Goal: Task Accomplishment & Management: Manage account settings

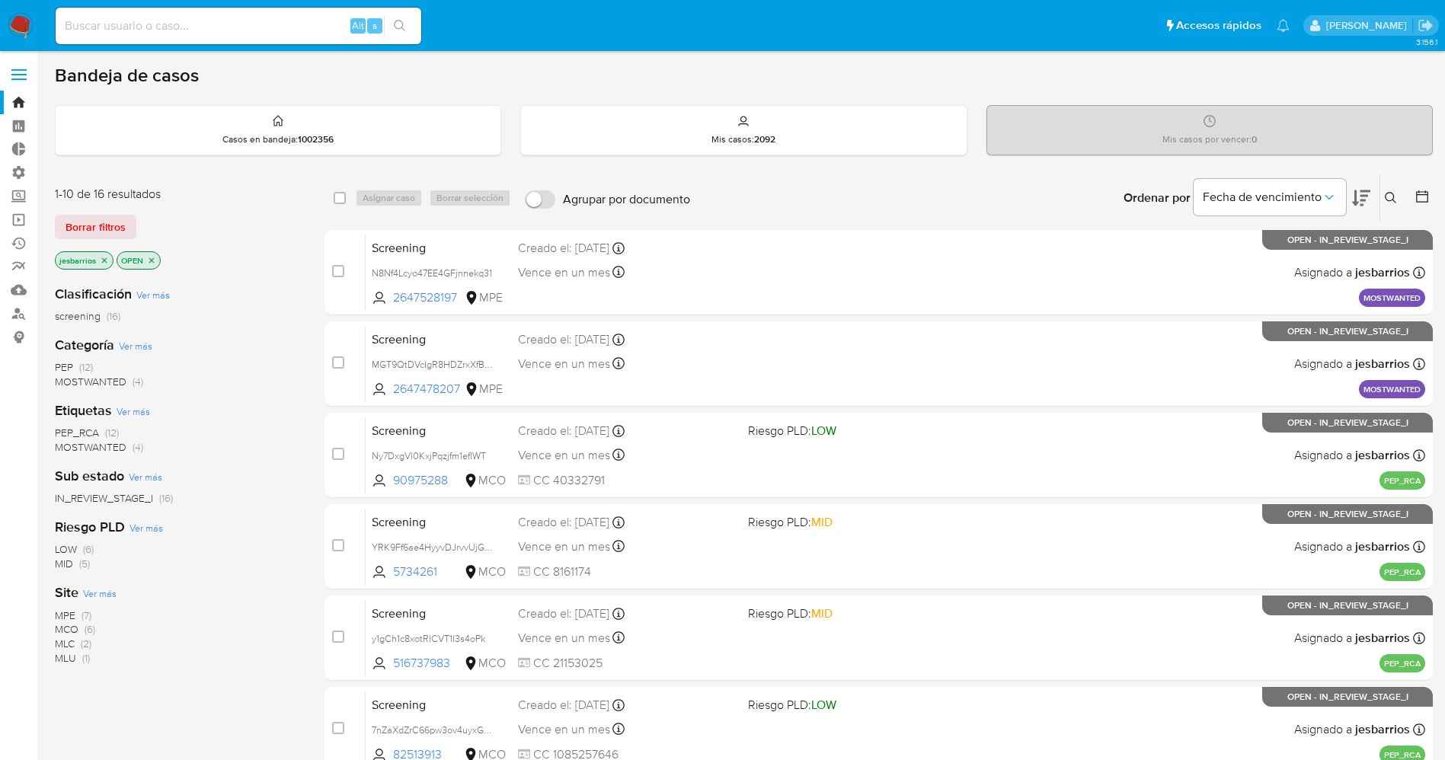
click at [24, 20] on img at bounding box center [21, 26] width 26 height 26
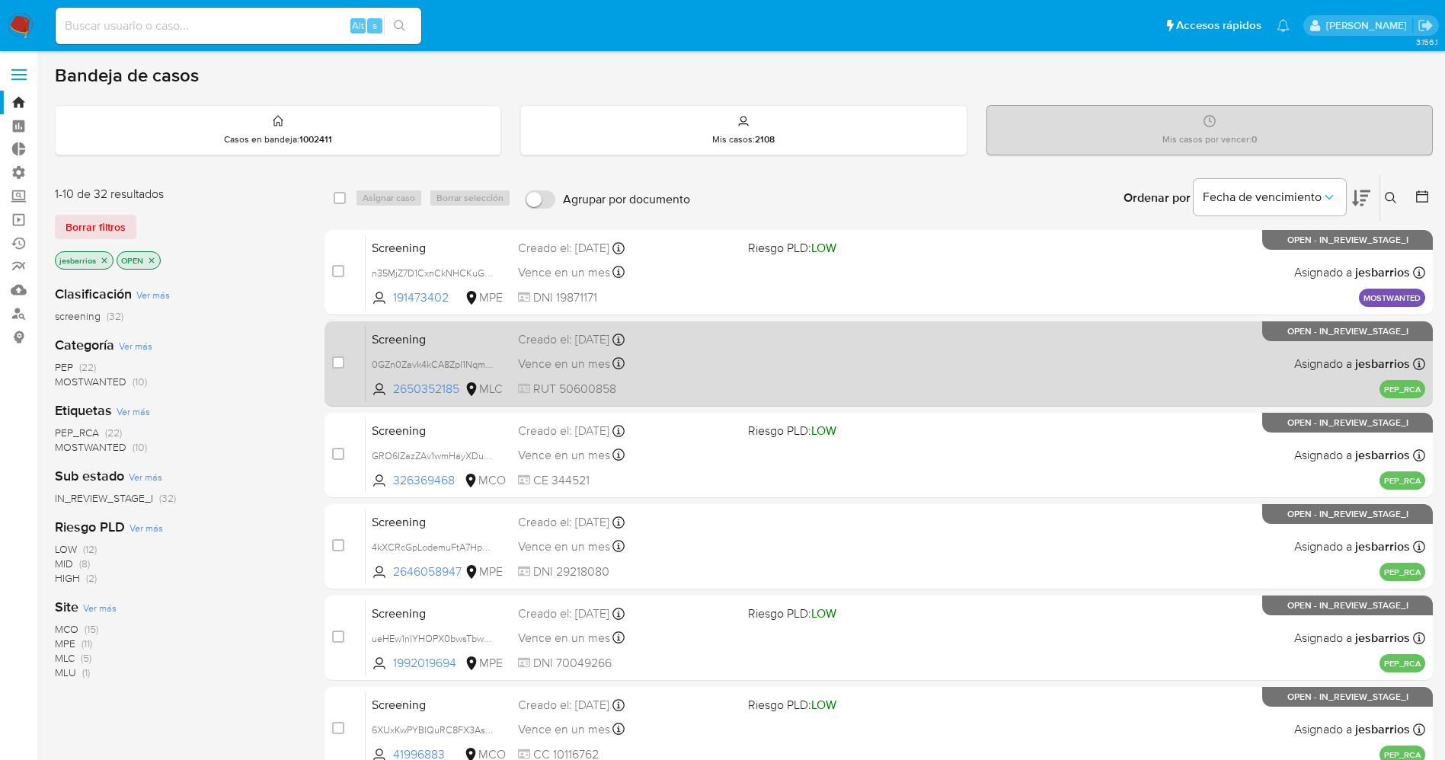
scroll to position [442, 0]
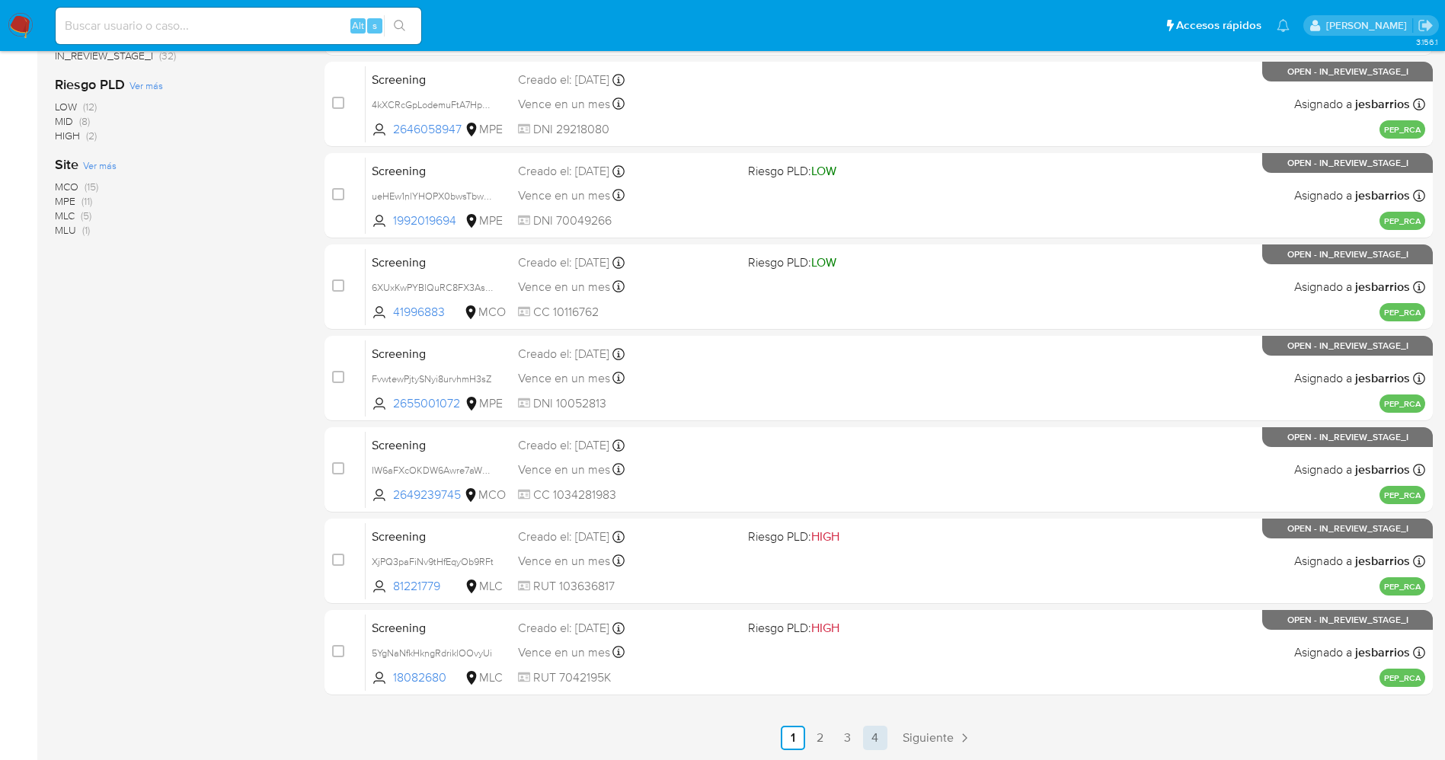
click at [882, 741] on link "4" at bounding box center [875, 738] width 24 height 24
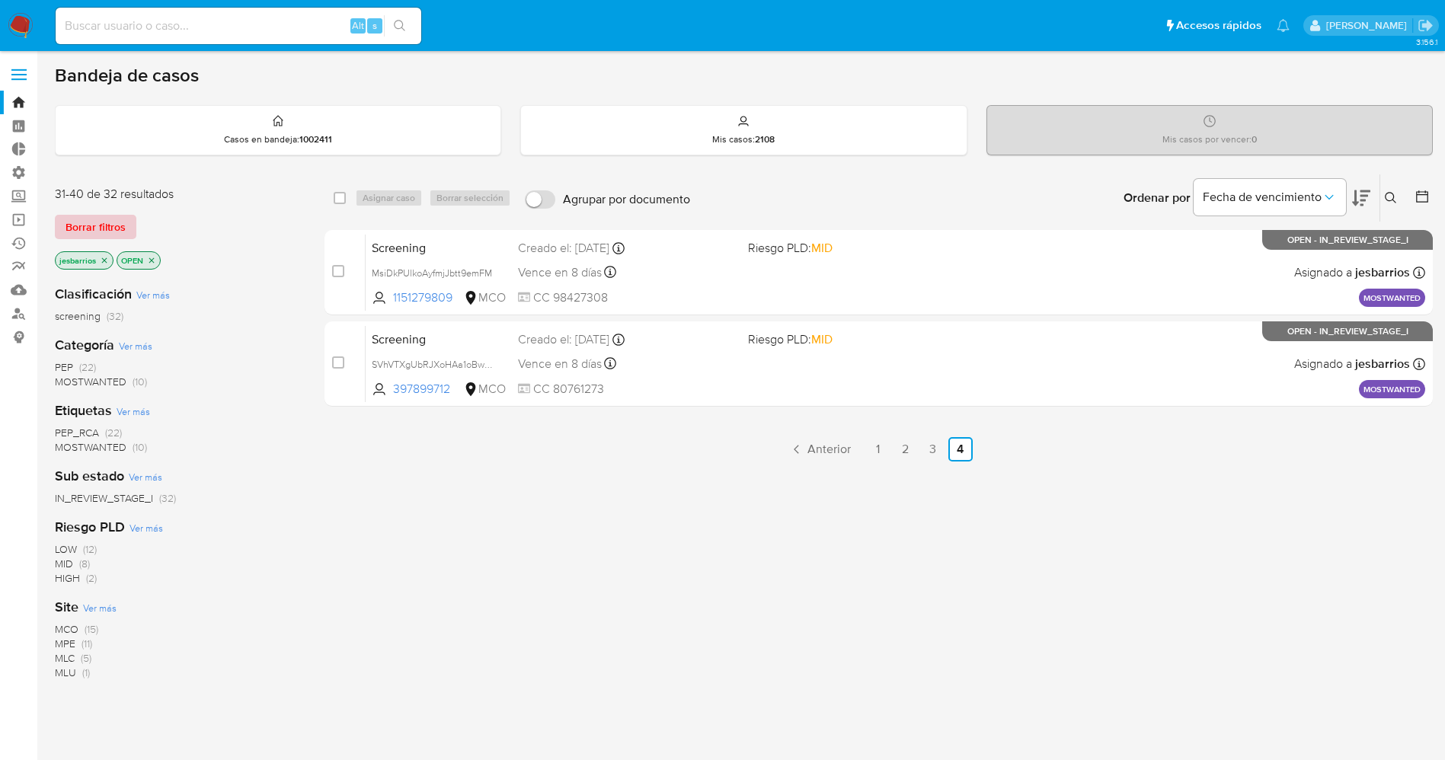
click at [124, 219] on span "Borrar filtros" at bounding box center [95, 226] width 60 height 21
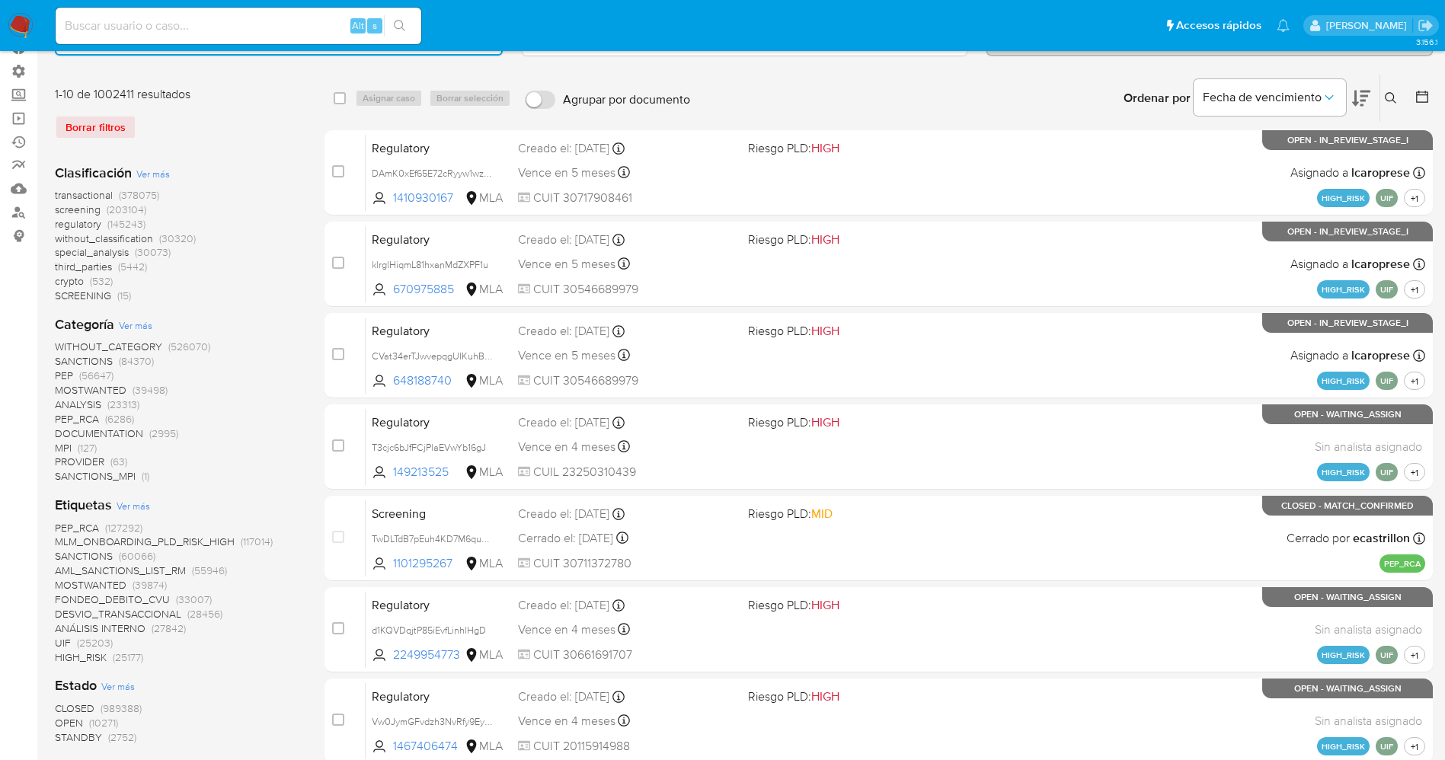
scroll to position [343, 0]
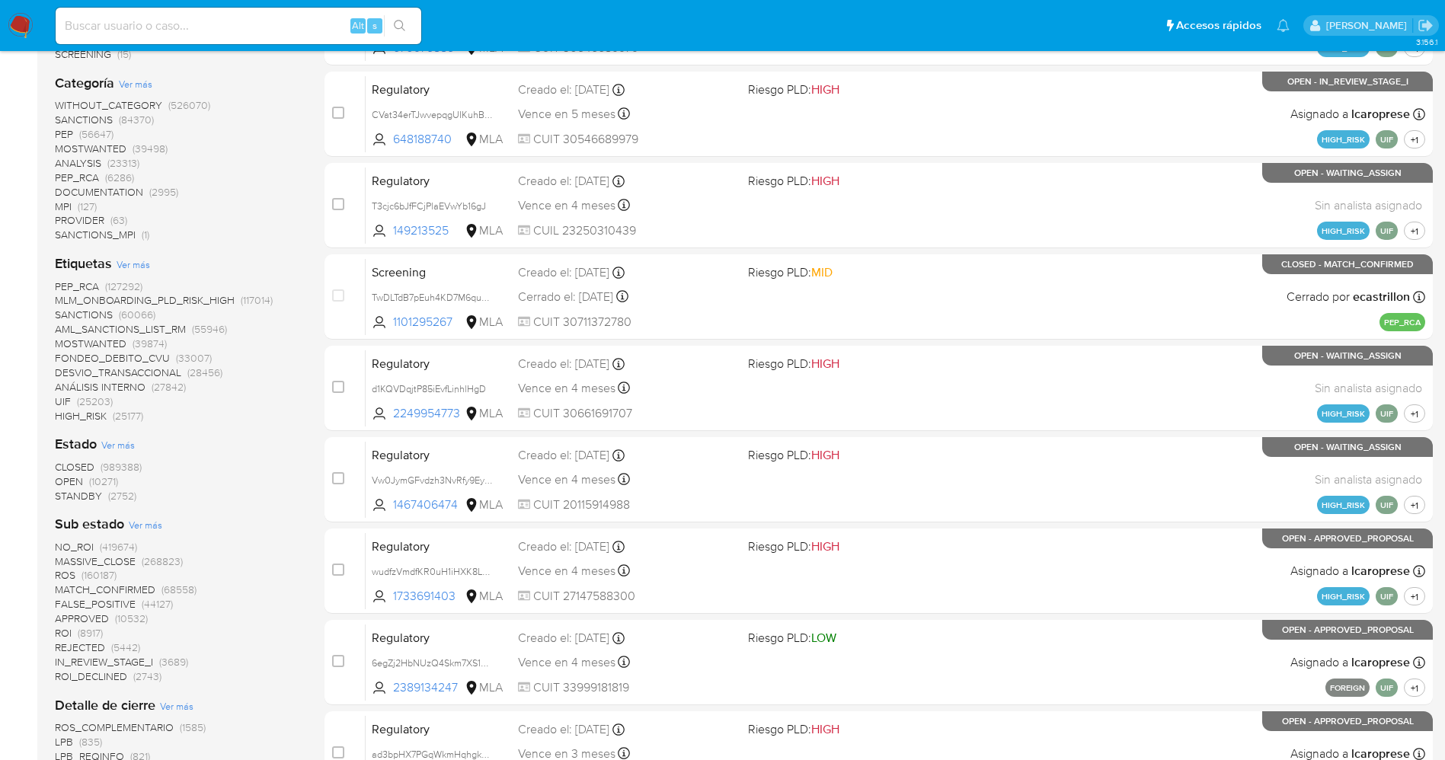
click at [96, 493] on span "STANDBY" at bounding box center [78, 495] width 47 height 15
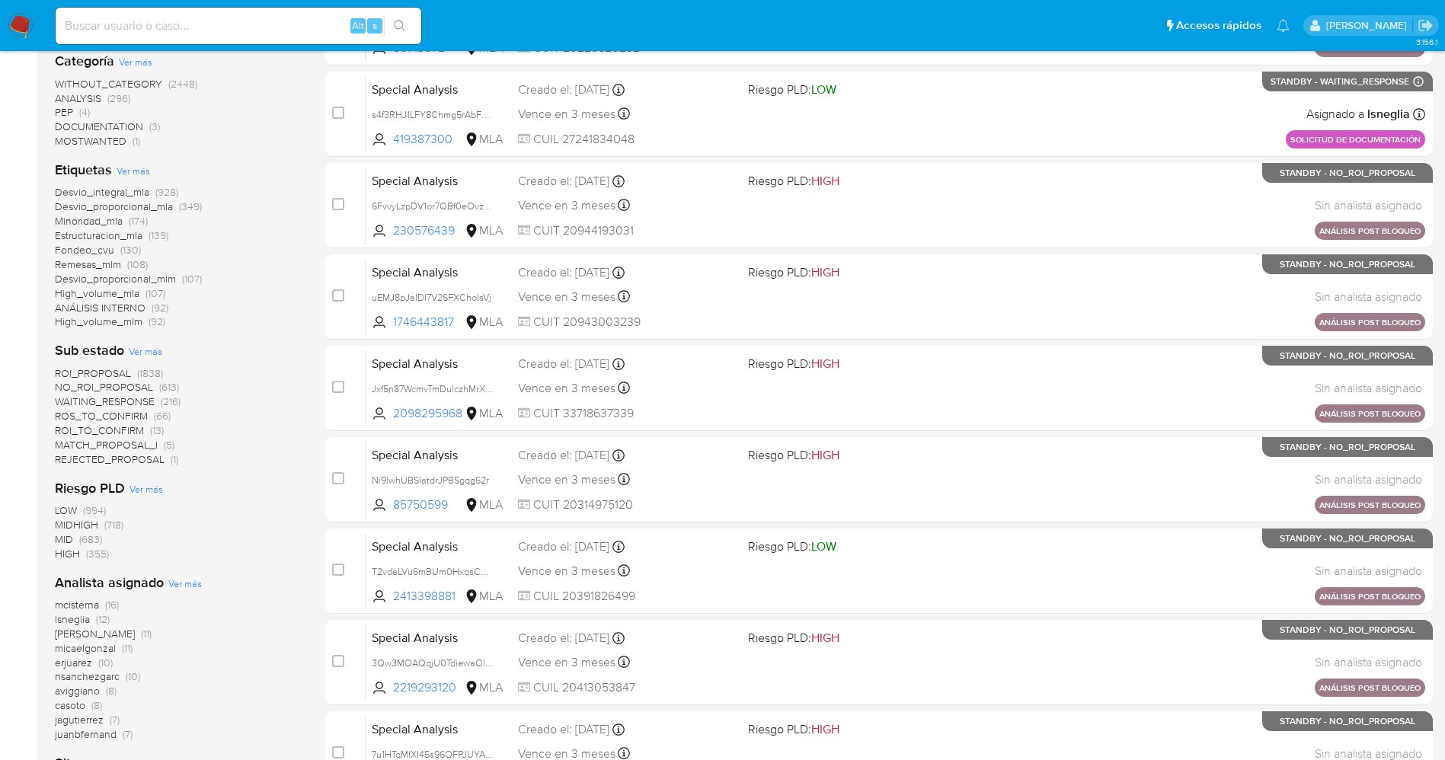
click at [27, 21] on img at bounding box center [21, 26] width 26 height 26
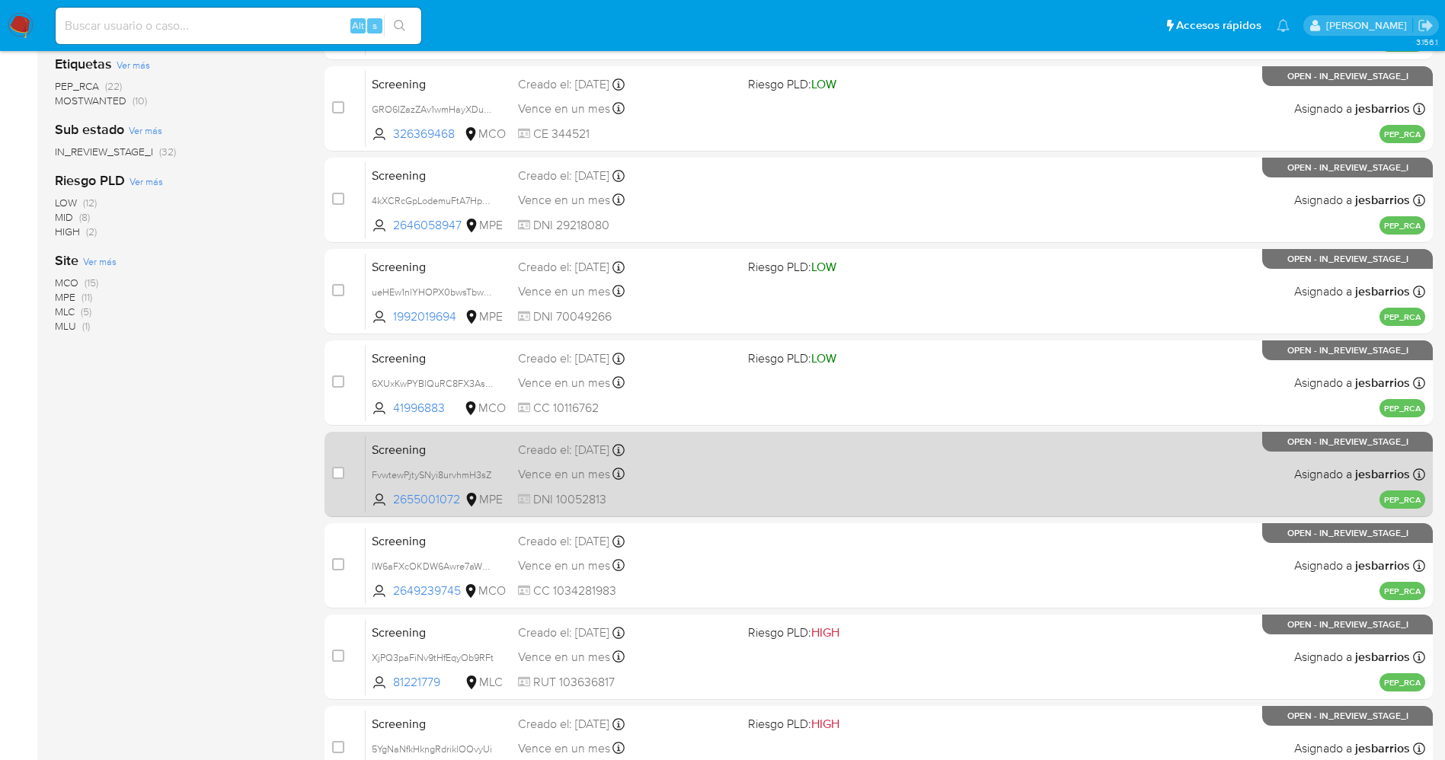
scroll to position [442, 0]
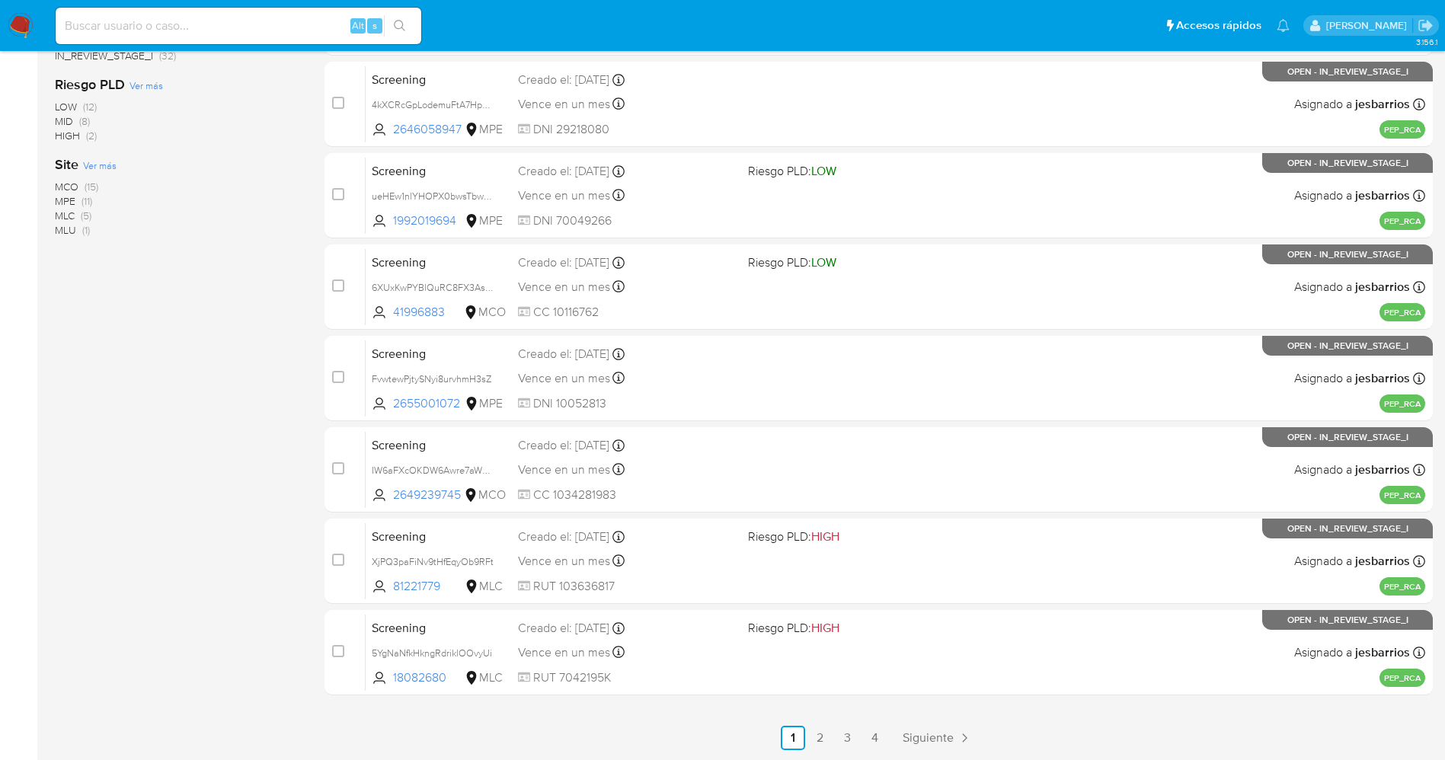
click at [861, 730] on ul "Anterior 1 2 3 4 Siguiente" at bounding box center [878, 738] width 1108 height 24
click at [867, 729] on link "4" at bounding box center [875, 738] width 24 height 24
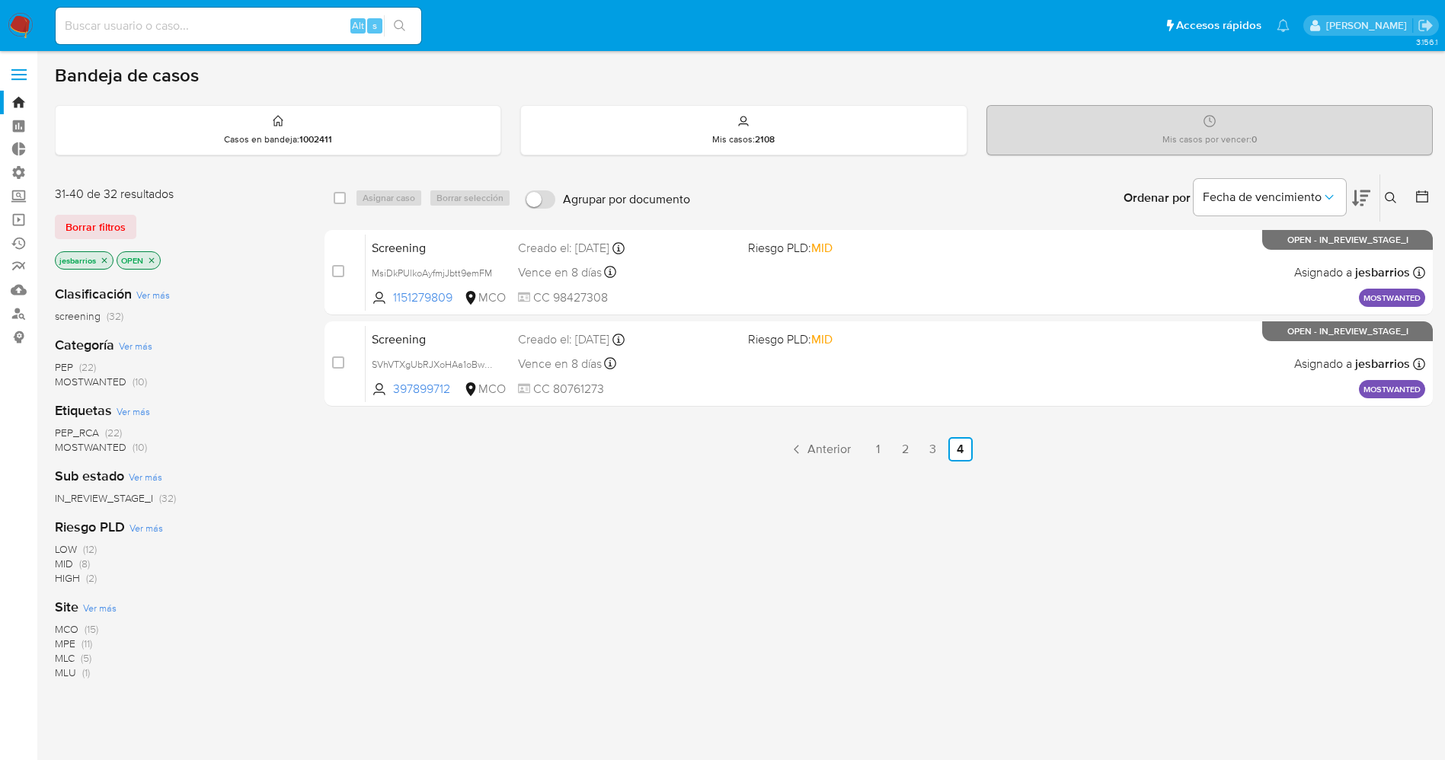
click at [154, 259] on icon "close-filter" at bounding box center [151, 260] width 9 height 9
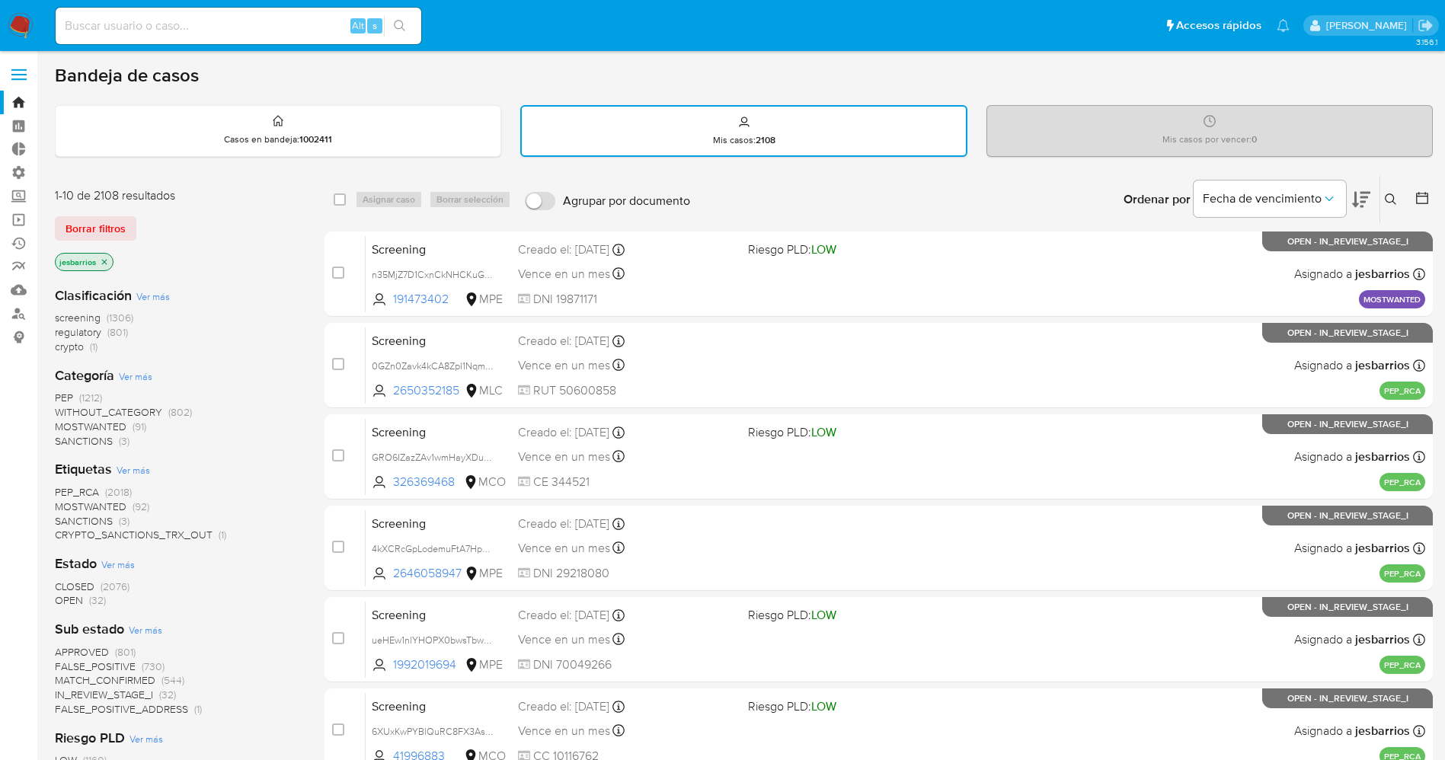
click at [1425, 184] on div at bounding box center [1418, 199] width 27 height 47
click at [1425, 191] on icon at bounding box center [1421, 197] width 15 height 15
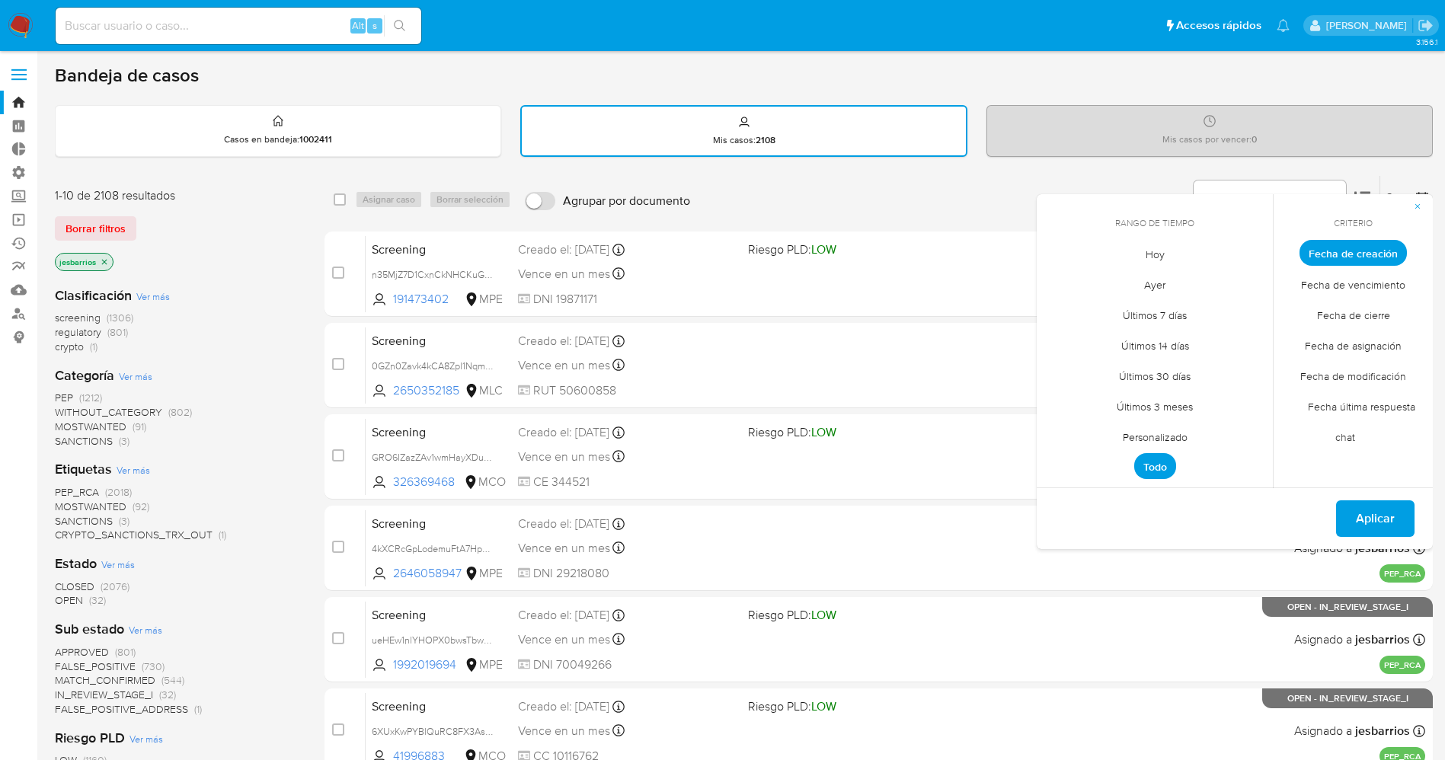
click at [1161, 281] on span "Ayer" at bounding box center [1154, 284] width 53 height 31
click at [1369, 317] on span "Fecha de cierre" at bounding box center [1353, 314] width 105 height 31
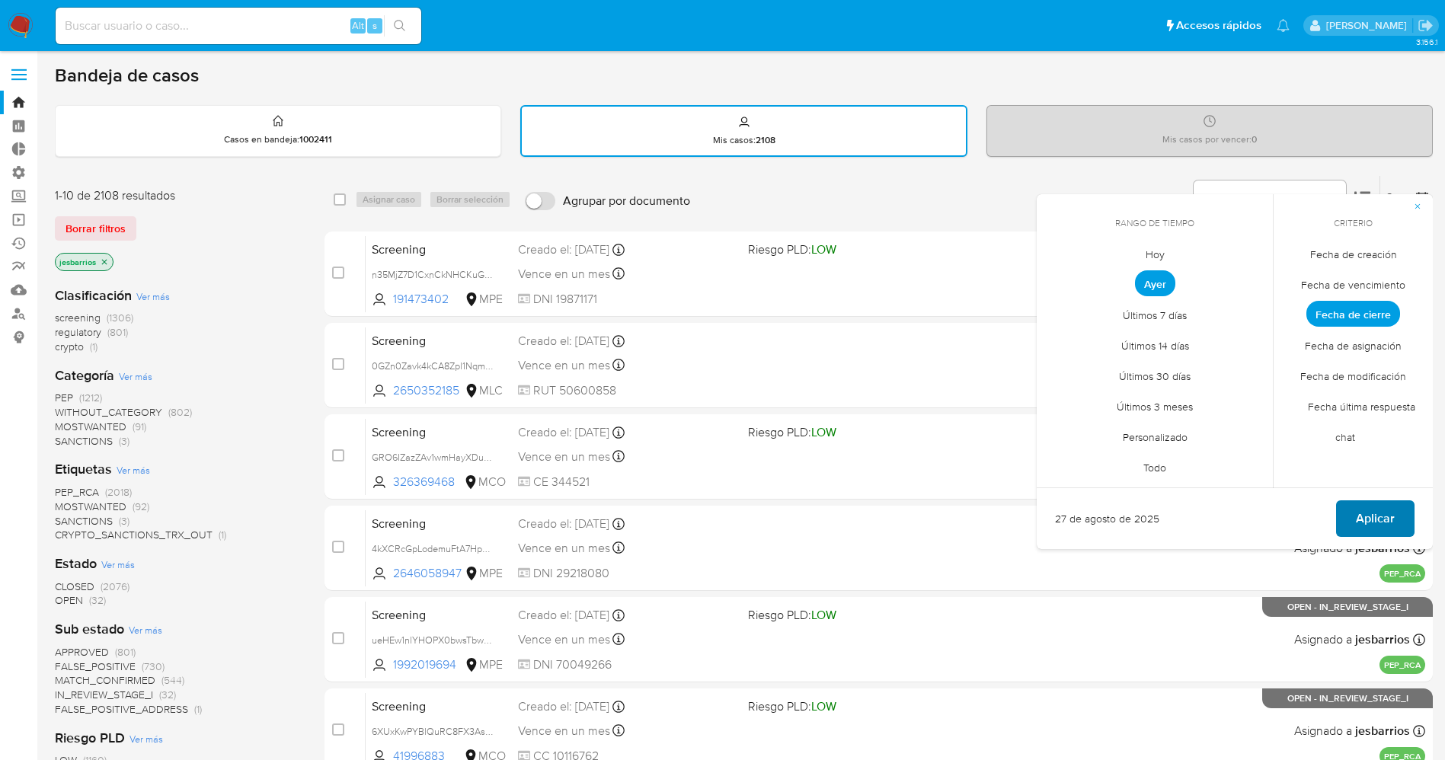
click at [1398, 523] on button "Aplicar" at bounding box center [1375, 518] width 78 height 37
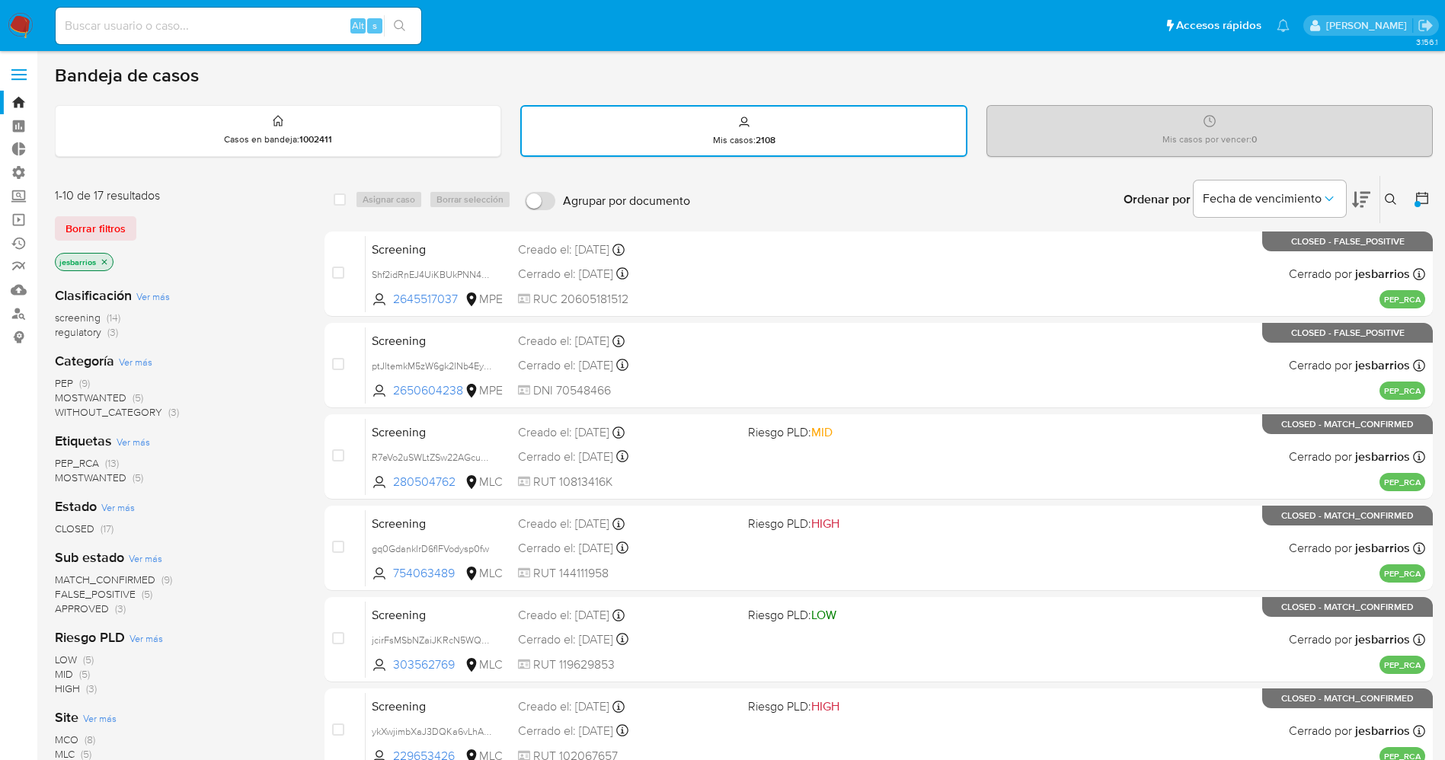
click at [21, 18] on img at bounding box center [21, 26] width 26 height 26
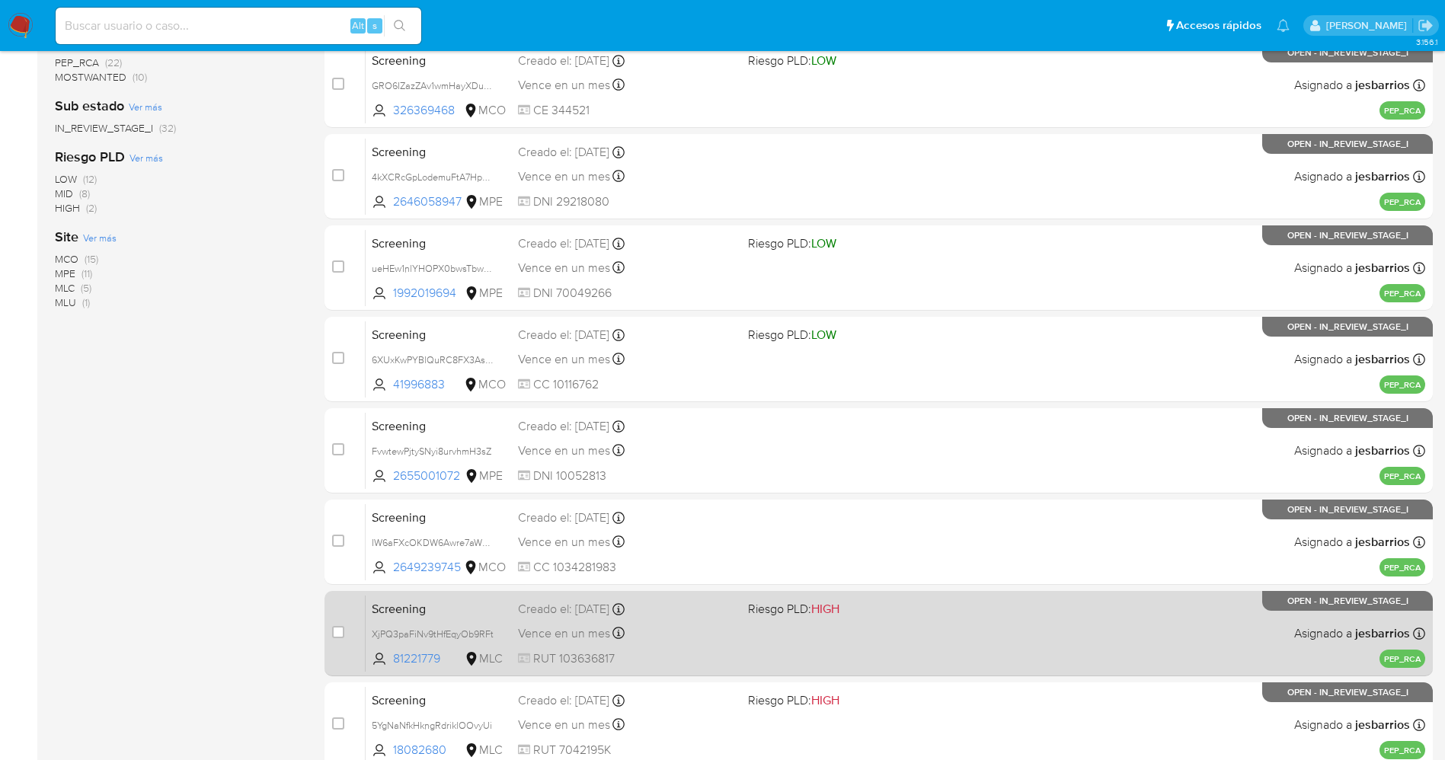
scroll to position [442, 0]
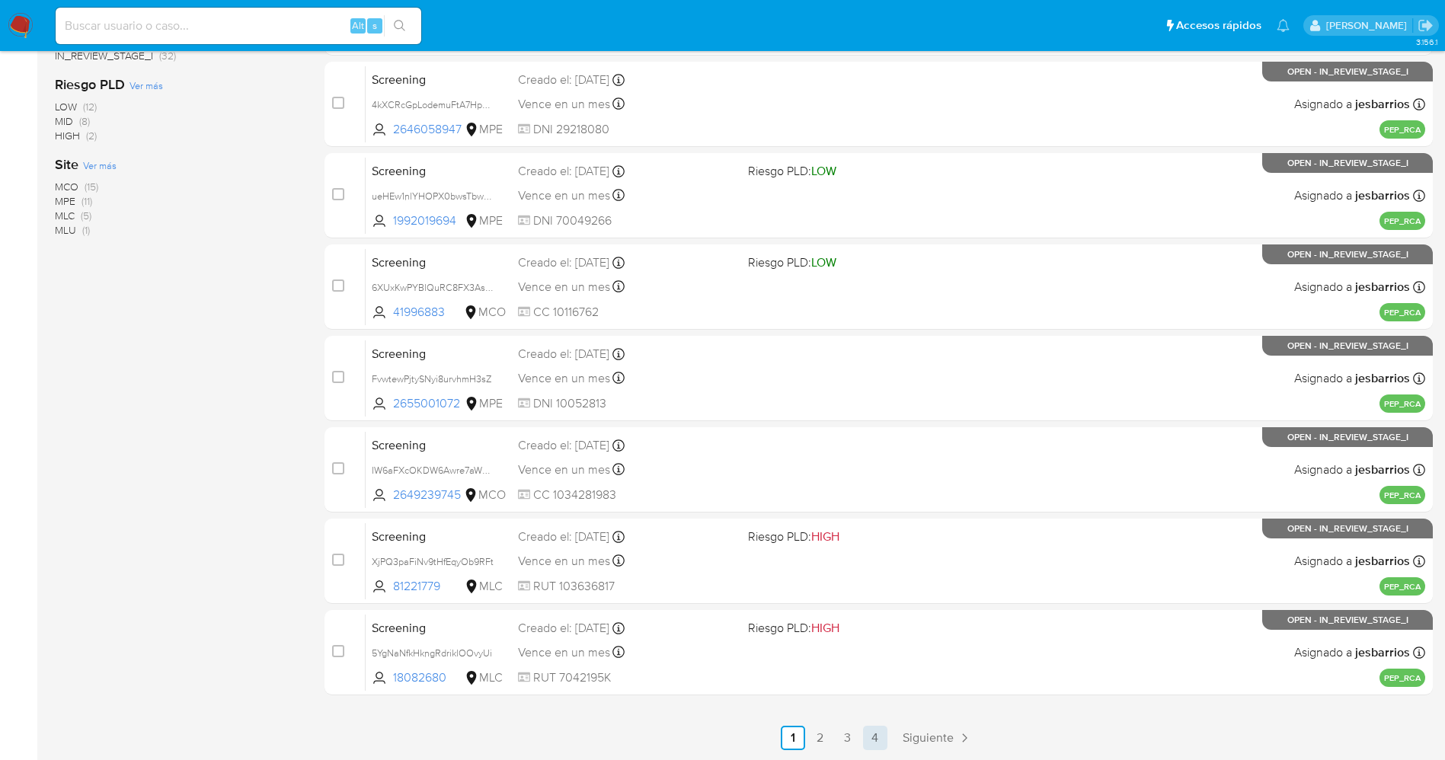
click at [881, 736] on link "4" at bounding box center [875, 738] width 24 height 24
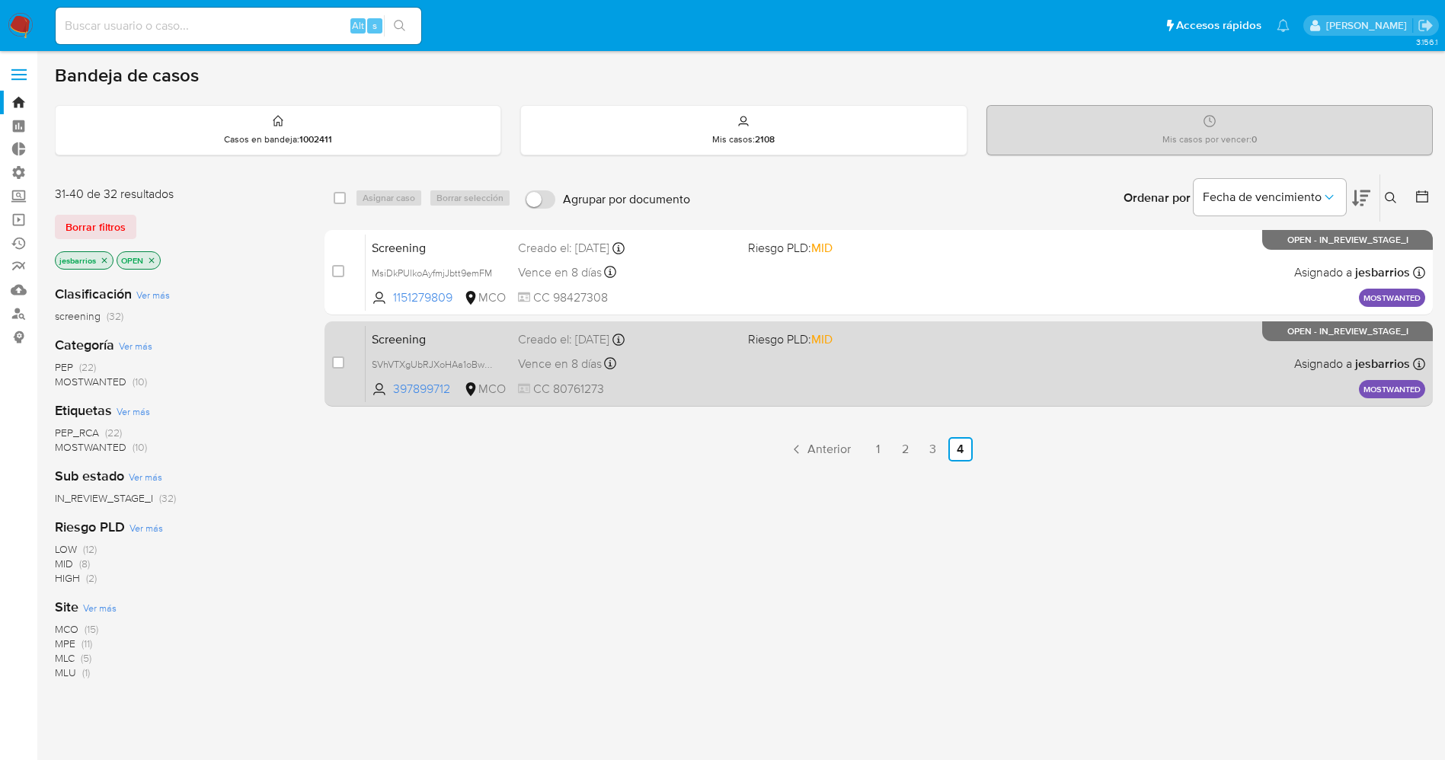
click at [813, 382] on div "Screening SVhVTXgUbRJXoHAa1oBwcY11 397899712 MCO Riesgo PLD: MID Creado el: 28/…" at bounding box center [895, 363] width 1059 height 77
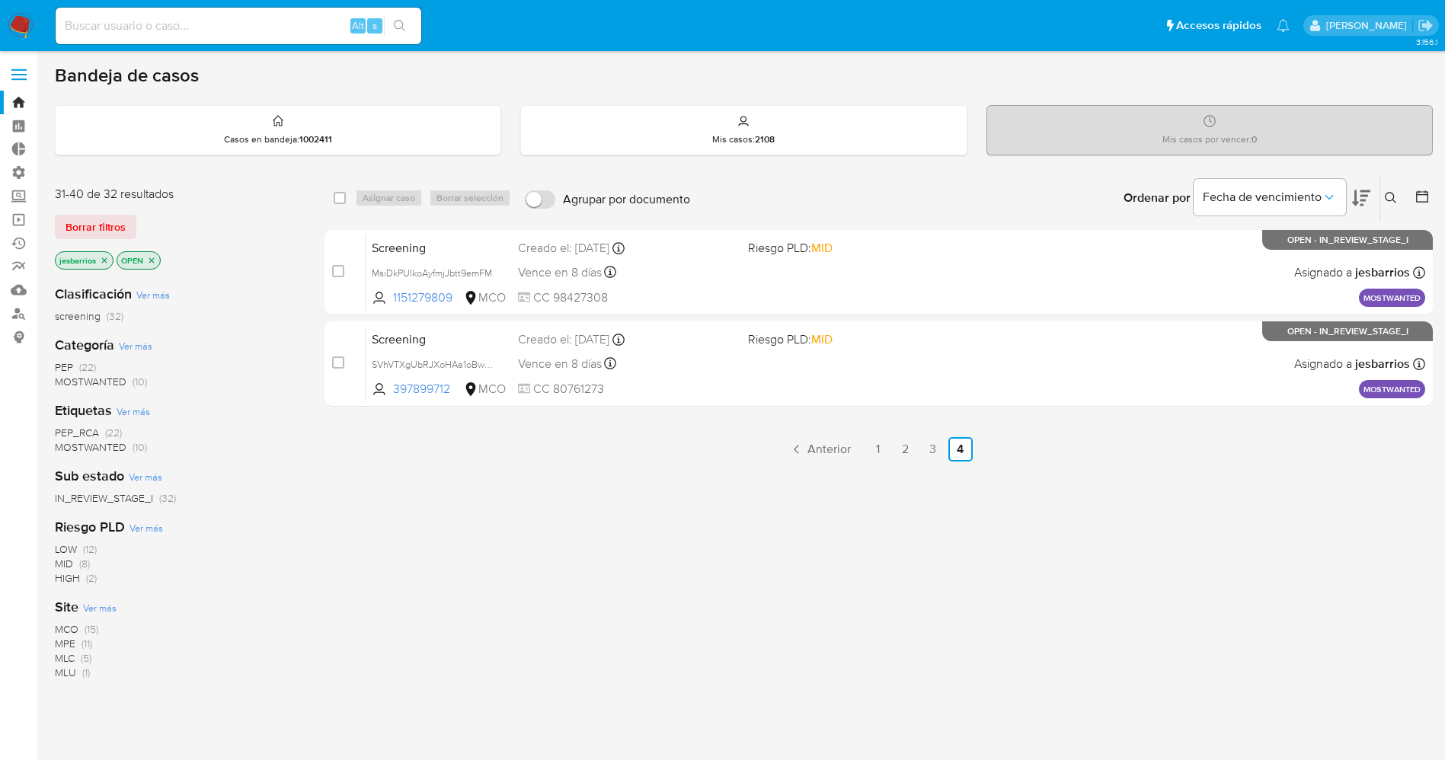
click at [95, 379] on span "MOSTWANTED" at bounding box center [91, 381] width 72 height 15
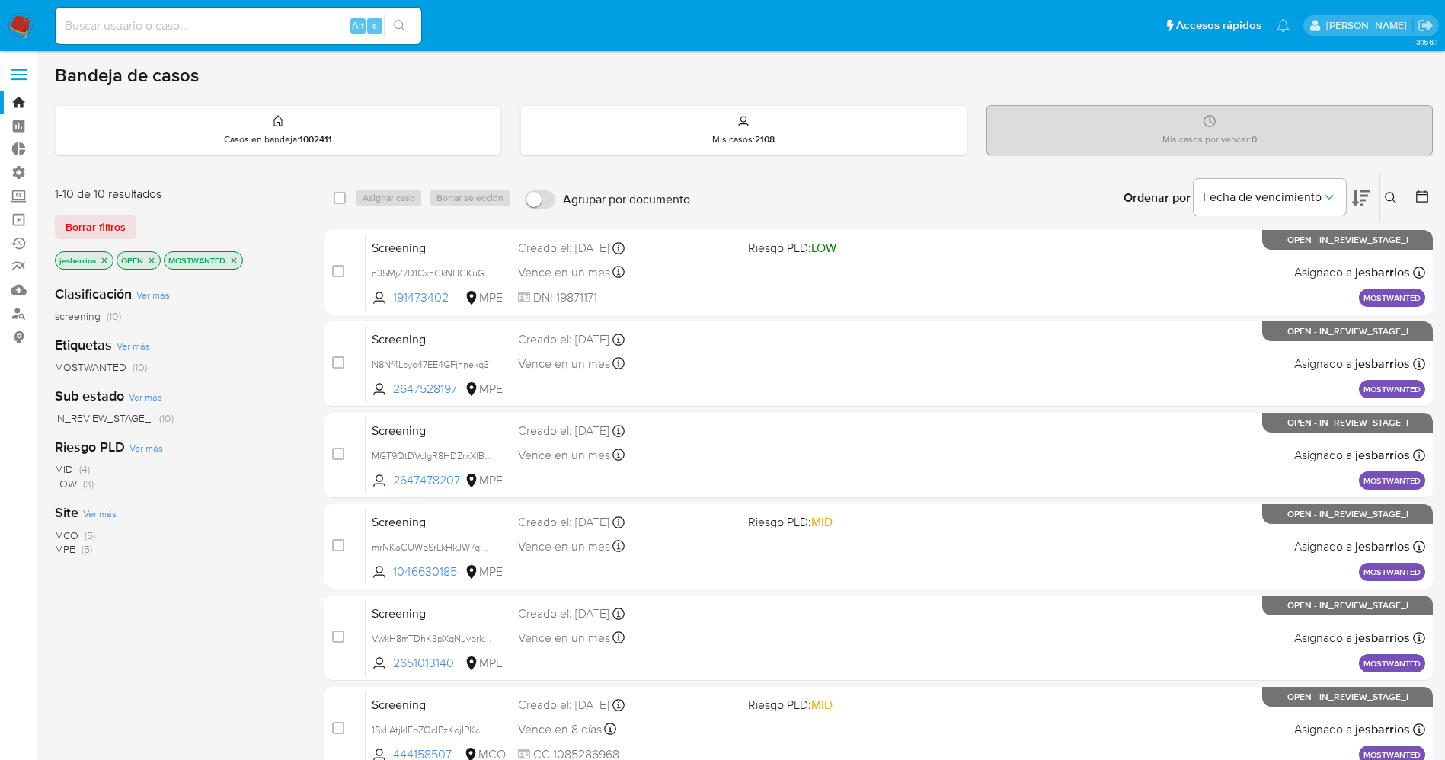
click at [22, 15] on img at bounding box center [21, 26] width 26 height 26
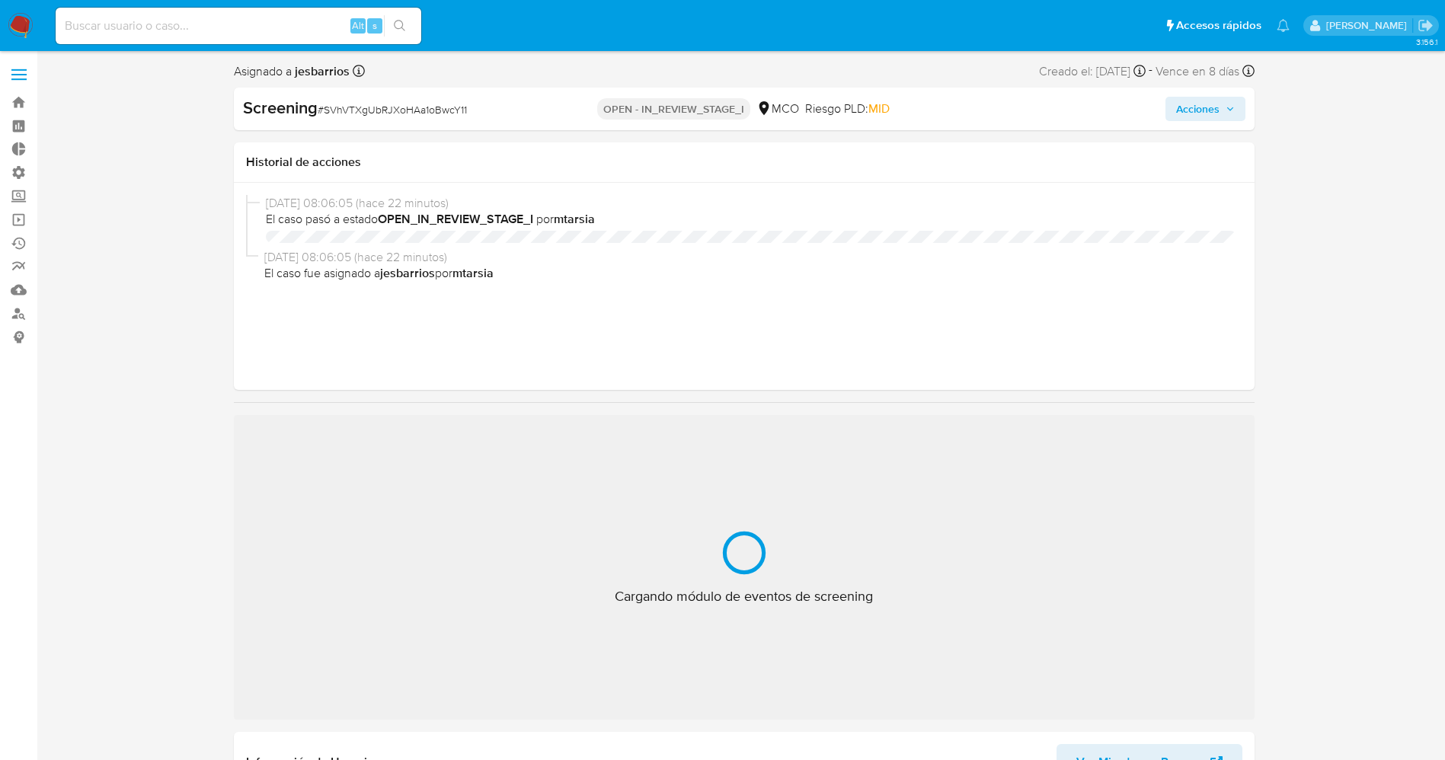
select select "10"
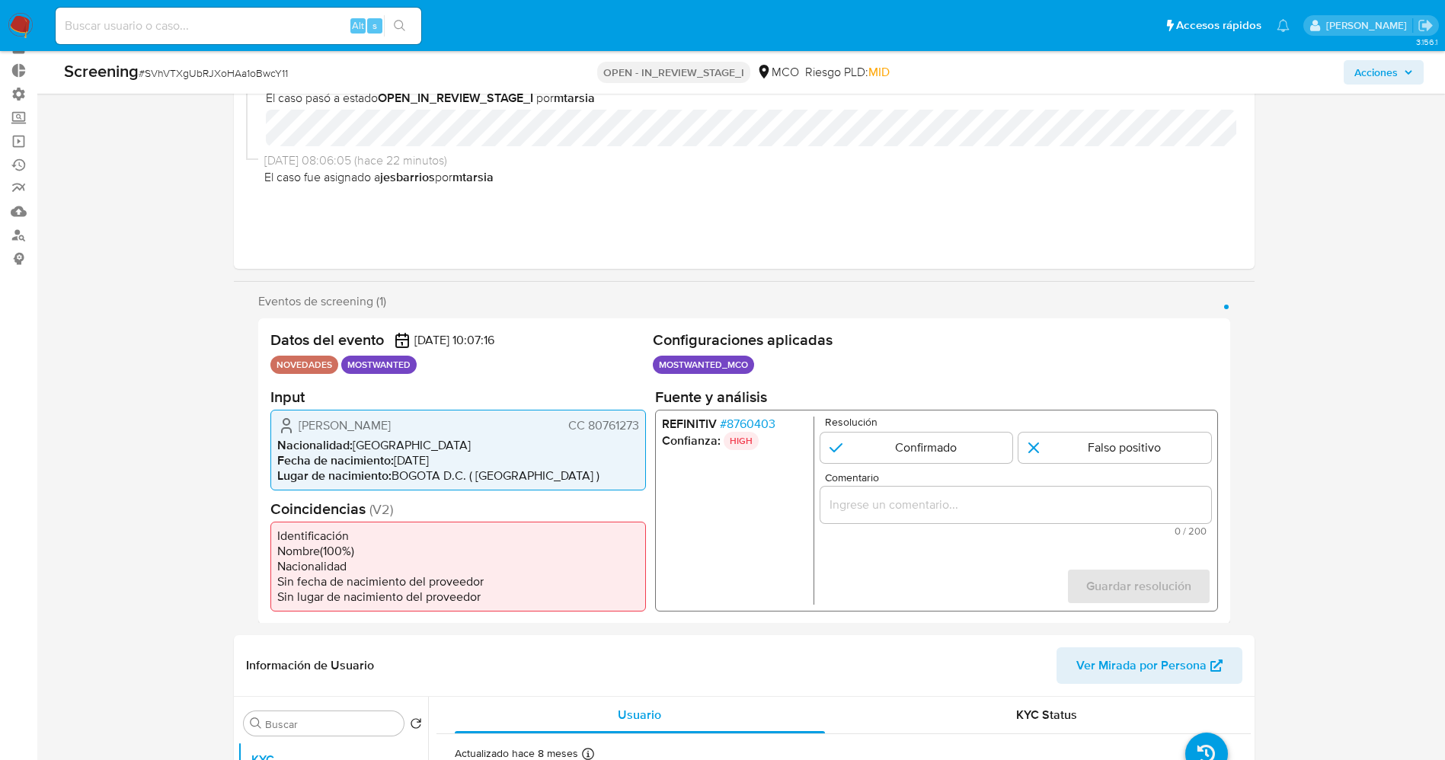
scroll to position [114, 0]
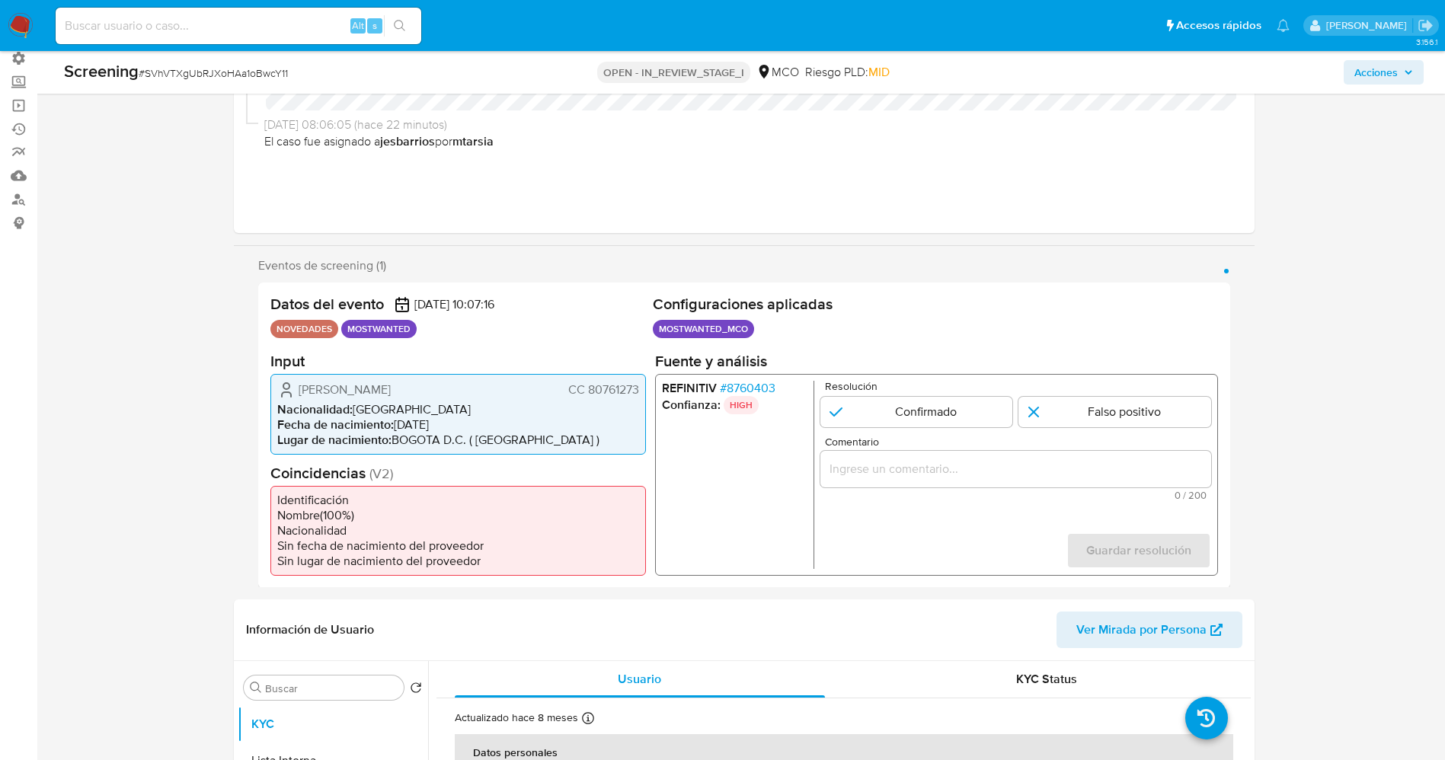
click at [753, 388] on span "# 8760403" at bounding box center [747, 387] width 56 height 15
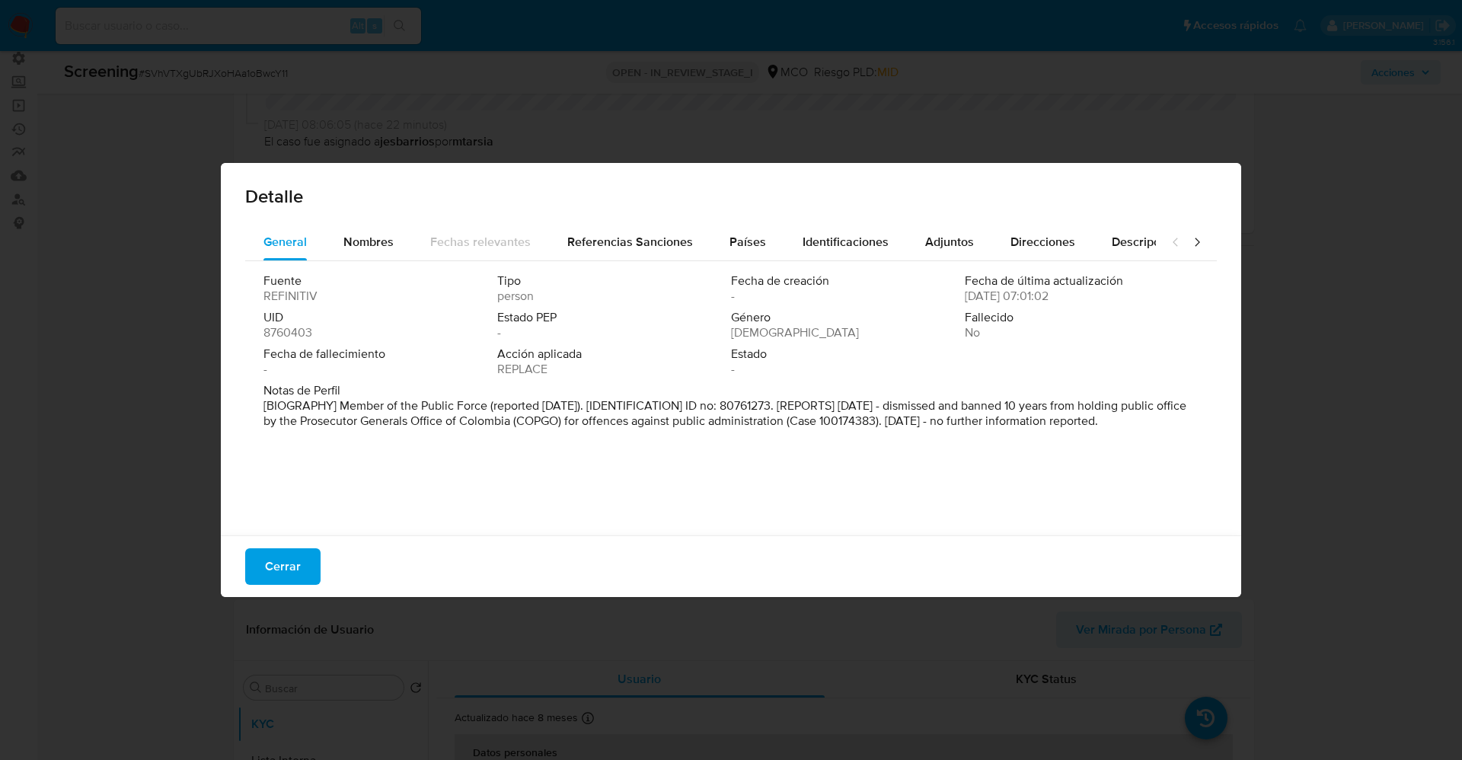
drag, startPoint x: 343, startPoint y: 404, endPoint x: 634, endPoint y: 439, distance: 293.7
click at [634, 429] on p "[BIOGRAPHY] Member of the Public Force (reported [DATE]). [IDENTIFICATION] ID n…" at bounding box center [730, 413] width 932 height 30
click at [858, 267] on div "Fuente REFINITIV Tipo person Fecha de creación - Fecha de última actualización …" at bounding box center [731, 394] width 972 height 267
click at [363, 256] on div "Nombres" at bounding box center [368, 242] width 50 height 37
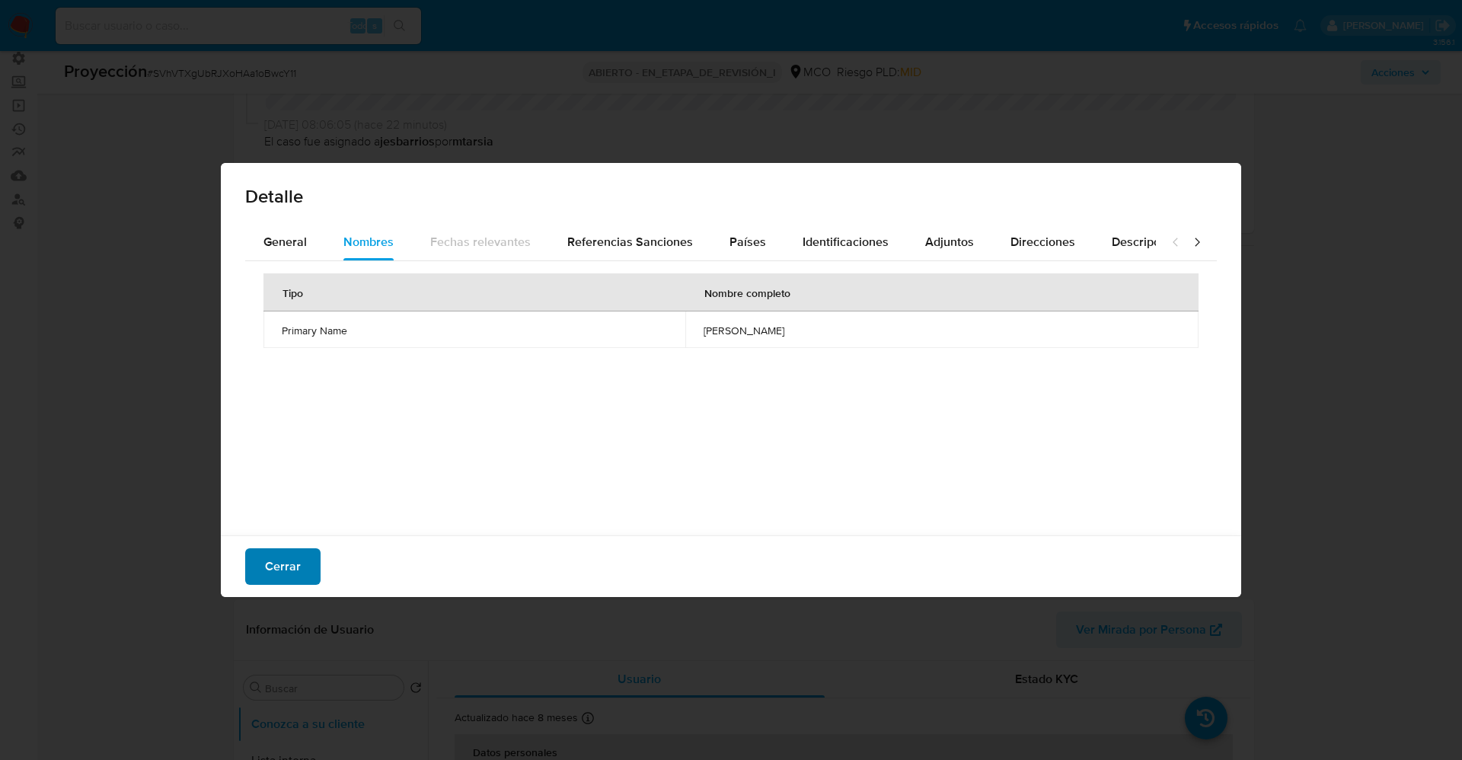
click at [298, 564] on span "Cerrar" at bounding box center [283, 567] width 36 height 34
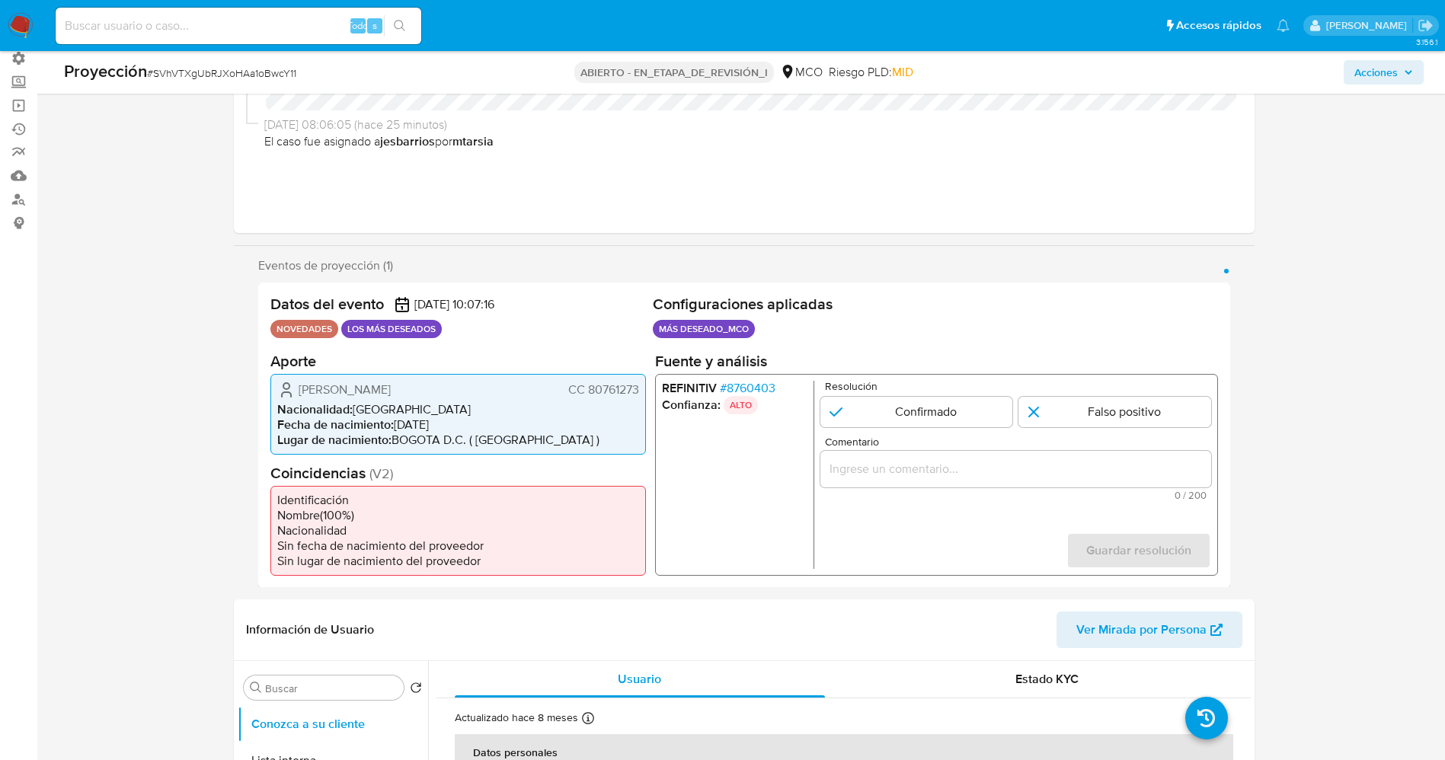
drag, startPoint x: 586, startPoint y: 391, endPoint x: 647, endPoint y: 393, distance: 61.0
click at [647, 393] on div "Datos del evento 28/08/2025 10:07:16 NOVEDADES LOS MÁS DESEADOS Configuraciones…" at bounding box center [744, 435] width 972 height 305
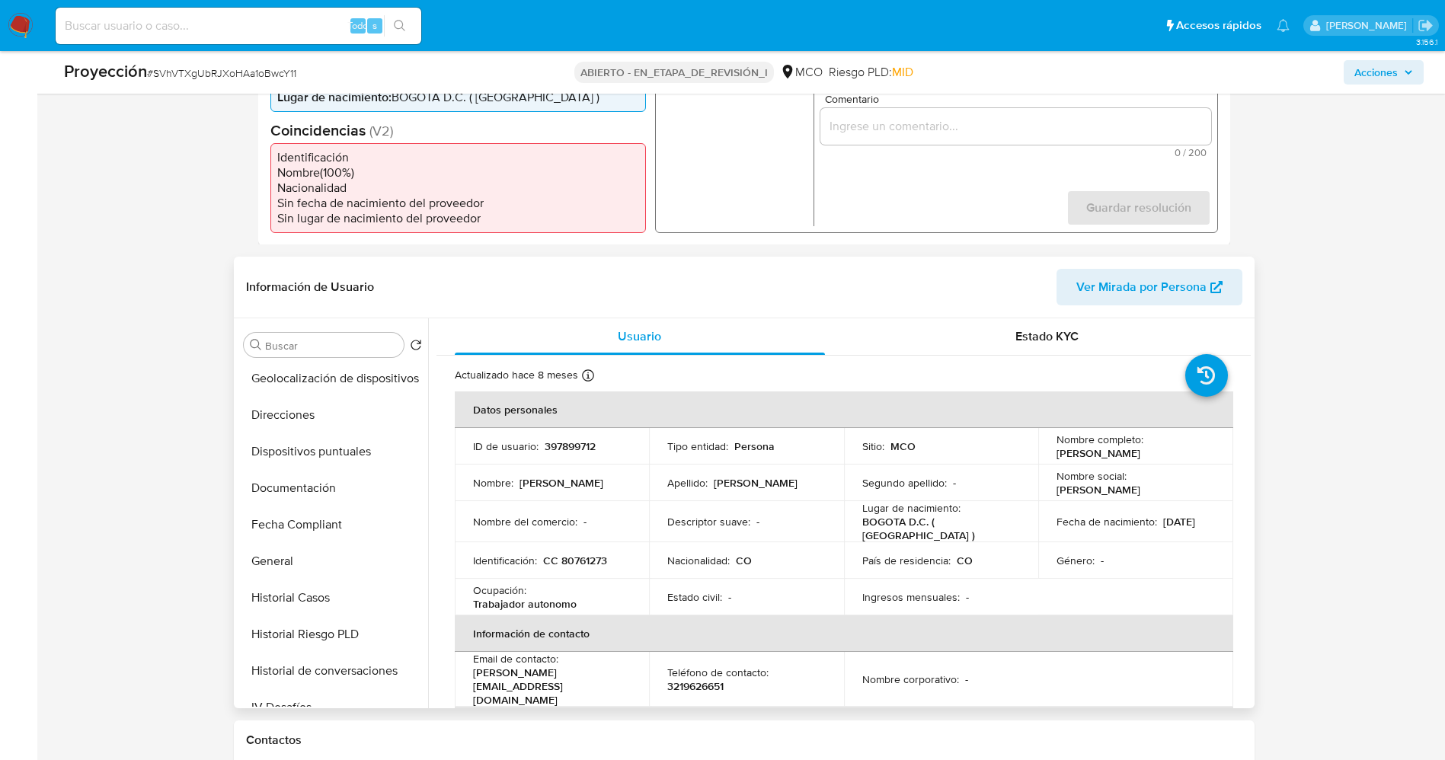
scroll to position [343, 0]
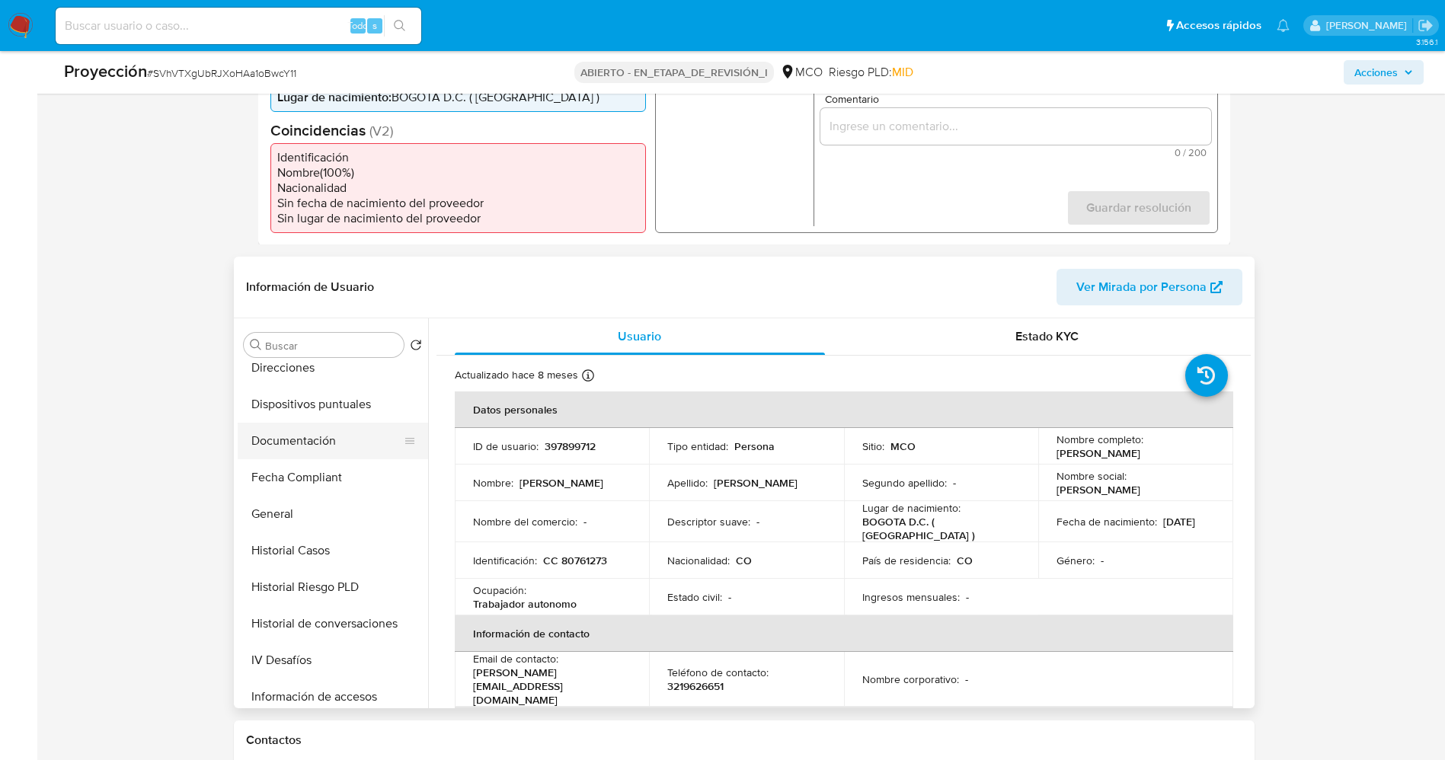
click at [313, 446] on button "Documentación" at bounding box center [327, 441] width 178 height 37
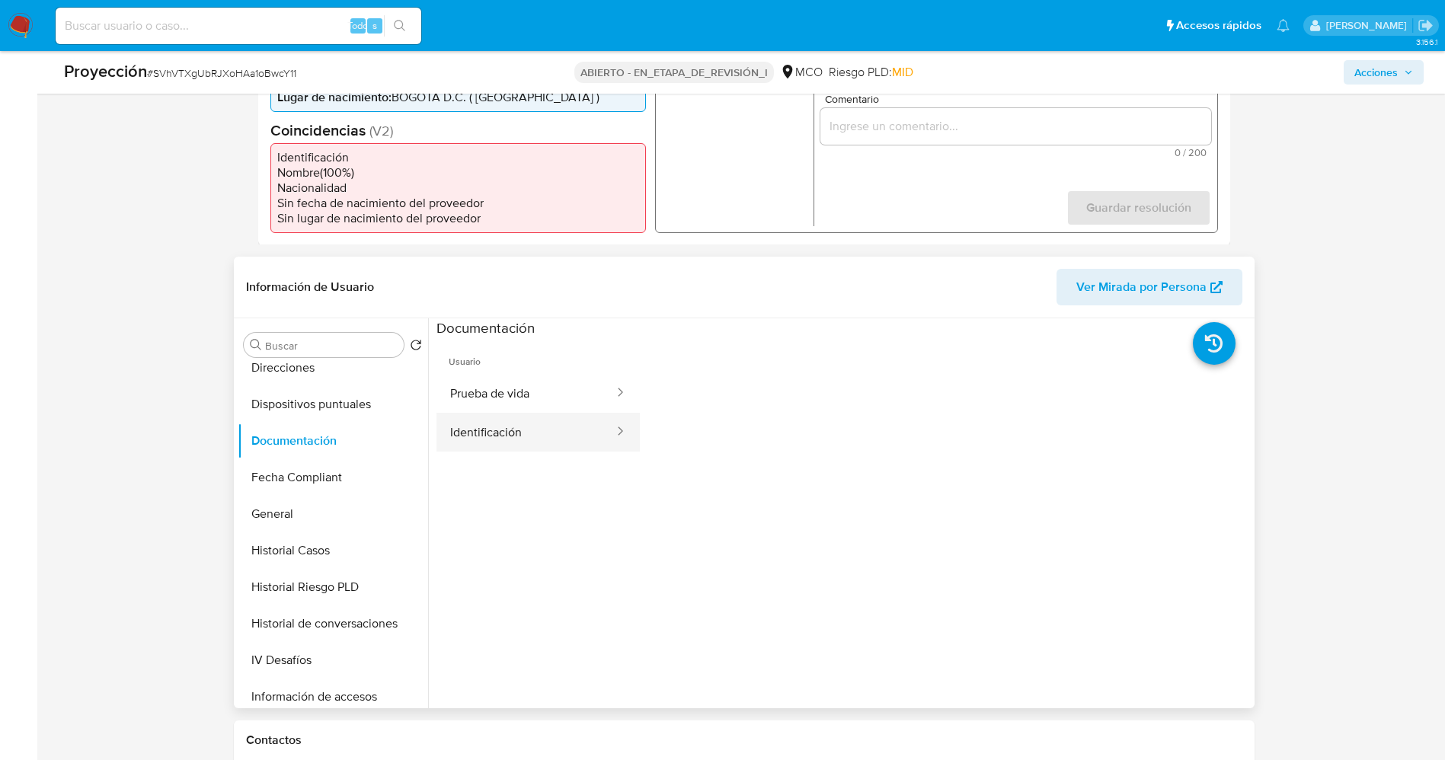
click at [503, 426] on button "Identificación" at bounding box center [525, 432] width 179 height 39
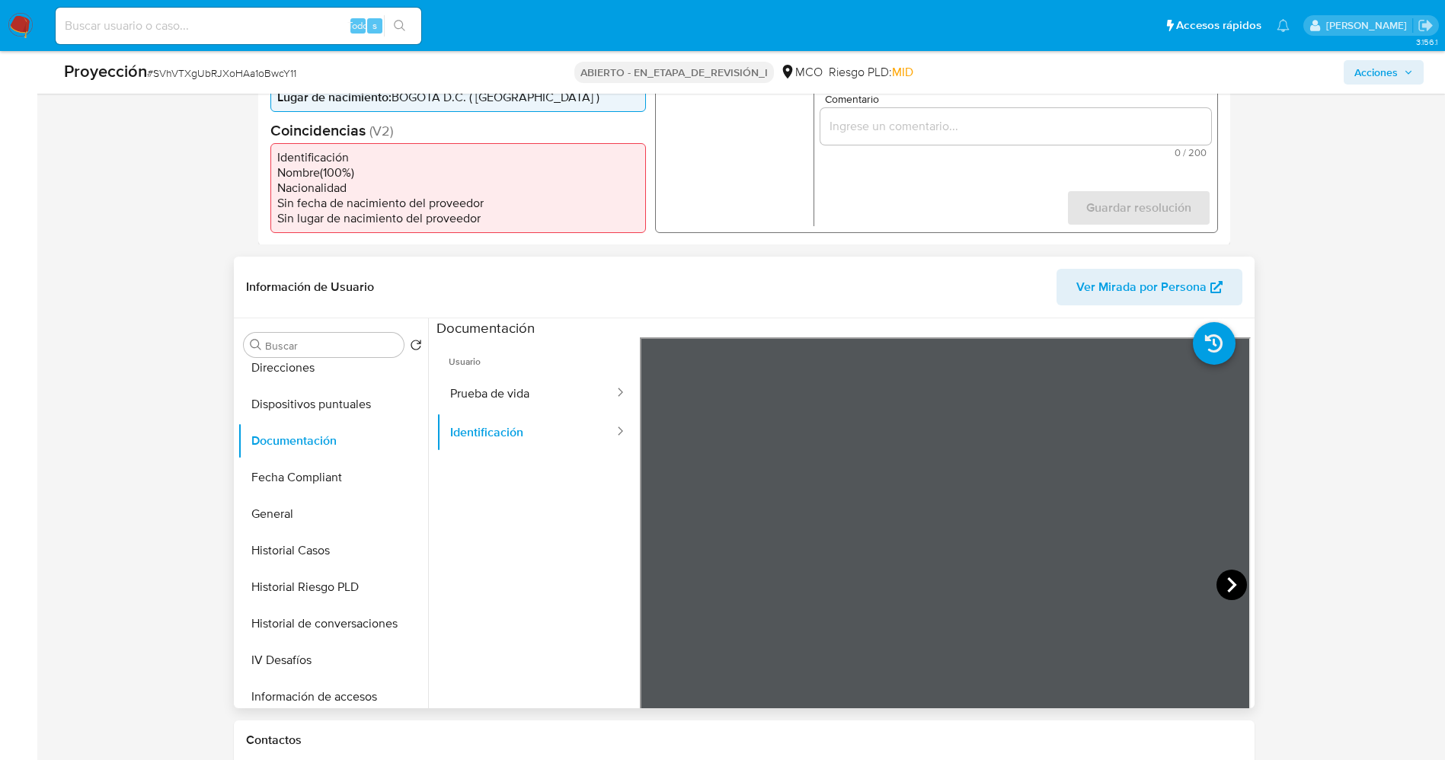
click at [1232, 585] on icon at bounding box center [1231, 585] width 30 height 30
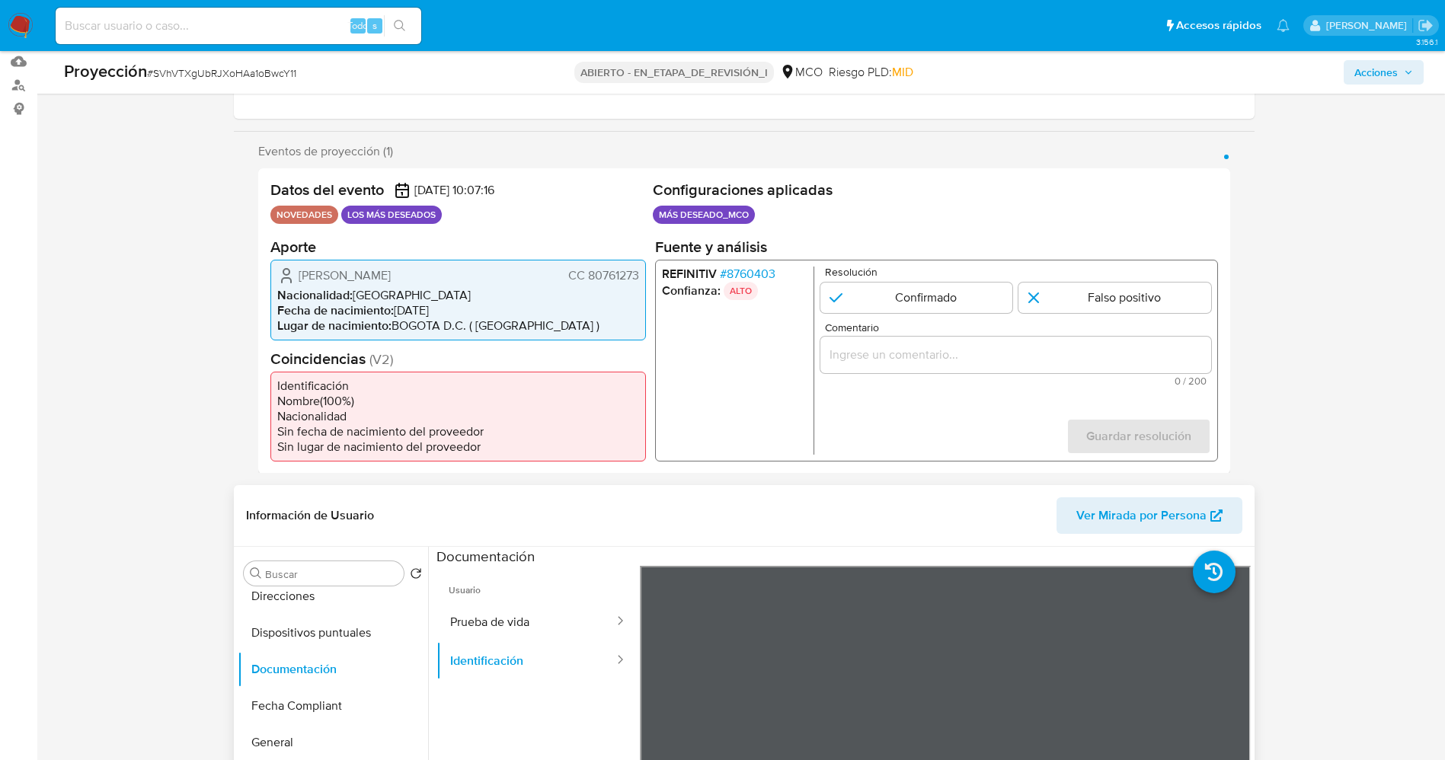
drag, startPoint x: 584, startPoint y: 274, endPoint x: 625, endPoint y: 275, distance: 40.4
click at [646, 276] on div "Datos del evento 28/08/2025 10:07:16 NOVEDADES LOS MÁS DESEADOS Configuraciones…" at bounding box center [744, 320] width 972 height 305
drag, startPoint x: 375, startPoint y: 273, endPoint x: 414, endPoint y: 273, distance: 39.6
click at [391, 273] on span "[PERSON_NAME]" at bounding box center [345, 274] width 92 height 15
click at [588, 277] on font "CC 80761273" at bounding box center [602, 275] width 71 height 18
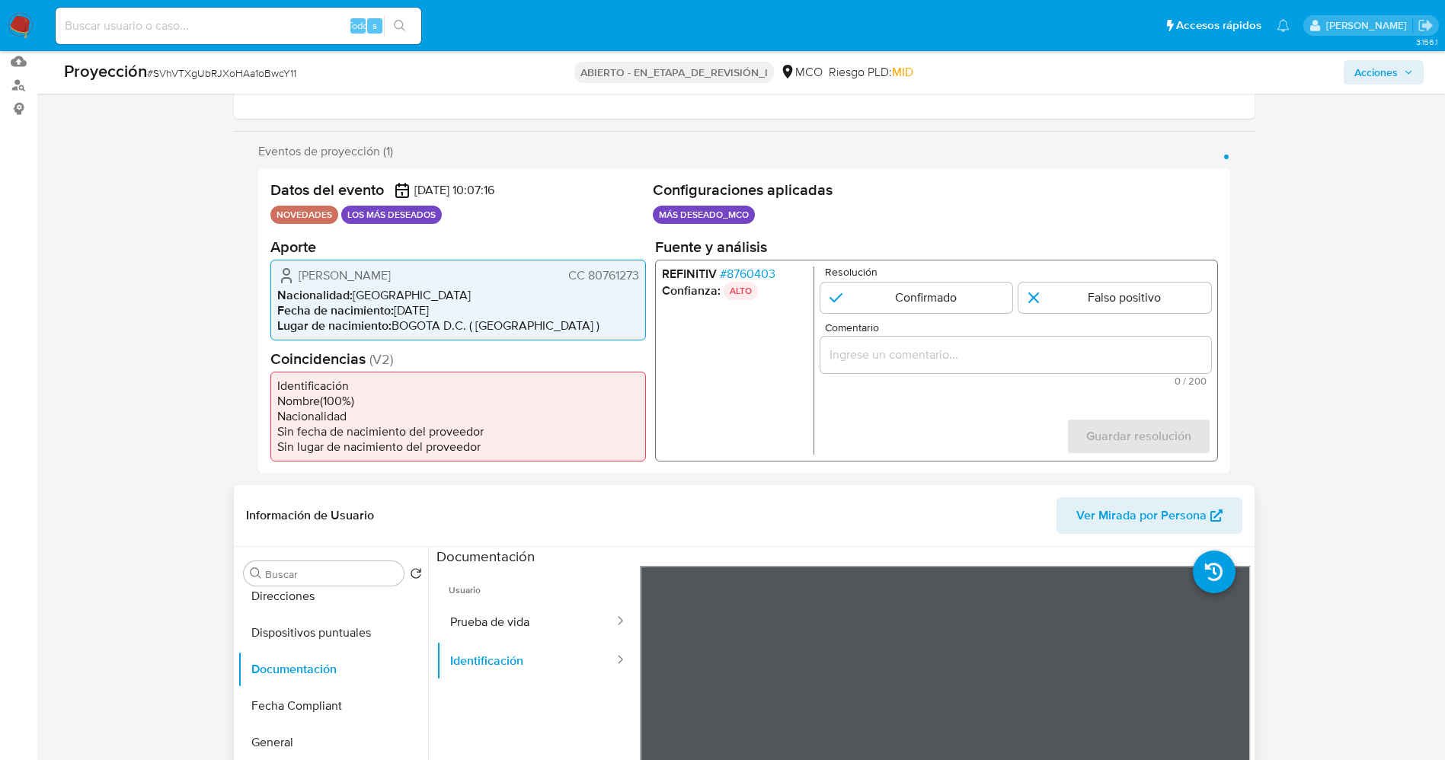
drag, startPoint x: 586, startPoint y: 274, endPoint x: 628, endPoint y: 276, distance: 42.0
click at [643, 276] on div "Jorge Andres Bautista Garzon CC 80761273 Nacionalidad : Colombia Fecha de nacim…" at bounding box center [457, 299] width 375 height 81
click at [755, 270] on font "8760403" at bounding box center [750, 273] width 49 height 18
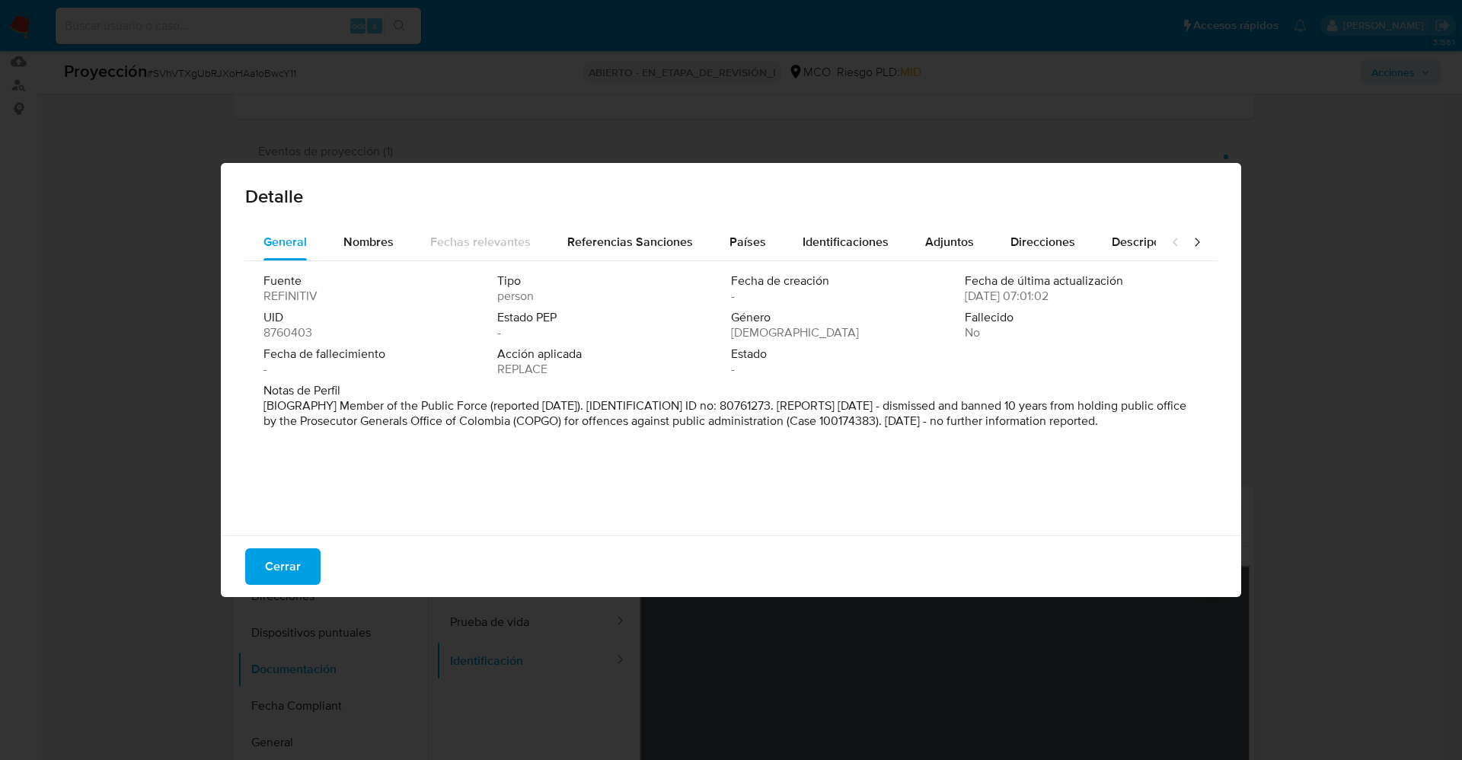
drag, startPoint x: 336, startPoint y: 401, endPoint x: 938, endPoint y: 484, distance: 608.1
click at [938, 484] on div "Fuente REFINITIV Tipo person Fecha de creación - Fecha de última actualización …" at bounding box center [731, 394] width 972 height 267
click at [641, 430] on p "[BIOGRAFÍA] Miembro de la Fuerza Pública (reportado en junio de 2023). [IDENTIF…" at bounding box center [730, 421] width 932 height 46
drag, startPoint x: 287, startPoint y: 569, endPoint x: 410, endPoint y: 459, distance: 164.5
click at [286, 570] on font "Cerrar" at bounding box center [283, 566] width 36 height 37
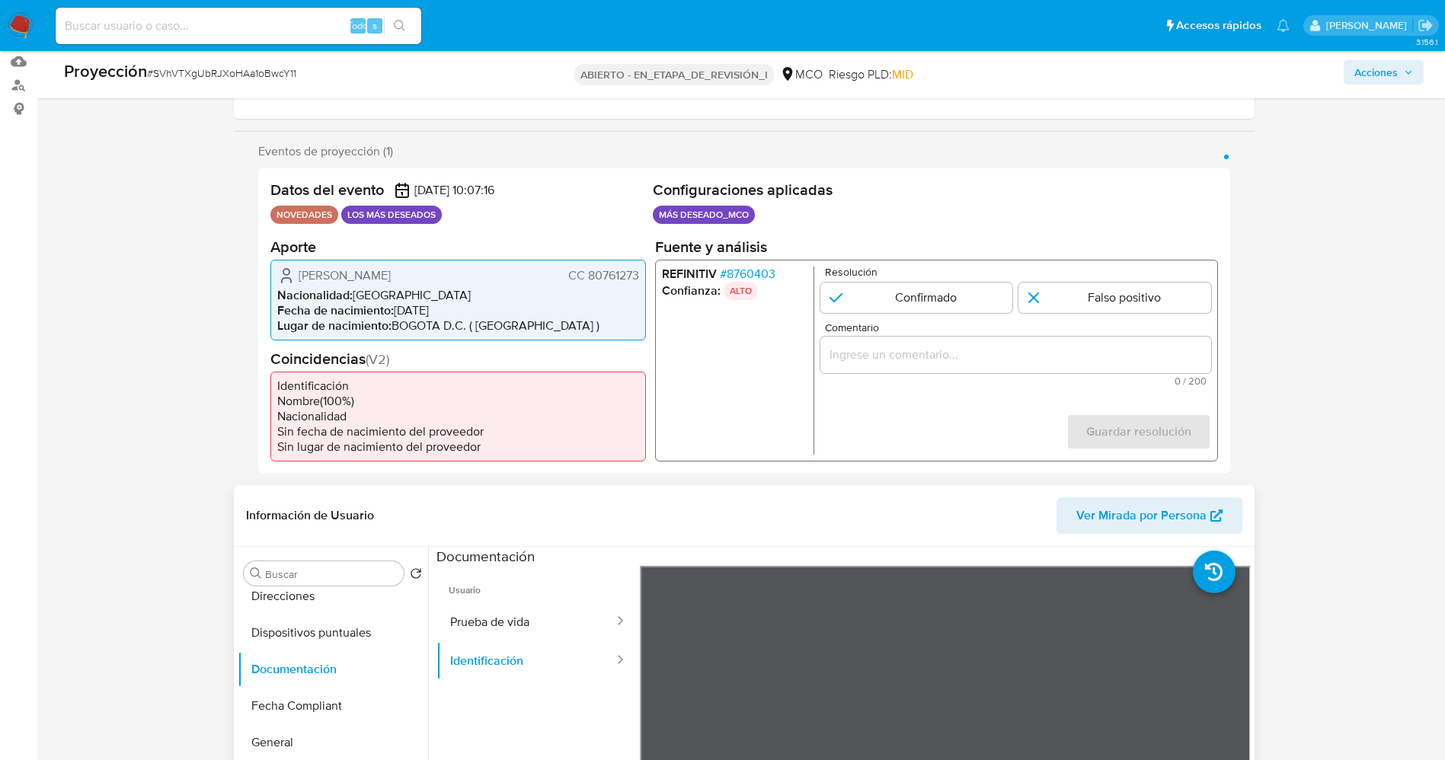
drag, startPoint x: 583, startPoint y: 270, endPoint x: 638, endPoint y: 273, distance: 55.6
click at [638, 273] on font "CC 80761273" at bounding box center [602, 275] width 71 height 18
drag, startPoint x: 295, startPoint y: 274, endPoint x: 477, endPoint y: 274, distance: 181.3
click at [477, 274] on div "Jorge Andres Bautista Garzon CC 80761273" at bounding box center [458, 275] width 362 height 18
drag, startPoint x: 586, startPoint y: 273, endPoint x: 645, endPoint y: 281, distance: 59.2
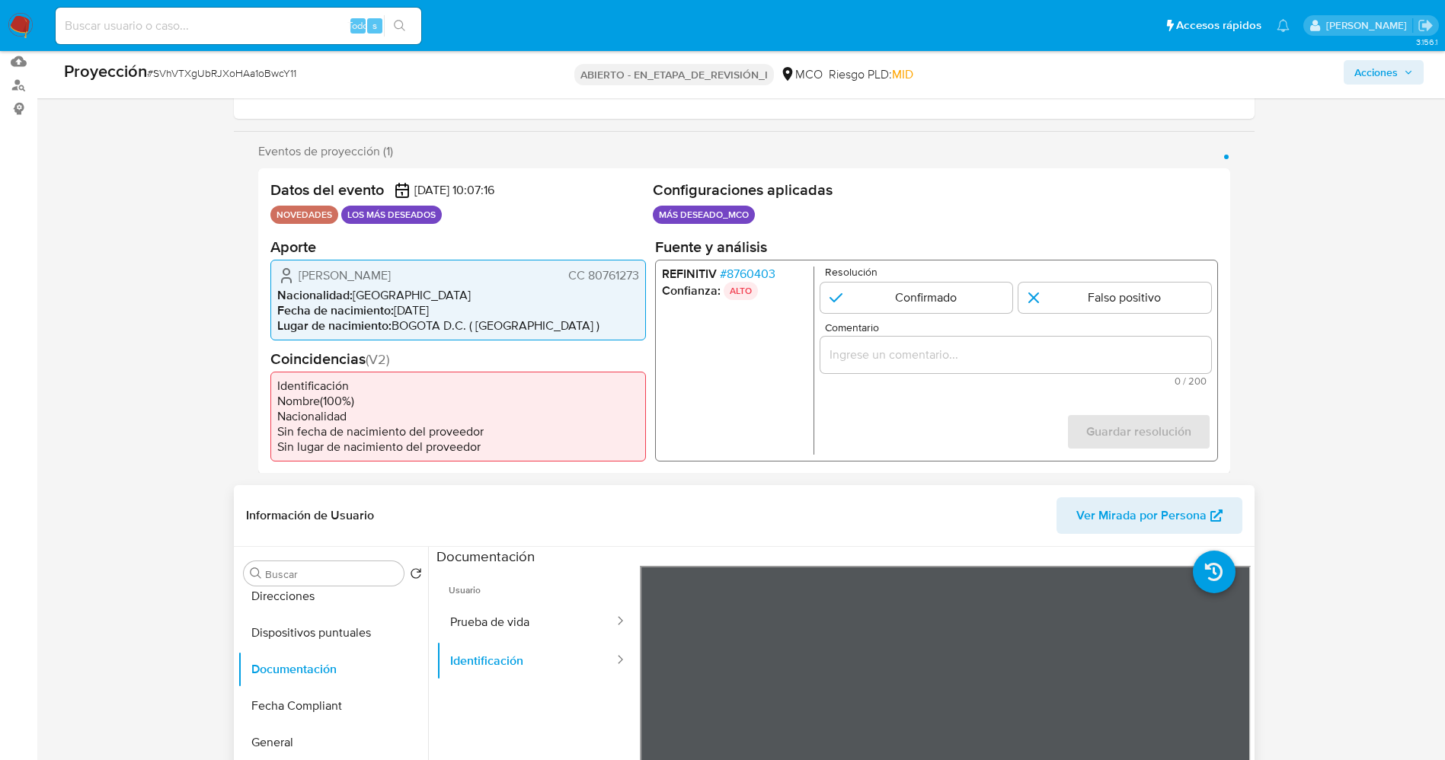
click at [645, 281] on div "Jorge Andres Bautista Garzon CC 80761273 Nacionalidad : Colombia Fecha de nacim…" at bounding box center [457, 299] width 375 height 81
drag, startPoint x: 320, startPoint y: 269, endPoint x: 478, endPoint y: 265, distance: 158.5
click at [478, 265] on div "Jorge Andres Bautista Garzon CC 80761273 Nacionalidad : Colombia Fecha de nacim…" at bounding box center [457, 299] width 375 height 81
drag, startPoint x: 354, startPoint y: 290, endPoint x: 345, endPoint y: 290, distance: 9.1
click at [353, 290] on li "Nacionalidad : Colombia" at bounding box center [458, 294] width 362 height 15
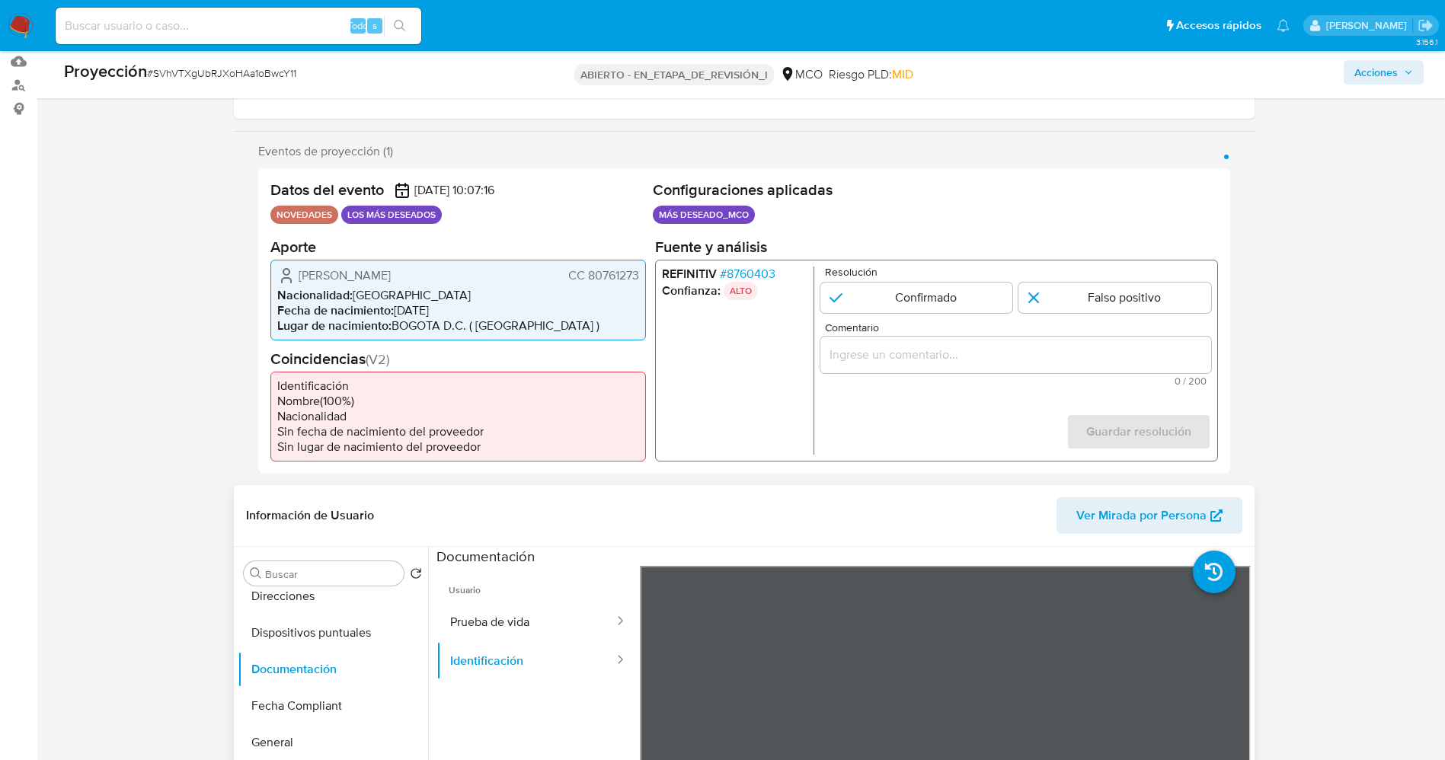
drag, startPoint x: 299, startPoint y: 273, endPoint x: 643, endPoint y: 265, distance: 344.3
click at [643, 265] on div "Jorge Andres Bautista Garzon CC 80761273 Nacionalidad : Colombia Fecha de nacim…" at bounding box center [457, 299] width 375 height 81
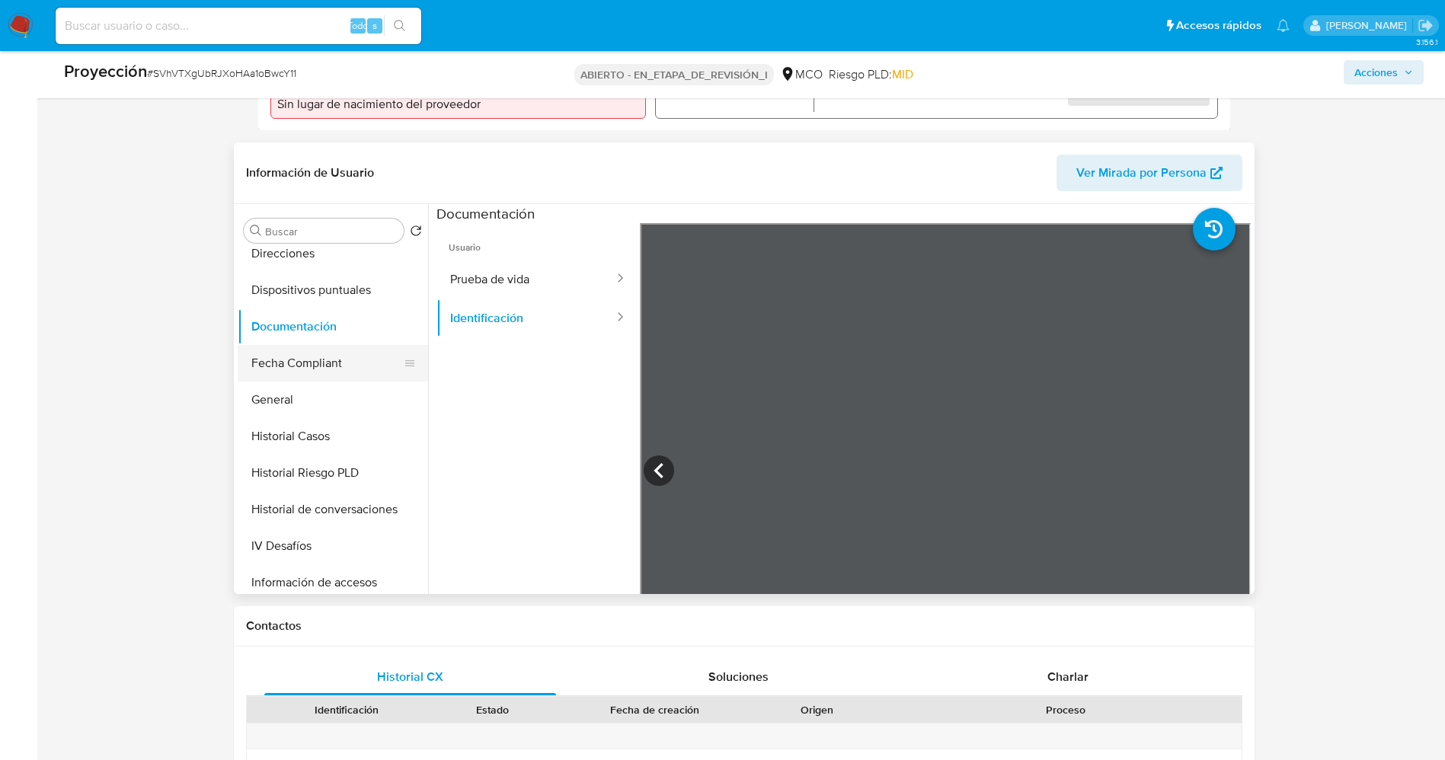
scroll to position [644, 0]
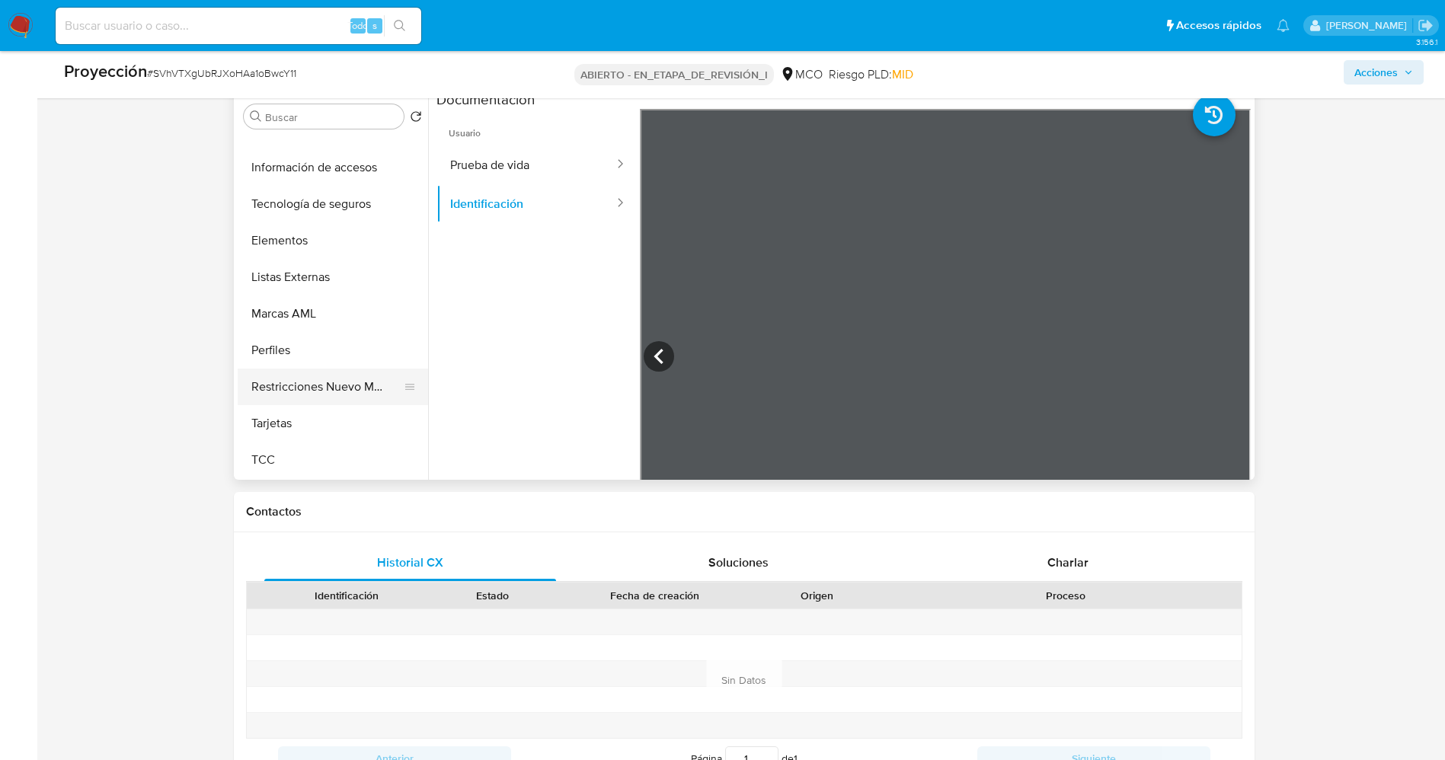
click at [298, 395] on button "Restricciones Nuevo Mundo" at bounding box center [327, 387] width 178 height 37
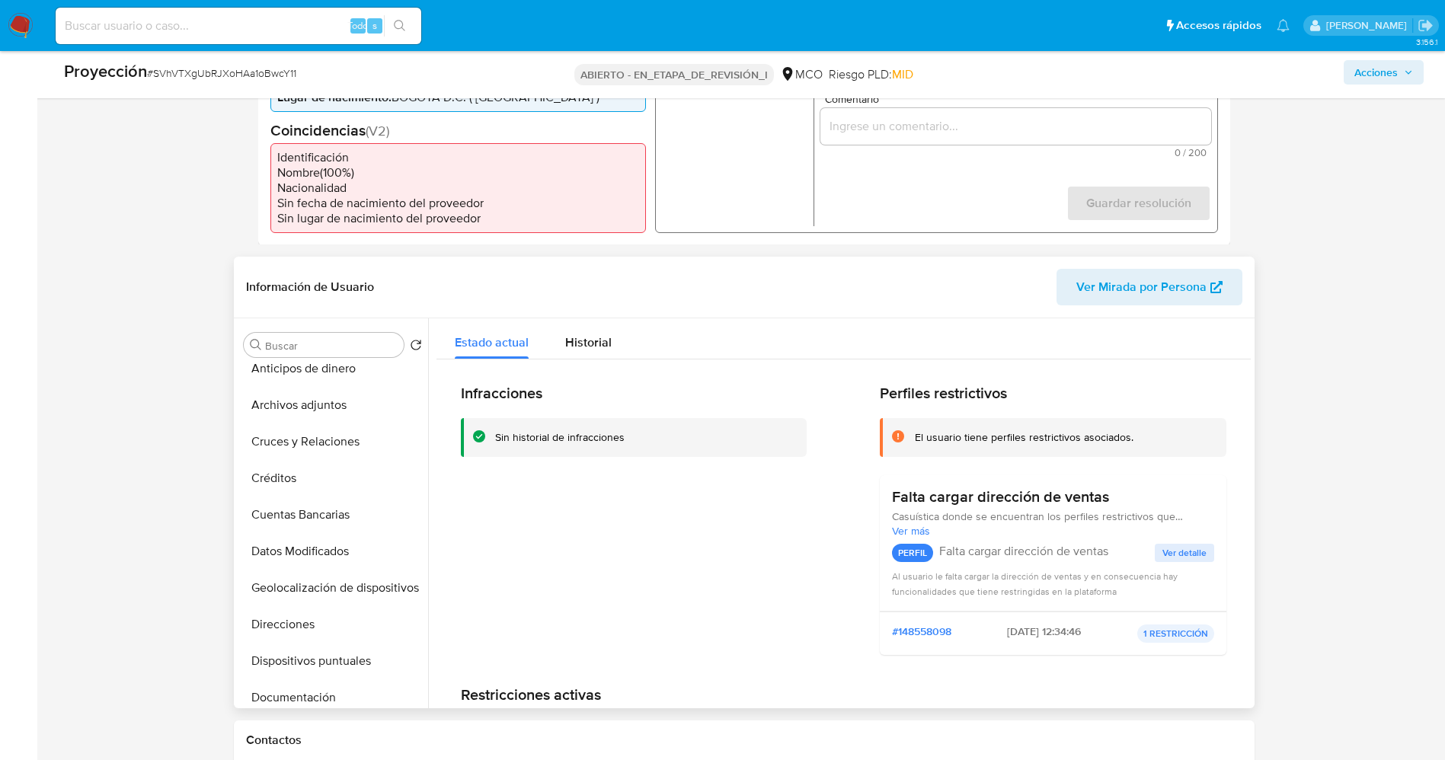
scroll to position [0, 0]
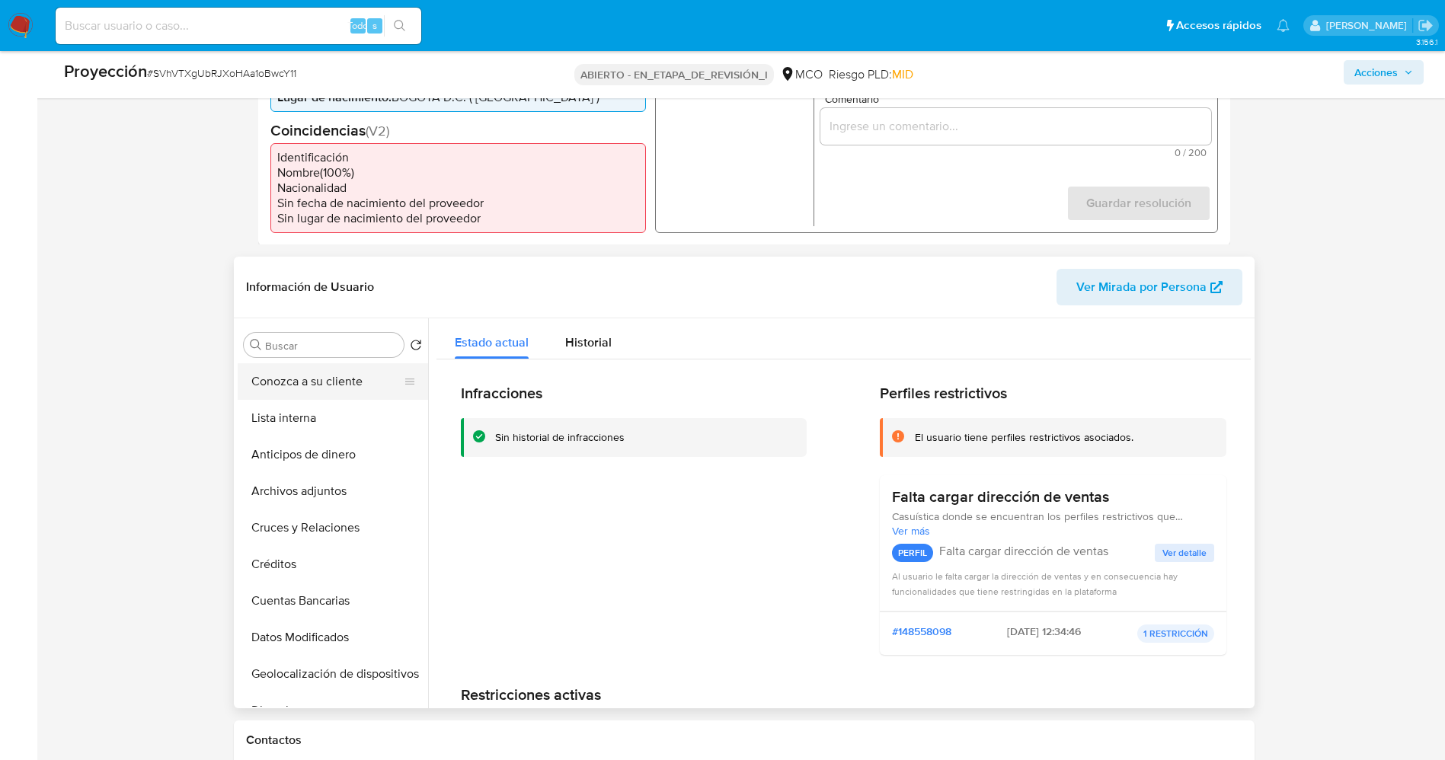
click at [268, 381] on button "Conozca a su cliente" at bounding box center [327, 381] width 178 height 37
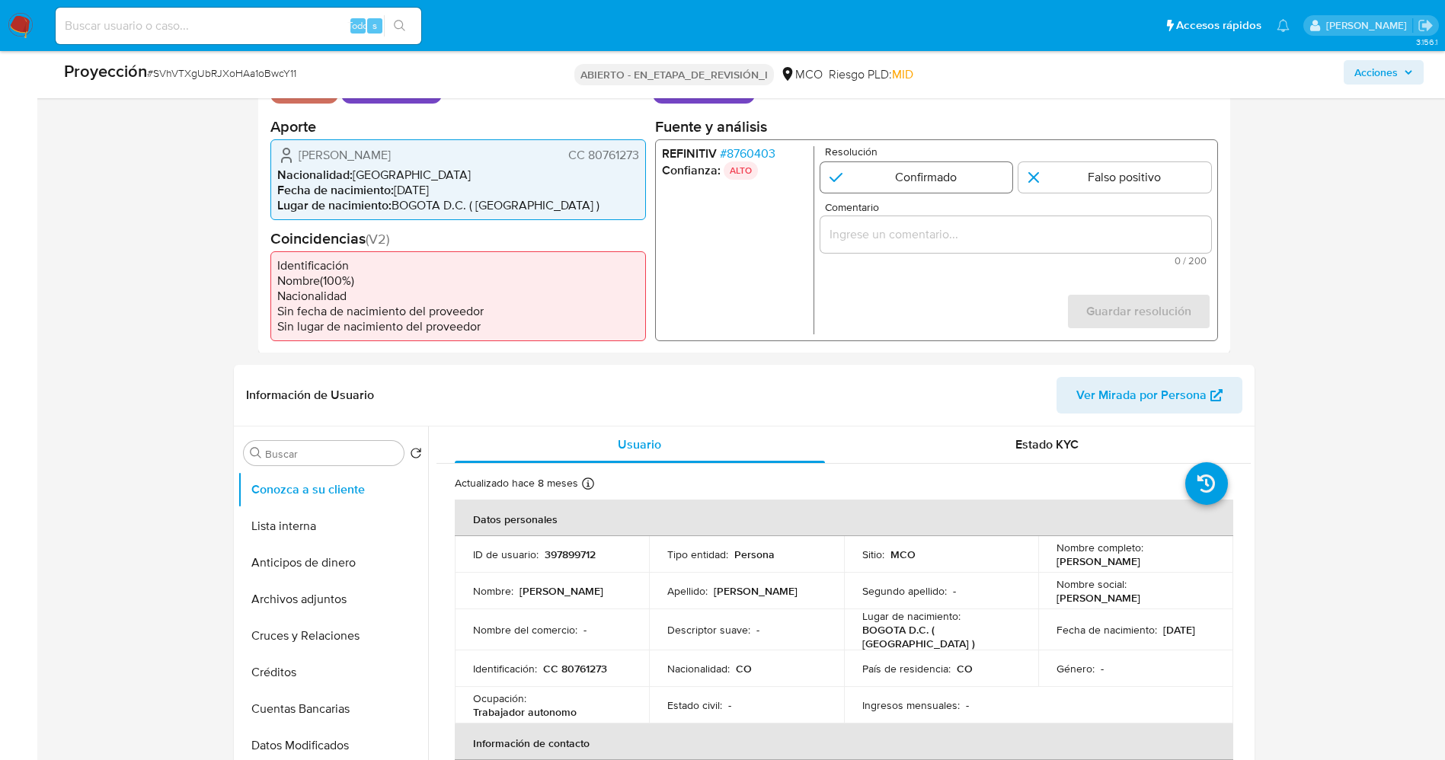
scroll to position [228, 0]
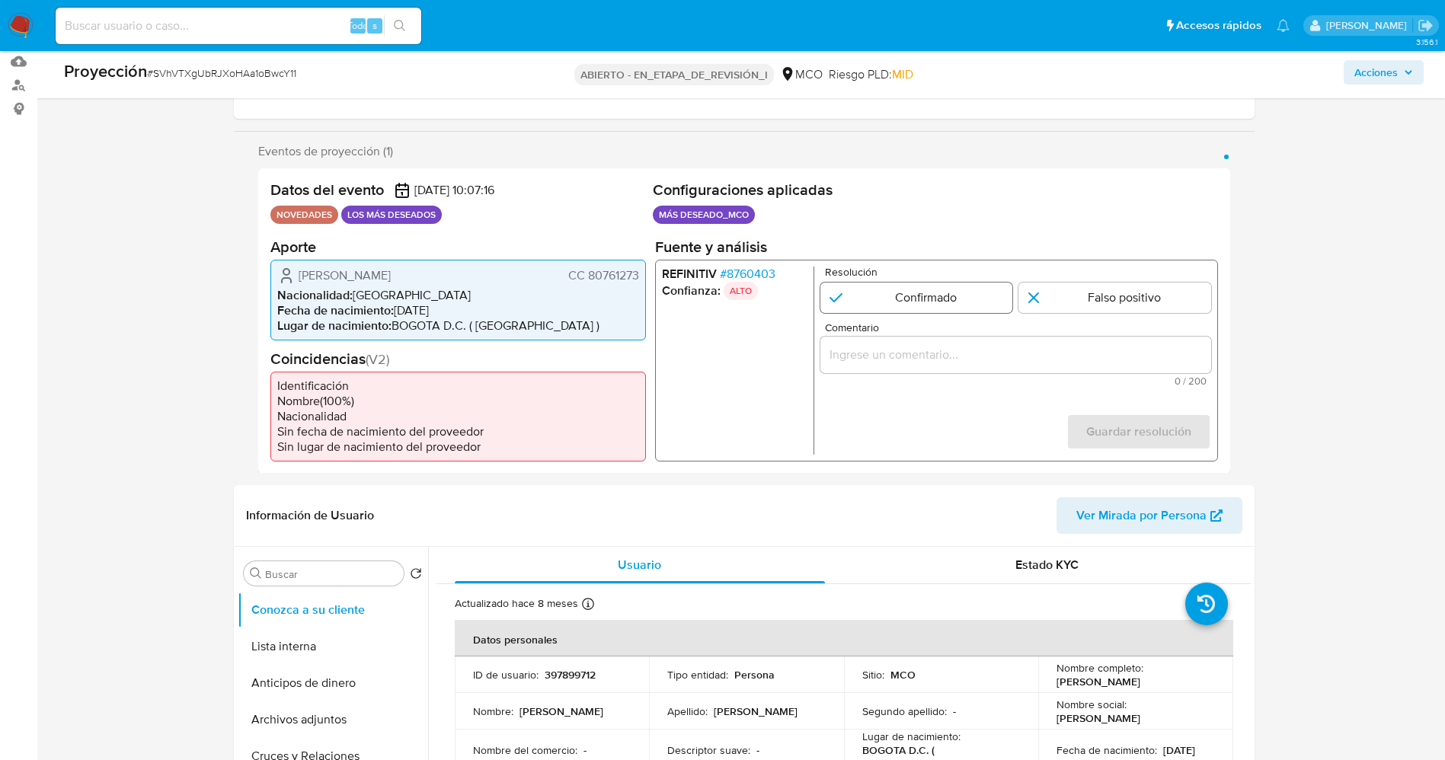
click at [880, 304] on input "1 de 1" at bounding box center [915, 297] width 193 height 30
radio input "true"
click at [877, 366] on div "1 de 1" at bounding box center [1014, 354] width 391 height 37
click at [873, 353] on input "Comentario" at bounding box center [1014, 354] width 391 height 20
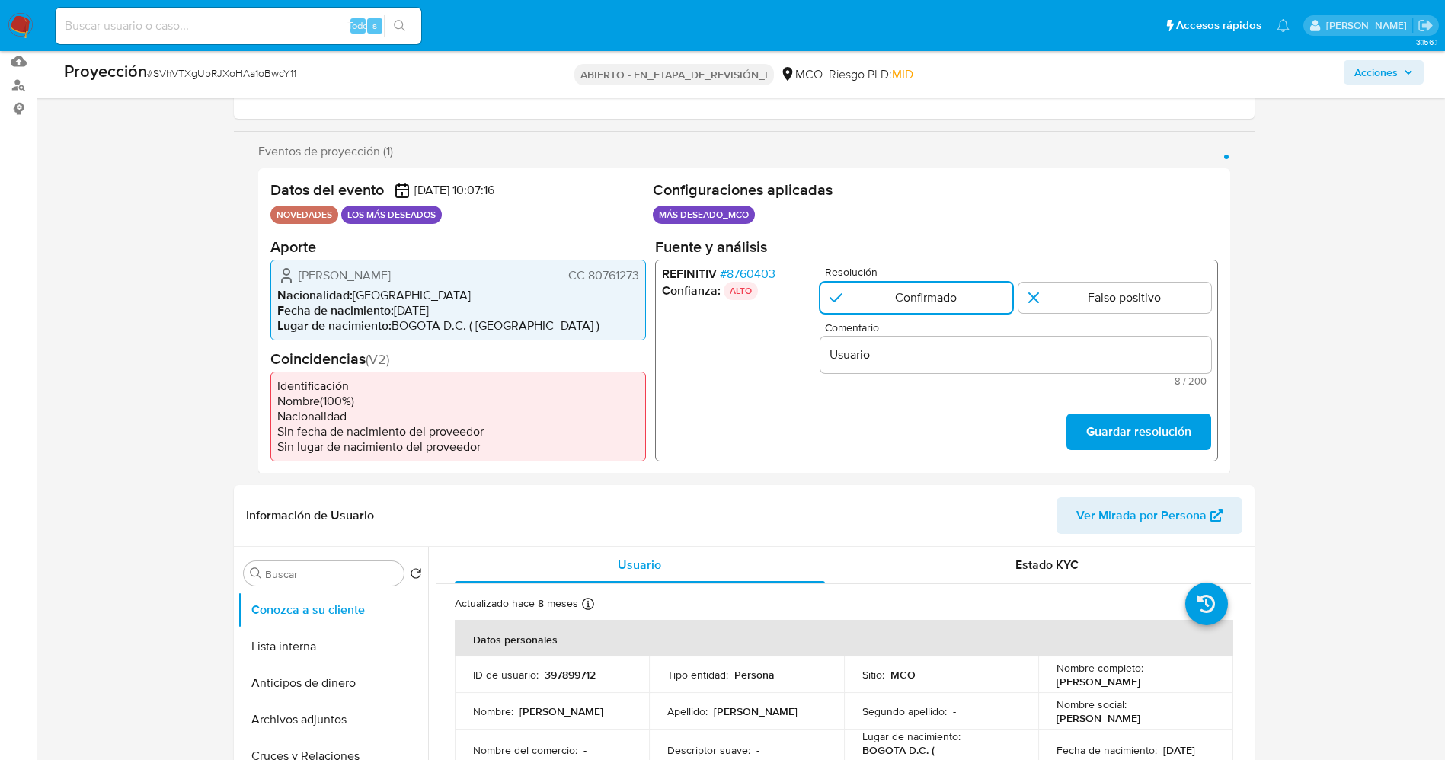
drag, startPoint x: 296, startPoint y: 273, endPoint x: 644, endPoint y: 274, distance: 347.3
click at [644, 274] on div "Jorge Andres Bautista Garzon CC 80761273 Nacionalidad : Colombia Fecha de nacim…" at bounding box center [457, 299] width 375 height 81
click at [928, 365] on div "Usuario" at bounding box center [1014, 354] width 391 height 37
click at [928, 359] on input "Usuario" at bounding box center [1014, 354] width 391 height 20
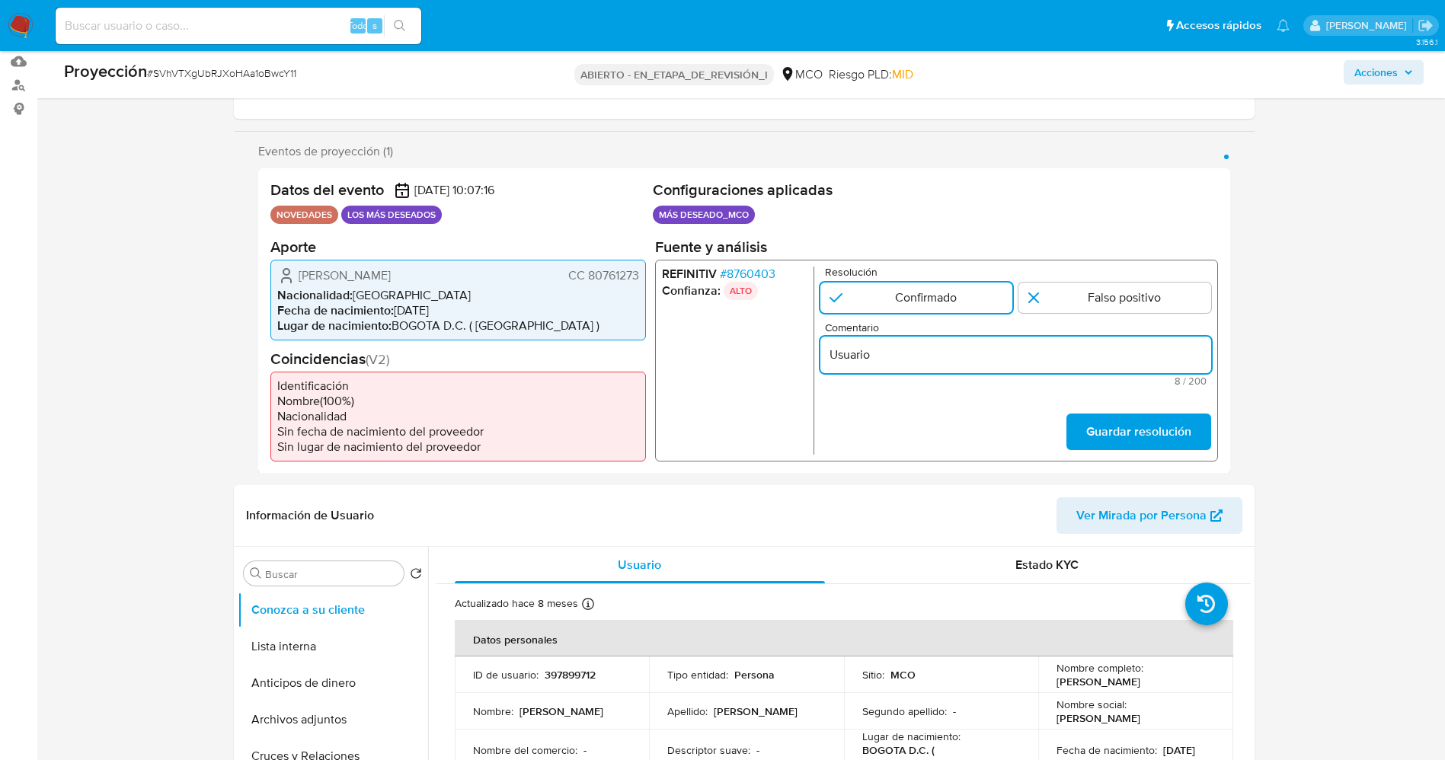
paste input "Jorge Andres Bautista Garzon CC 80761273"
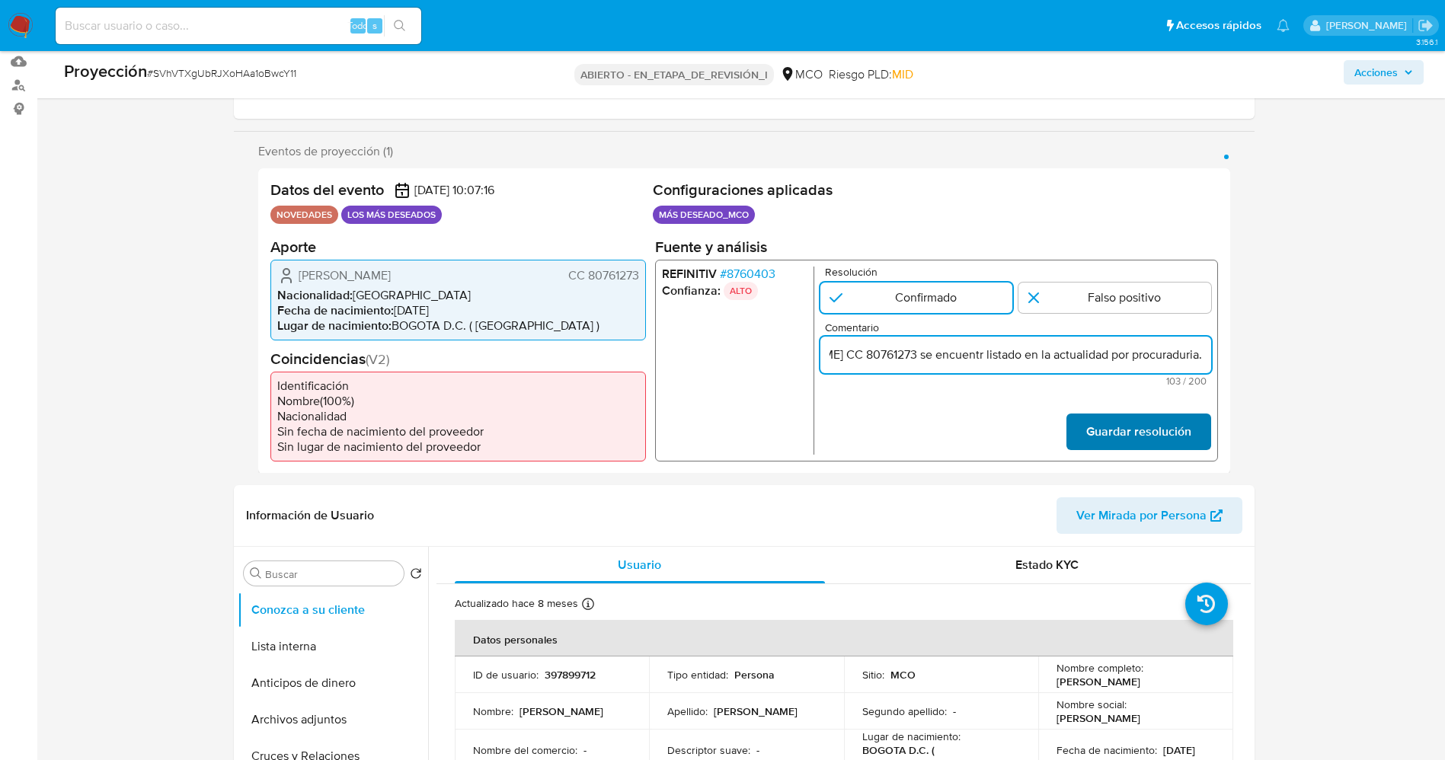
type input "Usuario Jorge Andres Bautista Garzon CC 80761273 se encuentr listado en la actu…"
click at [1088, 421] on font "Guardar resolución" at bounding box center [1137, 432] width 105 height 37
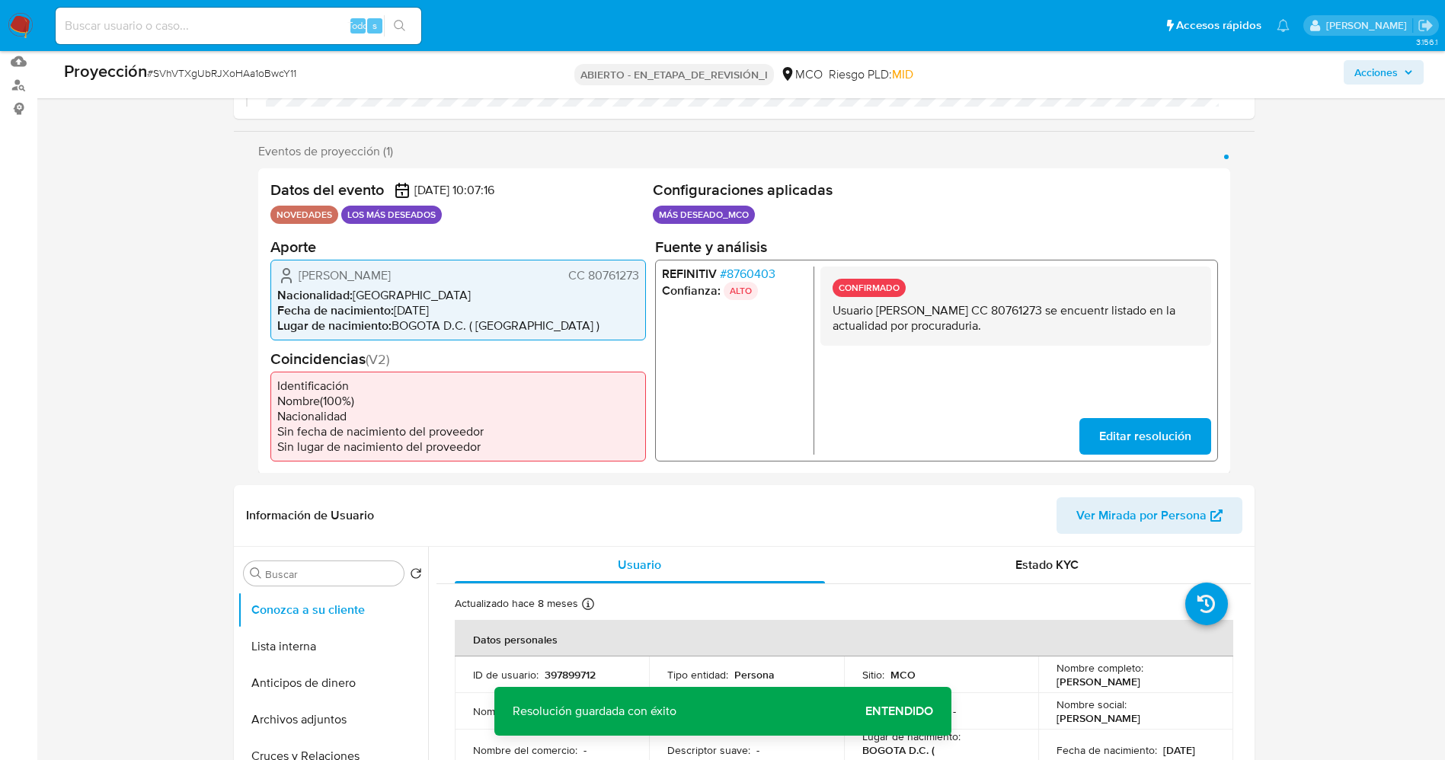
drag, startPoint x: 829, startPoint y: 313, endPoint x: 1086, endPoint y: 330, distance: 258.0
click at [1087, 330] on div "CONFIRMADO Usuario Jorge Andres Bautista Garzon CC 80761273 se encuentr listado…" at bounding box center [1014, 305] width 391 height 79
click at [302, 649] on button "Lista interna" at bounding box center [327, 646] width 178 height 37
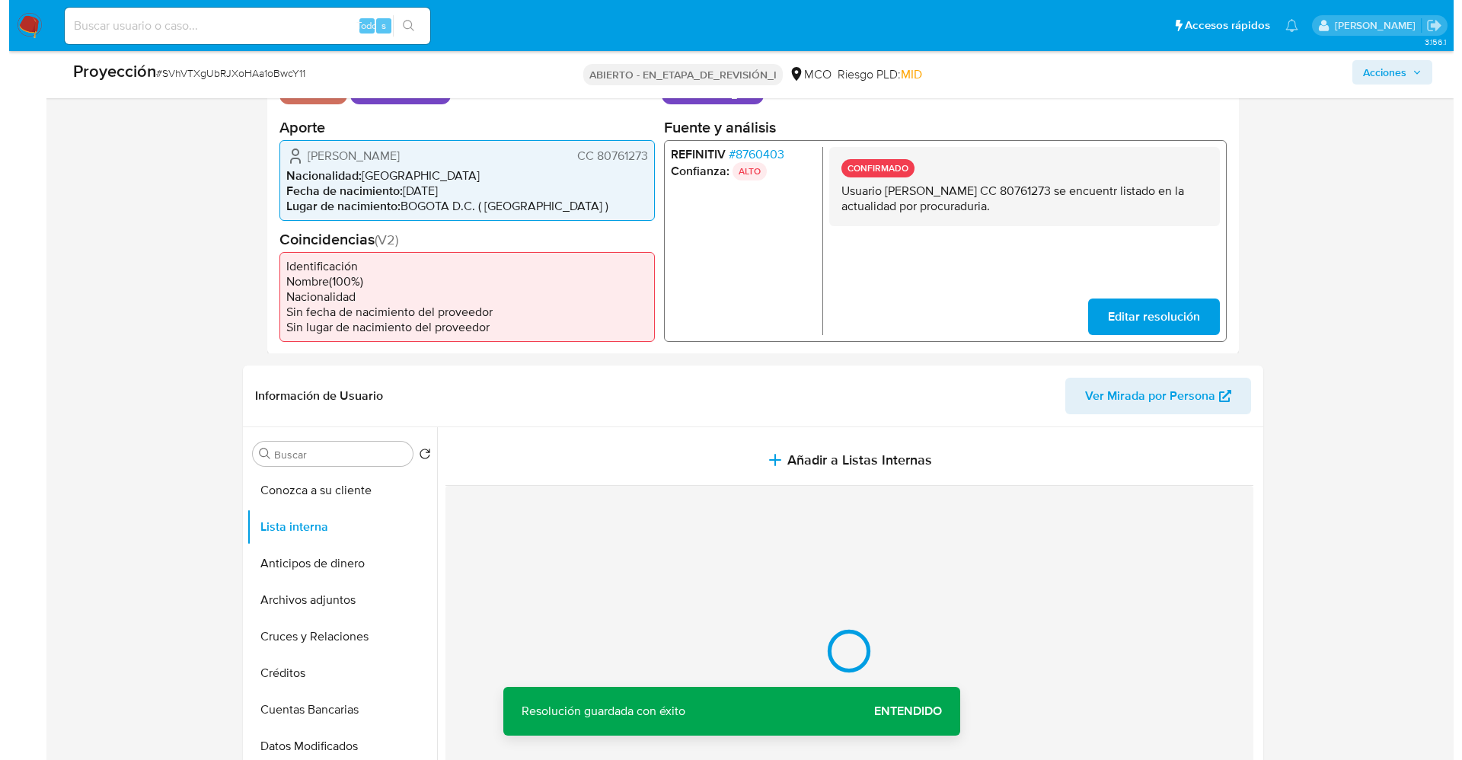
scroll to position [457, 0]
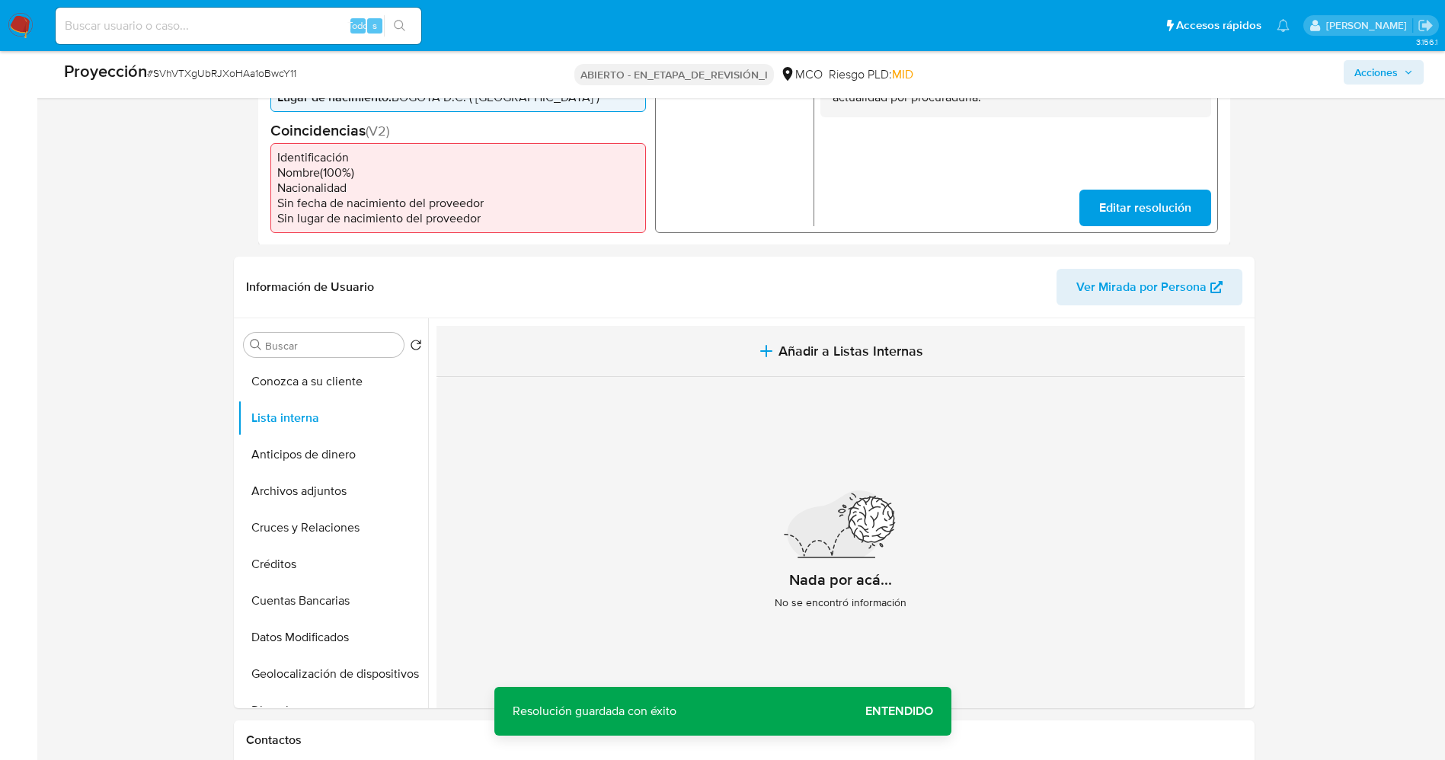
click at [829, 343] on span "Añadir a Listas Internas" at bounding box center [850, 351] width 145 height 17
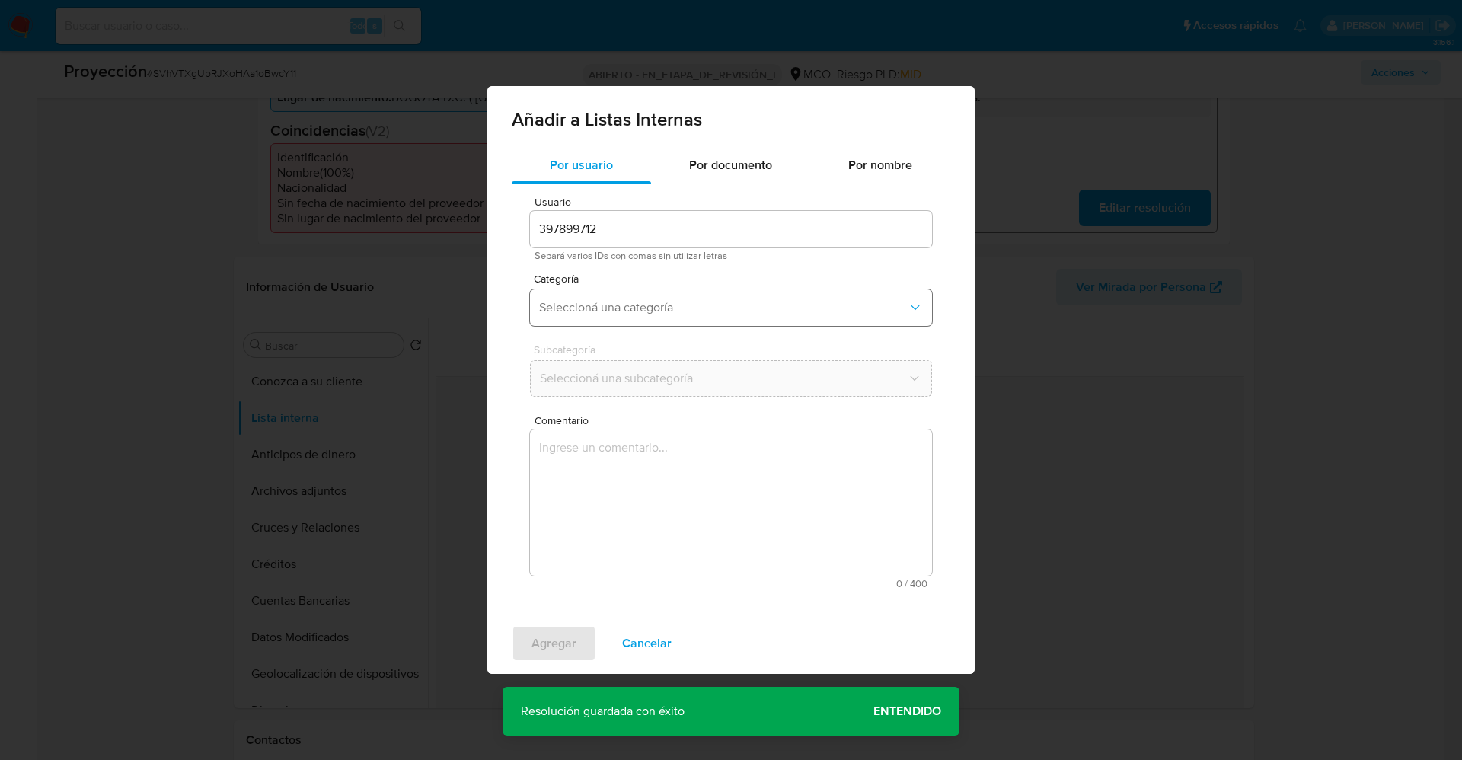
click at [739, 318] on button "Seleccioná una categoría" at bounding box center [731, 307] width 402 height 37
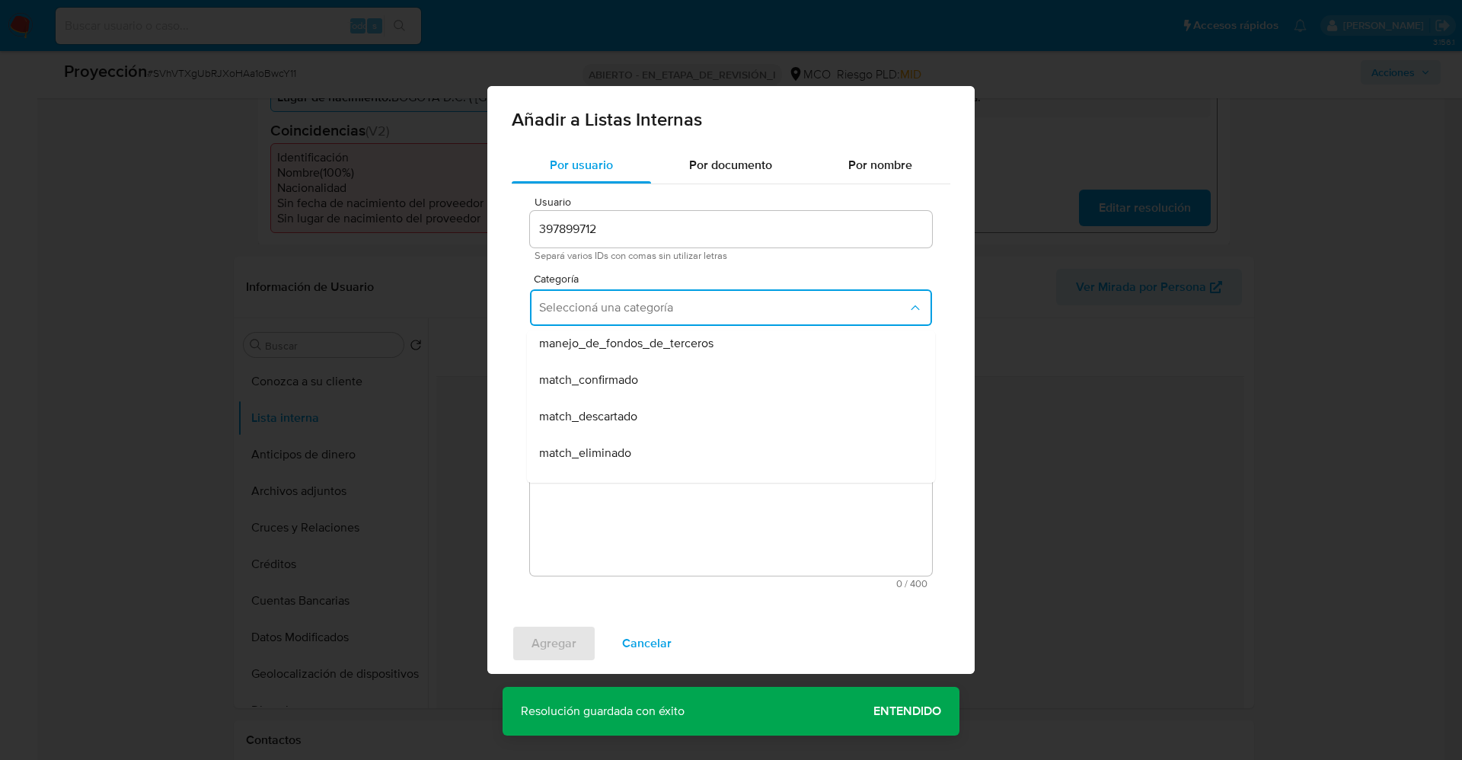
scroll to position [114, 0]
click at [650, 355] on div "match_confirmado" at bounding box center [726, 344] width 375 height 37
click at [653, 370] on button "Seleccioná una subcategoría" at bounding box center [731, 378] width 402 height 37
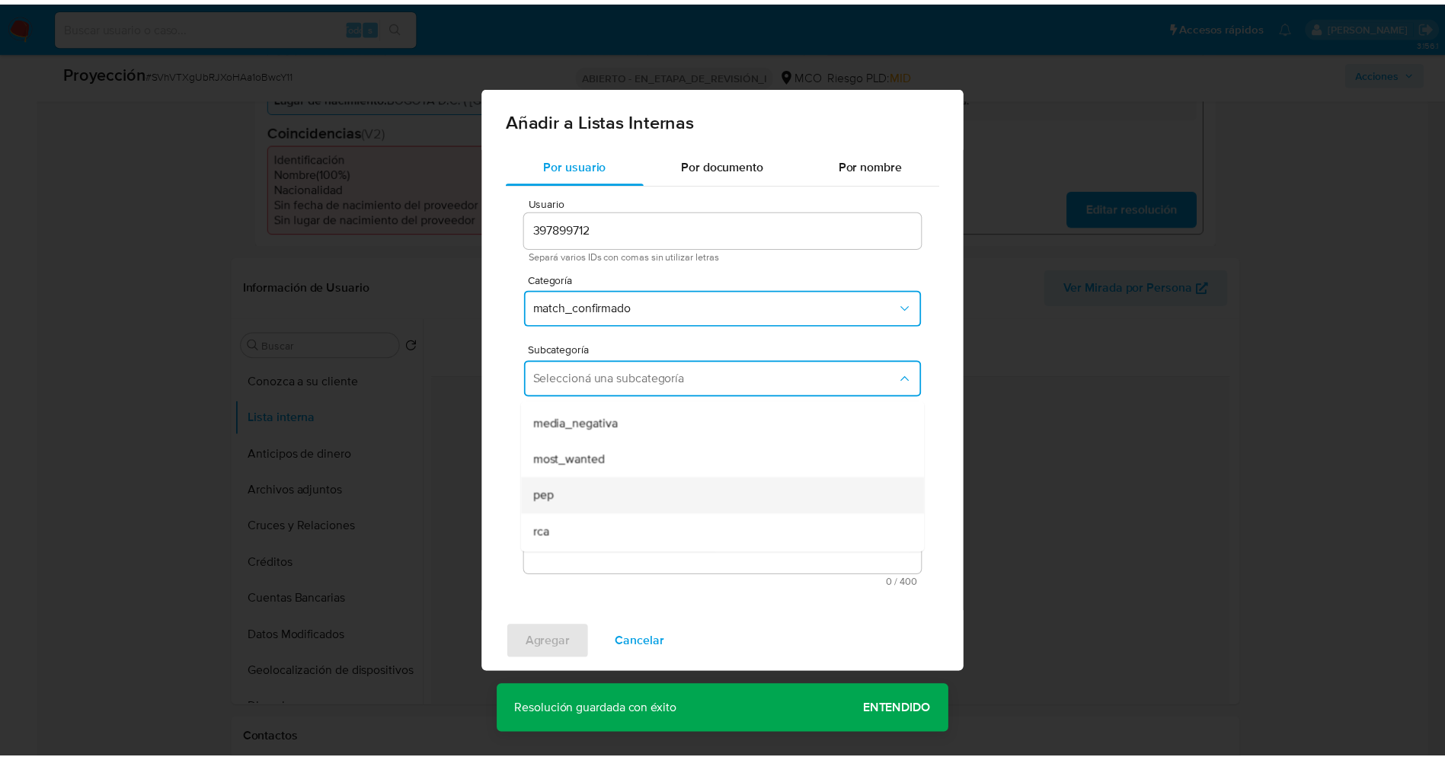
scroll to position [104, 0]
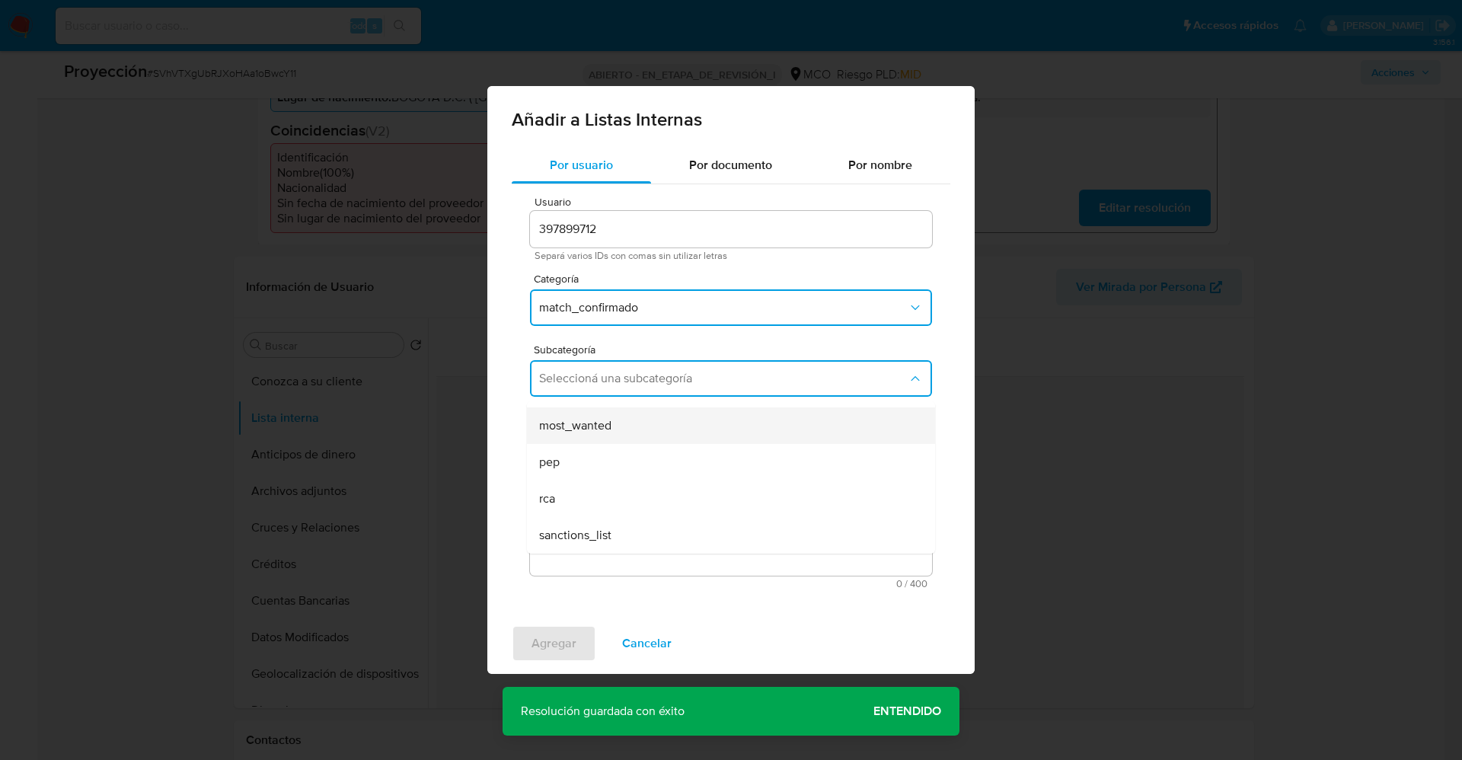
click at [632, 434] on div "most_wanted" at bounding box center [726, 425] width 375 height 37
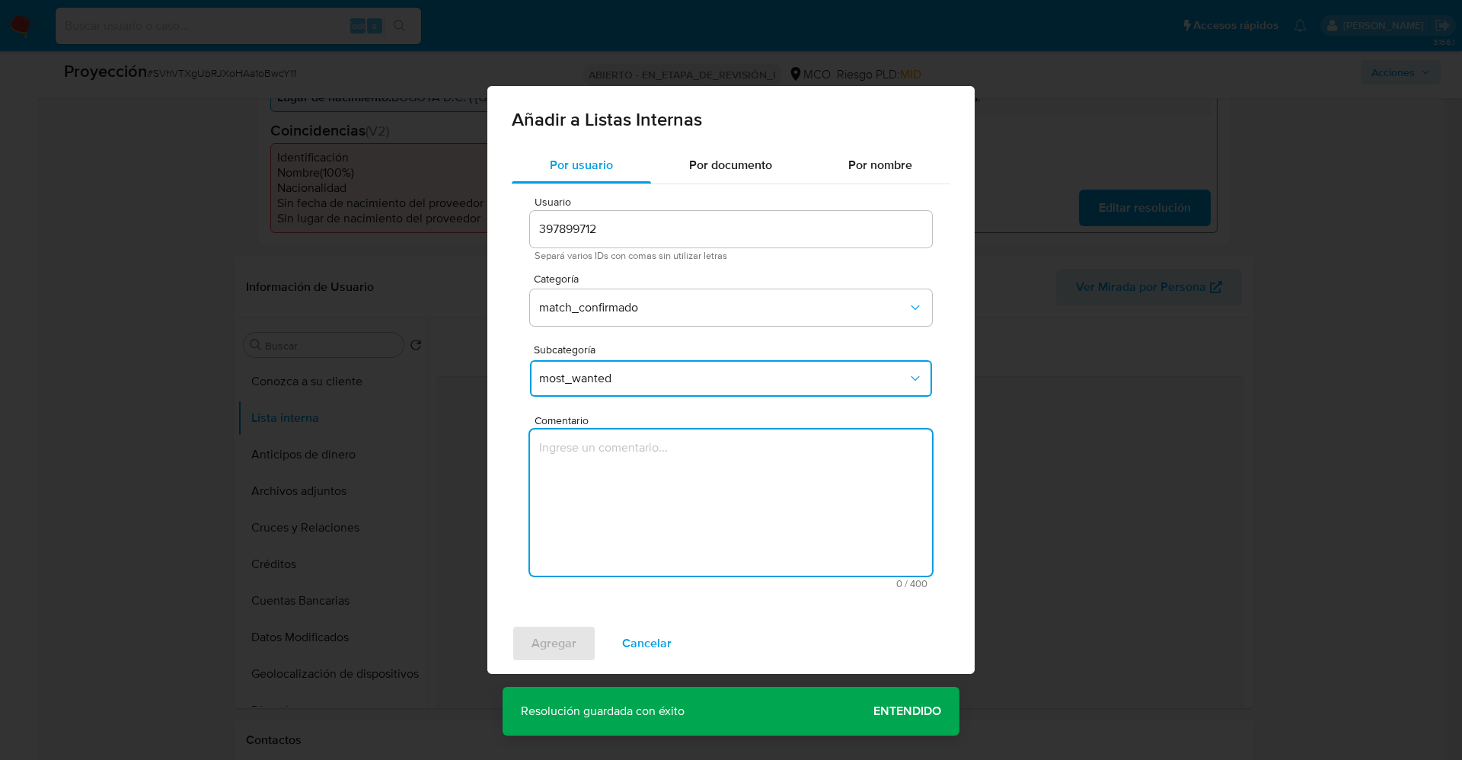
click at [627, 487] on textarea "Comentario" at bounding box center [731, 503] width 402 height 146
type textarea "Usuario Jorge Andres Bautista Garzon CC 80761273 se encuentr listado en la actu…"
click at [570, 644] on span "Agregar" at bounding box center [554, 644] width 45 height 34
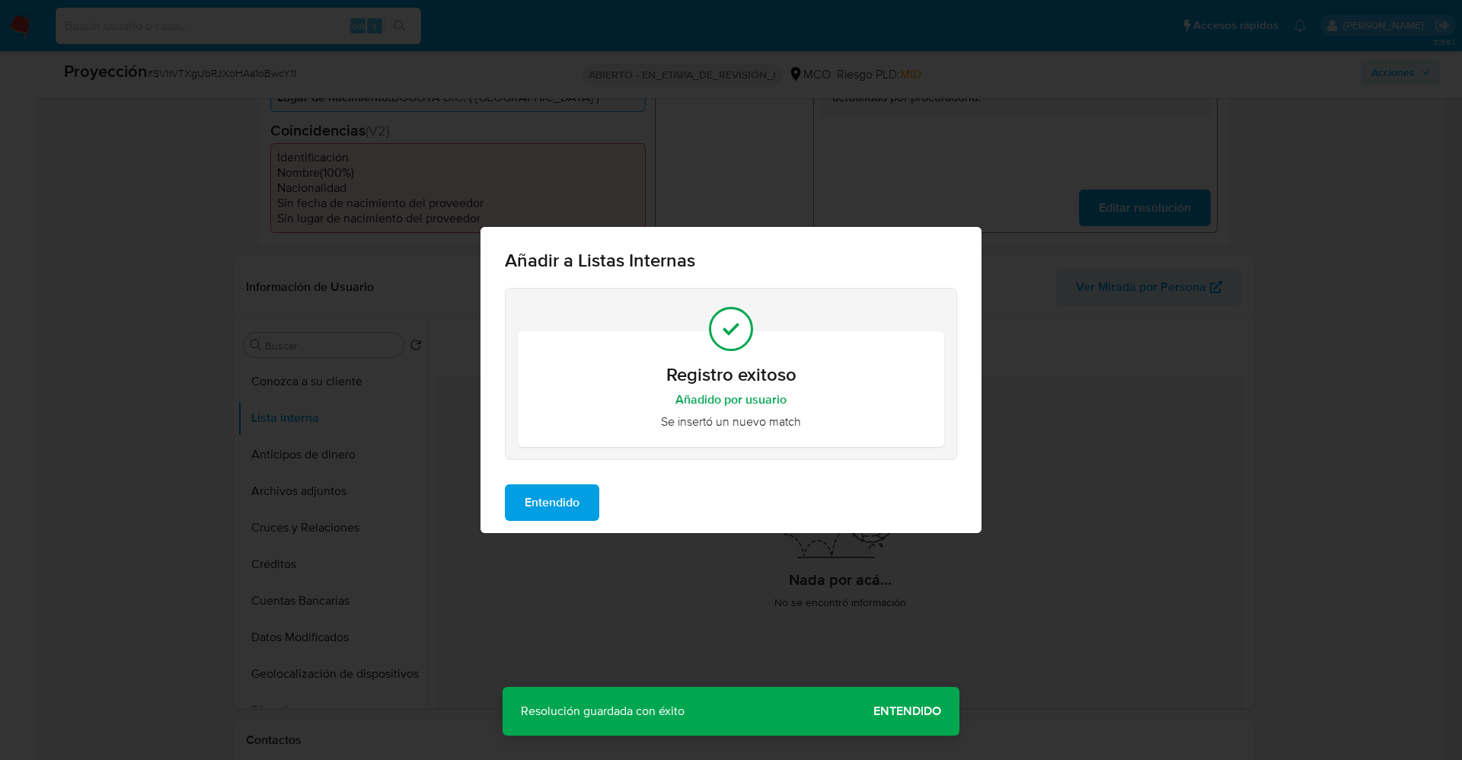
click at [564, 498] on span "Entendido" at bounding box center [552, 503] width 55 height 34
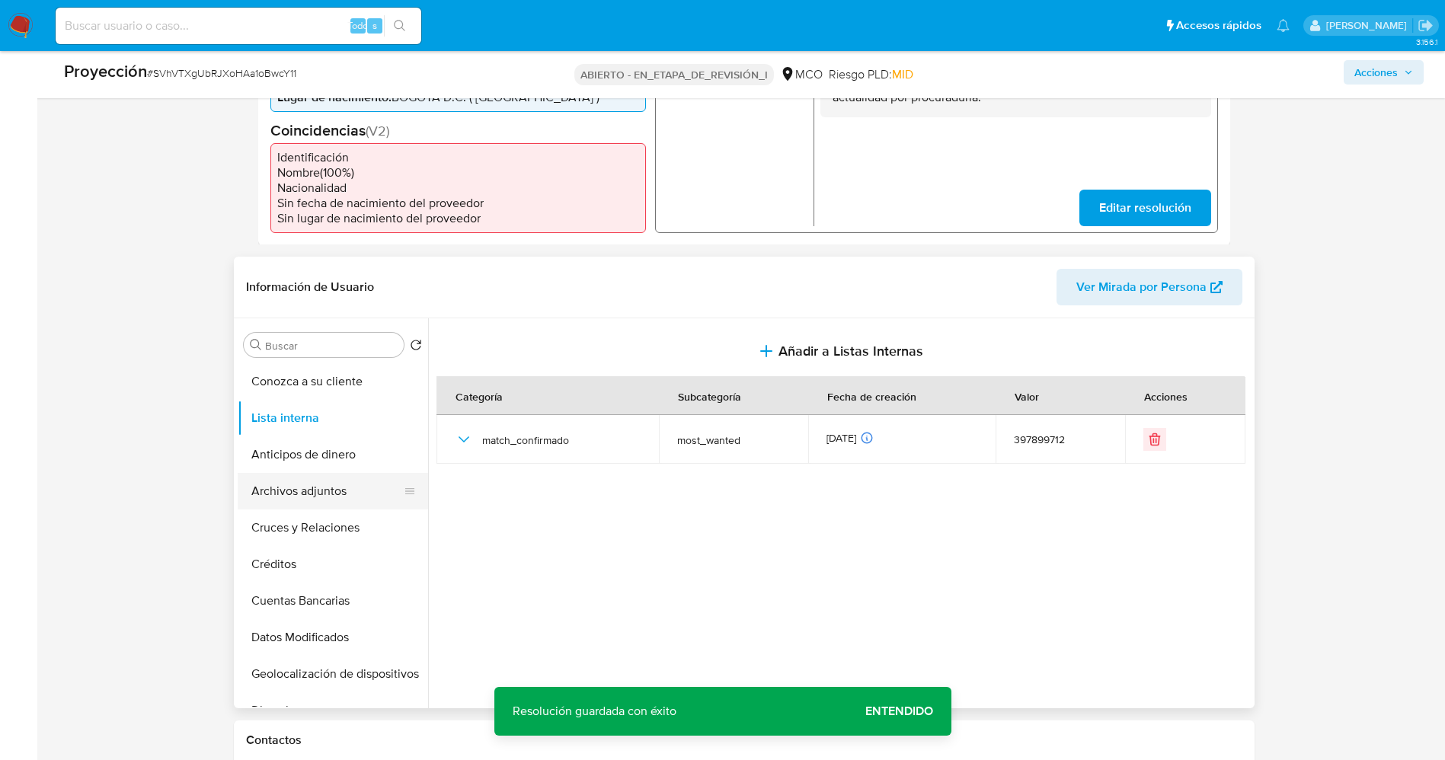
click at [291, 493] on button "Archivos adjuntos" at bounding box center [327, 491] width 178 height 37
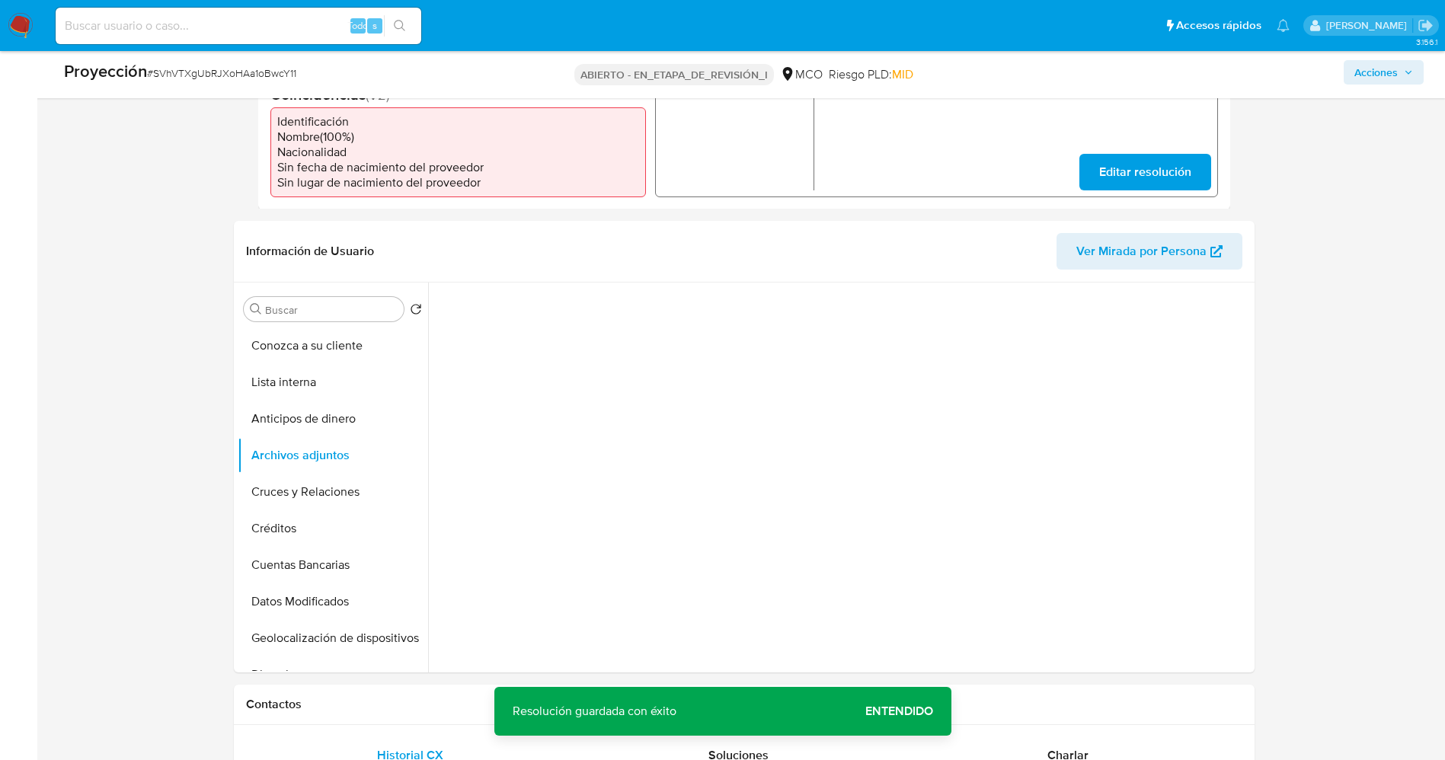
scroll to position [457, 0]
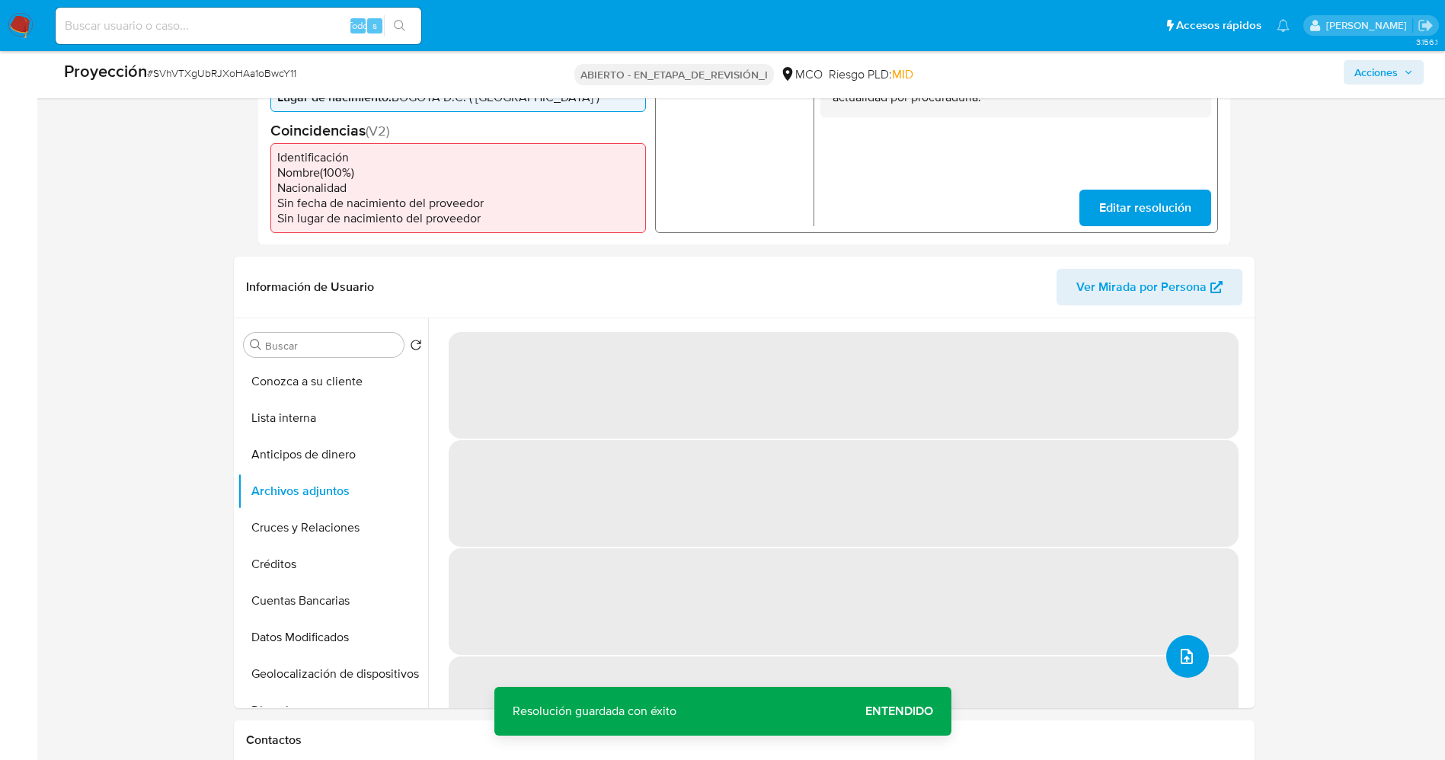
click at [1171, 663] on button "subir archivo" at bounding box center [1187, 656] width 43 height 43
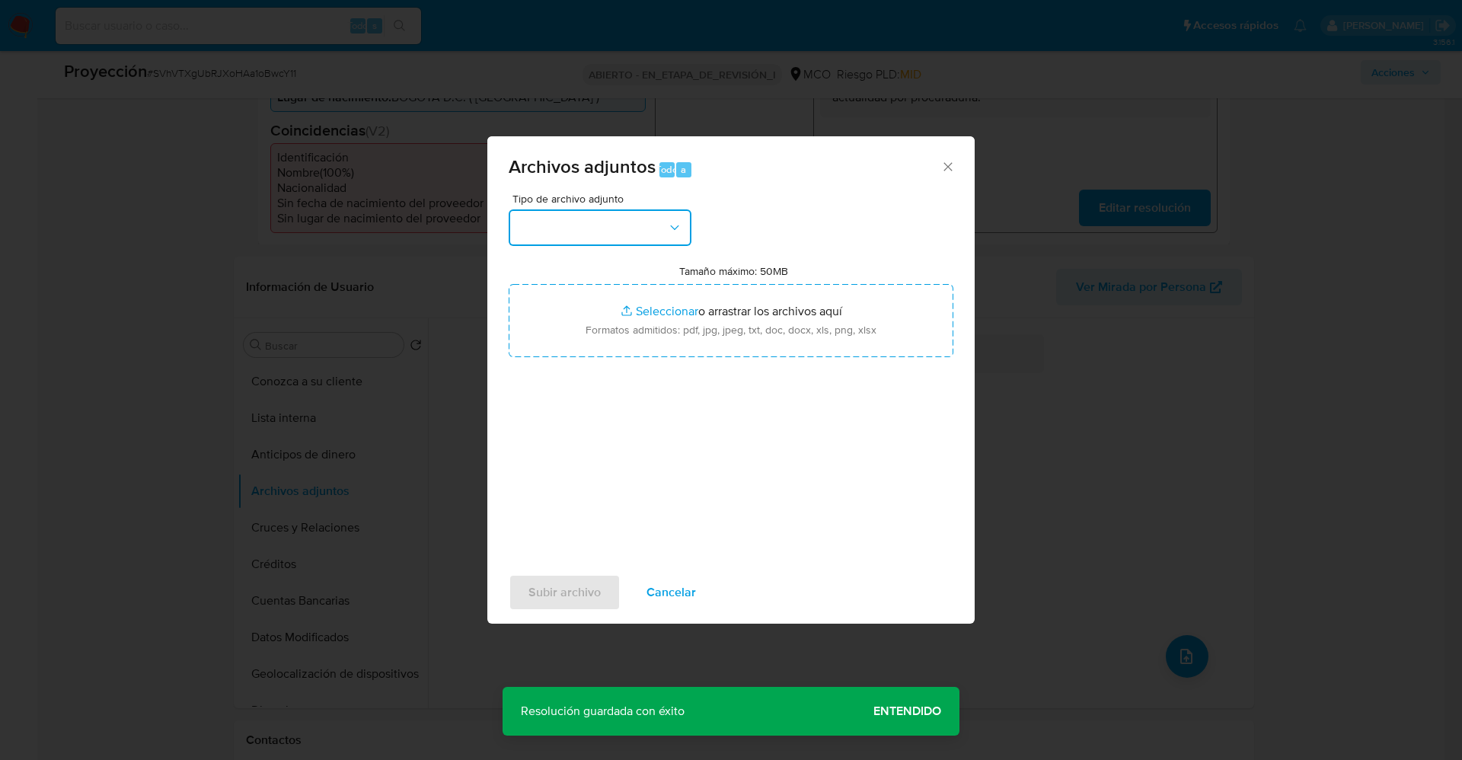
click at [605, 240] on button "button" at bounding box center [600, 227] width 183 height 37
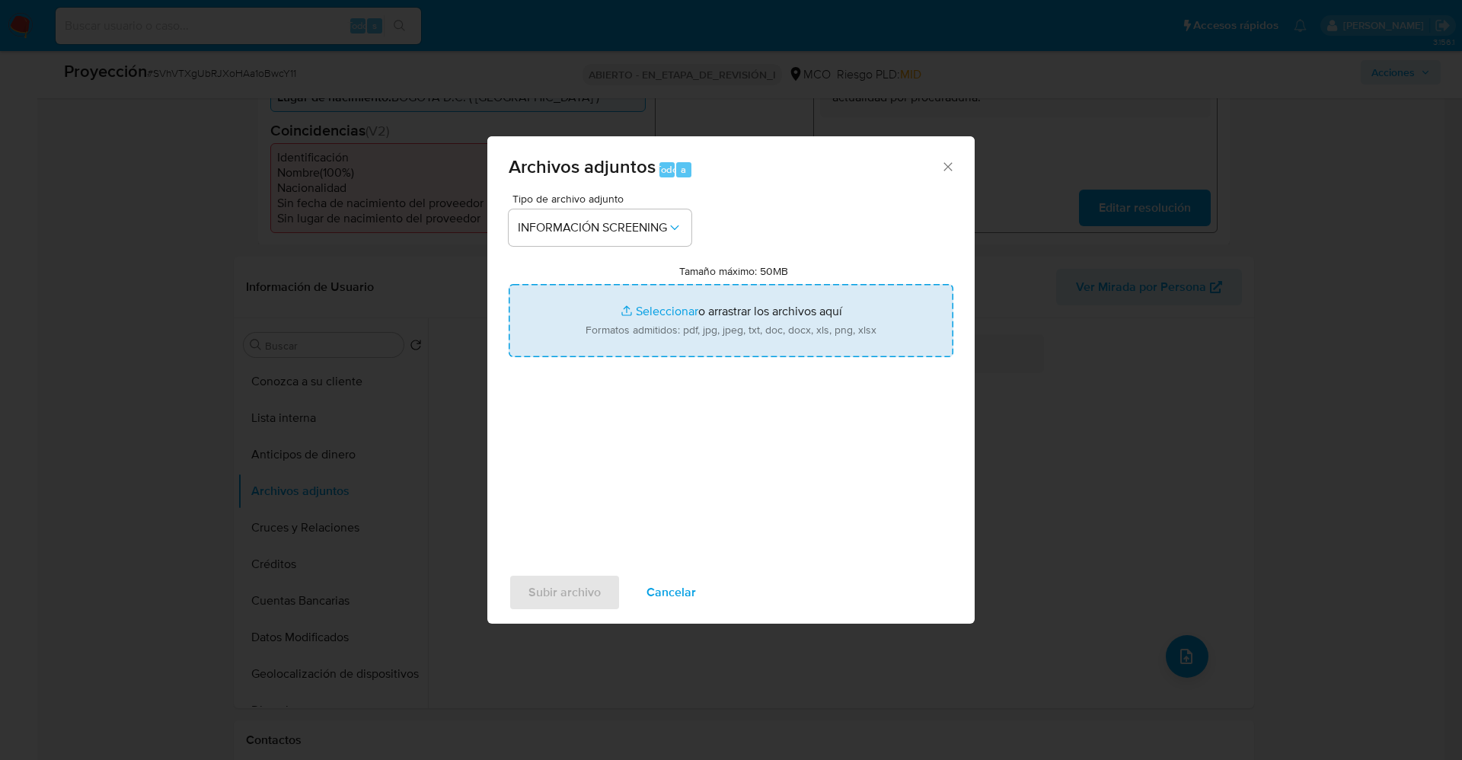
type input "C:\fakepath\_Jorge Andres Bautista Garzon_ lavado de dinero - Buscar con Google…"
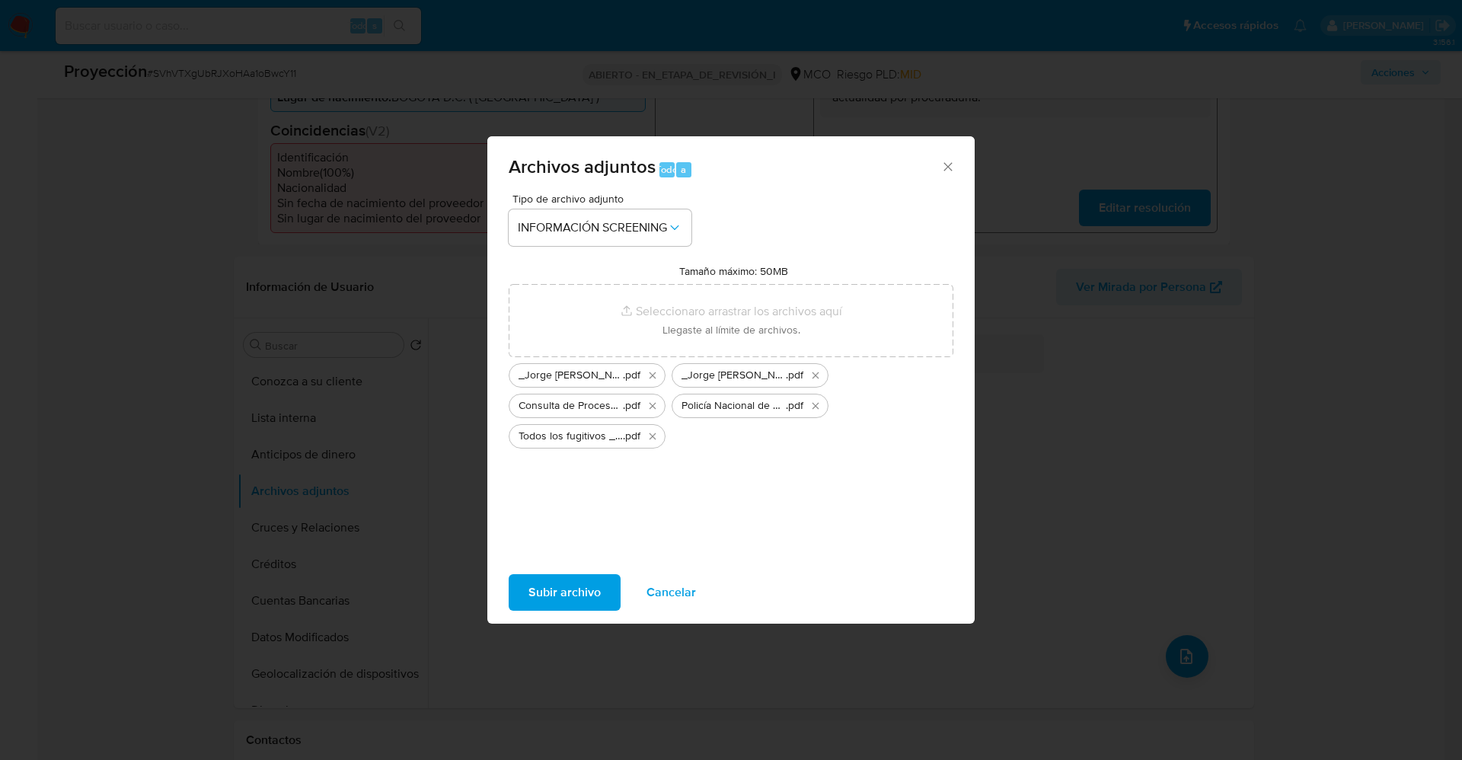
click at [572, 584] on span "Subir archivo" at bounding box center [565, 593] width 72 height 34
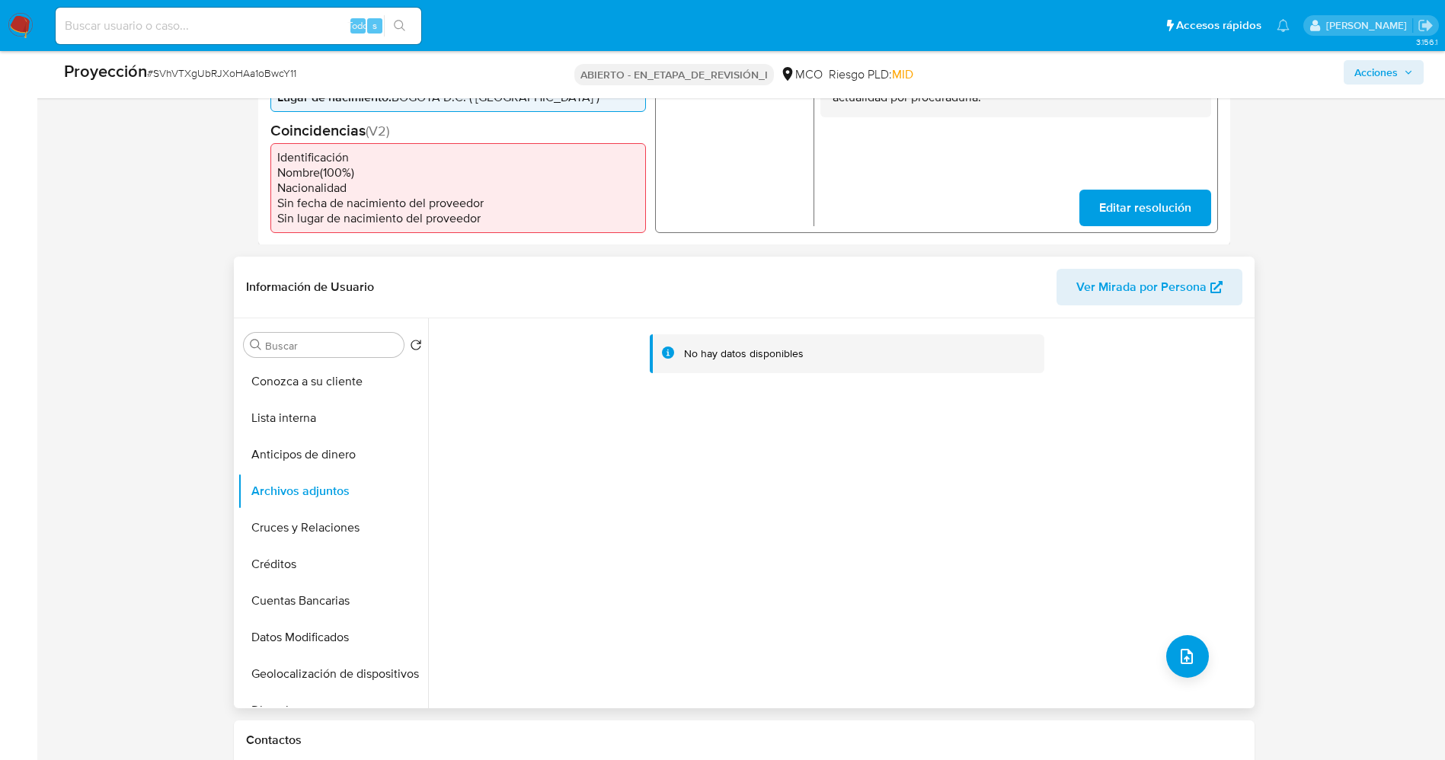
click at [1200, 676] on div "No hay datos disponibles" at bounding box center [839, 513] width 823 height 390
click at [1193, 673] on button "subir archivo" at bounding box center [1187, 656] width 43 height 43
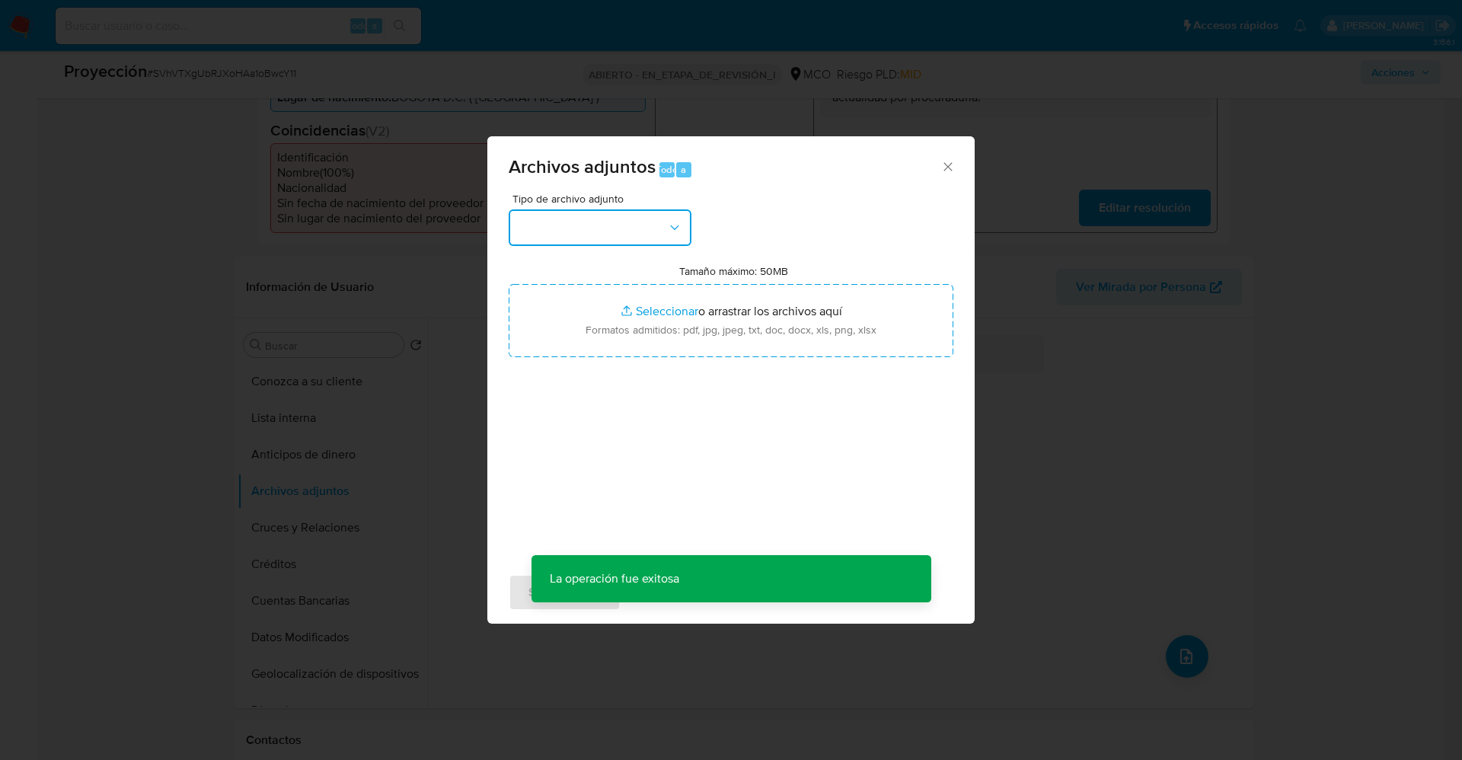
click at [606, 209] on button "button" at bounding box center [600, 227] width 183 height 37
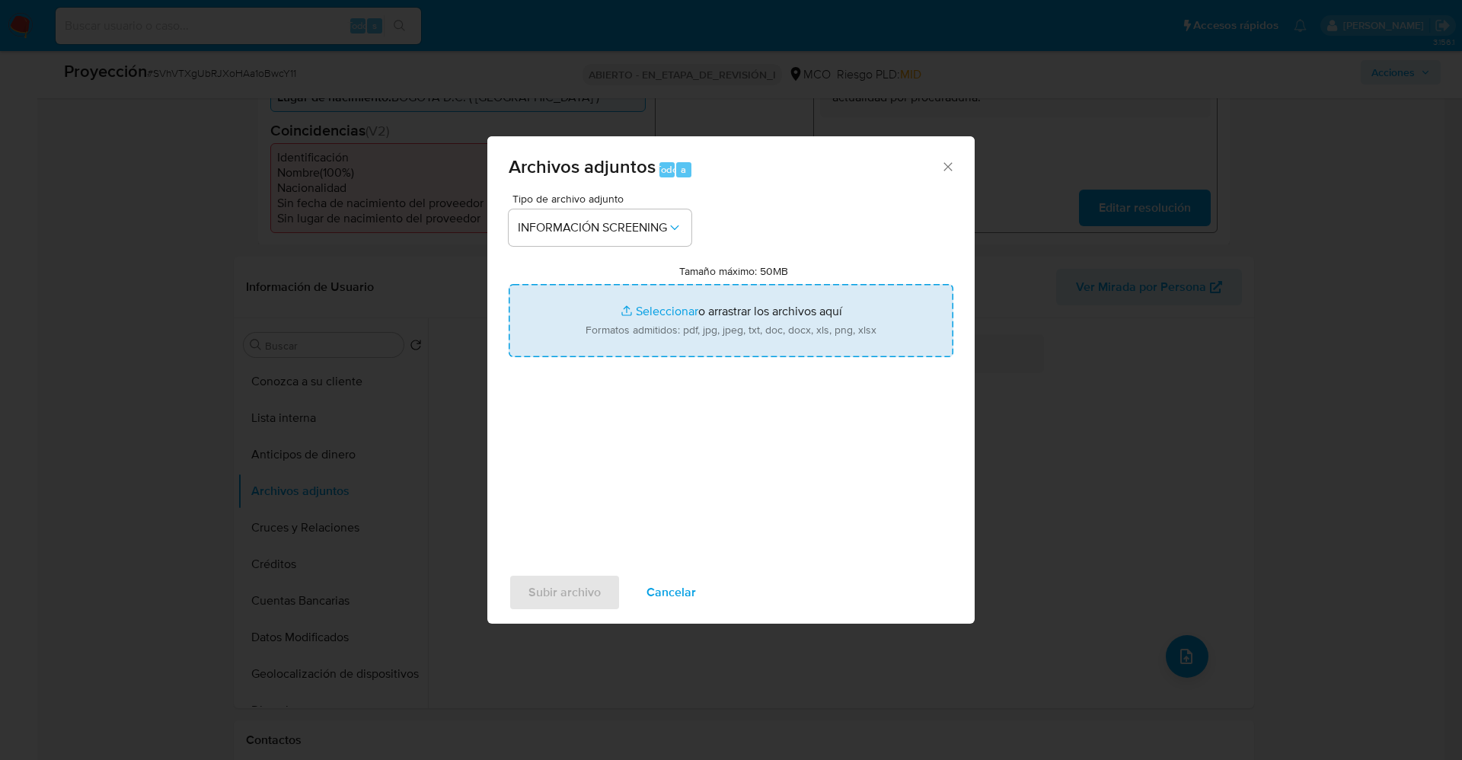
type input "C:\fakepath\Fugitives FBI.pdf"
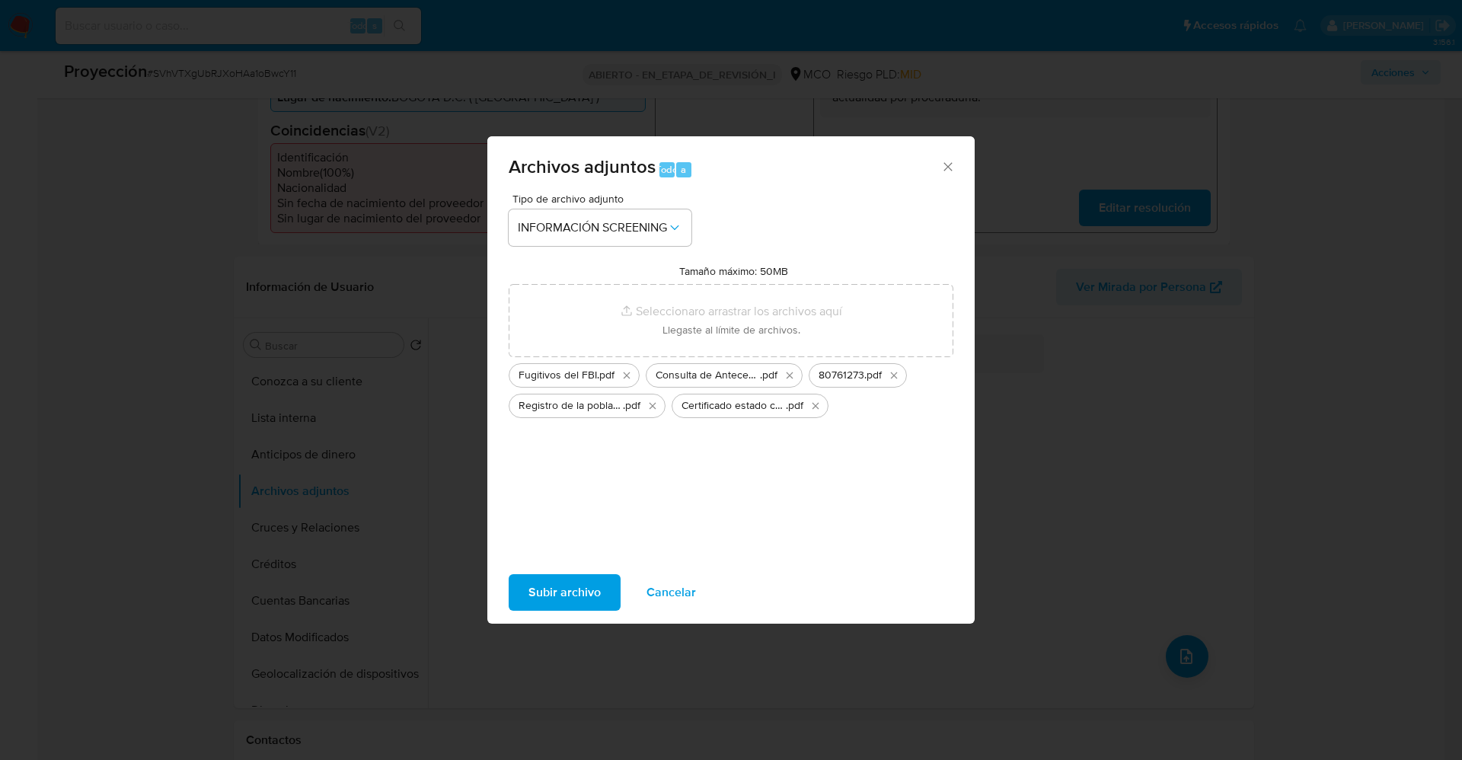
click at [575, 588] on font "Subir archivo" at bounding box center [565, 592] width 72 height 37
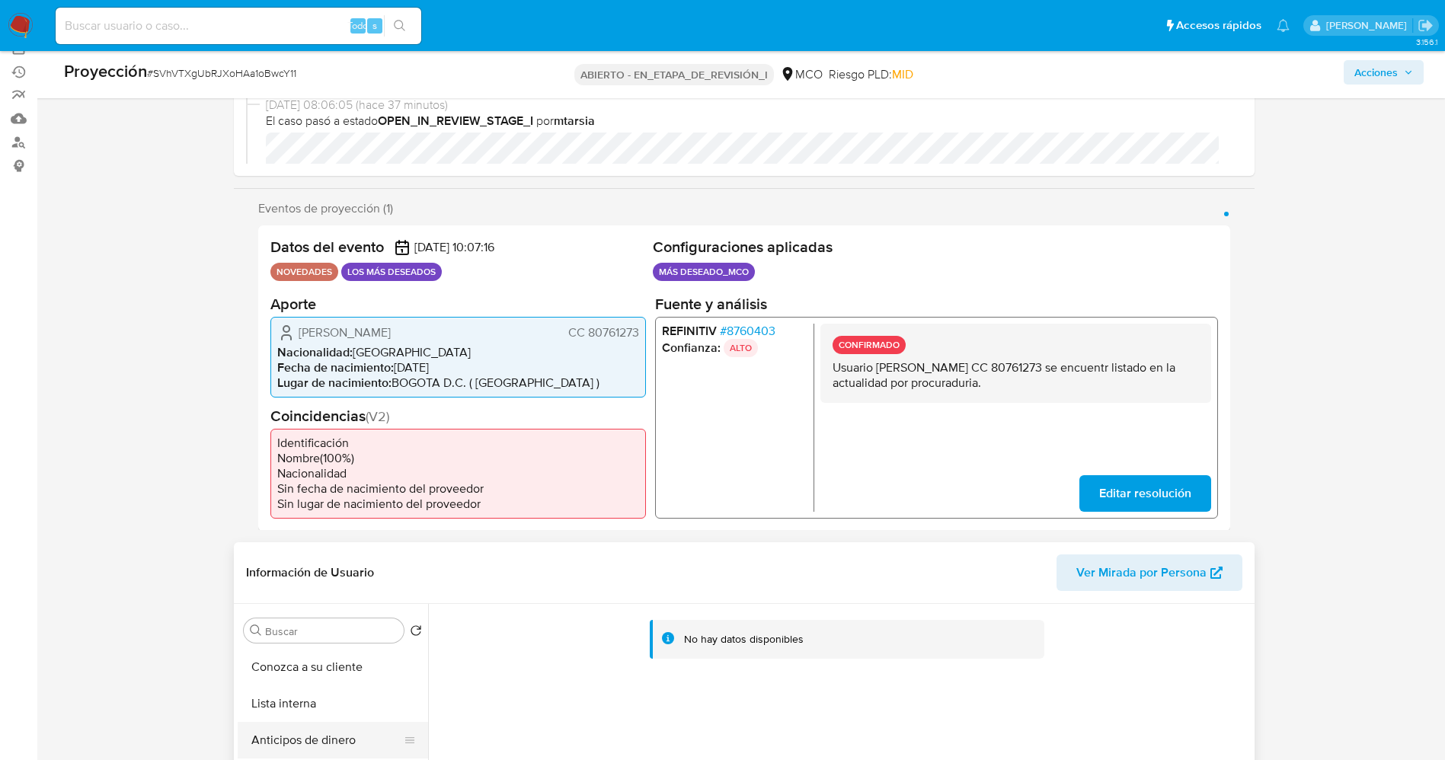
scroll to position [343, 0]
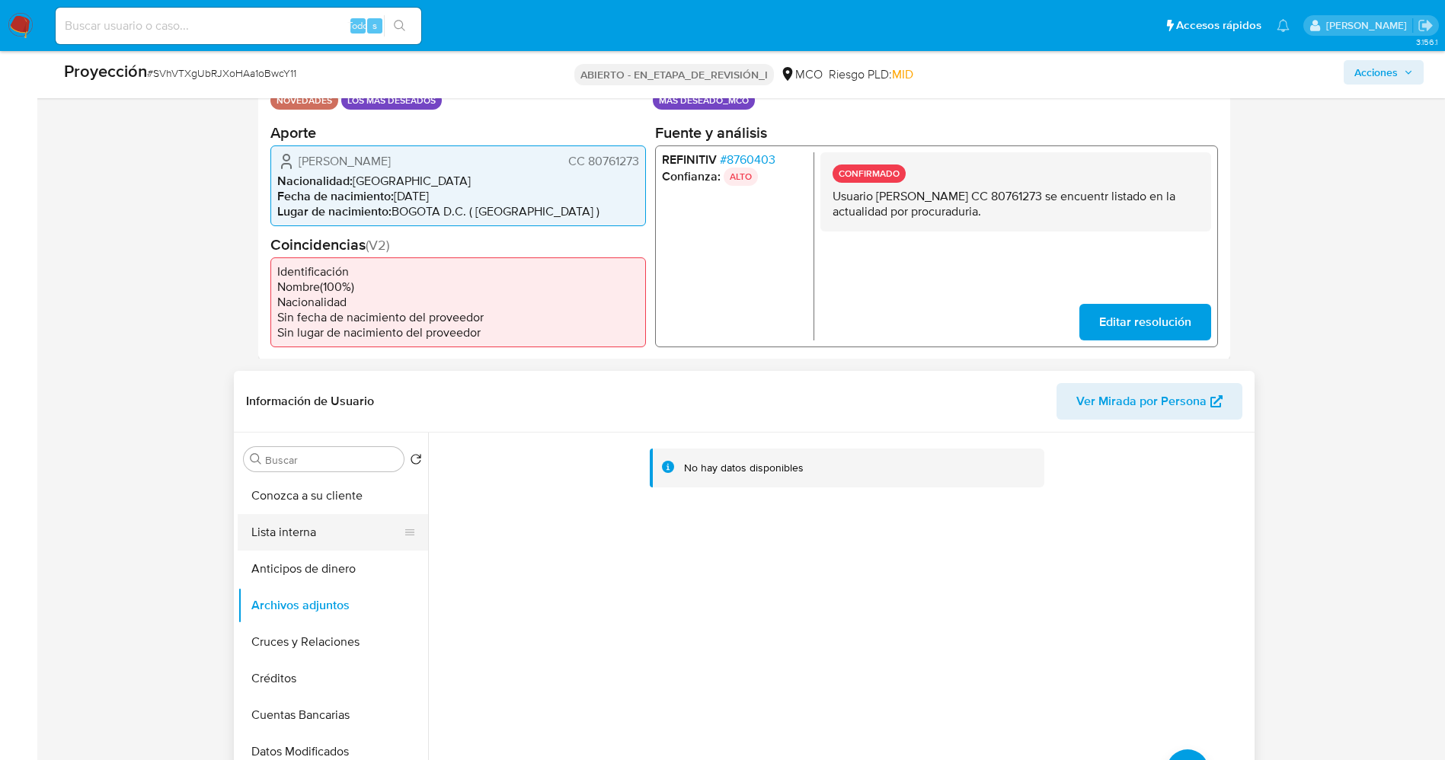
click at [281, 526] on button "Lista interna" at bounding box center [327, 532] width 178 height 37
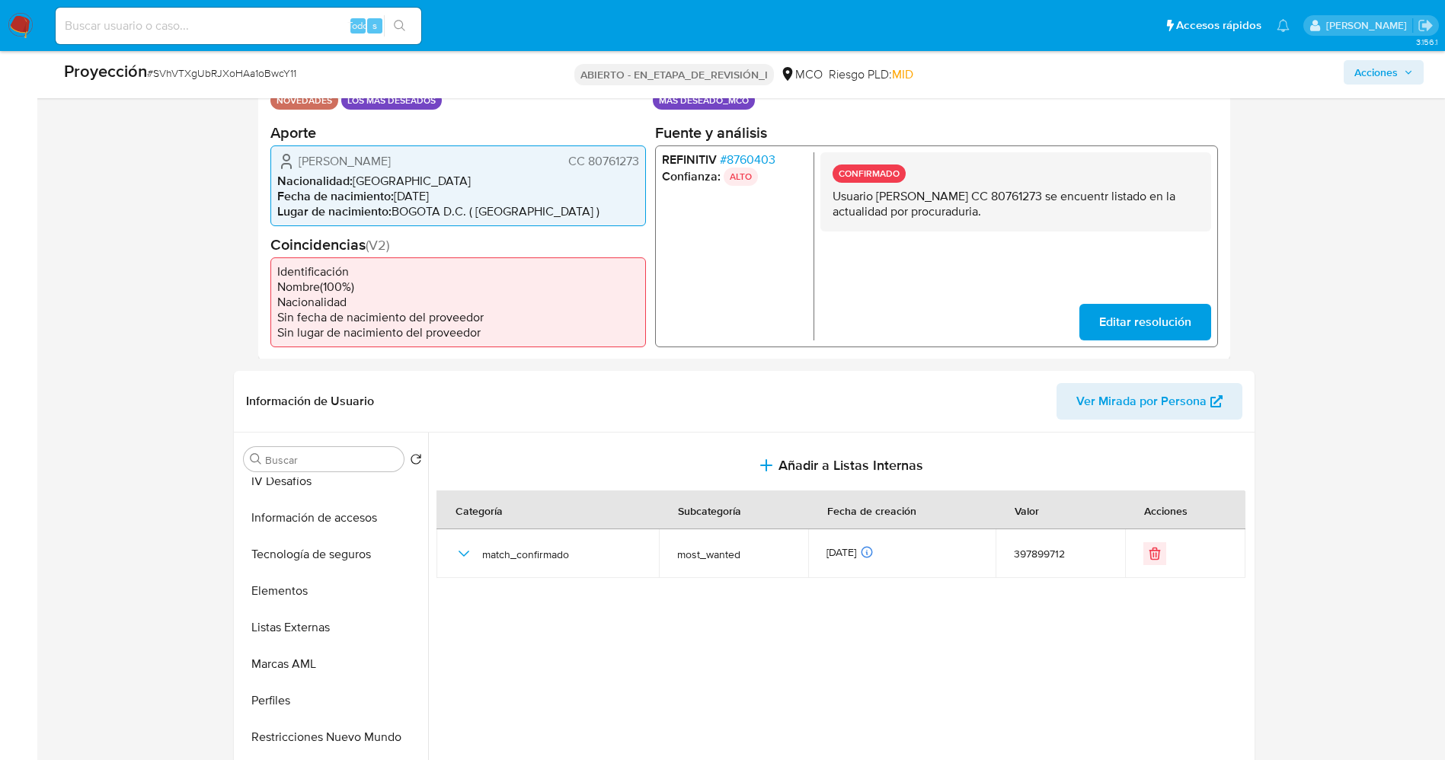
scroll to position [644, 0]
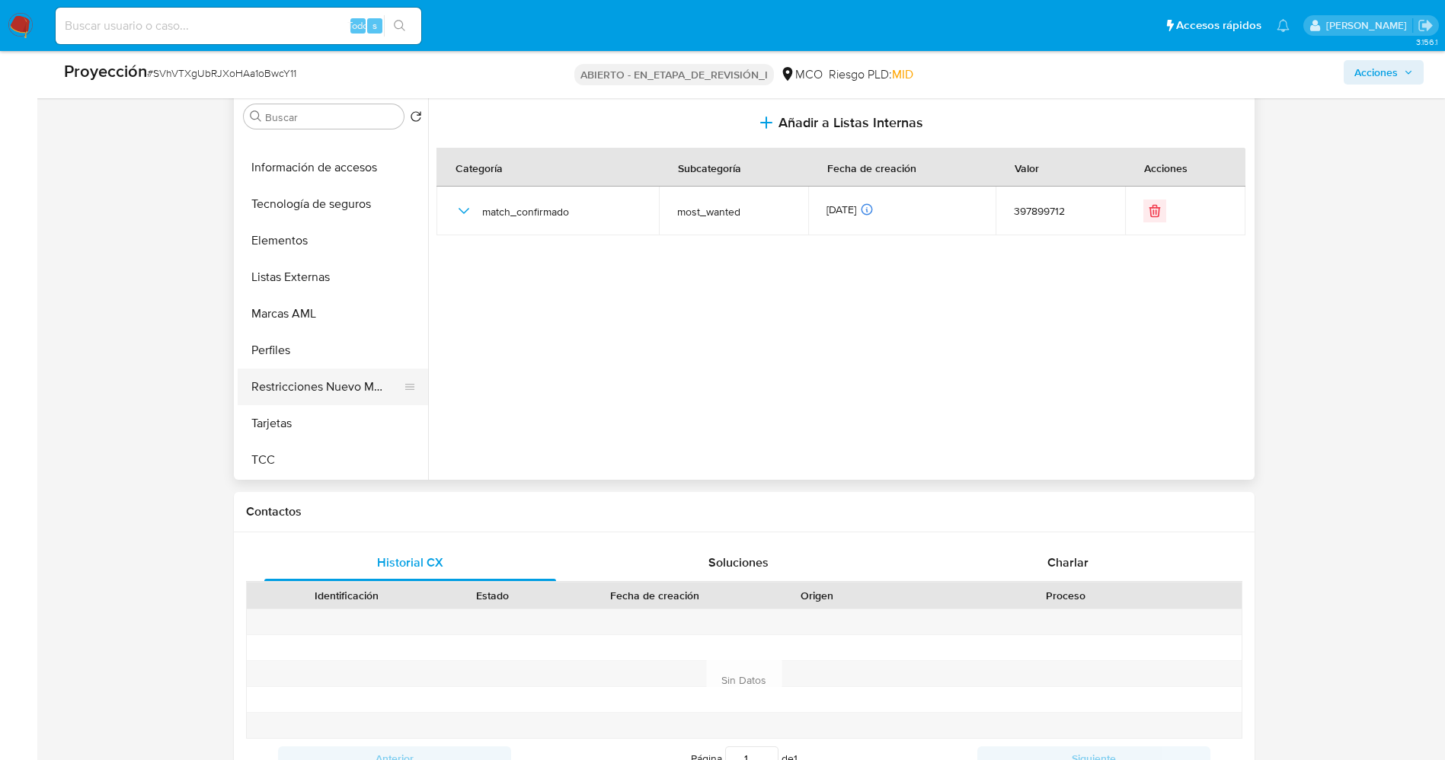
click at [270, 391] on button "Restricciones Nuevo Mundo" at bounding box center [327, 387] width 178 height 37
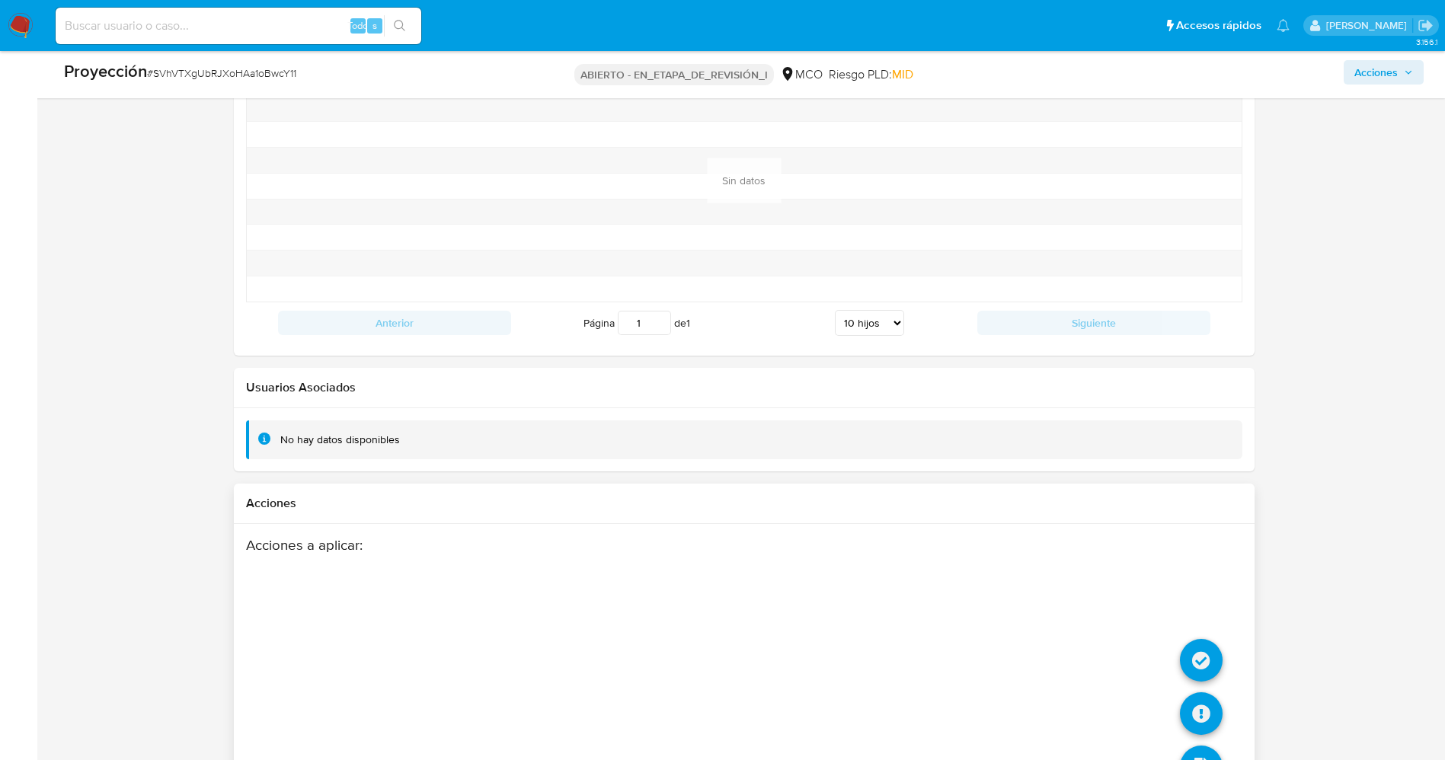
scroll to position [2168, 0]
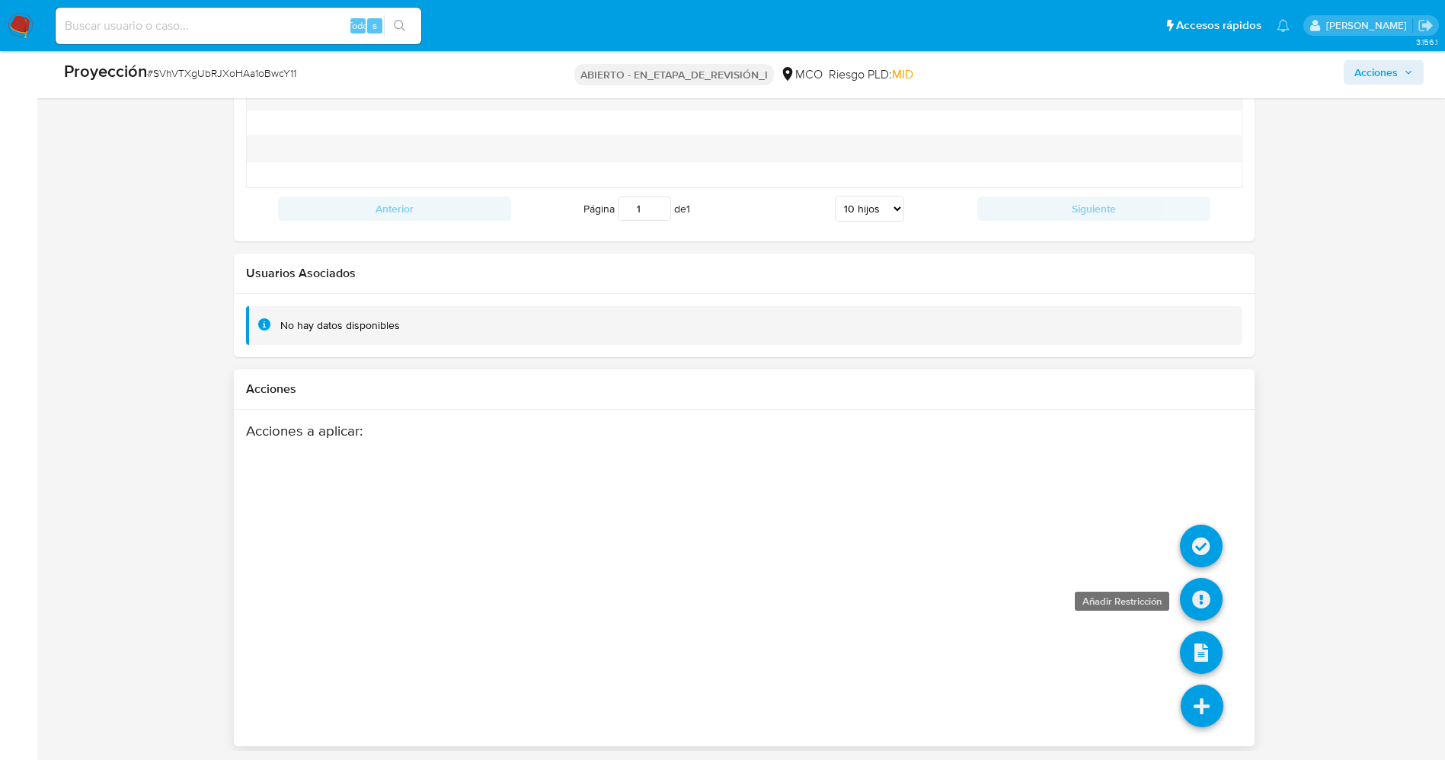
click at [1200, 602] on icon at bounding box center [1201, 599] width 43 height 43
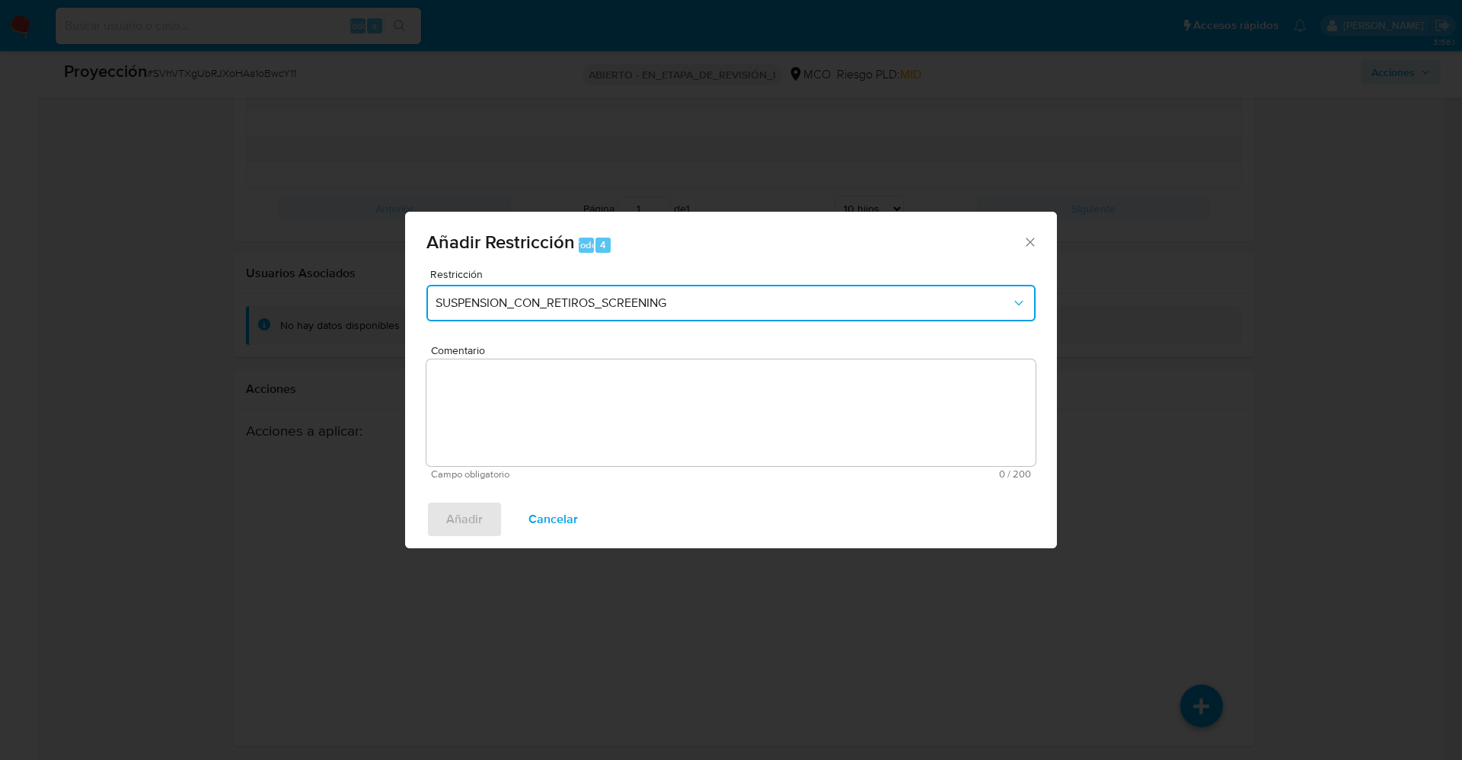
click at [609, 317] on button "SUSPENSION_CON_RETIROS_SCREENING" at bounding box center [730, 303] width 609 height 37
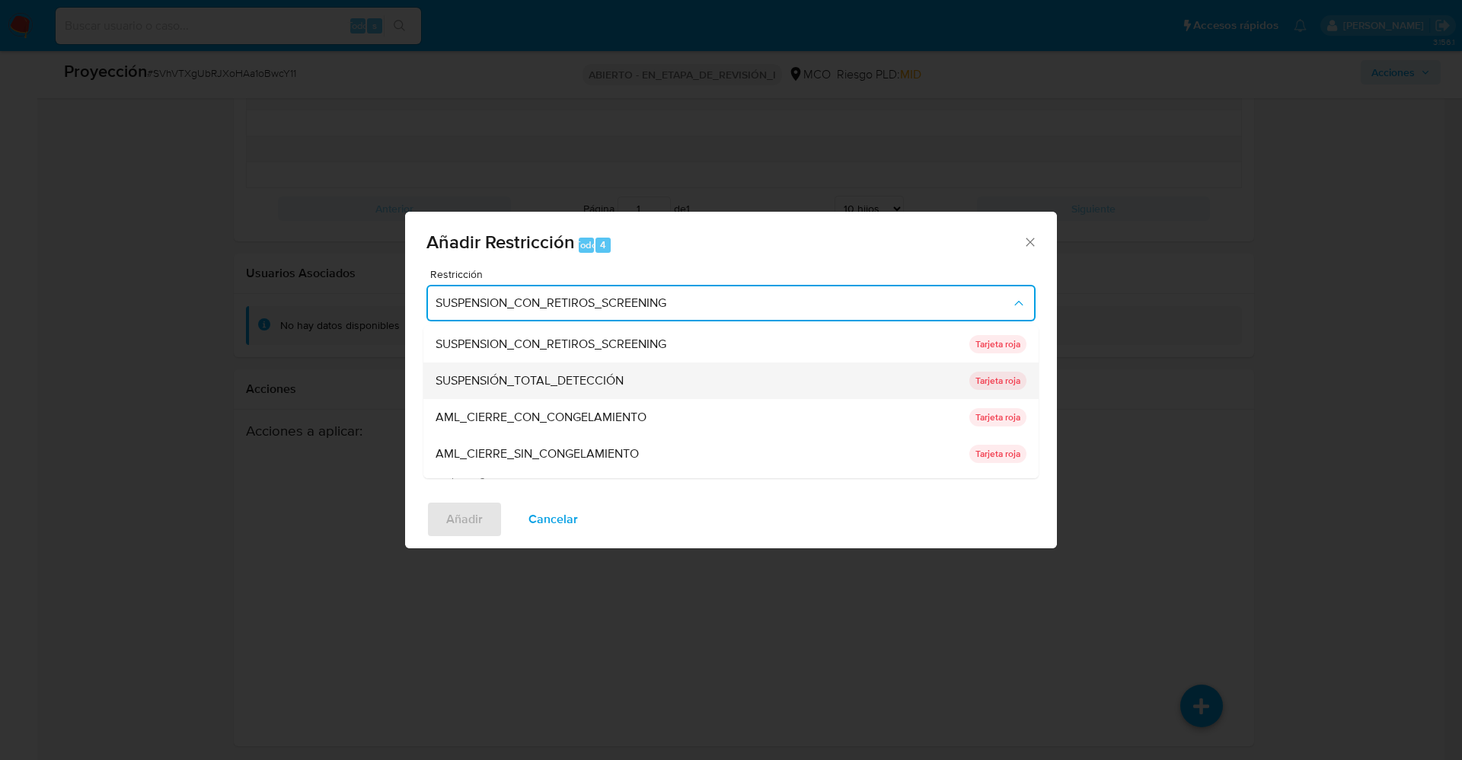
click at [609, 380] on font "SUSPENSIÓN_TOTAL_DETECCIÓN" at bounding box center [530, 381] width 188 height 18
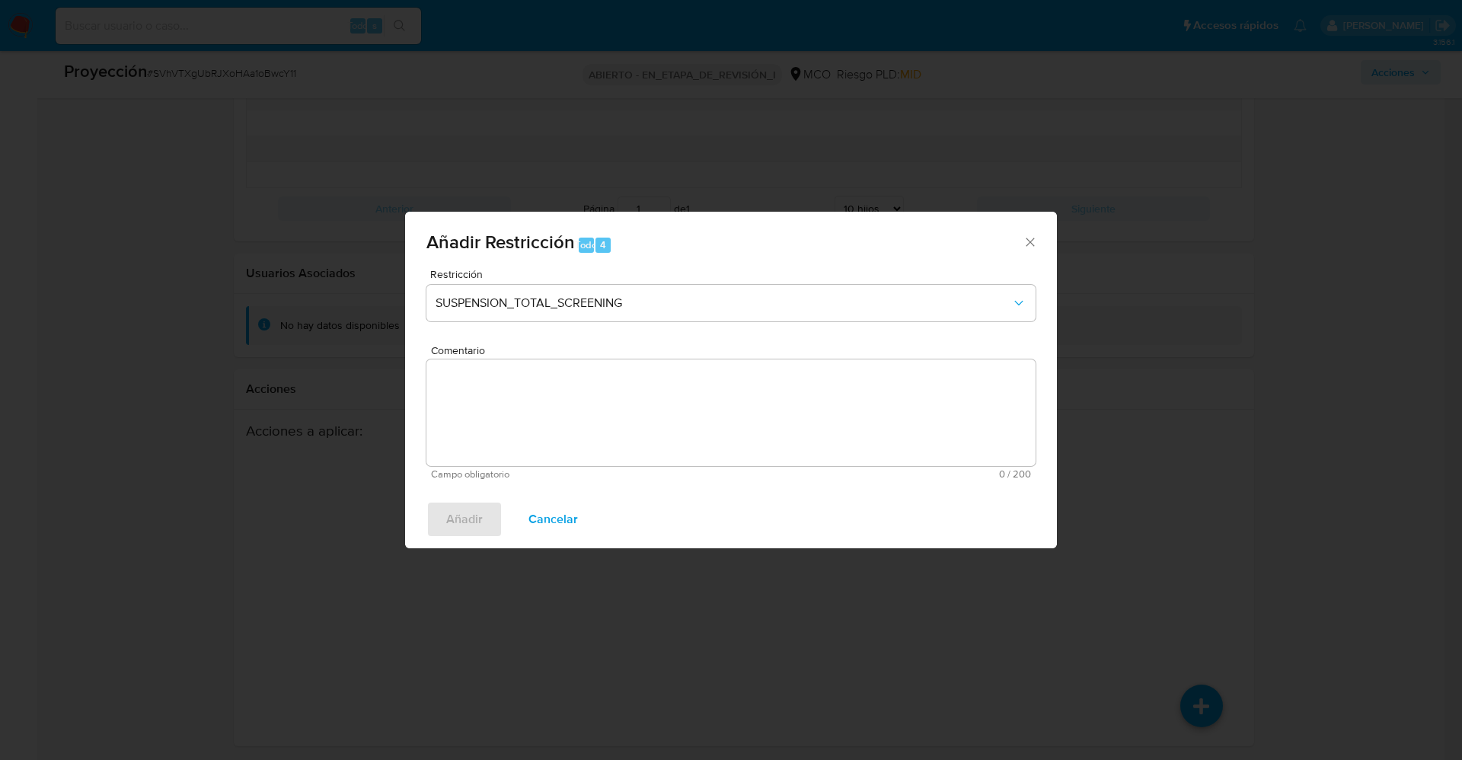
click at [772, 402] on textarea "Comentario" at bounding box center [730, 412] width 609 height 107
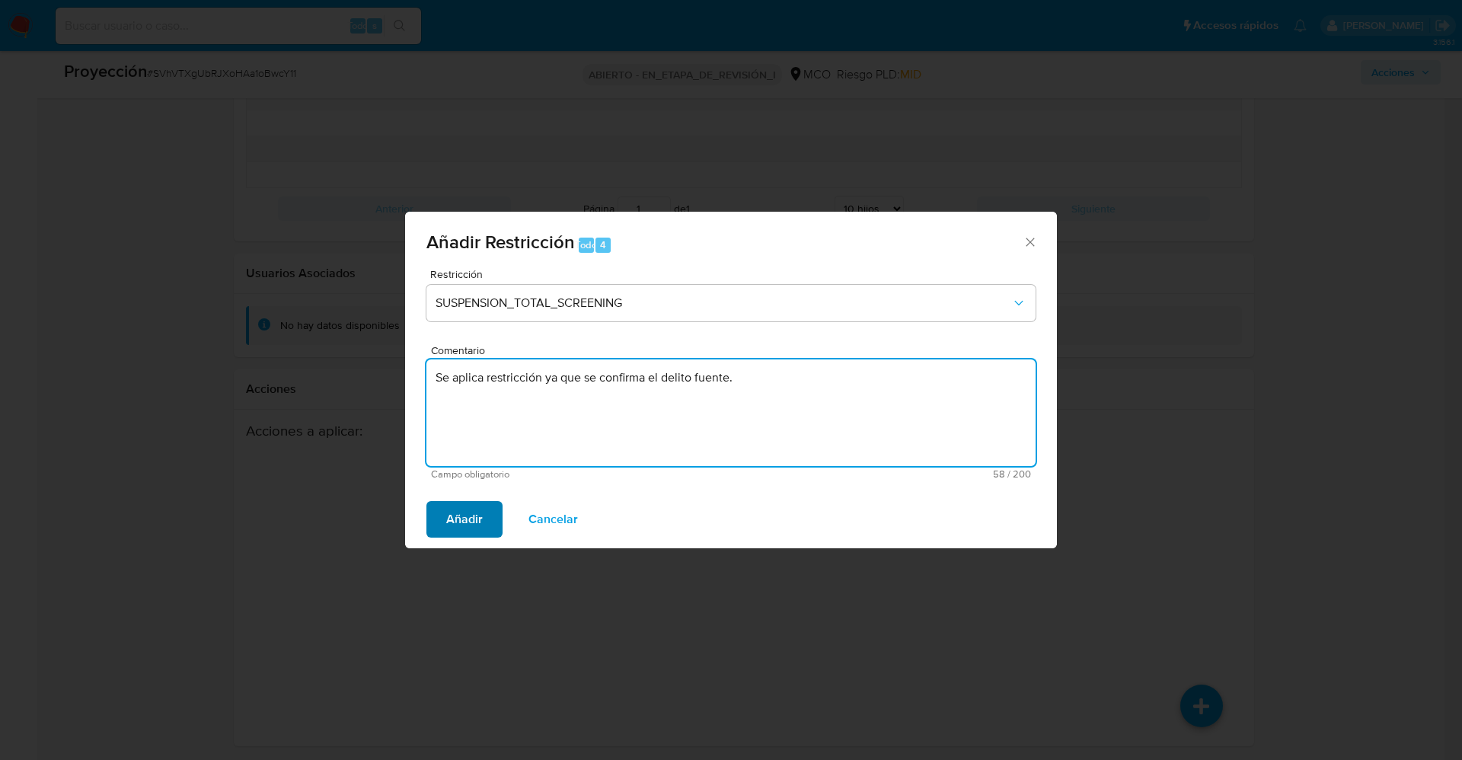
type textarea "Se aplica restricción ya que se confirma el delito fuente."
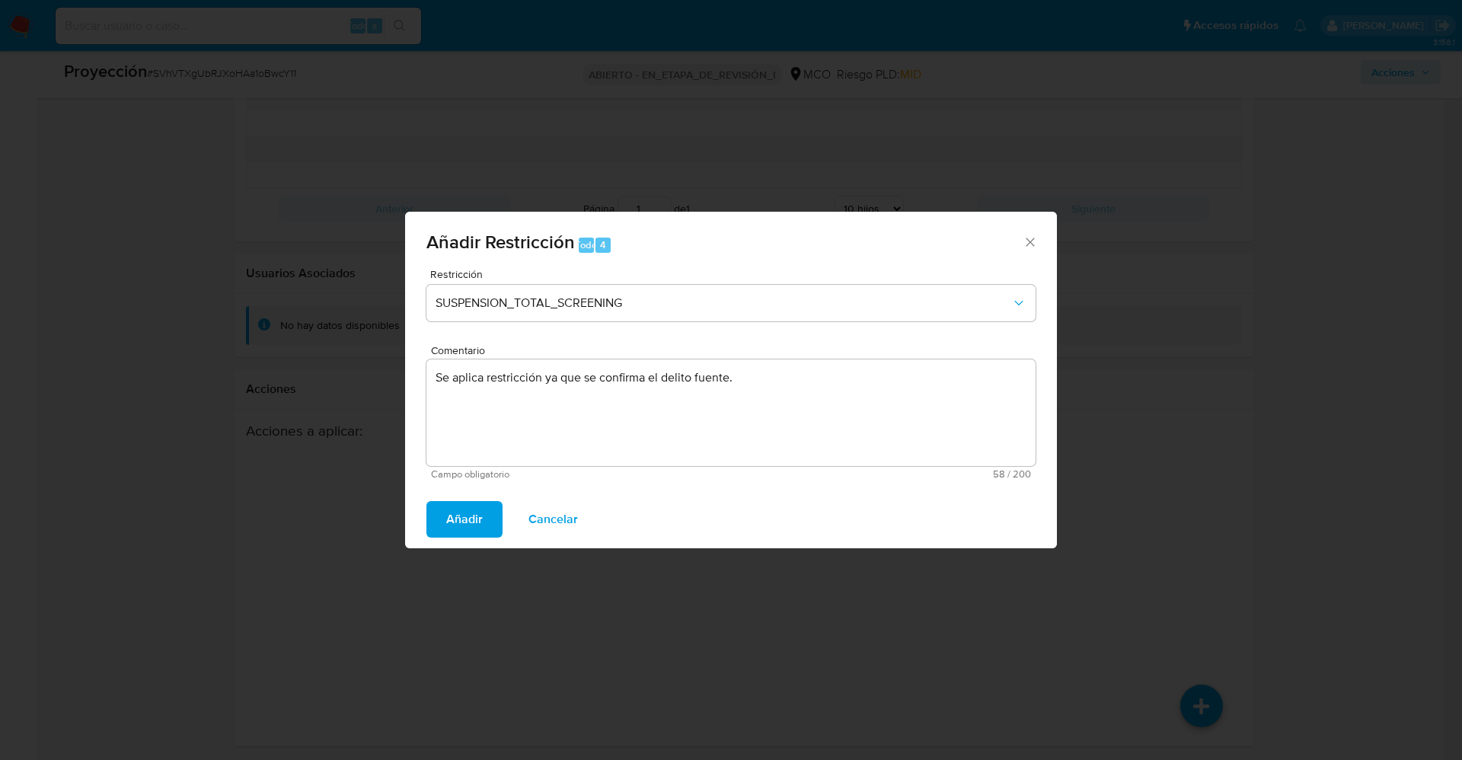
click at [471, 526] on span "Añadir" at bounding box center [464, 520] width 37 height 34
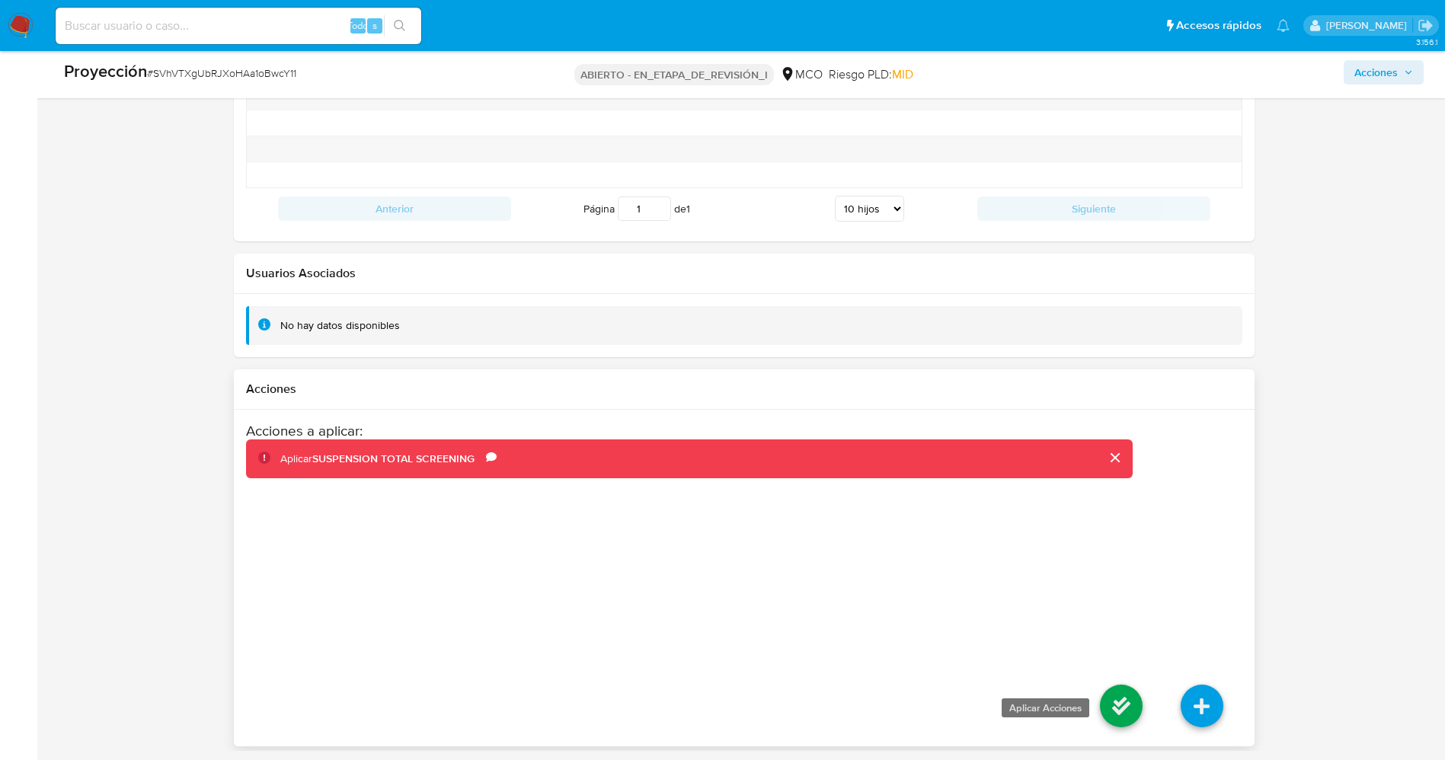
click at [1134, 708] on icon at bounding box center [1121, 706] width 43 height 43
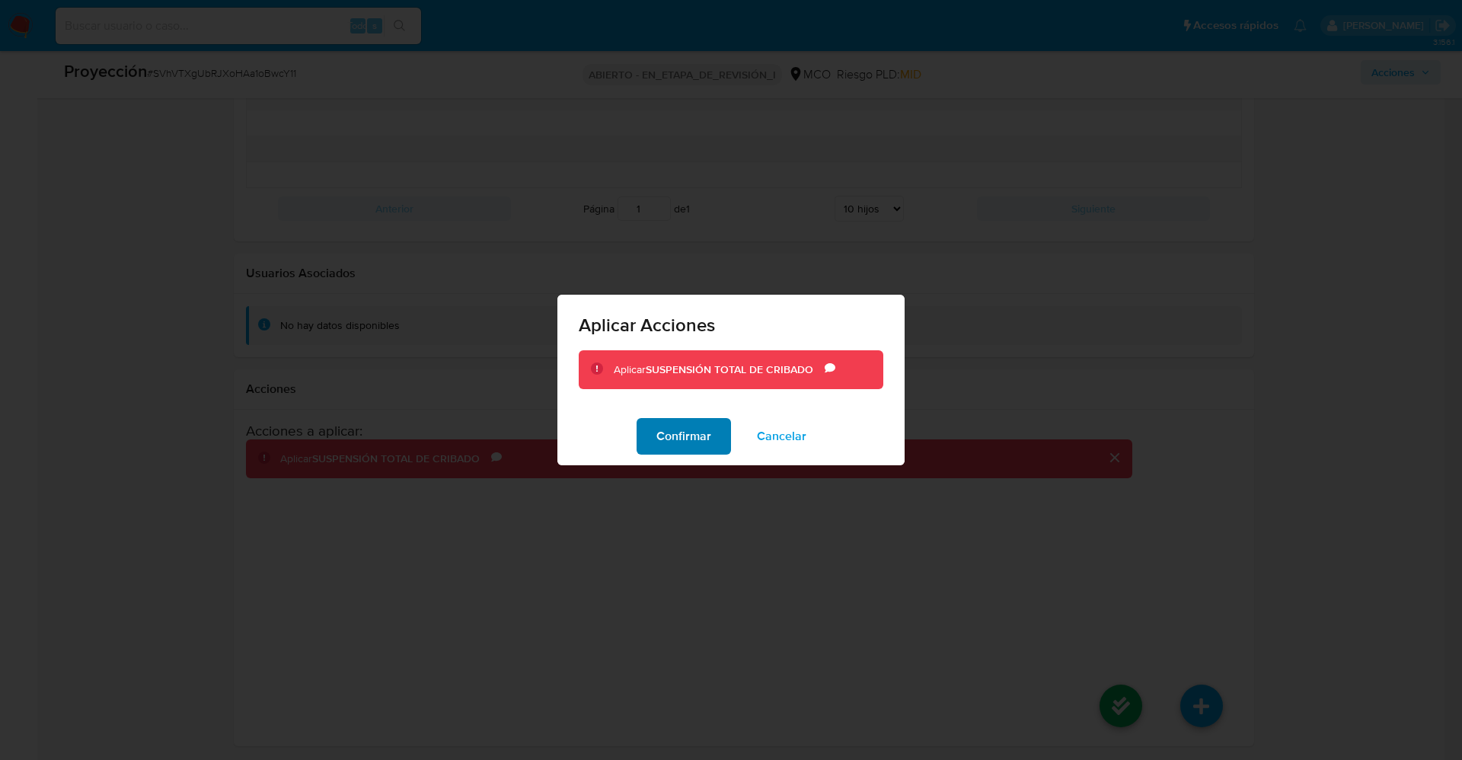
click at [701, 439] on font "Confirmar" at bounding box center [683, 436] width 55 height 37
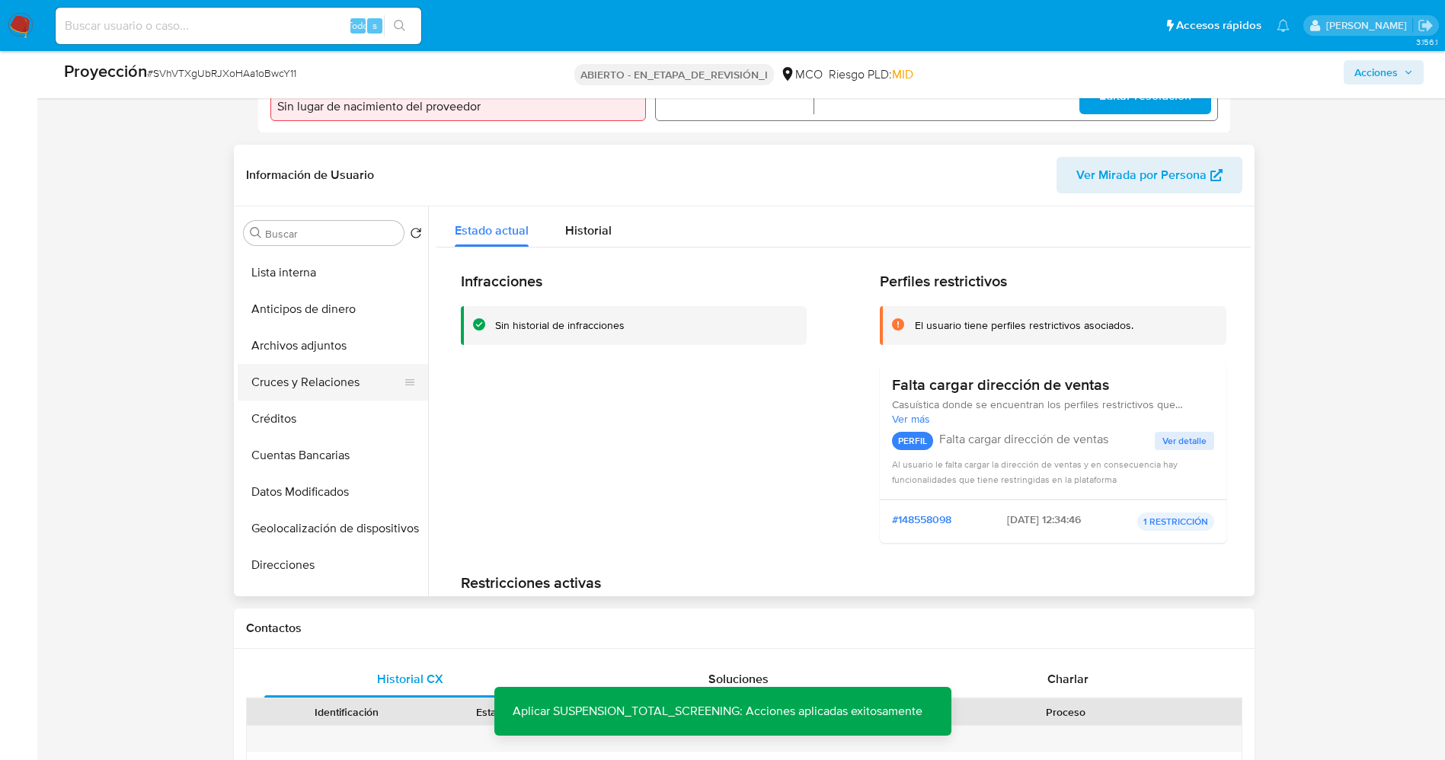
scroll to position [0, 0]
click at [291, 311] on button "Lista interna" at bounding box center [327, 306] width 178 height 37
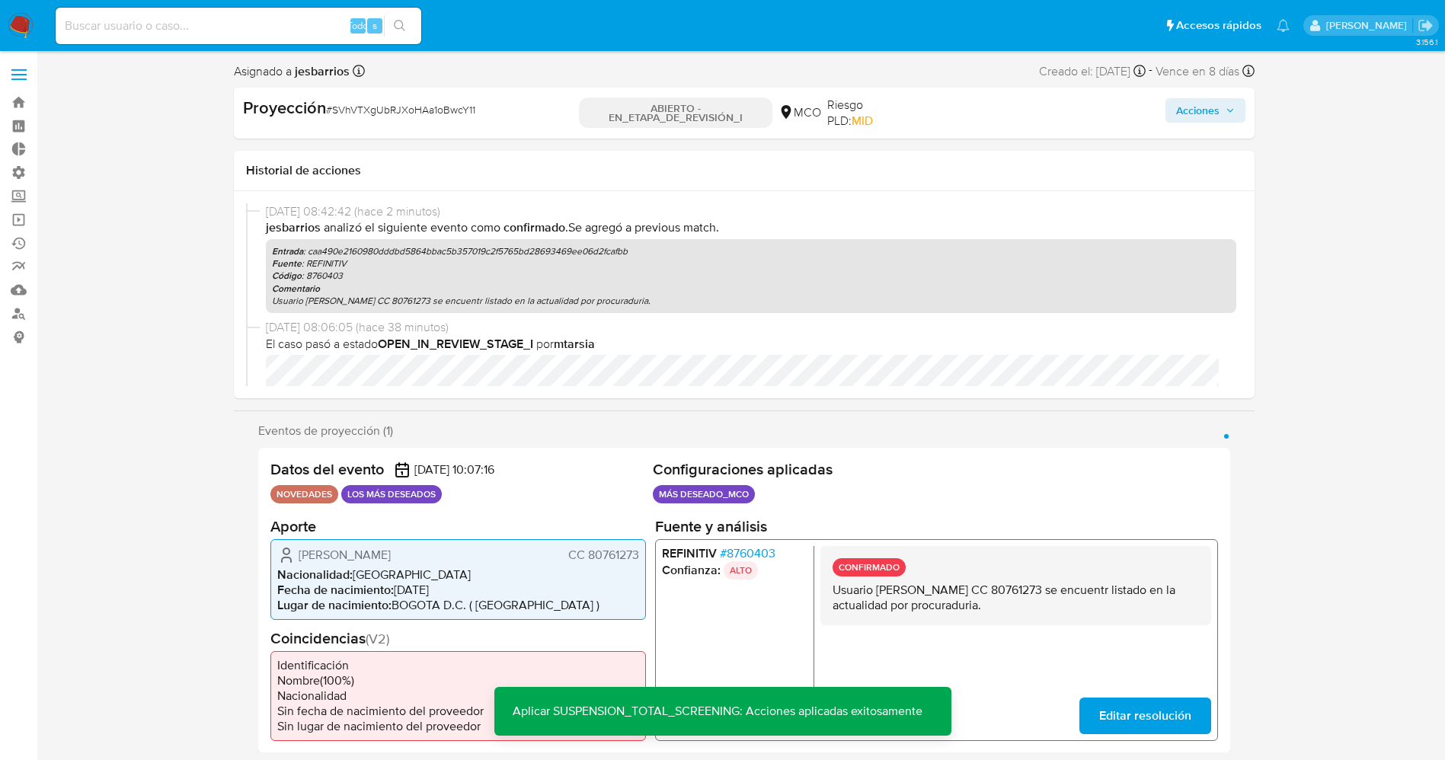
click at [1201, 108] on font "Acciones" at bounding box center [1197, 110] width 43 height 24
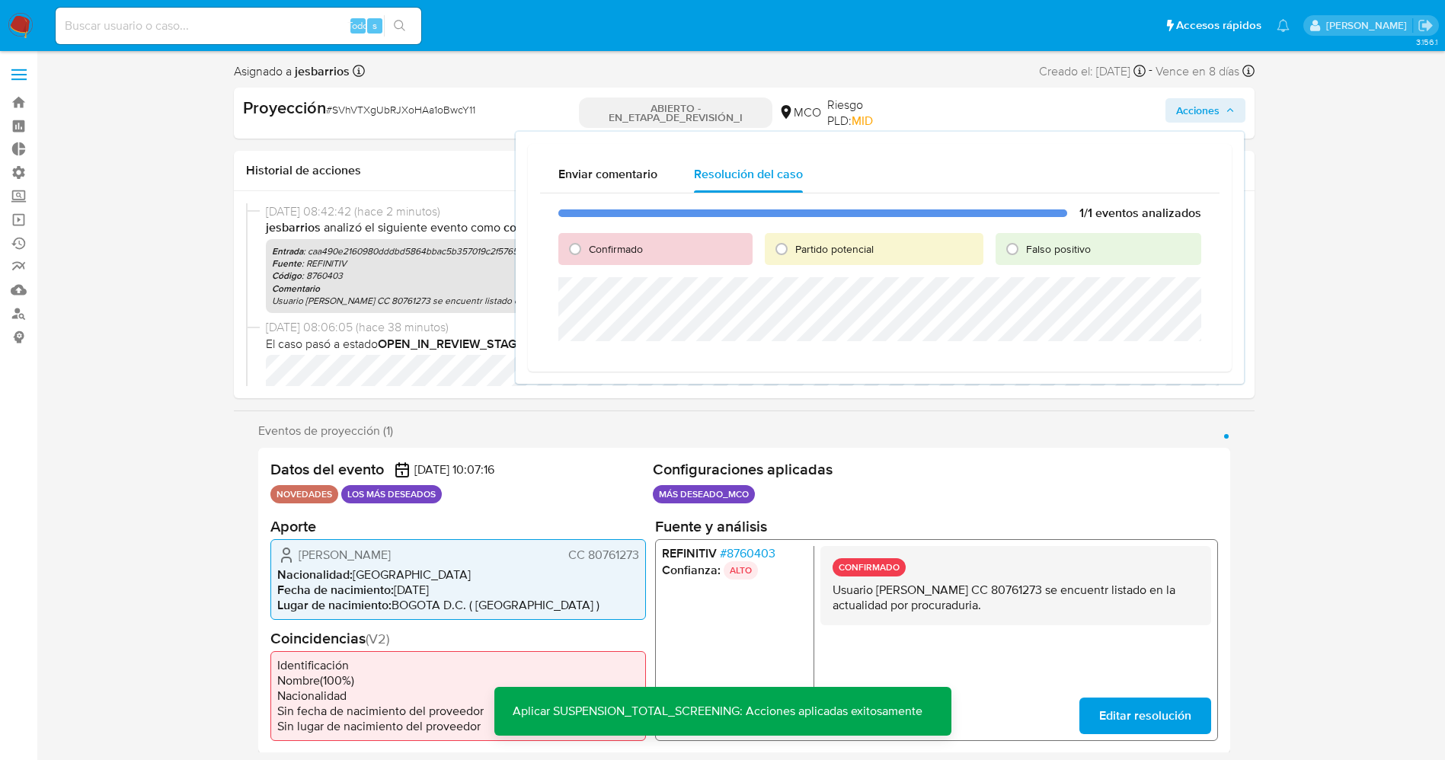
click at [835, 246] on font "Partido potencial" at bounding box center [834, 248] width 78 height 15
click at [794, 246] on input "Partido potencial" at bounding box center [781, 249] width 24 height 24
radio input "true"
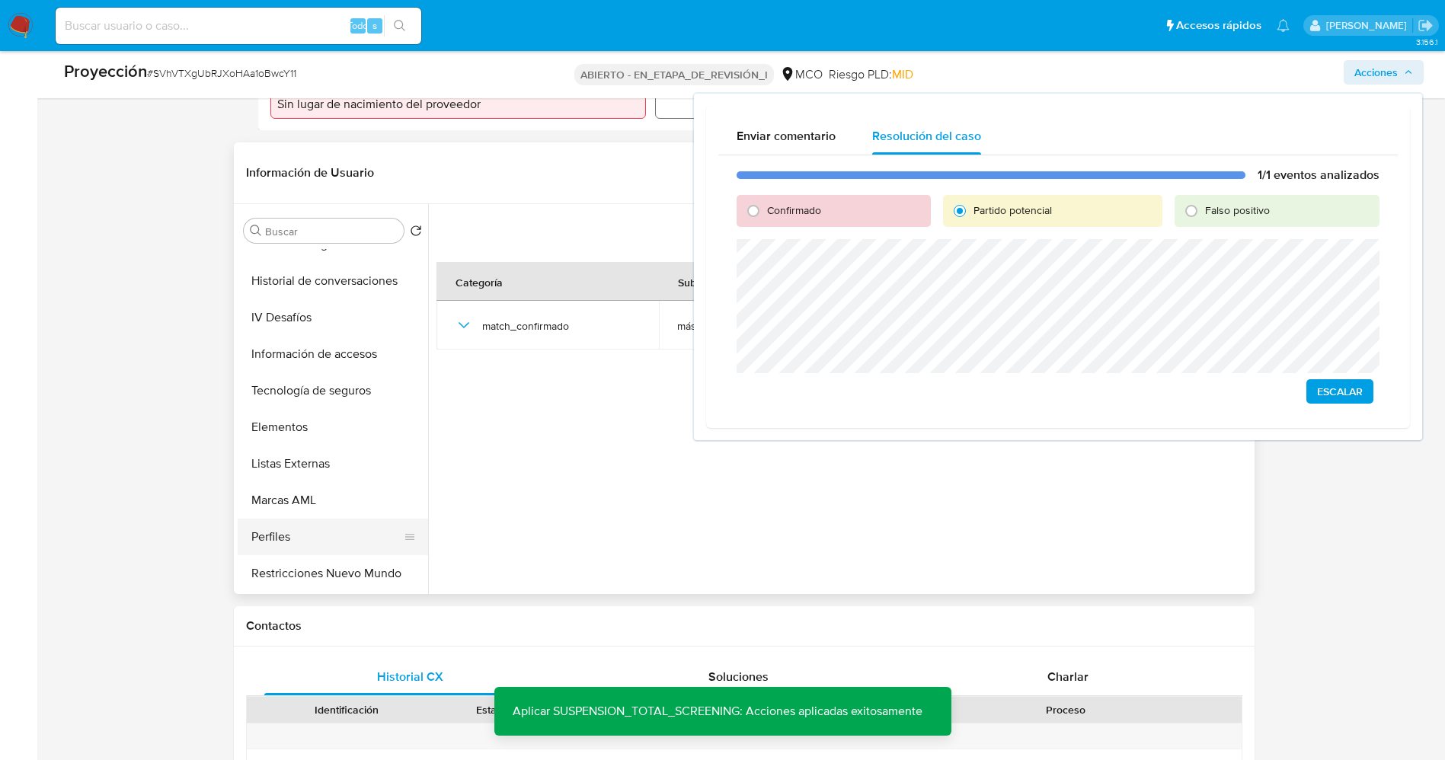
scroll to position [644, 0]
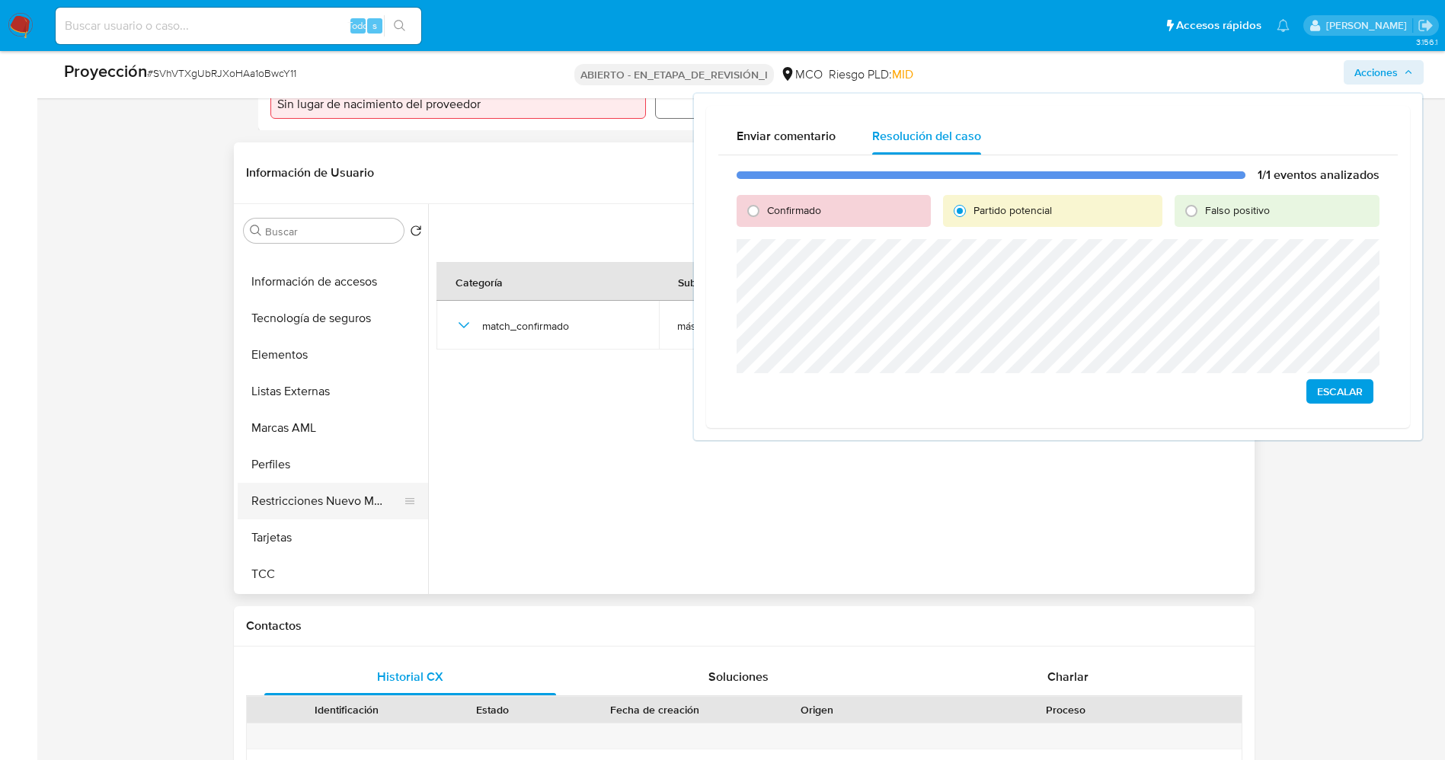
click at [303, 494] on button "Restricciones Nuevo Mundo" at bounding box center [327, 501] width 178 height 37
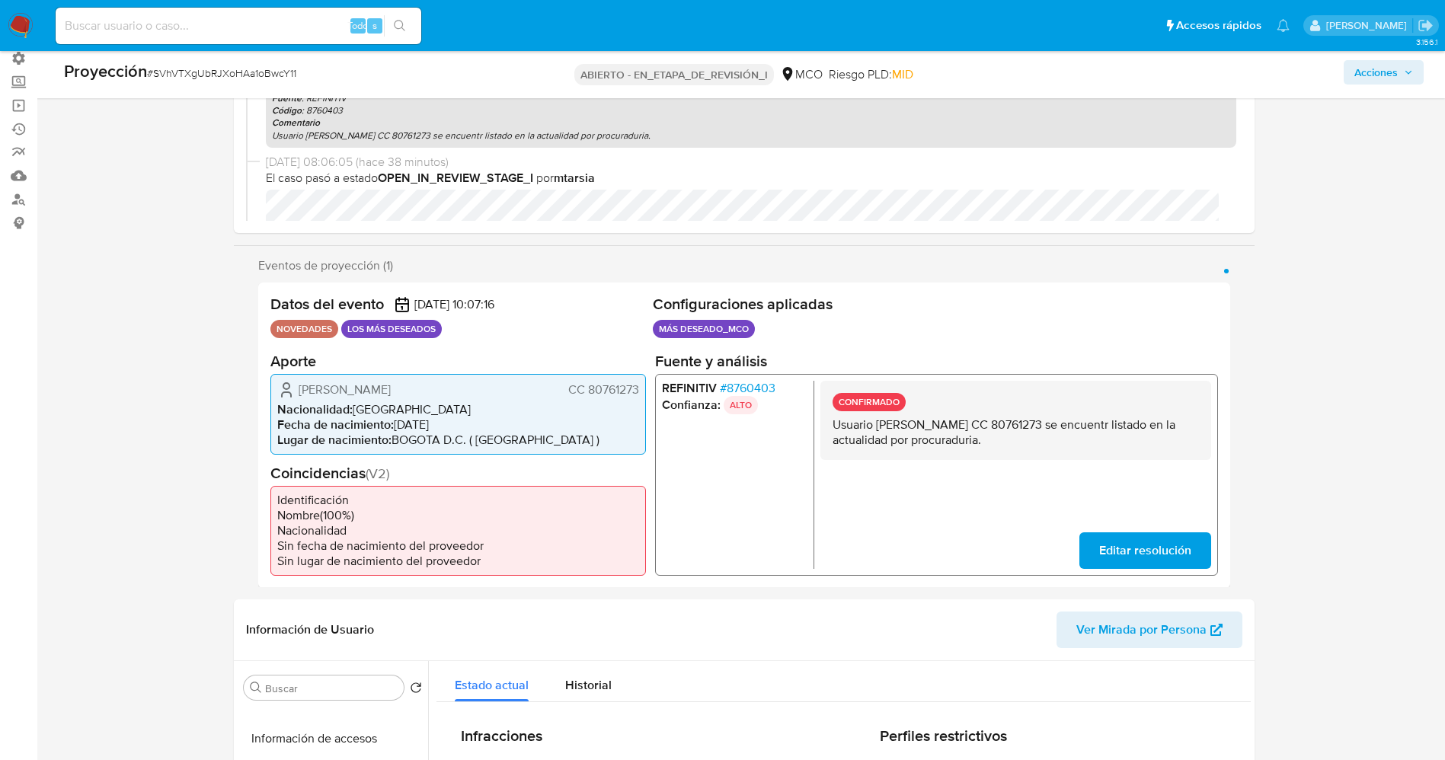
scroll to position [0, 0]
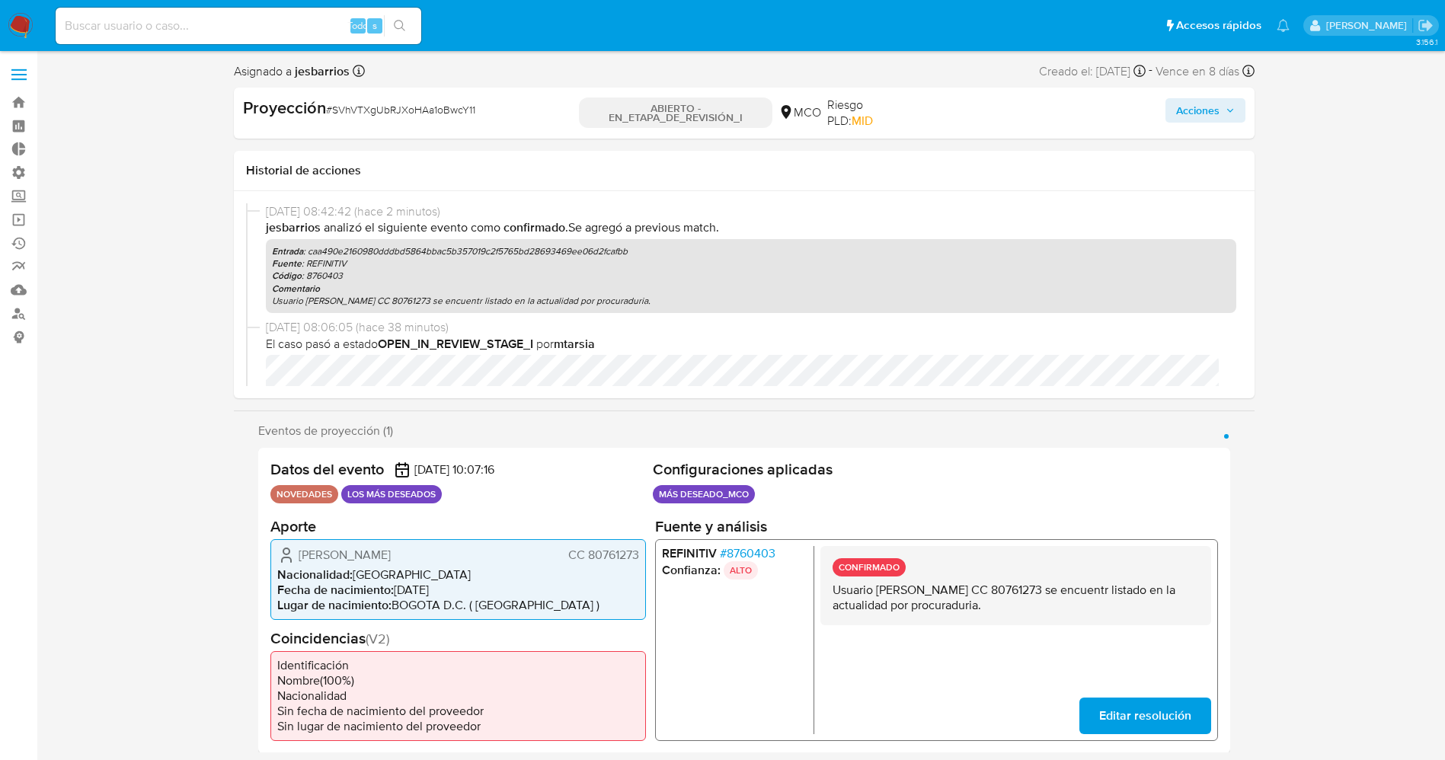
click at [1221, 113] on span "Acciones" at bounding box center [1205, 110] width 59 height 21
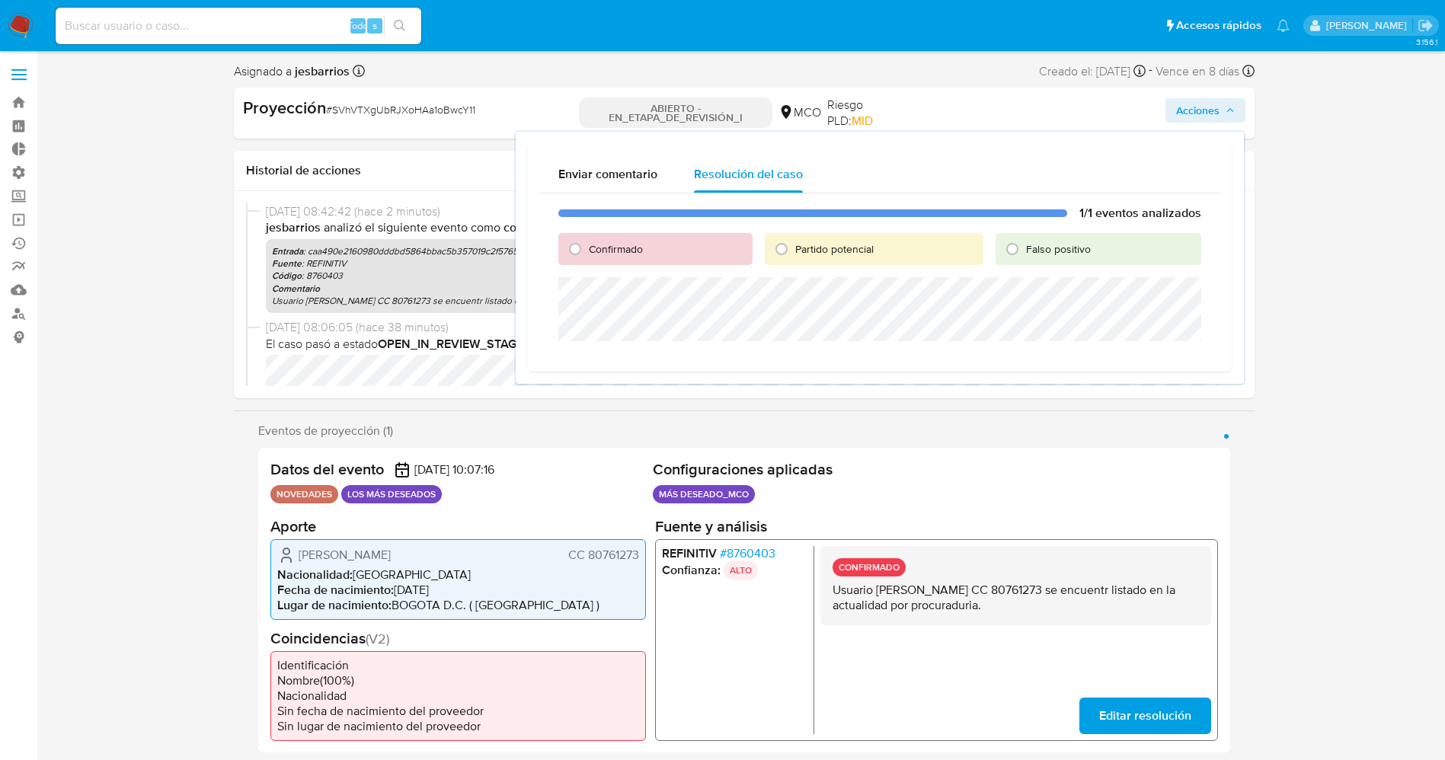
click at [840, 241] on font "Partido potencial" at bounding box center [834, 248] width 78 height 15
click at [794, 241] on input "Partido potencial" at bounding box center [781, 249] width 24 height 24
radio input "true"
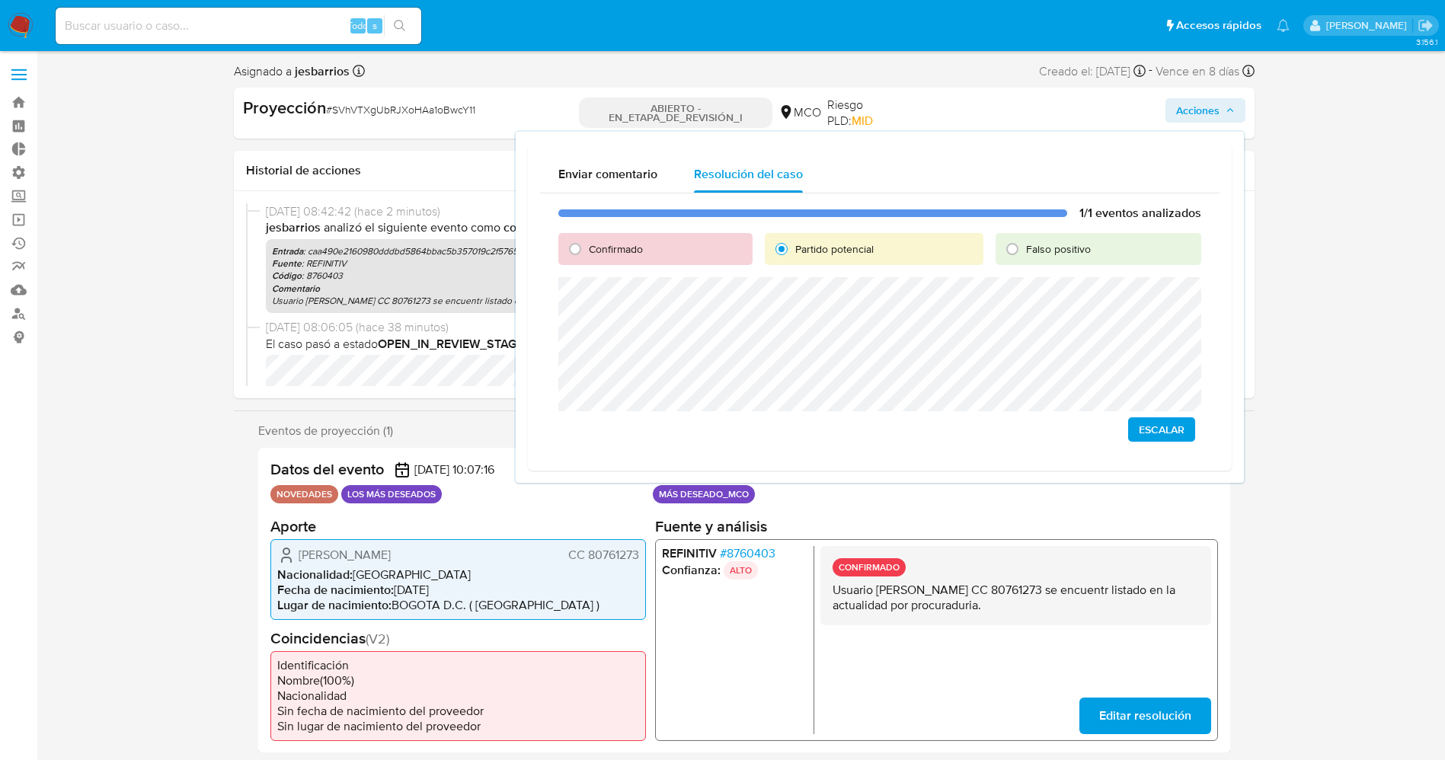
click at [1172, 430] on font "Escalar" at bounding box center [1162, 429] width 46 height 24
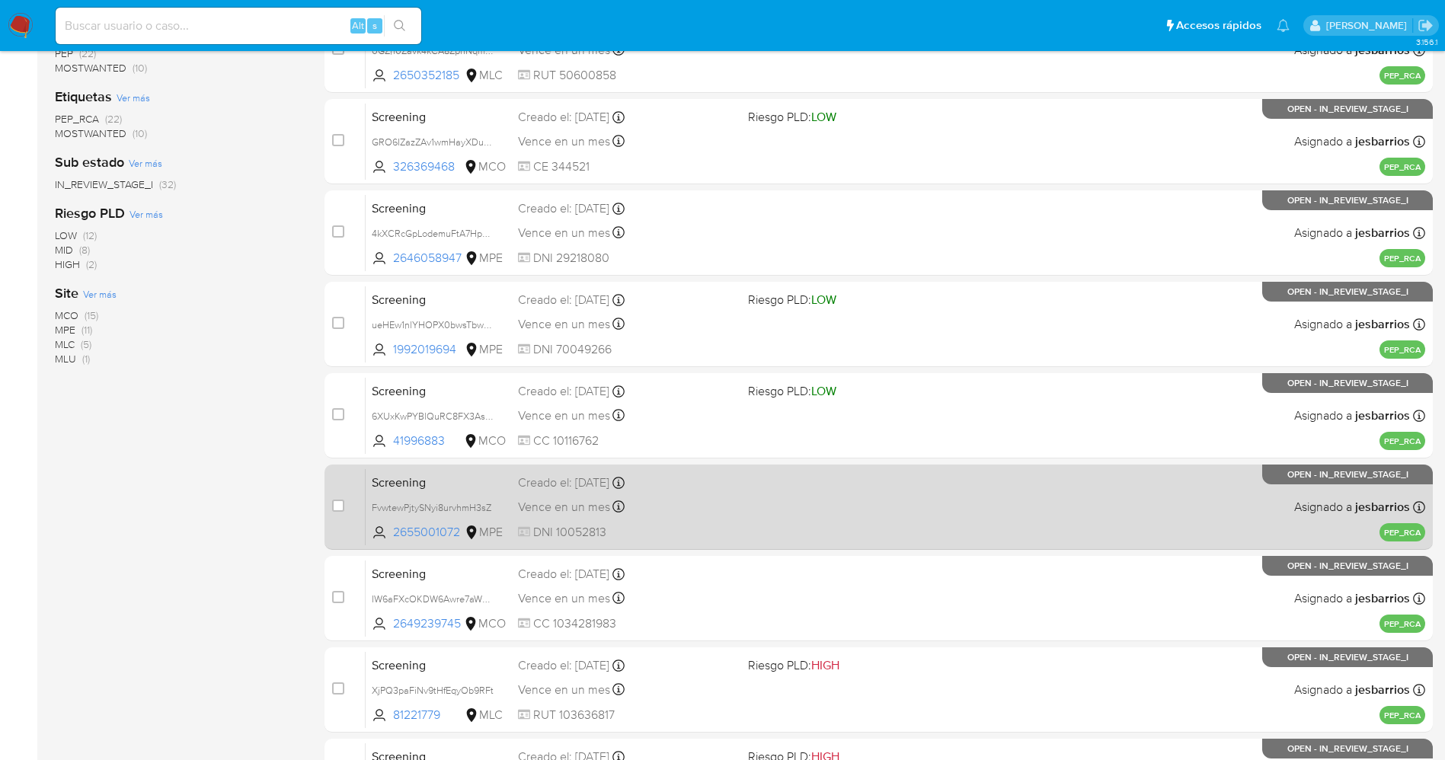
scroll to position [442, 0]
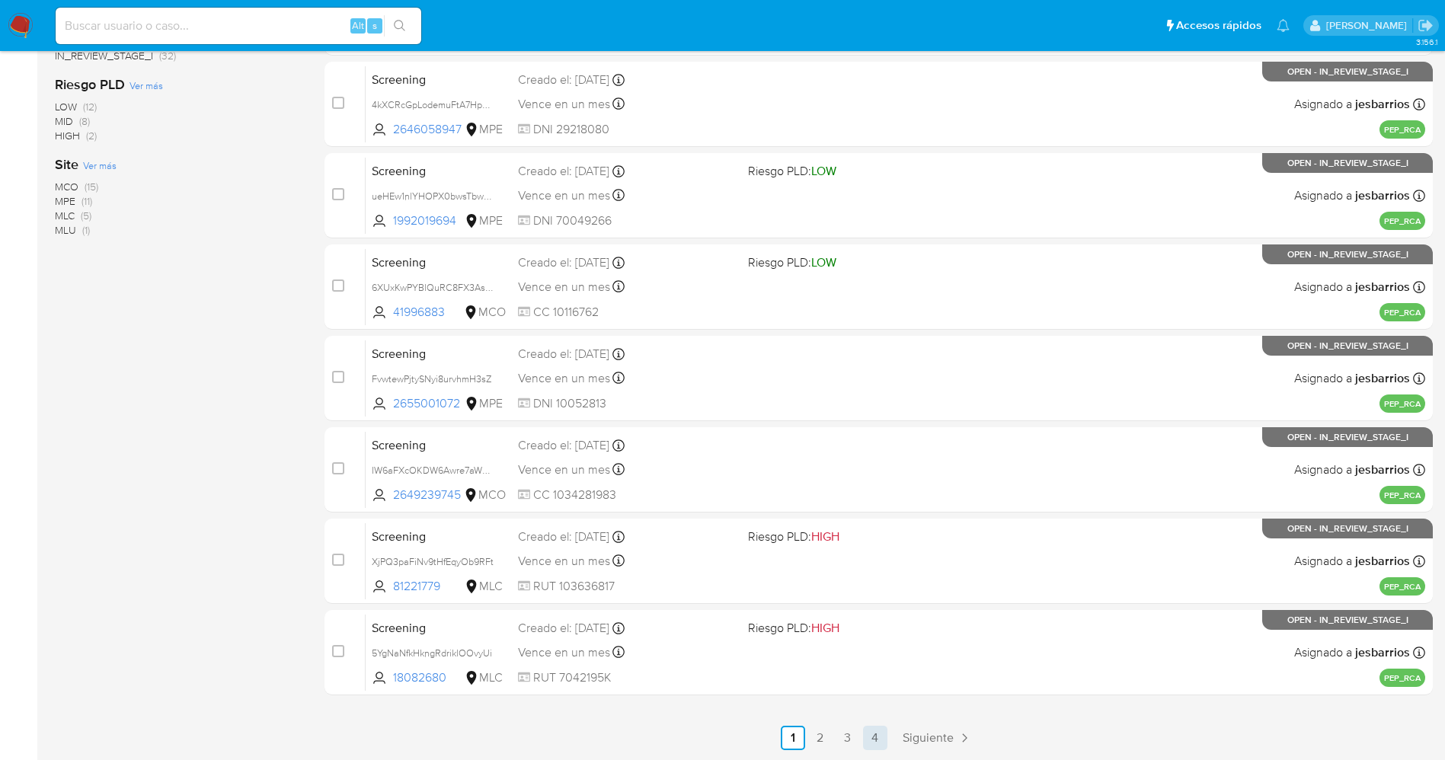
click at [885, 730] on link "4" at bounding box center [875, 738] width 24 height 24
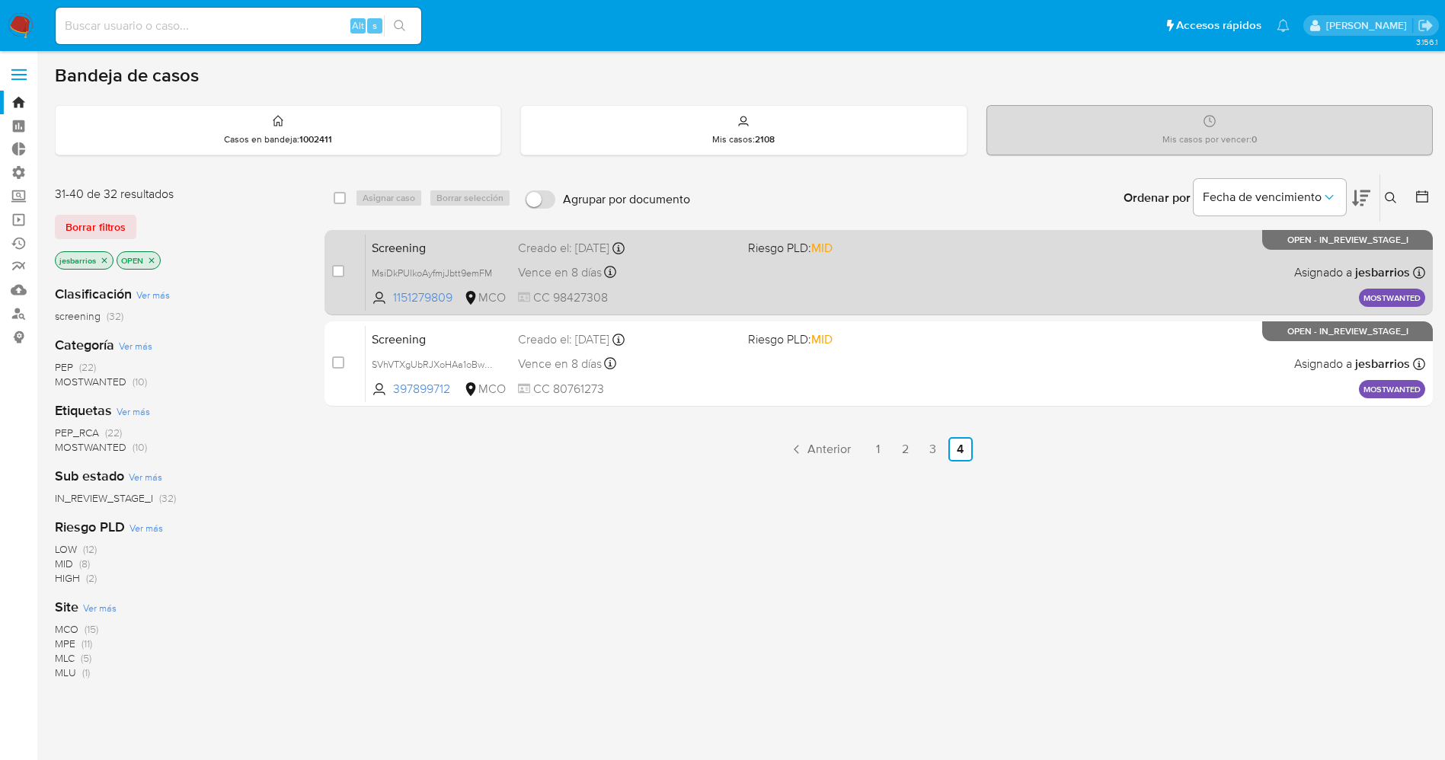
click at [740, 274] on div "Screening MsiDkPUlkoAyfmjJbtt9emFM 1151279809 MCO Riesgo PLD: MID Creado el: 28…" at bounding box center [895, 272] width 1059 height 77
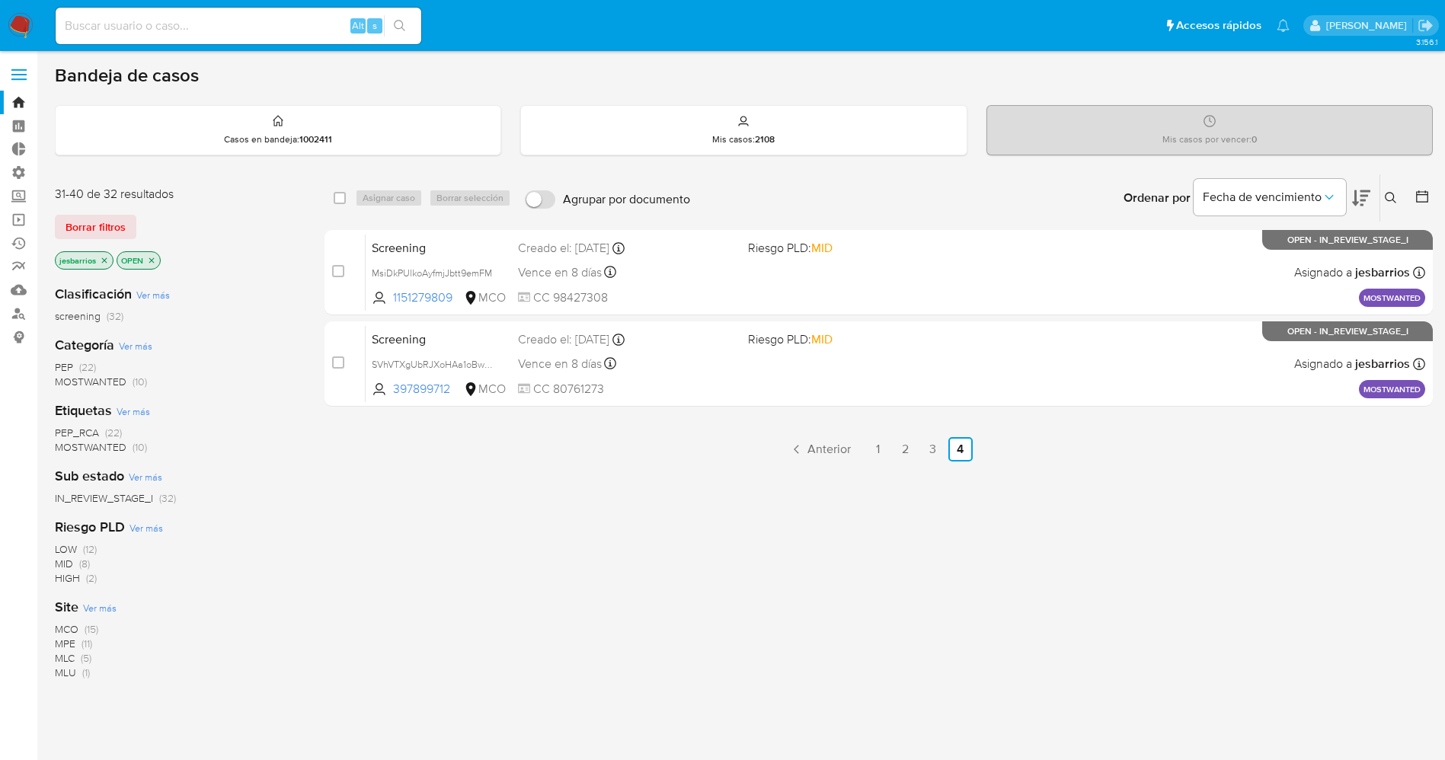
drag, startPoint x: 111, startPoint y: 226, endPoint x: 344, endPoint y: 168, distance: 240.1
click at [113, 226] on span "Borrar filtros" at bounding box center [95, 226] width 60 height 21
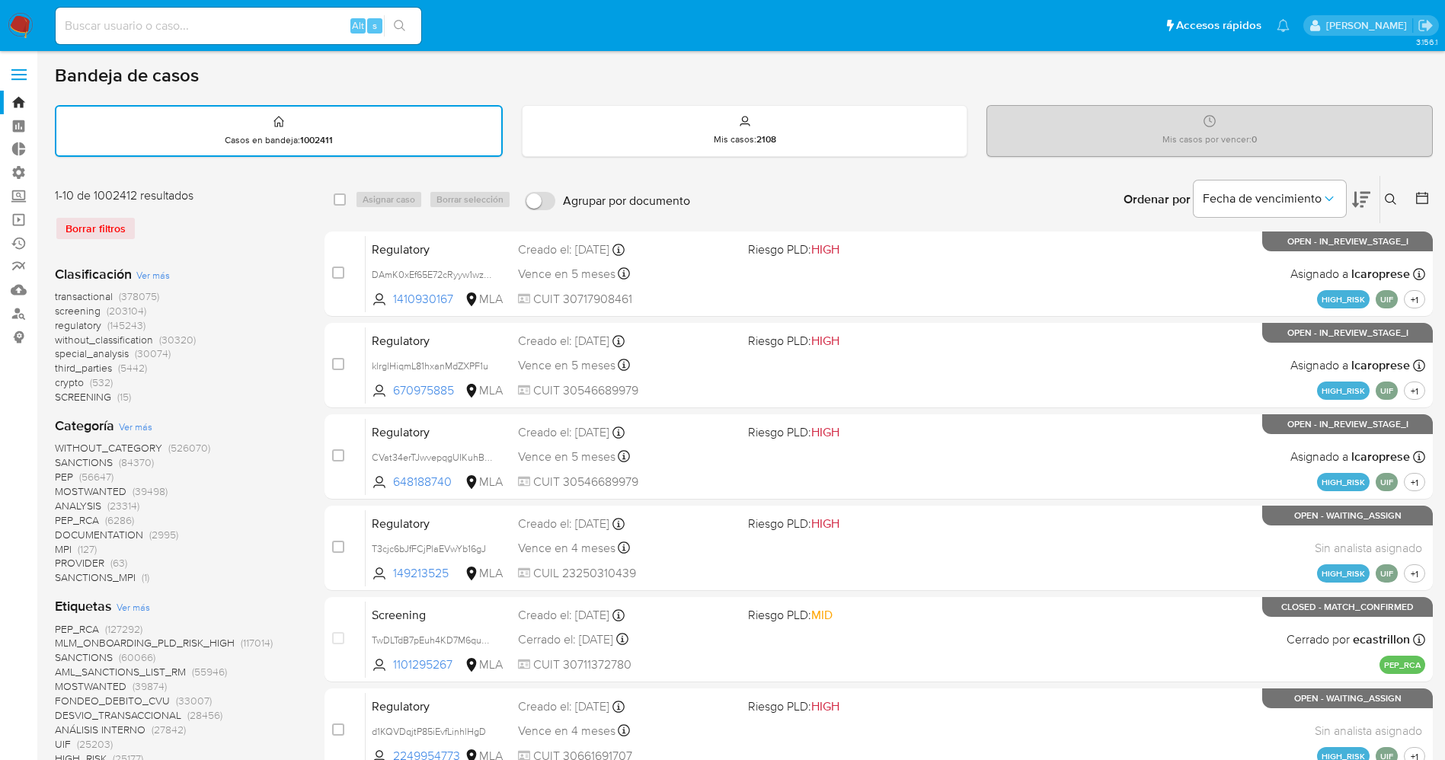
drag, startPoint x: 1392, startPoint y: 197, endPoint x: 1377, endPoint y: 205, distance: 17.0
click at [1392, 199] on icon at bounding box center [1391, 199] width 12 height 12
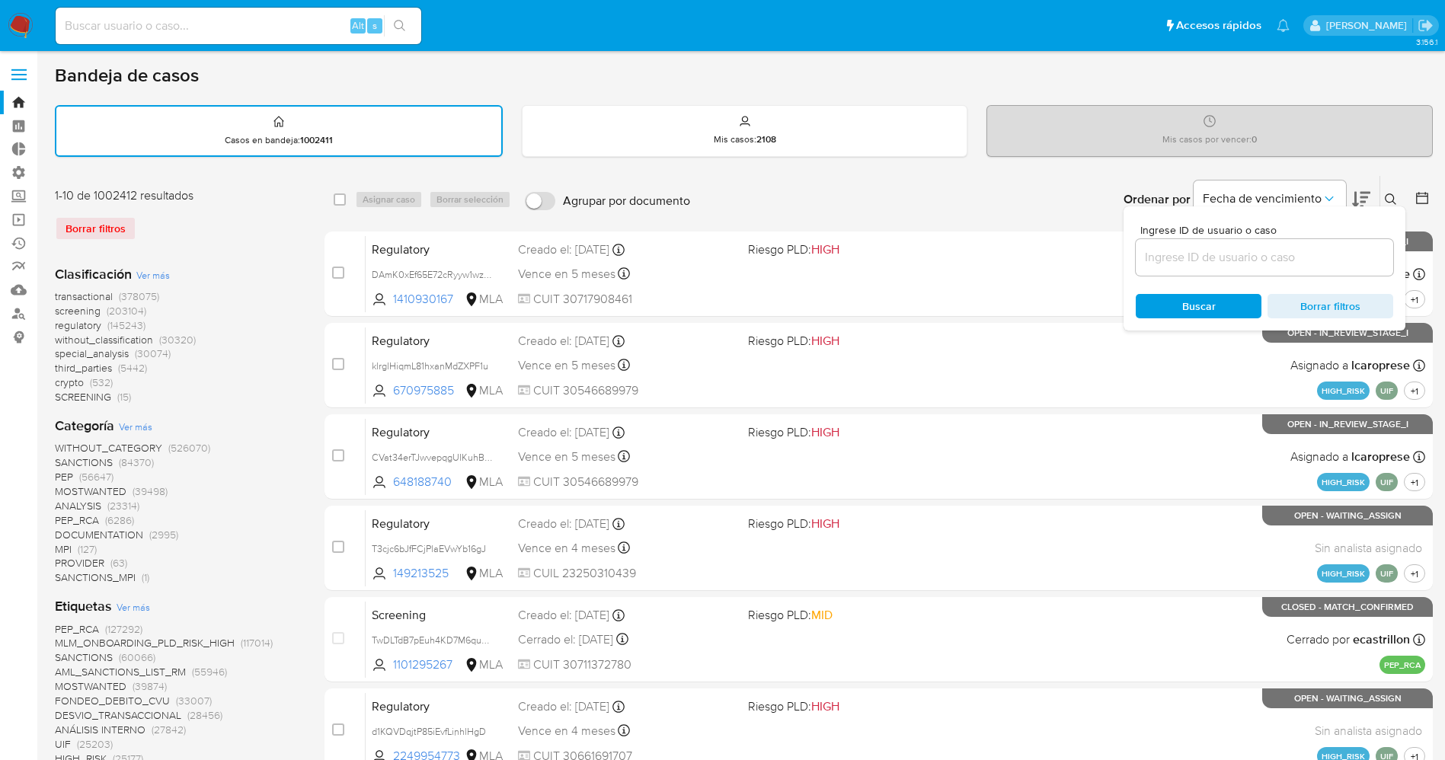
click at [1164, 271] on div at bounding box center [1264, 257] width 257 height 37
click at [1166, 261] on input at bounding box center [1264, 258] width 257 height 20
paste input "SVhVTXgUbRJXoHAa1oBwcY11-"
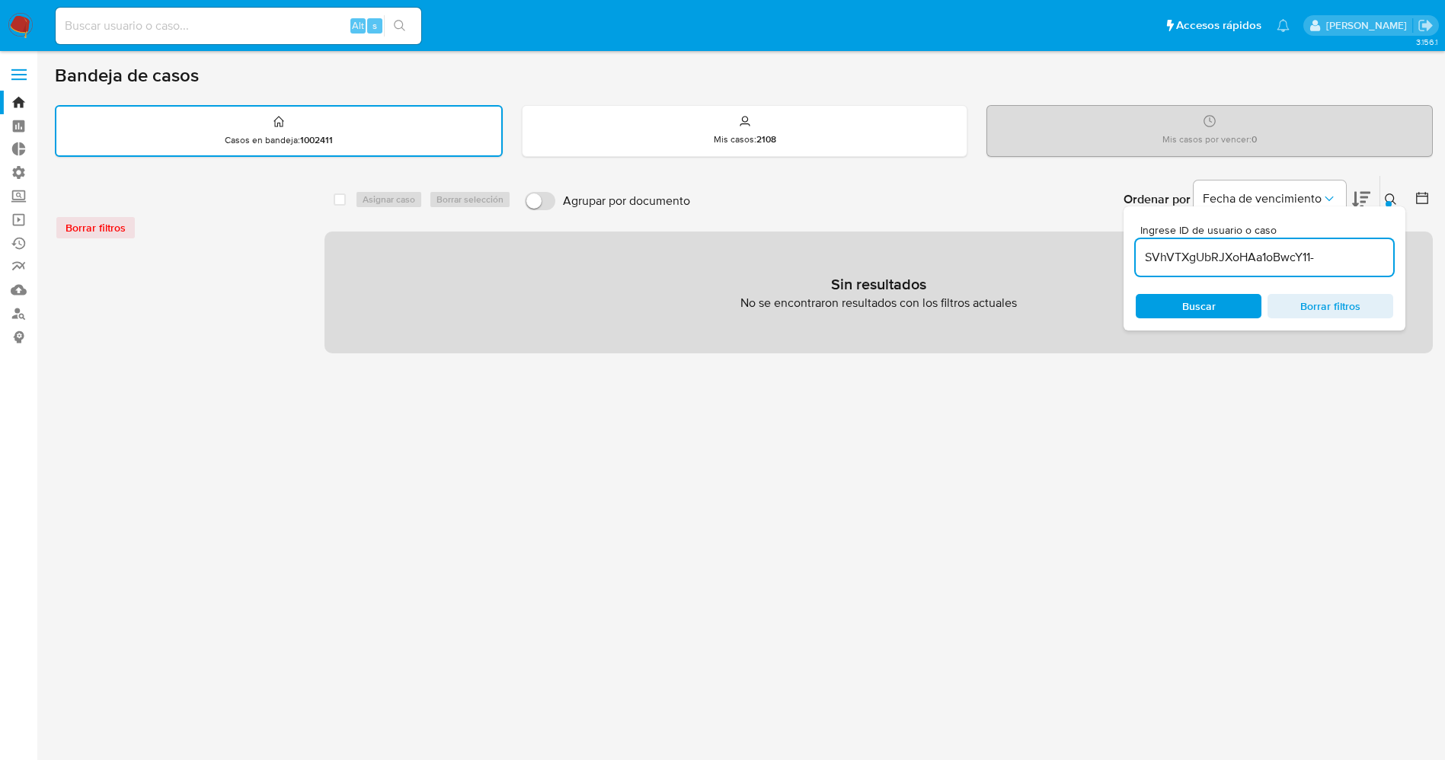
click at [1148, 258] on input "SVhVTXgUbRJXoHAa1oBwcY11-" at bounding box center [1264, 258] width 257 height 20
click at [1379, 272] on div "SVhVTXgUbRJXoHAa1oBwcY11-" at bounding box center [1264, 257] width 257 height 37
click at [1382, 254] on input "SVhVTXgUbRJXoHAa1oBwcY11-" at bounding box center [1264, 258] width 257 height 20
type input "SVhVTXgUbRJXoHAa1oBwcY11"
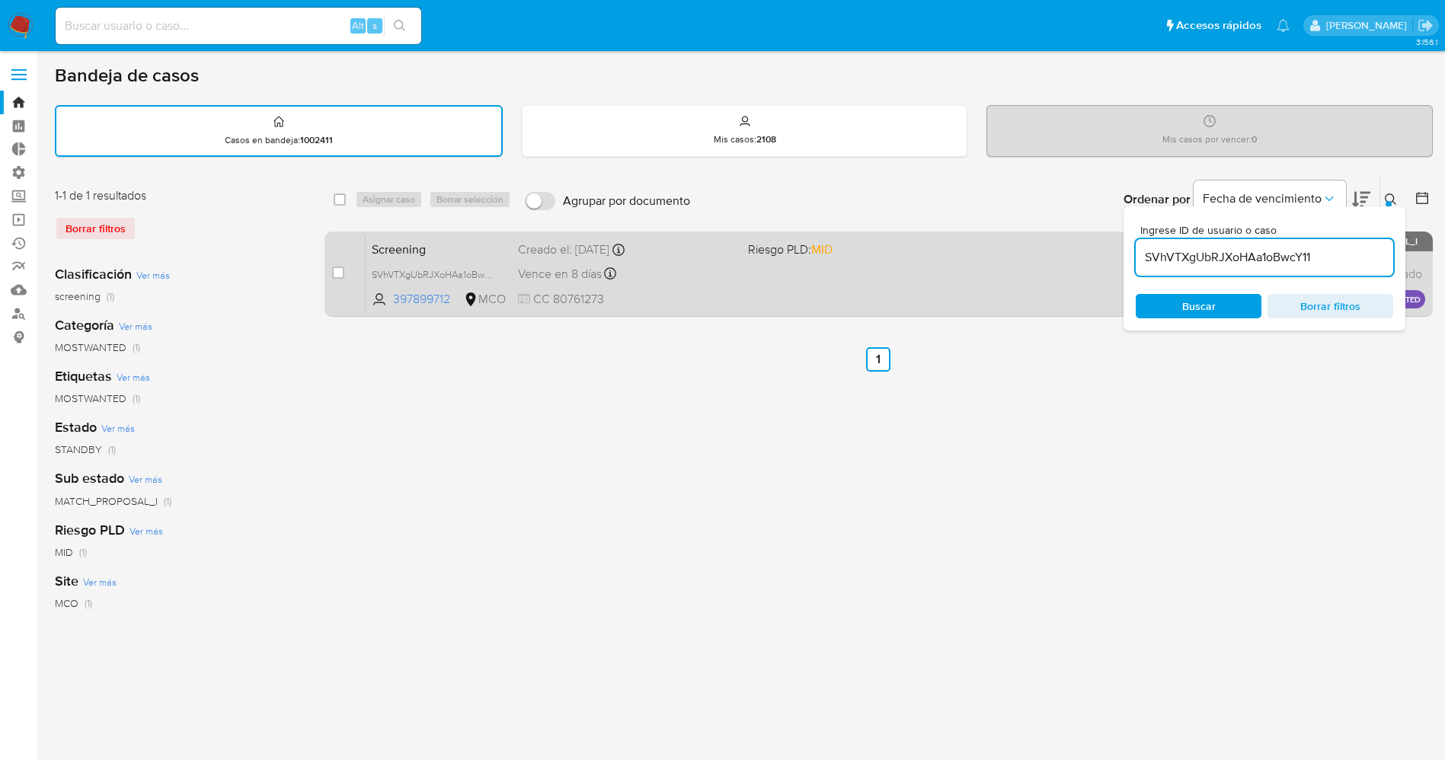
click at [727, 281] on div "Vence en 8 días Vence el 05/09/2025 07:07:16" at bounding box center [627, 274] width 218 height 21
click at [711, 254] on div "Creado el: 28/08/2025 Creado el: 28/08/2025 07:07:16" at bounding box center [627, 249] width 218 height 17
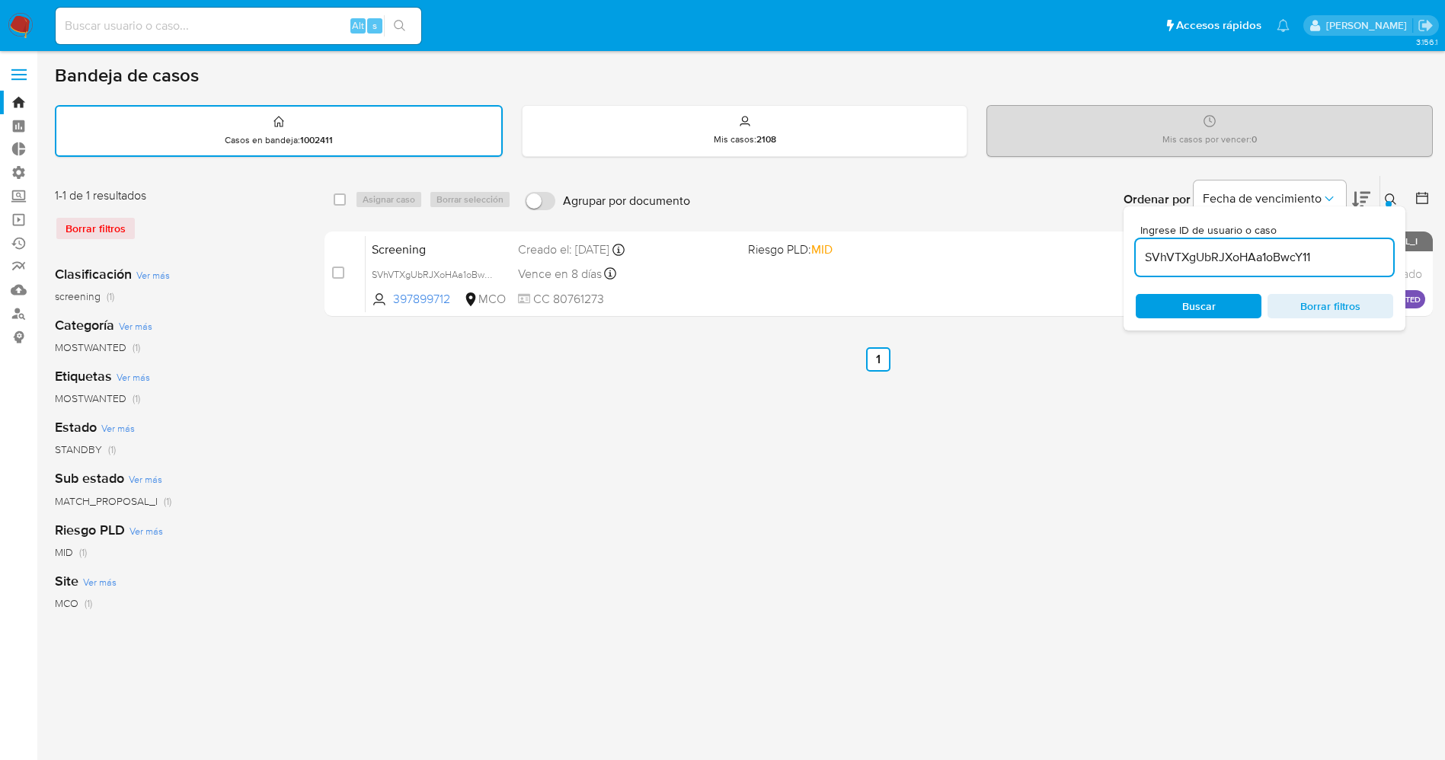
click at [17, 30] on img at bounding box center [21, 26] width 26 height 26
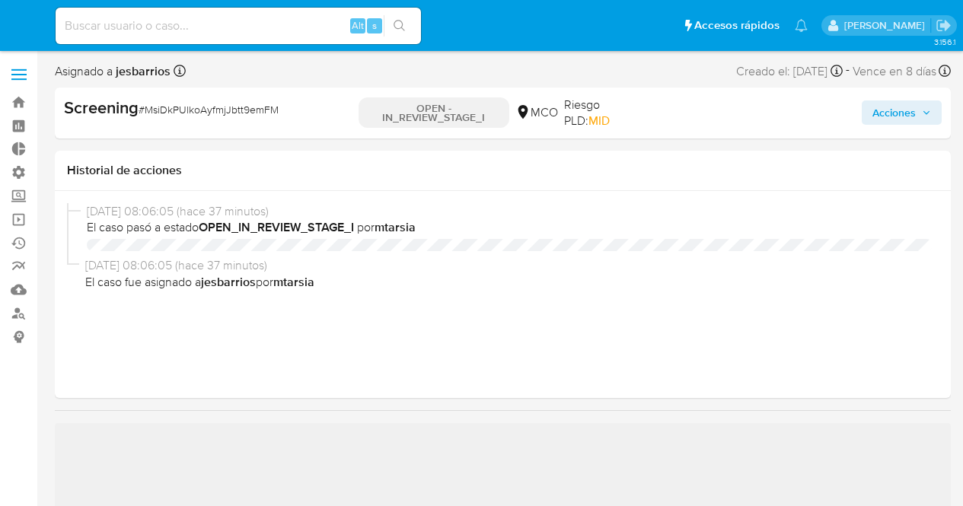
select select "10"
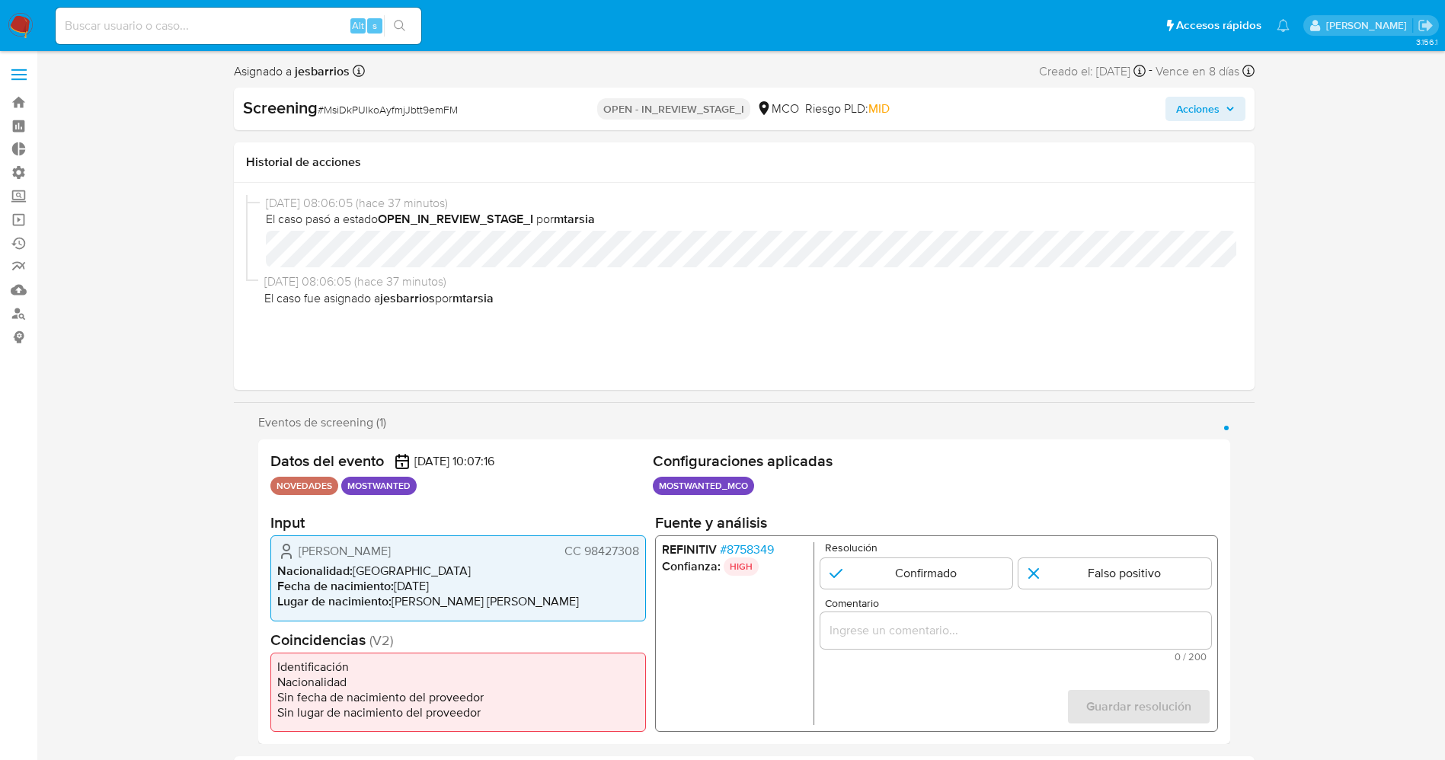
click at [756, 506] on span "# 8758349" at bounding box center [746, 549] width 54 height 15
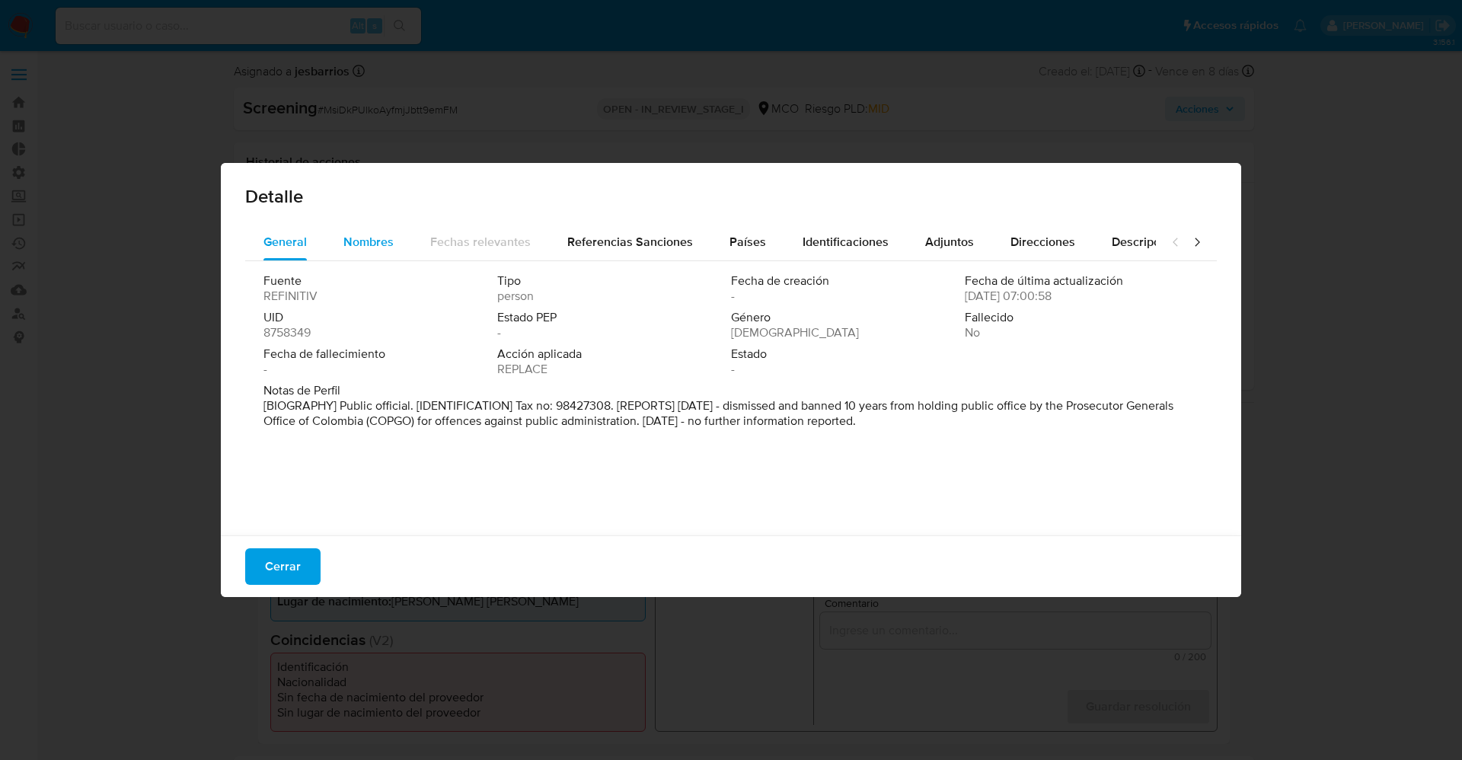
click at [365, 247] on span "Nombres" at bounding box center [368, 242] width 50 height 18
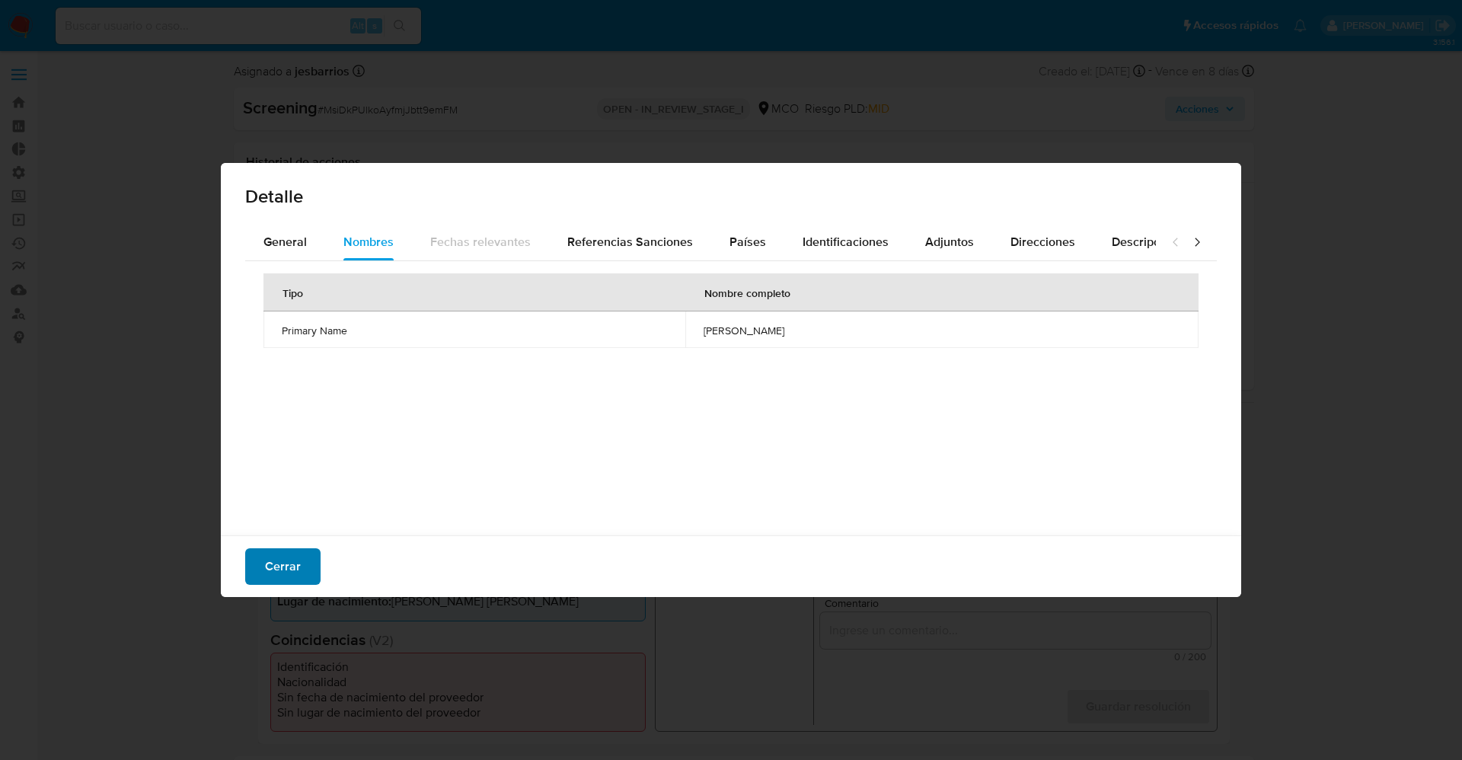
click at [254, 506] on button "Cerrar" at bounding box center [282, 566] width 75 height 37
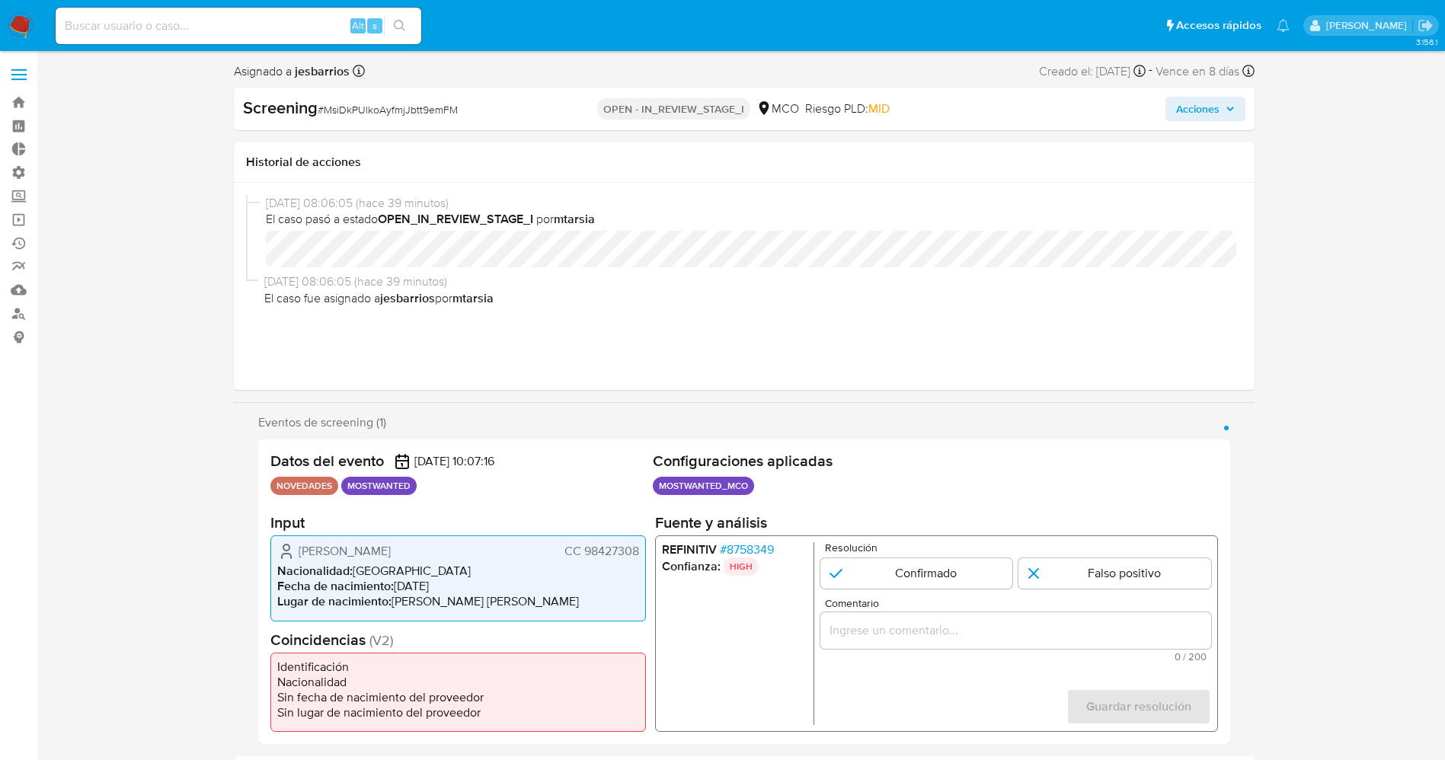
click at [756, 506] on span "# 8758349" at bounding box center [746, 549] width 54 height 15
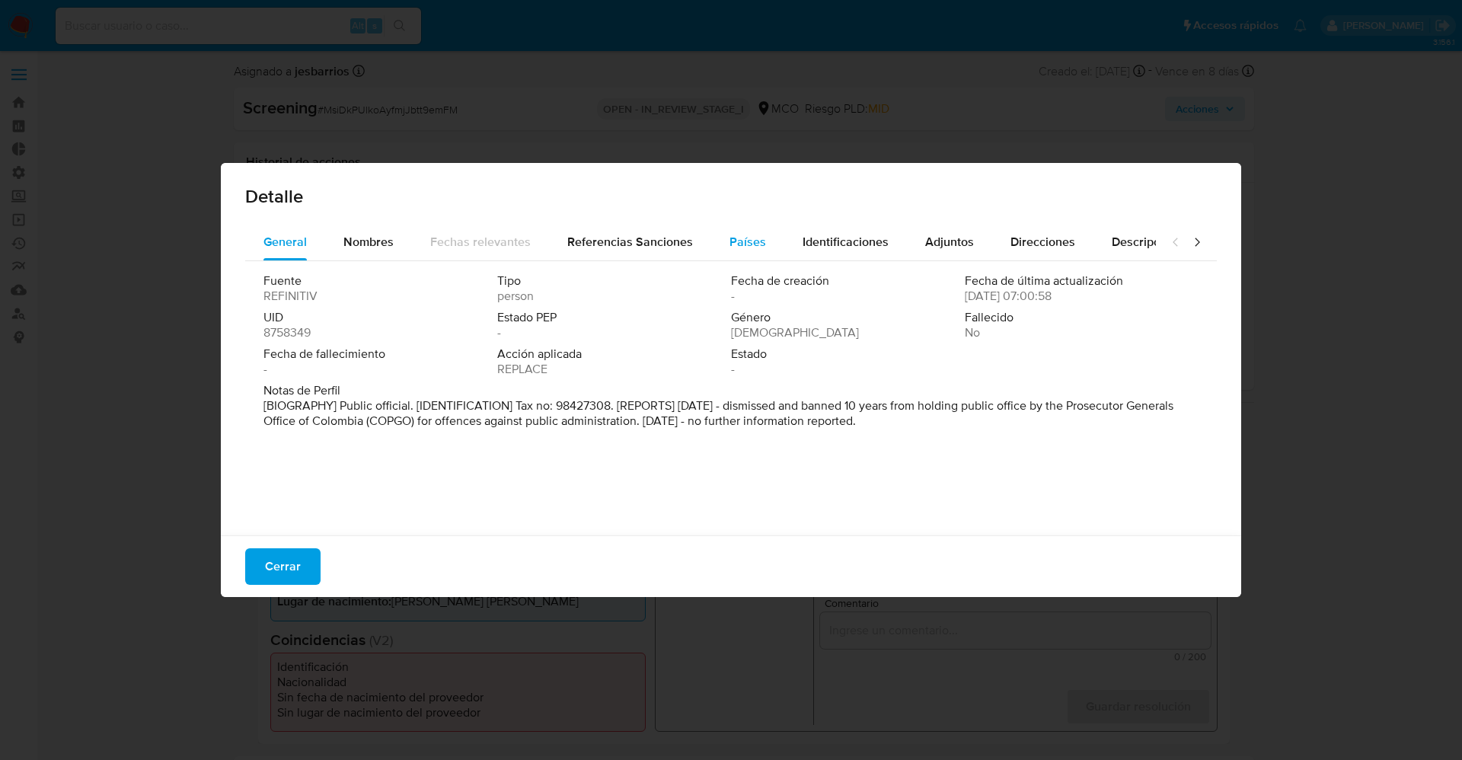
click at [743, 242] on span "Países" at bounding box center [748, 242] width 37 height 18
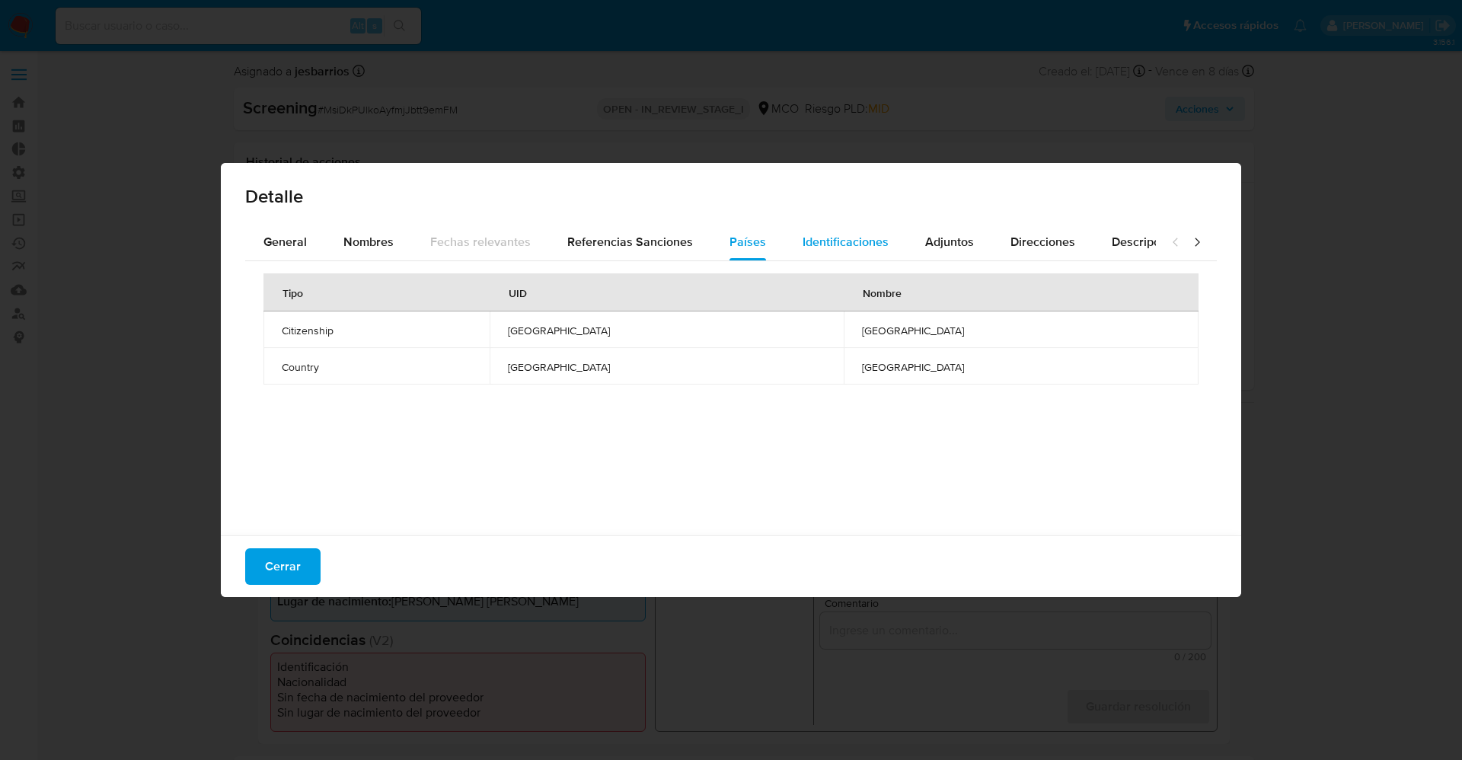
click at [839, 240] on span "Identificaciones" at bounding box center [846, 242] width 86 height 18
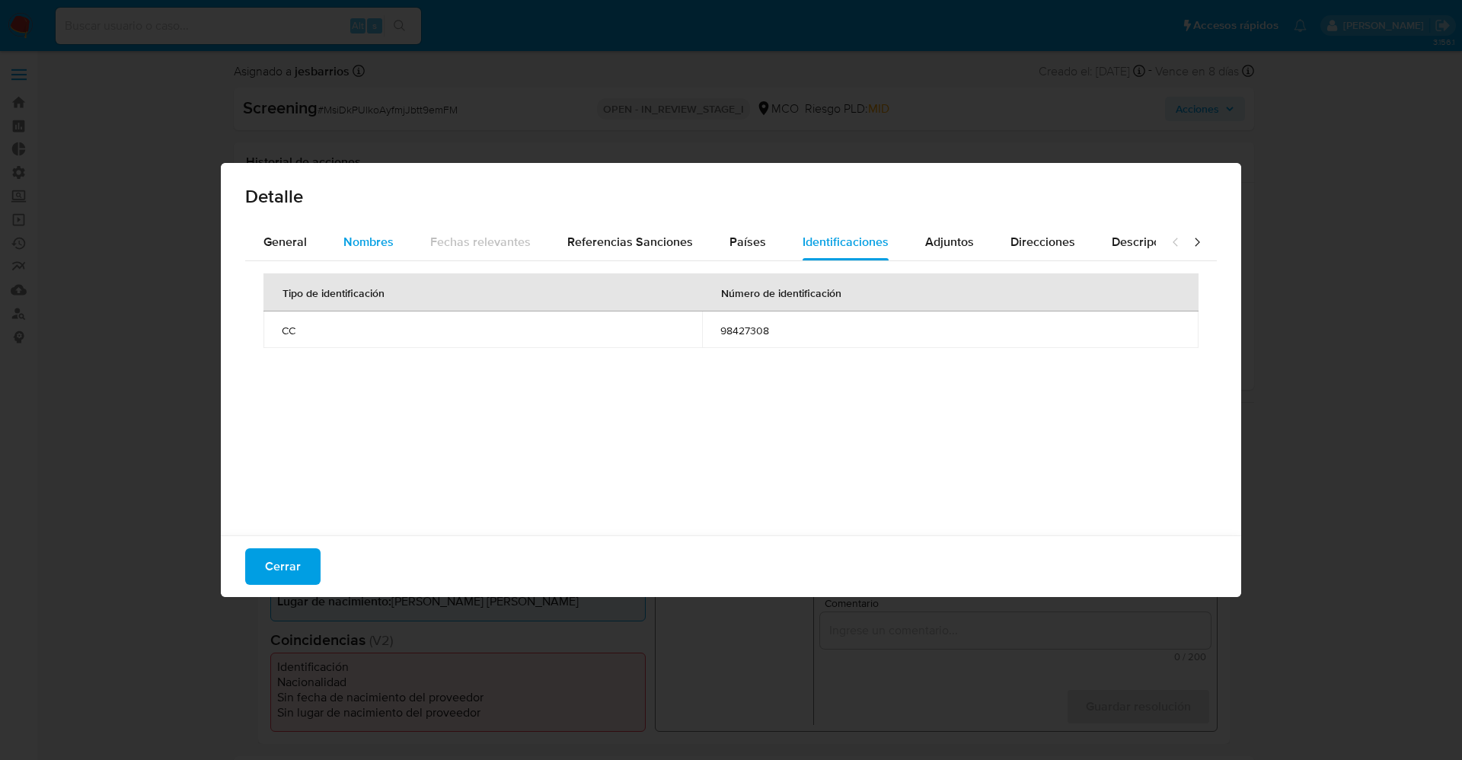
click at [365, 241] on span "Nombres" at bounding box center [368, 242] width 50 height 18
click at [281, 238] on span "General" at bounding box center [285, 242] width 43 height 18
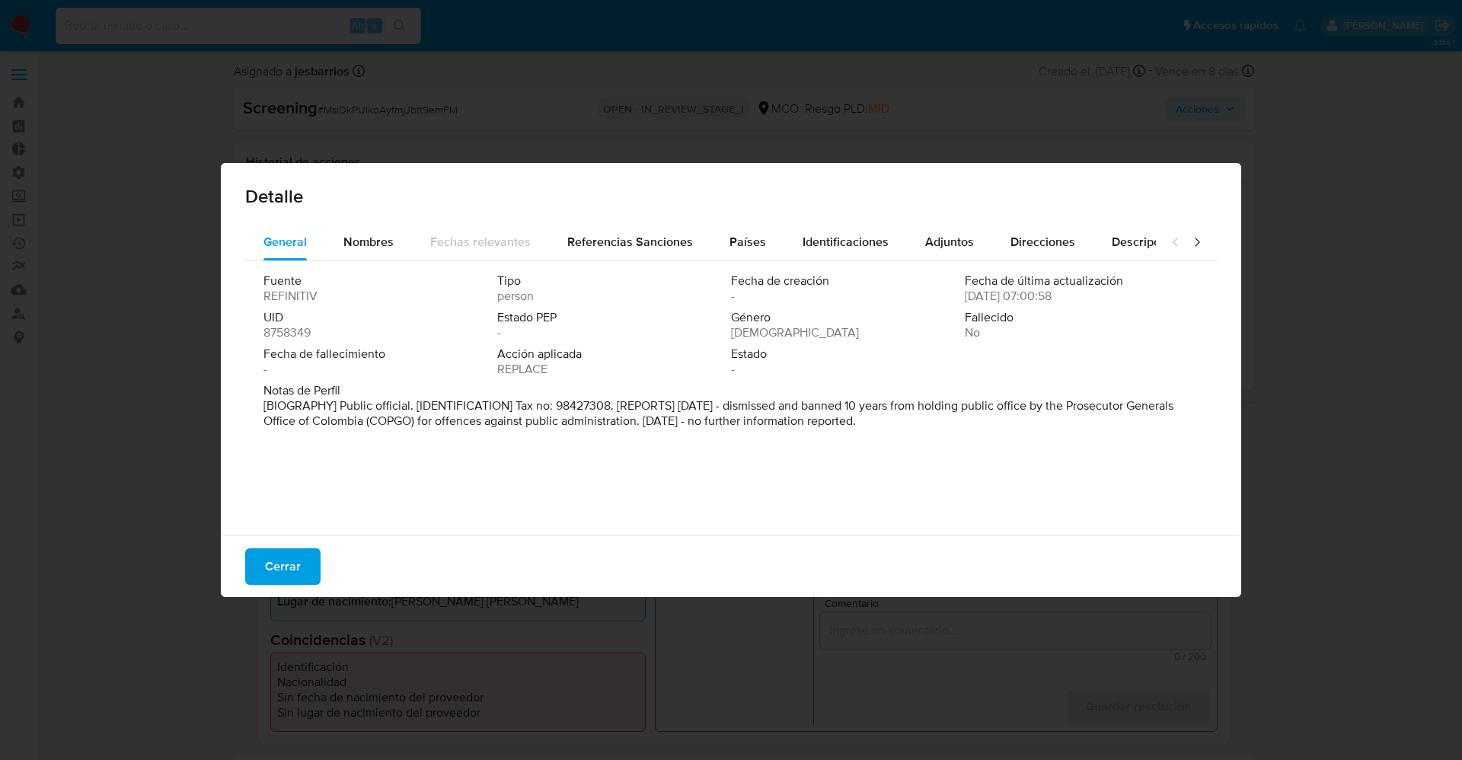
drag, startPoint x: 340, startPoint y: 403, endPoint x: 1241, endPoint y: 465, distance: 903.9
click at [963, 465] on div "Detalle General Nombres Fechas relevantes Referencias Sanciones Países Identifi…" at bounding box center [731, 380] width 1462 height 760
click at [377, 242] on span "Nombres" at bounding box center [368, 242] width 50 height 18
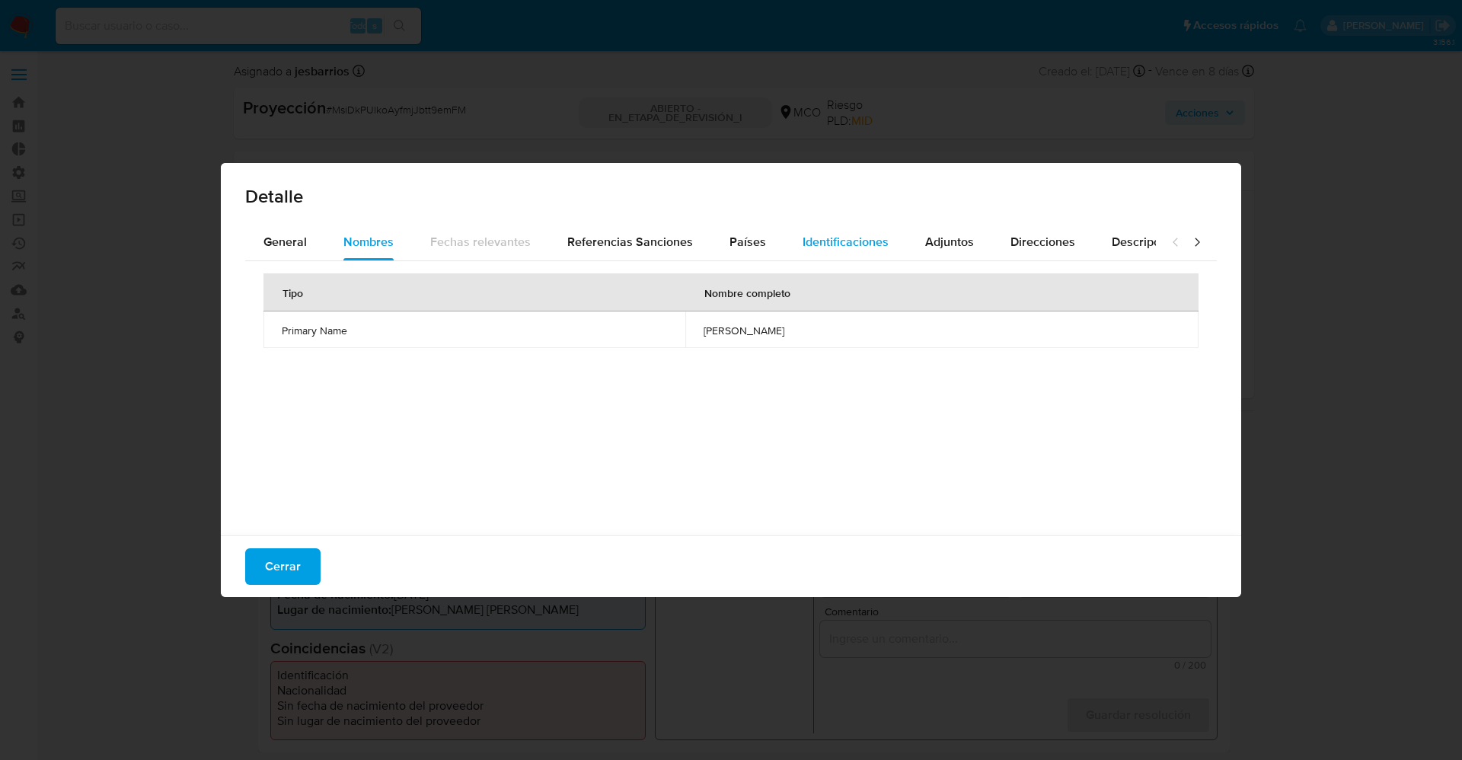
click at [880, 250] on span "Identificaciones" at bounding box center [846, 242] width 86 height 18
click at [300, 506] on button "Cerrar" at bounding box center [282, 566] width 75 height 37
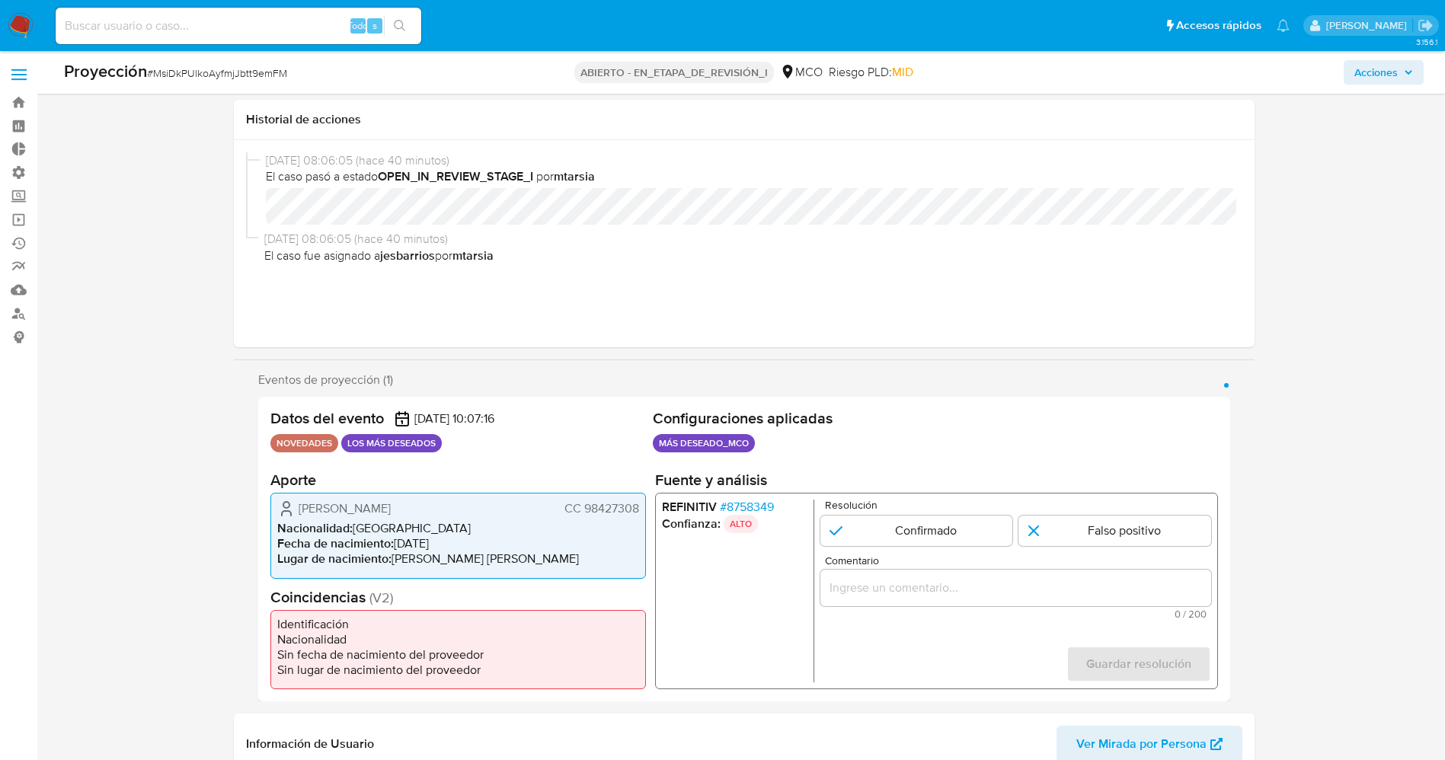
scroll to position [457, 0]
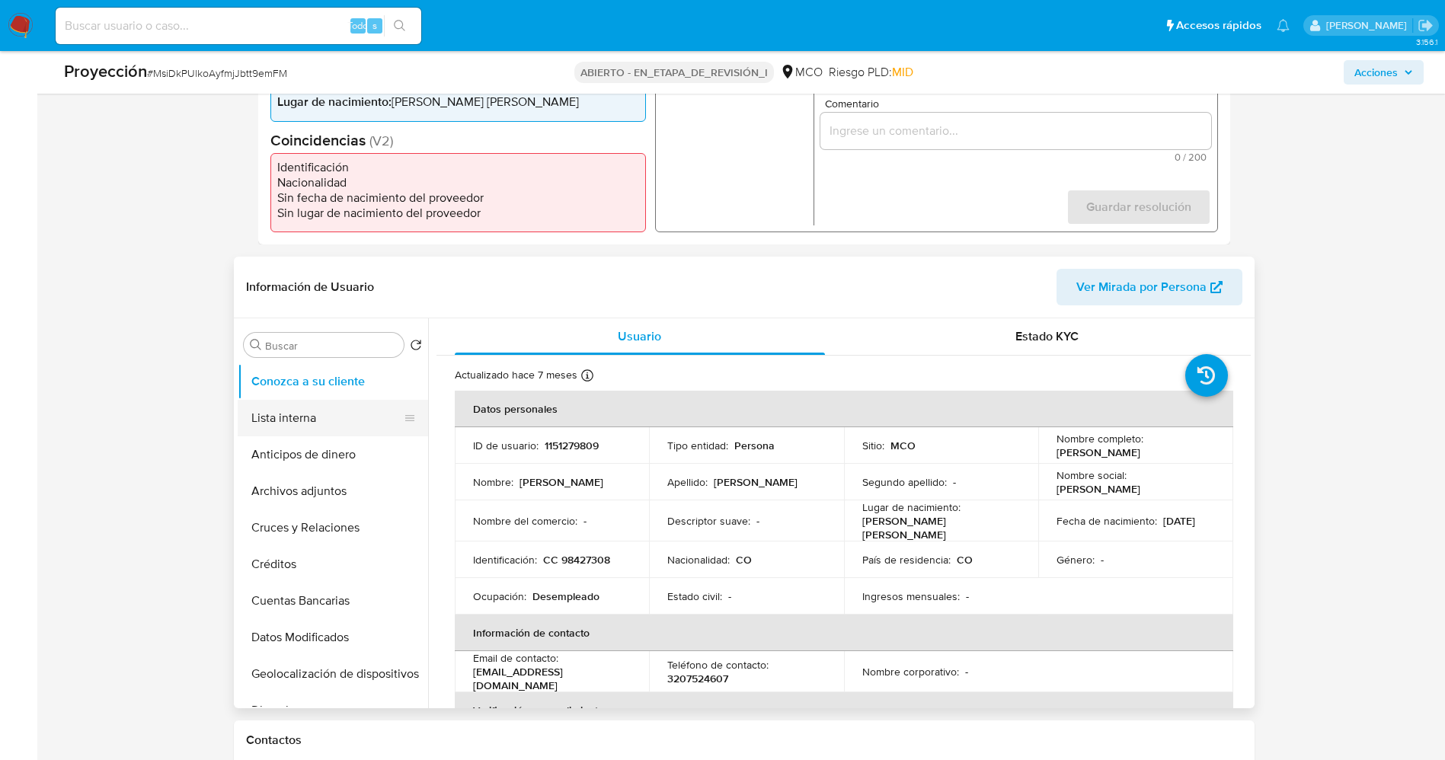
click at [341, 419] on button "Lista interna" at bounding box center [327, 418] width 178 height 37
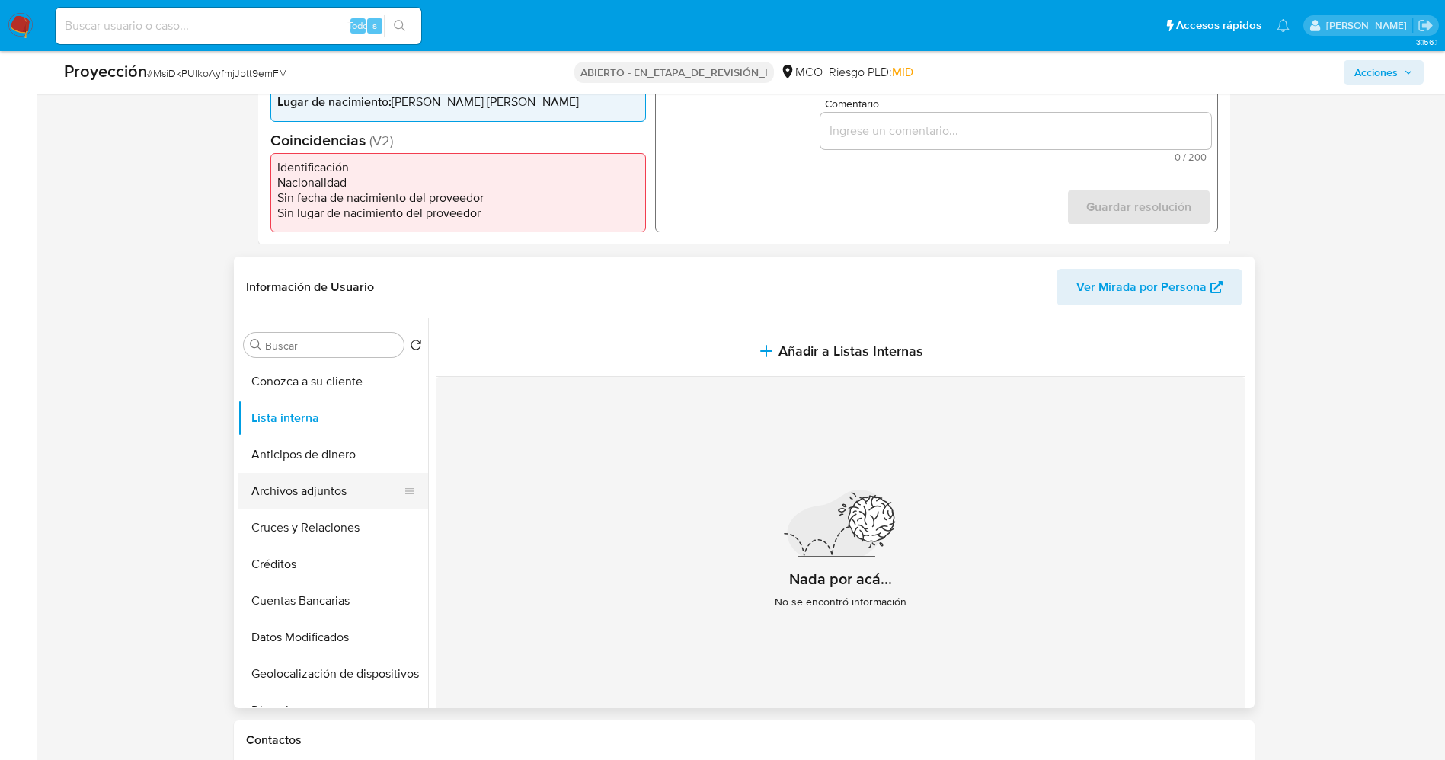
click at [321, 494] on button "Archivos adjuntos" at bounding box center [327, 491] width 178 height 37
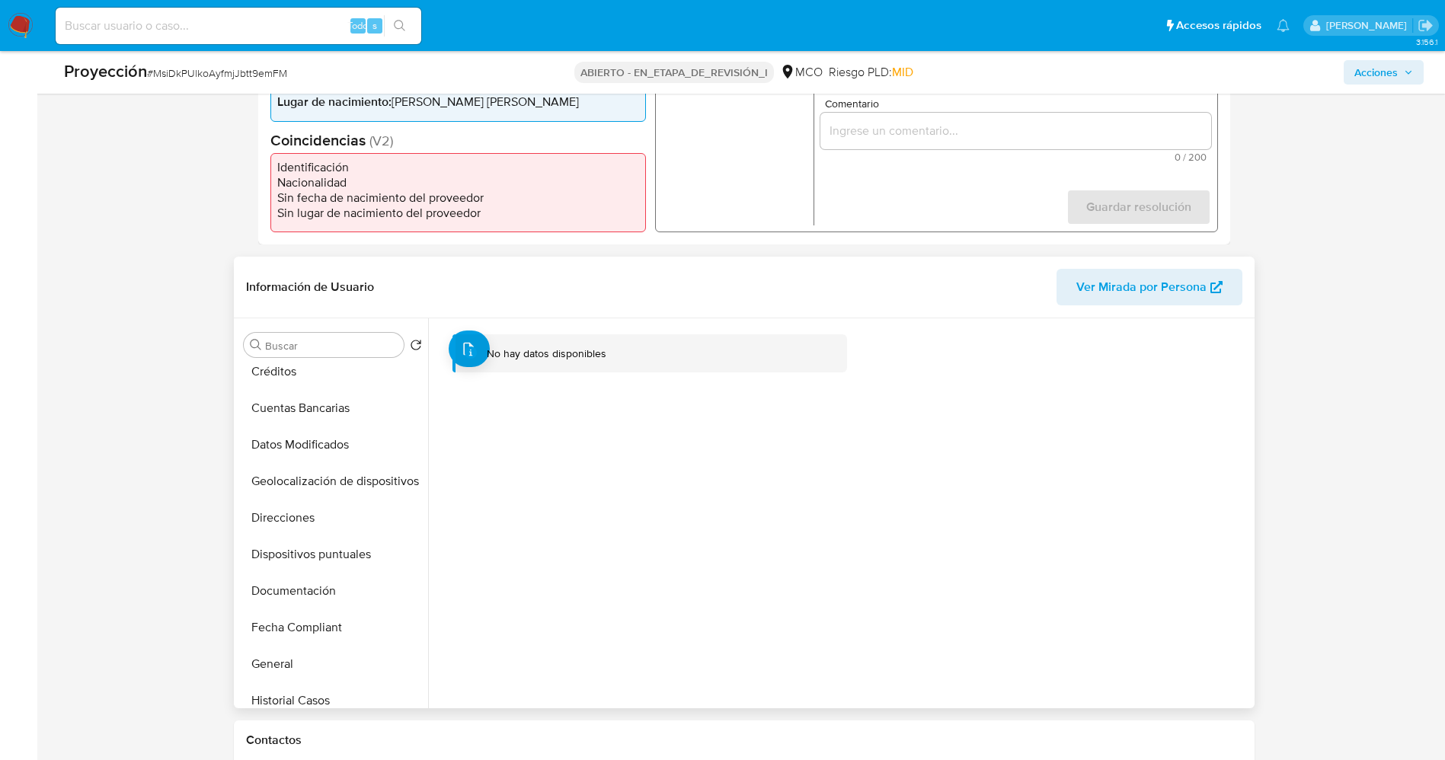
scroll to position [228, 0]
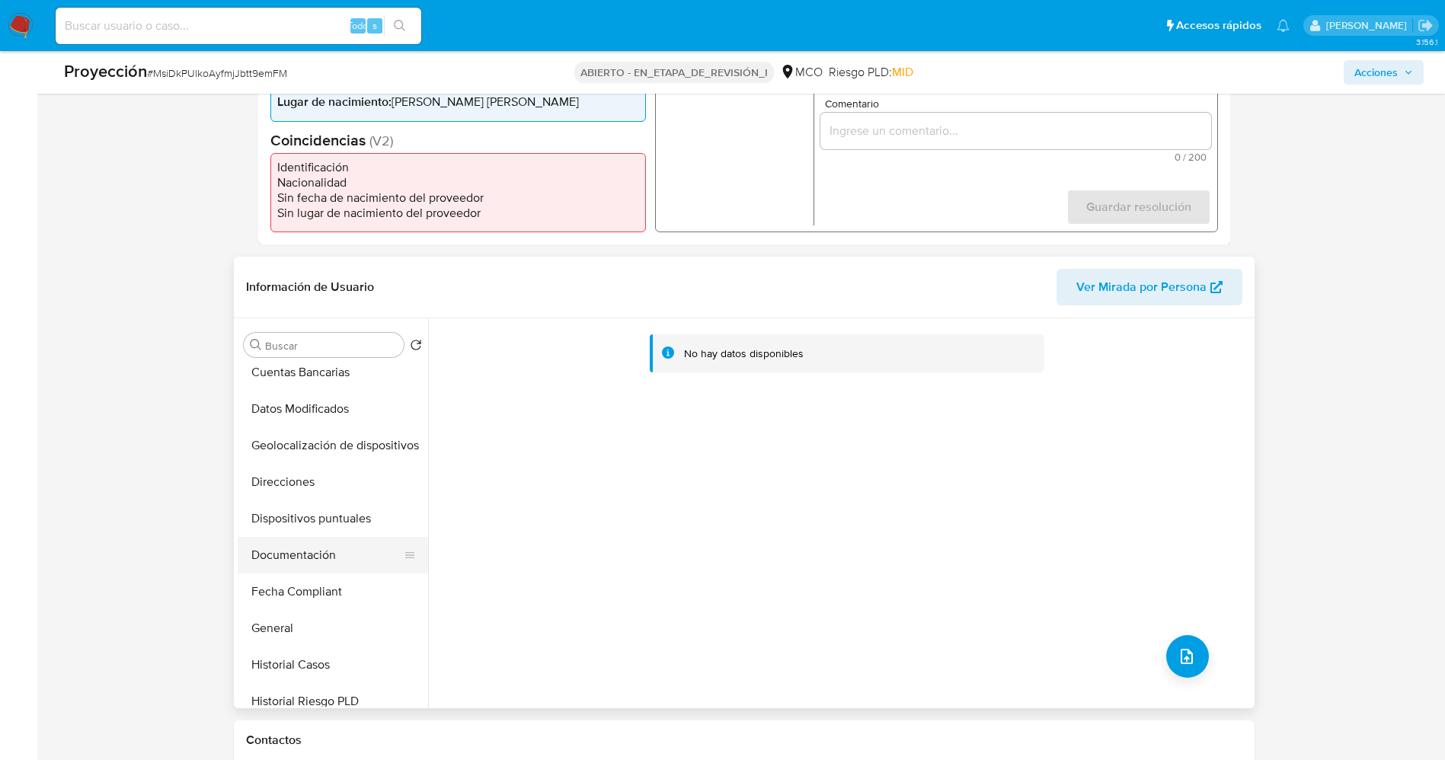
click at [286, 506] on button "Documentación" at bounding box center [327, 555] width 178 height 37
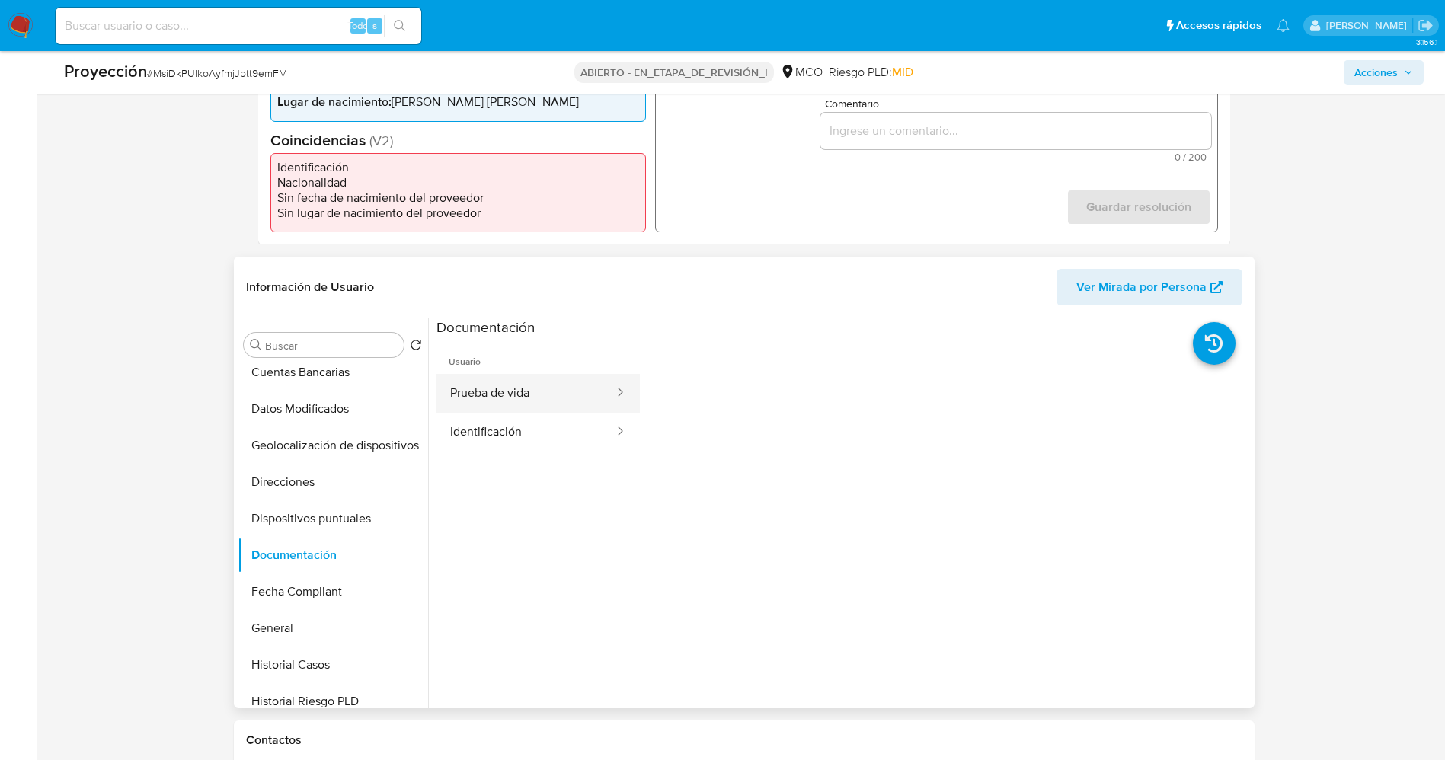
click at [494, 378] on button "Prueba de vida" at bounding box center [525, 393] width 179 height 39
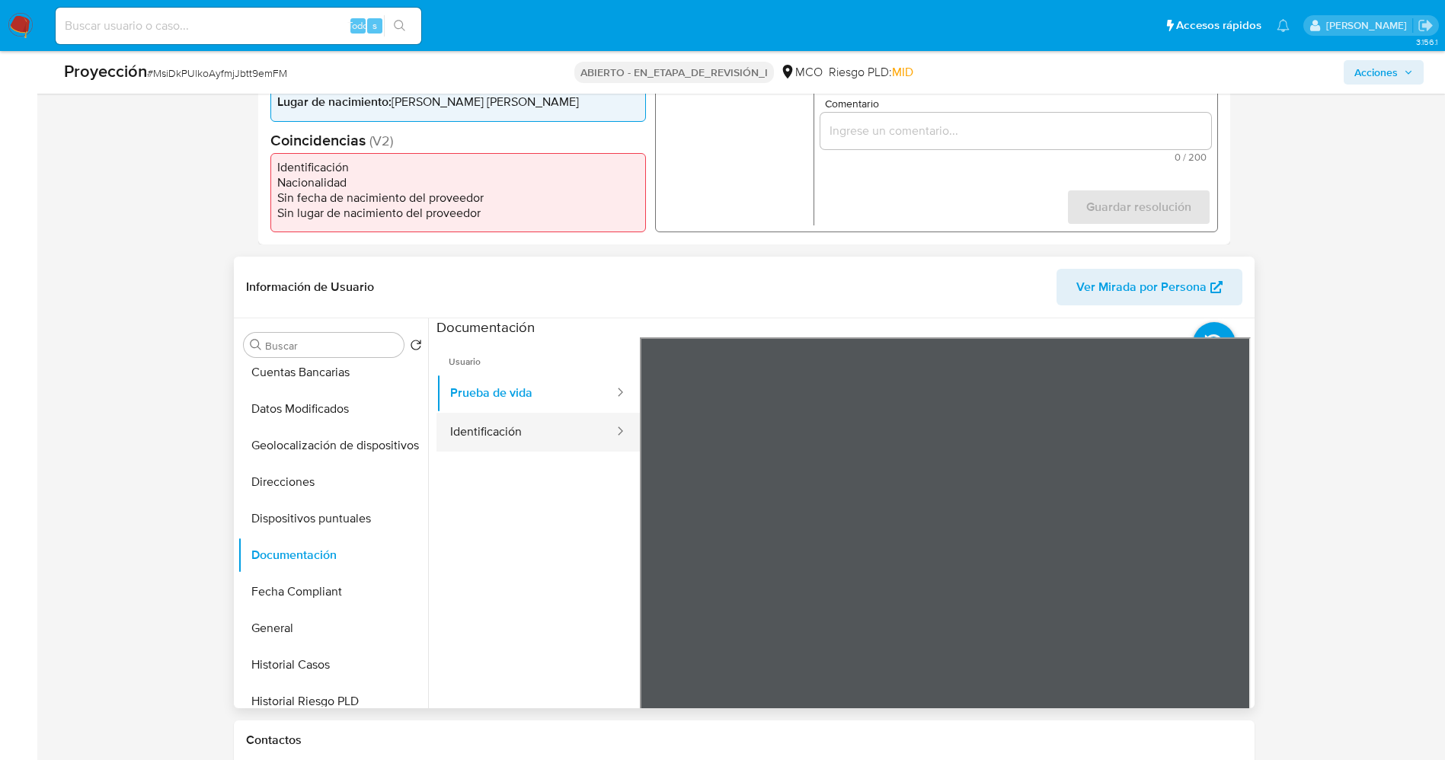
click at [530, 421] on button "Identificación" at bounding box center [525, 432] width 179 height 39
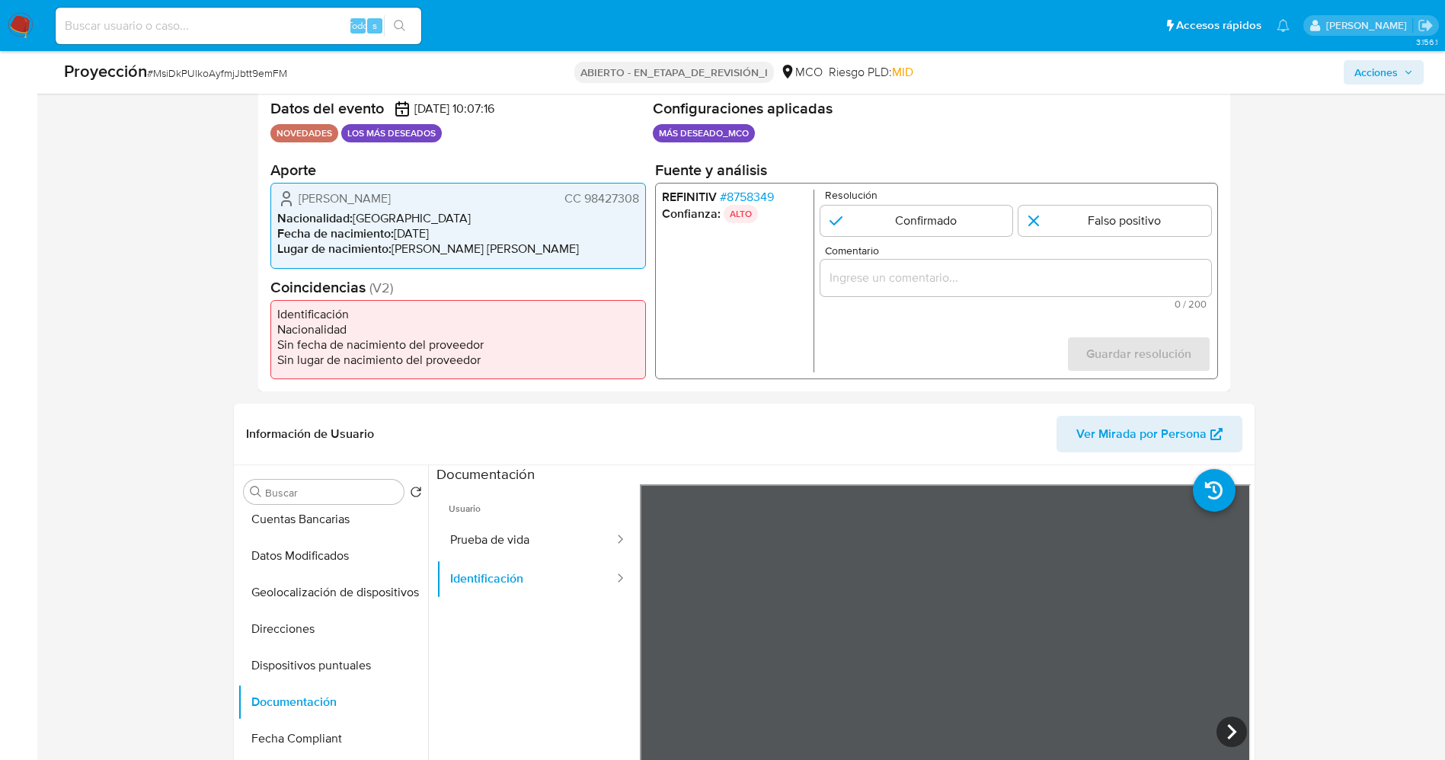
scroll to position [343, 0]
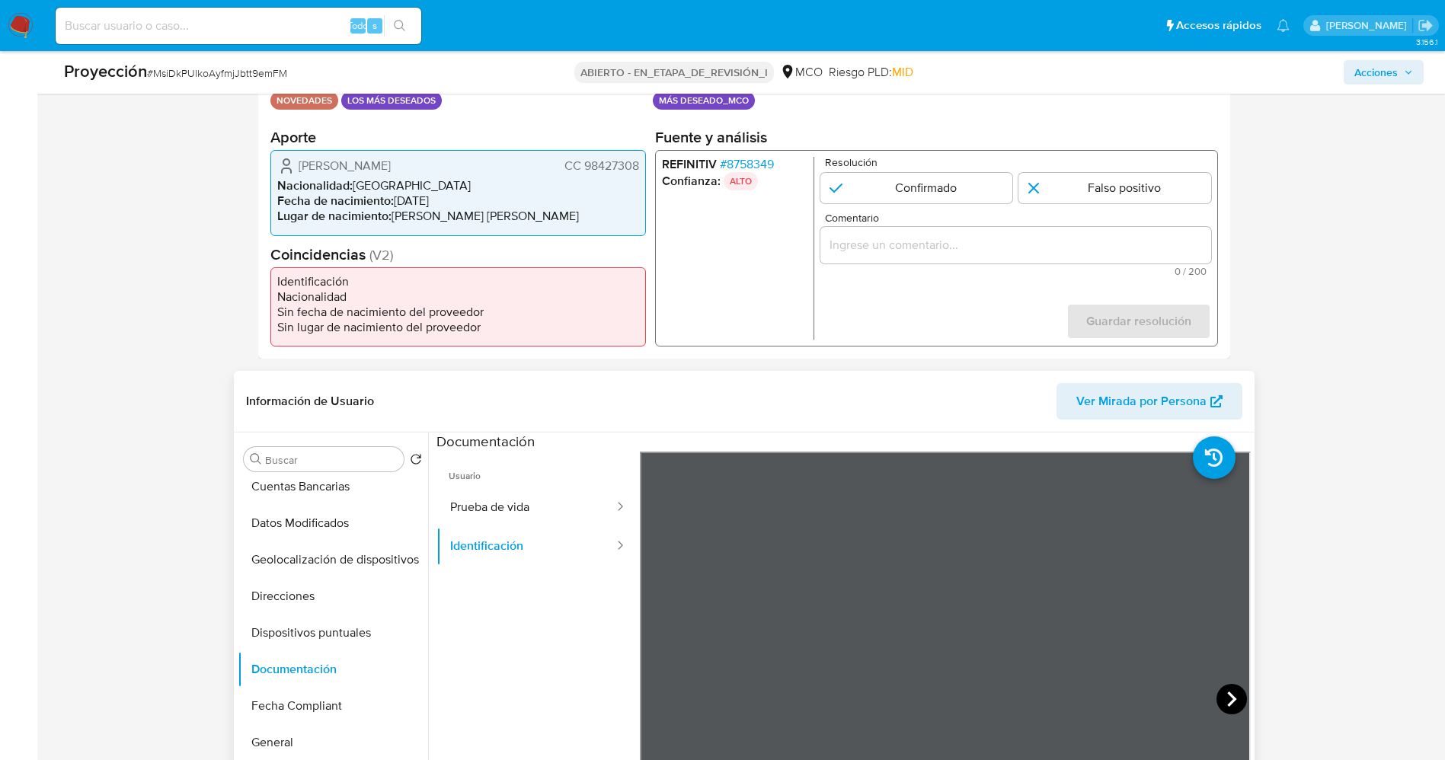
click at [963, 506] on icon at bounding box center [1231, 699] width 30 height 30
click at [487, 500] on button "Prueba de vida" at bounding box center [525, 507] width 179 height 39
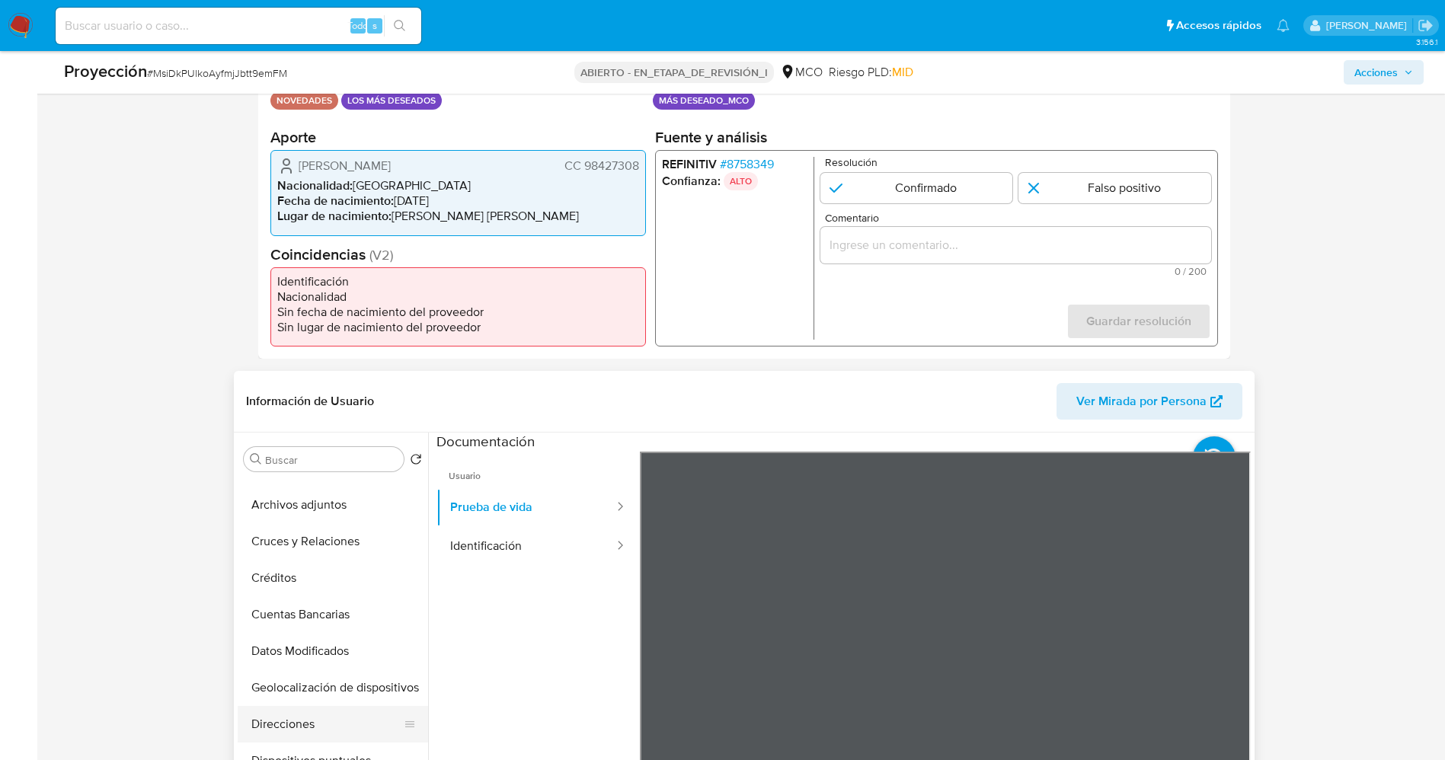
scroll to position [0, 0]
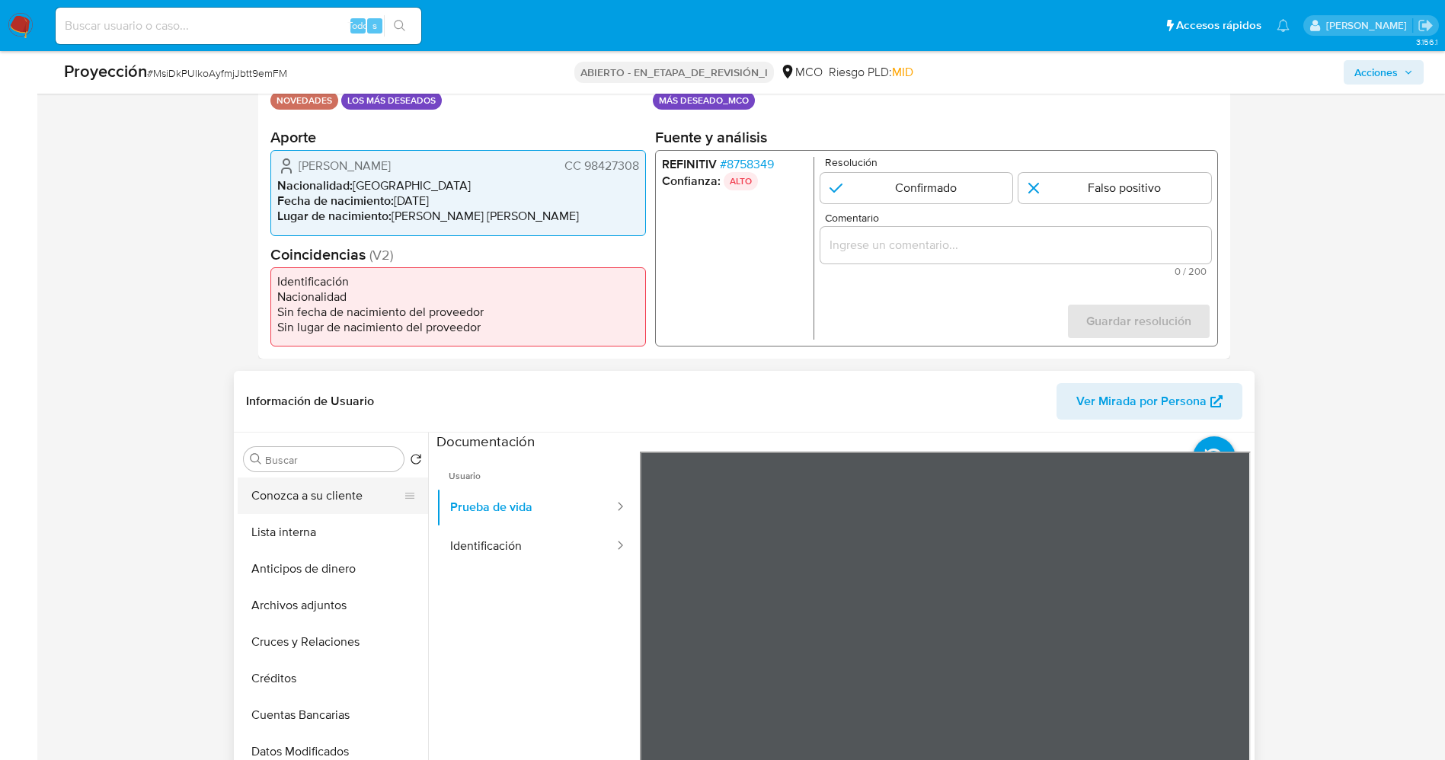
click at [331, 490] on button "Conozca a su cliente" at bounding box center [327, 496] width 178 height 37
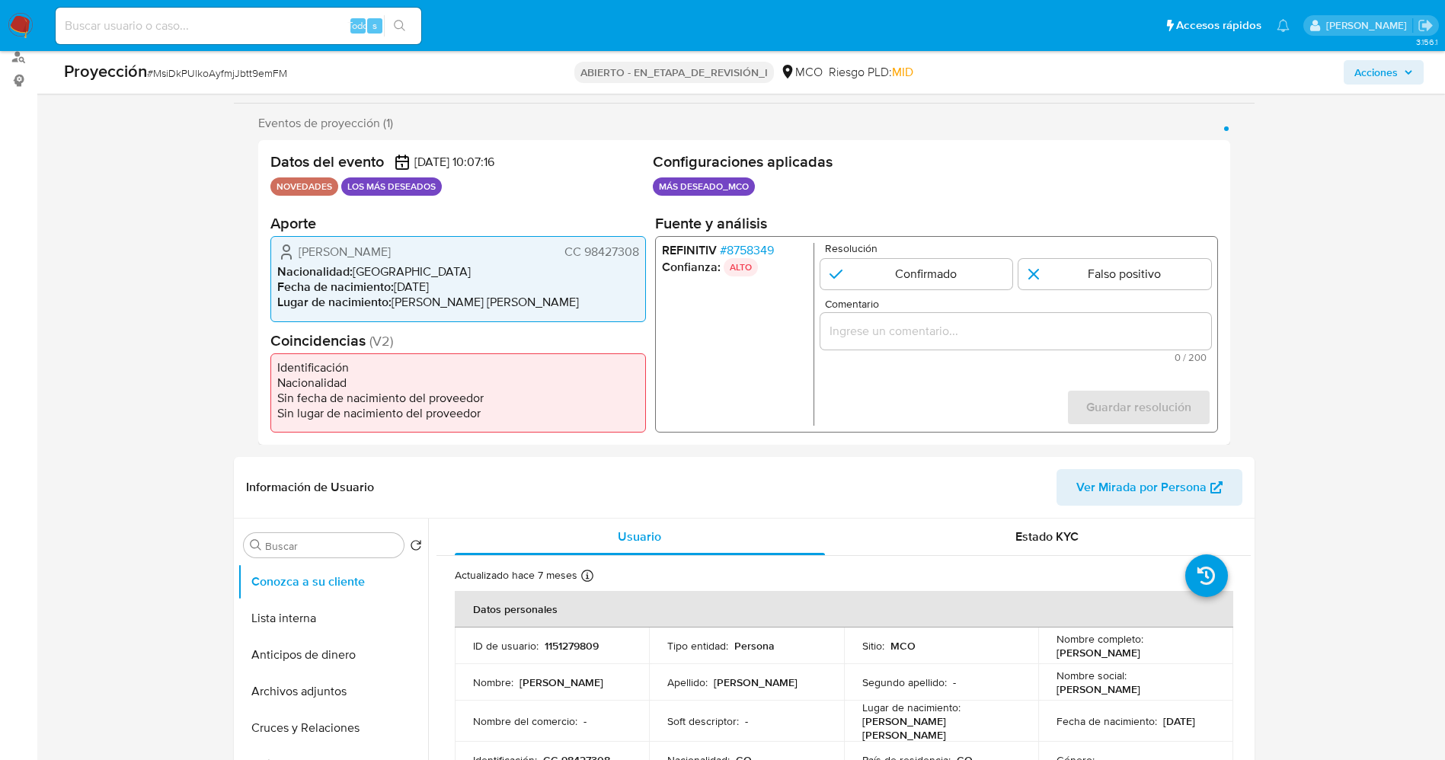
scroll to position [114, 0]
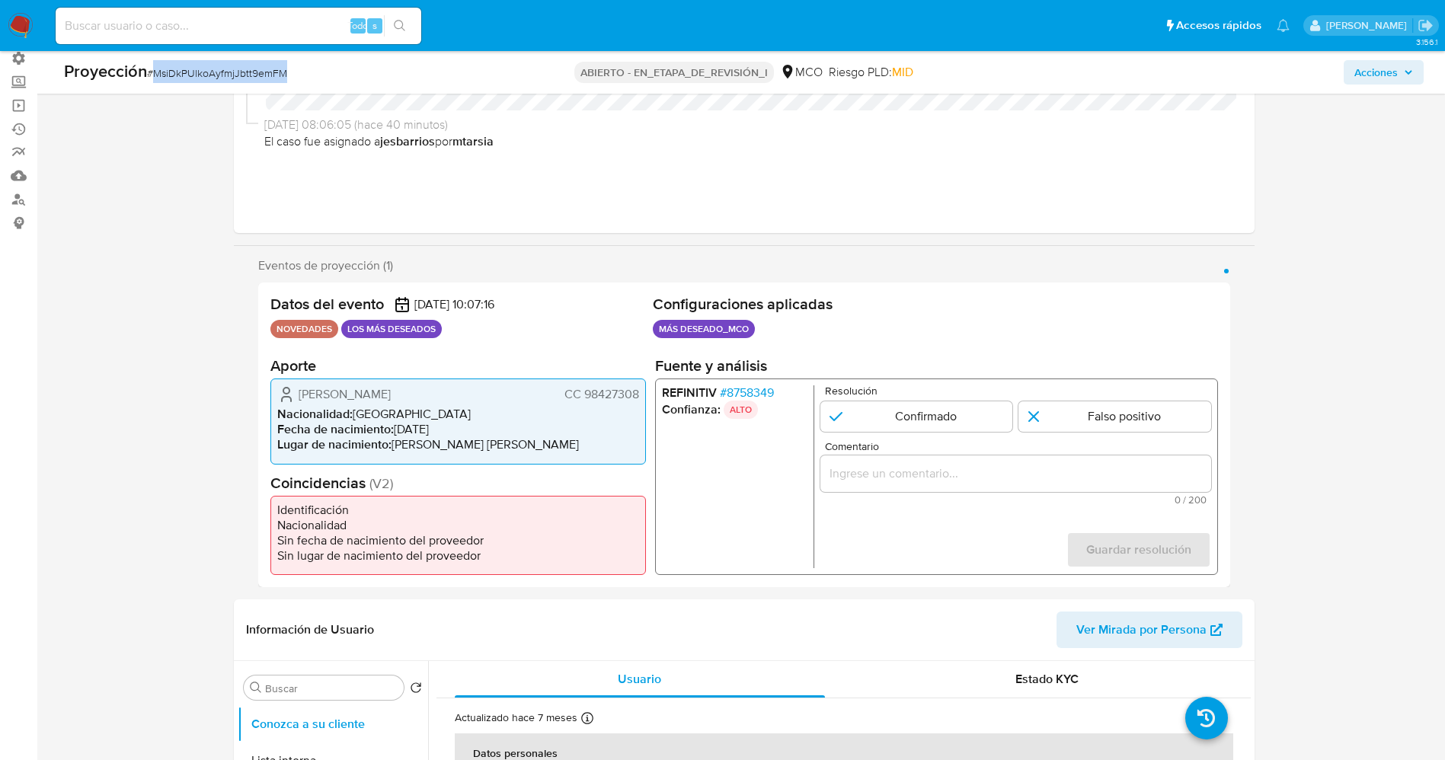
drag, startPoint x: 161, startPoint y: 69, endPoint x: 280, endPoint y: 78, distance: 118.4
click at [324, 70] on div "Proyección # MsiDkPUlkoAyfmjJbtt9emFM" at bounding box center [288, 71] width 448 height 23
copy font "MsiDkPUlkoAyfmjJbtt9emFM"
drag, startPoint x: 580, startPoint y: 394, endPoint x: 641, endPoint y: 393, distance: 61.7
click at [641, 393] on div "Gustavo Albeiro Gonsalez Segura CC 98427308 Nacionalidad : Colombia Fecha de na…" at bounding box center [457, 421] width 375 height 85
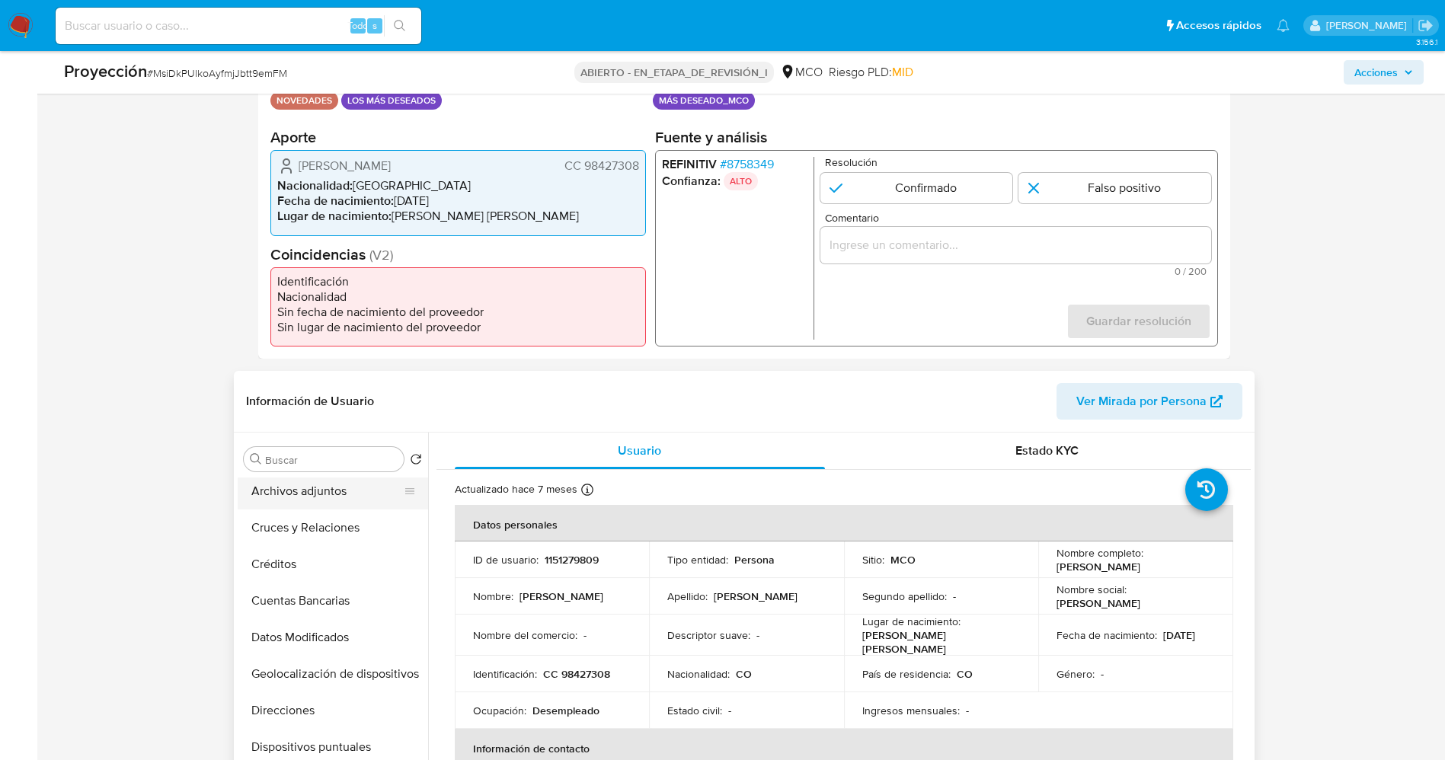
scroll to position [228, 0]
click at [312, 506] on button "Documentación" at bounding box center [327, 669] width 178 height 37
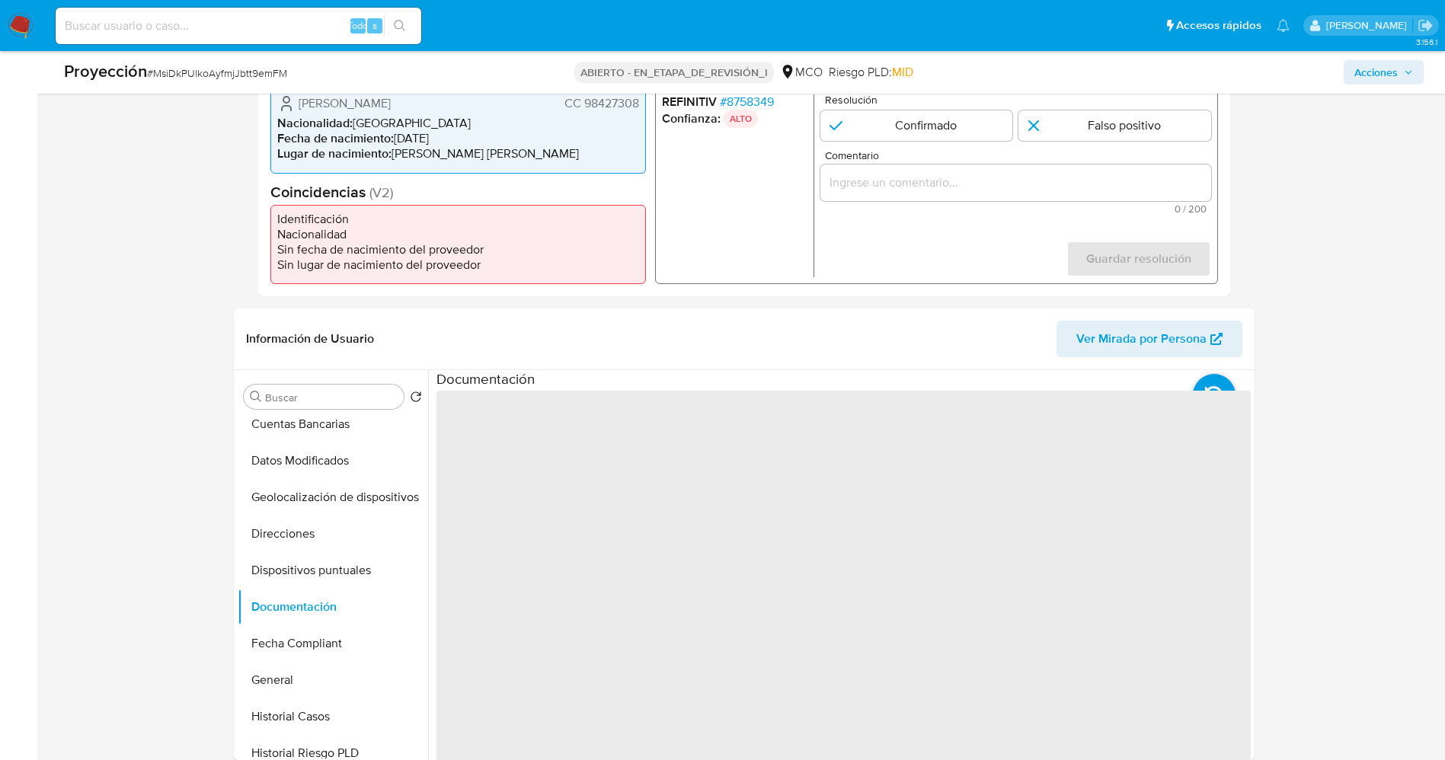
scroll to position [457, 0]
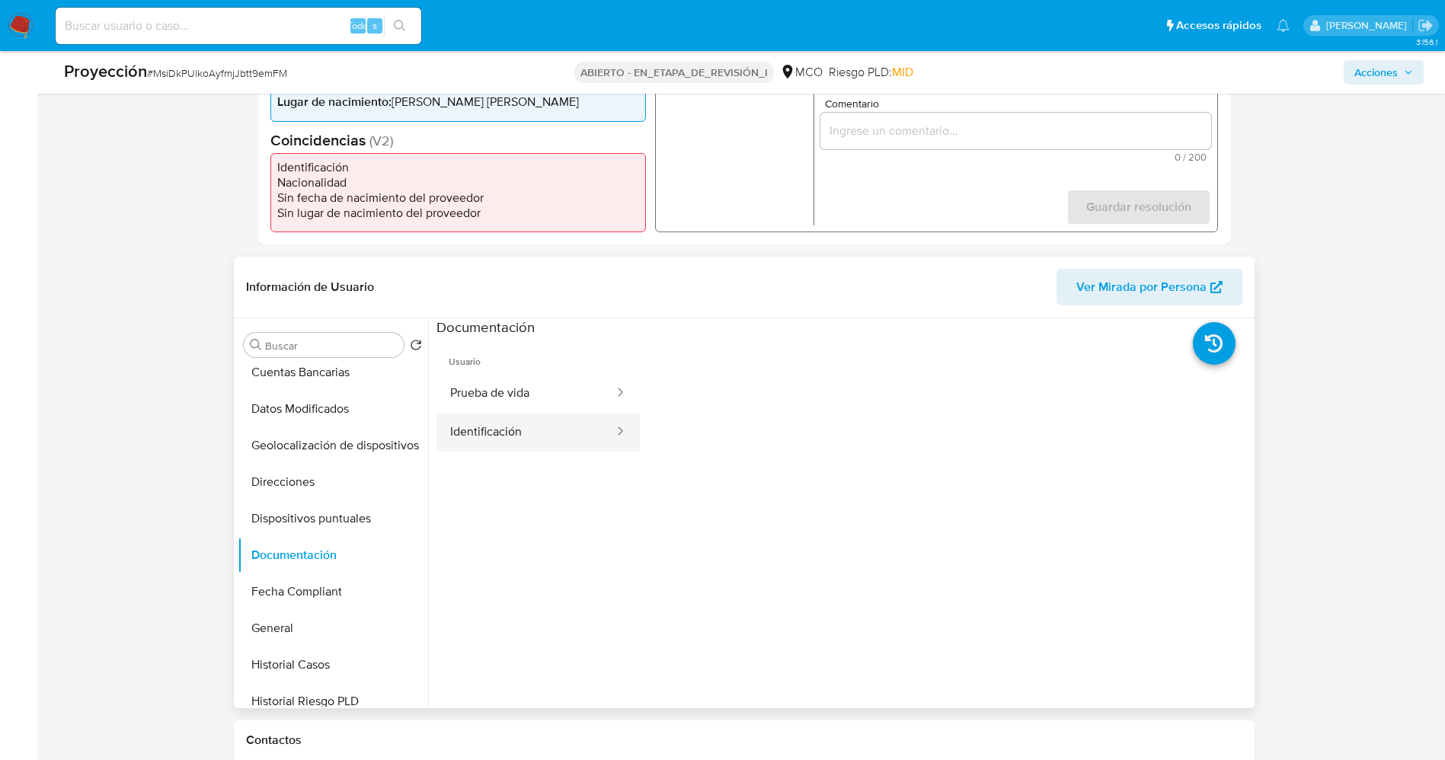
click at [538, 429] on button "Identificación" at bounding box center [525, 432] width 179 height 39
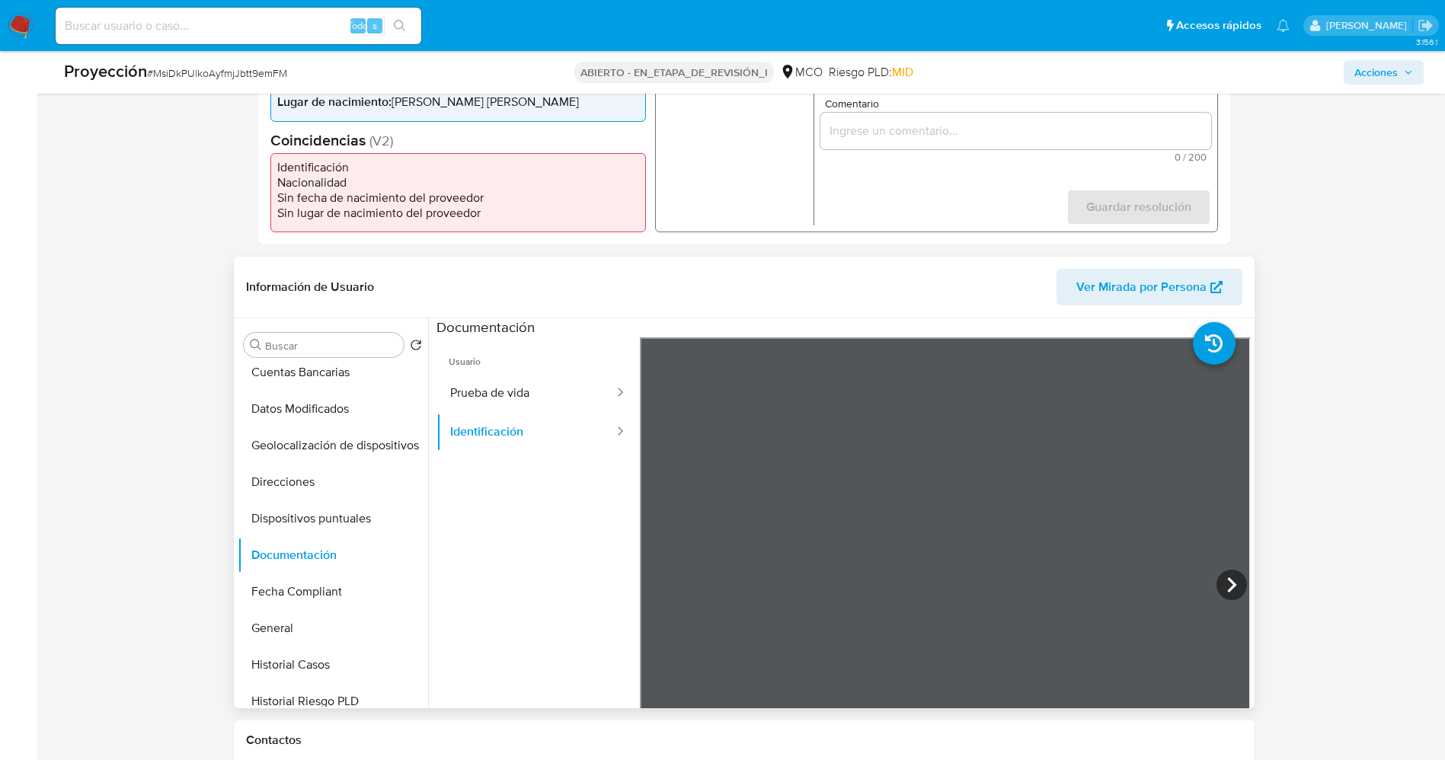
scroll to position [114, 0]
click at [963, 506] on icon at bounding box center [1231, 585] width 30 height 30
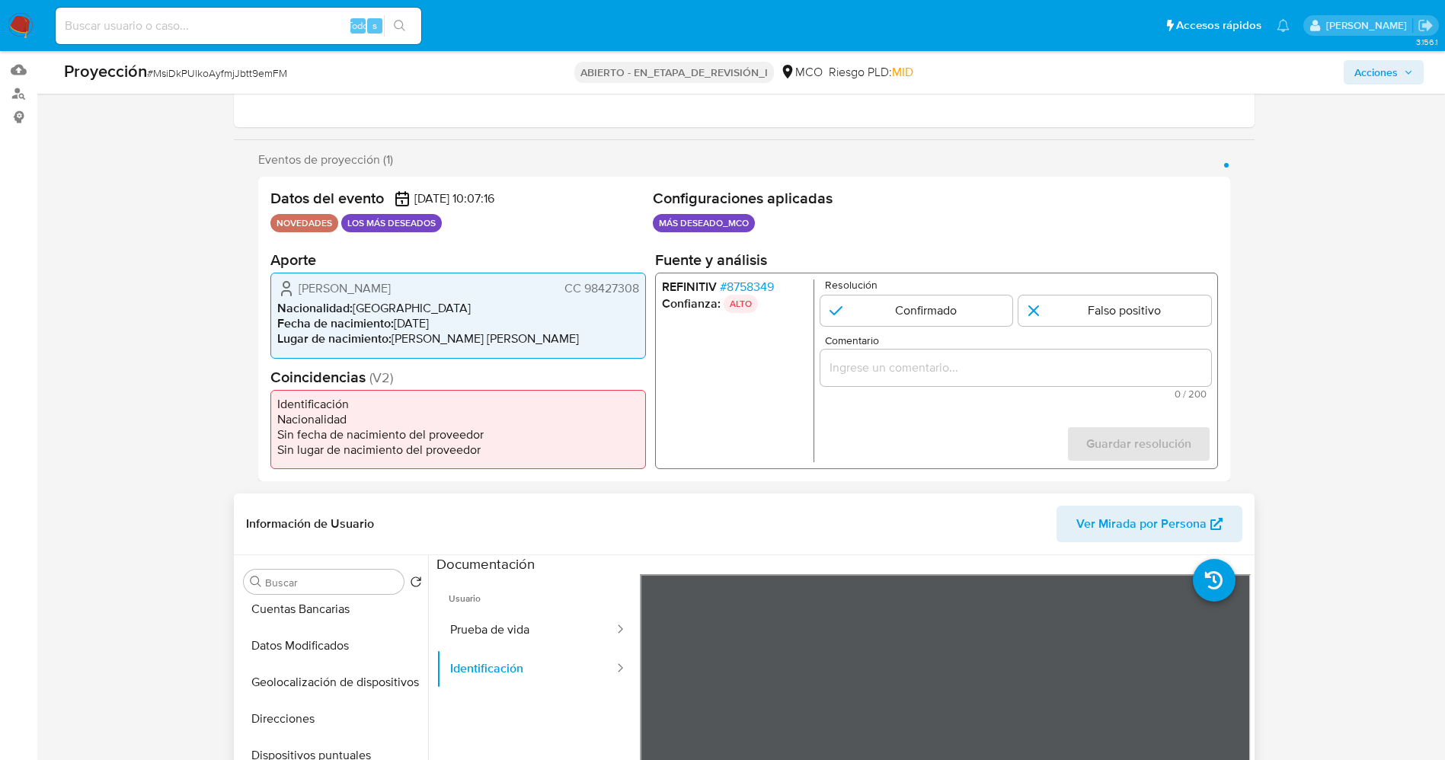
scroll to position [228, 0]
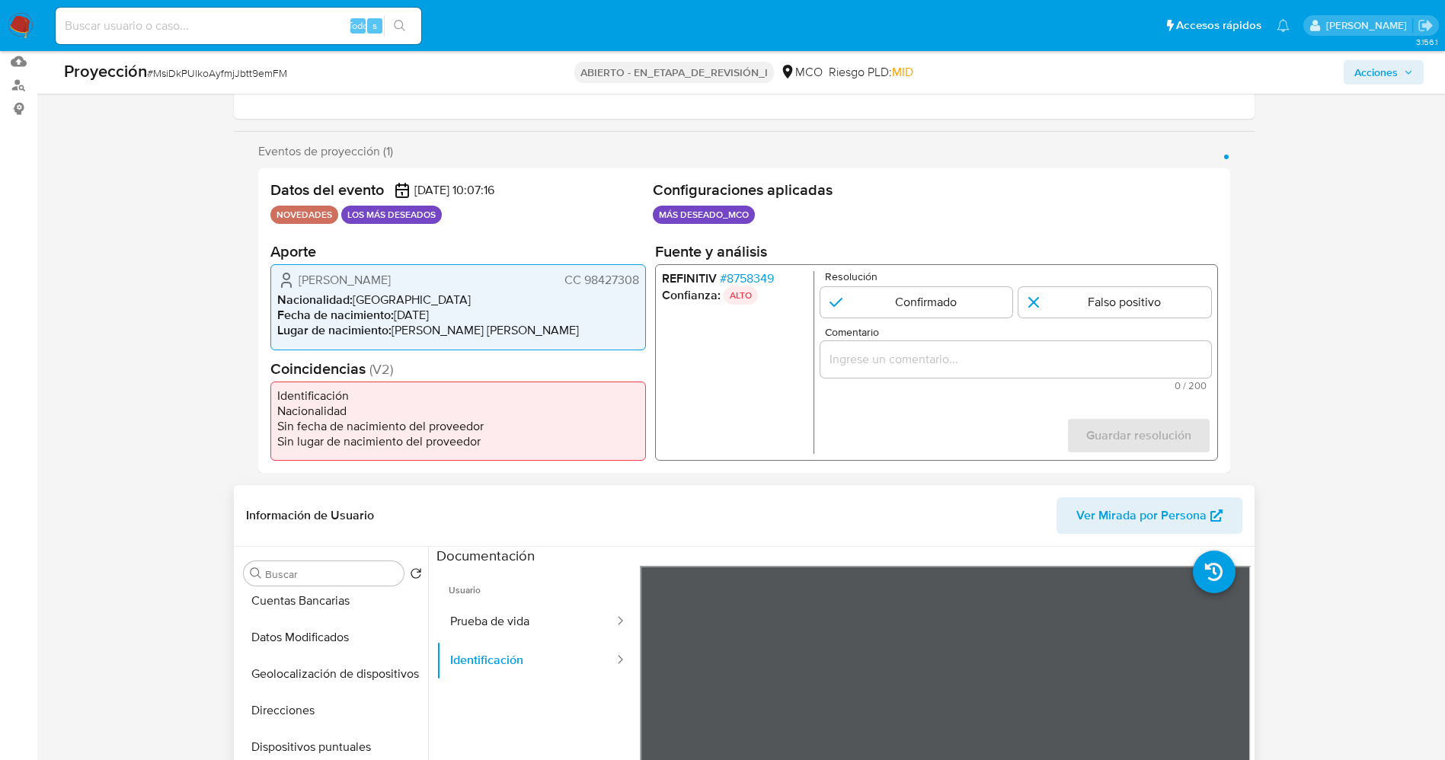
drag, startPoint x: 586, startPoint y: 275, endPoint x: 642, endPoint y: 273, distance: 56.4
click at [642, 273] on div "Gustavo Albeiro Gonsalez Segura CC 98427308 Nacionalidad : Colombia Fecha de na…" at bounding box center [457, 306] width 375 height 85
click at [509, 320] on li "Fecha de nacimiento : 30/03/1972" at bounding box center [458, 315] width 362 height 15
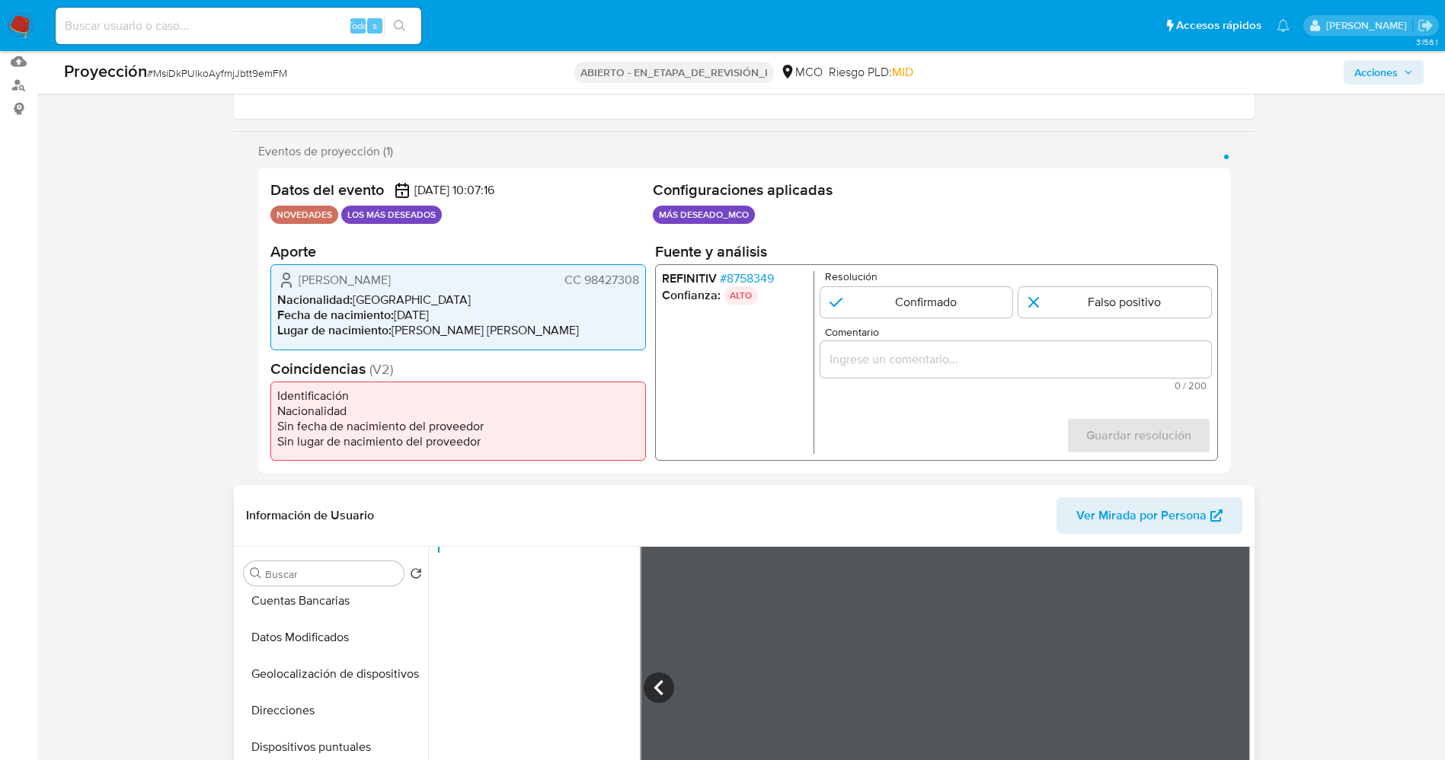
scroll to position [129, 0]
click at [655, 506] on icon at bounding box center [659, 684] width 30 height 30
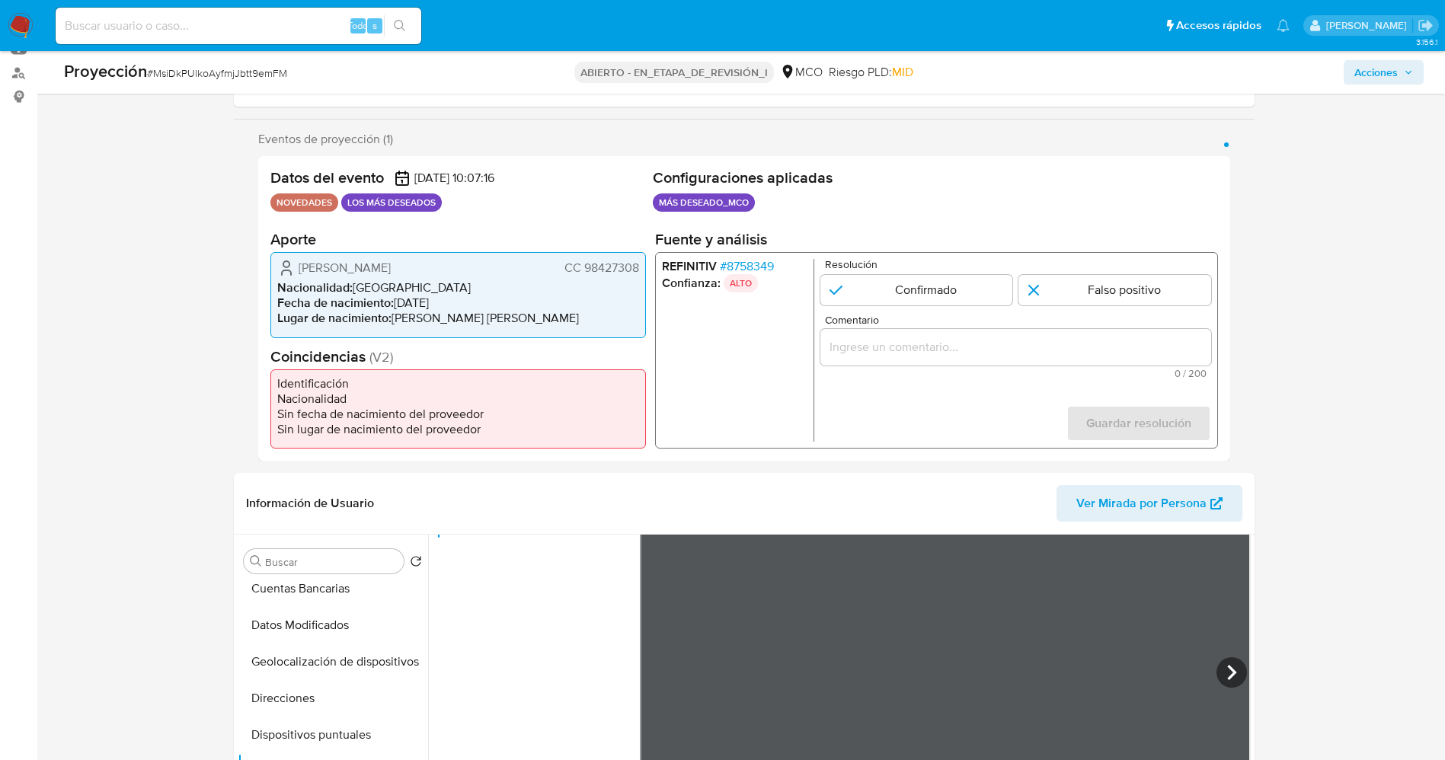
scroll to position [114, 0]
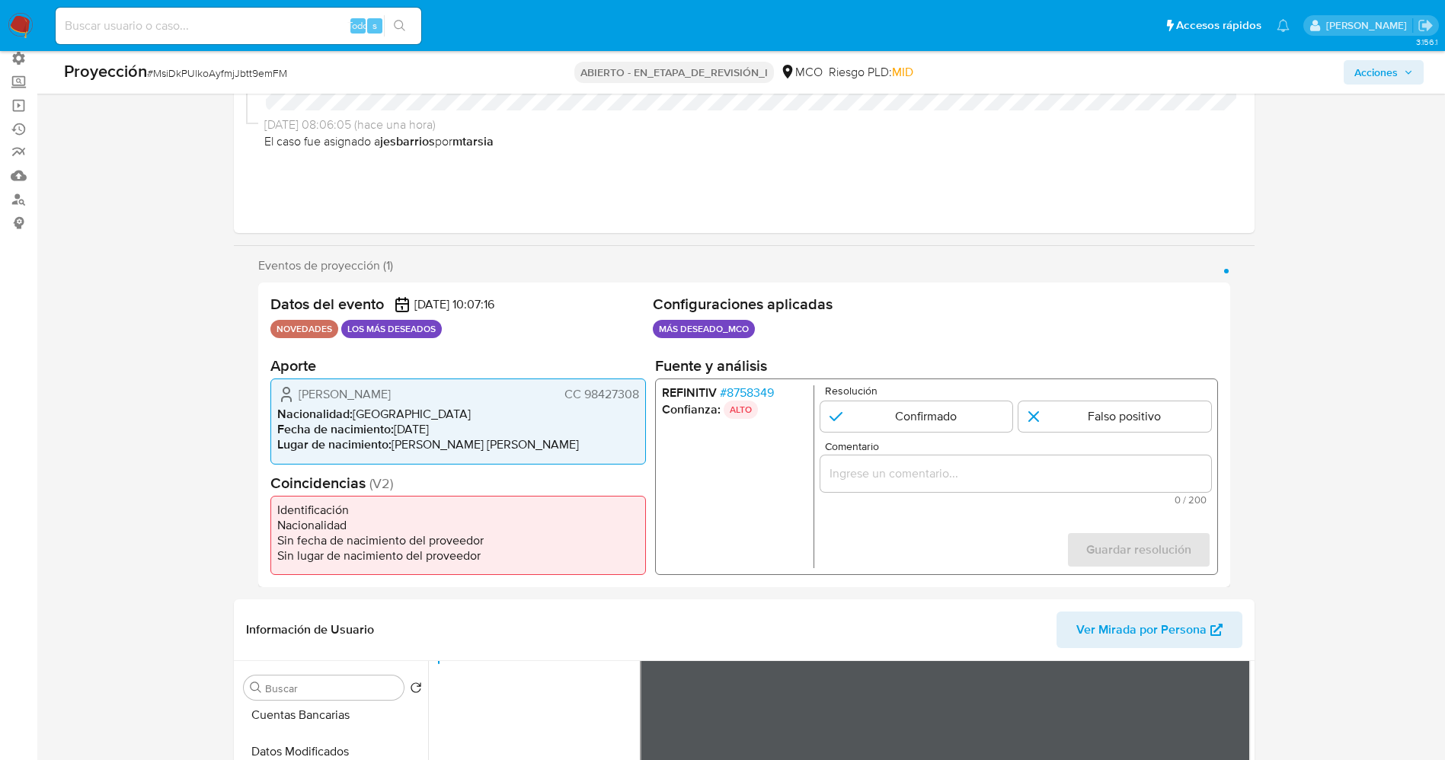
drag, startPoint x: 383, startPoint y: 389, endPoint x: 437, endPoint y: 391, distance: 54.1
click at [391, 391] on span "Gustavo Albeiro Gonsalez Segura" at bounding box center [345, 394] width 92 height 15
drag, startPoint x: 583, startPoint y: 391, endPoint x: 626, endPoint y: 395, distance: 42.8
click at [639, 395] on div "Gustavo Albeiro Gonsalez Segura CC 98427308 Nacionalidad : Colombia Fecha de na…" at bounding box center [457, 421] width 375 height 85
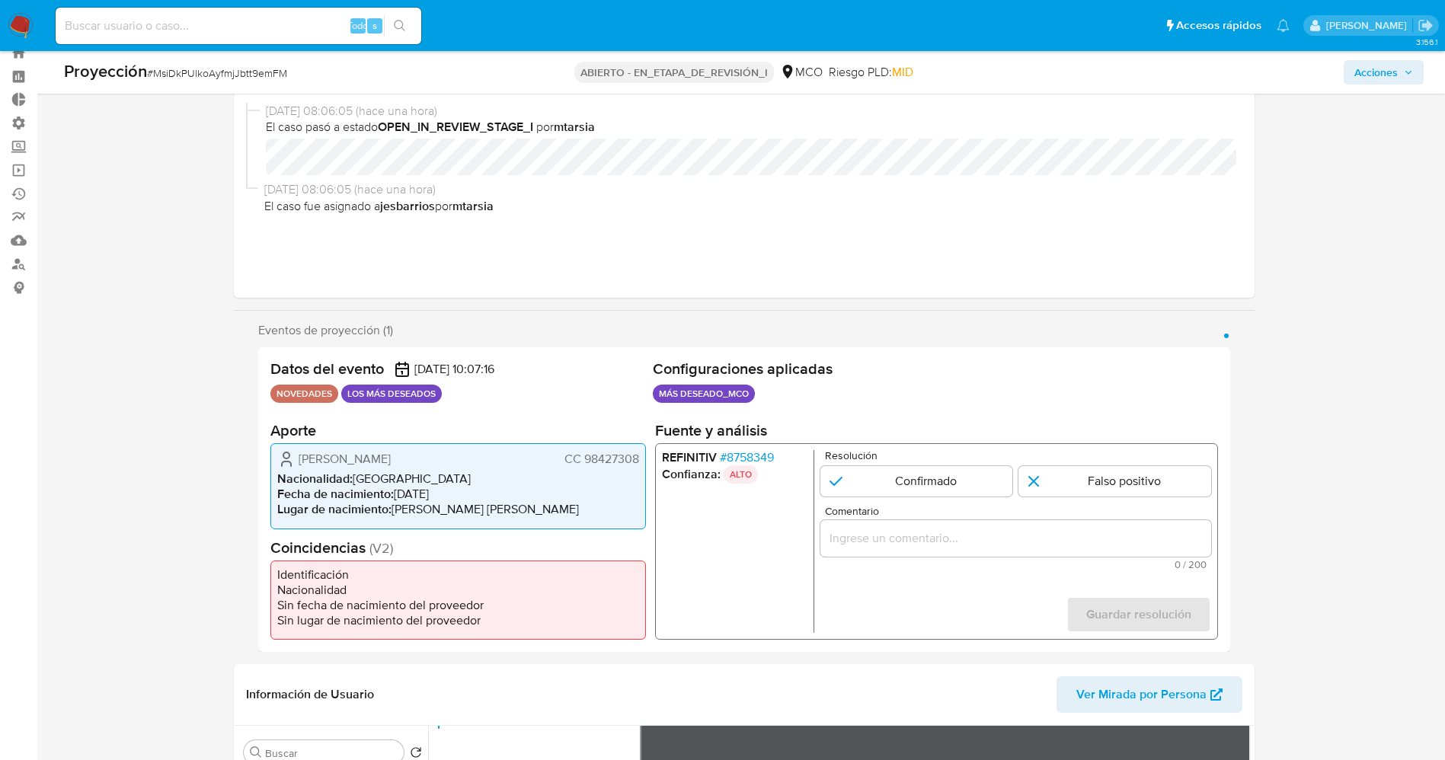
scroll to position [0, 0]
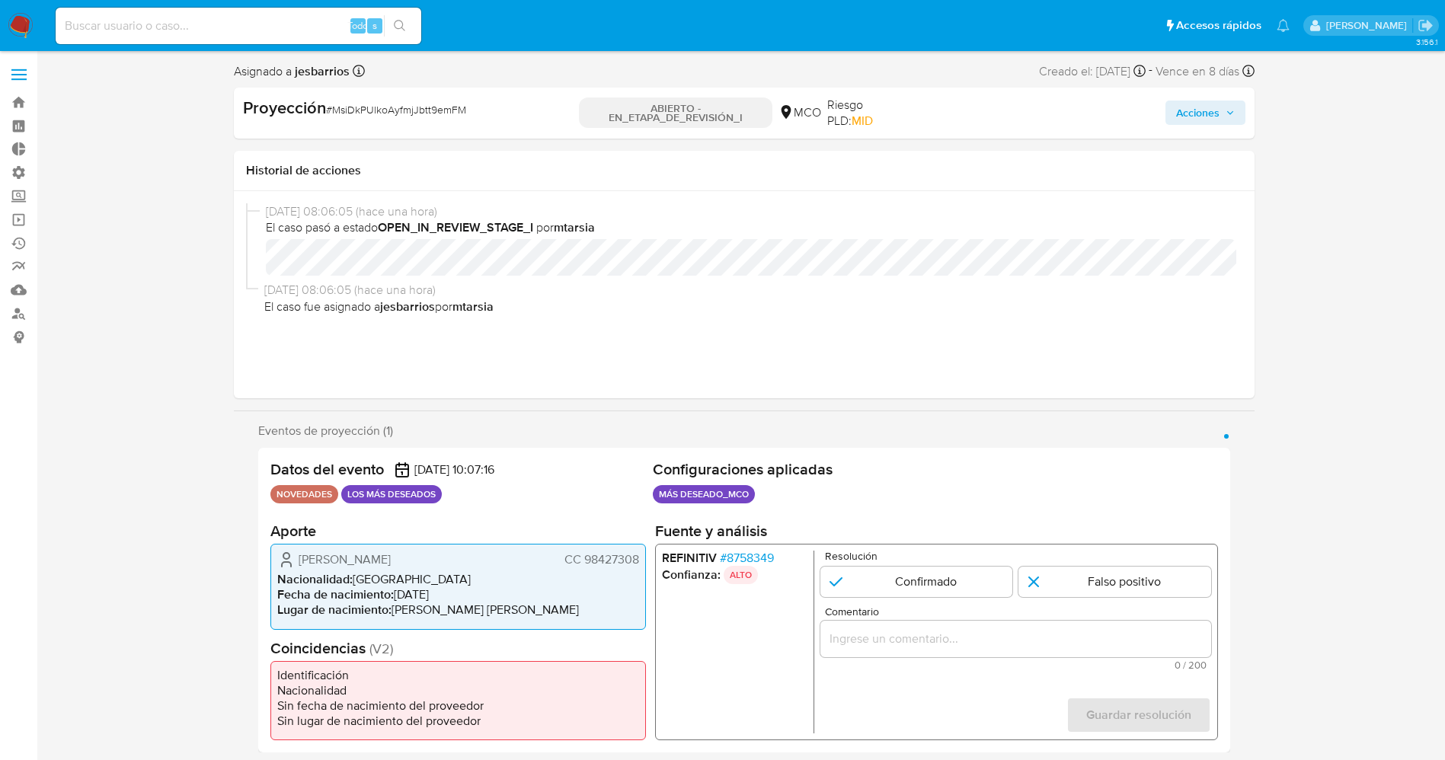
drag, startPoint x: 294, startPoint y: 570, endPoint x: 481, endPoint y: 561, distance: 186.8
click at [481, 506] on div "Gustavo Albeiro Gonsalez Segura CC 98427308 Nacionalidad : Colombia Fecha de na…" at bounding box center [457, 586] width 375 height 85
click at [325, 506] on span "[PERSON_NAME]" at bounding box center [345, 559] width 92 height 15
drag, startPoint x: 294, startPoint y: 558, endPoint x: 468, endPoint y: 555, distance: 174.4
click at [490, 506] on div "Gustavo Albeiro Gonsalez Segura CC 98427308" at bounding box center [458, 560] width 362 height 18
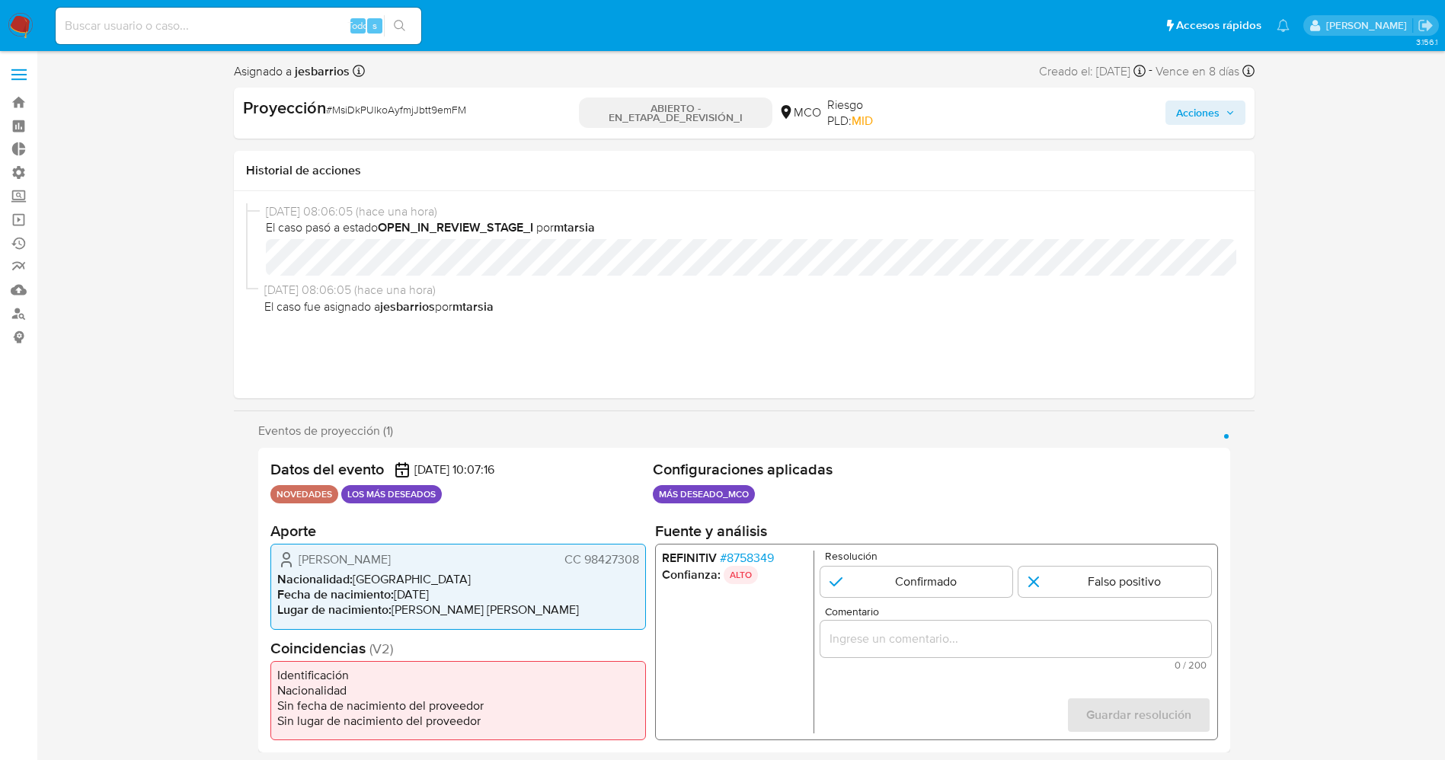
drag, startPoint x: 581, startPoint y: 557, endPoint x: 644, endPoint y: 558, distance: 62.5
click at [644, 506] on div "Gustavo Albeiro Gonsalez Segura CC 98427308 Nacionalidad : Colombia Fecha de na…" at bounding box center [457, 586] width 375 height 85
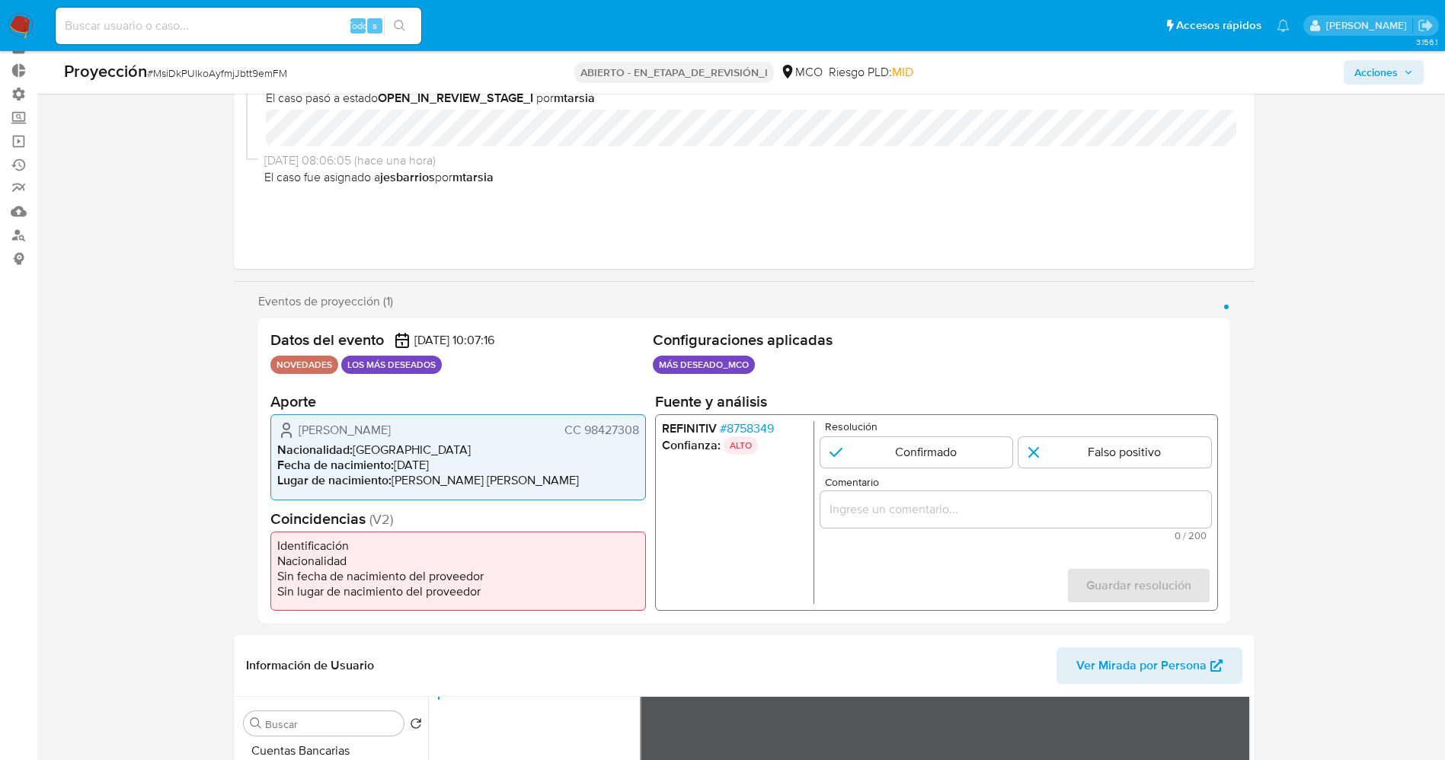
scroll to position [114, 0]
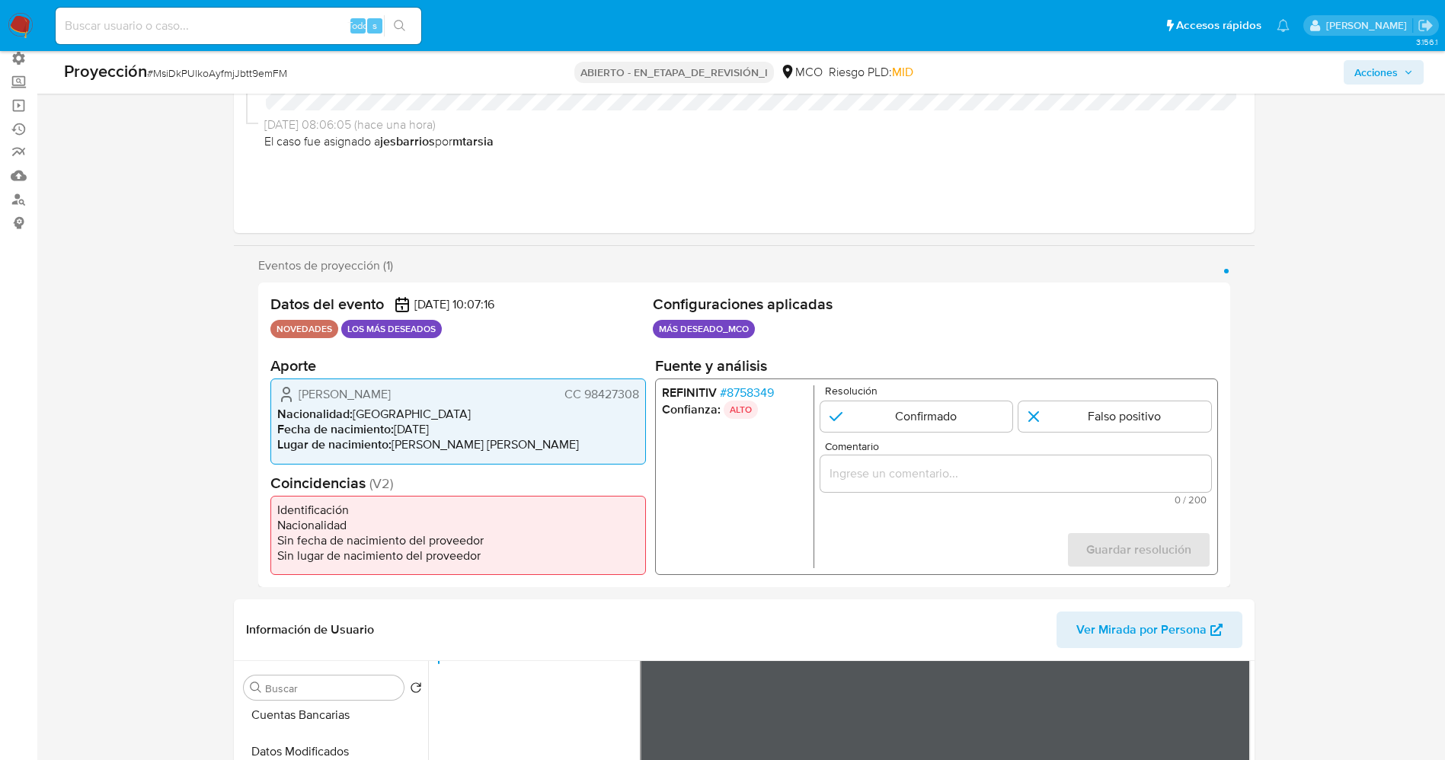
drag, startPoint x: 291, startPoint y: 392, endPoint x: 470, endPoint y: 398, distance: 179.1
click at [493, 398] on div "Gustavo Albeiro Gonsalez Segura CC 98427308" at bounding box center [458, 394] width 362 height 18
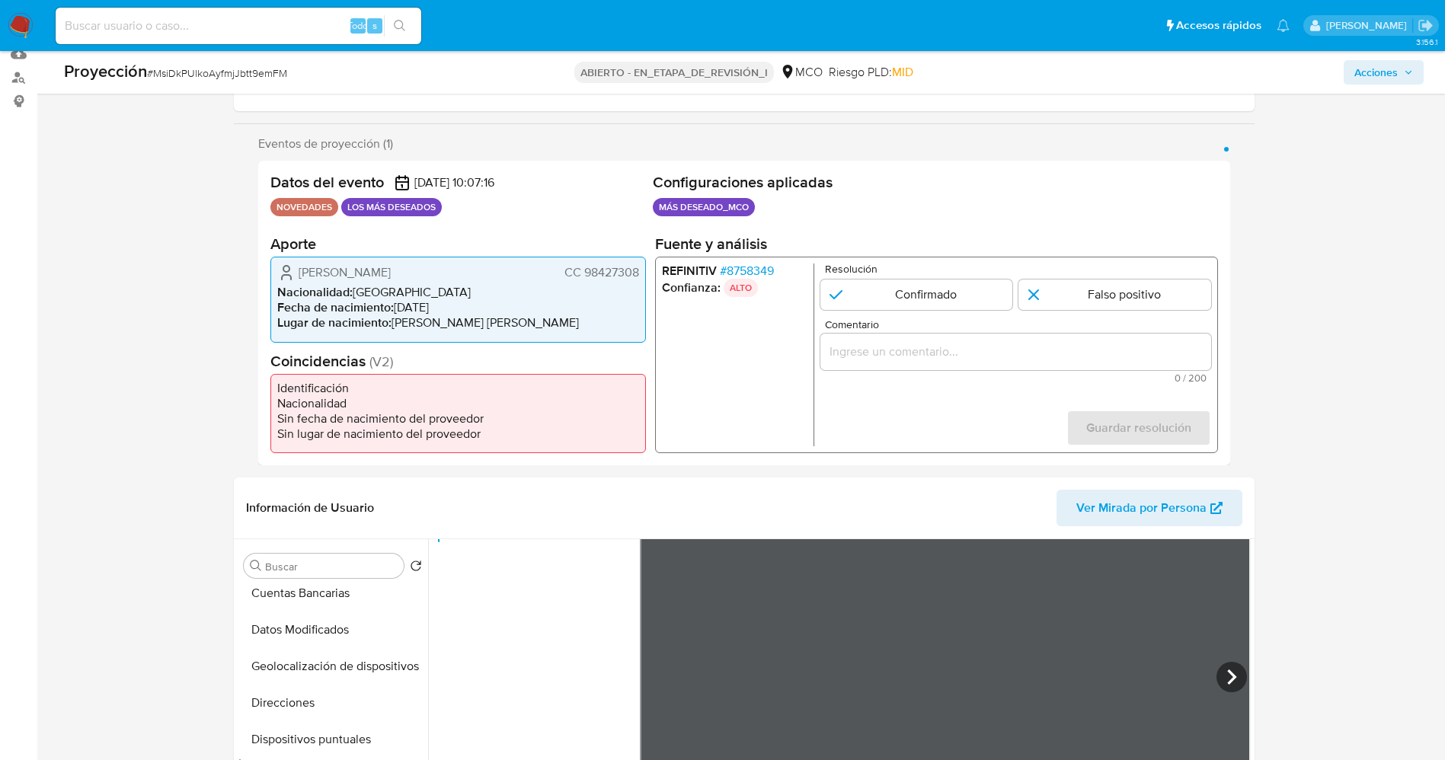
scroll to position [343, 0]
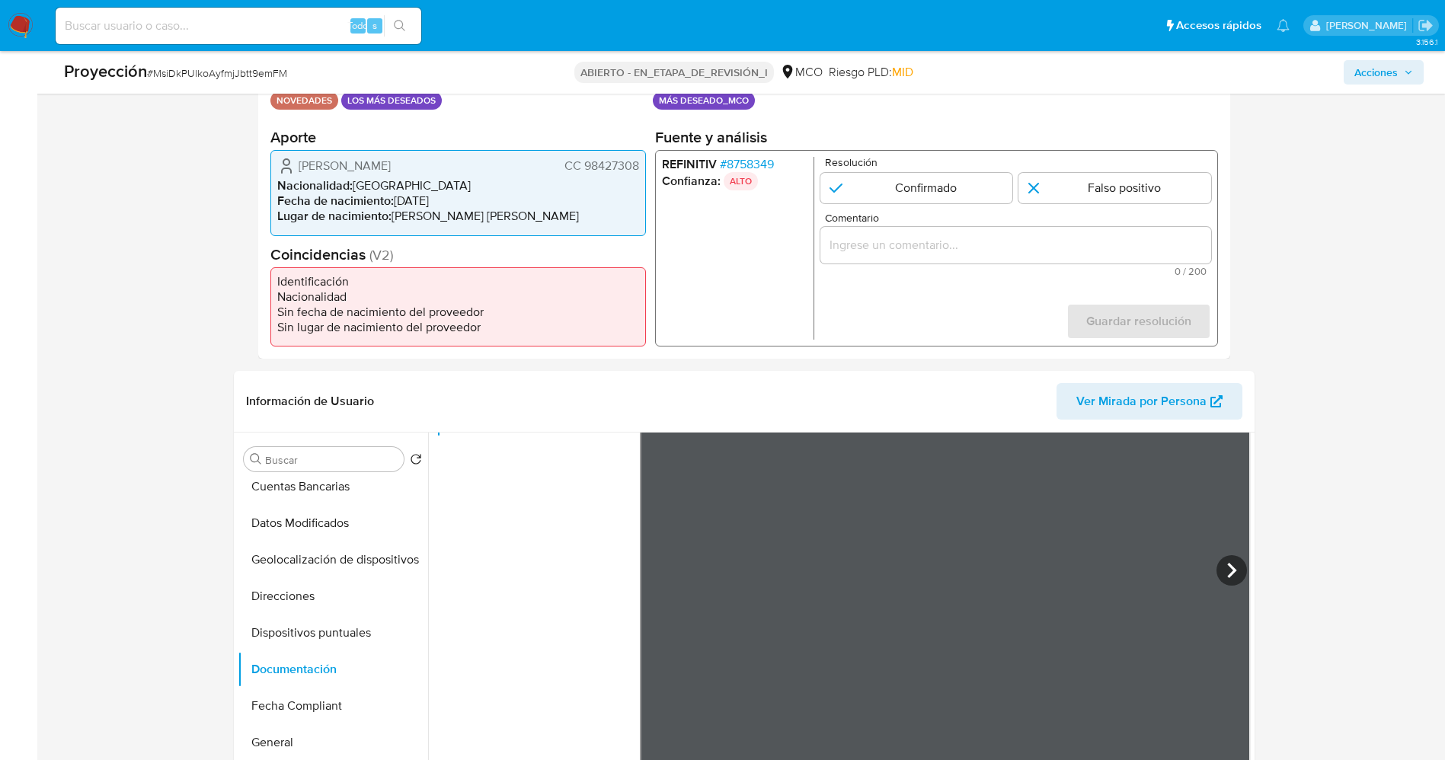
drag, startPoint x: 580, startPoint y: 165, endPoint x: 616, endPoint y: 169, distance: 36.1
click at [641, 158] on div "Gustavo Albeiro Gonsalez Segura CC 98427308 Nacionalidad : Colombia Fecha de na…" at bounding box center [457, 192] width 375 height 85
click at [963, 506] on icon at bounding box center [1231, 570] width 9 height 15
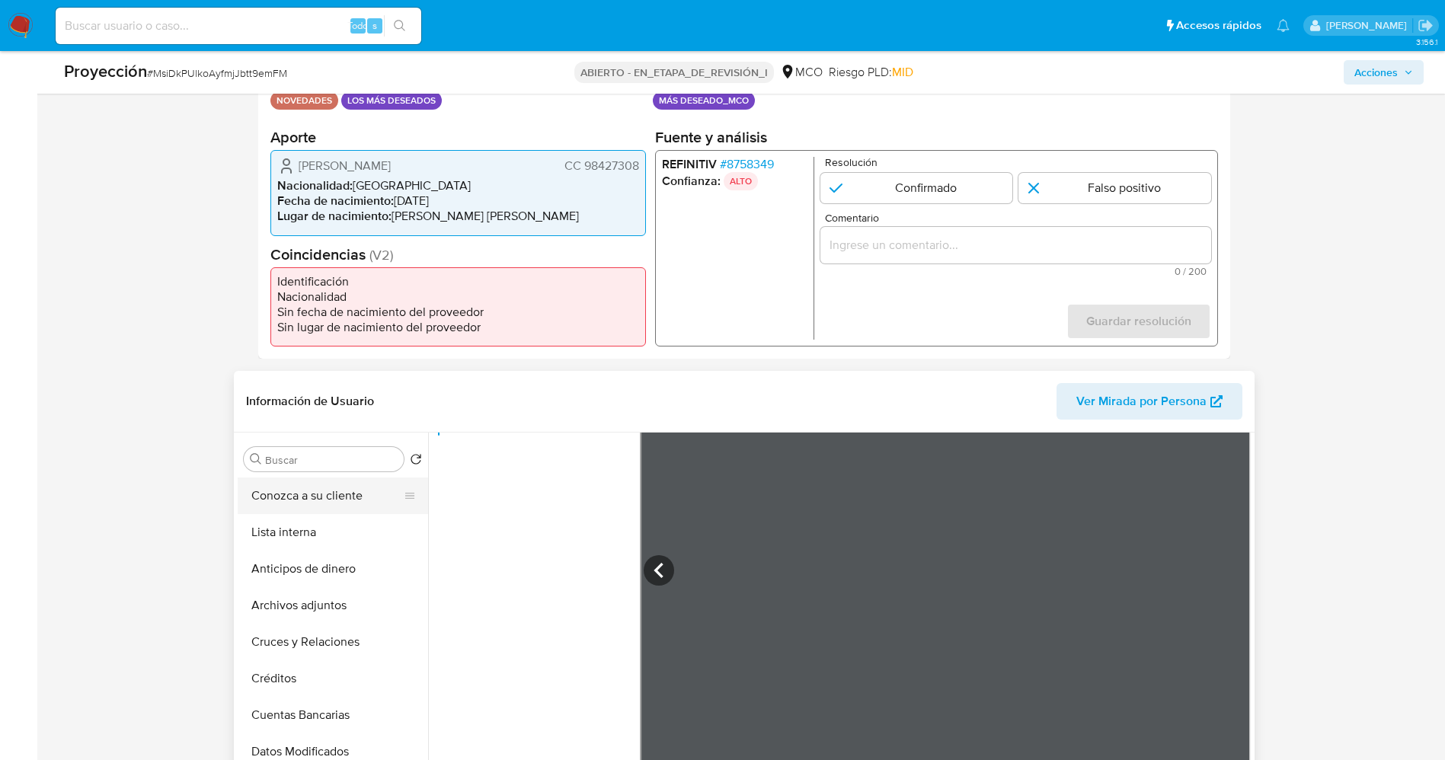
click at [308, 501] on button "Conozca a su cliente" at bounding box center [327, 496] width 178 height 37
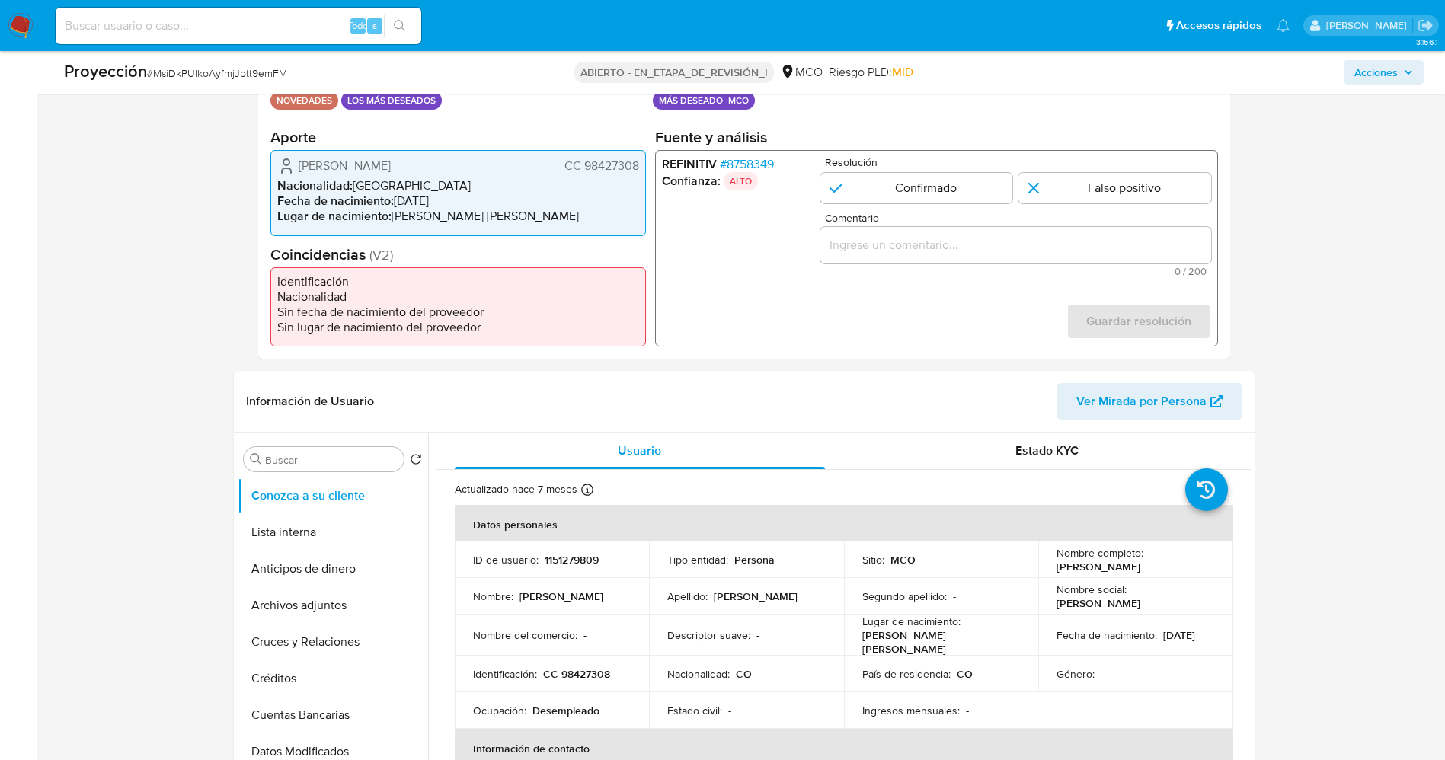
drag, startPoint x: 297, startPoint y: 158, endPoint x: 647, endPoint y: 166, distance: 349.7
click at [647, 166] on div "Datos del evento 28/08/2025 10:07:16 NOVEDADES LOS MÁS DESEADOS Configuraciones…" at bounding box center [744, 206] width 972 height 305
click at [317, 154] on div "Gustavo Albeiro Gonsalez Segura CC 98427308 Nacionalidad : Colombia Fecha de na…" at bounding box center [457, 192] width 375 height 85
drag, startPoint x: 291, startPoint y: 163, endPoint x: 625, endPoint y: 160, distance: 334.4
click at [649, 158] on div "Datos del evento 28/08/2025 10:07:16 NOVEDADES LOS MÁS DESEADOS Configuraciones…" at bounding box center [744, 206] width 972 height 305
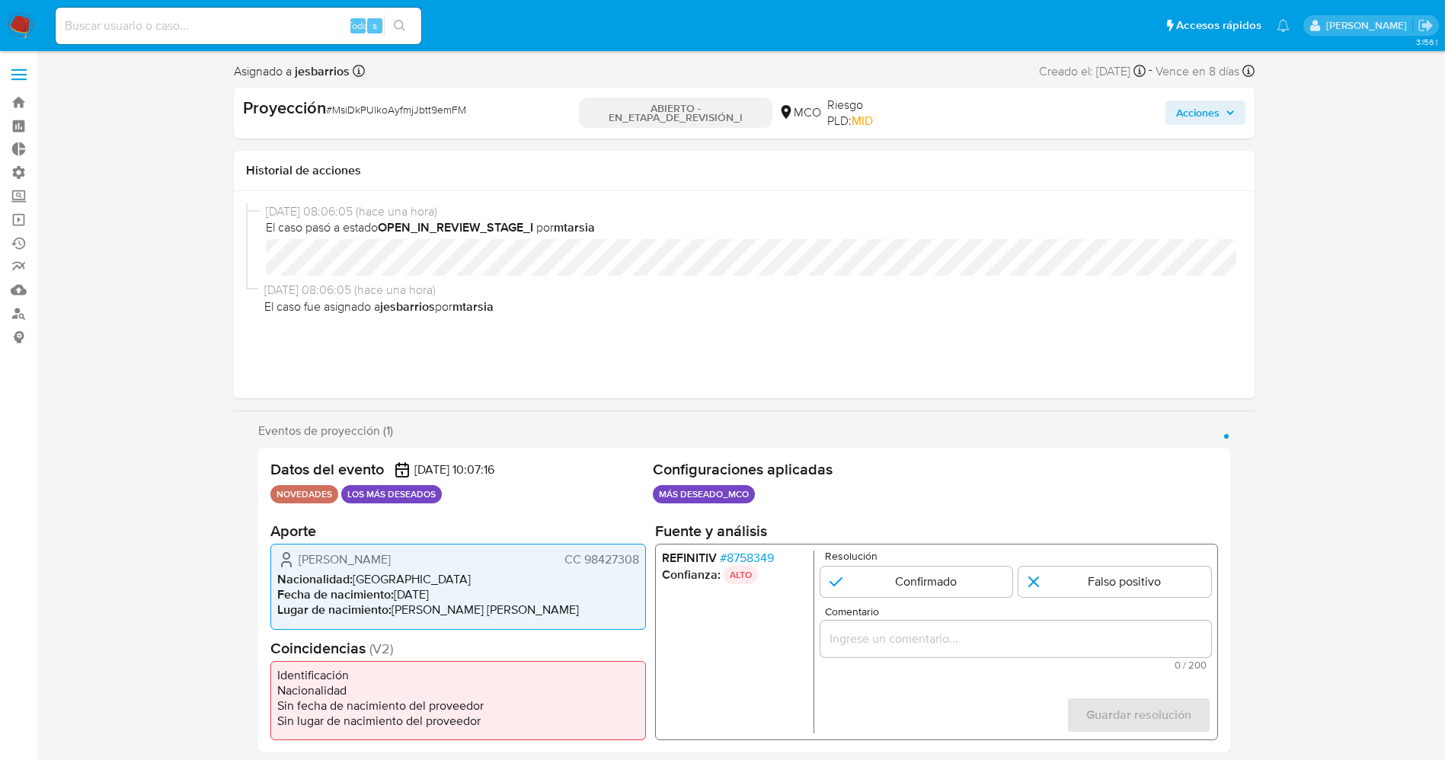
click at [749, 506] on font "8758349" at bounding box center [749, 558] width 47 height 18
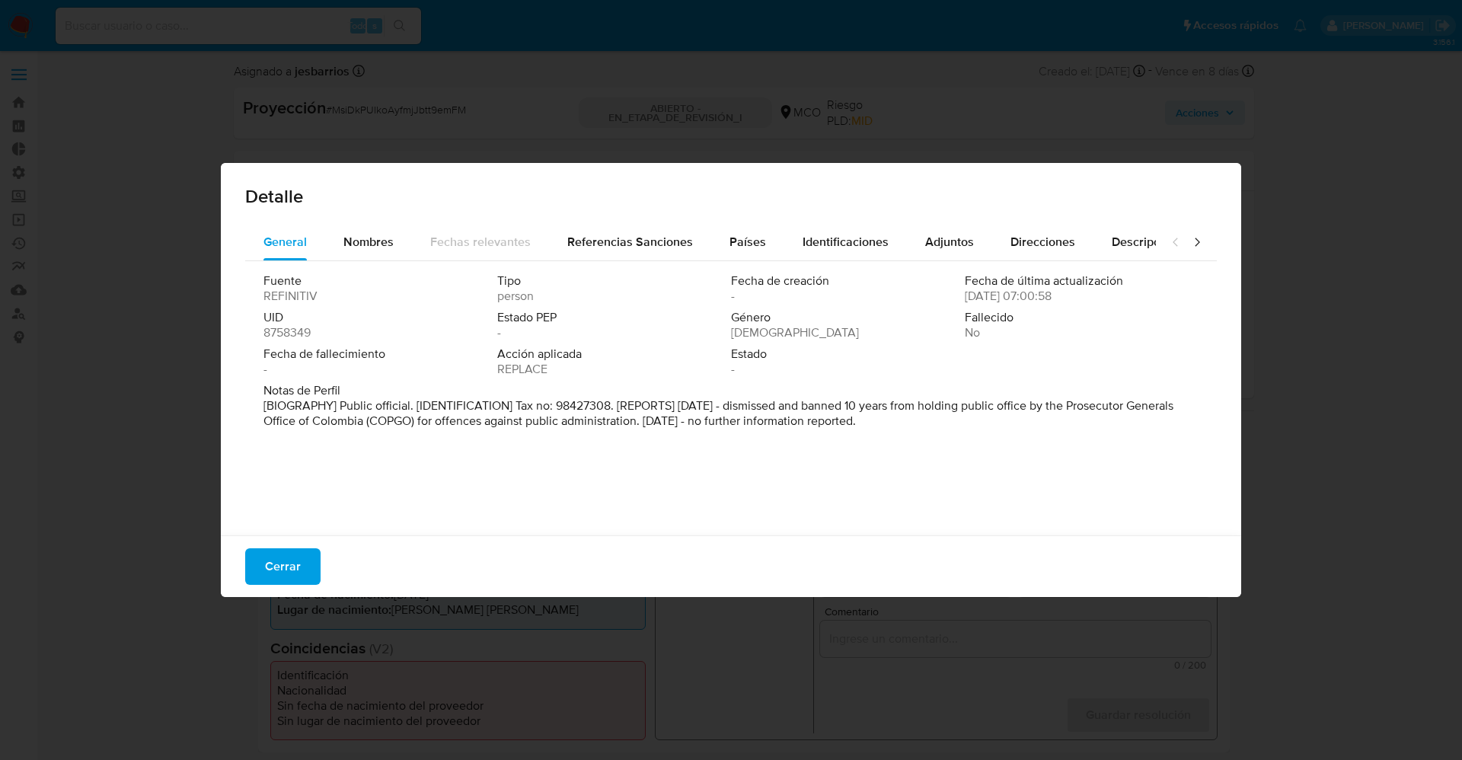
drag, startPoint x: 268, startPoint y: 395, endPoint x: 1096, endPoint y: 478, distance: 832.0
click at [963, 478] on div "Fuente REFINITIV Tipo person Fecha de creación - Fecha de última actualización …" at bounding box center [731, 394] width 972 height 267
click at [891, 329] on div "Género Masculino" at bounding box center [848, 325] width 234 height 30
drag, startPoint x: 915, startPoint y: 407, endPoint x: 858, endPoint y: 418, distance: 58.9
click at [865, 417] on font "[BIOGRAFÍA] Funcionario público. [IDENTIFICACIÓN] N.º de identificación fiscal:…" at bounding box center [723, 413] width 918 height 33
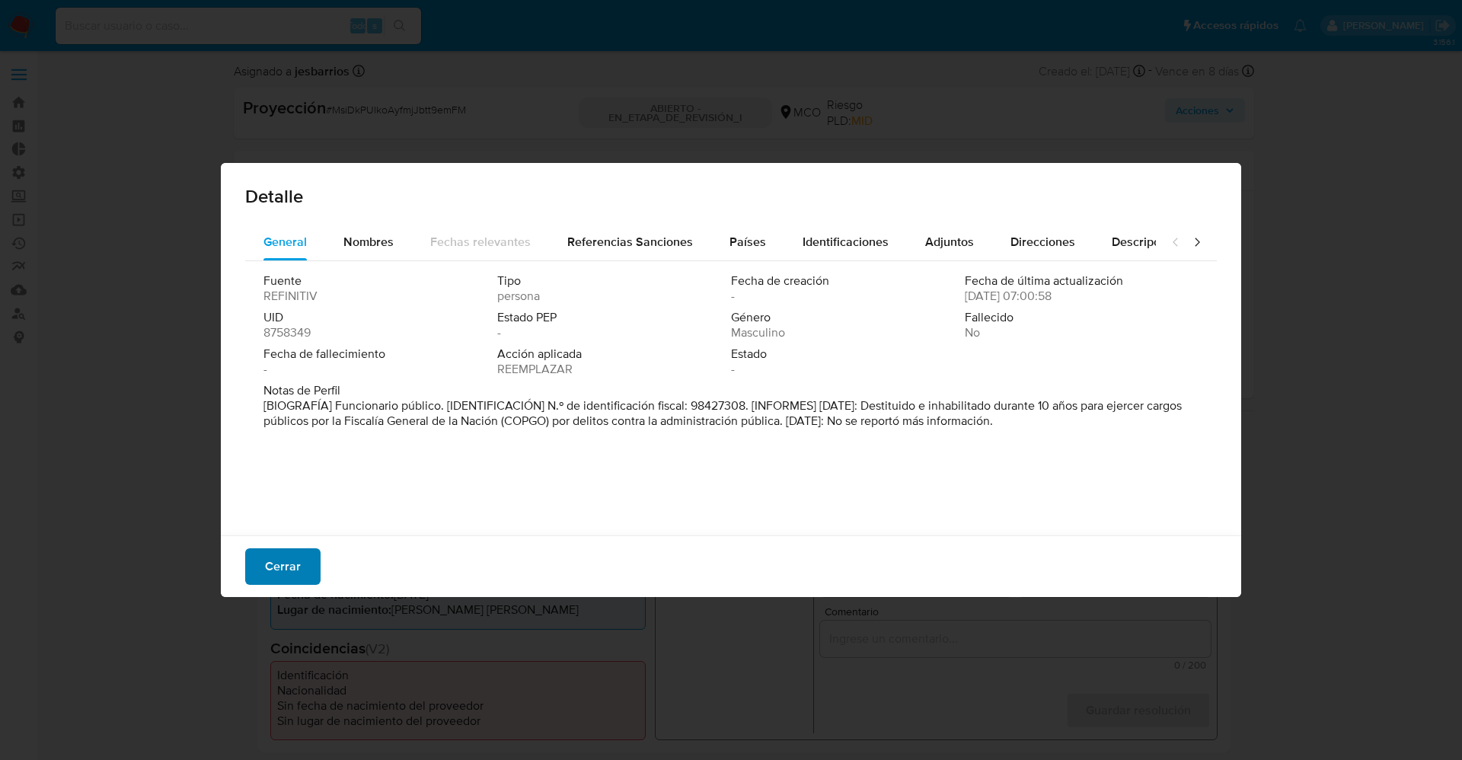
click at [255, 506] on button "Cerrar" at bounding box center [282, 566] width 75 height 37
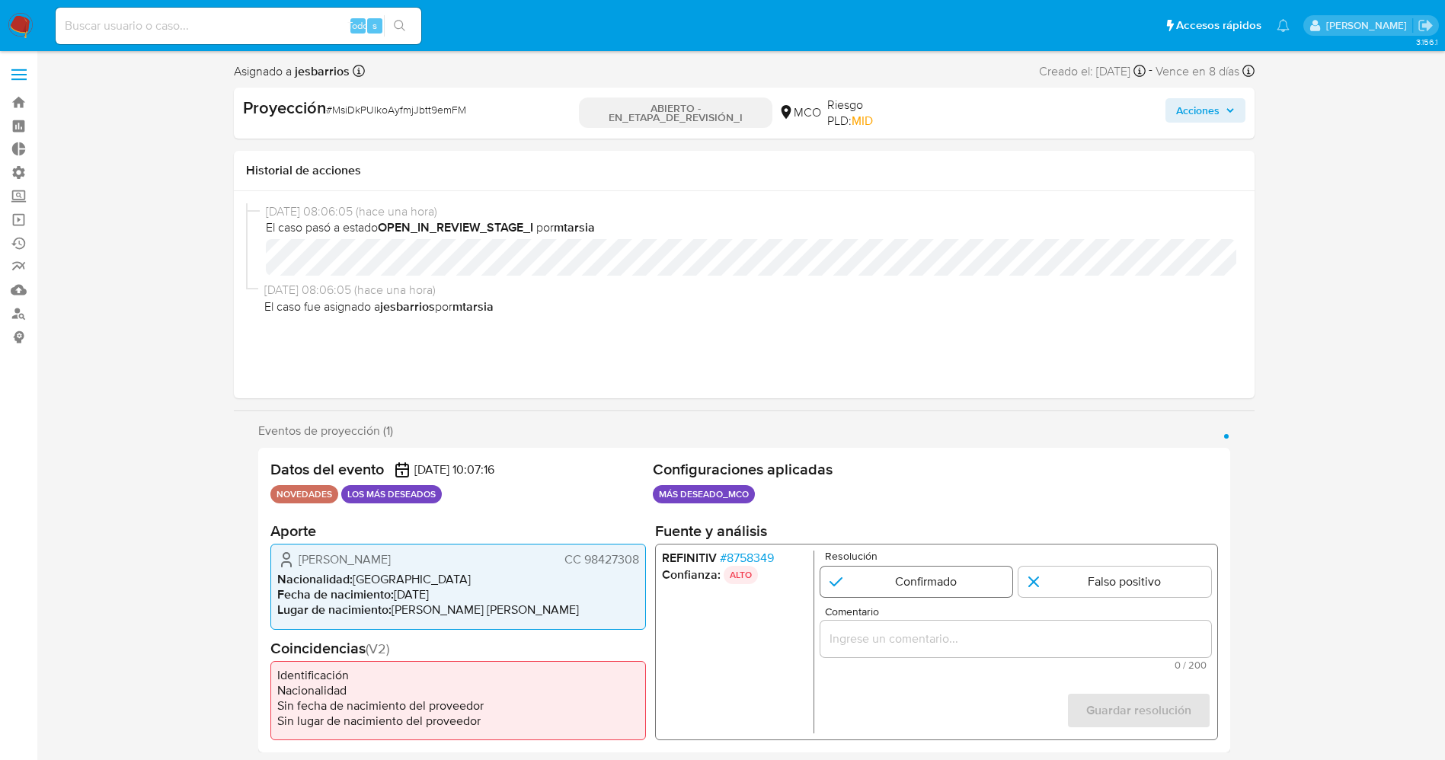
click at [936, 506] on input "1 de 1" at bounding box center [915, 582] width 193 height 30
radio input "true"
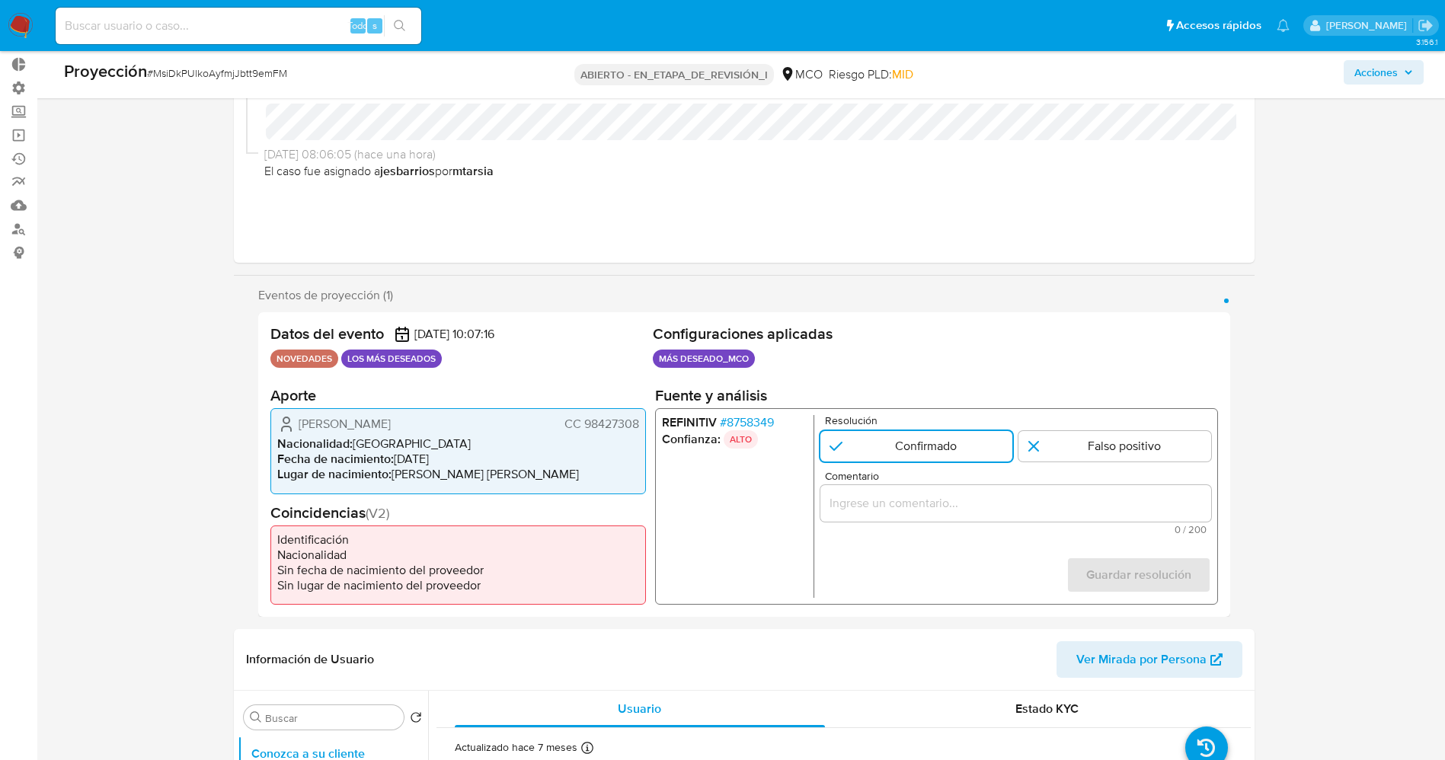
scroll to position [114, 0]
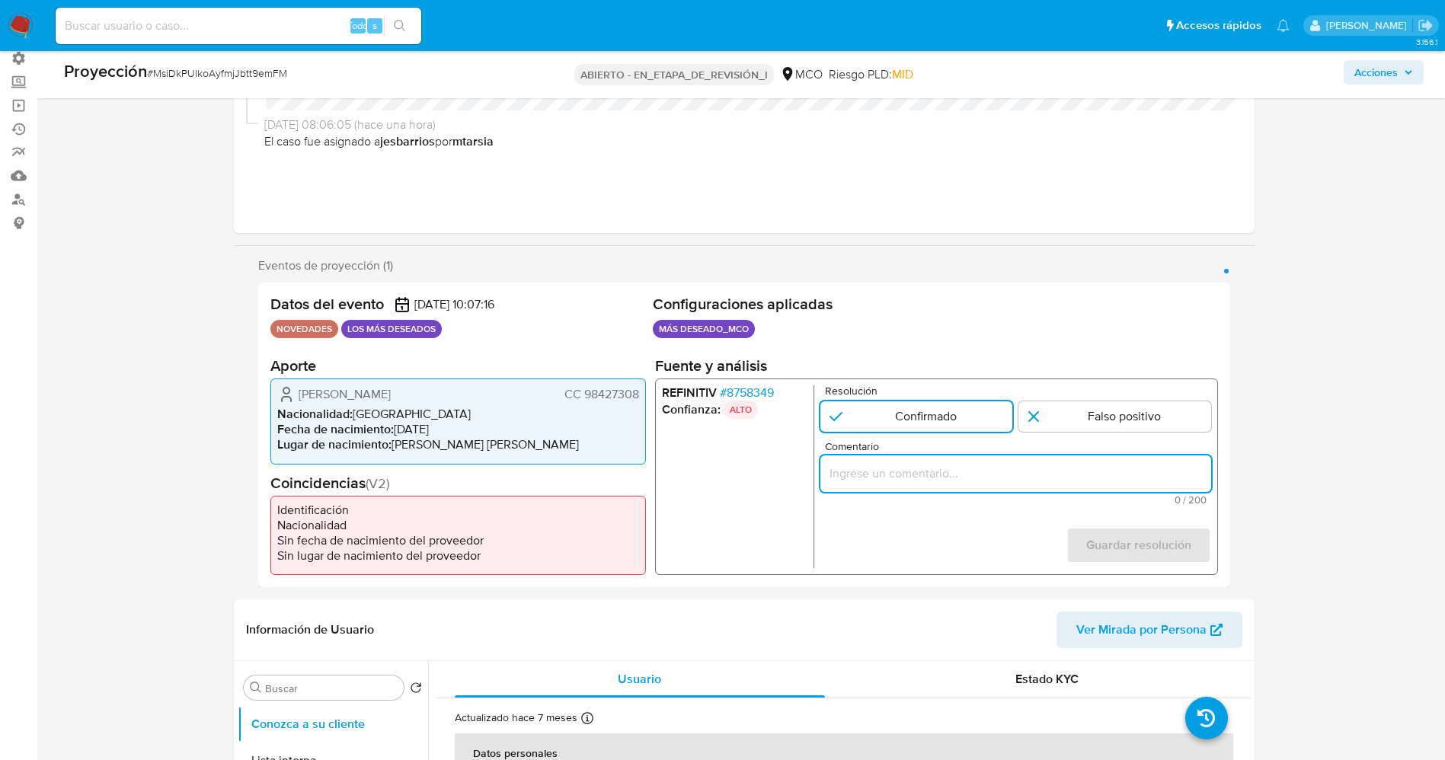
click at [906, 480] on input "Comentario" at bounding box center [1014, 474] width 391 height 20
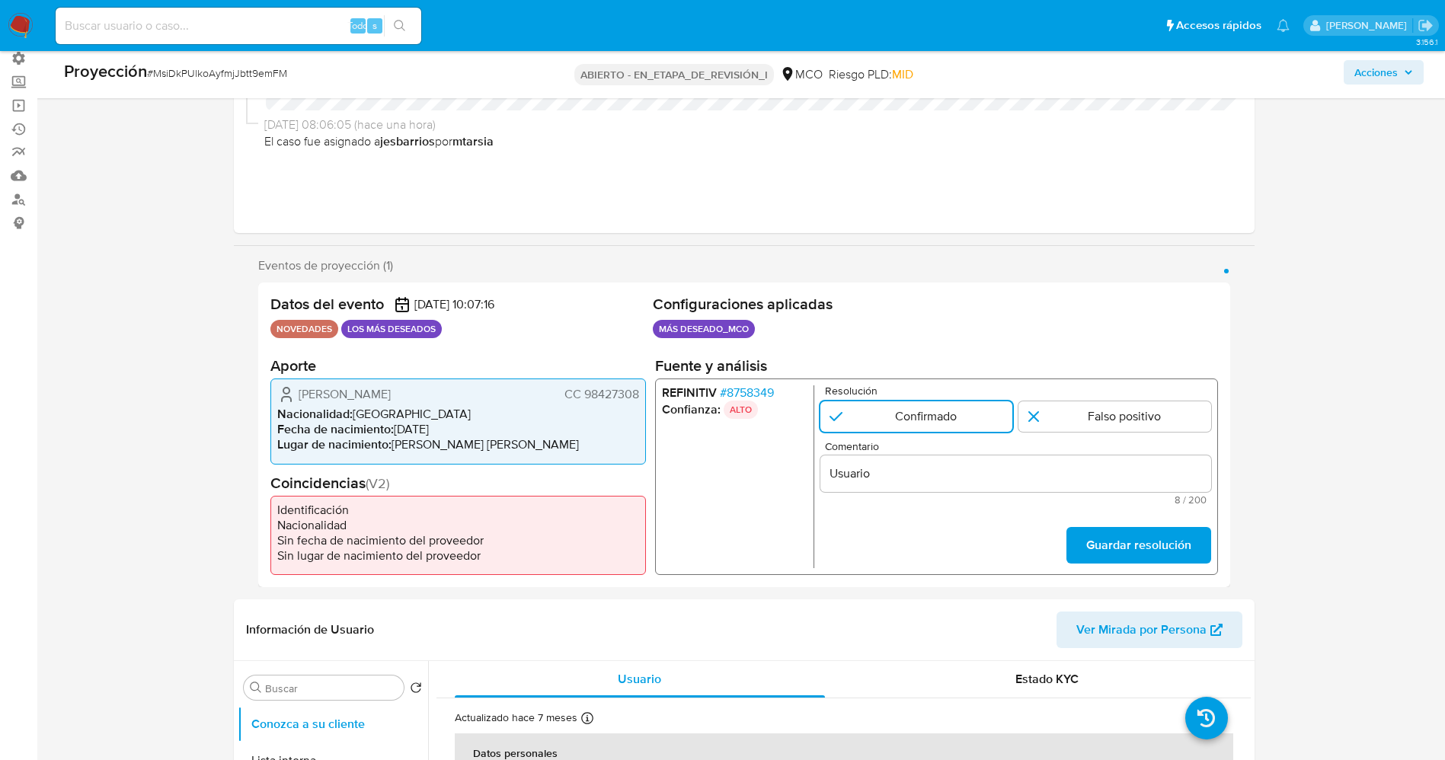
drag, startPoint x: 381, startPoint y: 396, endPoint x: 626, endPoint y: 385, distance: 245.5
click at [641, 391] on div "Gustavo Albeiro Gonsalez Segura CC 98427308 Nacionalidad : Colombia Fecha de na…" at bounding box center [457, 421] width 375 height 85
click at [898, 475] on input "Usuario" at bounding box center [1014, 474] width 391 height 20
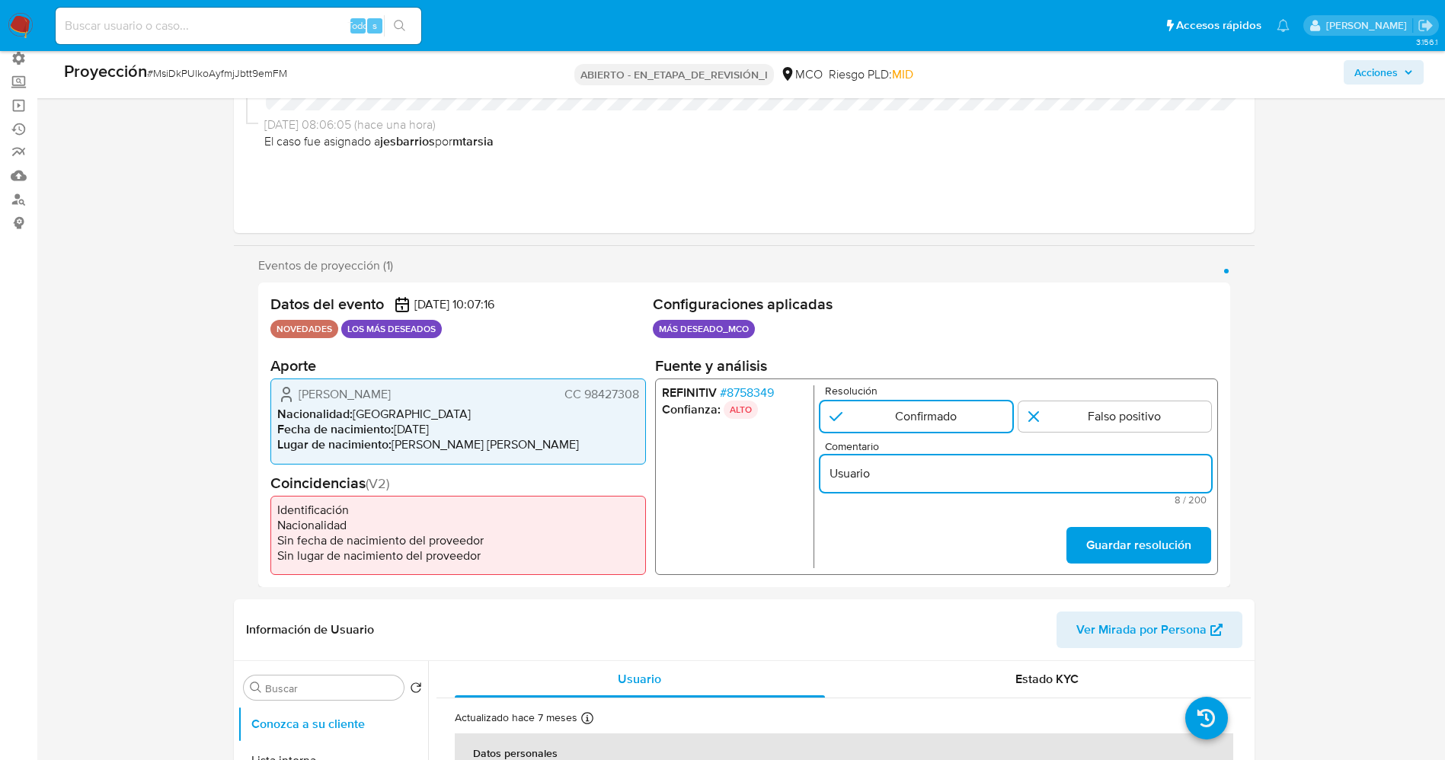
paste input "Gustavo Albeiro Gonsalez Segura CC 98427308"
type input "Usuario Gustavo Albeiro Gonsalez Segura CC 98427308 aun continua en listas de p…"
click at [963, 506] on font "Guardar resolución" at bounding box center [1137, 545] width 105 height 37
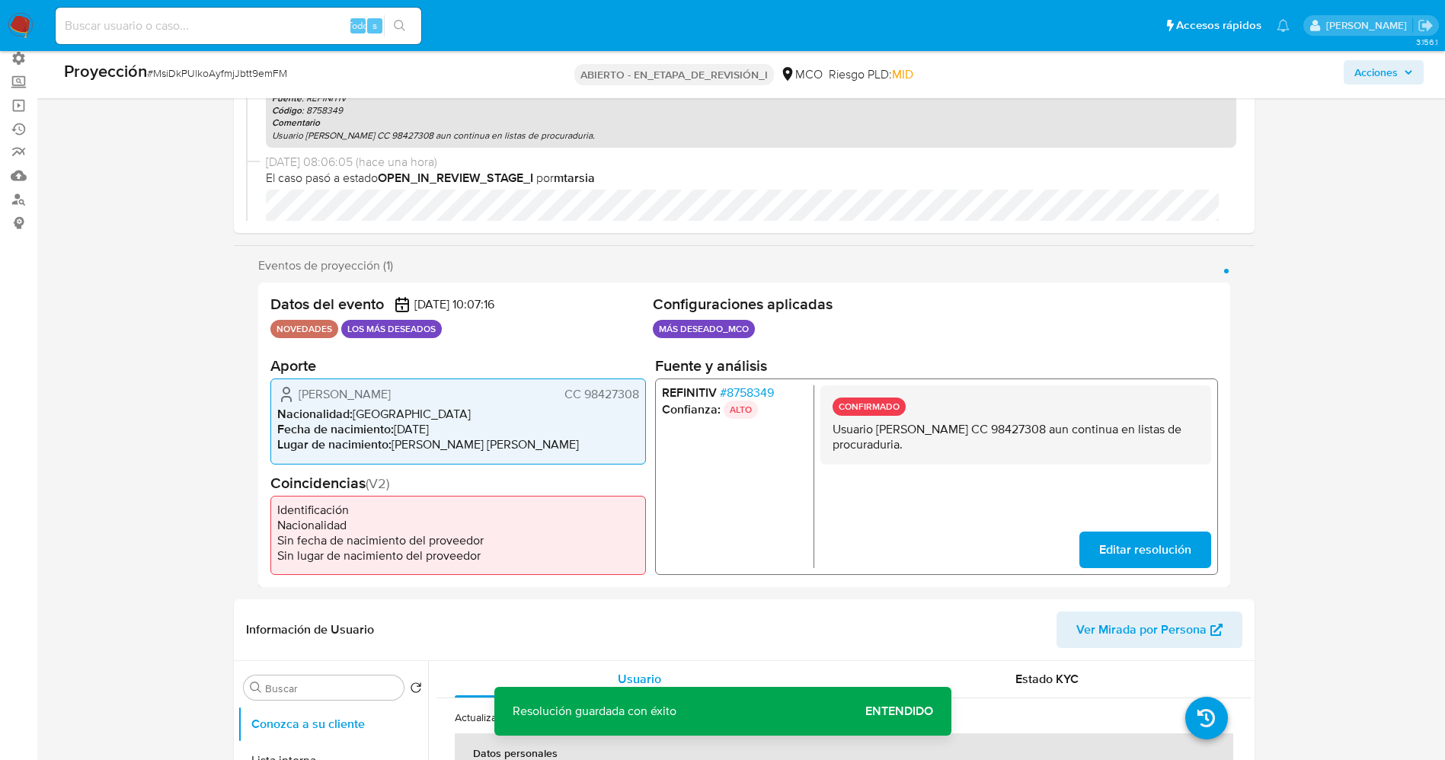
drag, startPoint x: 833, startPoint y: 432, endPoint x: 1048, endPoint y: 455, distance: 216.0
click at [963, 455] on div "CONFIRMADO Usuario Gustavo Albeiro Gonsalez Segura CC 98427308 aun continua en …" at bounding box center [1014, 424] width 391 height 79
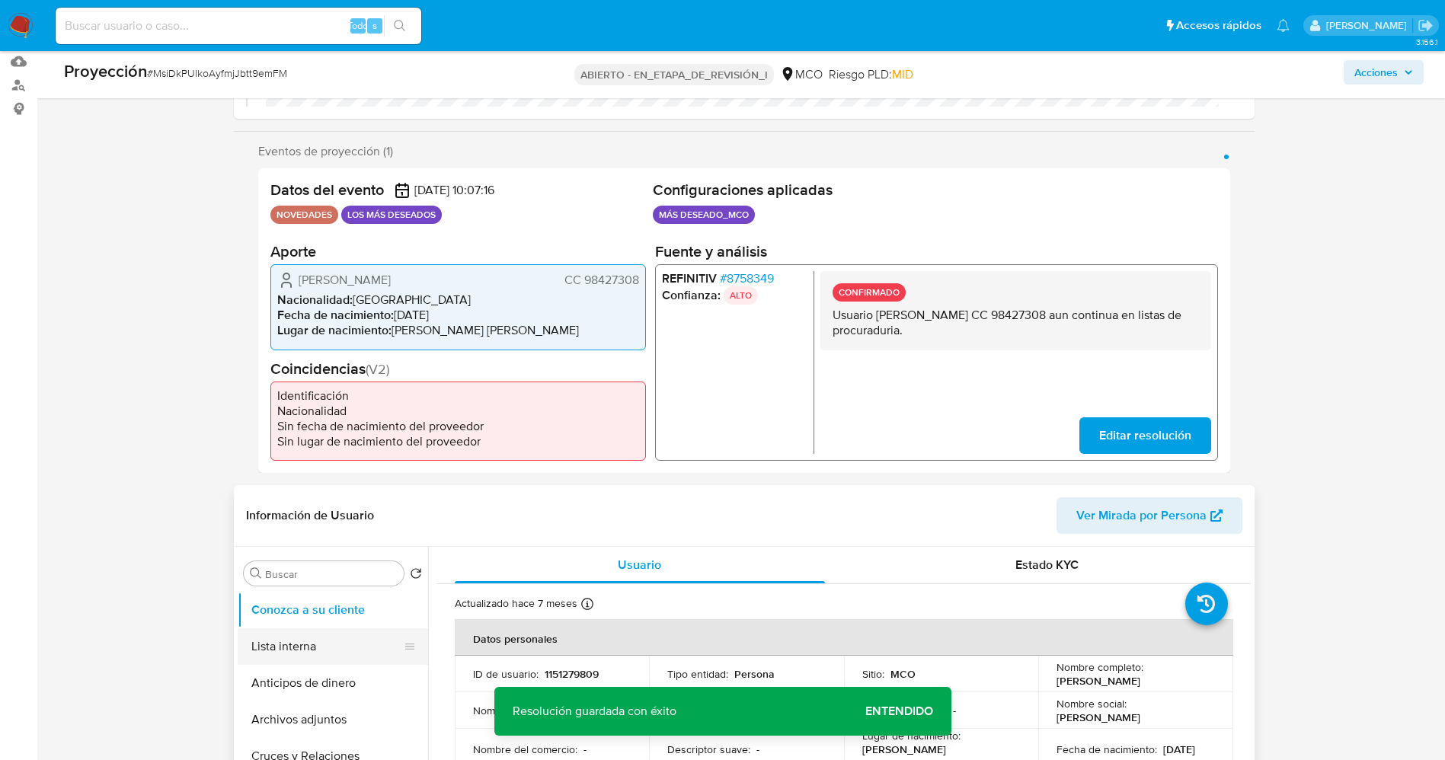
click at [332, 506] on button "Lista interna" at bounding box center [327, 646] width 178 height 37
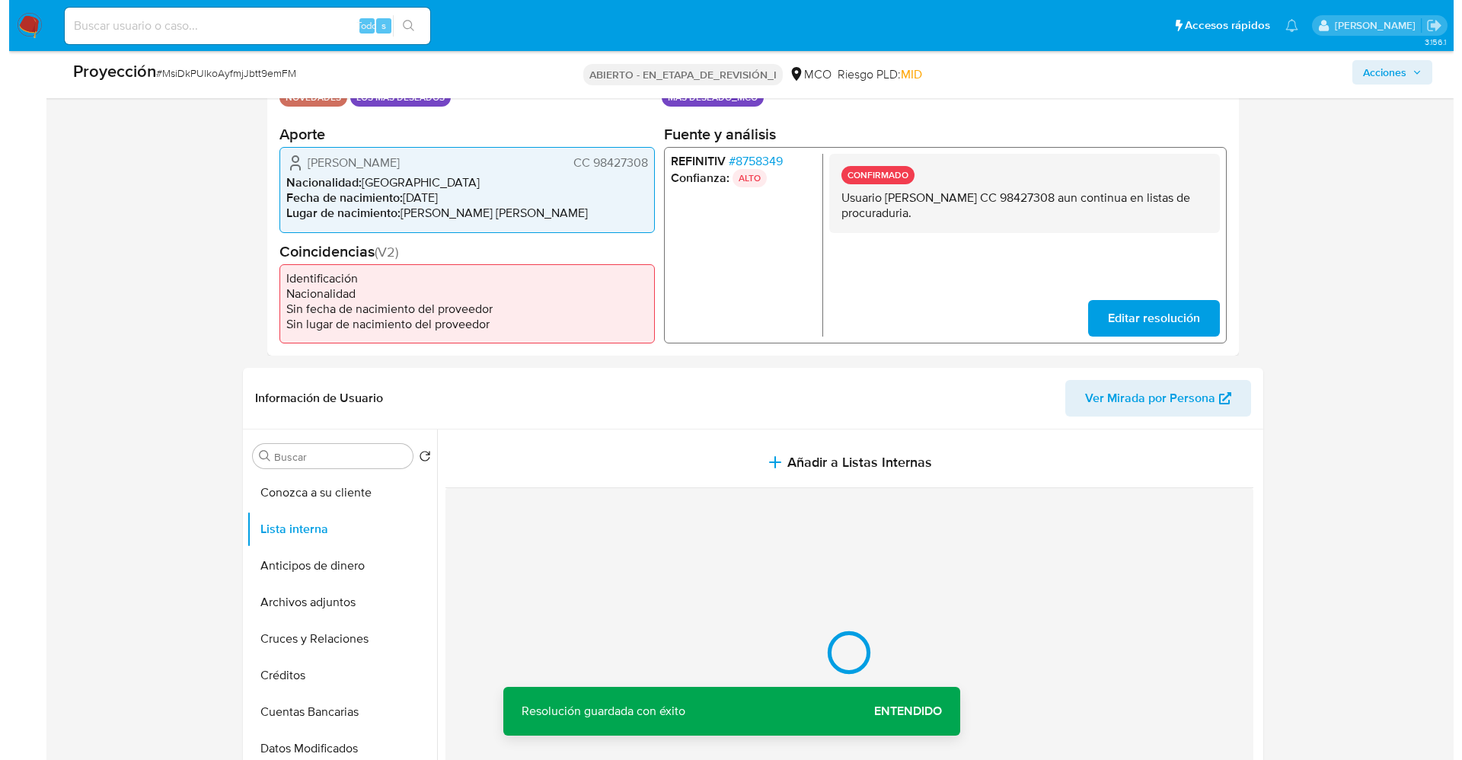
scroll to position [457, 0]
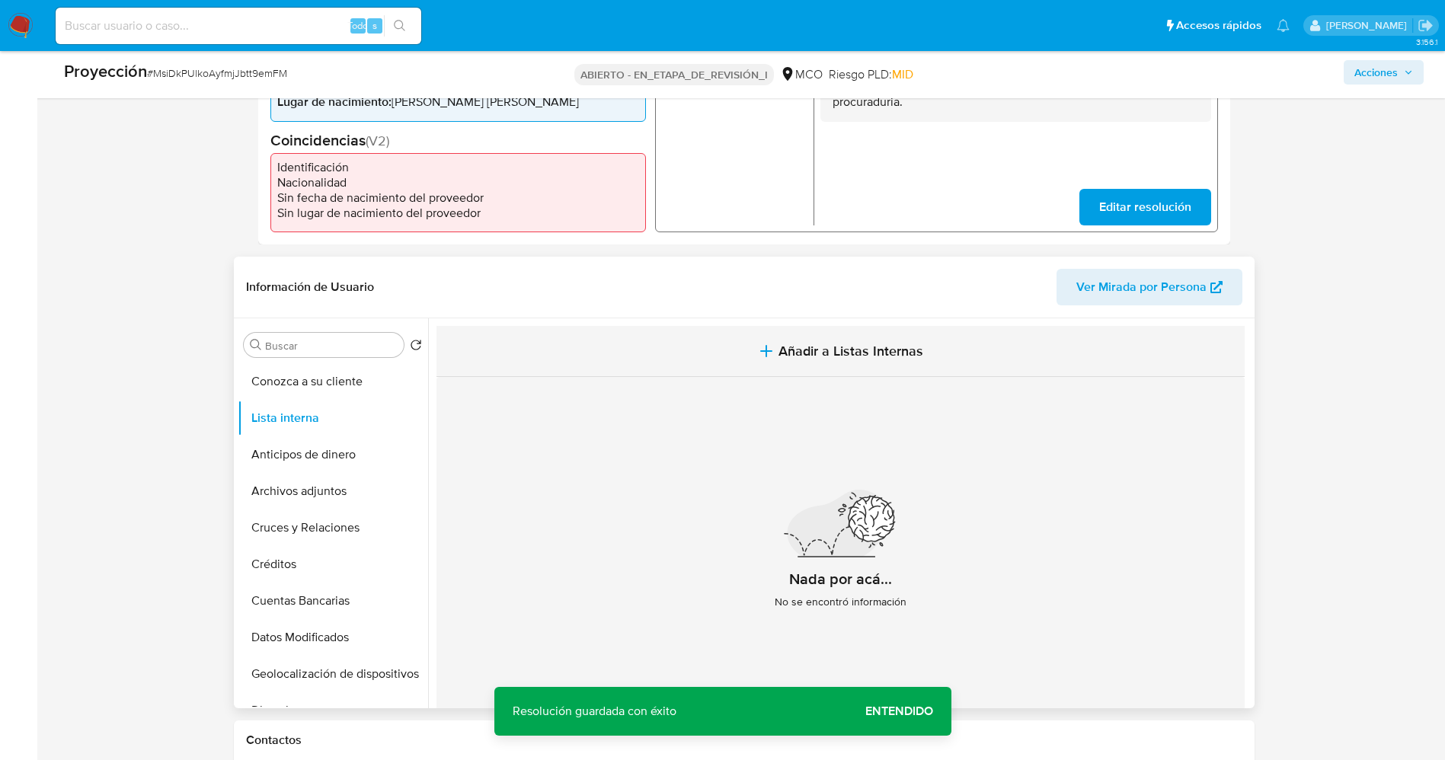
click at [778, 366] on button "Añadir a Listas Internas" at bounding box center [840, 351] width 808 height 51
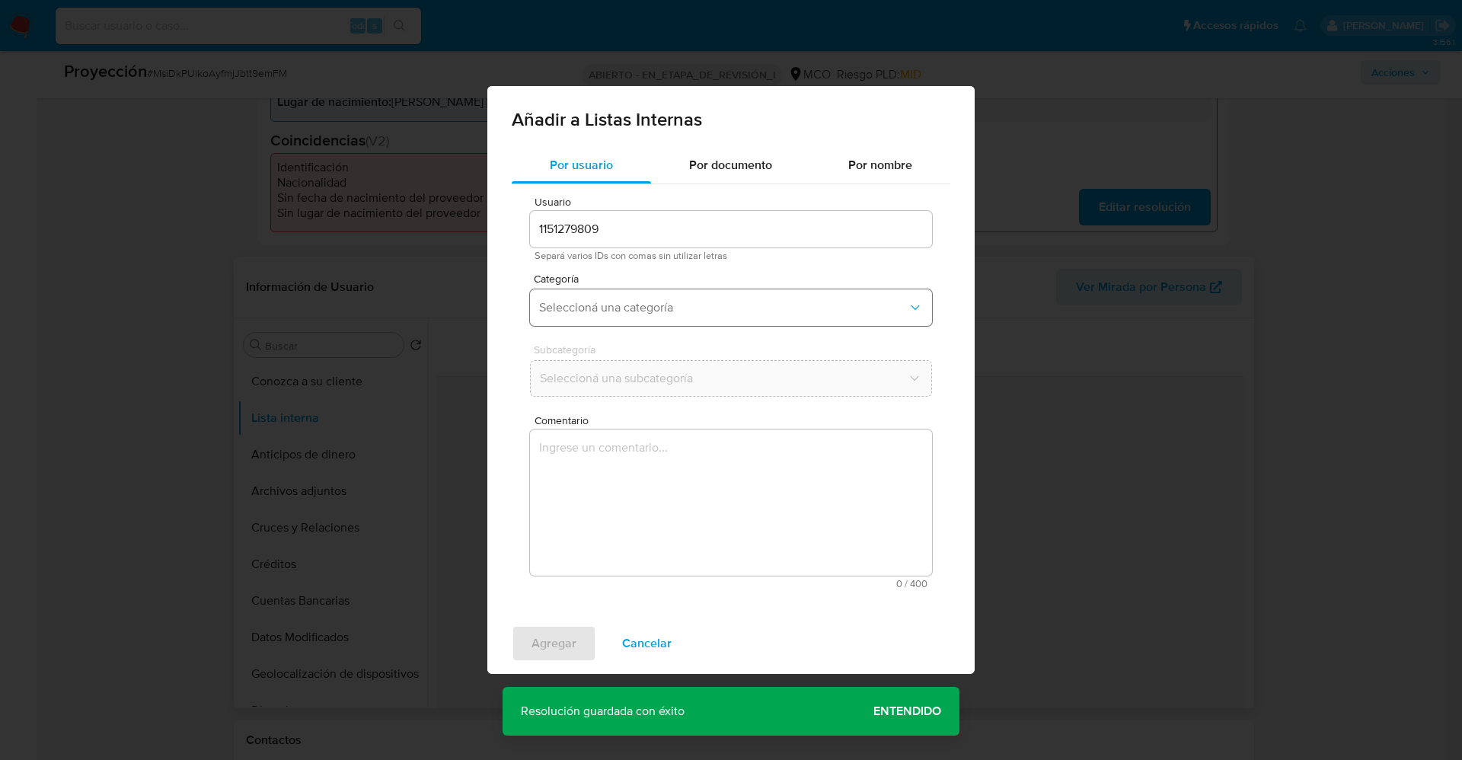
click at [692, 292] on button "Seleccioná una categoría" at bounding box center [731, 307] width 402 height 37
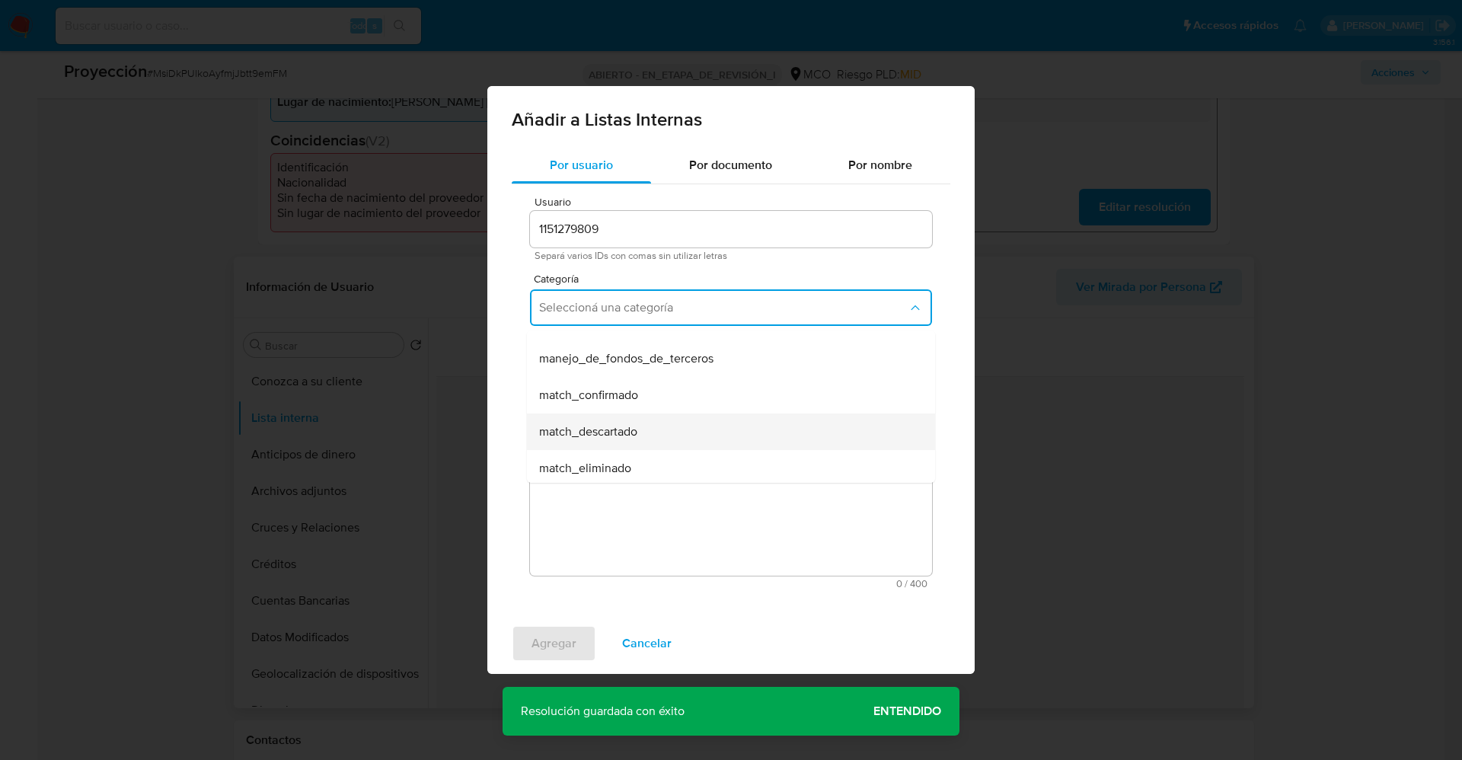
scroll to position [114, 0]
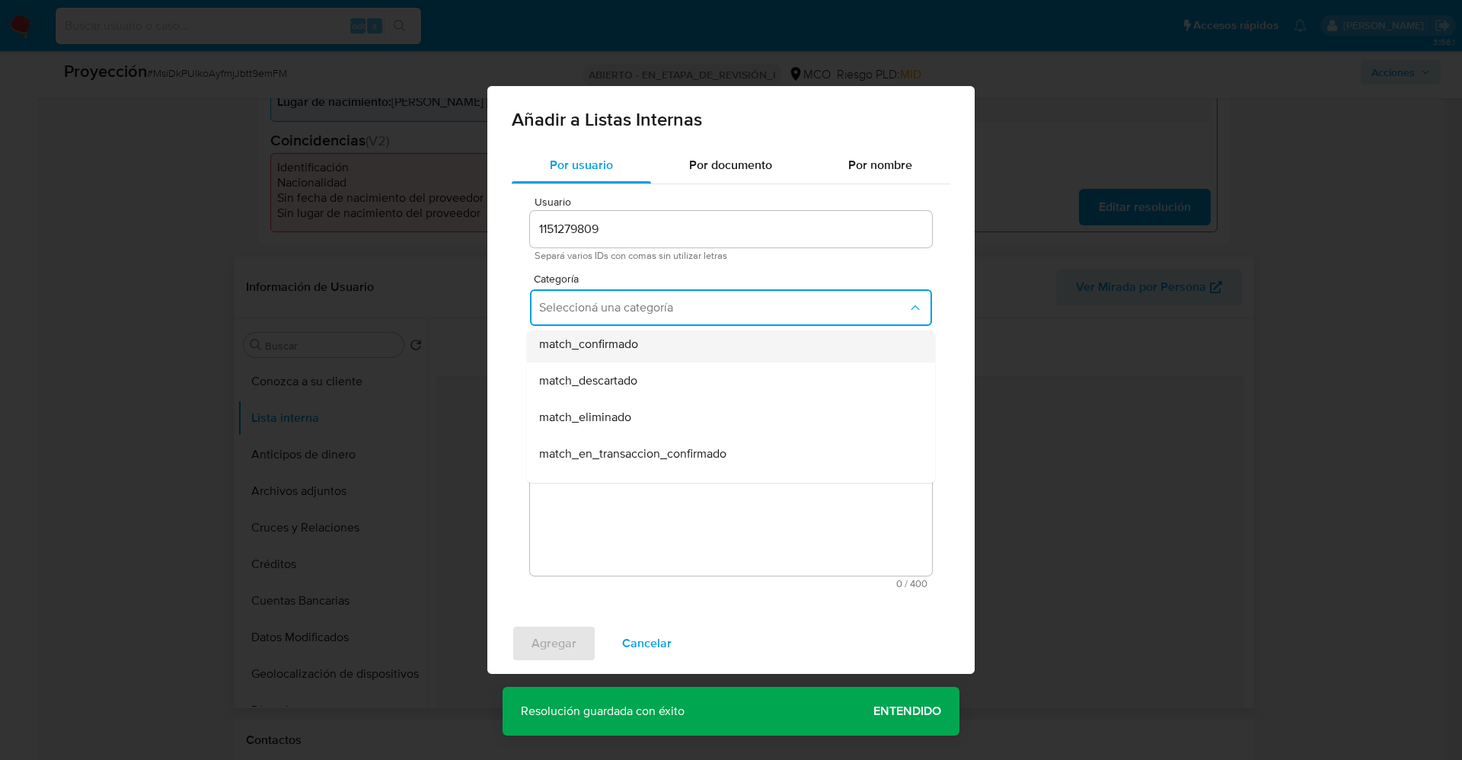
click at [632, 355] on div "match_confirmado" at bounding box center [726, 344] width 375 height 37
click at [632, 369] on button "Seleccioná una subcategoría" at bounding box center [731, 378] width 402 height 37
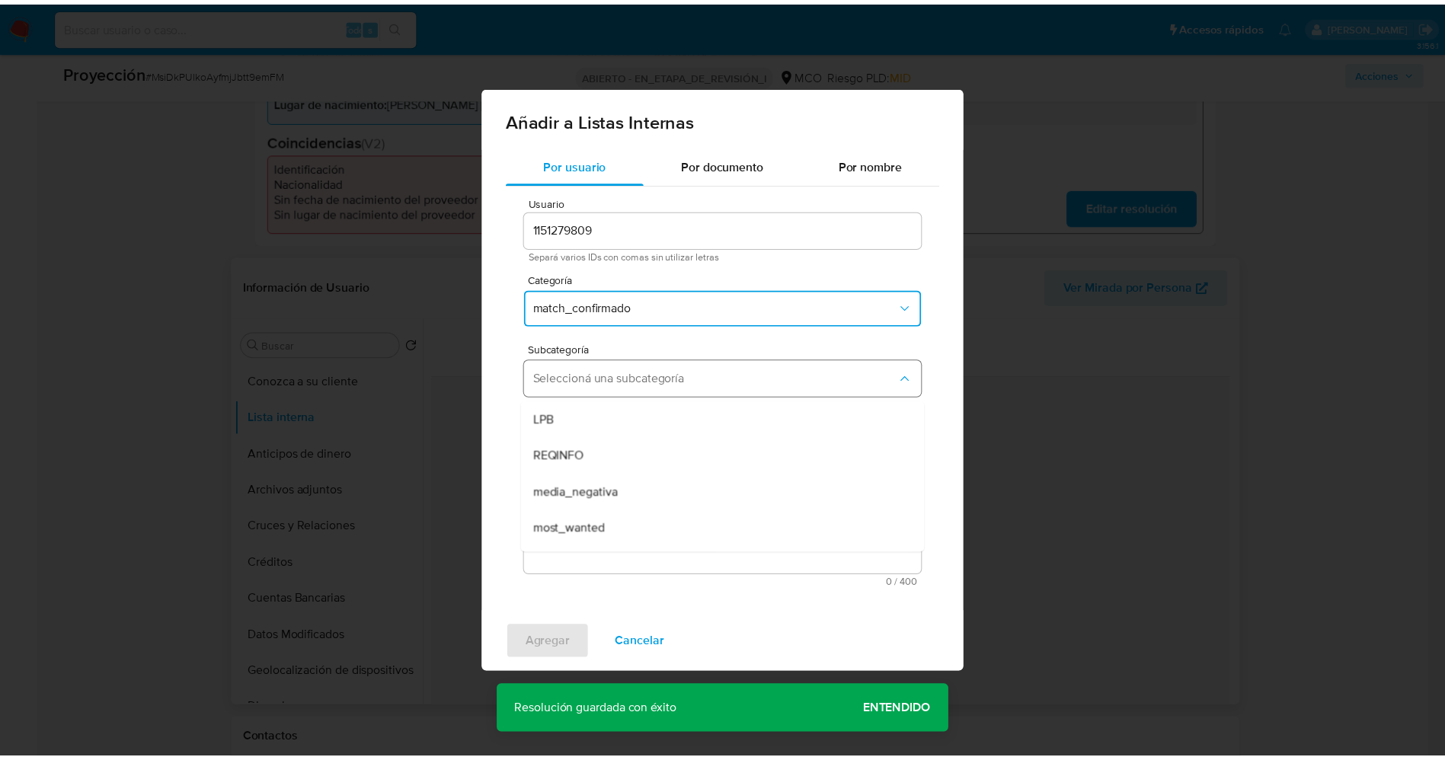
scroll to position [104, 0]
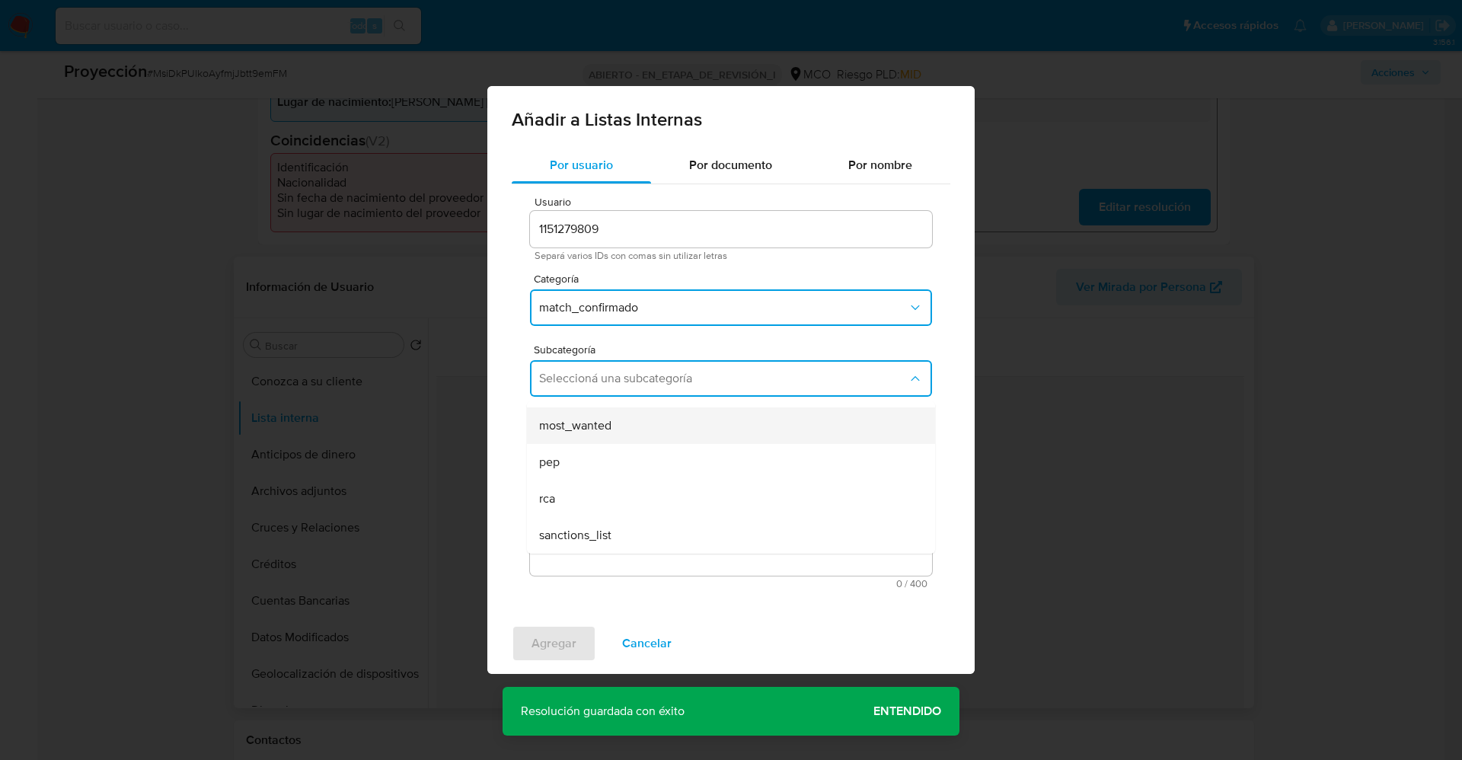
click at [610, 431] on span "most_wanted" at bounding box center [575, 425] width 72 height 15
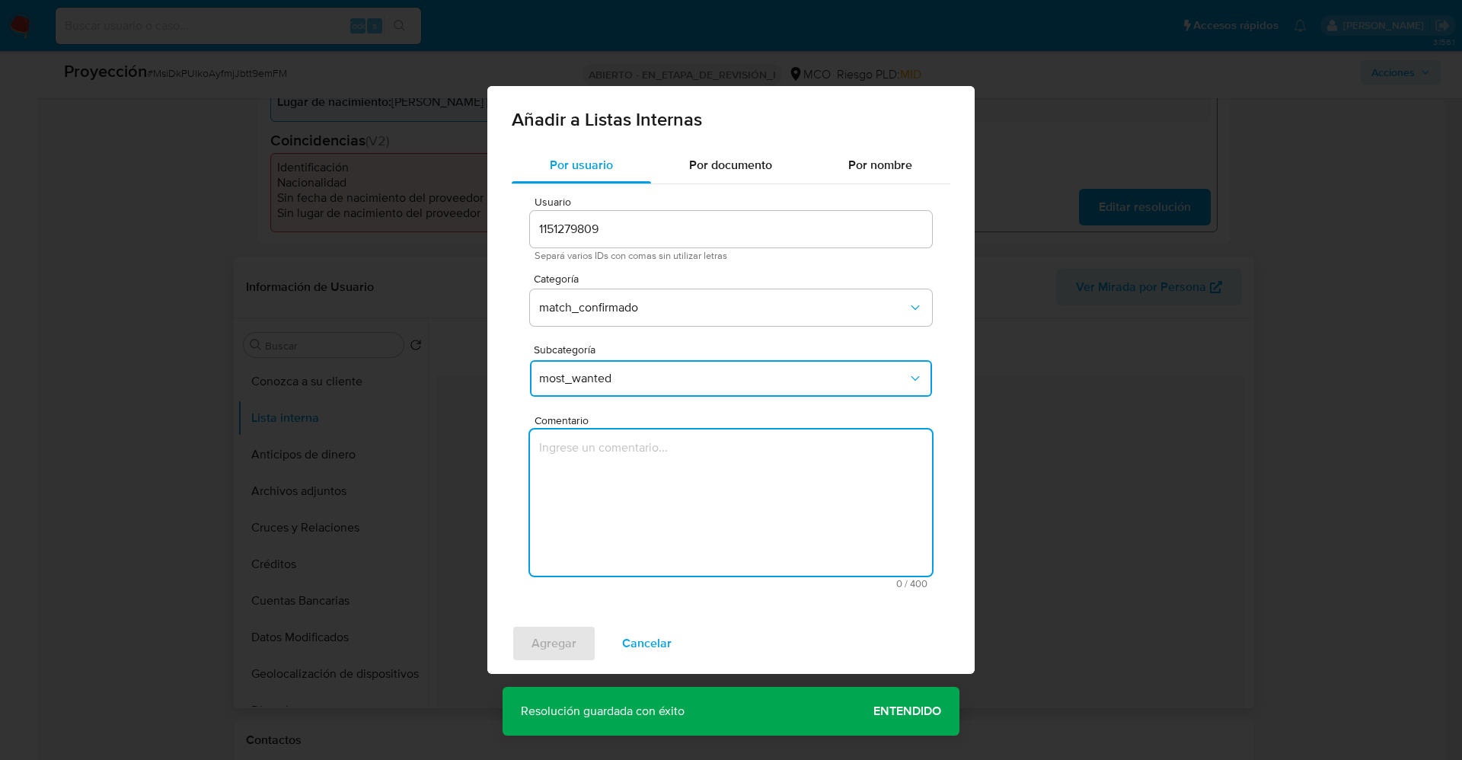
click at [621, 494] on textarea "Comentario" at bounding box center [731, 503] width 402 height 146
type textarea "Usuario Gustavo Albeiro Gonsalez Segura CC 98427308 aun continua en listas de p…"
click at [574, 506] on span "Agregar" at bounding box center [554, 644] width 45 height 34
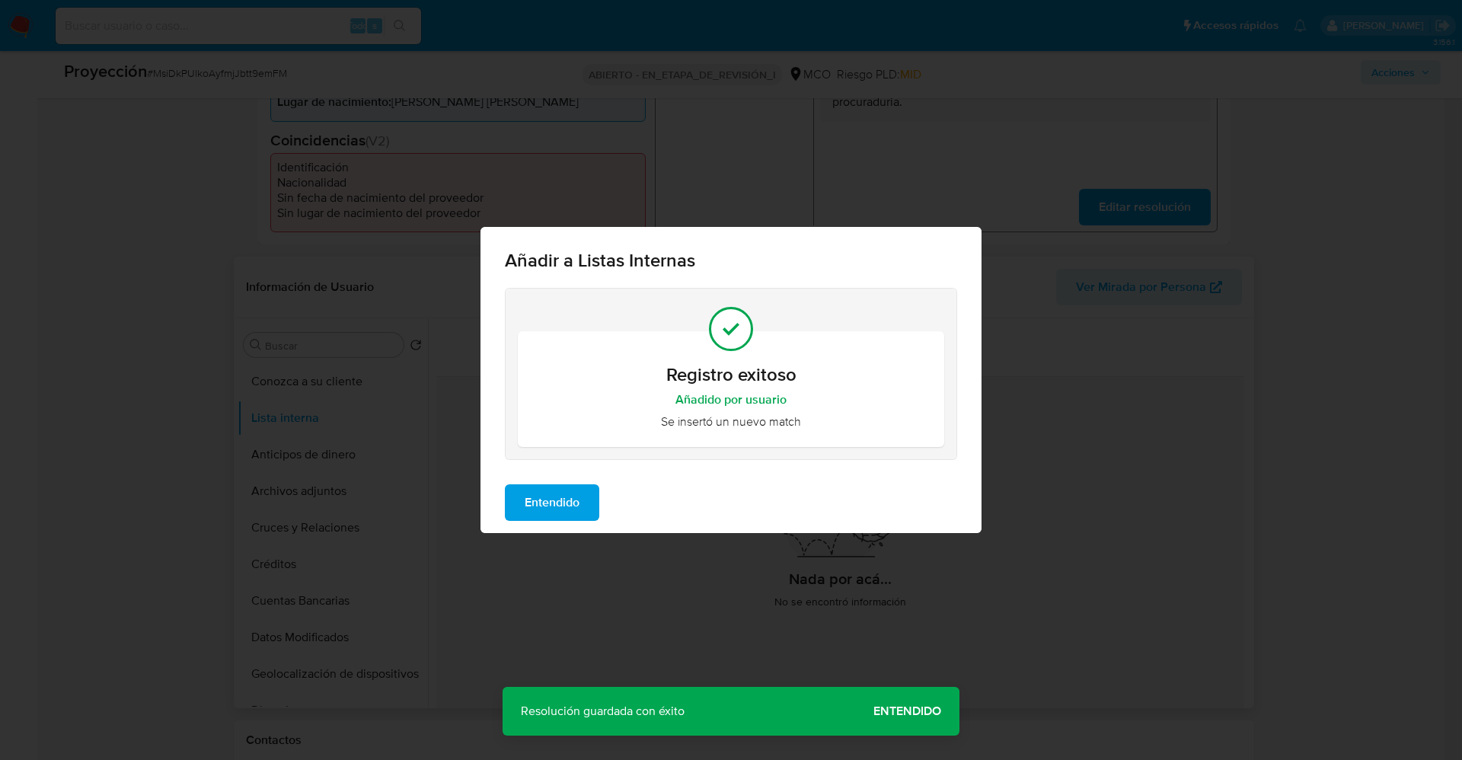
click at [538, 506] on span "Entendido" at bounding box center [552, 503] width 55 height 34
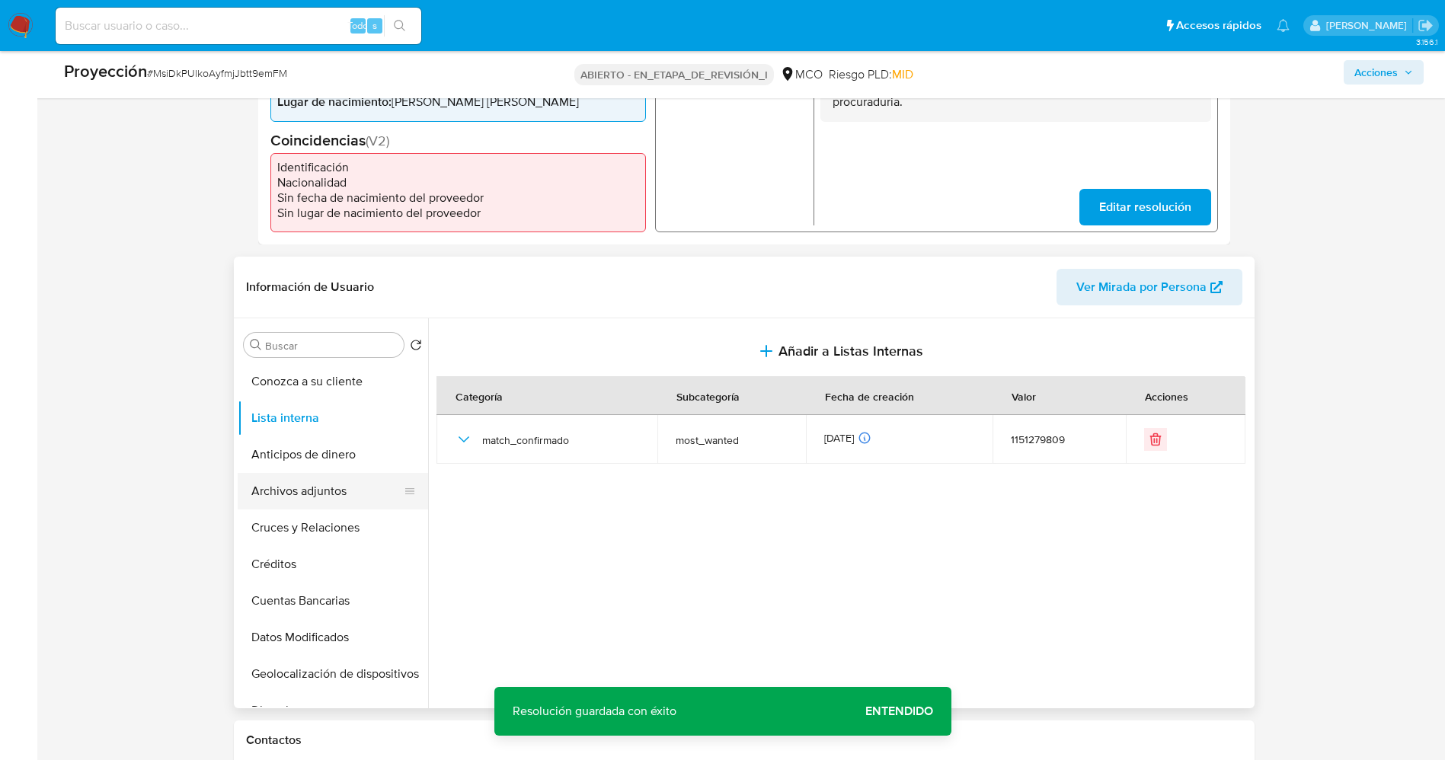
click at [279, 503] on button "Archivos adjuntos" at bounding box center [327, 491] width 178 height 37
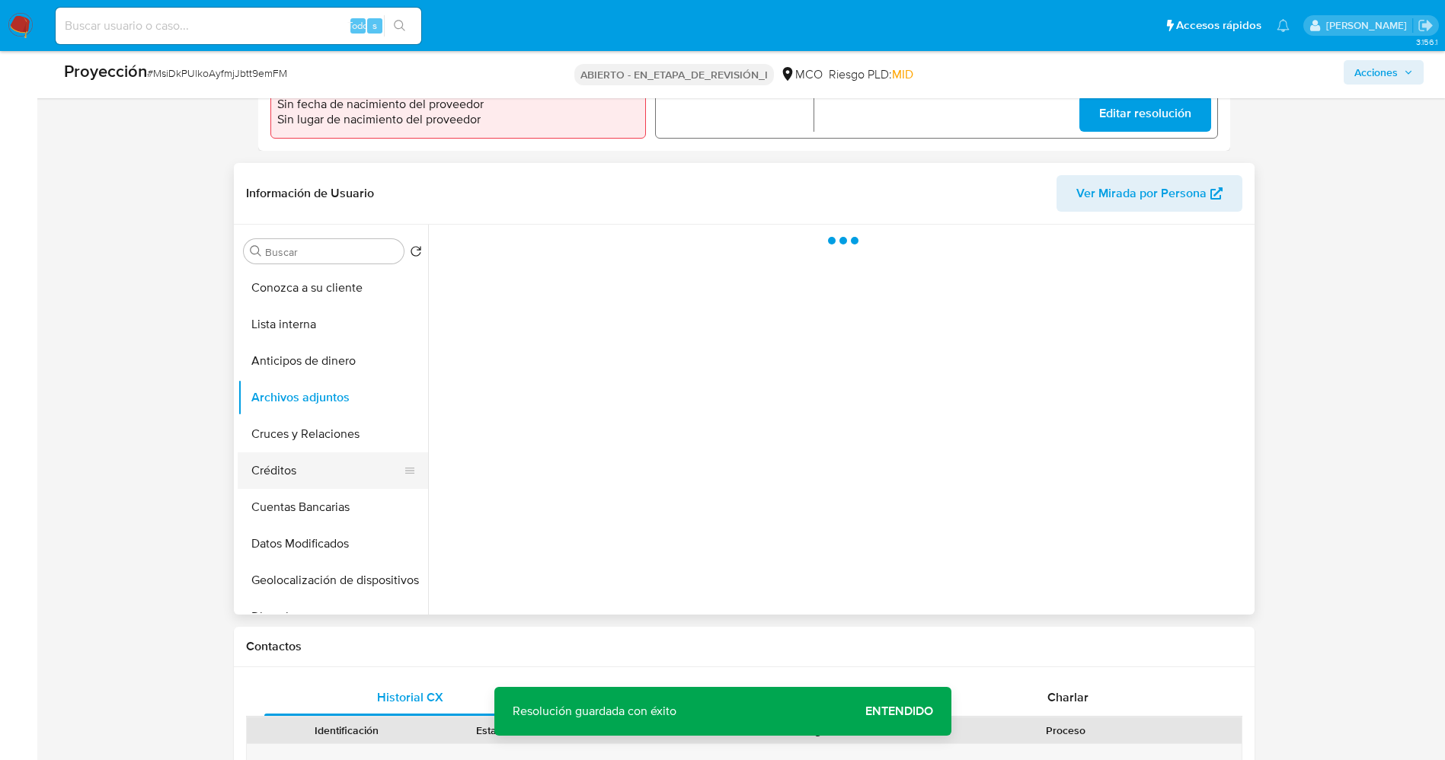
scroll to position [571, 0]
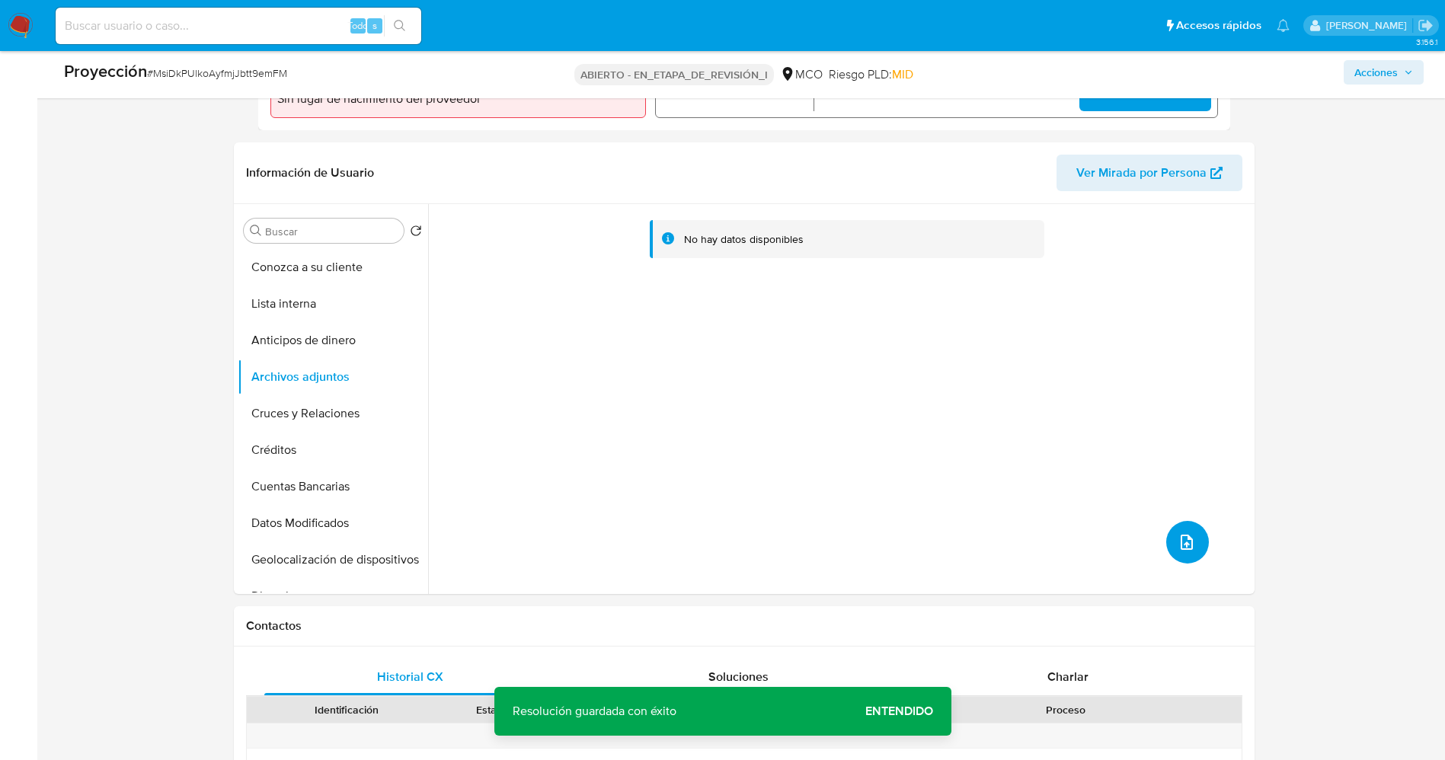
click at [963, 506] on icon "subir archivo" at bounding box center [1186, 542] width 18 height 18
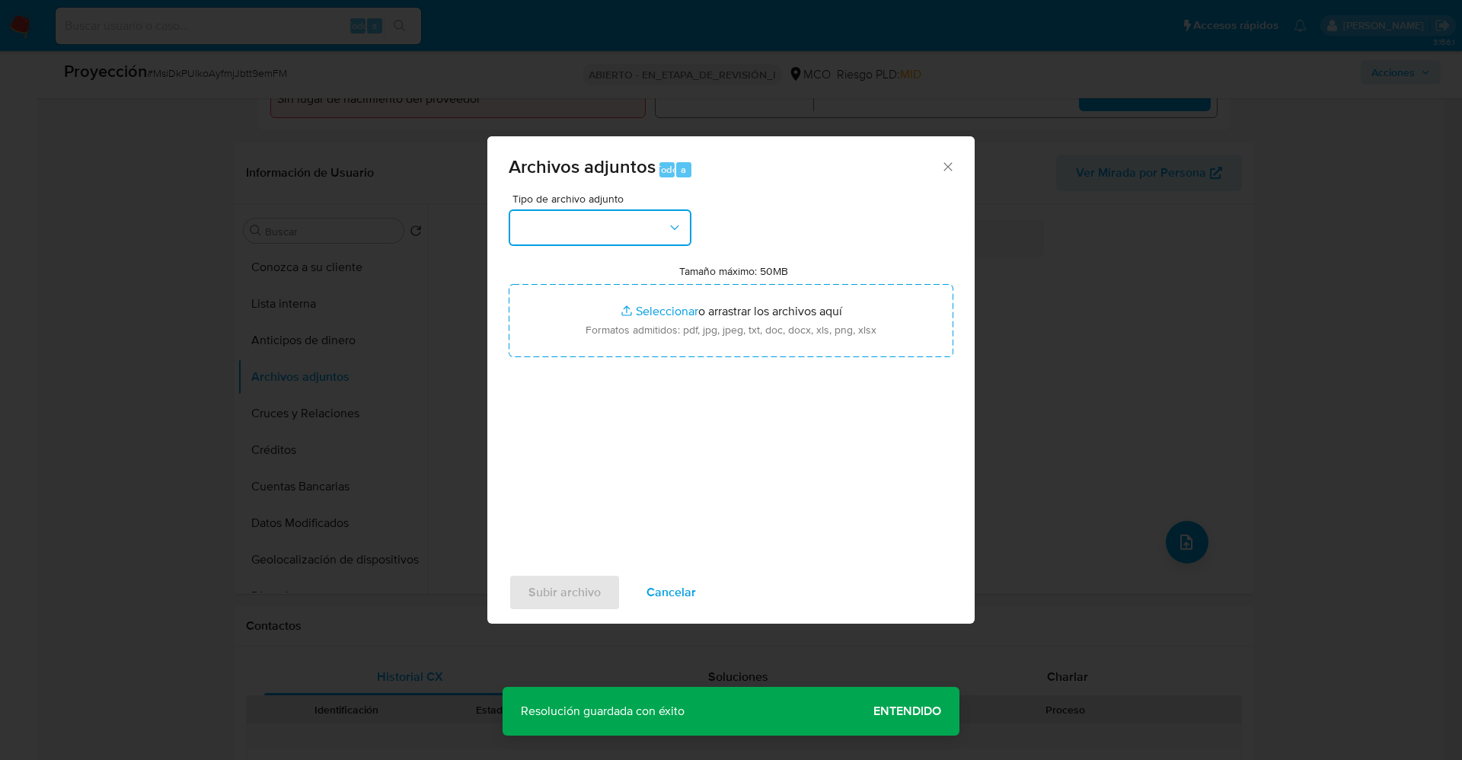
click at [573, 238] on button "button" at bounding box center [600, 227] width 183 height 37
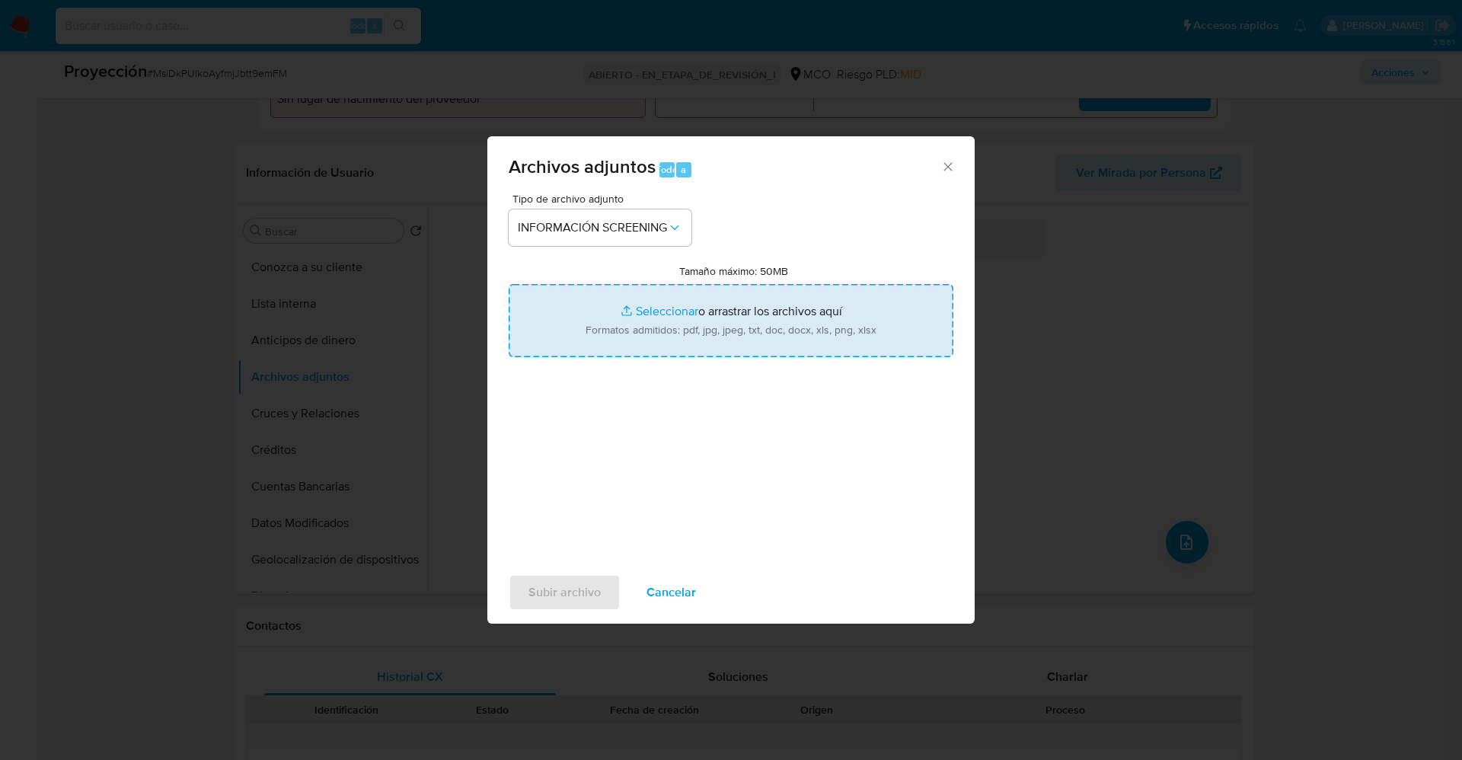
type input "C:\fakepath\_Gustavo Albeiro Gonsalez Segura_ lavado de dinero - Buscar con Goo…"
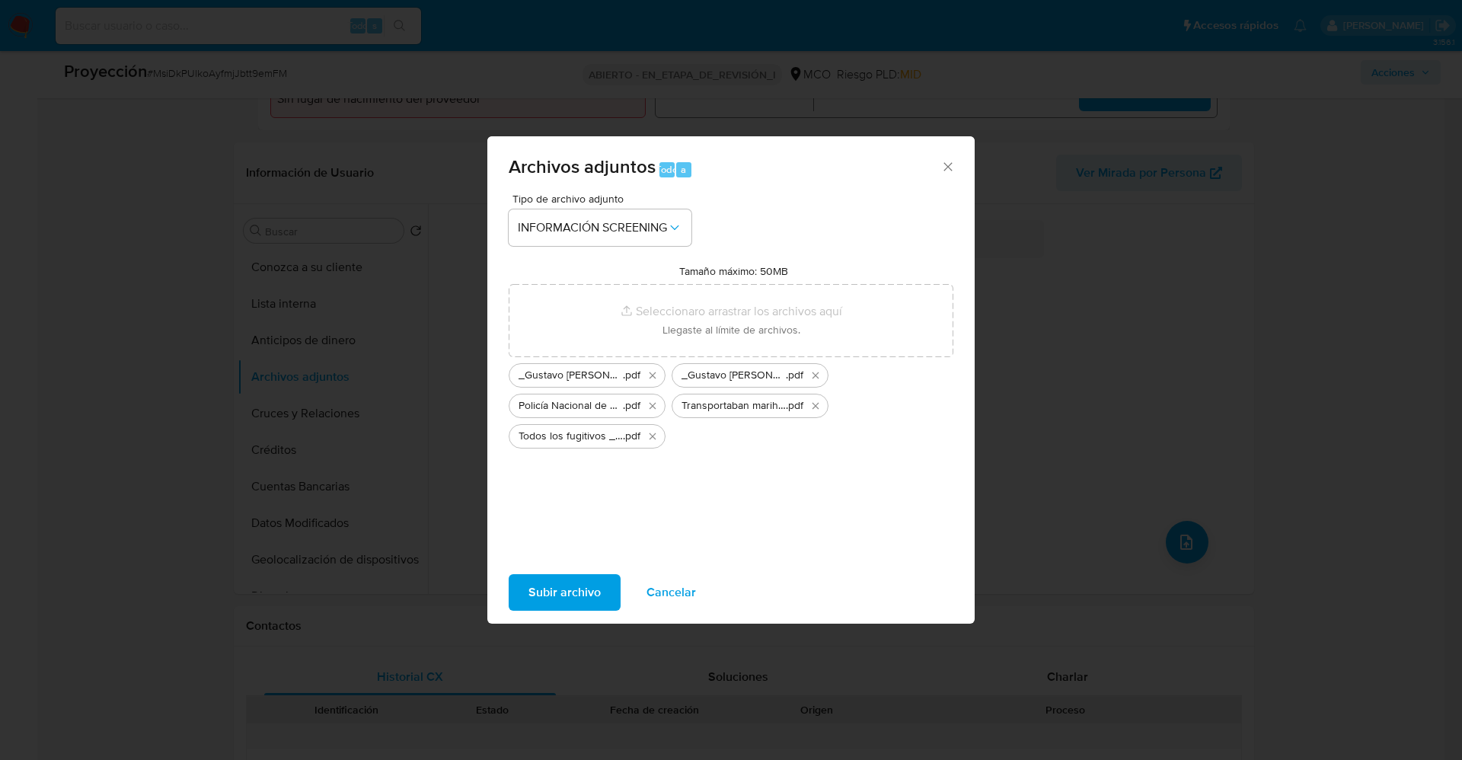
click at [565, 506] on span "Subir archivo" at bounding box center [565, 593] width 72 height 34
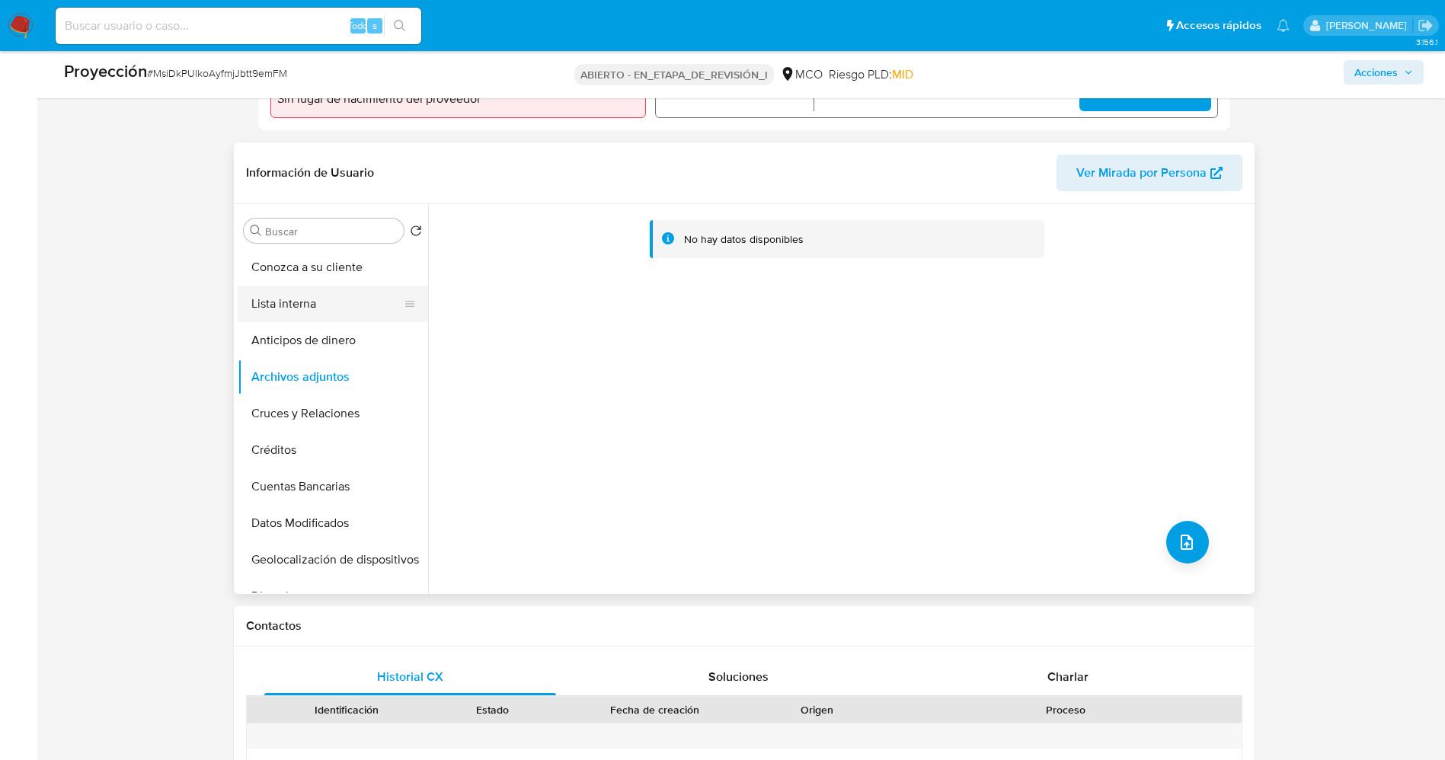
click at [289, 298] on button "Lista interna" at bounding box center [327, 304] width 178 height 37
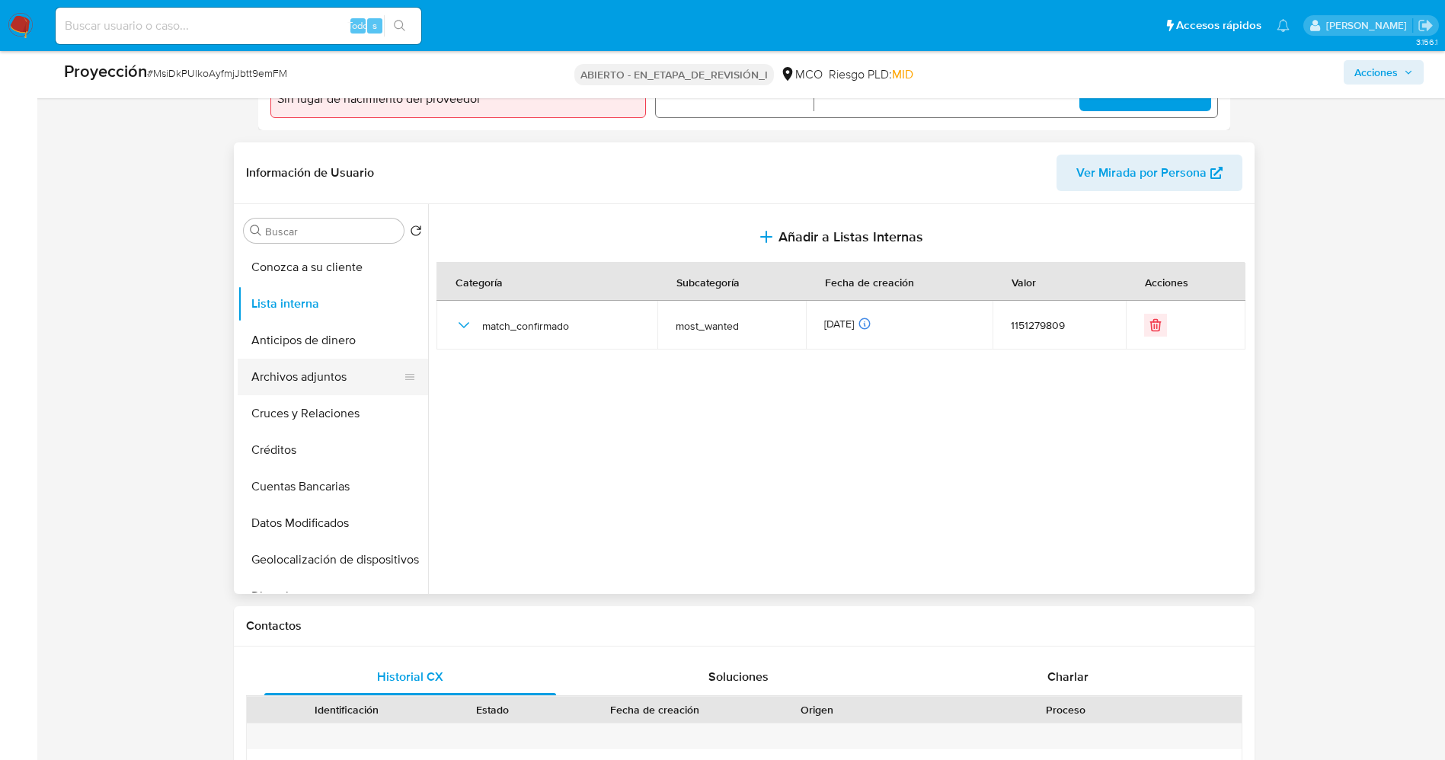
click at [295, 370] on button "Archivos adjuntos" at bounding box center [327, 377] width 178 height 37
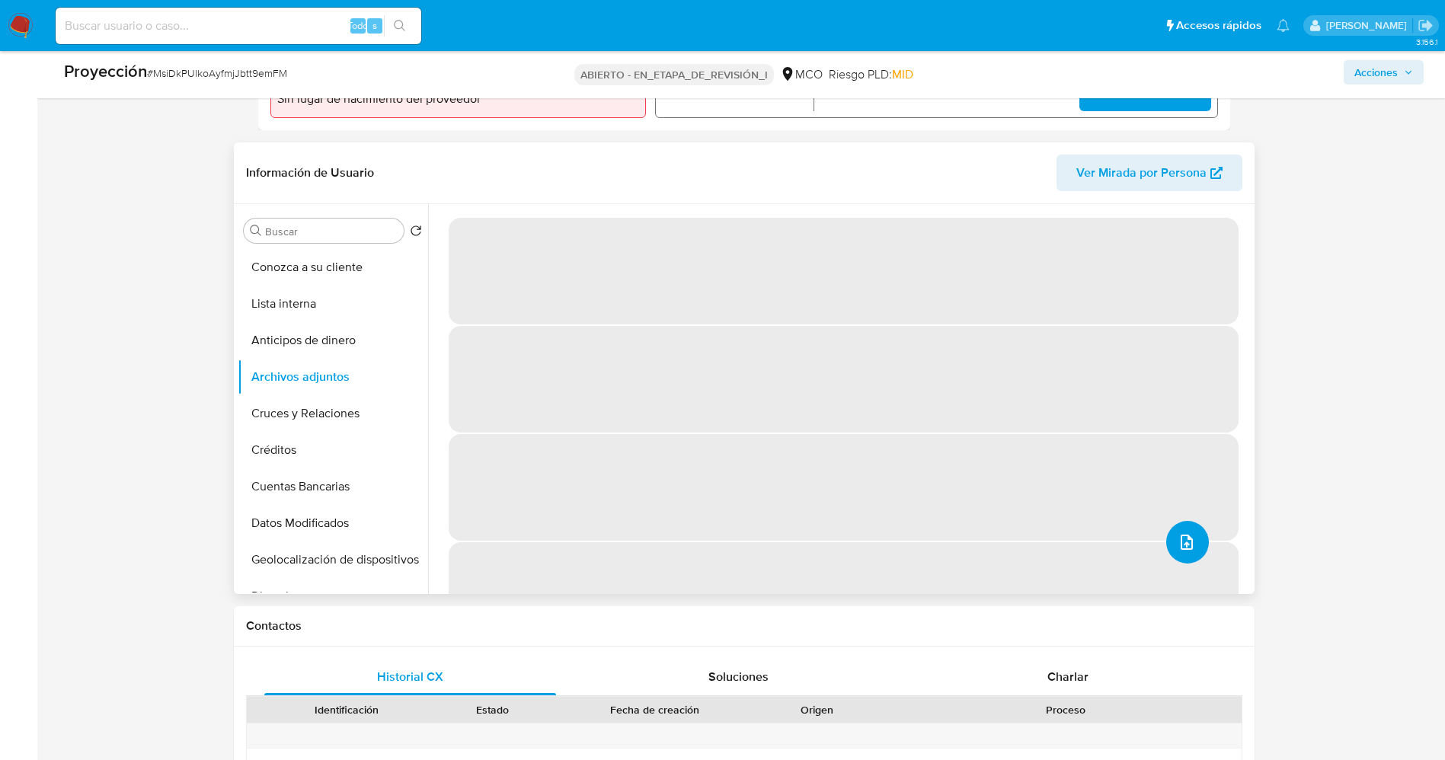
click at [963, 506] on button "subir archivo" at bounding box center [1187, 542] width 43 height 43
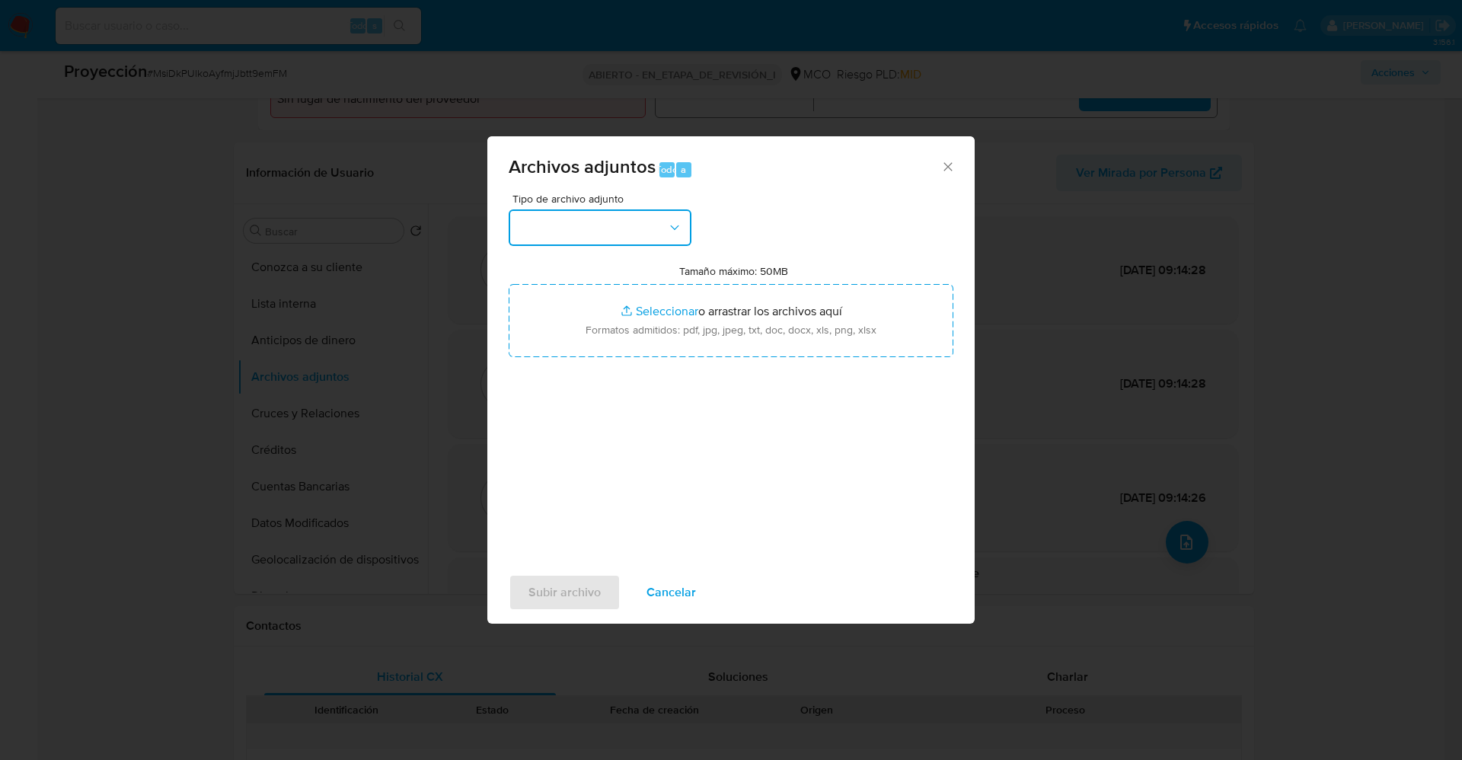
click at [596, 217] on button "button" at bounding box center [600, 227] width 183 height 37
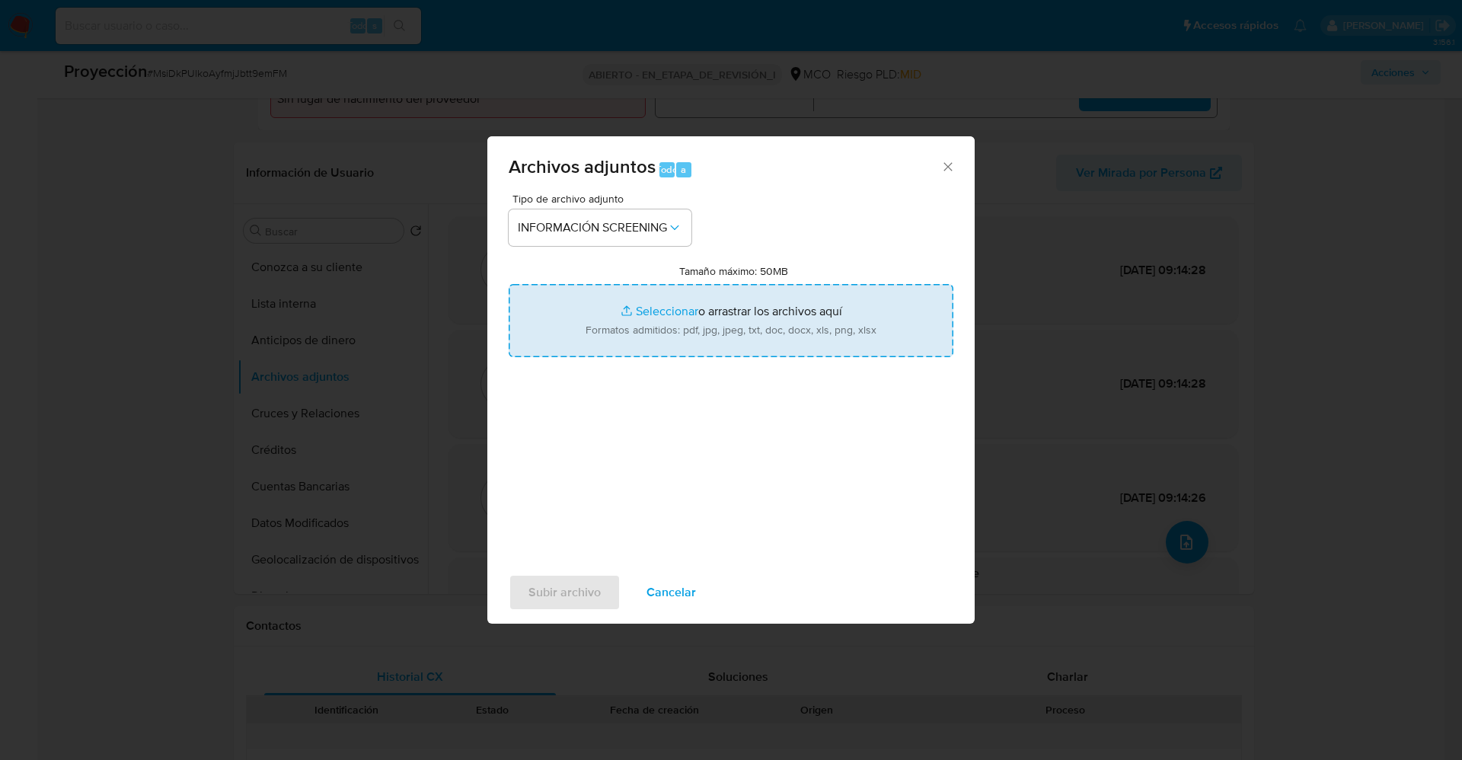
type input "C:\fakepath\Fugitives FBI.pdf"
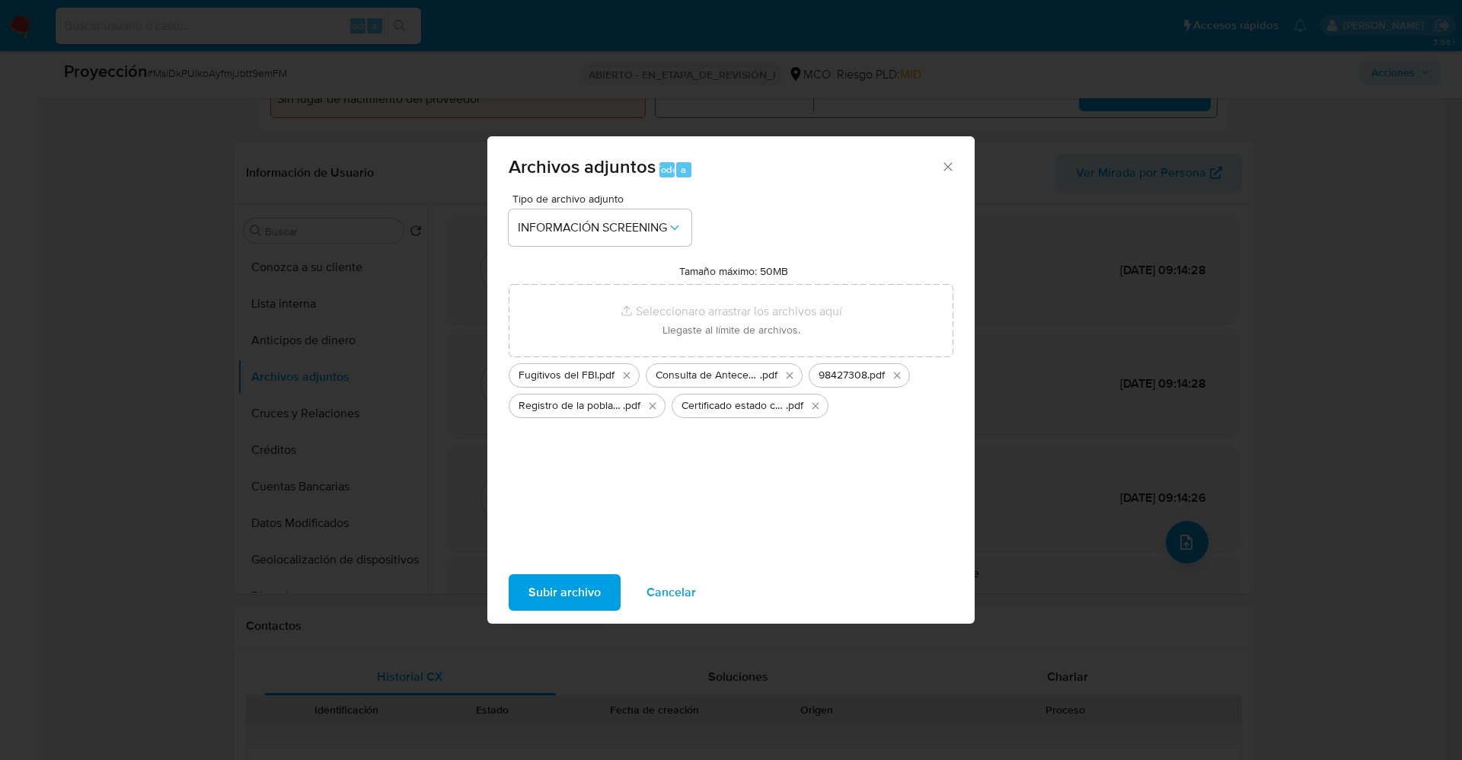
click at [575, 506] on font "Subir archivo" at bounding box center [565, 592] width 72 height 37
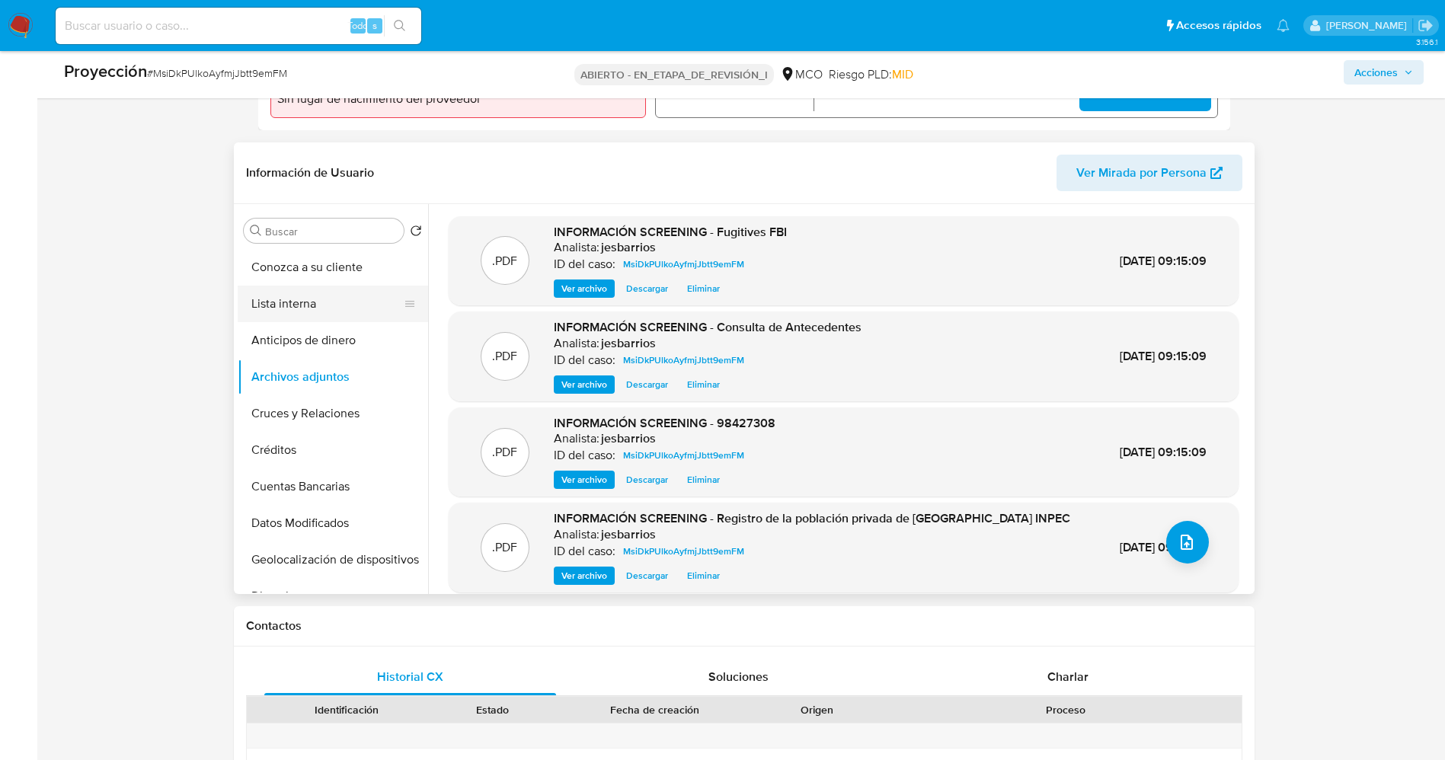
click at [299, 299] on button "Lista interna" at bounding box center [327, 304] width 178 height 37
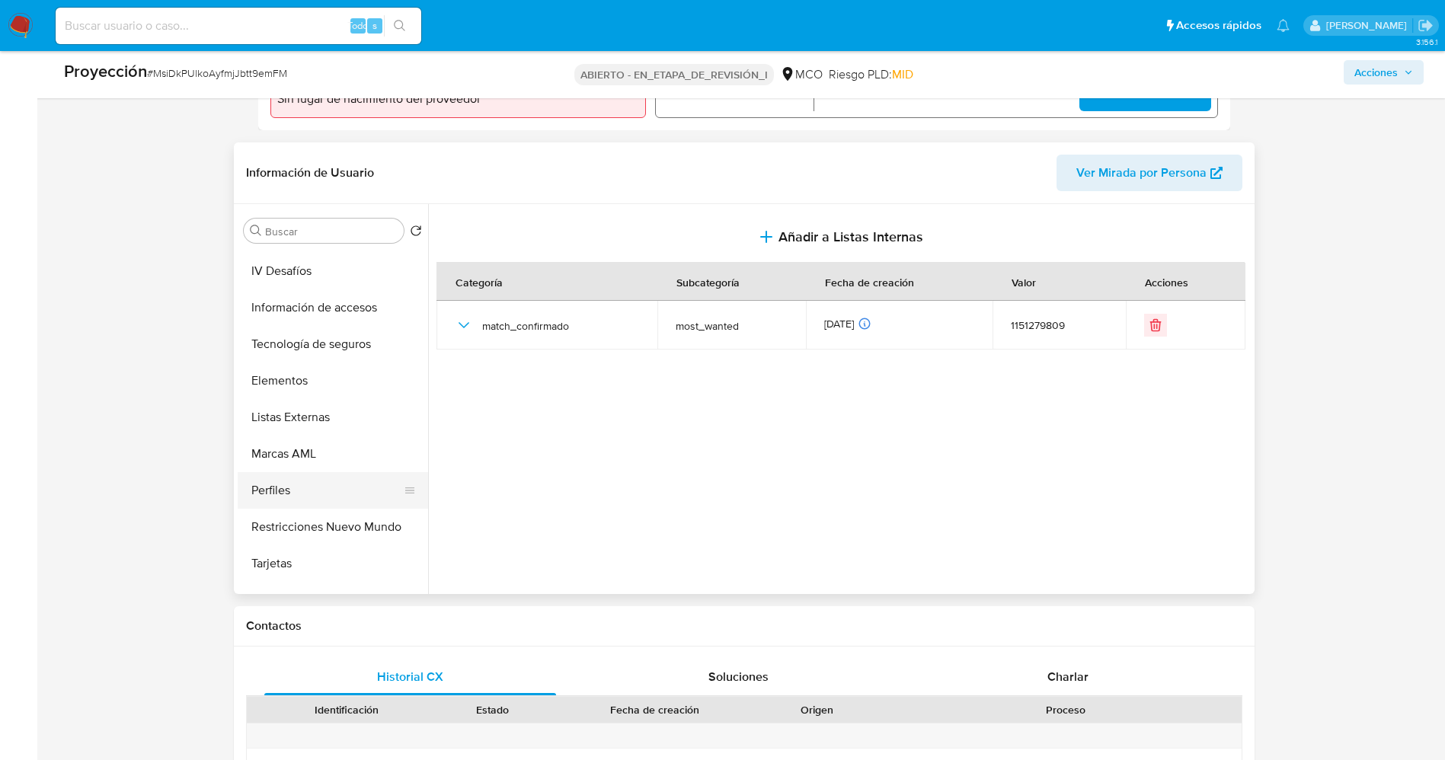
scroll to position [644, 0]
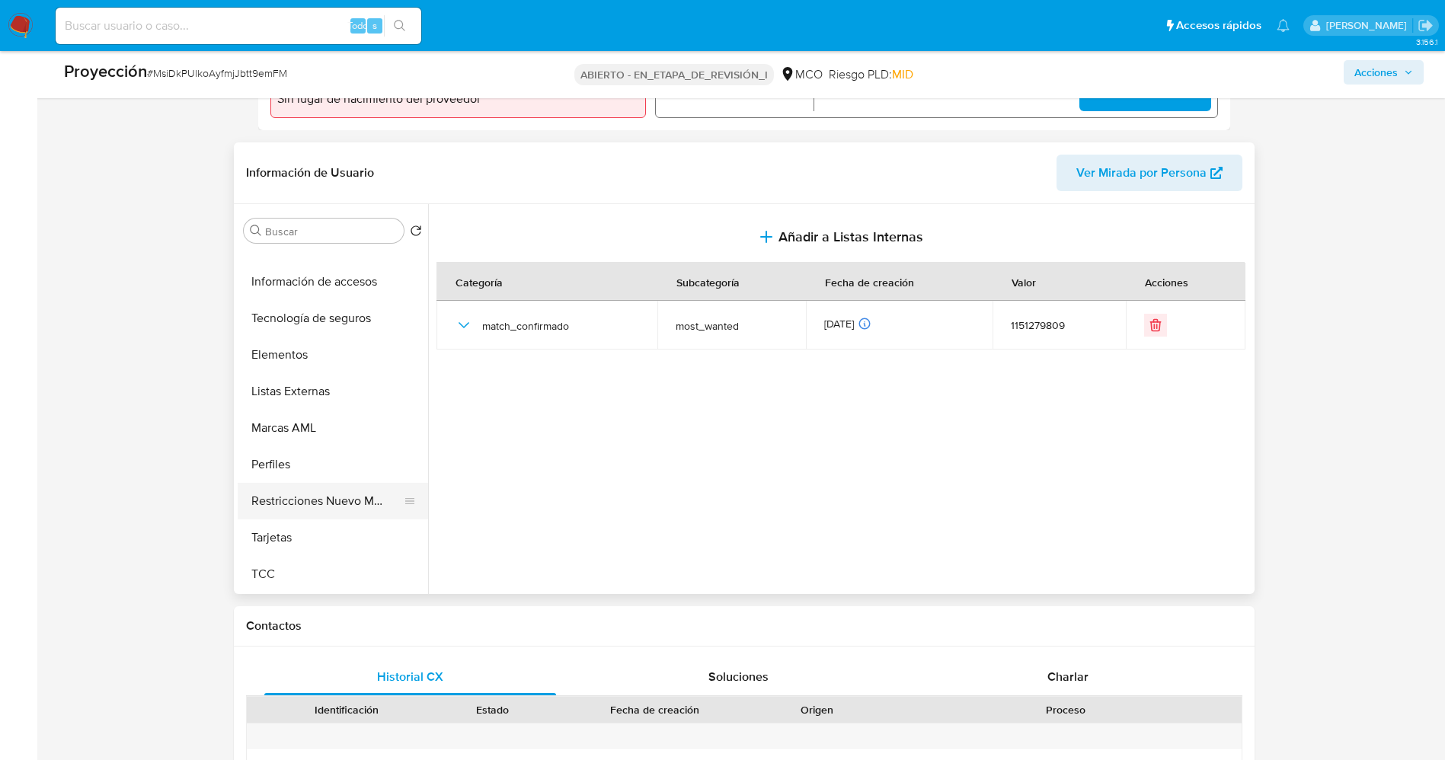
click at [332, 505] on button "Restricciones Nuevo Mundo" at bounding box center [327, 501] width 178 height 37
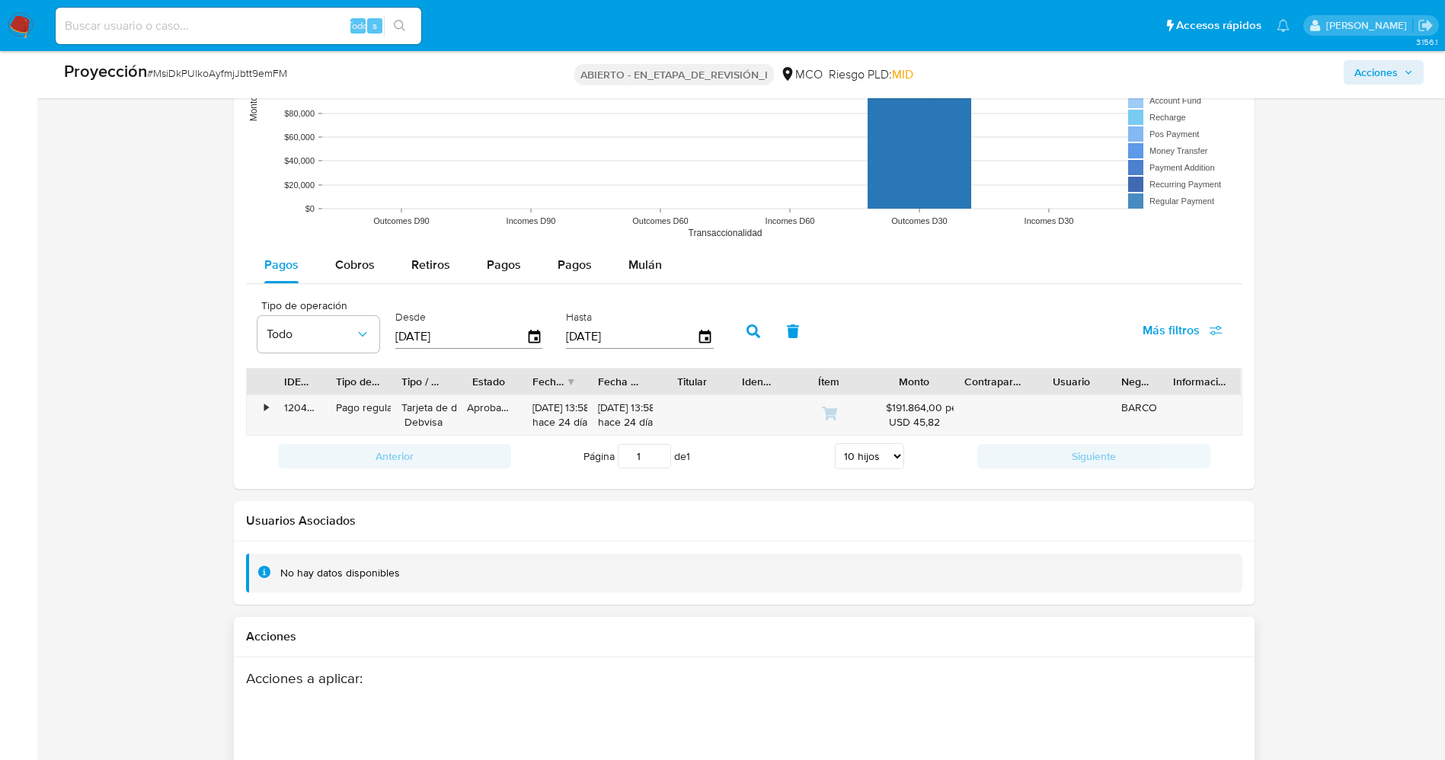
scroll to position [2190, 0]
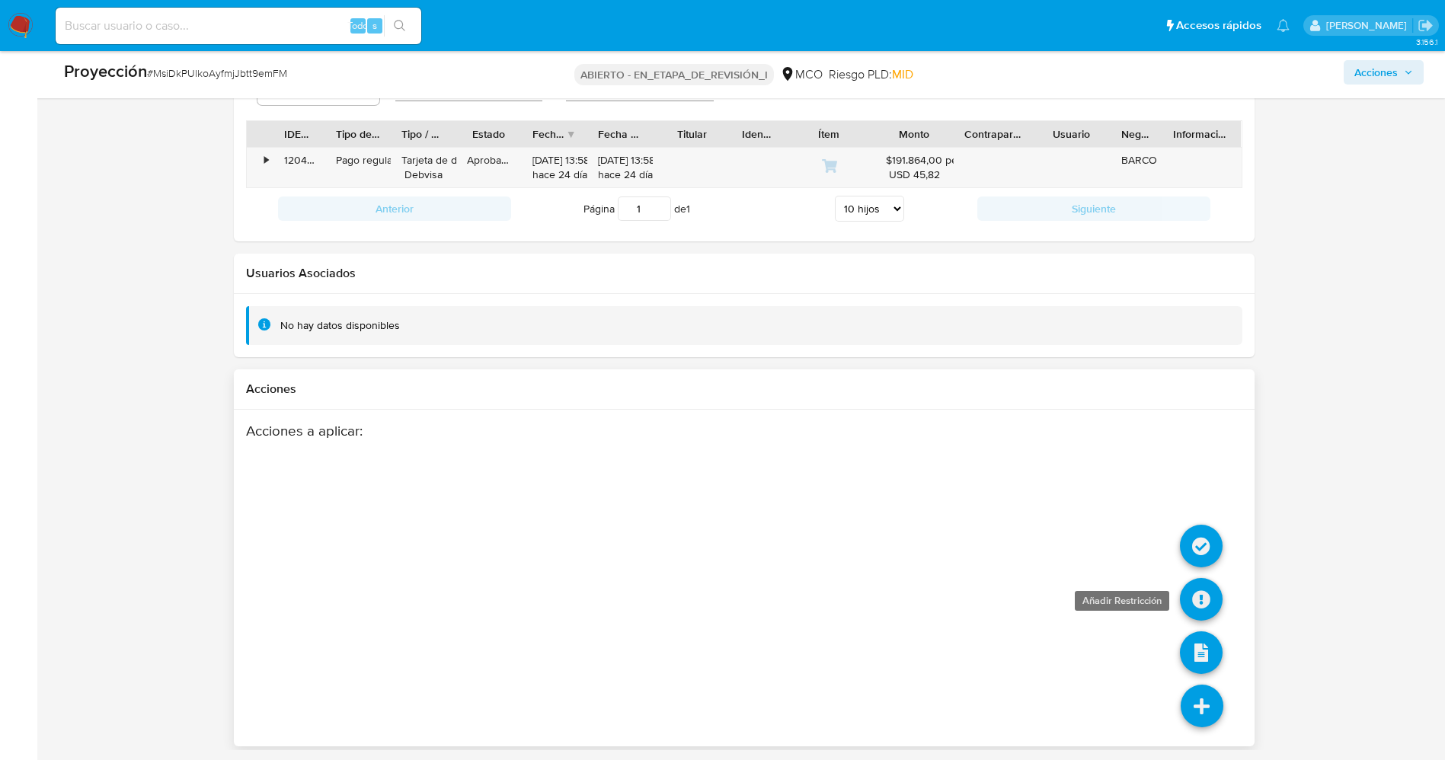
click at [963, 506] on icon at bounding box center [1201, 599] width 43 height 43
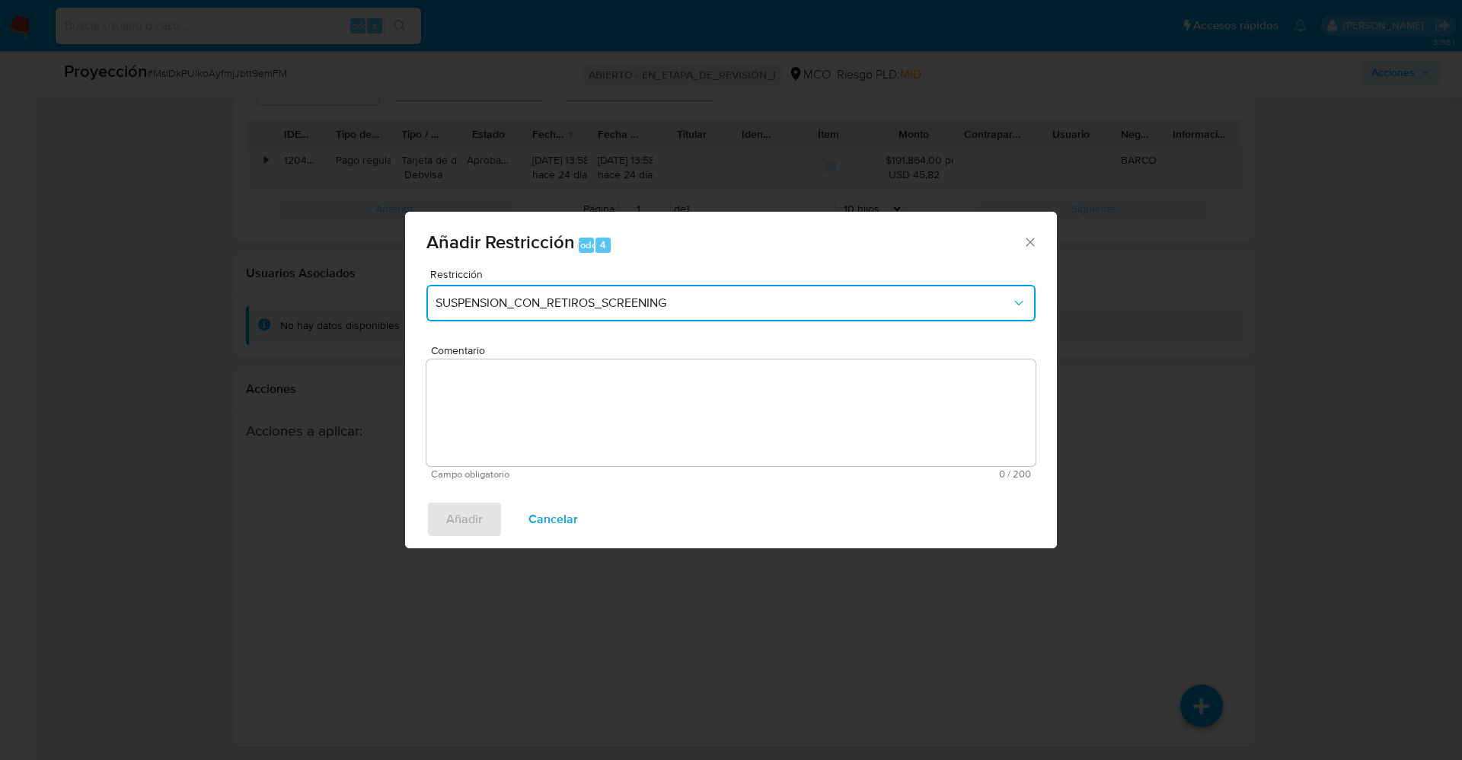
click at [672, 315] on button "SUSPENSION_CON_RETIROS_SCREENING" at bounding box center [730, 303] width 609 height 37
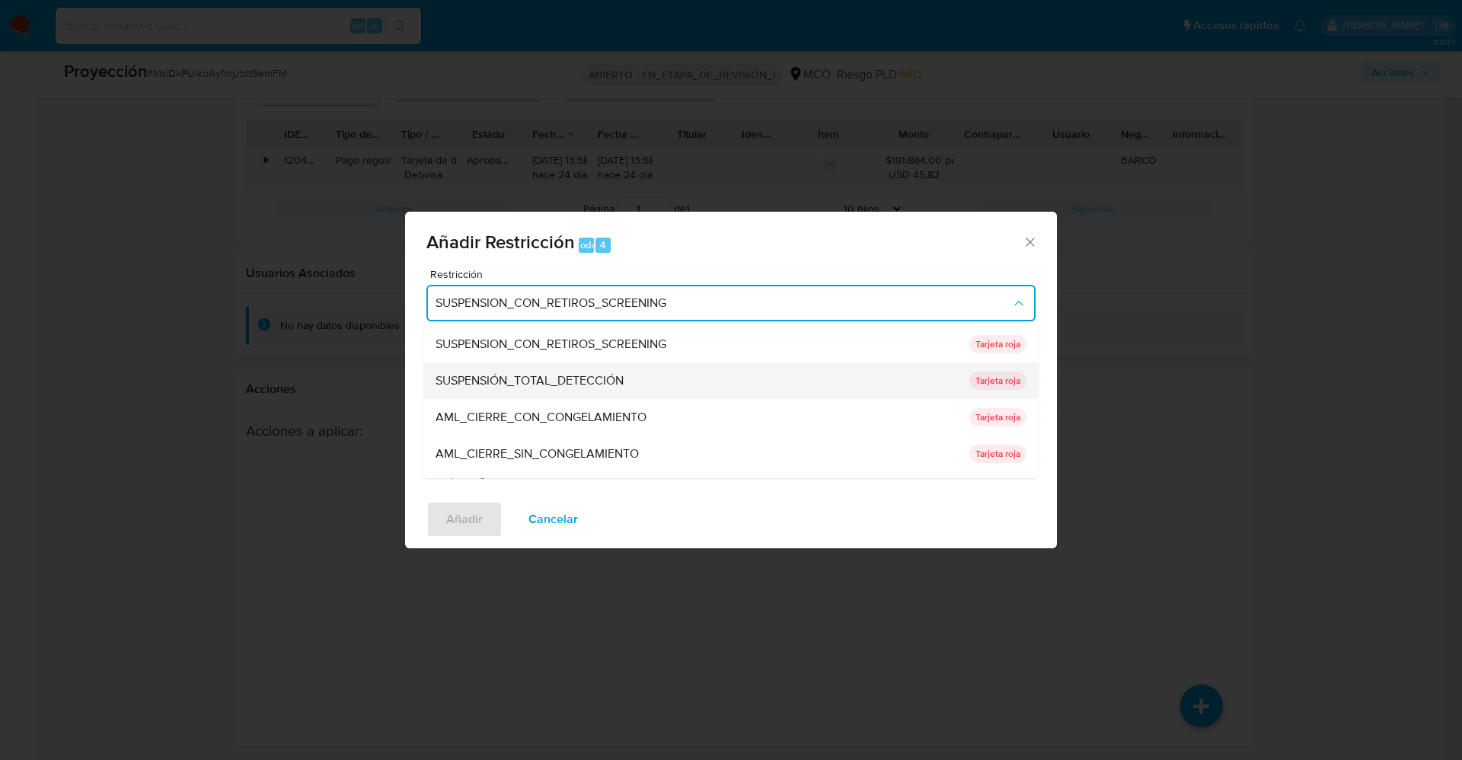
click at [653, 389] on div "SUSPENSIÓN_TOTAL_DETECCIÓN" at bounding box center [698, 381] width 525 height 37
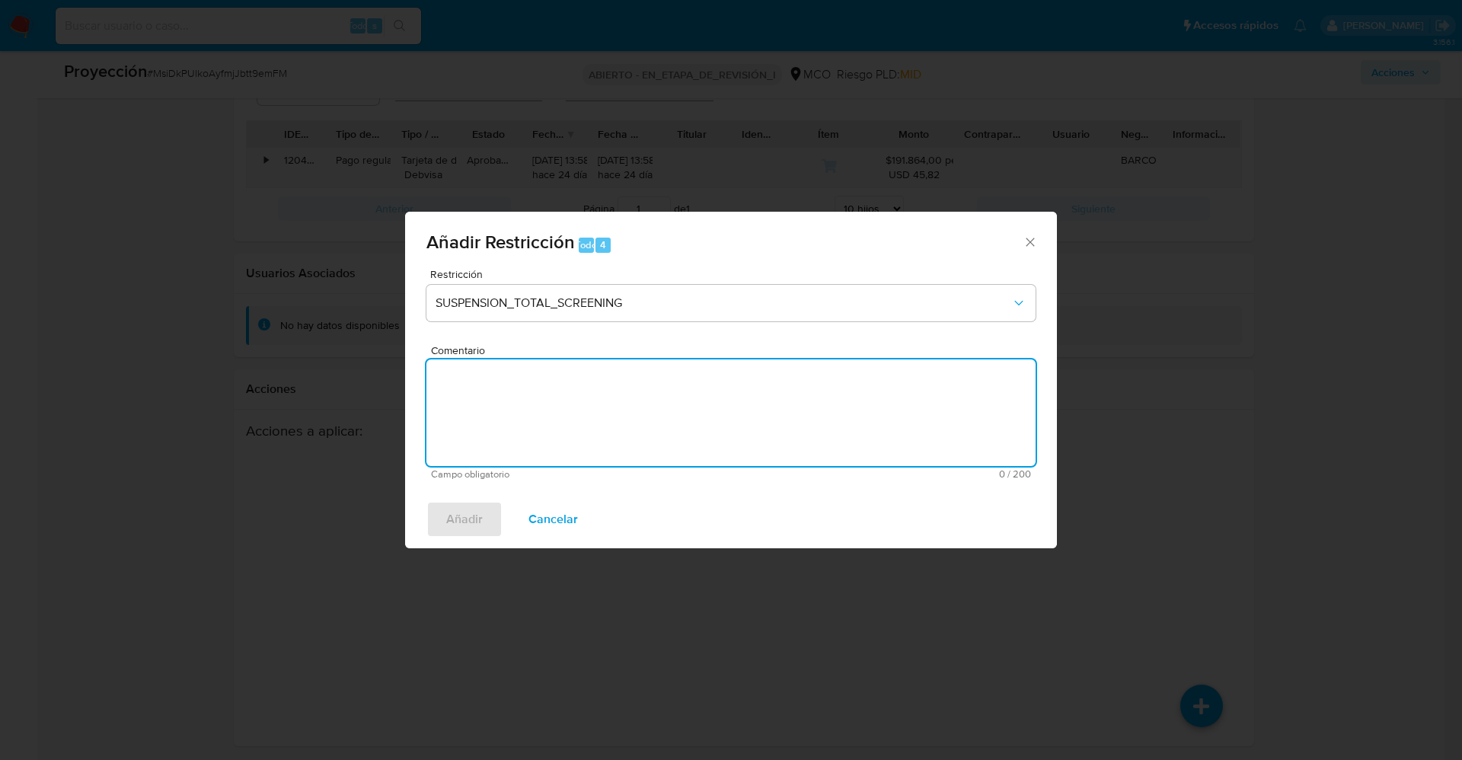
click at [653, 389] on textarea "Comentario" at bounding box center [730, 412] width 609 height 107
type textarea "Se aplica restricción ya que se evidencia el delito fuente,"
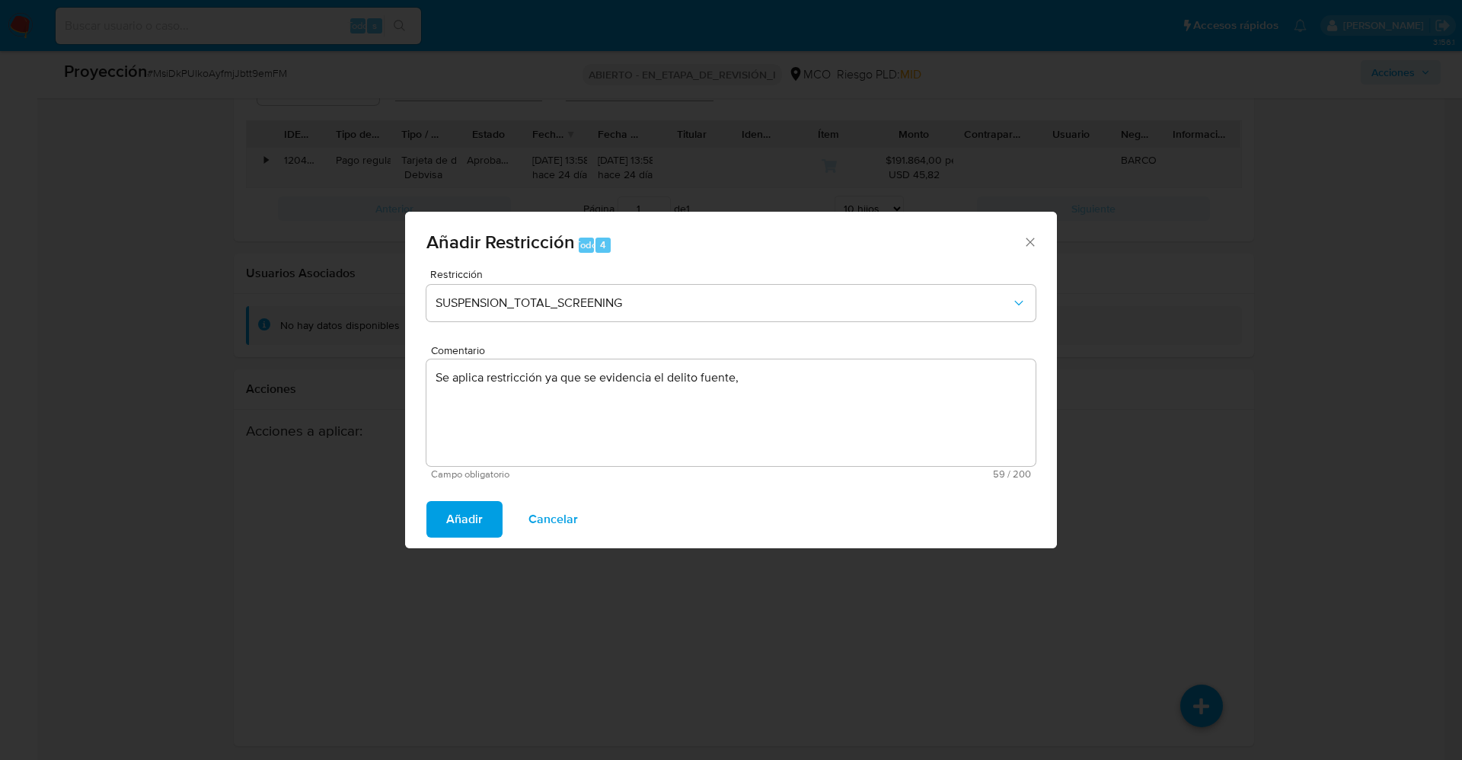
click at [439, 506] on button "Añadir" at bounding box center [464, 519] width 76 height 37
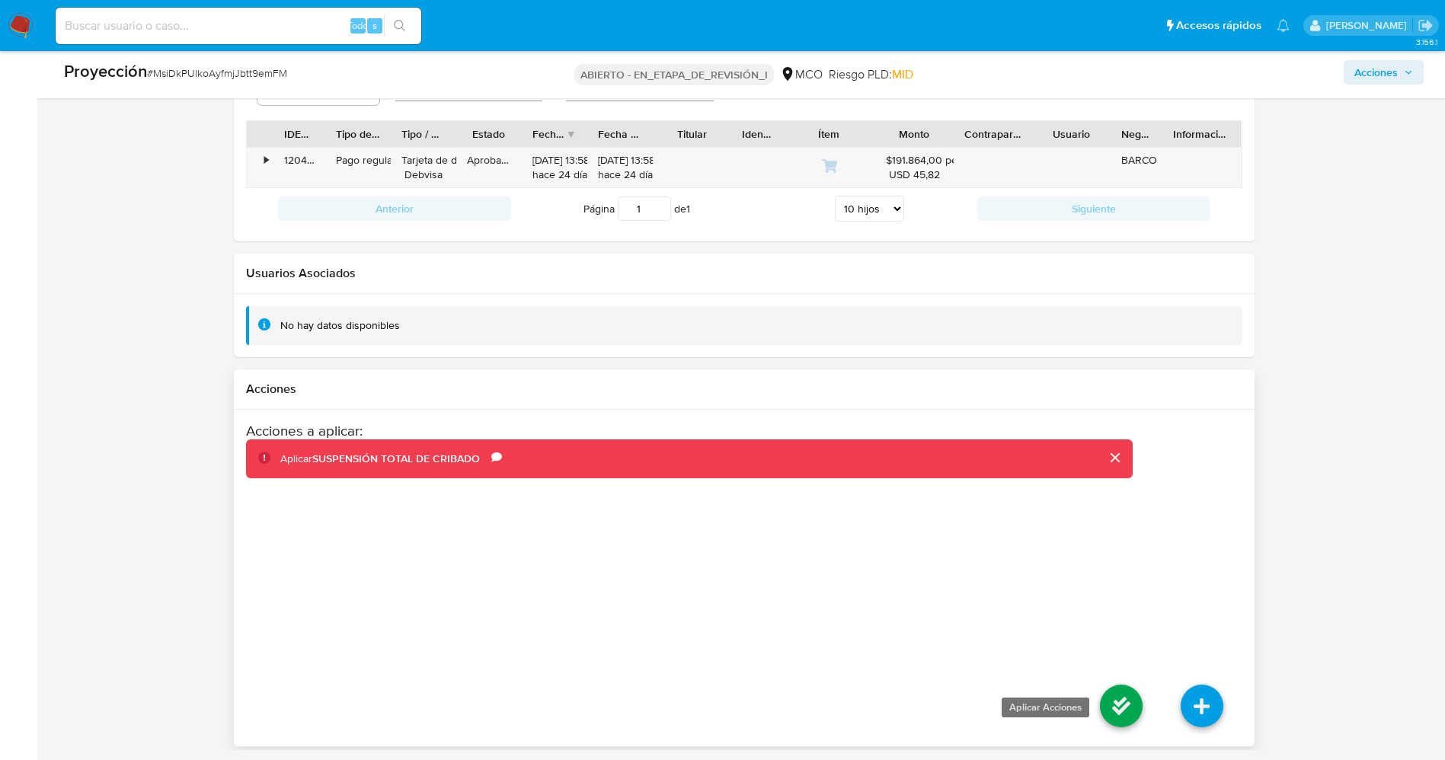
click at [963, 506] on icon at bounding box center [1121, 706] width 43 height 43
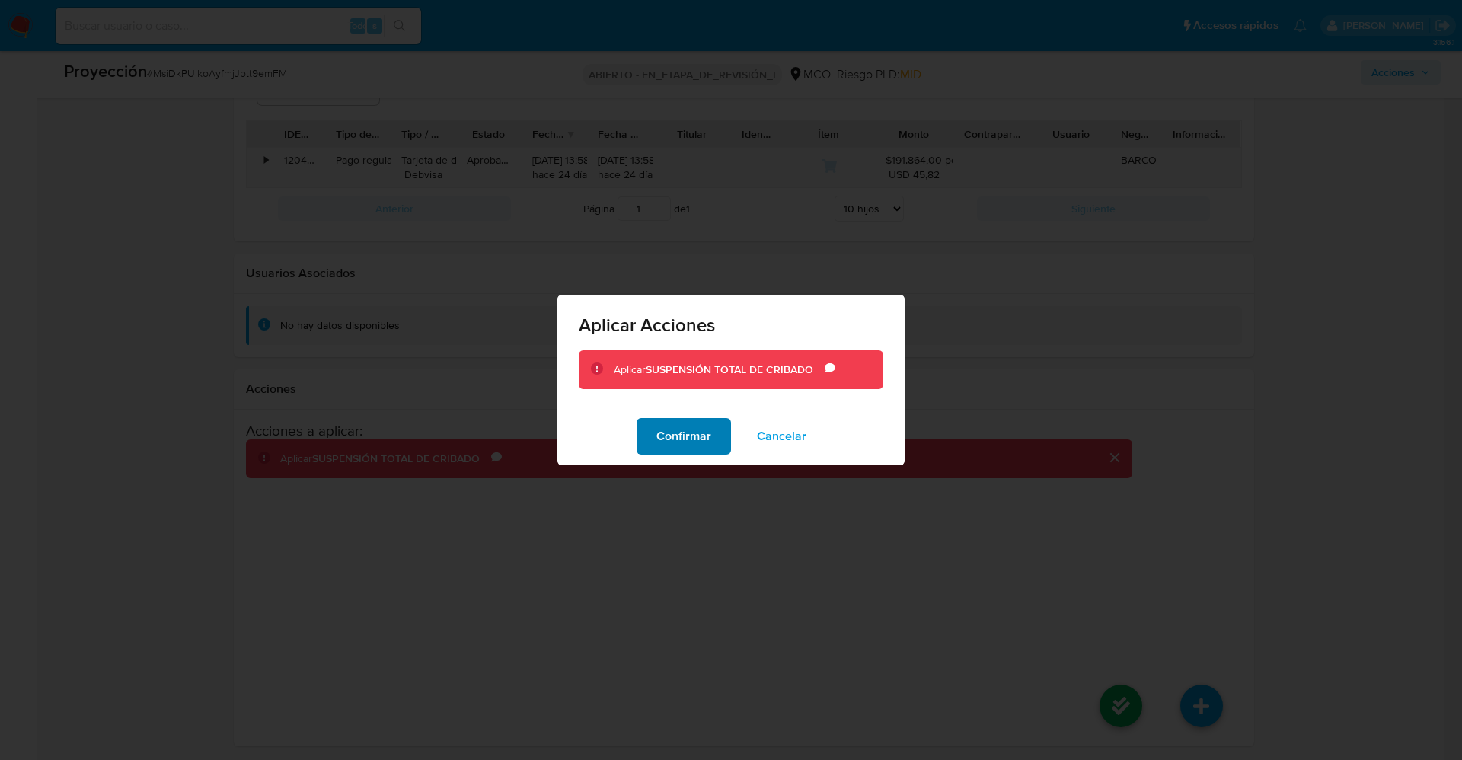
click at [714, 441] on button "Confirmar" at bounding box center [684, 436] width 94 height 37
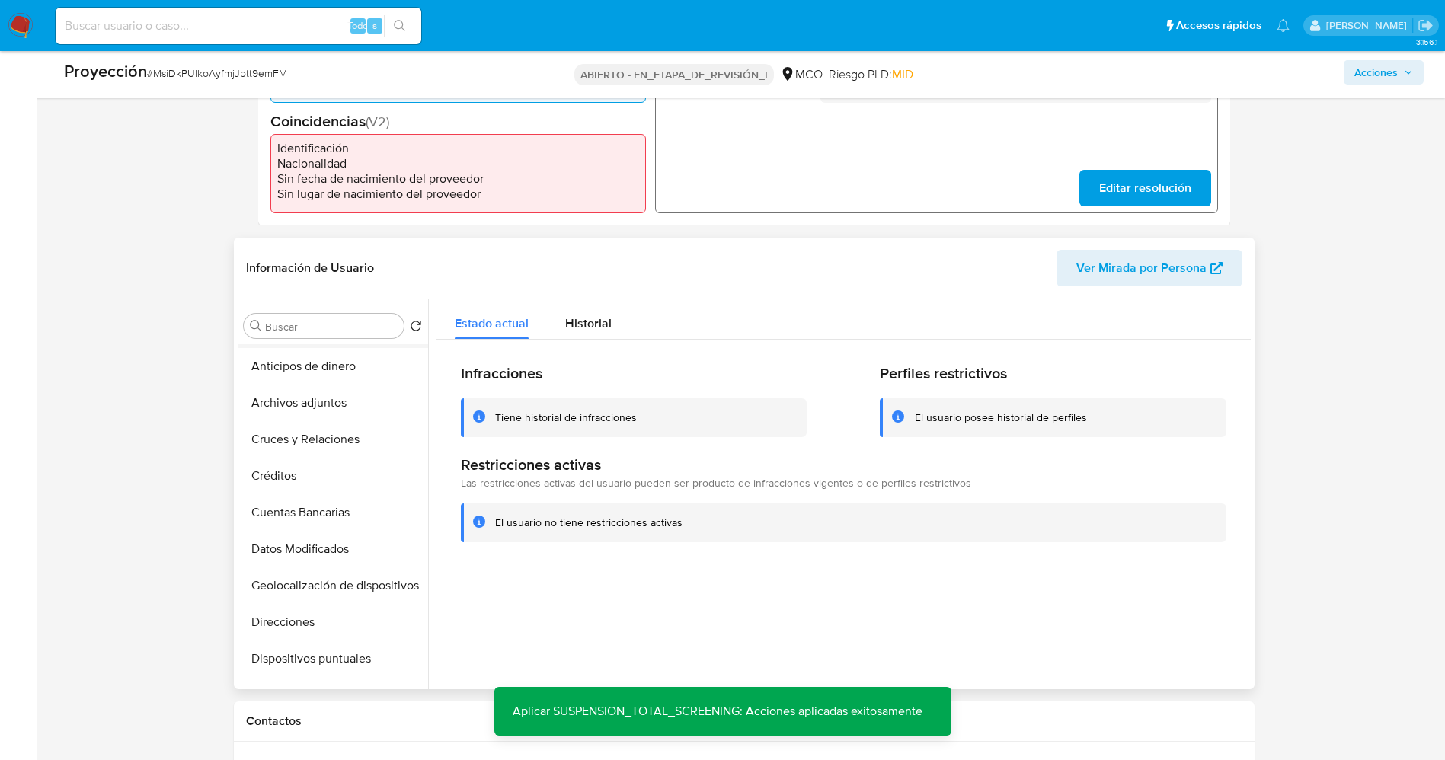
scroll to position [0, 0]
click at [284, 398] on button "Lista interna" at bounding box center [327, 399] width 178 height 37
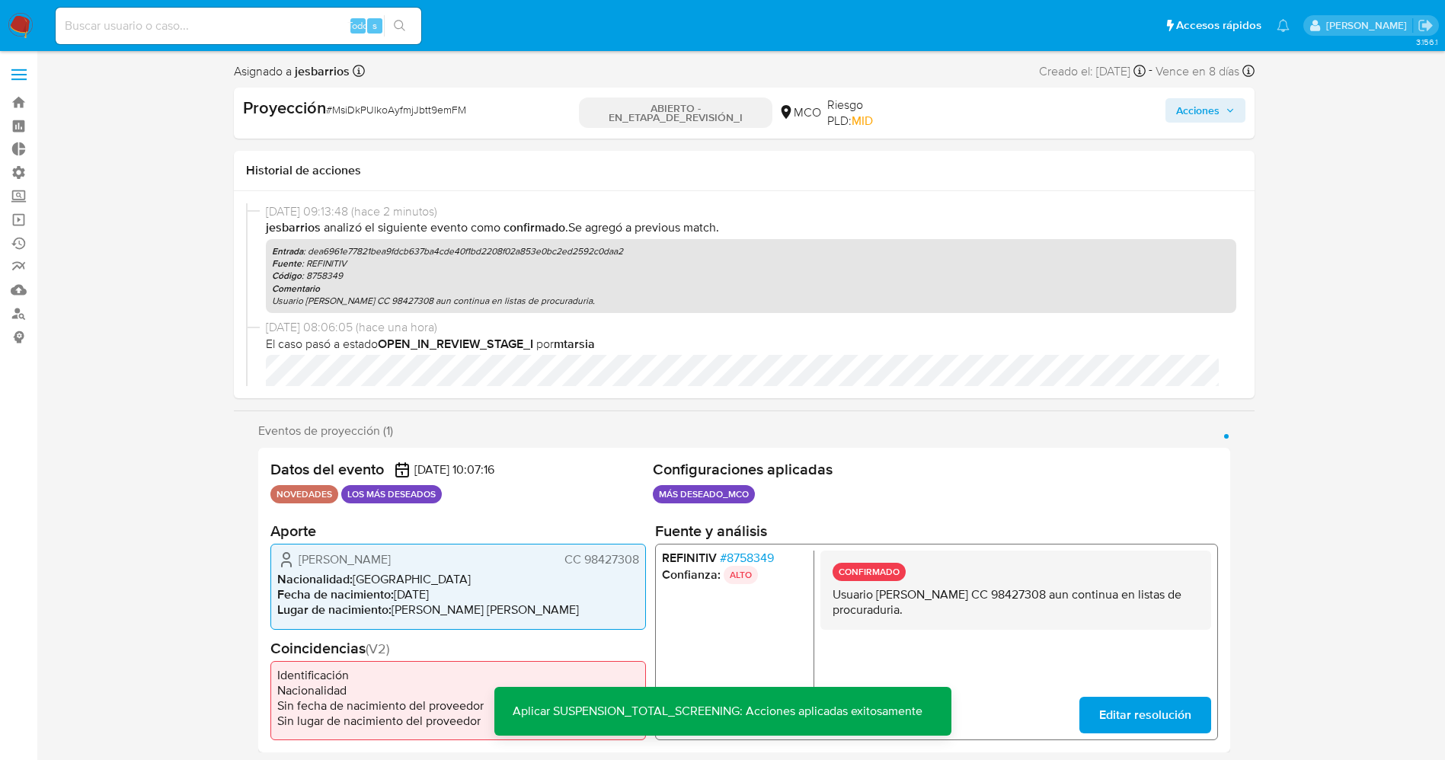
click at [963, 107] on icon "button" at bounding box center [1229, 110] width 9 height 9
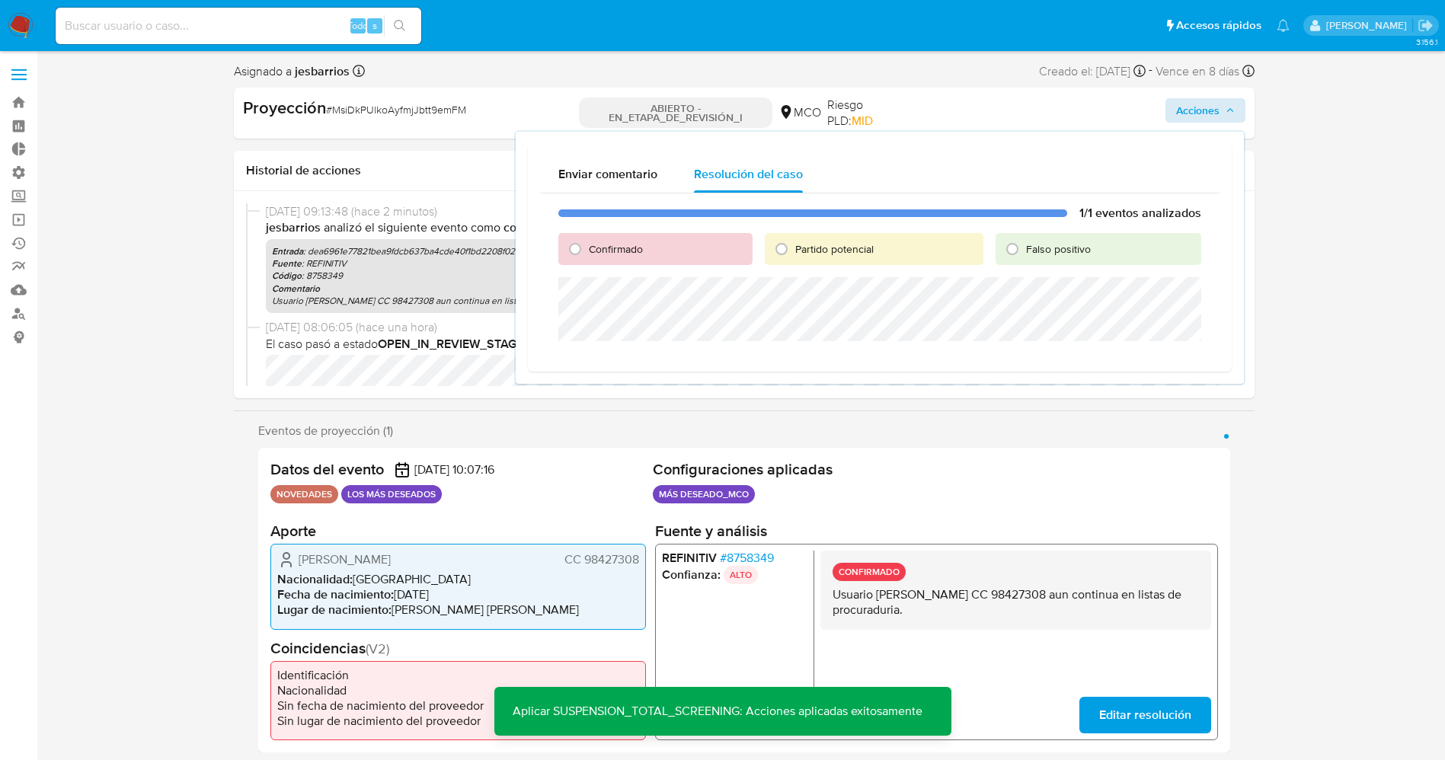
click at [631, 247] on font "Confirmado" at bounding box center [616, 248] width 54 height 15
click at [587, 247] on input "Confirmado" at bounding box center [575, 249] width 24 height 24
radio input "true"
click at [840, 248] on font "Partido potencial" at bounding box center [834, 248] width 78 height 15
click at [794, 248] on input "Partido potencial" at bounding box center [781, 249] width 24 height 24
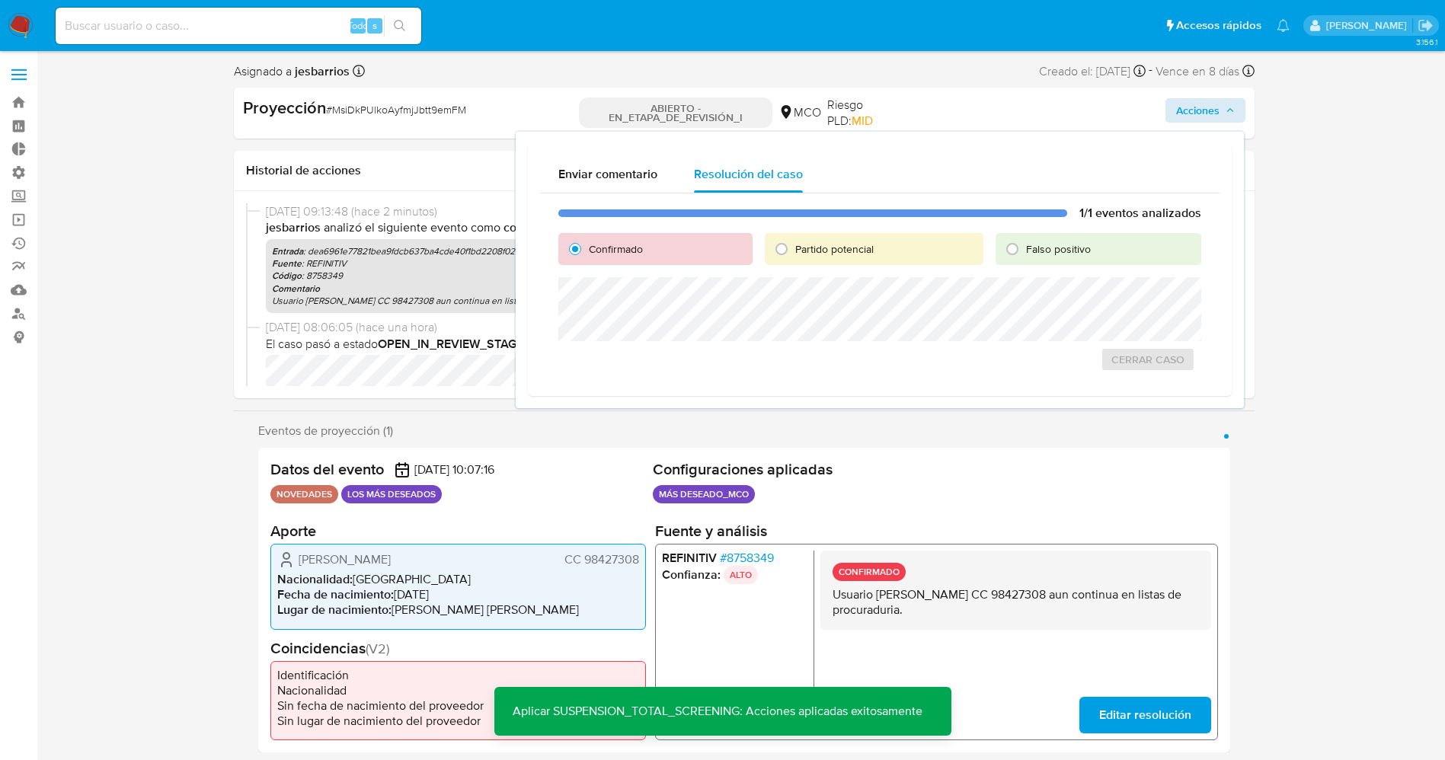
radio input "true"
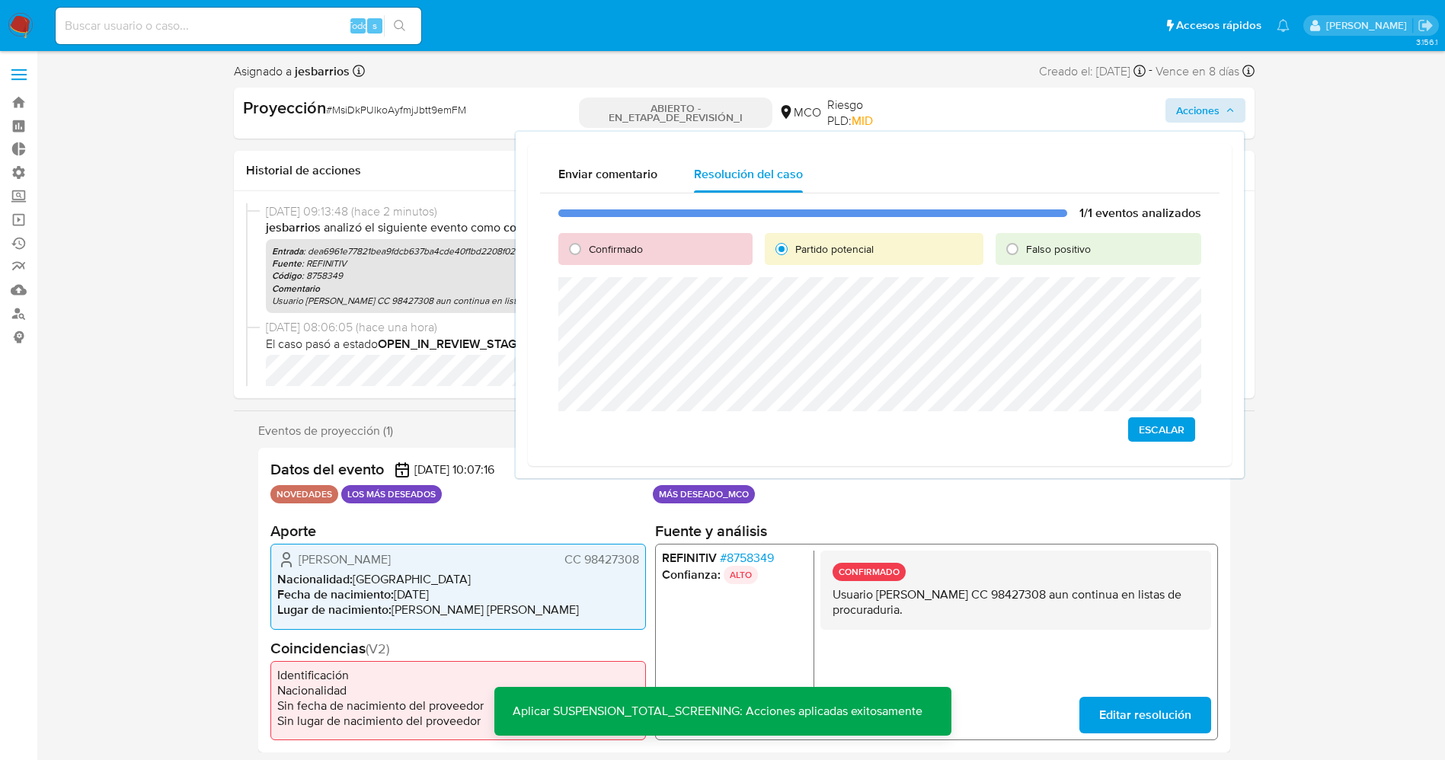
click at [963, 426] on span "Escalar" at bounding box center [1162, 429] width 46 height 21
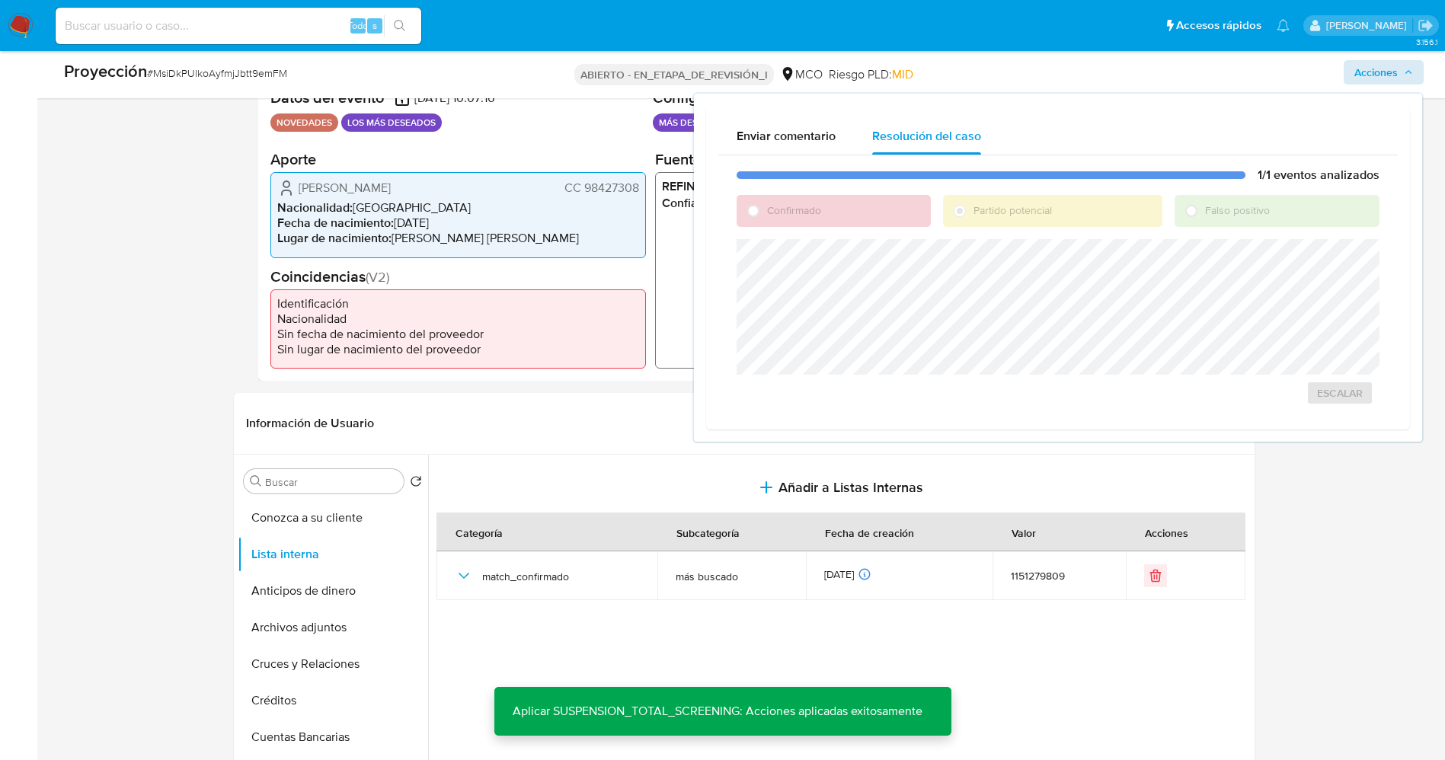
scroll to position [343, 0]
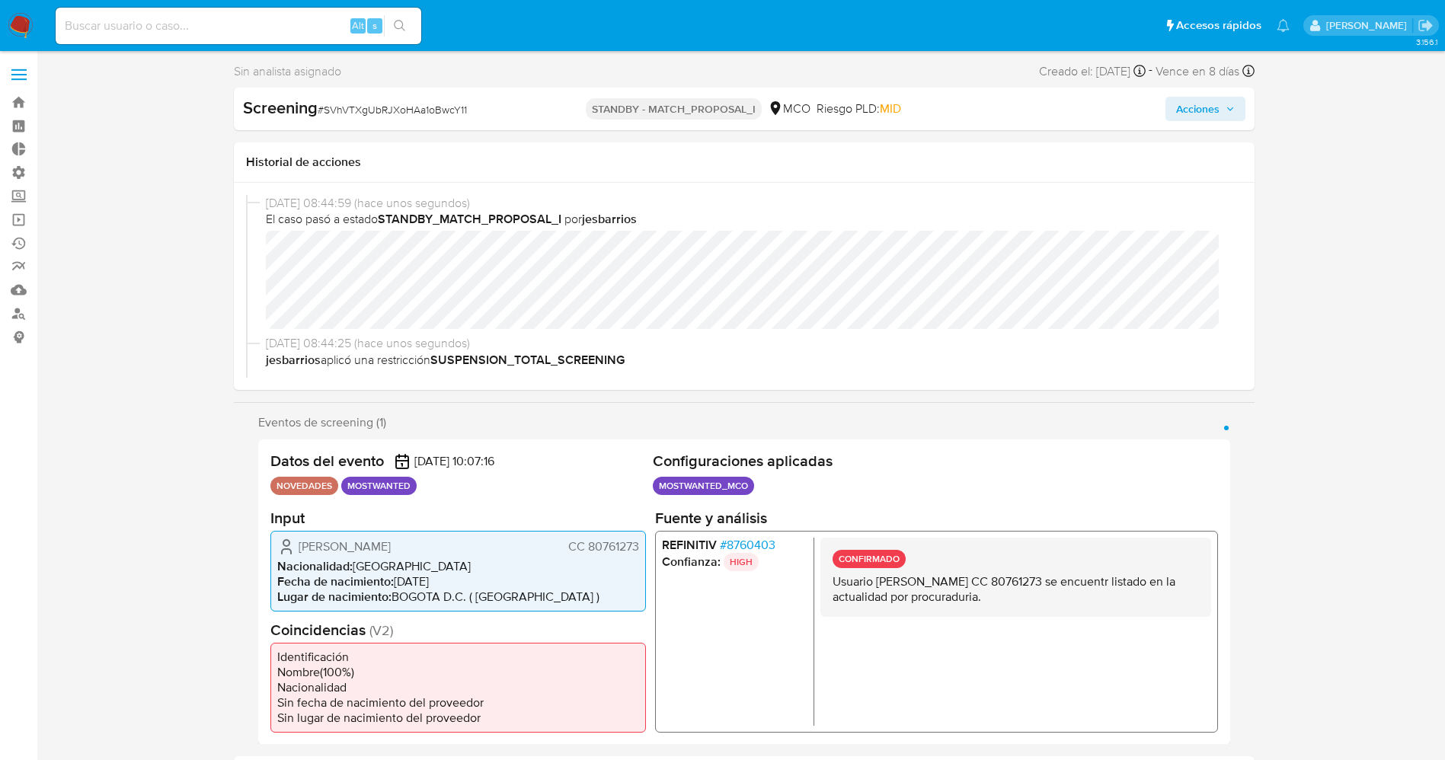
select select "10"
drag, startPoint x: 332, startPoint y: 109, endPoint x: 480, endPoint y: 104, distance: 147.8
click at [480, 104] on div "Screening # SVhVTXgUbRJXoHAa1oBwcY11" at bounding box center [407, 108] width 328 height 23
copy span "SVhVTXgUbRJXoHAa1oBwcY11"
select select "10"
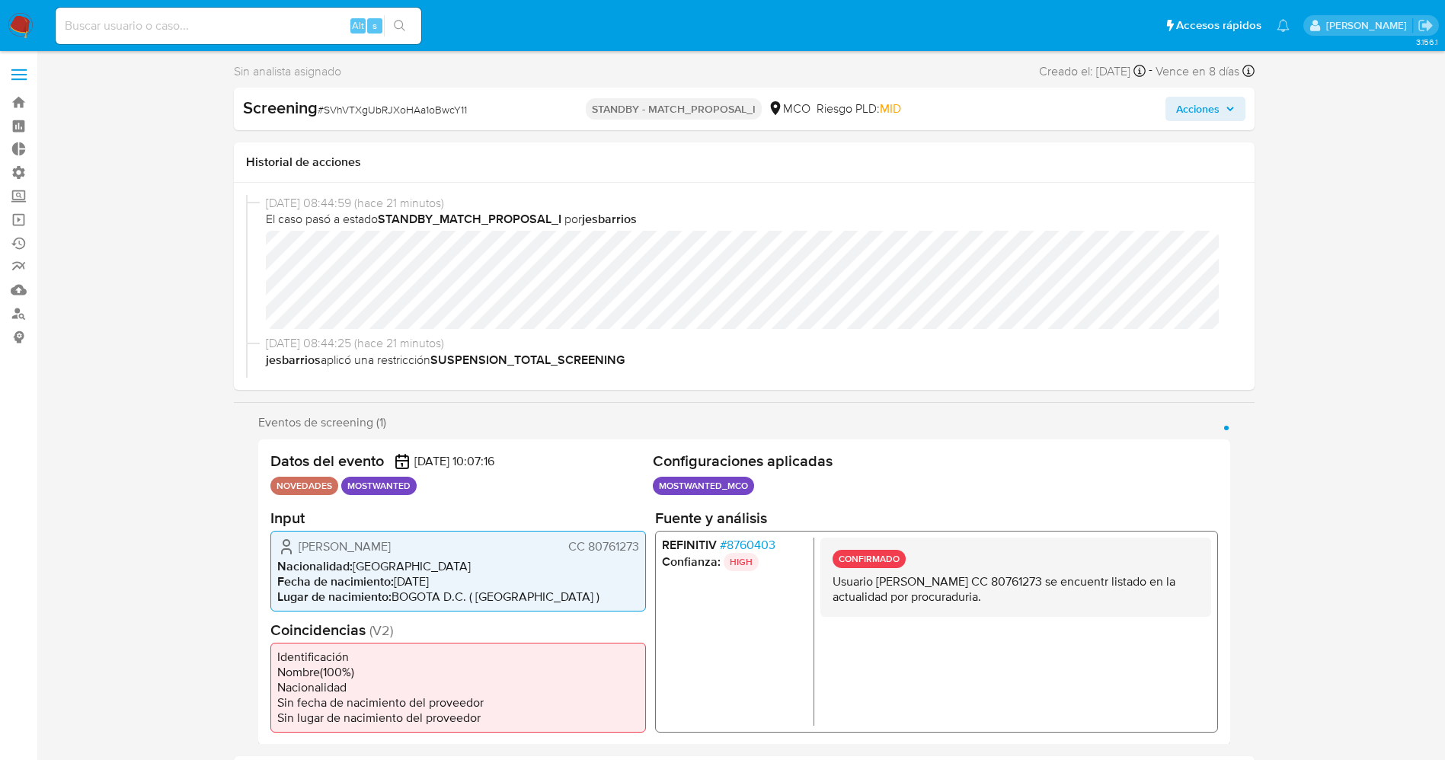
drag, startPoint x: 294, startPoint y: 543, endPoint x: 423, endPoint y: 541, distance: 128.7
click at [471, 557] on div "[PERSON_NAME] CC 80761273 Nacionalidad : [DEMOGRAPHIC_DATA] Fecha de nacimiento…" at bounding box center [457, 570] width 375 height 81
click at [391, 541] on span "[PERSON_NAME]" at bounding box center [345, 545] width 92 height 15
drag, startPoint x: 282, startPoint y: 537, endPoint x: 474, endPoint y: 543, distance: 192.0
click at [474, 543] on div "[PERSON_NAME] CC 80761273" at bounding box center [458, 546] width 362 height 18
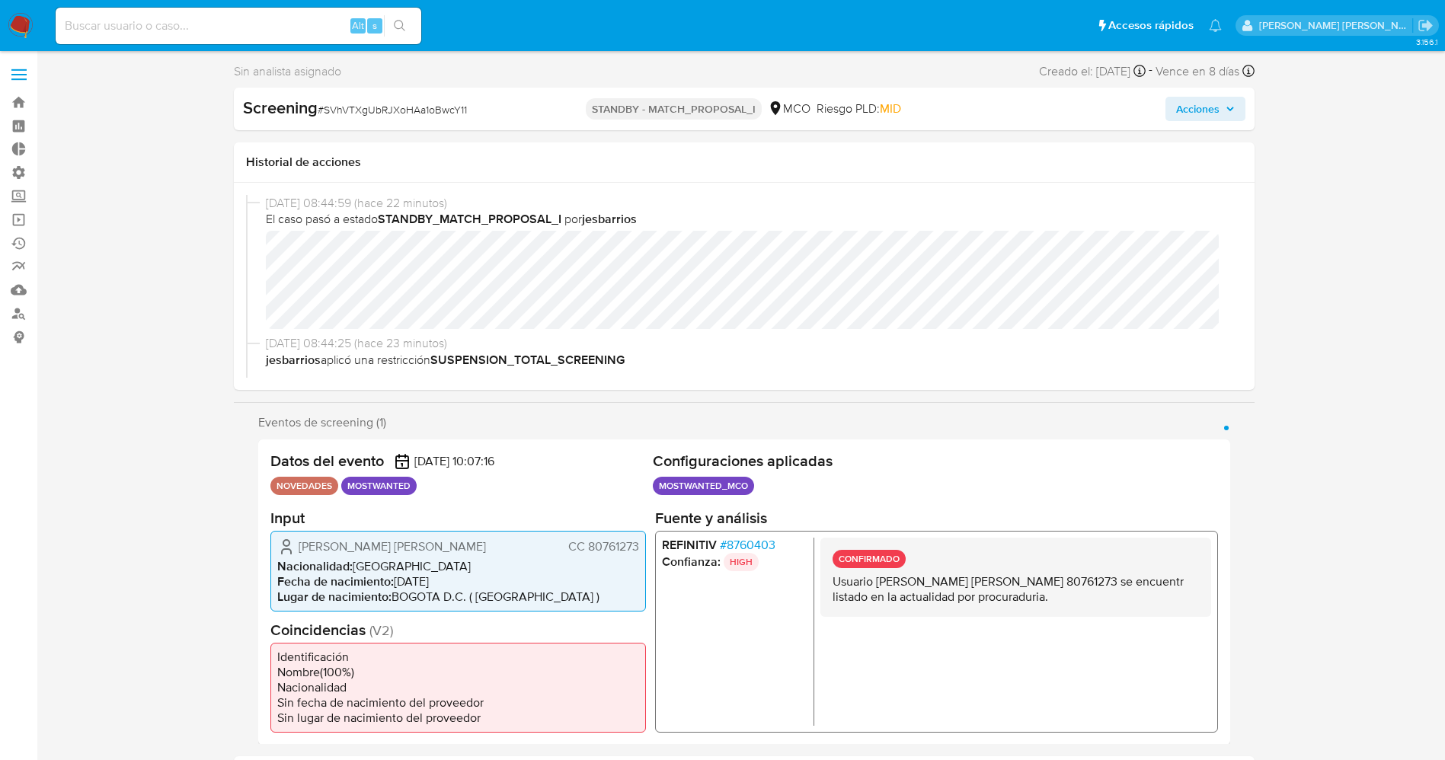
select select "10"
drag, startPoint x: 324, startPoint y: 107, endPoint x: 498, endPoint y: 111, distance: 173.7
click at [511, 111] on div "Screening # SVhVTXgUbRJXoHAa1oBwcY11" at bounding box center [407, 108] width 328 height 23
copy span "SVhVTXgUbRJXoHAa1oBwcY11"
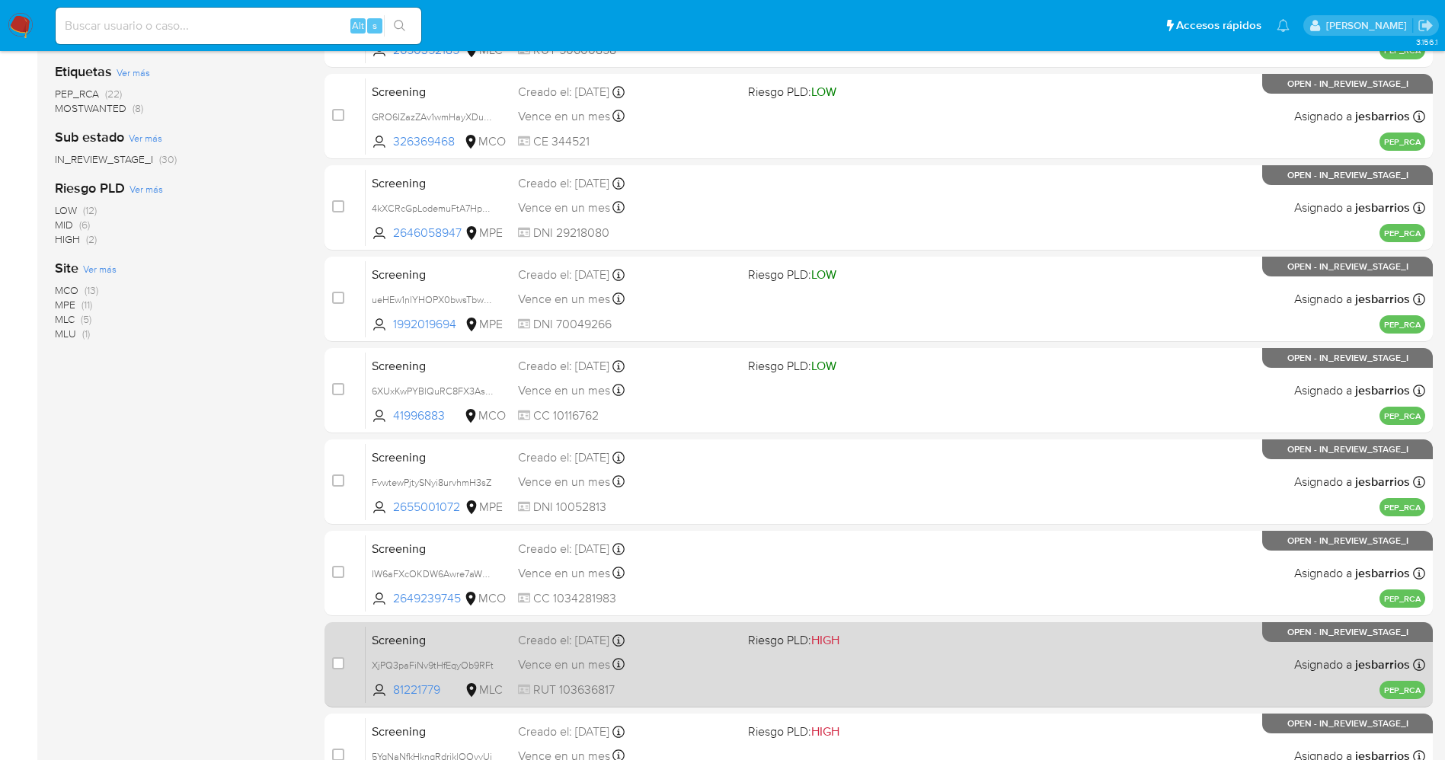
scroll to position [442, 0]
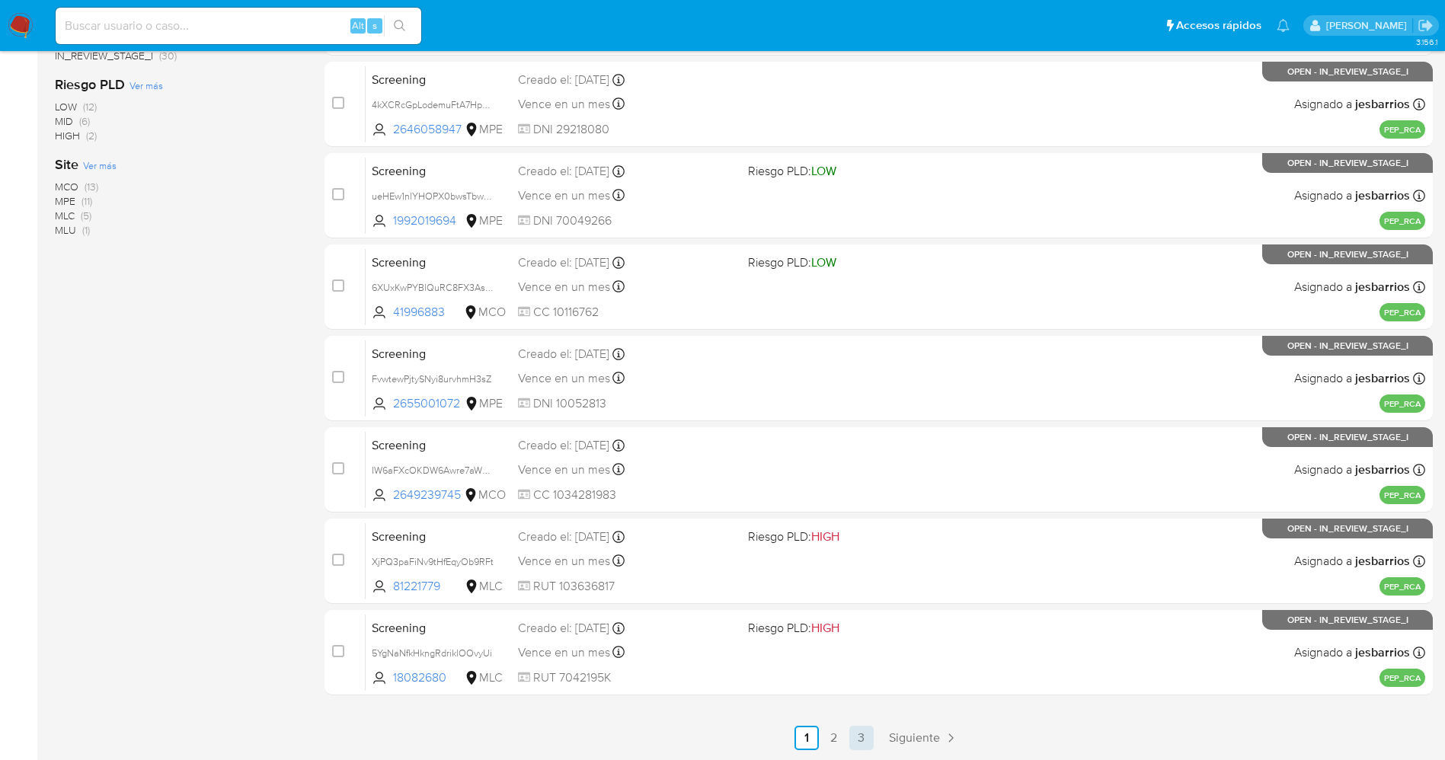
click at [862, 743] on link "3" at bounding box center [861, 738] width 24 height 24
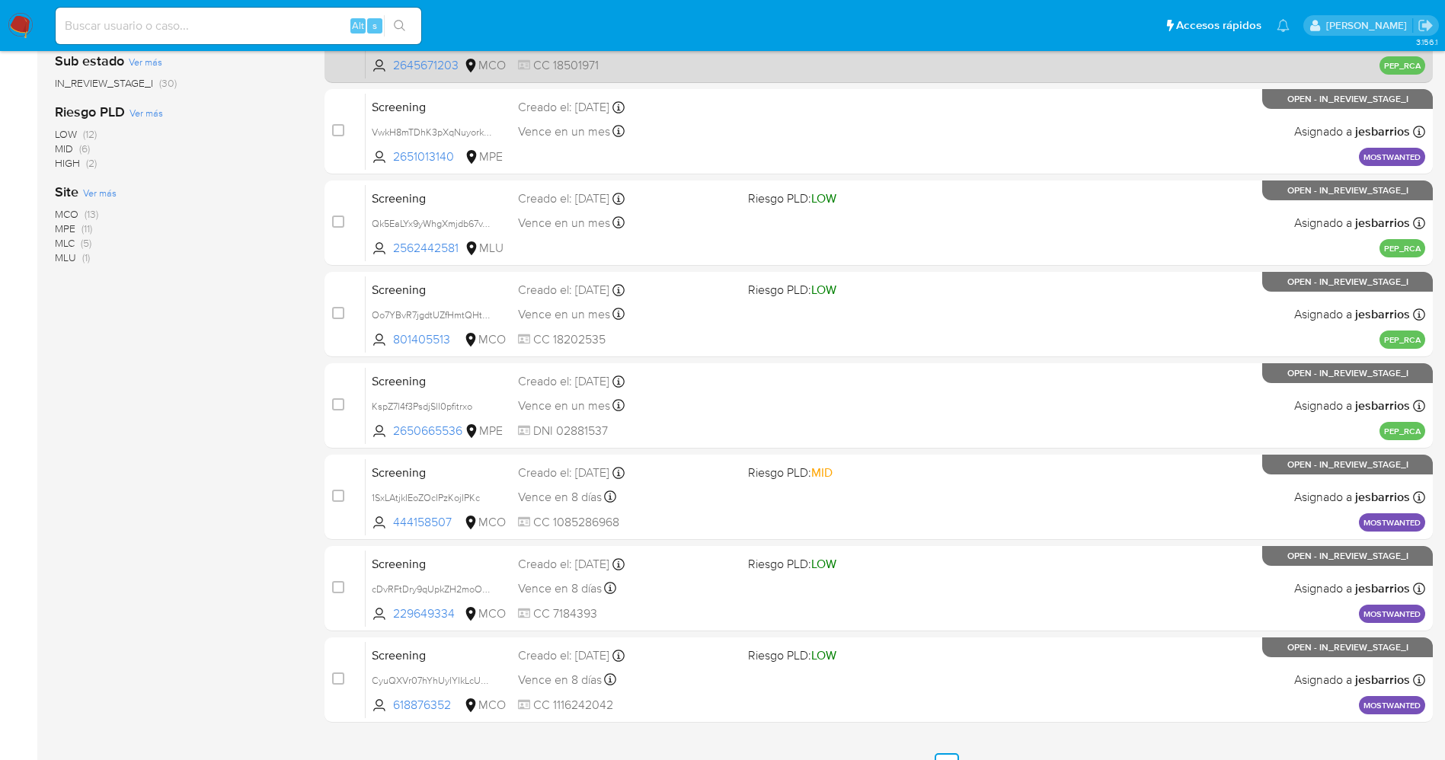
scroll to position [442, 0]
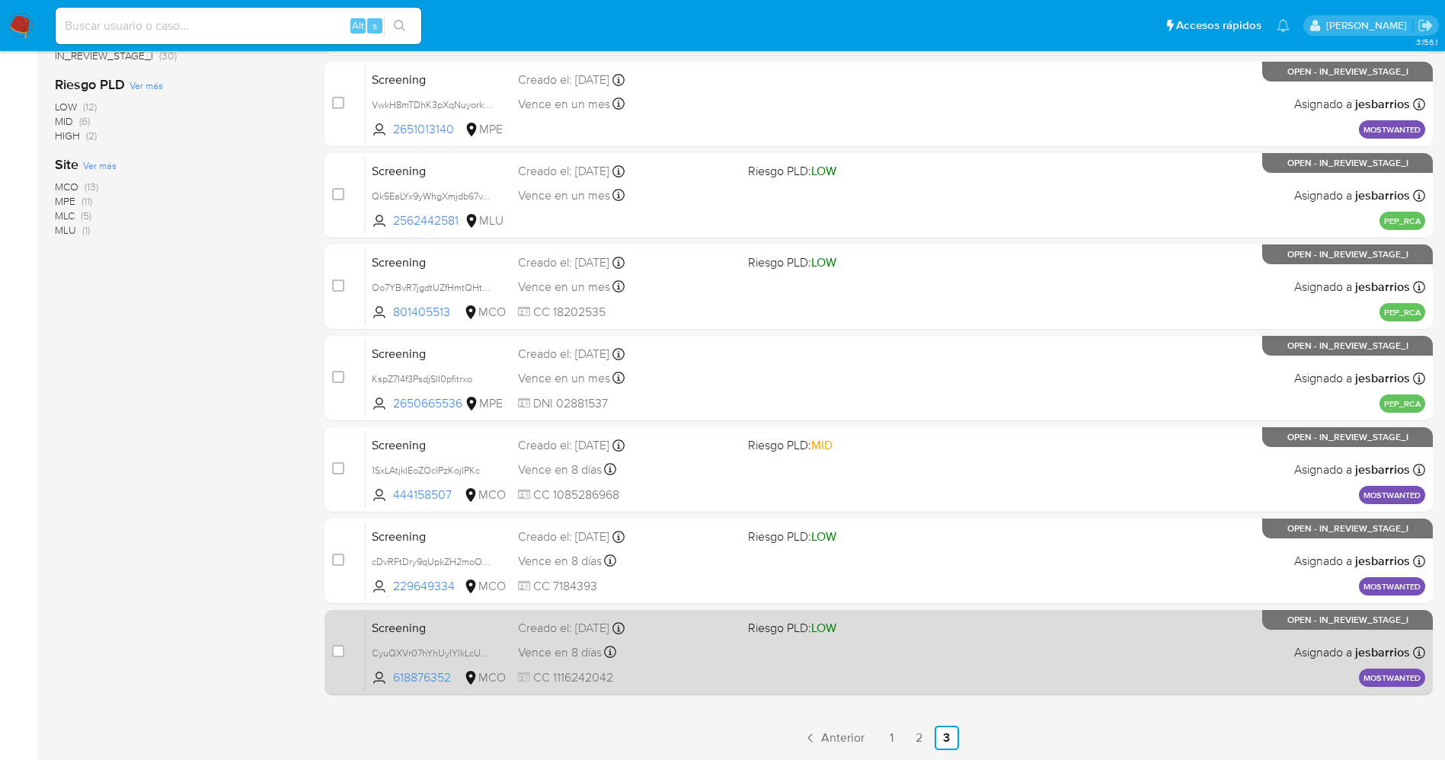
click at [749, 655] on div "Screening CyuQXVr07hYhUyIYIkLcUoN3 618876352 MCO Riesgo PLD: LOW Creado el: 28/…" at bounding box center [895, 652] width 1059 height 77
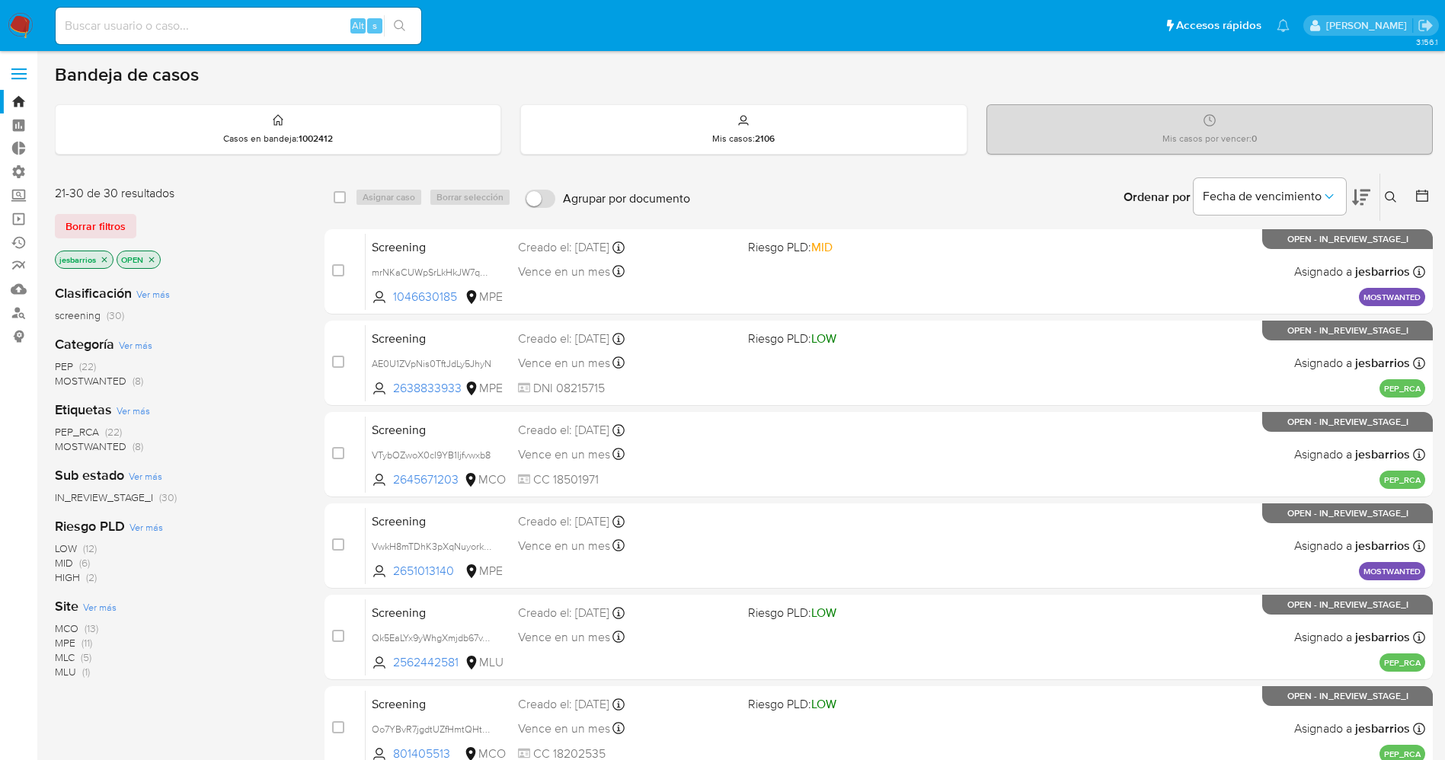
scroll to position [0, 0]
click at [120, 226] on span "Borrar filtros" at bounding box center [95, 226] width 60 height 21
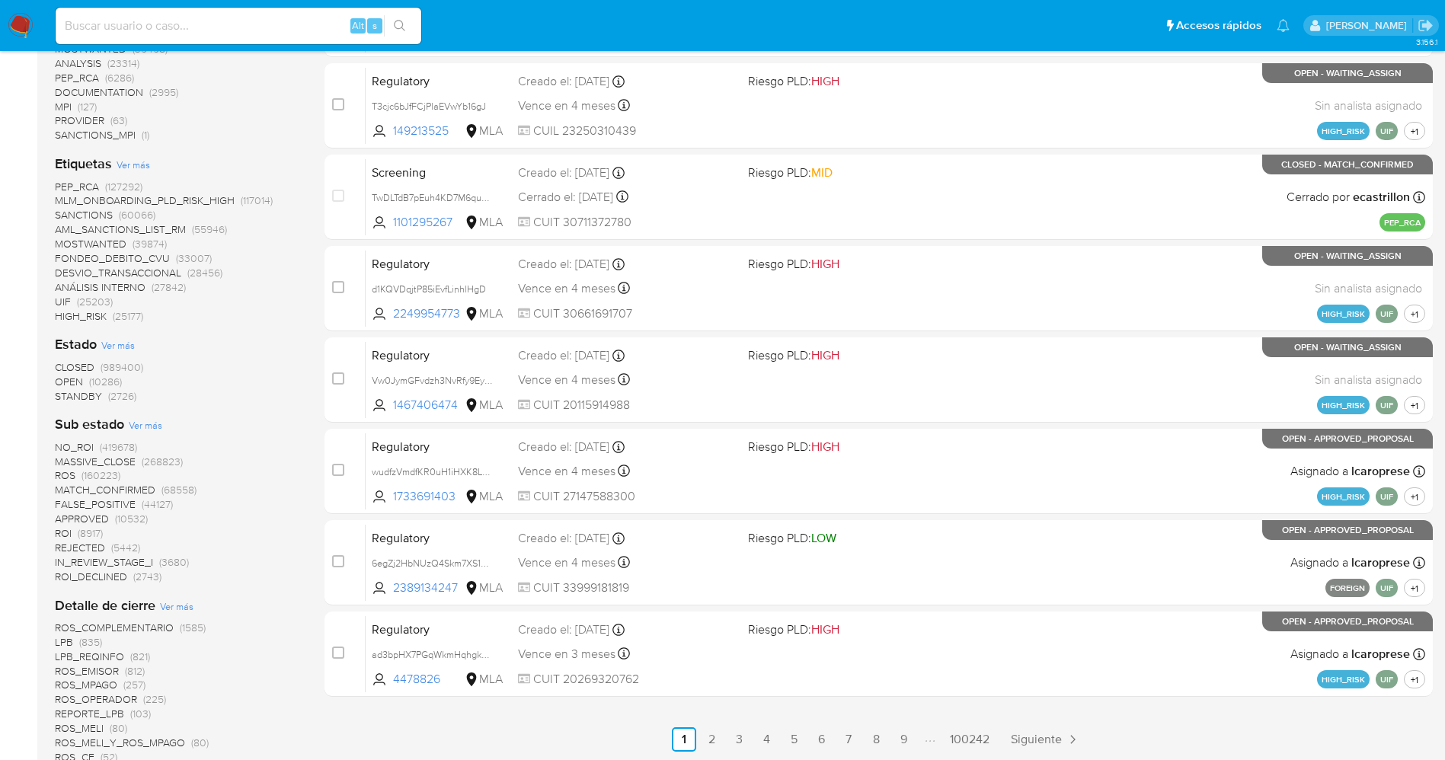
scroll to position [457, 0]
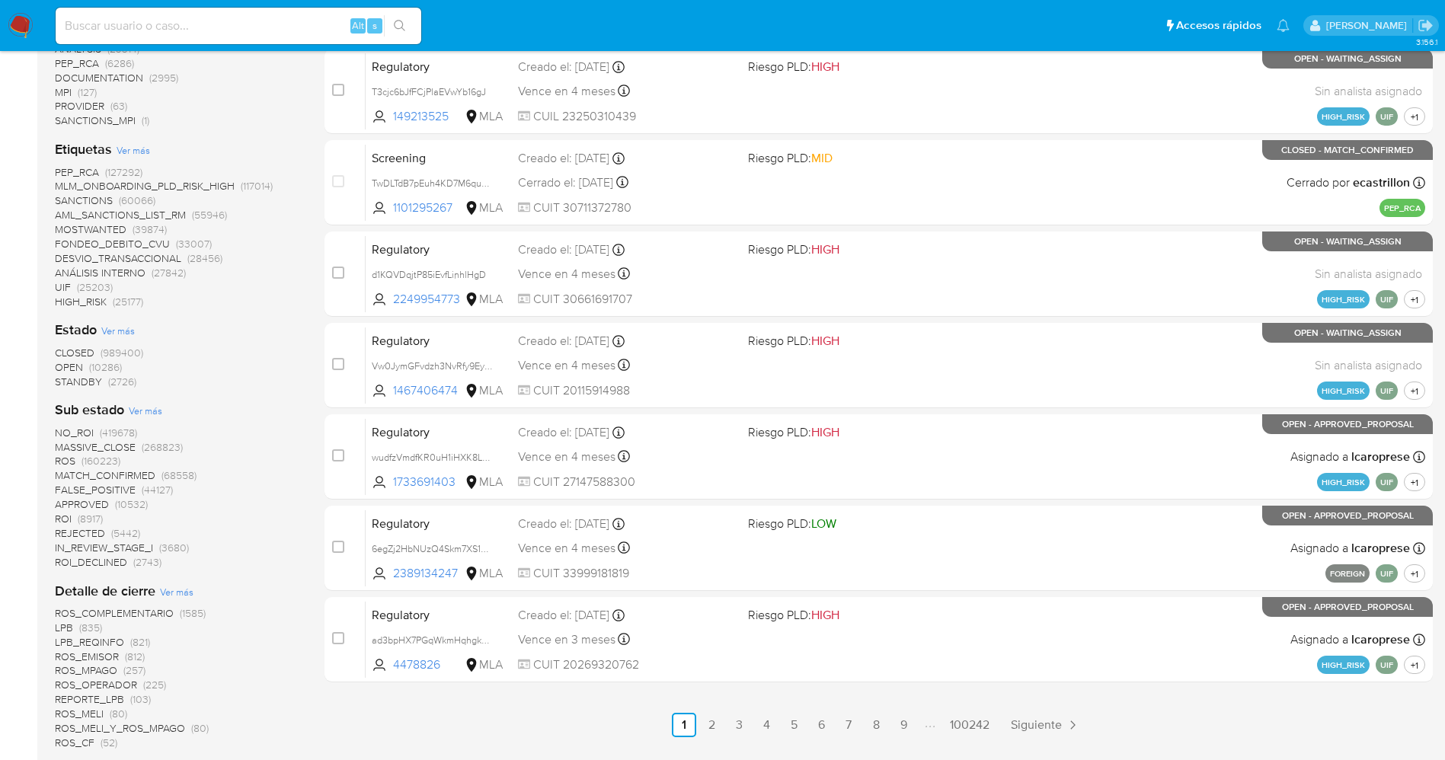
click at [73, 380] on span "STANDBY" at bounding box center [78, 381] width 47 height 15
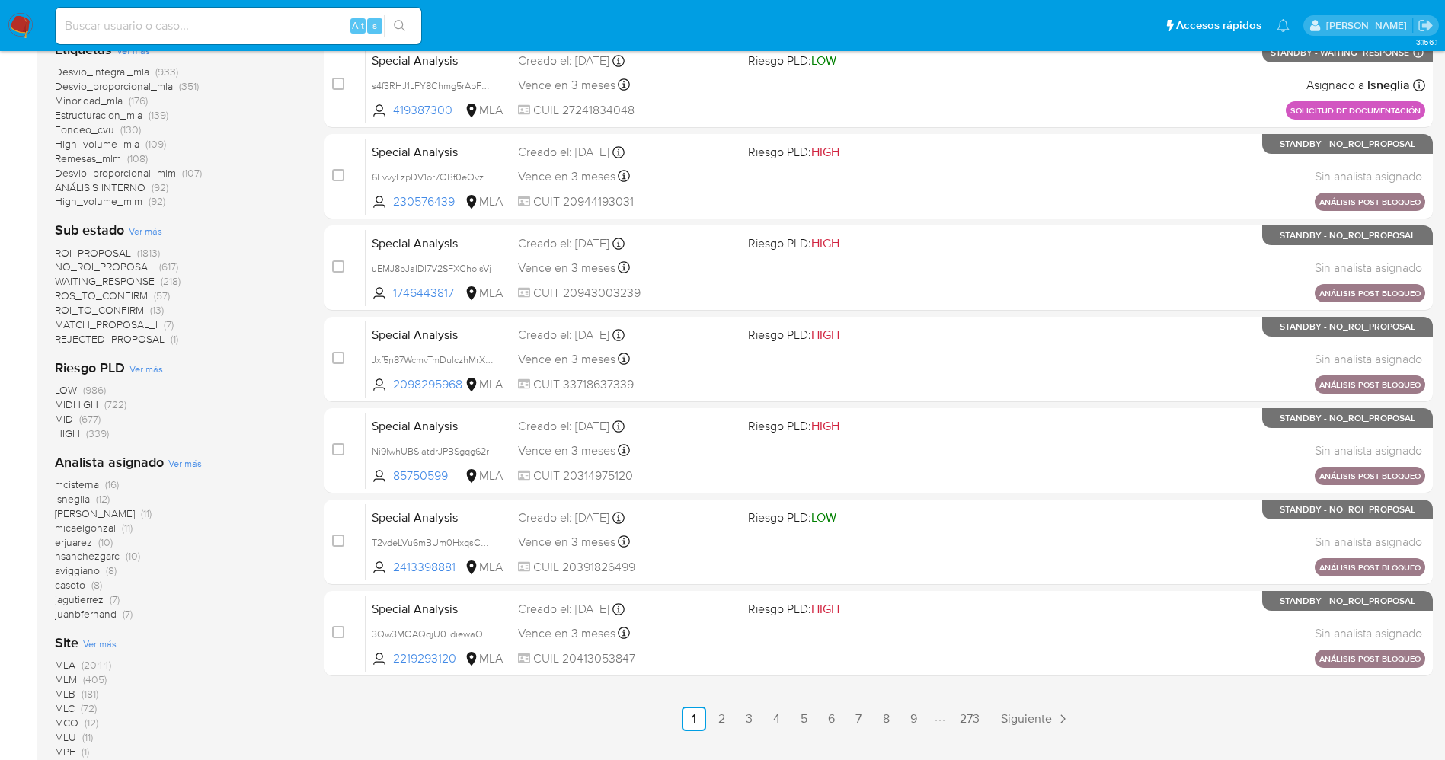
scroll to position [545, 0]
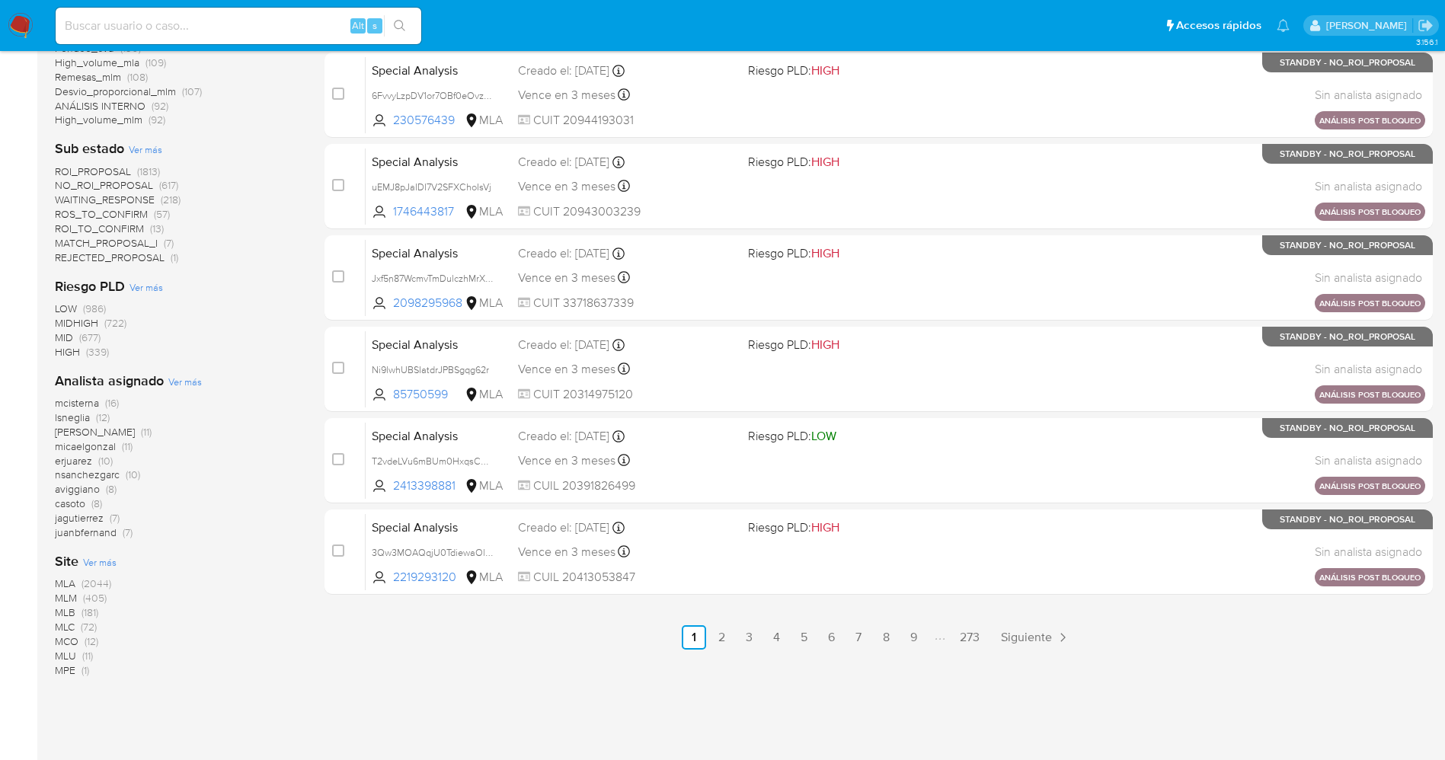
click at [70, 637] on span "MCO" at bounding box center [67, 641] width 24 height 15
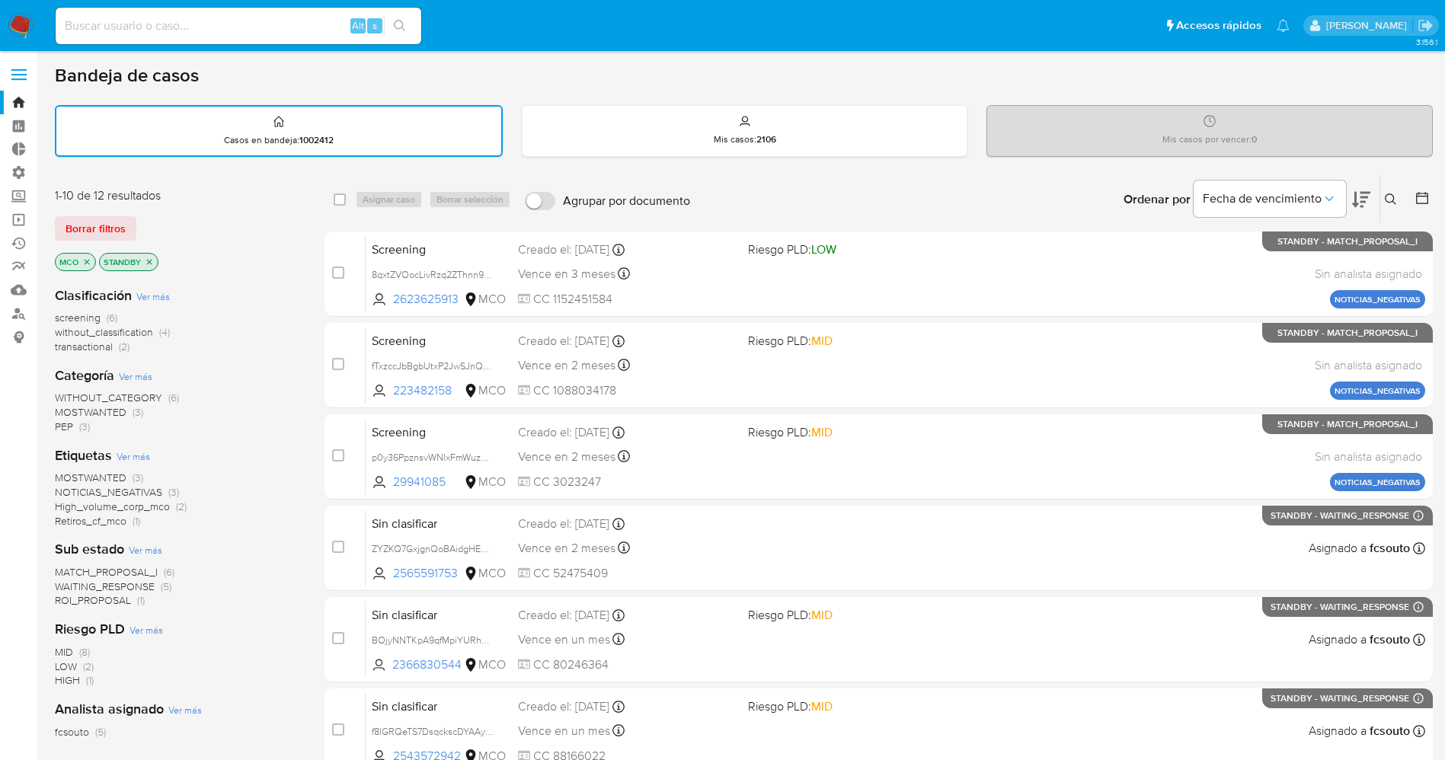
click at [106, 475] on span "MOSTWANTED" at bounding box center [91, 477] width 72 height 15
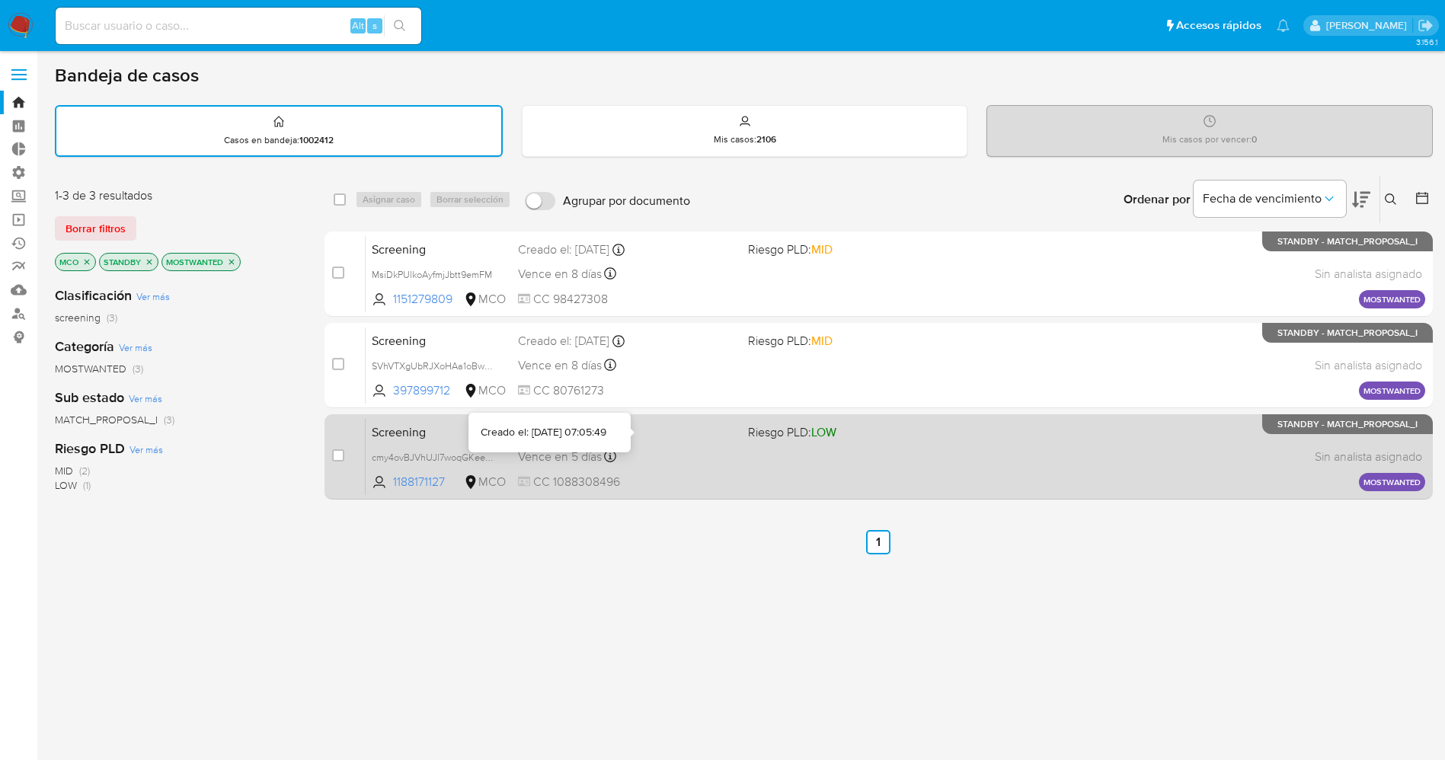
click at [676, 428] on div "Creado el: 25/08/2025 Creado el: 25/08/2025 07:05:49" at bounding box center [627, 432] width 218 height 17
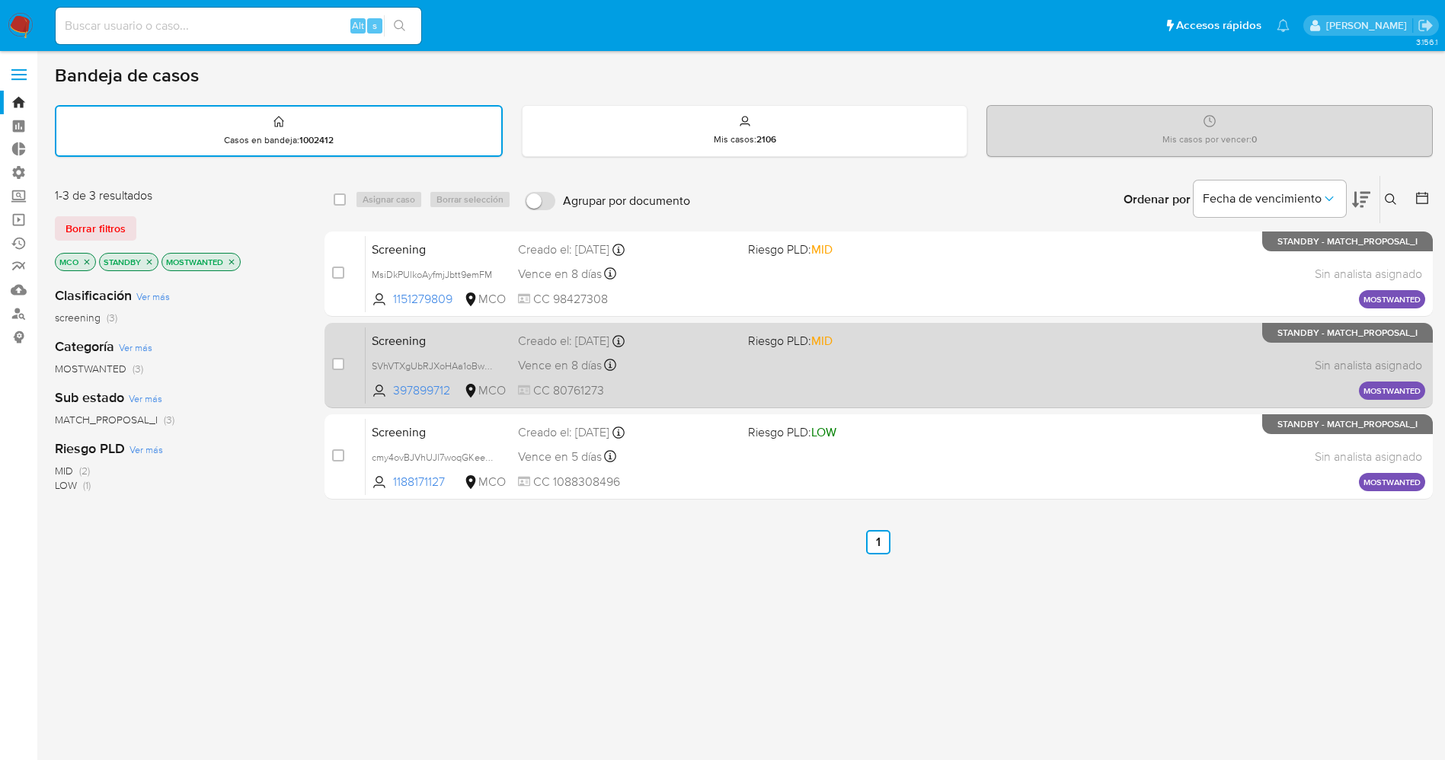
click at [701, 375] on div "Vence en 8 días Vence el 05/09/2025 07:07:16" at bounding box center [627, 365] width 218 height 21
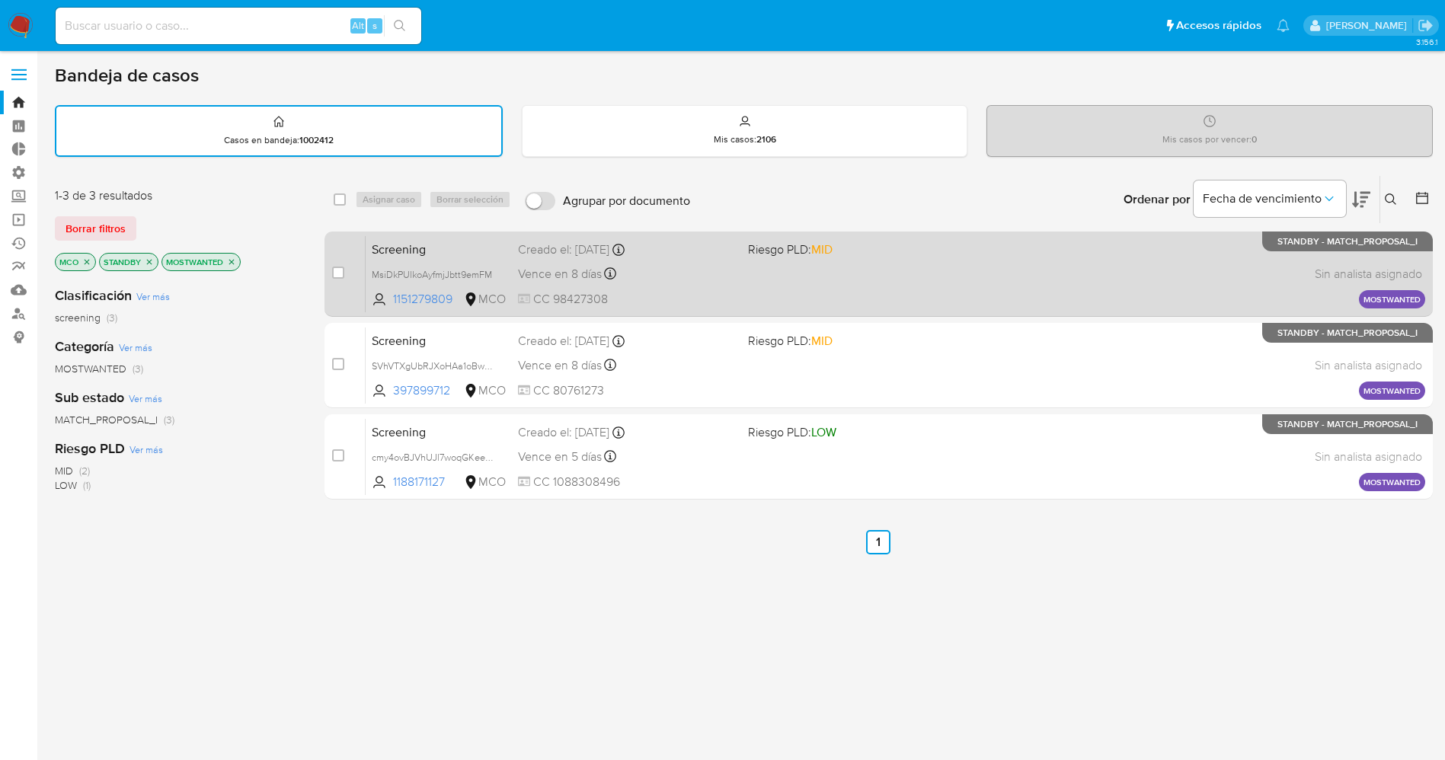
click at [772, 289] on div "Screening MsiDkPUlkoAyfmjJbtt9emFM 1151279809 MCO Riesgo PLD: MID Creado el: 28…" at bounding box center [895, 273] width 1059 height 77
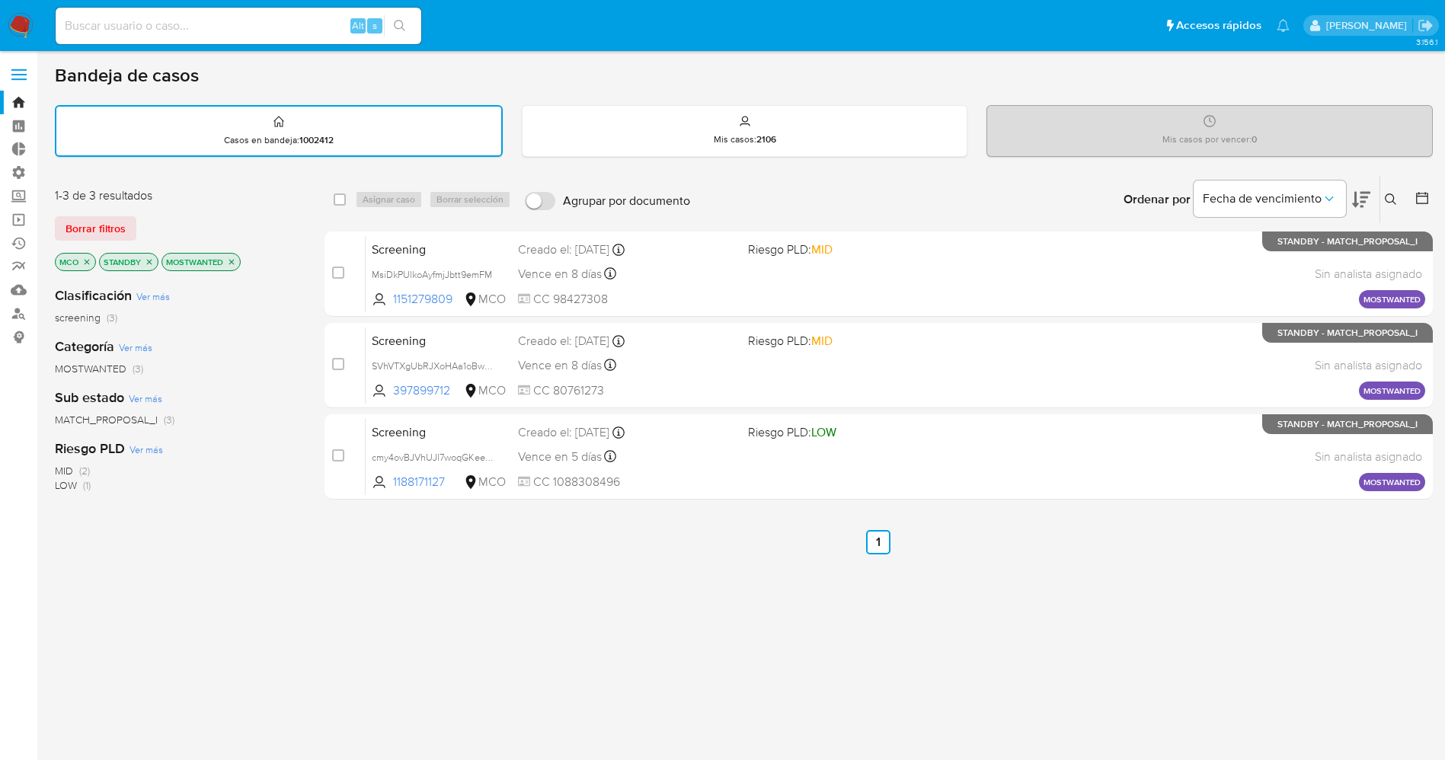
click at [18, 21] on img at bounding box center [21, 26] width 26 height 26
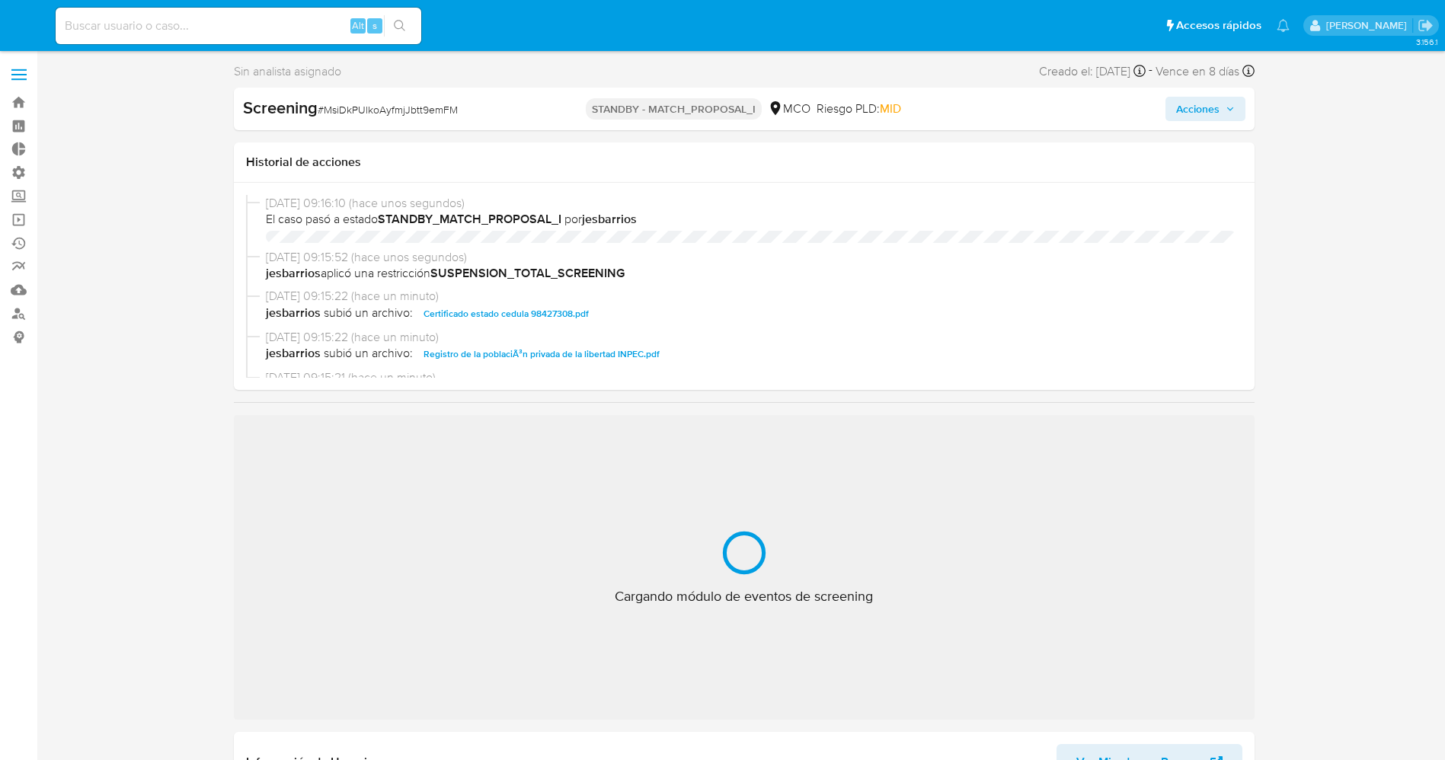
select select "10"
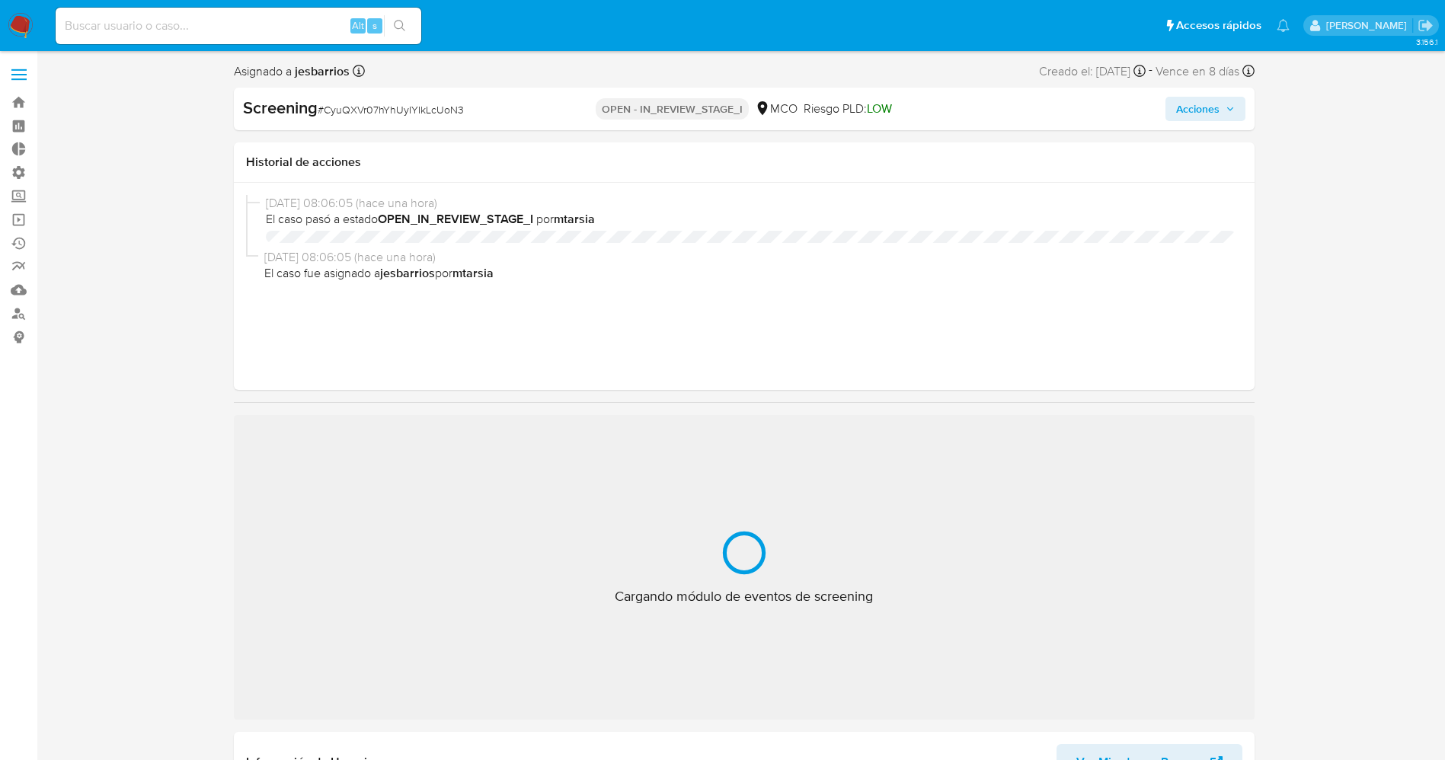
select select "10"
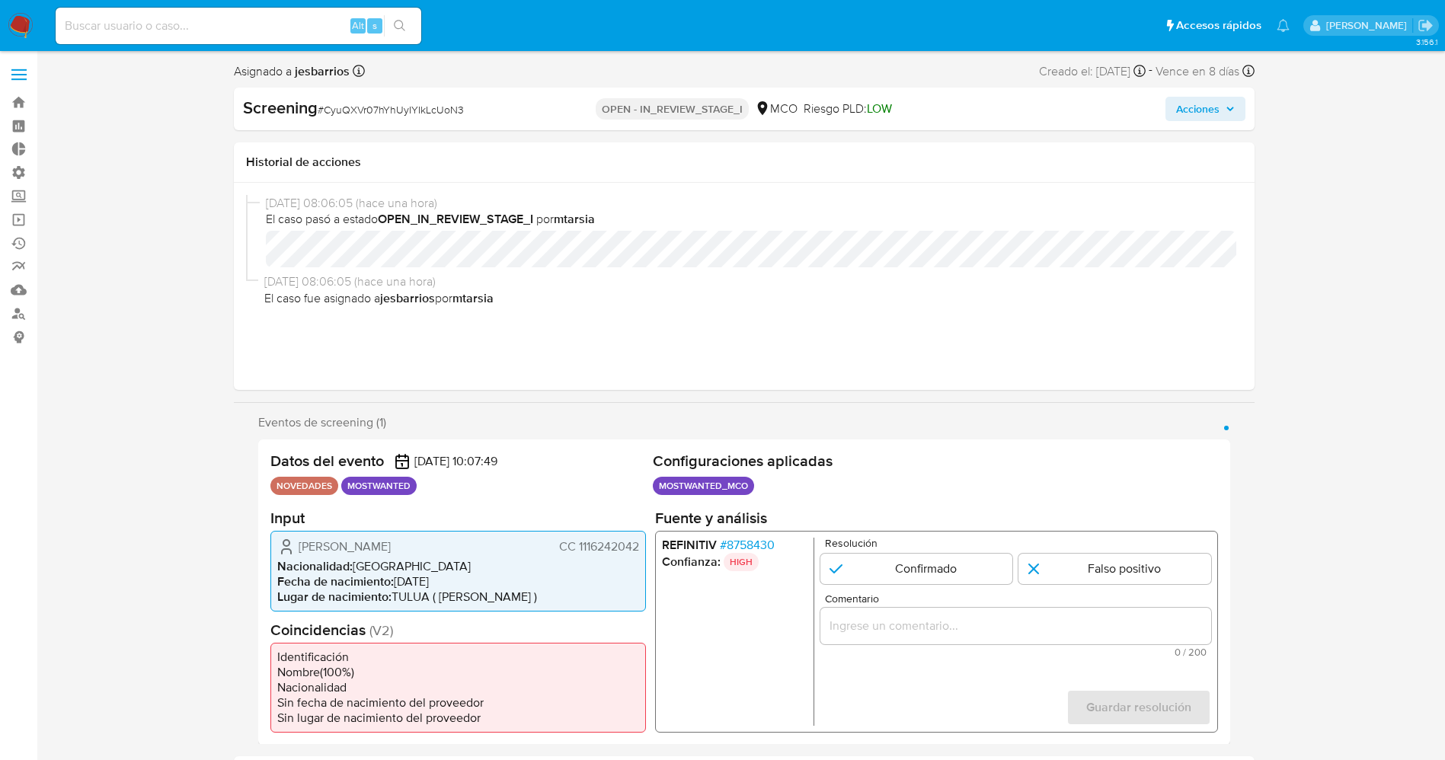
click at [759, 538] on span "# 8758430" at bounding box center [746, 544] width 55 height 15
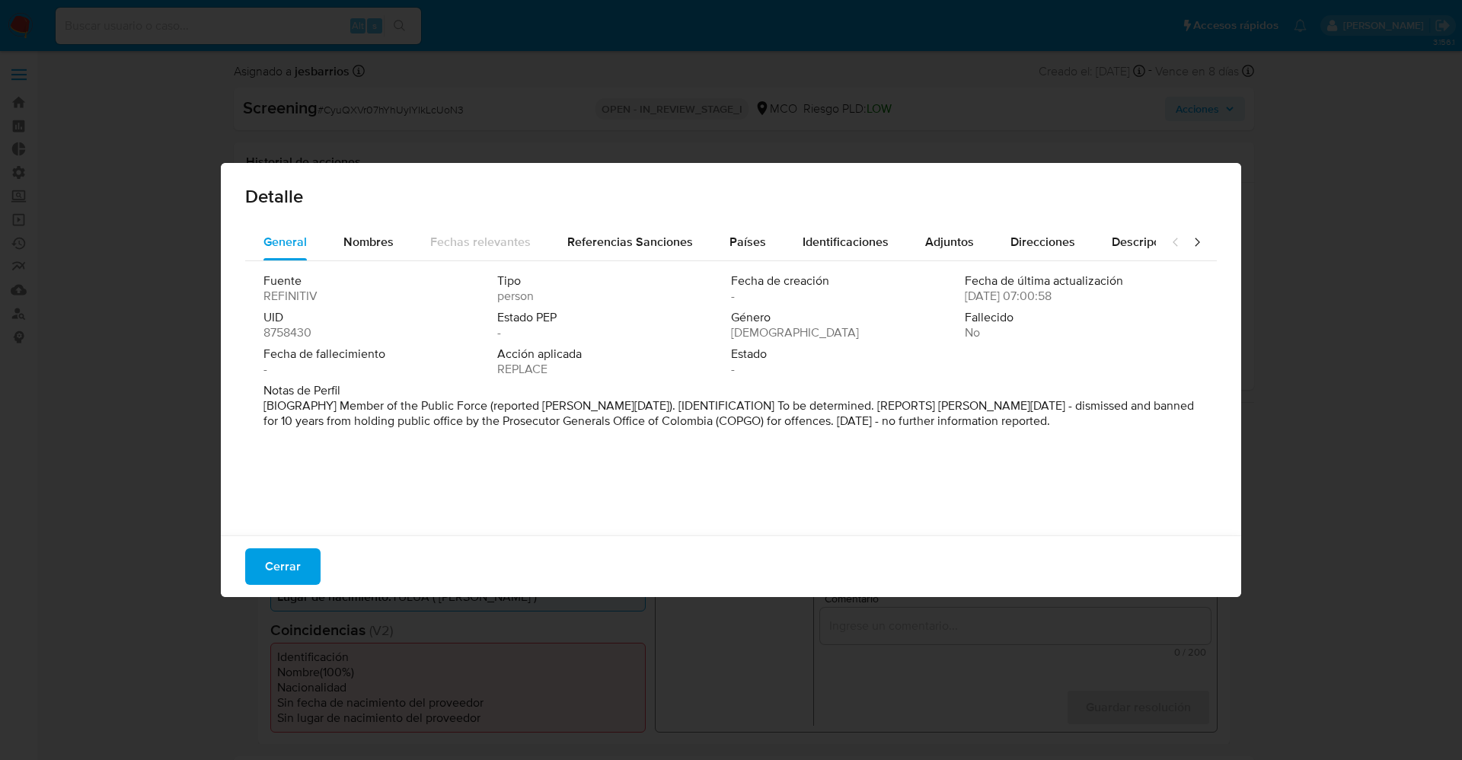
drag, startPoint x: 336, startPoint y: 403, endPoint x: 1055, endPoint y: 430, distance: 719.5
click at [1055, 430] on div "Notas de Perfil [BIOGRAPHY] Member of the Public Force (reported [PERSON_NAME][…" at bounding box center [731, 409] width 935 height 52
click at [370, 237] on font "Nombres" at bounding box center [368, 242] width 50 height 18
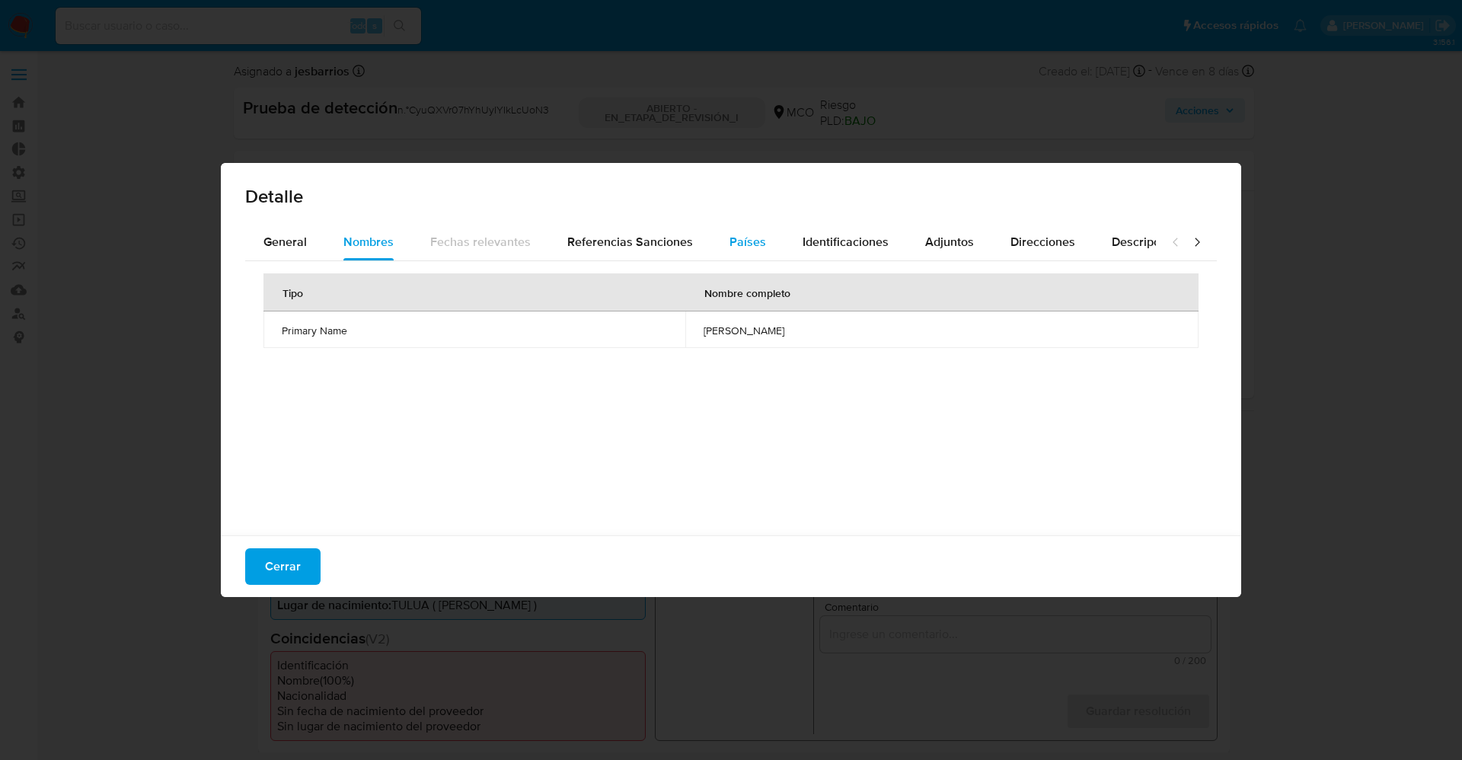
click at [748, 228] on div "Países" at bounding box center [748, 242] width 37 height 37
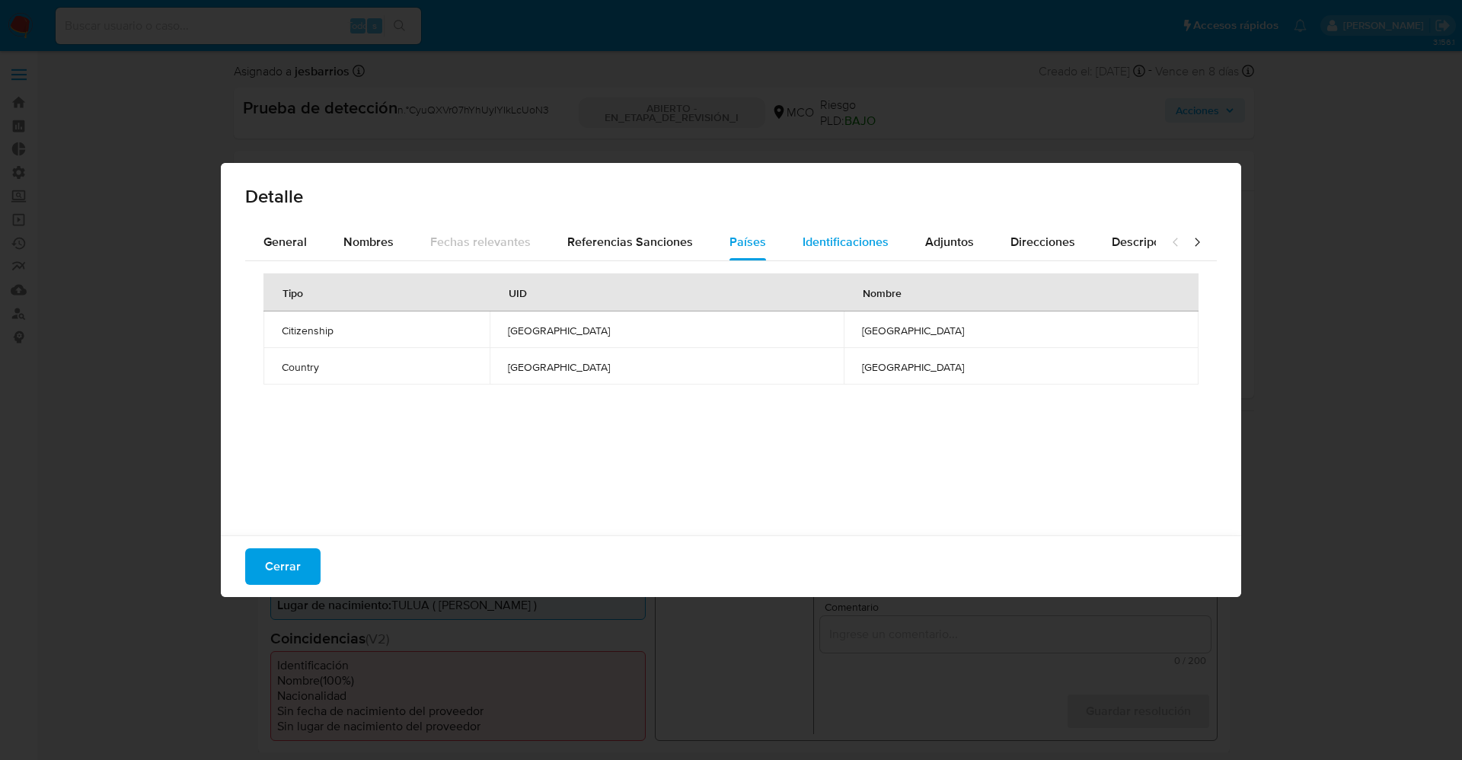
click at [815, 252] on div "Identificaciones" at bounding box center [846, 242] width 86 height 37
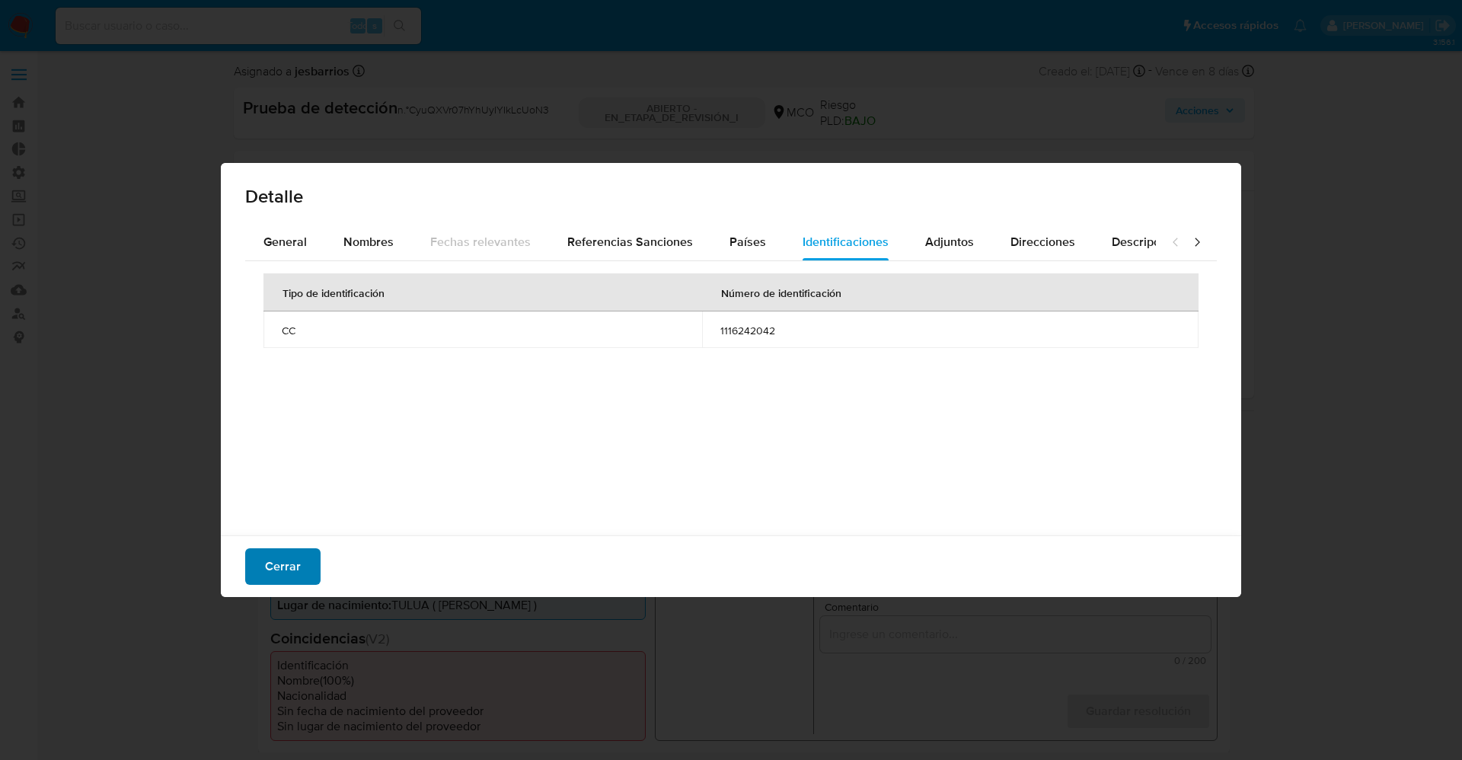
click at [278, 557] on font "Cerrar" at bounding box center [283, 566] width 36 height 37
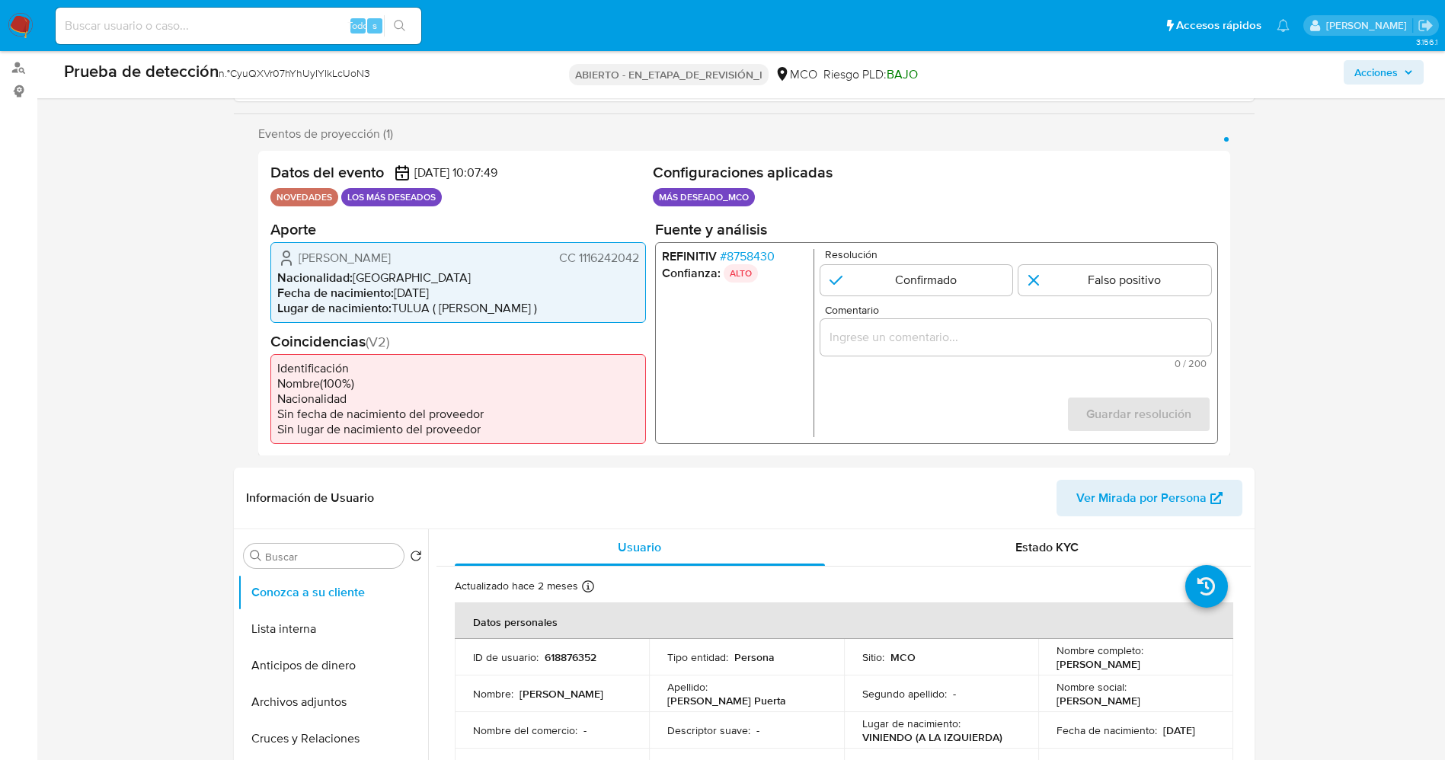
scroll to position [457, 0]
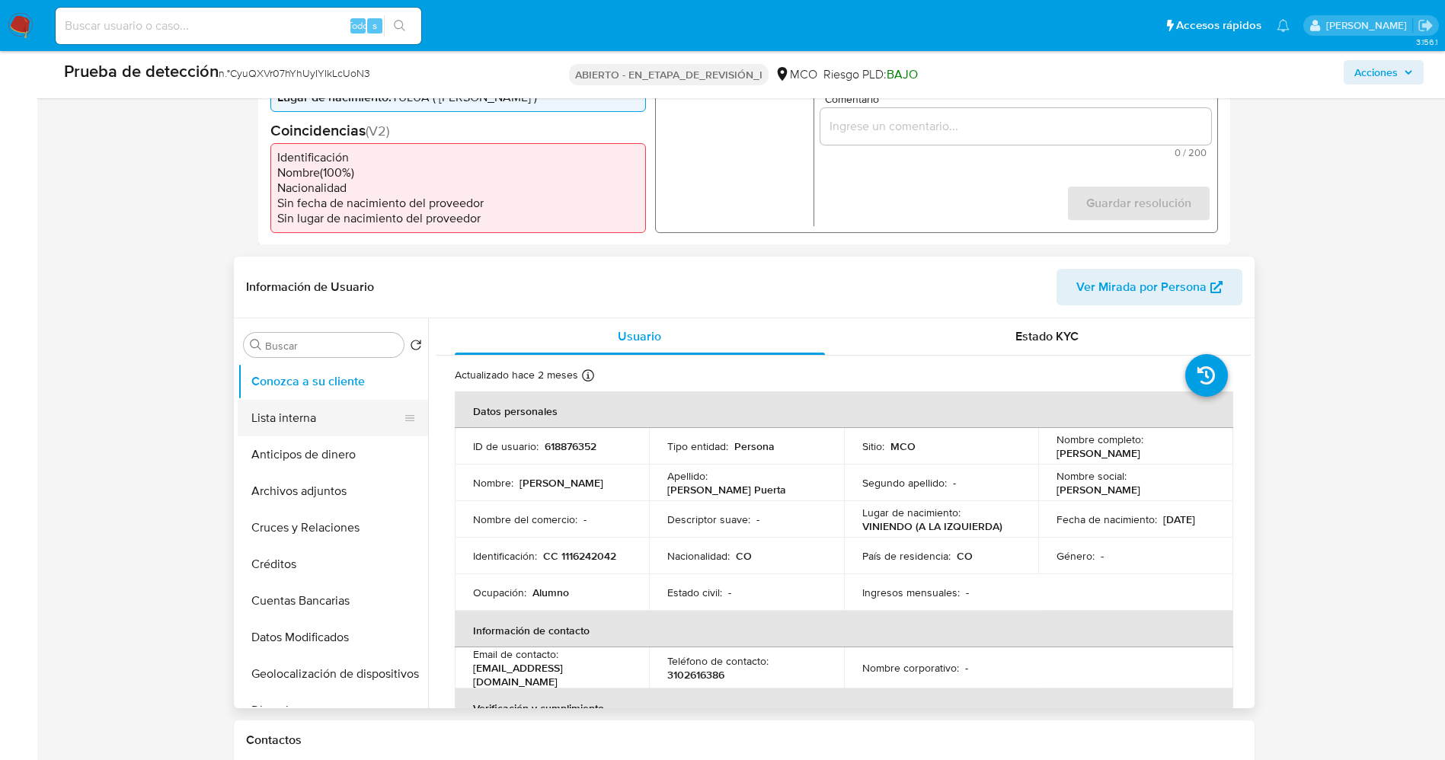
click at [318, 417] on button "Lista interna" at bounding box center [327, 418] width 178 height 37
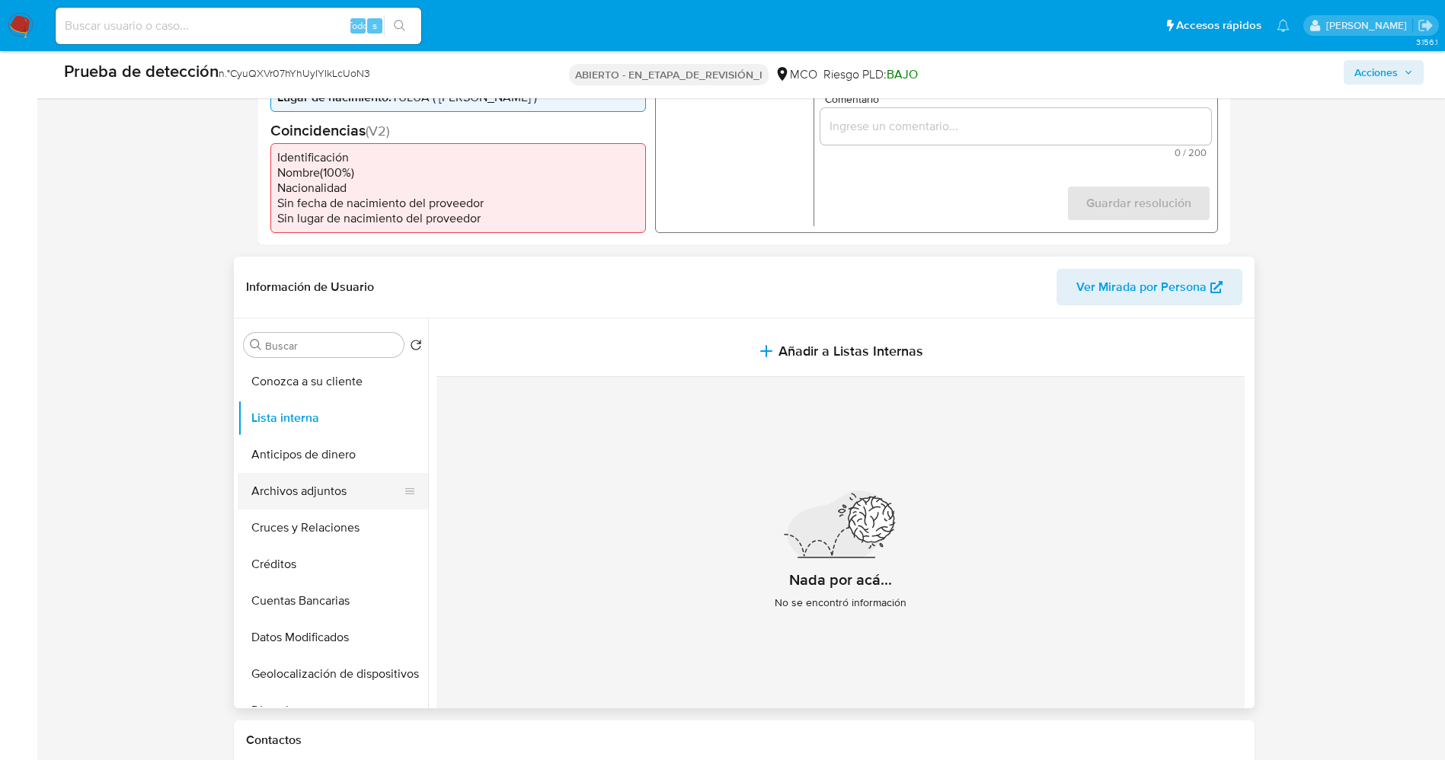
click at [308, 478] on button "Archivos adjuntos" at bounding box center [327, 491] width 178 height 37
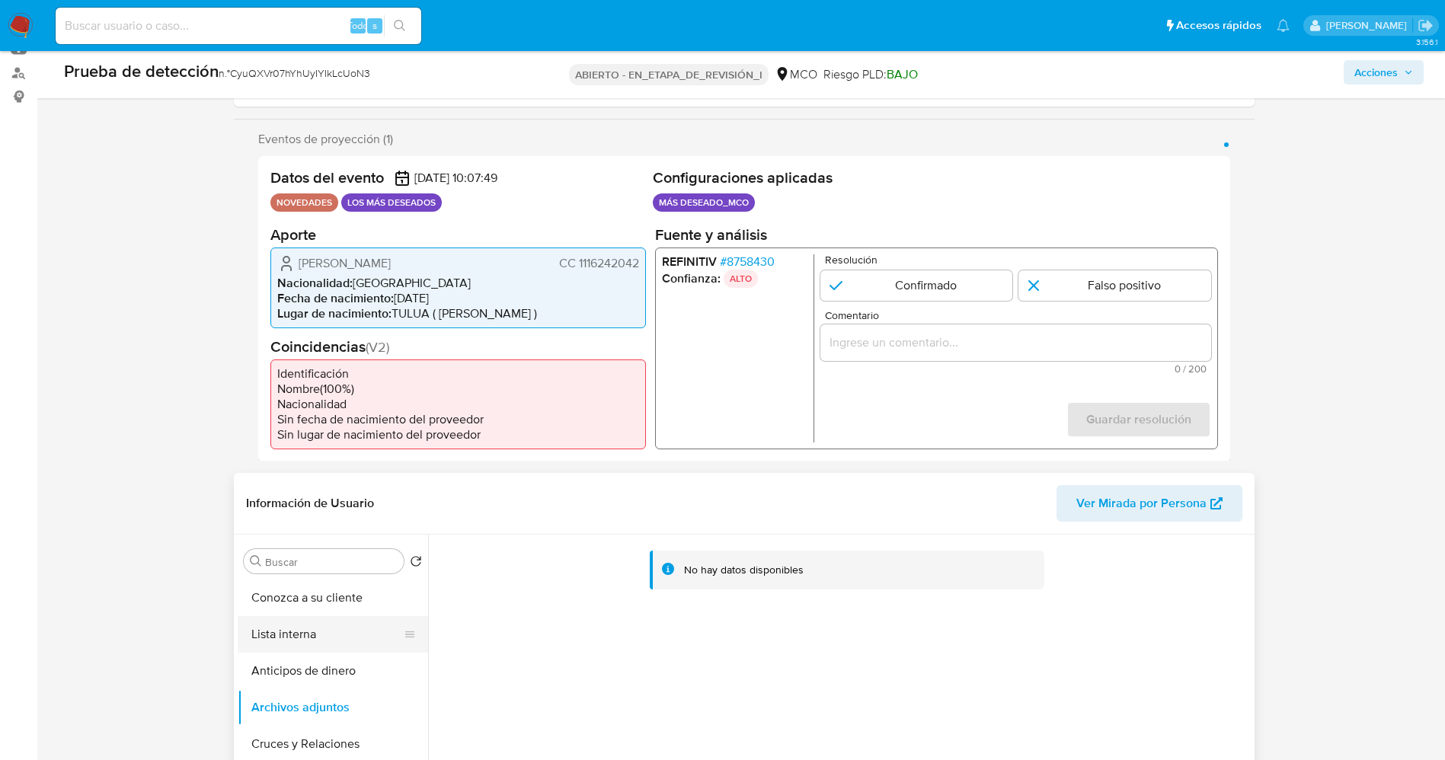
scroll to position [114, 0]
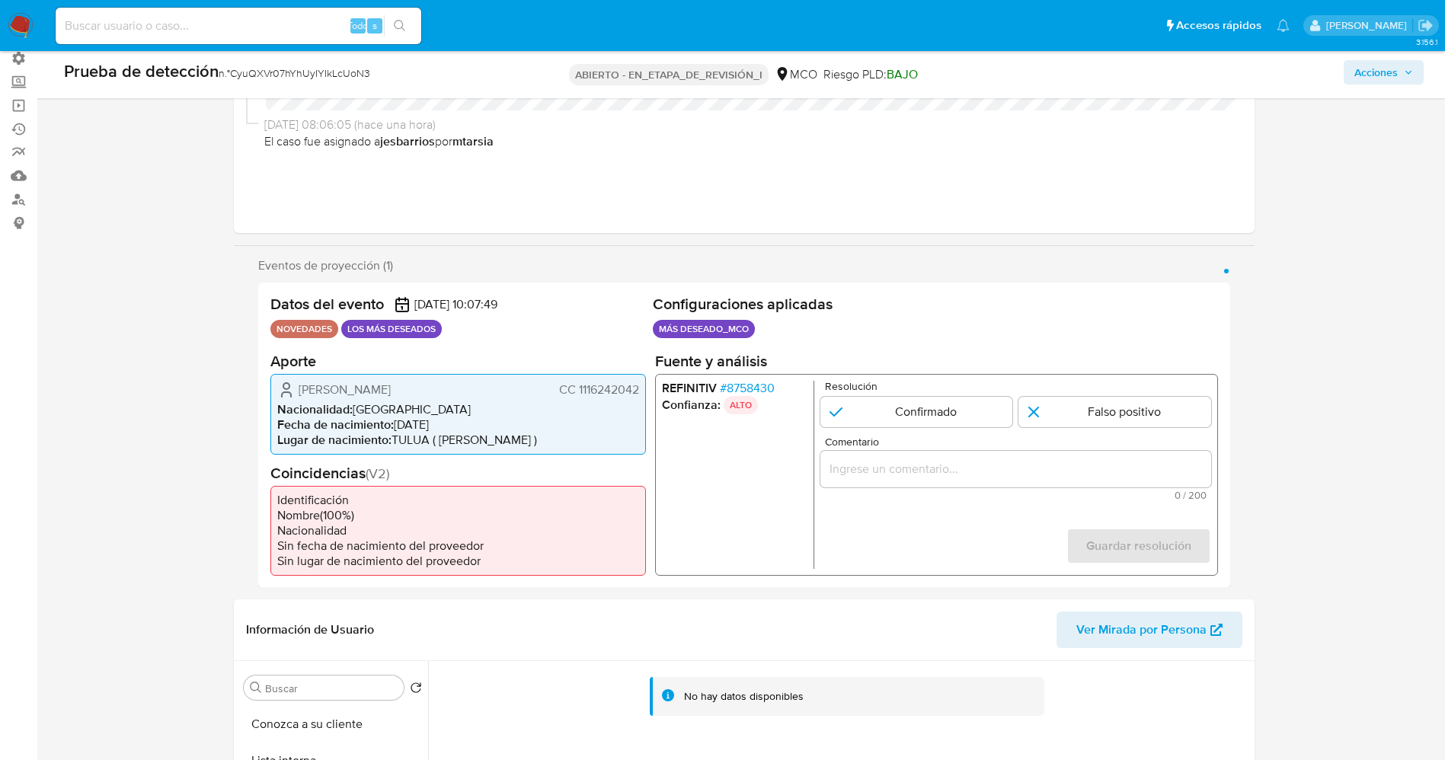
drag, startPoint x: 581, startPoint y: 388, endPoint x: 636, endPoint y: 391, distance: 55.0
click at [644, 385] on div "Walter Fernando Duque Puerta CC 1116242042 Nacionalidad : Colombia Fecha de nac…" at bounding box center [457, 413] width 375 height 81
drag, startPoint x: 615, startPoint y: 401, endPoint x: 569, endPoint y: 388, distance: 47.5
click at [566, 391] on font "CC 1116242042" at bounding box center [598, 389] width 80 height 18
drag, startPoint x: 596, startPoint y: 387, endPoint x: 638, endPoint y: 387, distance: 42.6
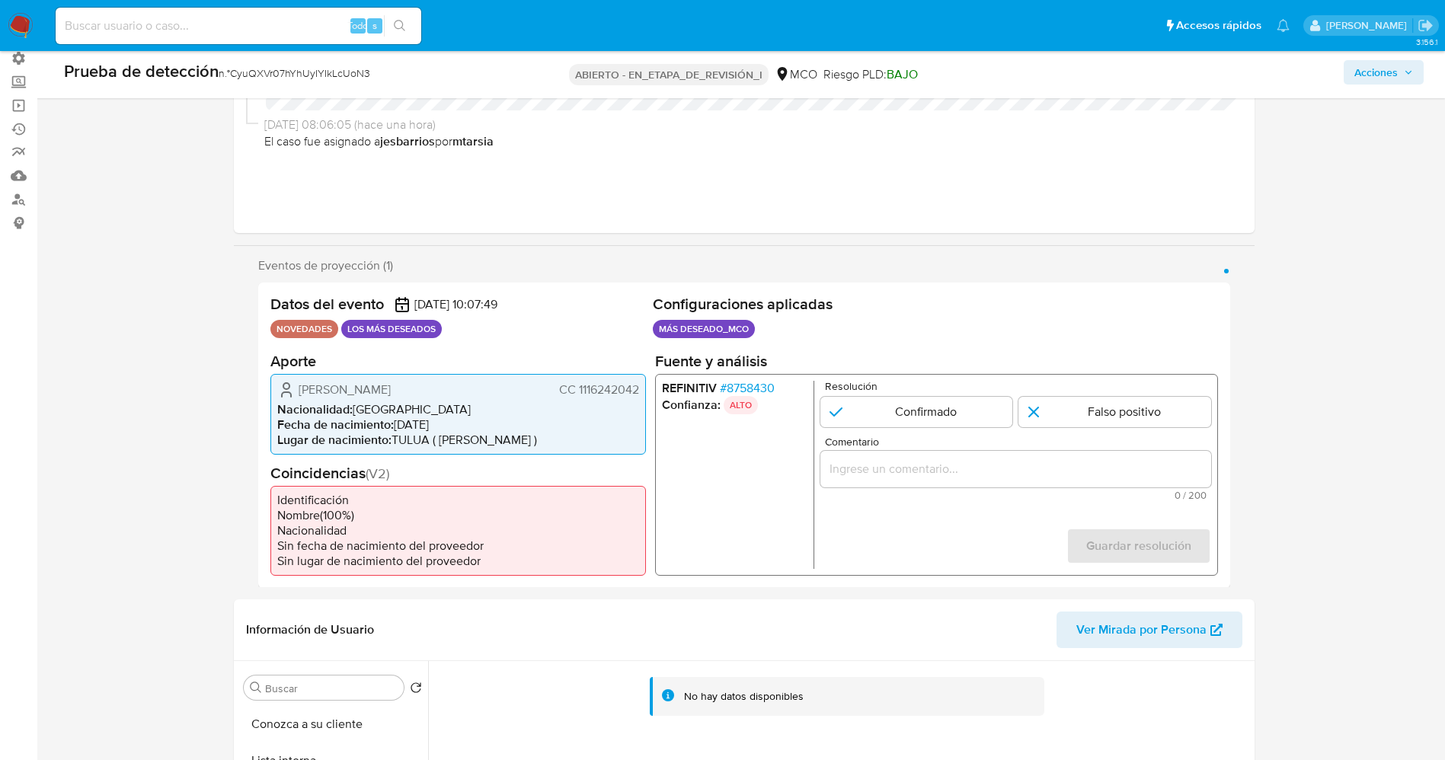
click at [638, 387] on font "CC 1116242042" at bounding box center [598, 389] width 80 height 18
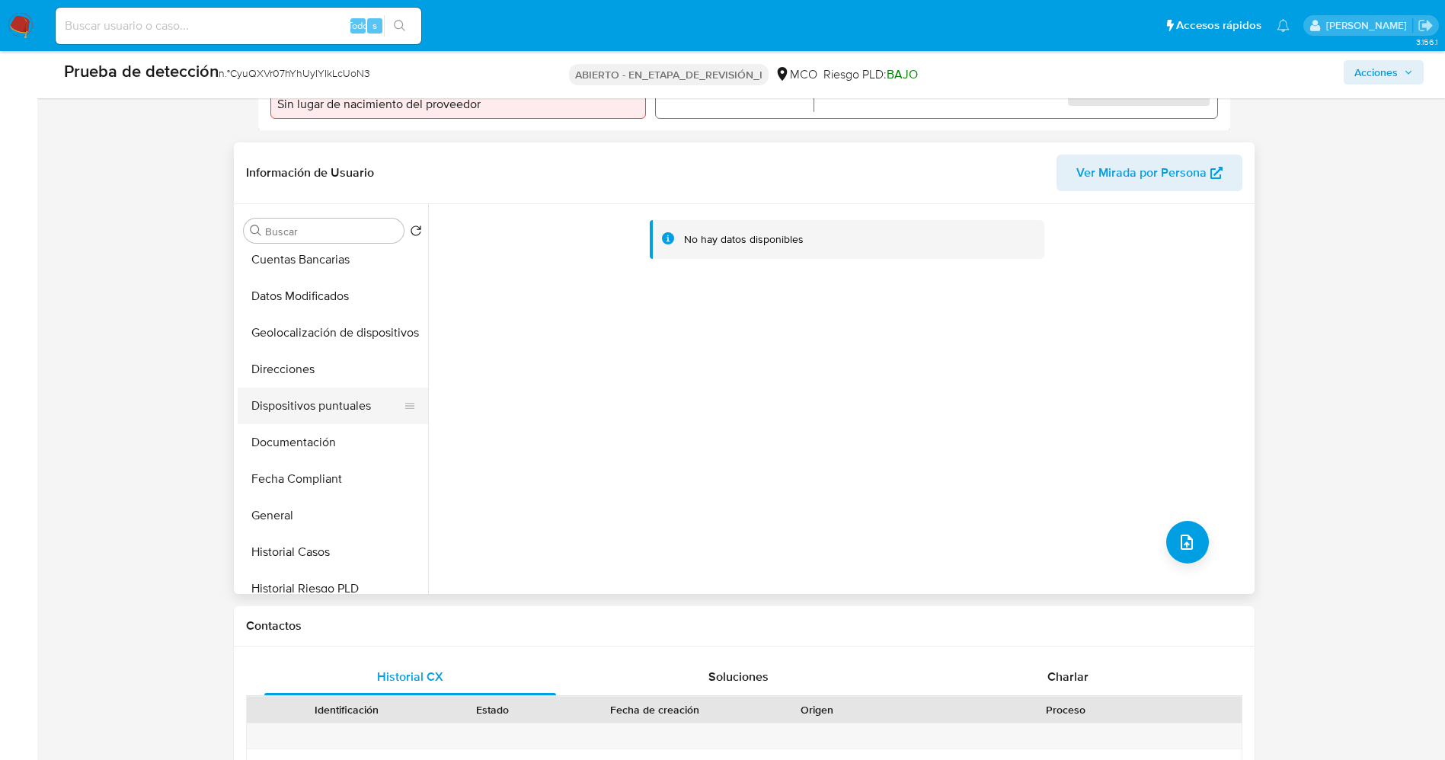
scroll to position [228, 0]
click at [302, 433] on button "Documentación" at bounding box center [327, 441] width 178 height 37
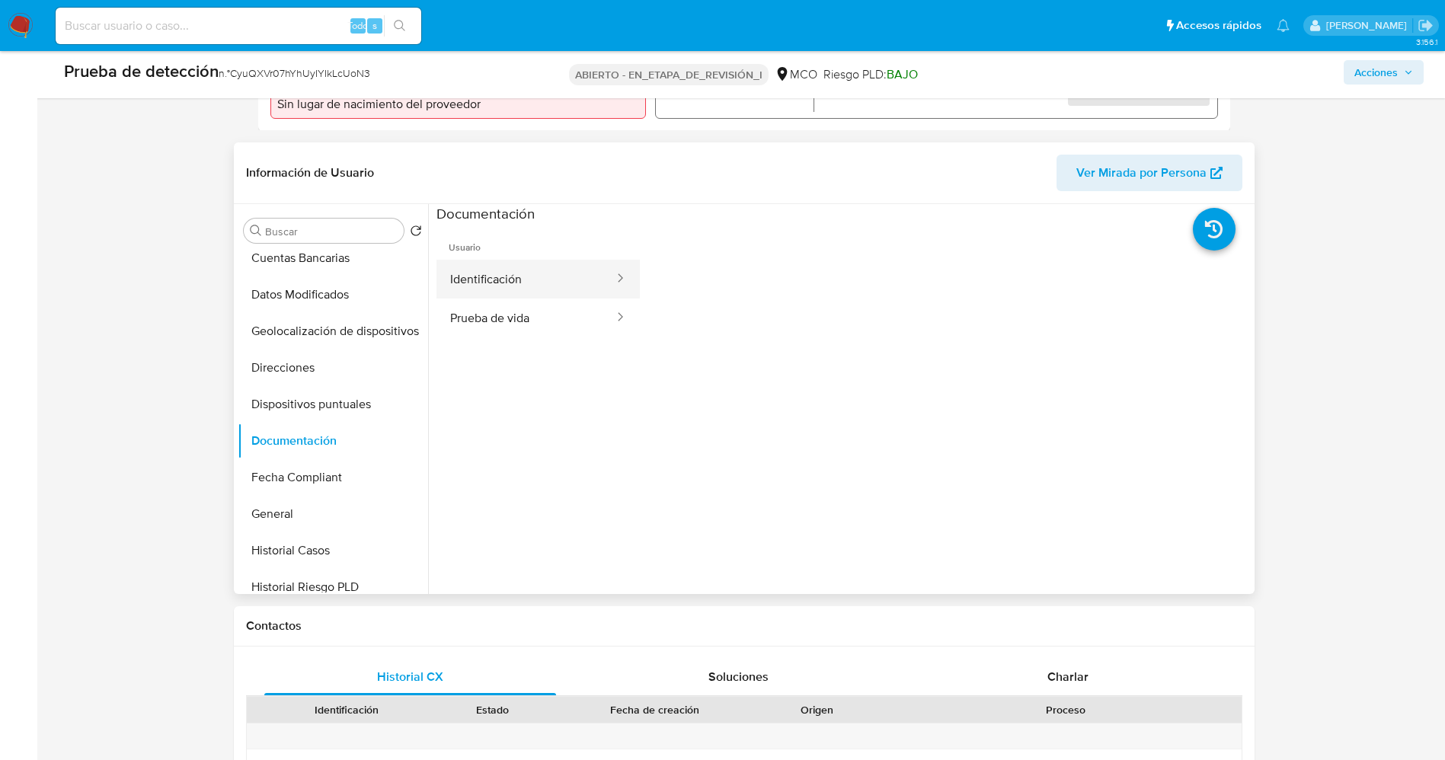
click at [467, 276] on button "Identificación" at bounding box center [525, 279] width 179 height 39
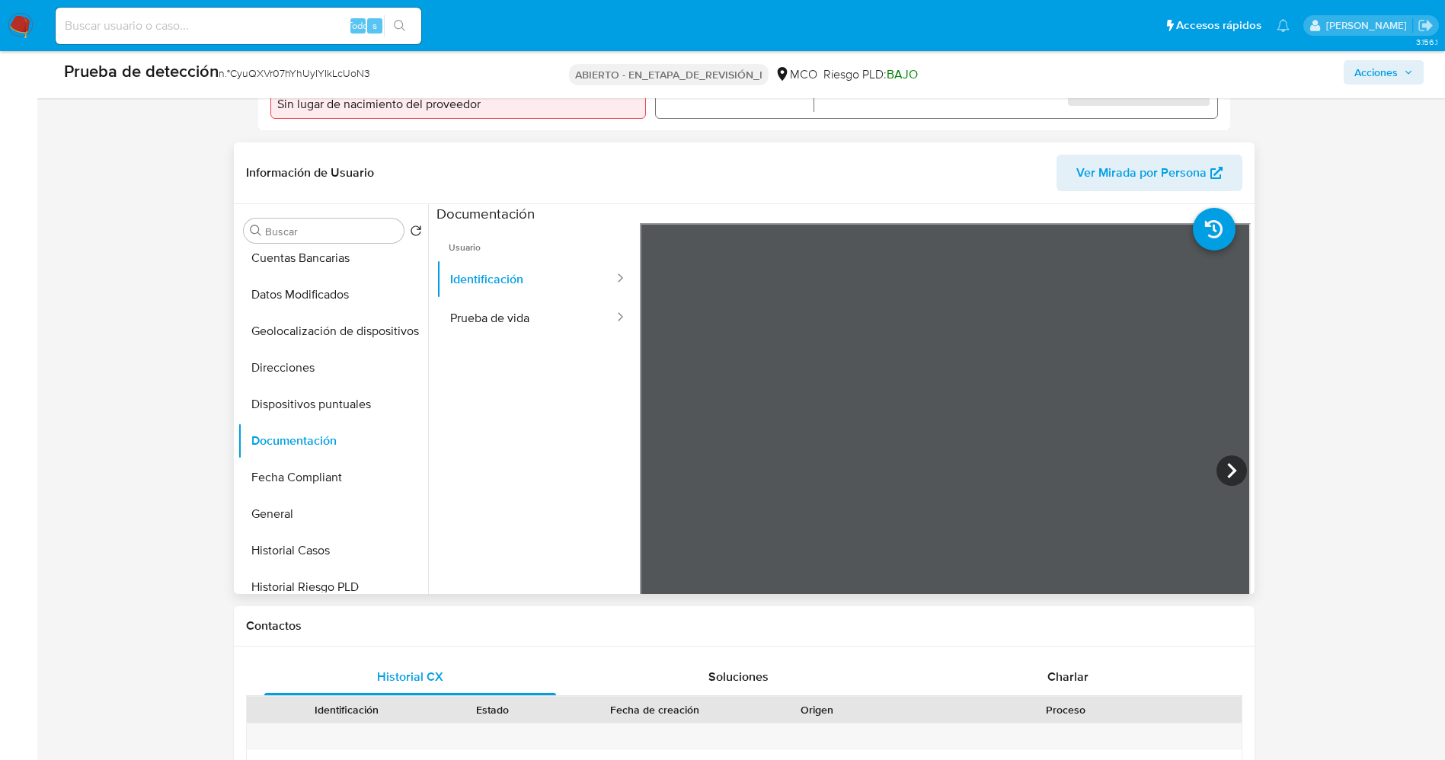
scroll to position [0, 0]
click at [1225, 469] on icon at bounding box center [1231, 470] width 30 height 30
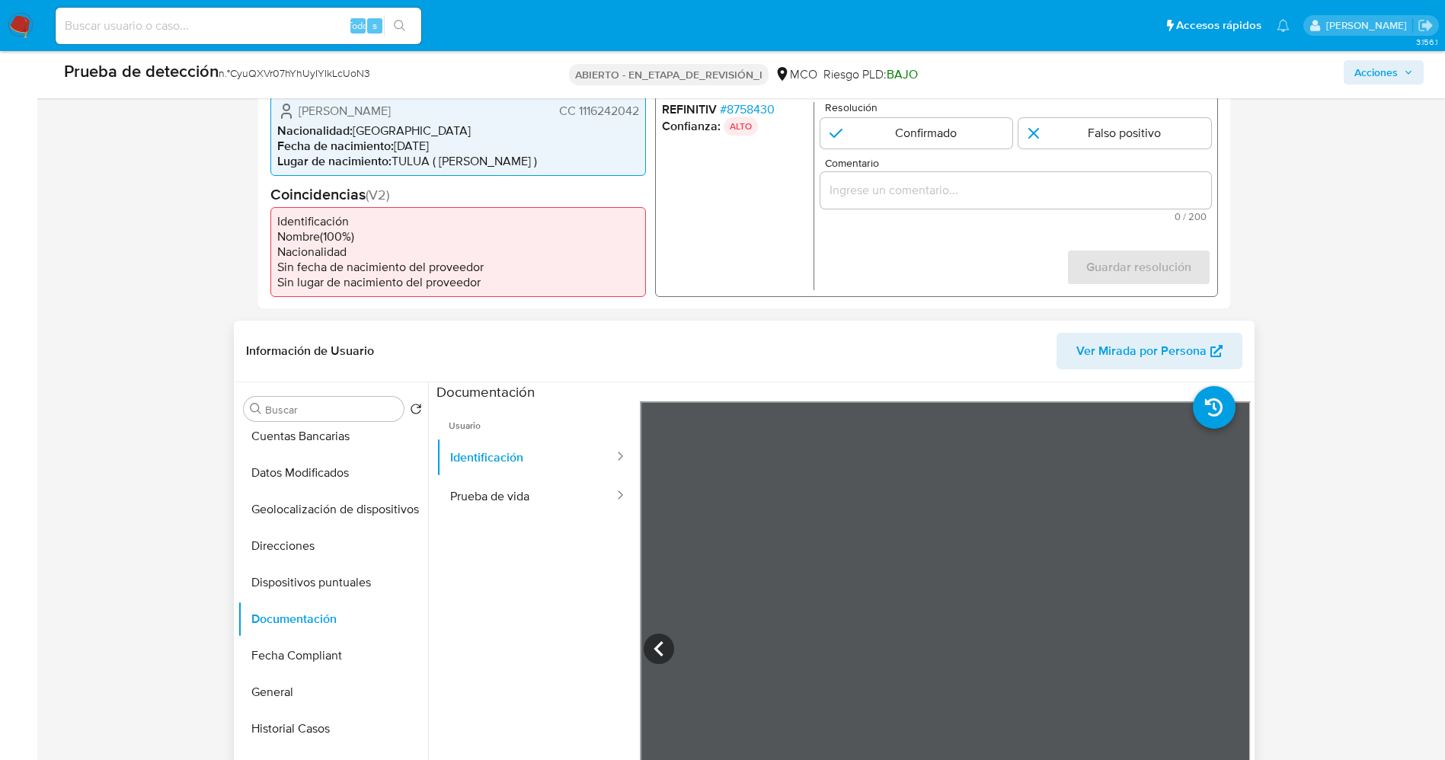
scroll to position [228, 0]
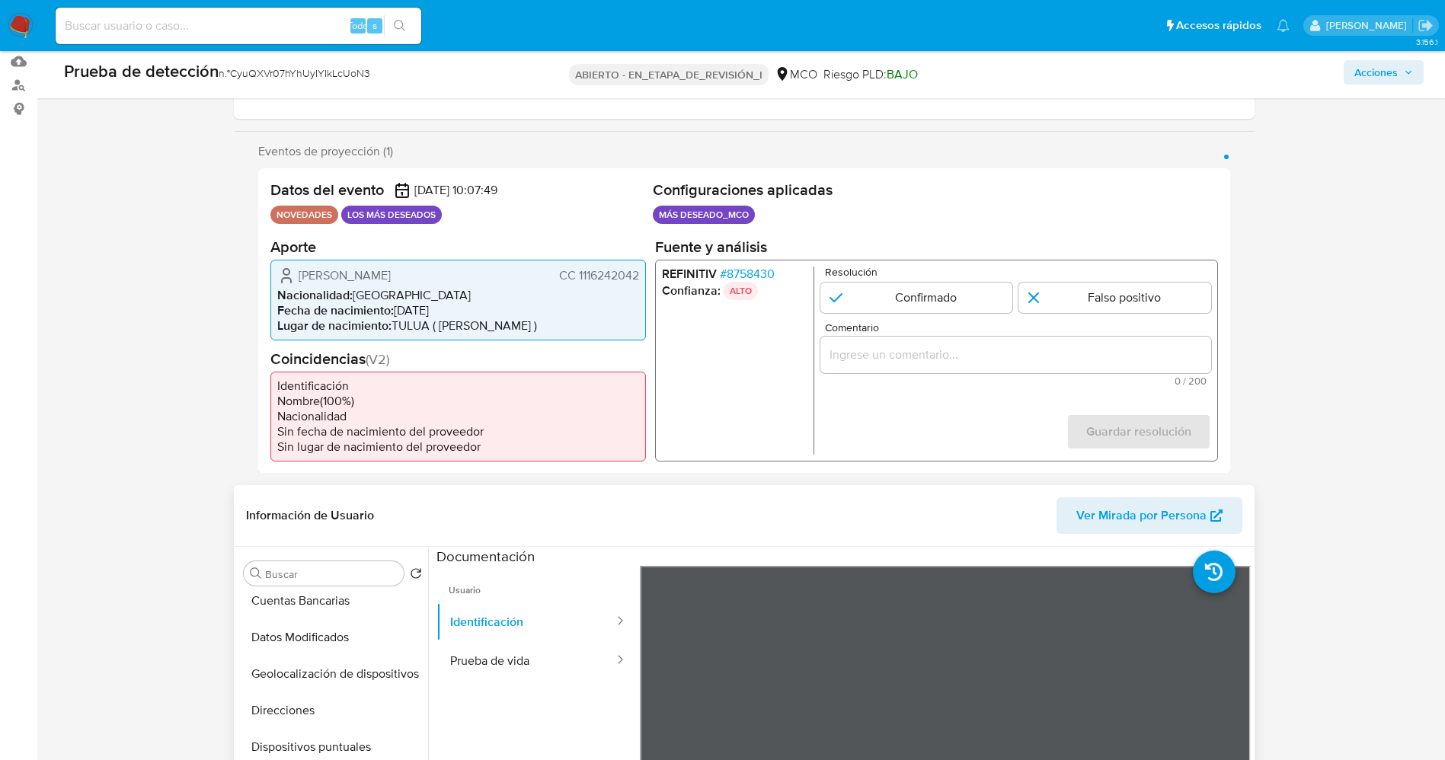
drag, startPoint x: 574, startPoint y: 270, endPoint x: 644, endPoint y: 273, distance: 69.3
click at [644, 273] on div "Walter Fernando Duque Puerta CC 1116242042 Nacionalidad : Colombia Fecha de nac…" at bounding box center [457, 299] width 375 height 81
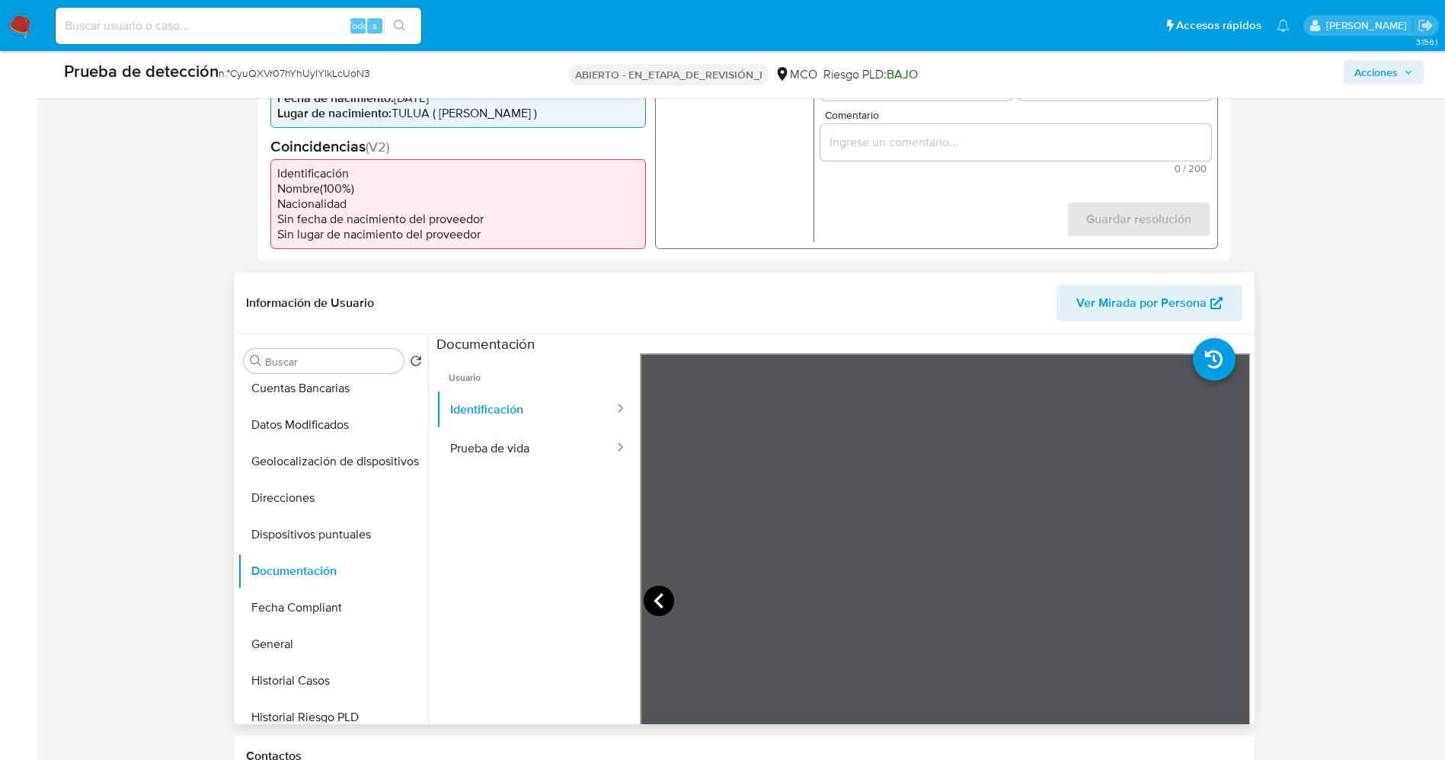
scroll to position [571, 0]
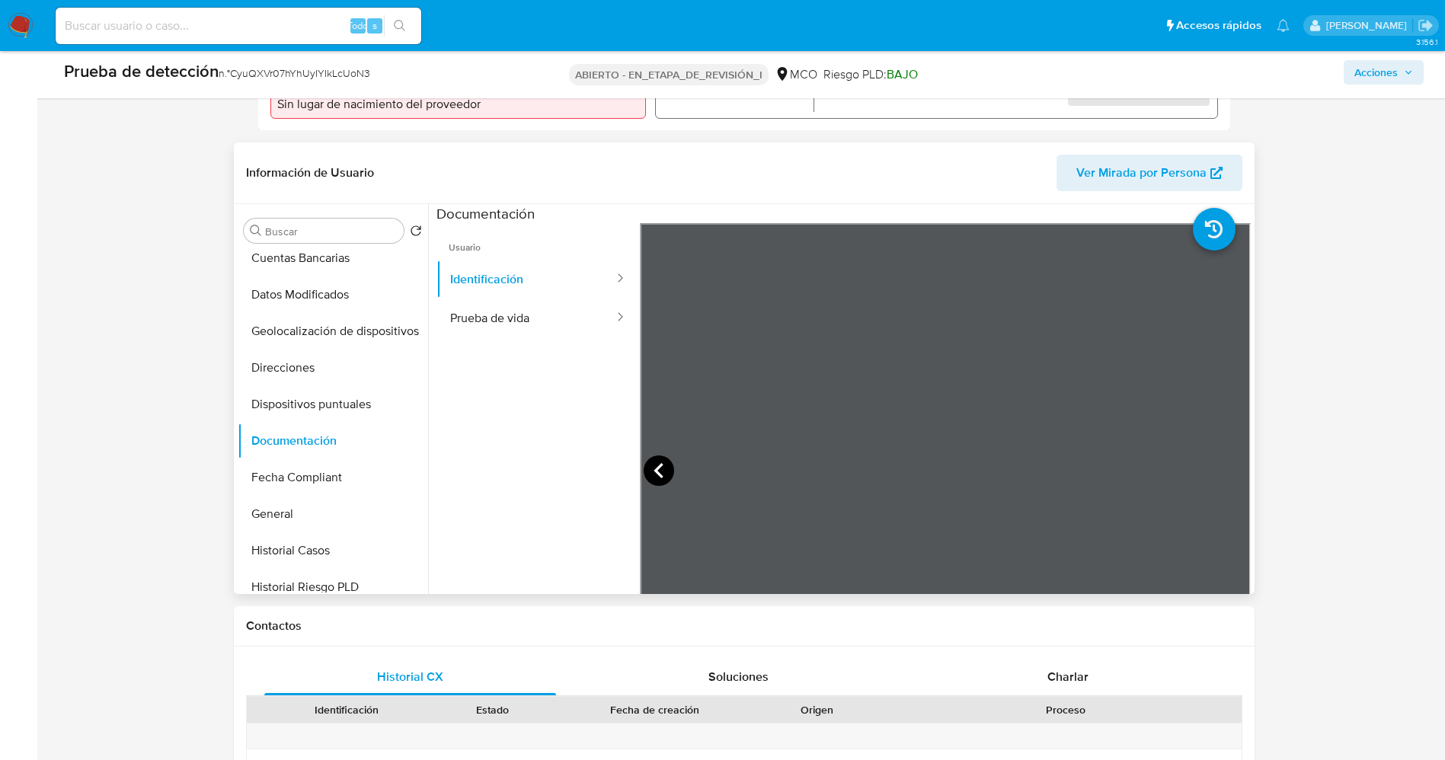
click at [650, 469] on icon at bounding box center [659, 470] width 30 height 30
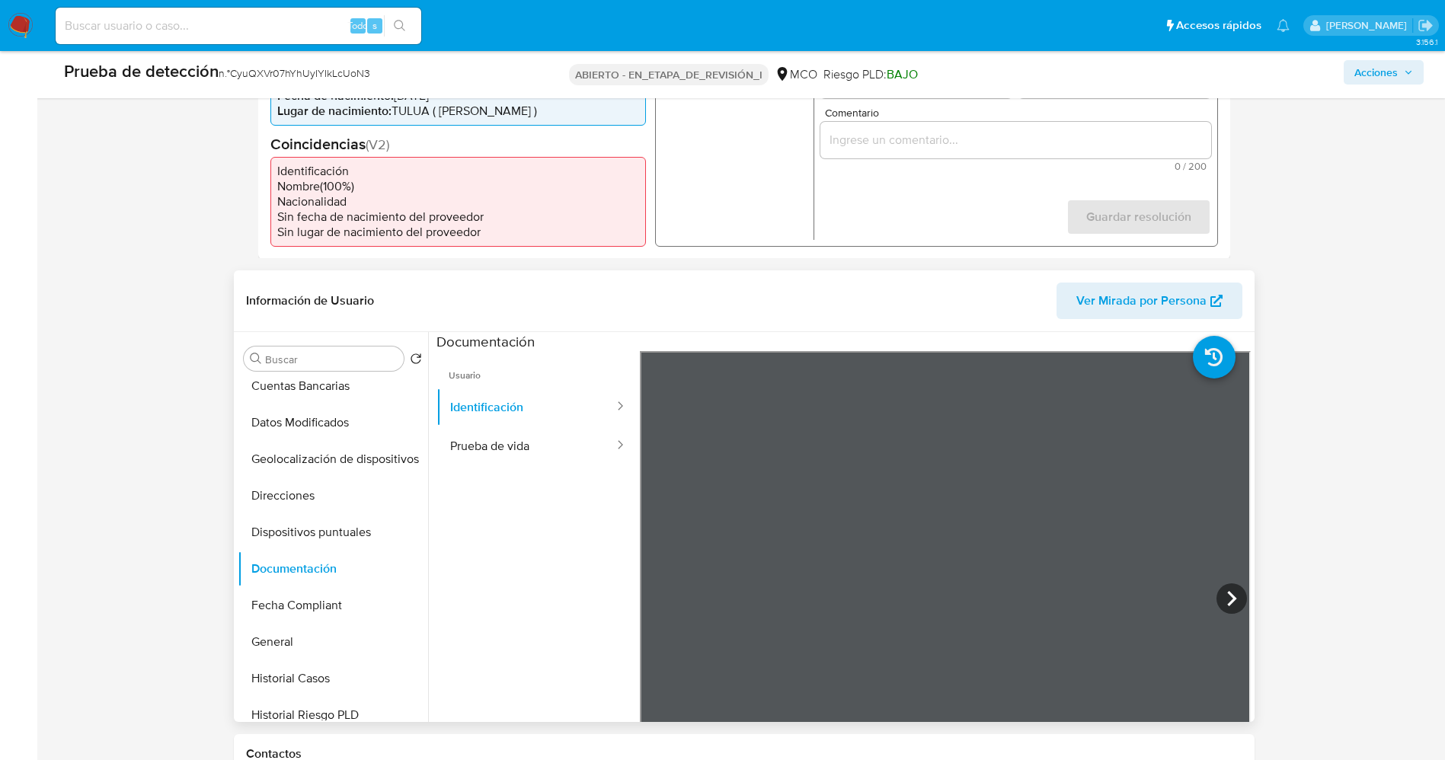
scroll to position [457, 0]
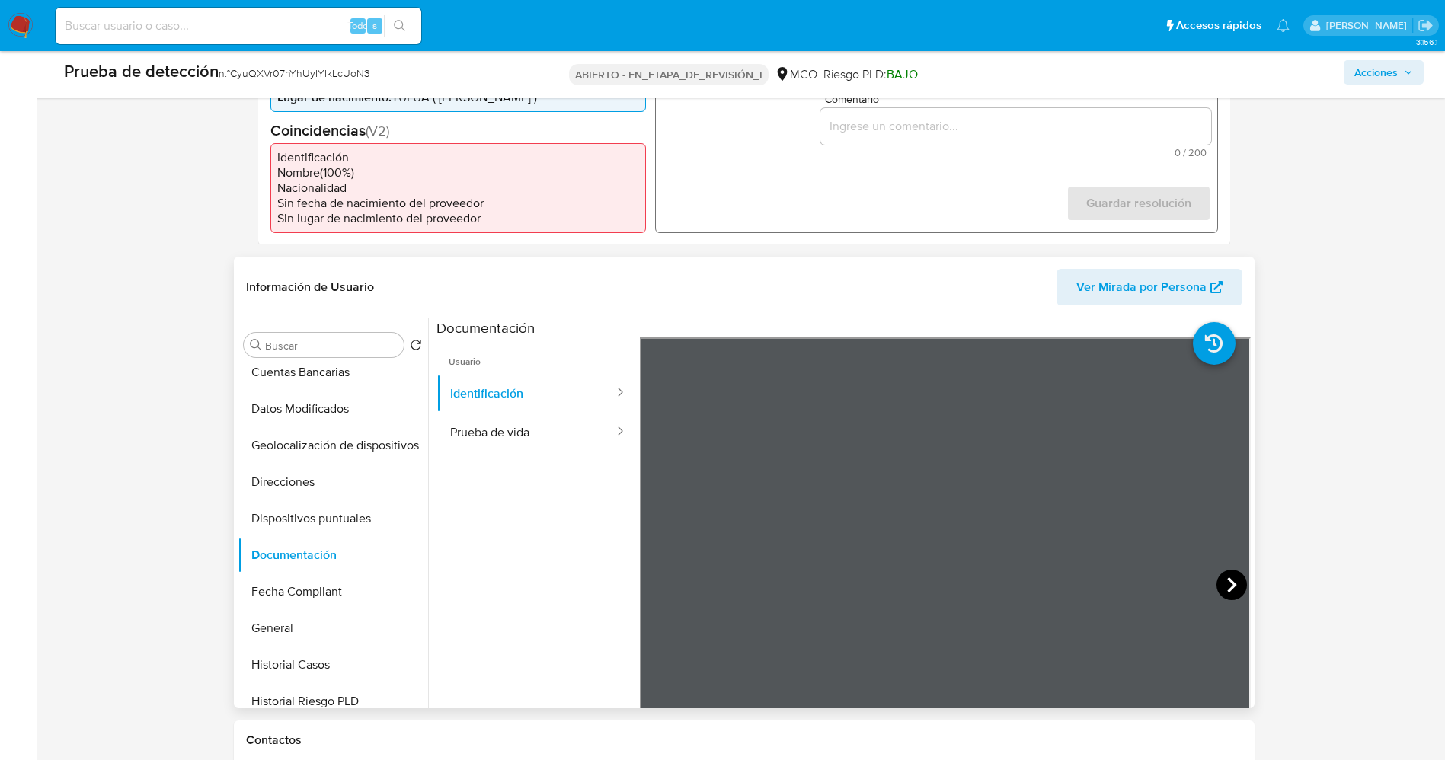
click at [1234, 580] on icon at bounding box center [1231, 585] width 30 height 30
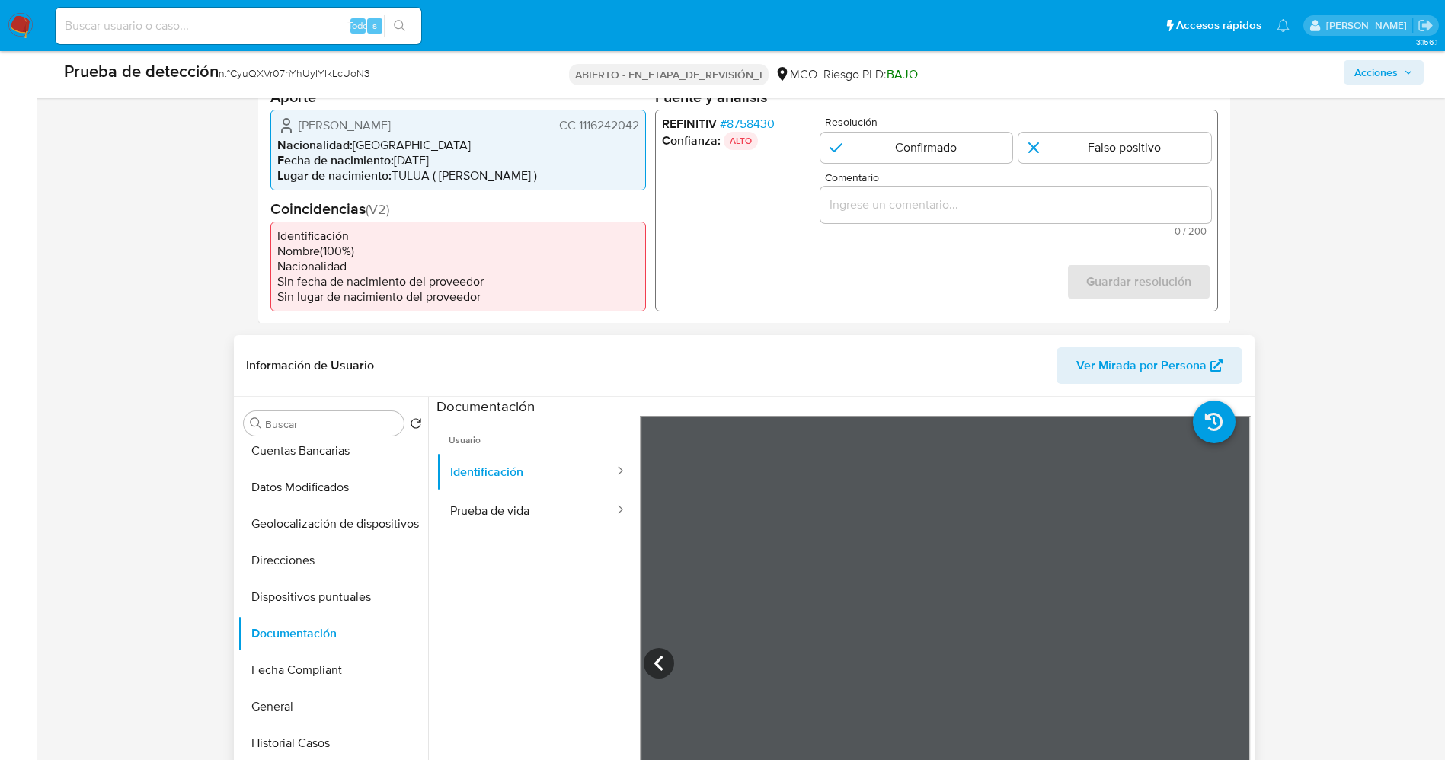
scroll to position [343, 0]
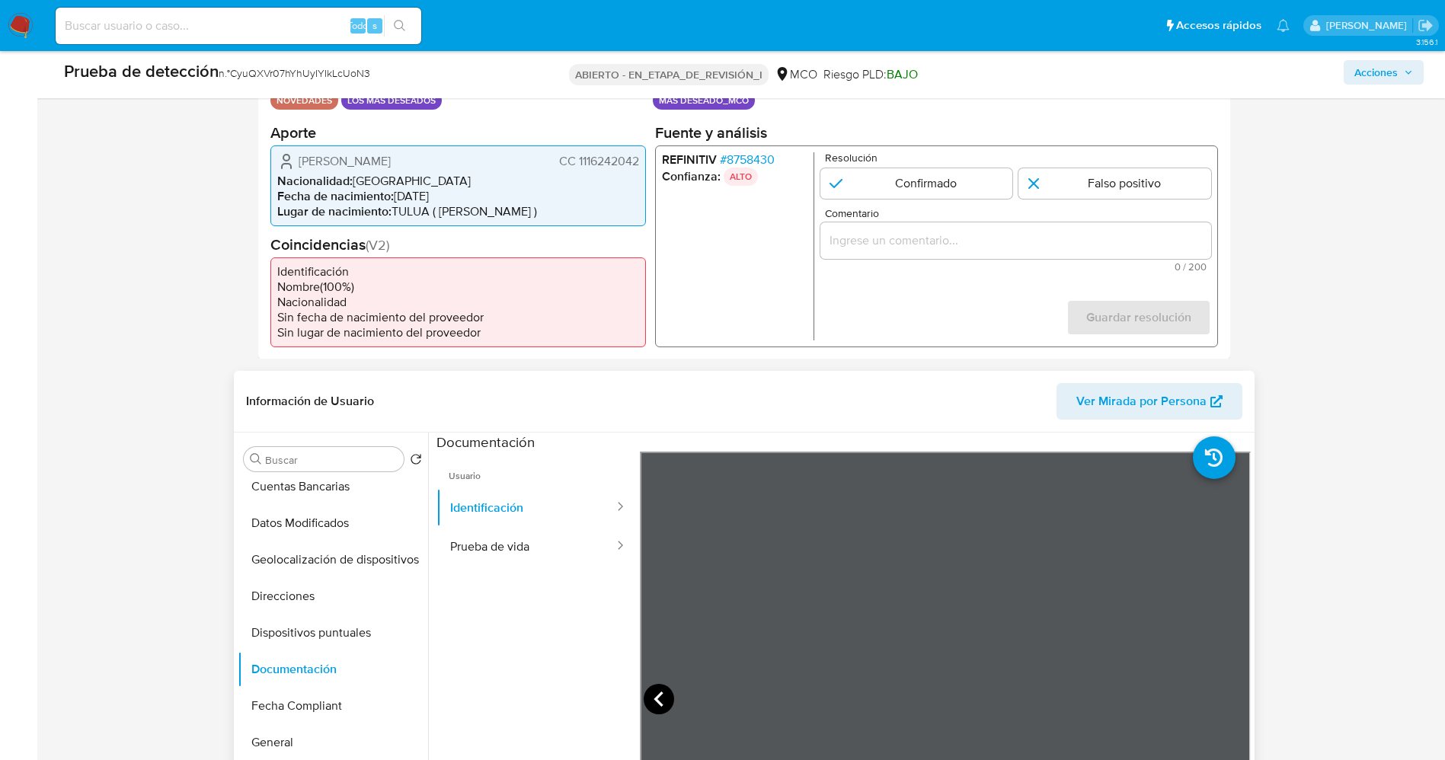
click at [659, 697] on icon at bounding box center [659, 699] width 30 height 30
drag, startPoint x: 575, startPoint y: 160, endPoint x: 643, endPoint y: 159, distance: 67.8
click at [643, 159] on div "Walter Fernando Duque Puerta CC 1116242042 Nacionalidad : Colombia Fecha de nac…" at bounding box center [457, 185] width 375 height 81
click at [1230, 702] on icon at bounding box center [1231, 699] width 30 height 30
click at [461, 548] on button "Prueba de vida" at bounding box center [525, 546] width 179 height 39
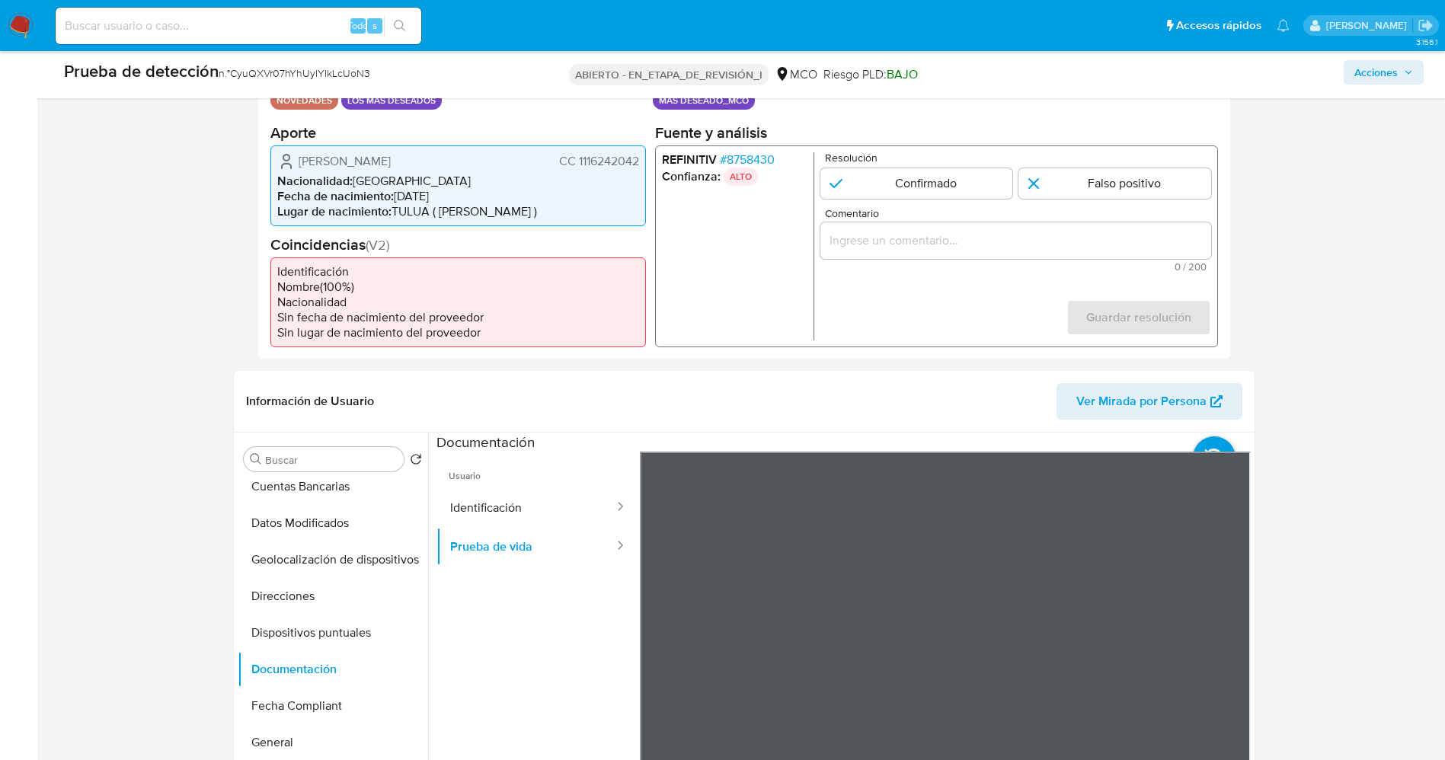
scroll to position [457, 0]
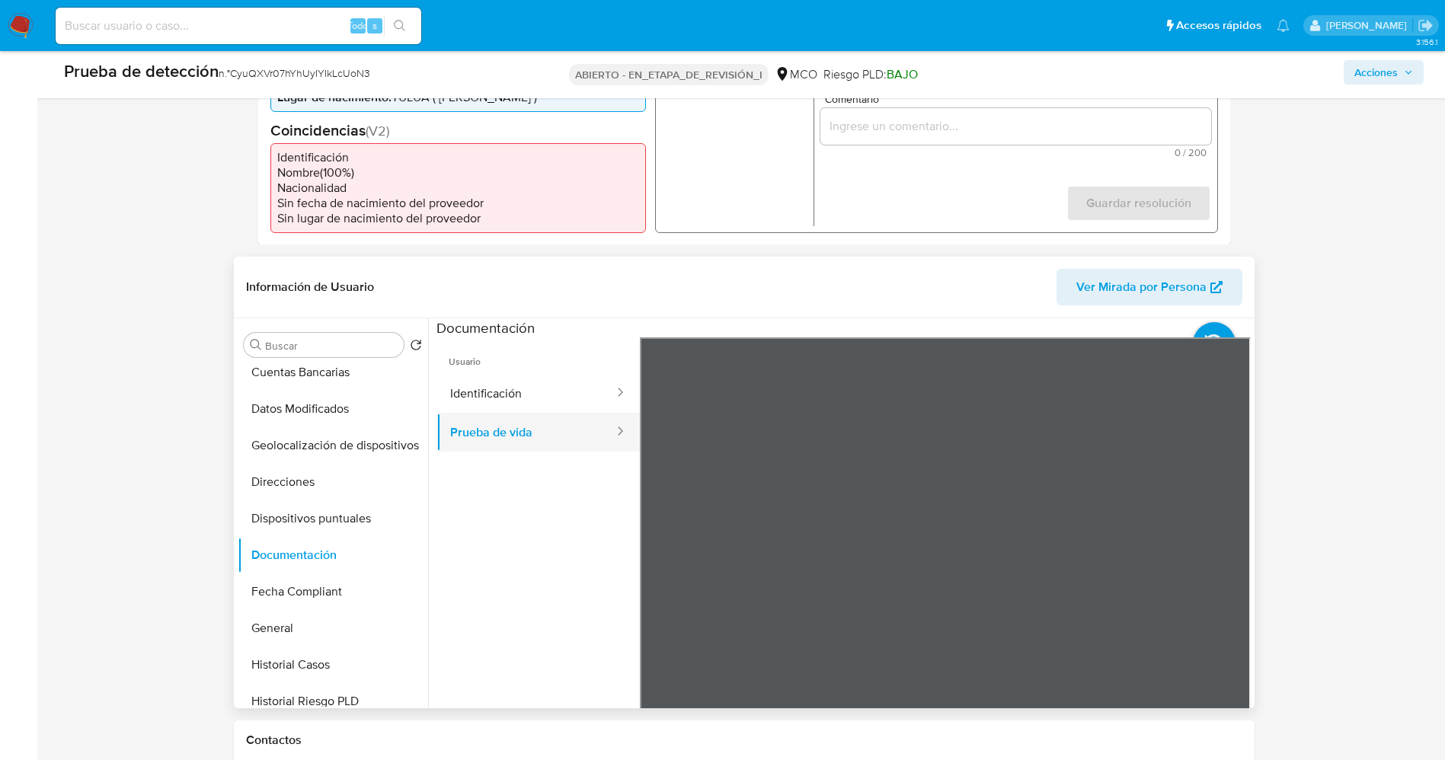
click at [539, 413] on button "Prueba de vida" at bounding box center [525, 432] width 179 height 39
click at [512, 388] on button "Identificación" at bounding box center [525, 393] width 179 height 39
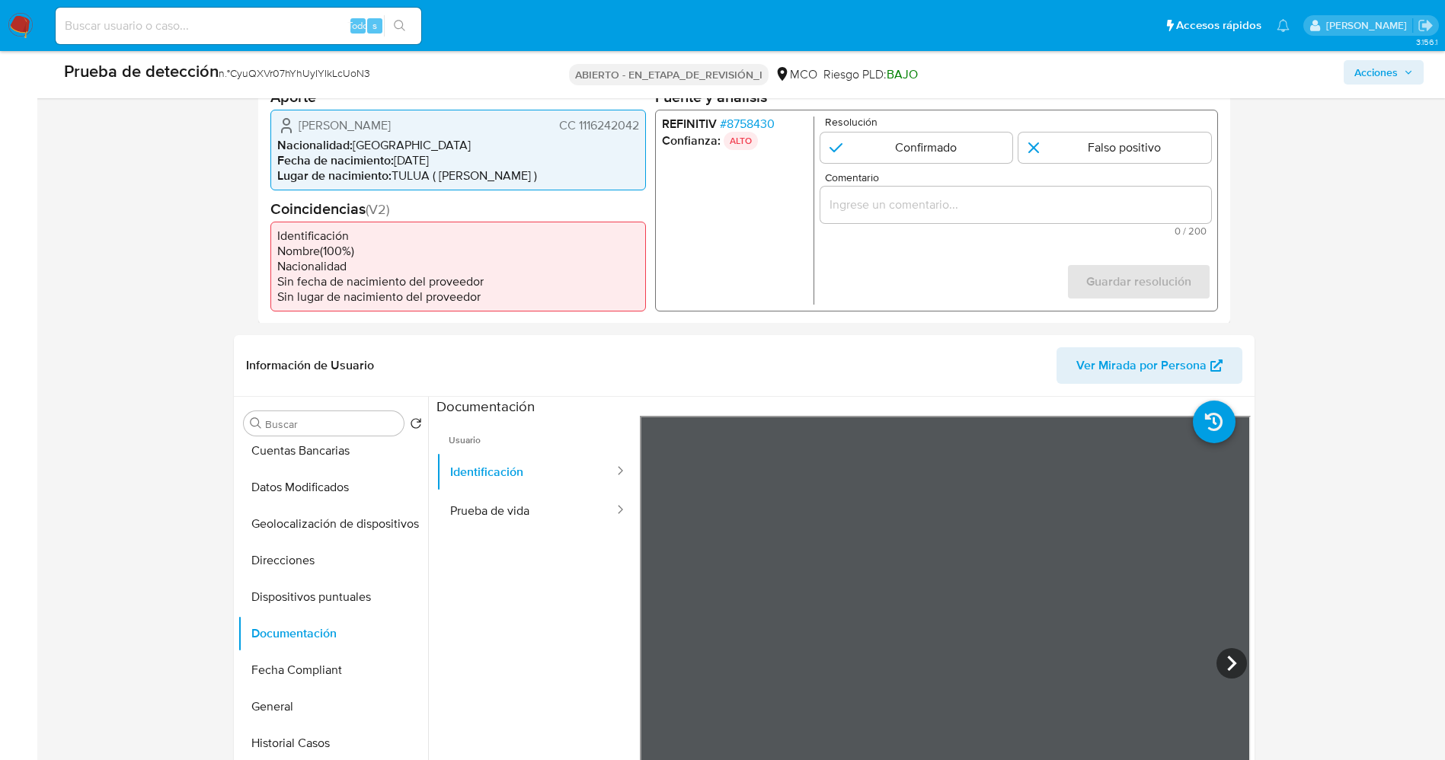
scroll to position [343, 0]
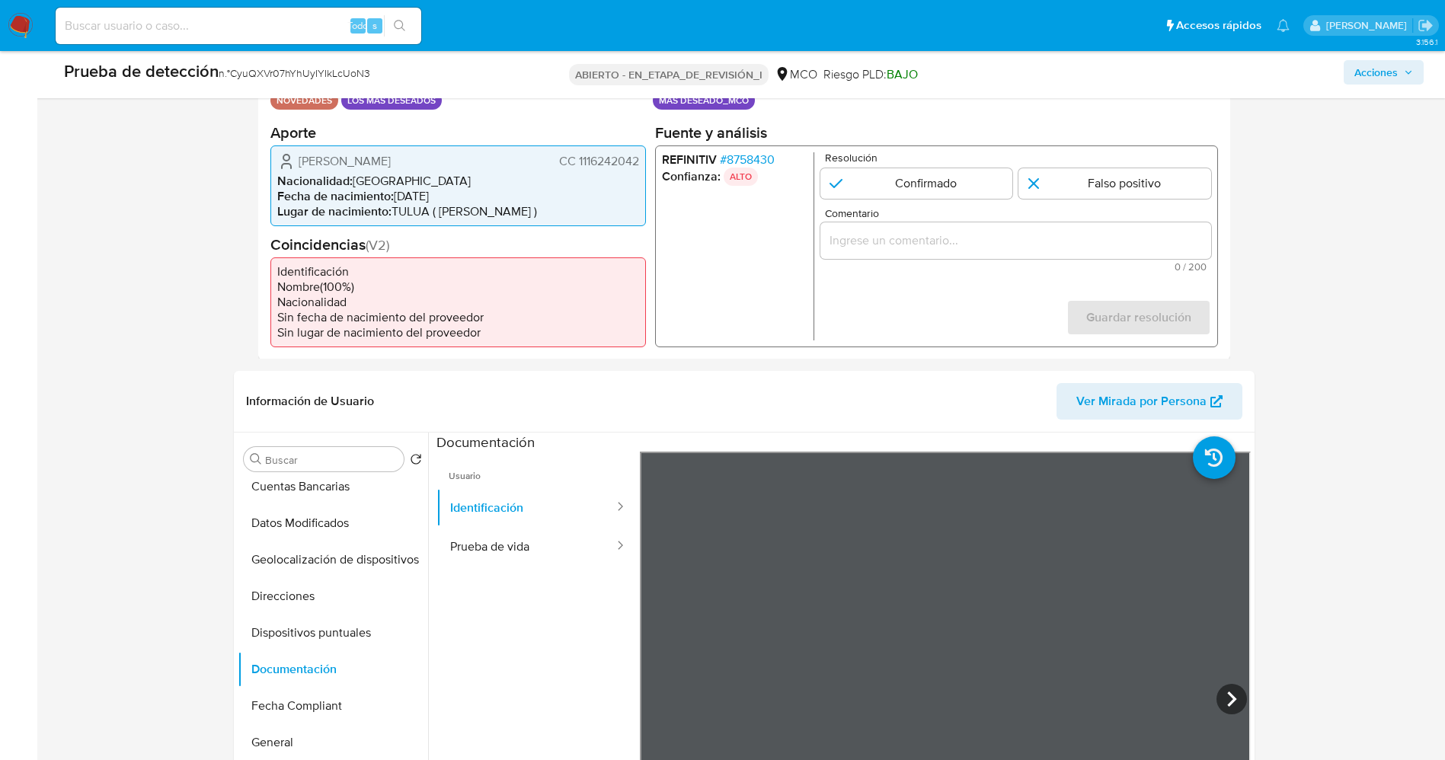
click at [751, 152] on font "8758430" at bounding box center [750, 159] width 48 height 18
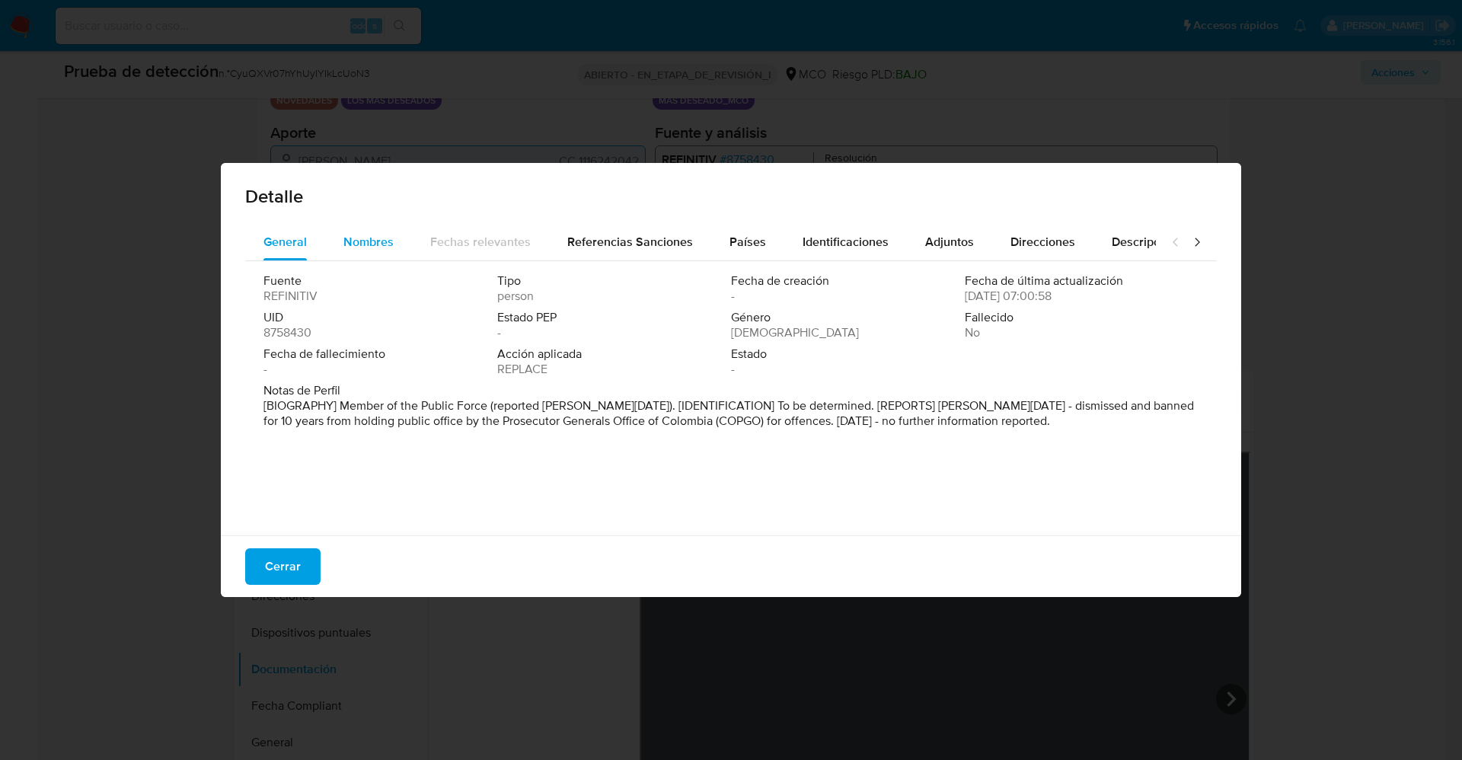
click at [367, 244] on span "Nombres" at bounding box center [368, 242] width 50 height 18
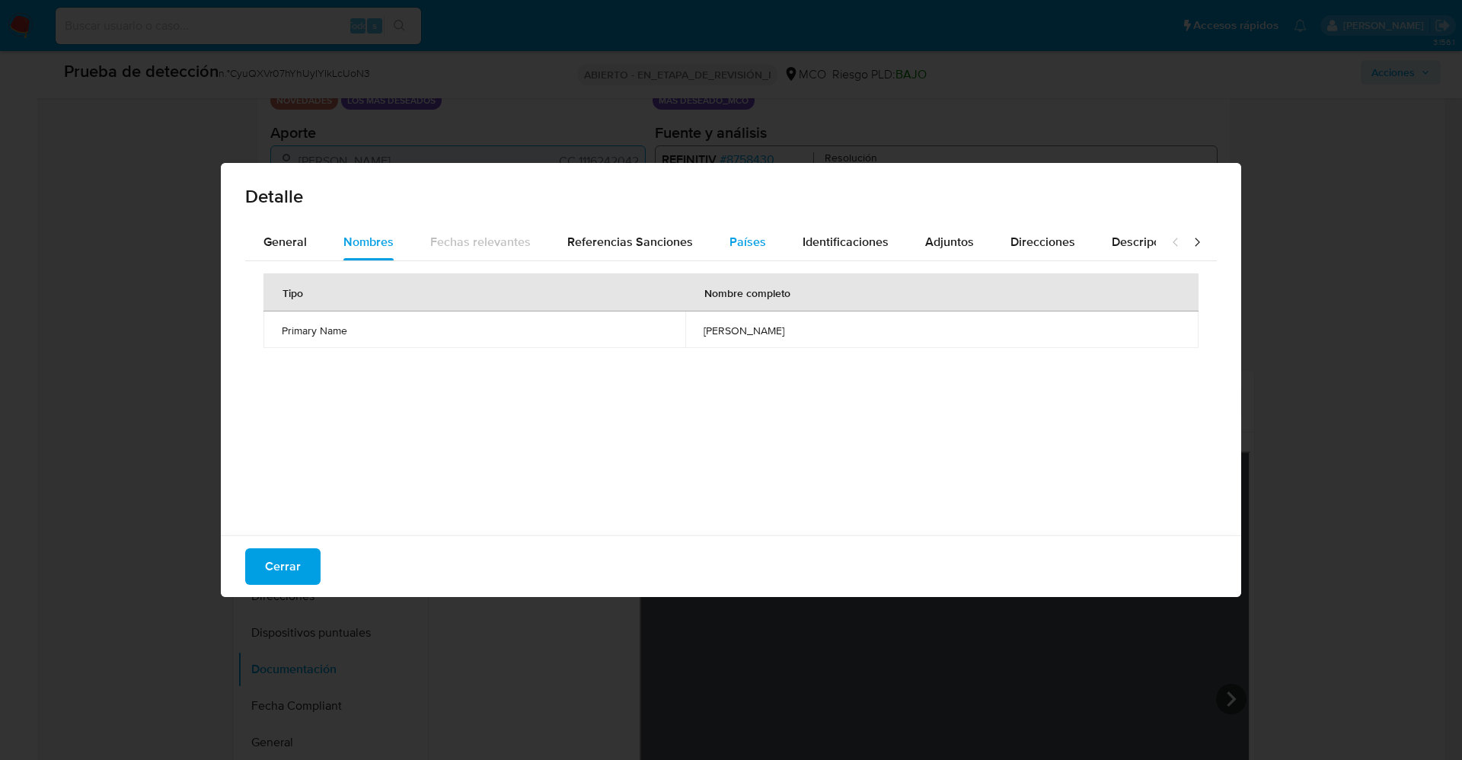
click at [736, 231] on div "Países" at bounding box center [748, 242] width 37 height 37
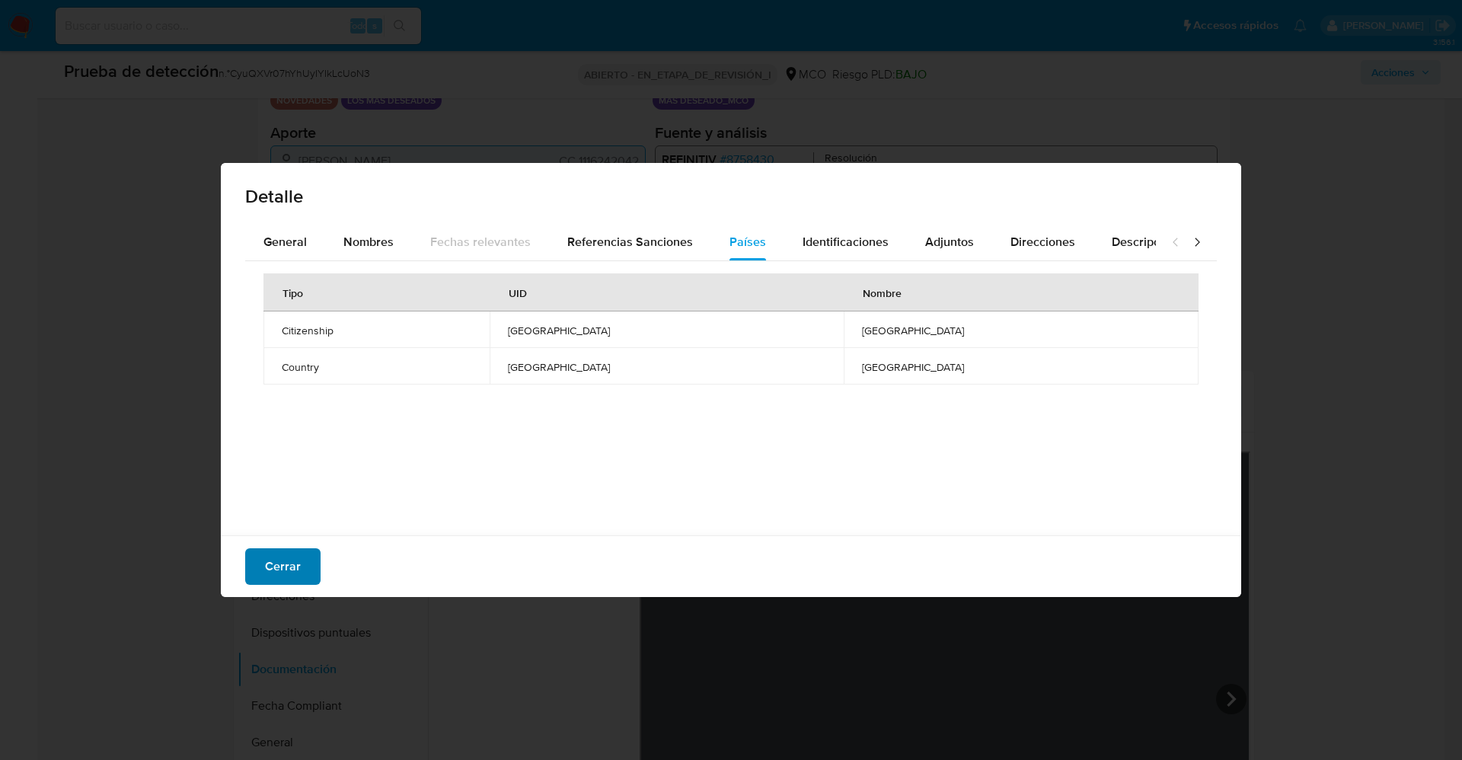
click at [265, 561] on font "Cerrar" at bounding box center [283, 566] width 36 height 37
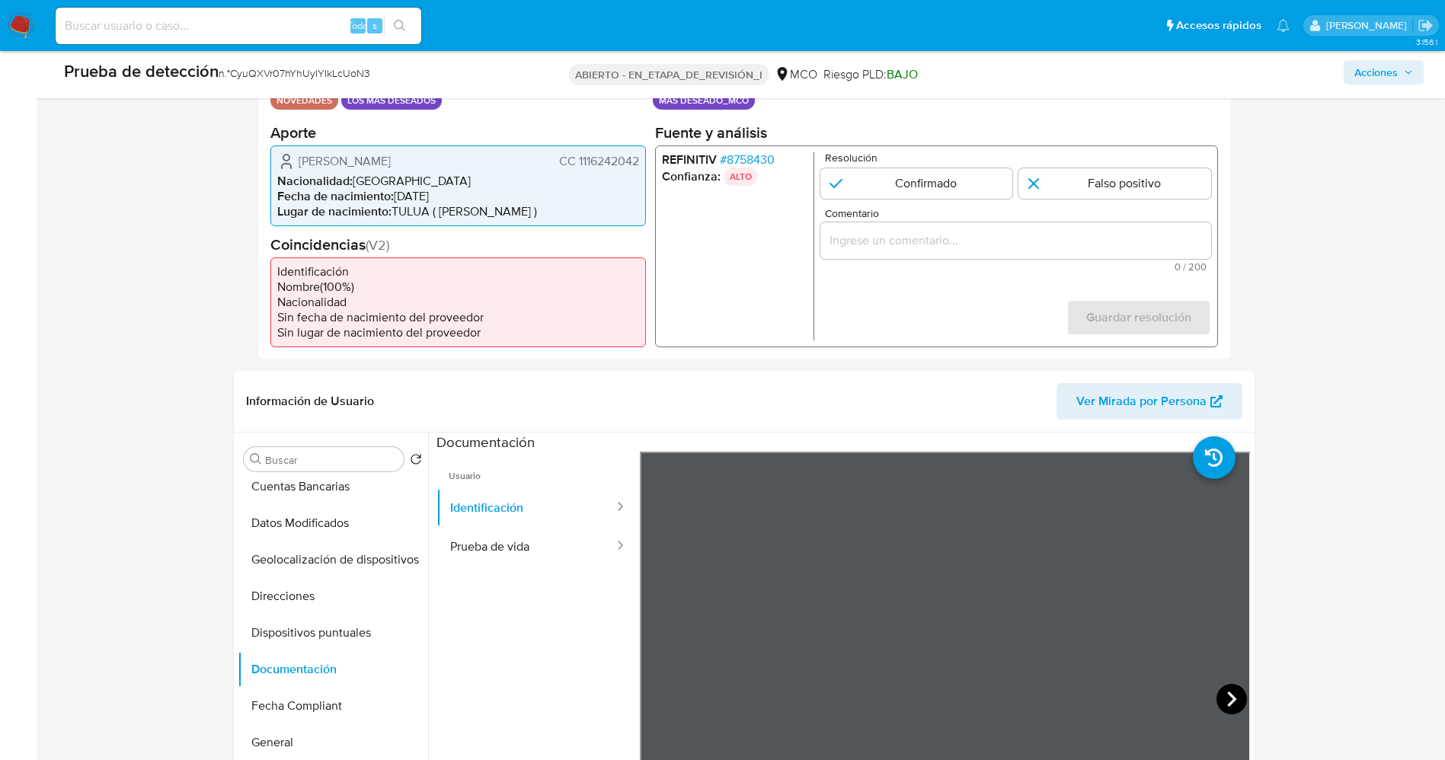
click at [1227, 705] on icon at bounding box center [1231, 699] width 30 height 30
drag, startPoint x: 577, startPoint y: 166, endPoint x: 647, endPoint y: 162, distance: 70.2
click at [647, 162] on div "Datos del evento 28/08/2025 10:07:49 NOVEDADES LOS MÁS DESEADOS Configuraciones…" at bounding box center [744, 206] width 972 height 305
drag, startPoint x: 607, startPoint y: 162, endPoint x: 570, endPoint y: 708, distance: 547.3
click at [570, 708] on ul "Usuario Identificación Prueba de vida" at bounding box center [537, 671] width 203 height 439
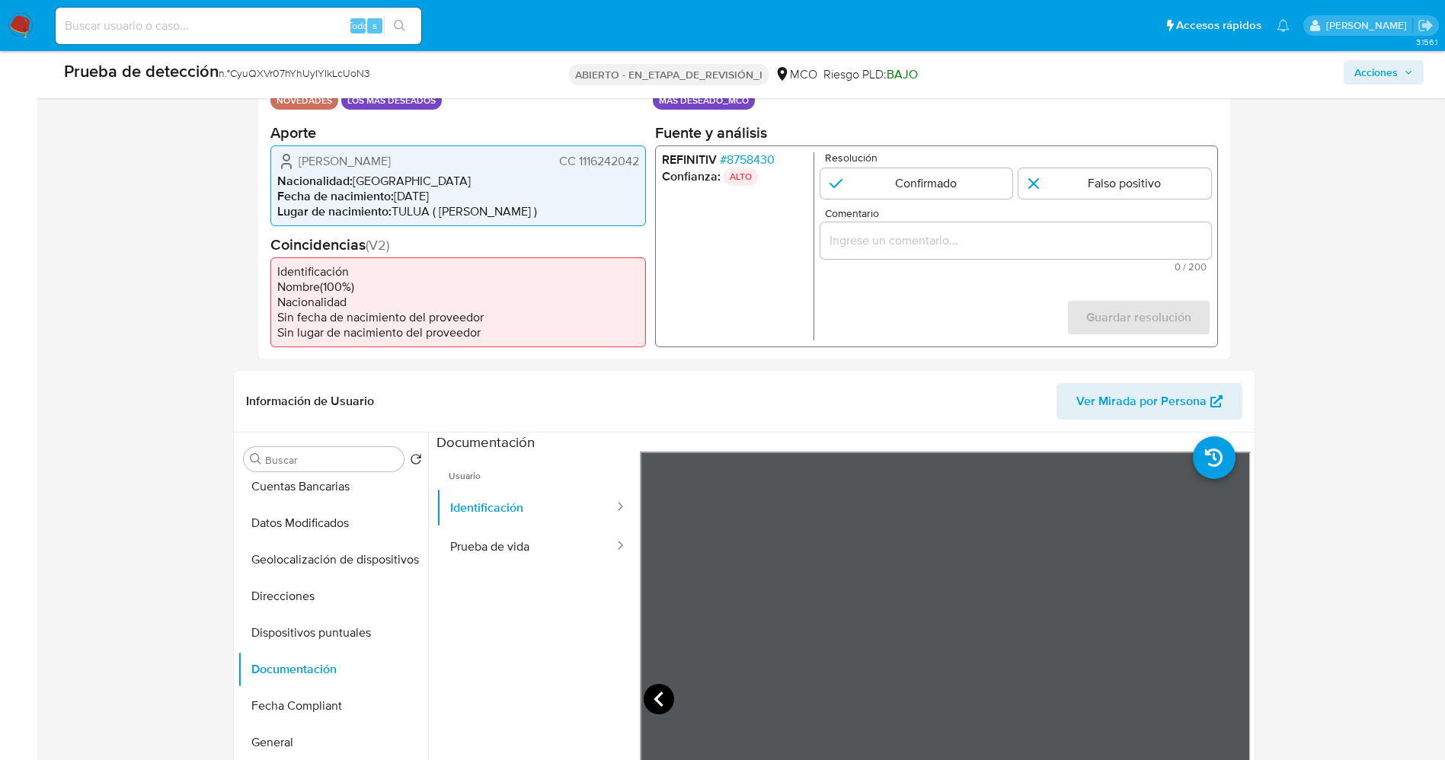
click at [652, 698] on icon at bounding box center [659, 699] width 30 height 30
drag, startPoint x: 573, startPoint y: 157, endPoint x: 639, endPoint y: 157, distance: 65.5
click at [639, 157] on div "Walter Fernando Duque Puerta CC 1116242042 Nacionalidad : Colombia Fecha de nac…" at bounding box center [457, 185] width 375 height 81
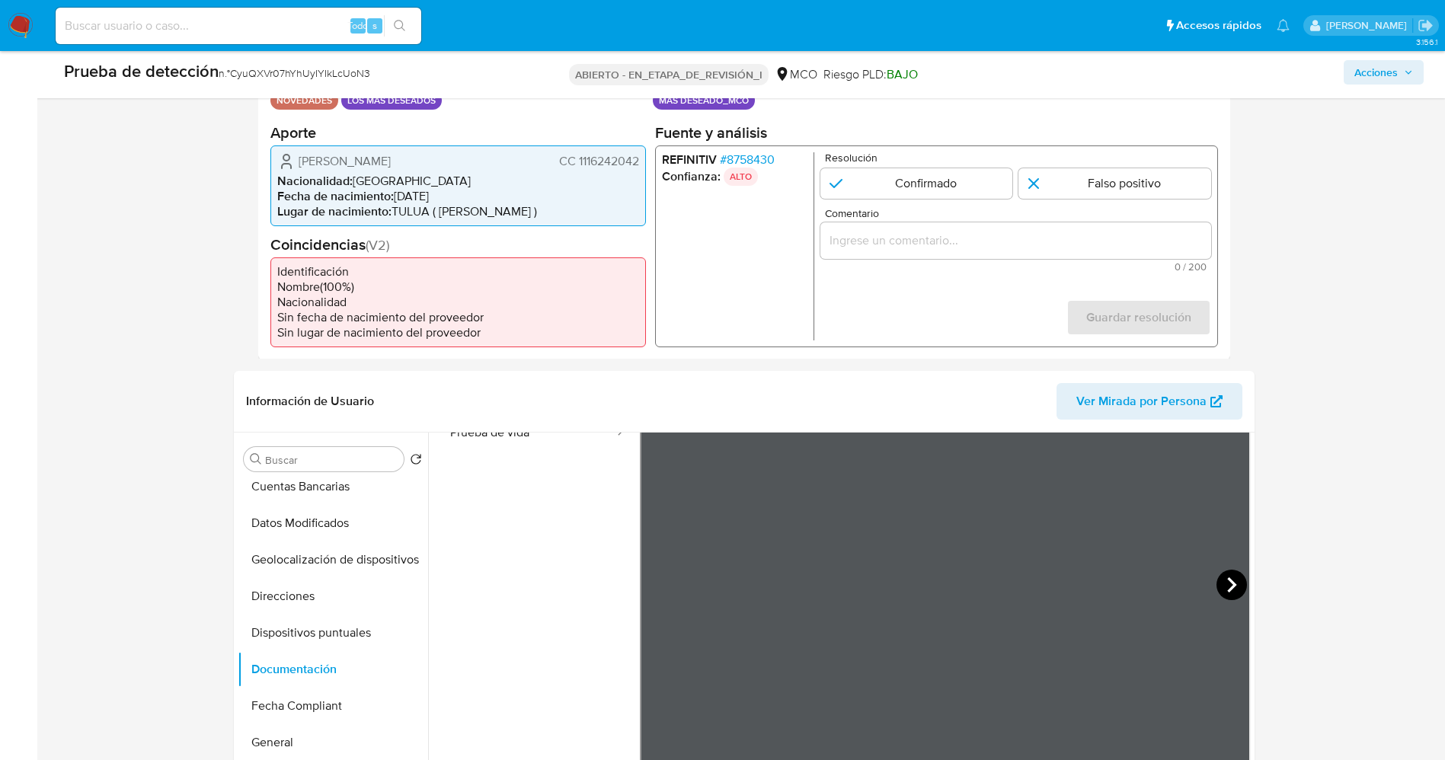
click at [1236, 590] on icon at bounding box center [1231, 585] width 30 height 30
drag, startPoint x: 575, startPoint y: 161, endPoint x: 637, endPoint y: 160, distance: 62.5
click at [637, 160] on font "CC 1116242042" at bounding box center [598, 161] width 80 height 18
drag, startPoint x: 393, startPoint y: 160, endPoint x: 426, endPoint y: 160, distance: 33.5
click at [391, 160] on font "Walter Fernando Duque Puerta" at bounding box center [345, 161] width 92 height 18
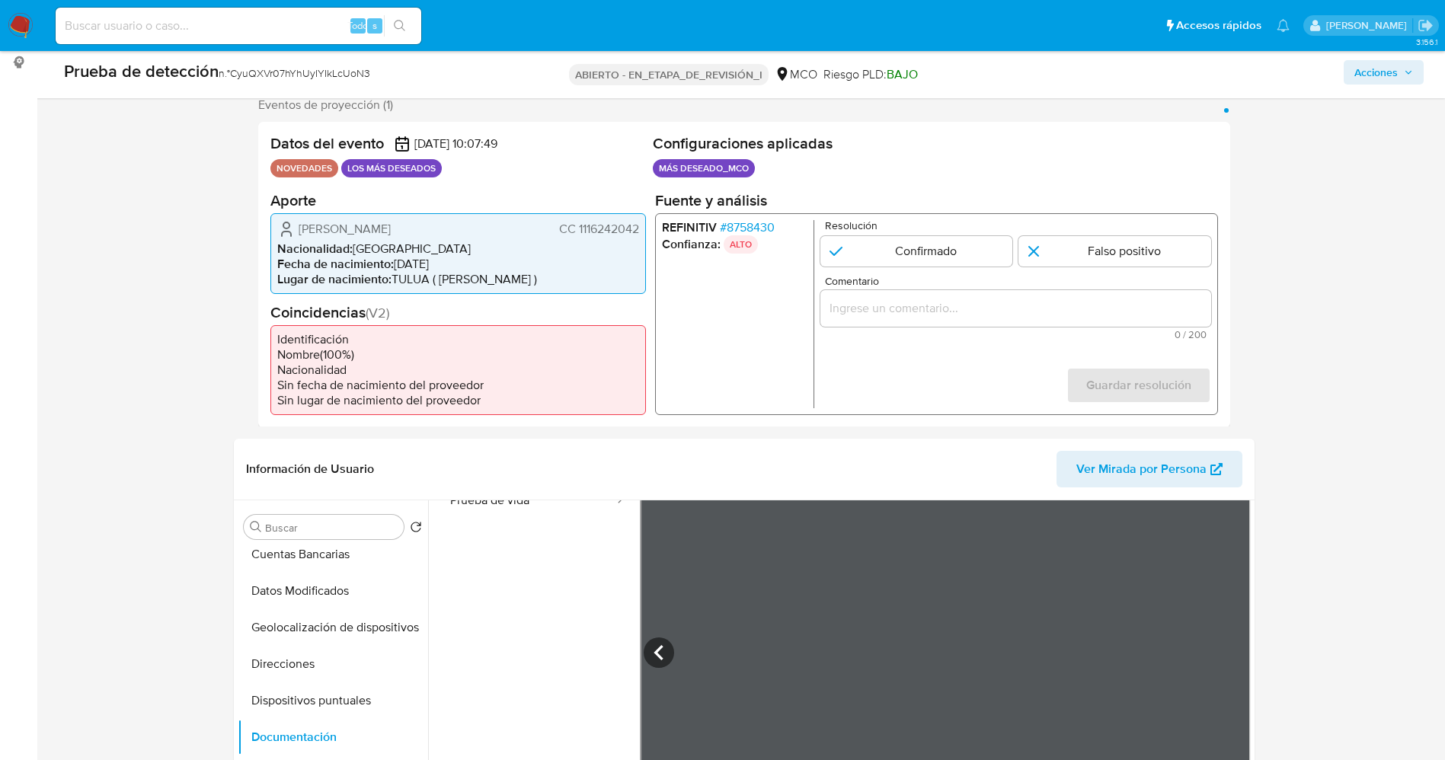
scroll to position [228, 0]
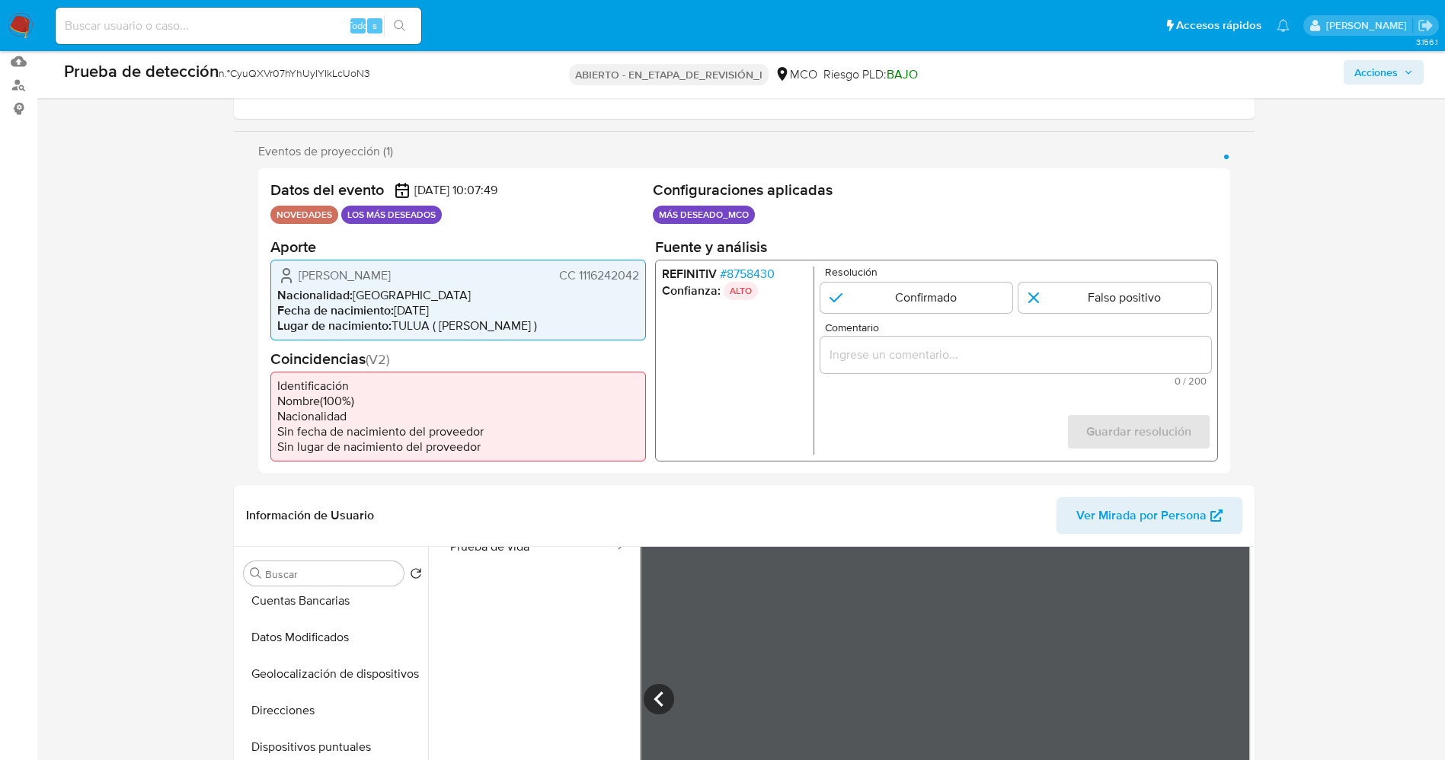
drag, startPoint x: 579, startPoint y: 278, endPoint x: 615, endPoint y: 272, distance: 36.3
click at [646, 276] on div "Datos del evento 28/08/2025 10:07:49 NOVEDADES LOS MÁS DESEADOS Configuraciones…" at bounding box center [744, 320] width 972 height 305
click at [592, 275] on font "CC 1116242042" at bounding box center [598, 275] width 80 height 18
drag, startPoint x: 589, startPoint y: 275, endPoint x: 647, endPoint y: 276, distance: 57.9
click at [647, 276] on div "Datos del evento 28/08/2025 10:07:49 NOVEDADES LOS MÁS DESEADOS Configuraciones…" at bounding box center [744, 320] width 972 height 305
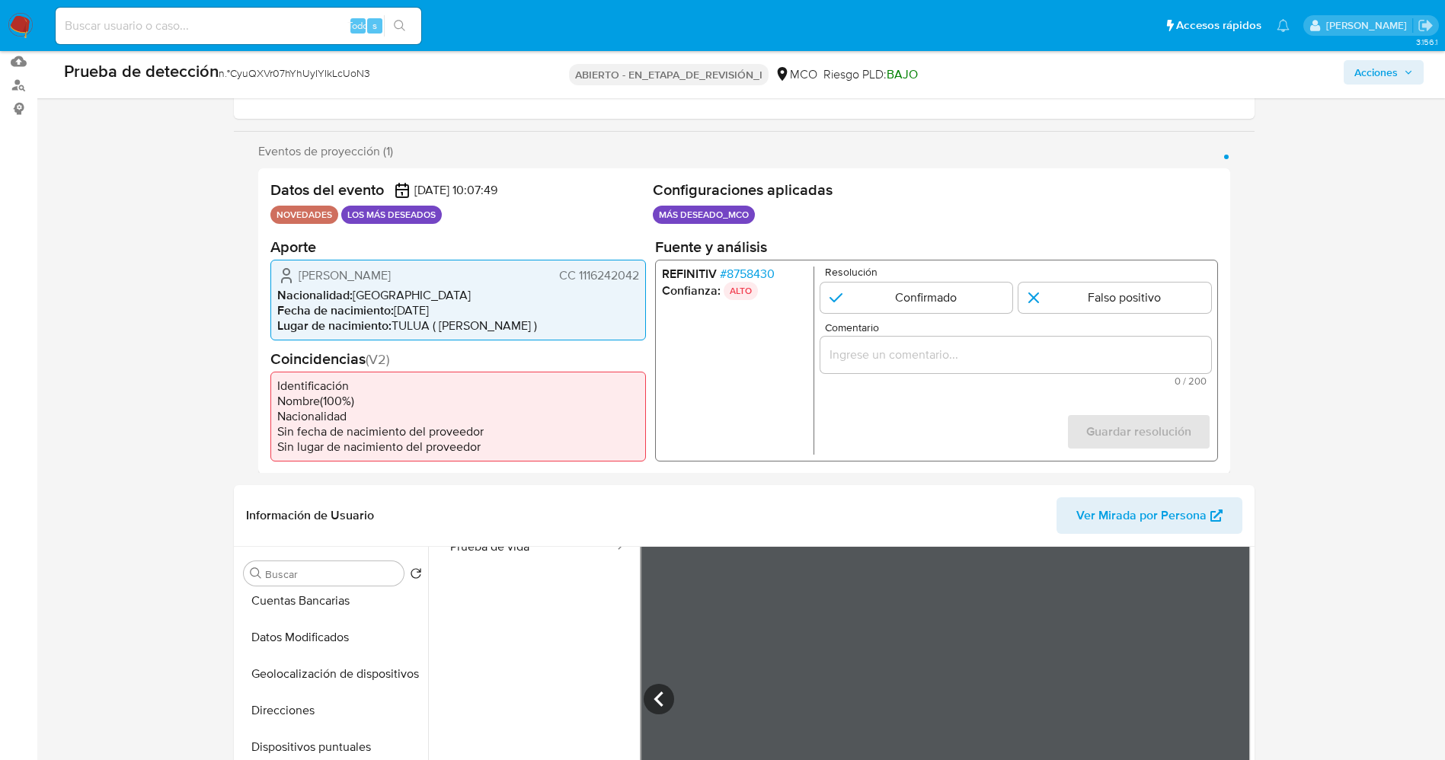
drag, startPoint x: 404, startPoint y: 266, endPoint x: 437, endPoint y: 272, distance: 33.3
click at [469, 268] on div "Walter Fernando Duque Puerta CC 1116242042" at bounding box center [458, 275] width 362 height 18
drag, startPoint x: 577, startPoint y: 274, endPoint x: 639, endPoint y: 275, distance: 62.5
click at [639, 275] on div "Walter Fernando Duque Puerta CC 1116242042 Nacionalidad : Colombia Fecha de nac…" at bounding box center [457, 299] width 375 height 81
drag, startPoint x: 297, startPoint y: 267, endPoint x: 452, endPoint y: 270, distance: 154.7
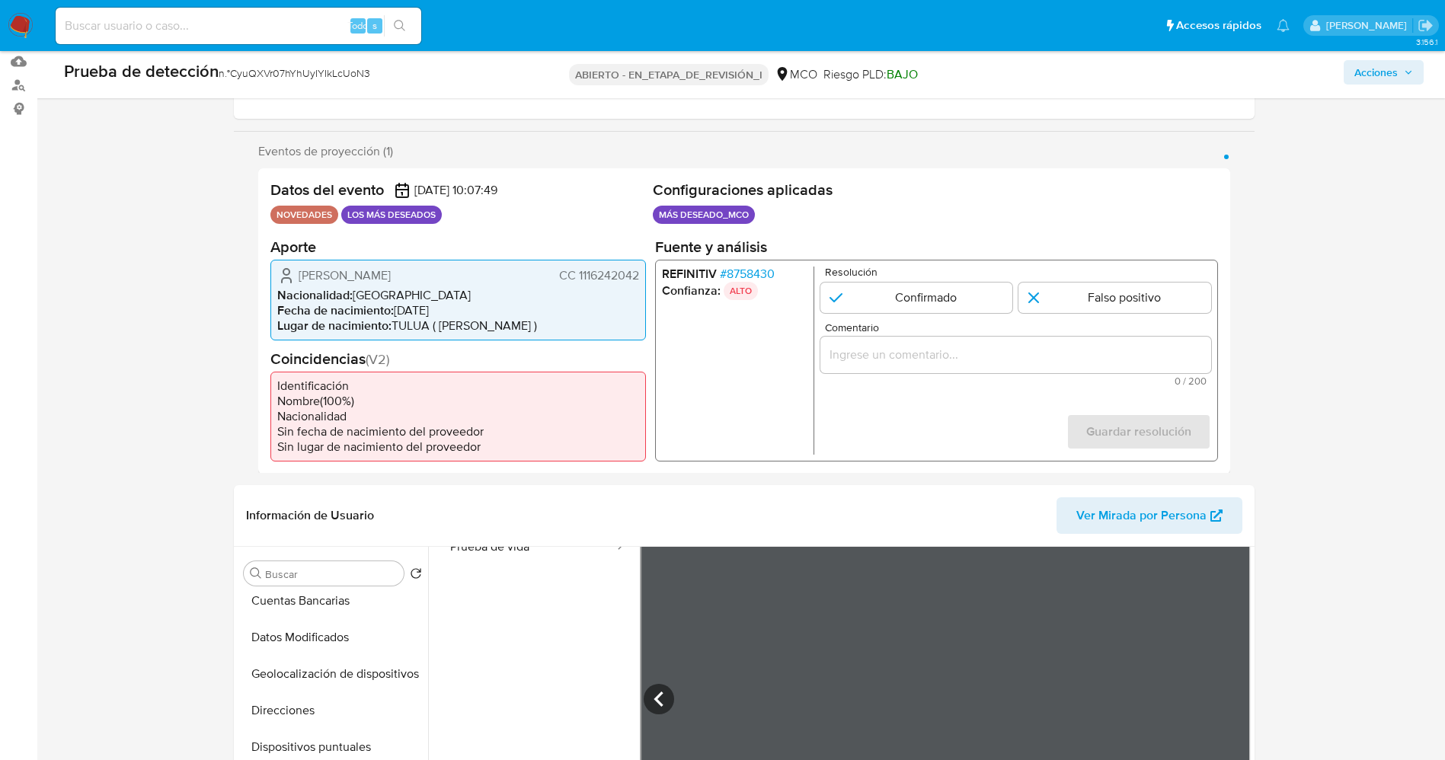
click at [480, 268] on div "Walter Fernando Duque Puerta CC 1116242042" at bounding box center [458, 275] width 362 height 18
click at [404, 337] on div "Datos del evento 28/08/2025 10:07:49 NOVEDADES LOS MÁS DESEADOS Configuraciones…" at bounding box center [744, 320] width 972 height 305
drag, startPoint x: 292, startPoint y: 268, endPoint x: 605, endPoint y: 271, distance: 312.3
click at [646, 275] on div "Datos del evento 28/08/2025 10:07:49 NOVEDADES LOS MÁS DESEADOS Configuraciones…" at bounding box center [744, 320] width 972 height 305
click at [762, 272] on font "8758430" at bounding box center [750, 273] width 48 height 18
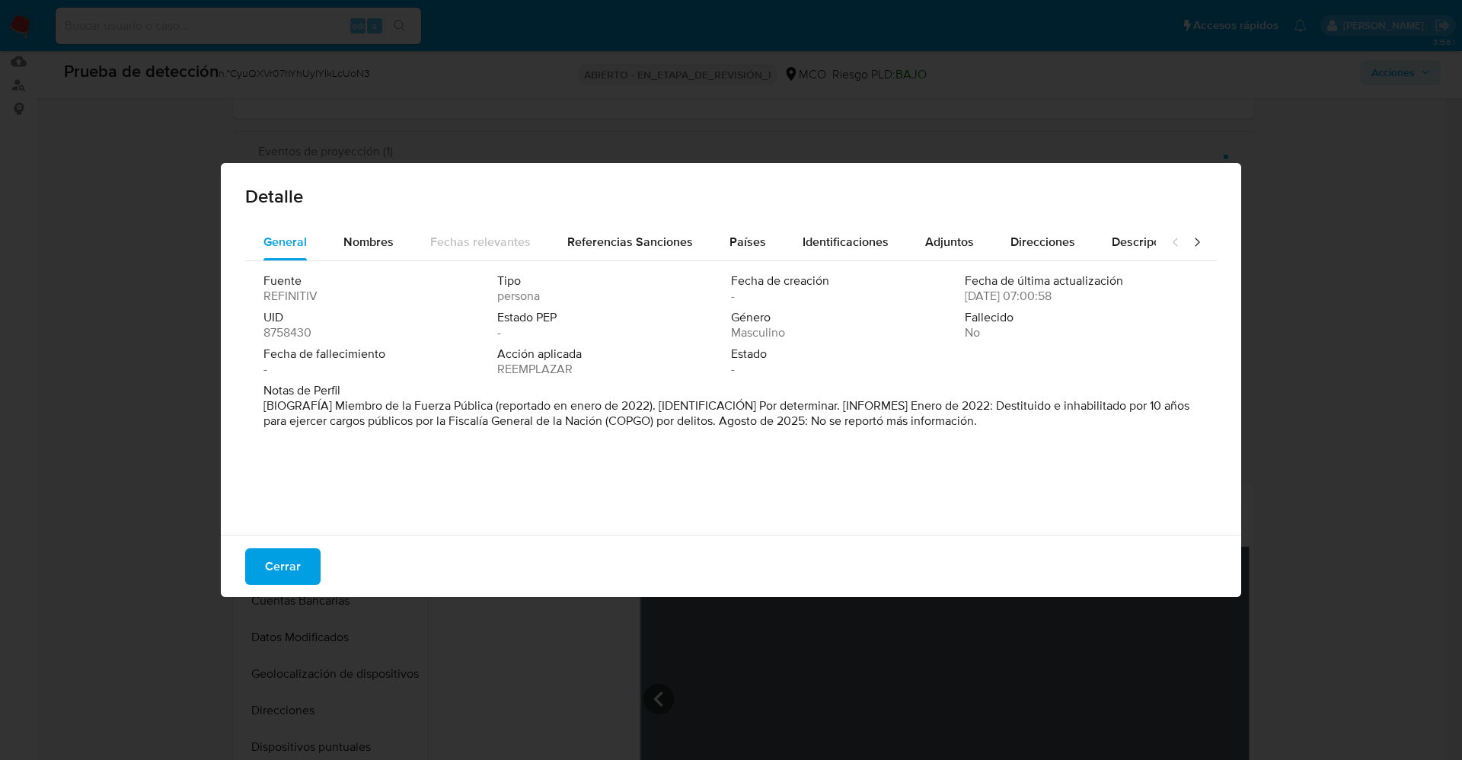
click at [292, 573] on font "Cerrar" at bounding box center [283, 566] width 36 height 37
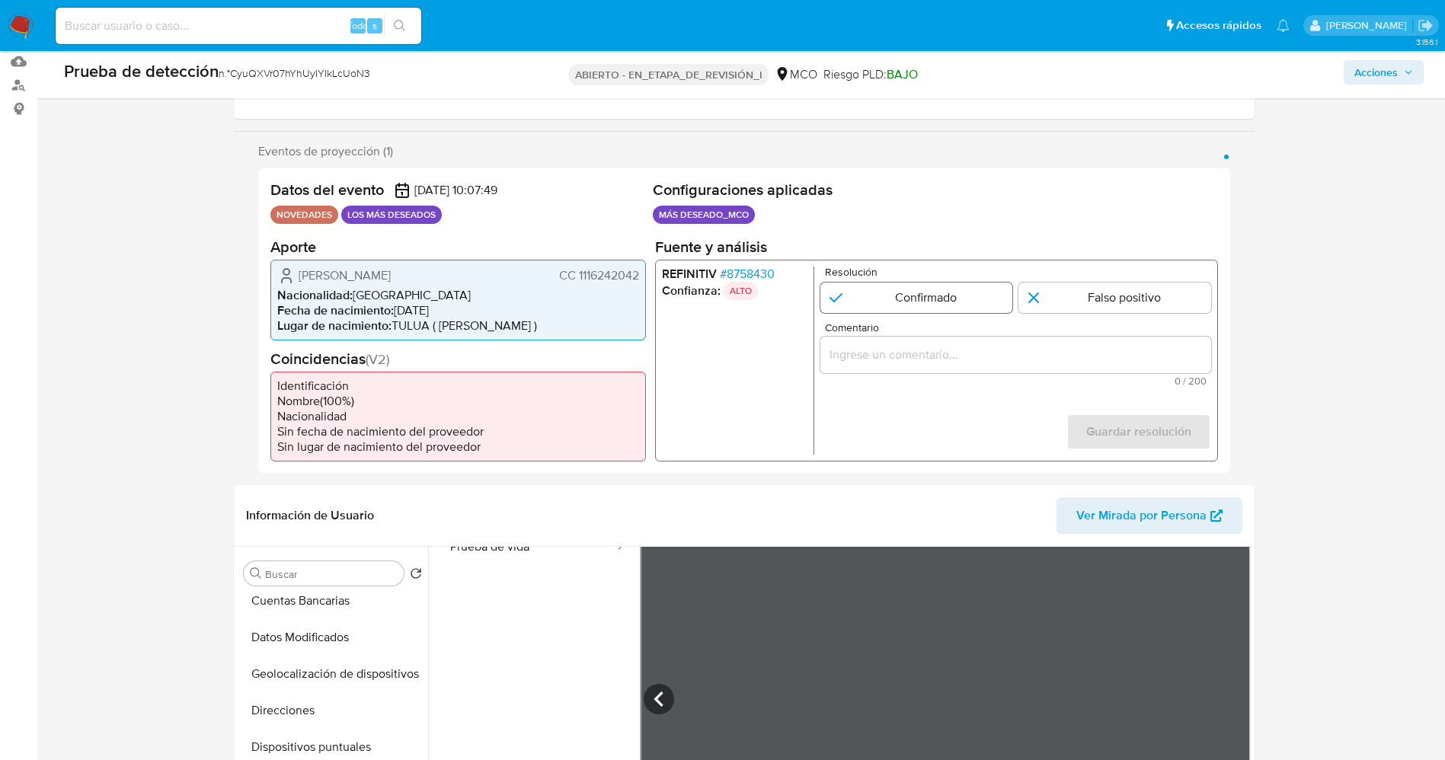
click at [895, 312] on input "1 de 1" at bounding box center [915, 297] width 193 height 30
radio input "true"
click at [861, 348] on input "Comentario" at bounding box center [1014, 354] width 391 height 20
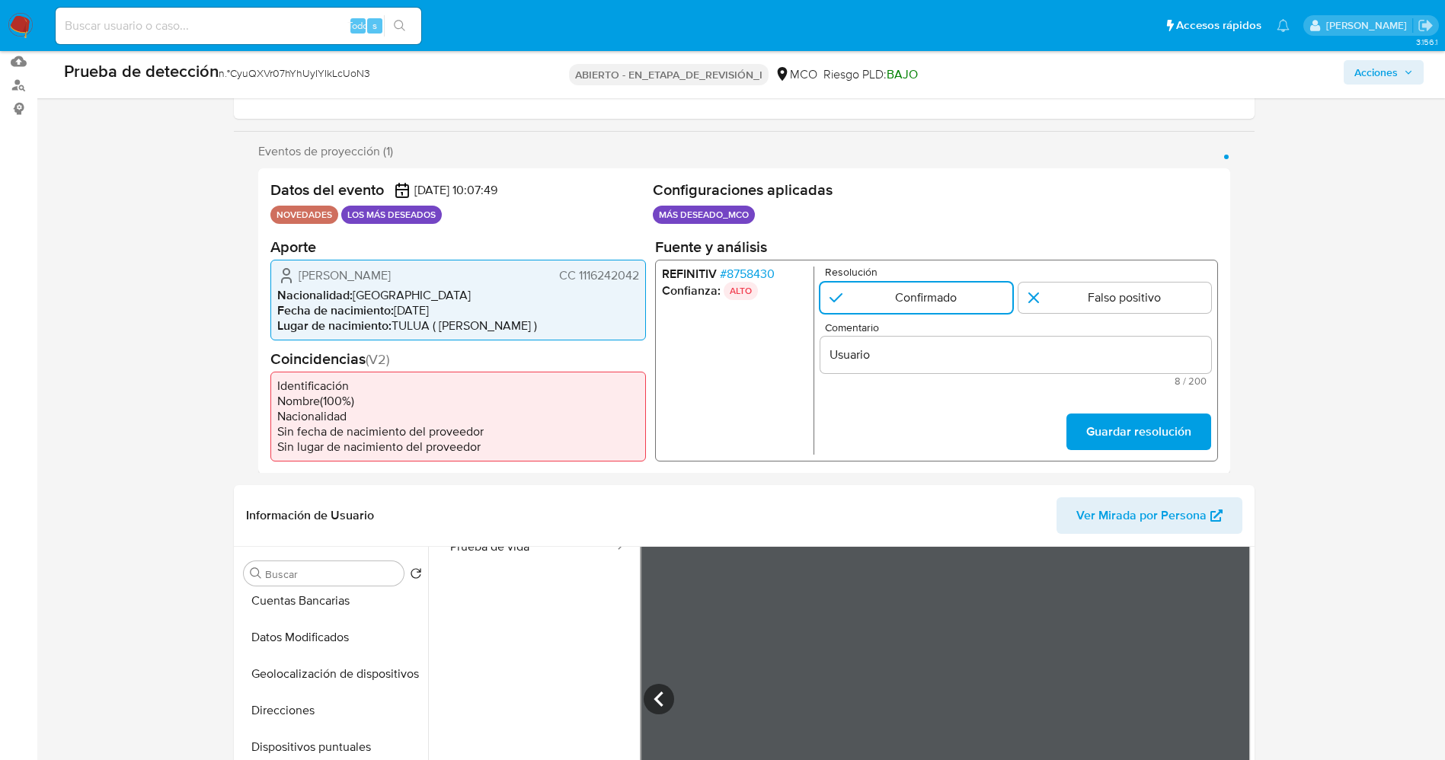
drag, startPoint x: 403, startPoint y: 264, endPoint x: 646, endPoint y: 274, distance: 243.2
click at [646, 274] on div "Datos del evento 28/08/2025 10:07:49 NOVEDADES LOS MÁS DESEADOS Configuraciones…" at bounding box center [744, 320] width 972 height 305
click at [909, 353] on input "Usuario" at bounding box center [1014, 354] width 391 height 20
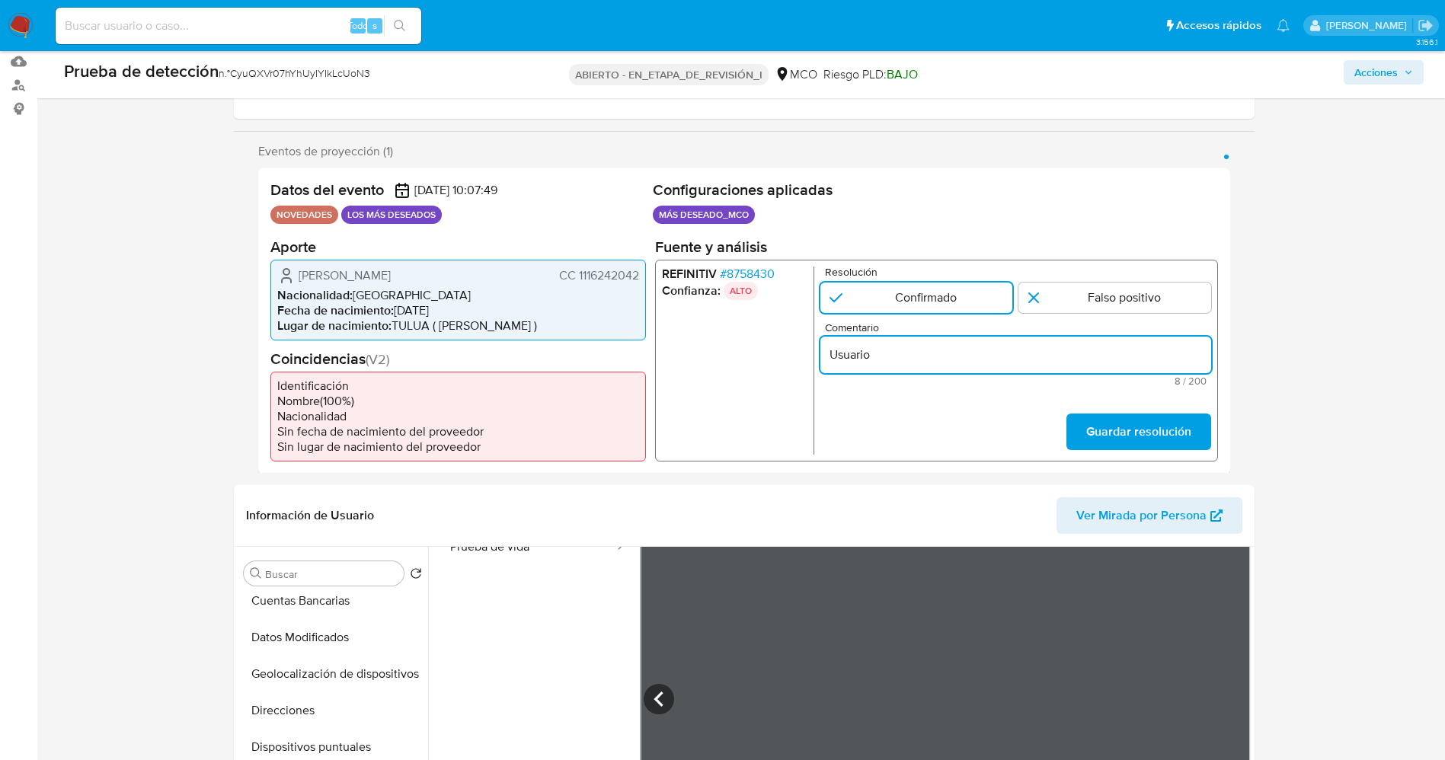
paste input "Walter Fernando Duque Puerta CC 1116242042"
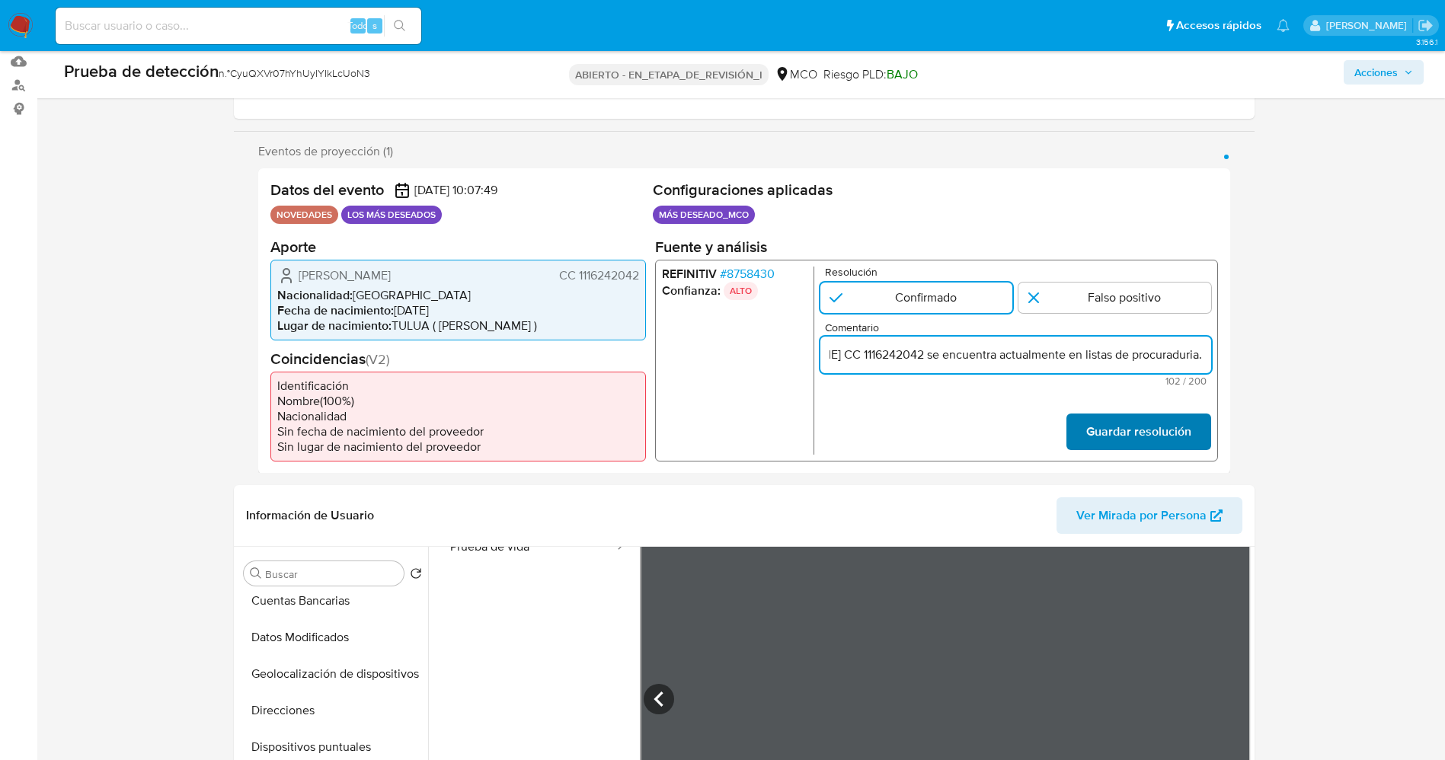
type input "Usuario Walter Fernando Duque Puerta CC 1116242042 se encuentra actualmente en …"
click at [1149, 423] on font "Guardar resolución" at bounding box center [1137, 432] width 105 height 37
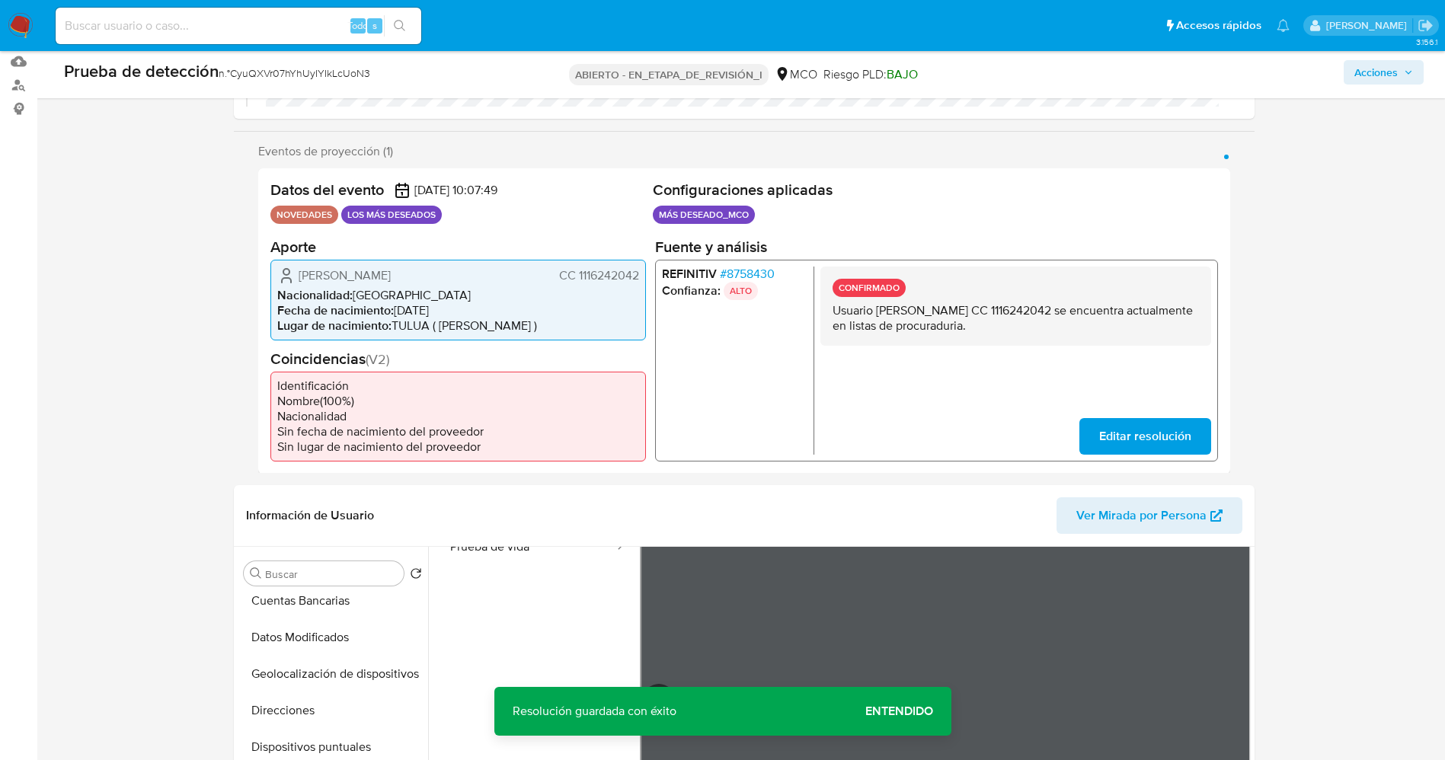
drag, startPoint x: 833, startPoint y: 311, endPoint x: 1113, endPoint y: 334, distance: 280.4
click at [1113, 334] on div "CONFIRMADO Usuario Walter Fernando Duque Puerta CC 1116242042 se encuentra actu…" at bounding box center [1014, 305] width 391 height 79
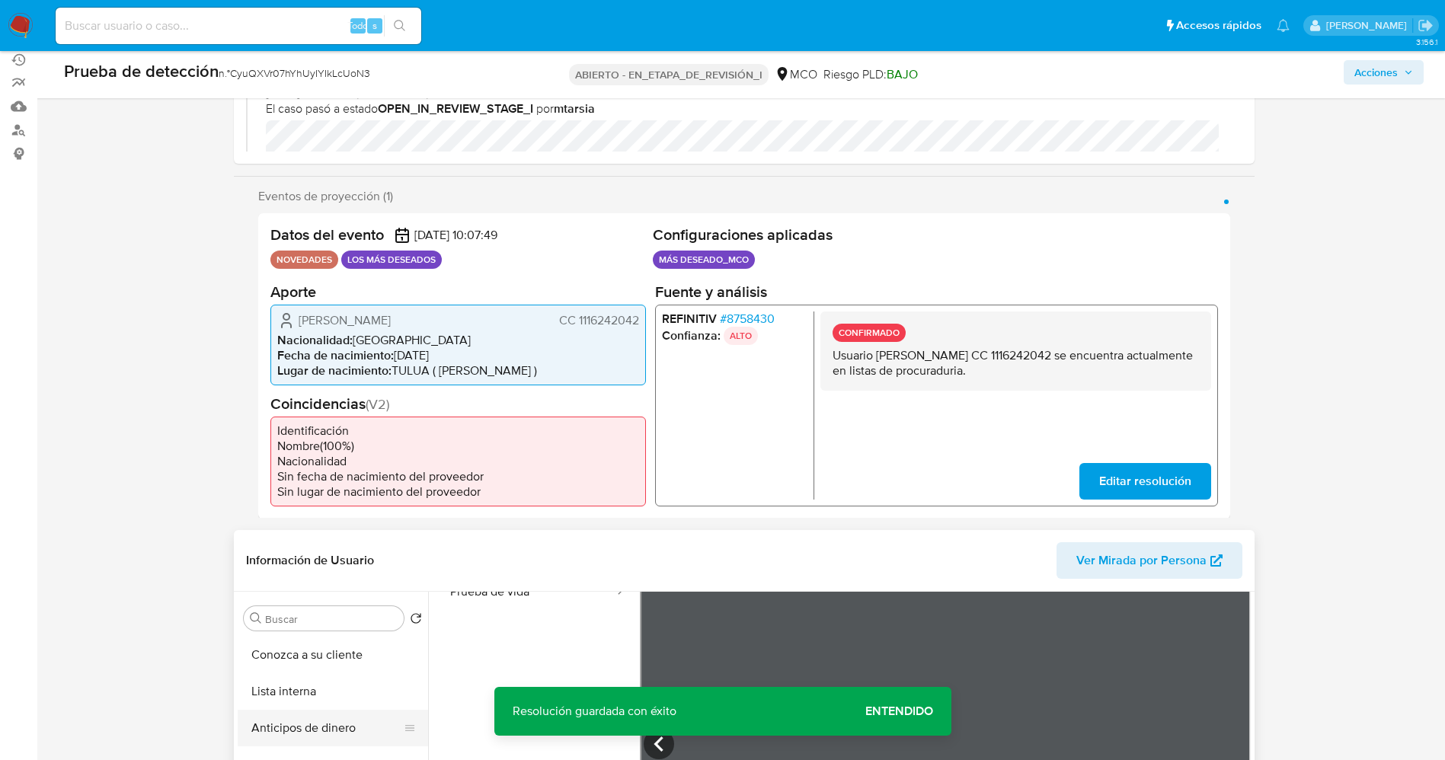
scroll to position [343, 0]
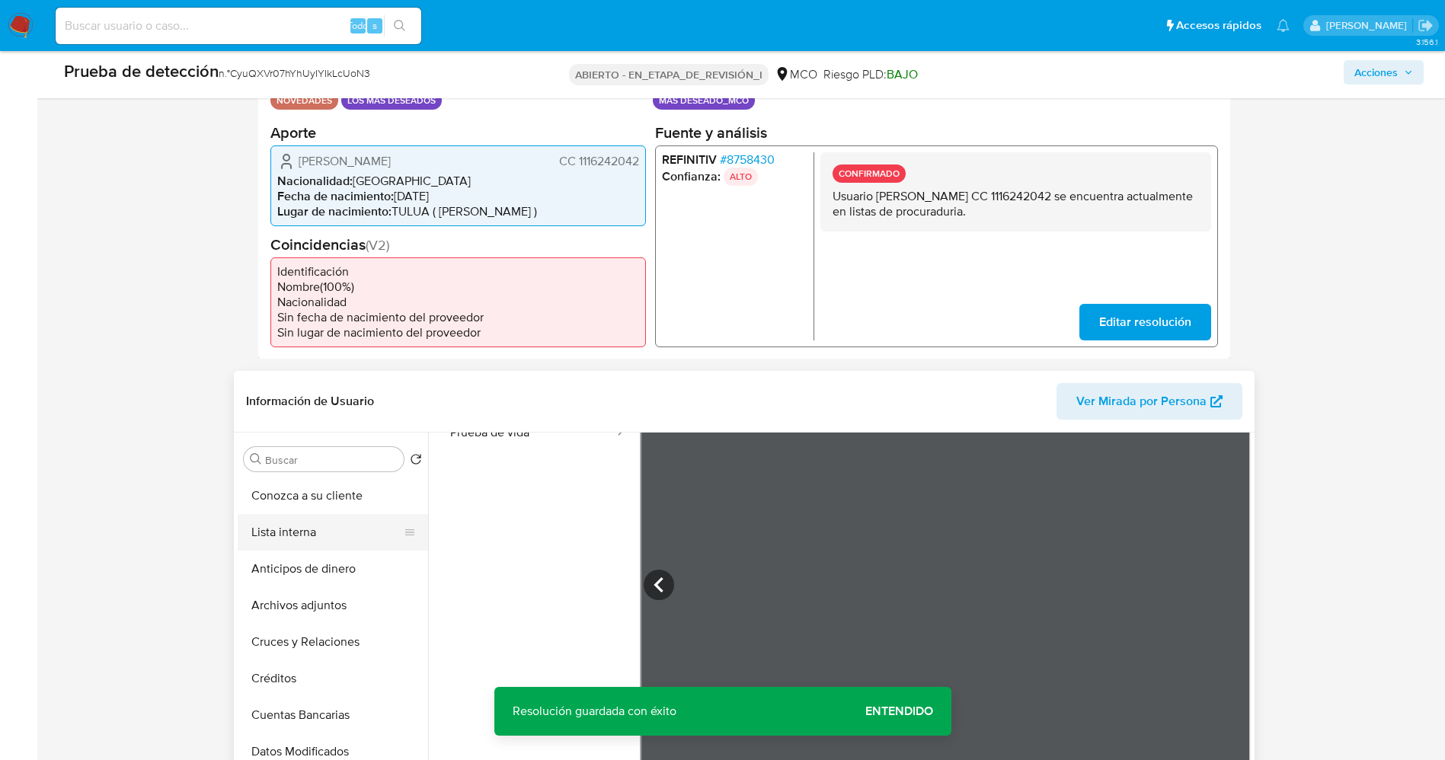
click at [333, 522] on button "Lista interna" at bounding box center [327, 532] width 178 height 37
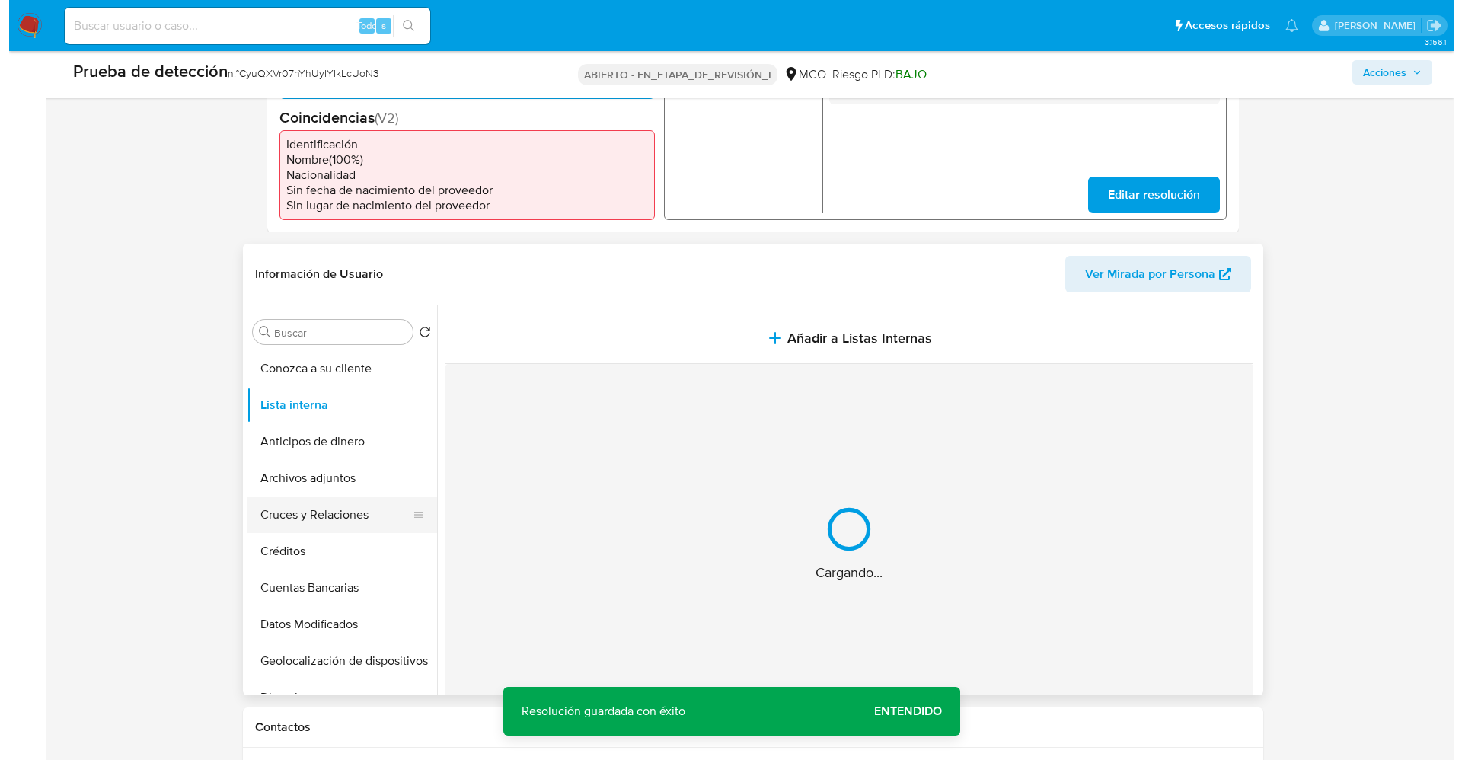
scroll to position [571, 0]
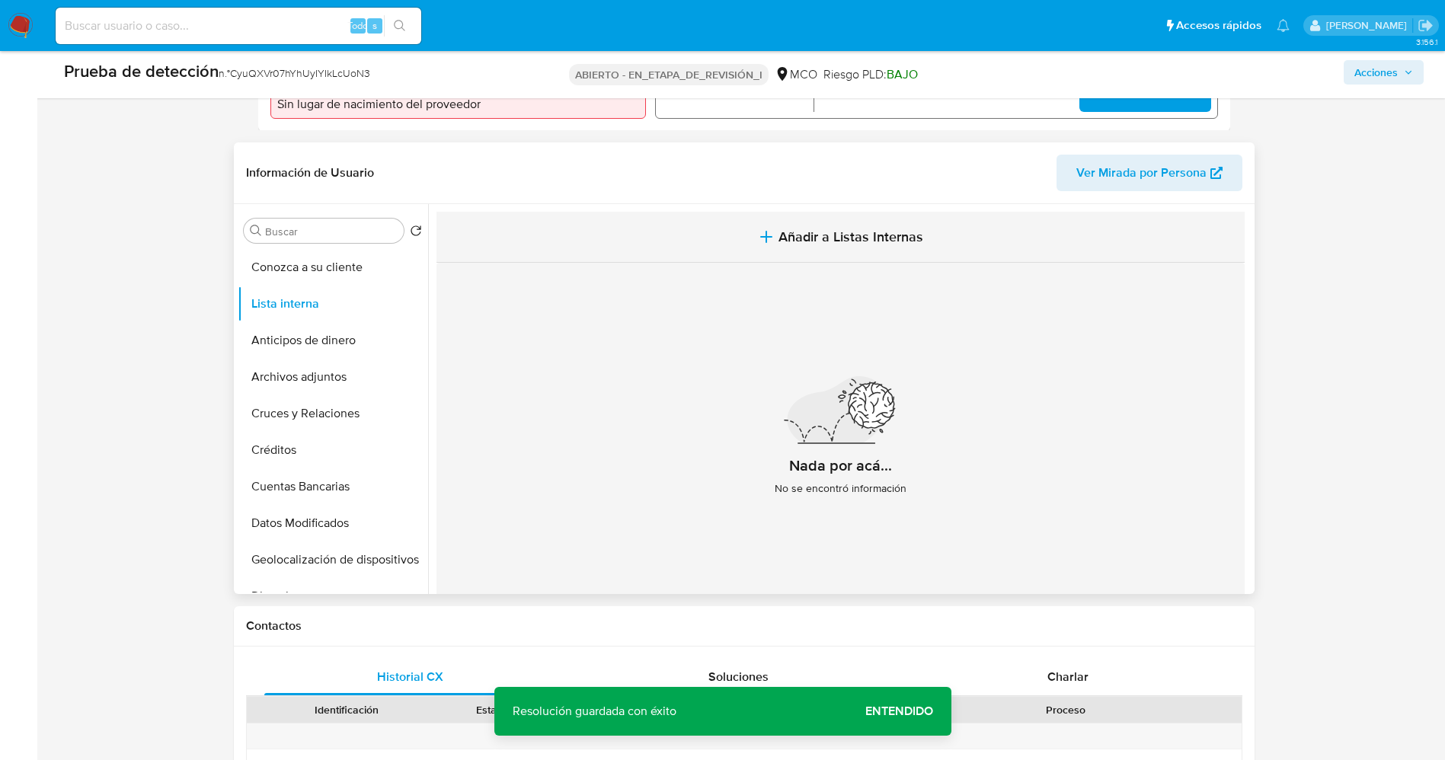
click at [890, 254] on button "Añadir a Listas Internas" at bounding box center [840, 237] width 808 height 51
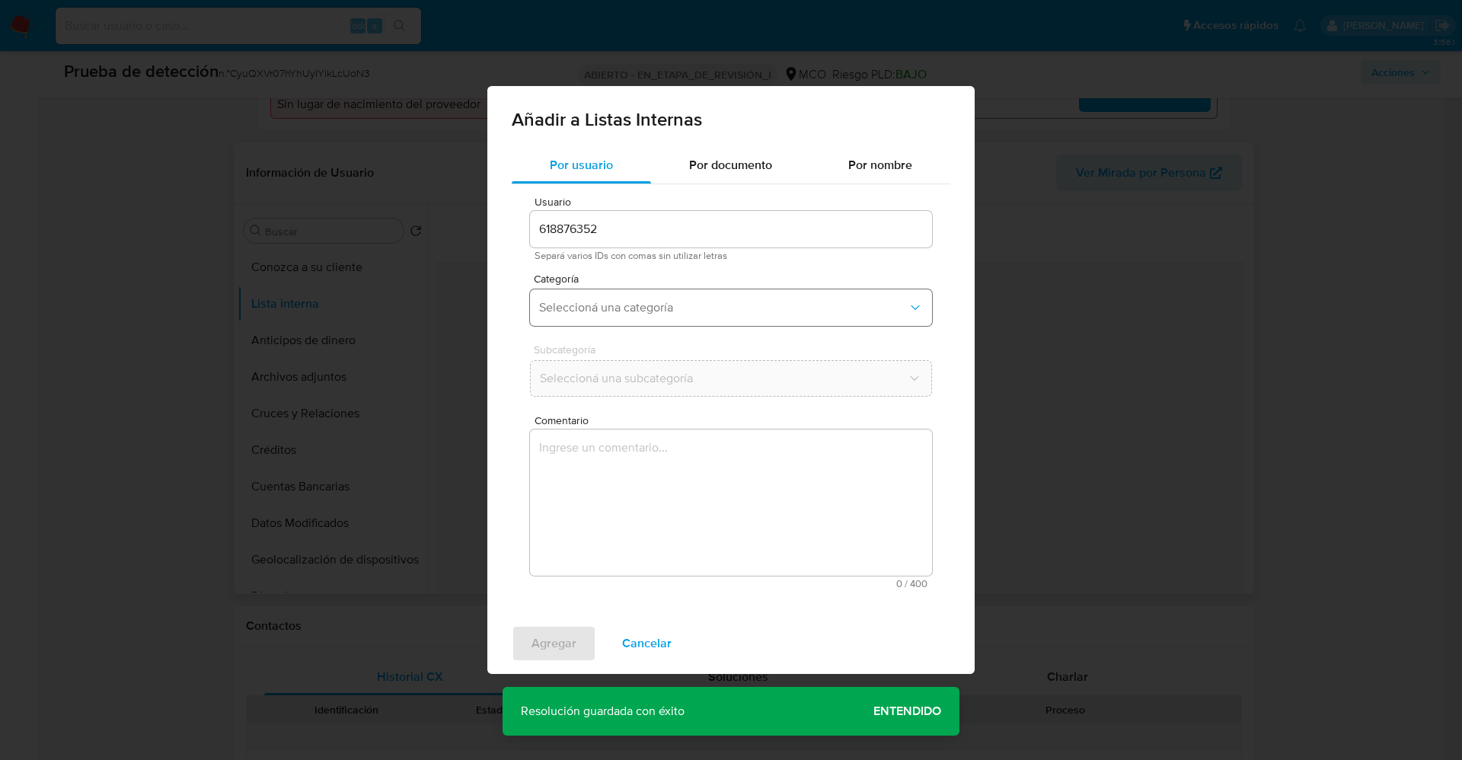
click at [628, 305] on span "Seleccioná una categoría" at bounding box center [723, 307] width 369 height 15
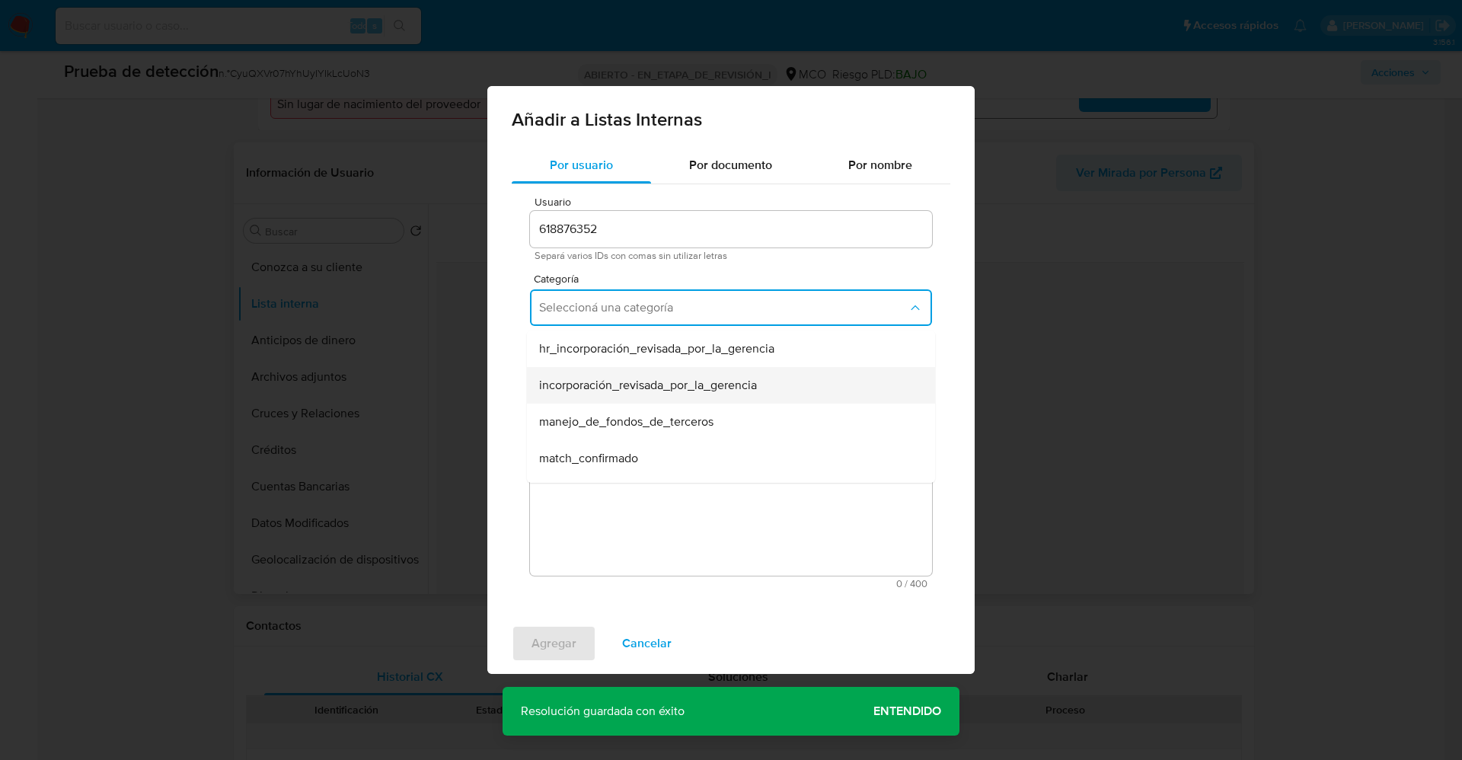
scroll to position [114, 0]
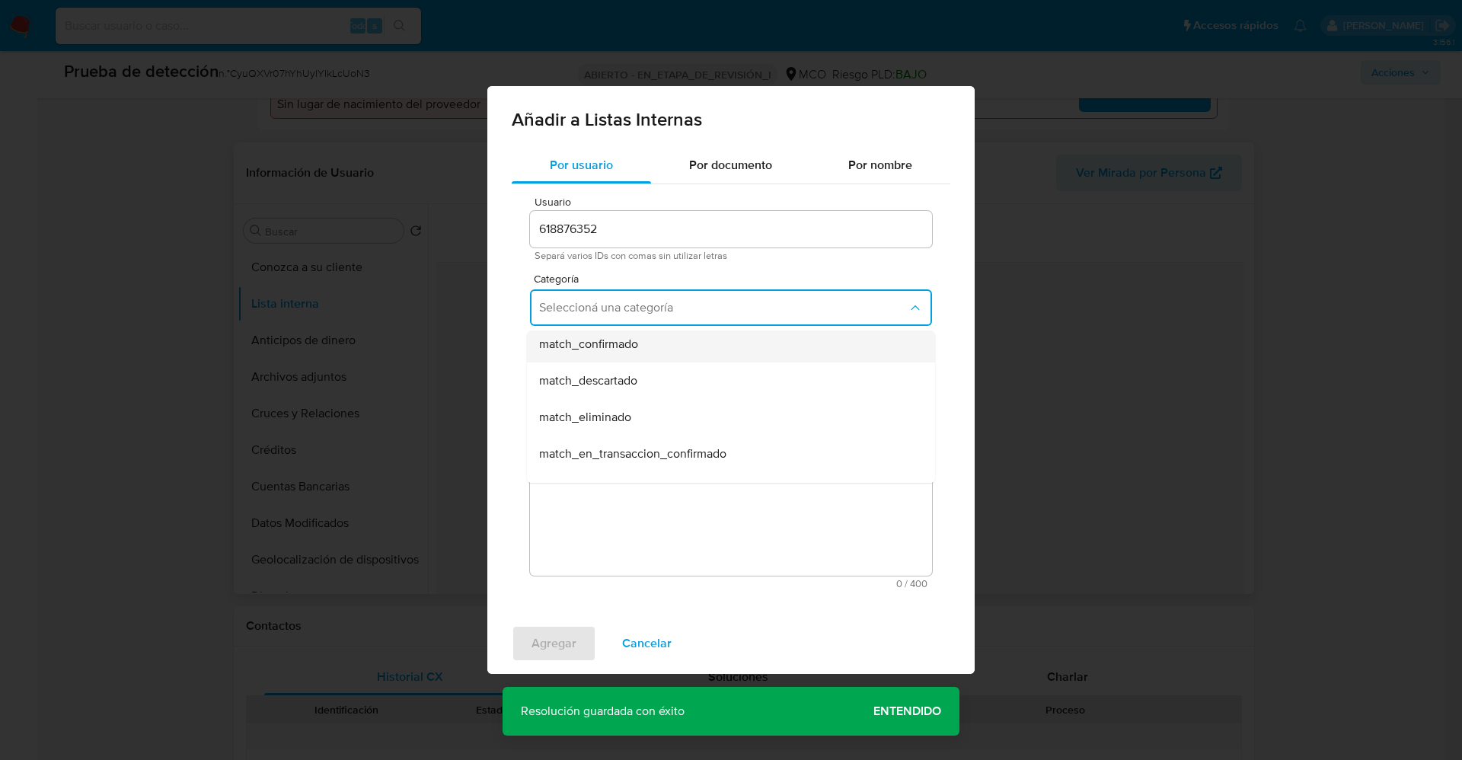
click at [676, 350] on div "match_confirmado" at bounding box center [726, 344] width 375 height 37
click at [663, 371] on span "Seleccioná una subcategoría" at bounding box center [723, 378] width 369 height 15
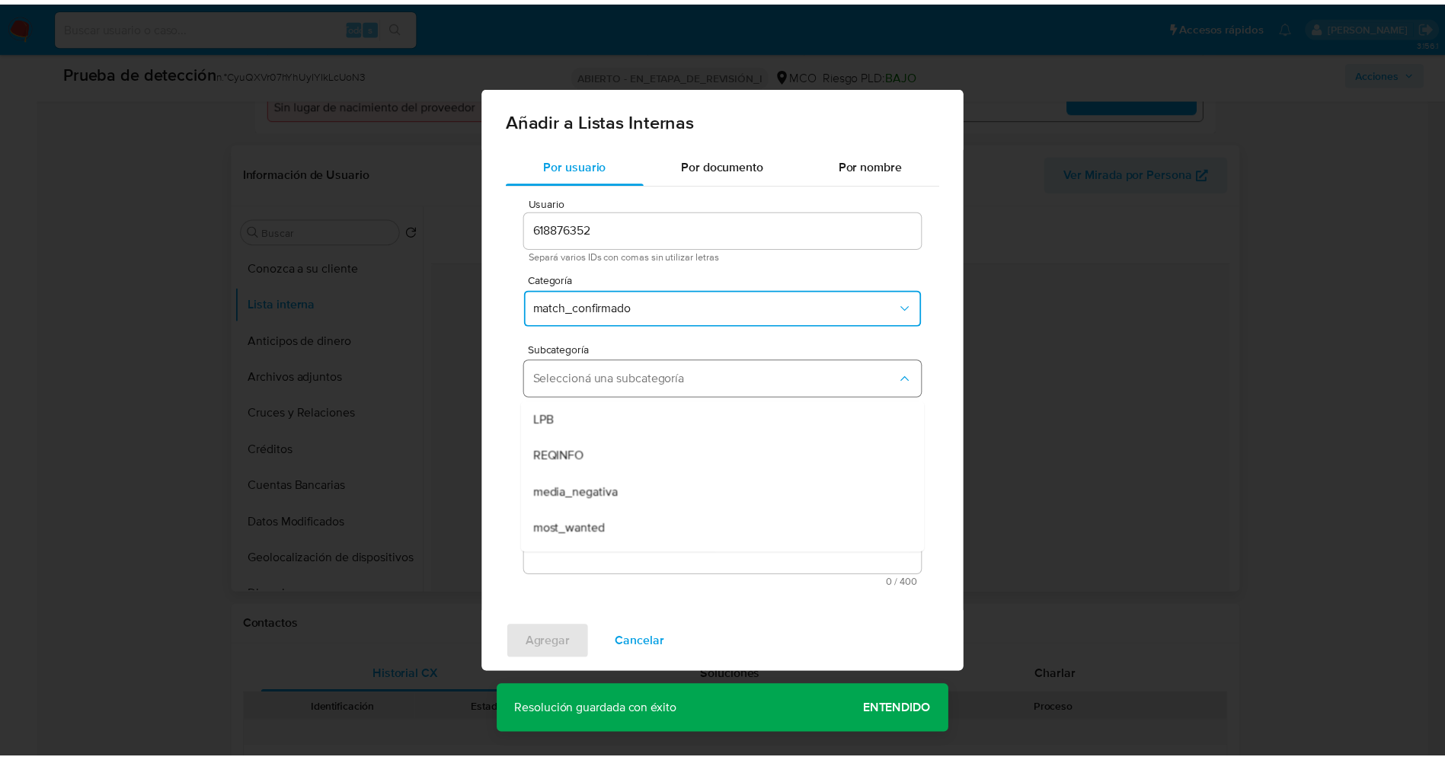
scroll to position [104, 0]
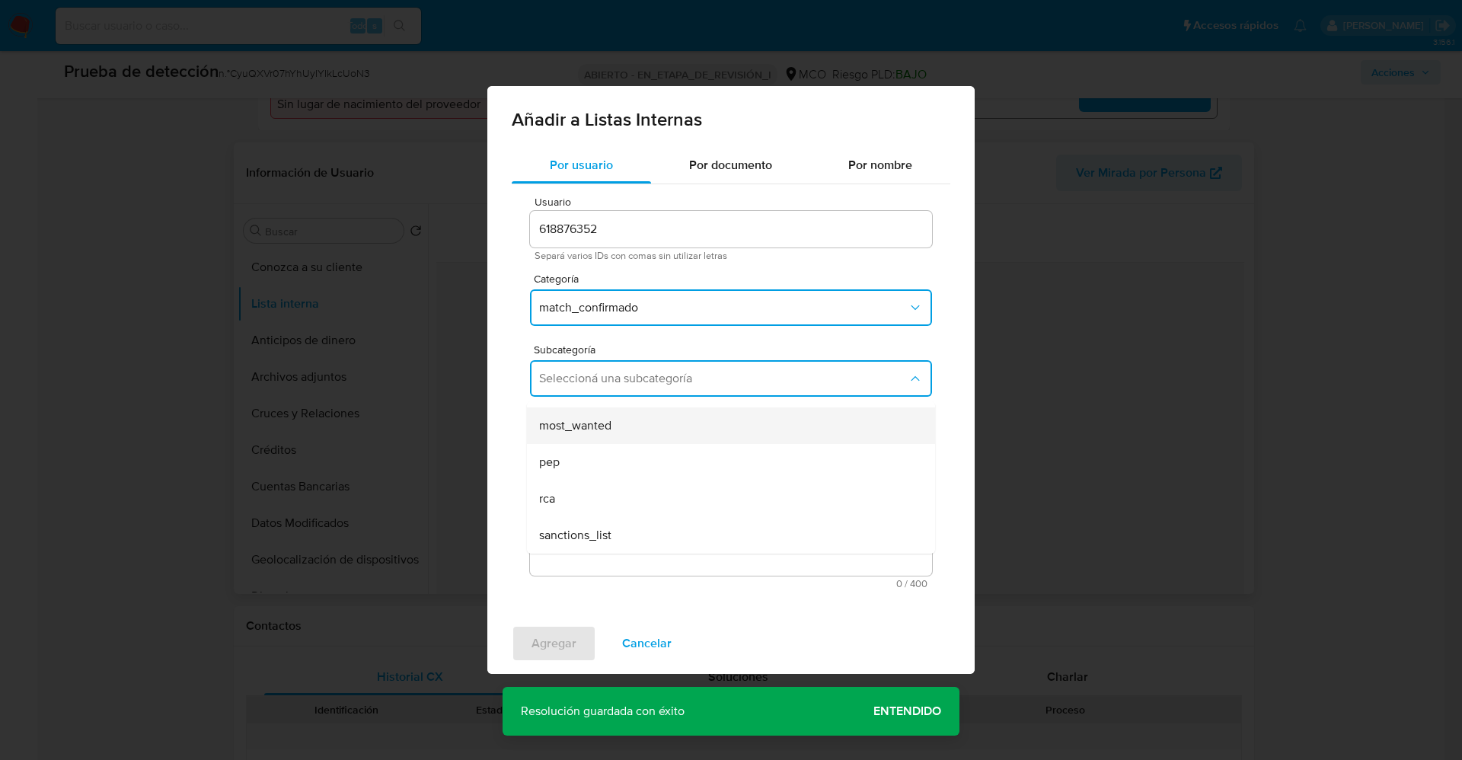
click at [643, 440] on div "most_wanted" at bounding box center [726, 425] width 375 height 37
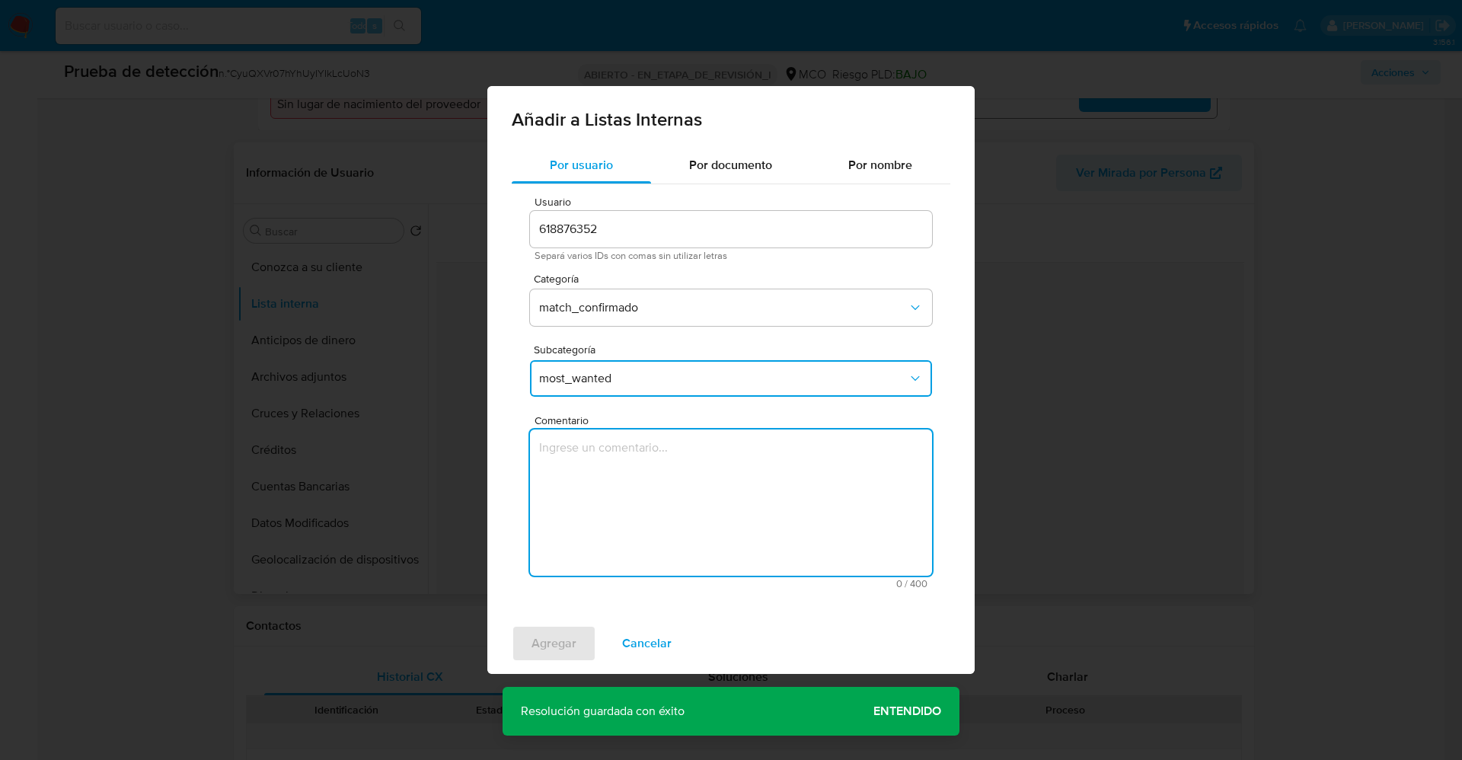
click at [642, 460] on textarea "Comentario" at bounding box center [731, 503] width 402 height 146
type textarea "Usuario Walter Fernando Duque Puerta CC 1116242042 se encuentra actualmente en …"
click at [556, 631] on span "Agregar" at bounding box center [554, 644] width 45 height 34
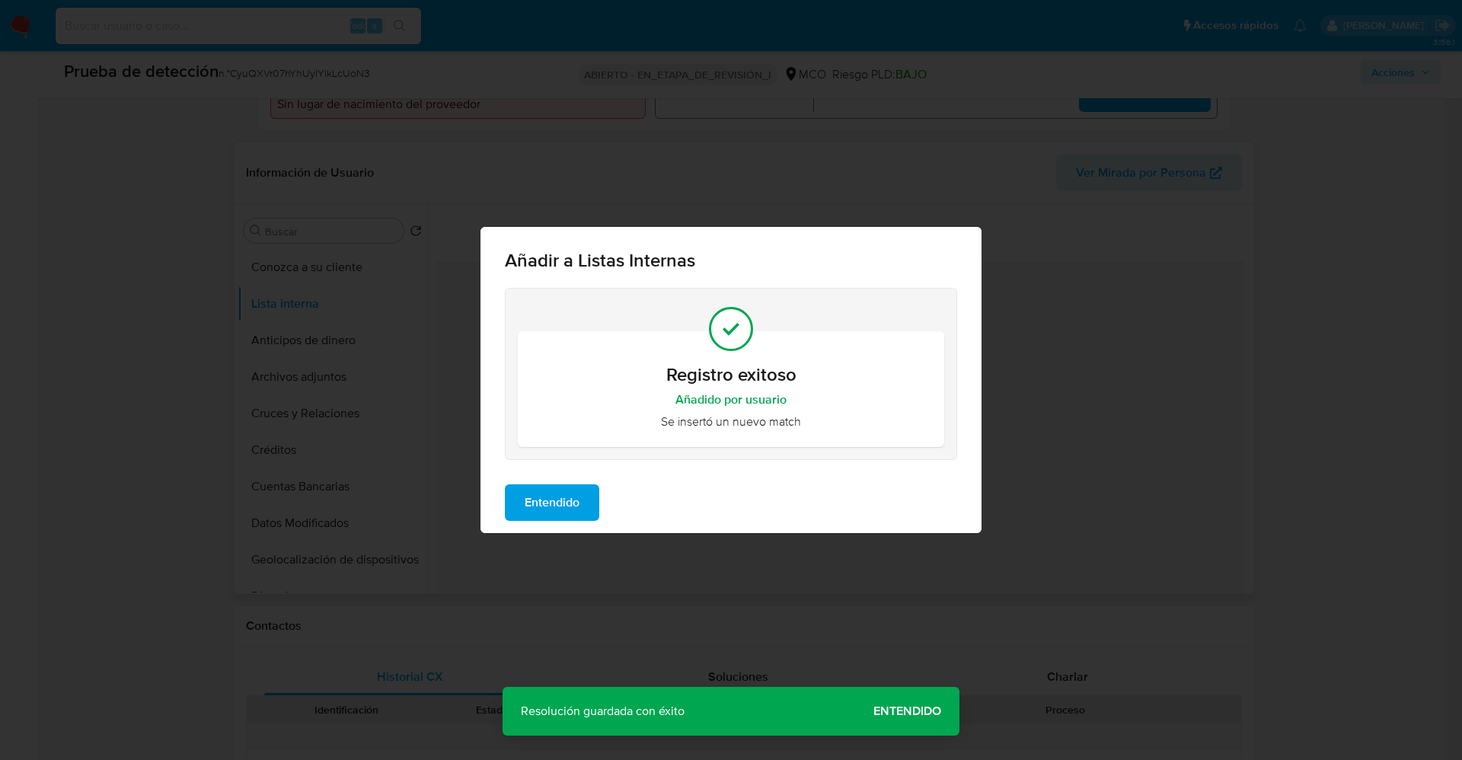
click at [548, 500] on span "Entendido" at bounding box center [552, 503] width 55 height 34
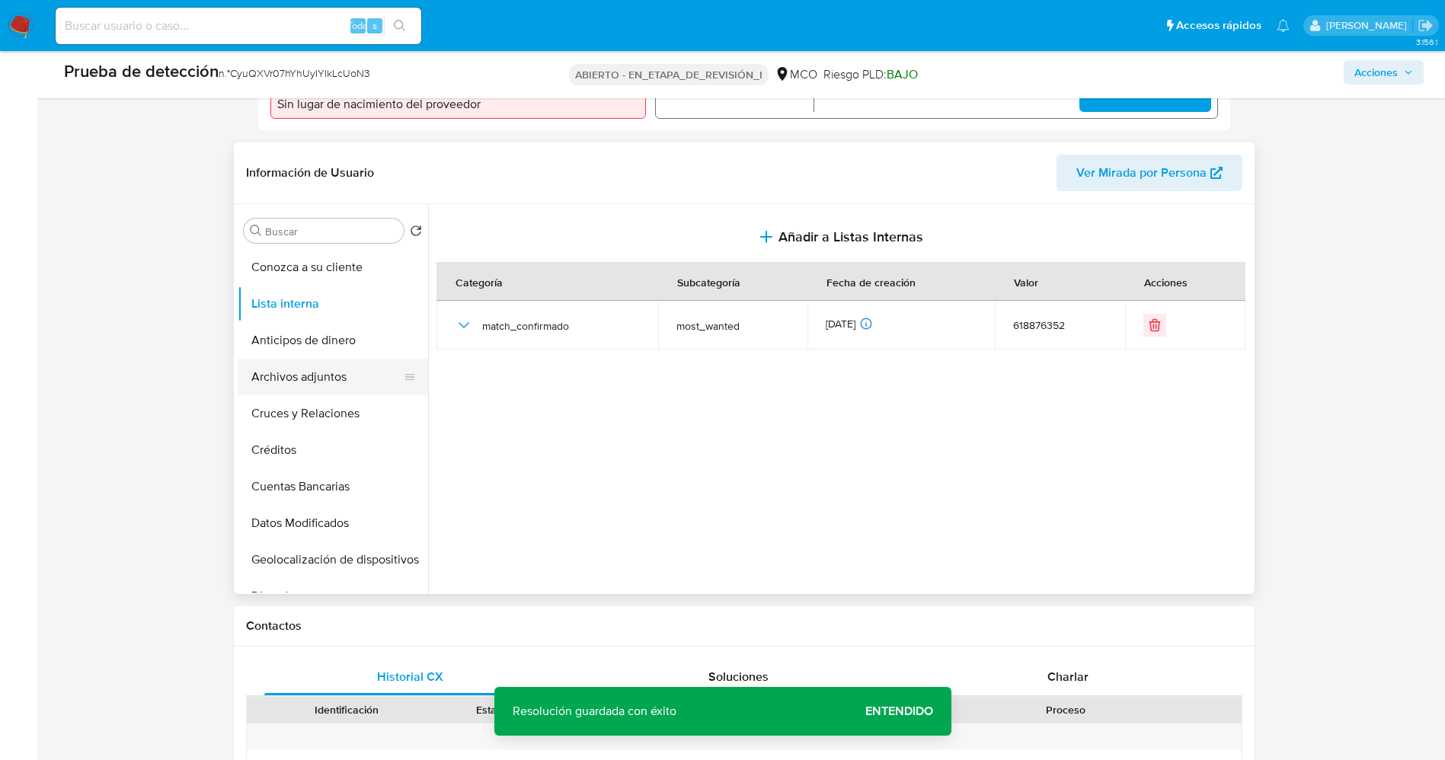
click at [302, 369] on button "Archivos adjuntos" at bounding box center [327, 377] width 178 height 37
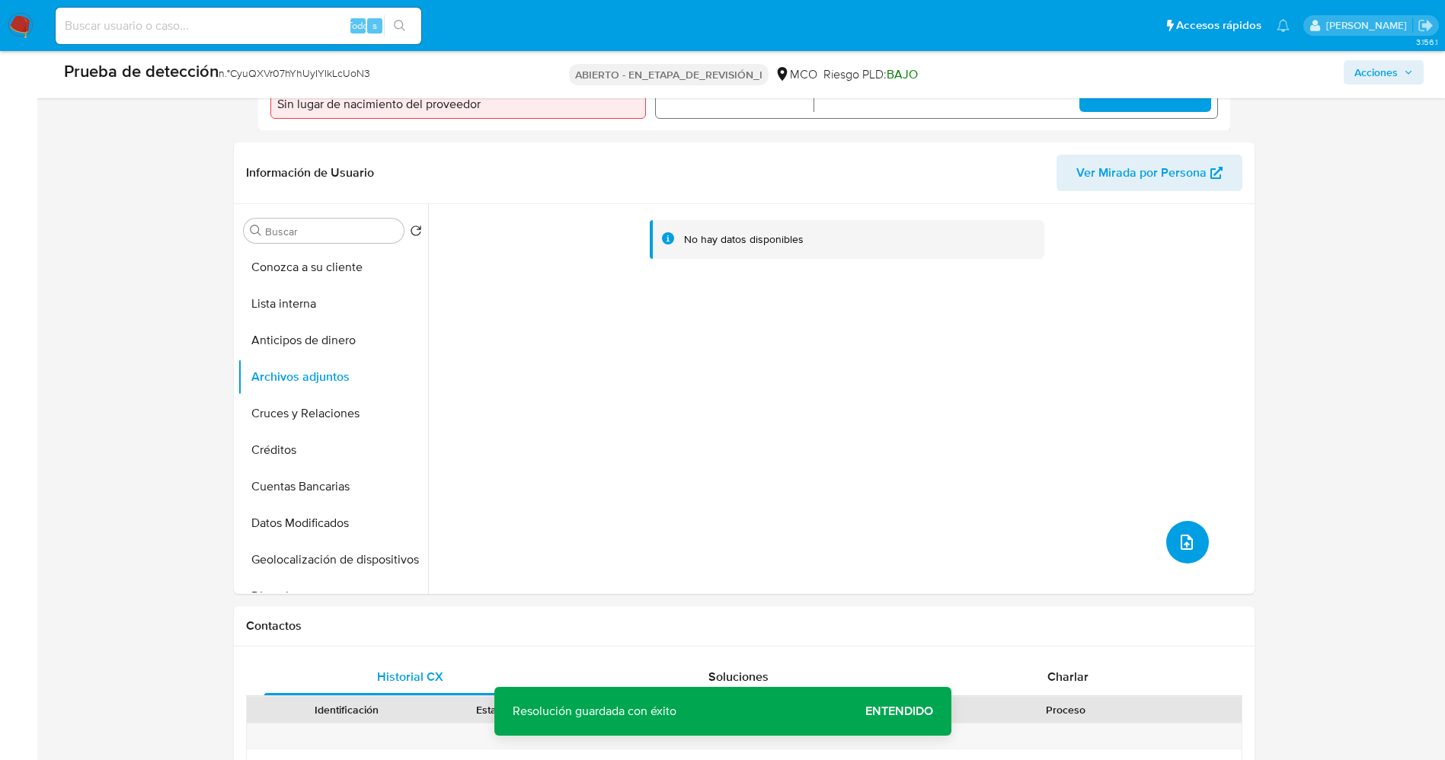
click at [1177, 533] on span "subir archivo" at bounding box center [1186, 542] width 18 height 18
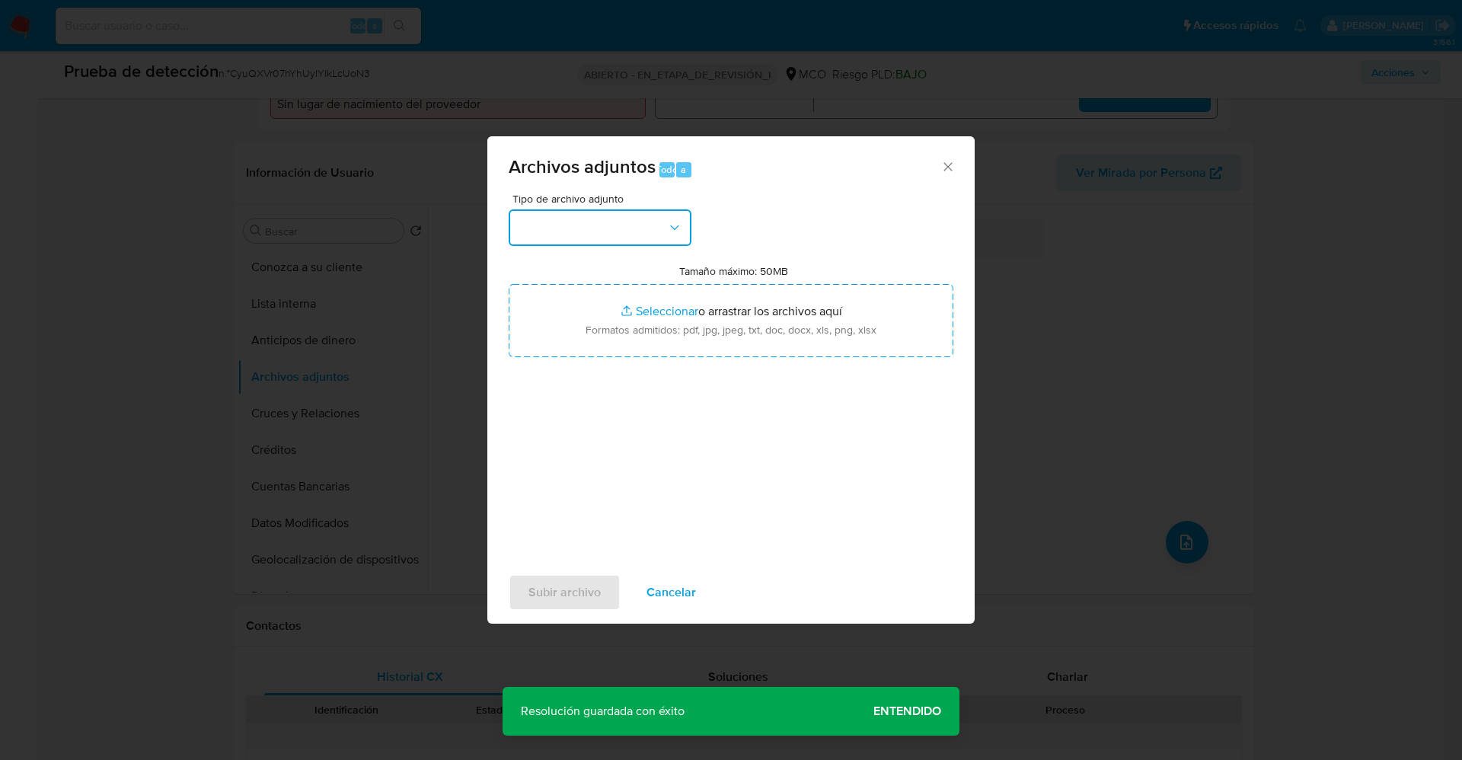
click at [569, 223] on button "button" at bounding box center [600, 227] width 183 height 37
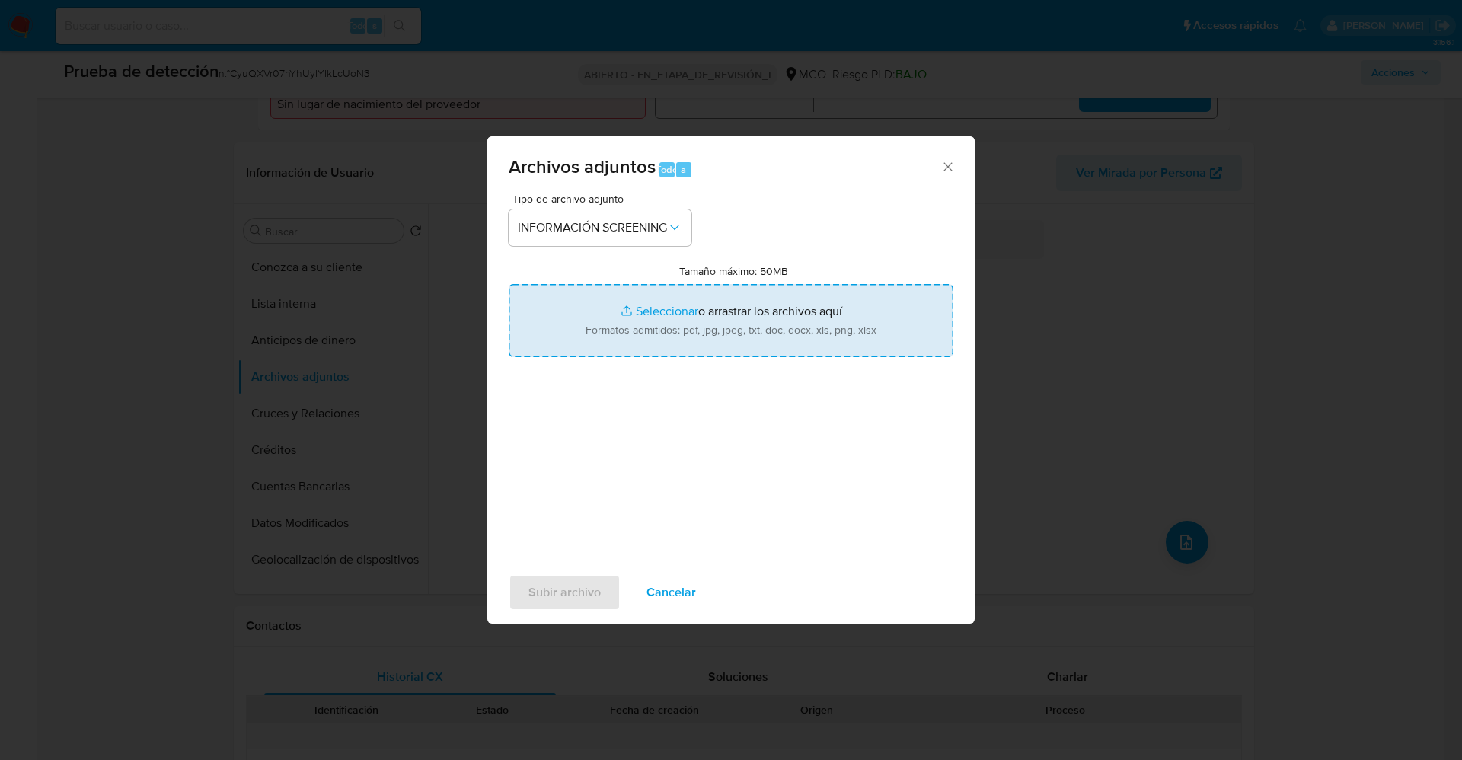
type input "C:\fakepath\_Walter Fernando Duque Puerta_ lavado de dinero - Buscar con Google…"
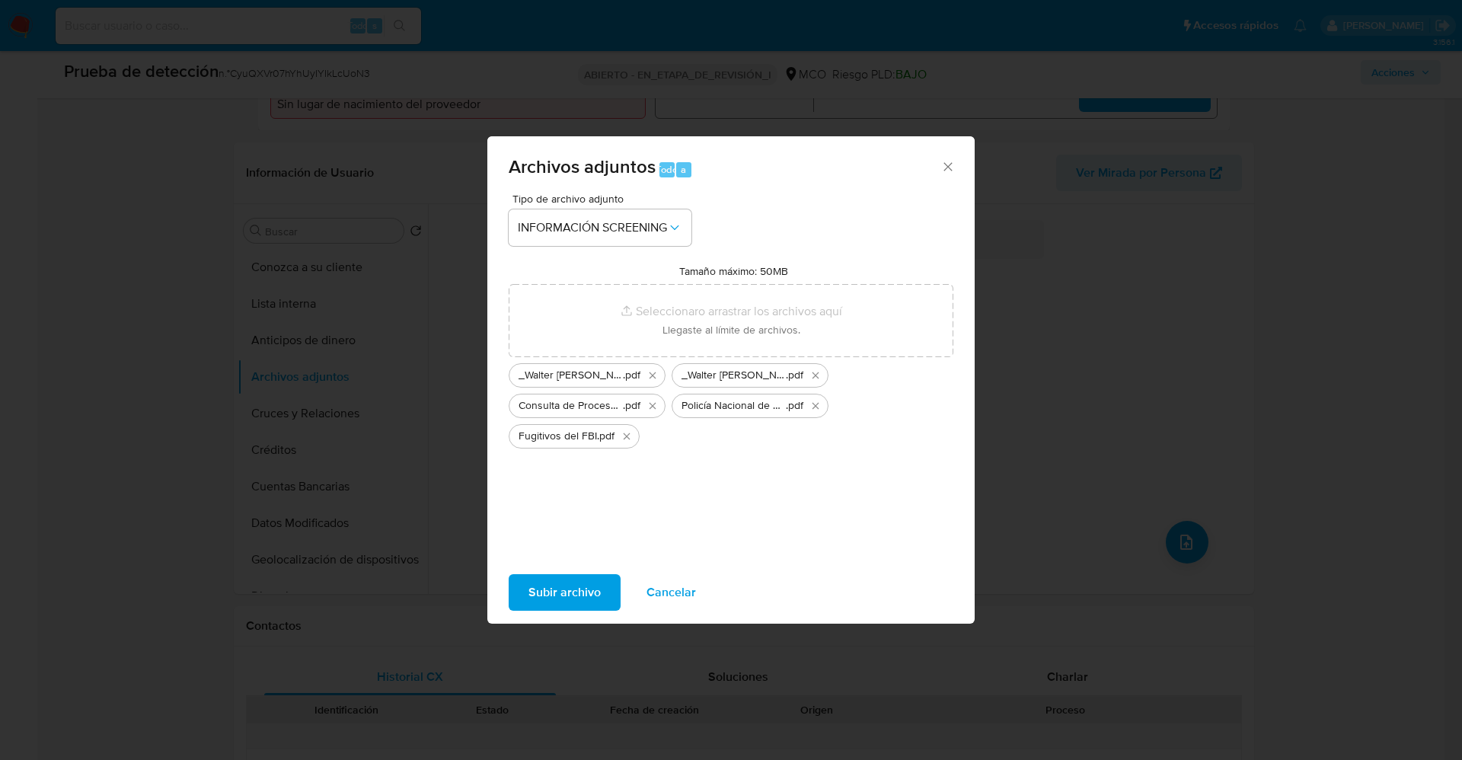
click at [586, 587] on span "Subir archivo" at bounding box center [565, 593] width 72 height 34
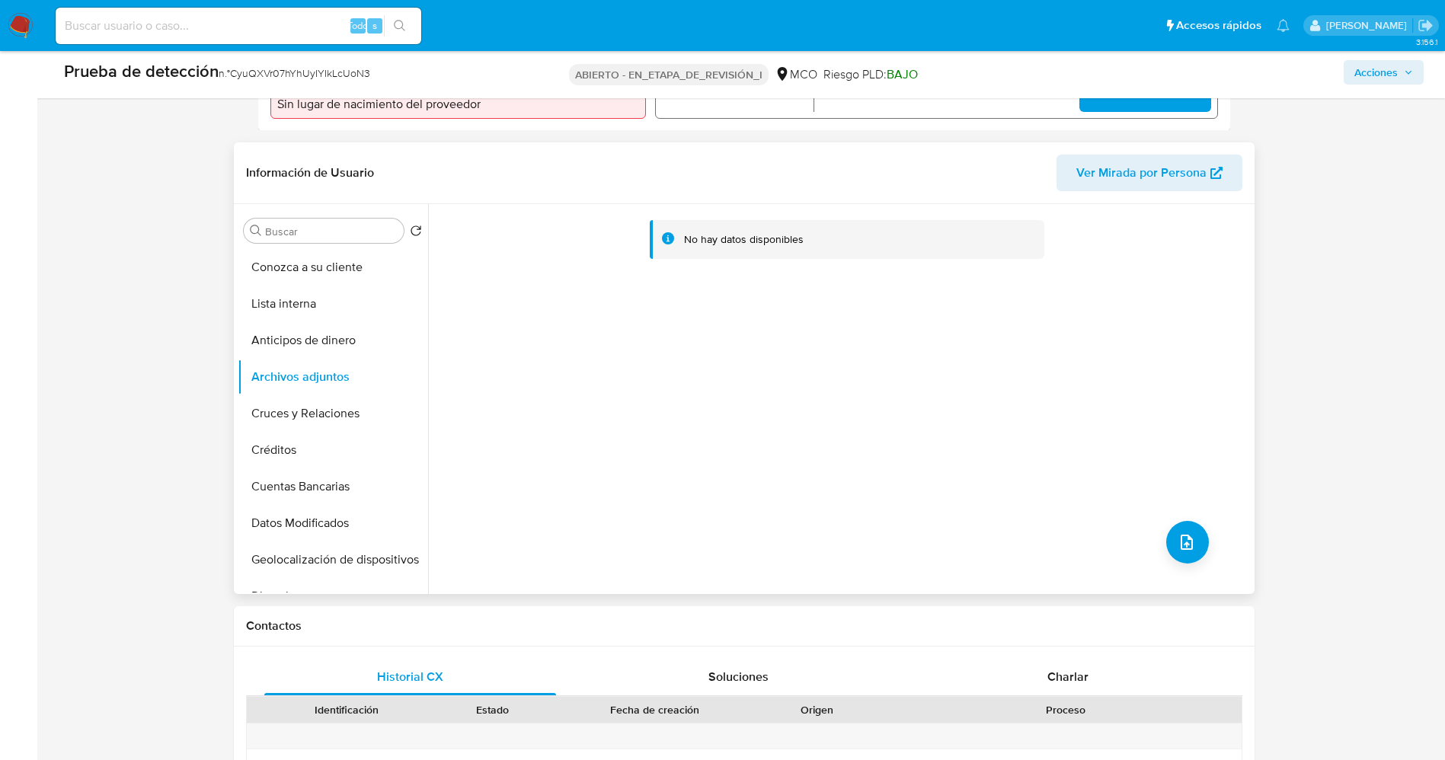
click at [1159, 540] on div "No hay datos disponibles" at bounding box center [839, 399] width 823 height 390
click at [1177, 544] on icon "subir archivo" at bounding box center [1186, 542] width 18 height 18
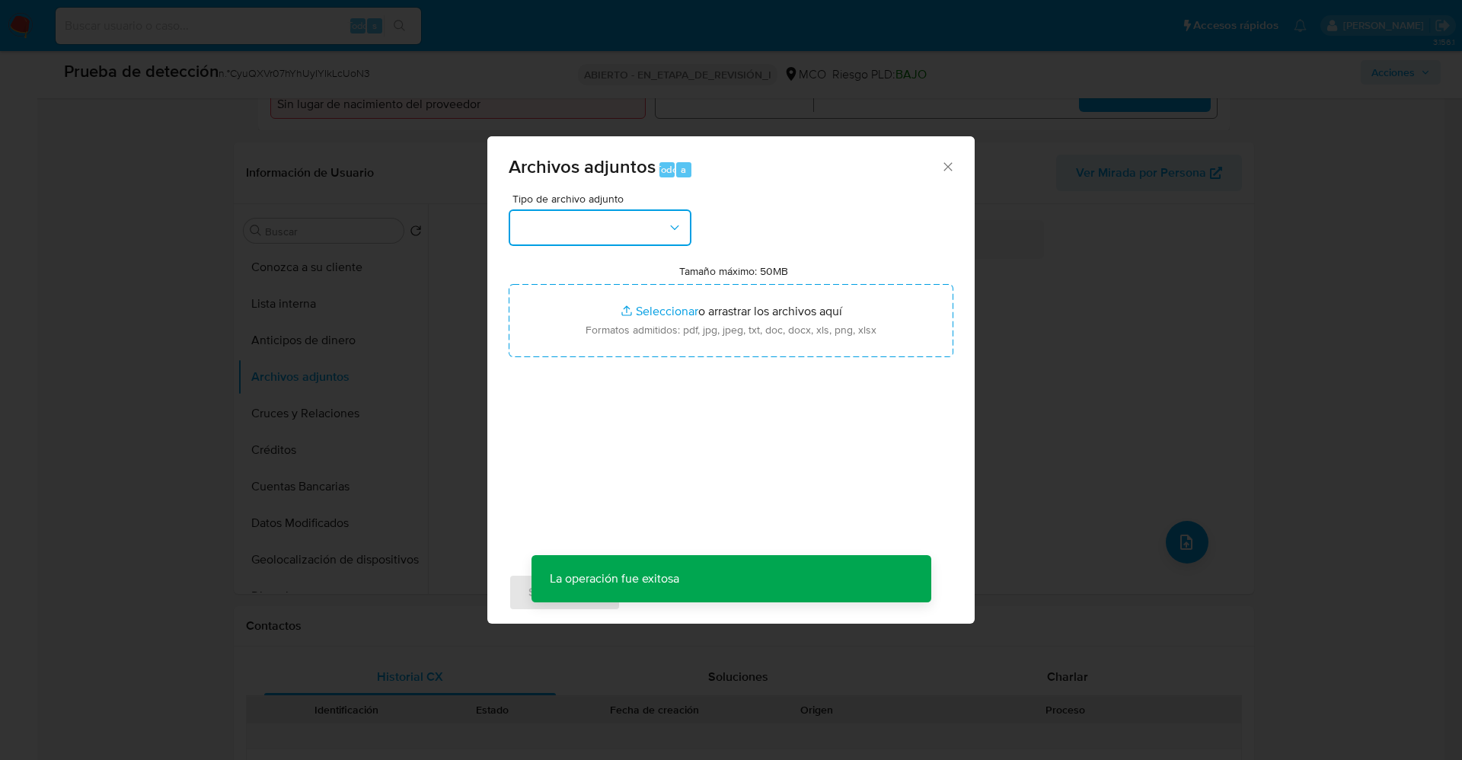
click at [576, 233] on button "button" at bounding box center [600, 227] width 183 height 37
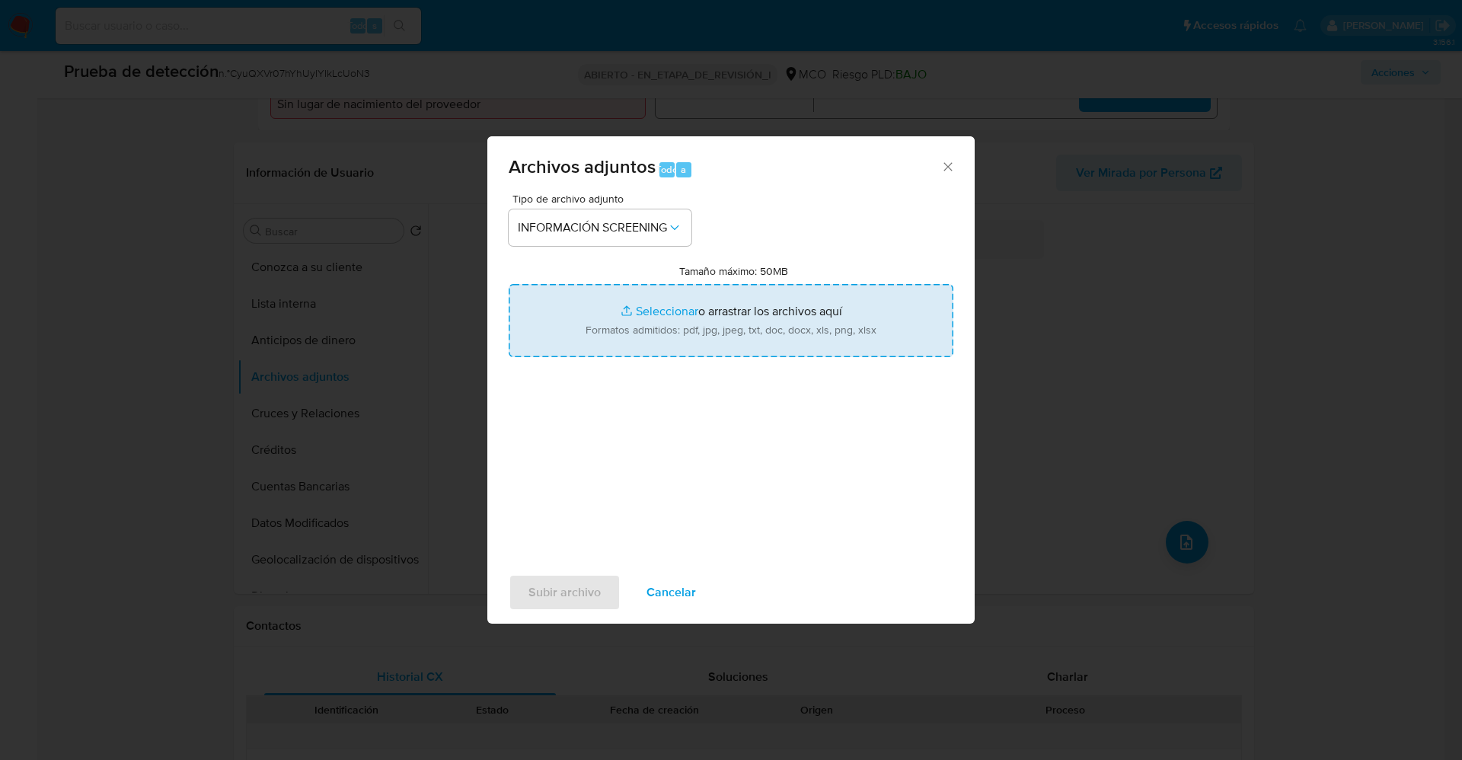
type input "C:\fakepath\Consulta de Antecedentes.pdf"
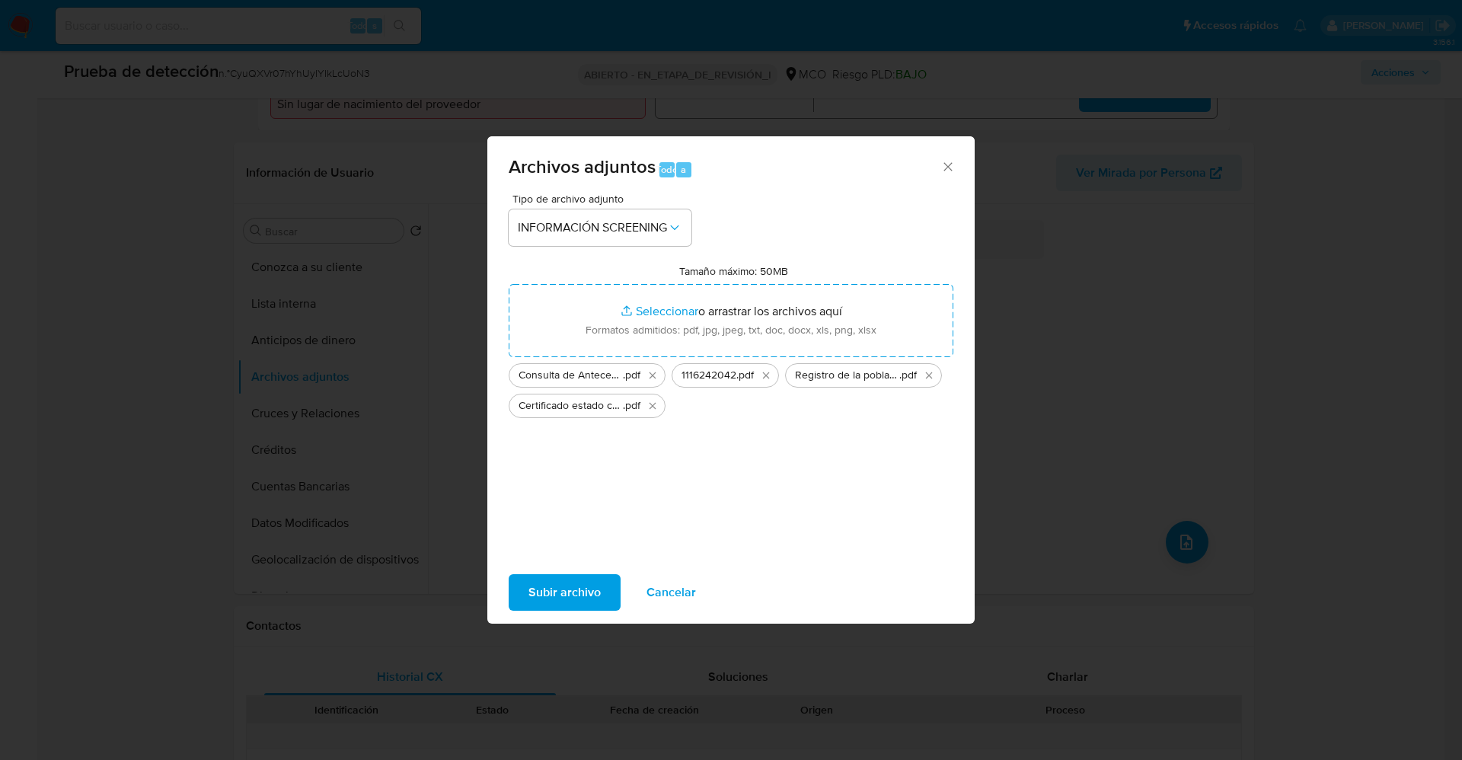
click at [576, 602] on font "Subir archivo" at bounding box center [565, 592] width 72 height 37
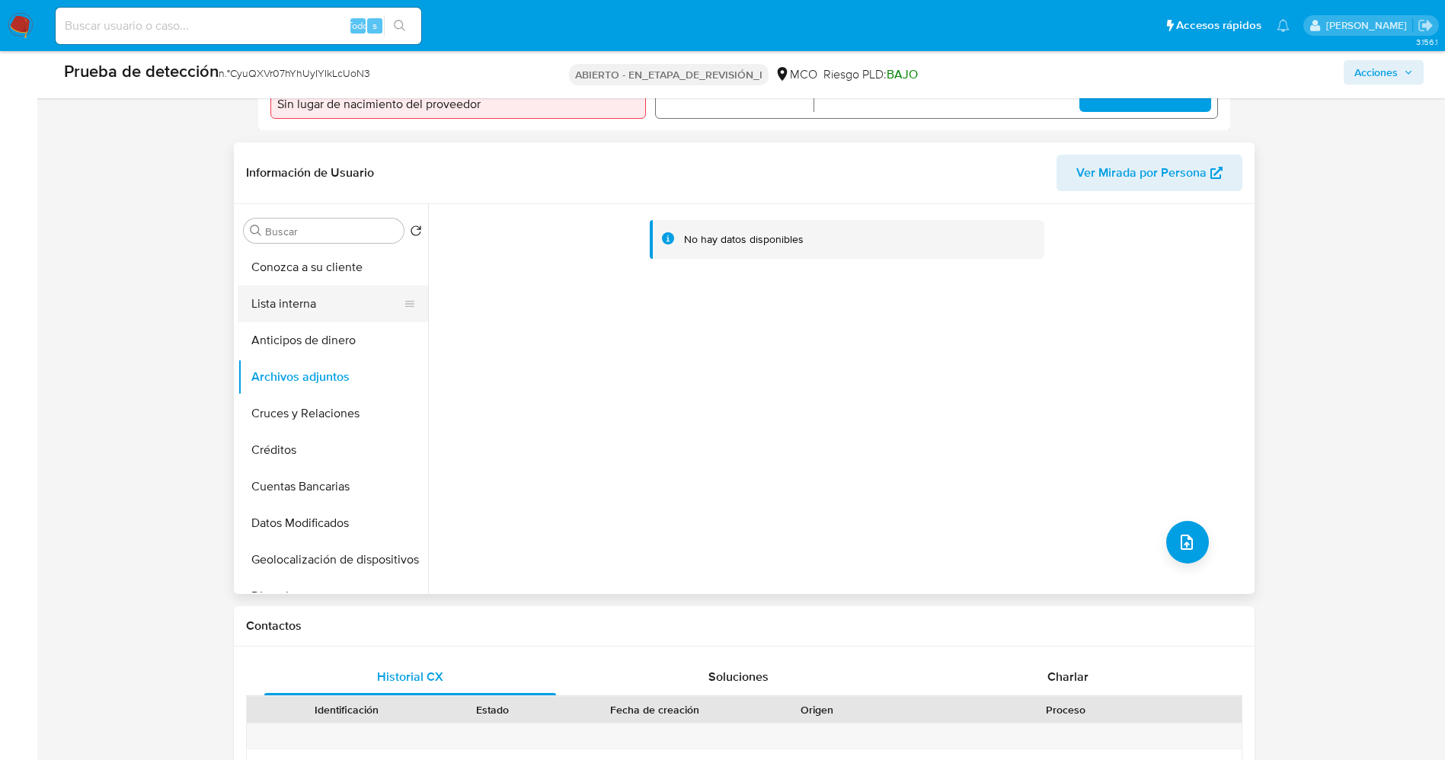
click at [299, 303] on button "Lista interna" at bounding box center [327, 304] width 178 height 37
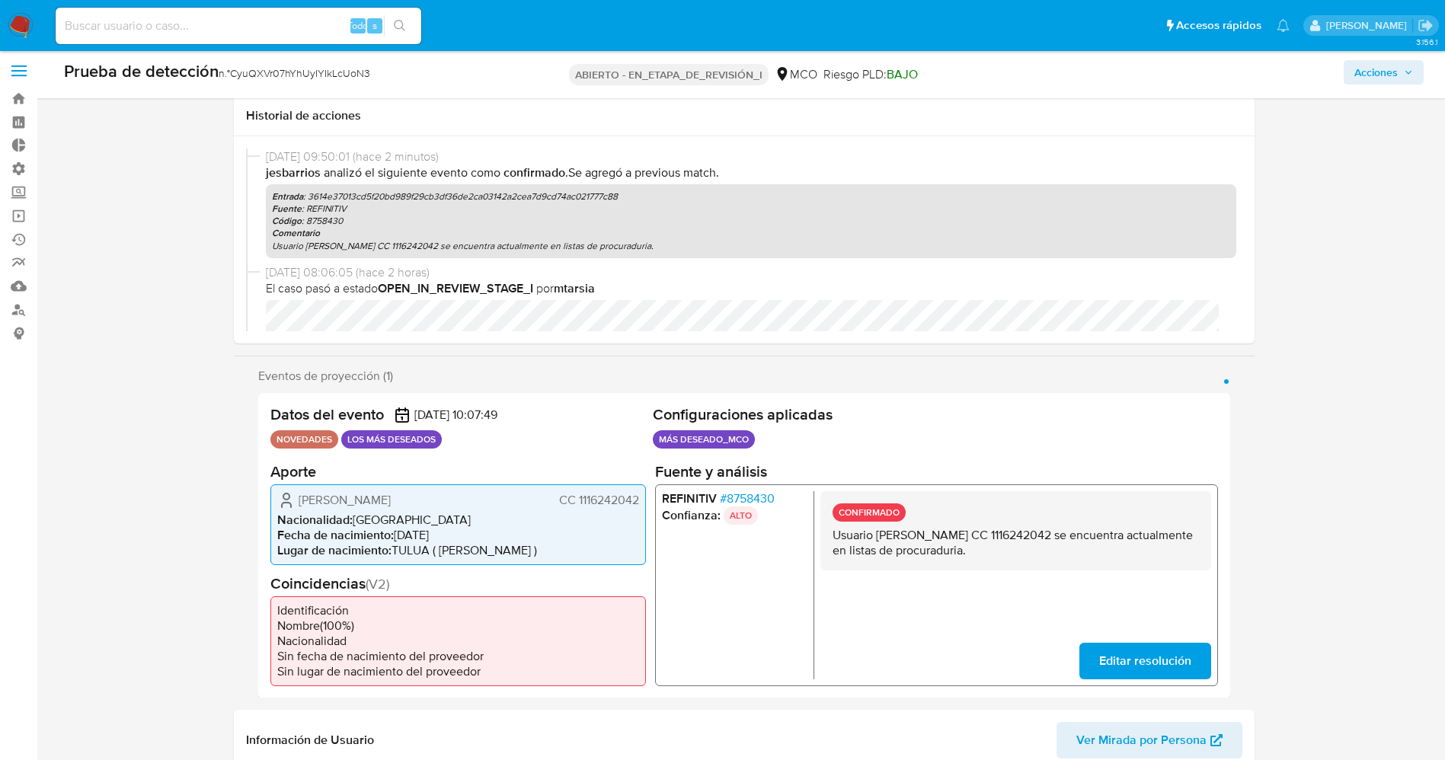
scroll to position [0, 0]
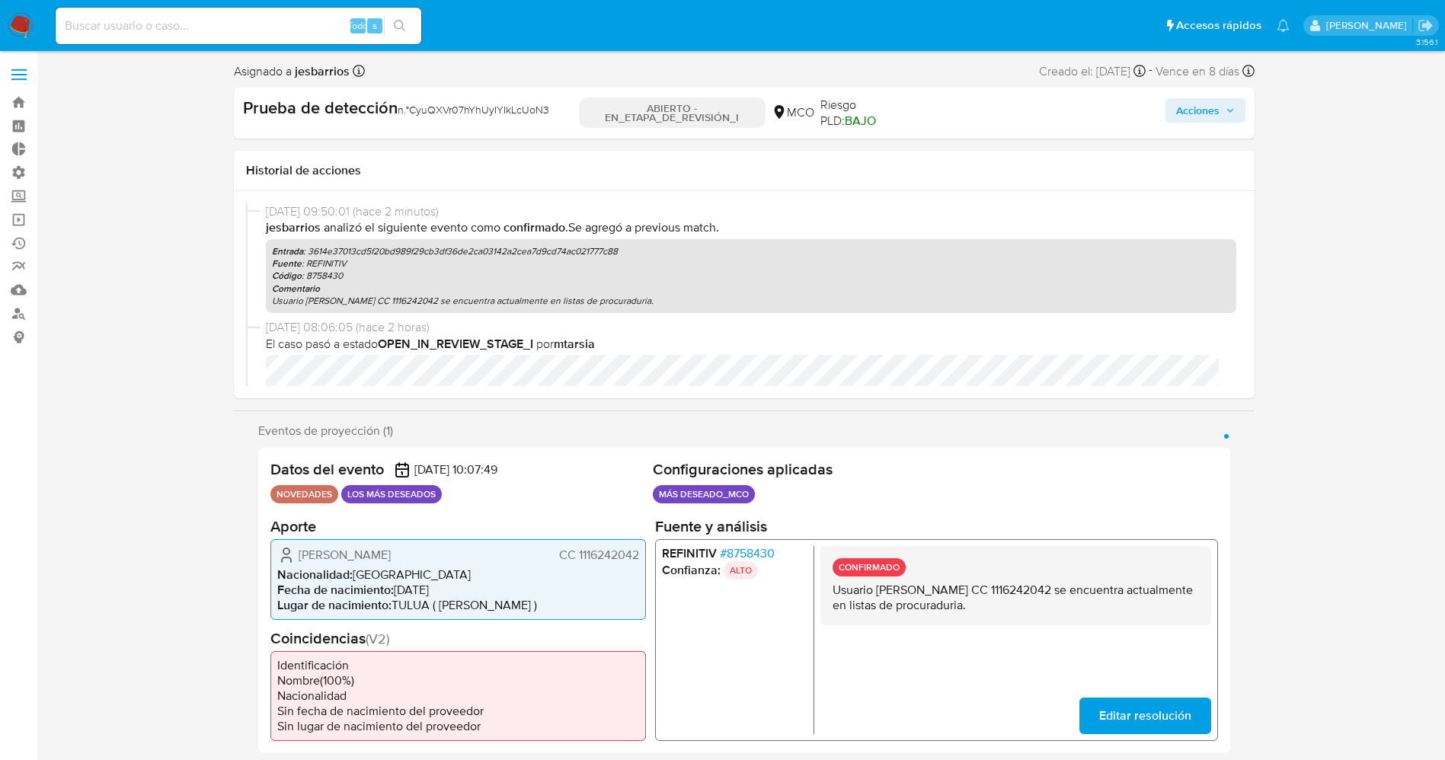
click at [1233, 101] on span "Acciones" at bounding box center [1205, 110] width 59 height 21
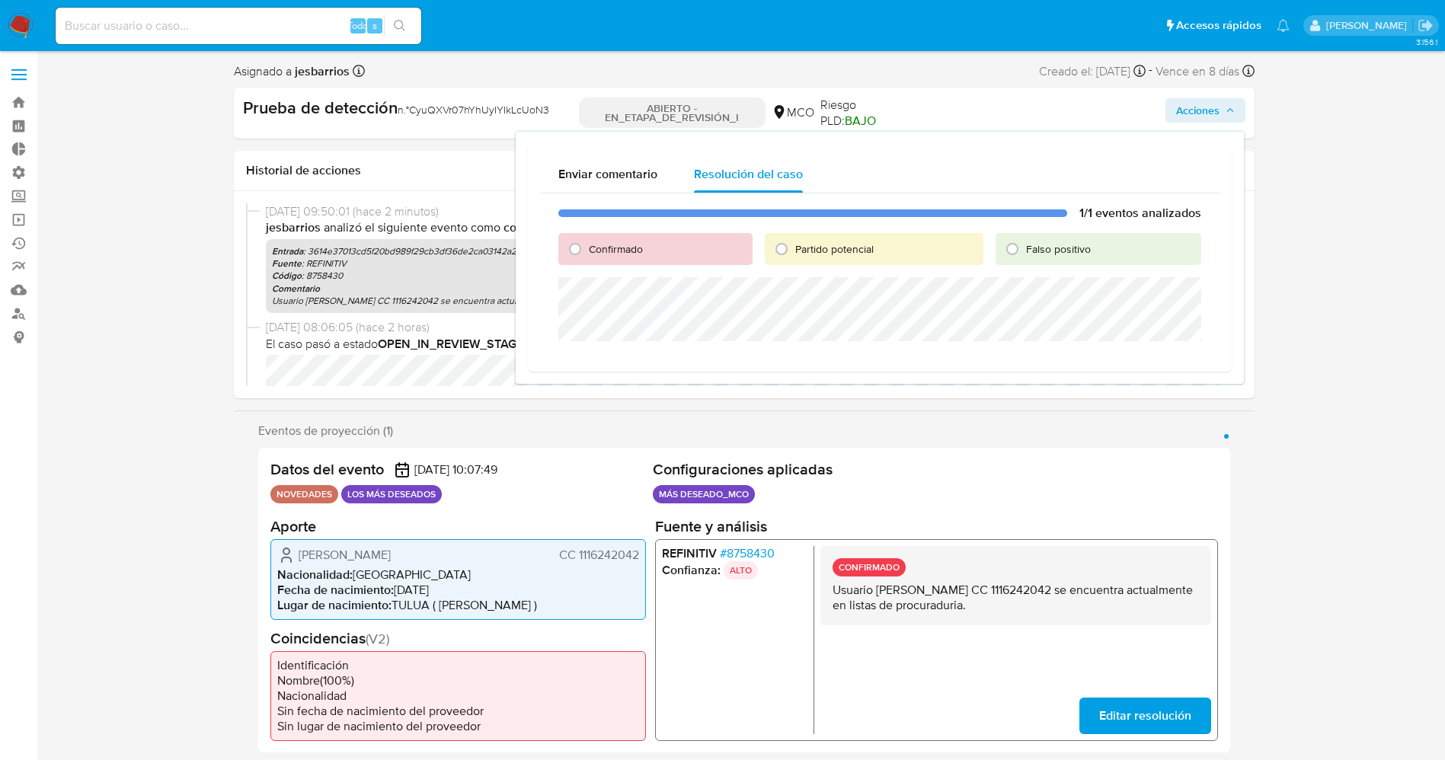
click at [653, 247] on div "Confirmado" at bounding box center [655, 249] width 194 height 32
click at [642, 247] on font "Confirmado" at bounding box center [616, 248] width 54 height 15
click at [587, 247] on input "Confirmado" at bounding box center [575, 249] width 24 height 24
radio input "true"
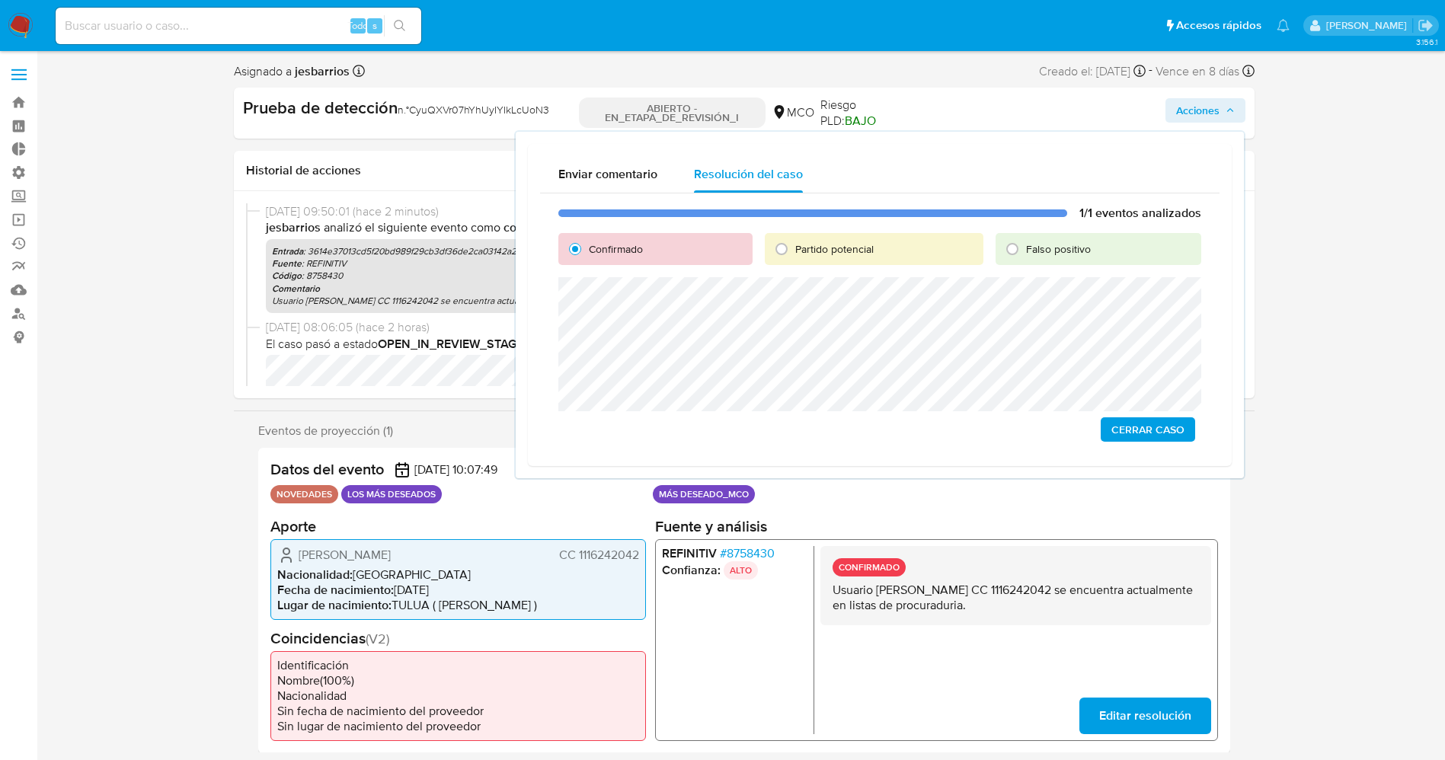
click at [1128, 423] on span "Cerrar Caso" at bounding box center [1147, 429] width 73 height 21
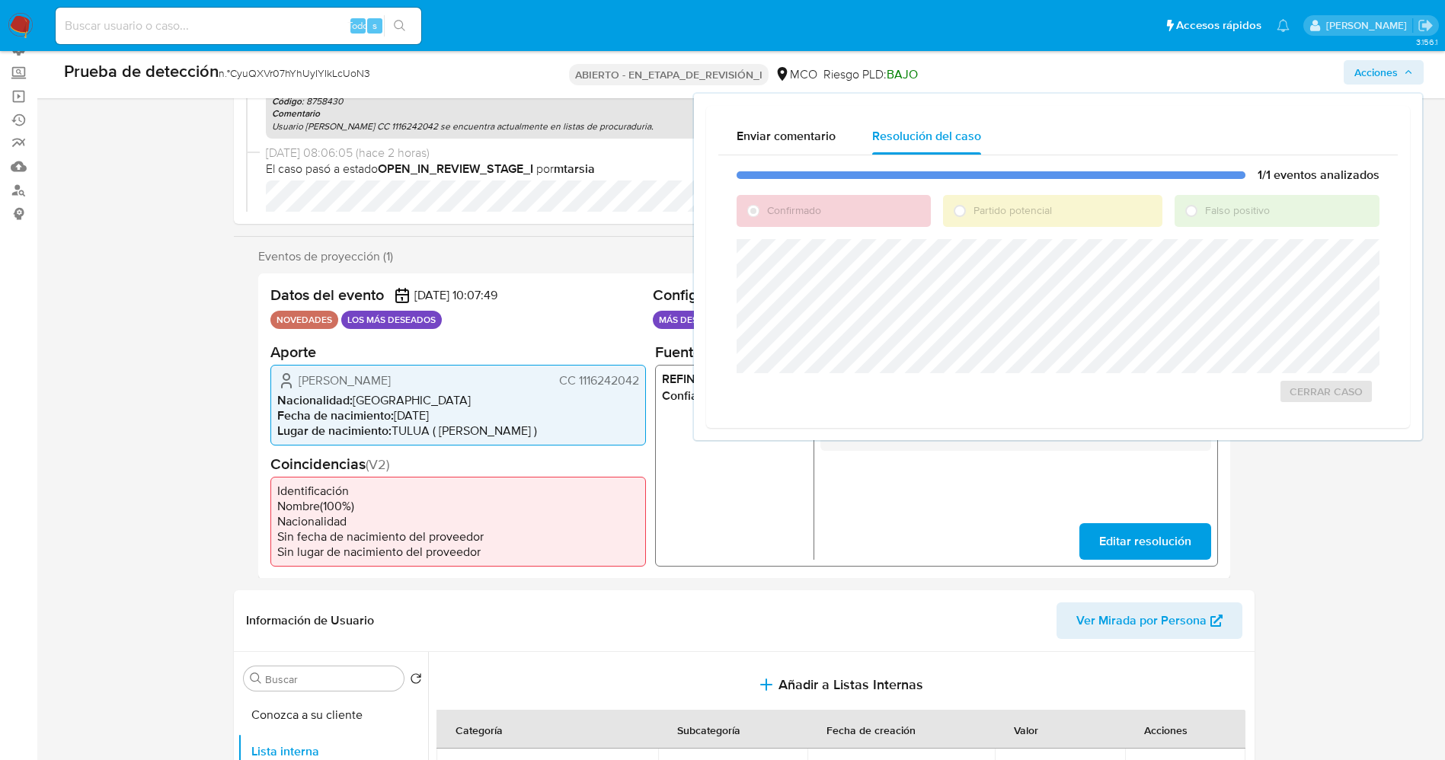
scroll to position [228, 0]
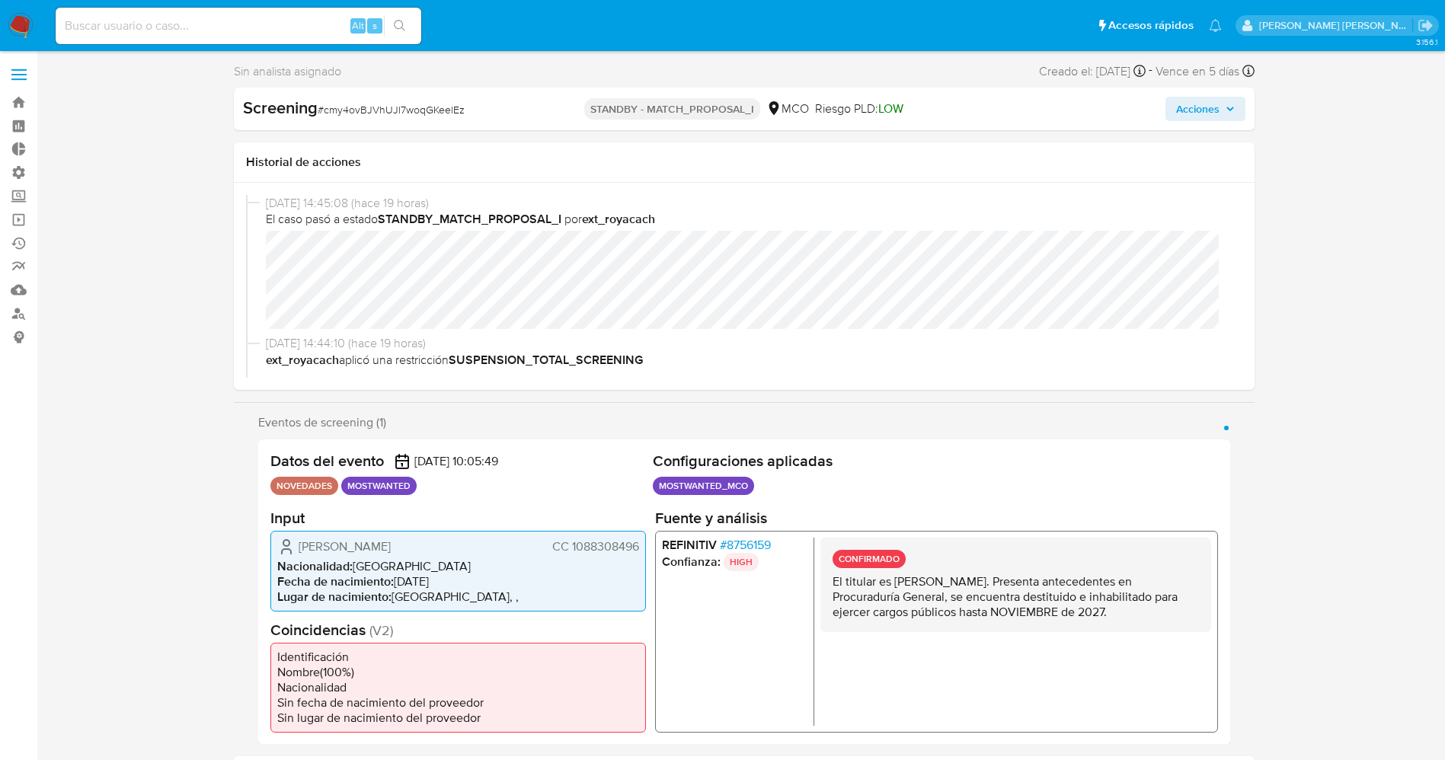
select select "10"
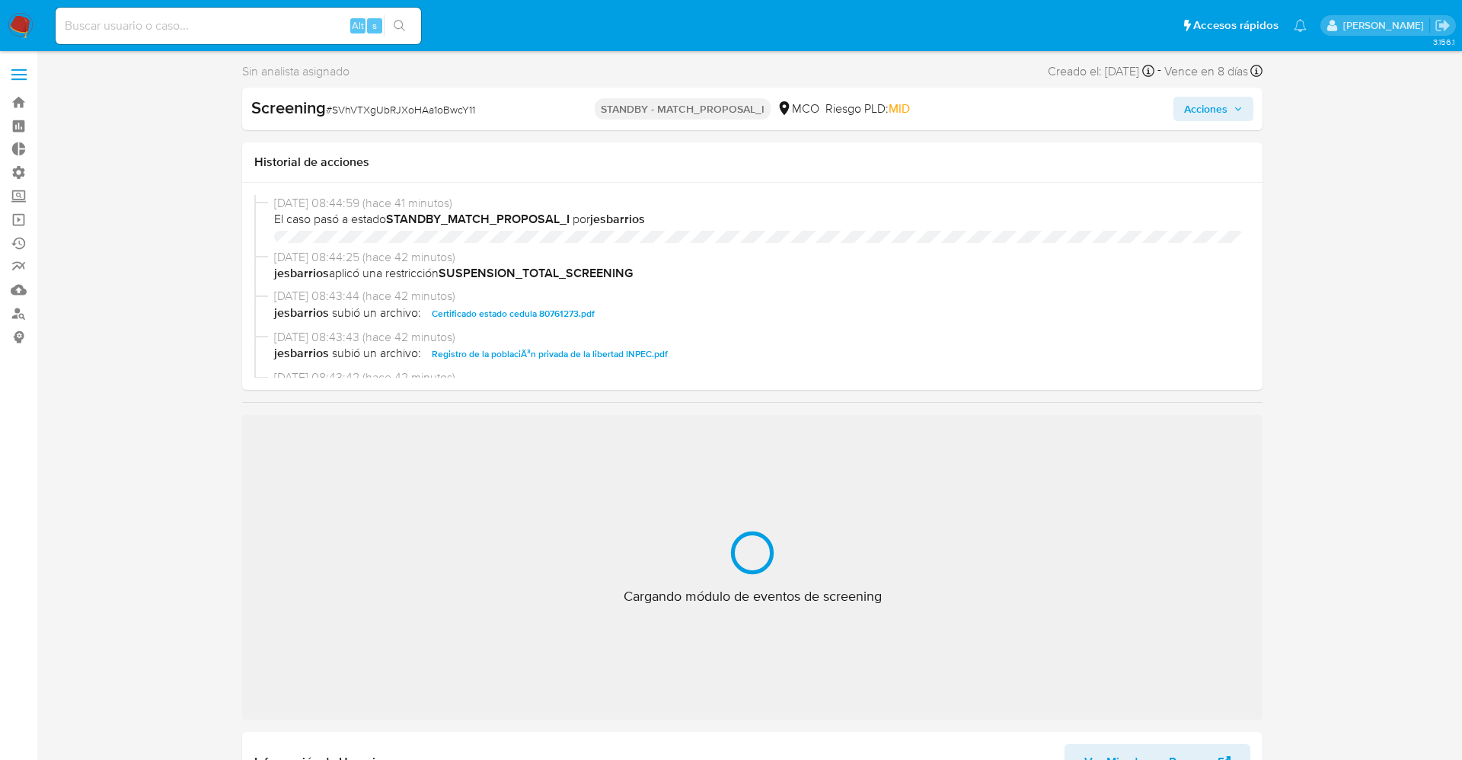
select select "10"
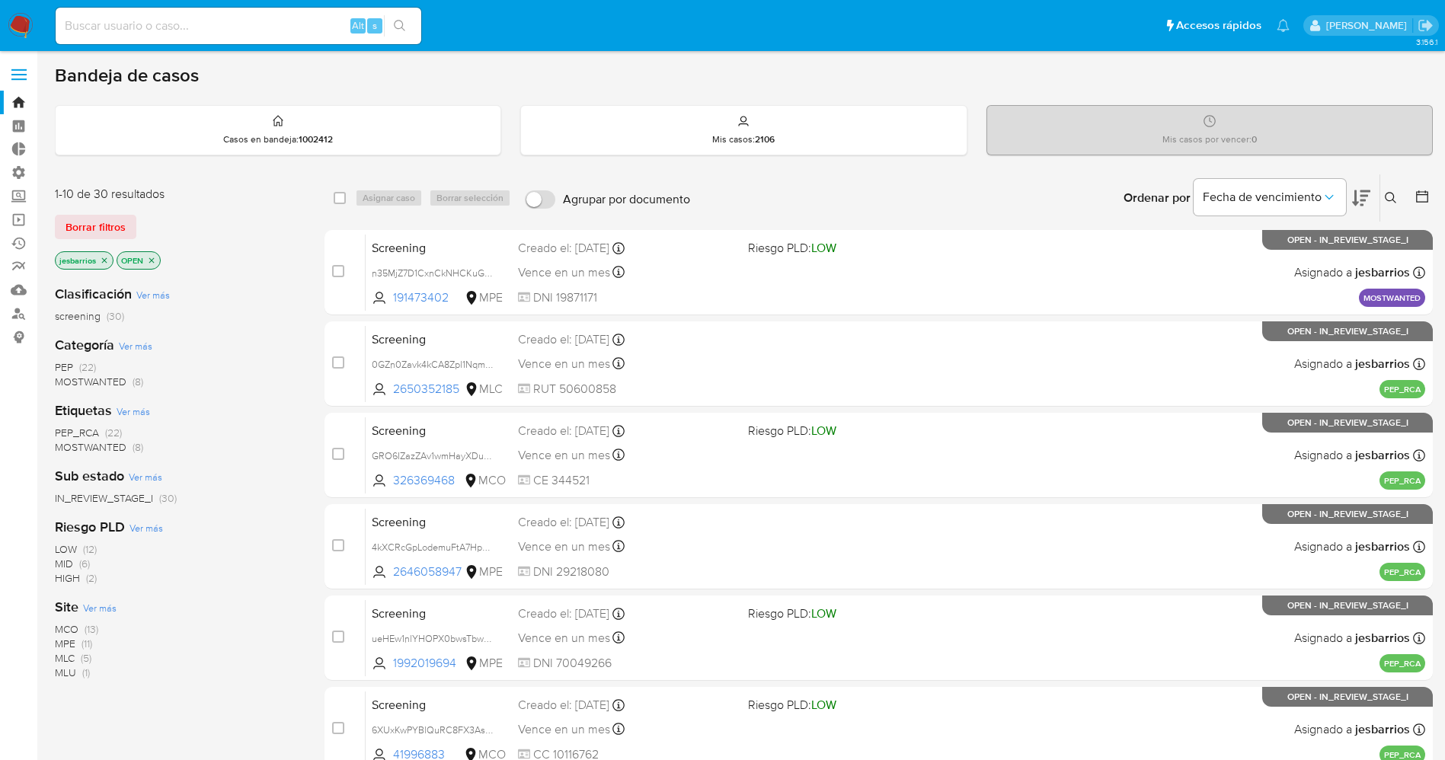
click at [1, 22] on nav "Pausado Ver notificaciones Alt s Accesos rápidos Presiona las siguientes teclas…" at bounding box center [722, 25] width 1445 height 51
click at [8, 22] on img at bounding box center [21, 26] width 26 height 26
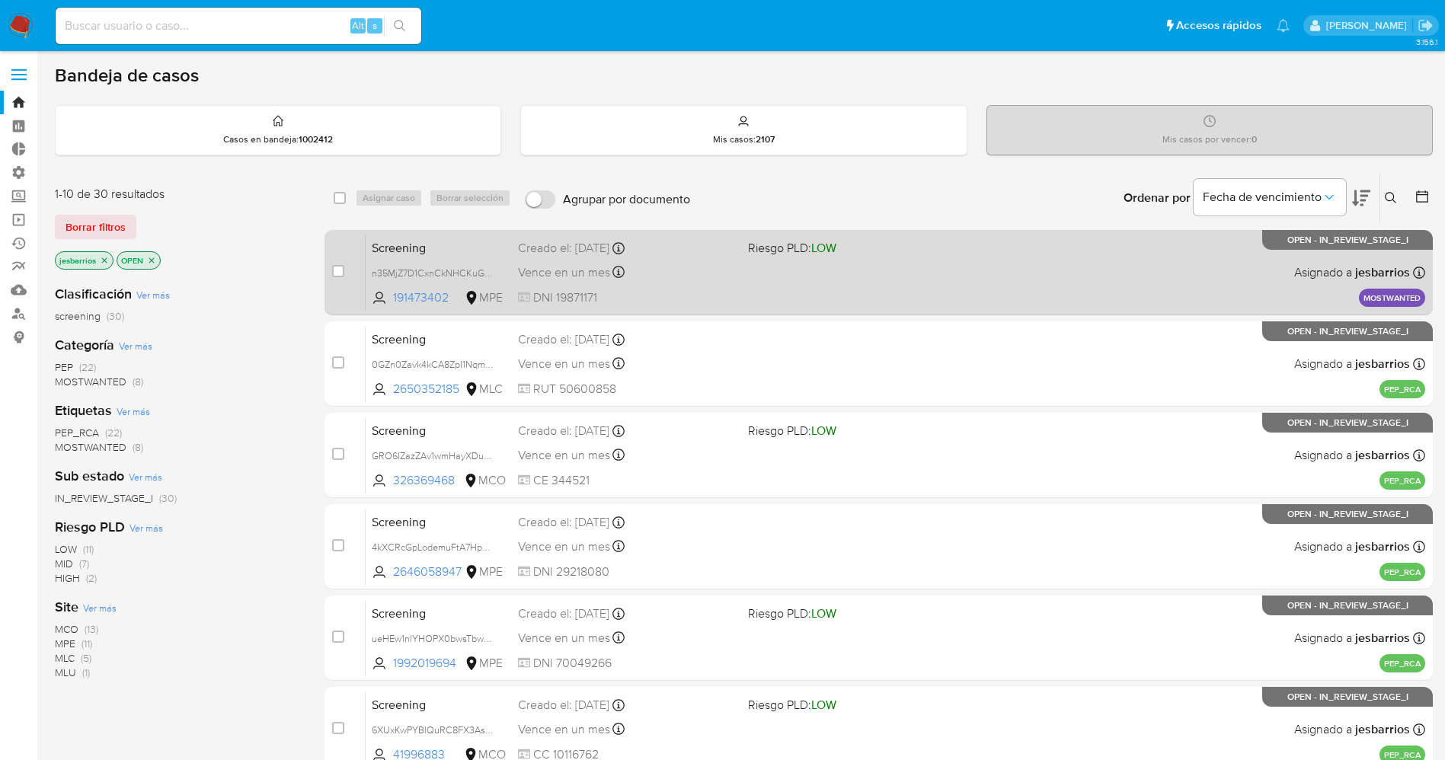
click at [711, 296] on span "DNI 19871171" at bounding box center [627, 297] width 218 height 17
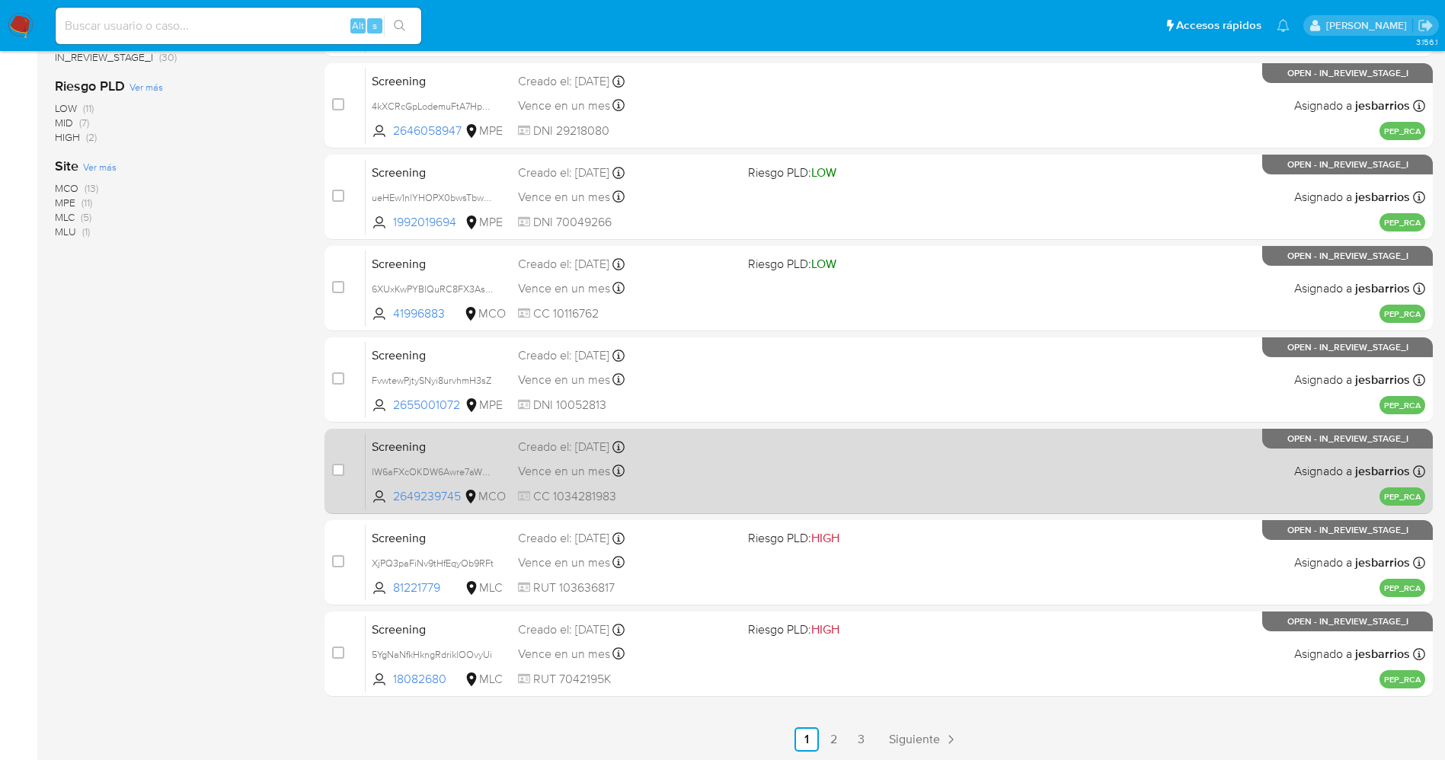
scroll to position [442, 0]
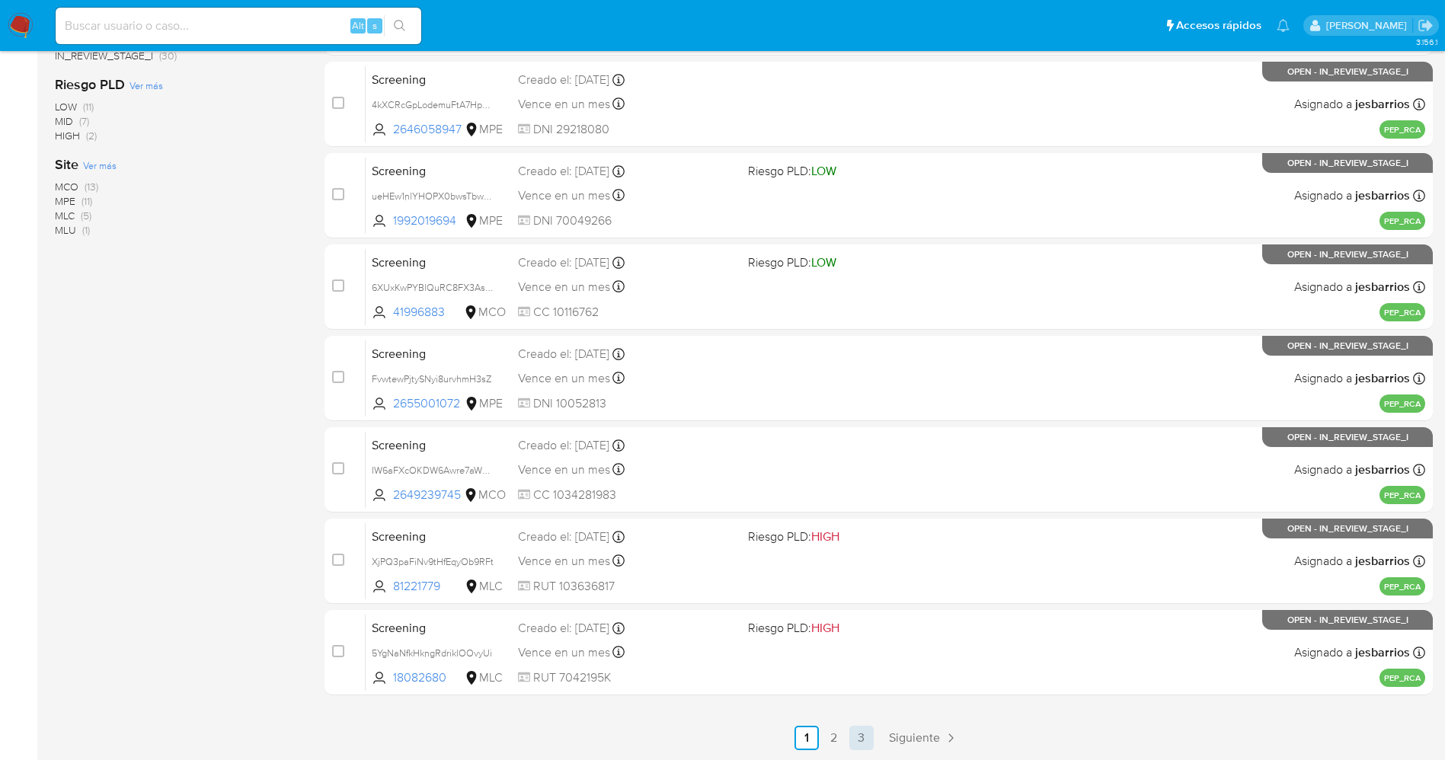
click at [860, 743] on link "3" at bounding box center [861, 738] width 24 height 24
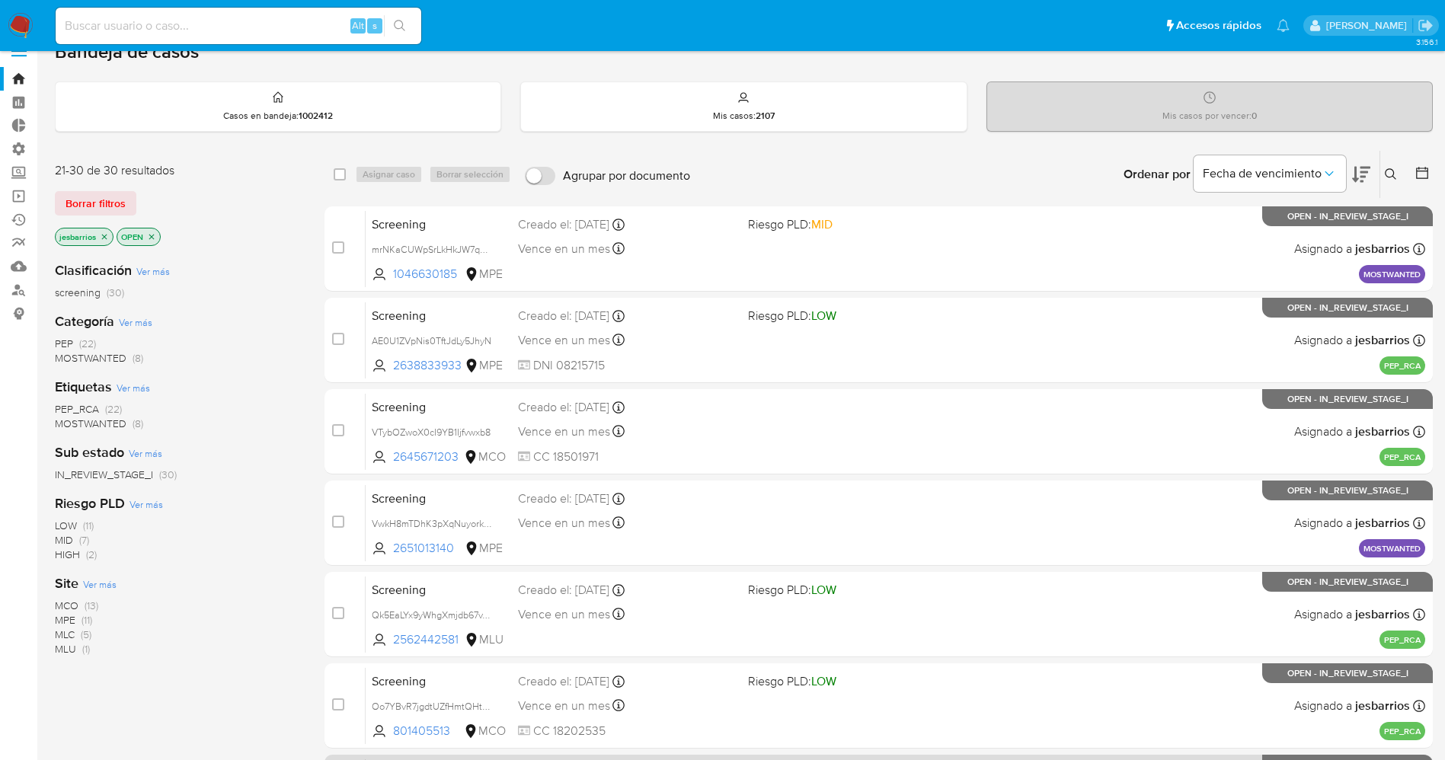
scroll to position [442, 0]
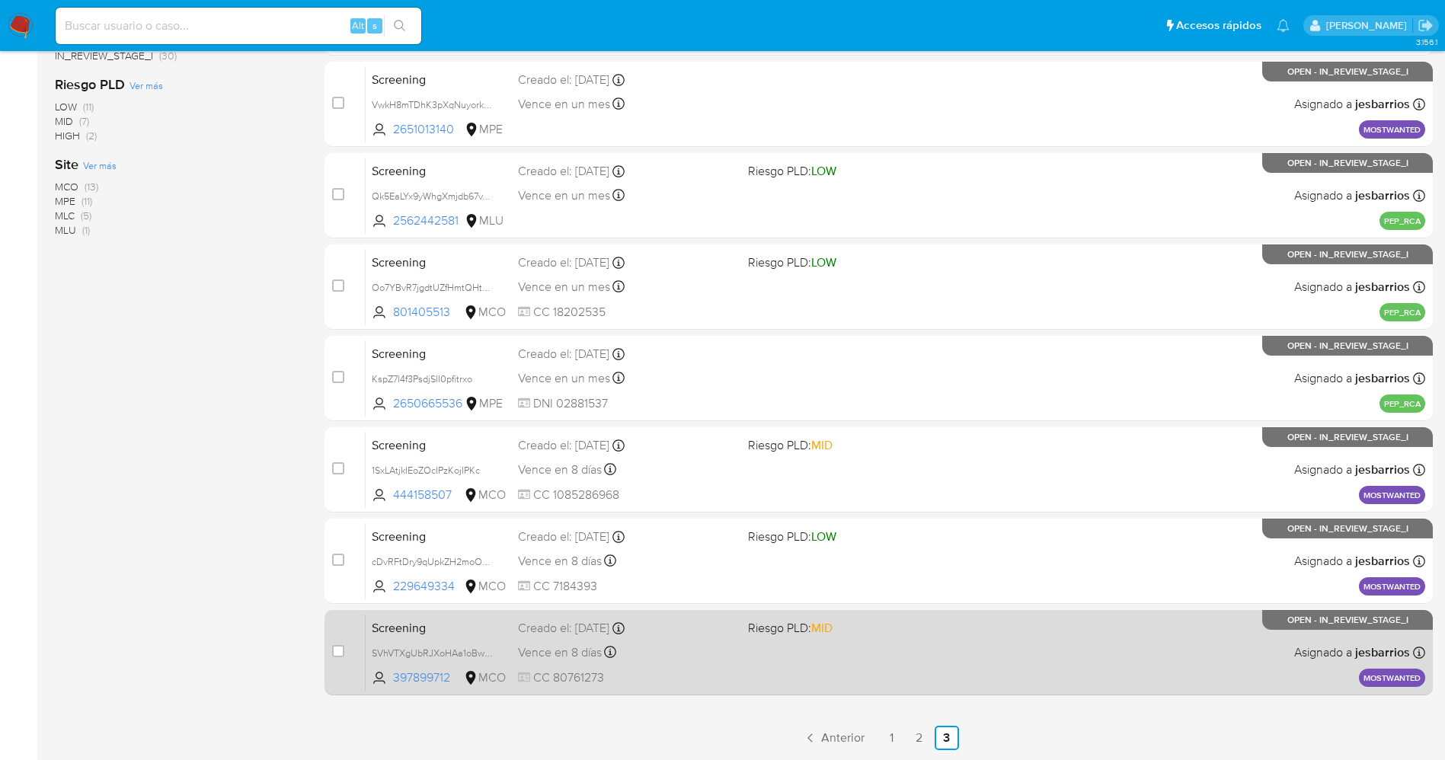
click at [806, 650] on div "Screening SVhVTXgUbRJXoHAa1oBwcY11 397899712 MCO Riesgo PLD: MID Creado el: [DA…" at bounding box center [895, 652] width 1059 height 77
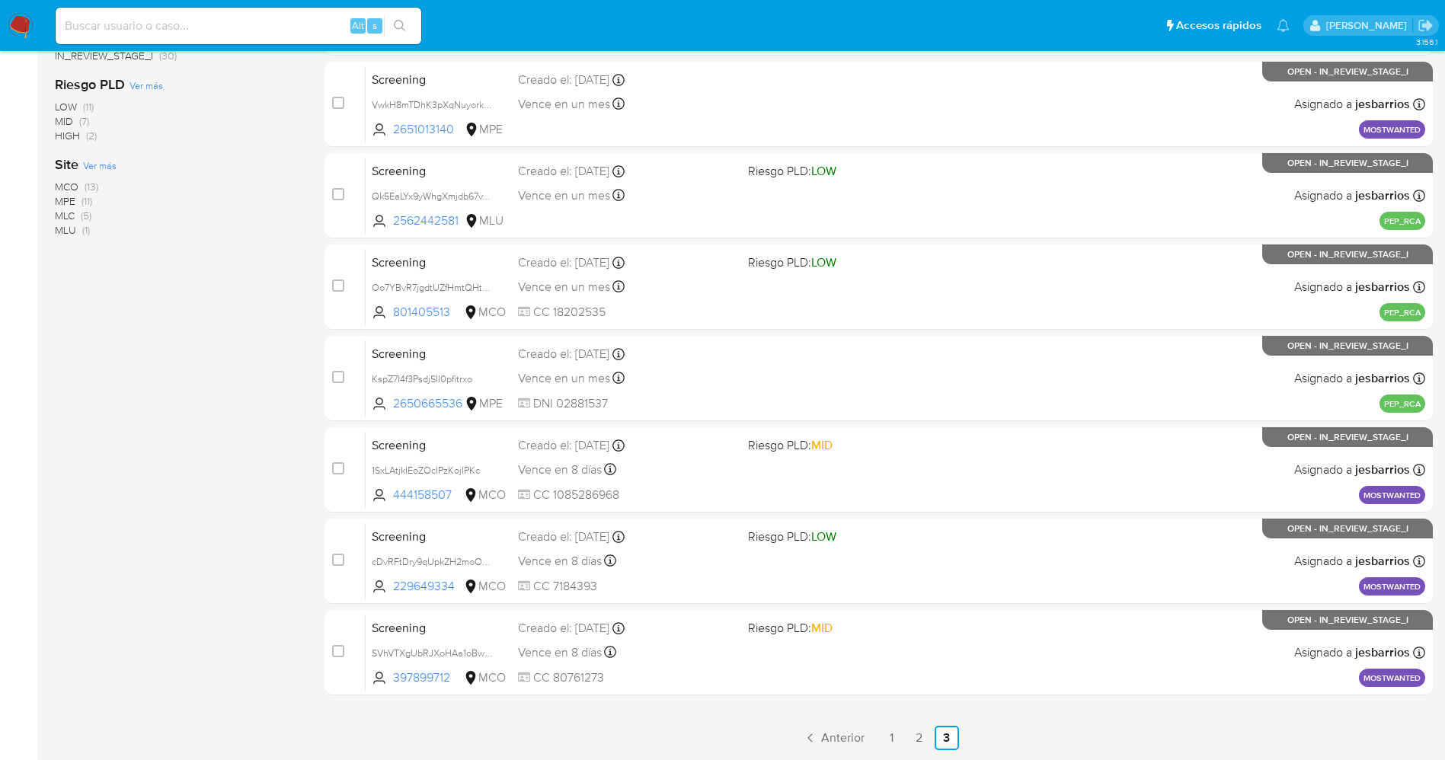
click at [21, 19] on img at bounding box center [21, 26] width 26 height 26
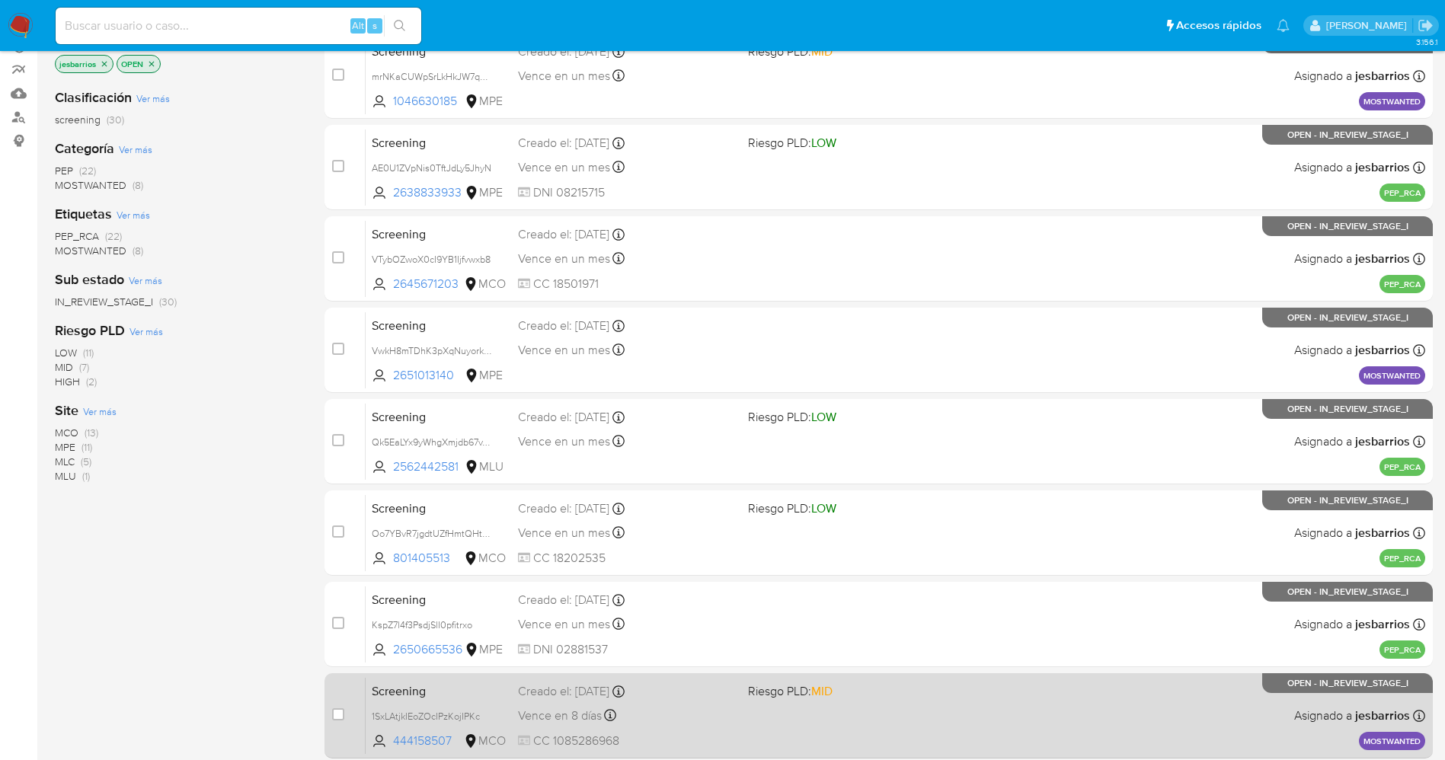
scroll to position [0, 0]
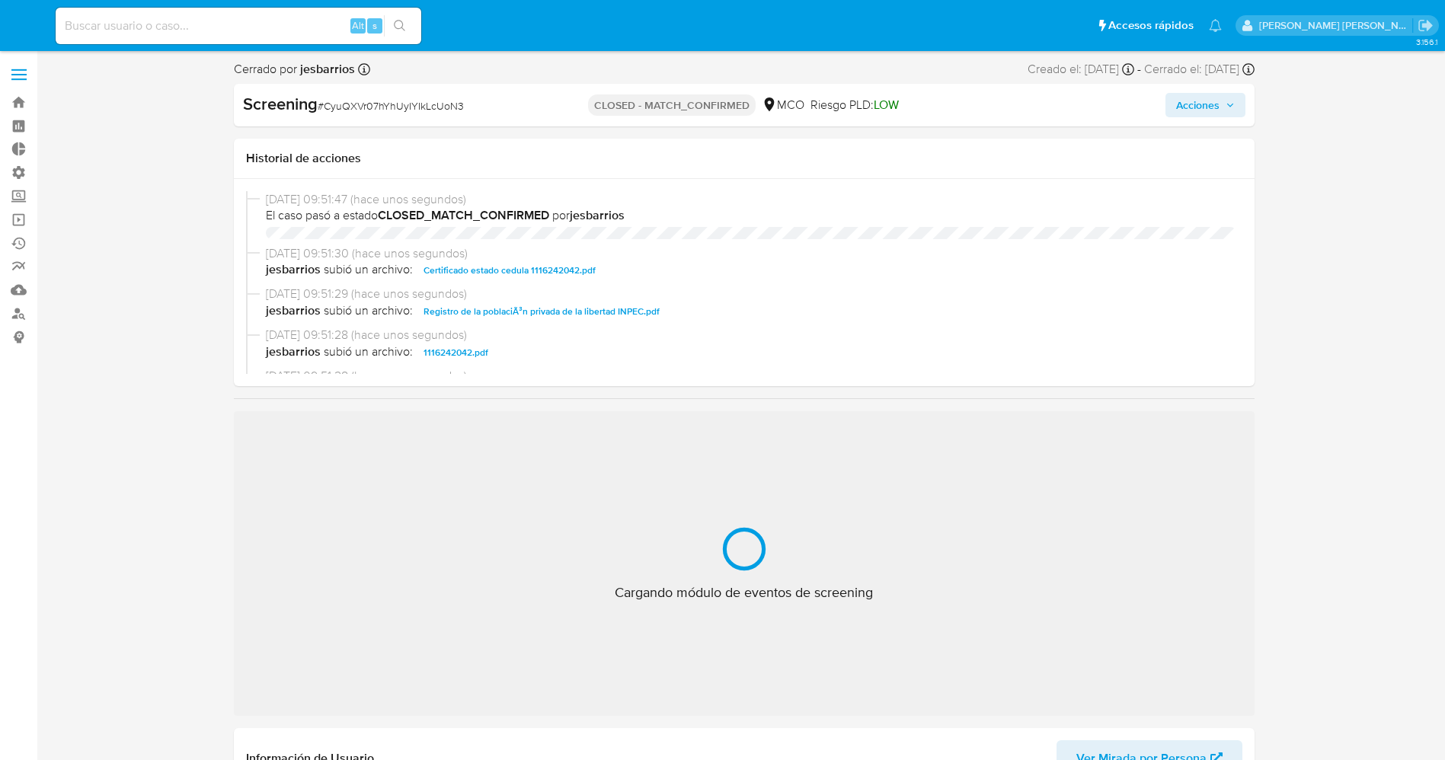
select select "10"
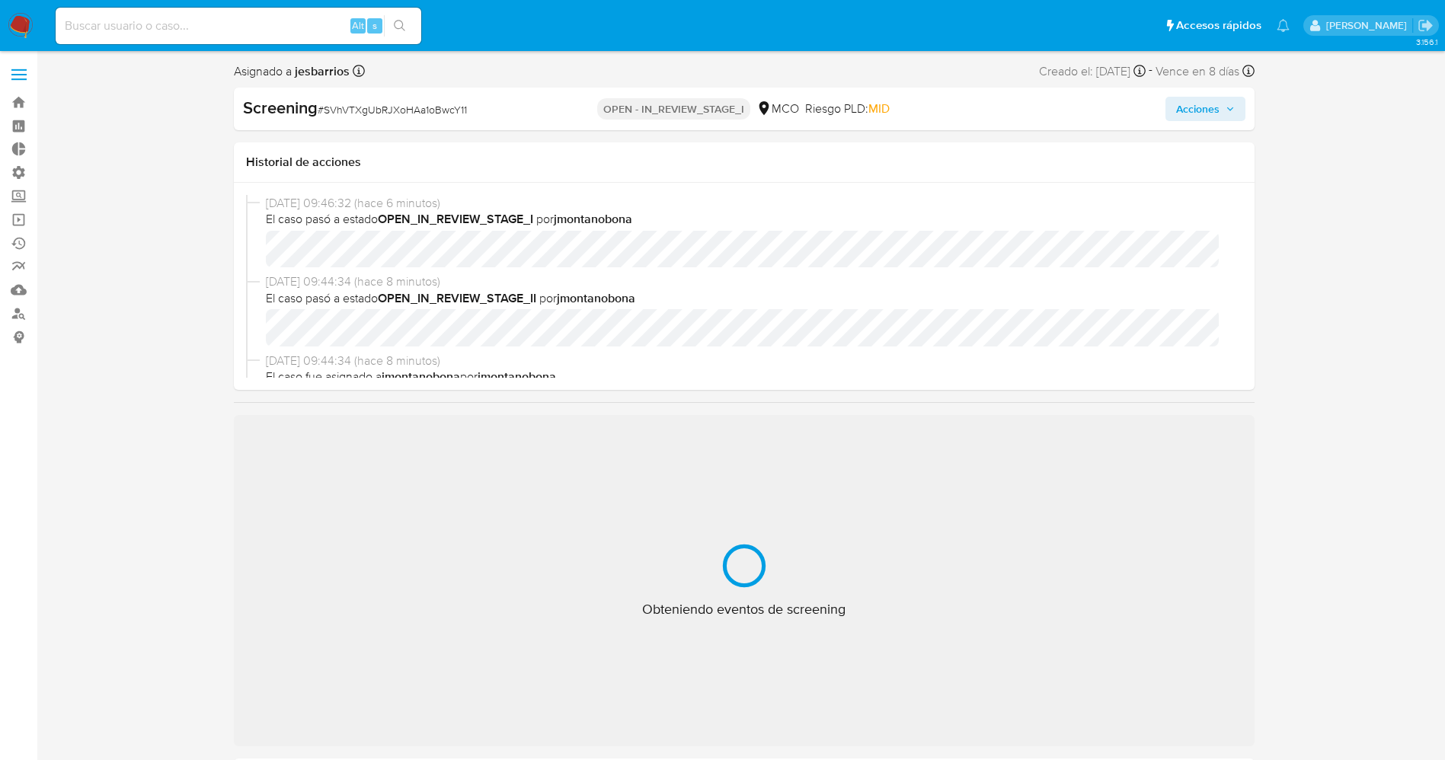
select select "10"
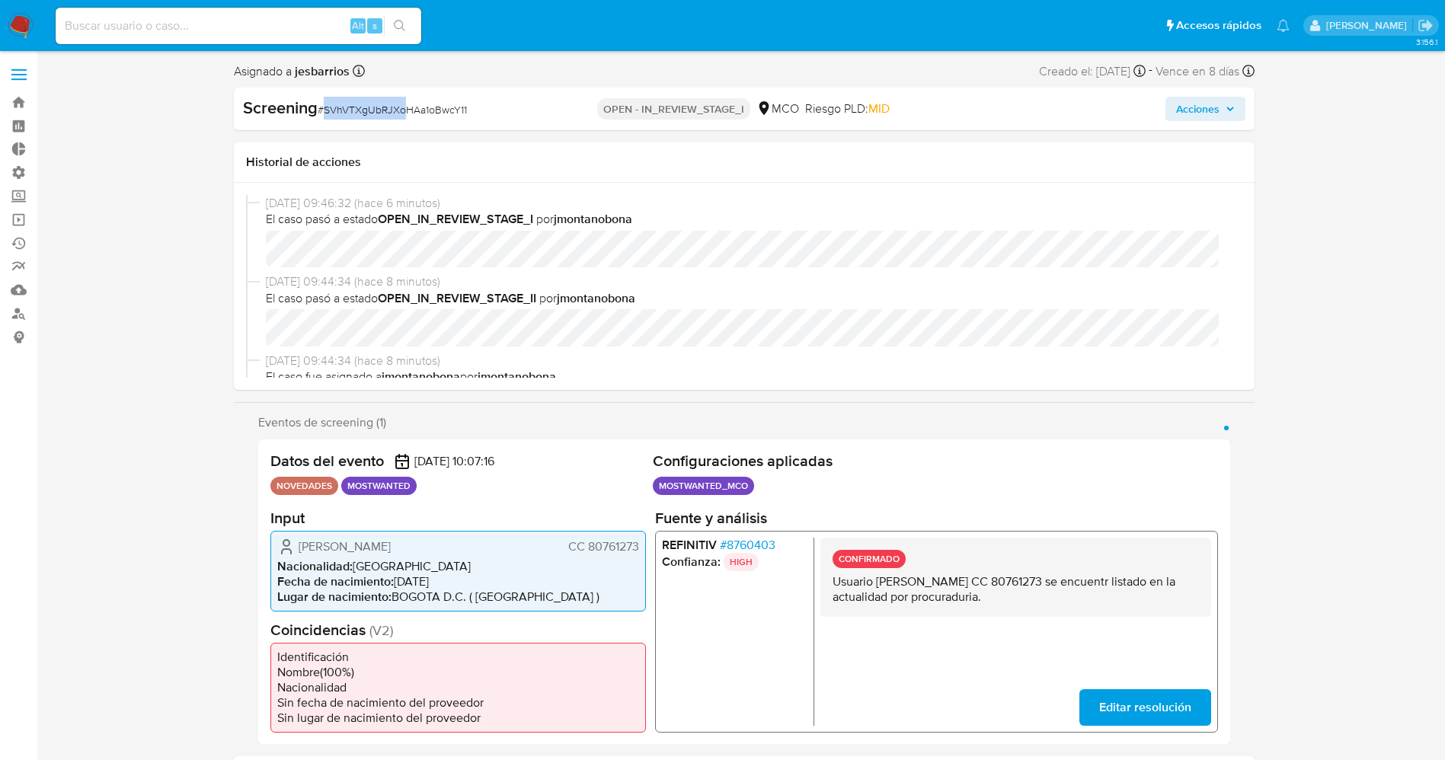
drag, startPoint x: 324, startPoint y: 110, endPoint x: 407, endPoint y: 110, distance: 83.0
click at [407, 110] on span "# SVhVTXgUbRJXoHAa1oBwcY11" at bounding box center [392, 109] width 149 height 15
drag, startPoint x: 293, startPoint y: 551, endPoint x: 438, endPoint y: 543, distance: 144.9
click at [537, 551] on div "[PERSON_NAME] CC 80761273" at bounding box center [458, 546] width 362 height 18
click at [756, 537] on span "# 8760403" at bounding box center [747, 544] width 56 height 15
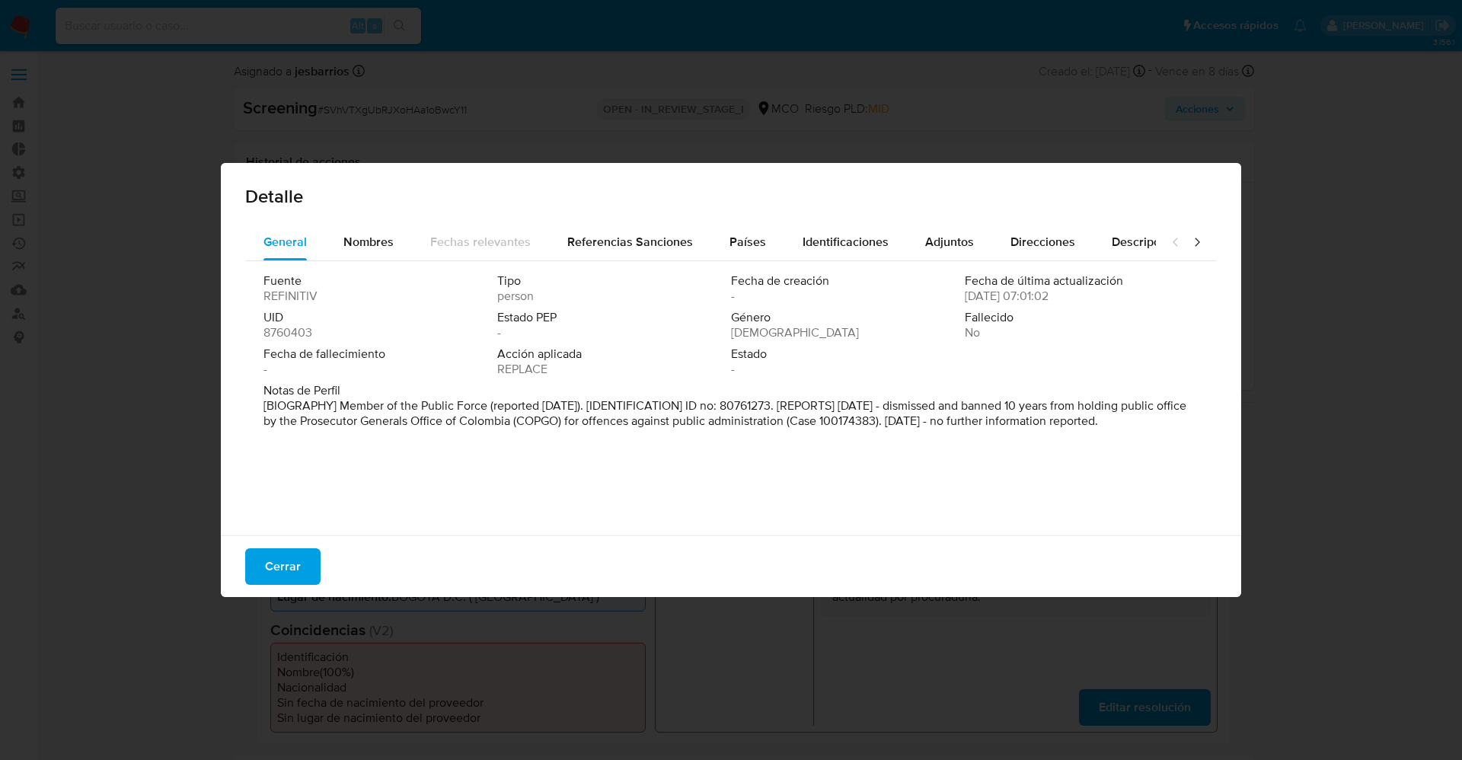
drag, startPoint x: 341, startPoint y: 404, endPoint x: 512, endPoint y: 468, distance: 181.9
click at [512, 468] on div "Fuente REFINITIV Tipo person Fecha de creación - Fecha de última actualización …" at bounding box center [731, 394] width 972 height 267
drag, startPoint x: 1076, startPoint y: 405, endPoint x: 1043, endPoint y: 418, distance: 35.2
click at [1043, 418] on font "[BIOGRAFÍA] Miembro de la Fuerza Pública (reportado en junio de 2023). [IDENTIF…" at bounding box center [716, 421] width 905 height 48
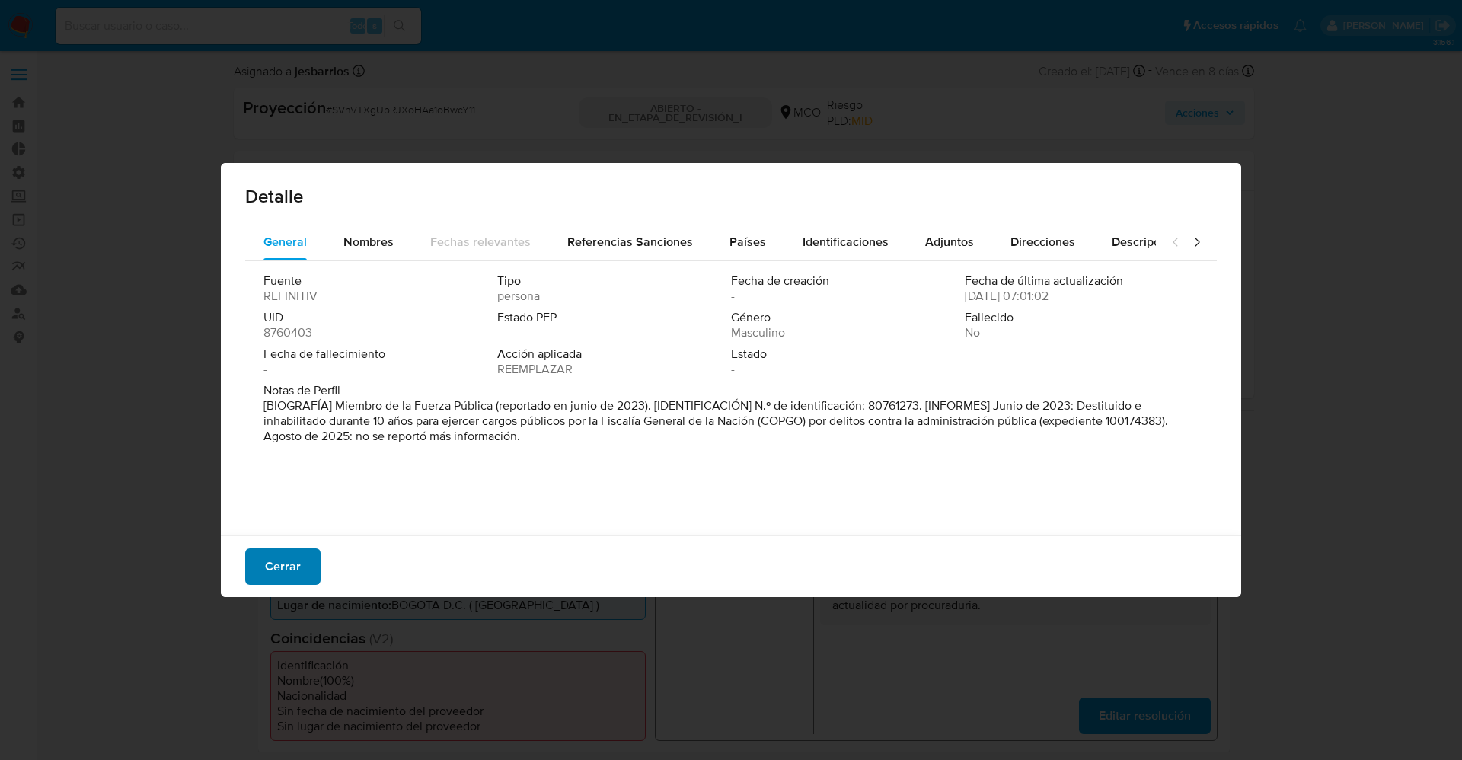
click at [265, 552] on span "Cerrar" at bounding box center [283, 567] width 36 height 34
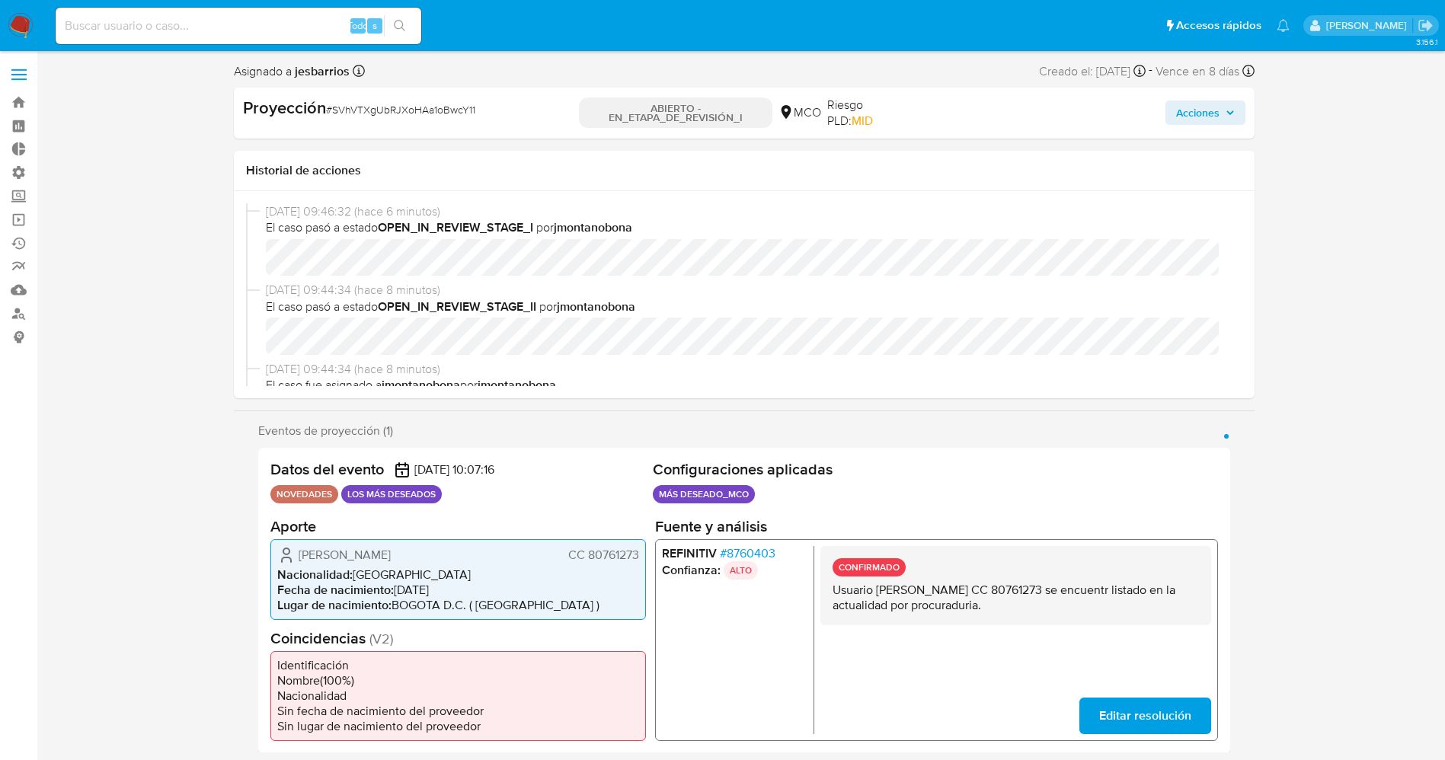
click at [1199, 121] on span "Acciones" at bounding box center [1197, 113] width 43 height 24
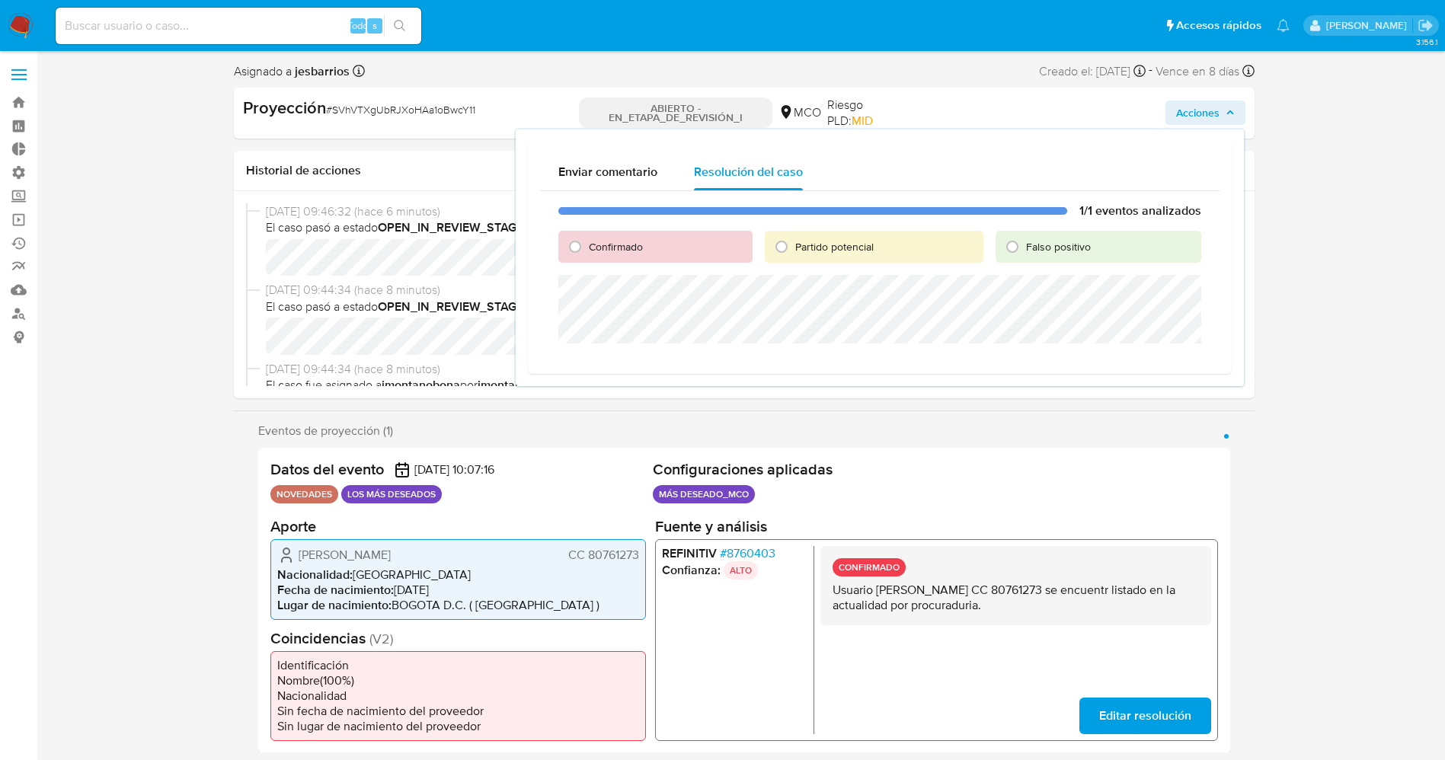
click at [817, 243] on font "Partido potencial" at bounding box center [834, 246] width 78 height 15
click at [794, 243] on input "Partido potencial" at bounding box center [781, 247] width 24 height 24
radio input "true"
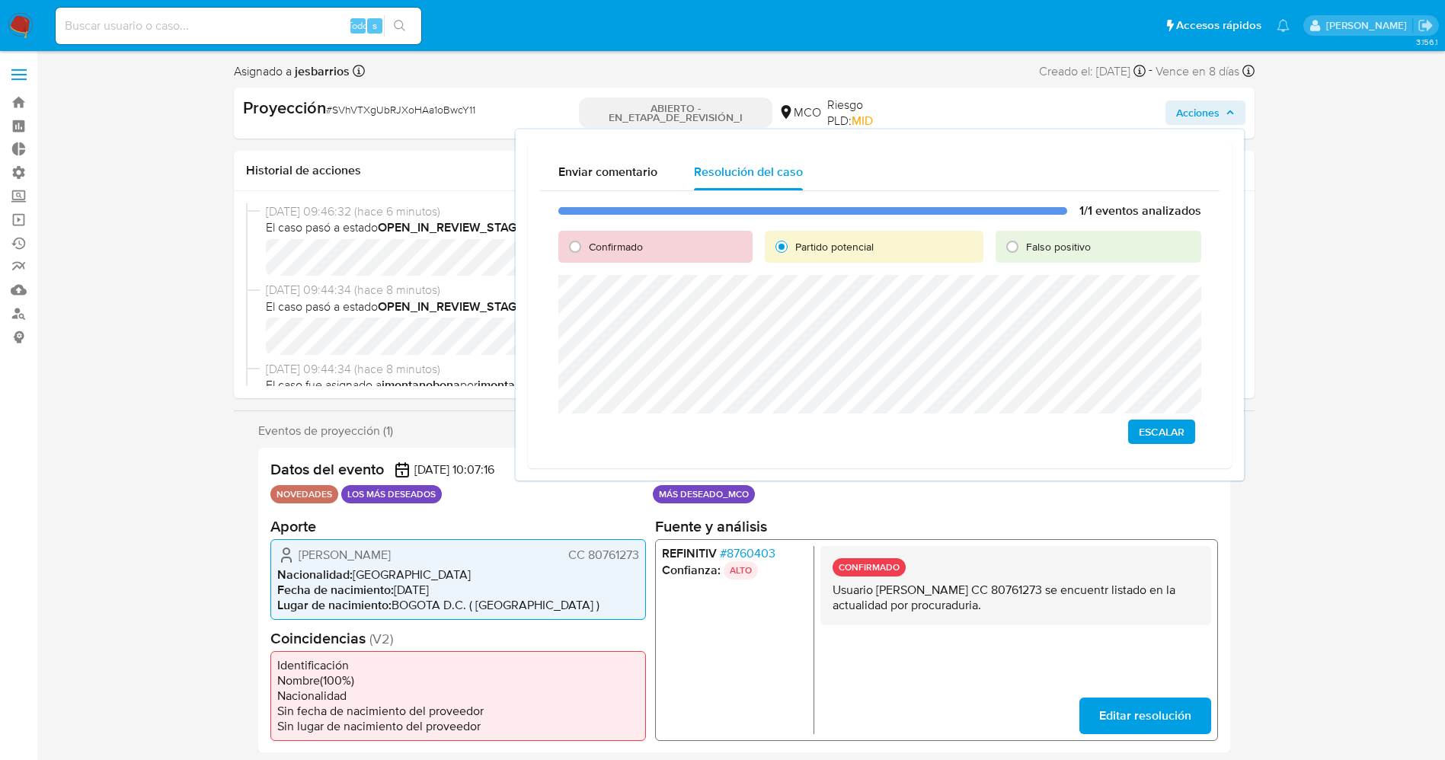
click at [1154, 429] on span "Escalar" at bounding box center [1162, 431] width 46 height 21
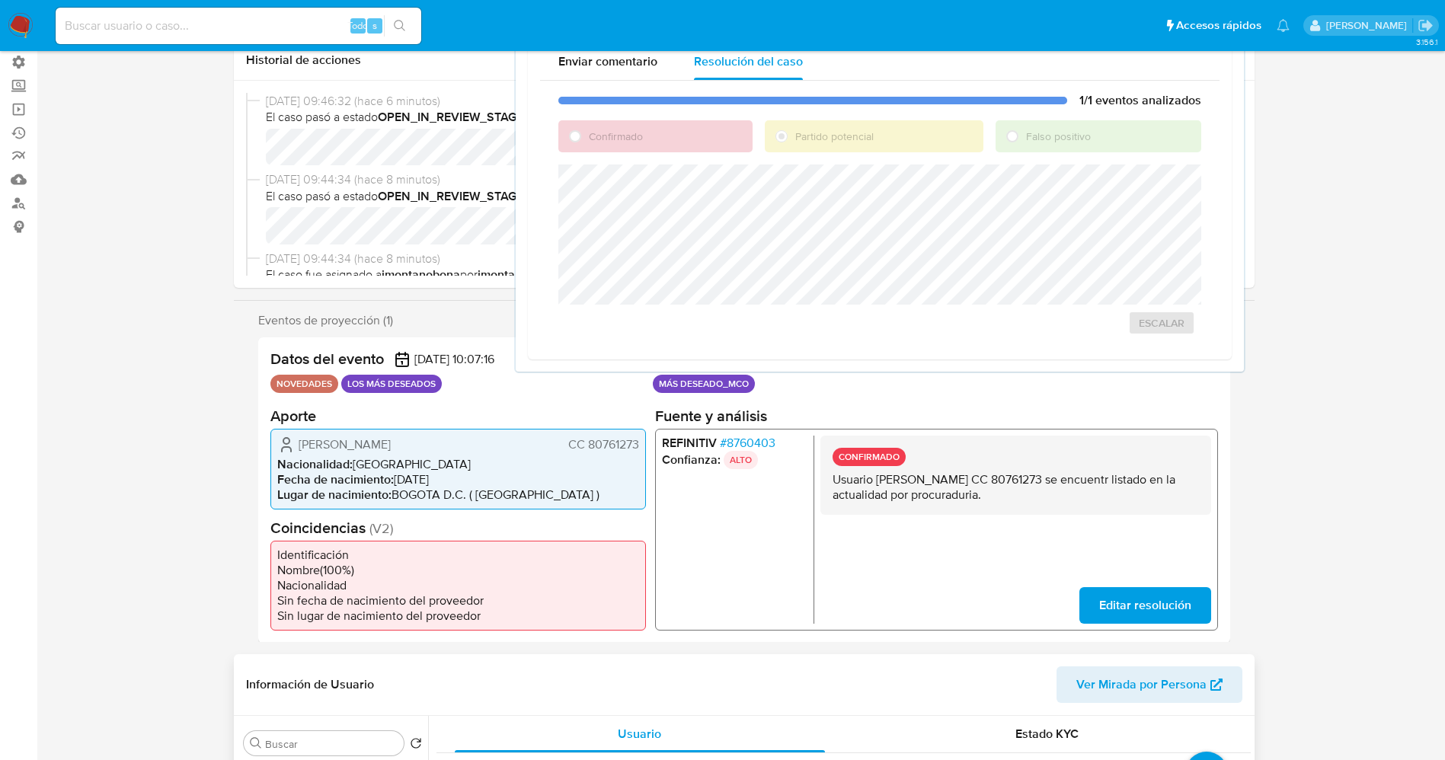
scroll to position [343, 0]
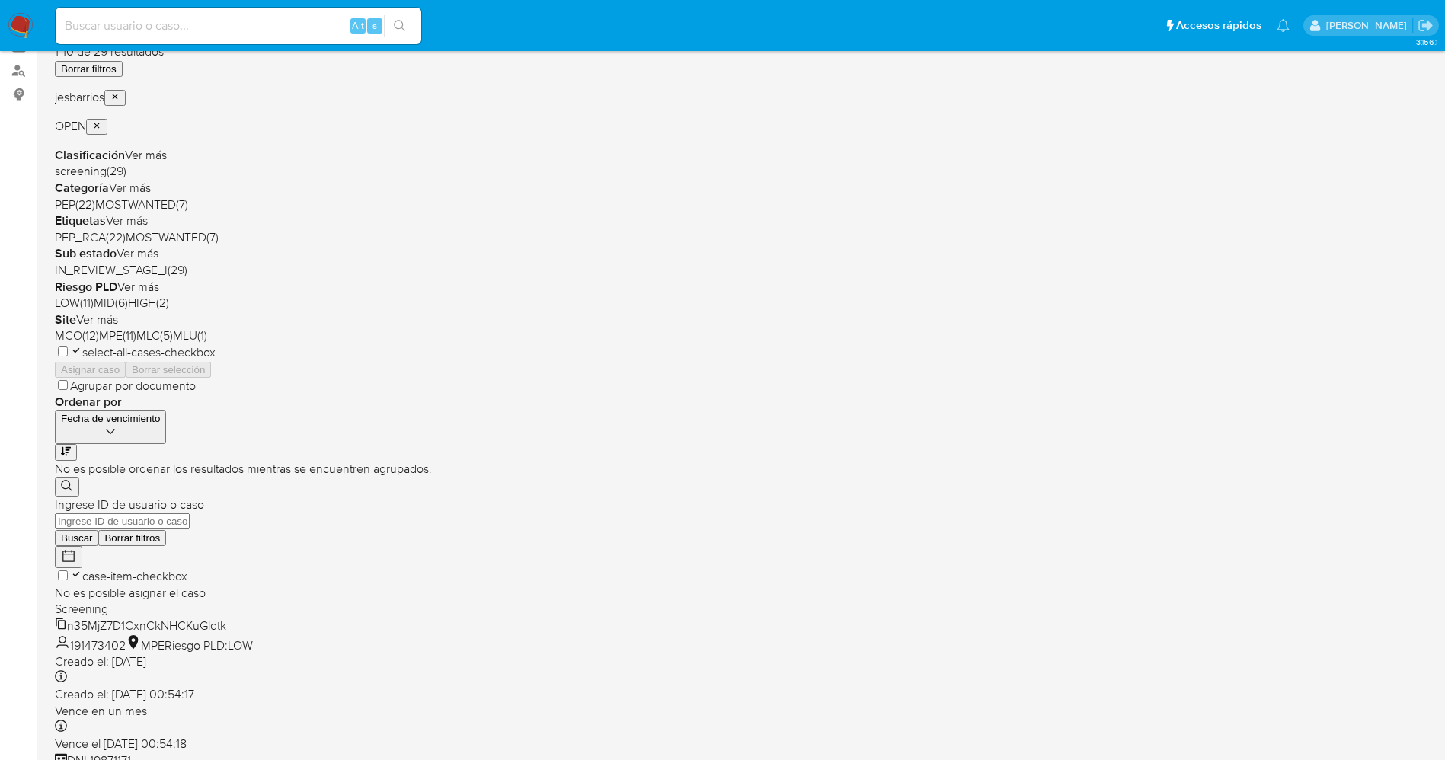
scroll to position [442, 0]
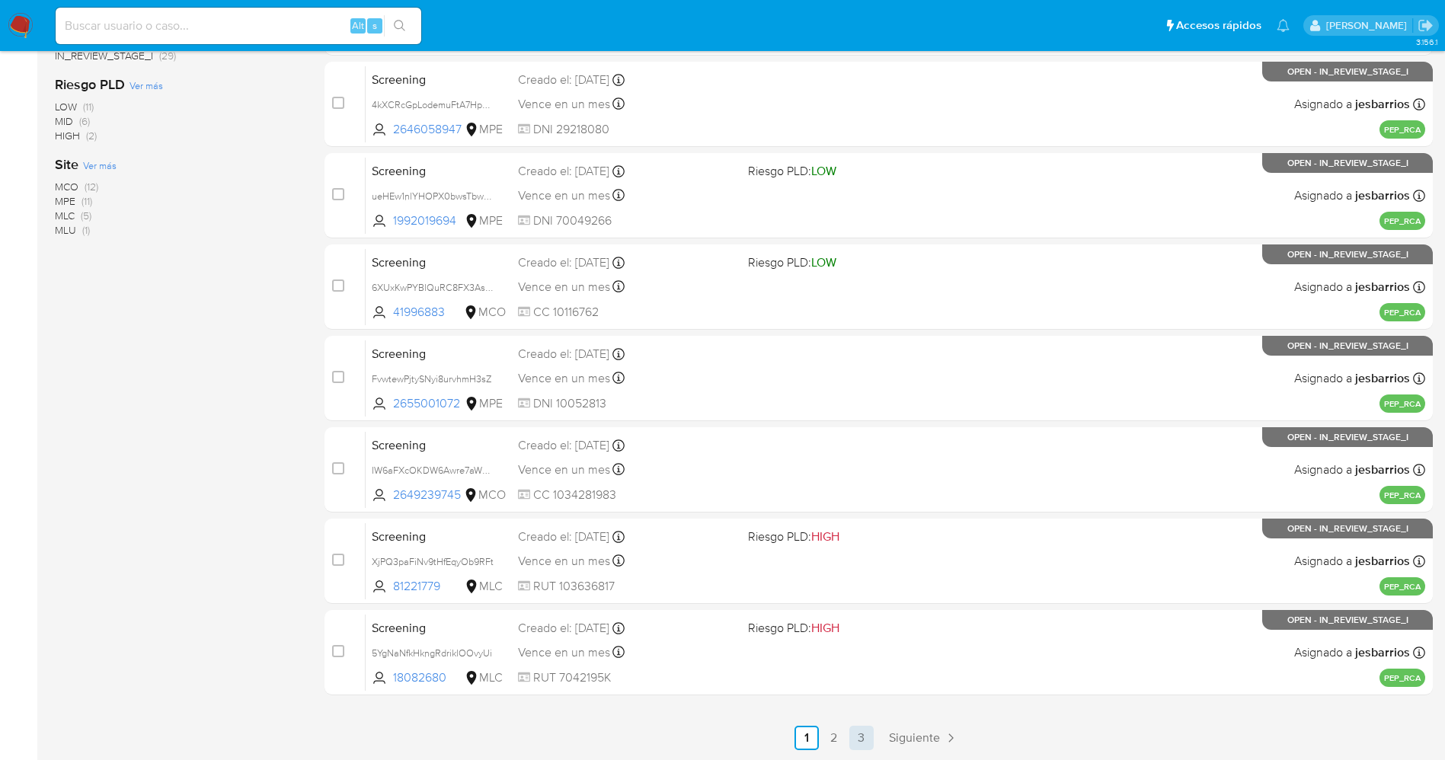
click at [858, 729] on link "3" at bounding box center [861, 738] width 24 height 24
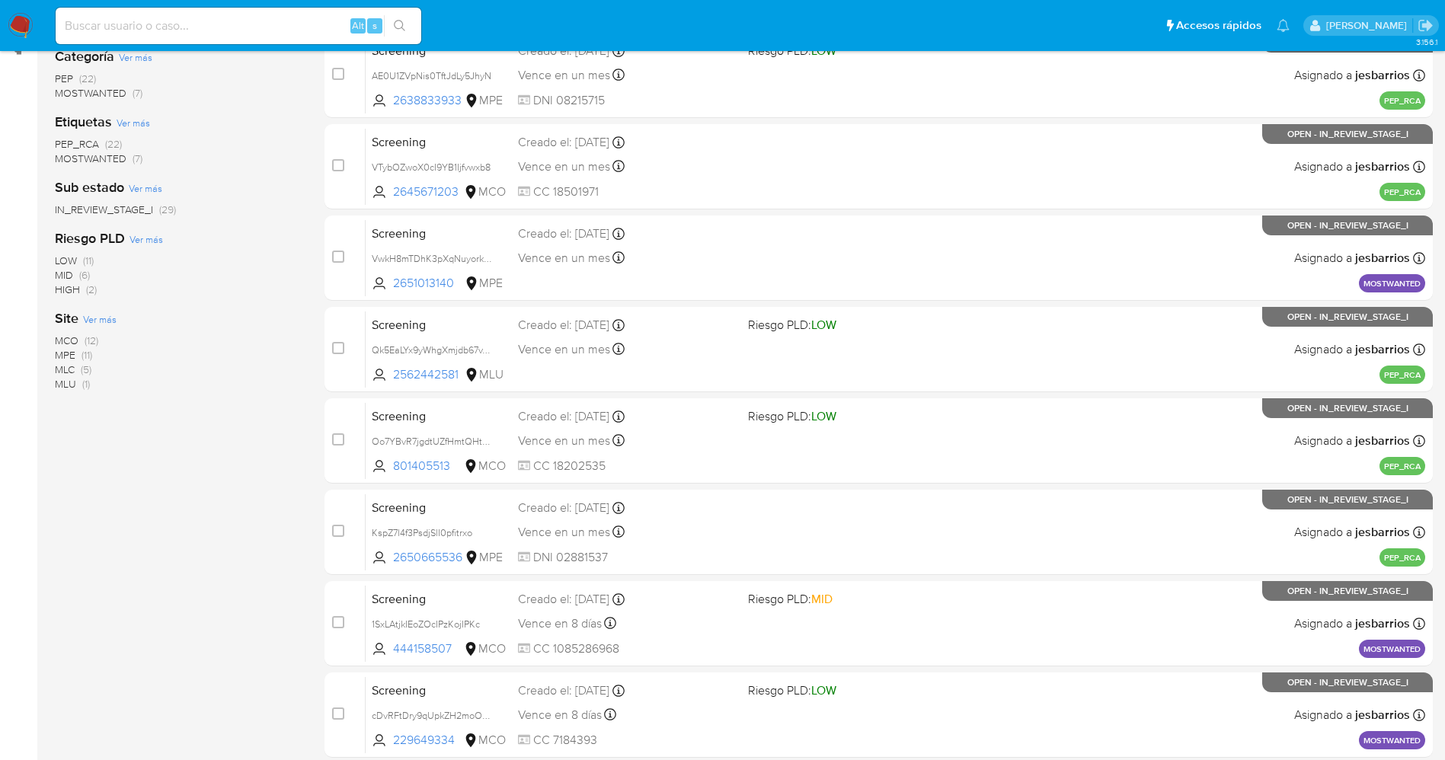
scroll to position [351, 0]
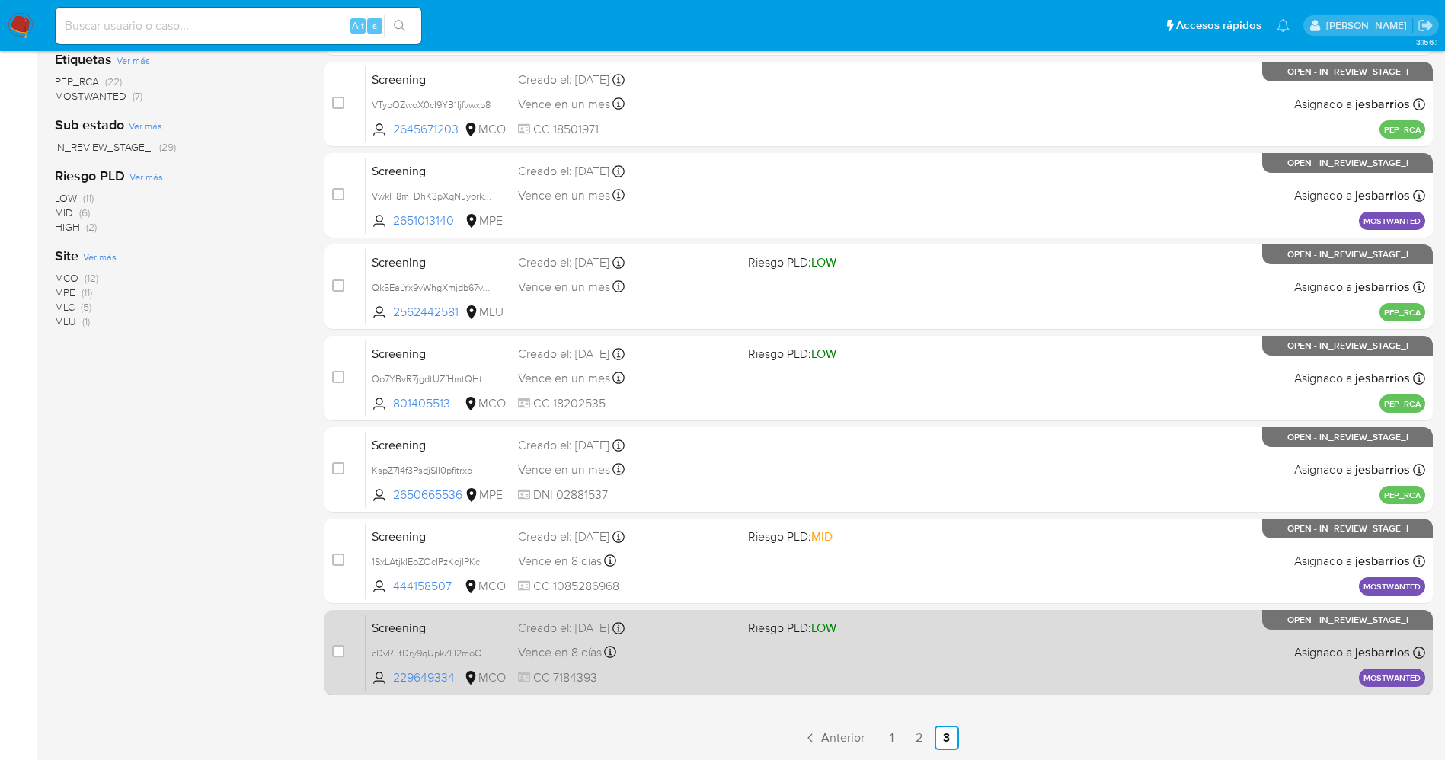
click at [950, 668] on div "Screening cDvRFtDry9qUpkZH2moOdD7F 229649334 MCO Riesgo PLD: LOW Creado el: [DA…" at bounding box center [895, 652] width 1059 height 77
click at [928, 679] on div "Screening cDvRFtDry9qUpkZH2moOdD7F 229649334 MCO Riesgo PLD: LOW Creado el: [DA…" at bounding box center [895, 652] width 1059 height 77
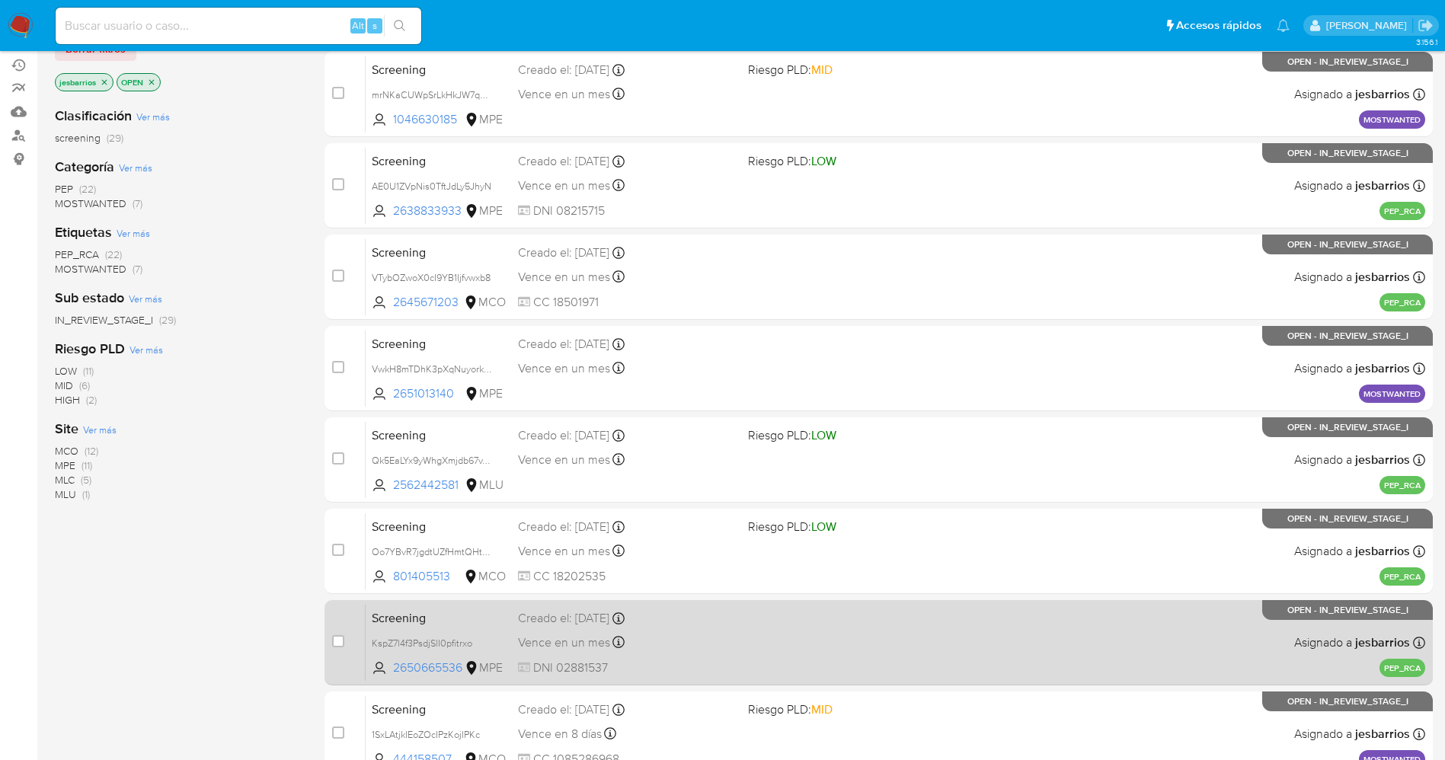
scroll to position [0, 0]
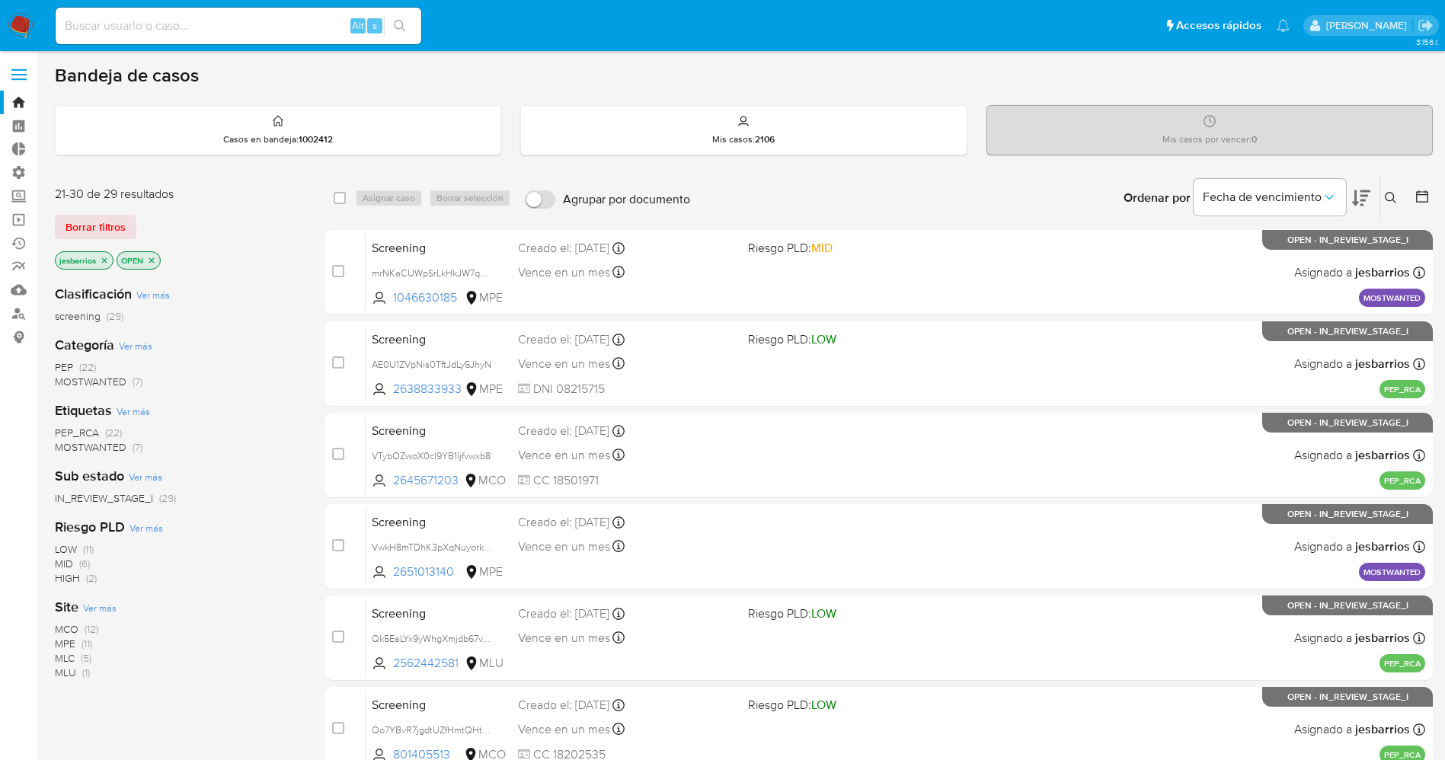
click at [11, 17] on img at bounding box center [21, 26] width 26 height 26
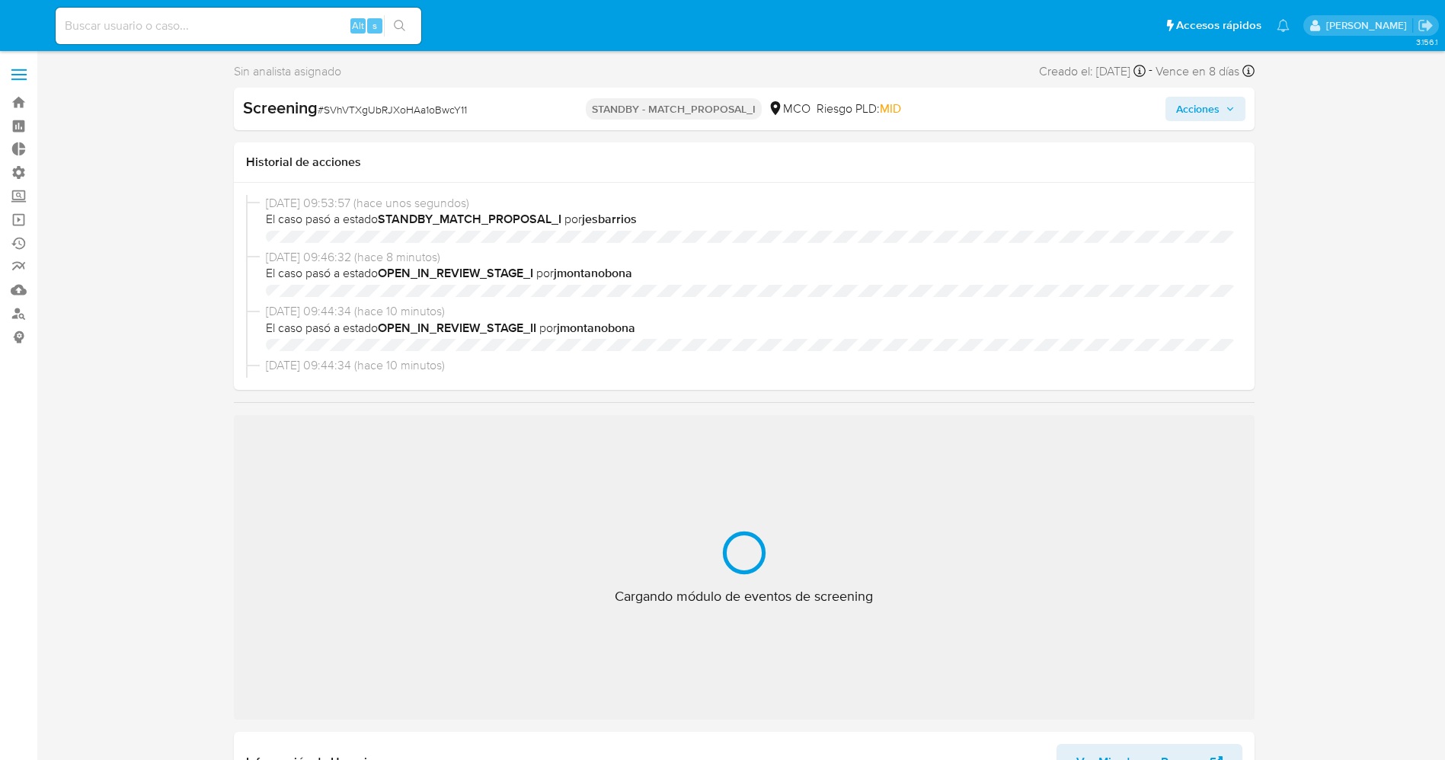
select select "10"
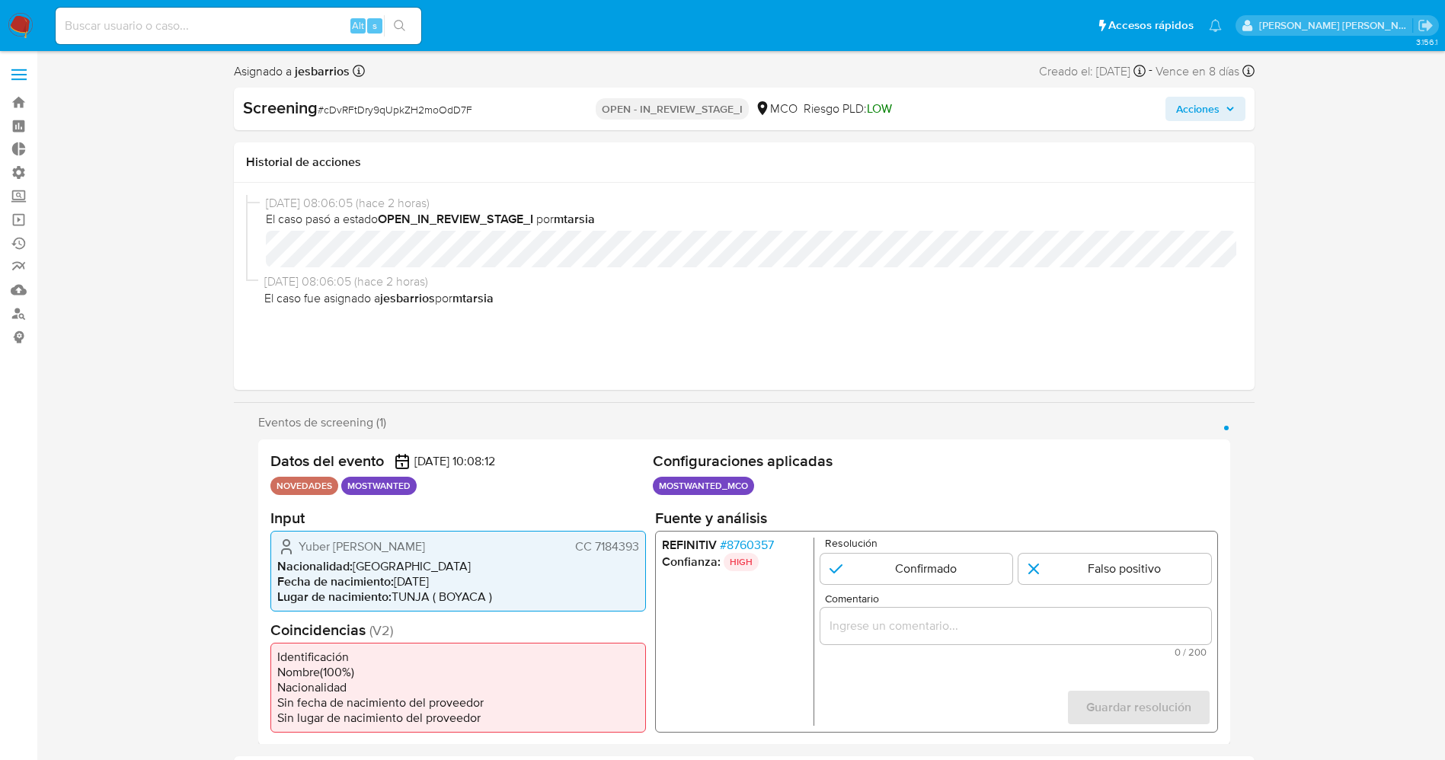
select select "10"
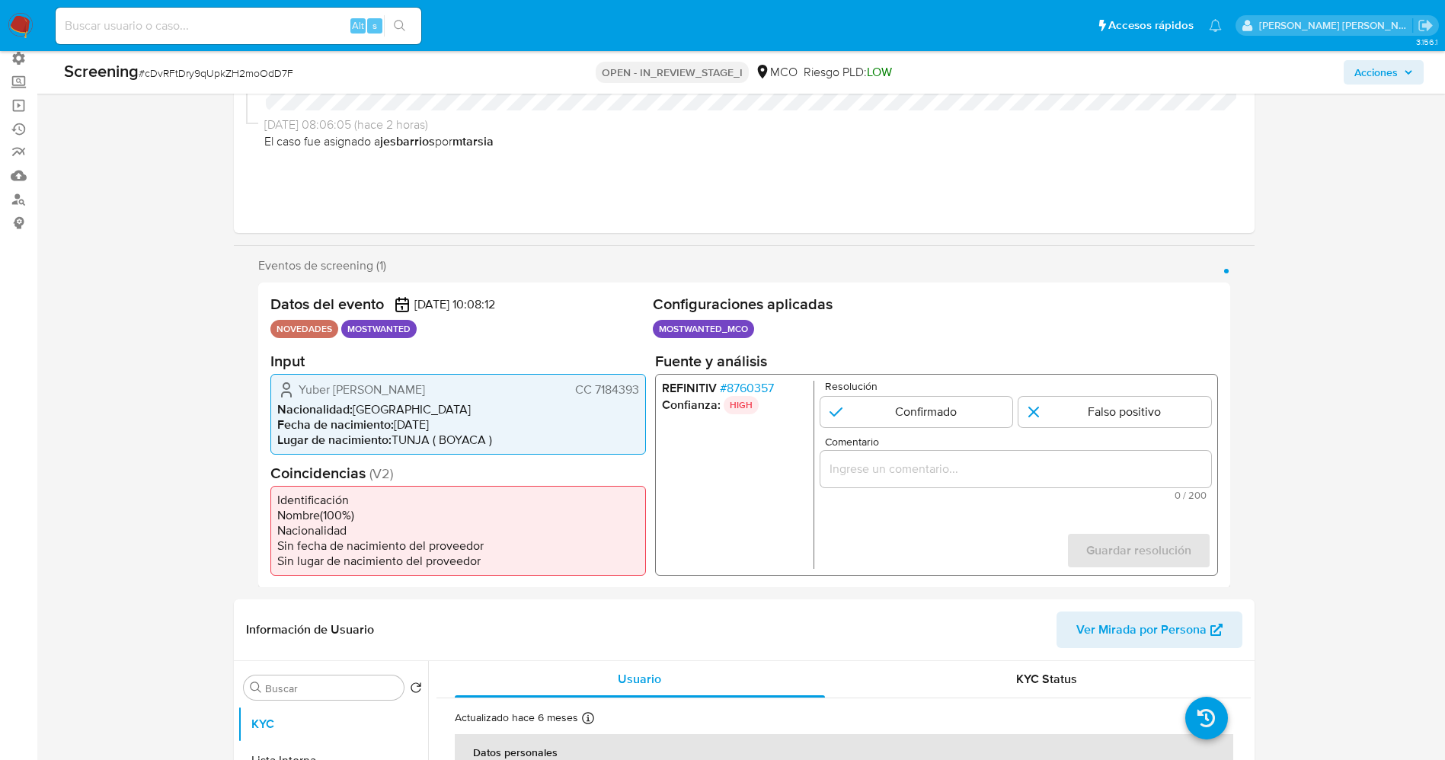
click at [739, 388] on span "# 8760357" at bounding box center [746, 387] width 54 height 15
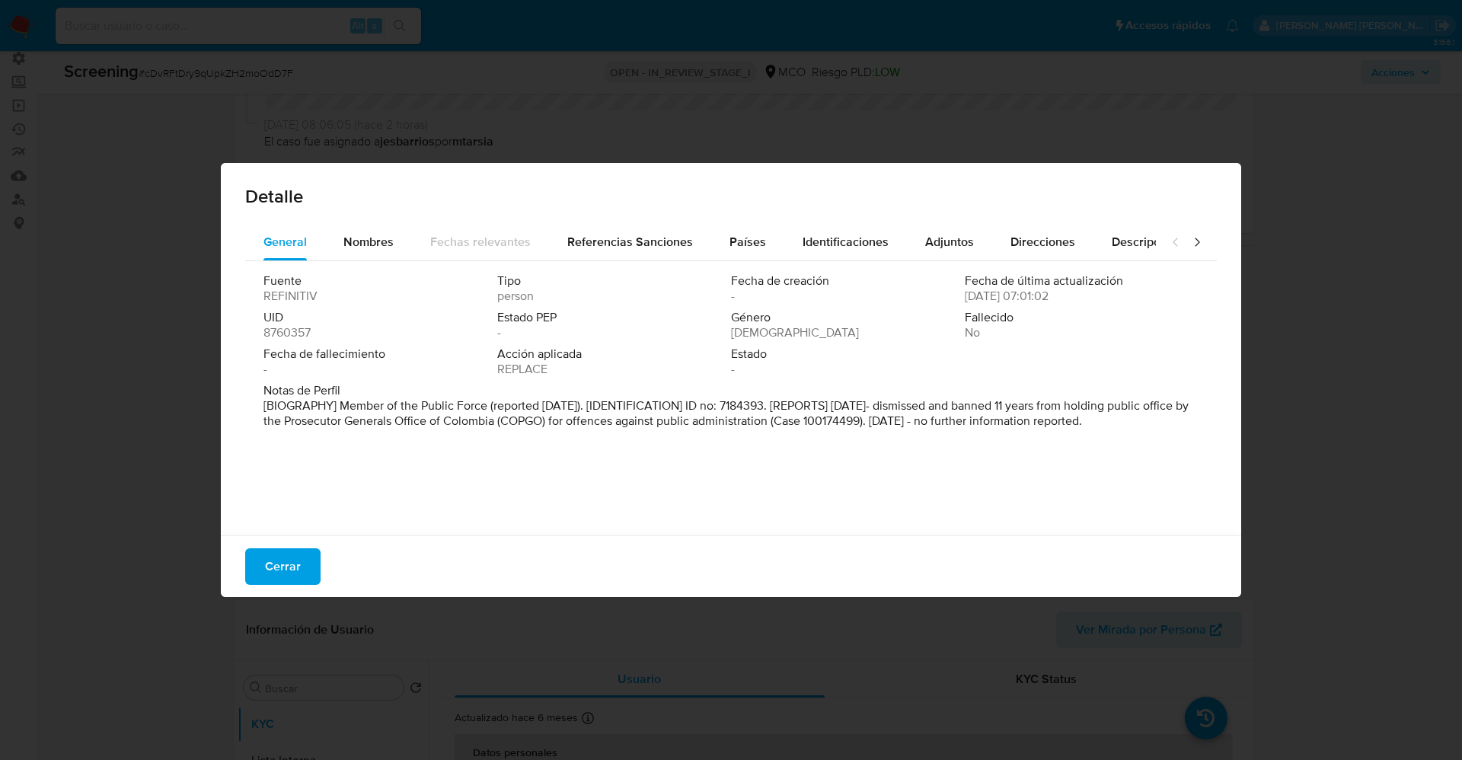
drag, startPoint x: 346, startPoint y: 405, endPoint x: 435, endPoint y: 455, distance: 101.9
click at [435, 455] on div "Fuente REFINITIV Tipo person Fecha de creación - Fecha de última actualización …" at bounding box center [731, 394] width 972 height 267
click at [363, 234] on span "Nombres" at bounding box center [368, 242] width 50 height 18
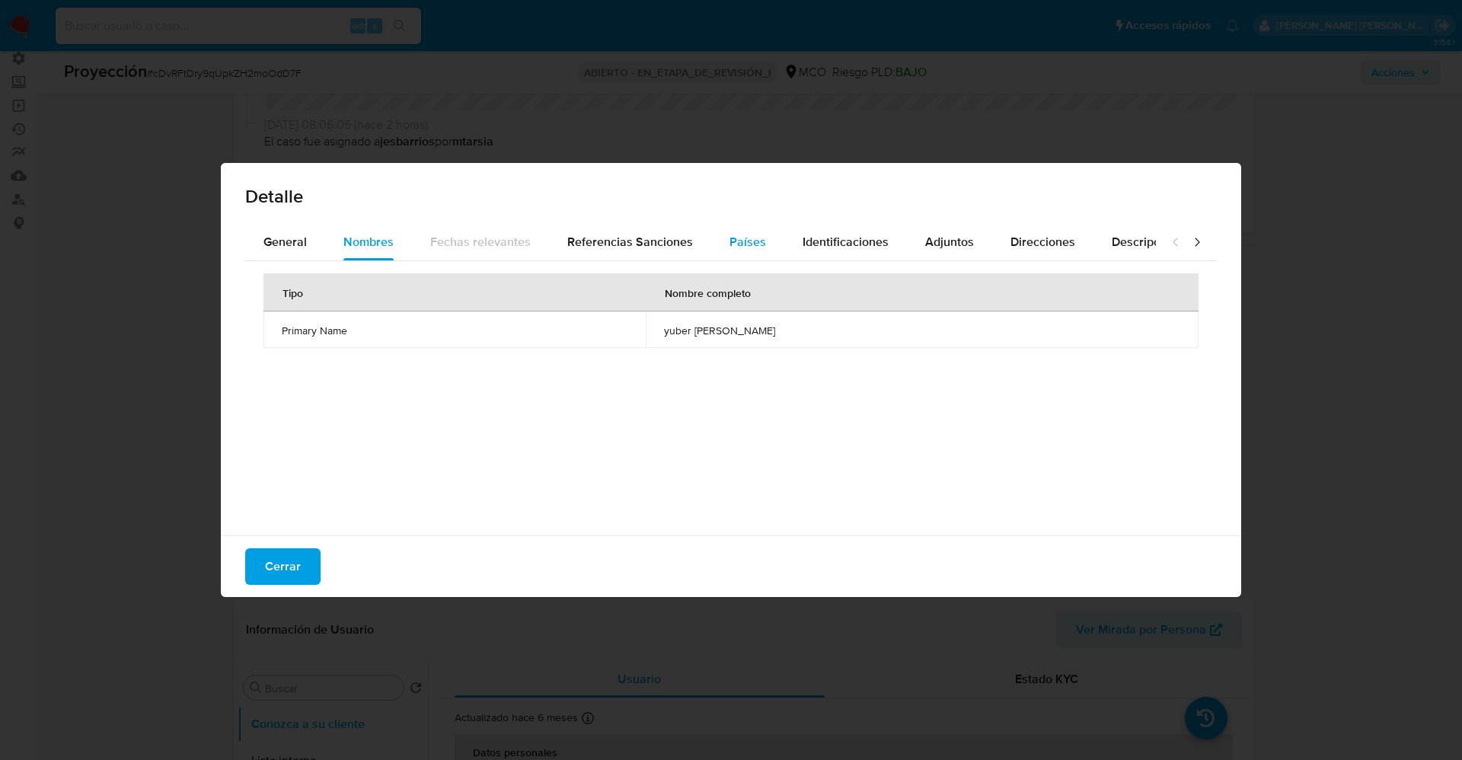
click at [750, 237] on span "Países" at bounding box center [748, 242] width 37 height 18
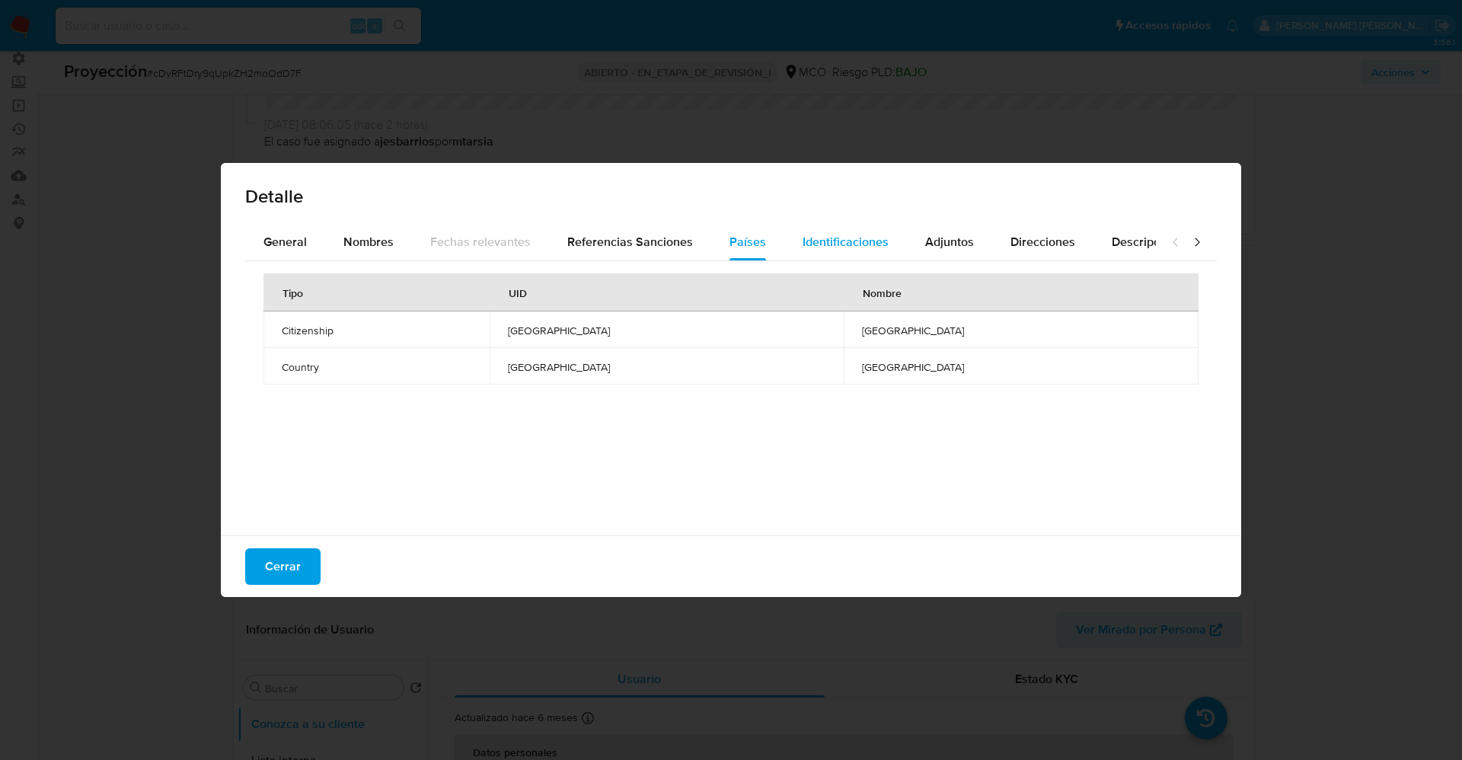
click at [825, 241] on span "Identificaciones" at bounding box center [846, 242] width 86 height 18
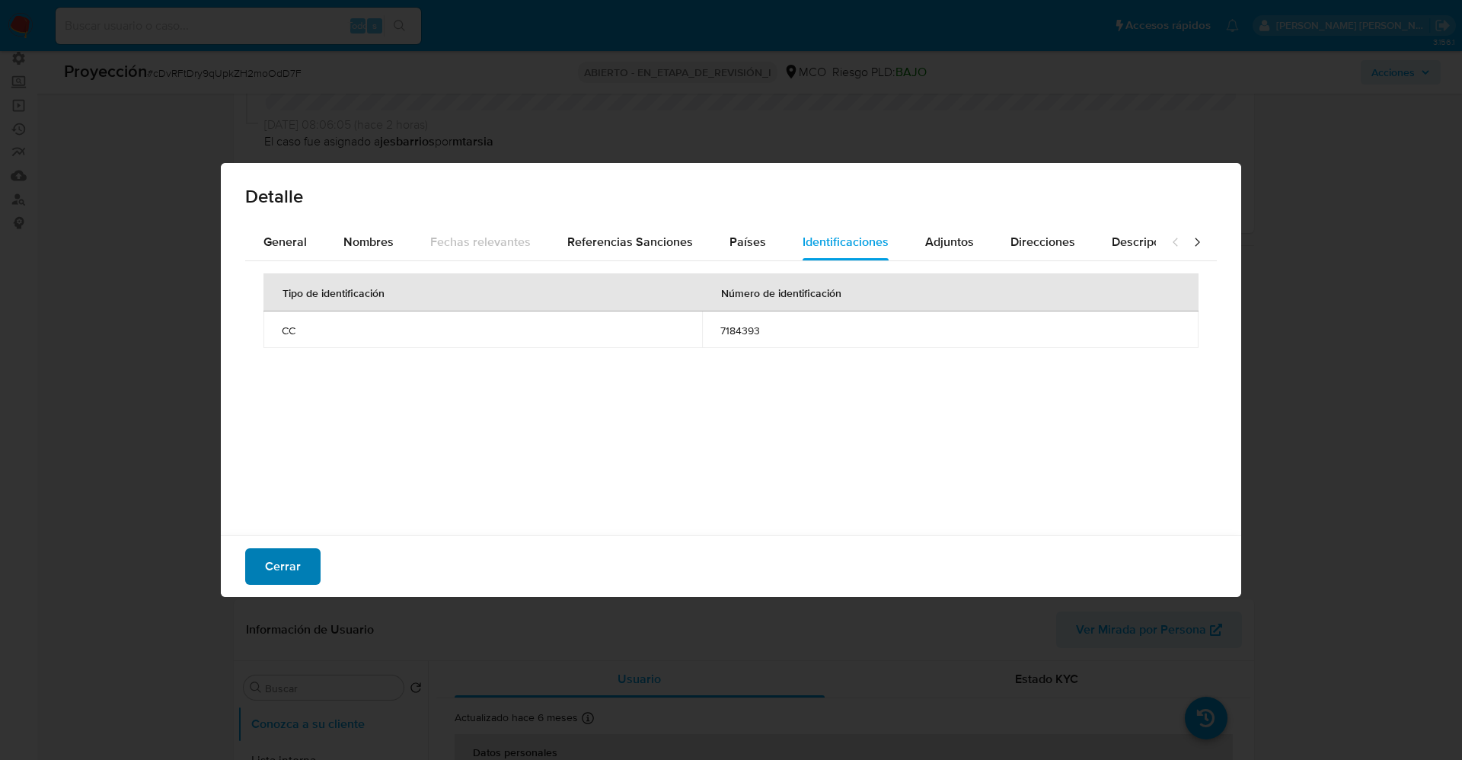
click at [276, 562] on span "Cerrar" at bounding box center [283, 567] width 36 height 34
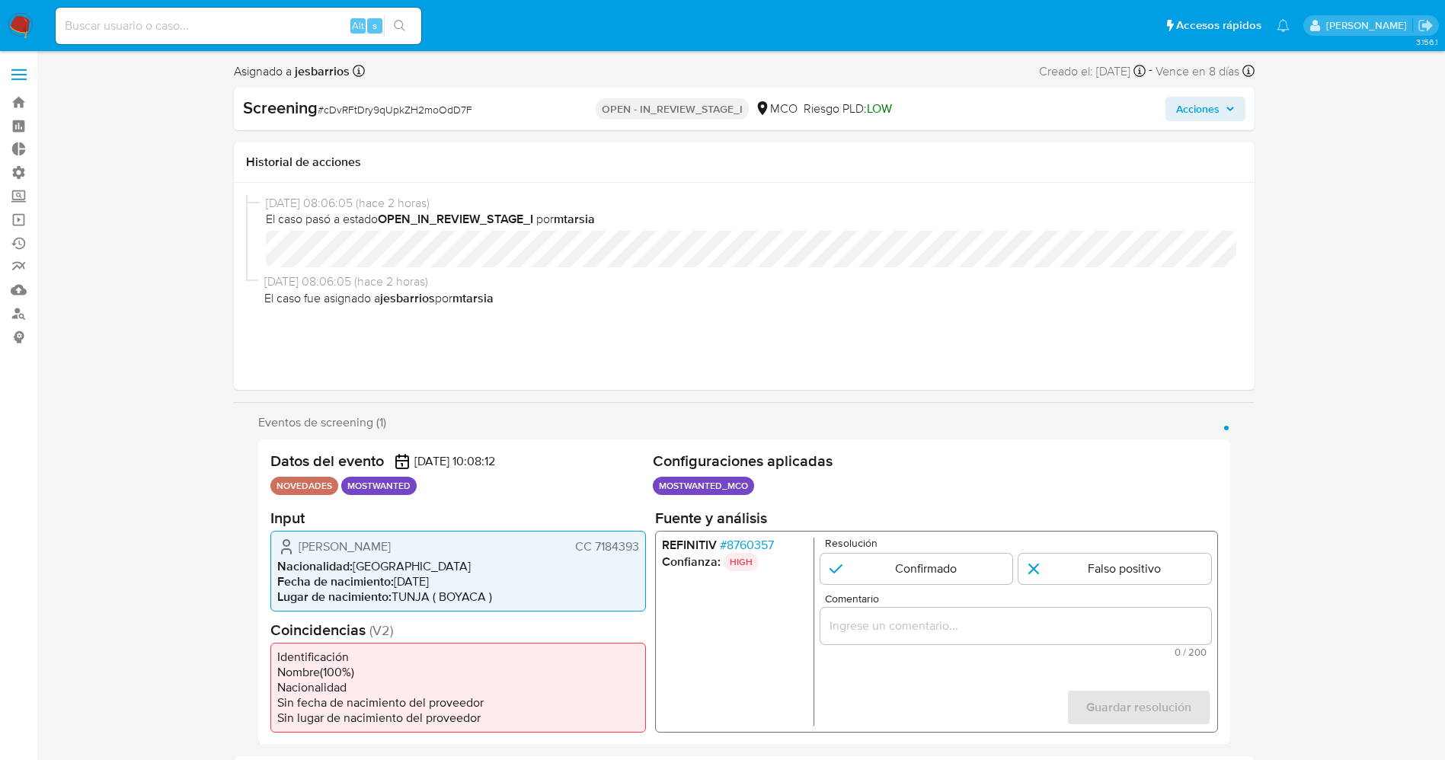
select select "10"
drag, startPoint x: 595, startPoint y: 548, endPoint x: 637, endPoint y: 546, distance: 42.7
click at [637, 546] on span "CC 7184393" at bounding box center [606, 545] width 64 height 15
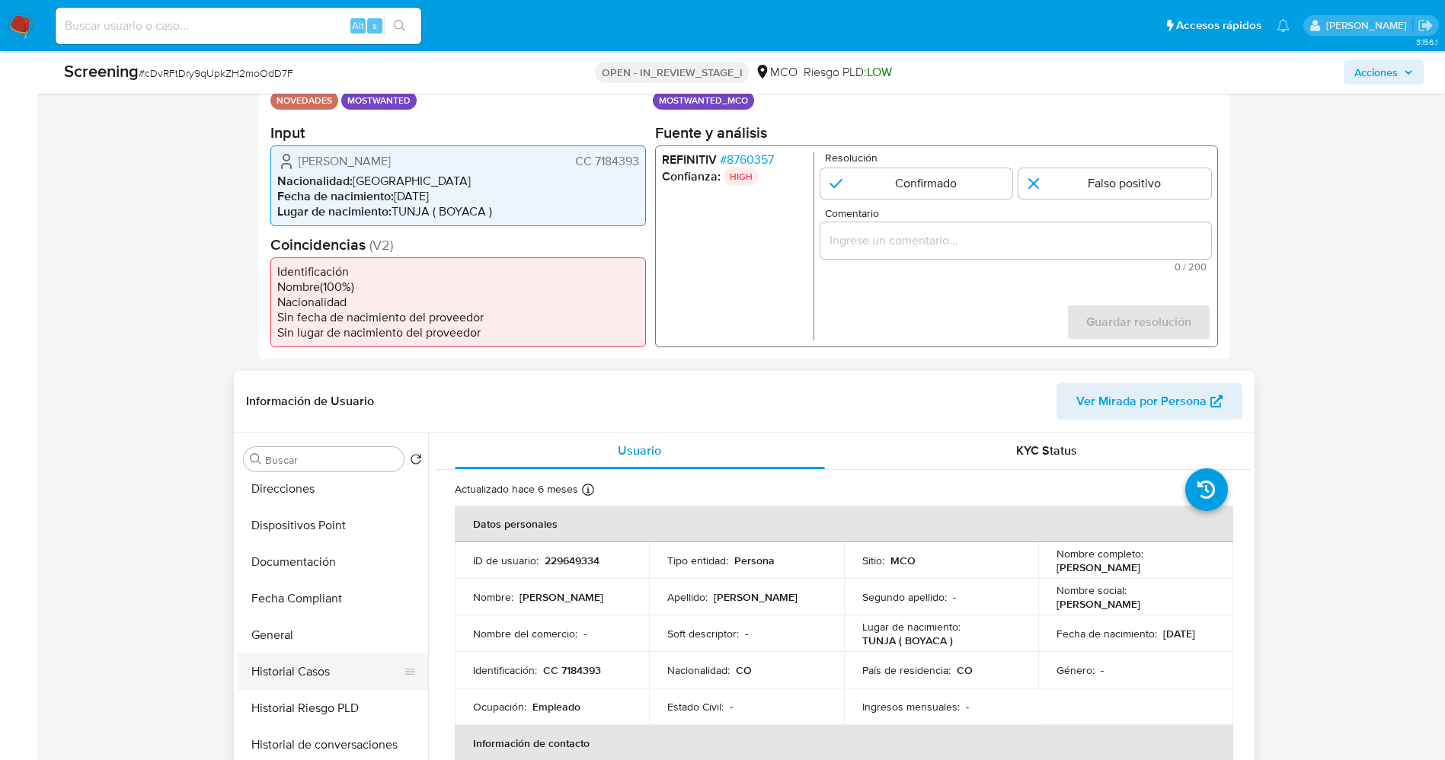
scroll to position [228, 0]
click at [289, 667] on button "Documentación" at bounding box center [327, 669] width 178 height 37
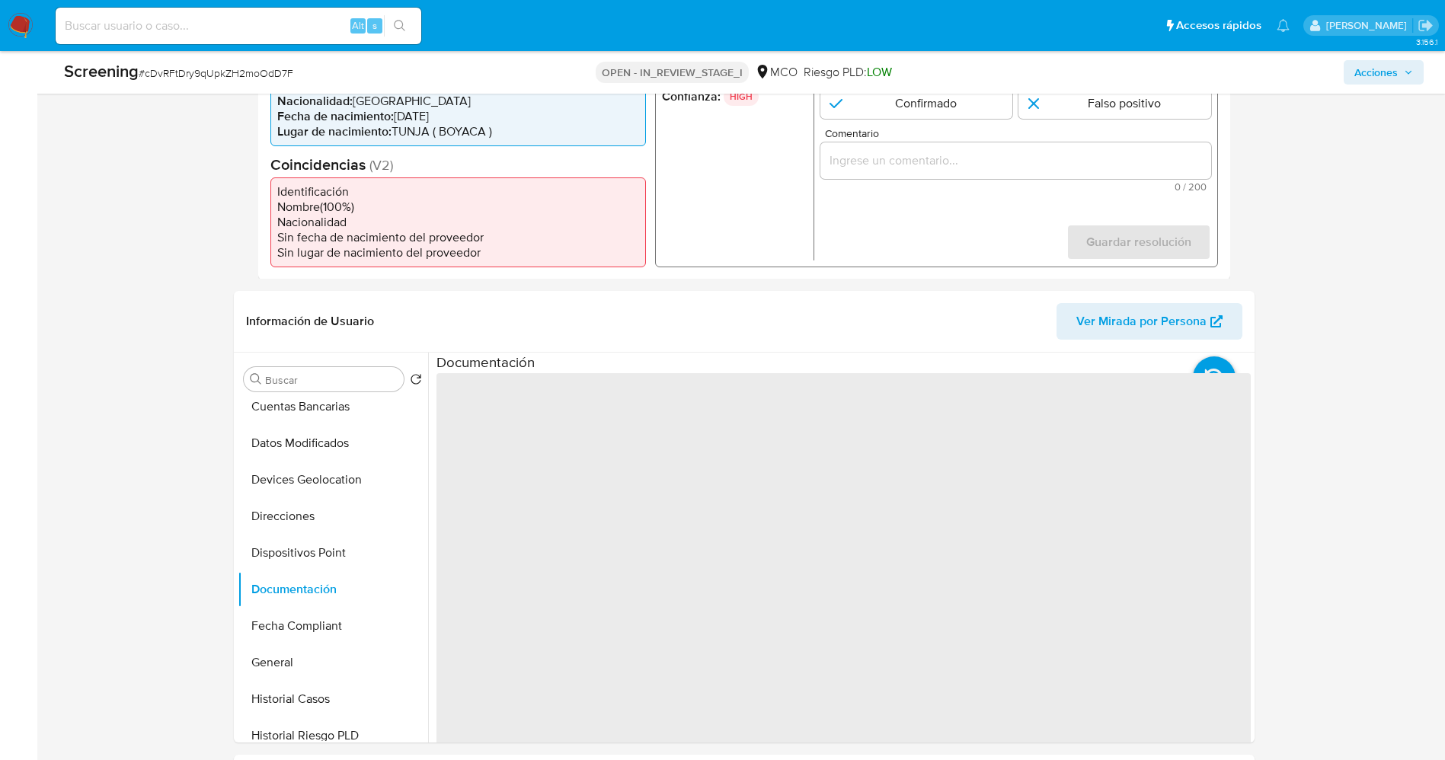
scroll to position [457, 0]
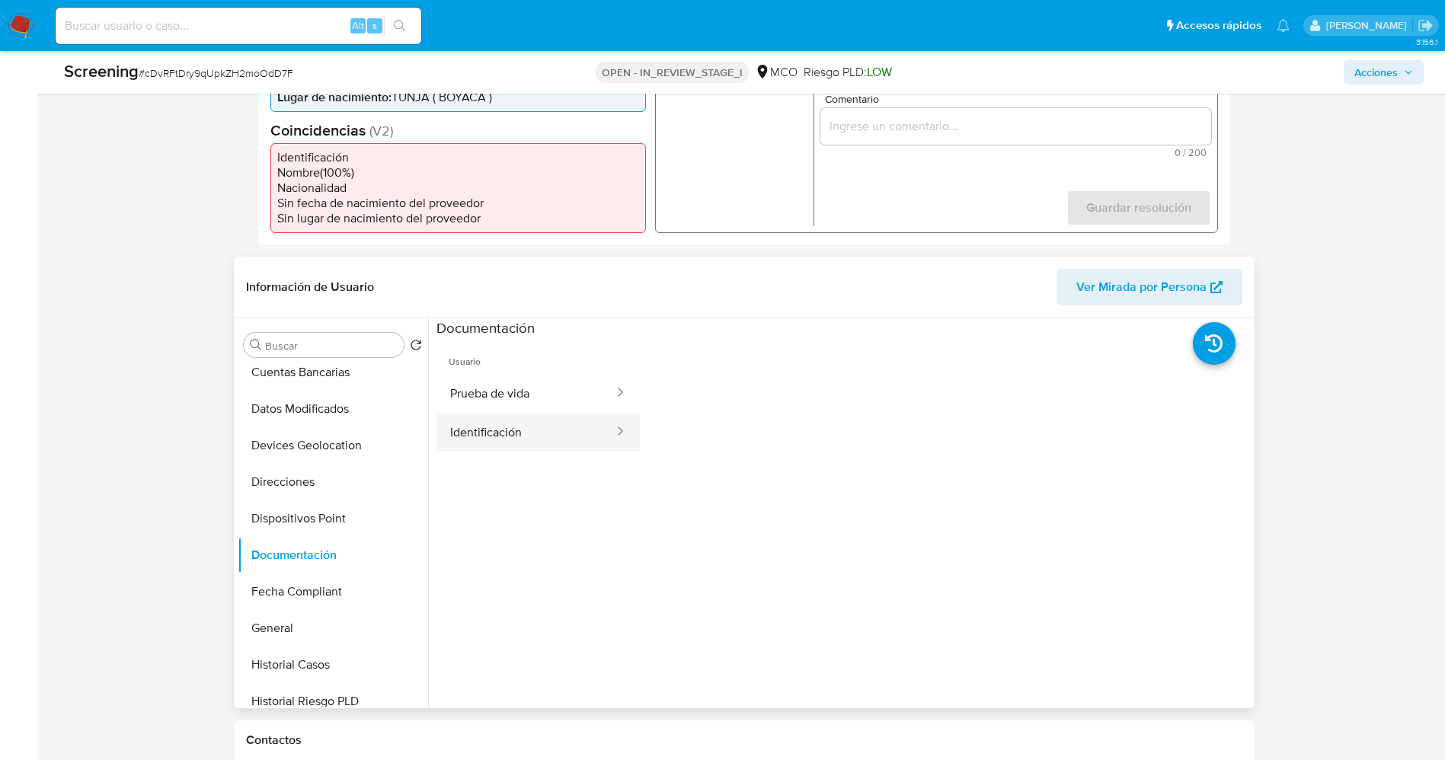
click at [519, 432] on button "Identificación" at bounding box center [525, 432] width 179 height 39
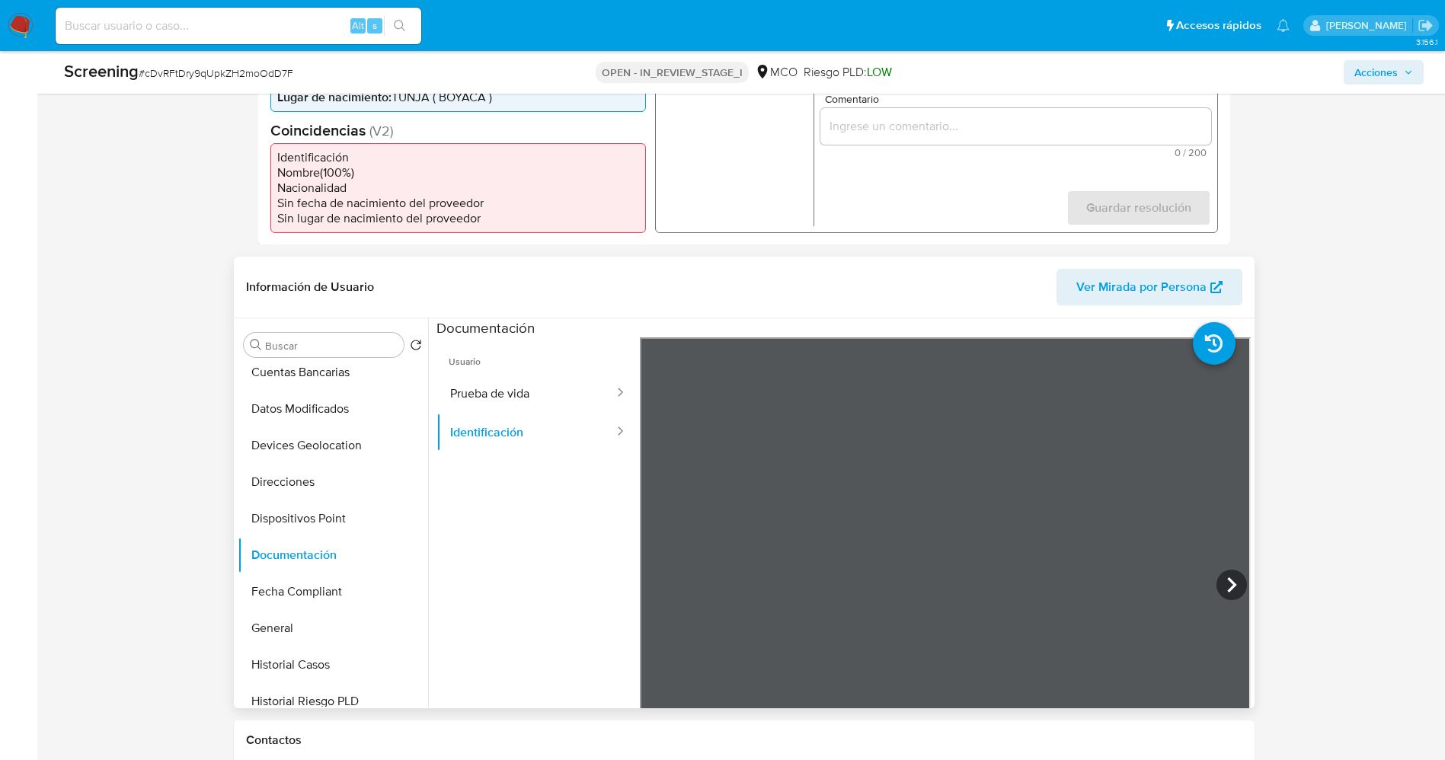
scroll to position [114, 0]
click at [1232, 573] on icon at bounding box center [1231, 585] width 30 height 30
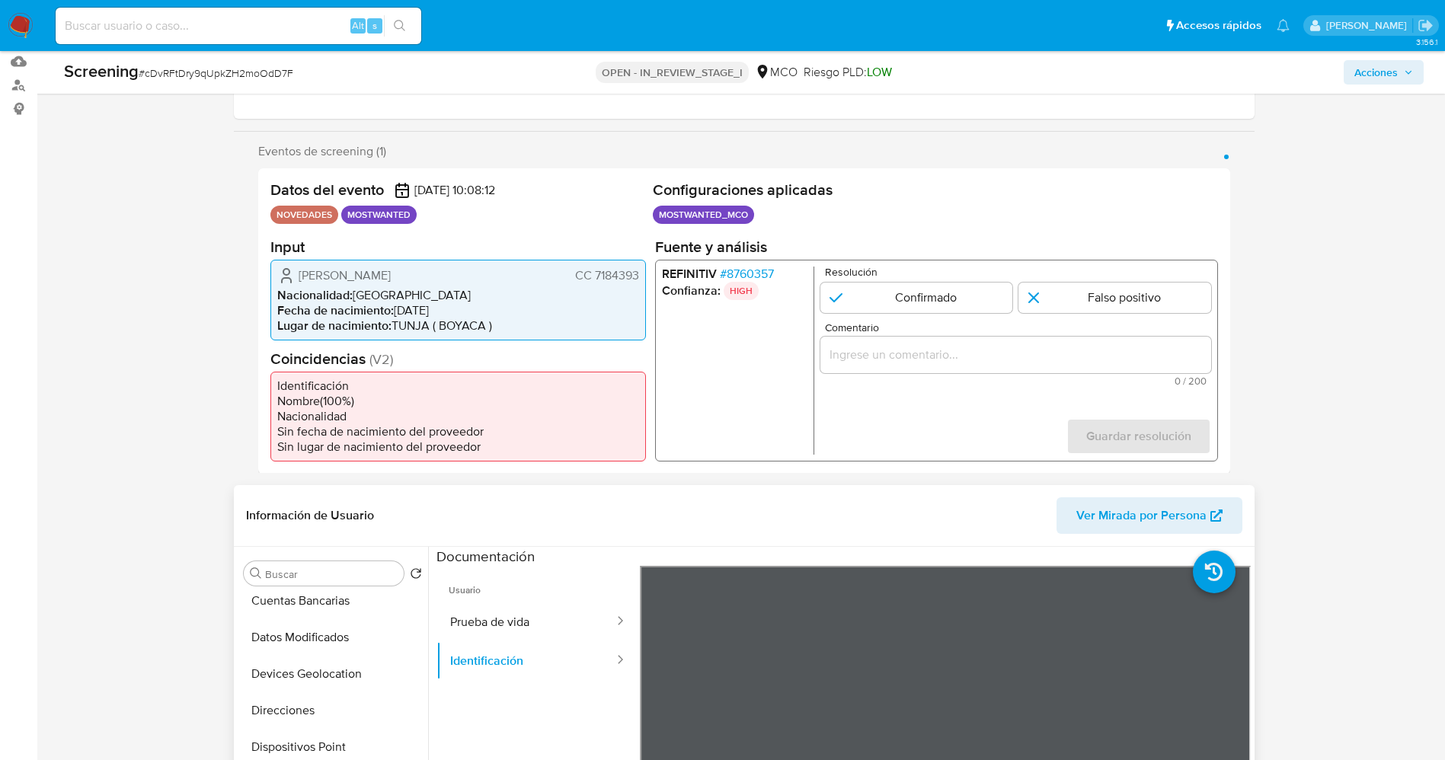
scroll to position [343, 0]
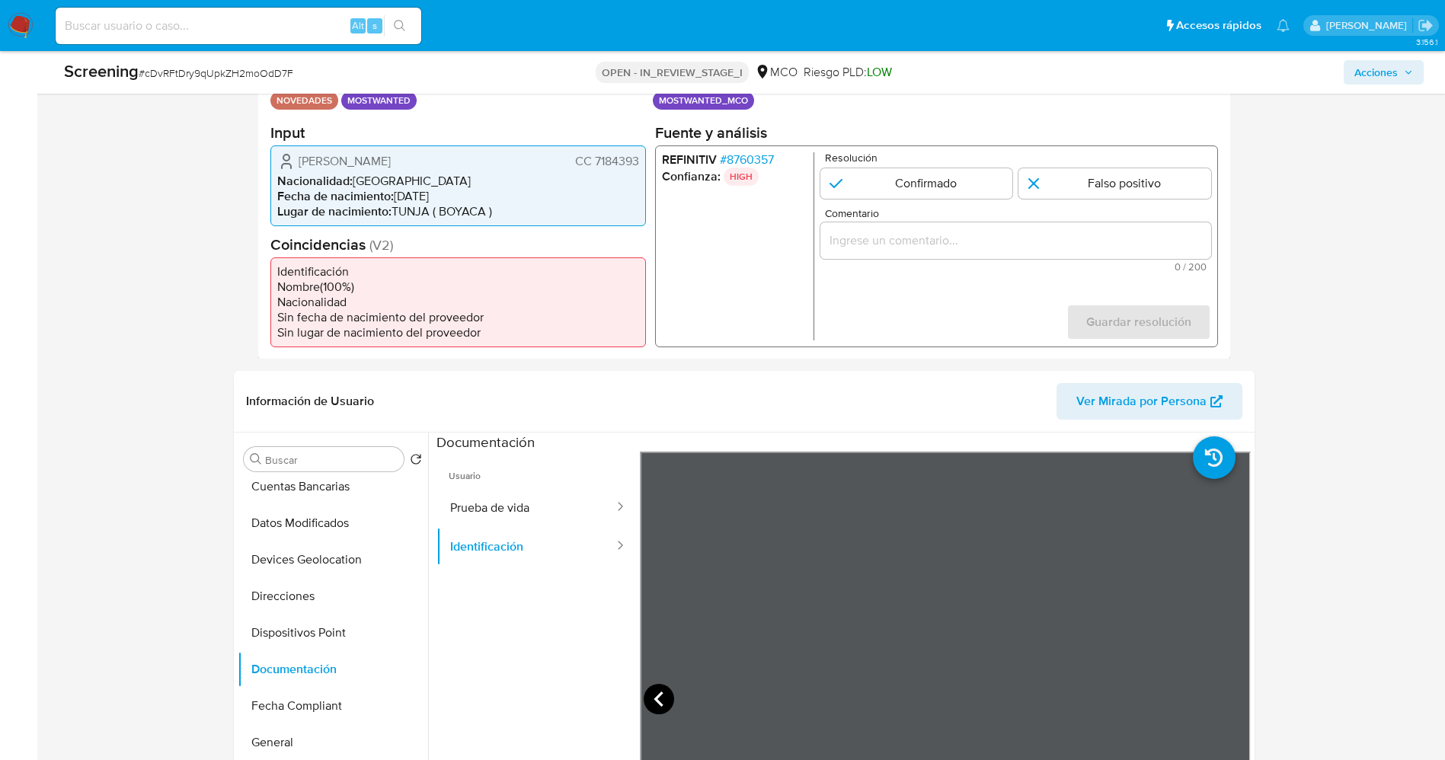
click at [655, 695] on icon at bounding box center [659, 699] width 30 height 30
drag, startPoint x: 591, startPoint y: 161, endPoint x: 644, endPoint y: 157, distance: 52.7
click at [646, 158] on div "Datos del evento 28/08/2025 10:08:12 NOVEDADES MOSTWANTED Configuraciones aplic…" at bounding box center [744, 206] width 972 height 305
drag, startPoint x: 404, startPoint y: 165, endPoint x: 426, endPoint y: 166, distance: 22.1
click at [391, 166] on span "Yuber Alejandro Callejas Alvarez" at bounding box center [345, 160] width 92 height 15
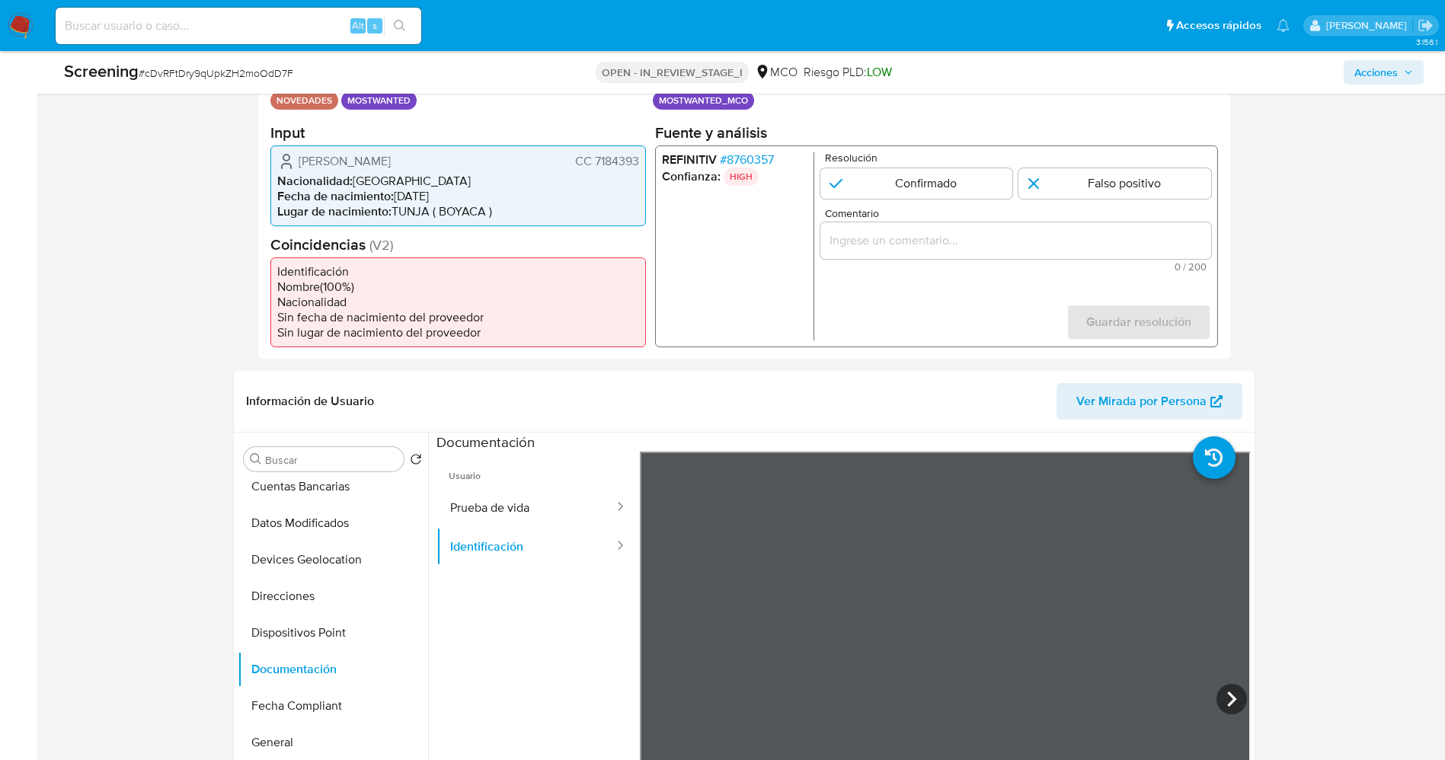
drag, startPoint x: 593, startPoint y: 160, endPoint x: 637, endPoint y: 164, distance: 44.3
click at [644, 164] on div "Yuber Alejandro Callejas Alvarez CC 7184393 Nacionalidad : Colombia Fecha de na…" at bounding box center [457, 185] width 375 height 81
drag, startPoint x: 302, startPoint y: 160, endPoint x: 439, endPoint y: 149, distance: 137.6
click at [391, 154] on span "Yuber Alejandro Callejas Alvarez" at bounding box center [345, 160] width 92 height 15
drag, startPoint x: 430, startPoint y: 149, endPoint x: 341, endPoint y: 166, distance: 90.8
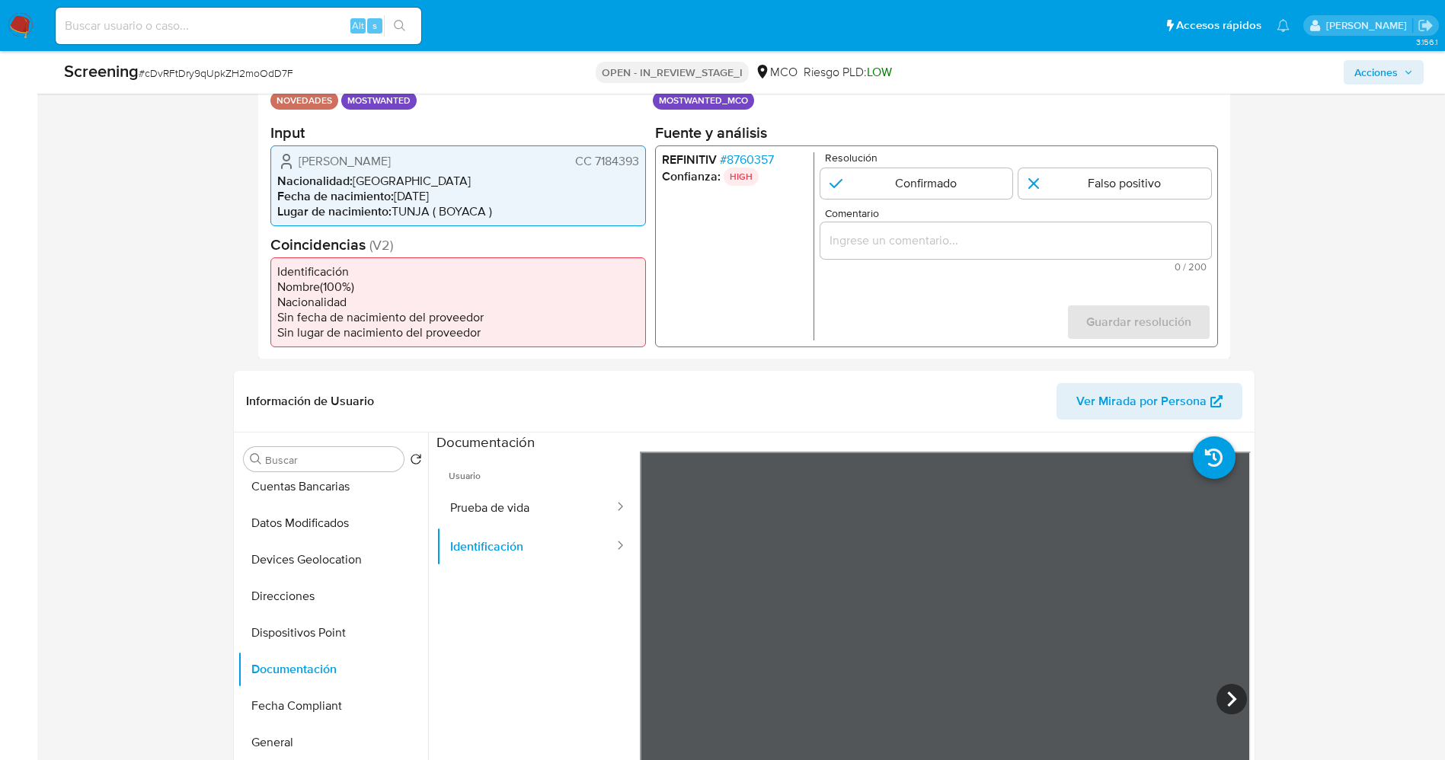
click at [341, 166] on span "Yuber Alejandro Callejas Alvarez" at bounding box center [345, 160] width 92 height 15
click at [310, 159] on span "Yuber Alejandro Callejas Alvarez" at bounding box center [345, 160] width 92 height 15
drag, startPoint x: 294, startPoint y: 158, endPoint x: 420, endPoint y: 165, distance: 125.9
click at [496, 155] on div "Yuber Alejandro Callejas Alvarez CC 7184393" at bounding box center [458, 161] width 362 height 18
drag, startPoint x: 592, startPoint y: 160, endPoint x: 644, endPoint y: 159, distance: 52.6
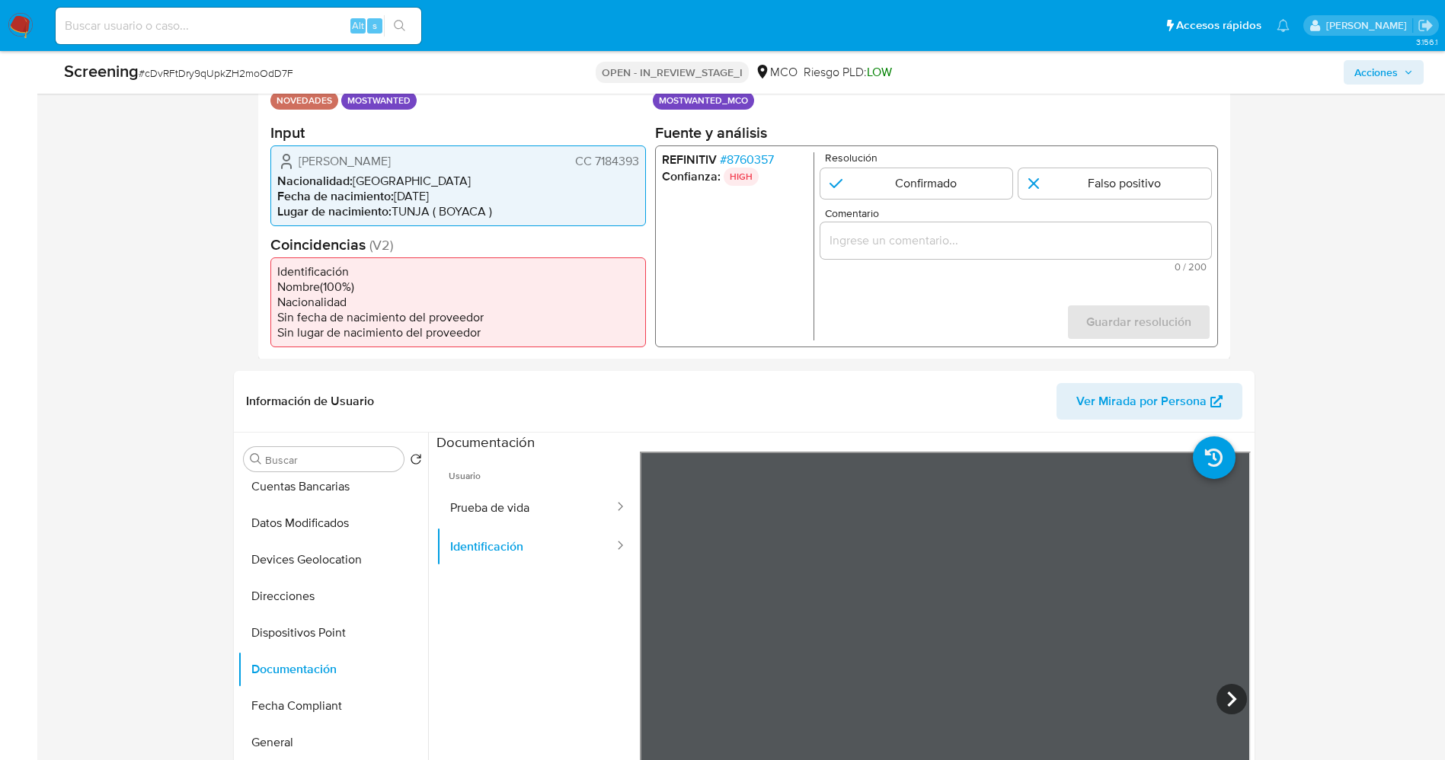
click at [644, 159] on div "Yuber Alejandro Callejas Alvarez CC 7184393 Nacionalidad : Colombia Fecha de na…" at bounding box center [457, 185] width 375 height 81
drag, startPoint x: 298, startPoint y: 161, endPoint x: 442, endPoint y: 165, distance: 144.0
click at [506, 158] on div "Yuber Alejandro Callejas Alvarez CC 7184393" at bounding box center [458, 161] width 362 height 18
drag, startPoint x: 355, startPoint y: 186, endPoint x: 289, endPoint y: 149, distance: 75.0
click at [356, 186] on li "Nacionalidad : Colombia" at bounding box center [458, 180] width 362 height 15
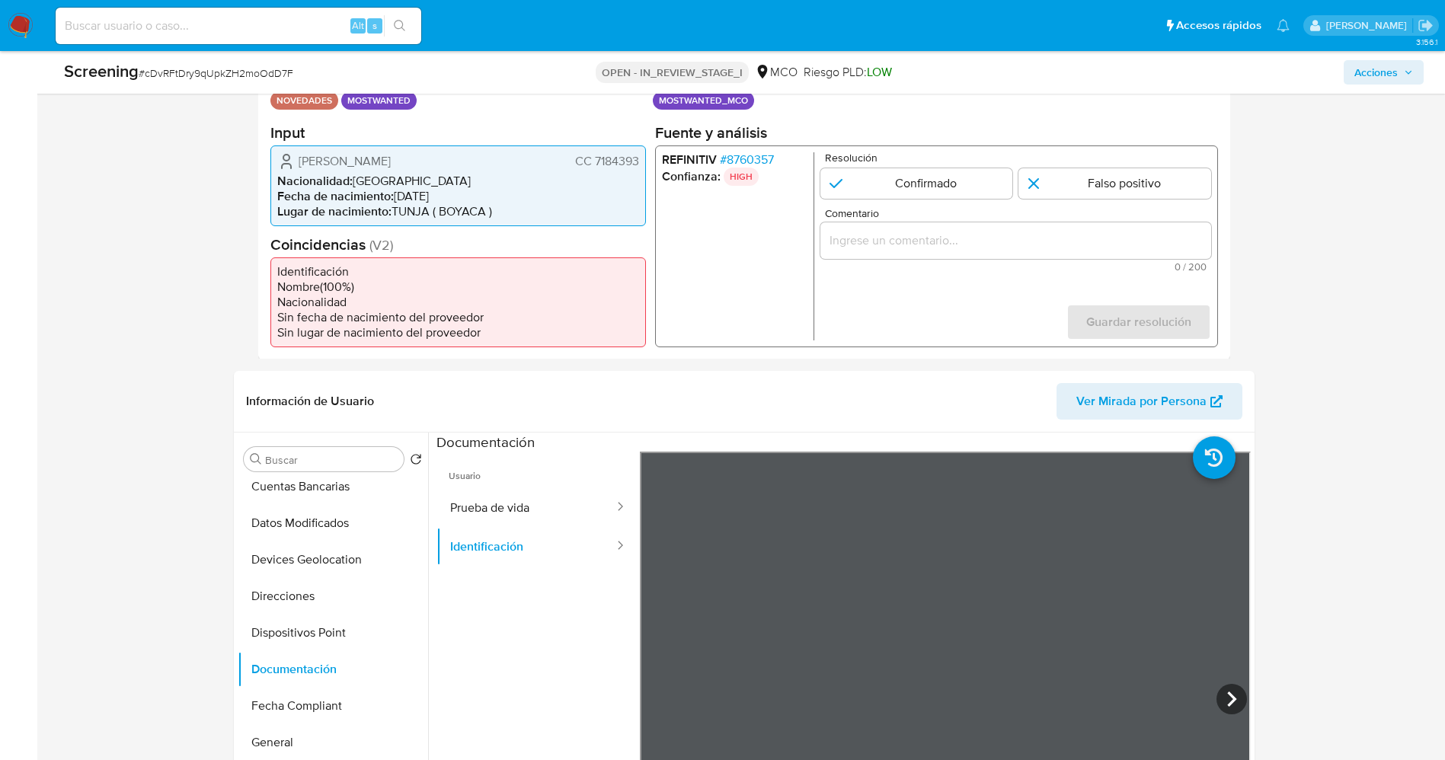
drag, startPoint x: 350, startPoint y: 149, endPoint x: 642, endPoint y: 161, distance: 292.7
click at [642, 161] on div "Yuber Alejandro Callejas Alvarez CC 7184393 Nacionalidad : Colombia Fecha de na…" at bounding box center [457, 185] width 375 height 81
click at [913, 187] on input "1 de 1" at bounding box center [915, 183] width 193 height 30
radio input "true"
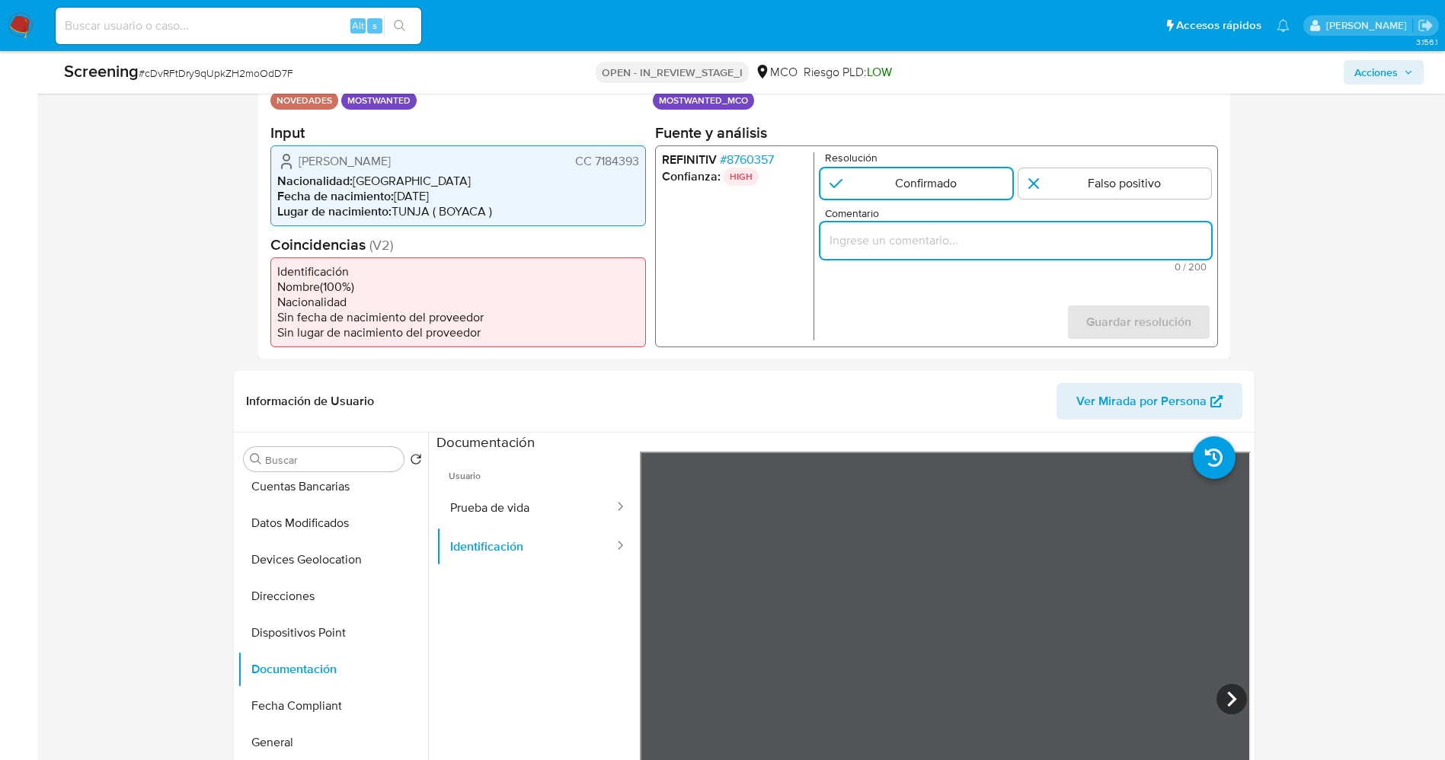
click at [902, 238] on input "Comentario" at bounding box center [1014, 240] width 391 height 20
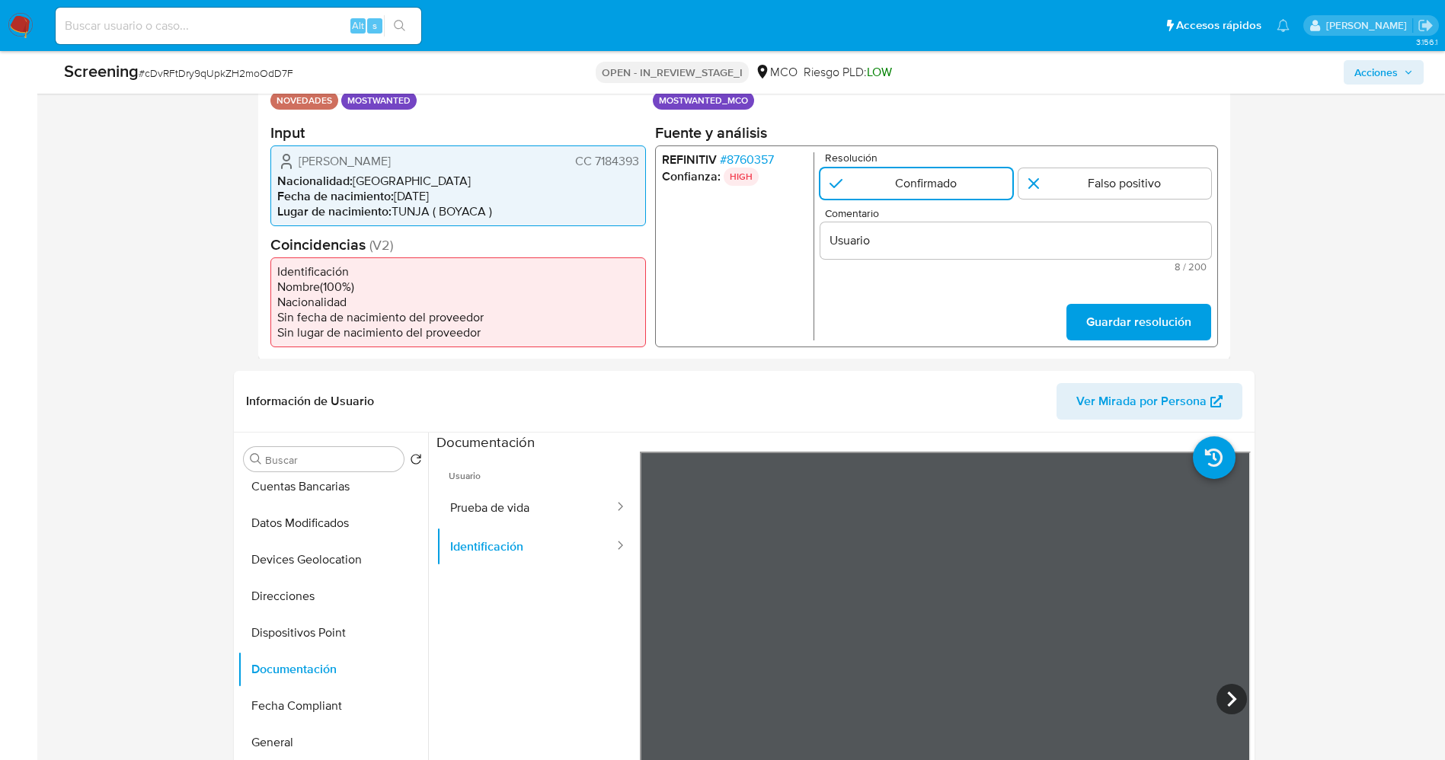
drag, startPoint x: 309, startPoint y: 153, endPoint x: 634, endPoint y: 155, distance: 324.4
click at [640, 155] on div "Yuber Alejandro Callejas Alvarez CC 7184393 Nacionalidad : Colombia Fecha de na…" at bounding box center [457, 185] width 375 height 81
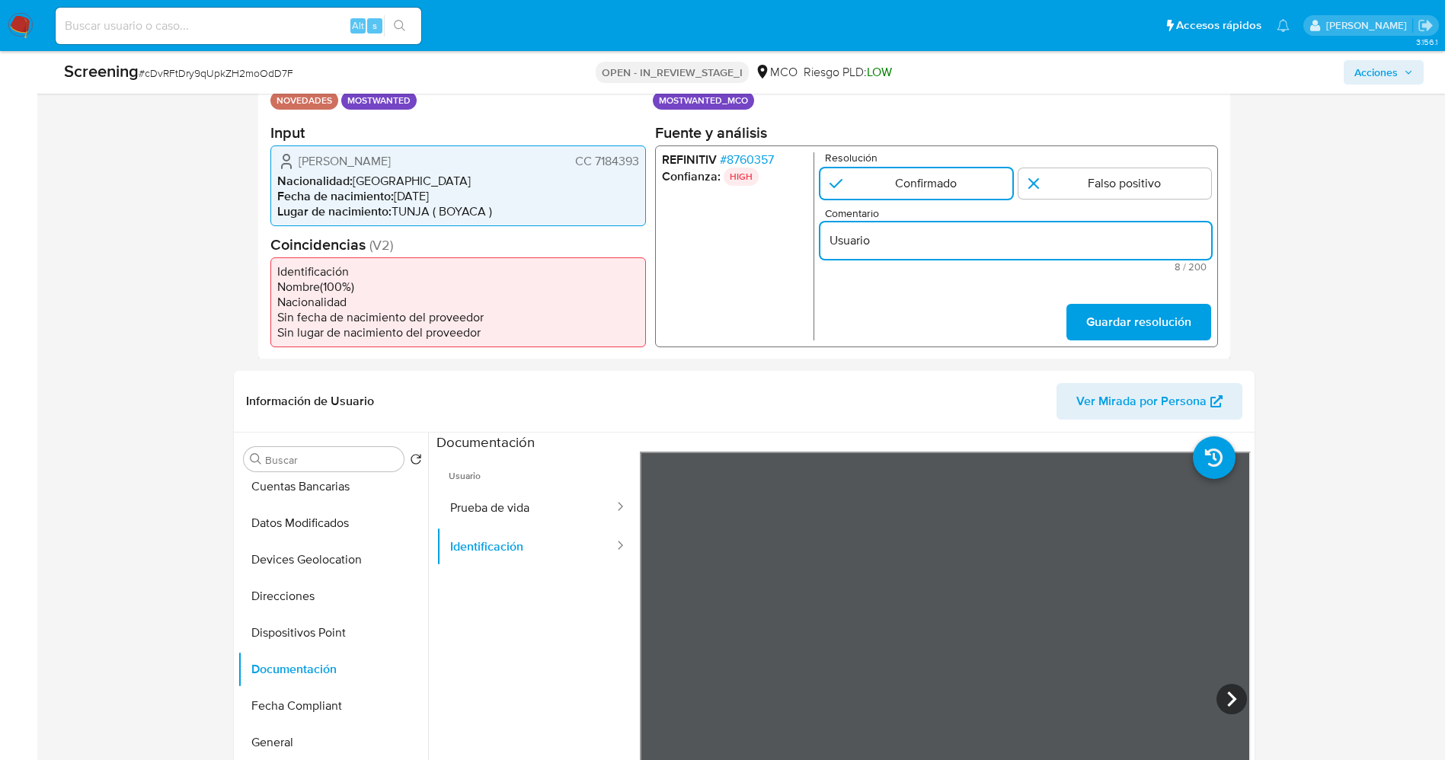
click at [1010, 241] on input "Usuario" at bounding box center [1014, 240] width 391 height 20
paste input "Yuber Alejandro Callejas Alvarez CC 7184393"
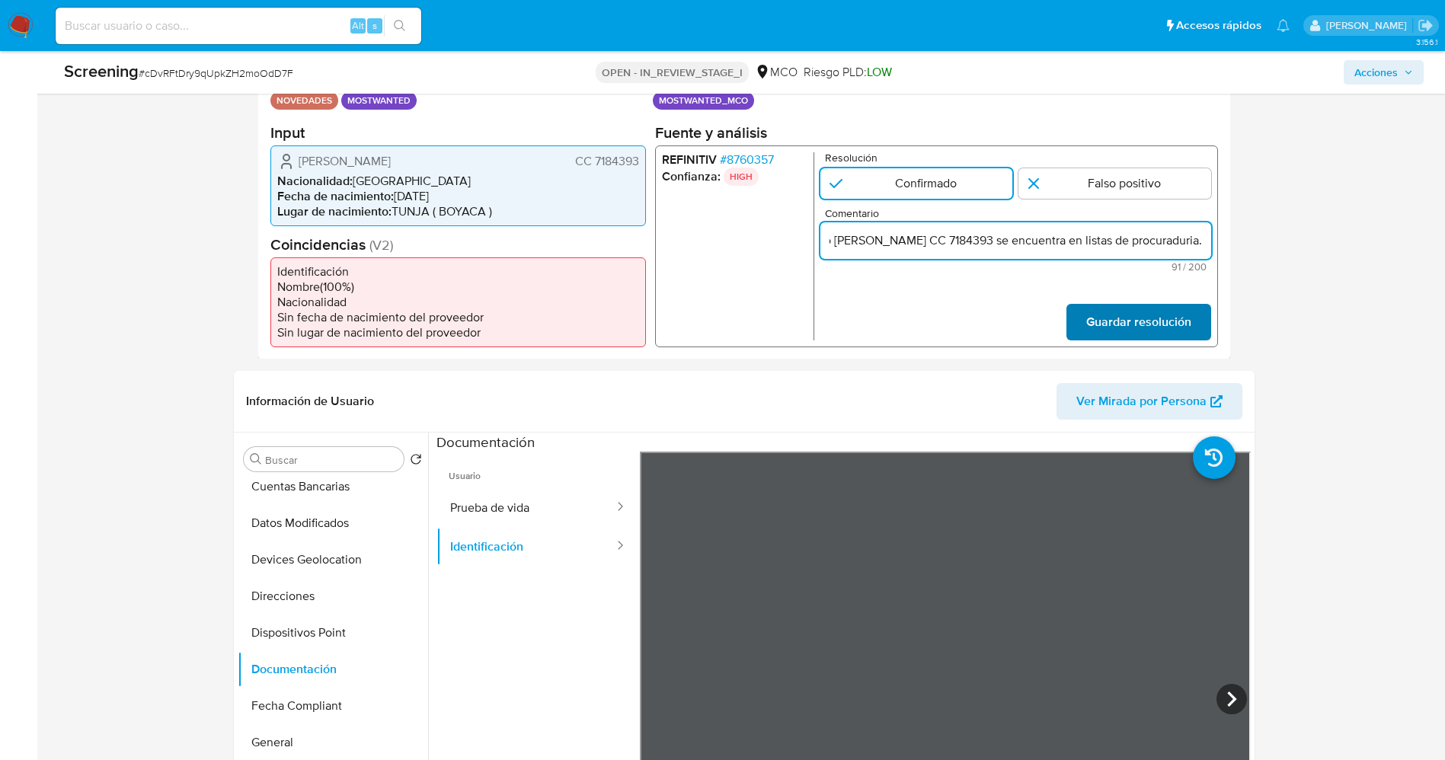
type input "Usuario Yuber Alejandro Callejas Alvarez CC 7184393 se encuentra en listas de p…"
click at [1098, 314] on span "Guardar resolución" at bounding box center [1137, 322] width 105 height 34
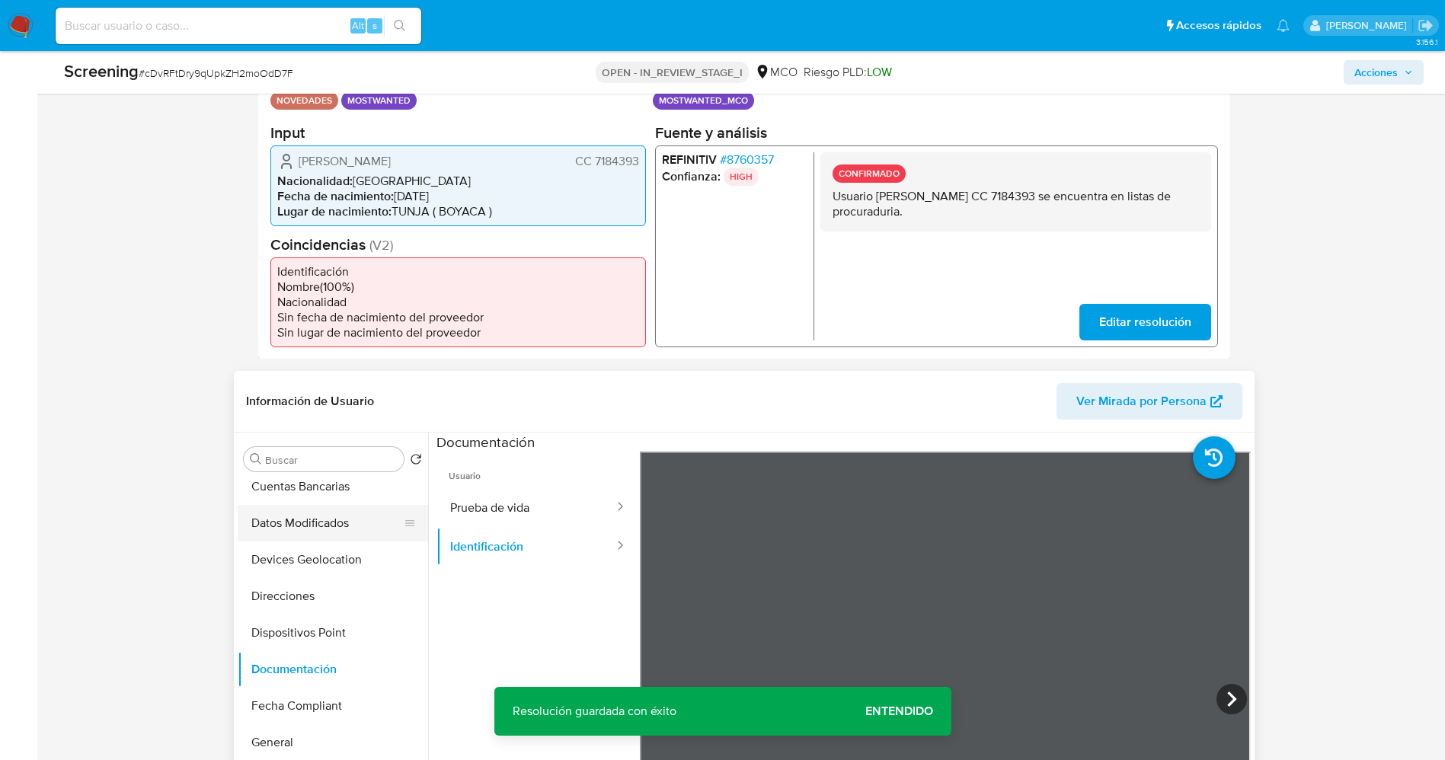
scroll to position [0, 0]
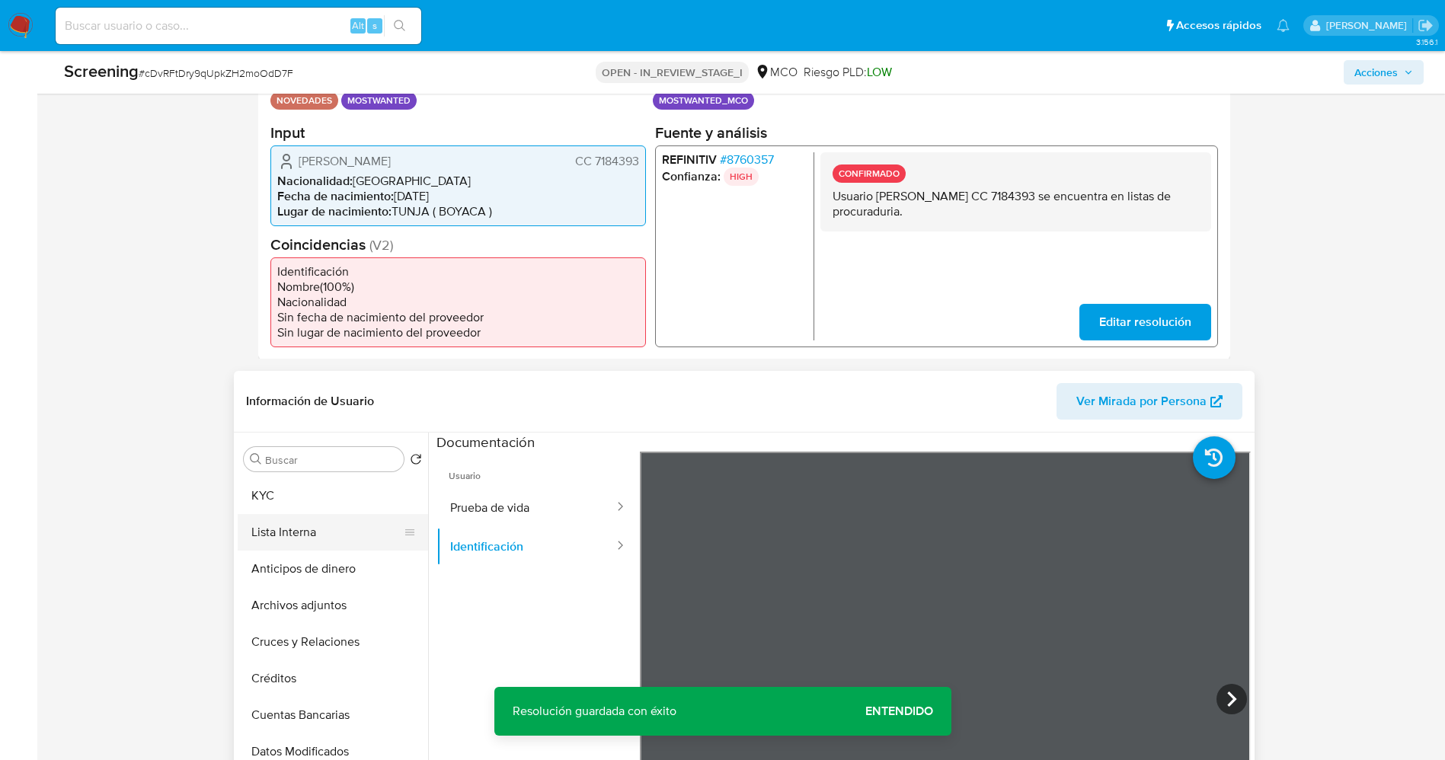
click at [287, 525] on button "Lista Interna" at bounding box center [327, 532] width 178 height 37
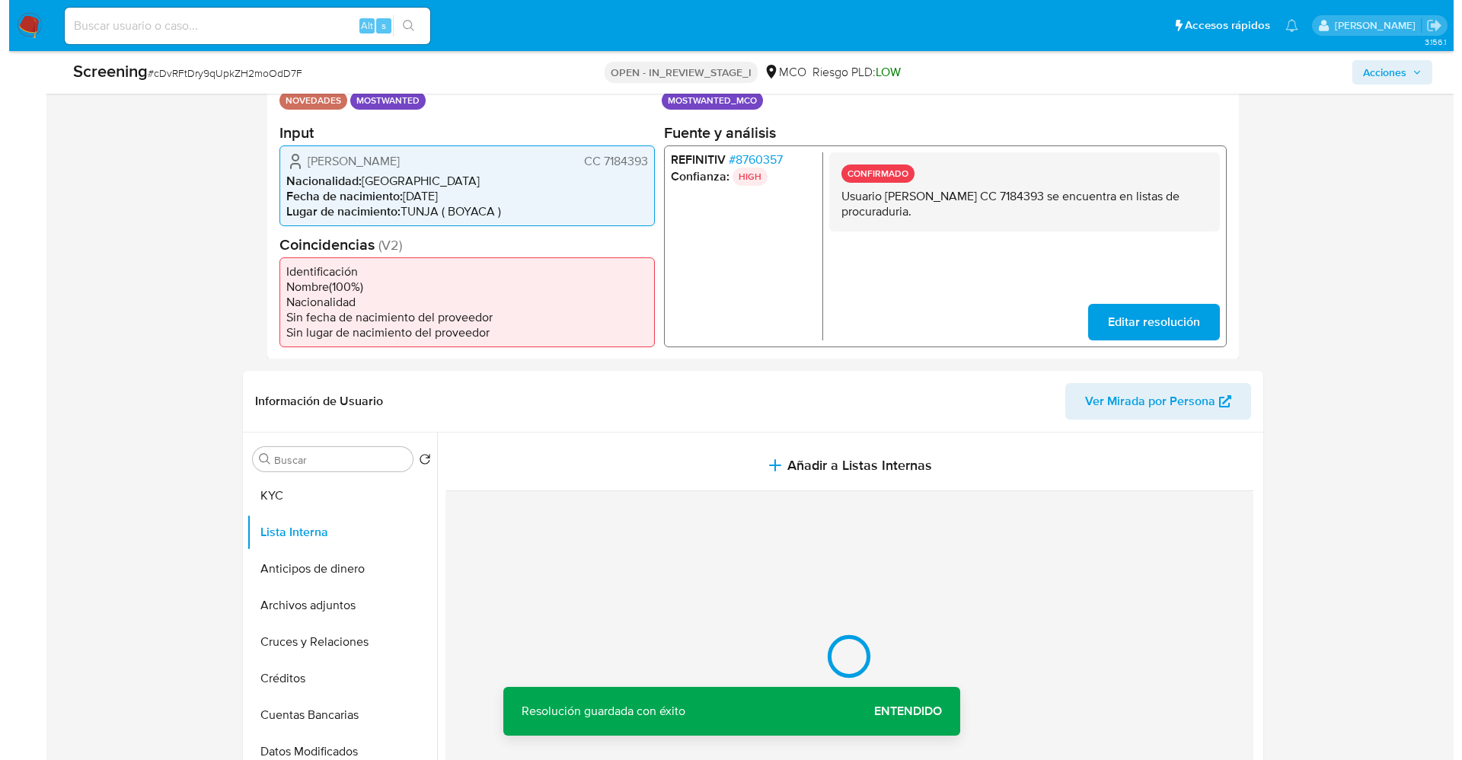
scroll to position [457, 0]
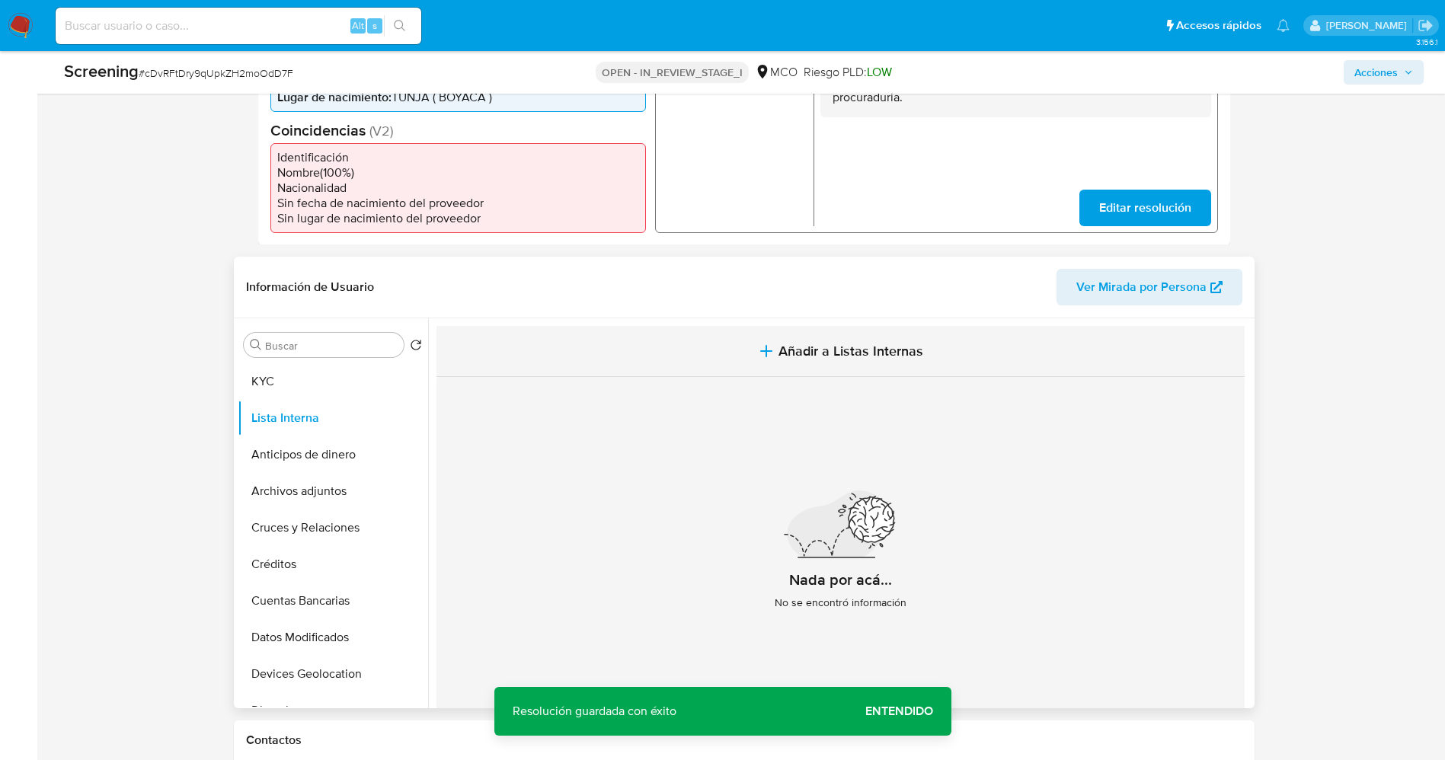
click at [797, 361] on button "Añadir a Listas Internas" at bounding box center [840, 351] width 808 height 51
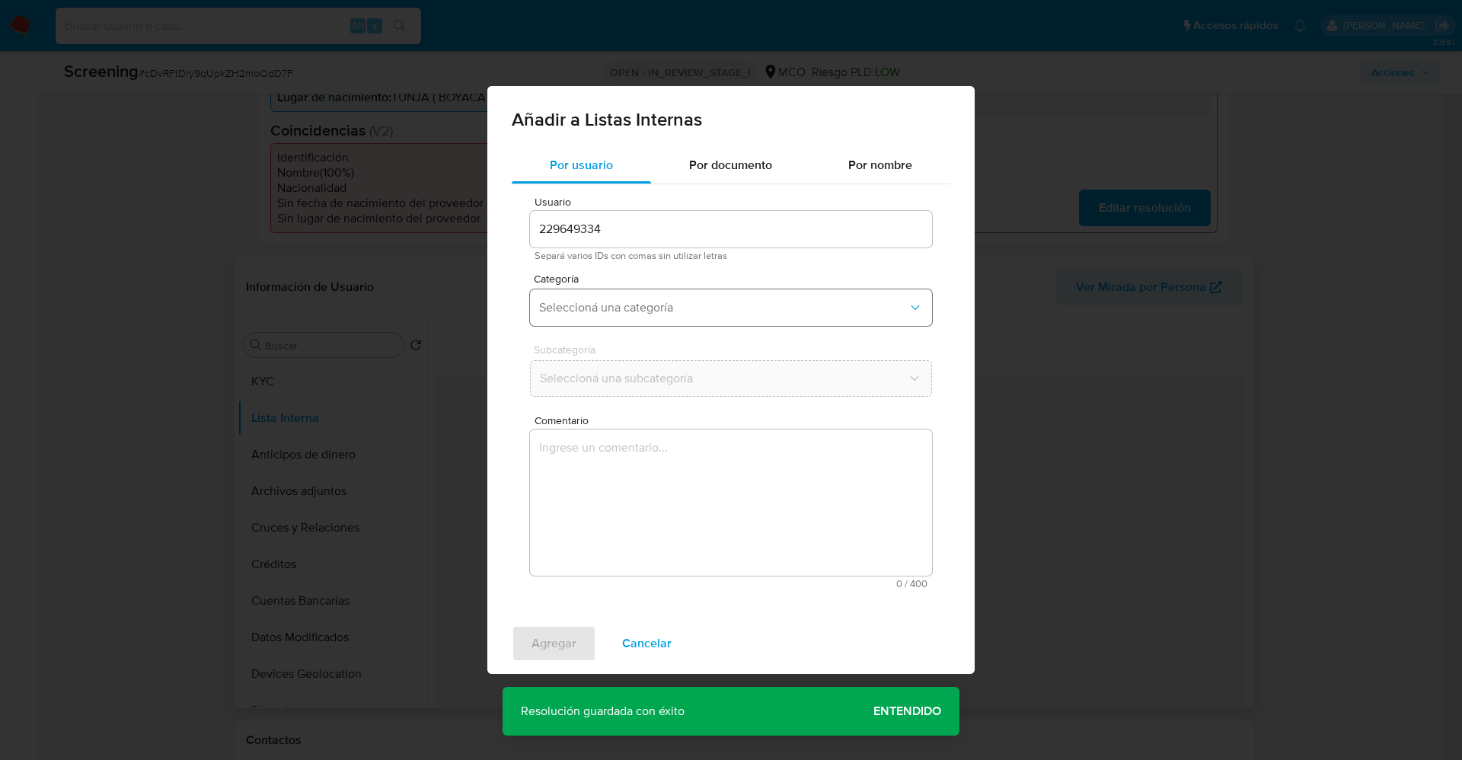
click at [651, 306] on span "Seleccioná una categoría" at bounding box center [723, 307] width 369 height 15
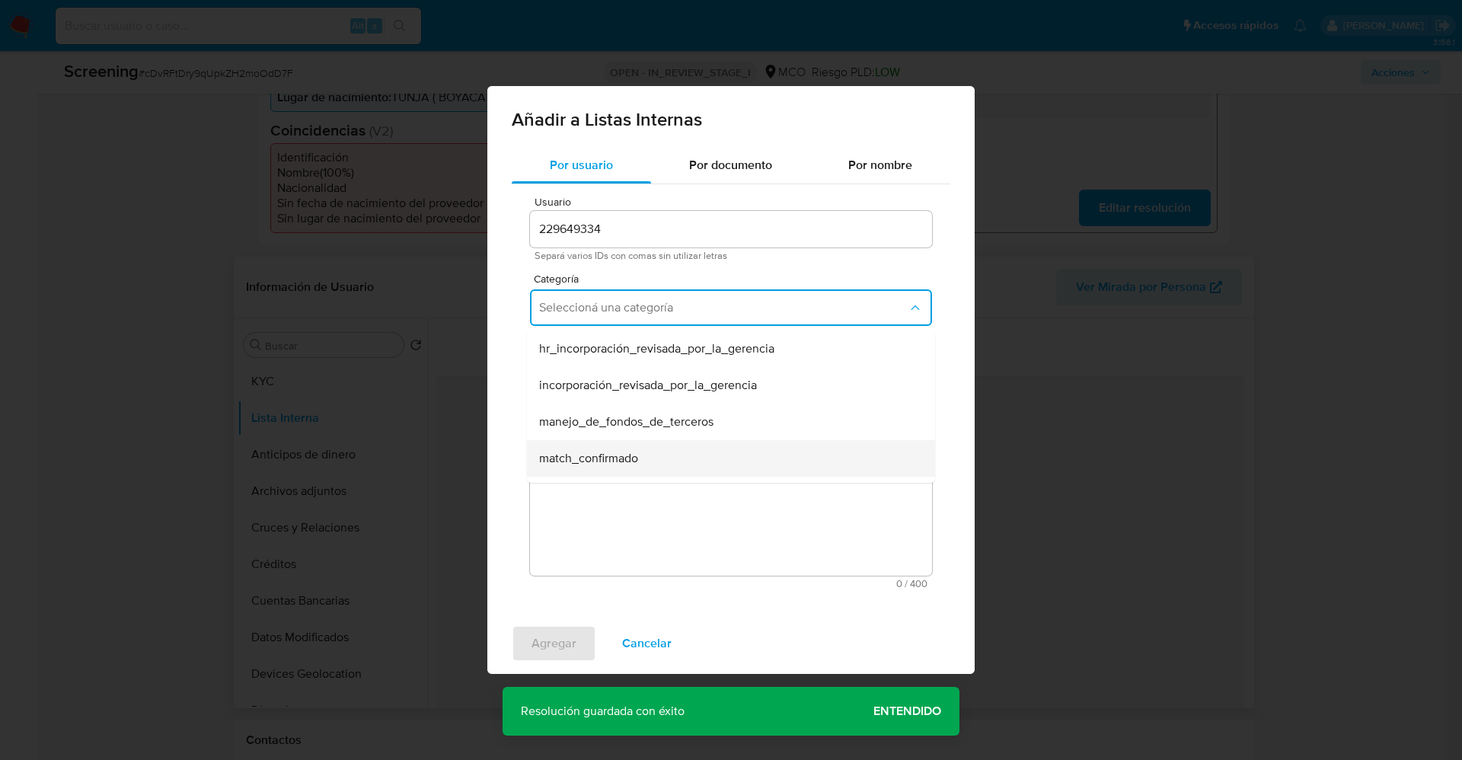
drag, startPoint x: 672, startPoint y: 379, endPoint x: 615, endPoint y: 455, distance: 95.2
click at [615, 455] on span "match_confirmado" at bounding box center [588, 458] width 99 height 15
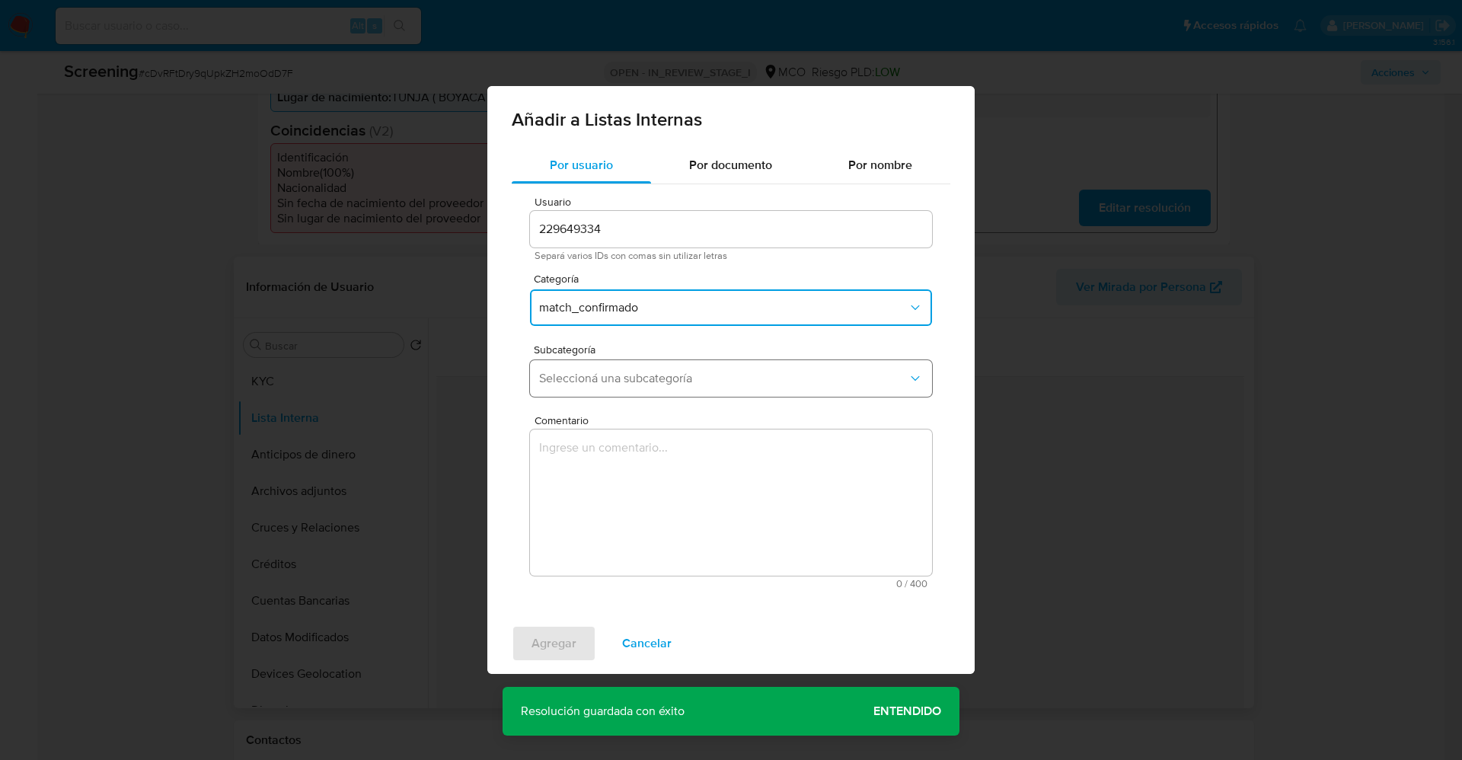
click at [615, 366] on button "Seleccioná una subcategoría" at bounding box center [731, 378] width 402 height 37
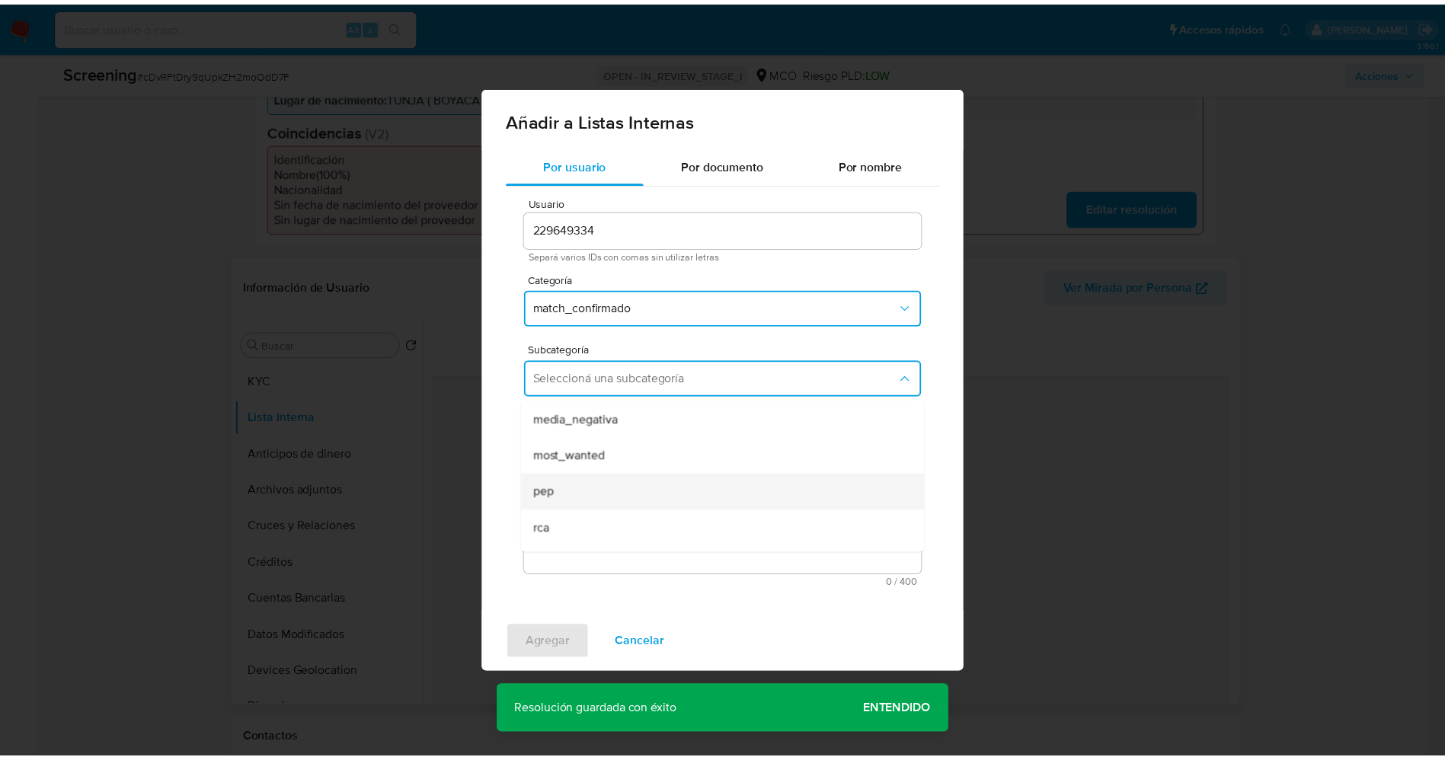
scroll to position [104, 0]
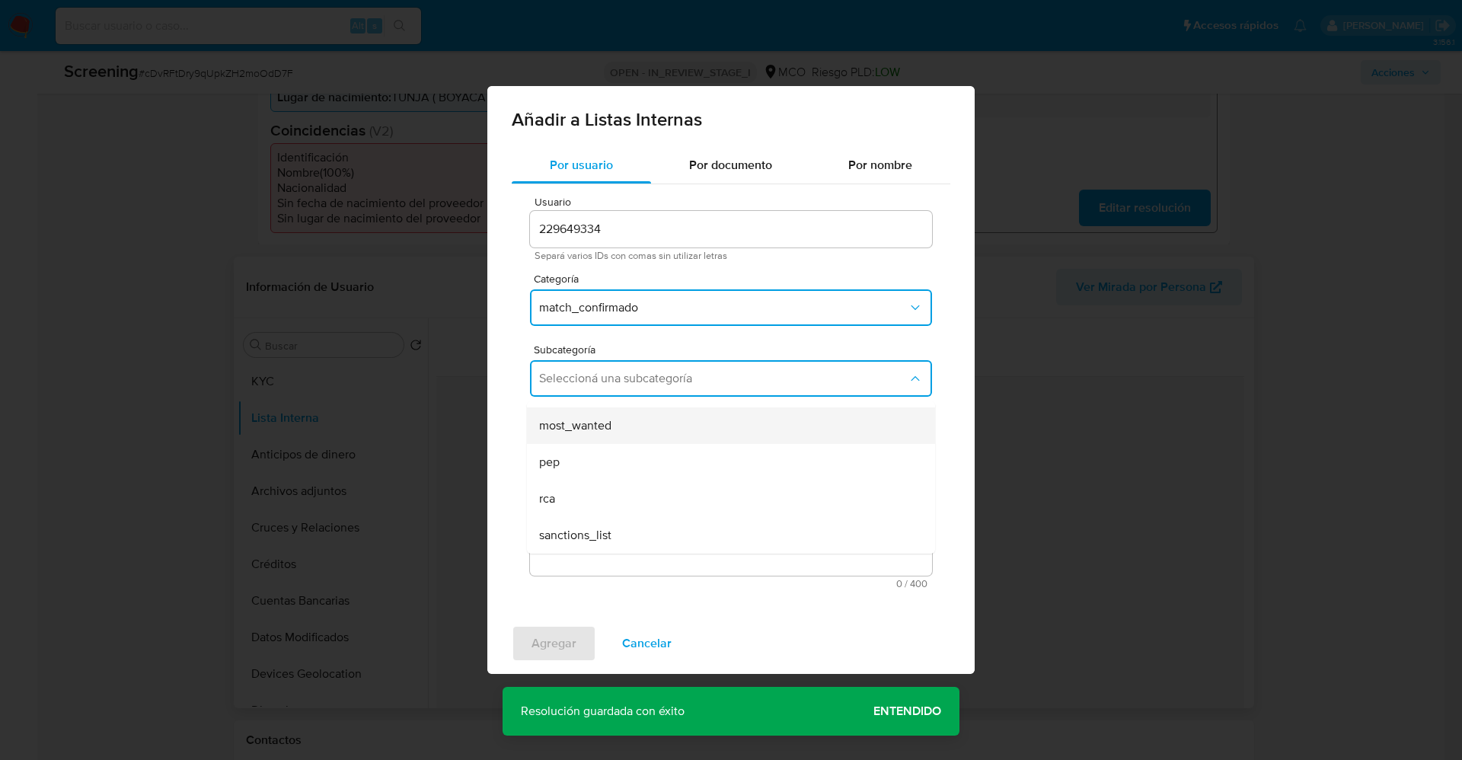
click at [591, 429] on span "most_wanted" at bounding box center [575, 425] width 72 height 15
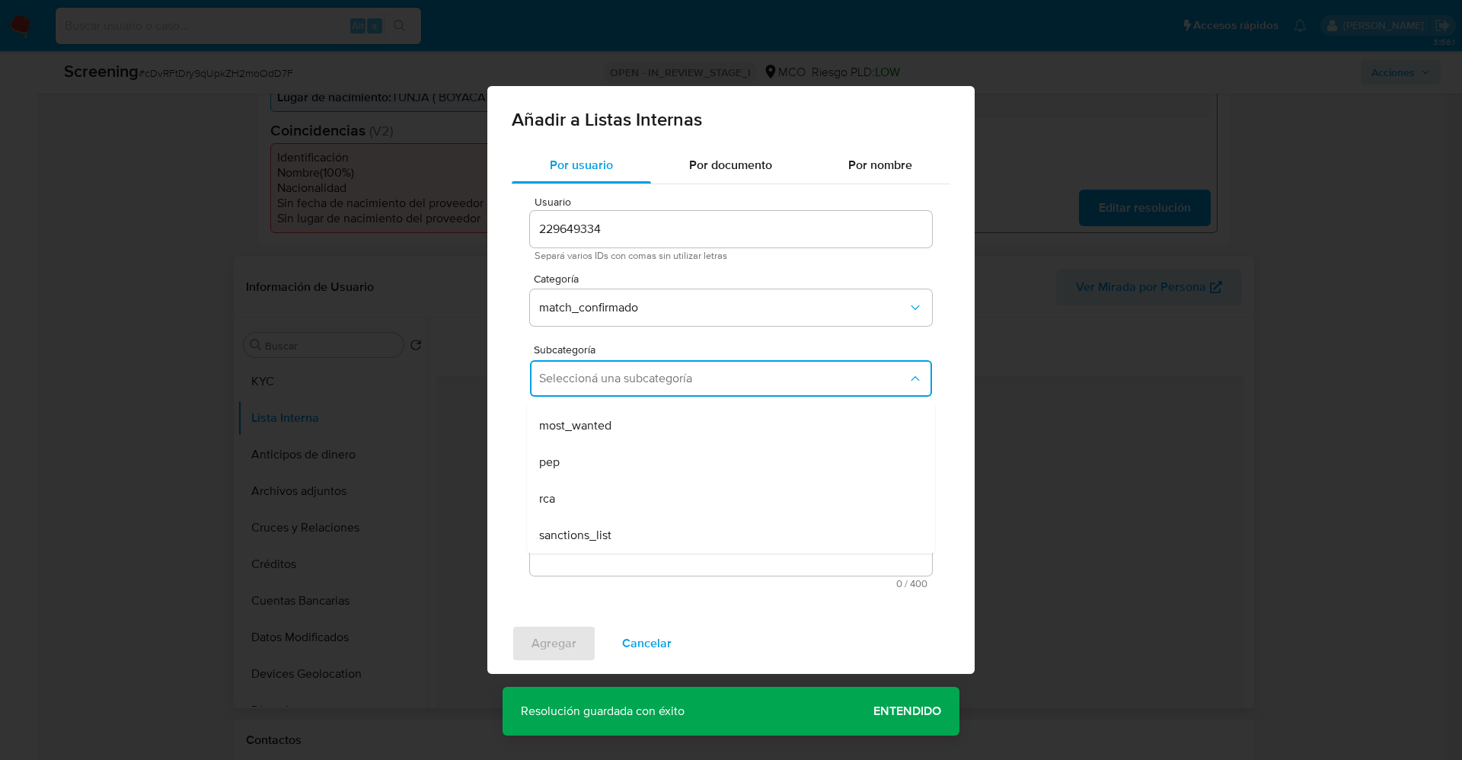
click at [593, 466] on textarea "Comentario" at bounding box center [731, 503] width 402 height 146
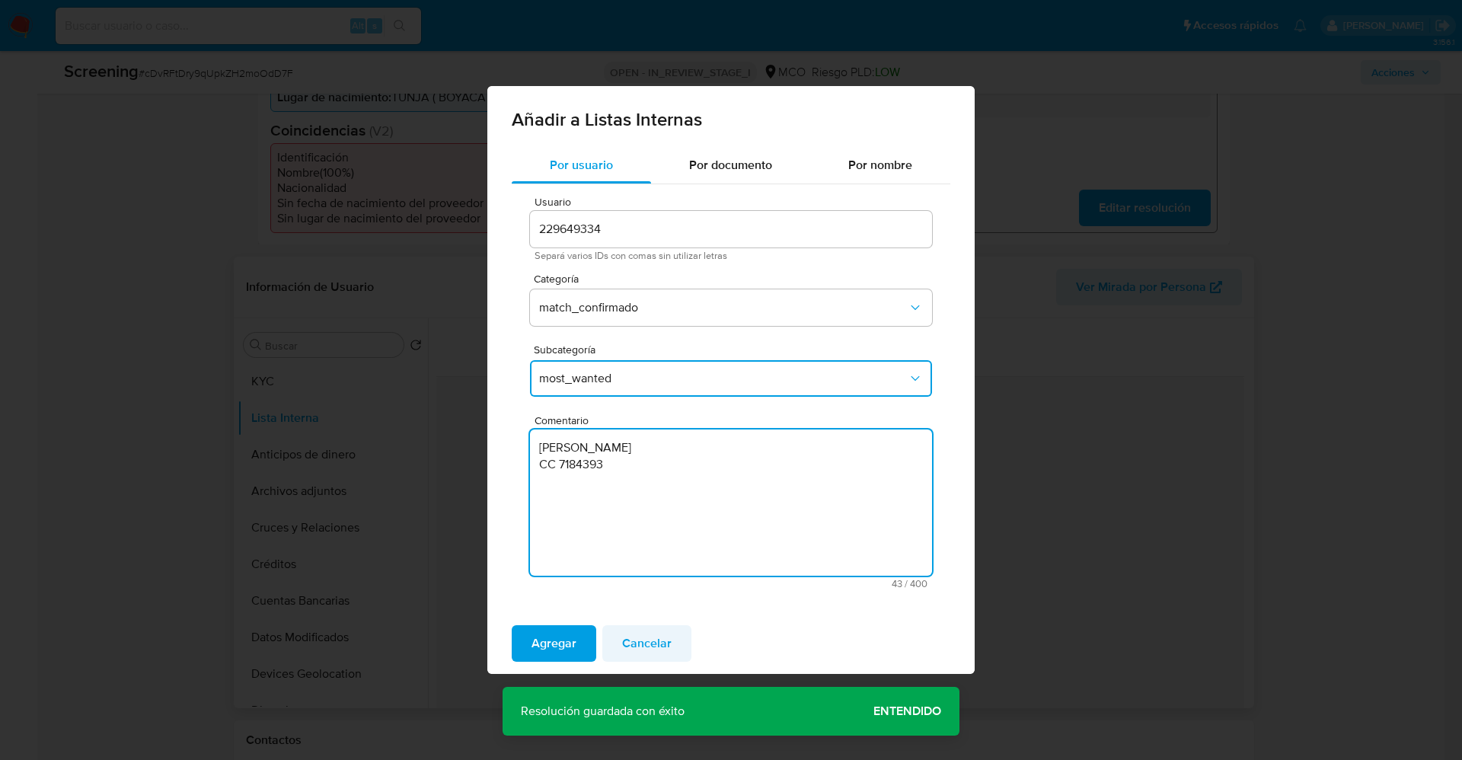
type textarea "Yuber Alejandro Callejas Alvarez CC 7184393"
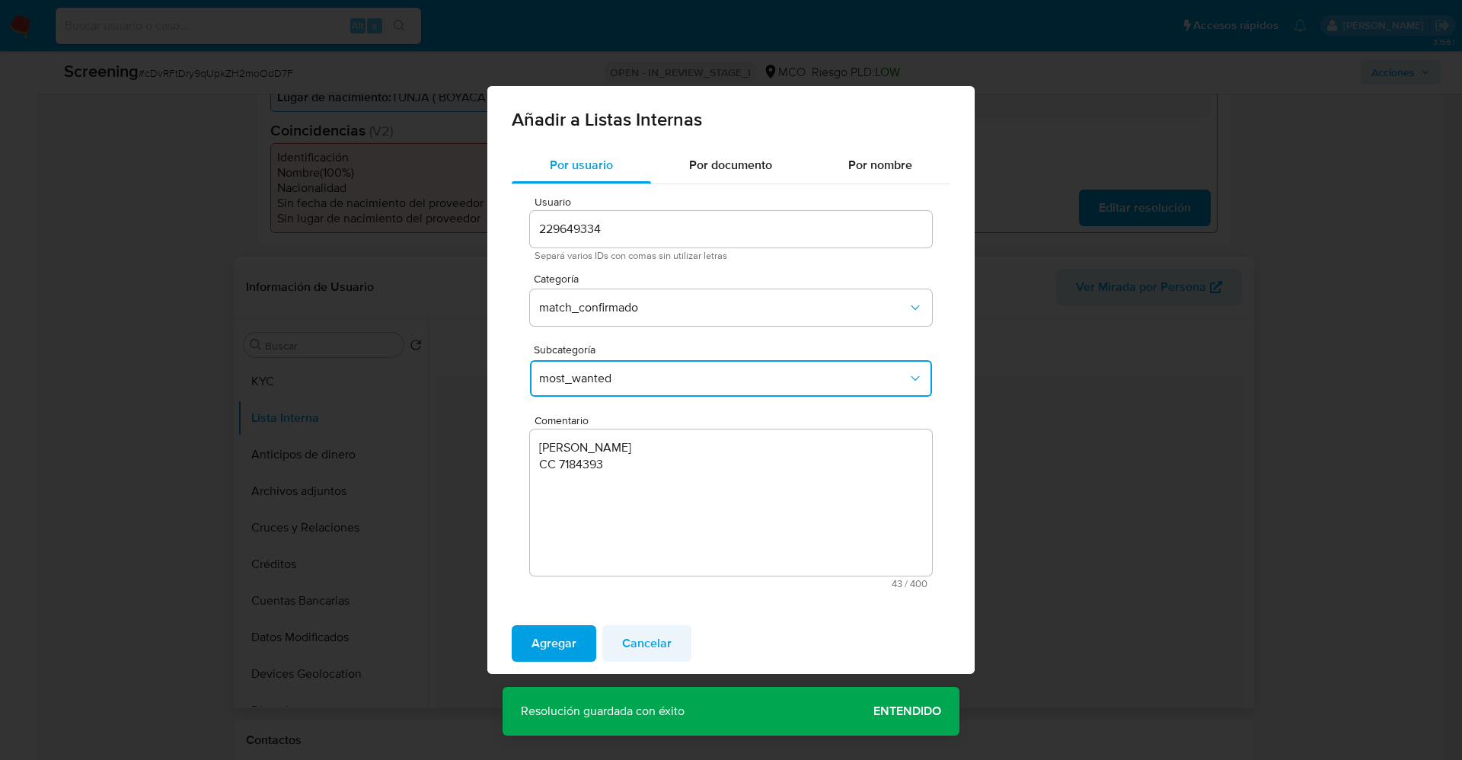
click at [646, 658] on span "Cancelar" at bounding box center [647, 644] width 50 height 34
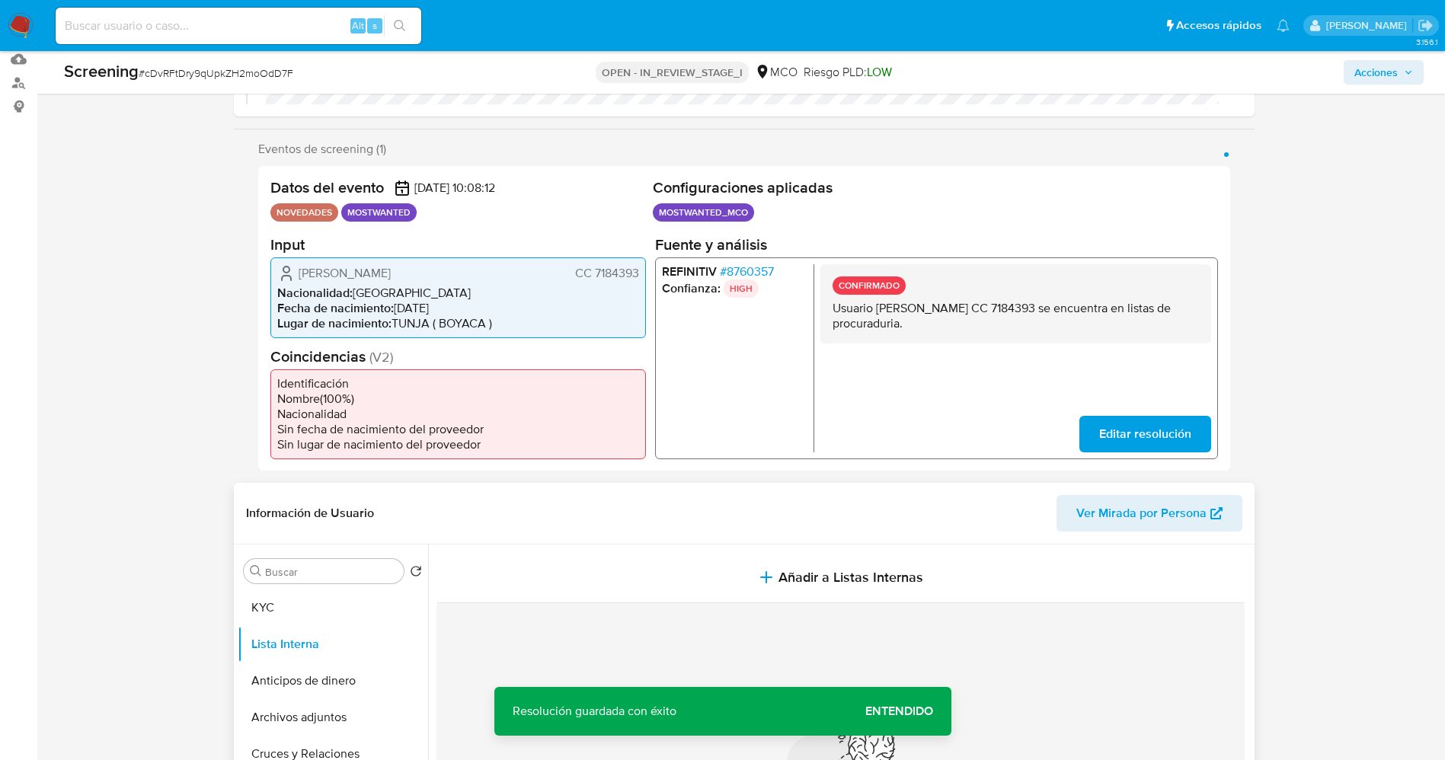
scroll to position [228, 0]
drag, startPoint x: 928, startPoint y: 313, endPoint x: 904, endPoint y: 321, distance: 25.8
click at [1003, 337] on div "CONFIRMADO Usuario Yuber Alejandro Callejas Alvarez CC 7184393 se encuentra en …" at bounding box center [1014, 305] width 391 height 79
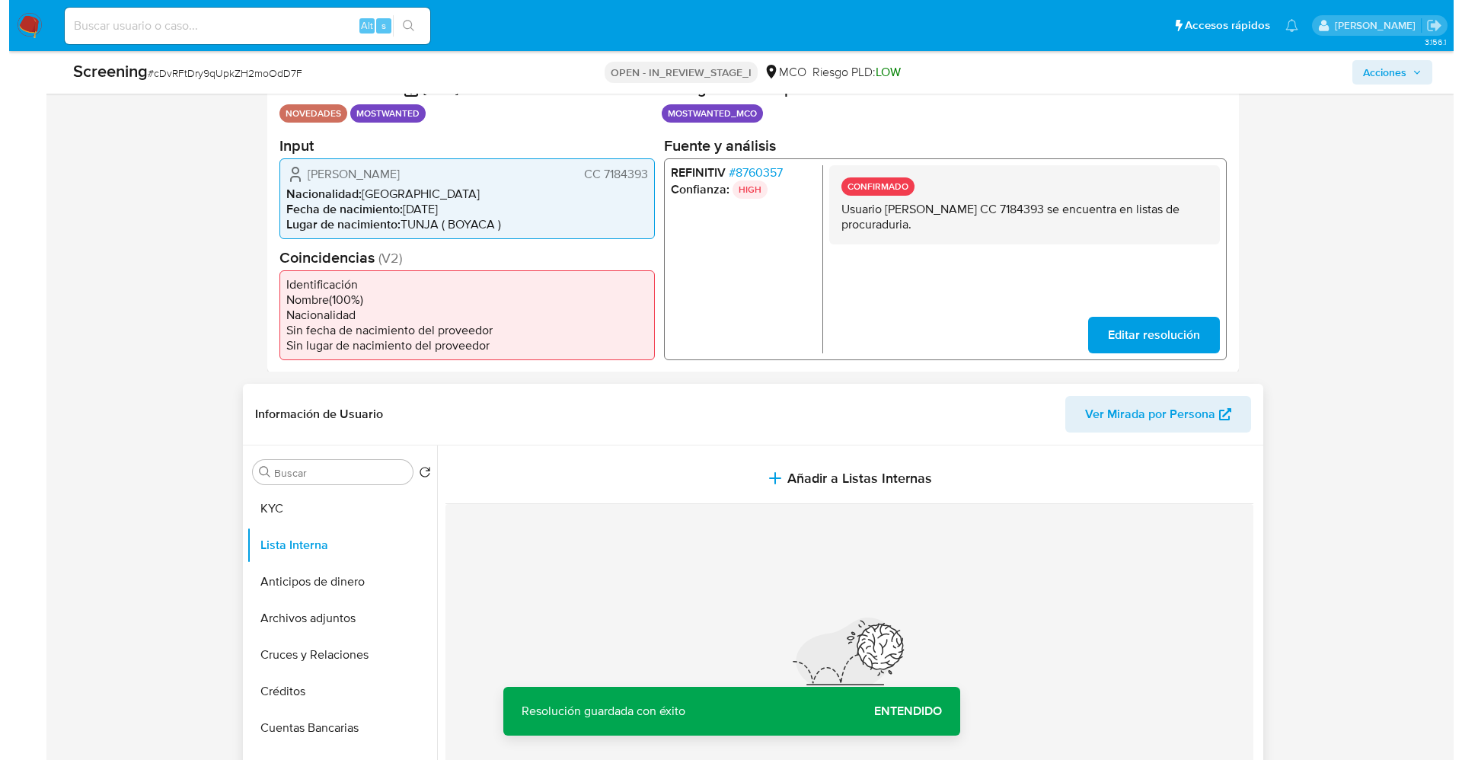
scroll to position [457, 0]
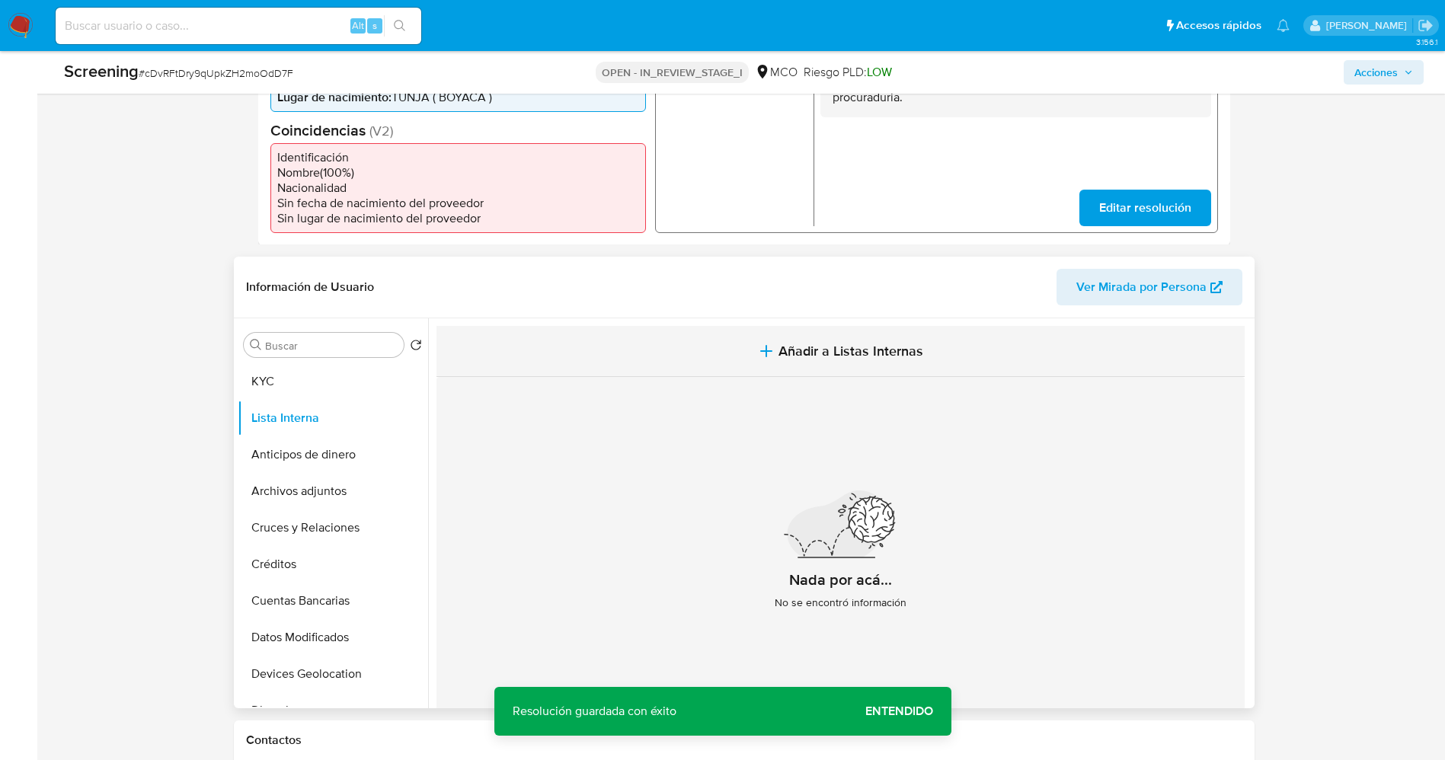
click at [781, 355] on span "Añadir a Listas Internas" at bounding box center [850, 351] width 145 height 17
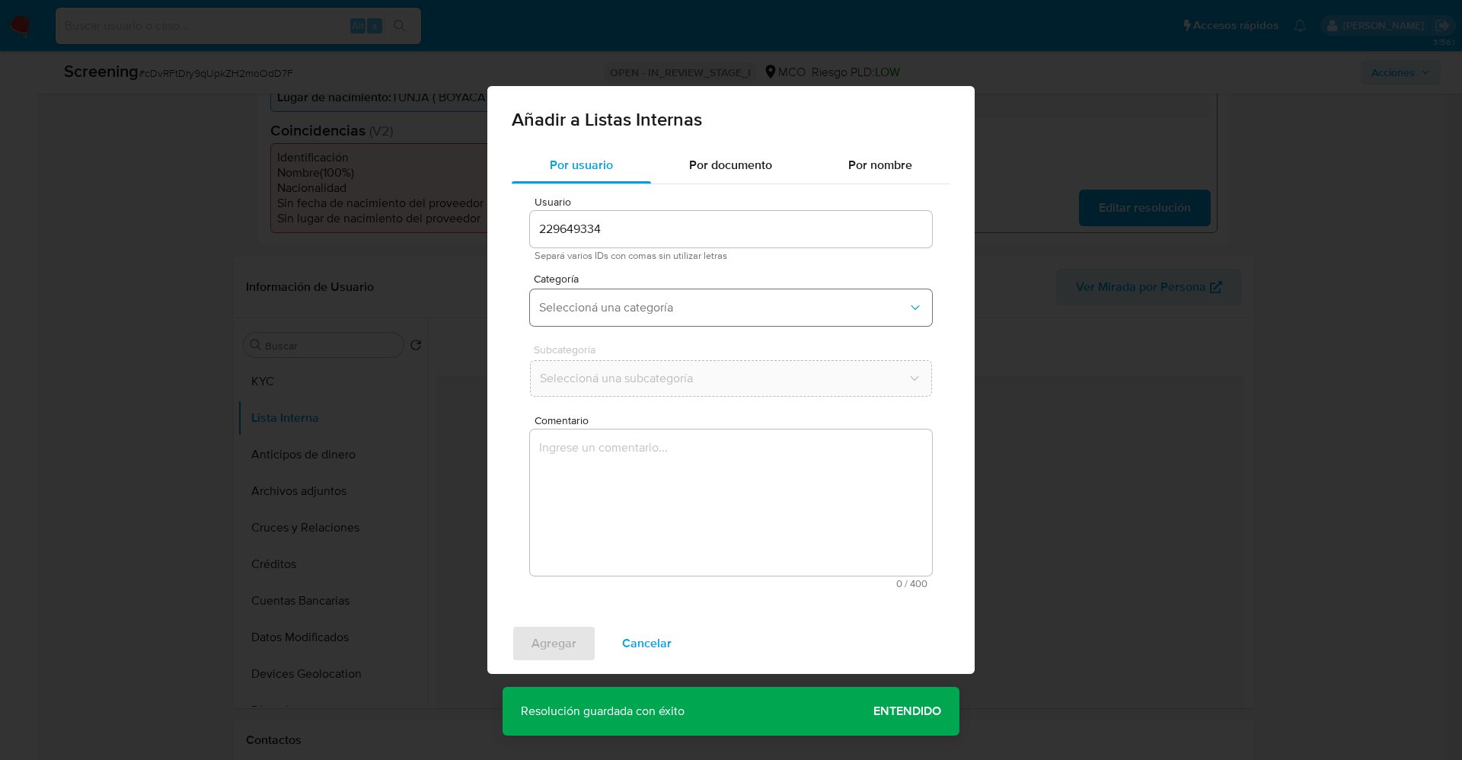
click at [682, 315] on span "Seleccioná una categoría" at bounding box center [723, 307] width 369 height 15
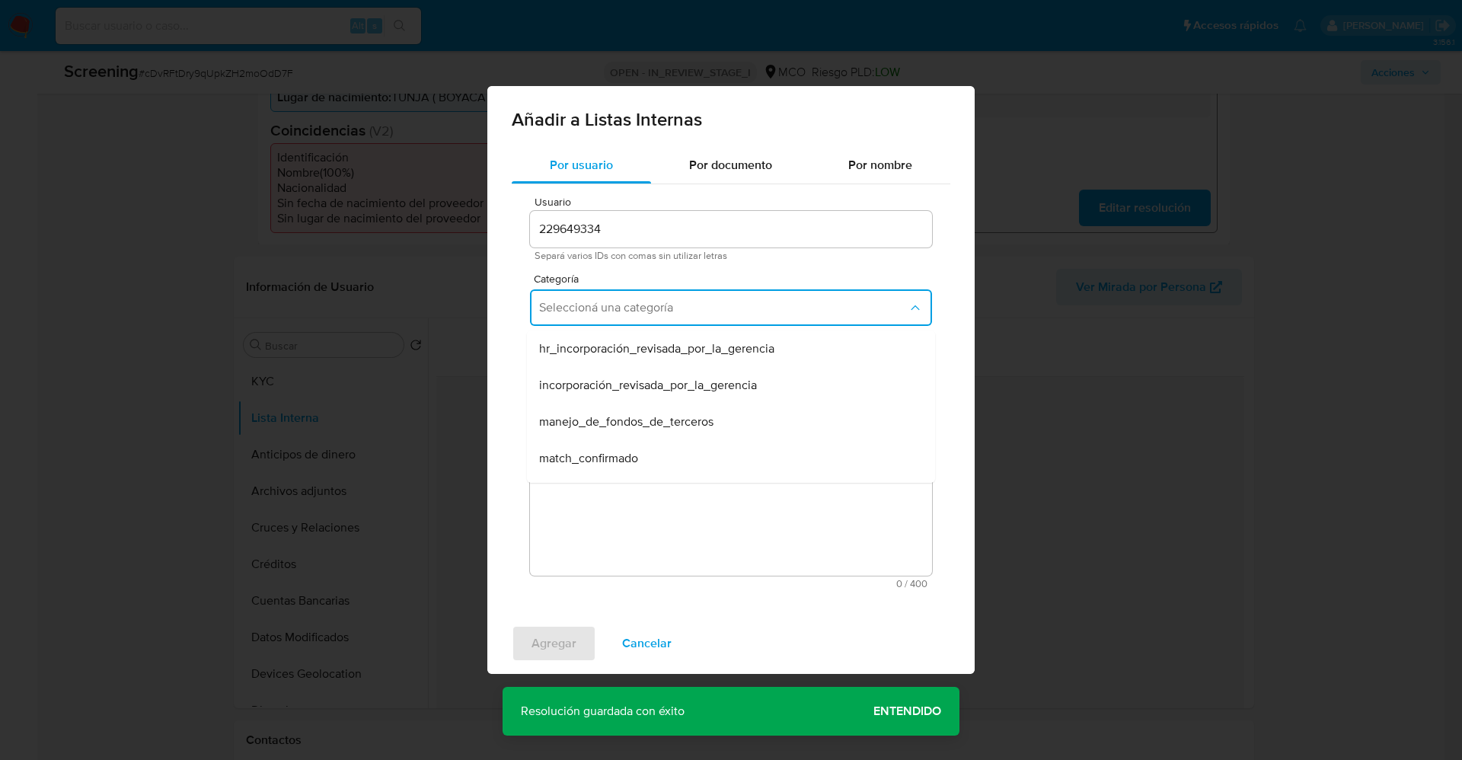
drag, startPoint x: 645, startPoint y: 462, endPoint x: 634, endPoint y: 431, distance: 33.0
click at [643, 463] on div "match_confirmado" at bounding box center [726, 458] width 375 height 37
click at [634, 396] on div "Subcategoría Seleccioná una subcategoría" at bounding box center [731, 373] width 402 height 59
click at [639, 386] on button "Seleccioná una subcategoría" at bounding box center [731, 378] width 402 height 37
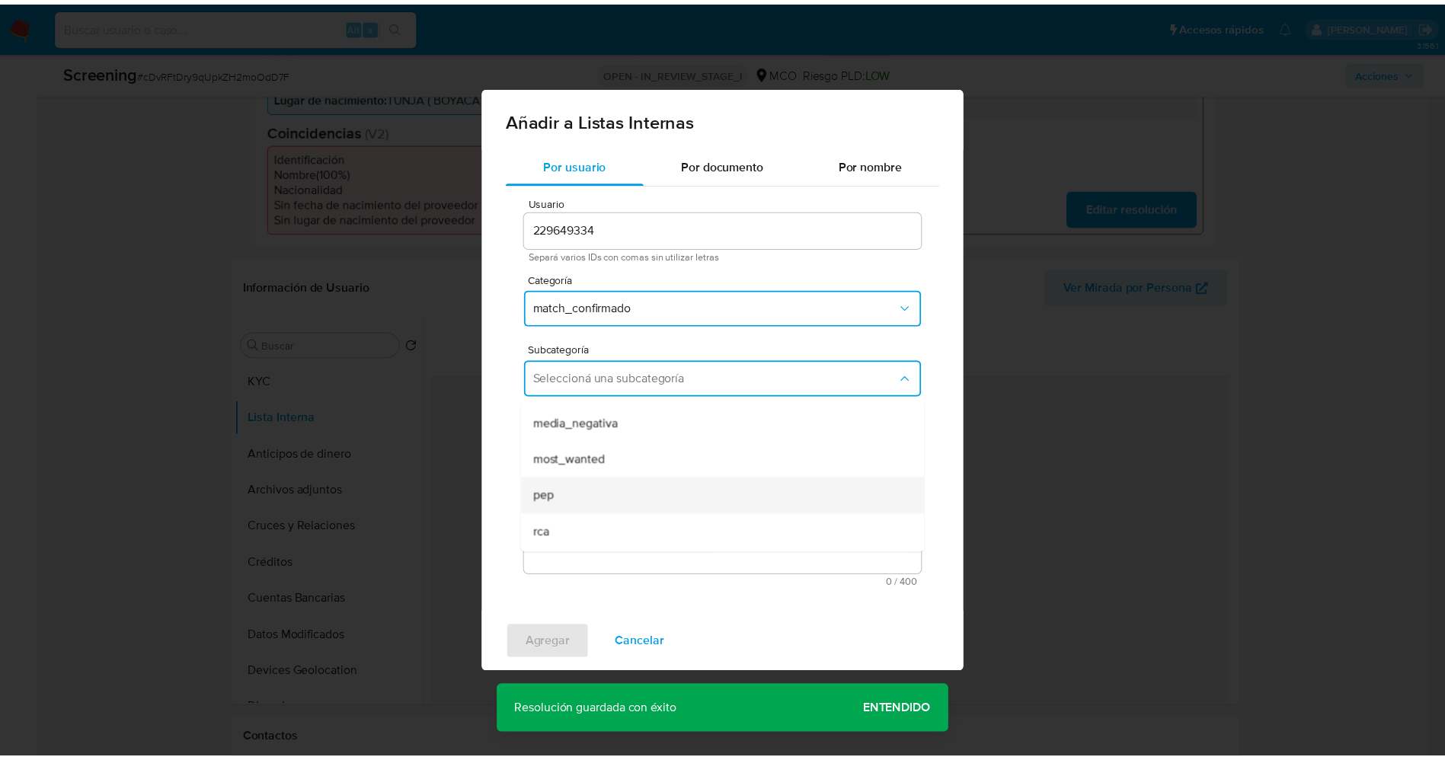
scroll to position [104, 0]
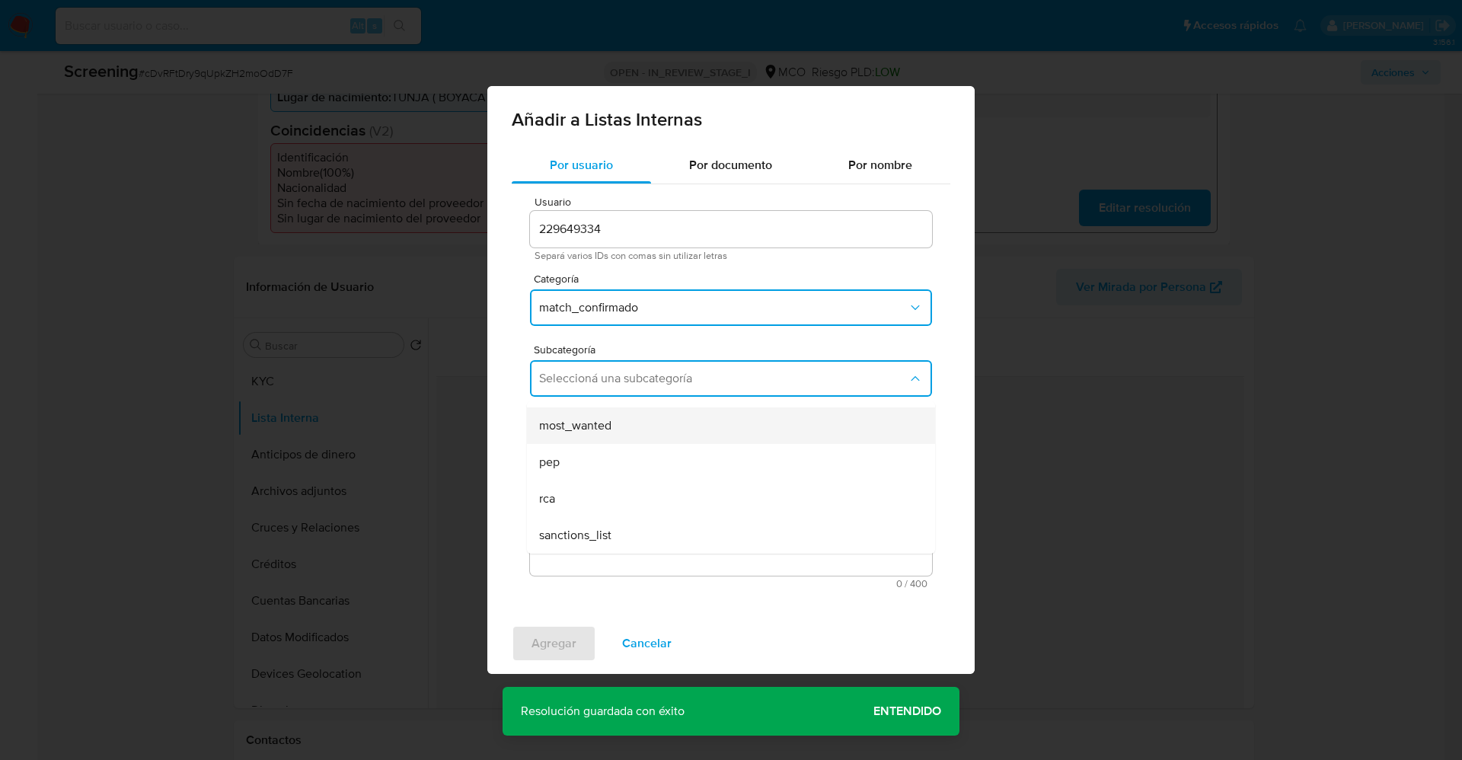
click at [596, 414] on div "most_wanted" at bounding box center [726, 425] width 375 height 37
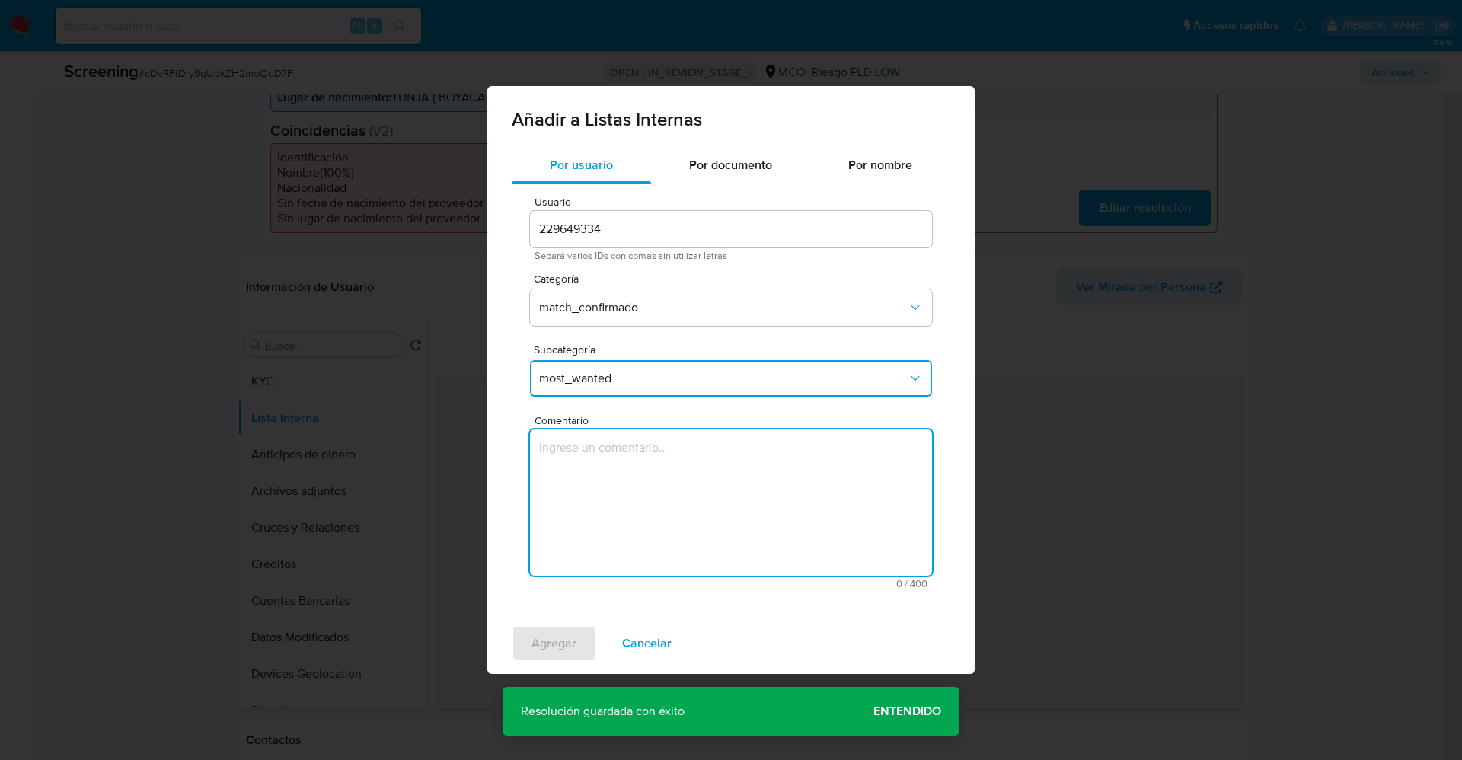
click at [612, 498] on textarea "Comentario" at bounding box center [731, 503] width 402 height 146
click at [637, 460] on textarea "Usuario [PERSON_NAME] CC 7184393 se encuentra en listas de procuraduria." at bounding box center [731, 503] width 402 height 146
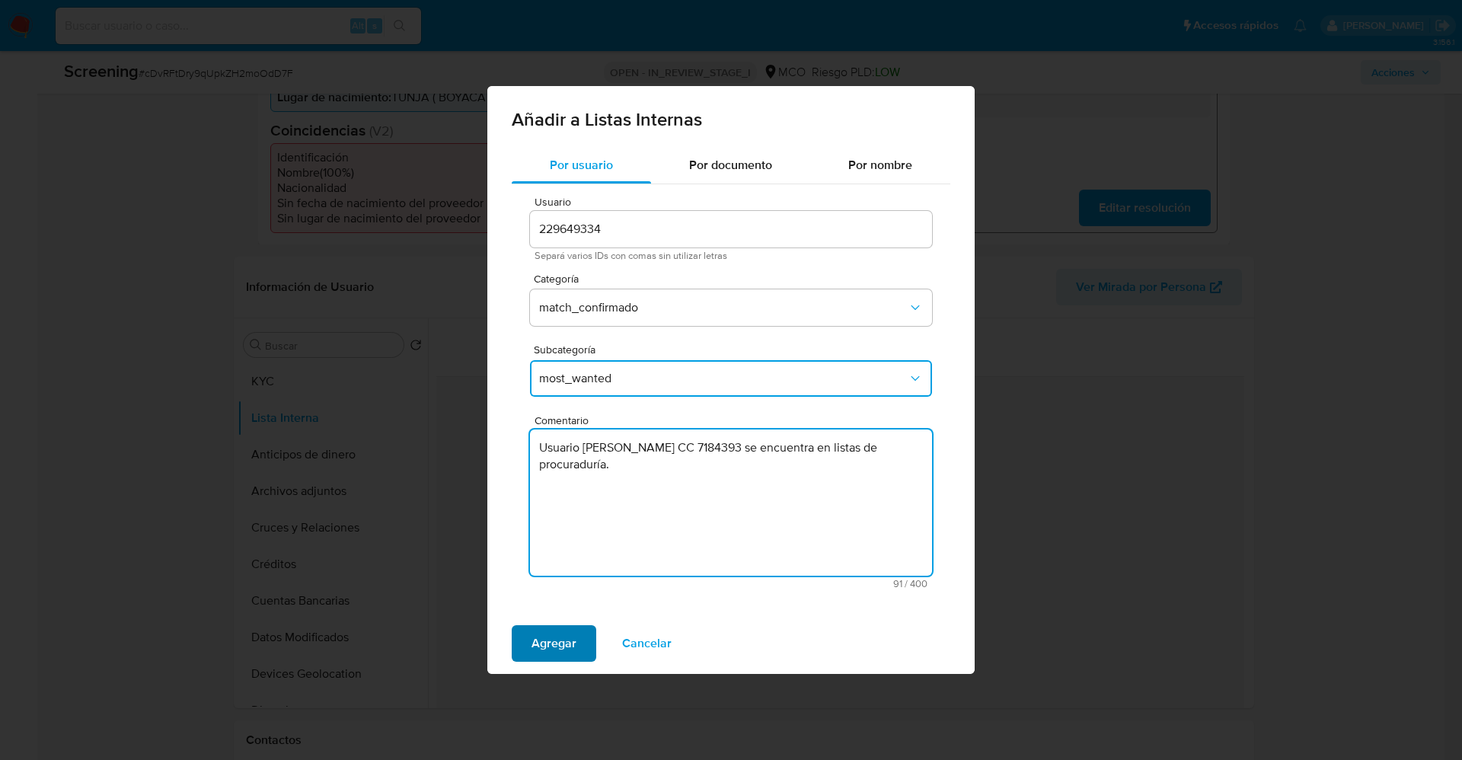
type textarea "Usuario [PERSON_NAME] CC 7184393 se encuentra en listas de procuraduría."
click at [560, 628] on span "Agregar" at bounding box center [554, 644] width 45 height 34
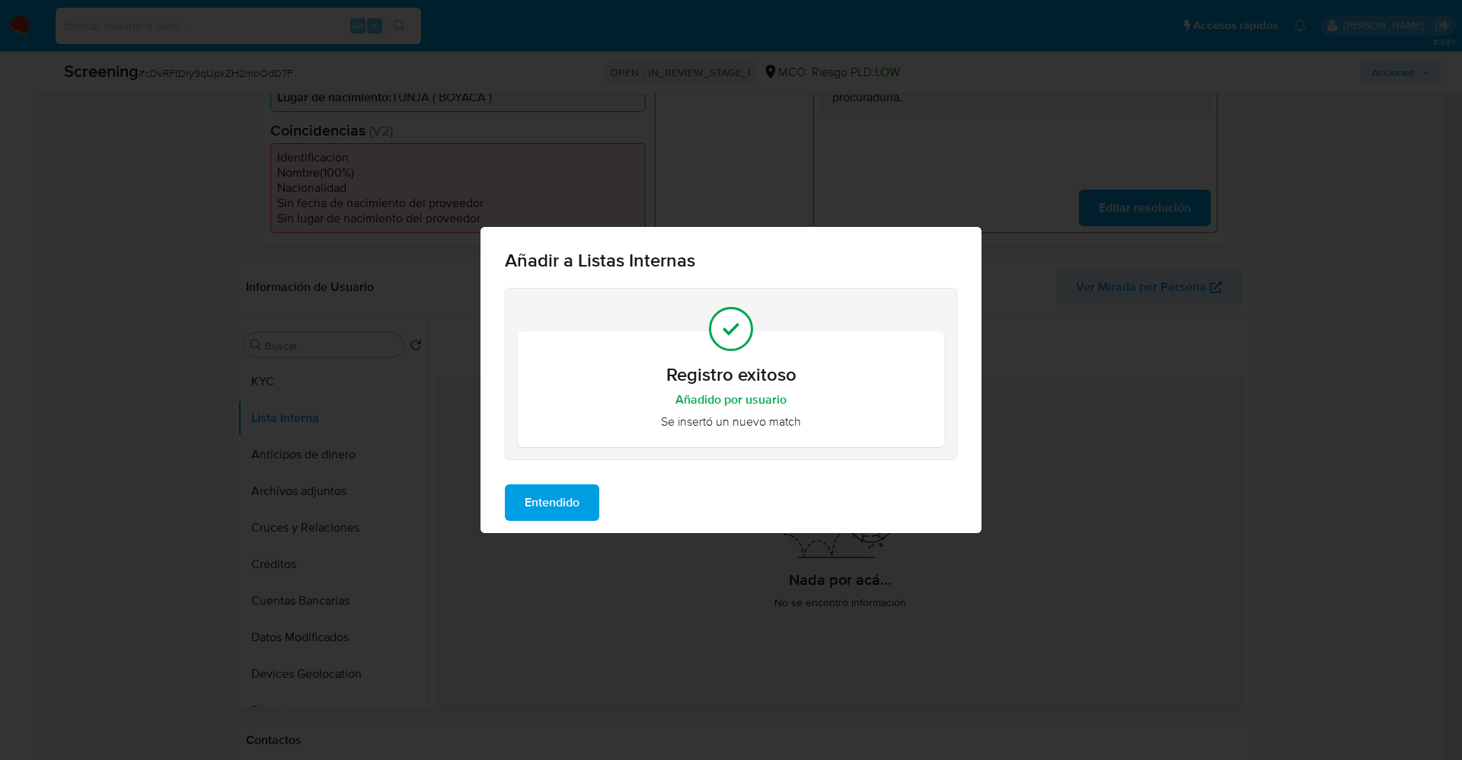
click at [536, 496] on span "Entendido" at bounding box center [552, 503] width 55 height 34
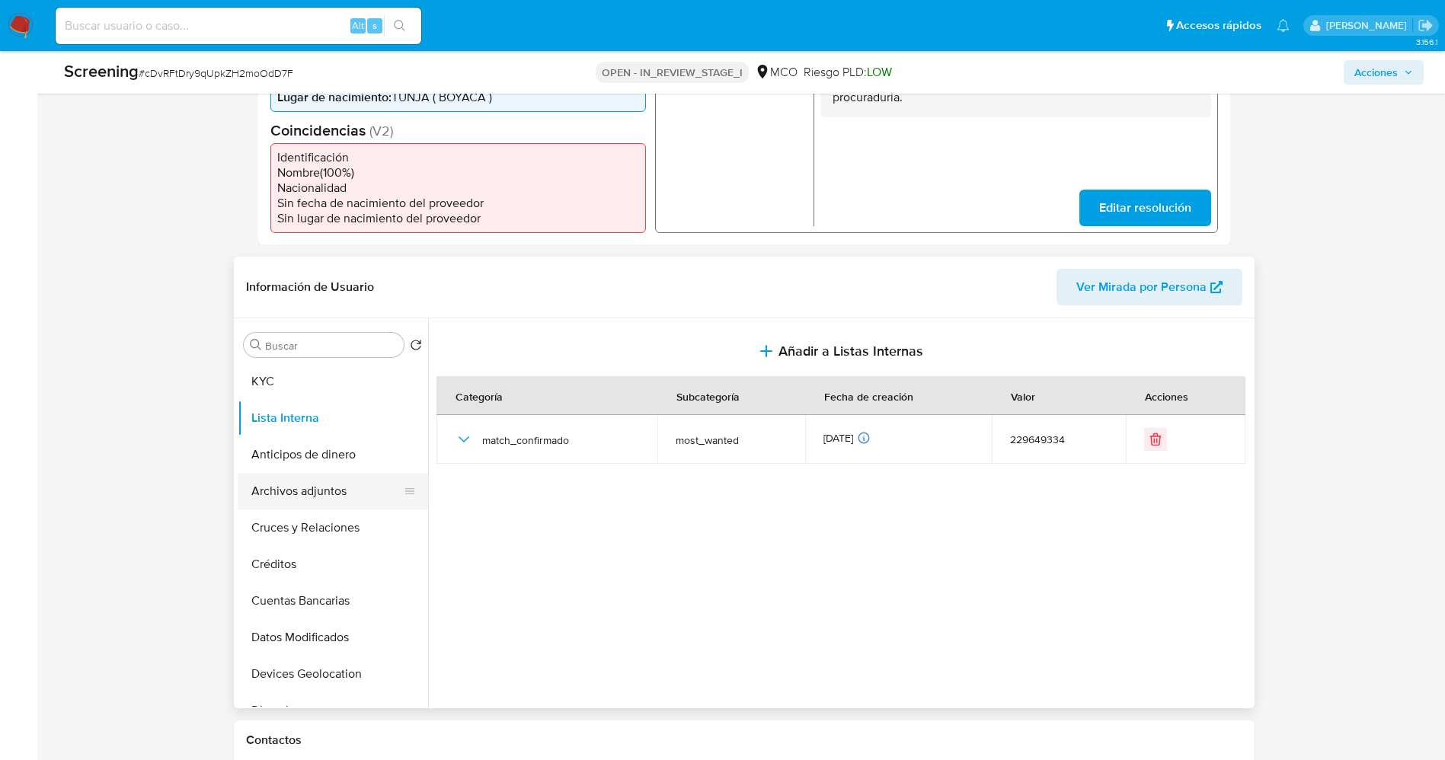
click at [318, 487] on button "Archivos adjuntos" at bounding box center [327, 491] width 178 height 37
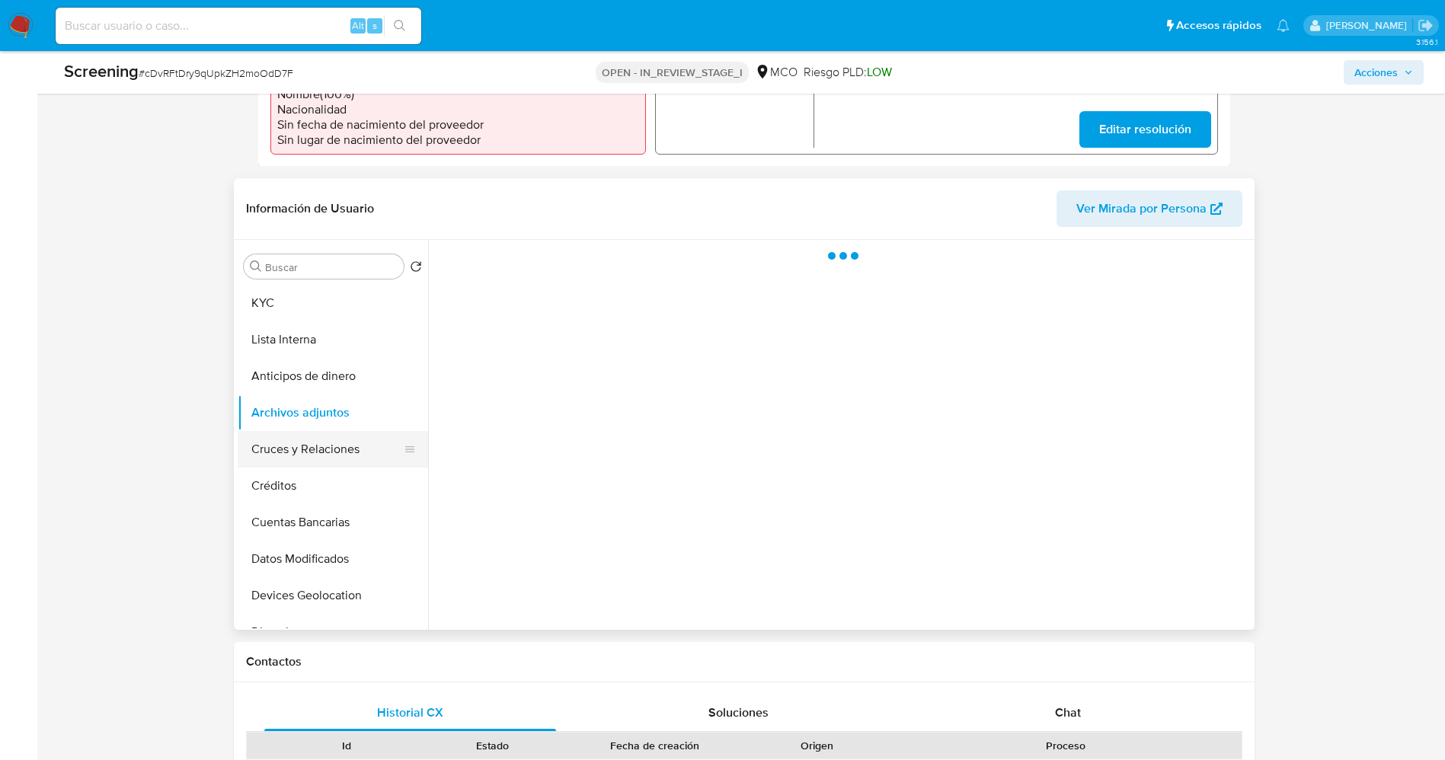
scroll to position [571, 0]
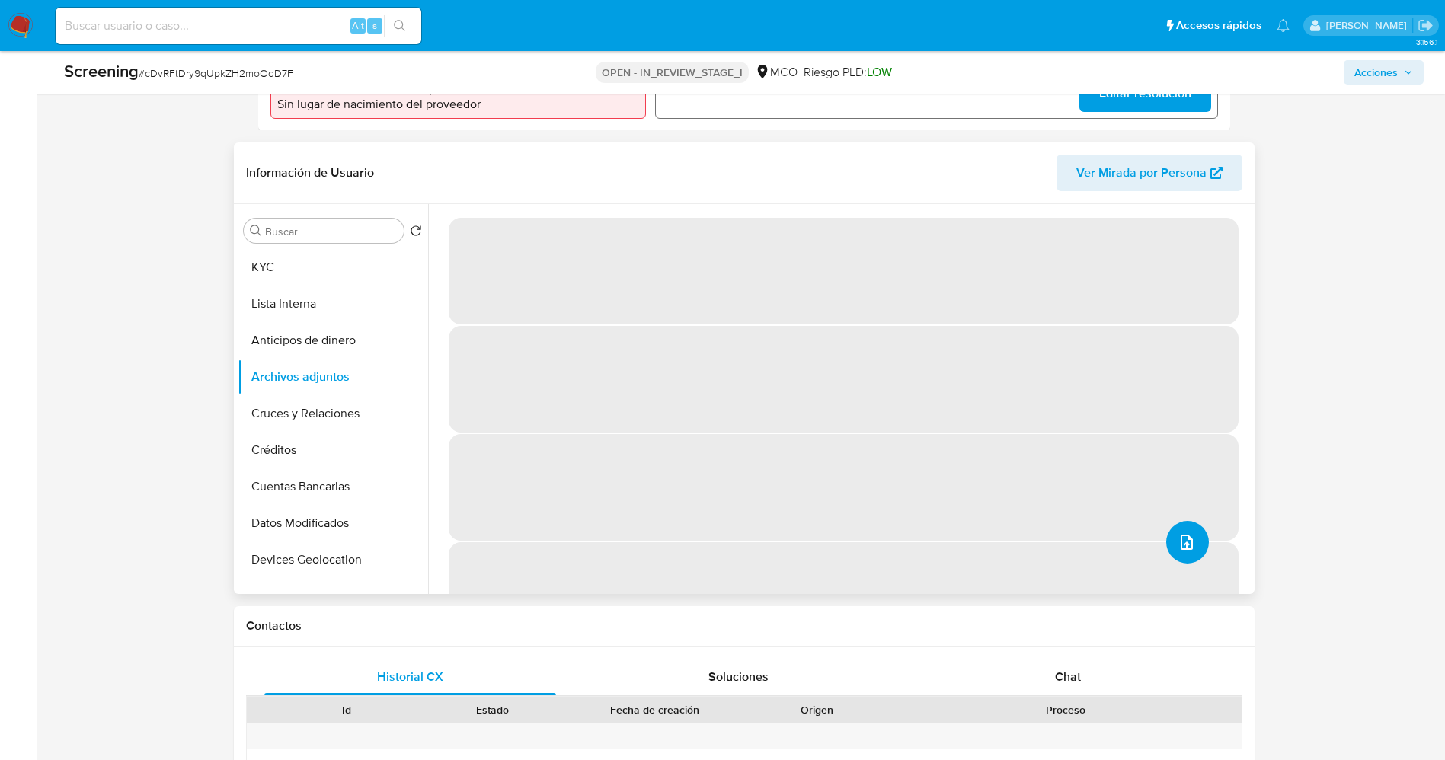
click at [1171, 535] on button "upload-file" at bounding box center [1187, 542] width 43 height 43
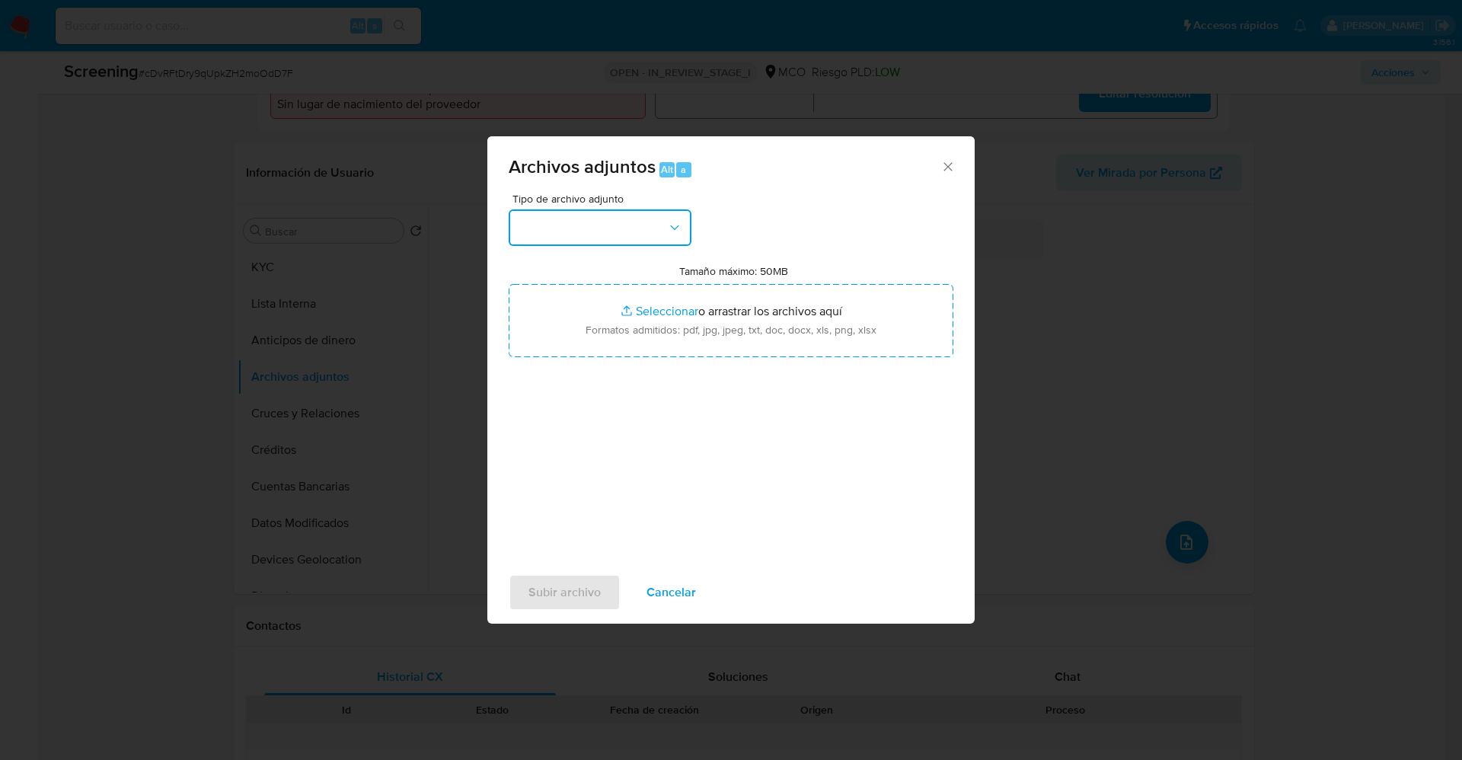
click at [597, 222] on button "button" at bounding box center [600, 227] width 183 height 37
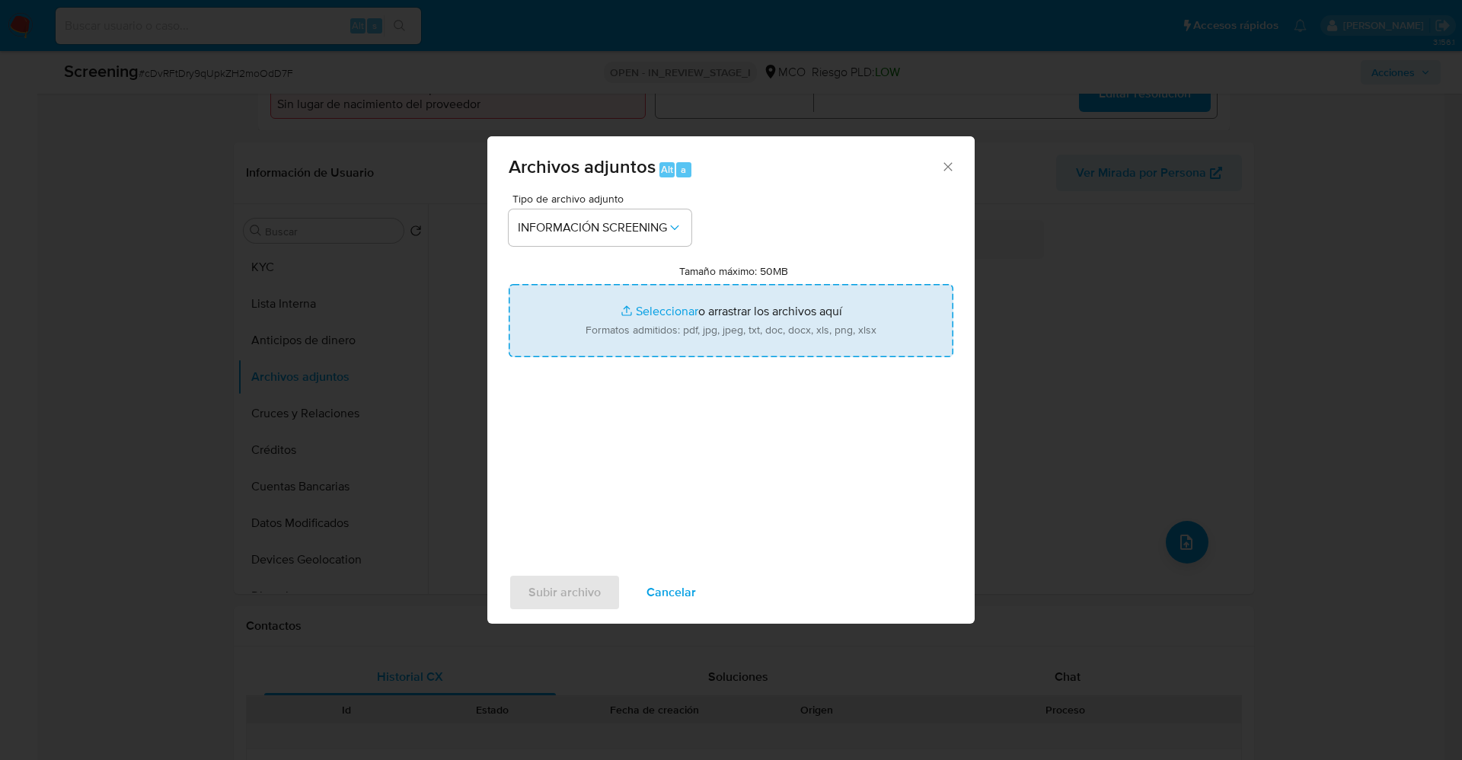
type input "C:\fakepath\_Yuber Alejandro Callejas Alvarez_ lavado de dinero - Buscar con Go…"
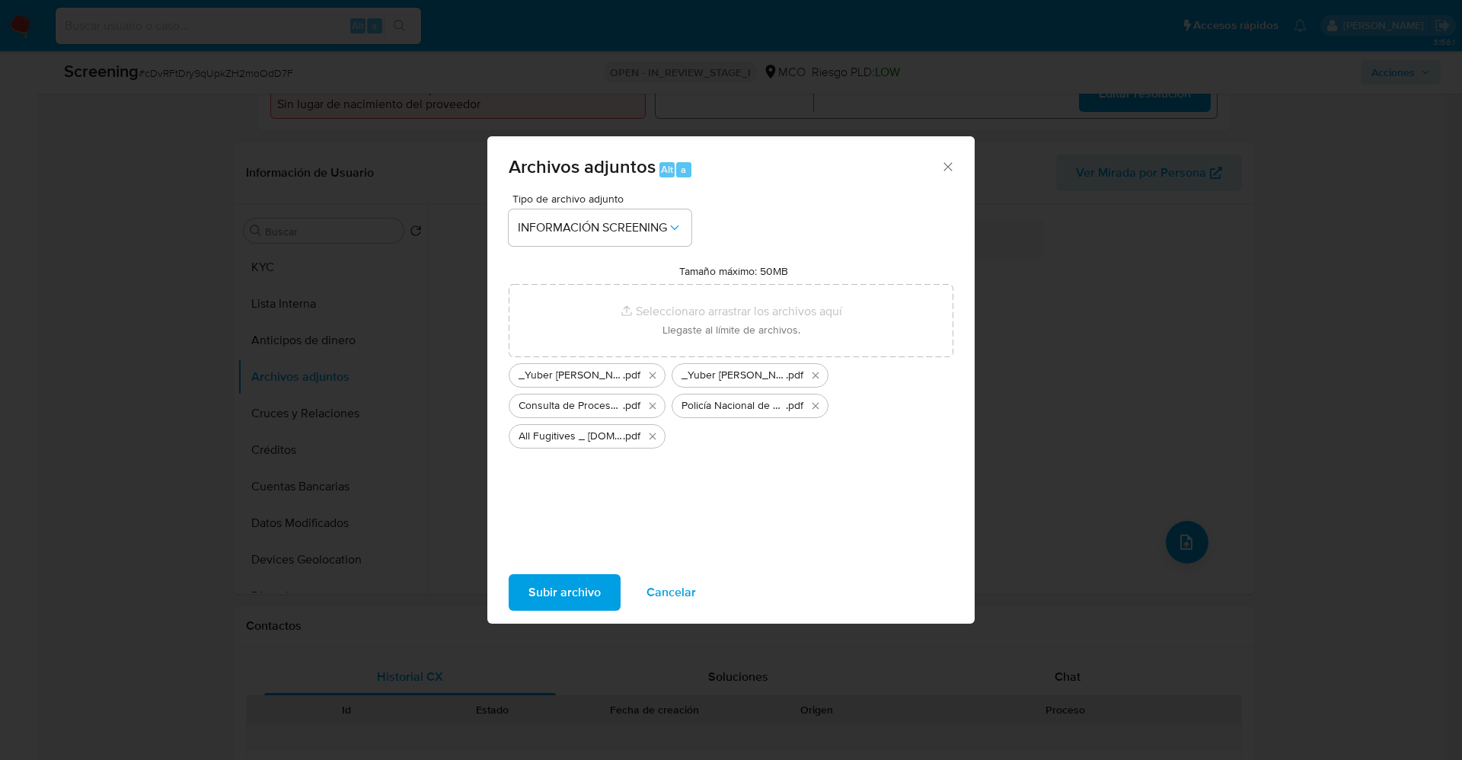
click at [574, 589] on span "Subir archivo" at bounding box center [565, 593] width 72 height 34
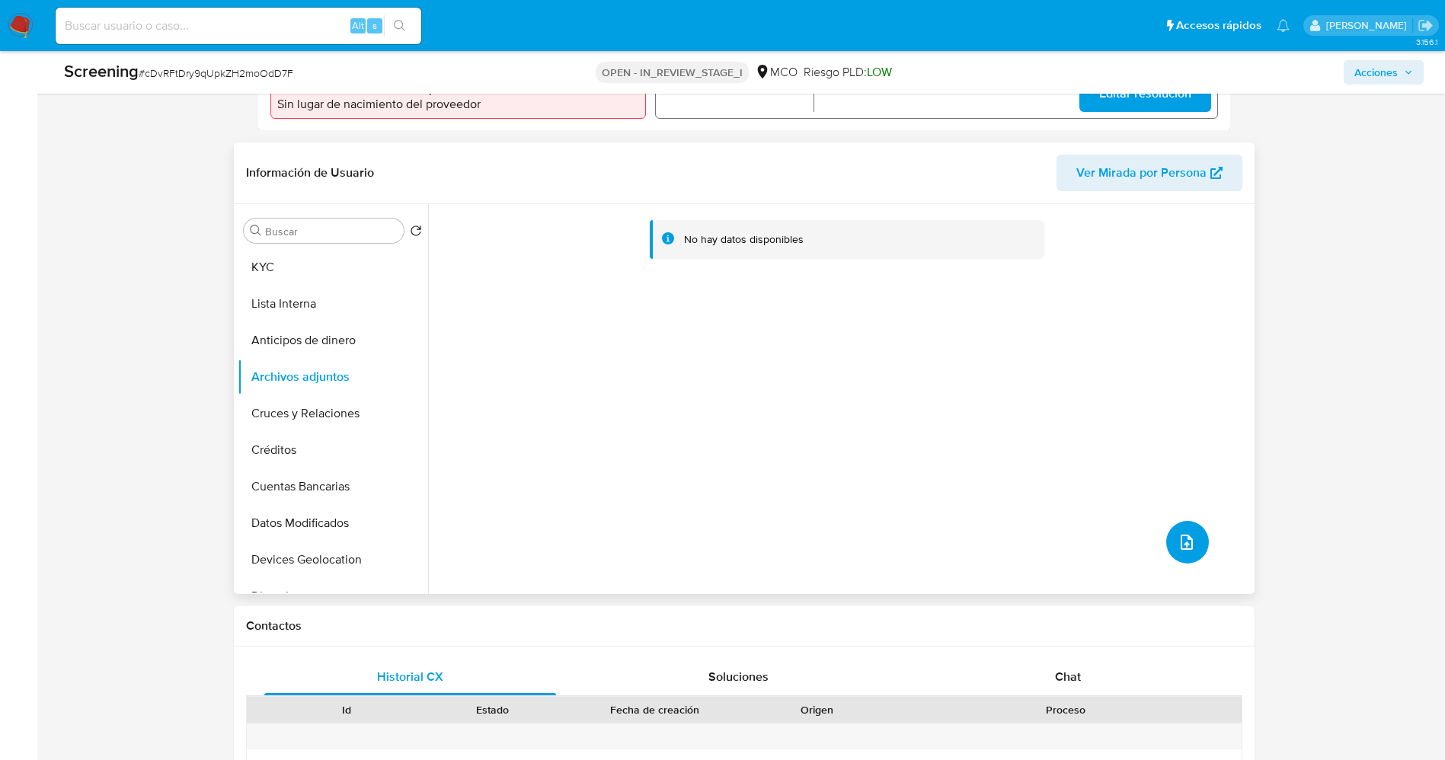
click at [1173, 532] on button "upload-file" at bounding box center [1187, 542] width 43 height 43
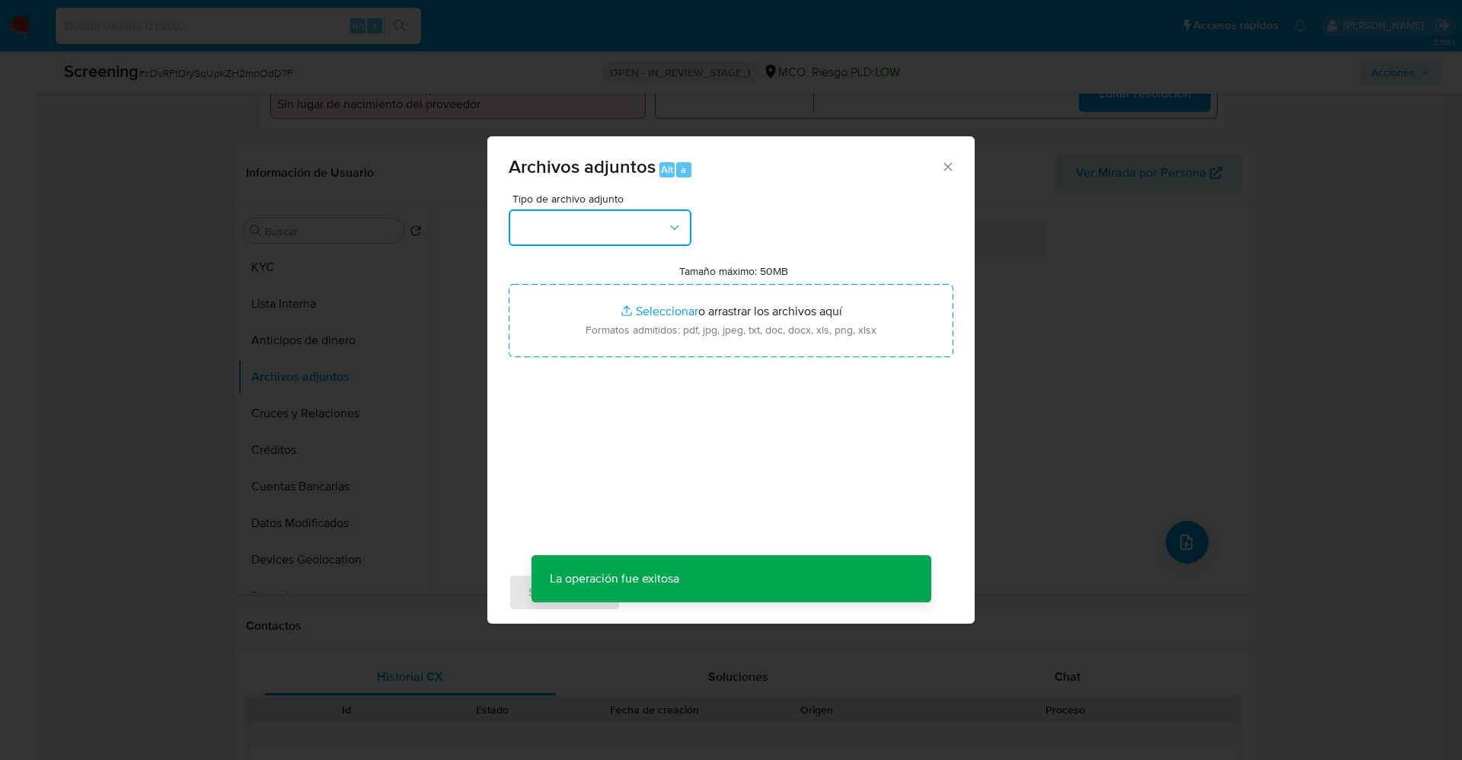
click at [617, 226] on button "button" at bounding box center [600, 227] width 183 height 37
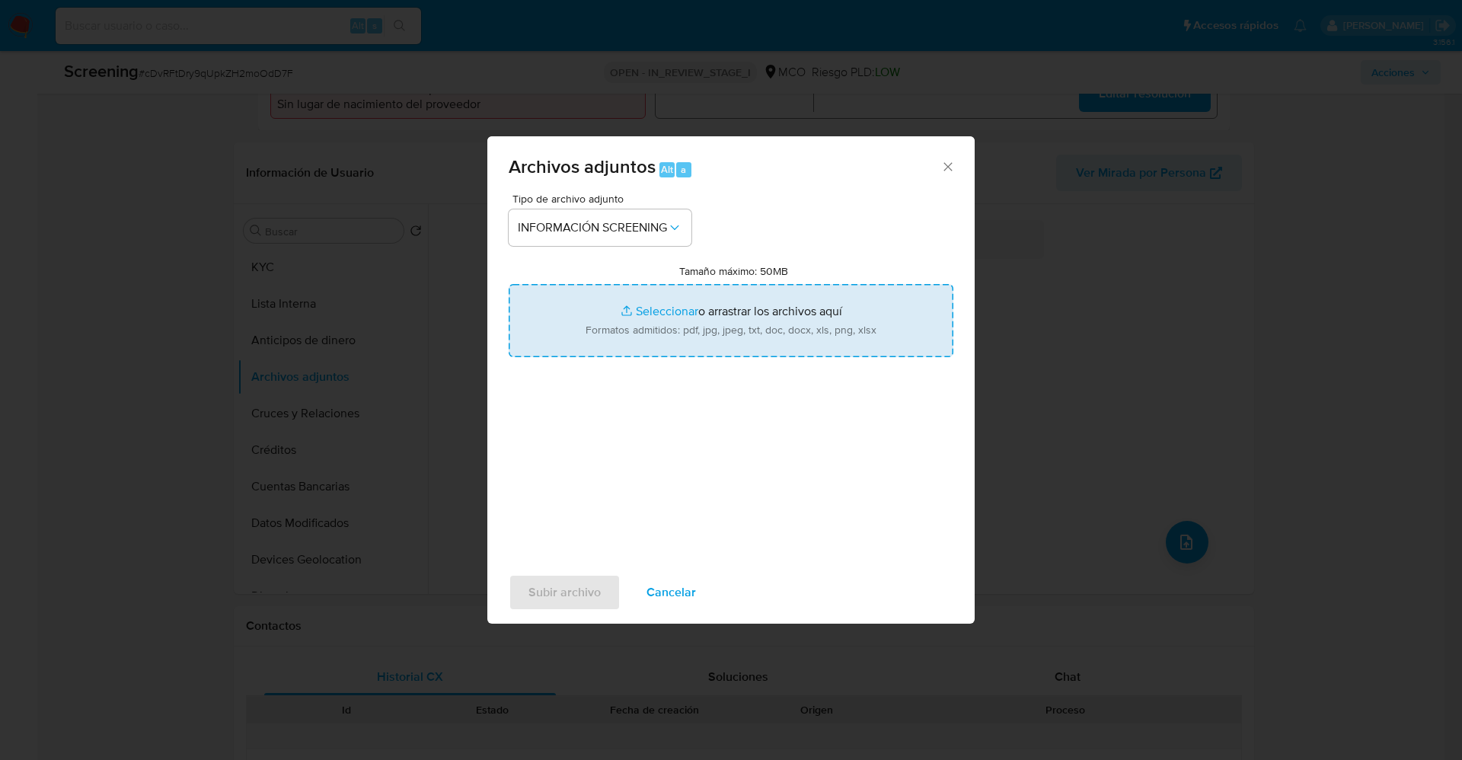
type input "C:\fakepath\FugitivesFBI.pdf"
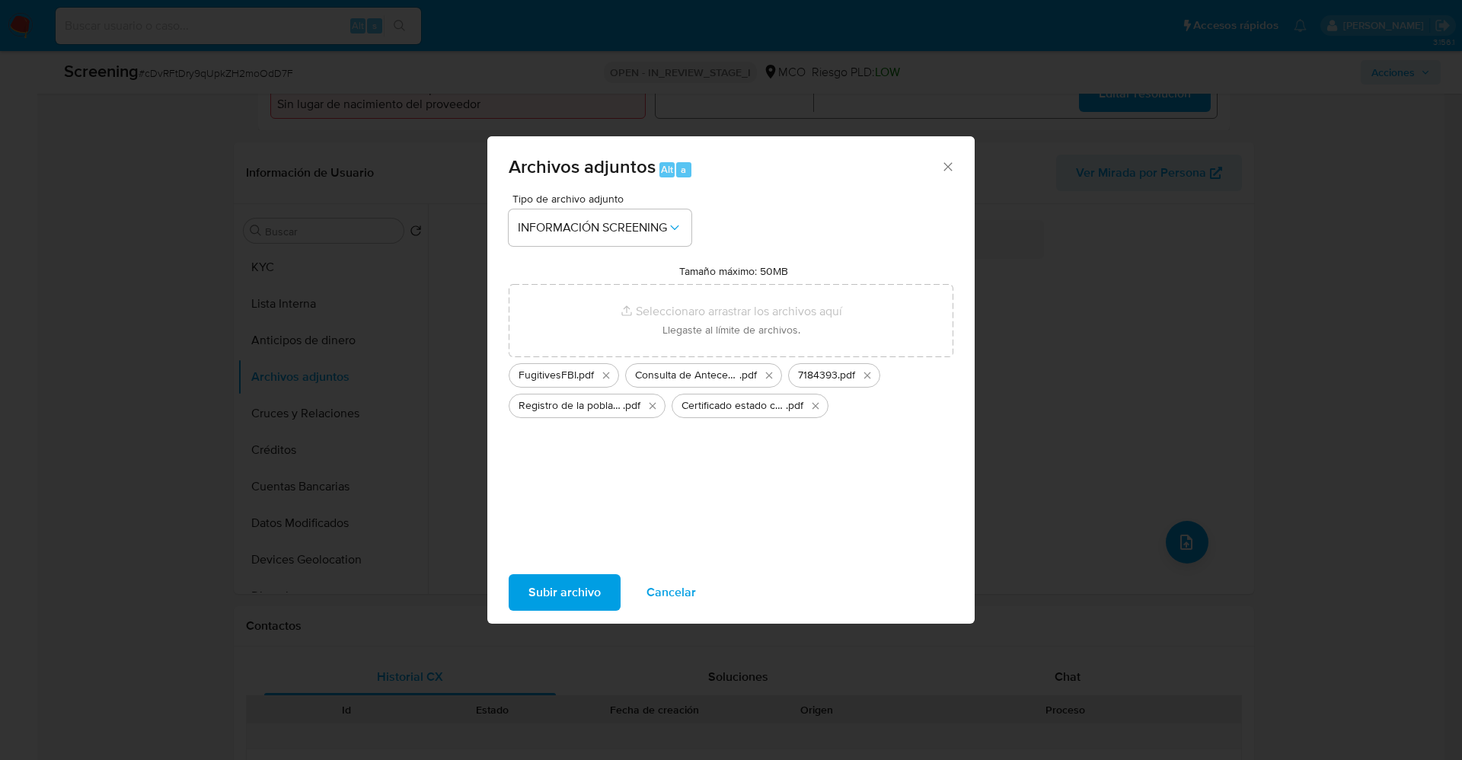
click at [570, 587] on span "Subir archivo" at bounding box center [565, 593] width 72 height 34
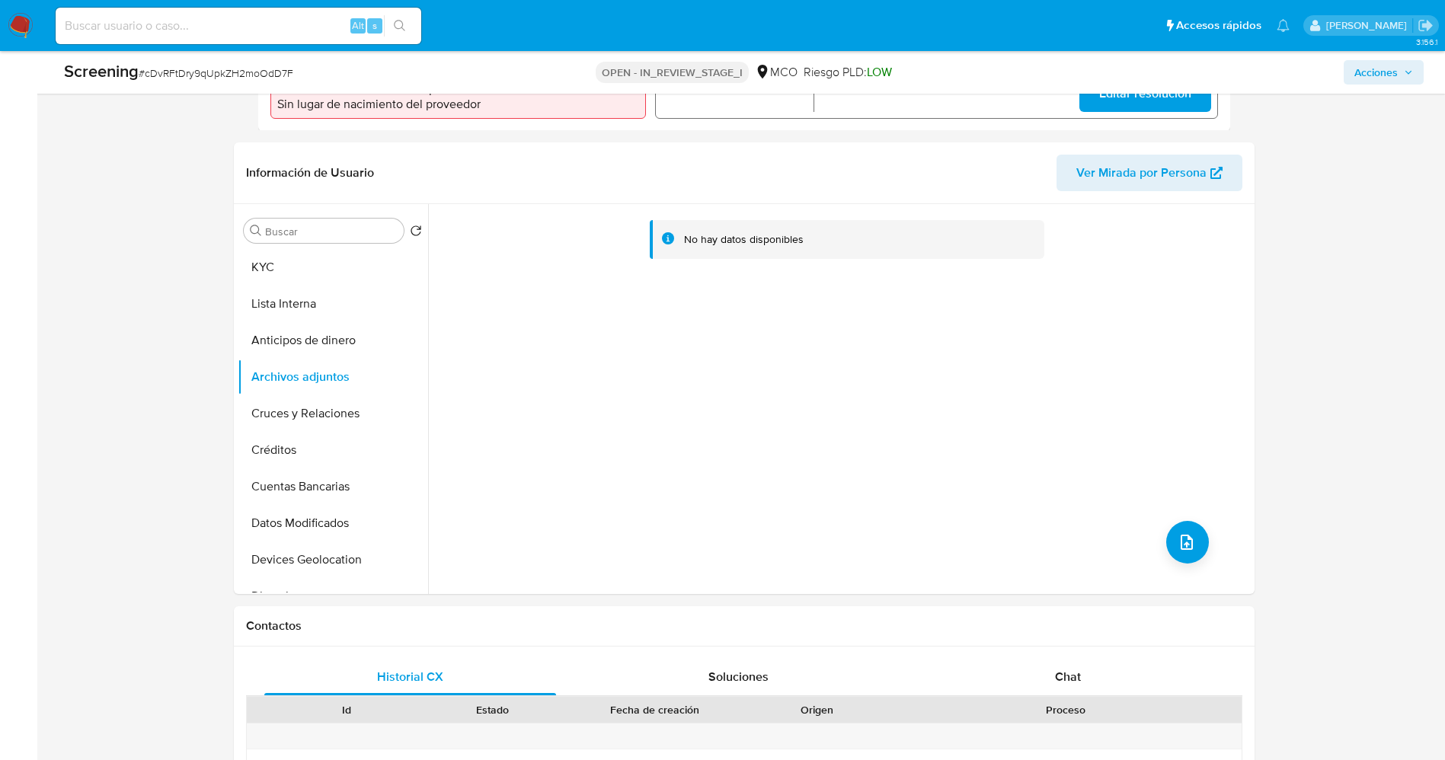
click at [311, 305] on button "Lista Interna" at bounding box center [333, 304] width 190 height 37
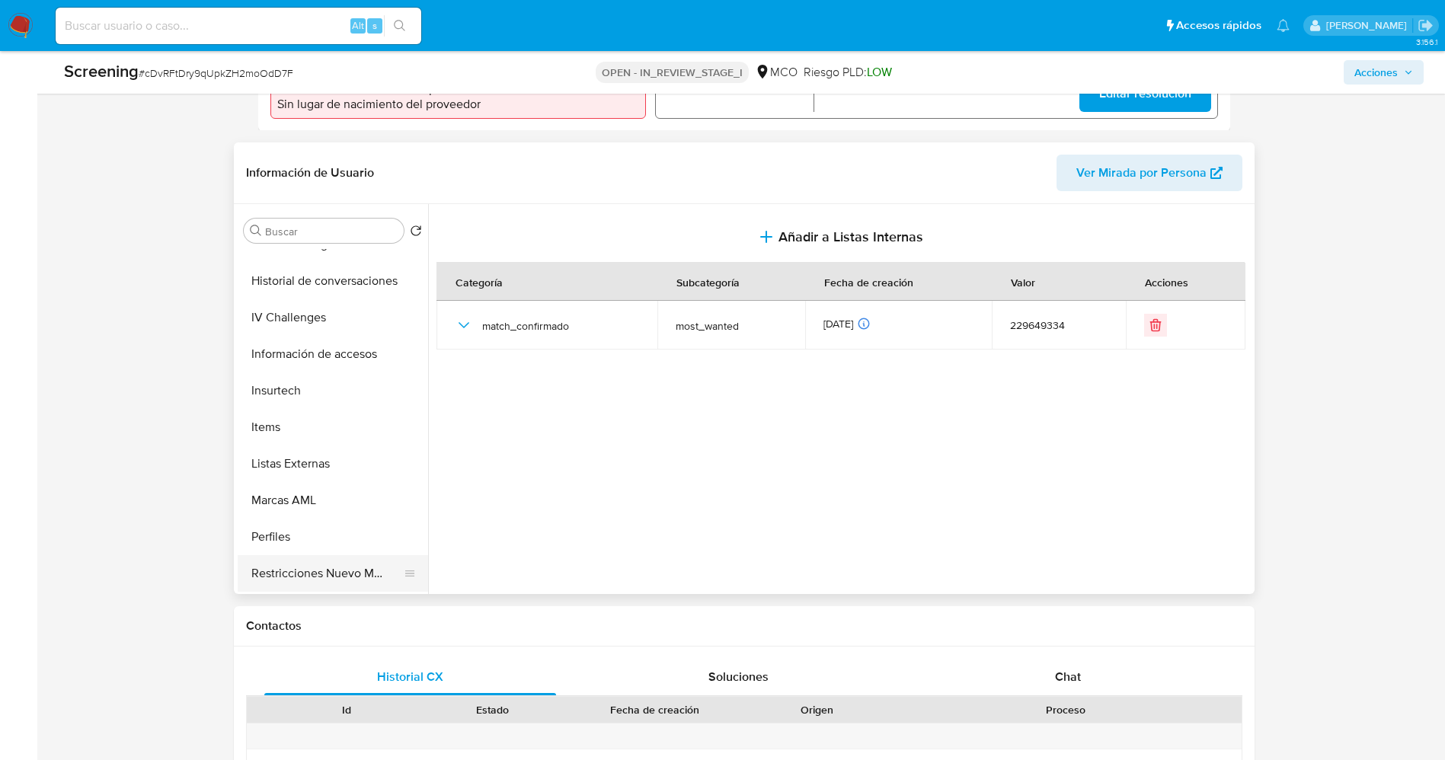
click at [278, 582] on button "Restricciones Nuevo Mundo" at bounding box center [327, 573] width 178 height 37
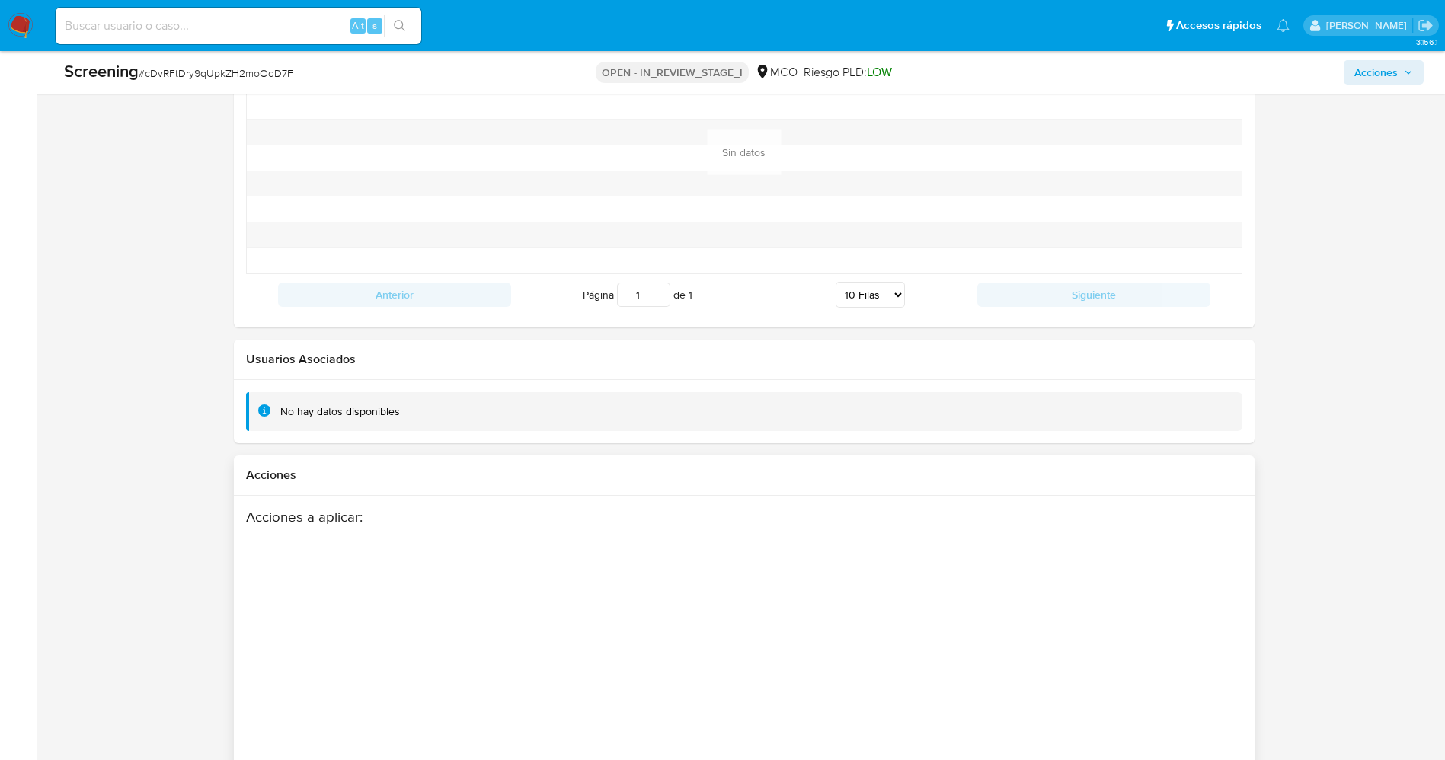
scroll to position [2168, 0]
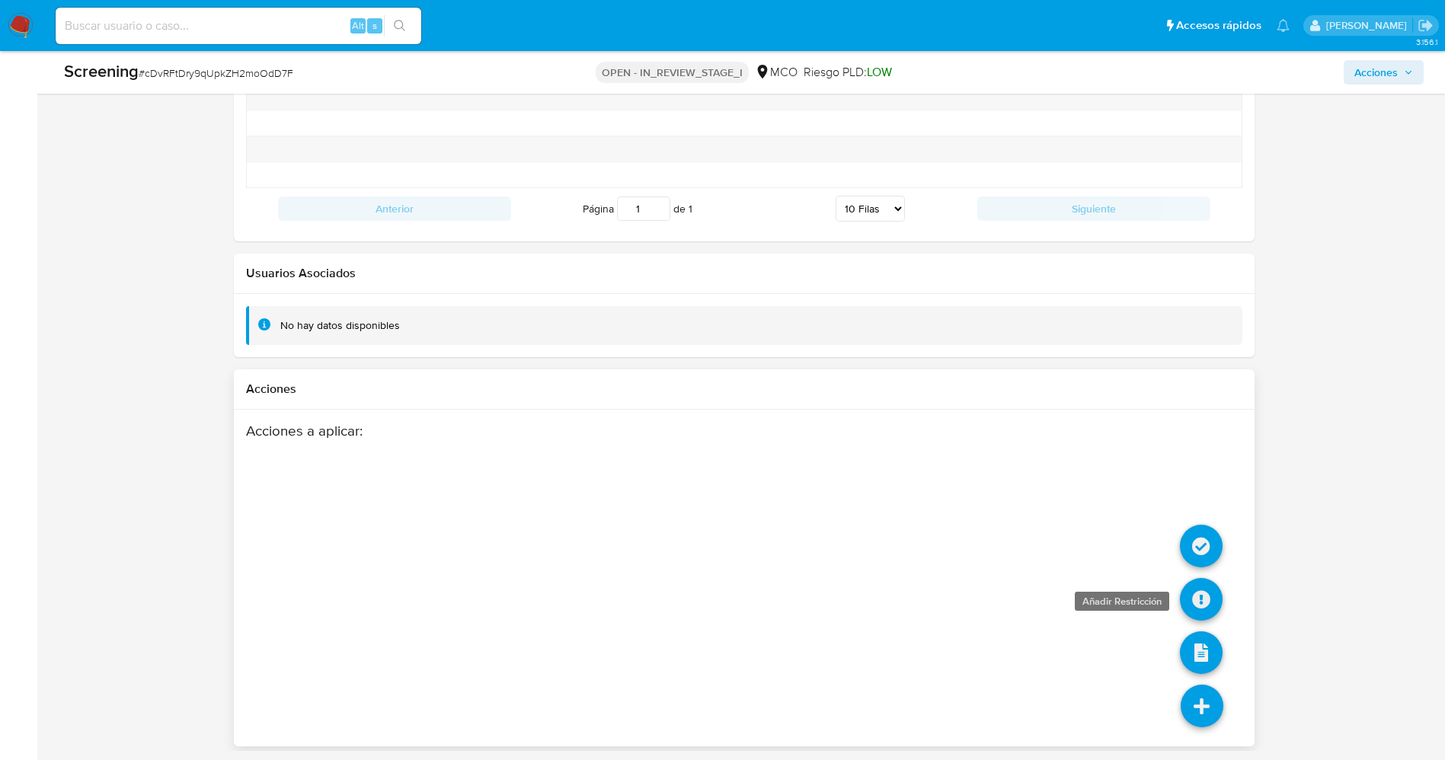
click at [1199, 588] on icon at bounding box center [1201, 599] width 43 height 43
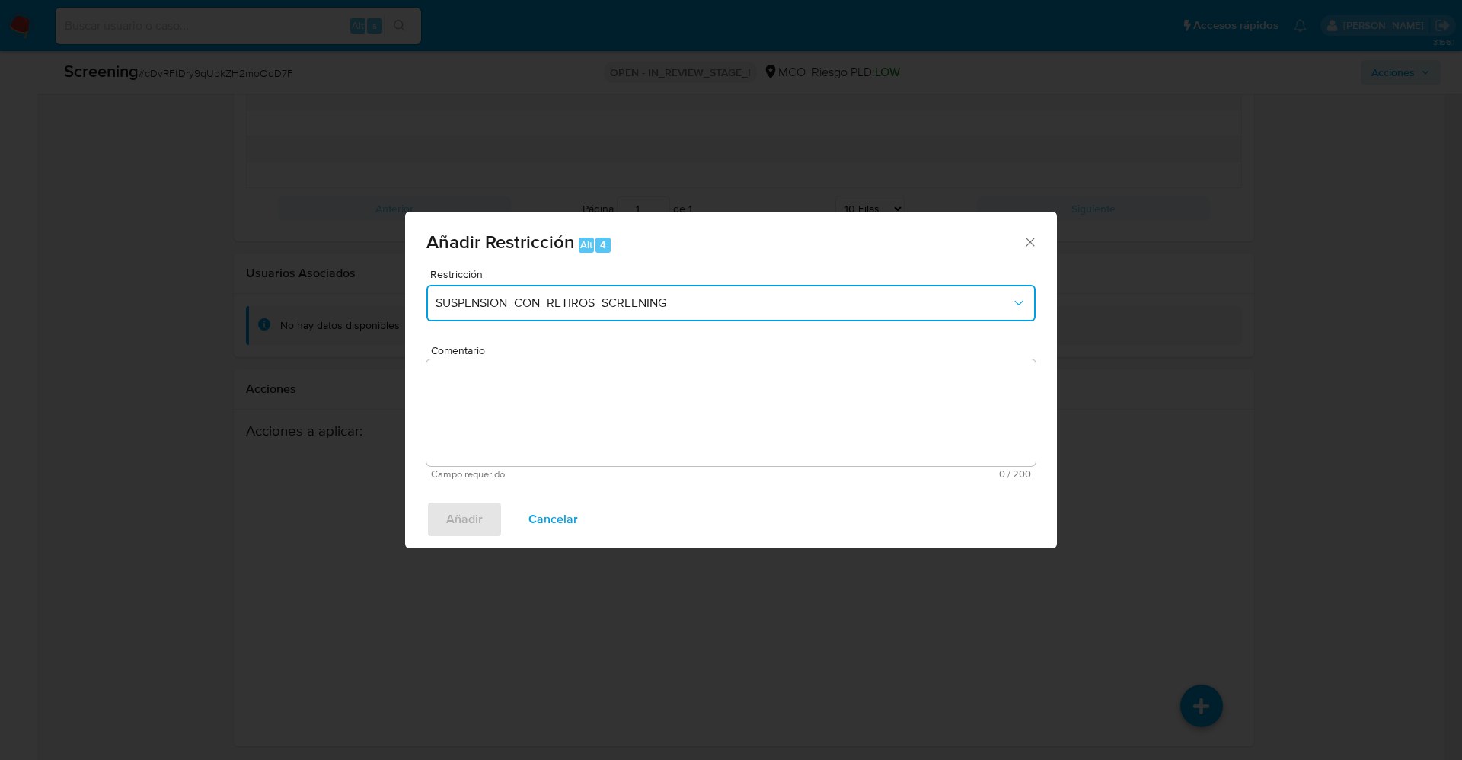
click at [746, 308] on span "SUSPENSION_CON_RETIROS_SCREENING" at bounding box center [724, 302] width 576 height 15
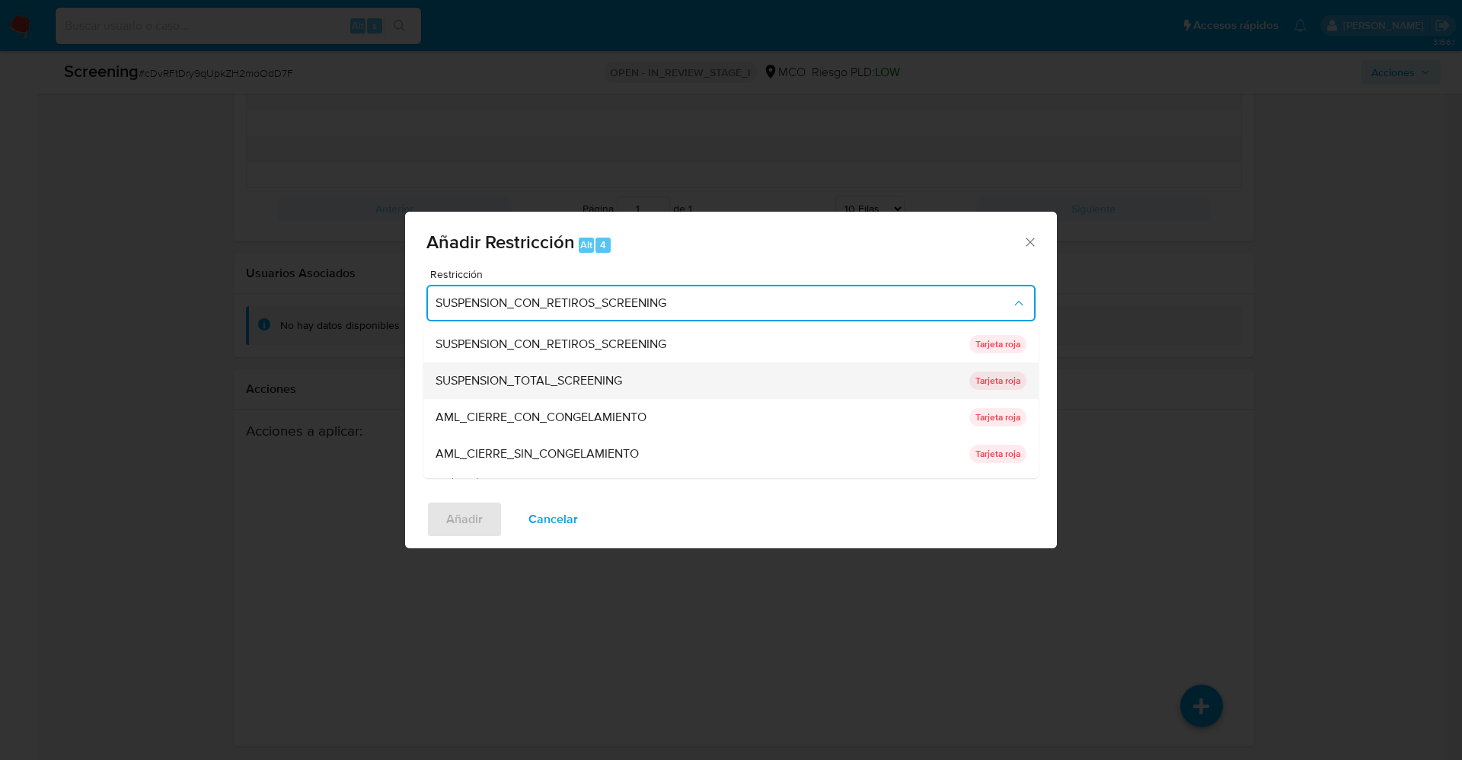
click at [653, 375] on div "SUSPENSION_TOTAL_SCREENING" at bounding box center [698, 381] width 525 height 37
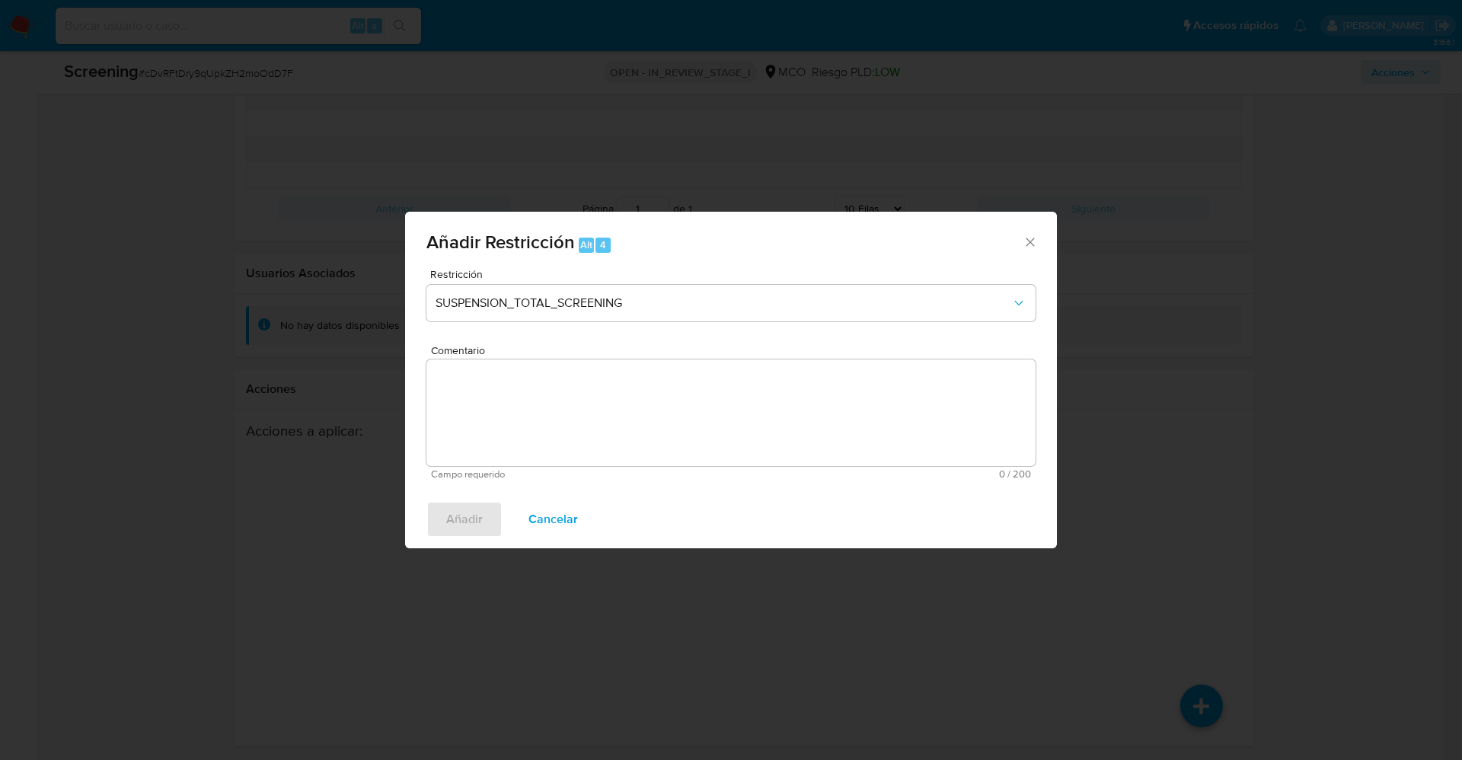
click at [792, 412] on textarea "Comentario" at bounding box center [730, 412] width 609 height 107
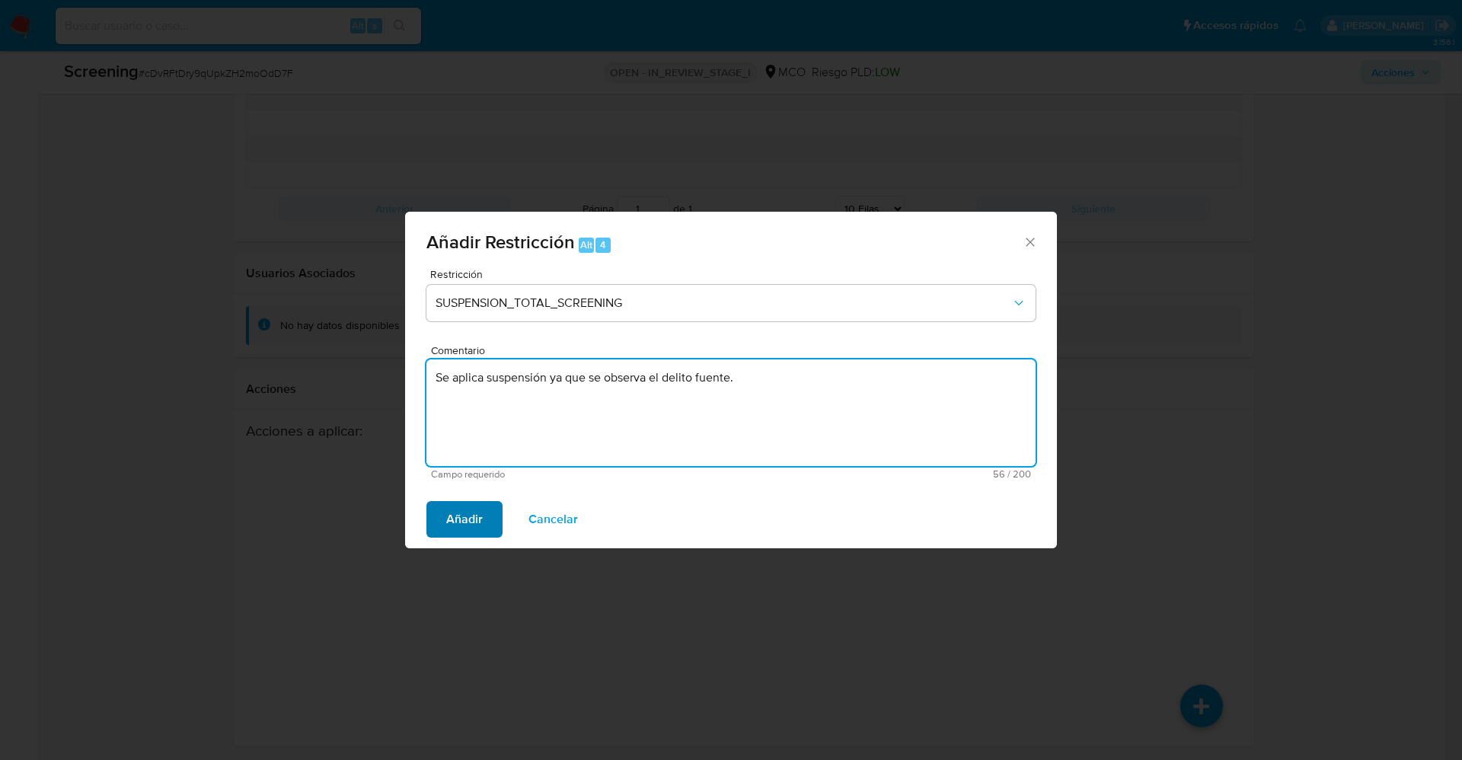
type textarea "Se aplica suspensión ya que se observa el delito fuente."
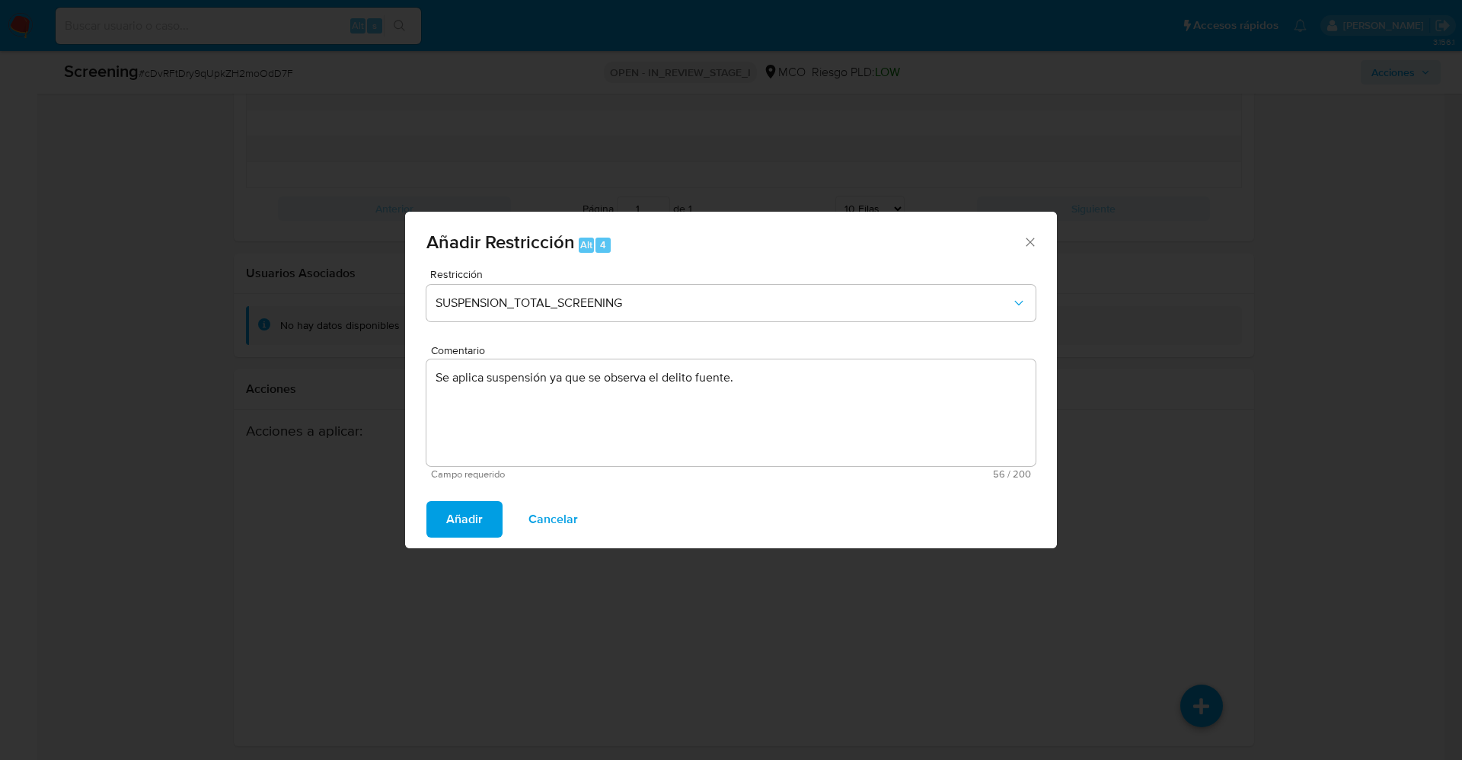
click at [446, 524] on span "Añadir" at bounding box center [464, 520] width 37 height 34
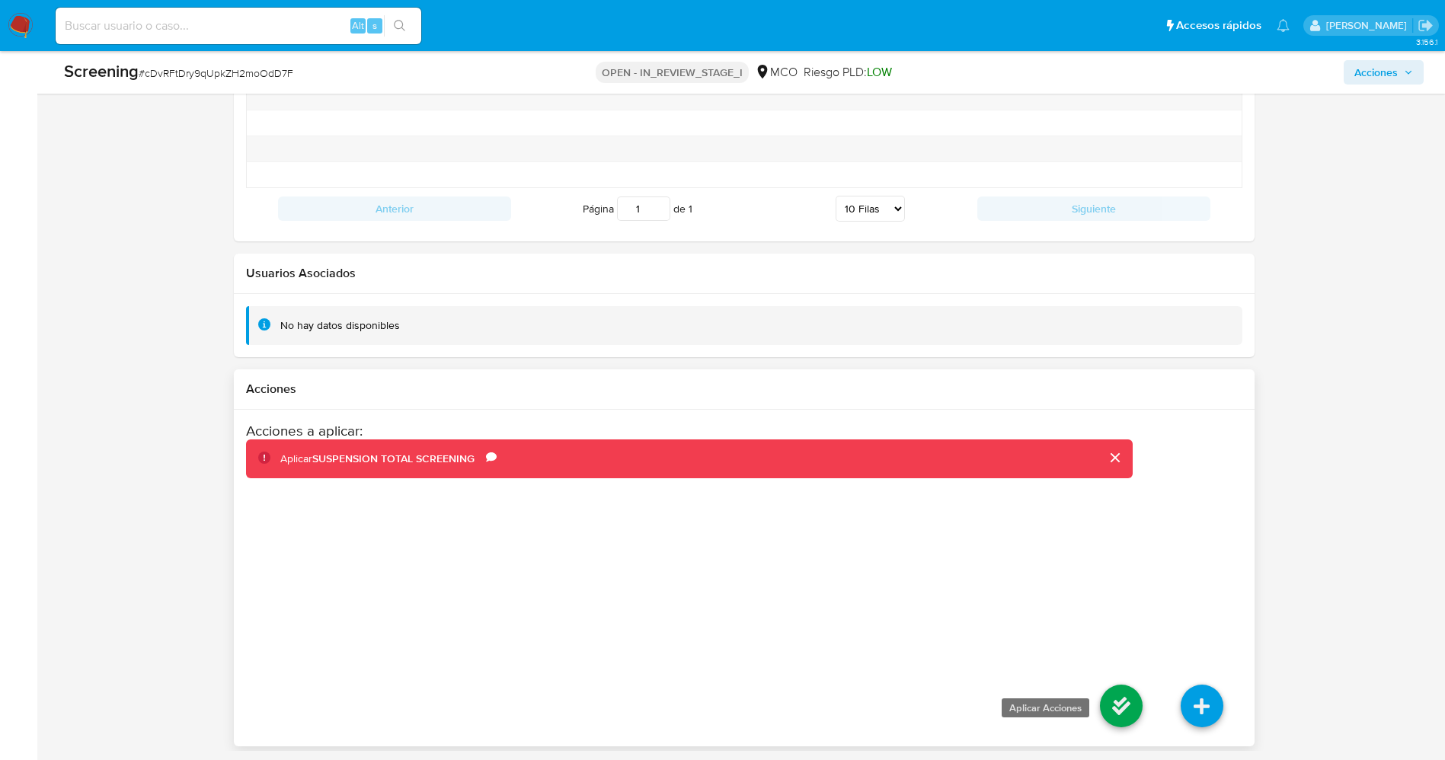
click at [1107, 692] on icon at bounding box center [1121, 706] width 43 height 43
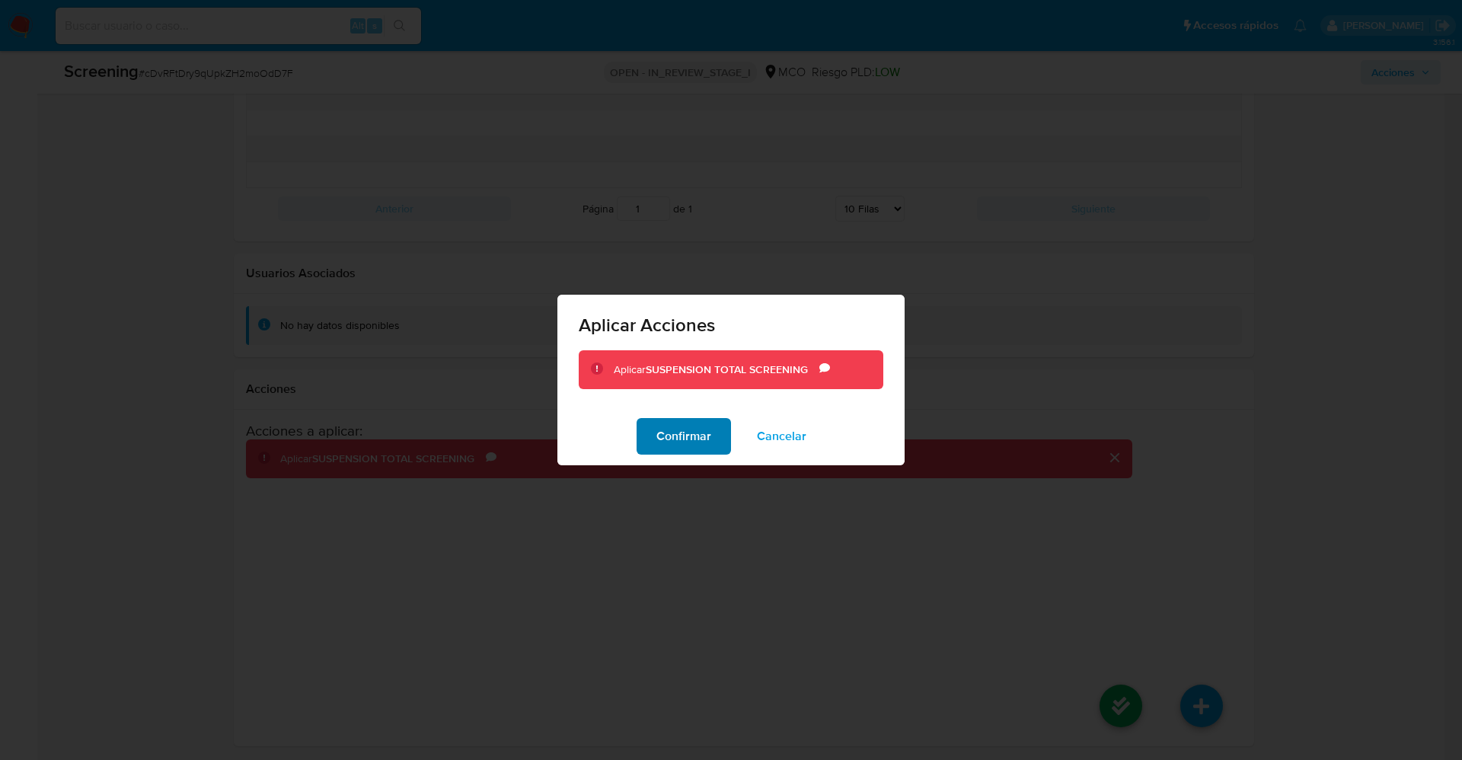
click at [647, 435] on button "Confirmar" at bounding box center [684, 436] width 94 height 37
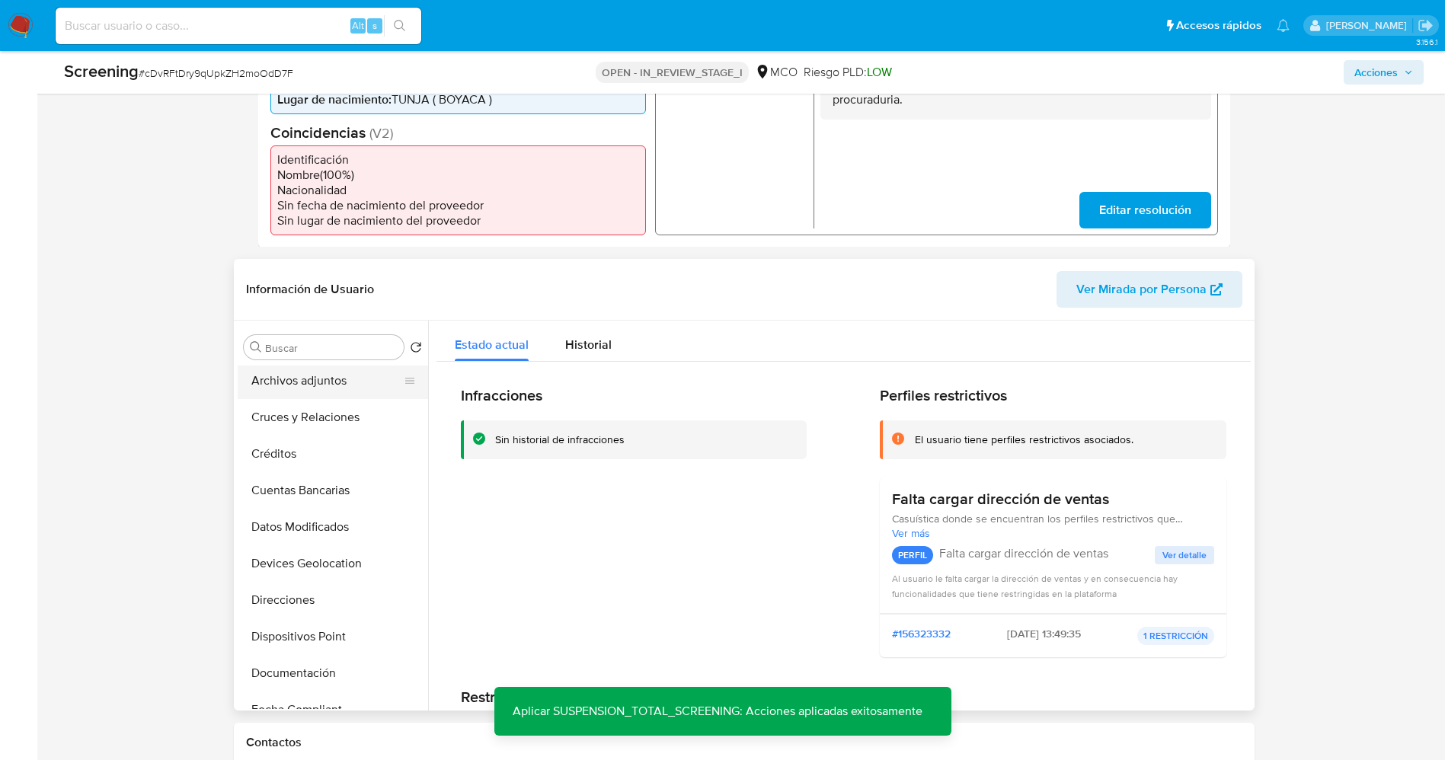
scroll to position [0, 0]
click at [294, 423] on button "Lista Interna" at bounding box center [327, 420] width 178 height 37
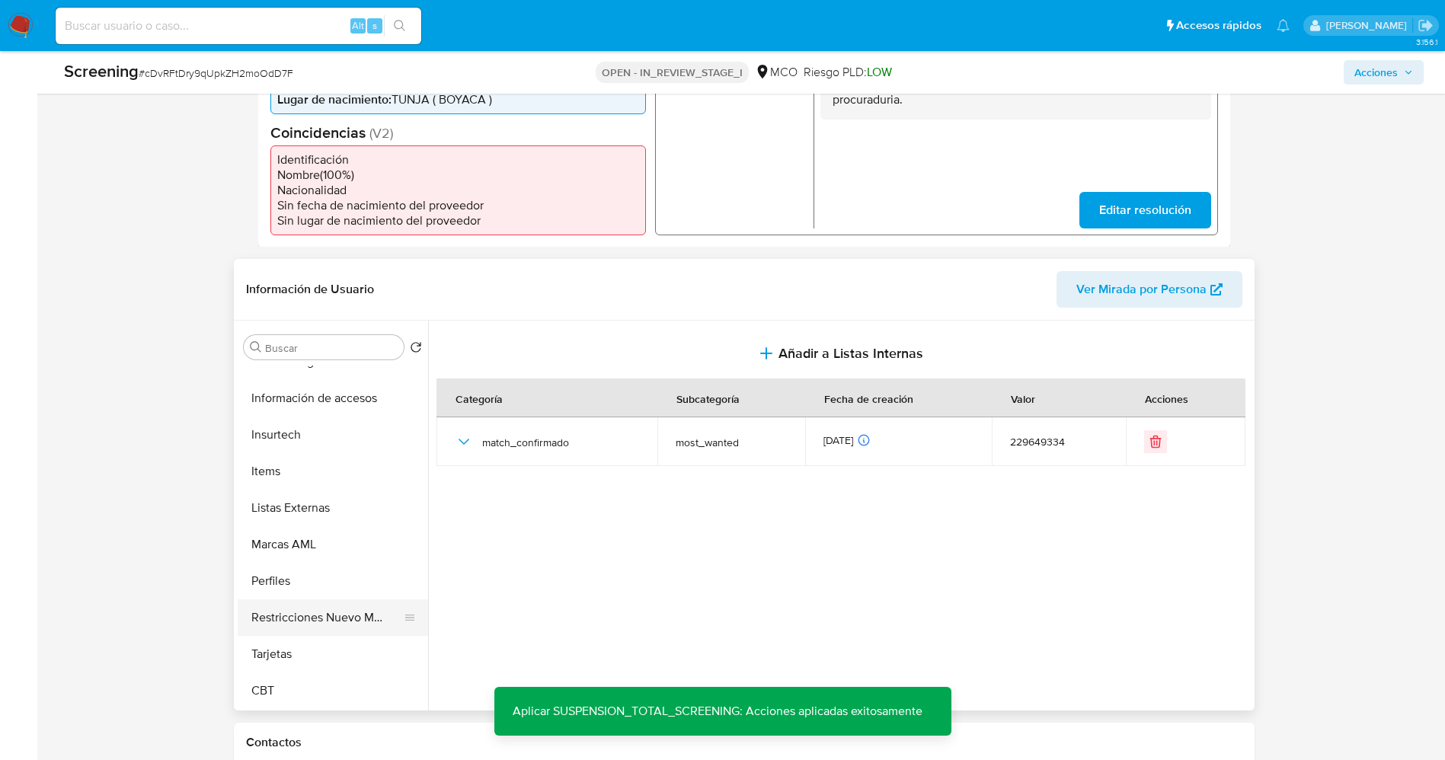
click at [307, 614] on button "Restricciones Nuevo Mundo" at bounding box center [327, 617] width 178 height 37
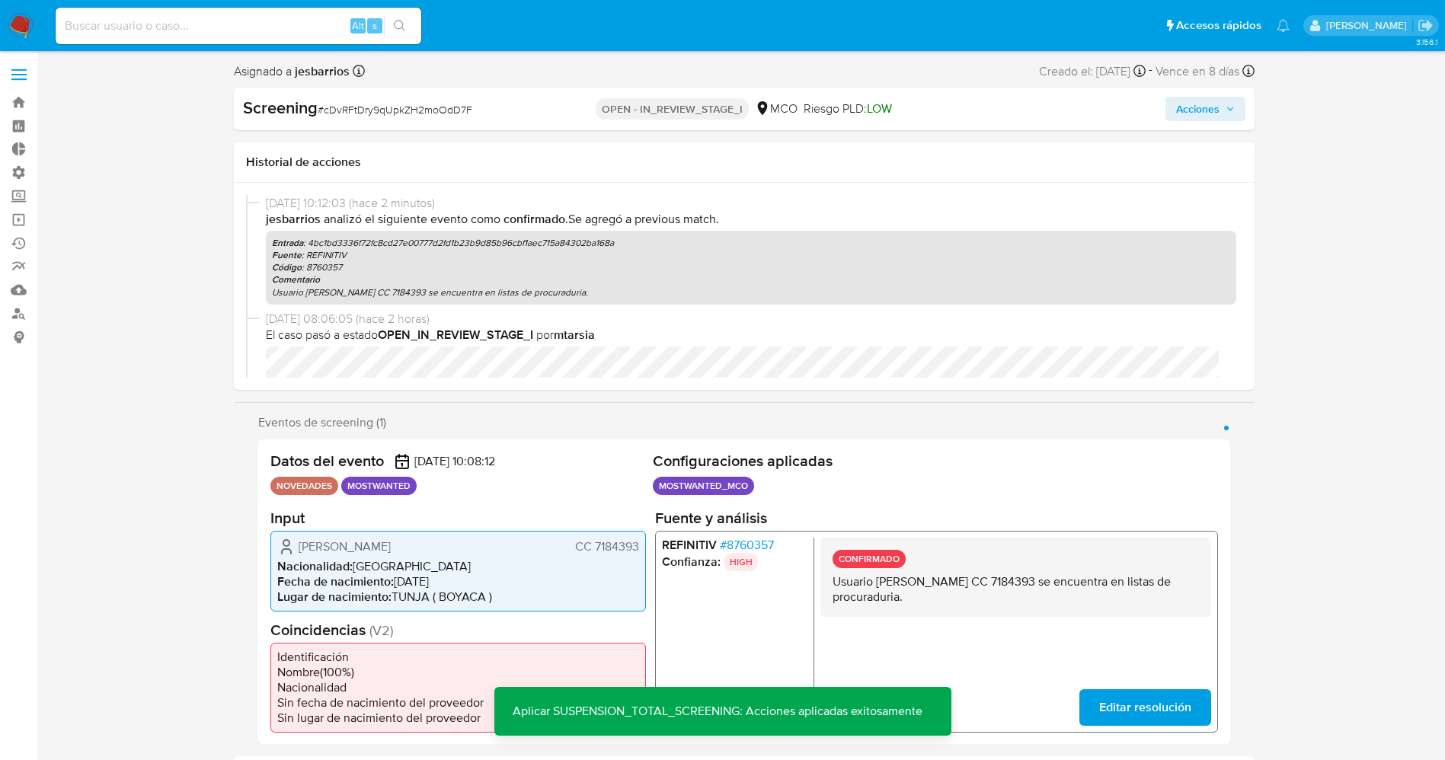
click at [1203, 93] on div "Screening # cDvRFtDry9qUpkZH2moOdD7F OPEN - IN_REVIEW_STAGE_I MCO Riesgo PLD: L…" at bounding box center [744, 109] width 1021 height 43
click at [1201, 101] on span "Acciones" at bounding box center [1197, 109] width 43 height 24
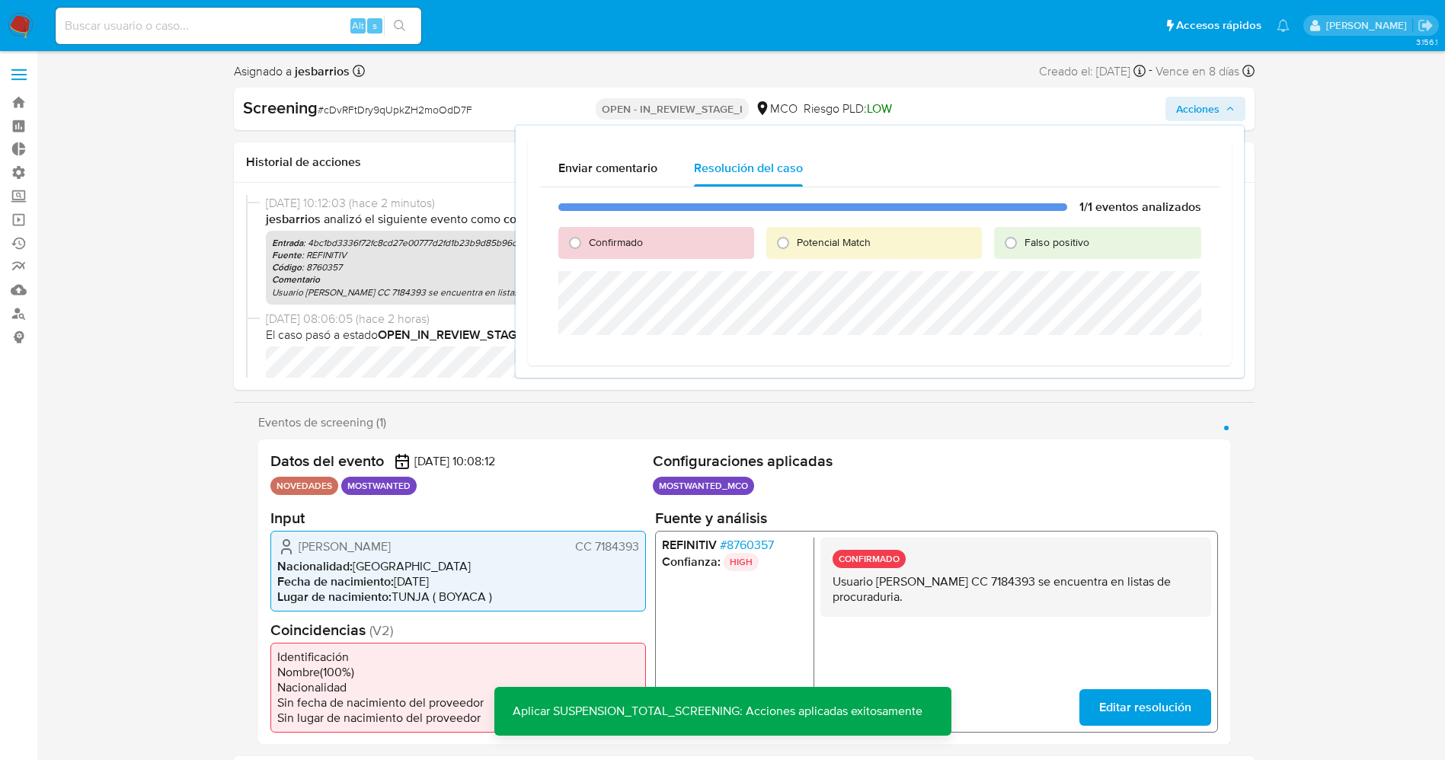
click at [841, 237] on span "Potencial Match" at bounding box center [834, 242] width 74 height 15
click at [795, 237] on input "Potencial Match" at bounding box center [783, 243] width 24 height 24
radio input "true"
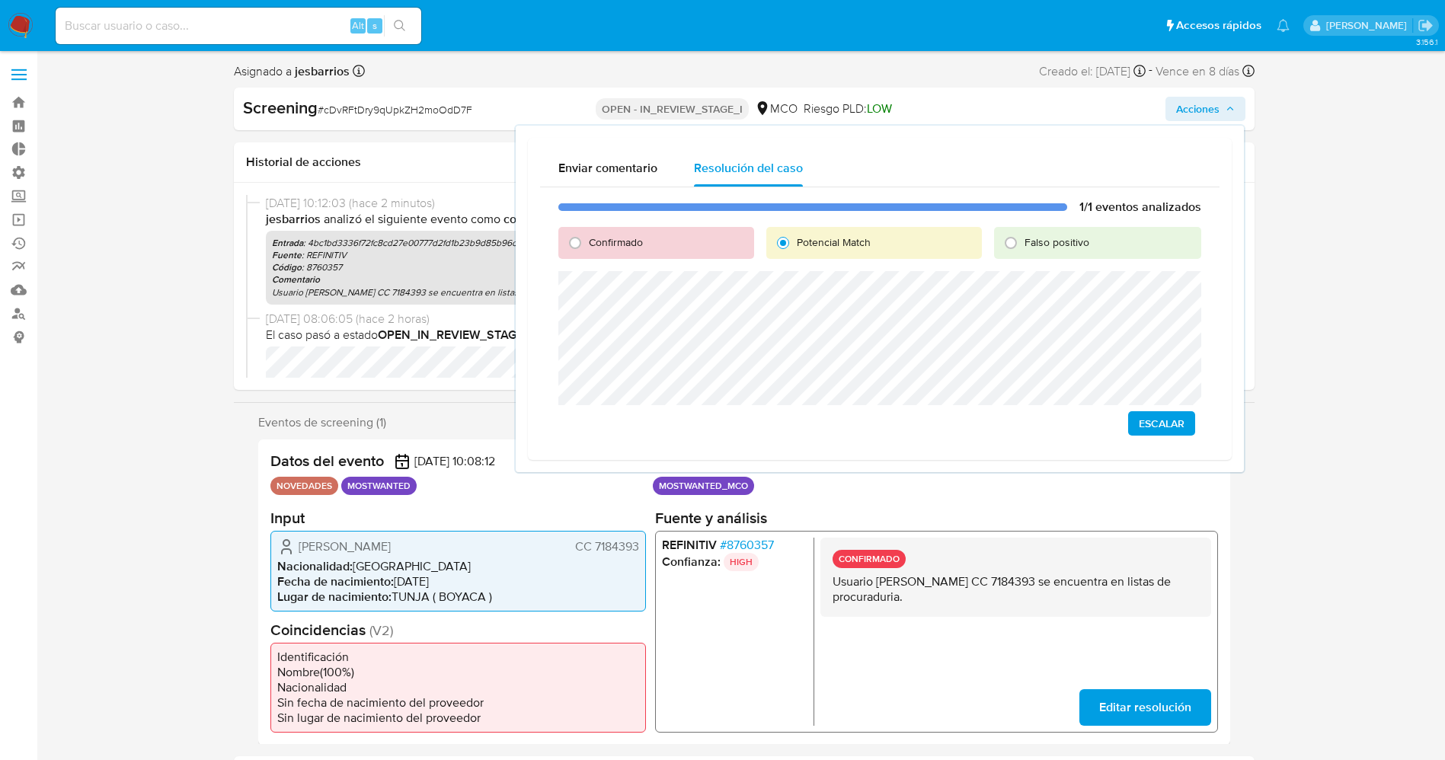
click at [755, 542] on span "# 8760357" at bounding box center [746, 544] width 54 height 15
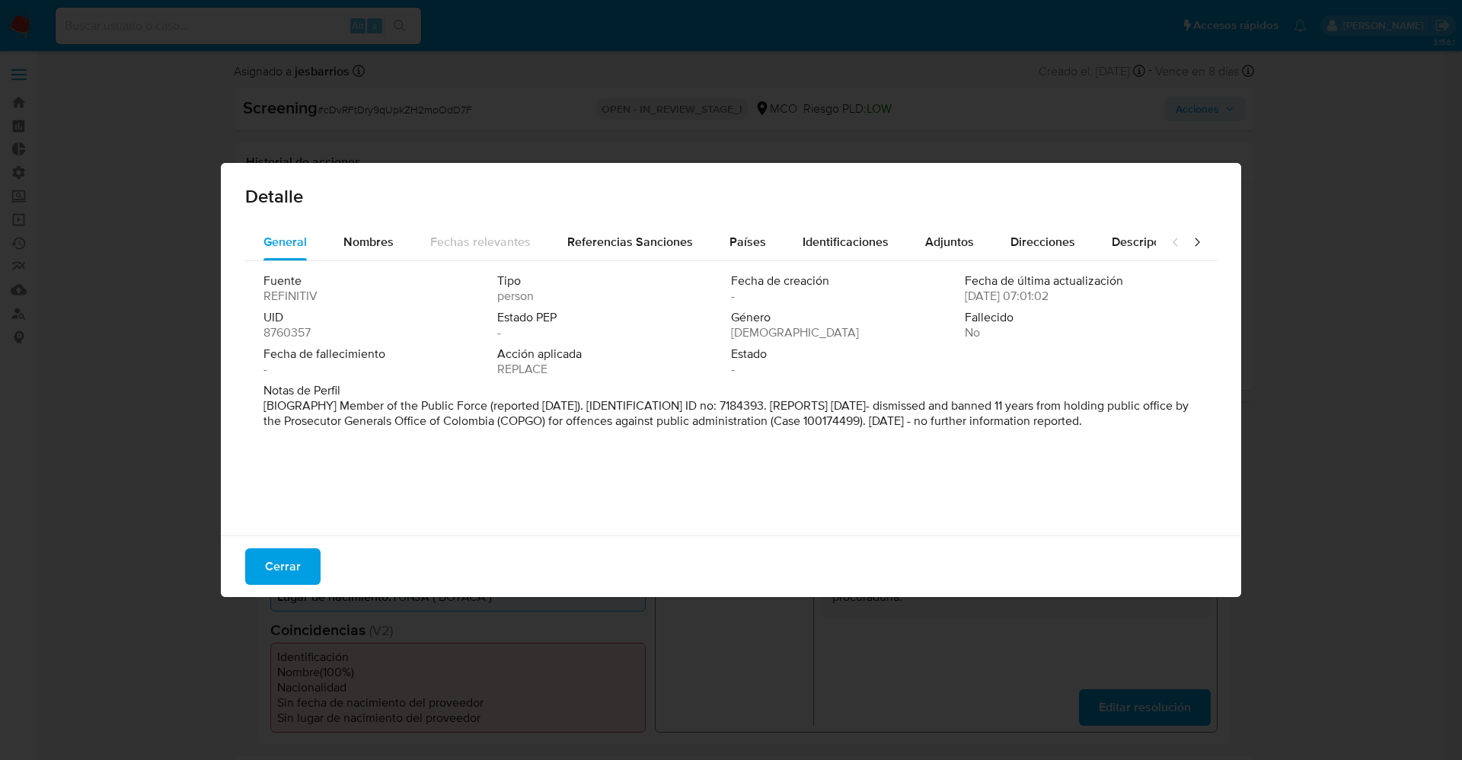
drag, startPoint x: 264, startPoint y: 404, endPoint x: 338, endPoint y: 443, distance: 83.5
click at [338, 429] on p "[BIOGRAPHY] Member of the Public Force (reported Aug 2022). [IDENTIFICATION] ID…" at bounding box center [730, 413] width 932 height 30
drag, startPoint x: 986, startPoint y: 351, endPoint x: 1014, endPoint y: 354, distance: 28.3
click at [992, 351] on div "Fuente REFINITIV Tipo persona Fecha de creación - Fecha de última actualización…" at bounding box center [731, 328] width 935 height 110
drag, startPoint x: 1093, startPoint y: 407, endPoint x: 1041, endPoint y: 426, distance: 55.4
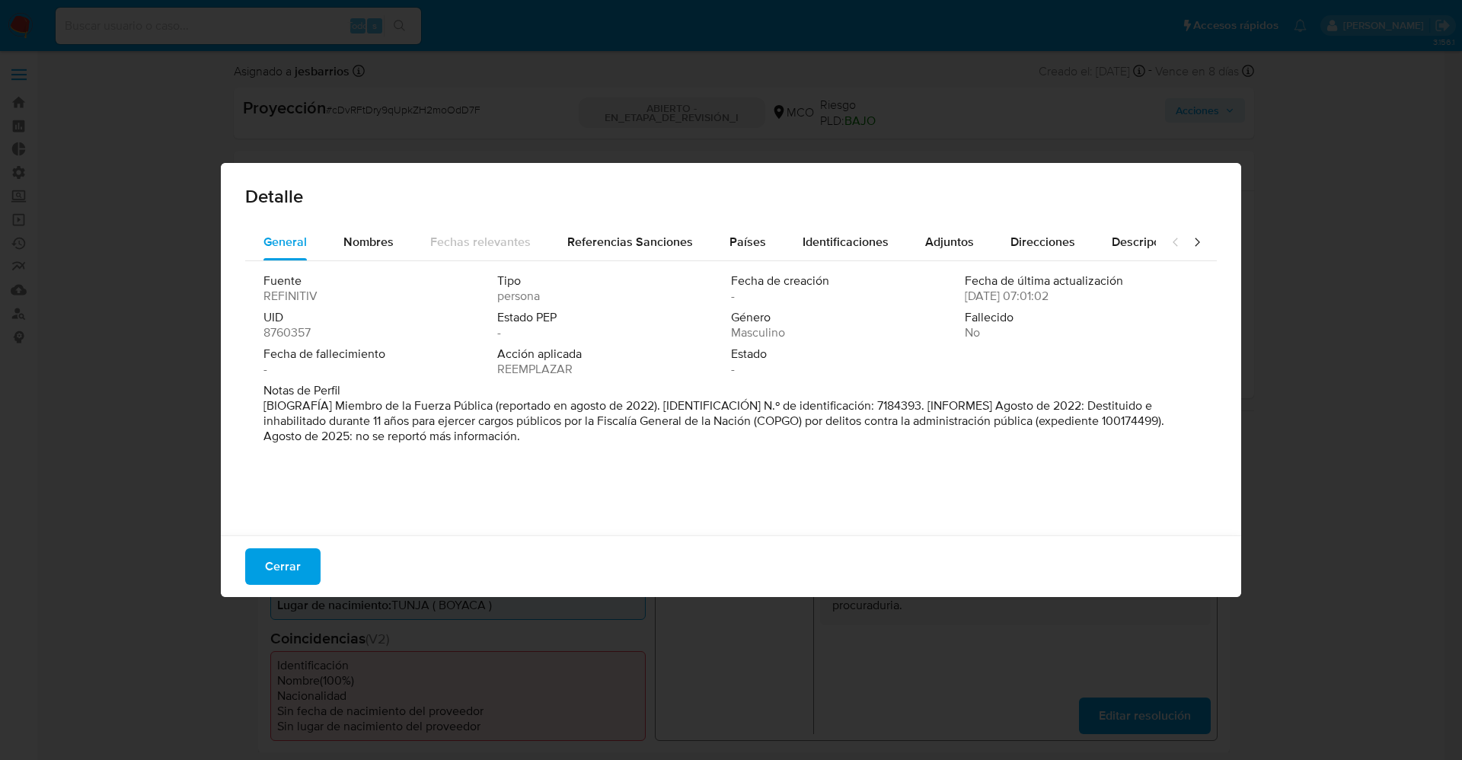
click at [1041, 426] on font "[BIOGRAFÍA] Miembro de la Fuerza Pública (reportado en agosto de 2022). [IDENTI…" at bounding box center [714, 421] width 901 height 48
click at [292, 554] on font "Cerrar" at bounding box center [283, 566] width 36 height 37
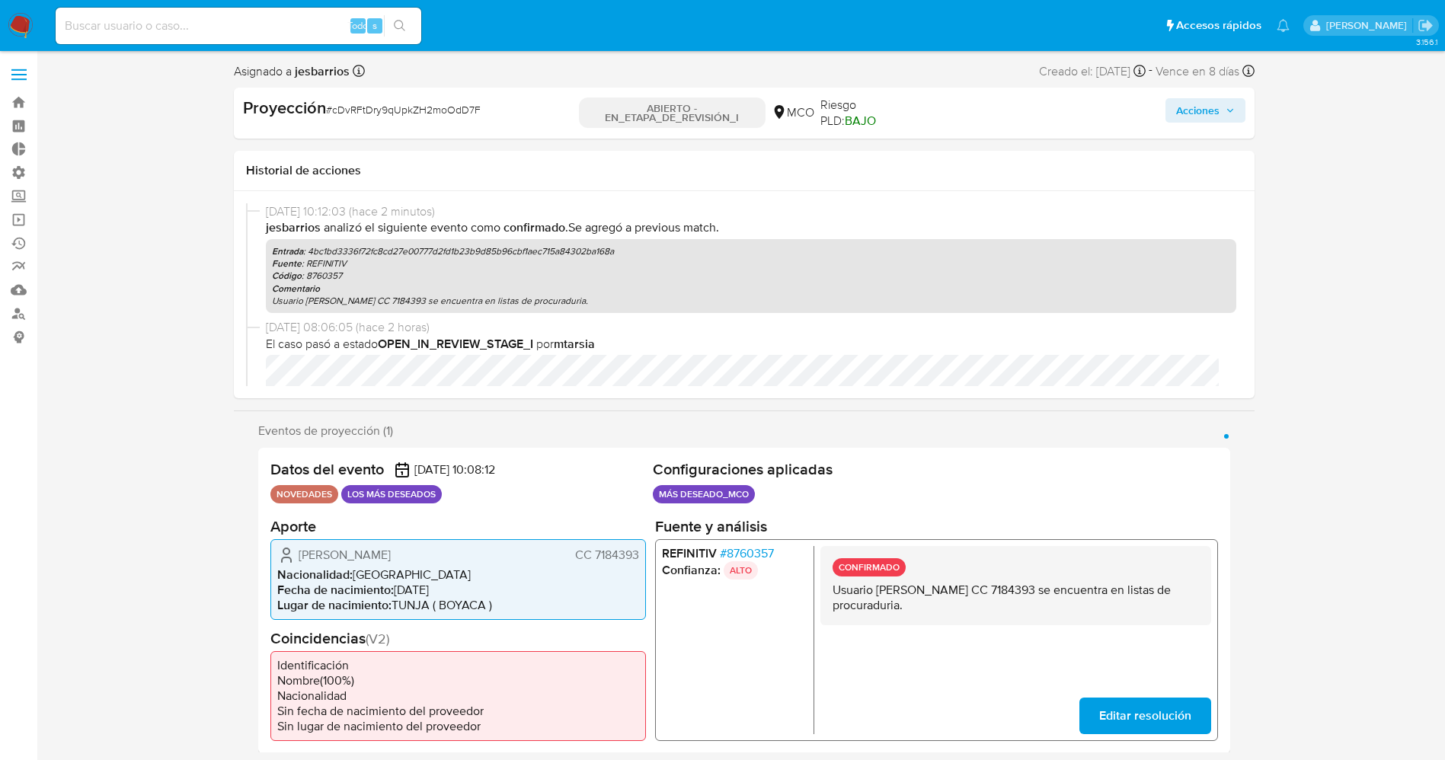
click at [1223, 102] on span "Acciones" at bounding box center [1205, 110] width 59 height 21
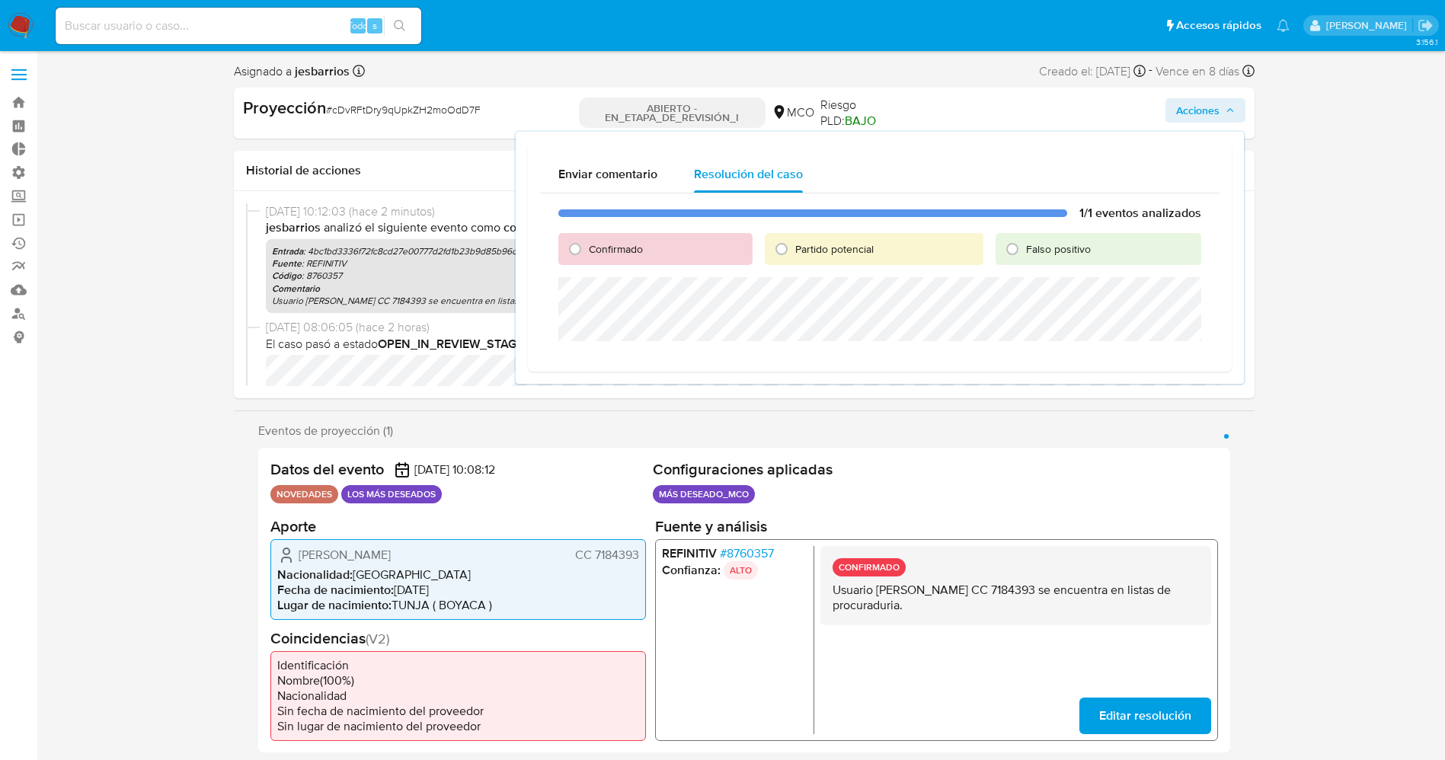
click at [812, 241] on font "Partido potencial" at bounding box center [834, 248] width 78 height 15
click at [794, 241] on input "Partido potencial" at bounding box center [781, 249] width 24 height 24
radio input "true"
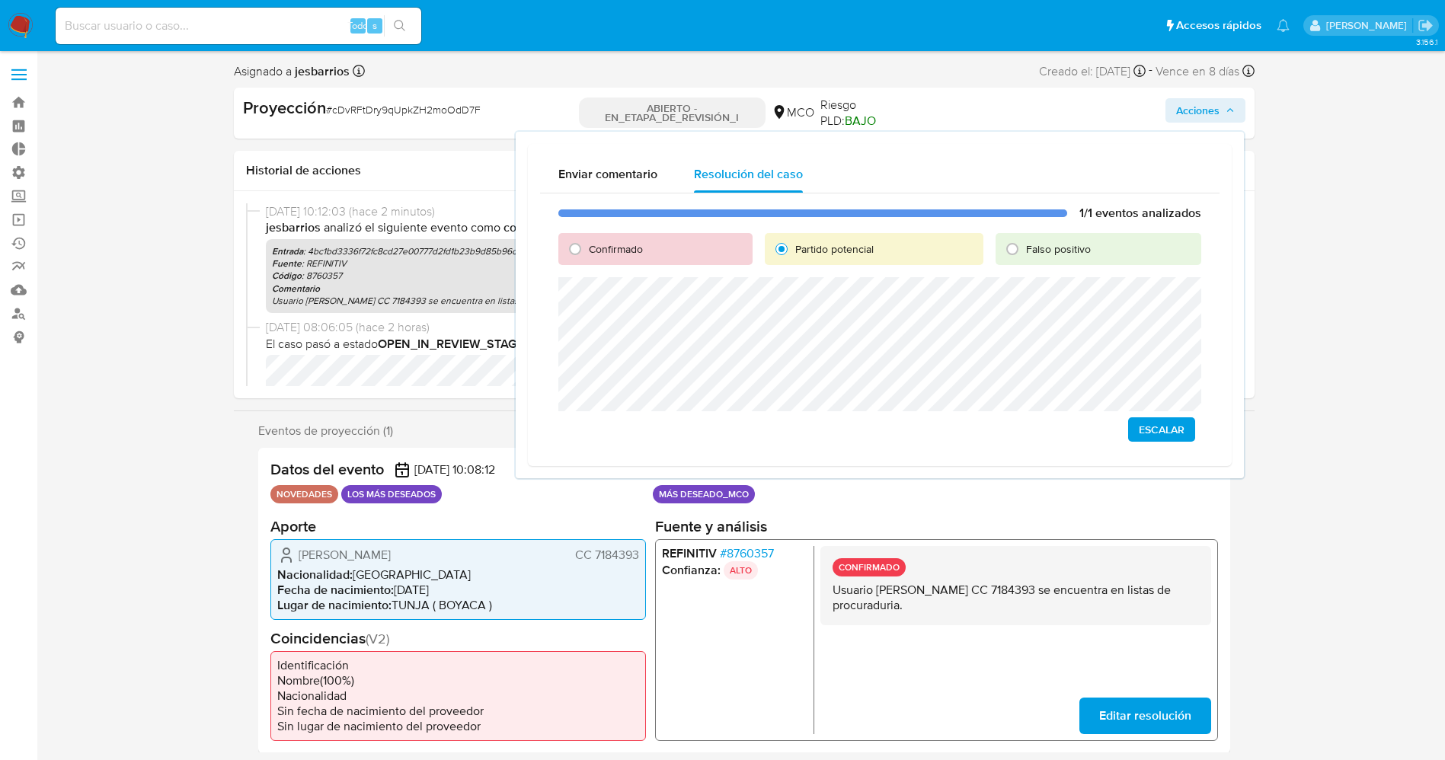
click at [1186, 435] on button "Escalar" at bounding box center [1161, 429] width 67 height 24
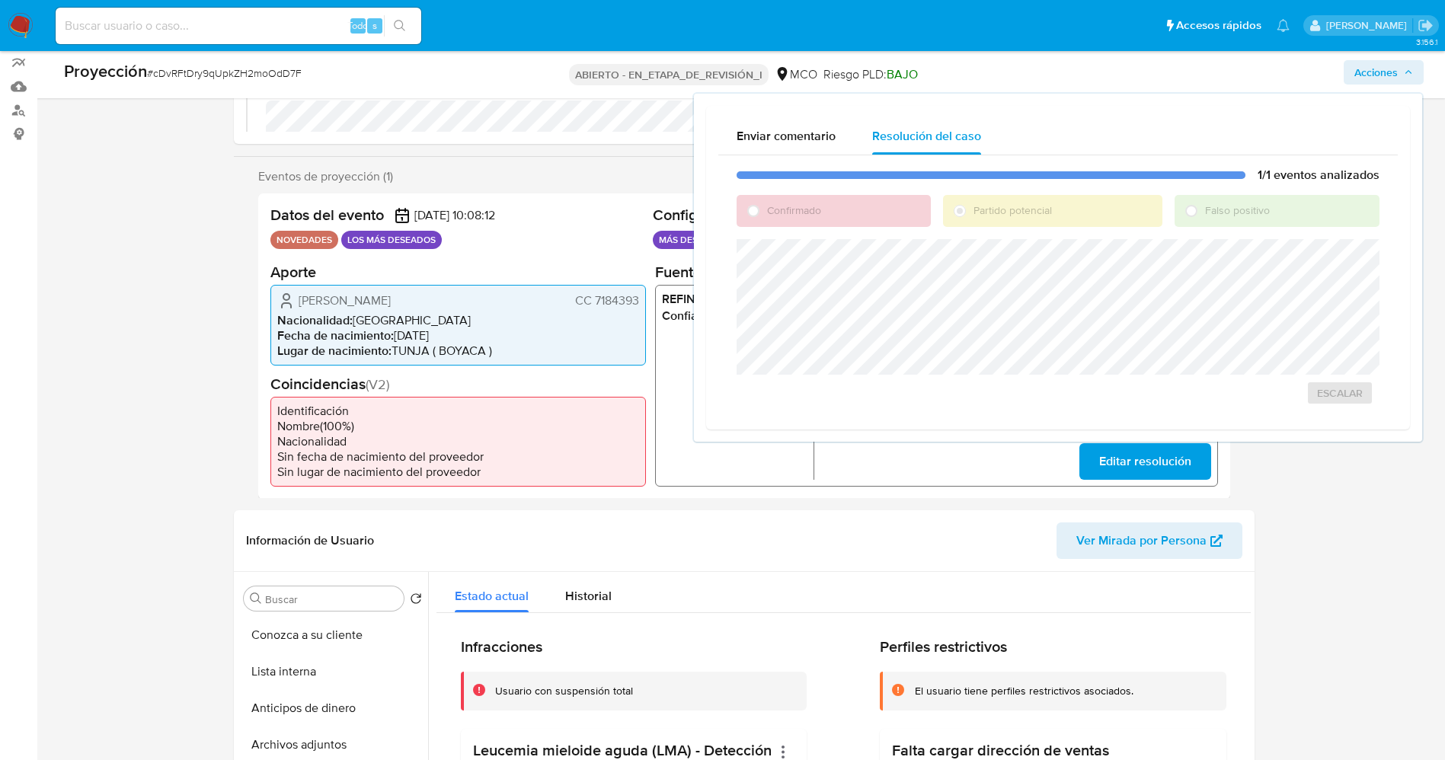
scroll to position [343, 0]
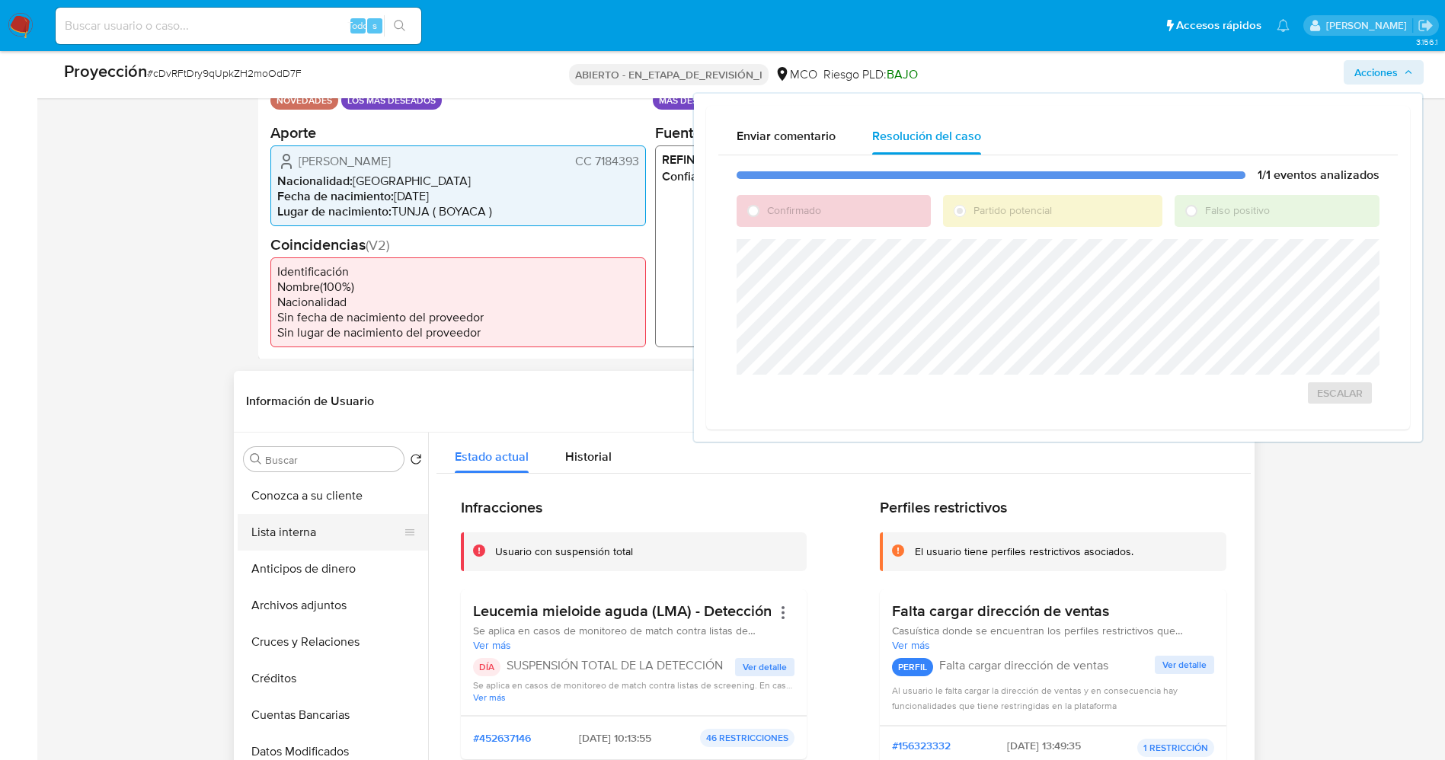
click at [286, 532] on button "Lista interna" at bounding box center [327, 532] width 178 height 37
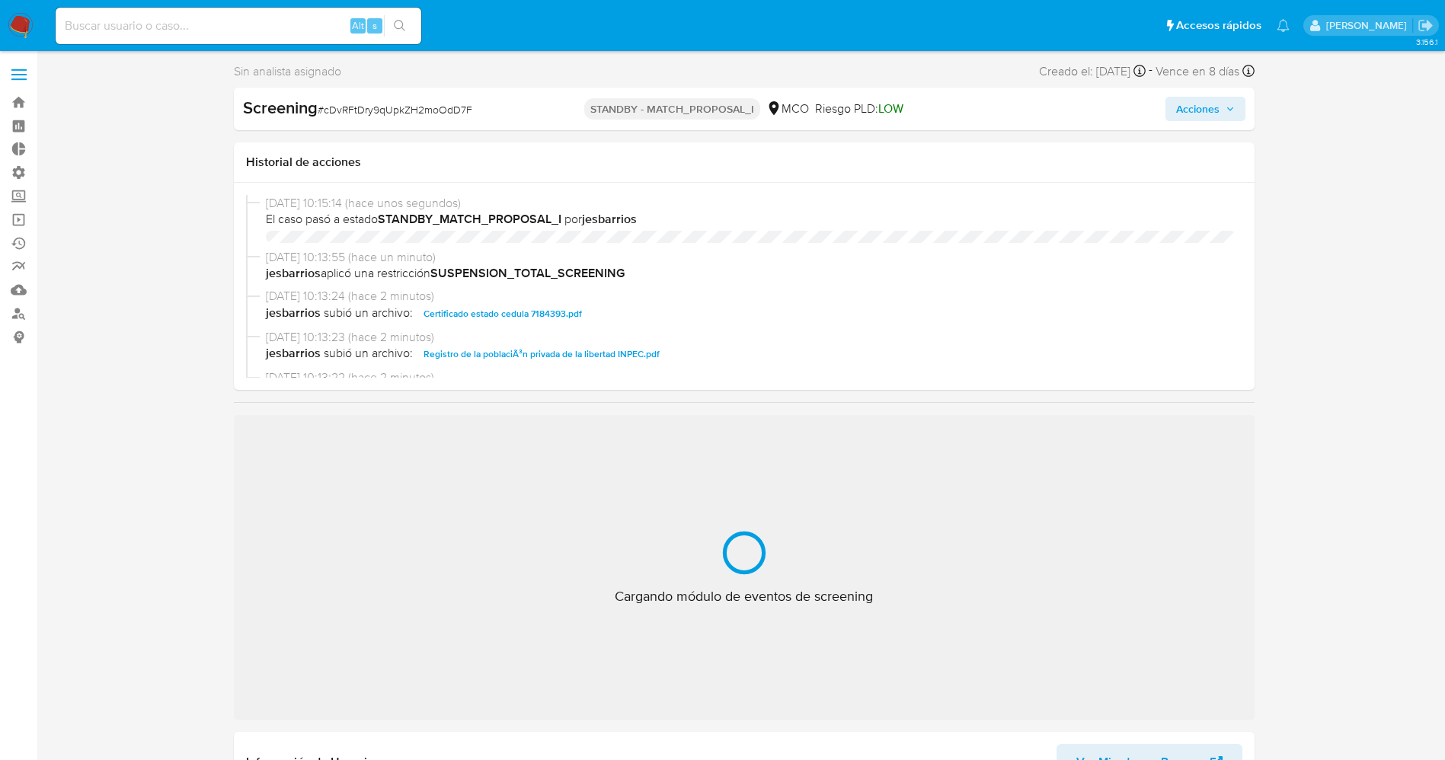
select select "10"
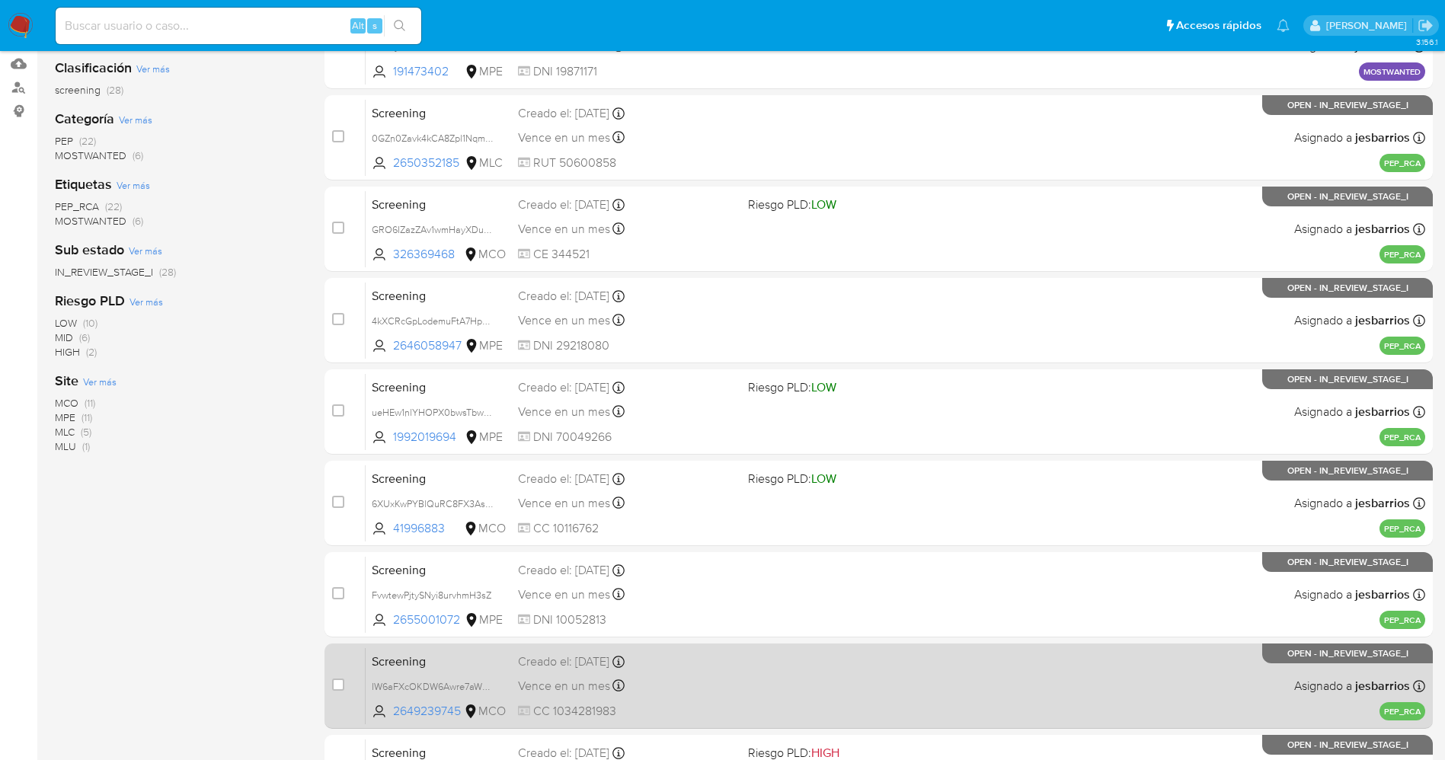
scroll to position [442, 0]
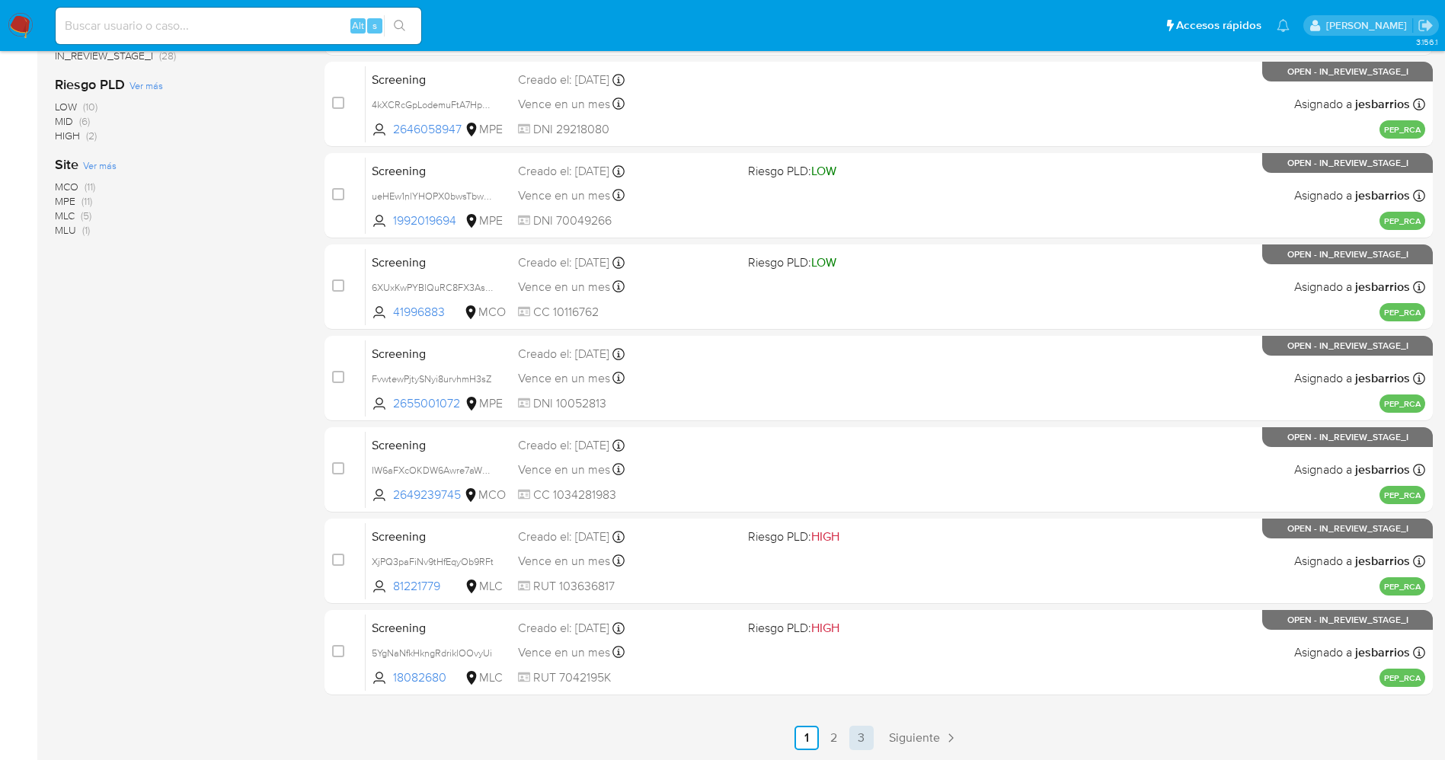
click at [858, 733] on link "3" at bounding box center [861, 738] width 24 height 24
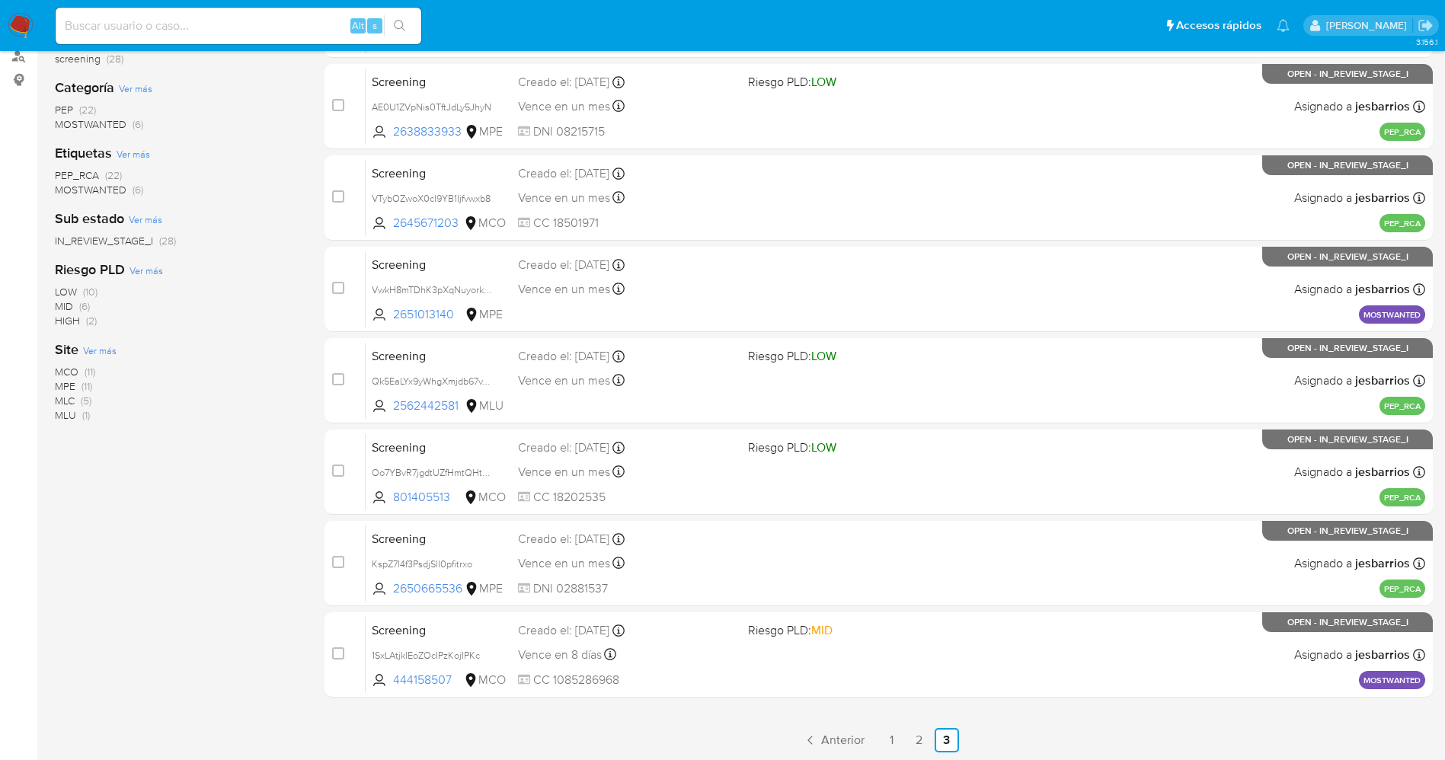
scroll to position [260, 0]
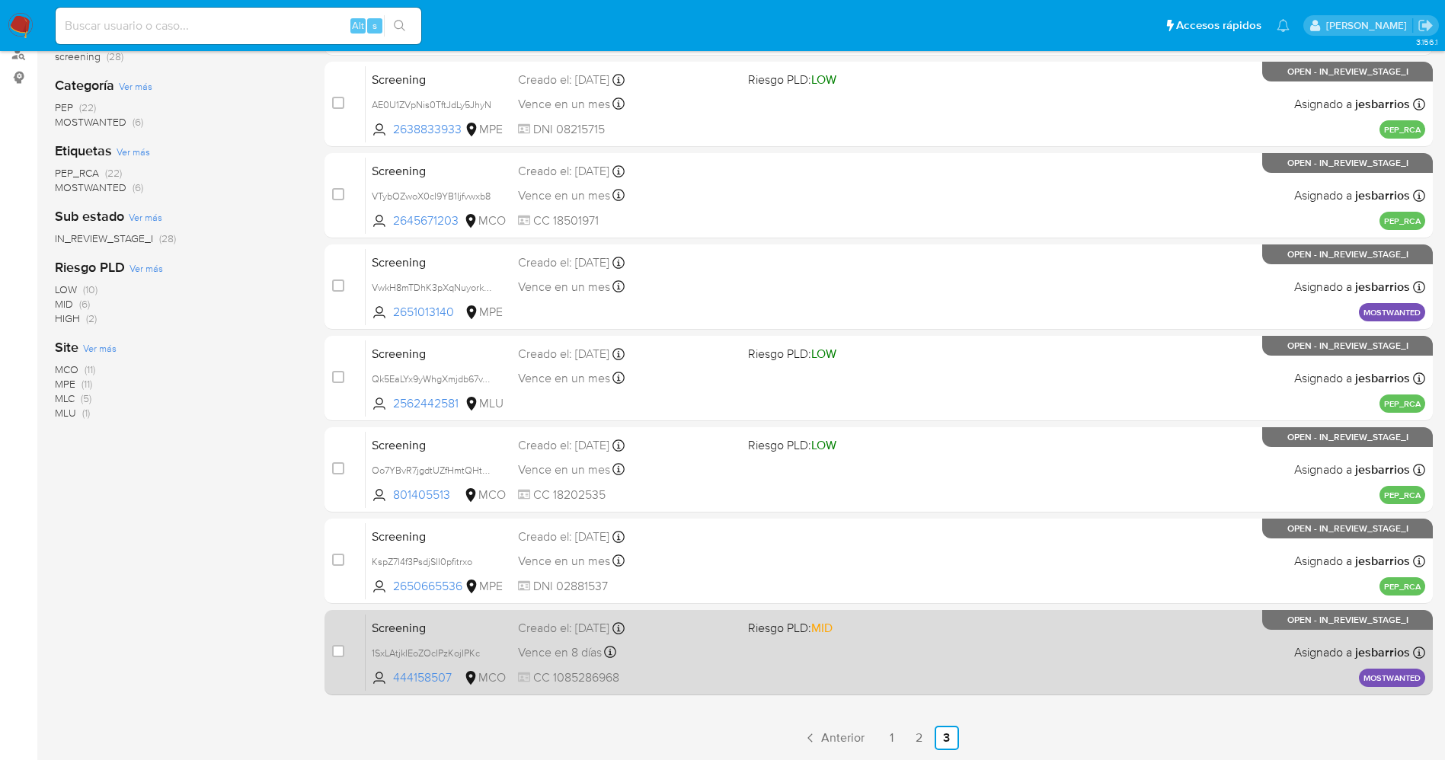
click at [799, 650] on div "Screening 1SxLAtjkIEoZOcIPzKojIPKc 444158507 MCO Riesgo PLD: MID Creado el: 28/…" at bounding box center [895, 652] width 1059 height 77
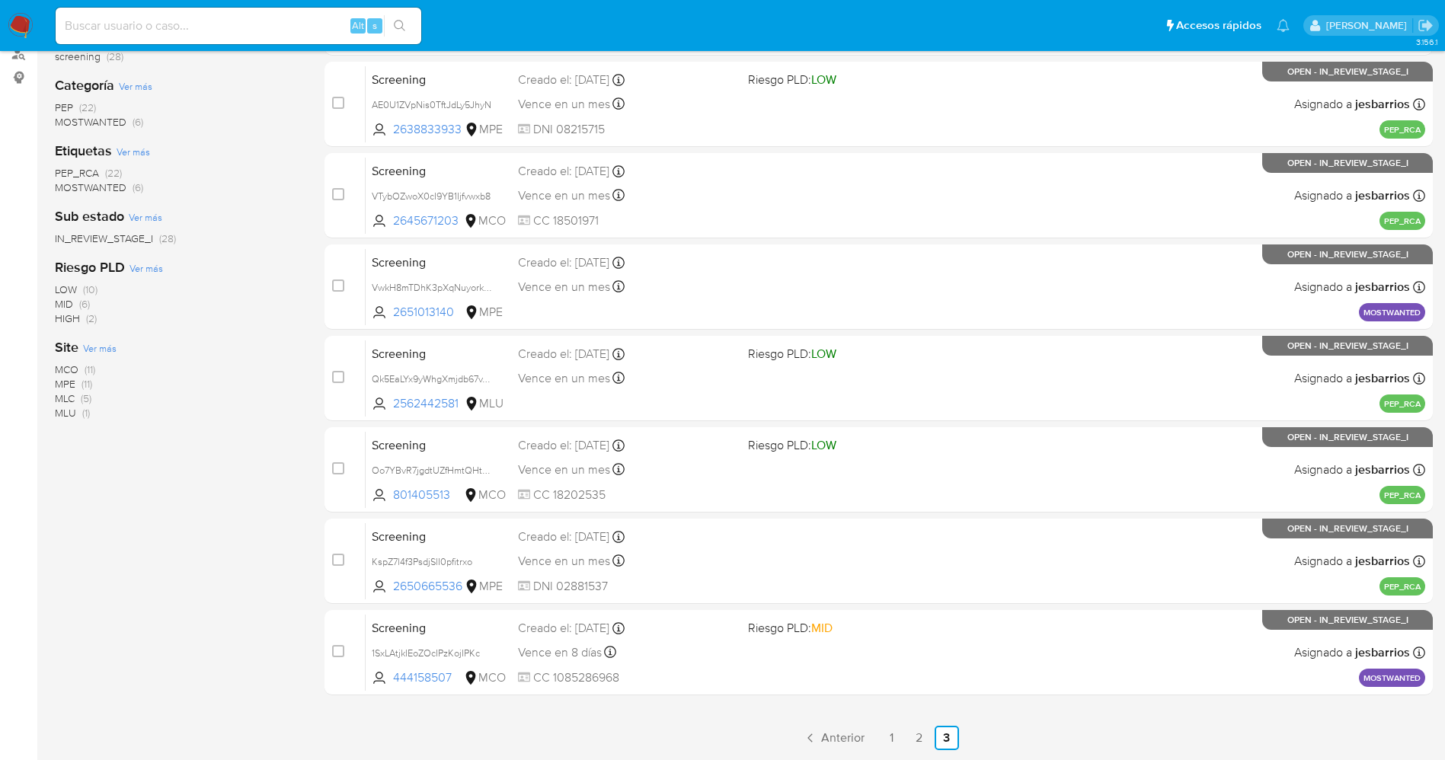
scroll to position [0, 0]
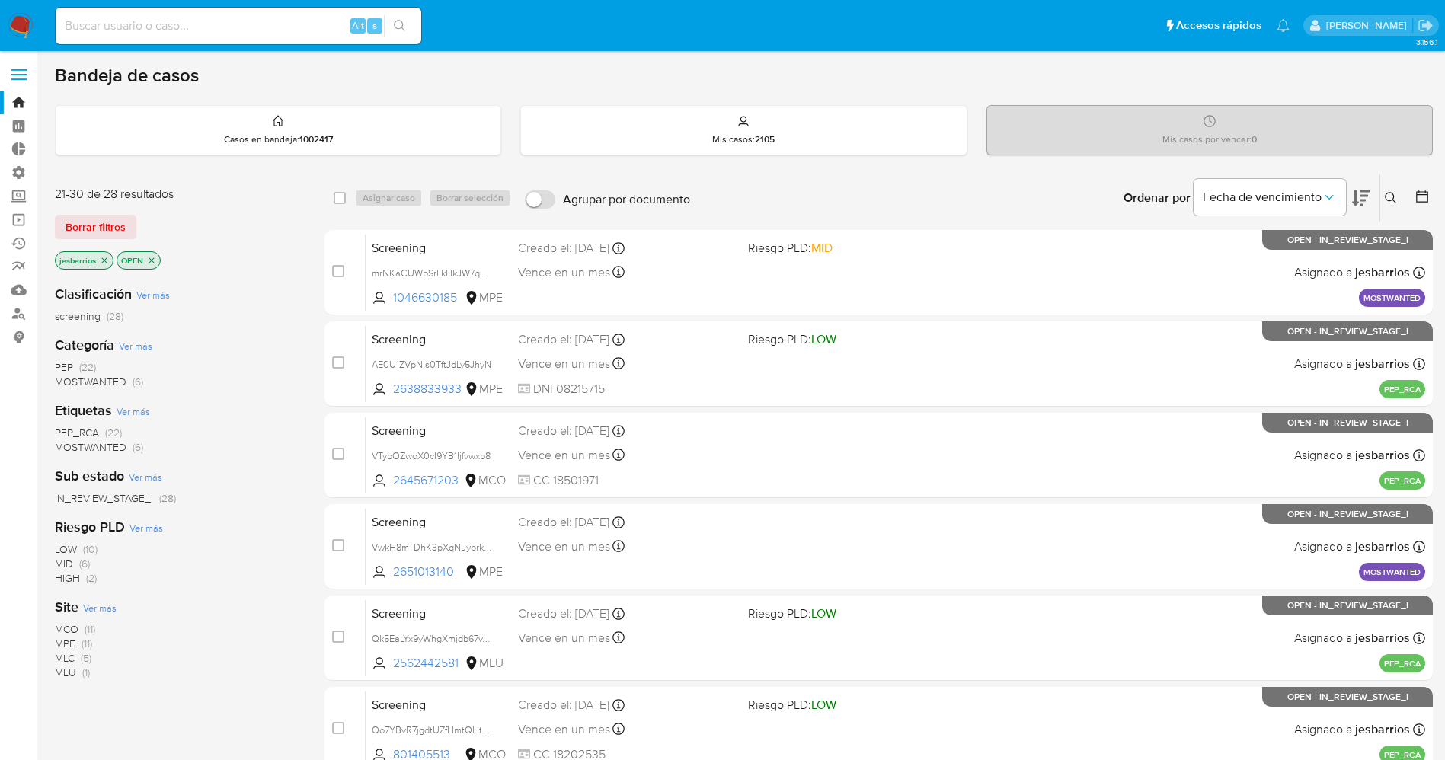
click at [19, 25] on img at bounding box center [21, 26] width 26 height 26
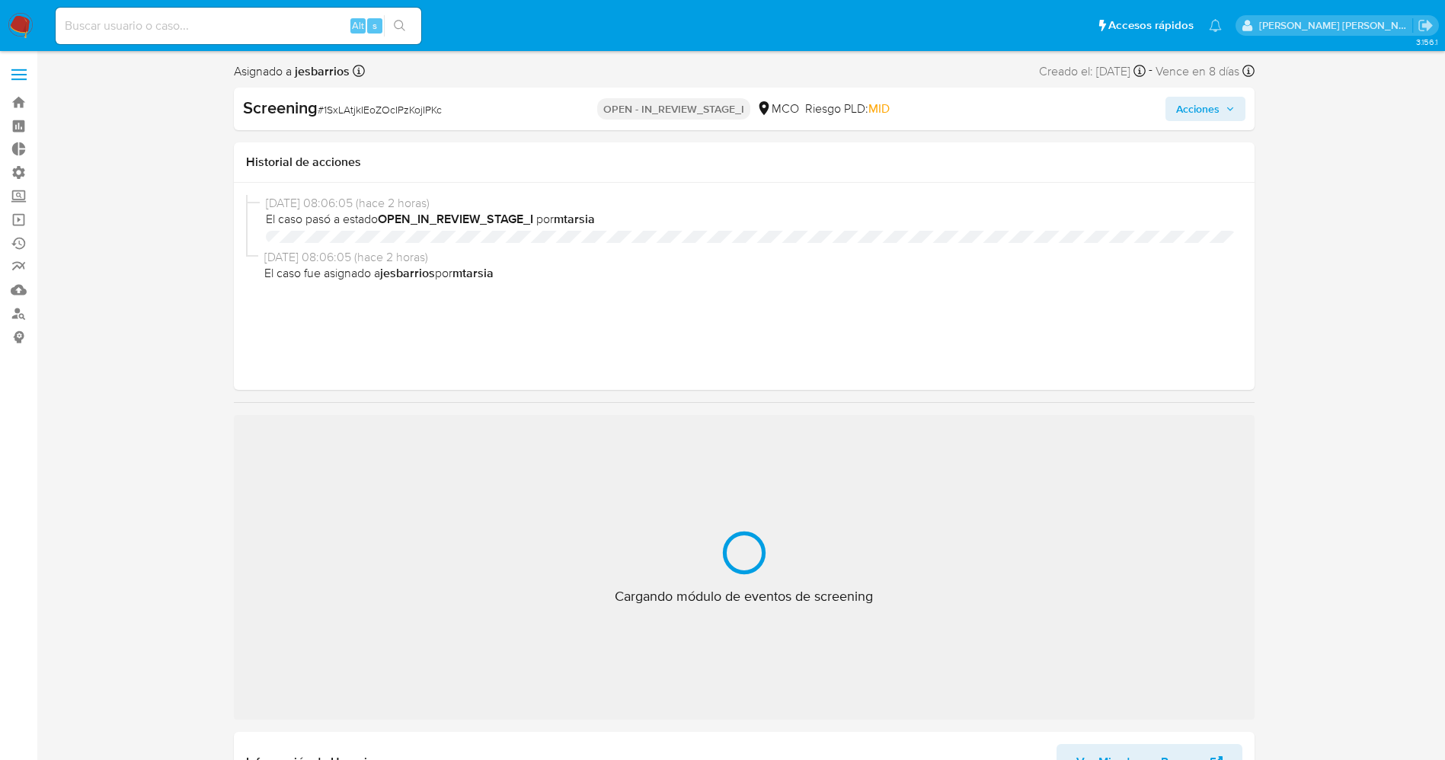
select select "10"
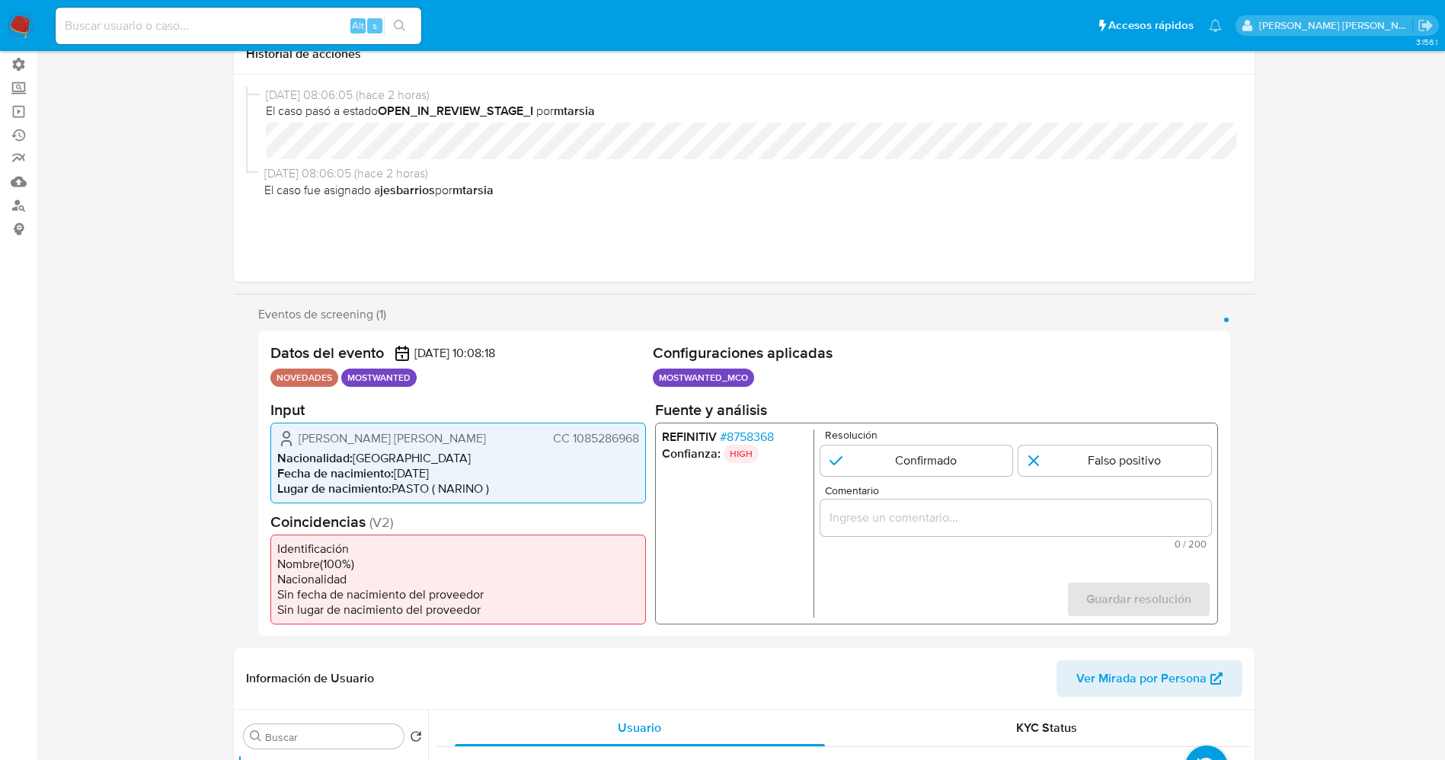
scroll to position [228, 0]
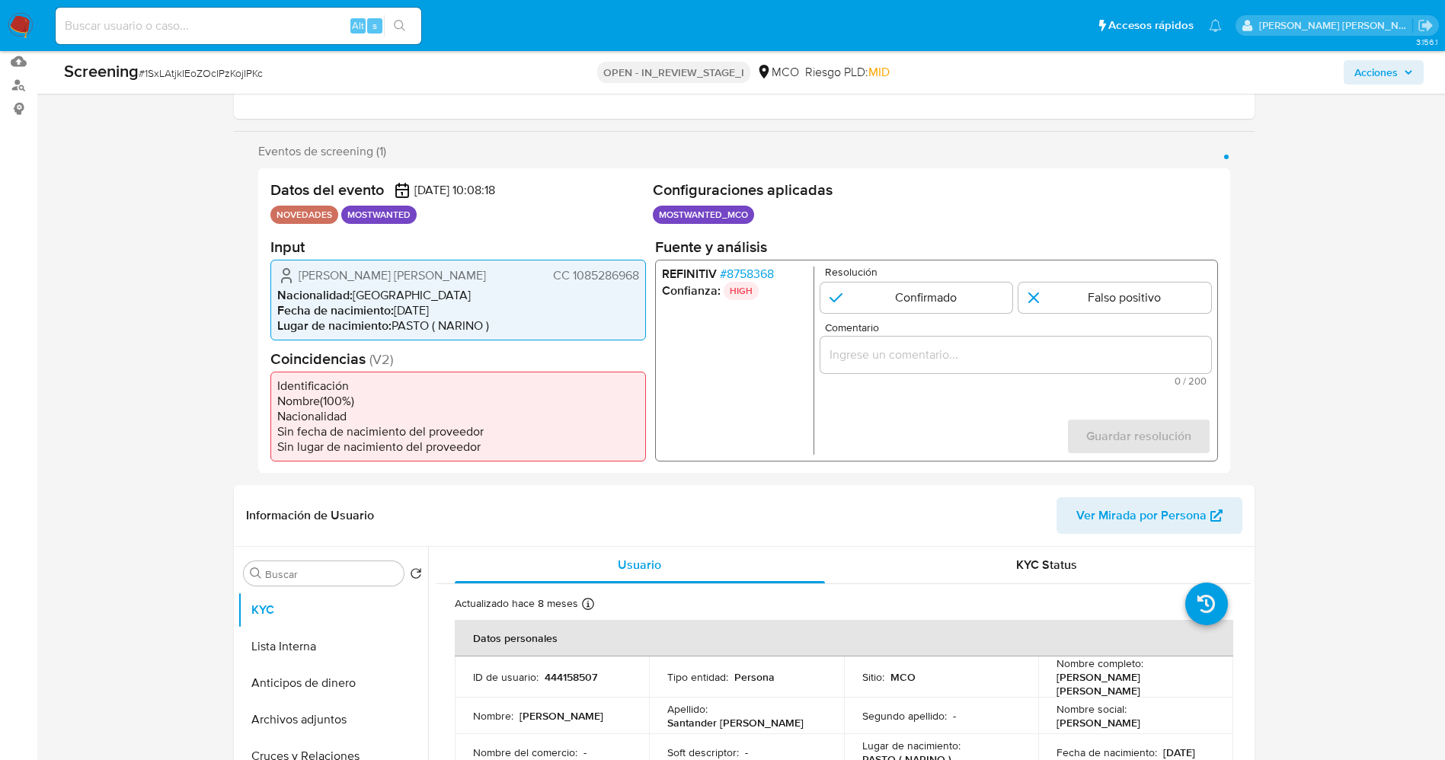
click at [760, 273] on span "# 8758368" at bounding box center [746, 273] width 54 height 15
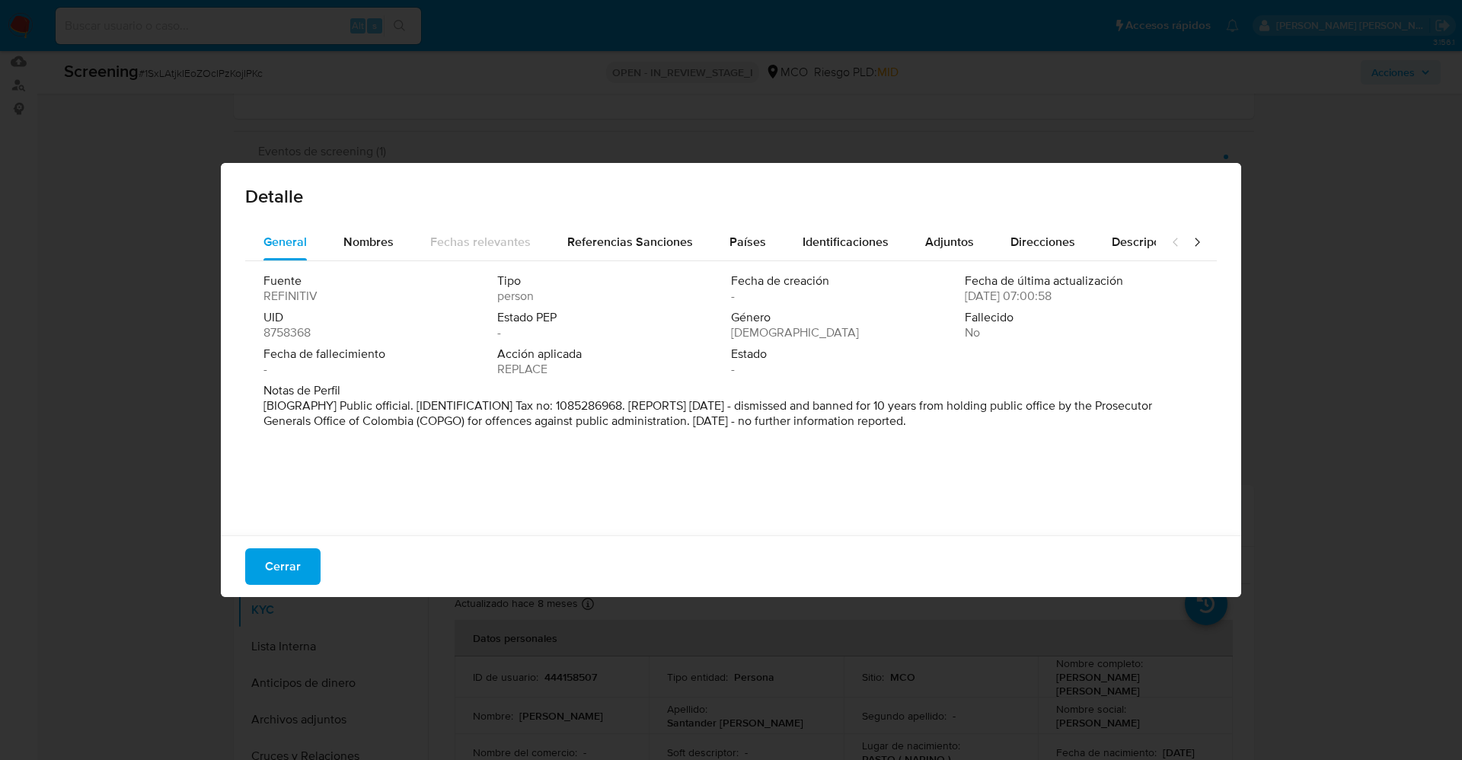
drag, startPoint x: 388, startPoint y: 399, endPoint x: 1030, endPoint y: 444, distance: 644.4
click at [1030, 444] on div "Fuente REFINITIV Tipo person Fecha de creación - Fecha de última actualización …" at bounding box center [731, 394] width 972 height 267
click at [299, 577] on button "Cerrar" at bounding box center [282, 566] width 75 height 37
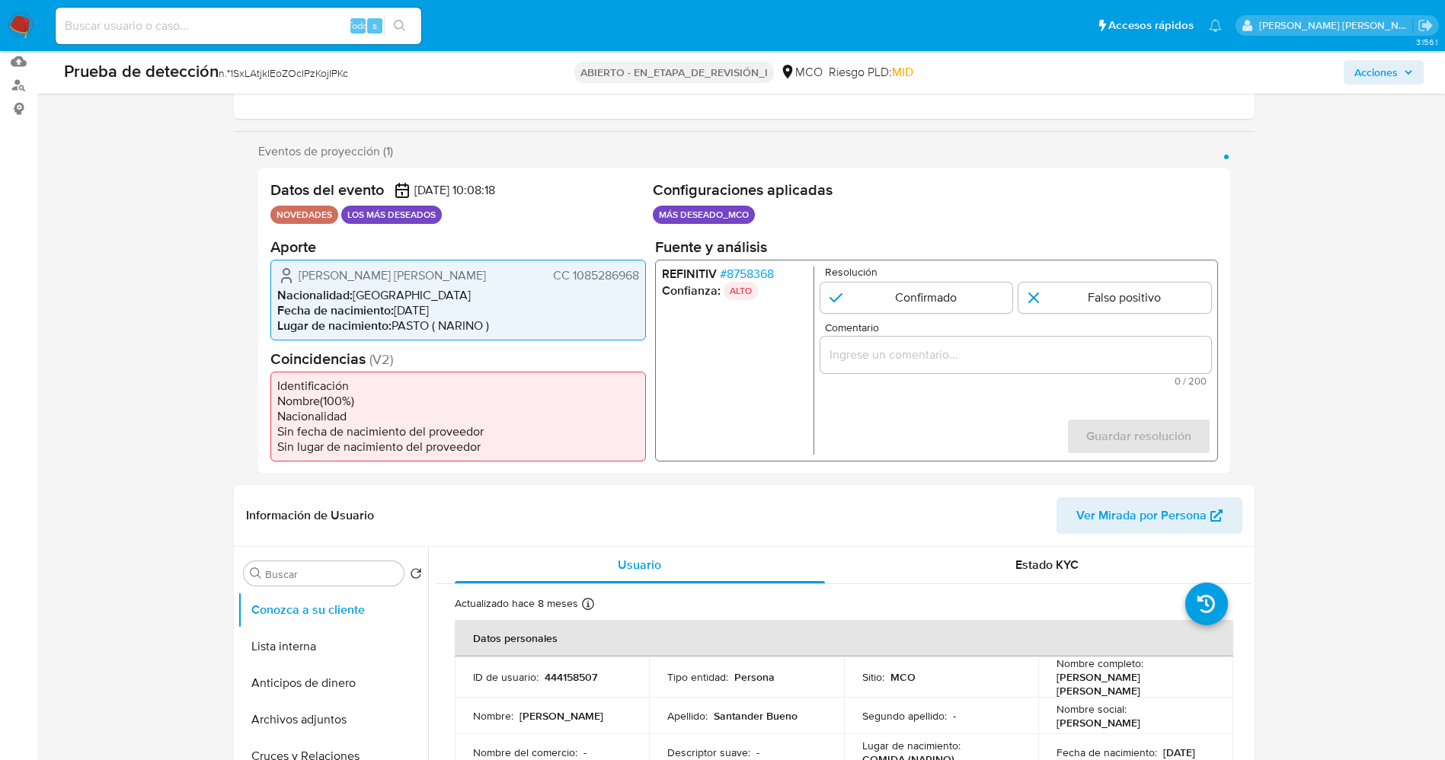
drag, startPoint x: 565, startPoint y: 272, endPoint x: 639, endPoint y: 273, distance: 73.9
click at [639, 273] on div "Carlos Eduardo Santander Pabon CC 1085286968 Nacionalidad : Colombia Fecha de n…" at bounding box center [457, 299] width 375 height 81
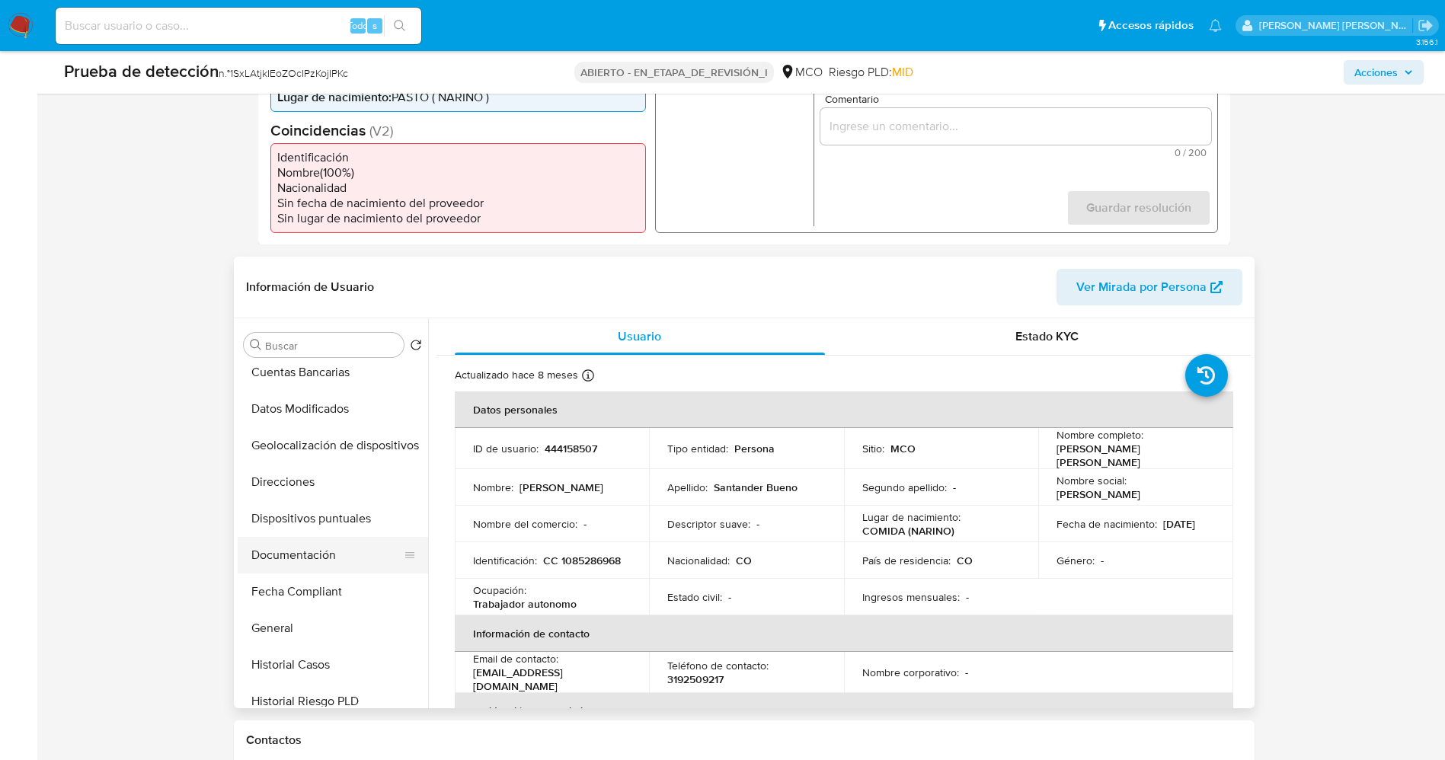
click at [305, 555] on button "Documentación" at bounding box center [327, 555] width 178 height 37
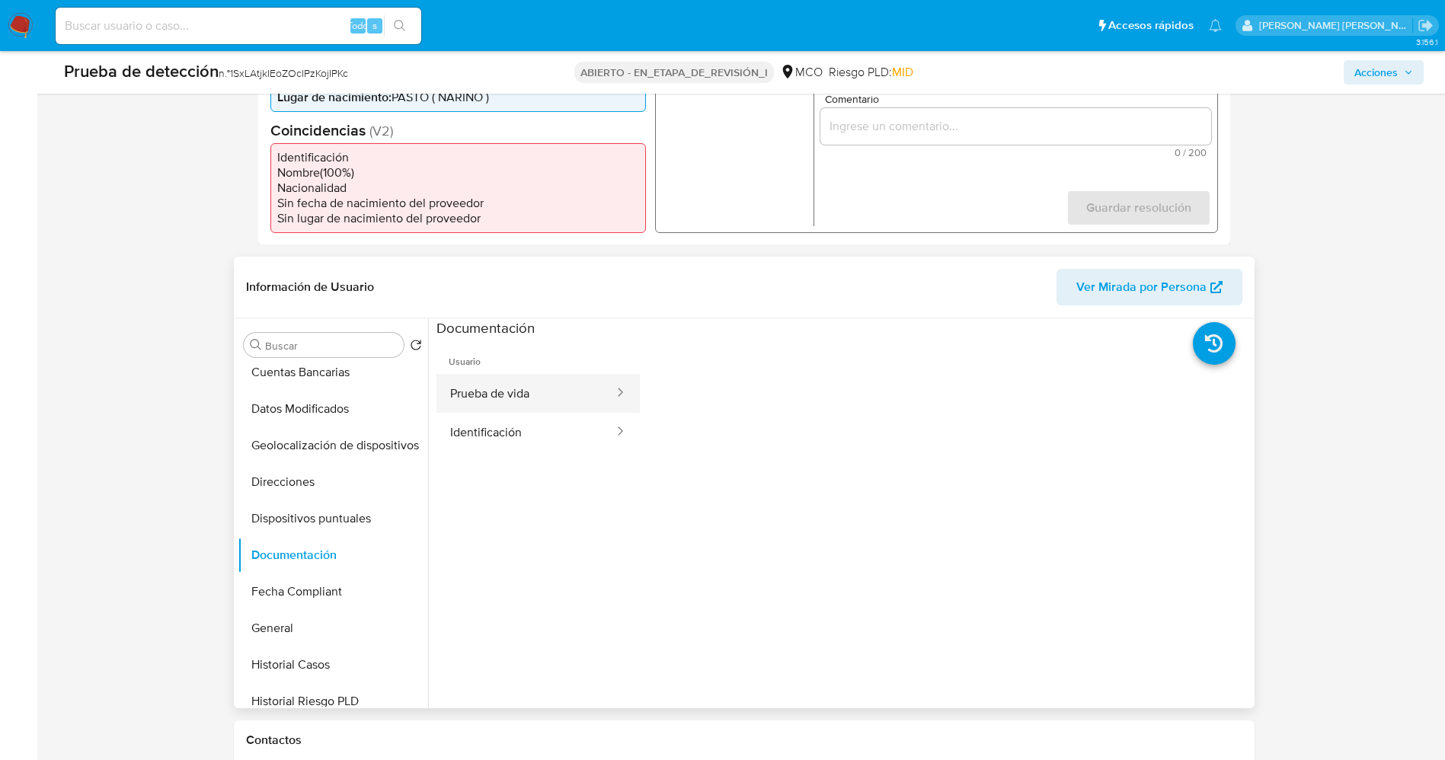
click at [502, 394] on button "Prueba de vida" at bounding box center [525, 393] width 179 height 39
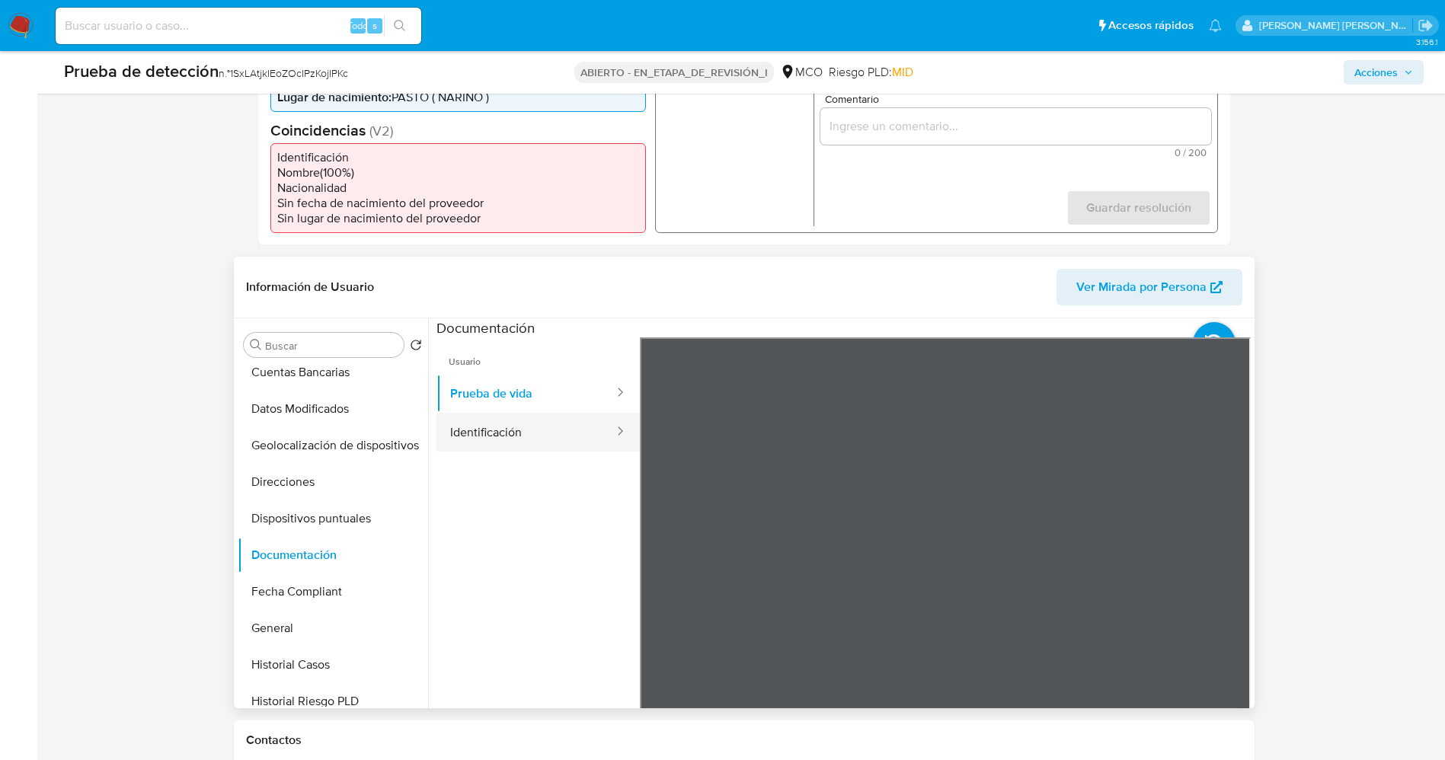
click at [478, 422] on button "Identificación" at bounding box center [525, 432] width 179 height 39
click at [1228, 578] on icon at bounding box center [1231, 585] width 30 height 30
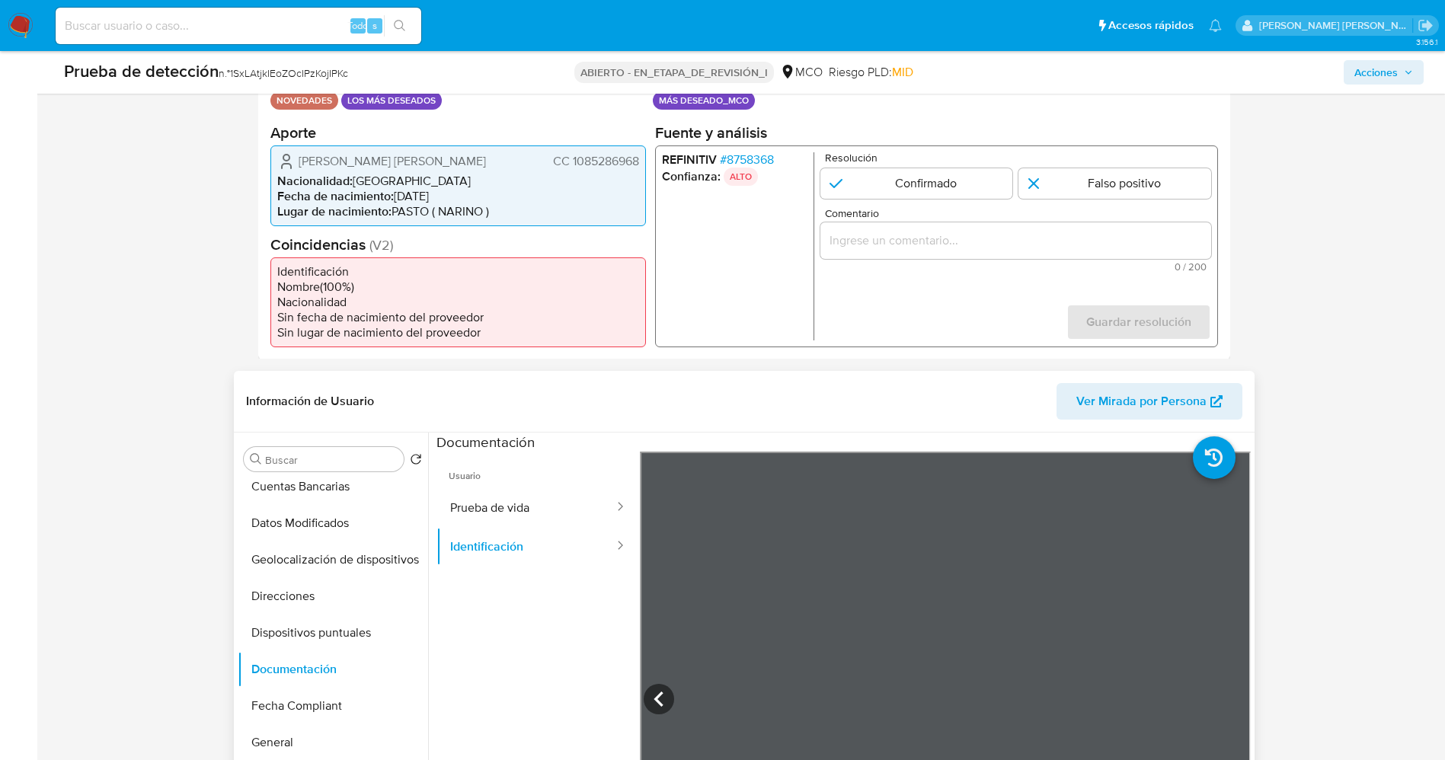
drag, startPoint x: 570, startPoint y: 159, endPoint x: 635, endPoint y: 158, distance: 65.5
click at [641, 158] on div "Carlos Eduardo Santander Pabon CC 1085286968 Nacionalidad : Colombia Fecha de n…" at bounding box center [457, 185] width 375 height 81
drag, startPoint x: 329, startPoint y: 151, endPoint x: 484, endPoint y: 152, distance: 155.4
click at [487, 152] on div "Carlos Eduardo Santander Pabon CC 1085286968" at bounding box center [458, 161] width 362 height 18
drag, startPoint x: 569, startPoint y: 163, endPoint x: 644, endPoint y: 156, distance: 75.7
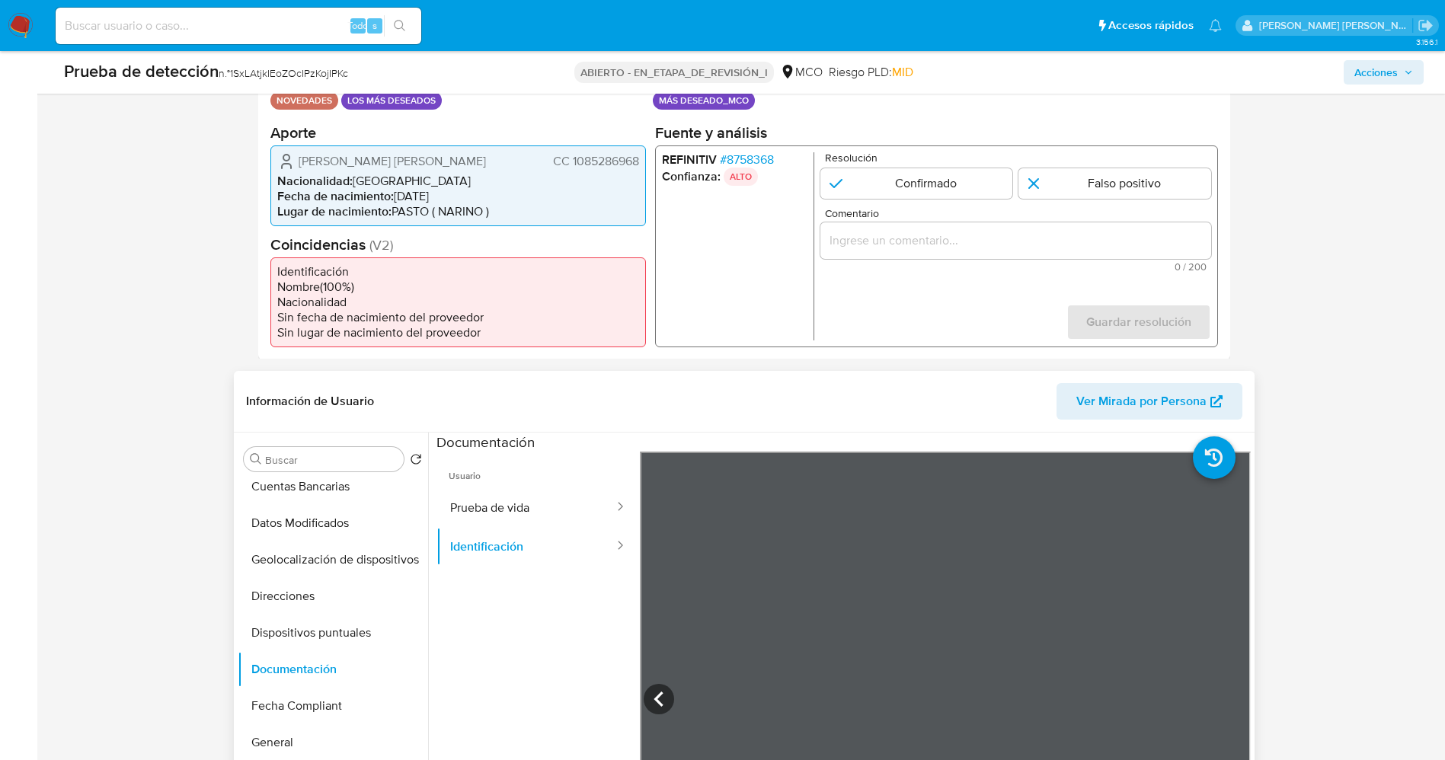
click at [646, 157] on div "Datos del evento 28/08/2025 10:08:18 NOVEDADES LOS MÁS DESEADOS Configuraciones…" at bounding box center [744, 206] width 972 height 305
drag, startPoint x: 290, startPoint y: 165, endPoint x: 419, endPoint y: 168, distance: 128.8
click at [481, 168] on div "Carlos Eduardo Santander Pabon CC 1085286968" at bounding box center [458, 161] width 362 height 18
click at [462, 177] on li "Nacionalidad : Colombia" at bounding box center [458, 180] width 362 height 15
drag, startPoint x: 286, startPoint y: 156, endPoint x: 625, endPoint y: 157, distance: 338.2
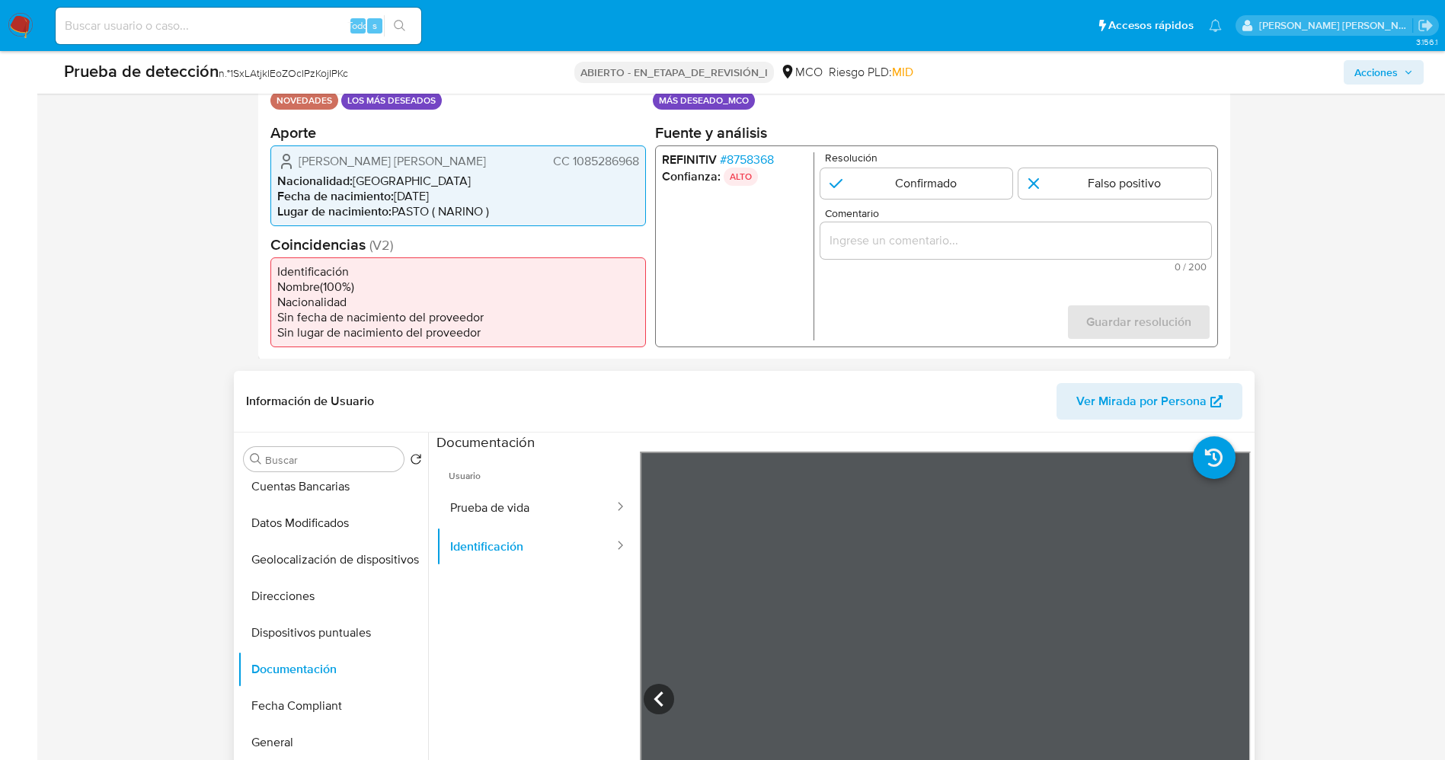
click at [646, 162] on div "Datos del evento 28/08/2025 10:08:18 NOVEDADES LOS MÁS DESEADOS Configuraciones…" at bounding box center [744, 206] width 972 height 305
click at [758, 161] on font "8758368" at bounding box center [749, 159] width 47 height 18
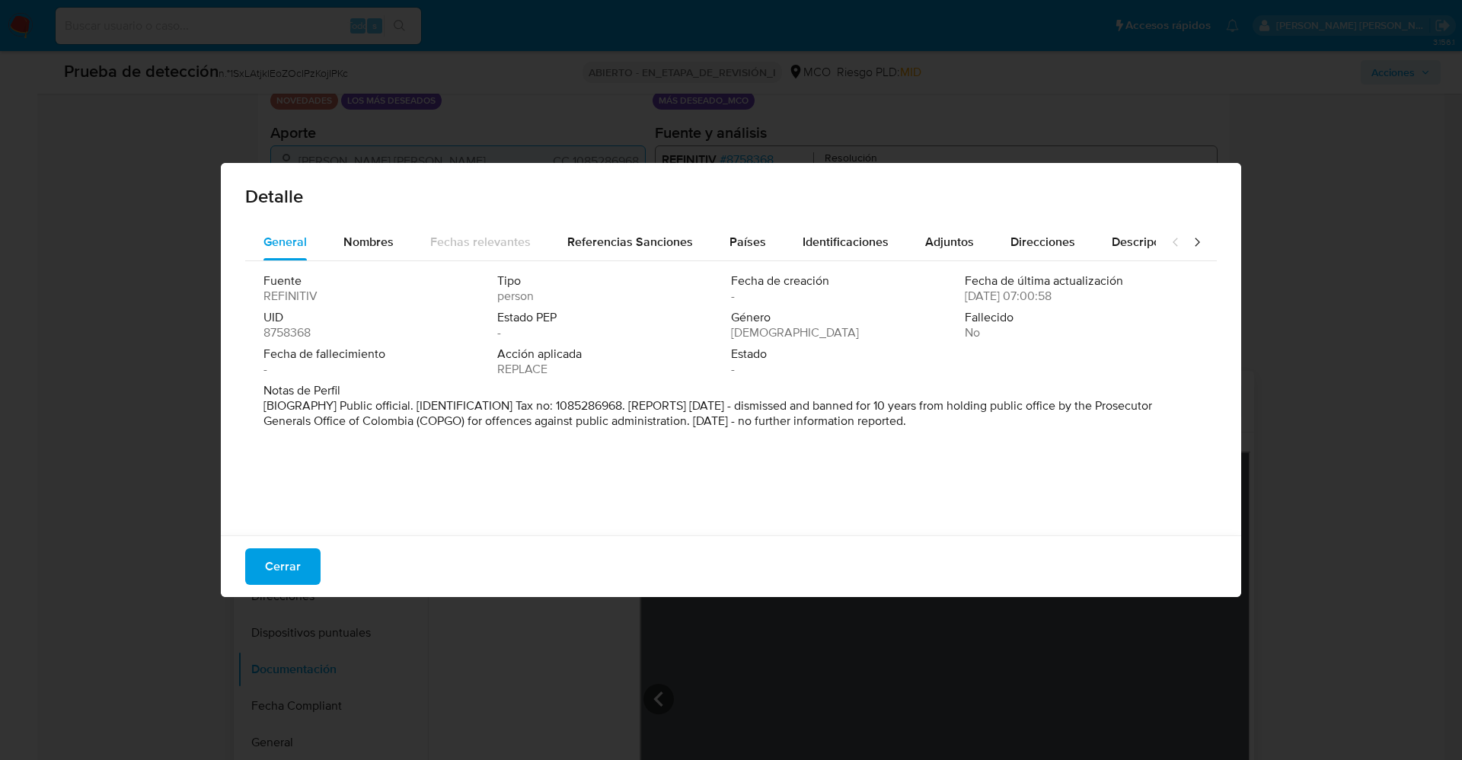
drag, startPoint x: 1030, startPoint y: 441, endPoint x: 886, endPoint y: 442, distance: 144.0
click at [1109, 454] on div "Fuente REFINITIV Tipo person Fecha de creación - Fecha de última actualización …" at bounding box center [731, 394] width 972 height 267
click at [837, 337] on div "Género Masculino" at bounding box center [848, 325] width 234 height 30
drag, startPoint x: 928, startPoint y: 407, endPoint x: 869, endPoint y: 423, distance: 61.5
click at [869, 423] on font "[BIOGRAFÍA] Funcionario público. [IDENTIFICACIÓN] N.º de identificación fiscal:…" at bounding box center [726, 413] width 925 height 33
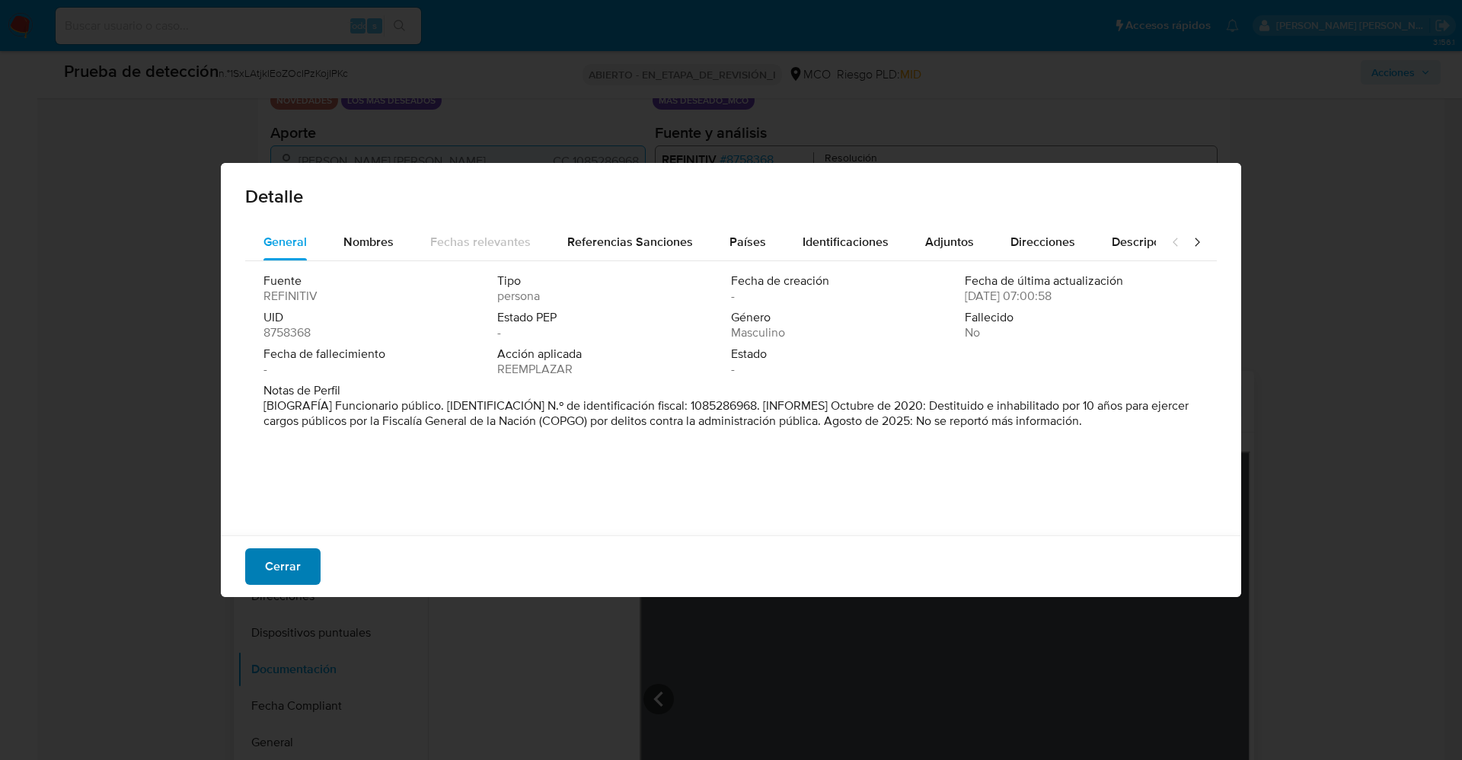
click at [291, 559] on font "Cerrar" at bounding box center [283, 566] width 36 height 37
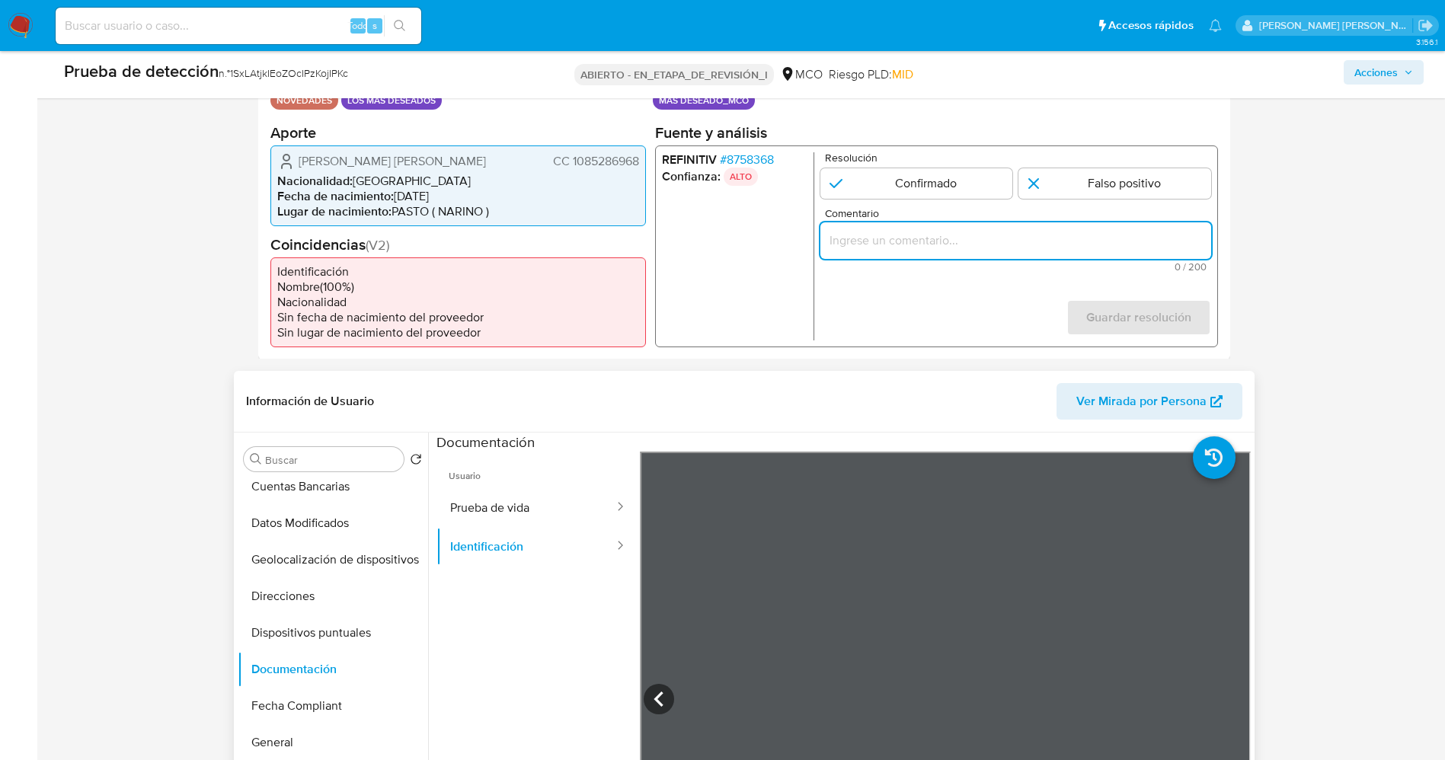
click at [927, 234] on input "Comentario" at bounding box center [1014, 240] width 391 height 20
click at [915, 184] on input "1 de 1" at bounding box center [915, 183] width 193 height 30
radio input "true"
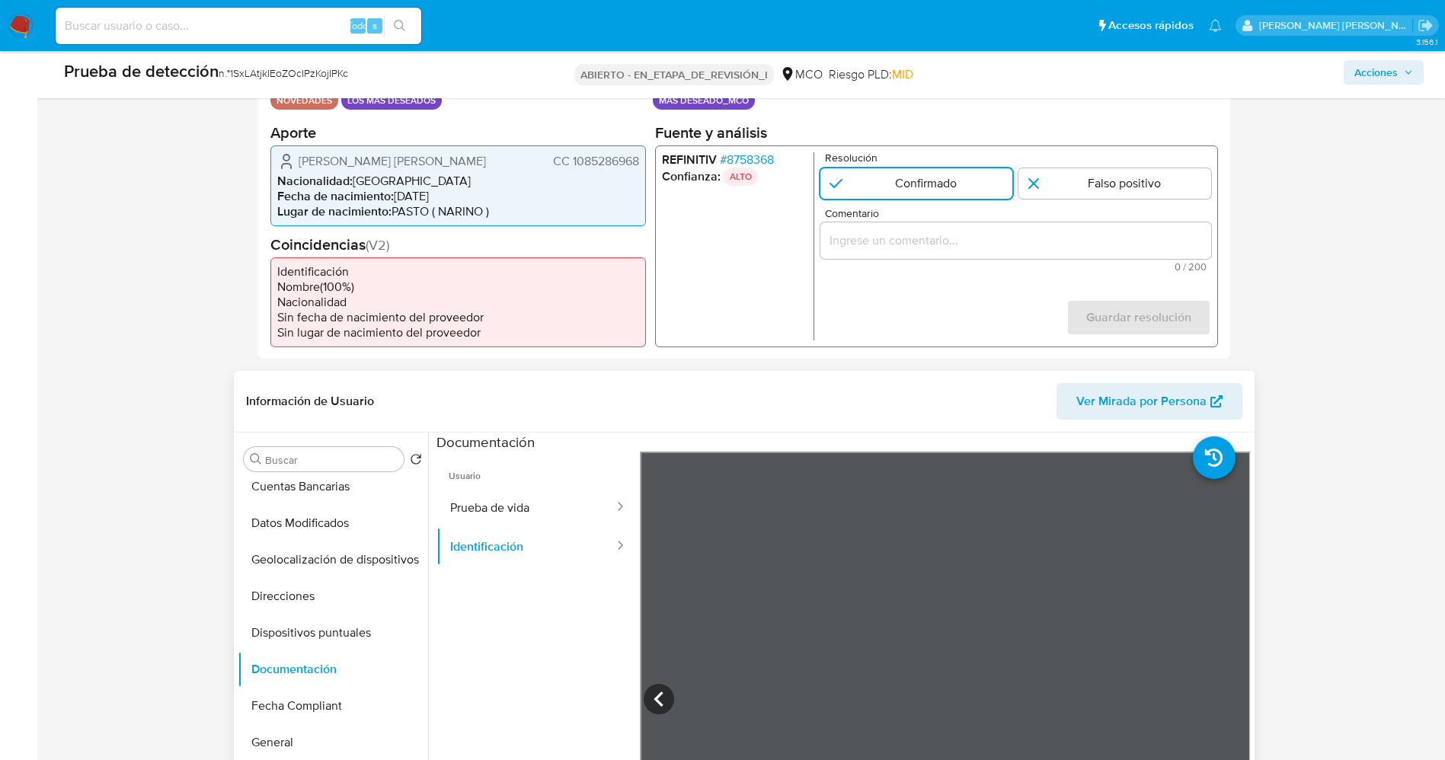
click at [908, 246] on input "Comentario" at bounding box center [1014, 240] width 391 height 20
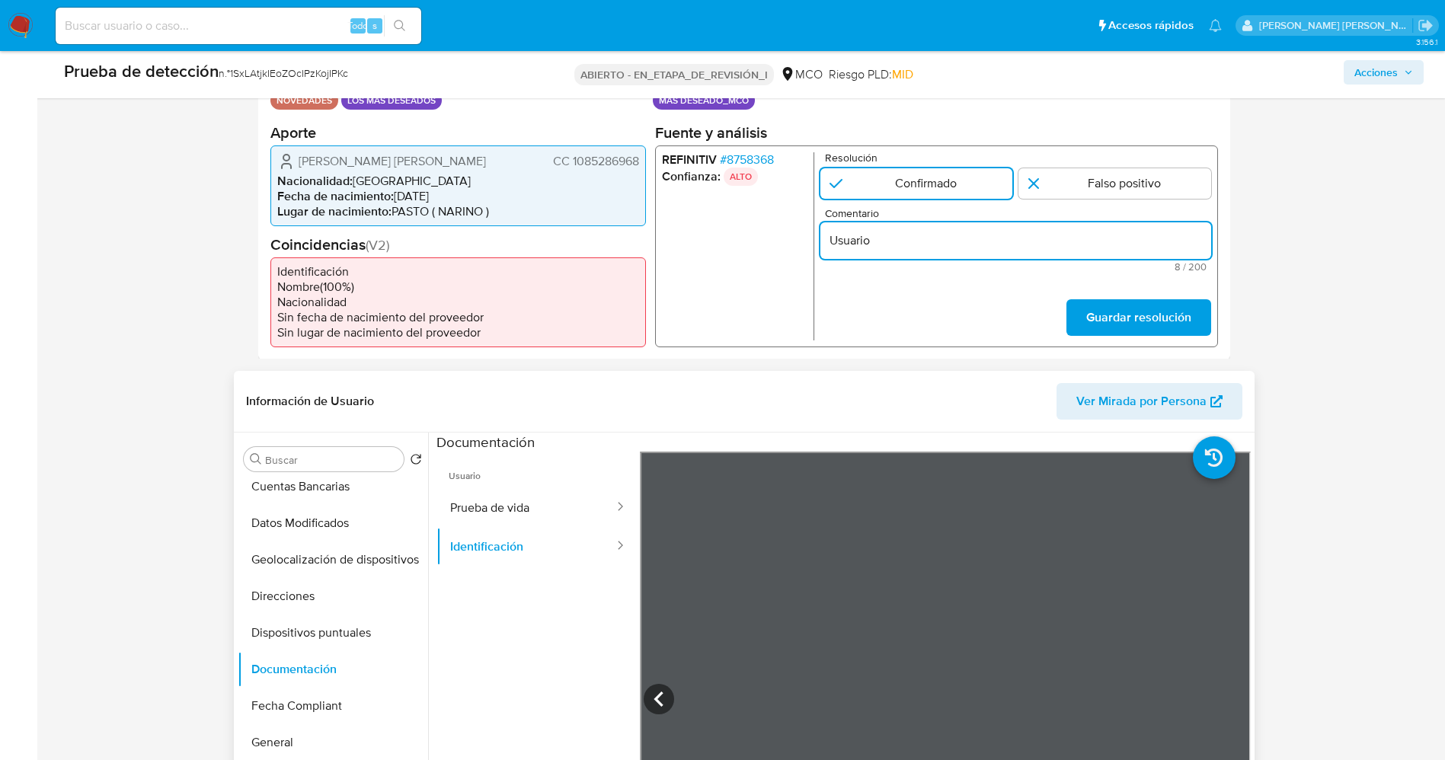
type input "Usuario"
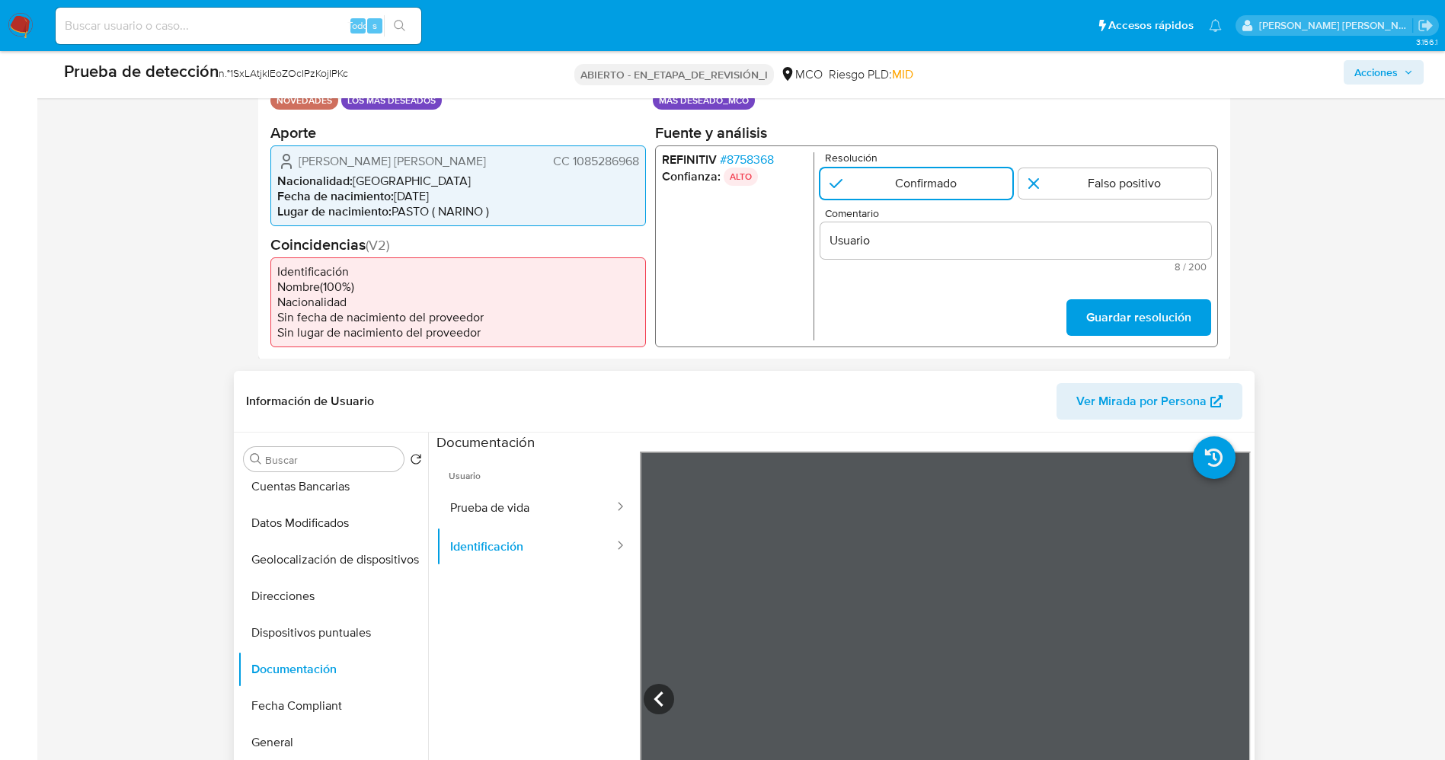
drag, startPoint x: 298, startPoint y: 161, endPoint x: 632, endPoint y: 164, distance: 334.3
click at [639, 164] on div "Carlos Eduardo Santander Pabon CC 1085286968 Nacionalidad : Colombia Fecha de n…" at bounding box center [457, 185] width 375 height 81
click at [937, 254] on div "Usuario" at bounding box center [1014, 240] width 391 height 37
click at [924, 236] on input "Usuario" at bounding box center [1014, 240] width 391 height 20
drag, startPoint x: 299, startPoint y: 161, endPoint x: 638, endPoint y: 160, distance: 339.7
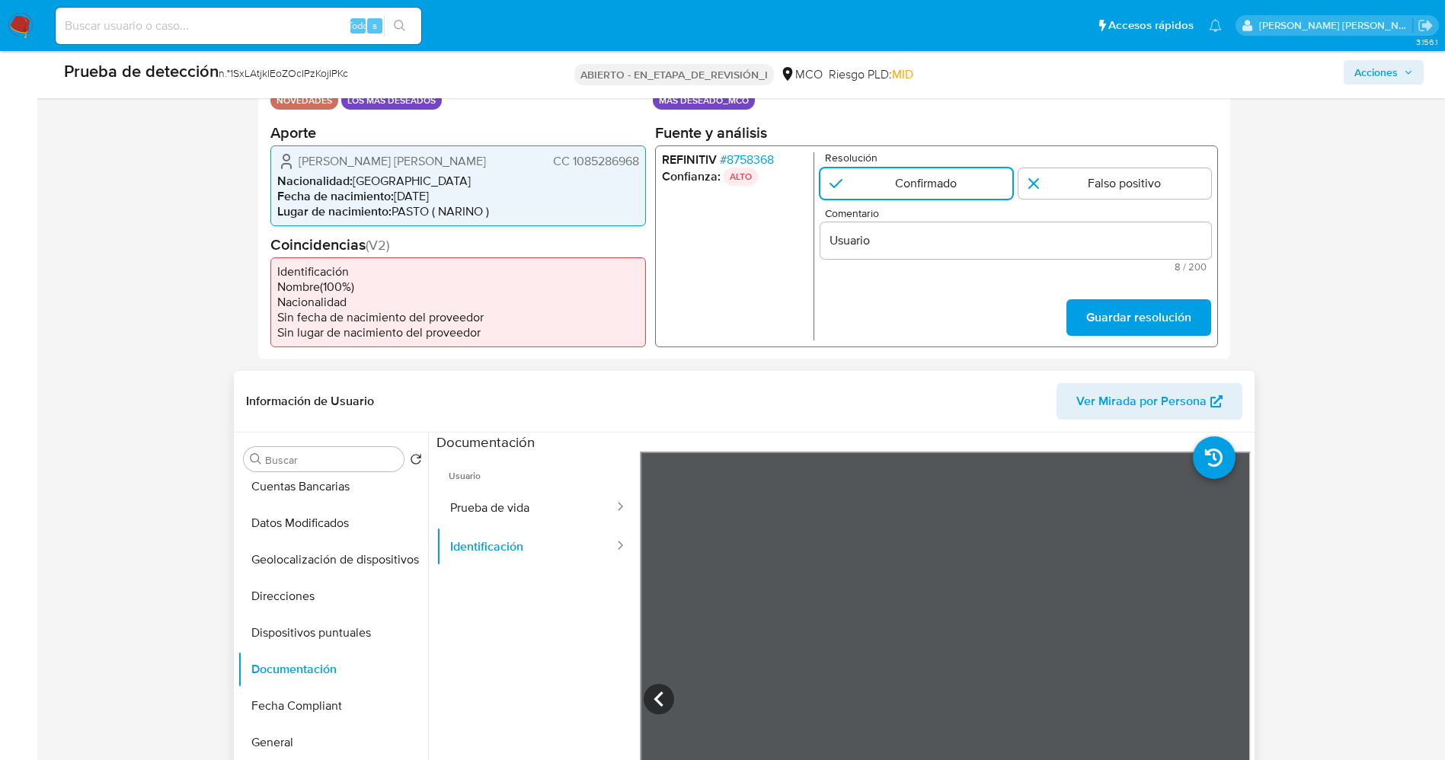
click at [638, 160] on div "Carlos Eduardo Santander Pabon CC 1085286968" at bounding box center [458, 161] width 362 height 18
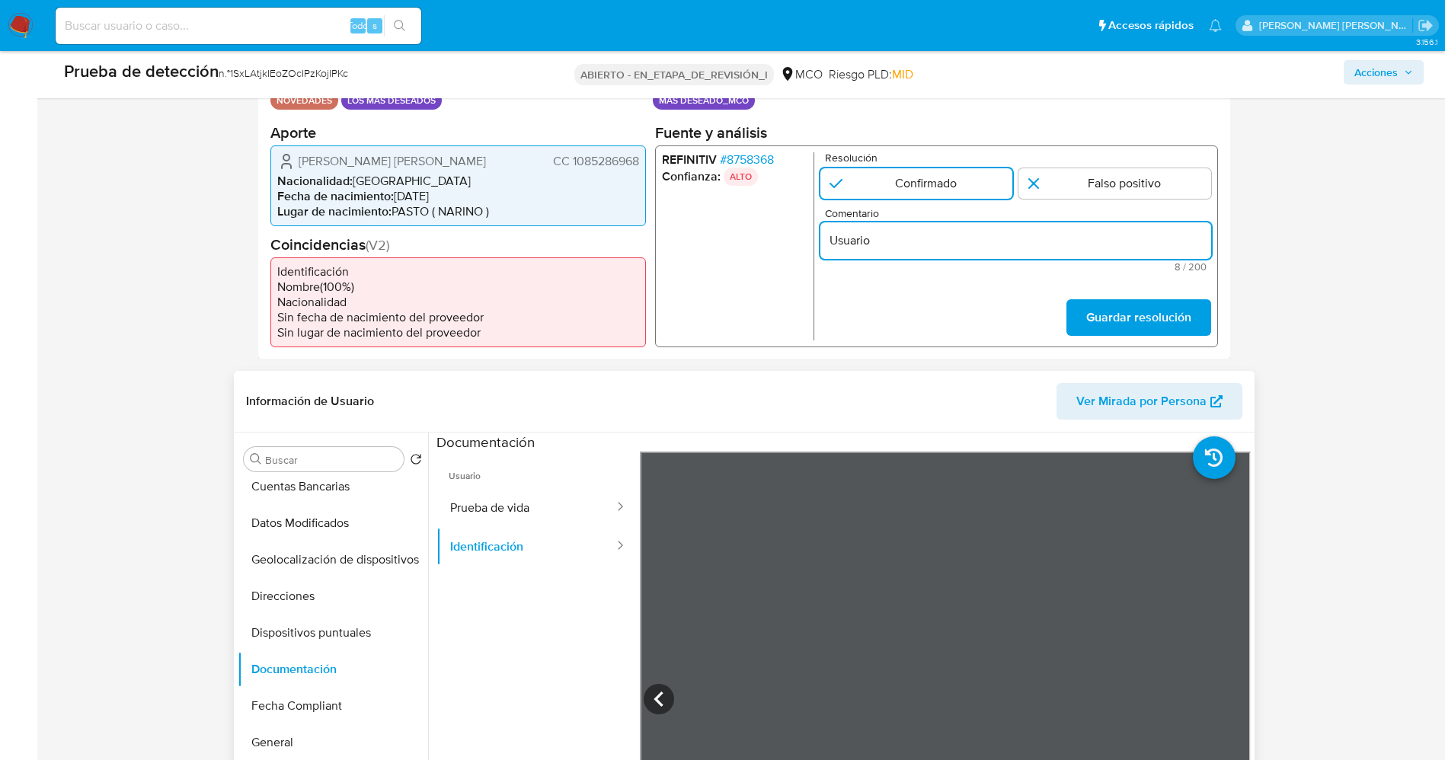
click at [893, 244] on input "Usuario" at bounding box center [1014, 240] width 391 height 20
paste input "Carlos Eduardo Santander Pabon CC 1085286968"
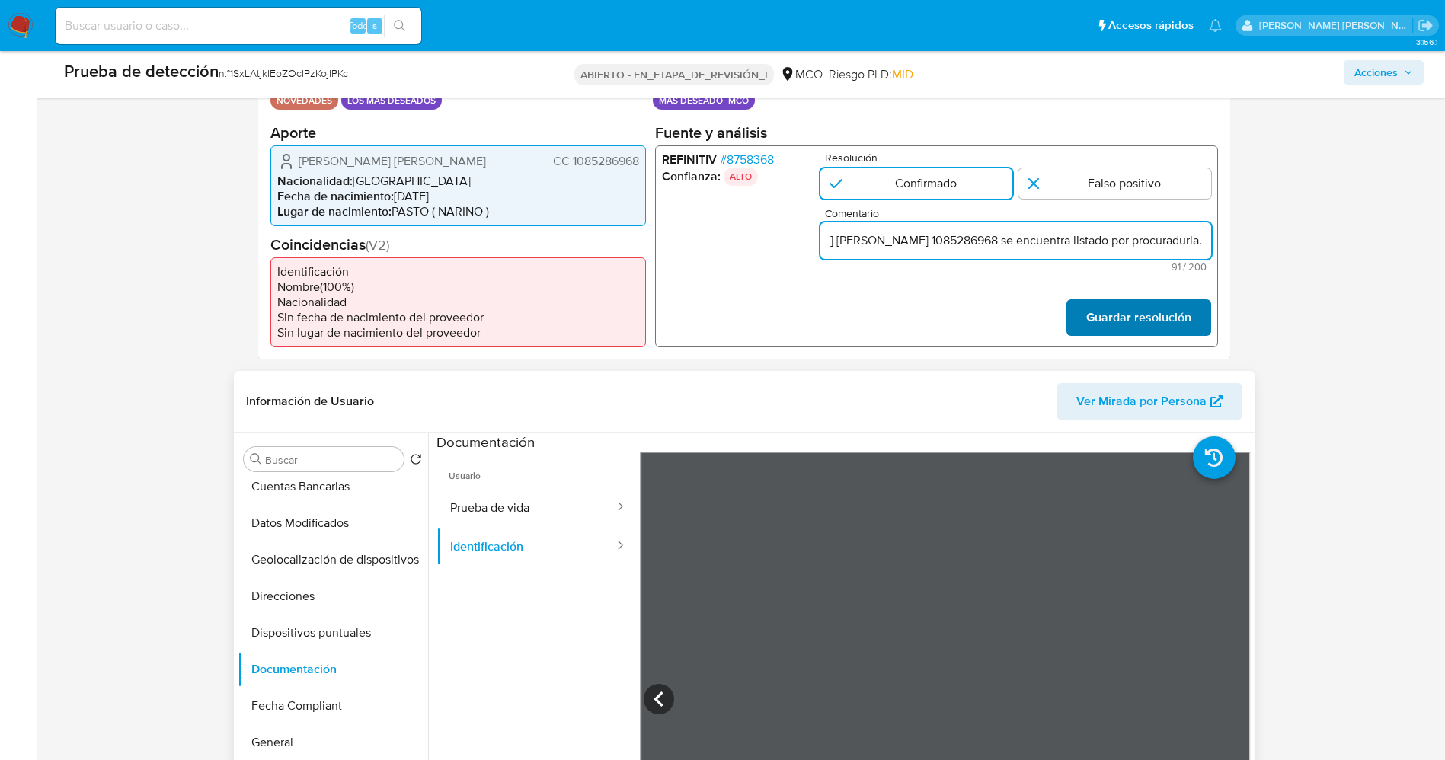
type input "Usuario Carlos Eduardo Santander Pabon CC 1085286968 se encuentra listado por p…"
click at [1104, 330] on font "Guardar resolución" at bounding box center [1137, 317] width 105 height 37
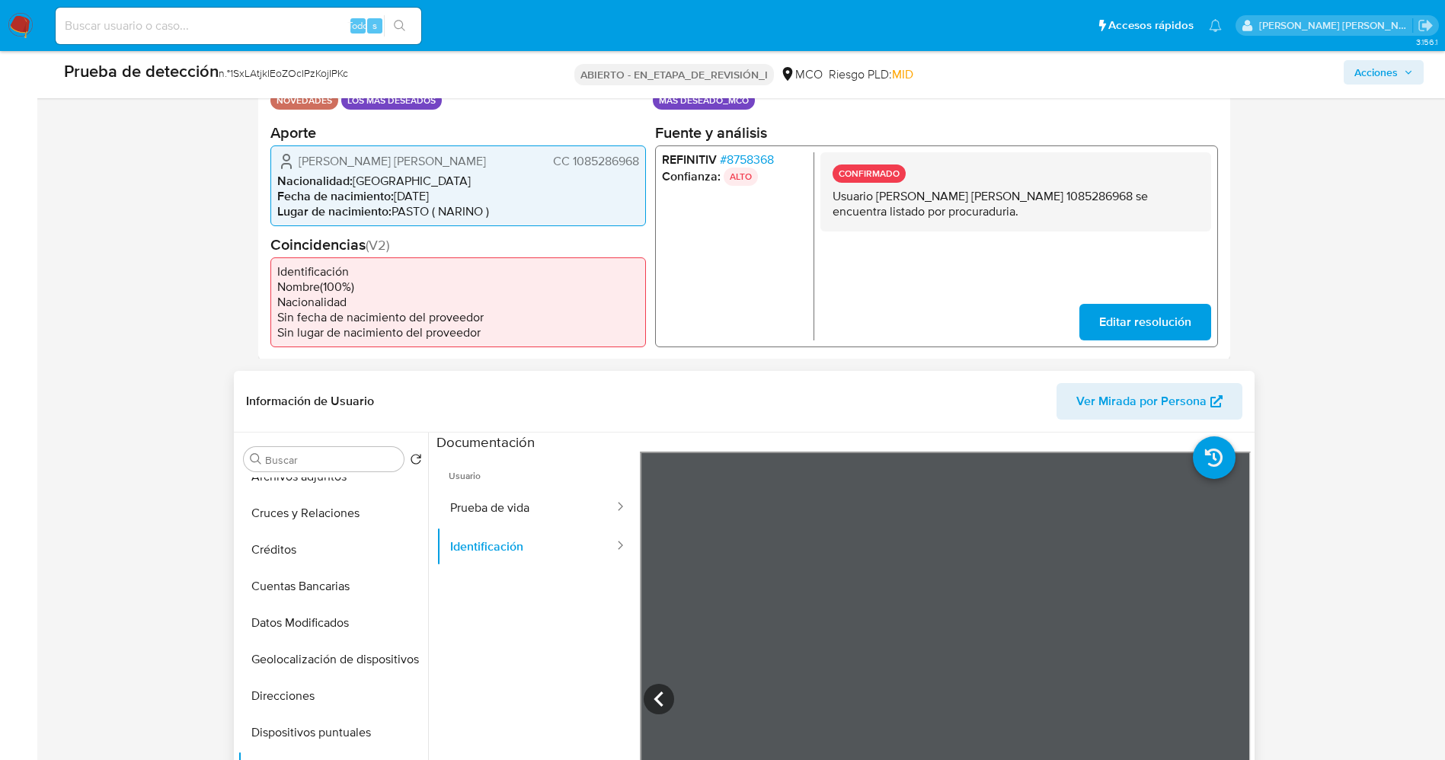
scroll to position [0, 0]
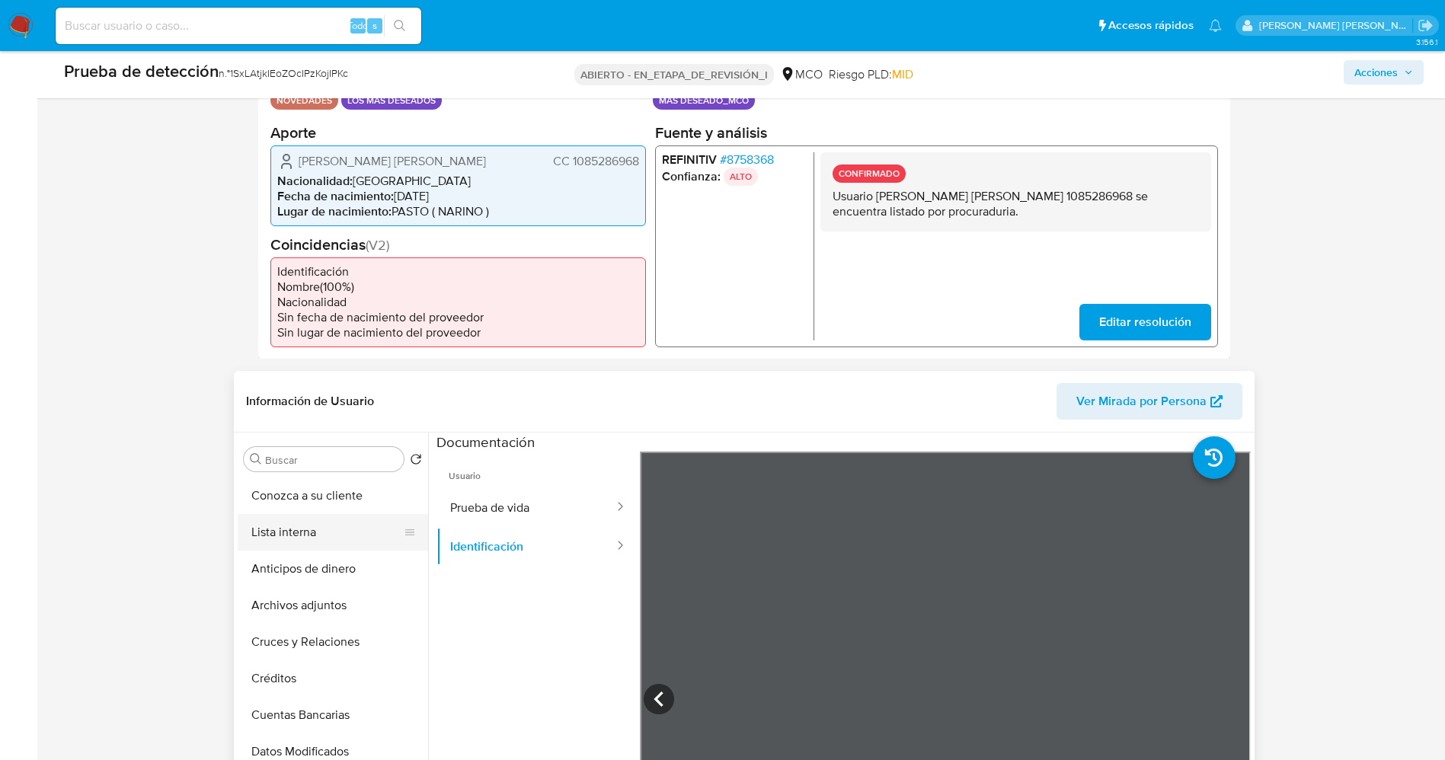
click at [308, 534] on button "Lista interna" at bounding box center [327, 532] width 178 height 37
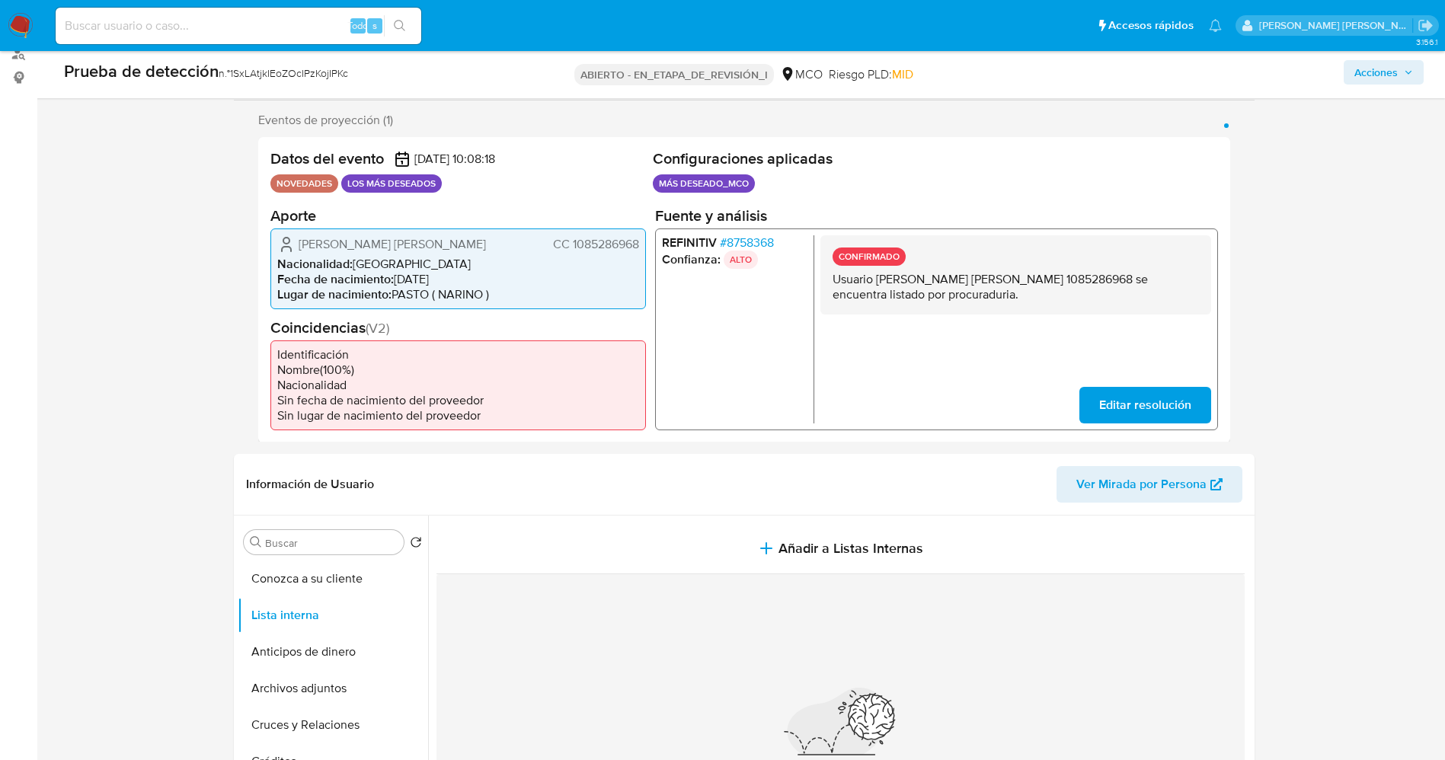
scroll to position [228, 0]
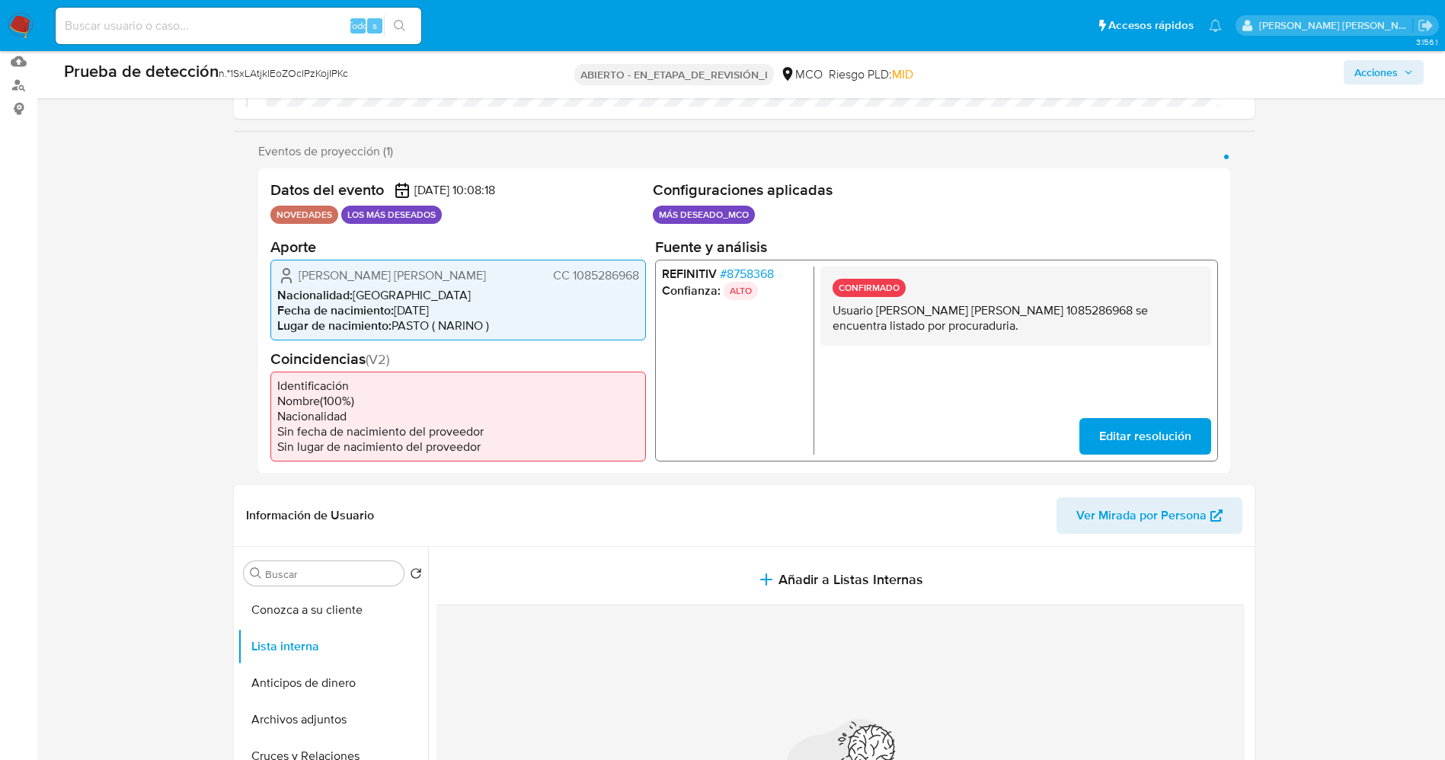
drag, startPoint x: 833, startPoint y: 315, endPoint x: 1052, endPoint y: 337, distance: 219.7
click at [1055, 337] on div "CONFIRMADO Usuario Carlos Eduardo Santander Pabon CC 1085286968 se encuentra li…" at bounding box center [1014, 305] width 391 height 79
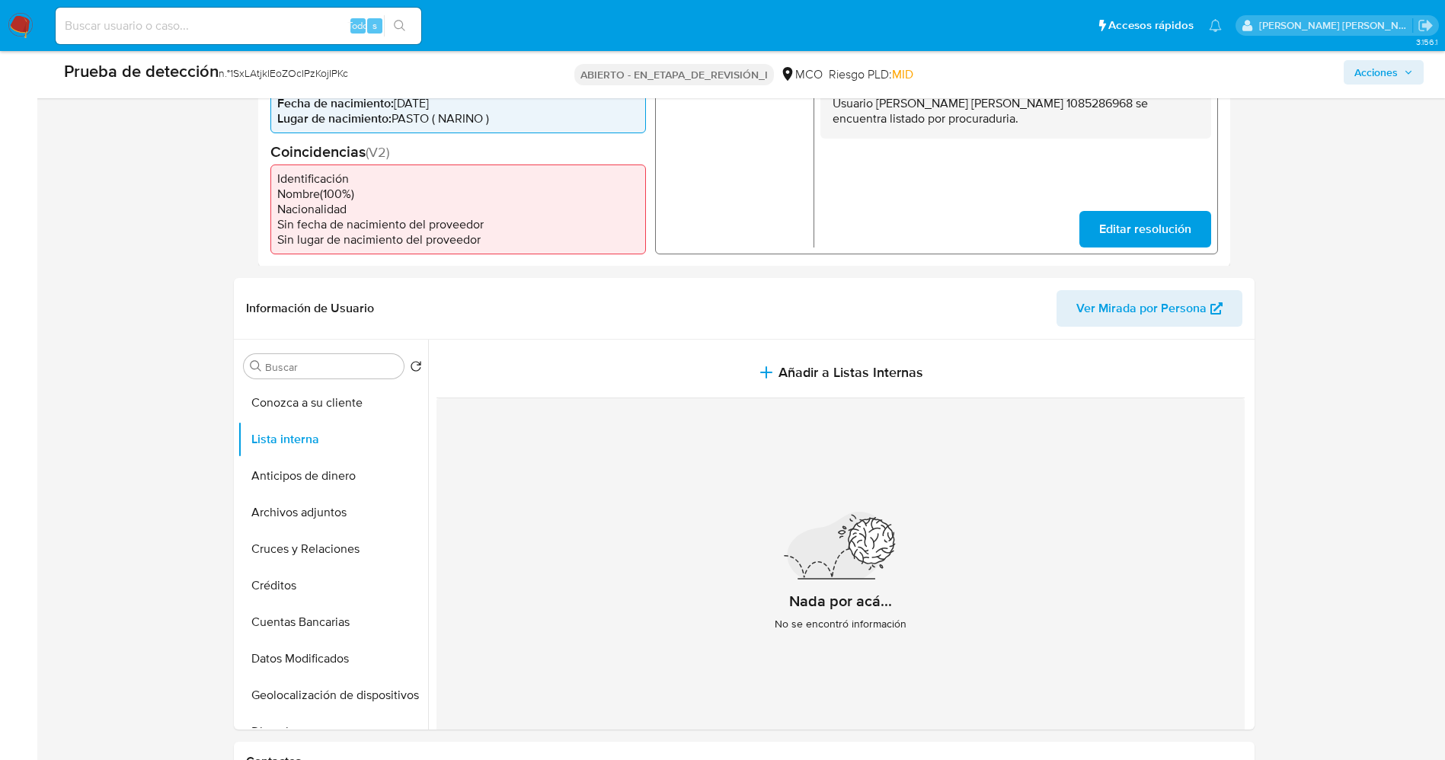
scroll to position [457, 0]
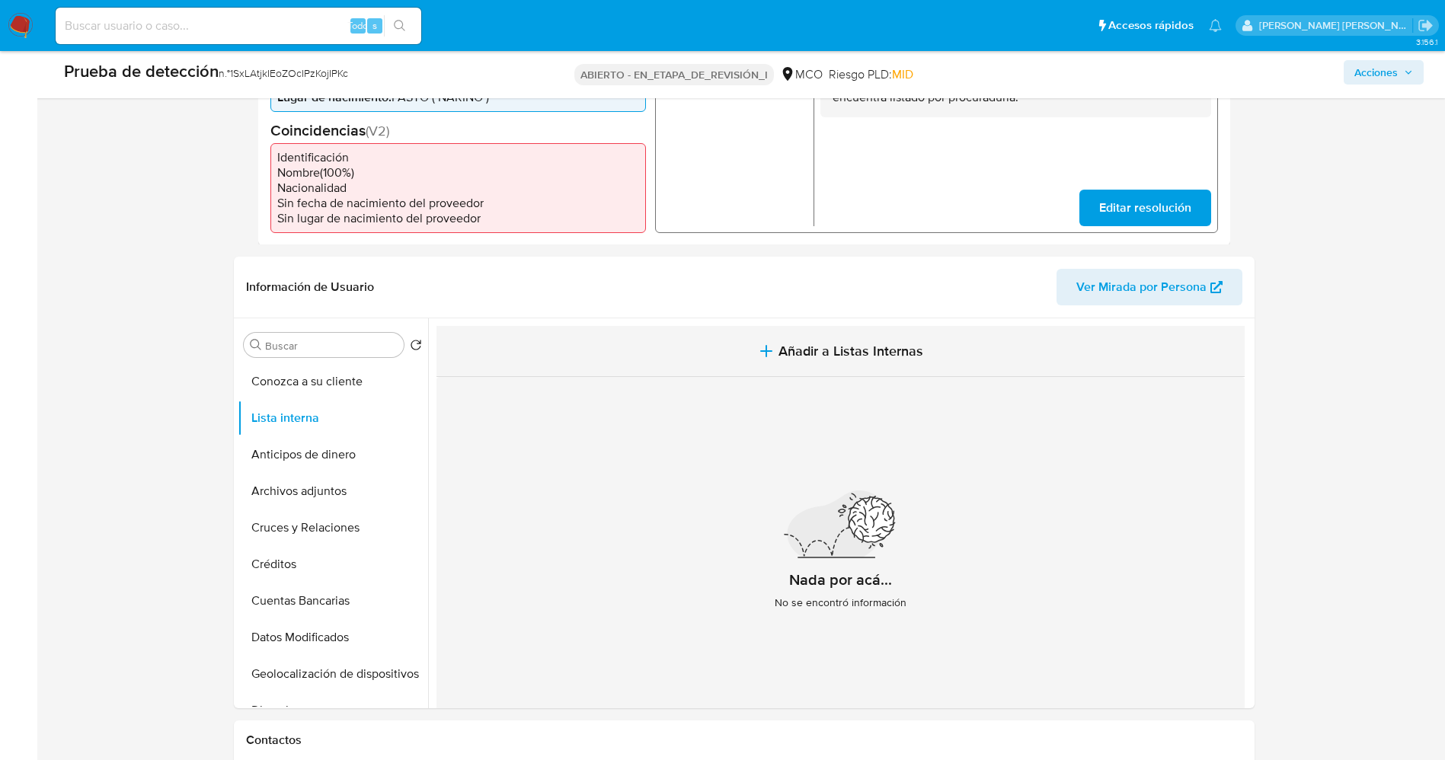
click at [891, 344] on span "Añadir a Listas Internas" at bounding box center [850, 351] width 145 height 17
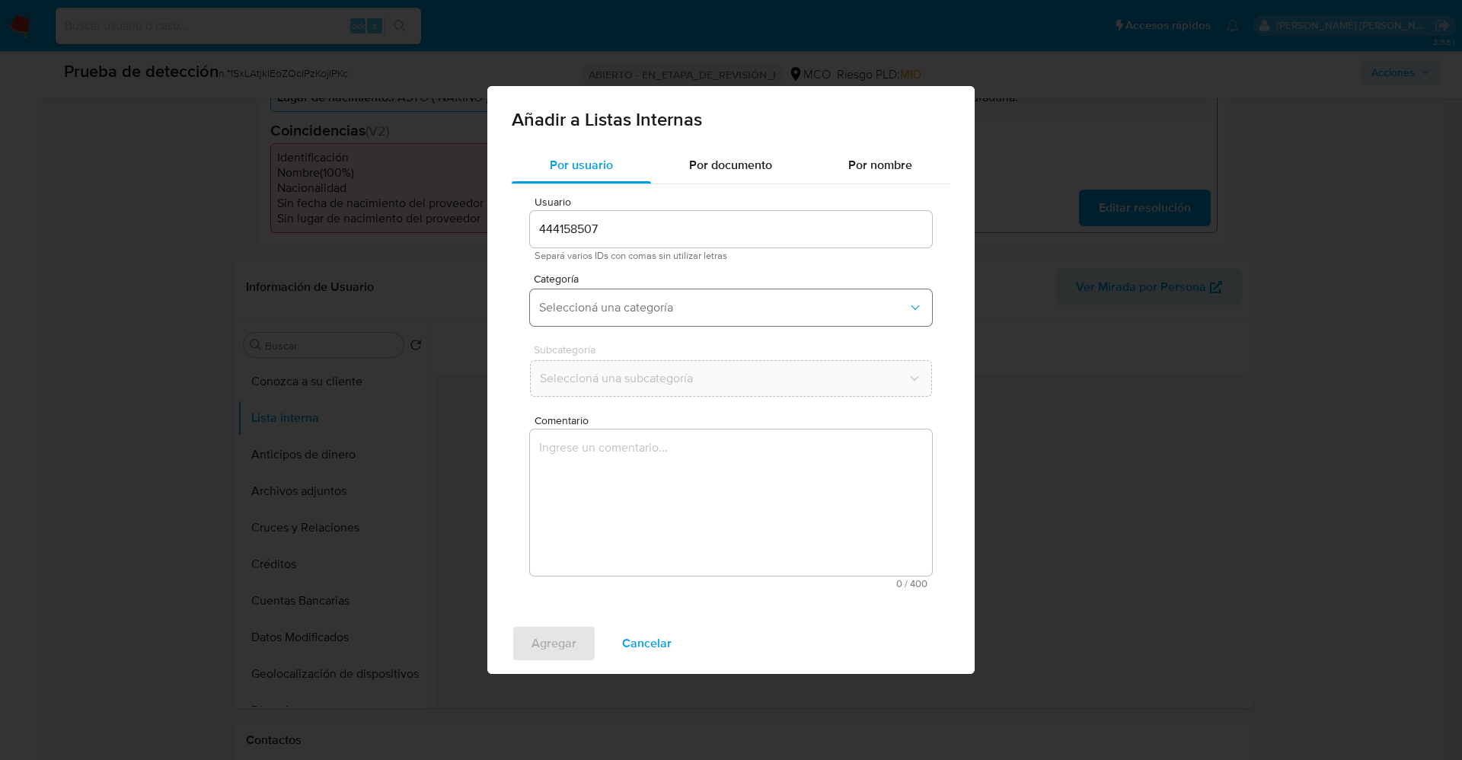
click at [692, 306] on span "Seleccioná una categoría" at bounding box center [723, 307] width 369 height 15
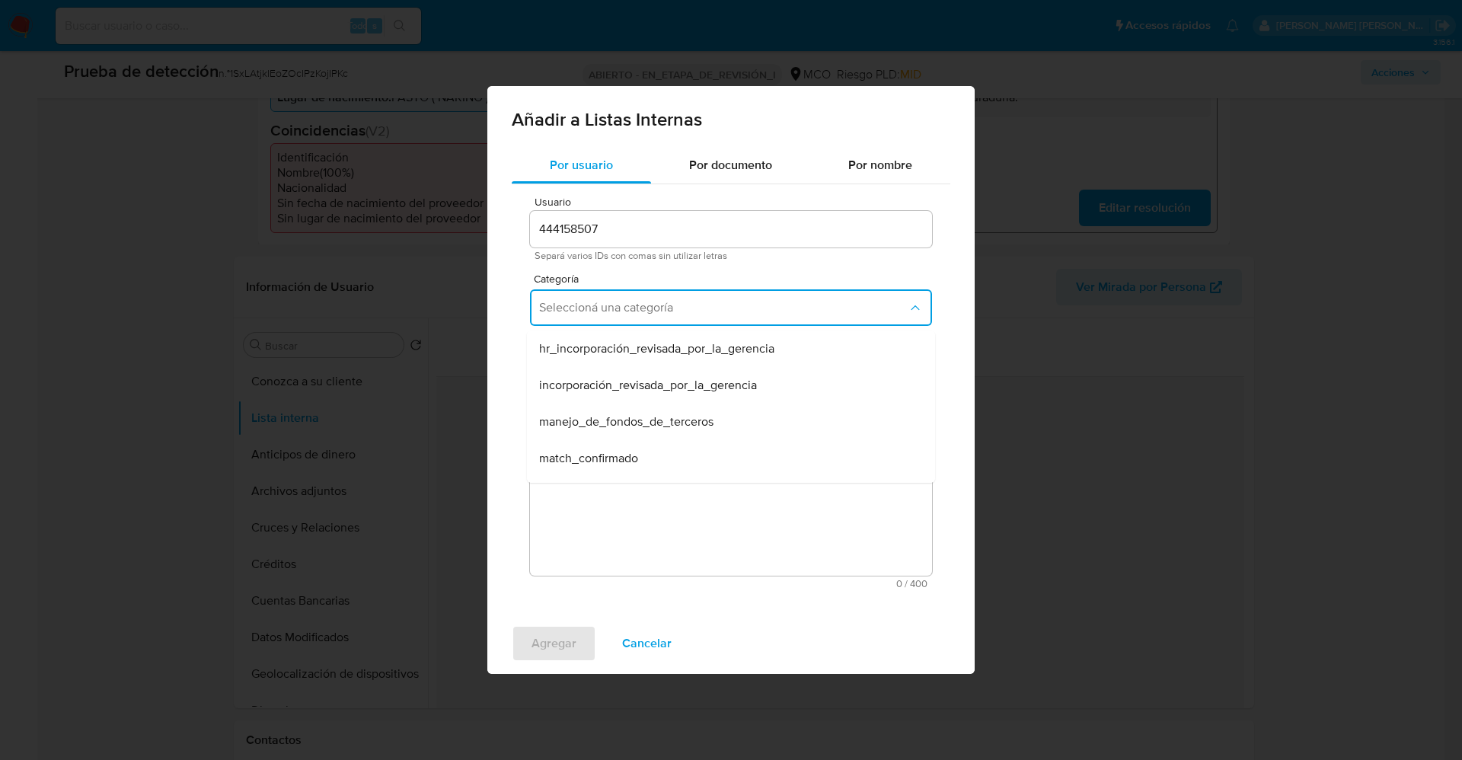
click at [612, 455] on span "match_confirmado" at bounding box center [588, 458] width 99 height 15
click at [623, 378] on span "Seleccioná una subcategoría" at bounding box center [723, 378] width 369 height 15
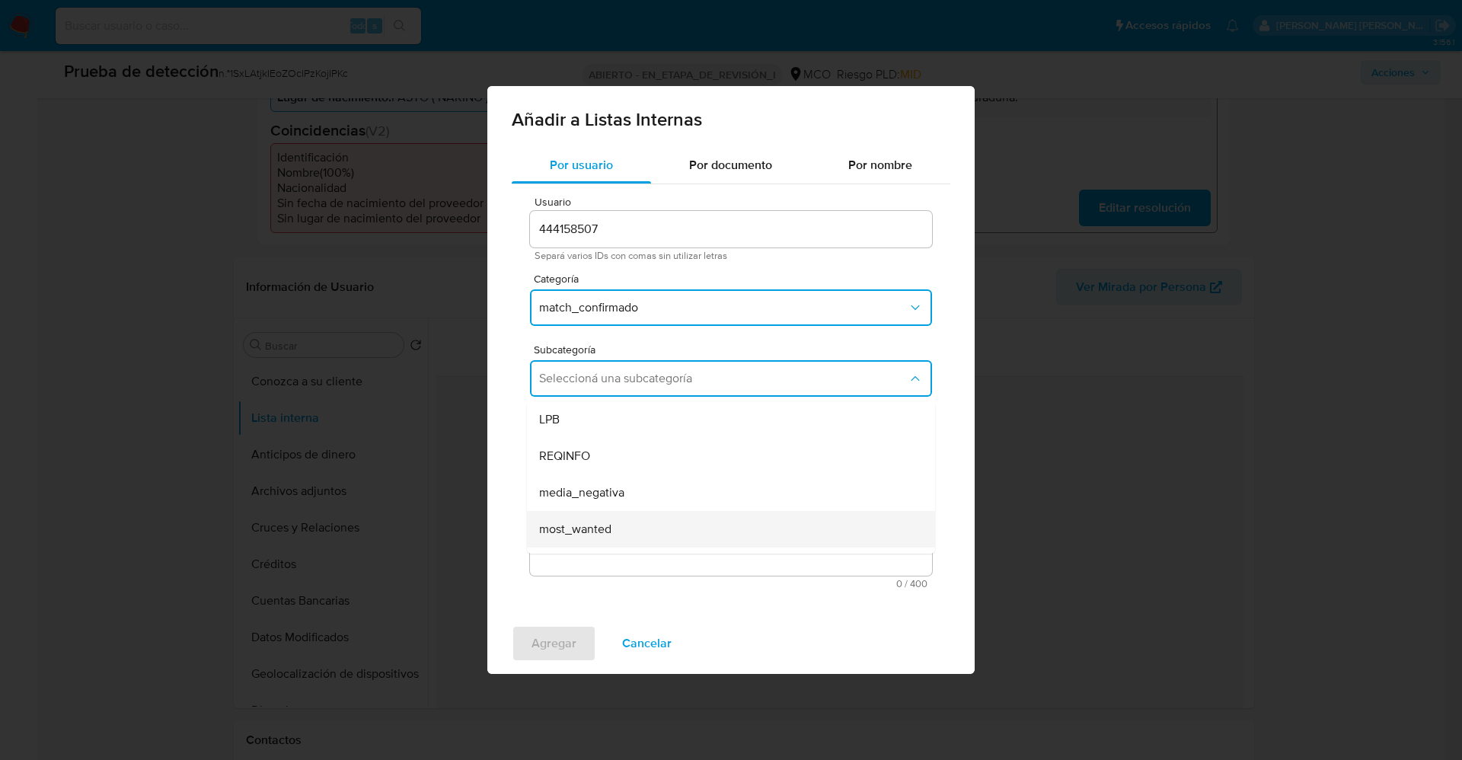
click at [599, 534] on span "most_wanted" at bounding box center [575, 529] width 72 height 15
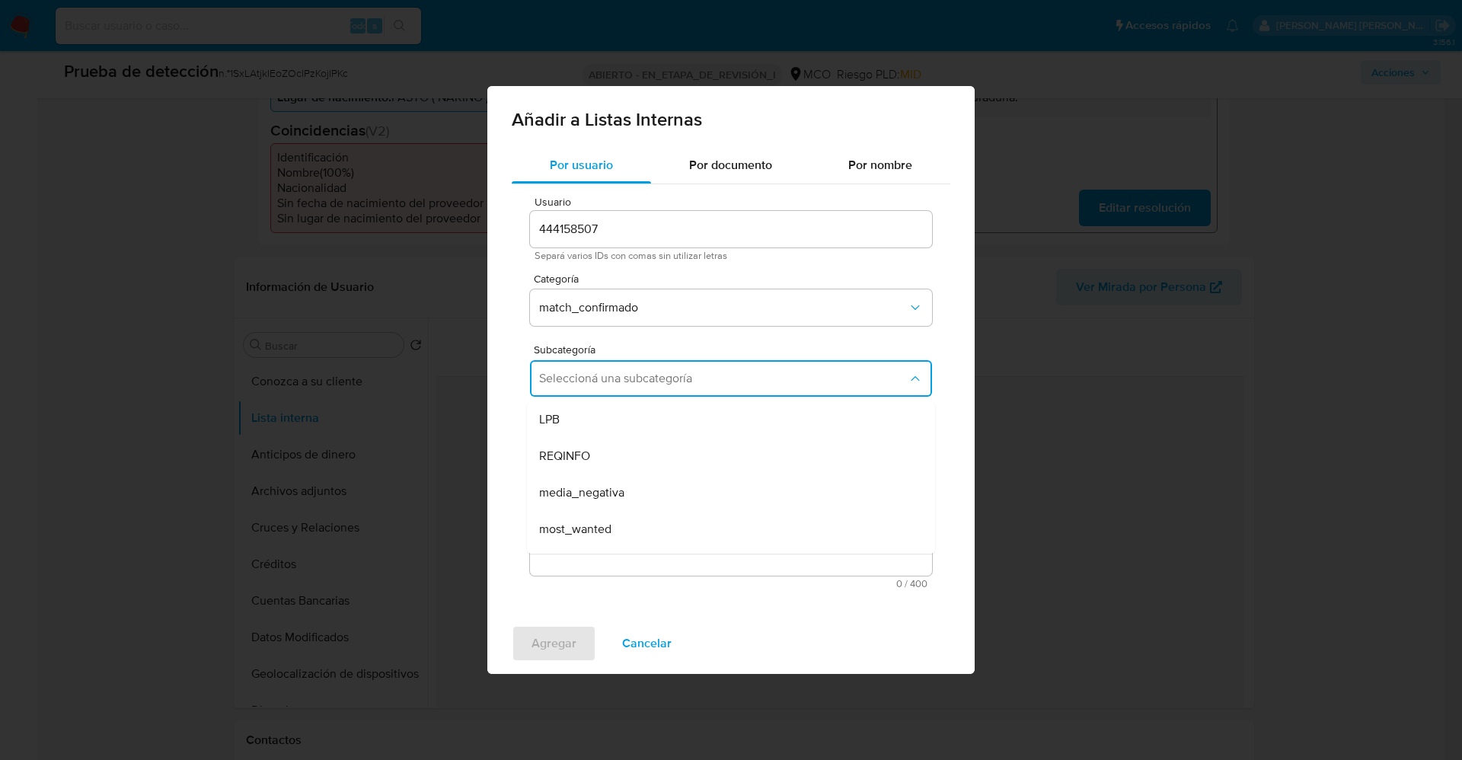
click at [602, 522] on textarea "Comentario" at bounding box center [731, 503] width 402 height 146
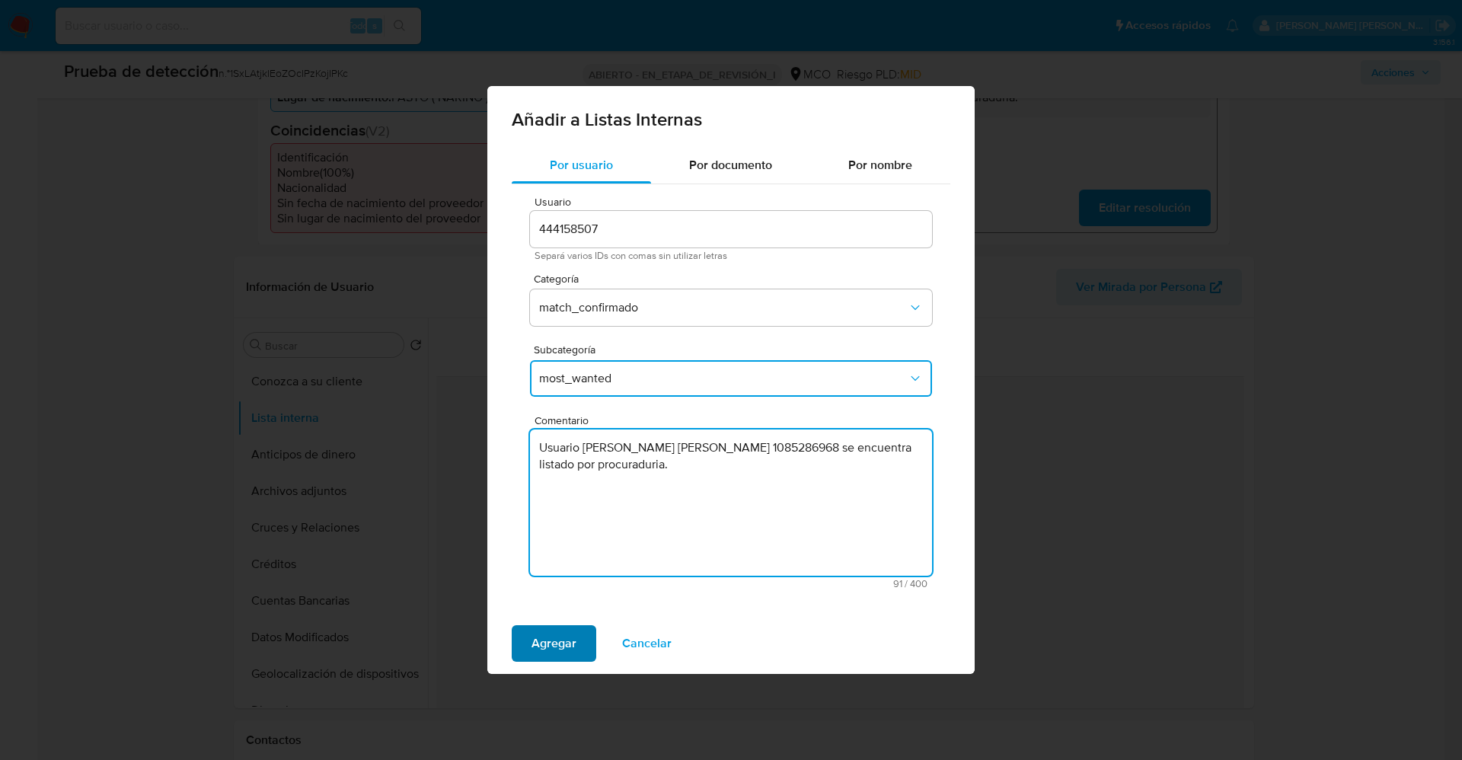
type textarea "Usuario Carlos Eduardo Santander Pabon CC 1085286968 se encuentra listado por p…"
click at [567, 638] on span "Agregar" at bounding box center [554, 644] width 45 height 34
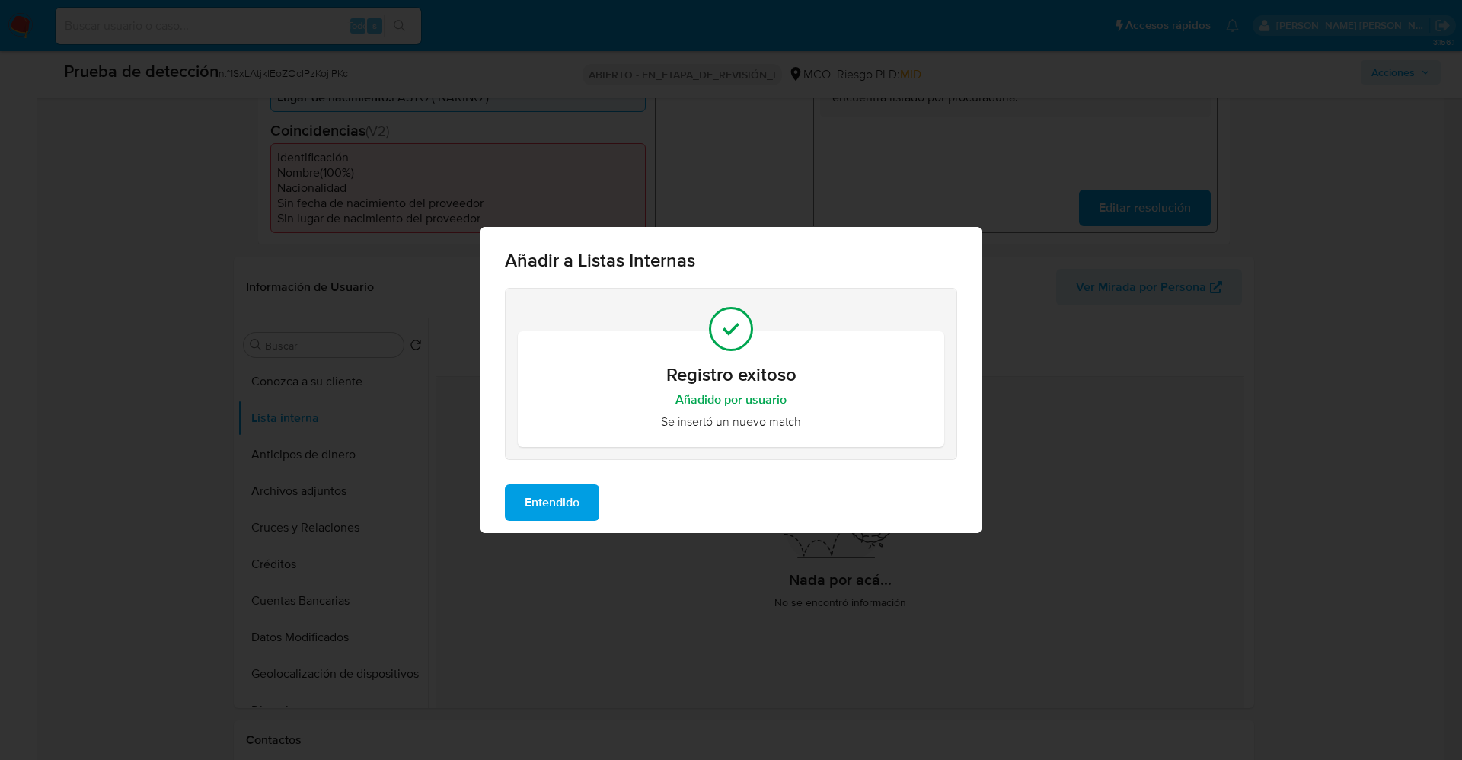
click at [572, 490] on span "Entendido" at bounding box center [552, 503] width 55 height 34
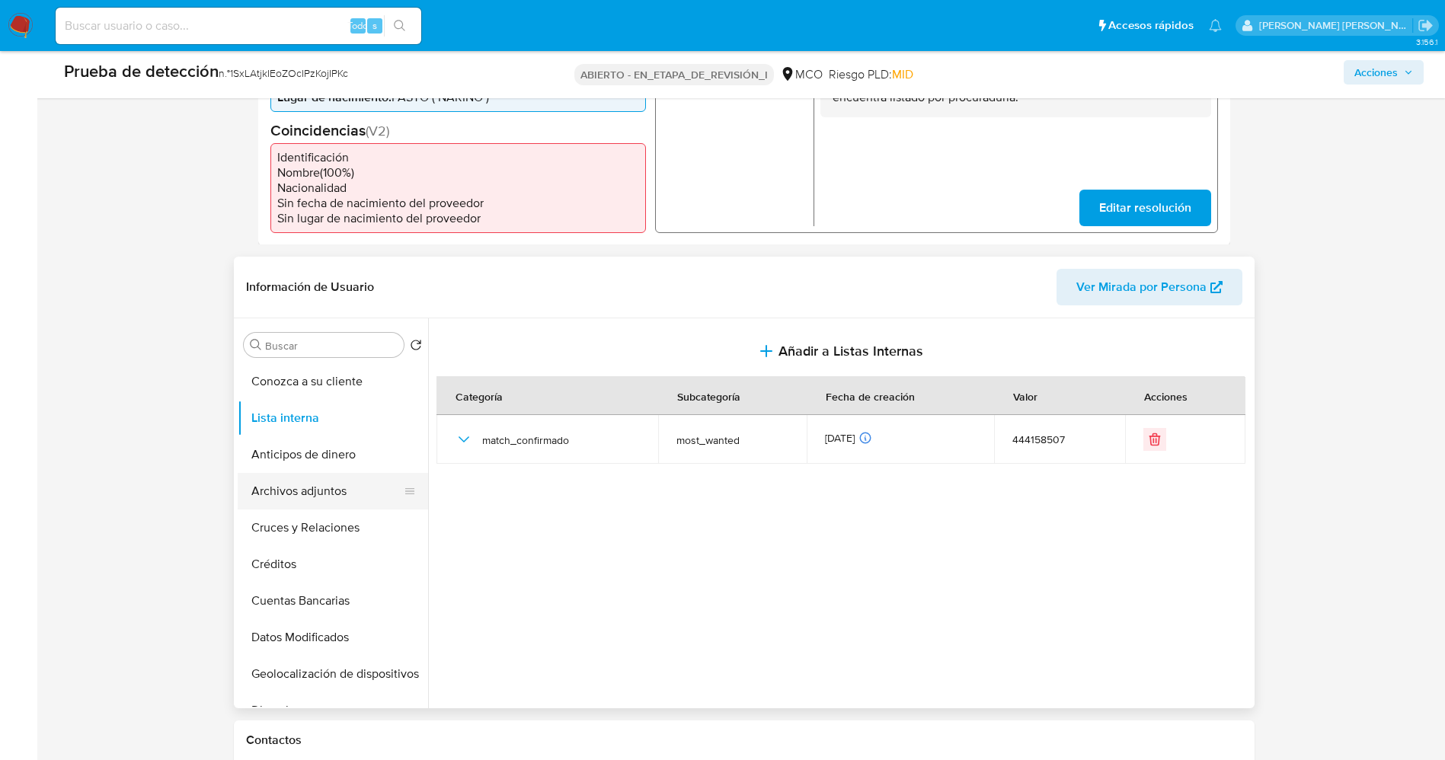
click at [267, 500] on button "Archivos adjuntos" at bounding box center [327, 491] width 178 height 37
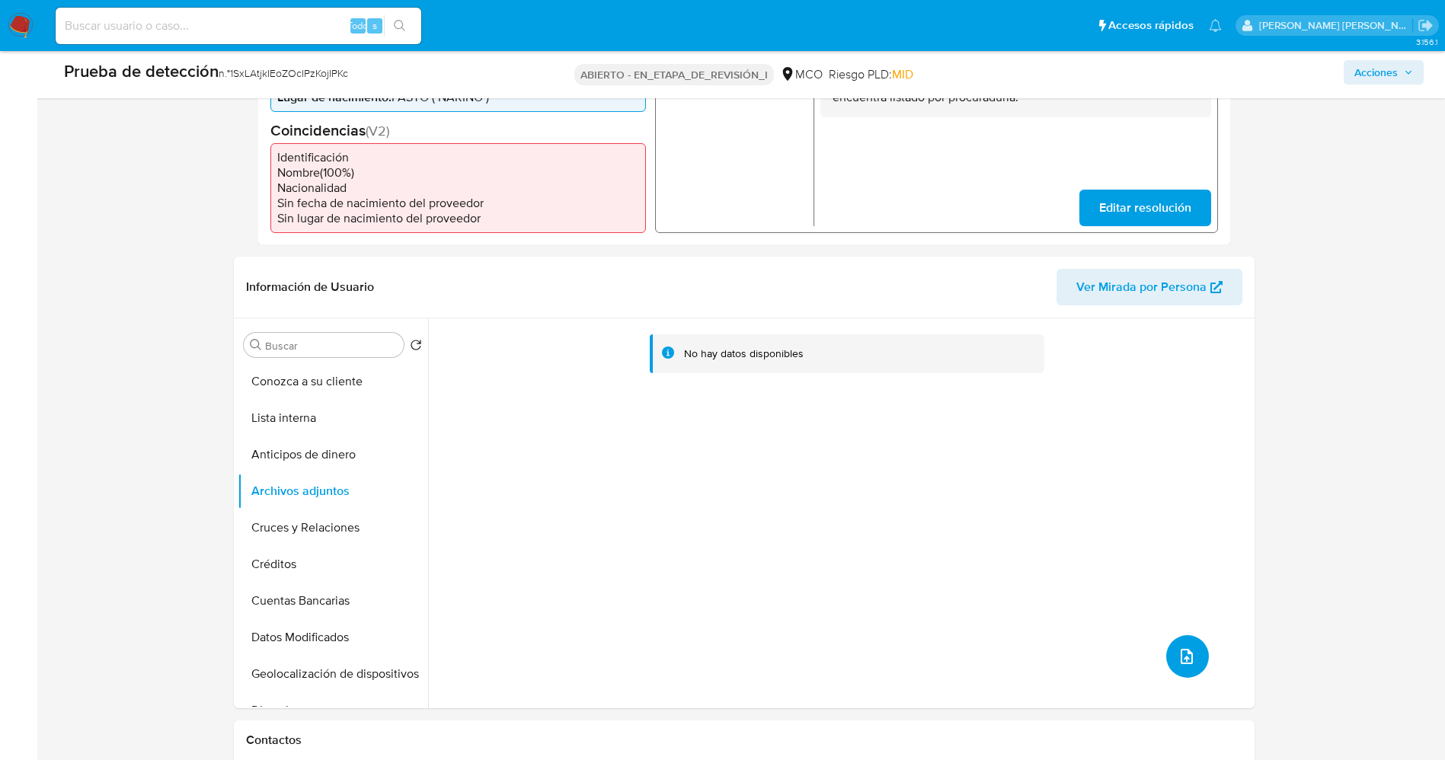
click at [1190, 660] on span "subir archivo" at bounding box center [1186, 656] width 18 height 18
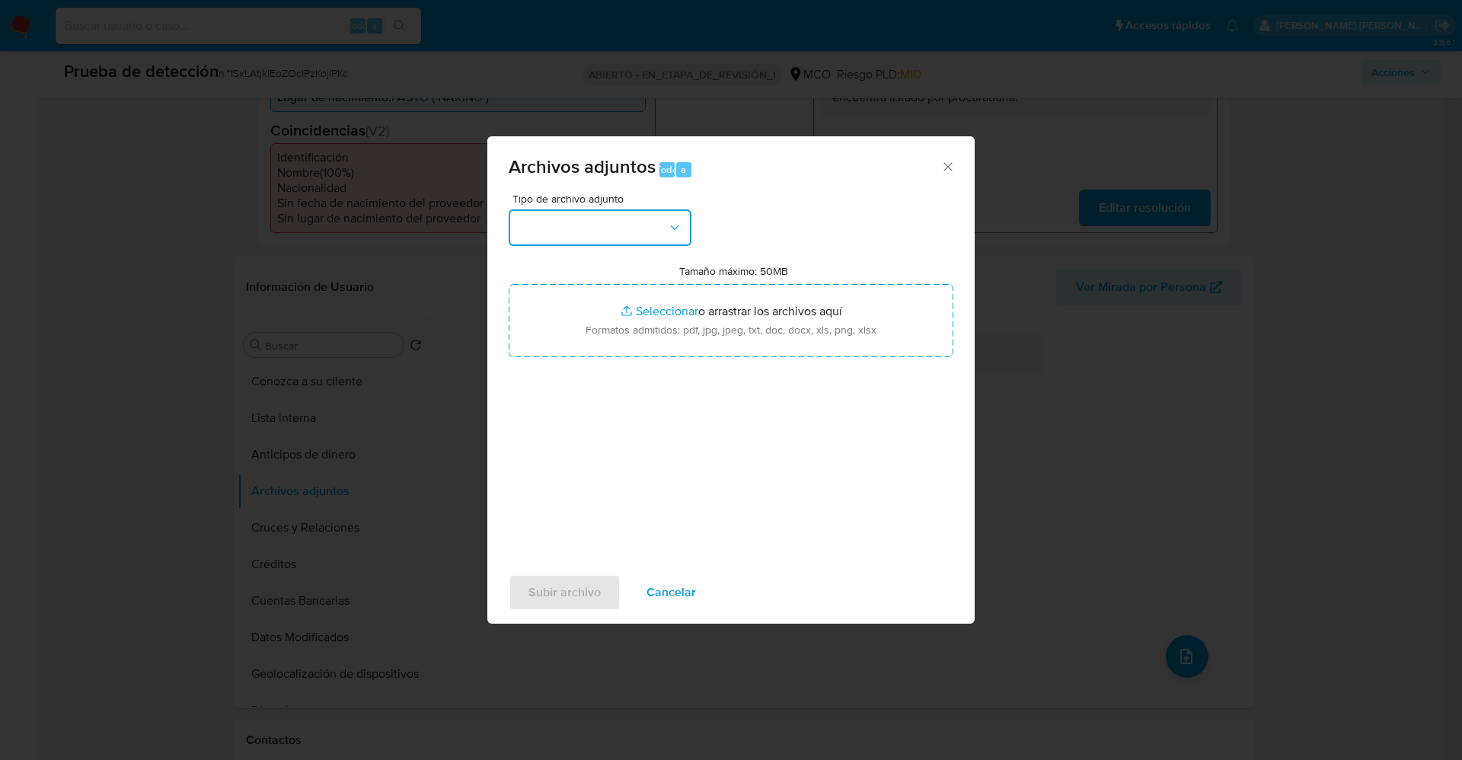
click at [570, 242] on button "button" at bounding box center [600, 227] width 183 height 37
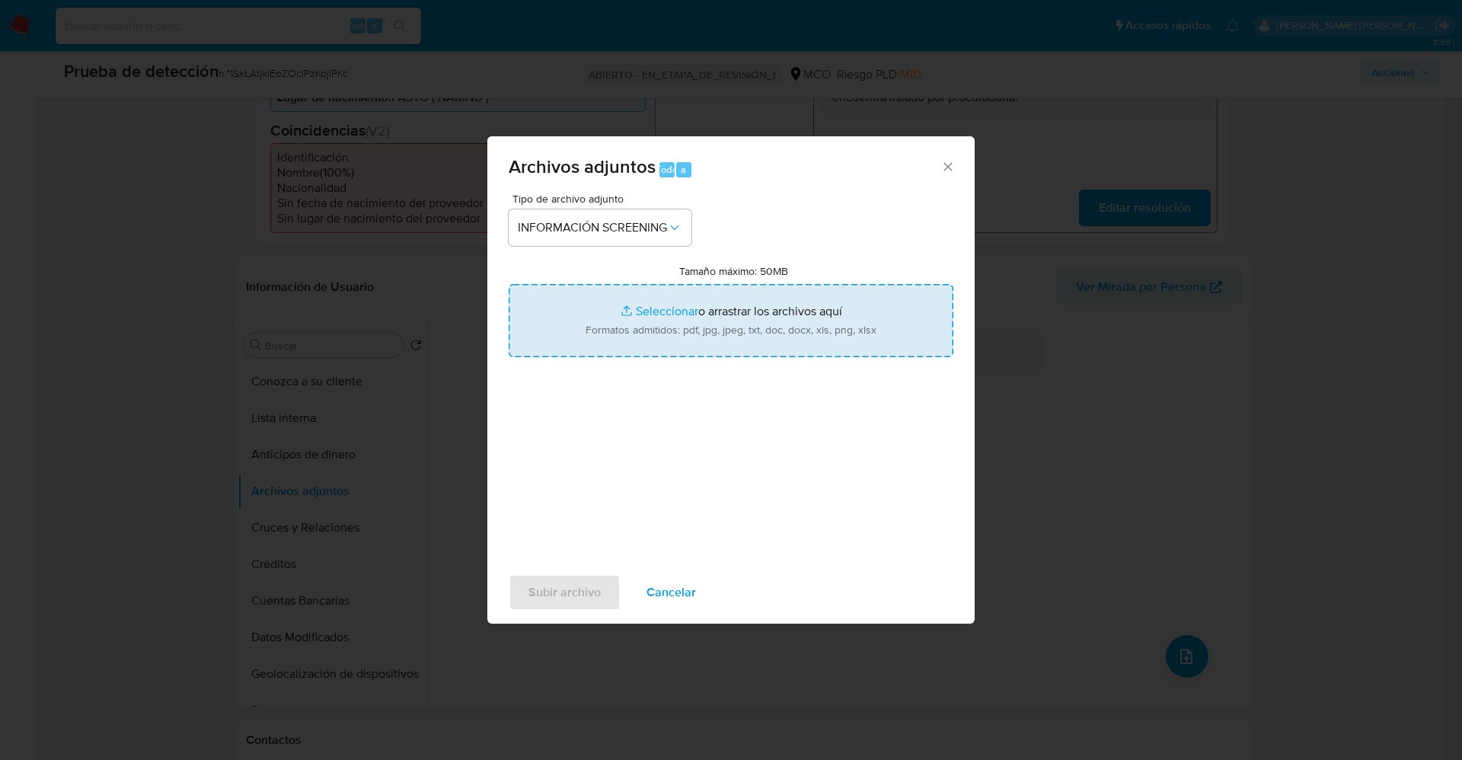
type input "C:\fakepath\_Carlos Eduardo Santander Pabon_ lavado de dinero - Buscar con Goog…"
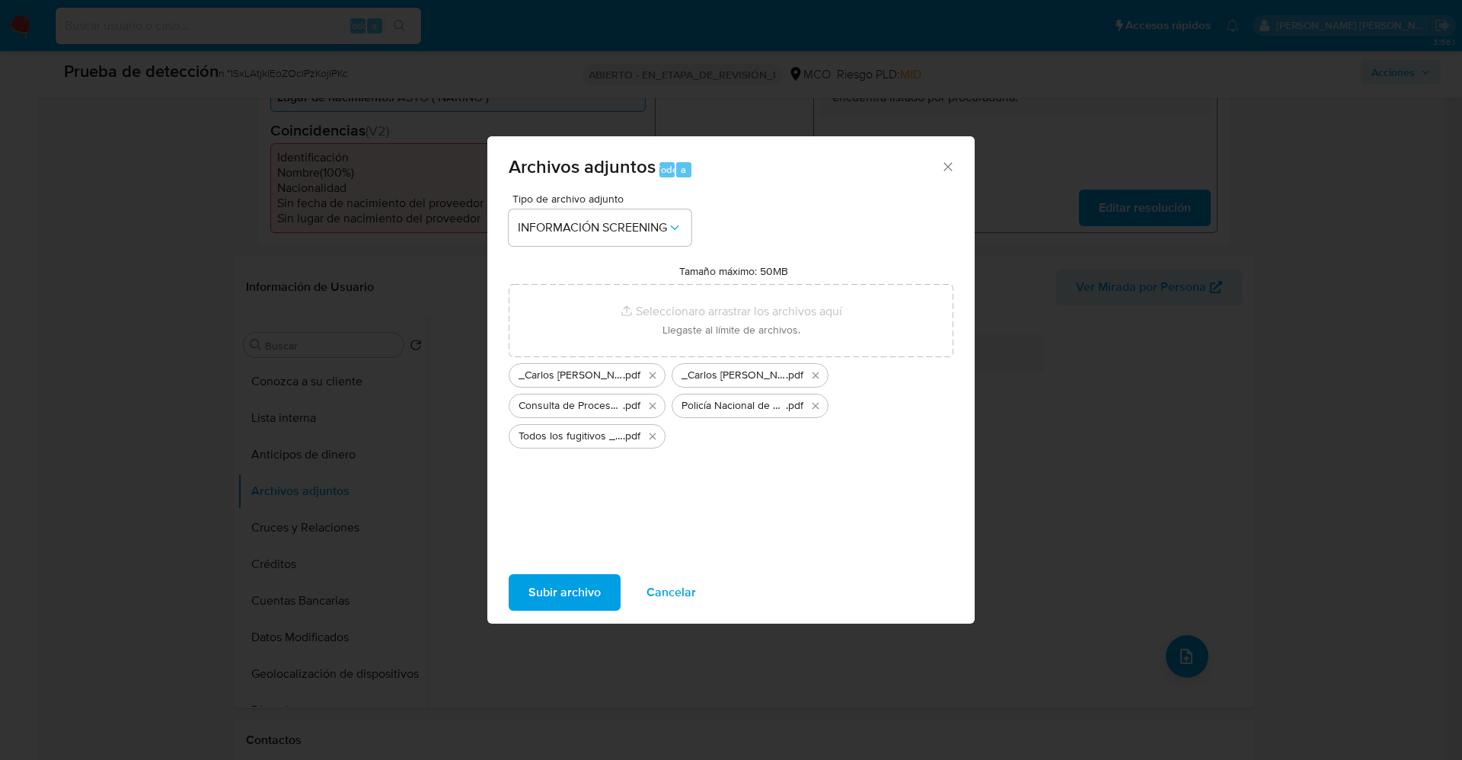
click at [577, 589] on span "Subir archivo" at bounding box center [565, 593] width 72 height 34
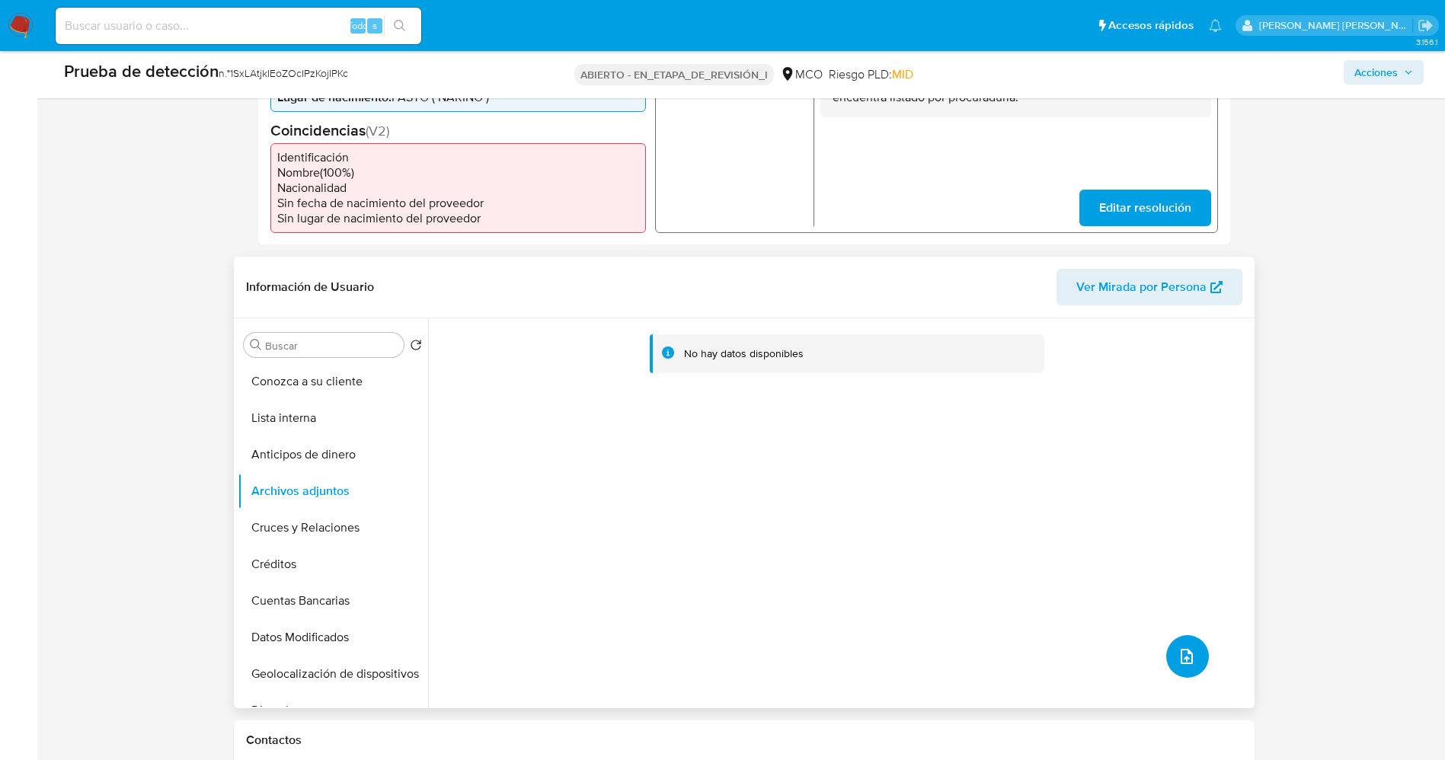
click at [1191, 654] on button "subir archivo" at bounding box center [1187, 656] width 43 height 43
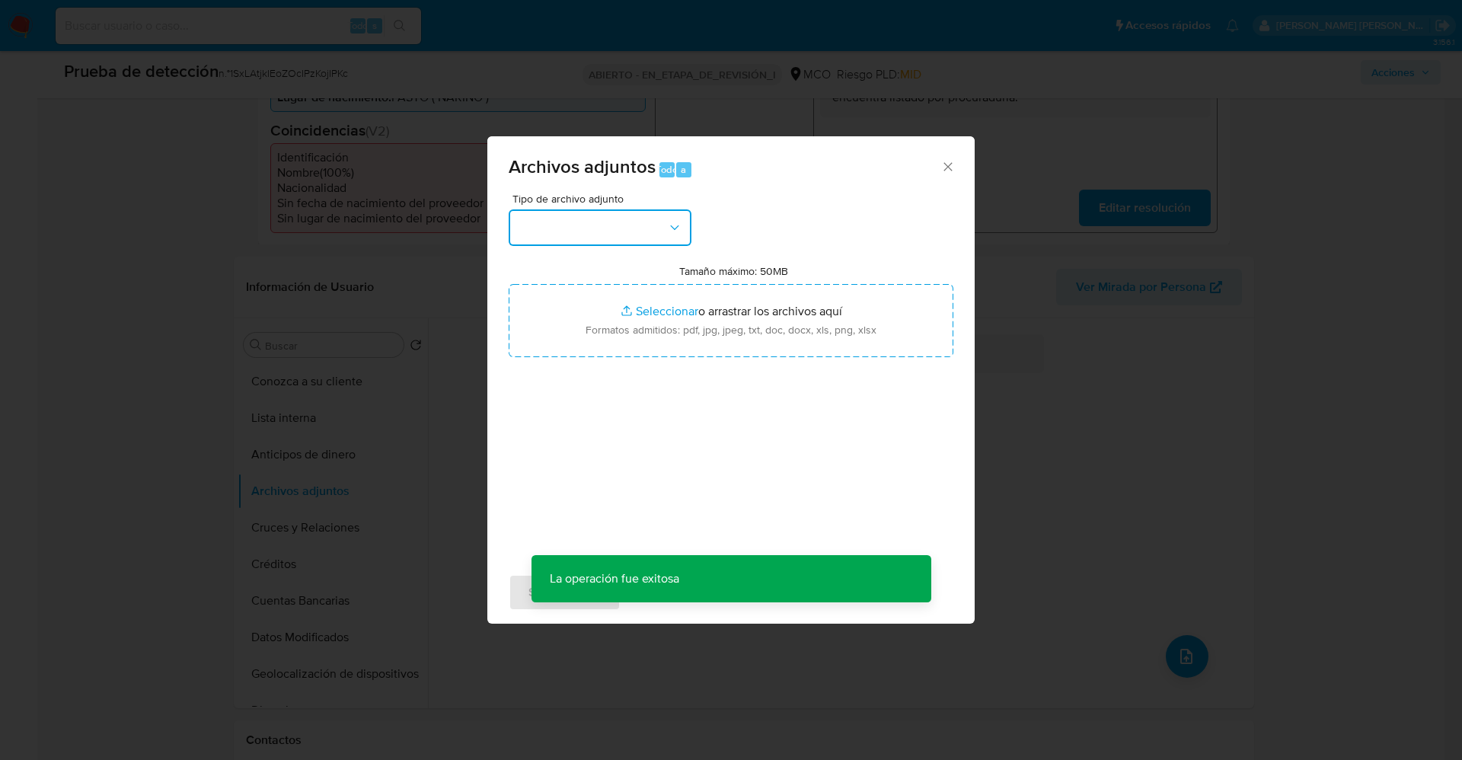
click at [599, 235] on button "button" at bounding box center [600, 227] width 183 height 37
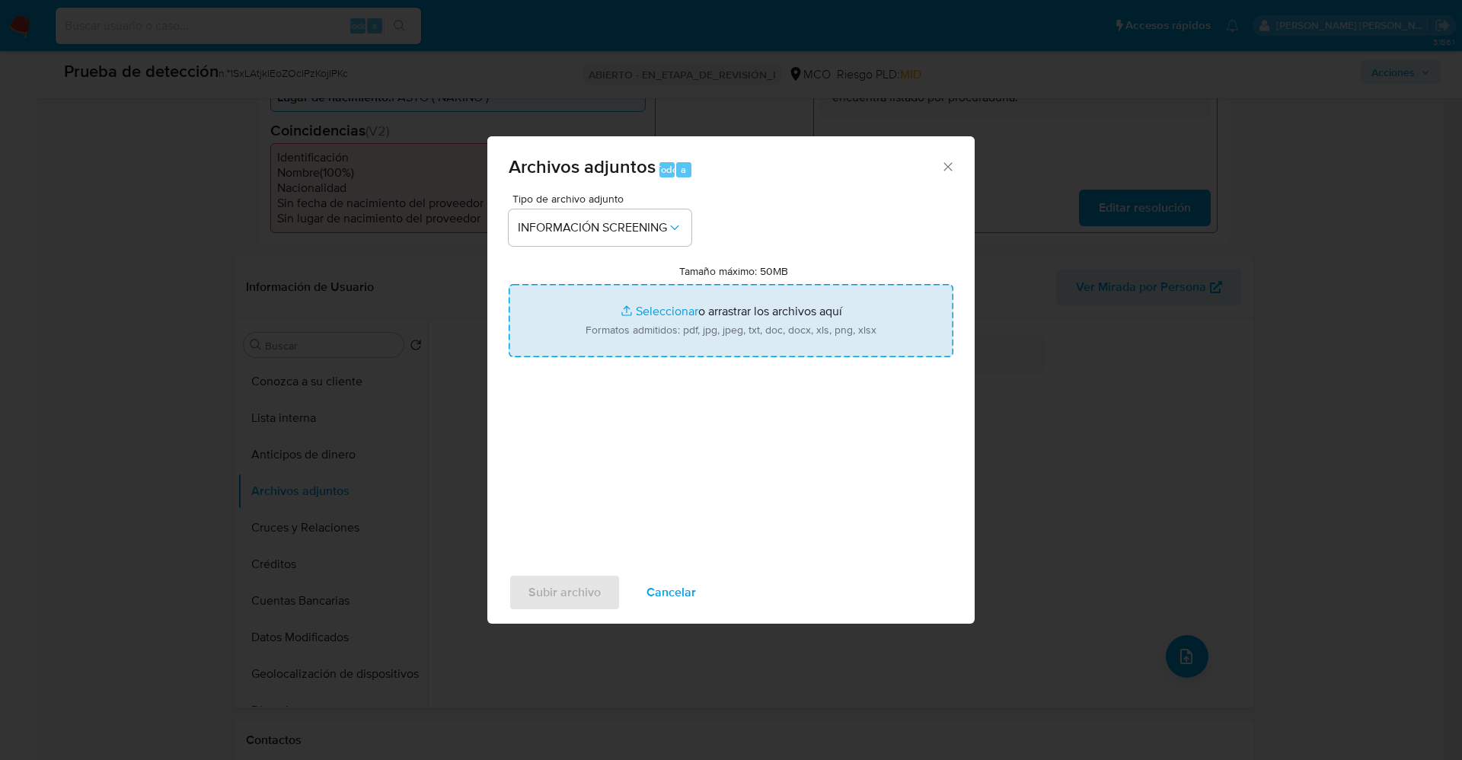
type input "C:\fakepath\Fugitives FBI.pdf"
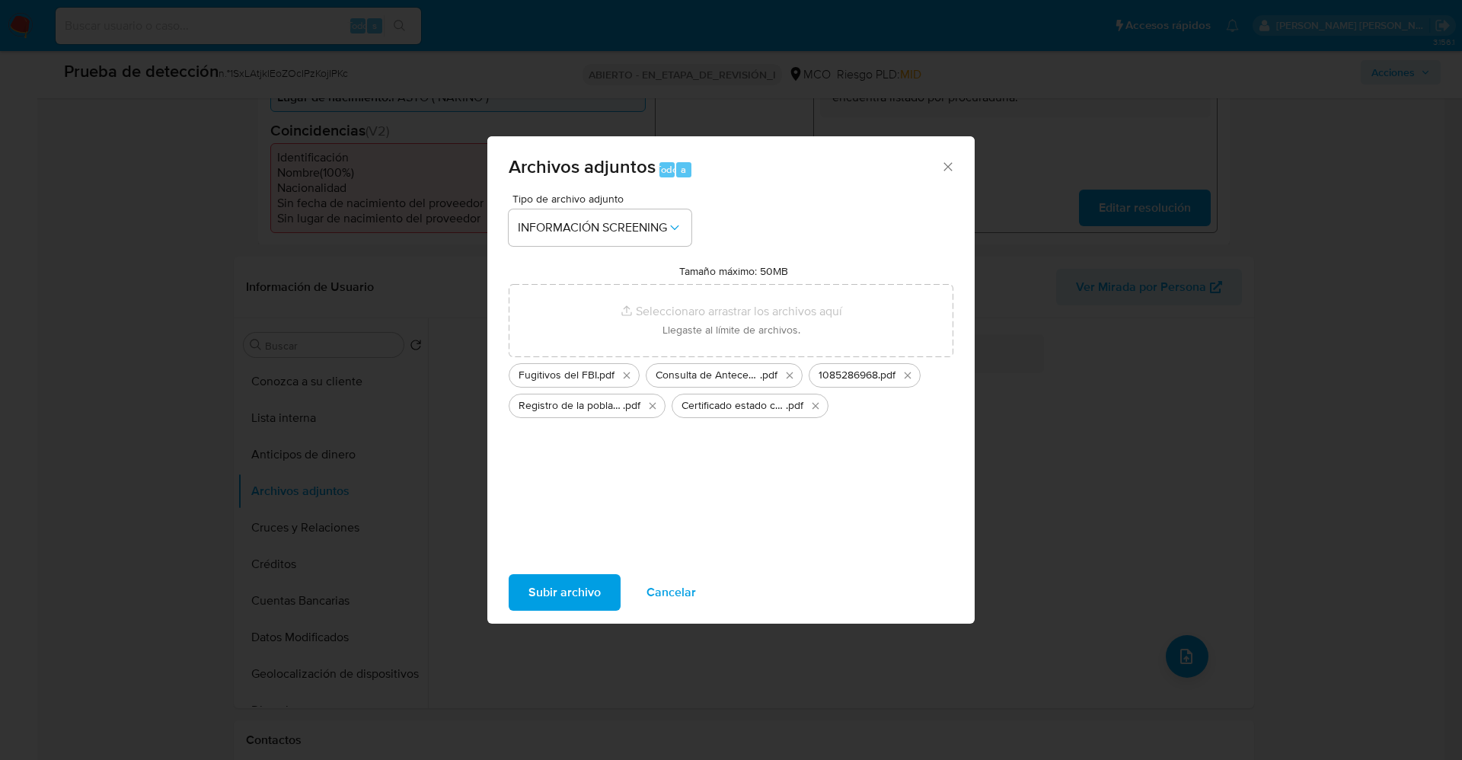
click at [554, 583] on font "Subir archivo" at bounding box center [565, 592] width 72 height 37
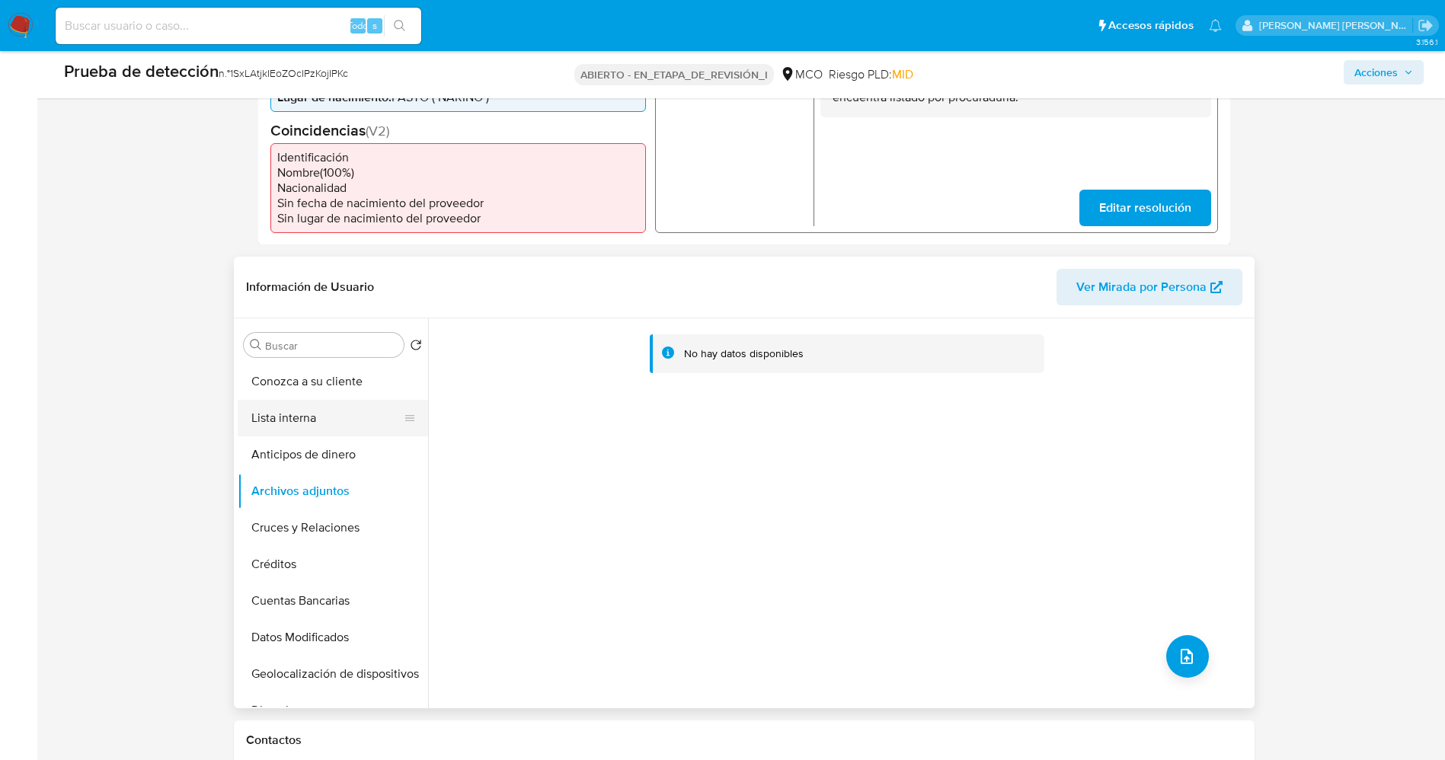
click at [276, 417] on button "Lista interna" at bounding box center [327, 418] width 178 height 37
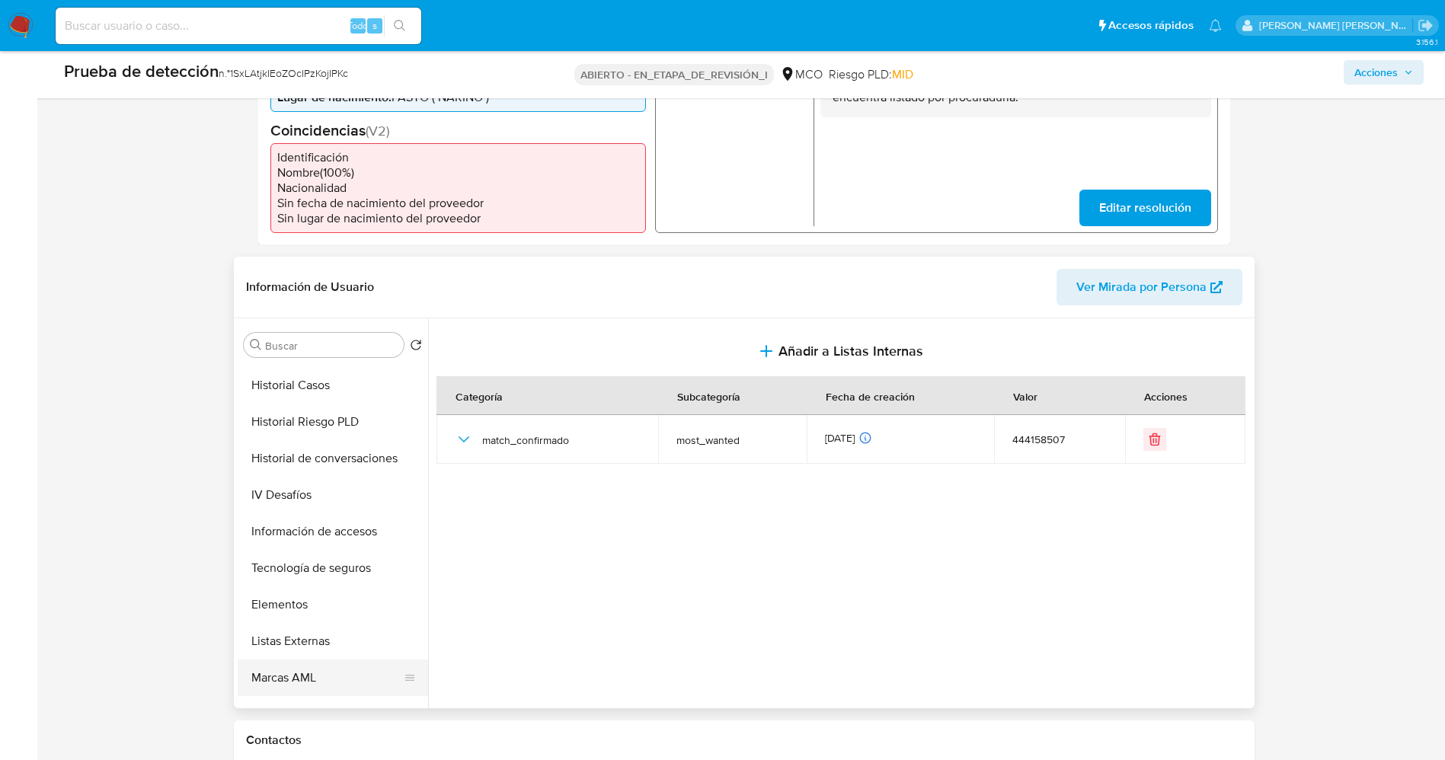
scroll to position [644, 0]
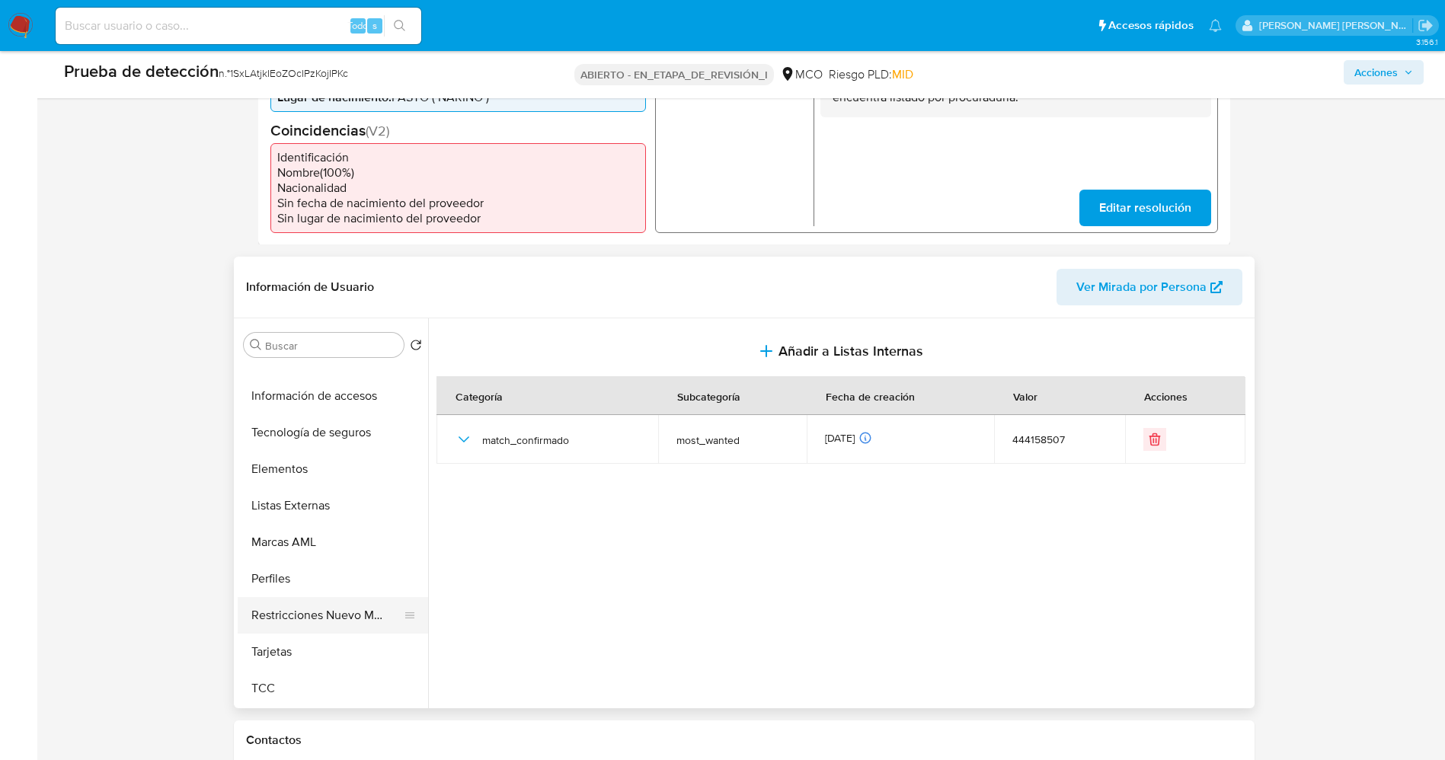
click at [342, 622] on button "Restricciones Nuevo Mundo" at bounding box center [327, 615] width 178 height 37
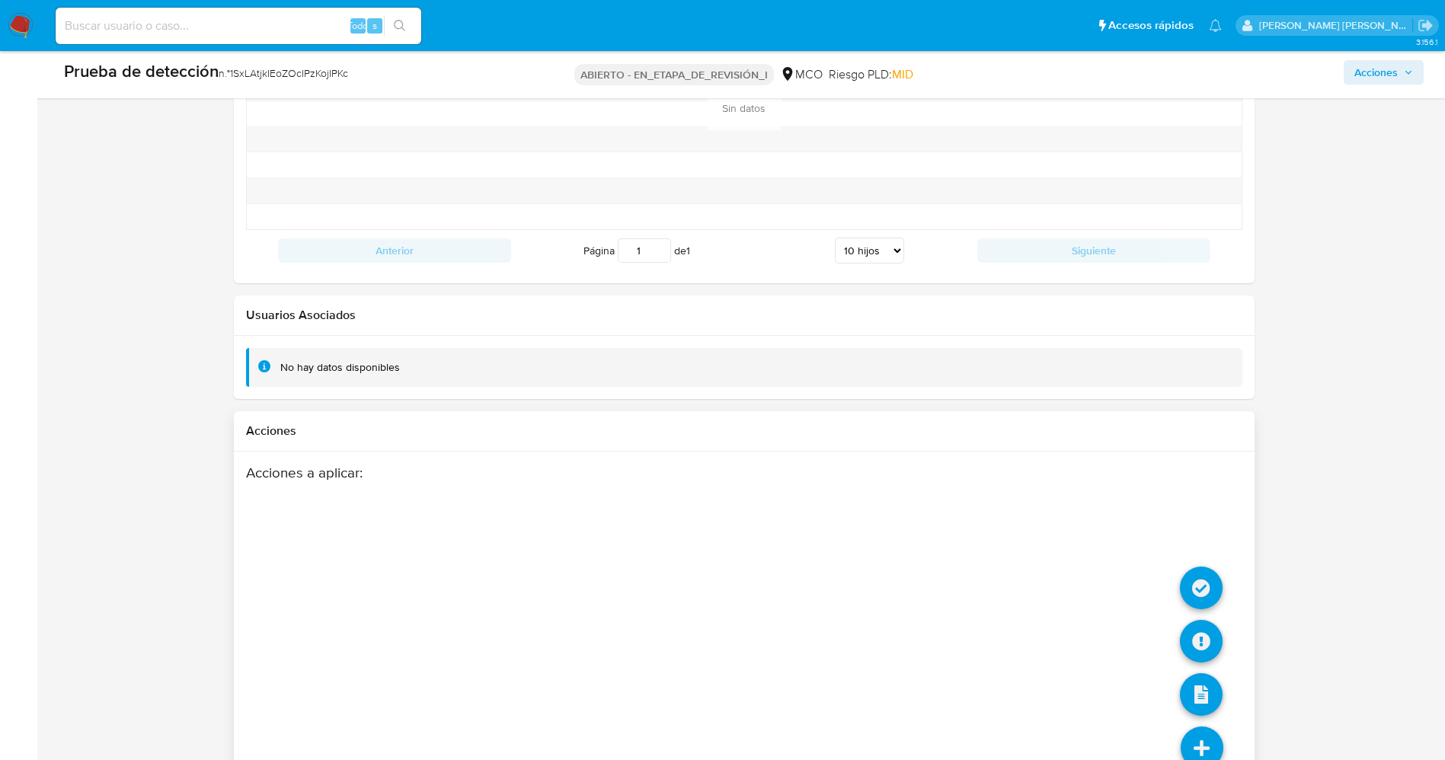
scroll to position [2168, 0]
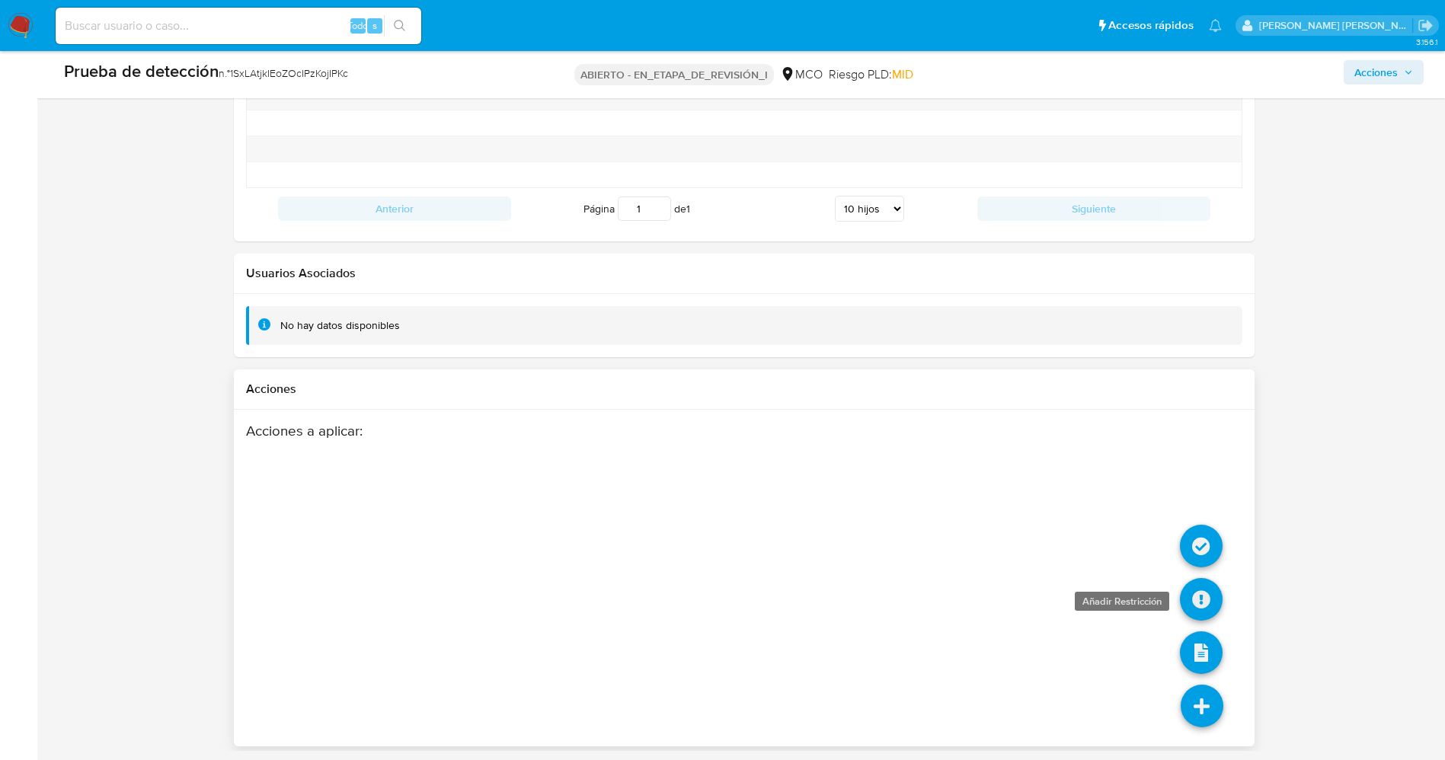
click at [1200, 595] on icon at bounding box center [1201, 599] width 43 height 43
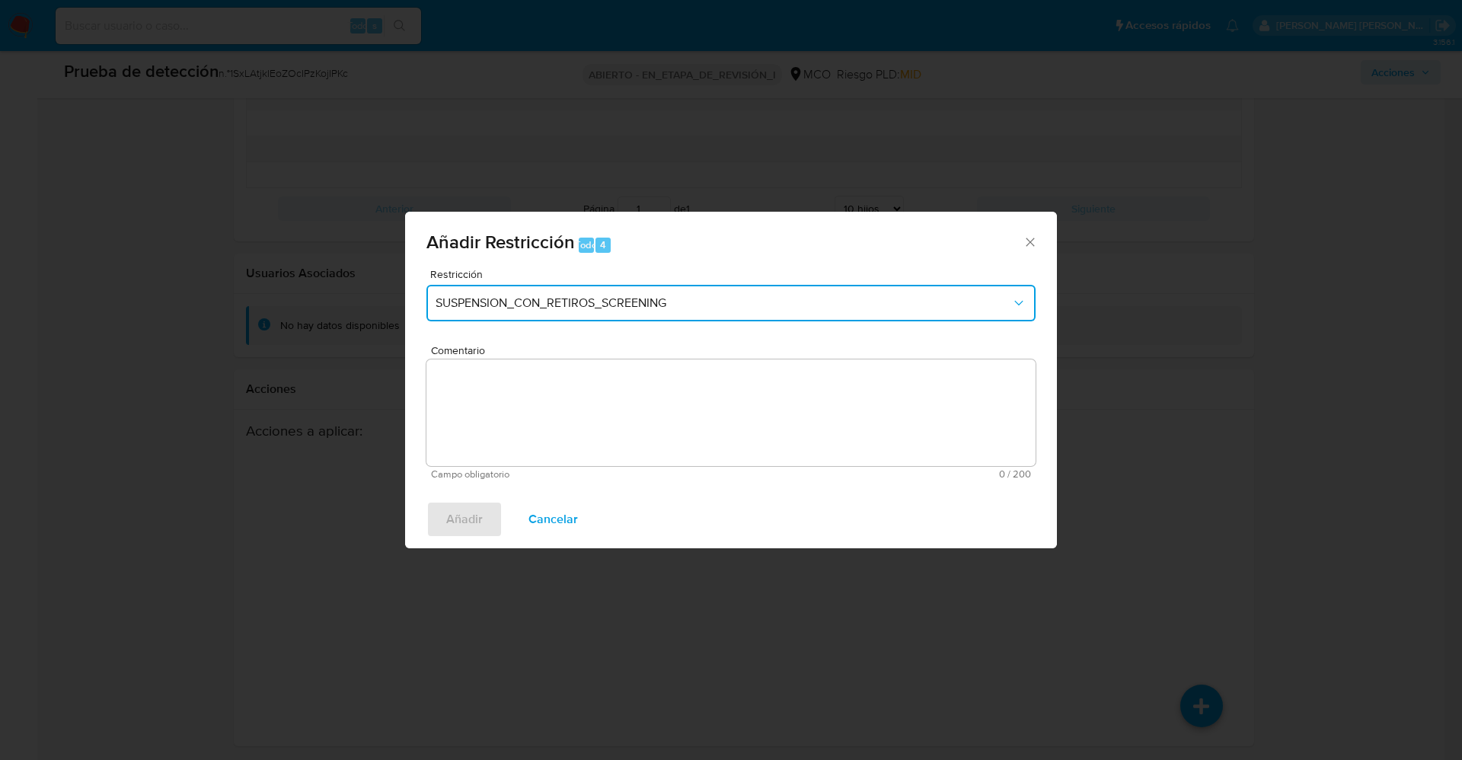
click at [577, 290] on button "SUSPENSION_CON_RETIROS_SCREENING" at bounding box center [730, 303] width 609 height 37
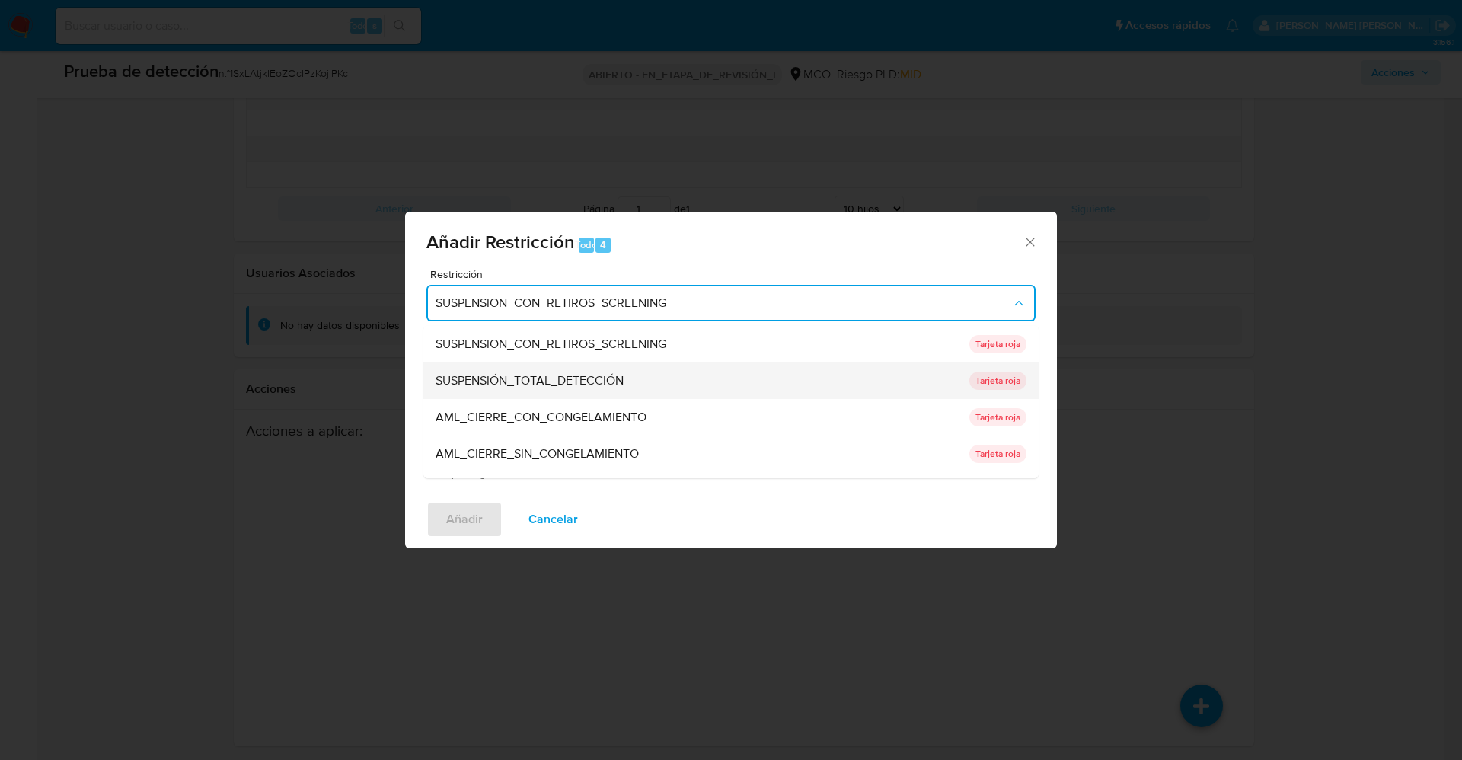
click at [580, 374] on font "SUSPENSIÓN_TOTAL_DETECCIÓN" at bounding box center [530, 381] width 188 height 18
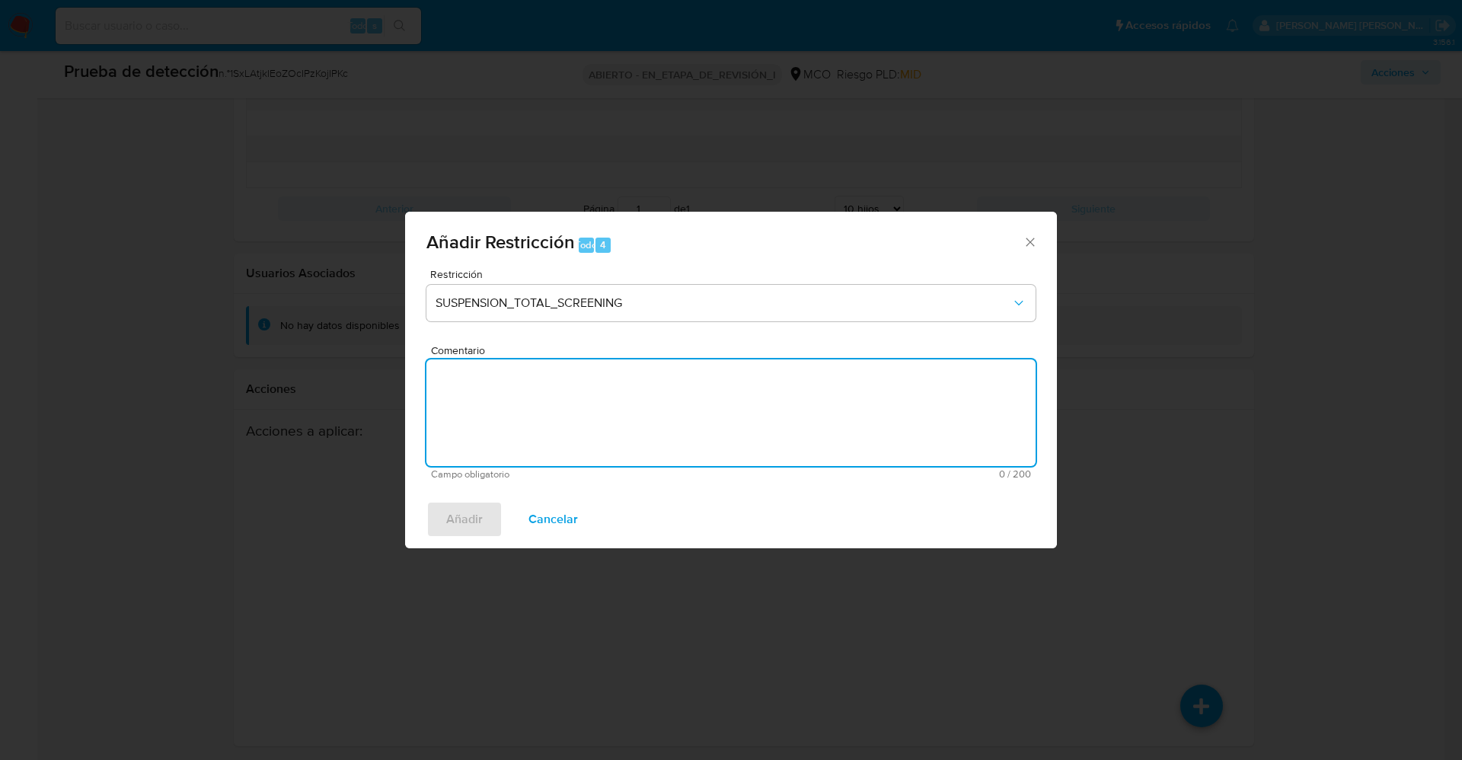
click at [596, 411] on textarea "Comentario" at bounding box center [730, 412] width 609 height 107
type textarea "Se aplica restricción."
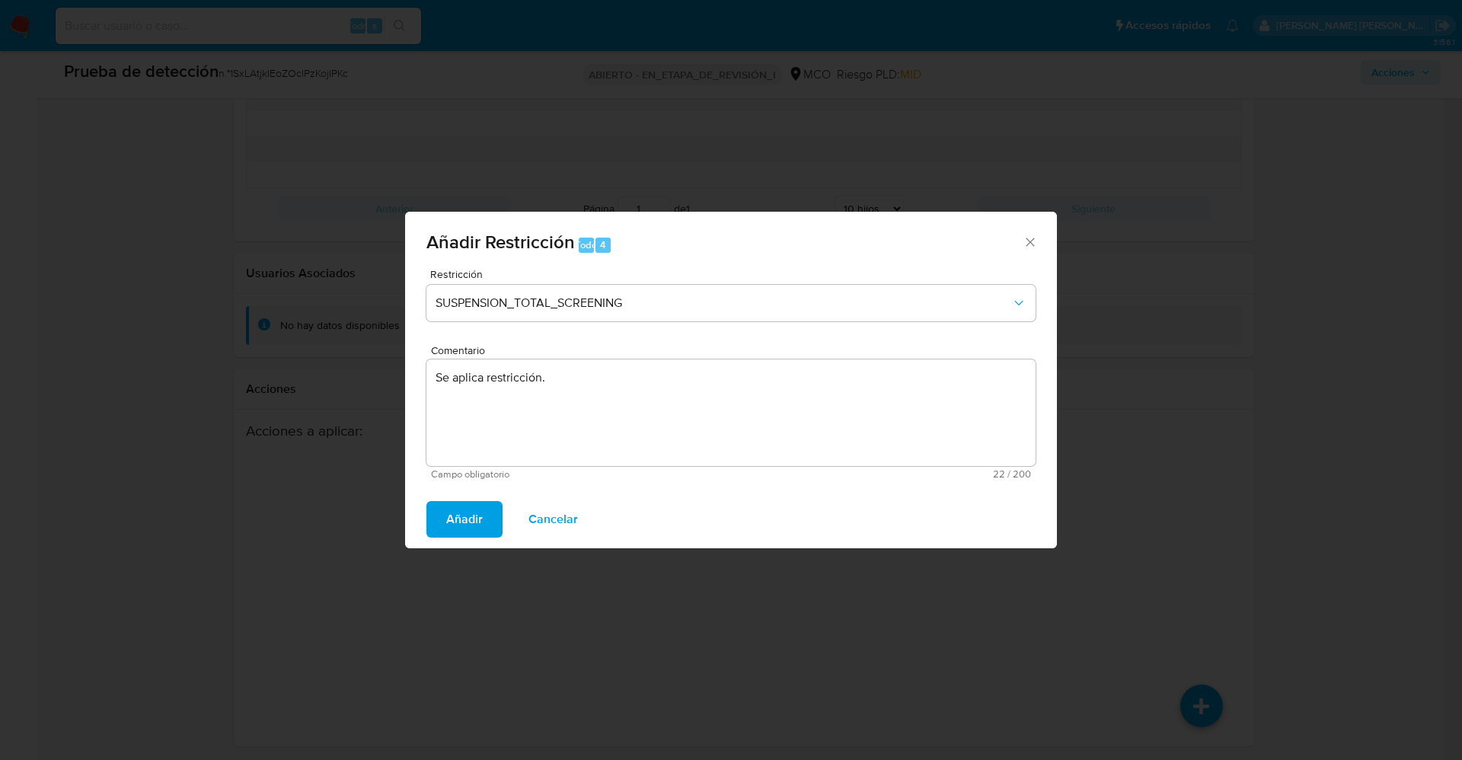
click at [474, 514] on span "Añadir" at bounding box center [464, 520] width 37 height 34
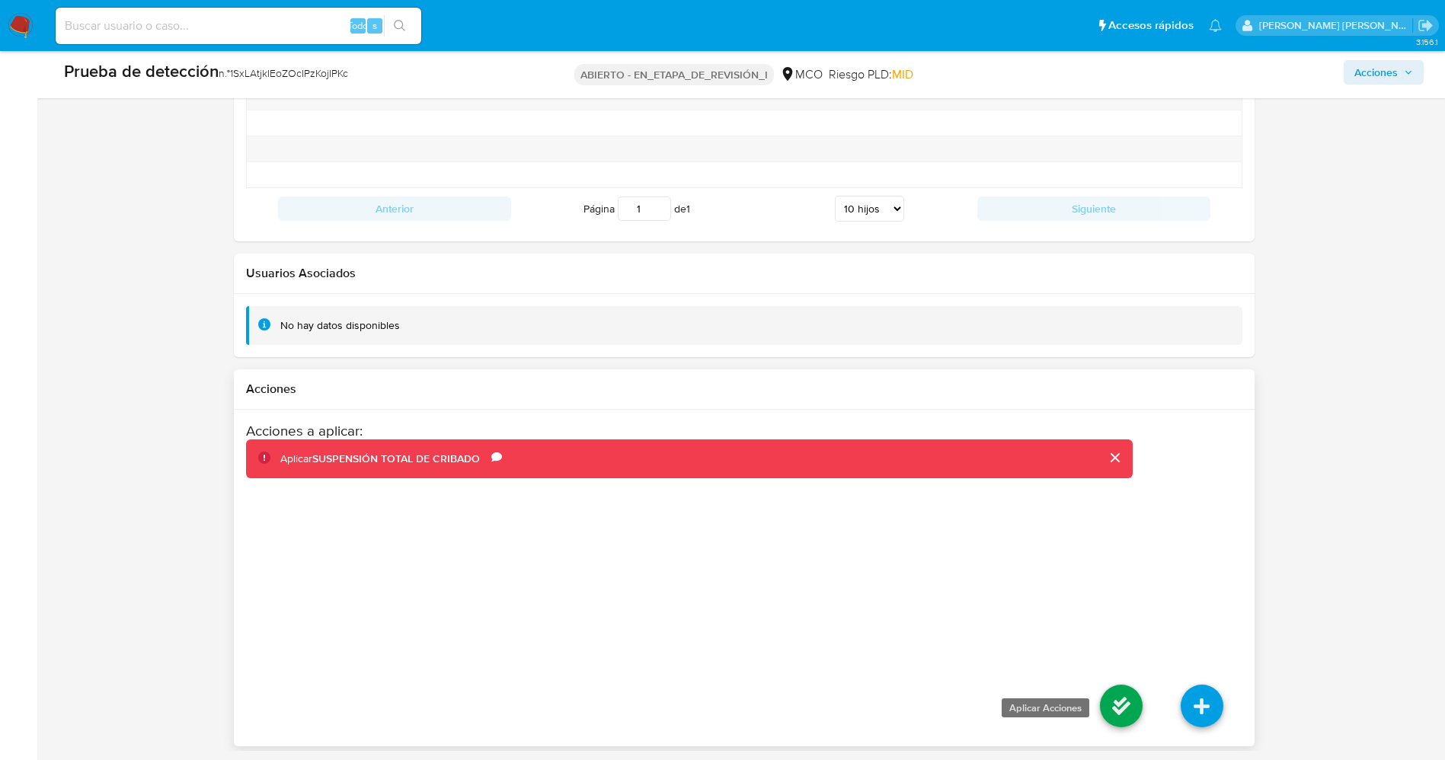
click at [1128, 706] on icon at bounding box center [1121, 706] width 43 height 43
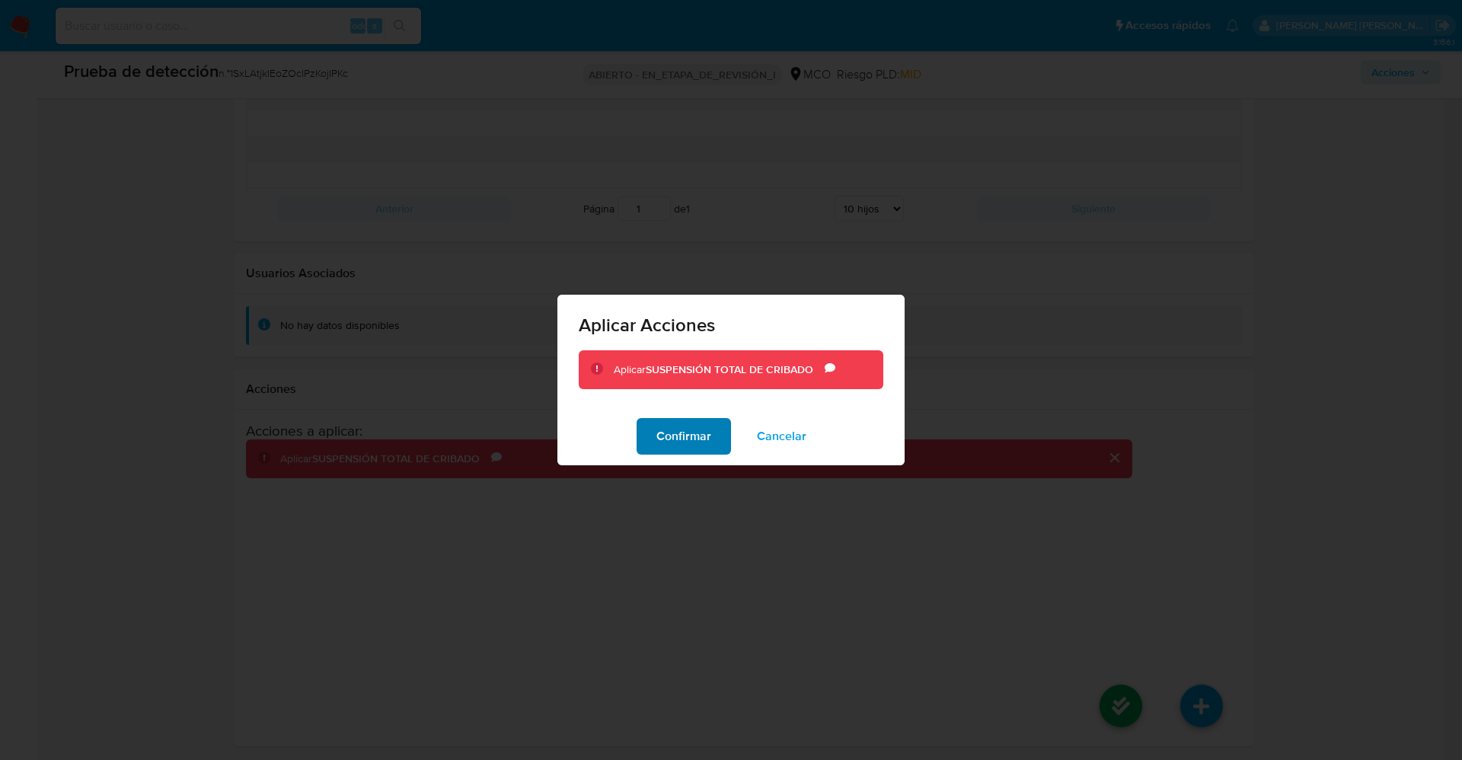
click at [662, 424] on font "Confirmar" at bounding box center [683, 436] width 55 height 37
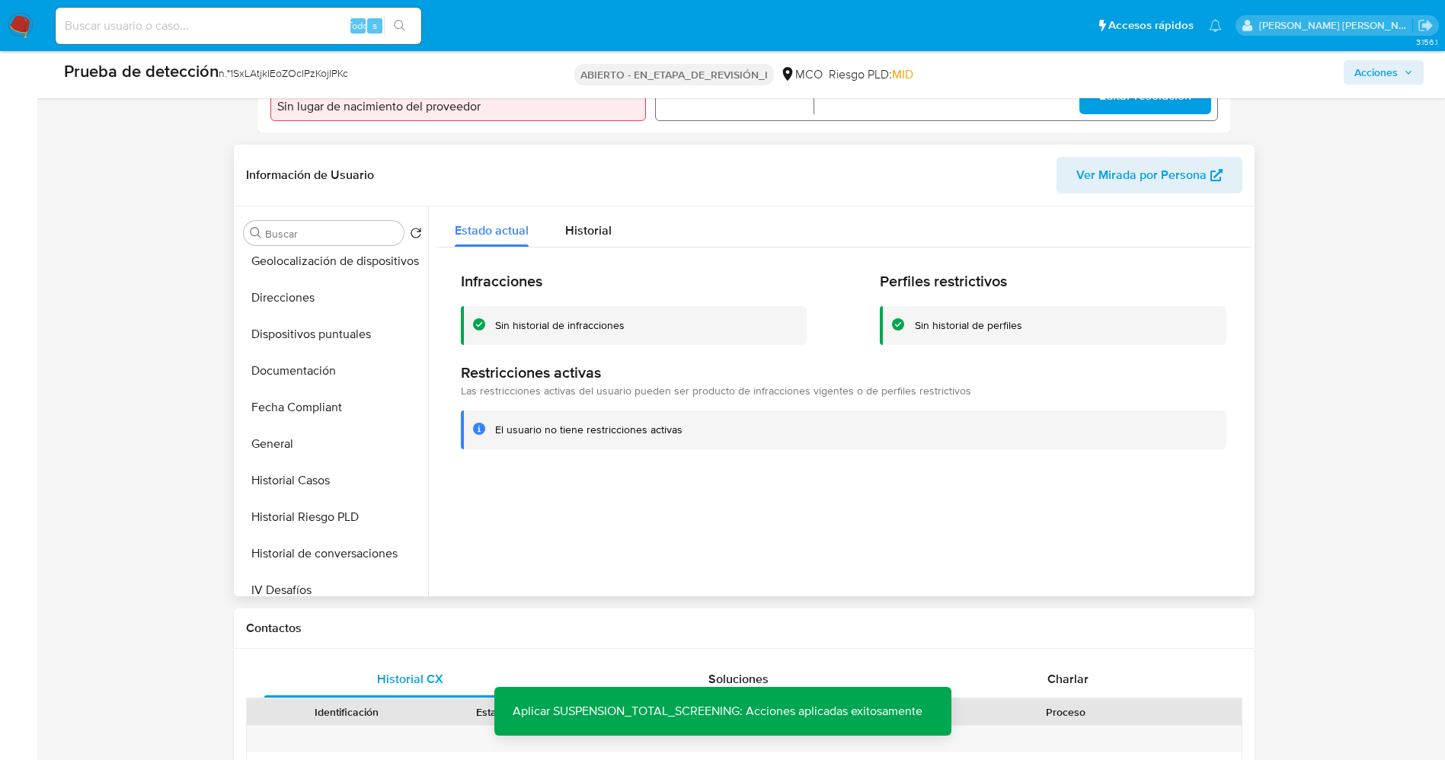
scroll to position [0, 0]
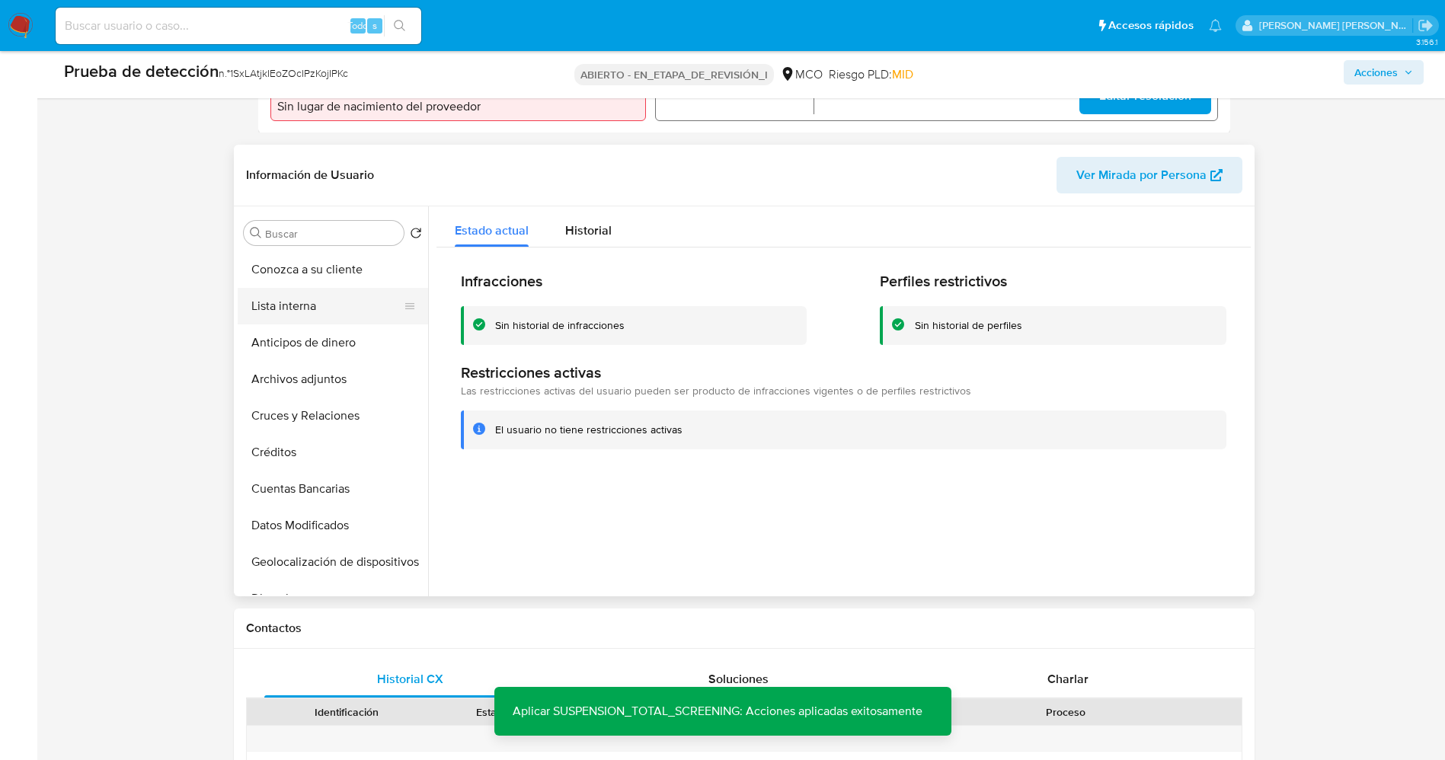
click at [295, 294] on button "Lista interna" at bounding box center [327, 306] width 178 height 37
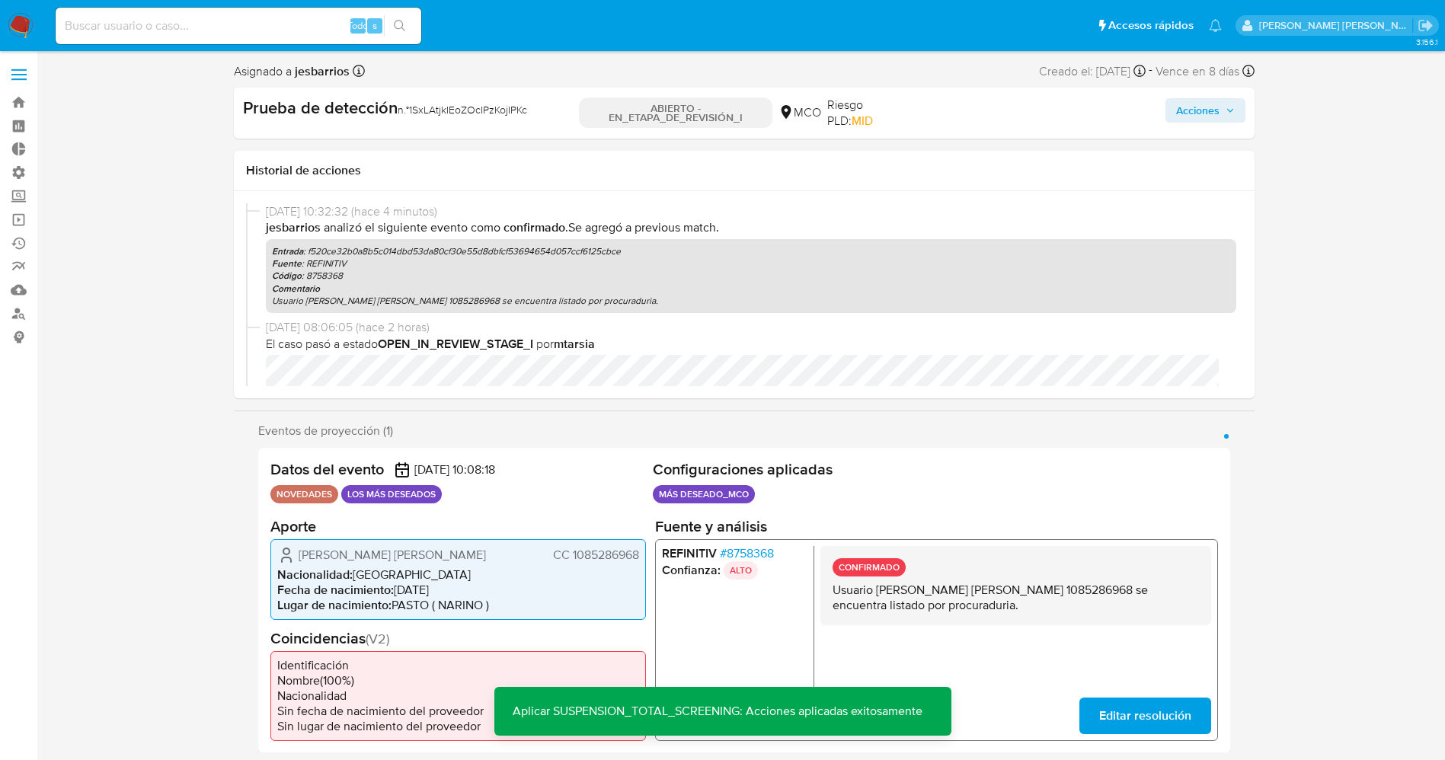
click at [1203, 110] on font "Acciones" at bounding box center [1197, 110] width 43 height 24
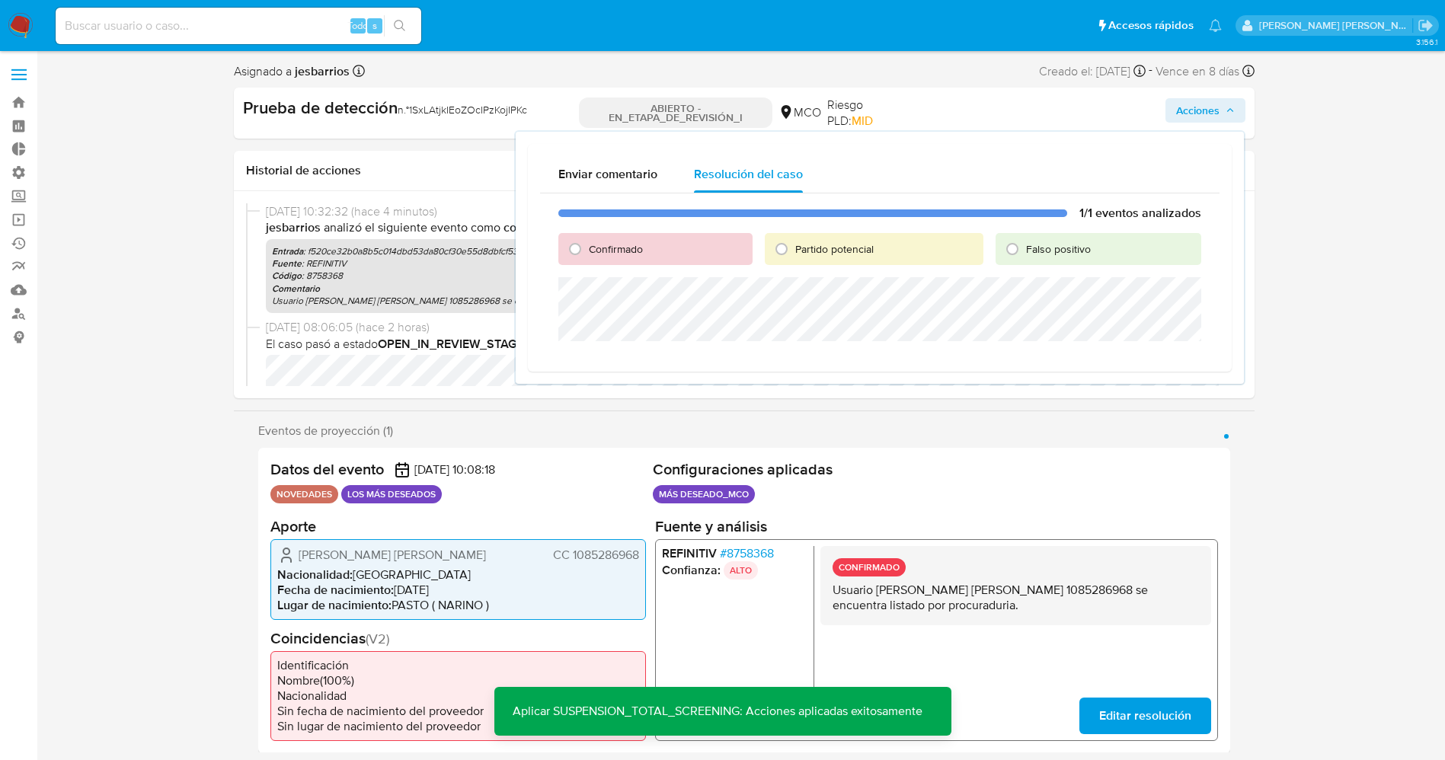
click at [832, 251] on font "Partido potencial" at bounding box center [834, 248] width 78 height 15
click at [794, 251] on input "Partido potencial" at bounding box center [781, 249] width 24 height 24
radio input "true"
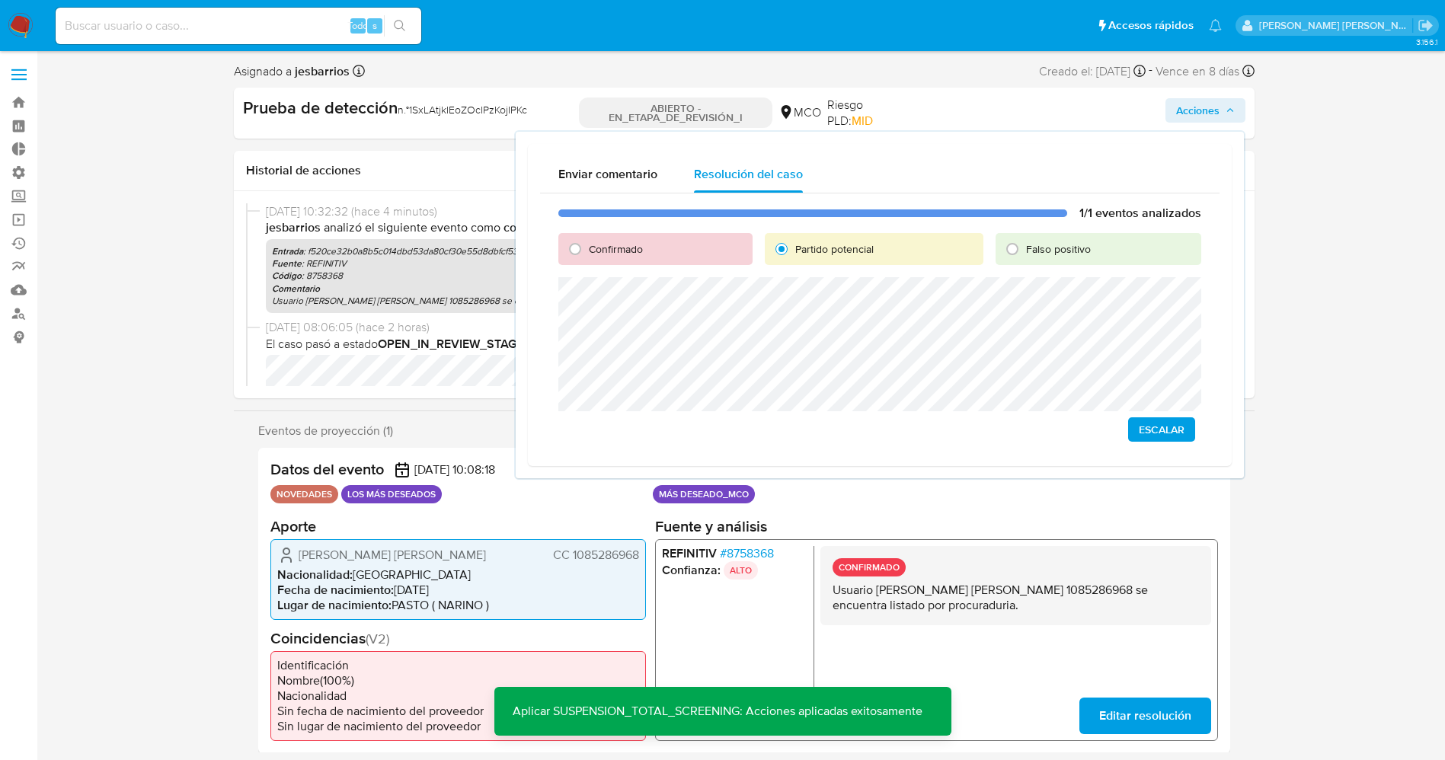
click at [1170, 433] on span "Escalar" at bounding box center [1162, 429] width 46 height 21
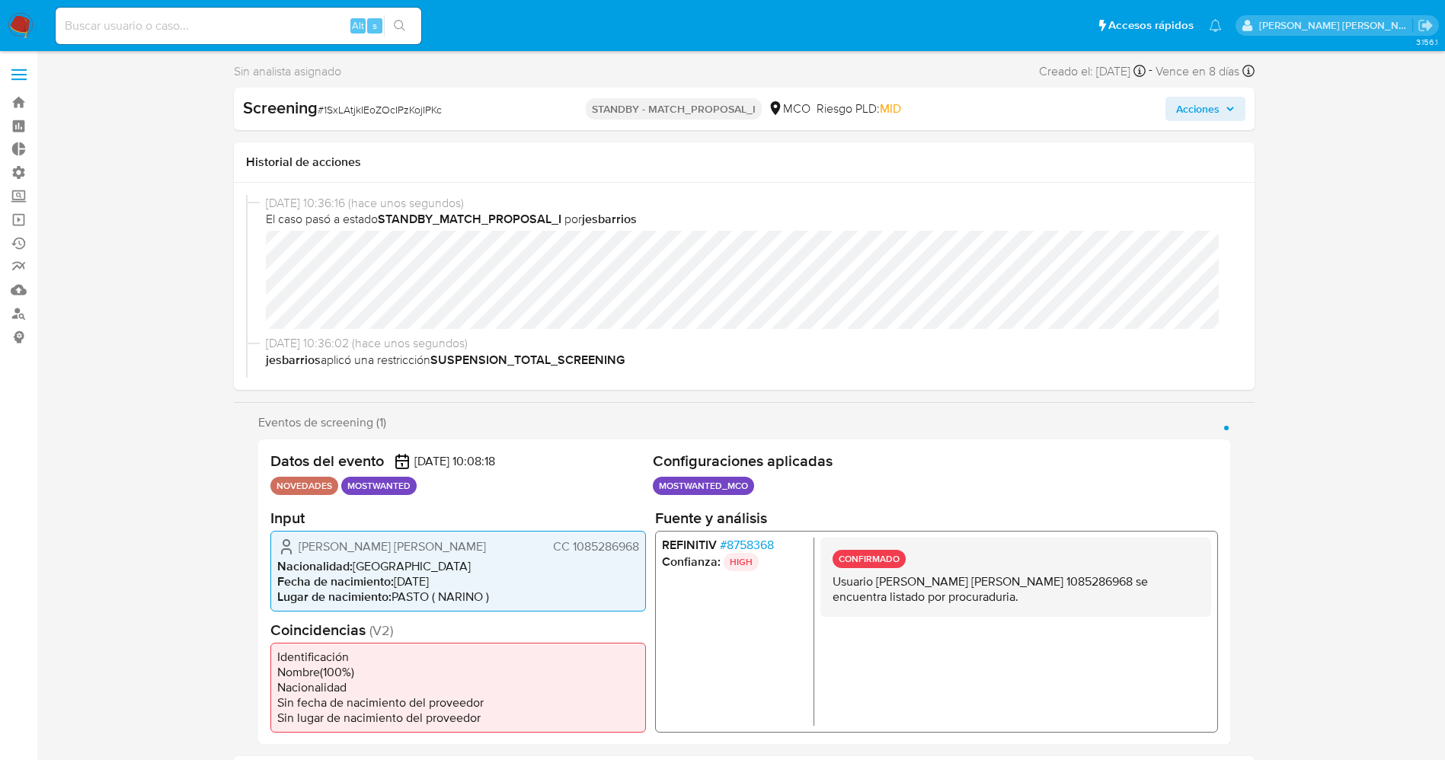
select select "10"
drag, startPoint x: 322, startPoint y: 112, endPoint x: 424, endPoint y: 111, distance: 102.1
click at [442, 111] on span "# 1SxLAtjkIEoZOcIPzKojIPKc" at bounding box center [380, 109] width 124 height 15
copy span "1SxLAtjkIEoZOcIPzKojIPKc"
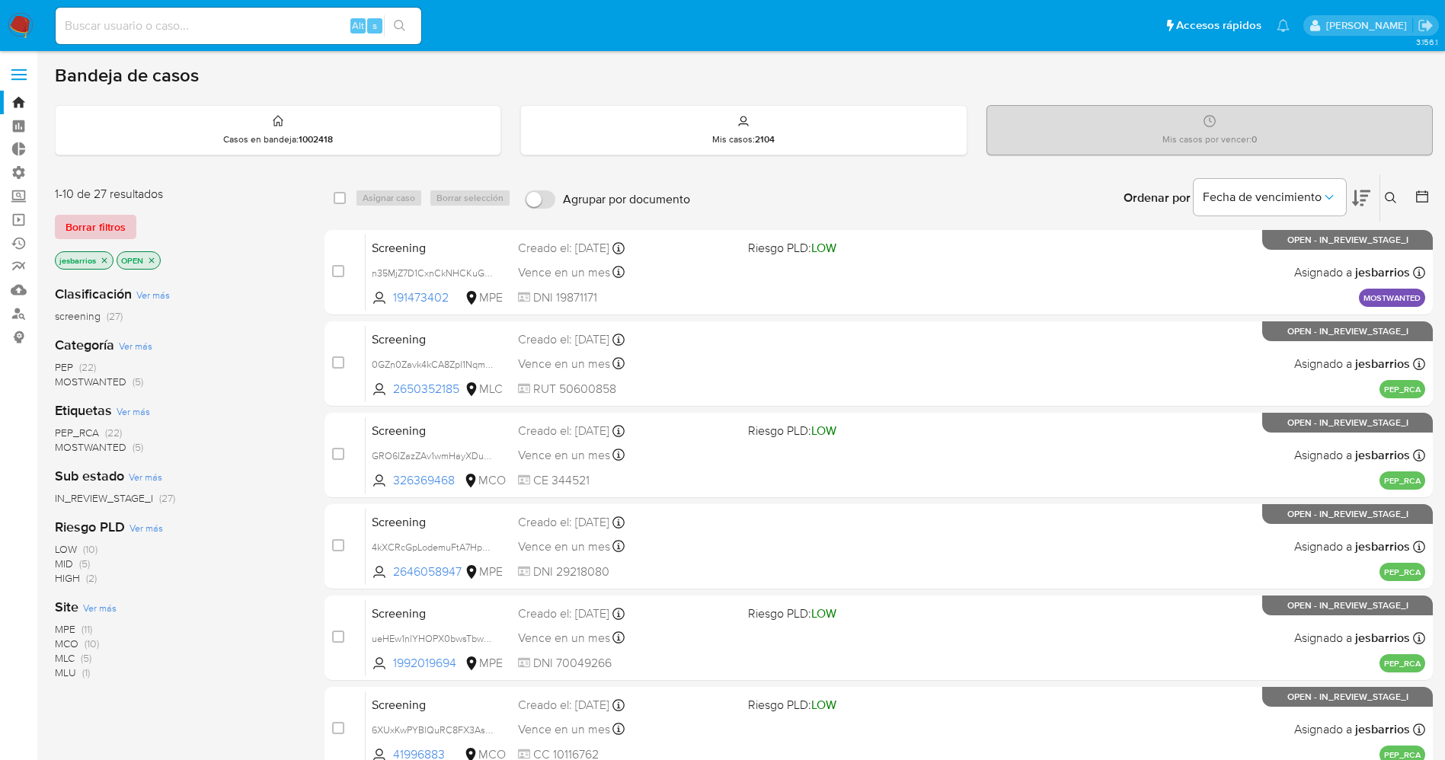
click at [119, 229] on span "Borrar filtros" at bounding box center [95, 226] width 60 height 21
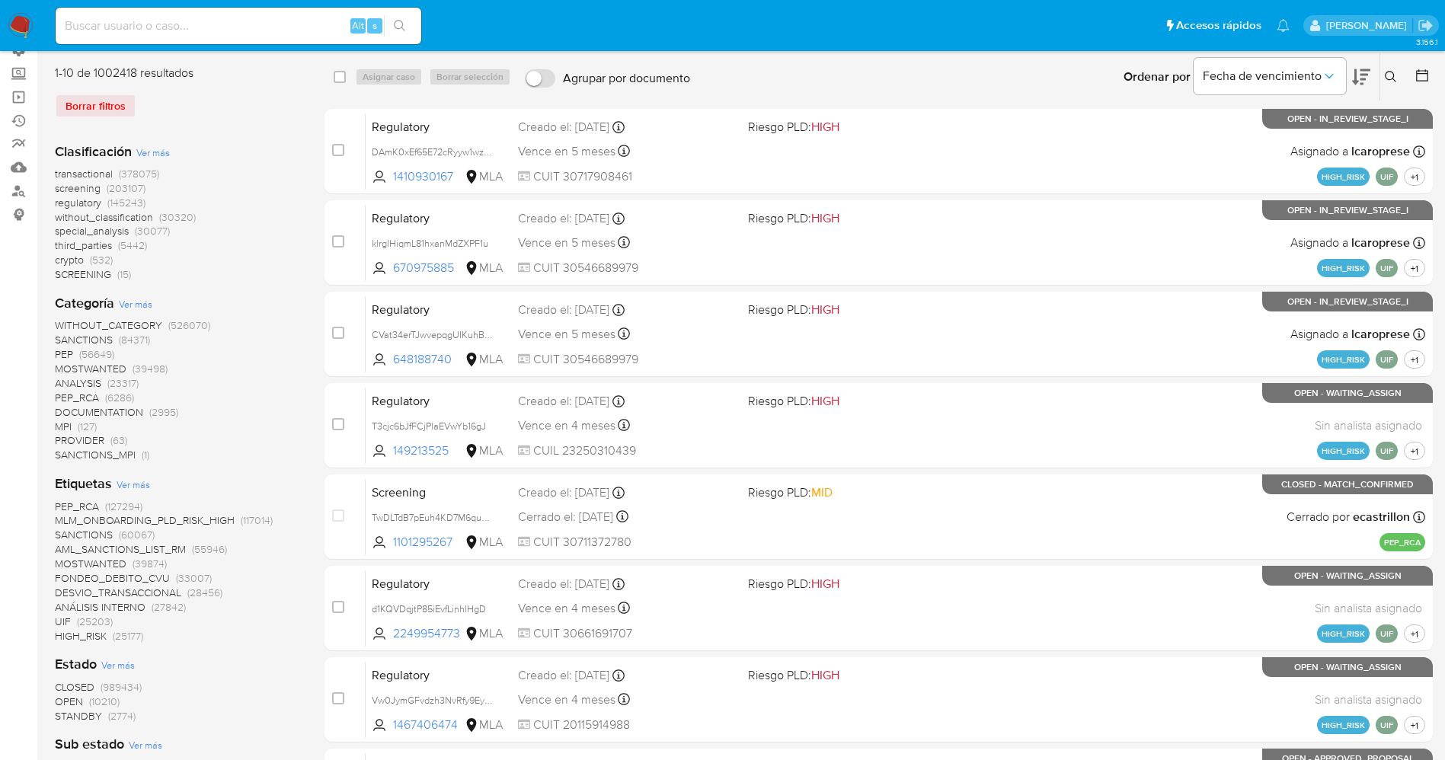
scroll to position [228, 0]
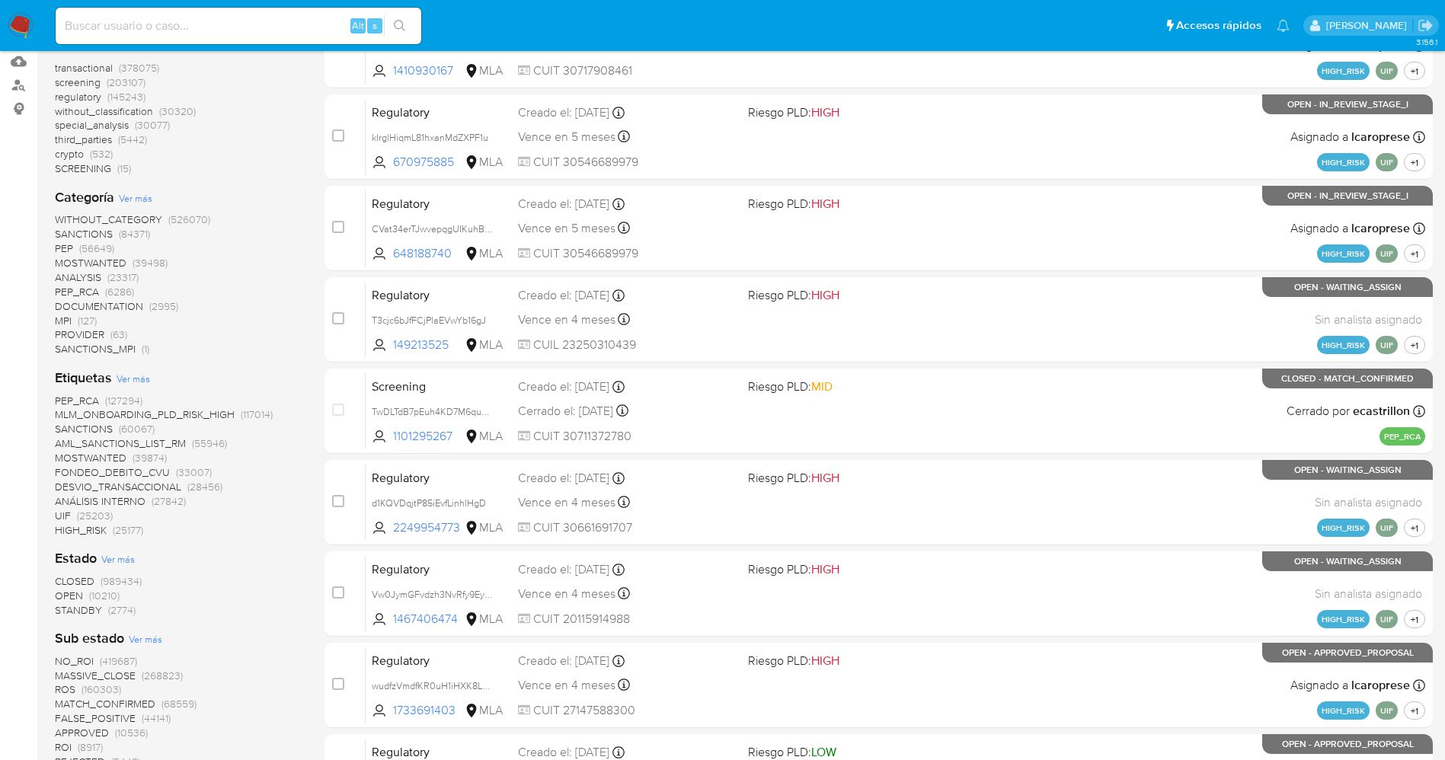
click at [81, 612] on span "STANDBY" at bounding box center [78, 609] width 47 height 15
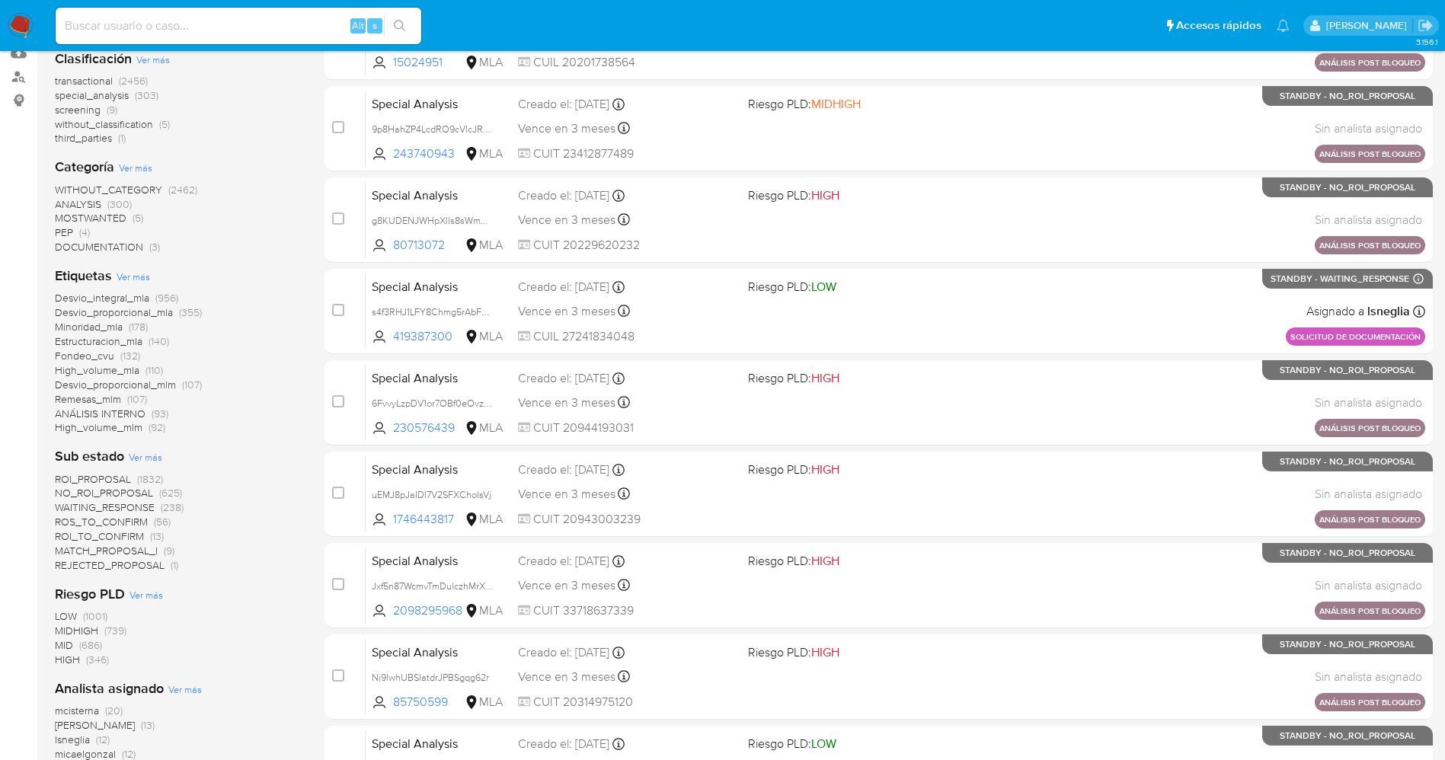
scroll to position [202, 0]
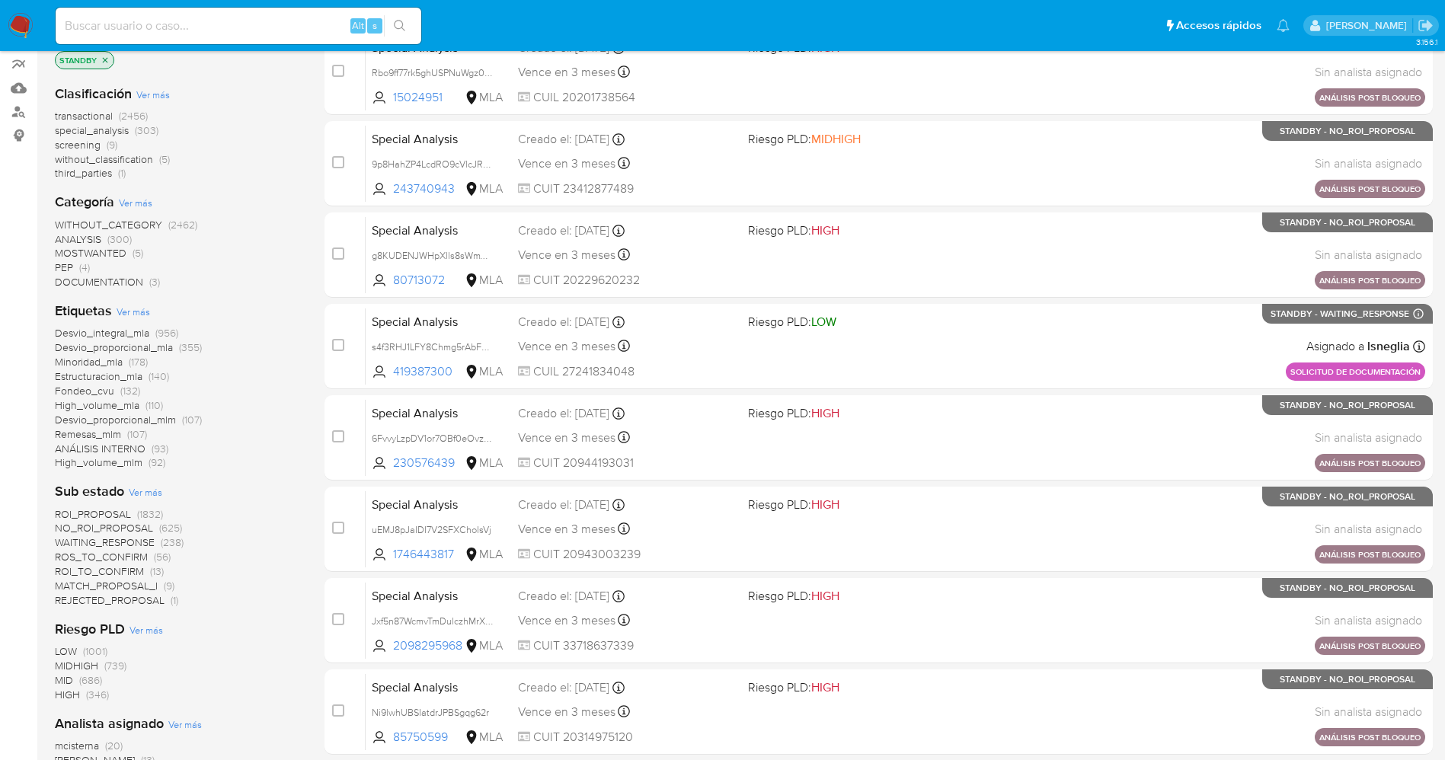
click at [93, 251] on span "MOSTWANTED" at bounding box center [91, 252] width 72 height 15
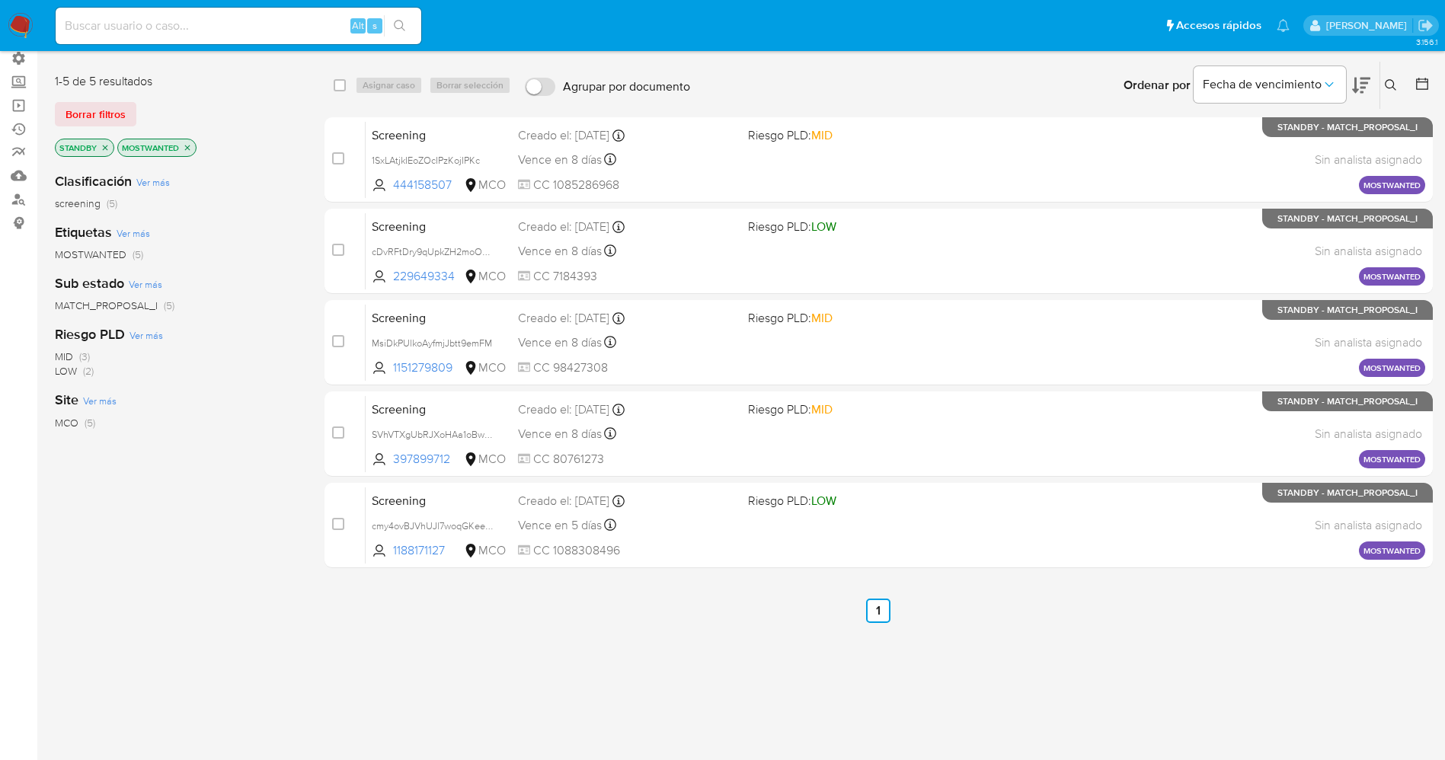
scroll to position [114, 0]
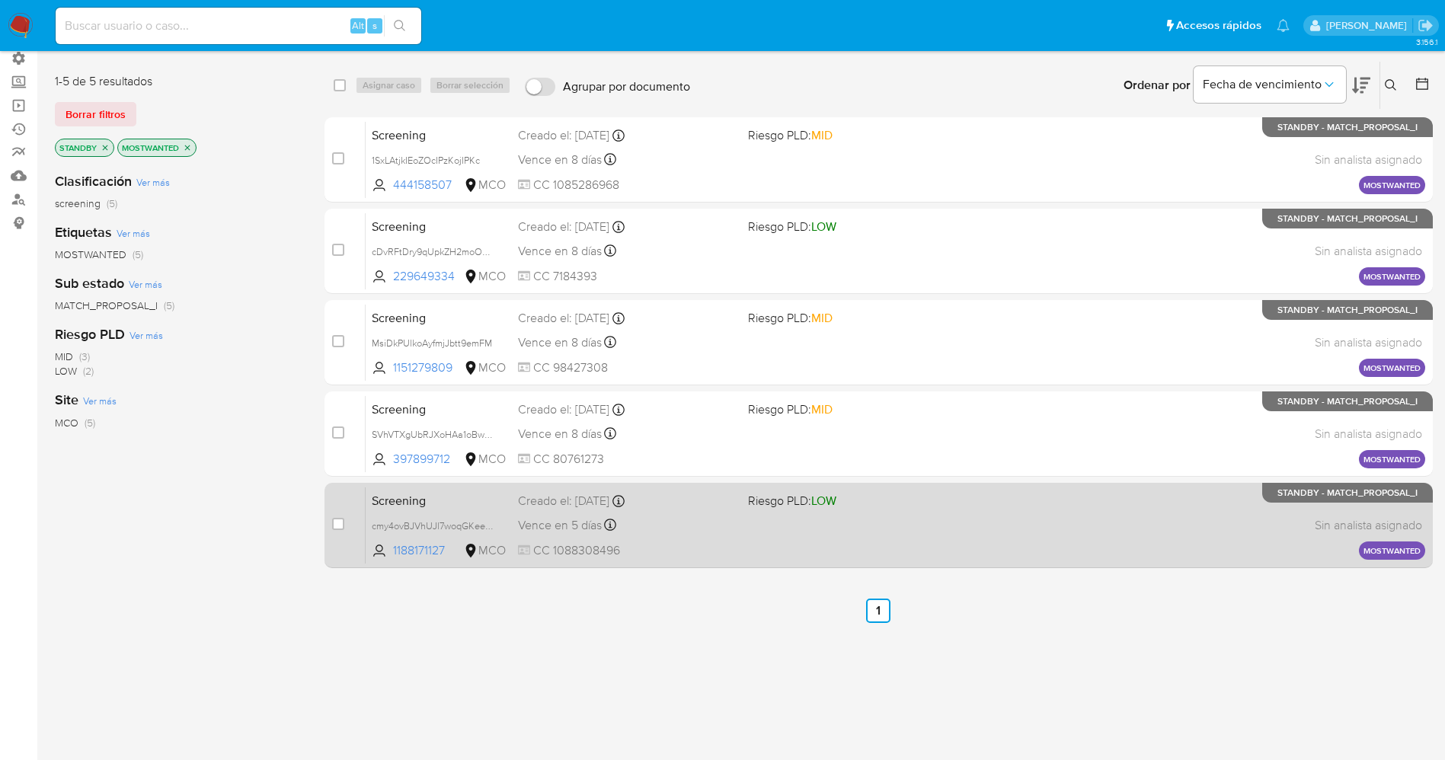
click at [684, 540] on div "Screening cmy4ovBJVhUJl7woqGKeelEz 1188171127 MCO Riesgo PLD: LOW Creado el: [D…" at bounding box center [895, 525] width 1059 height 77
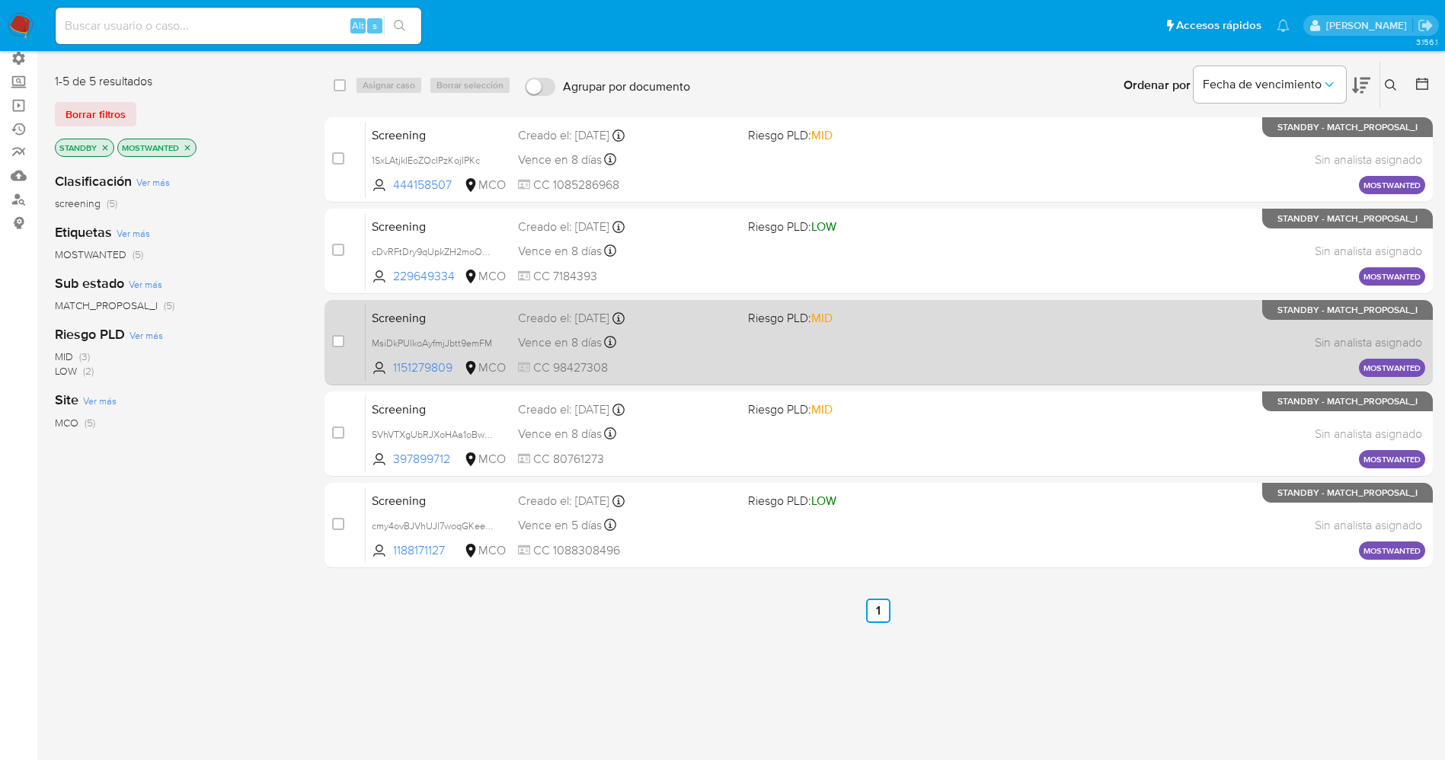
click at [749, 355] on div "Screening MsiDkPUlkoAyfmjJbtt9emFM 1151279809 MCO Riesgo PLD: MID Creado el: [D…" at bounding box center [895, 342] width 1059 height 77
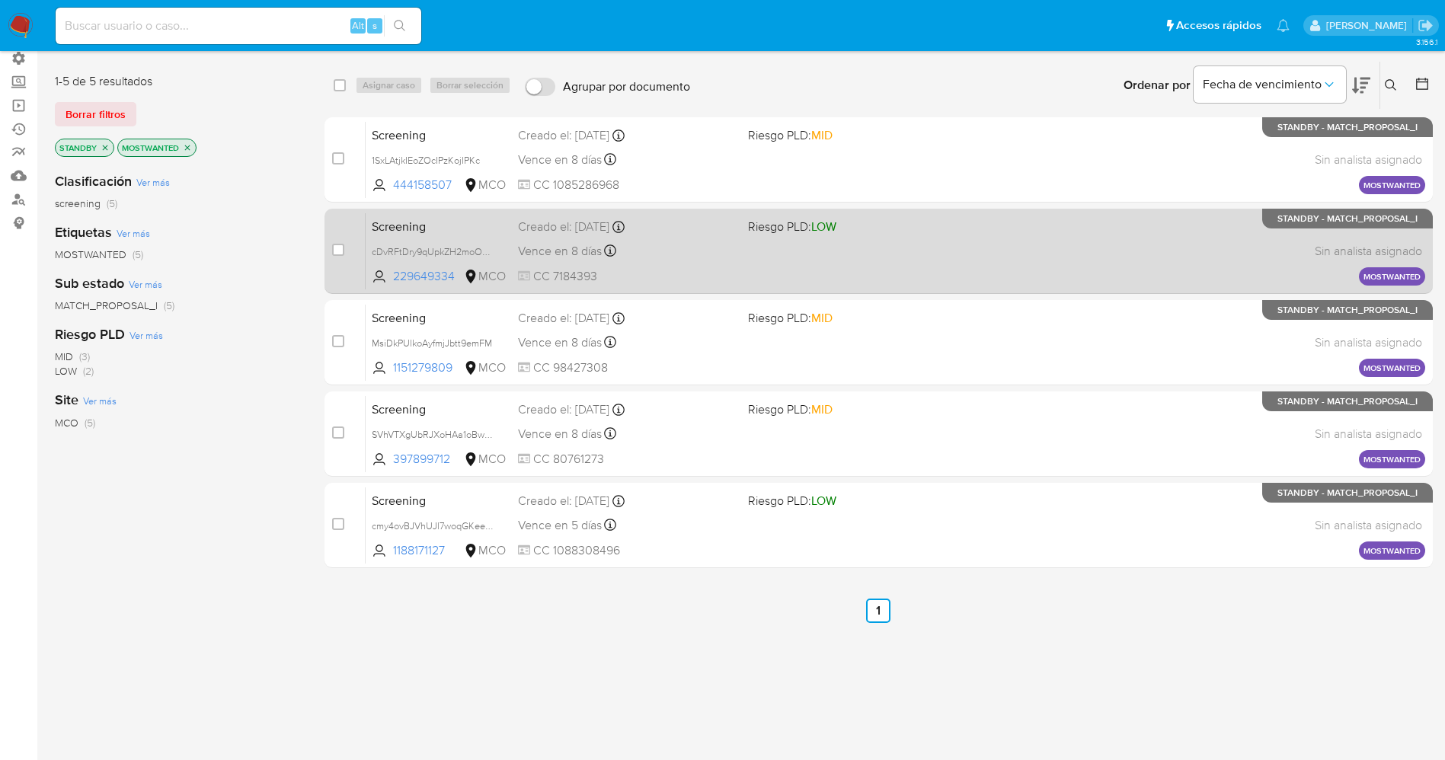
click at [692, 268] on span "CC 7184393" at bounding box center [627, 276] width 218 height 17
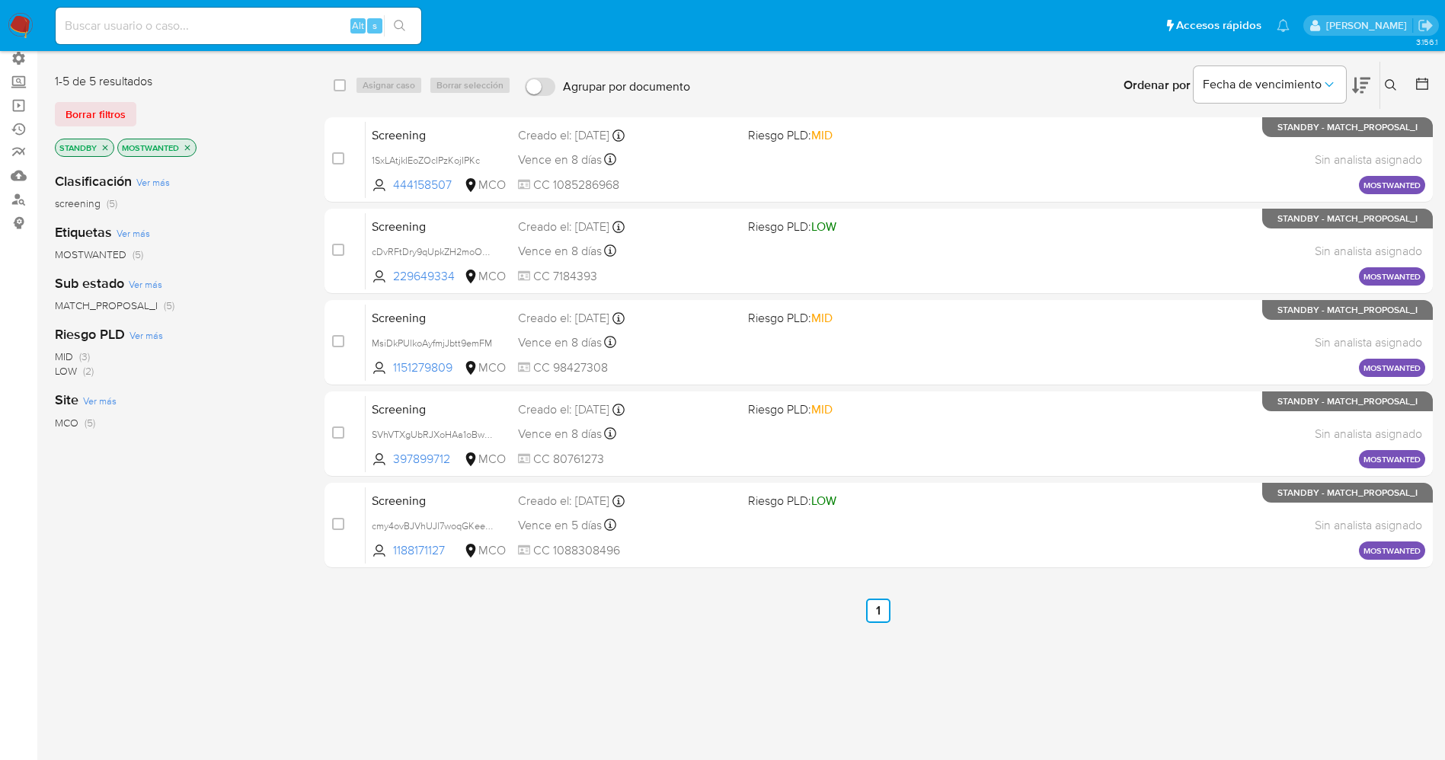
click at [29, 26] on img at bounding box center [21, 26] width 26 height 26
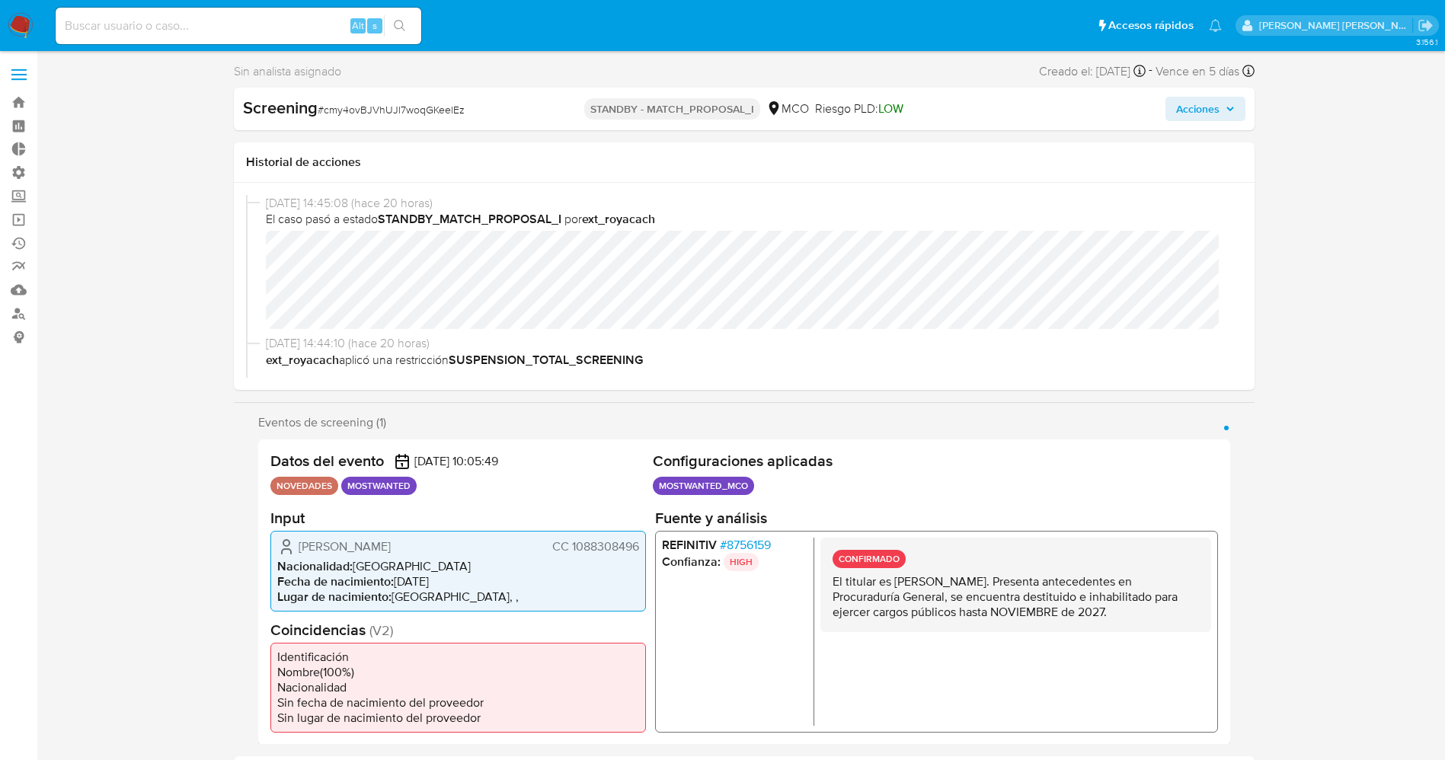
select select "10"
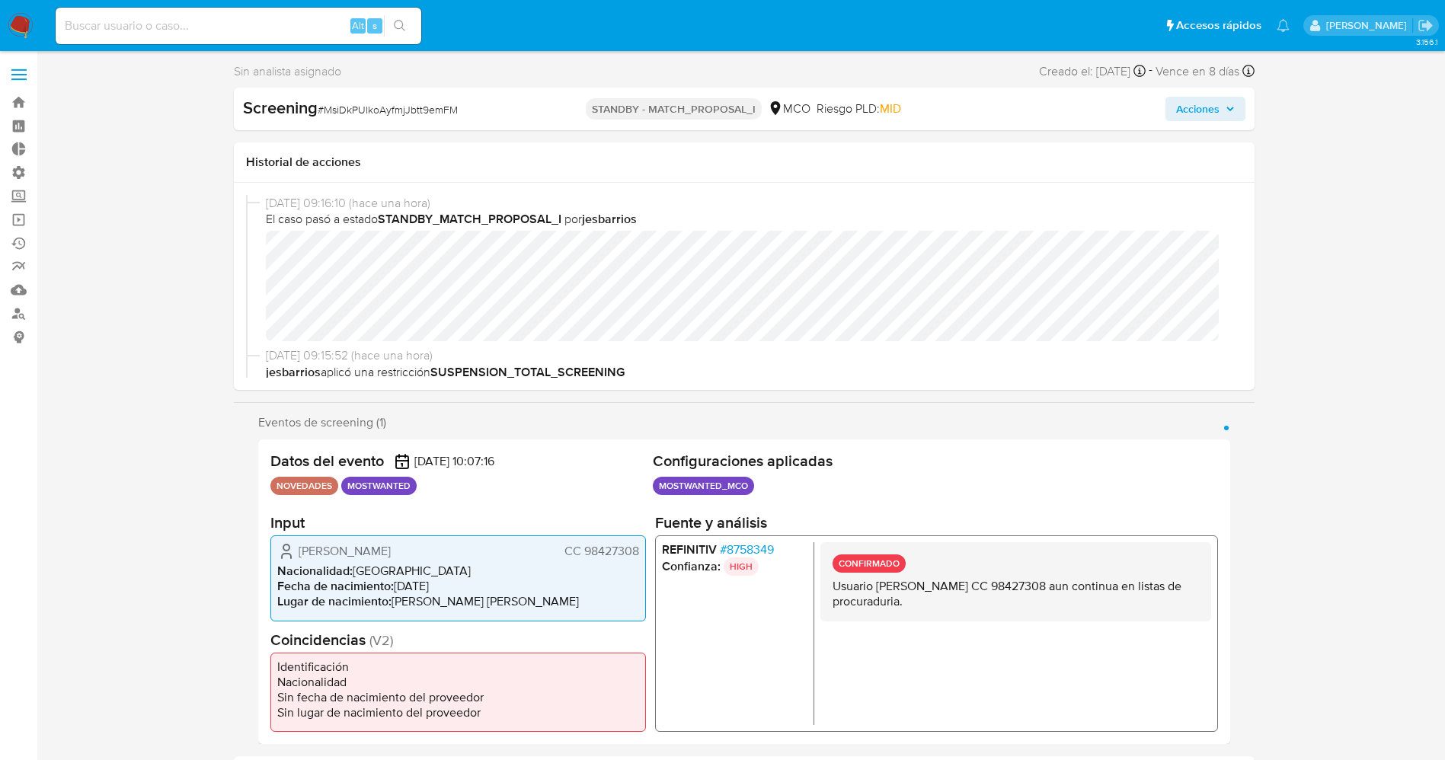
select select "10"
drag, startPoint x: 325, startPoint y: 108, endPoint x: 448, endPoint y: 106, distance: 122.6
click at [476, 110] on div "Screening # MsiDkPUlkoAyfmjJbtt9emFM" at bounding box center [407, 108] width 328 height 23
copy span "MsiDkPUlkoAyfmjJbtt9emFM"
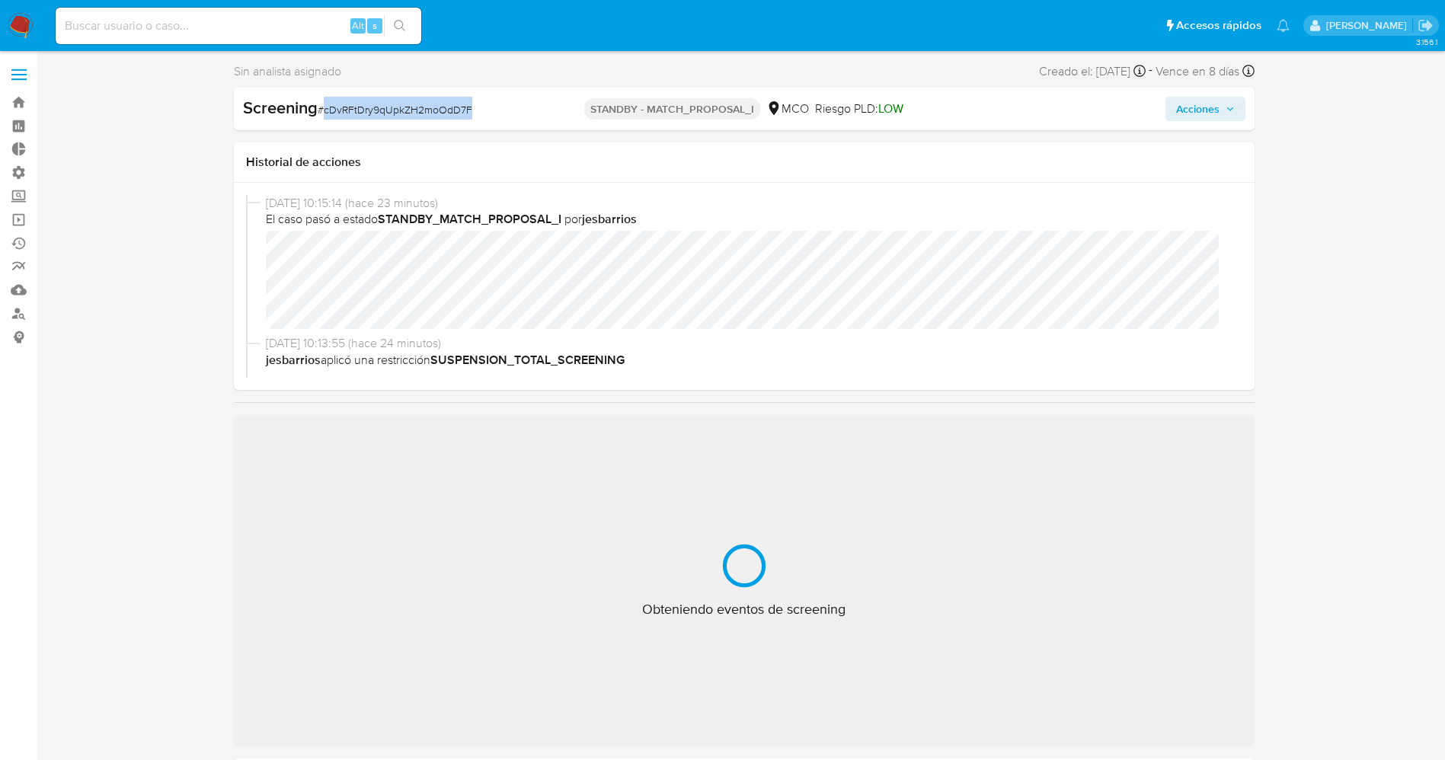
drag, startPoint x: 324, startPoint y: 112, endPoint x: 503, endPoint y: 112, distance: 178.2
click at [503, 112] on div "Screening # cDvRFtDry9qUpkZH2moOdD7F" at bounding box center [407, 108] width 328 height 23
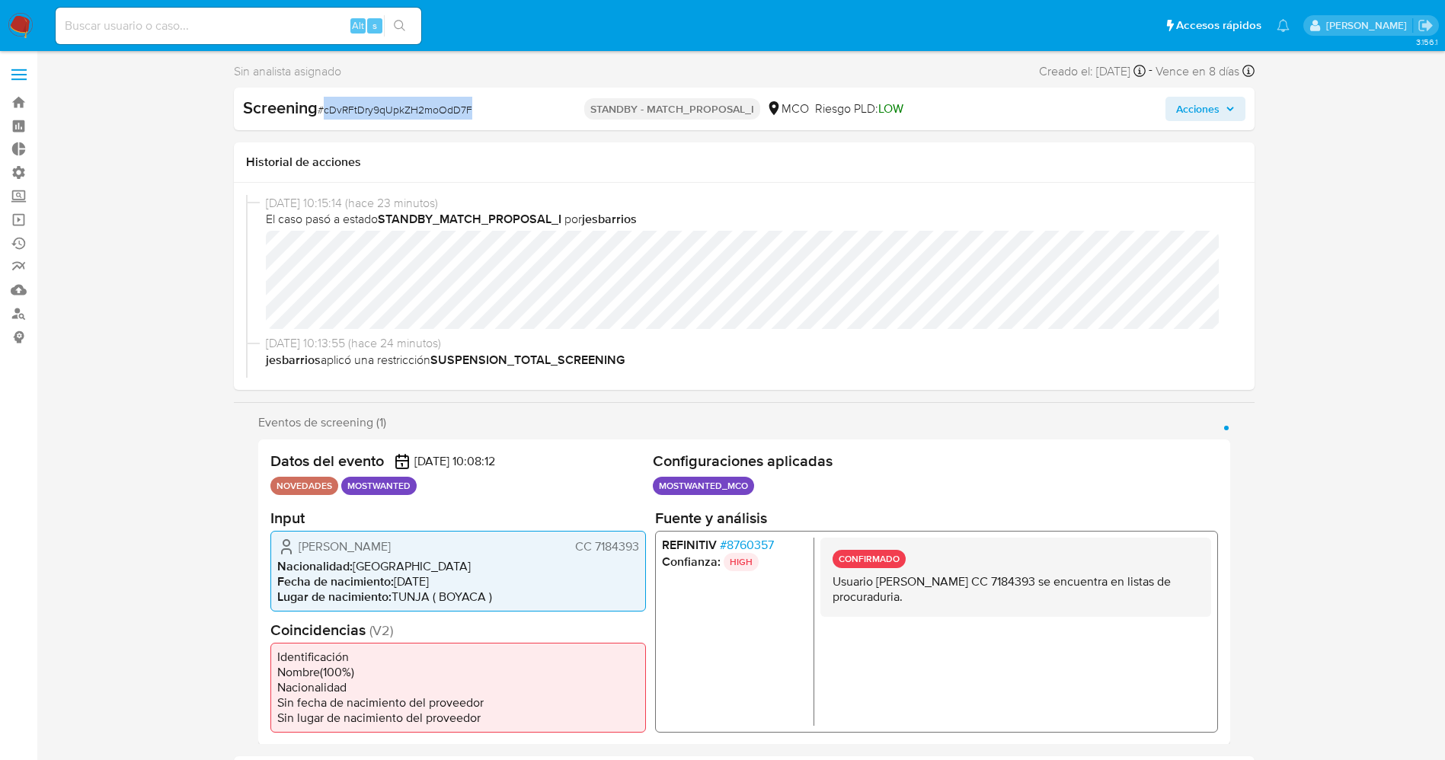
select select "10"
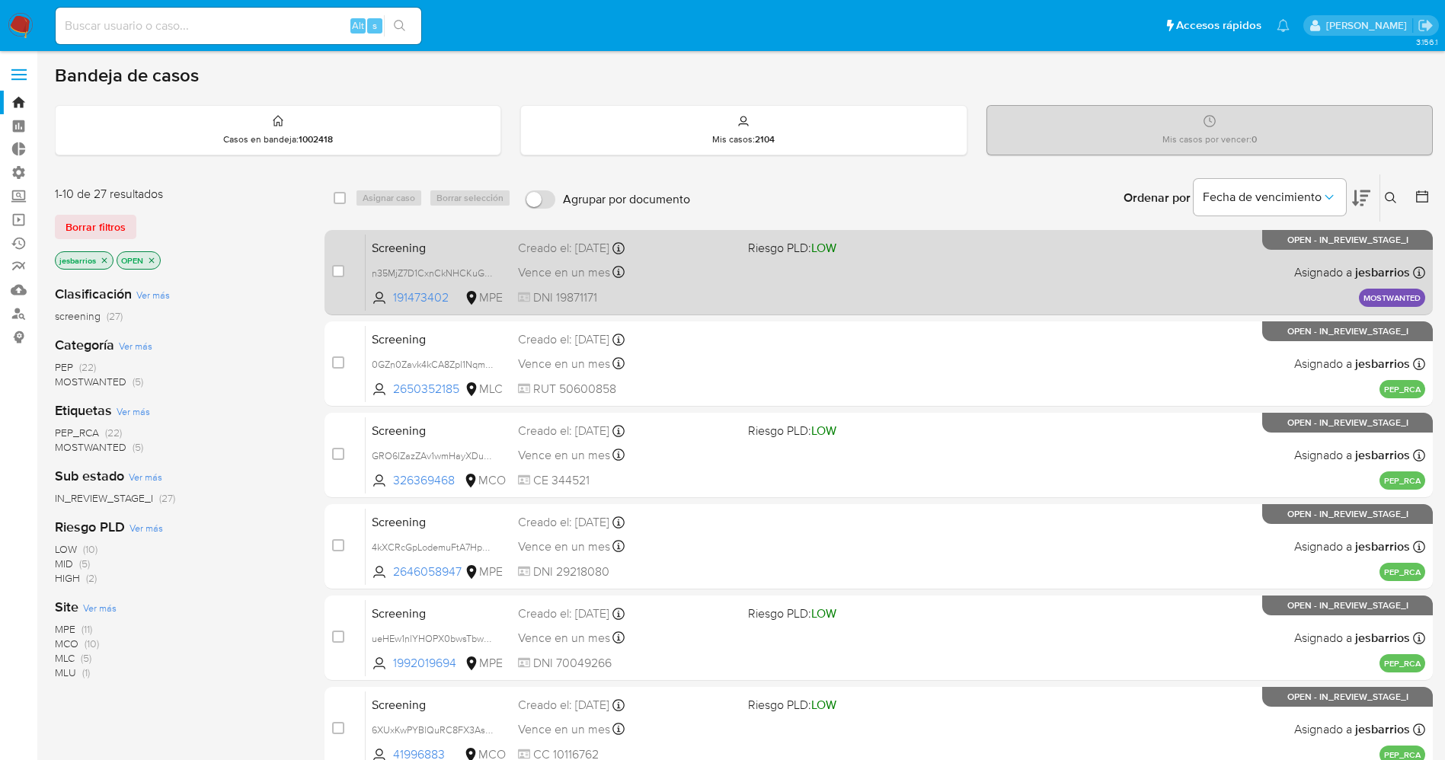
scroll to position [442, 0]
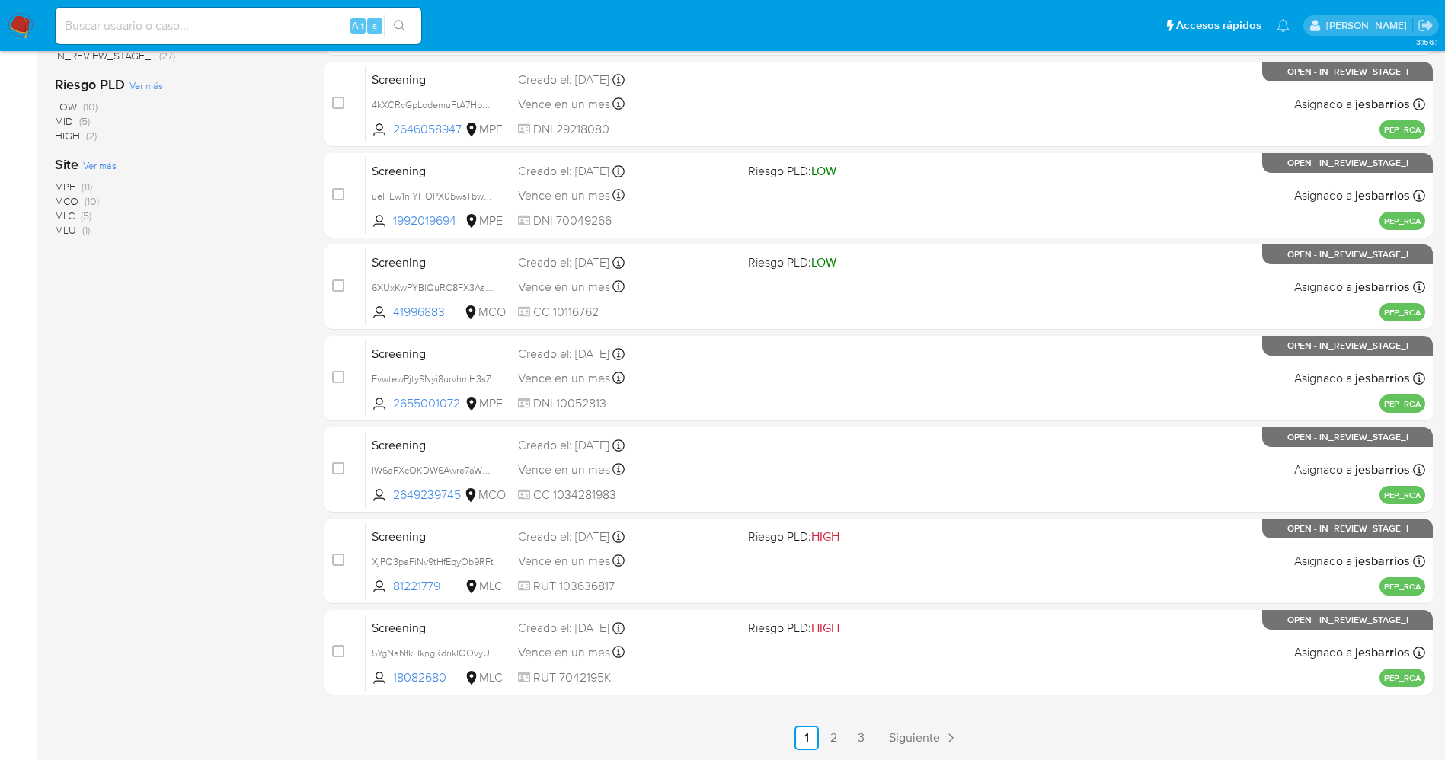
click at [261, 32] on input at bounding box center [239, 26] width 366 height 20
paste input "8p88Tn2vm44HxZkgejYROsCt"
type input "8p88Tn2vm44HxZkgejYROsCt"
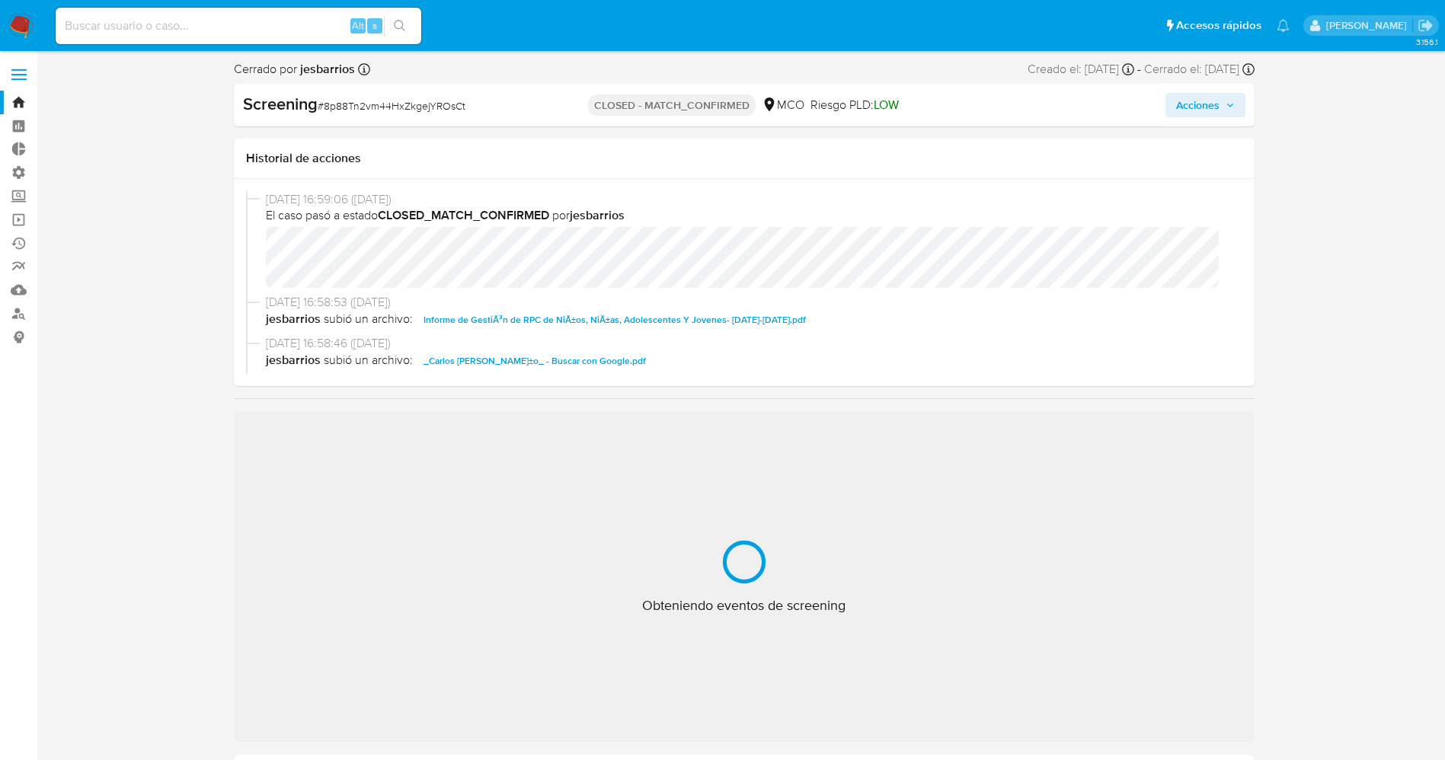
select select "10"
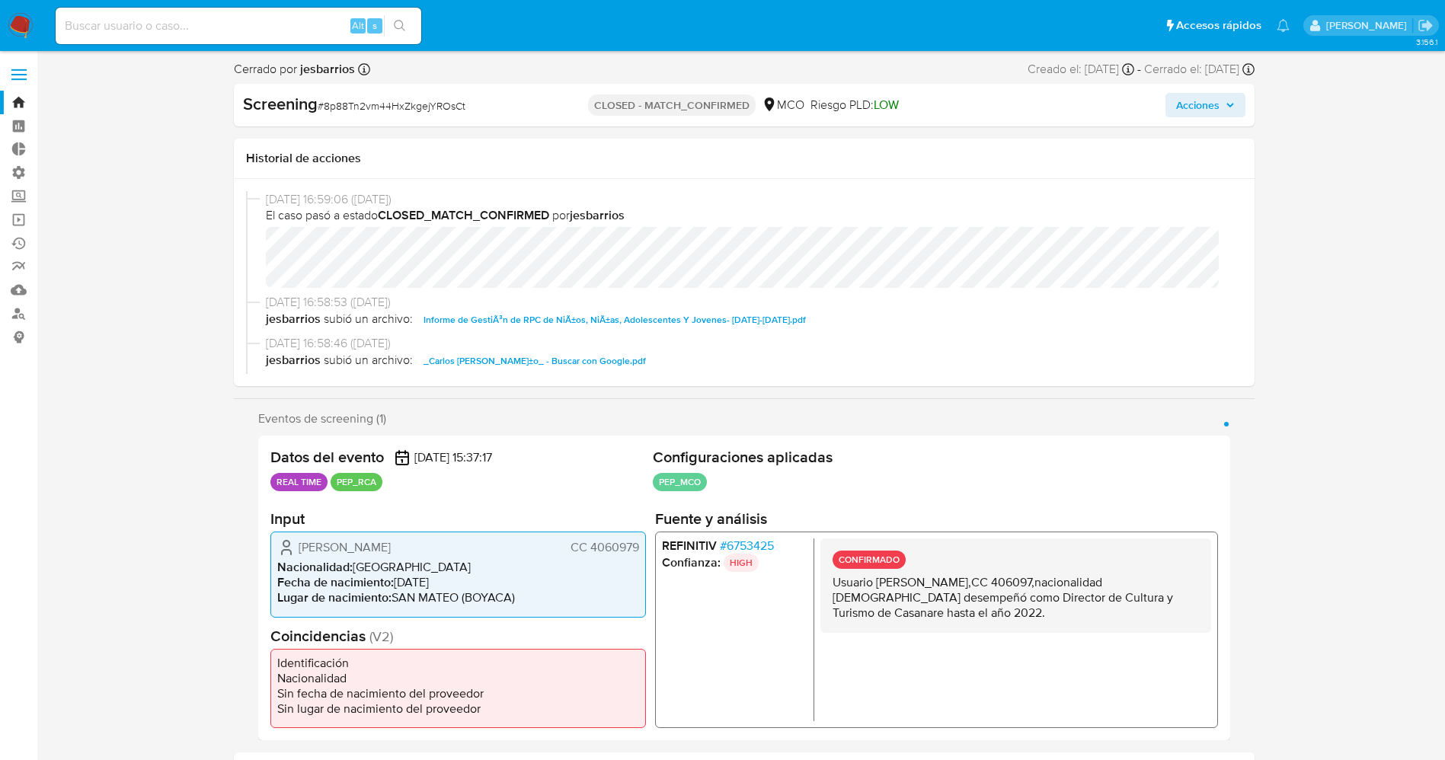
click at [752, 547] on span "# 6753425" at bounding box center [746, 545] width 54 height 15
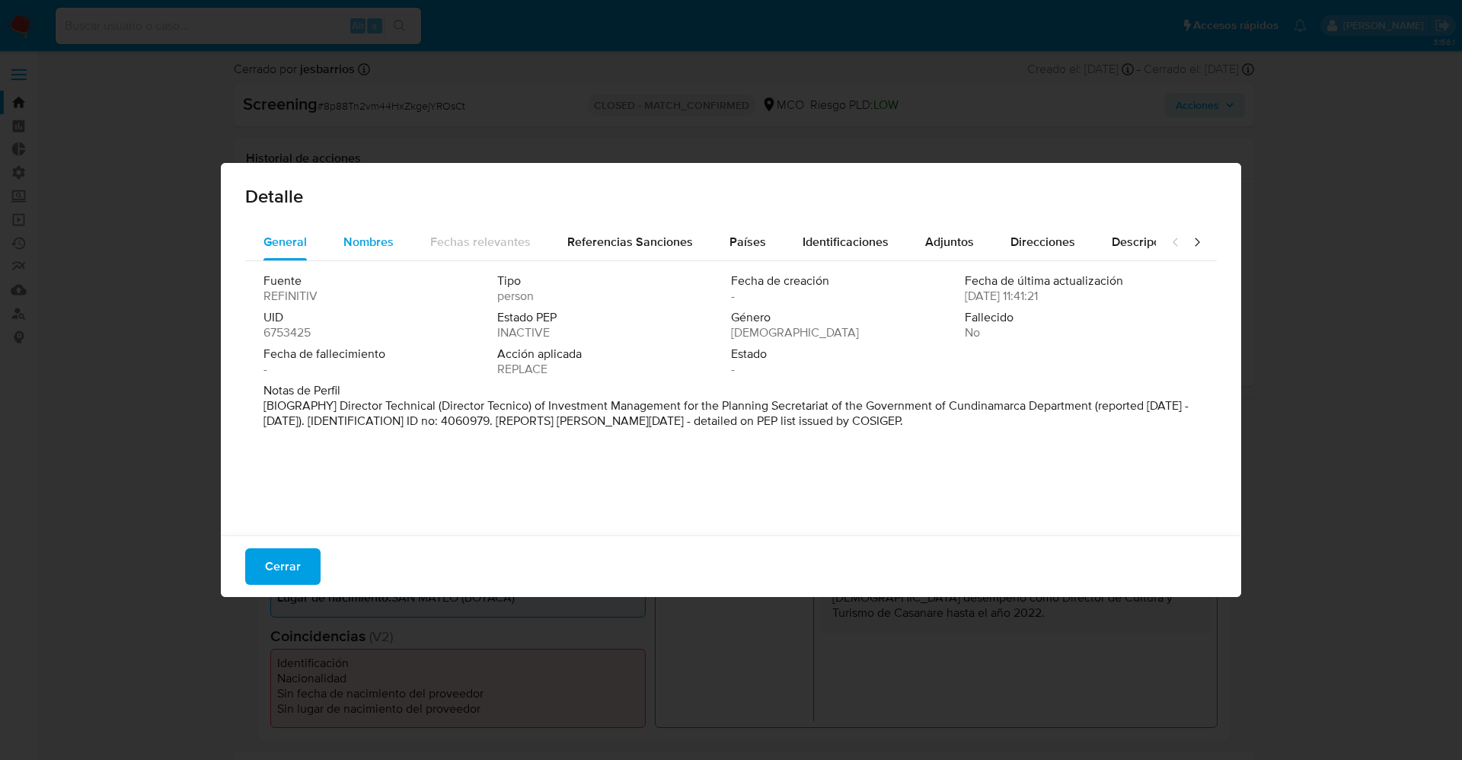
click at [392, 250] on span "Nombres" at bounding box center [368, 242] width 50 height 18
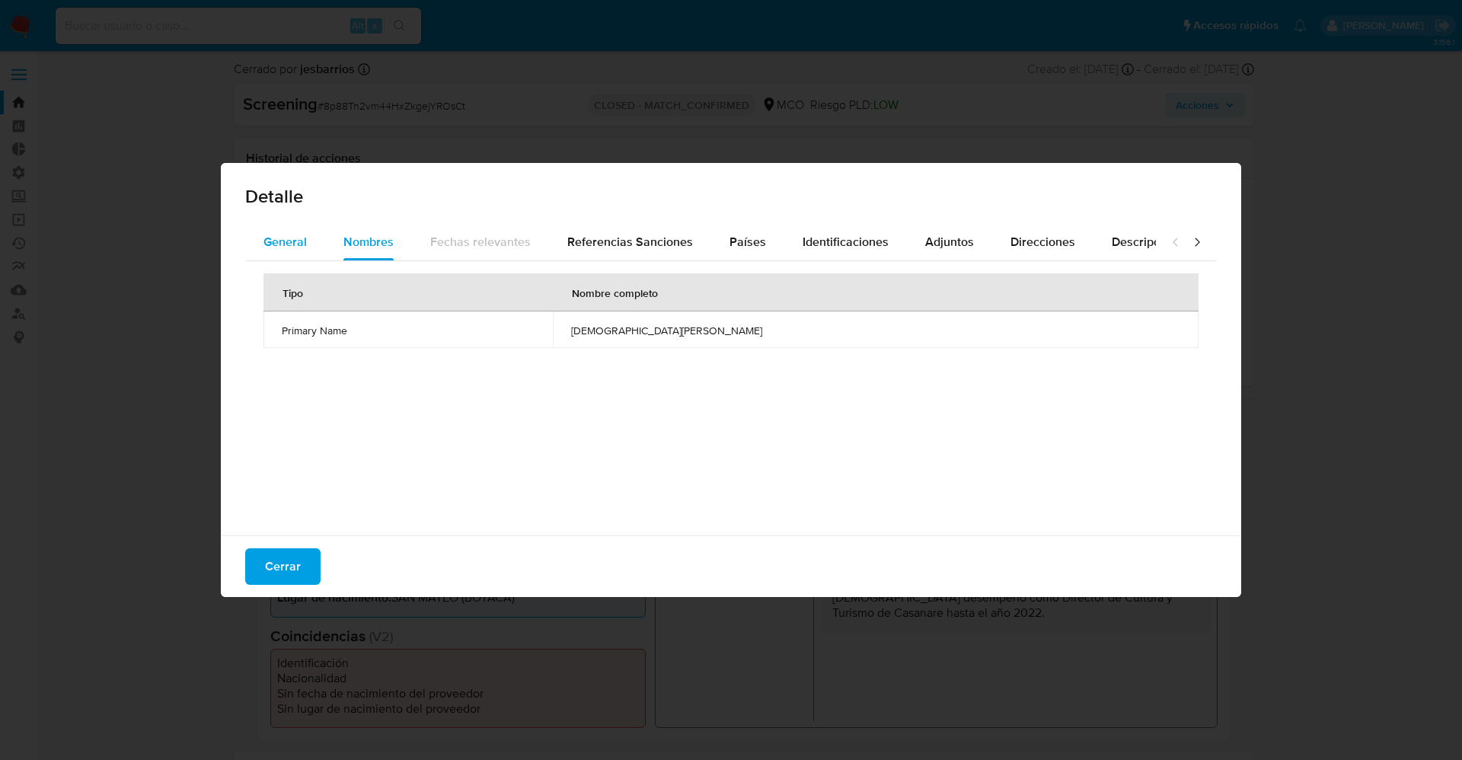
click at [291, 251] on div "General" at bounding box center [285, 242] width 43 height 37
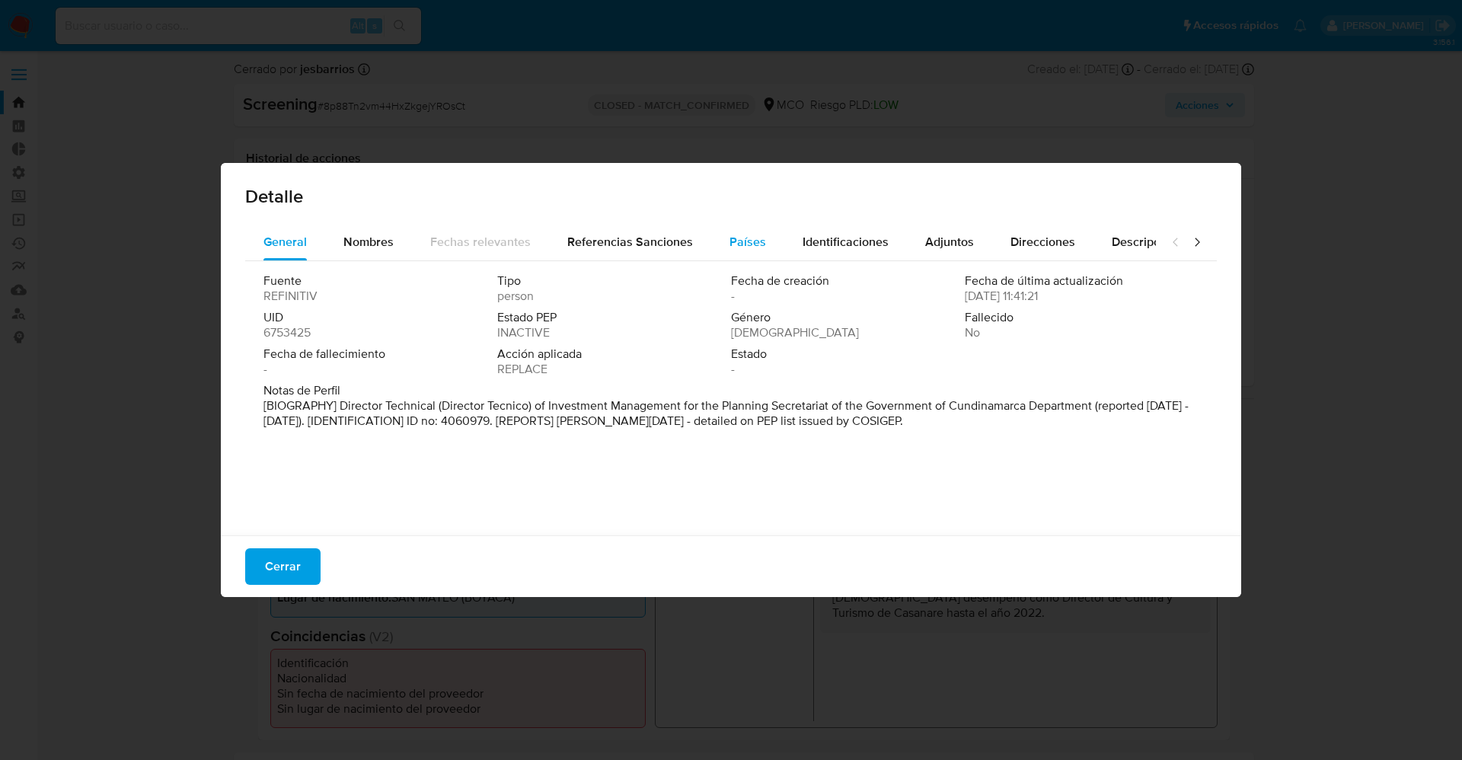
click at [737, 239] on span "Países" at bounding box center [748, 242] width 37 height 18
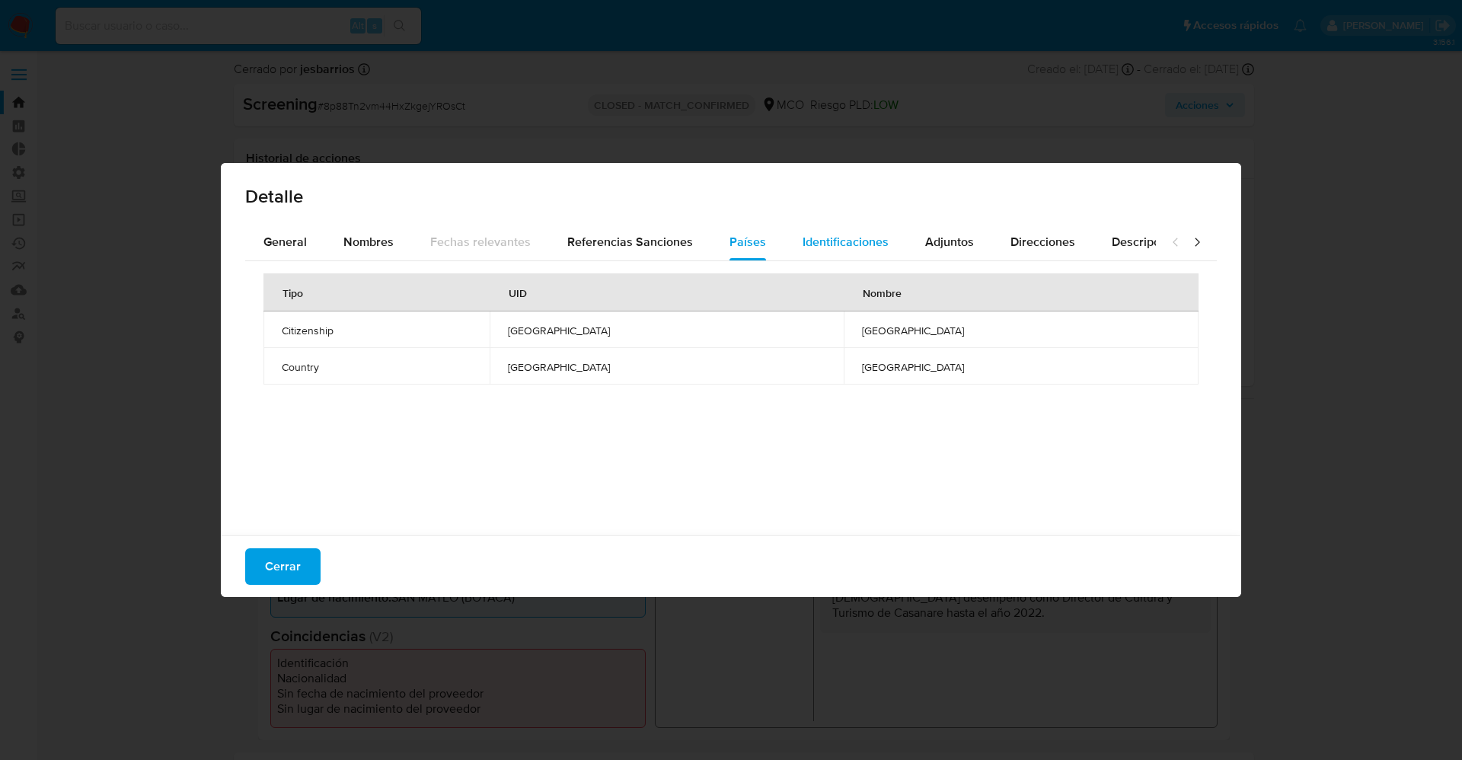
click at [804, 243] on span "Identificaciones" at bounding box center [846, 242] width 86 height 18
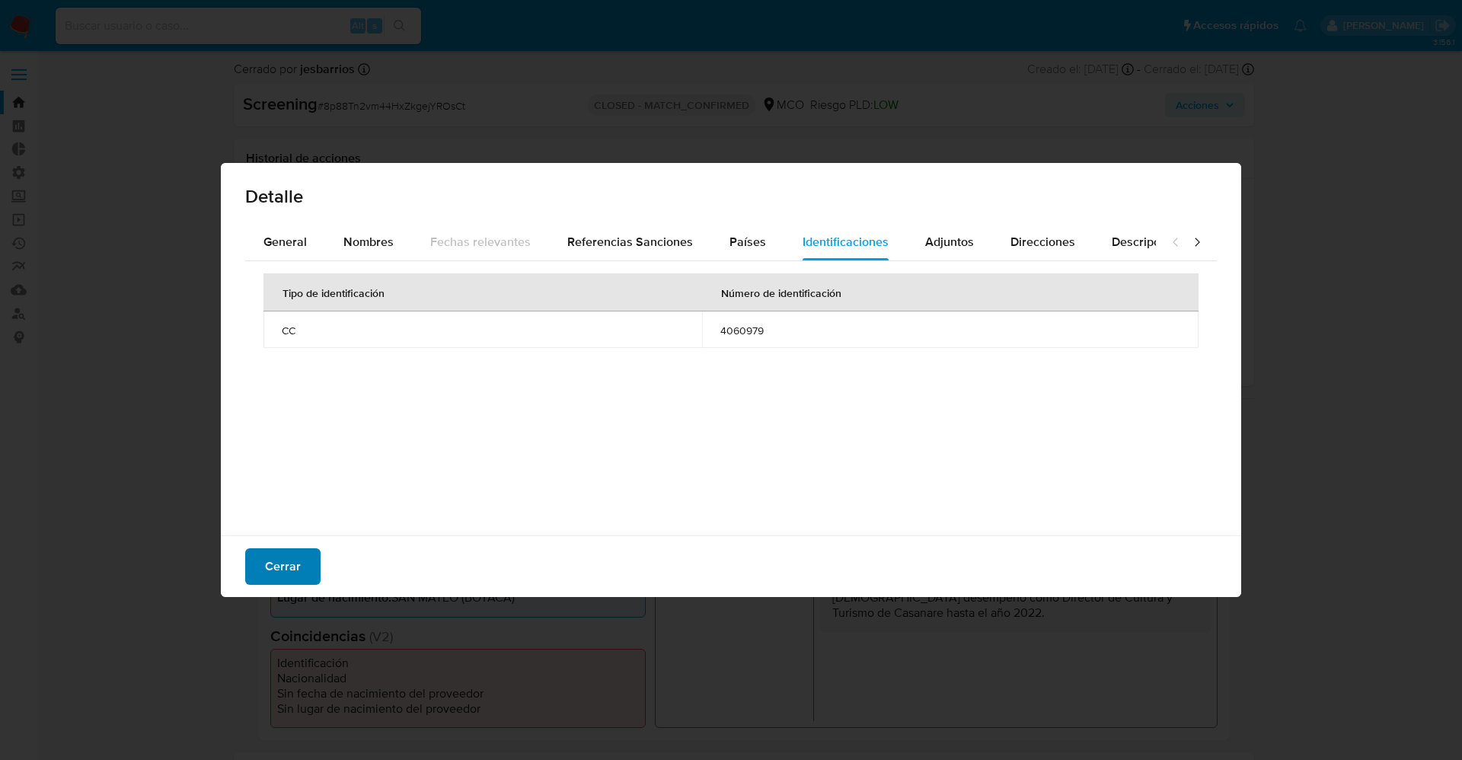
click at [290, 572] on span "Cerrar" at bounding box center [283, 567] width 36 height 34
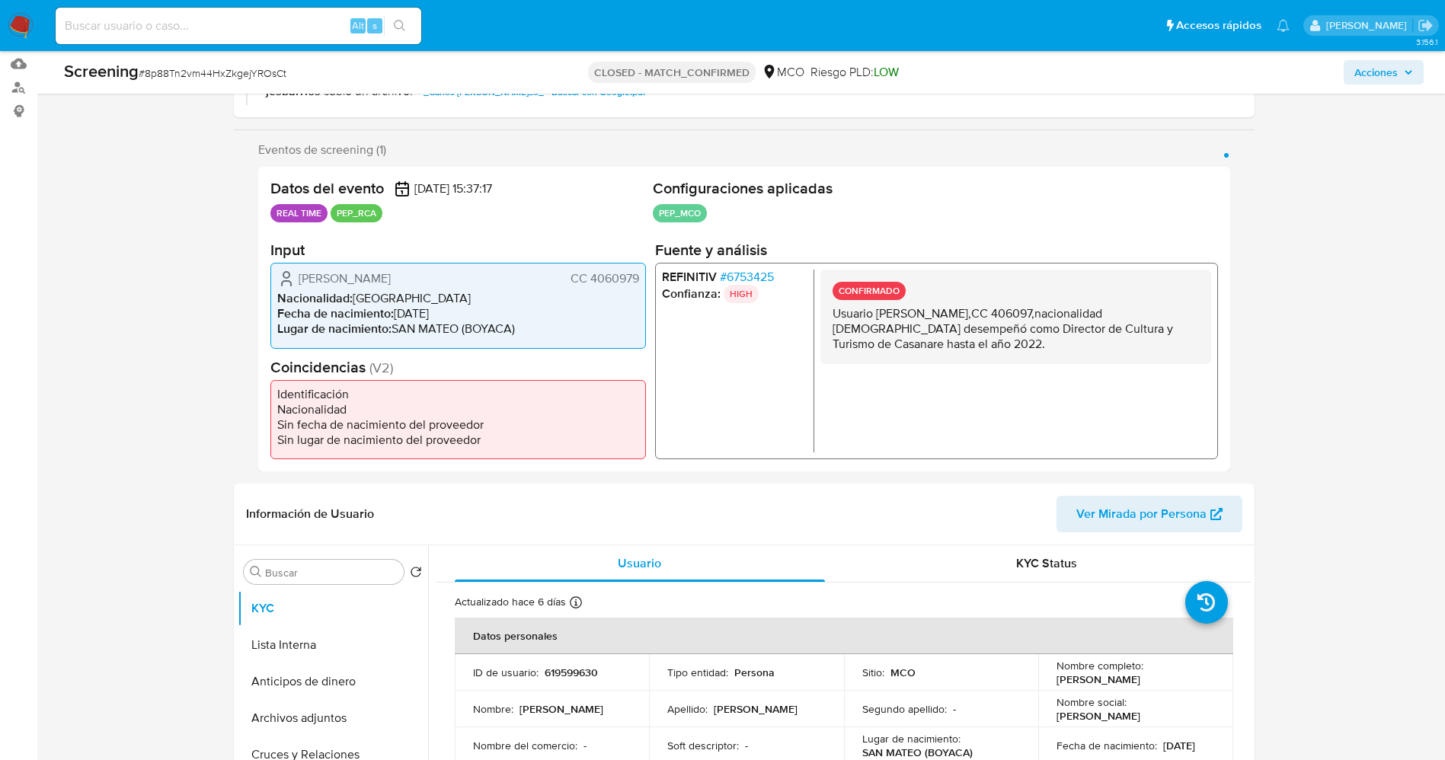
scroll to position [228, 0]
drag, startPoint x: 787, startPoint y: 271, endPoint x: 776, endPoint y: 273, distance: 11.7
click at [776, 273] on li "REFINITIV # 6753425" at bounding box center [733, 274] width 145 height 15
click at [787, 281] on li "REFINITIV # 6753425" at bounding box center [733, 274] width 145 height 15
drag, startPoint x: 724, startPoint y: 277, endPoint x: 775, endPoint y: 279, distance: 51.0
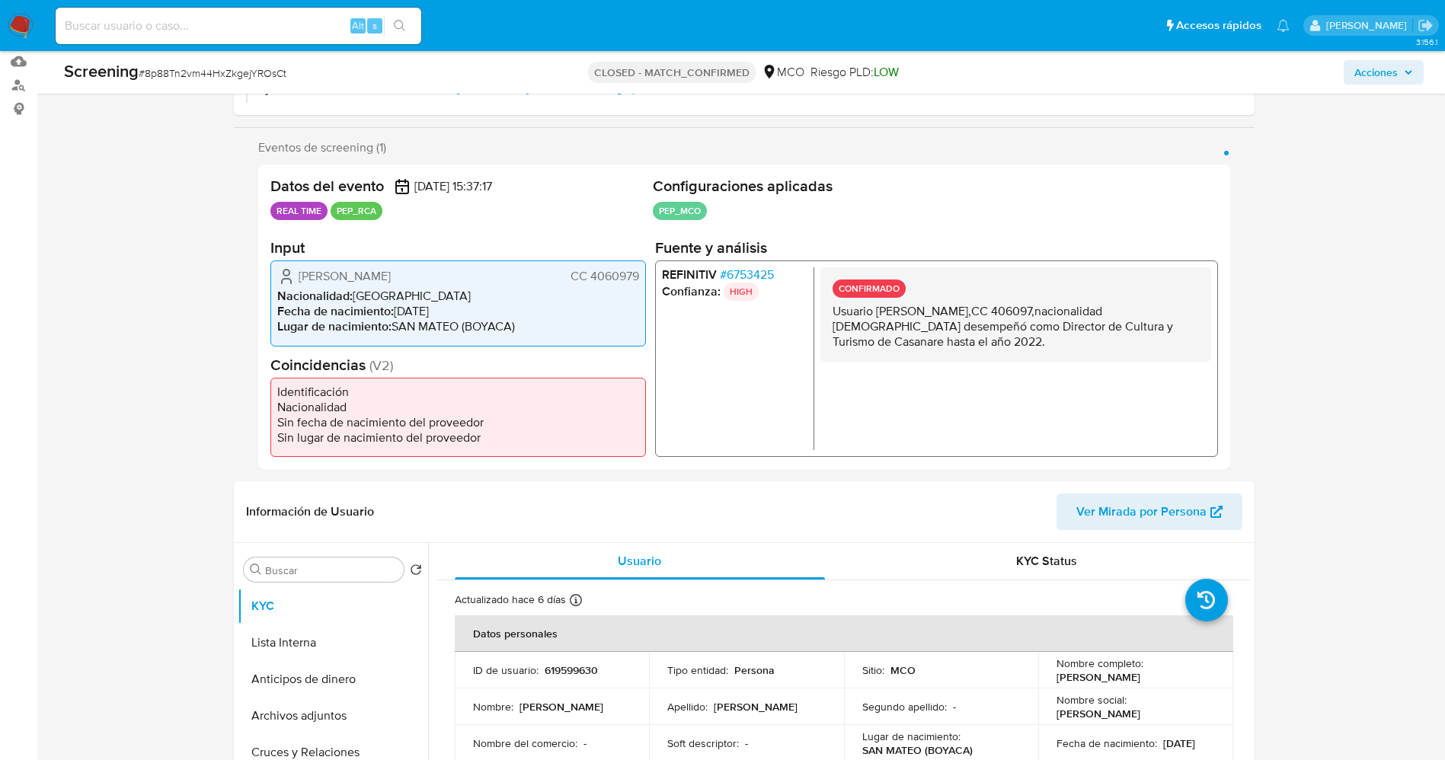
click at [773, 279] on span "# 6753425" at bounding box center [746, 274] width 54 height 15
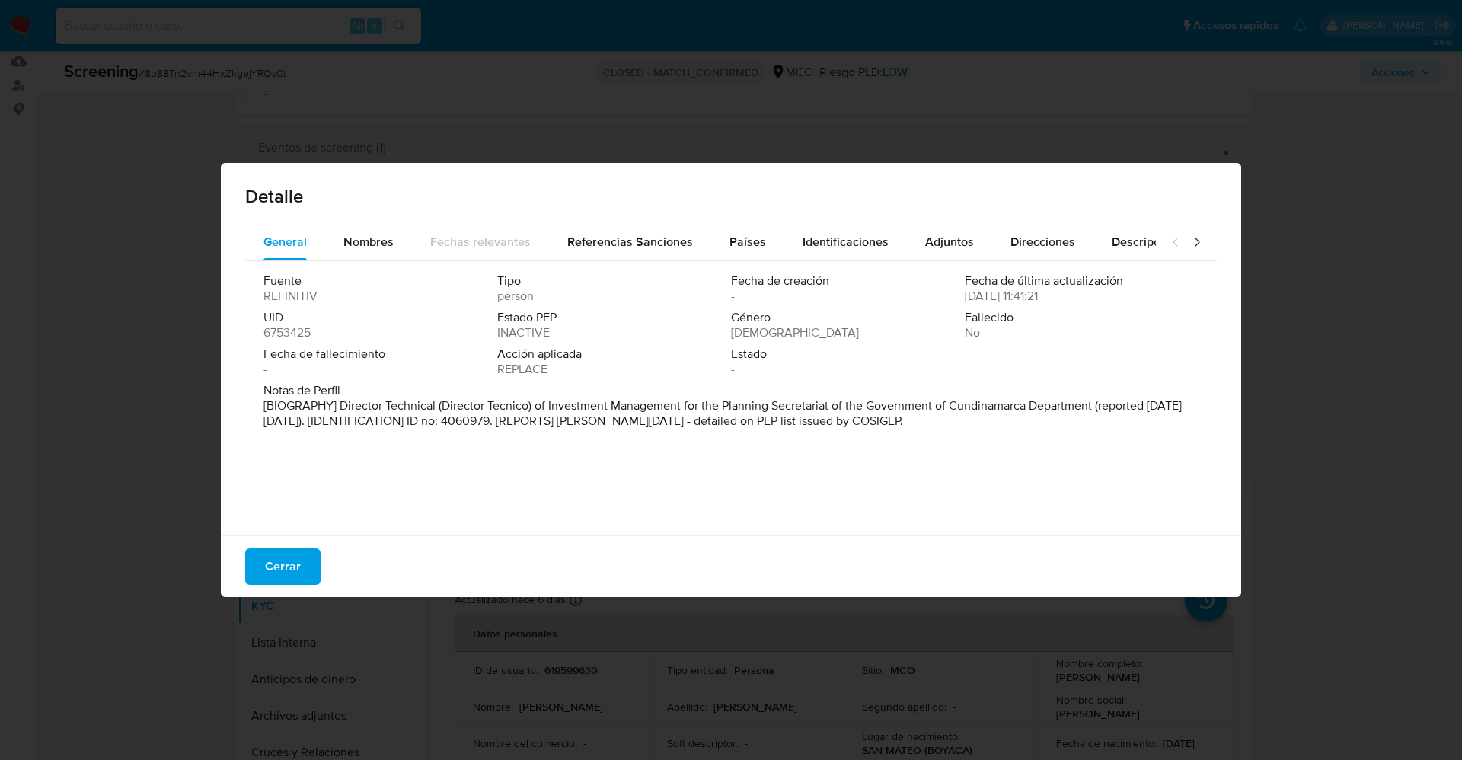
drag, startPoint x: 284, startPoint y: 559, endPoint x: 561, endPoint y: 427, distance: 306.9
click at [284, 560] on span "Cerrar" at bounding box center [283, 567] width 36 height 34
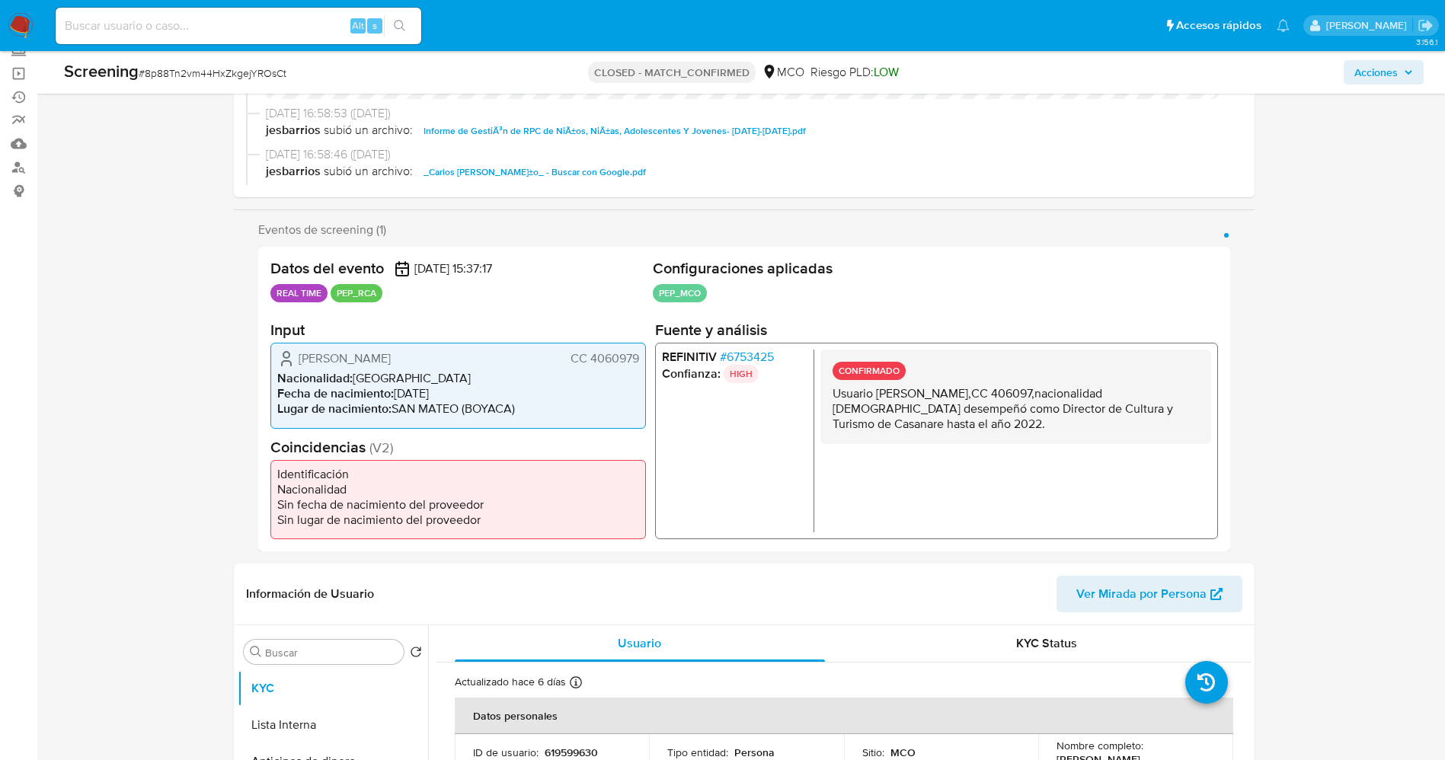
scroll to position [114, 0]
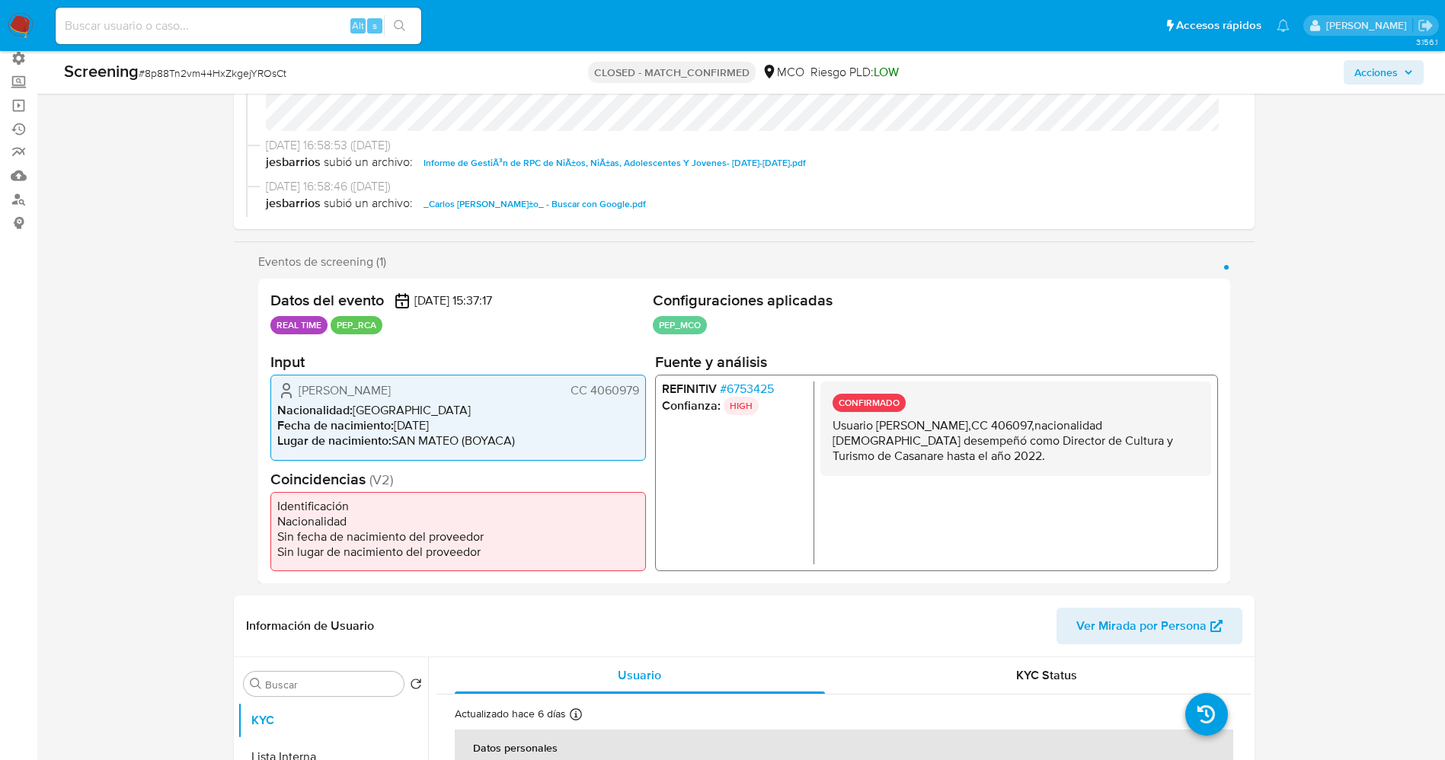
drag, startPoint x: 780, startPoint y: 386, endPoint x: 758, endPoint y: 411, distance: 33.5
click at [758, 414] on li "Confianza: HIGH" at bounding box center [733, 406] width 145 height 18
drag, startPoint x: 727, startPoint y: 382, endPoint x: 774, endPoint y: 394, distance: 48.6
click at [773, 394] on span "# 6753425" at bounding box center [746, 389] width 54 height 15
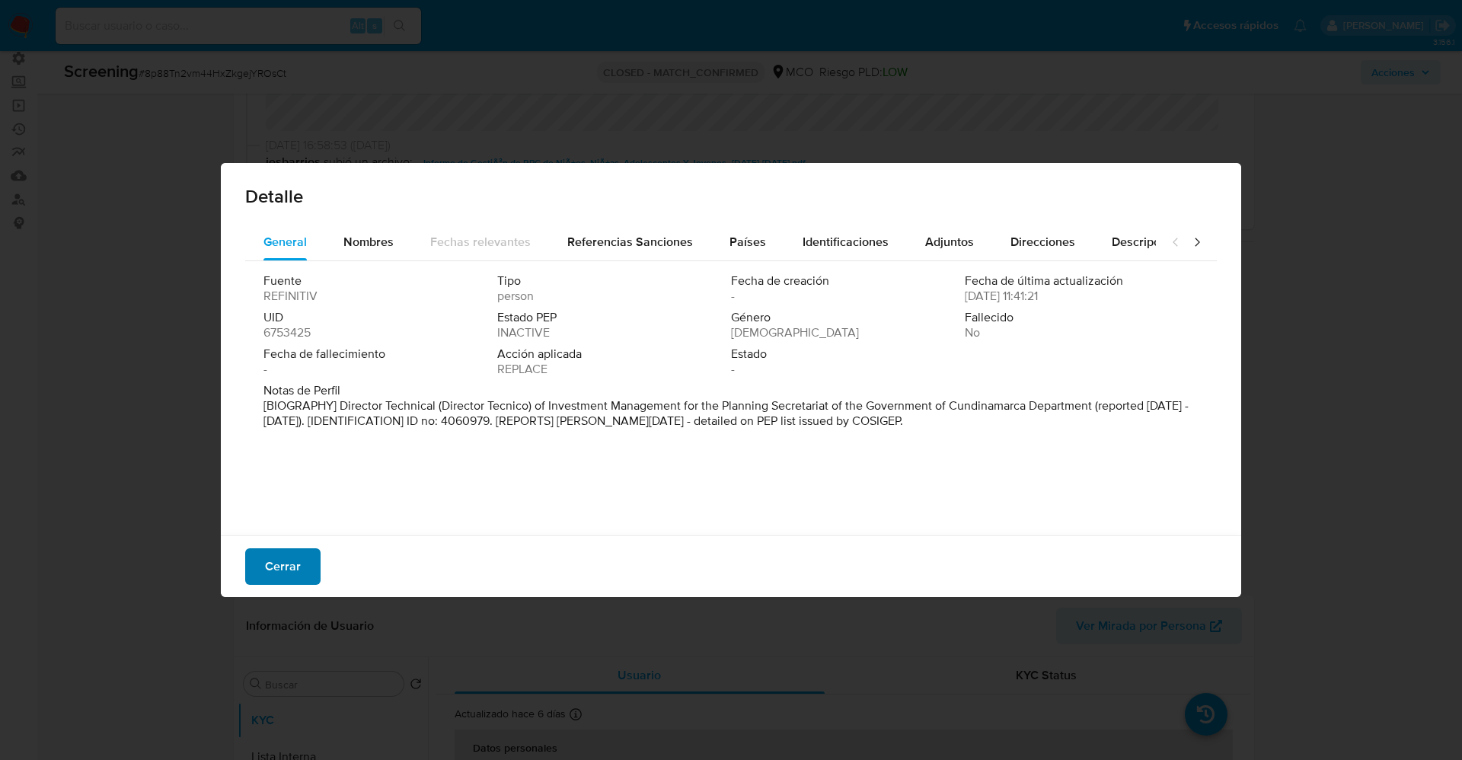
click at [304, 553] on button "Cerrar" at bounding box center [282, 566] width 75 height 37
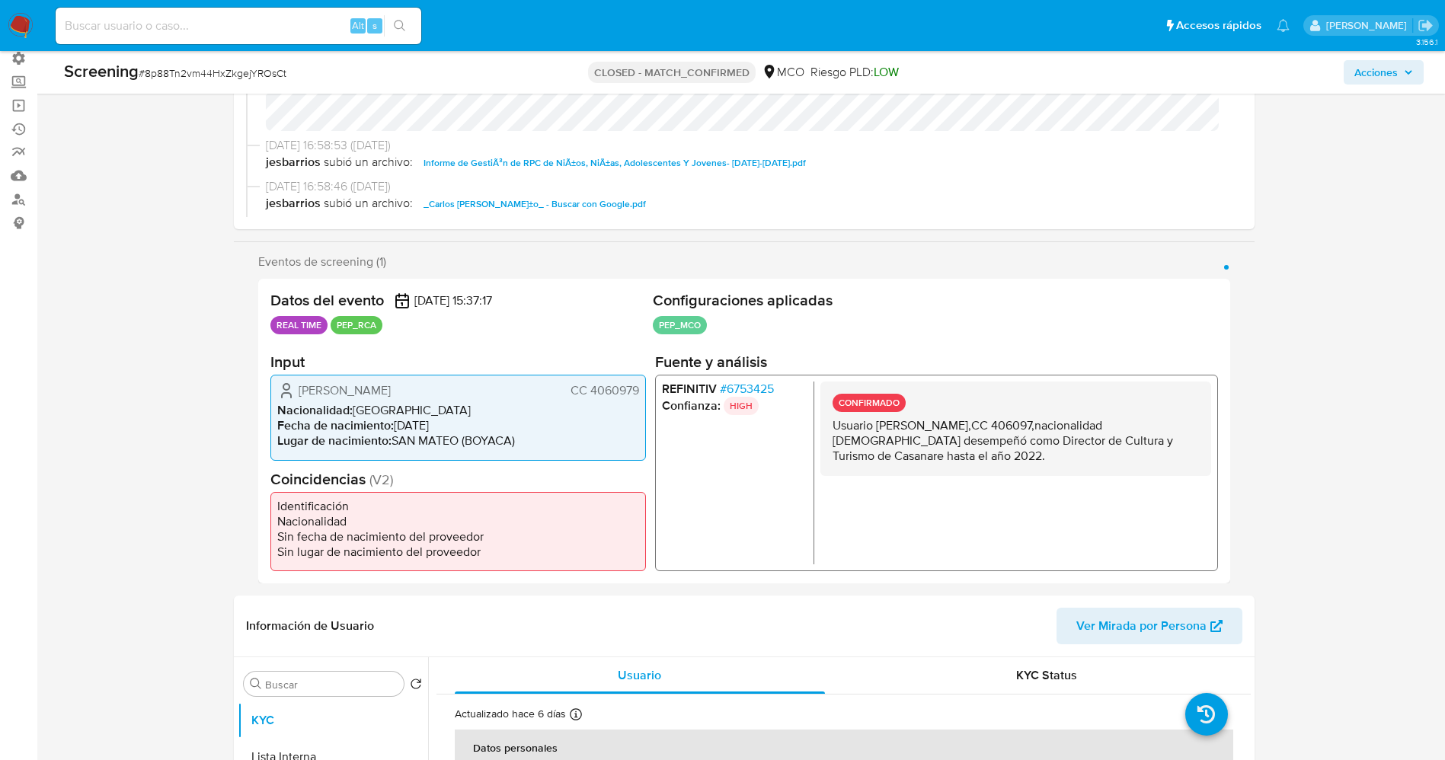
drag, startPoint x: 282, startPoint y: 385, endPoint x: 430, endPoint y: 390, distance: 147.8
click at [458, 391] on div "Carlos Amauri Silva Carreño CC 4060979" at bounding box center [458, 391] width 362 height 18
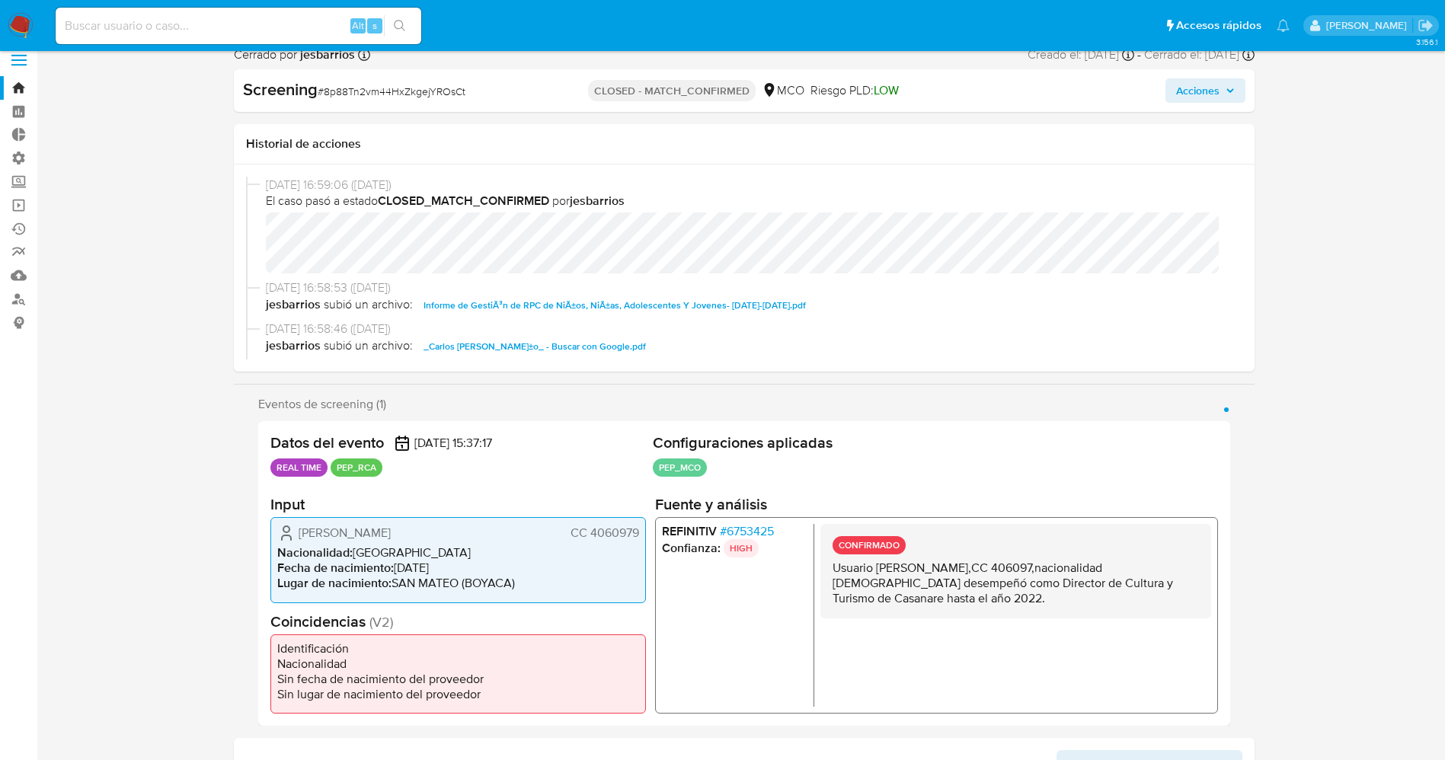
scroll to position [0, 0]
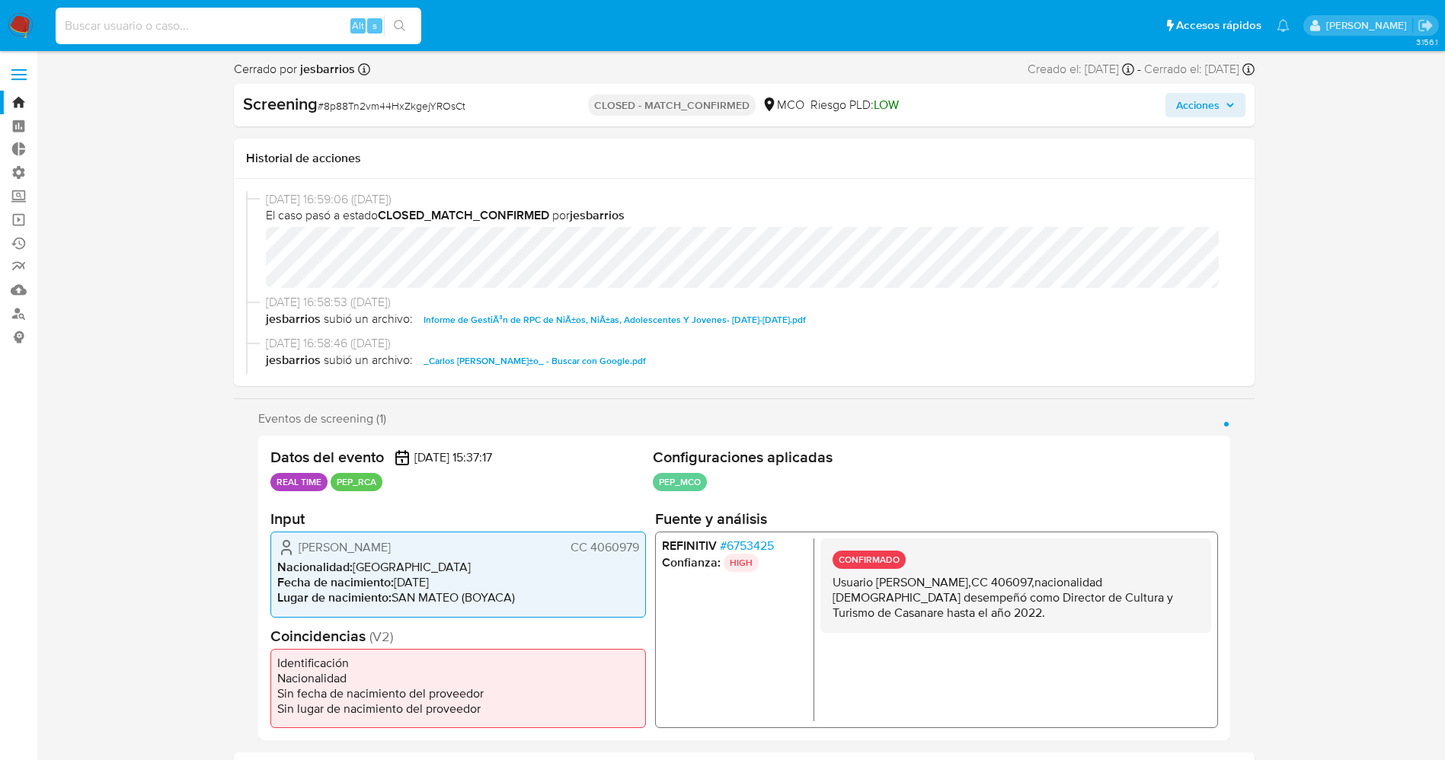
click at [323, 25] on input at bounding box center [239, 26] width 366 height 20
paste input "MsiDkPUlkoAyfmjJbtt9emFM"
type input "MsiDkPUlkoAyfmjJbtt9emFM"
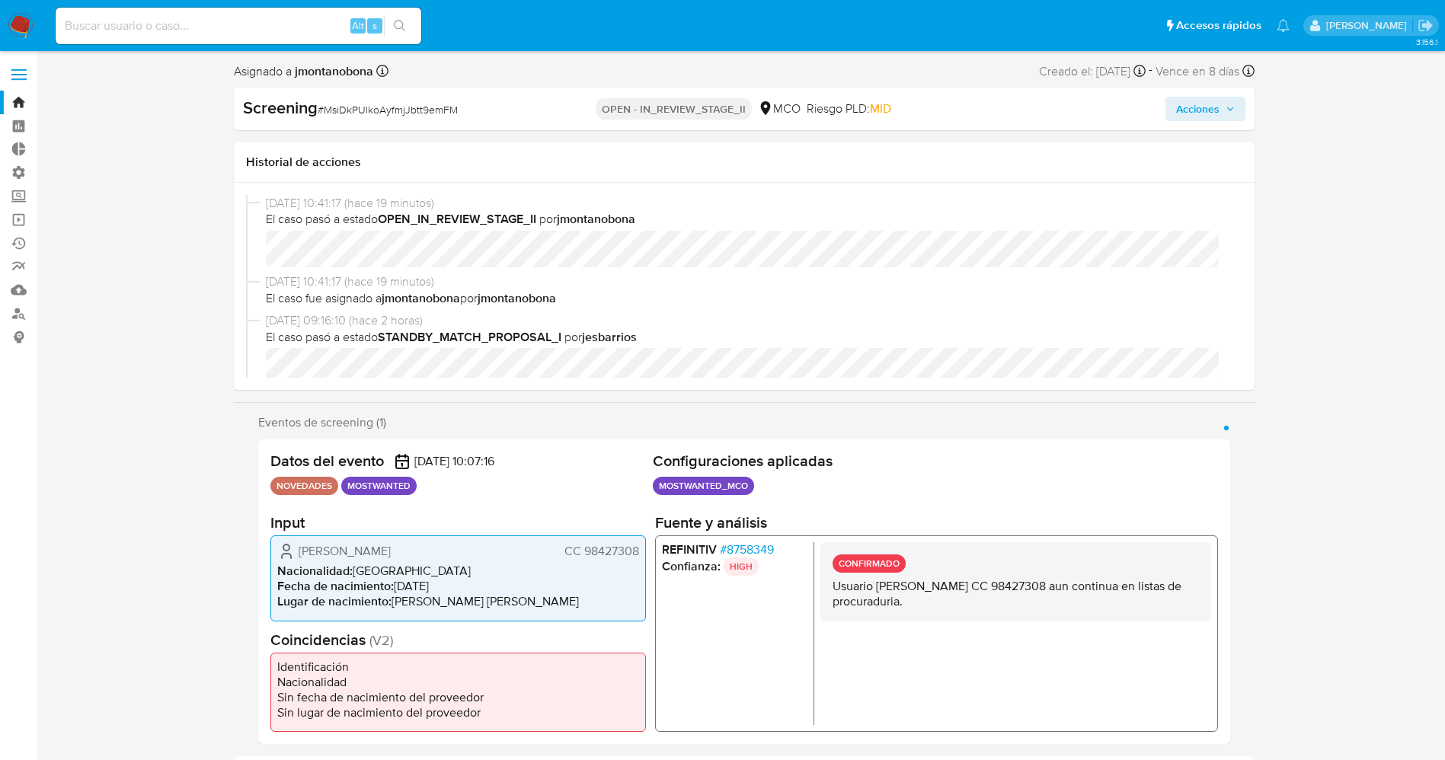
select select "10"
drag, startPoint x: 781, startPoint y: 550, endPoint x: 745, endPoint y: 552, distance: 36.6
click at [745, 552] on li "REFINITIV # 8758349" at bounding box center [733, 549] width 145 height 15
click at [771, 621] on ul "REFINITIV # 8758349 Confianza: HIGH" at bounding box center [737, 633] width 152 height 183
drag, startPoint x: 728, startPoint y: 548, endPoint x: 780, endPoint y: 551, distance: 51.9
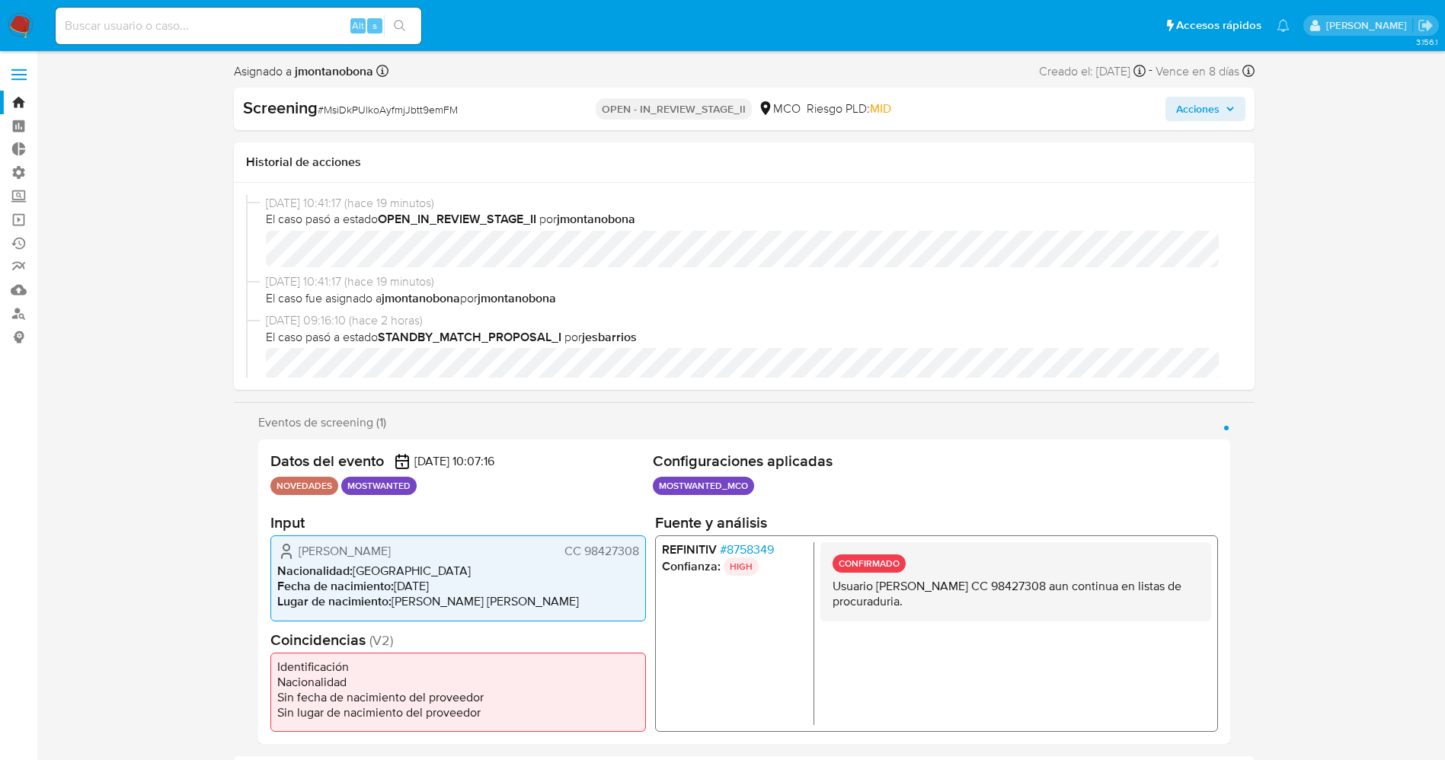
click at [780, 551] on li "REFINITIV # 8758349" at bounding box center [733, 549] width 145 height 15
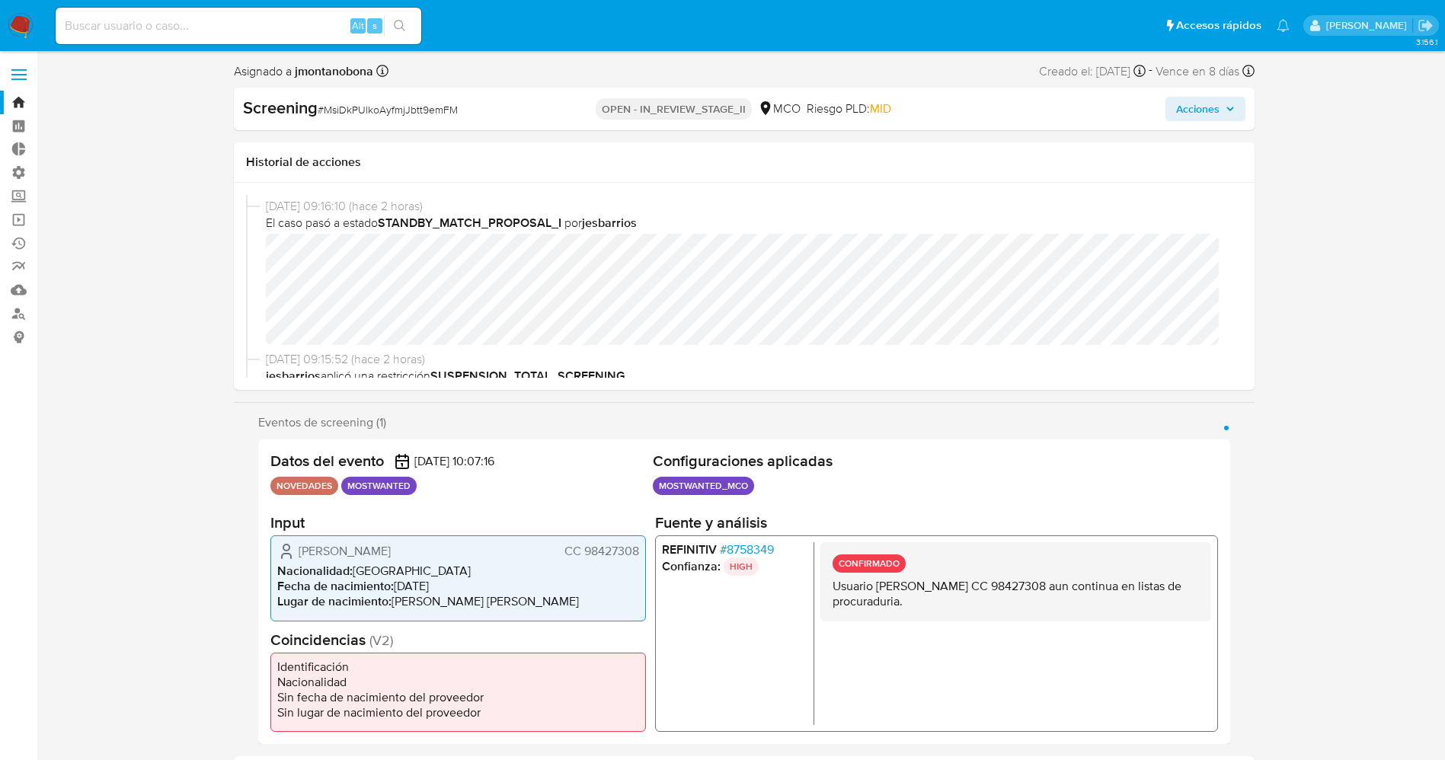
drag, startPoint x: 784, startPoint y: 545, endPoint x: 778, endPoint y: 551, distance: 8.6
click at [778, 551] on li "REFINITIV # 8758349" at bounding box center [733, 549] width 145 height 15
click at [779, 551] on li "REFINITIV # 8758349" at bounding box center [733, 549] width 145 height 15
drag, startPoint x: 788, startPoint y: 548, endPoint x: 775, endPoint y: 552, distance: 13.5
click at [775, 552] on li "REFINITIV # 8758349" at bounding box center [733, 549] width 145 height 15
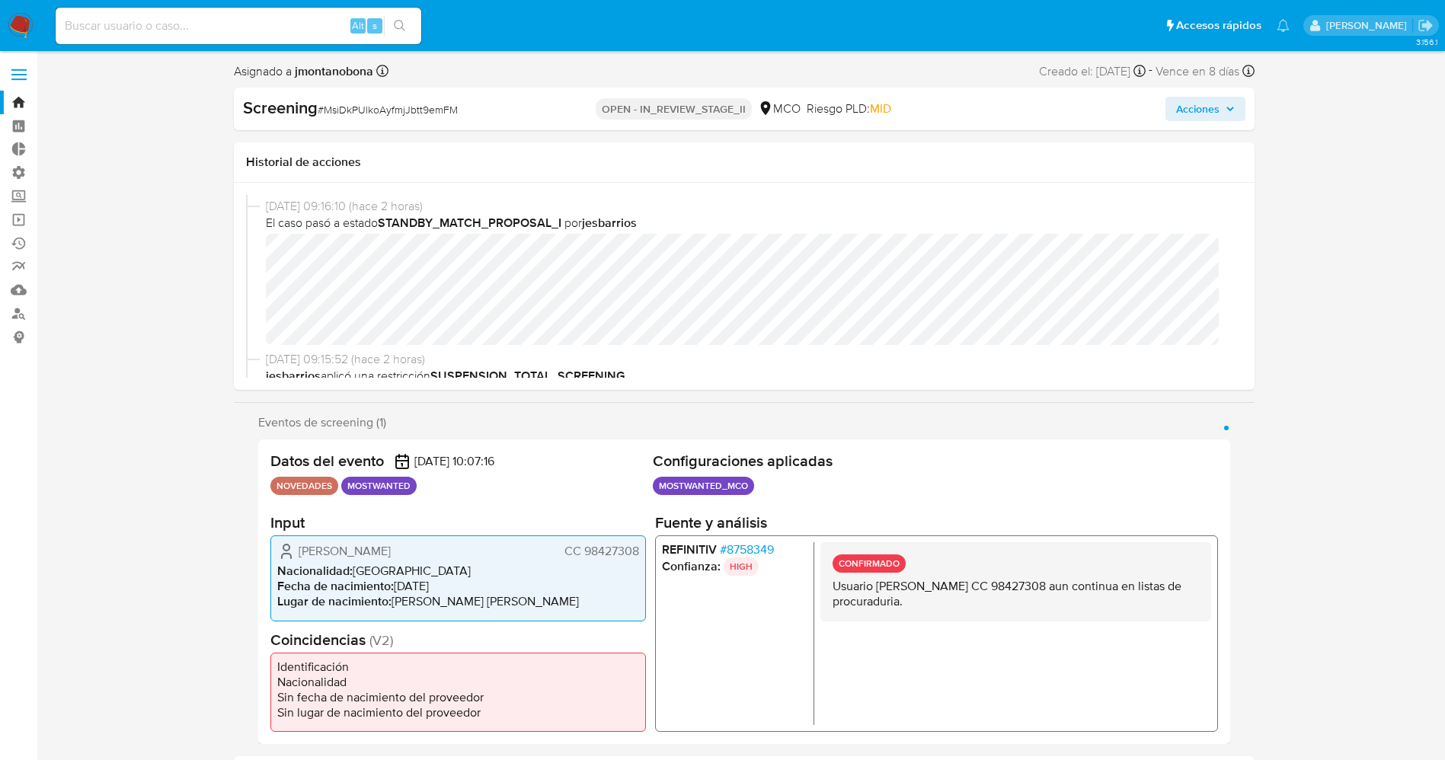
click at [30, 62] on label at bounding box center [19, 75] width 38 height 32
click at [0, 0] on input "checkbox" at bounding box center [0, 0] width 0 height 0
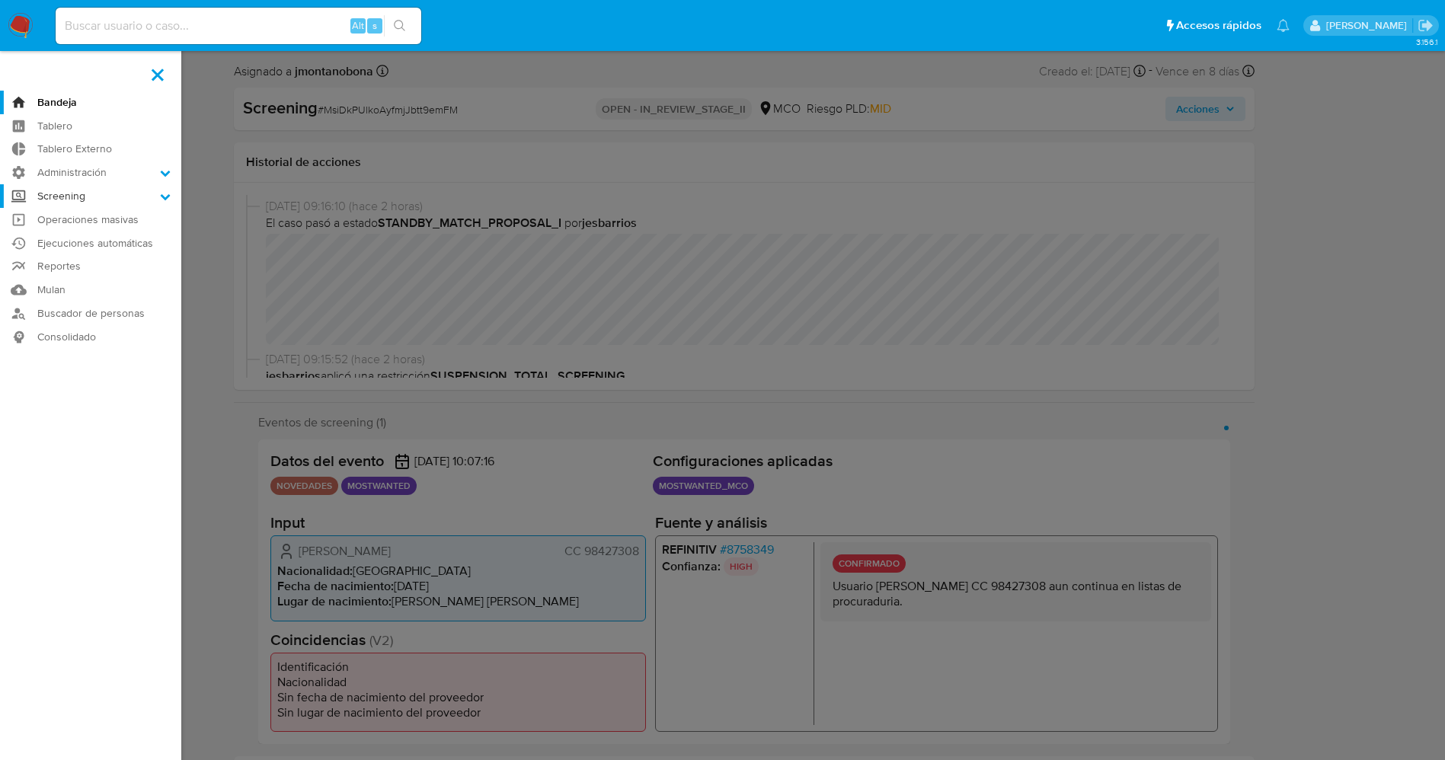
click at [138, 199] on label "Screening" at bounding box center [90, 196] width 181 height 24
click at [0, 0] on input "Screening" at bounding box center [0, 0] width 0 height 0
click at [206, 196] on label at bounding box center [722, 380] width 1445 height 760
click at [0, 0] on input "checkbox" at bounding box center [0, 0] width 0 height 0
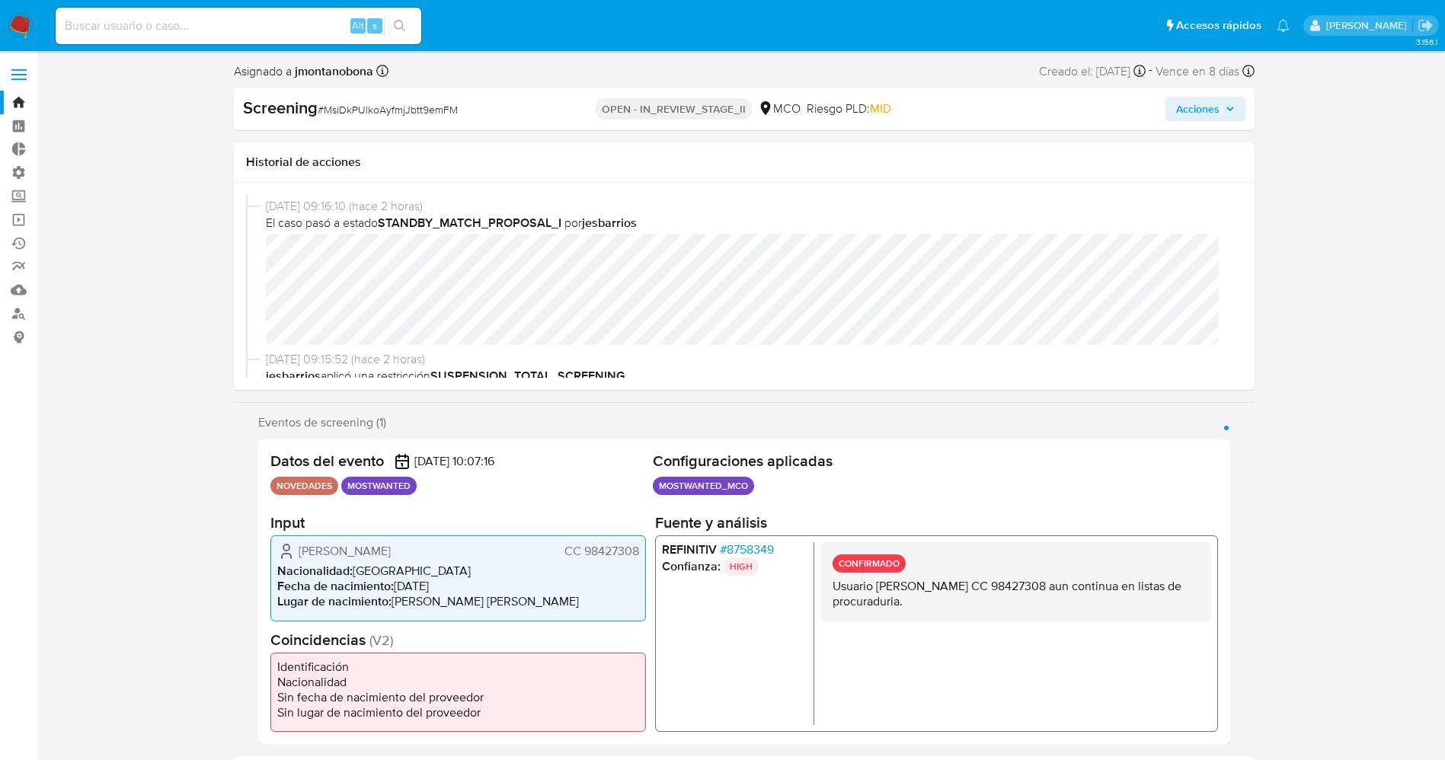
click at [752, 551] on span "# 8758349" at bounding box center [746, 549] width 54 height 15
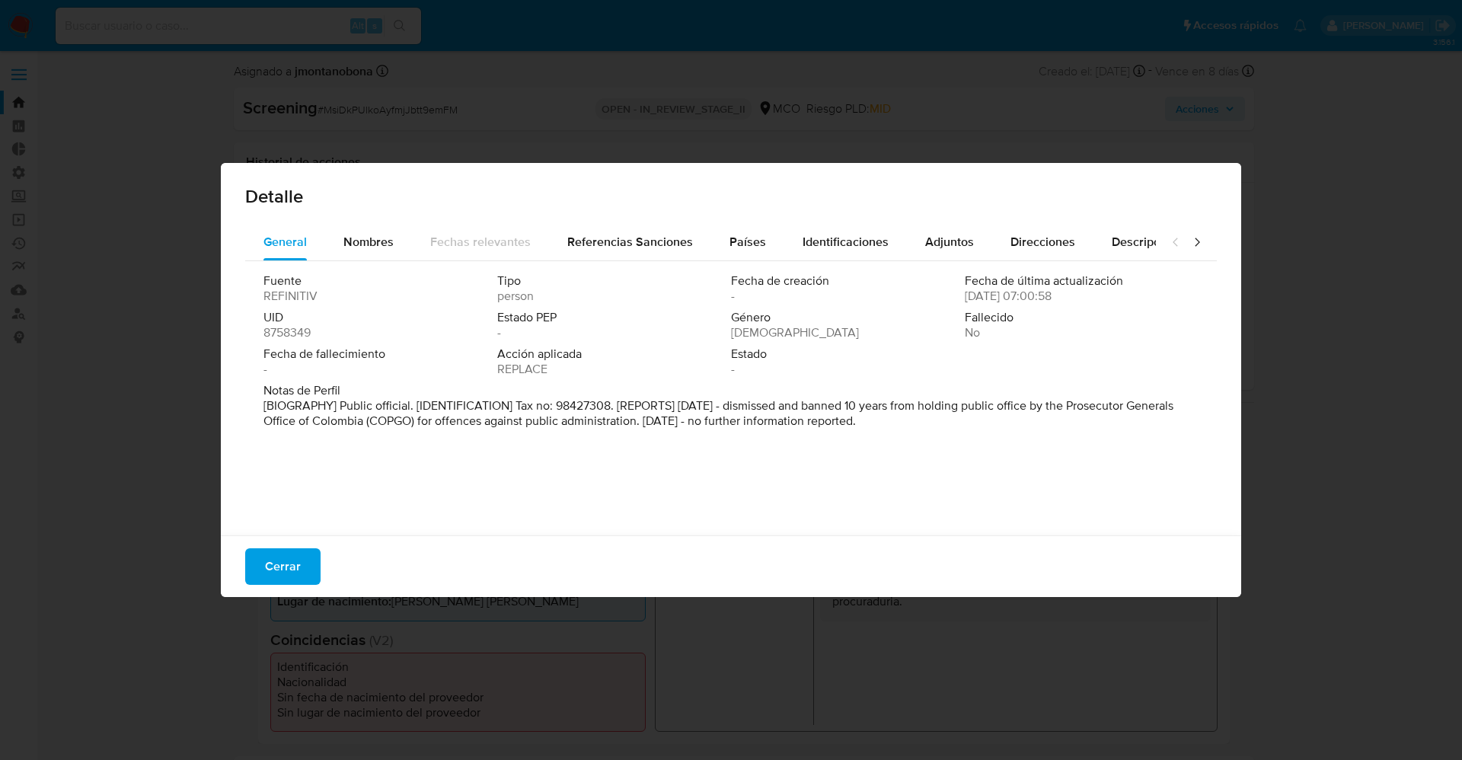
click at [299, 573] on span "Cerrar" at bounding box center [283, 567] width 36 height 34
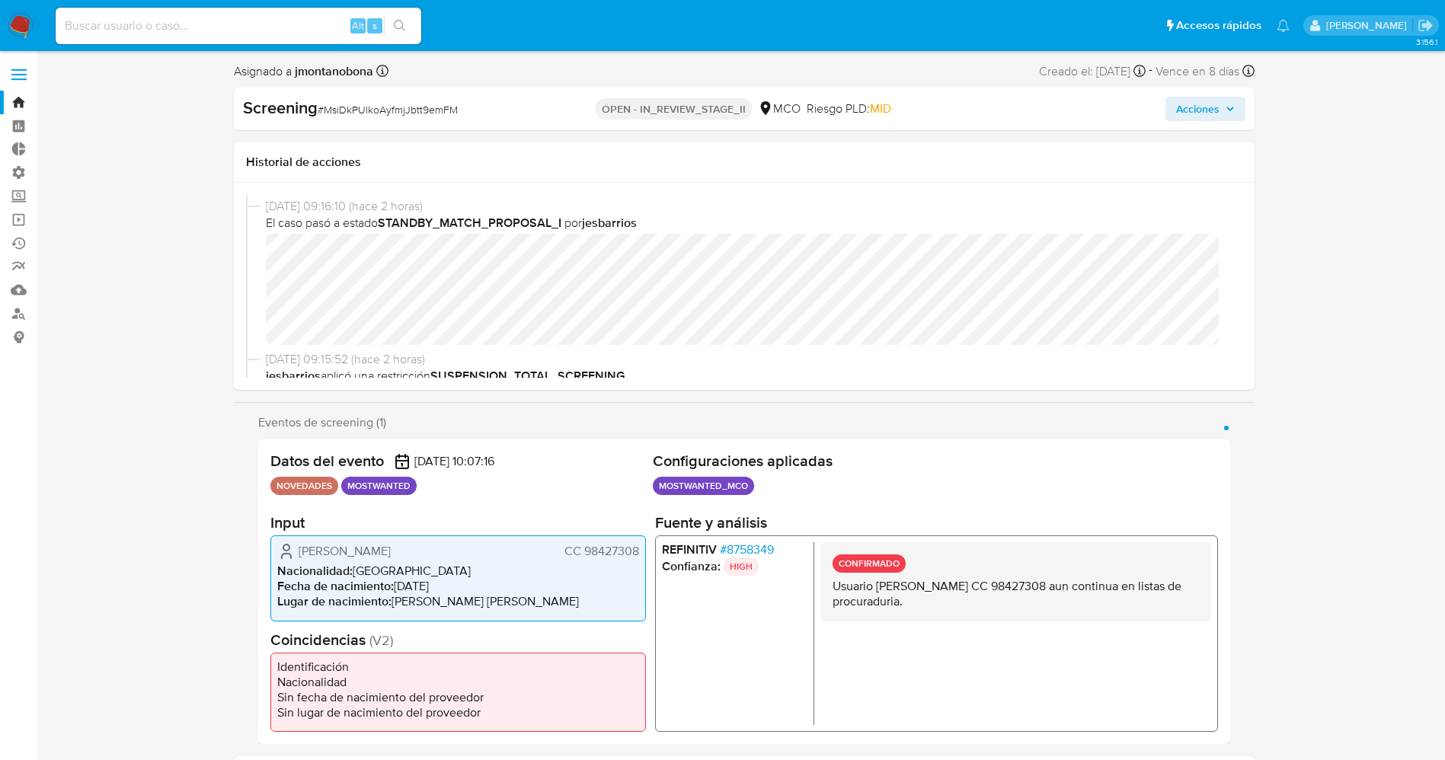
click at [773, 544] on span "# 8758349" at bounding box center [746, 549] width 54 height 15
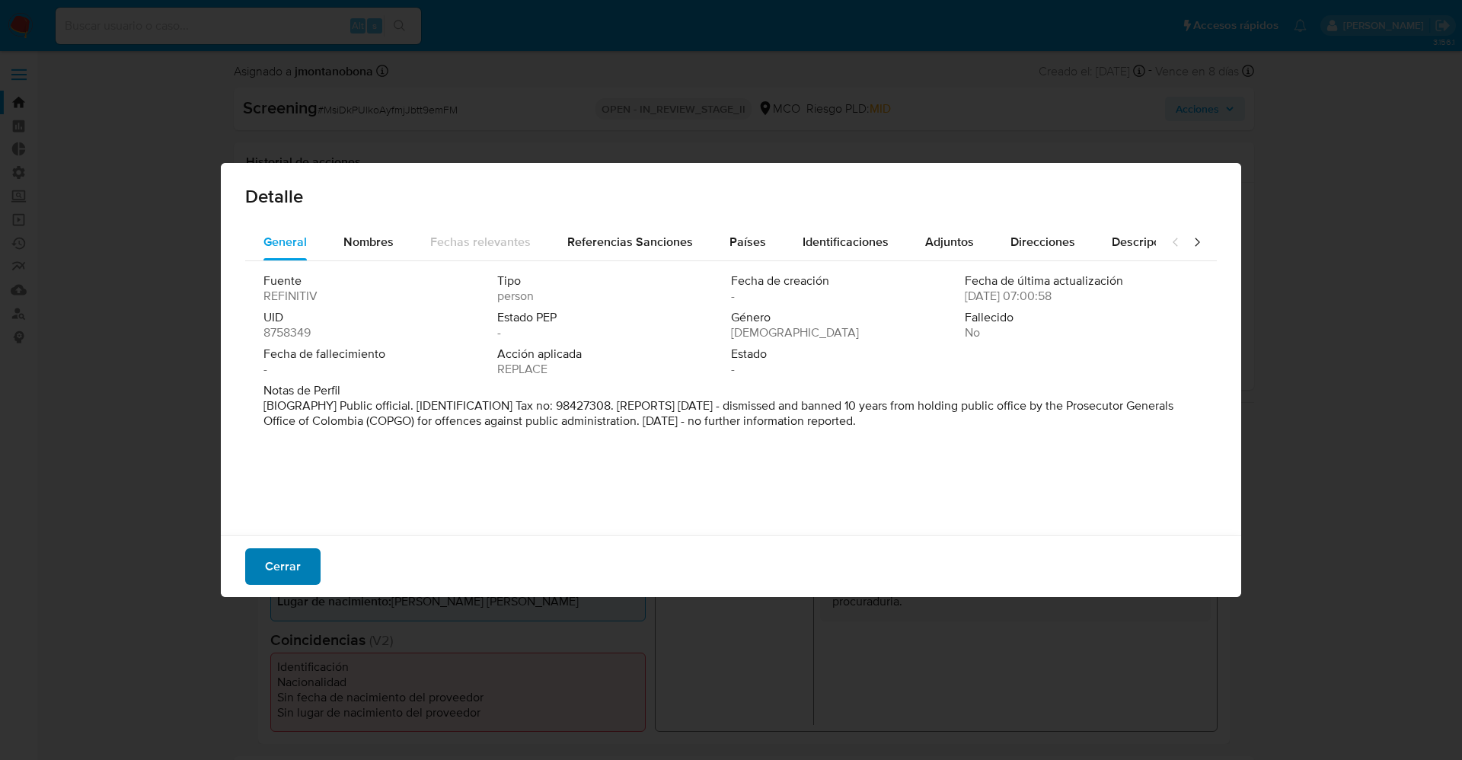
click at [292, 561] on span "Cerrar" at bounding box center [283, 567] width 36 height 34
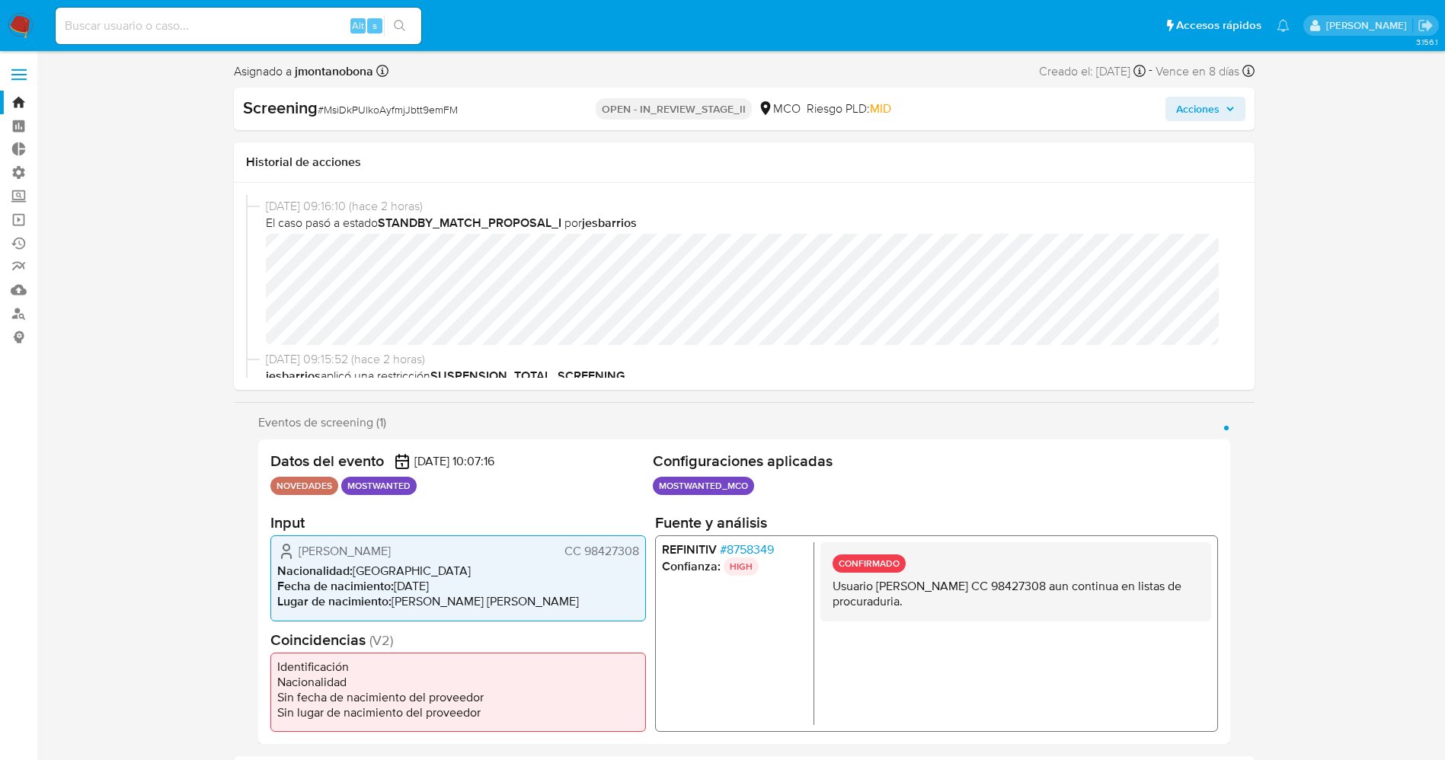
drag, startPoint x: 800, startPoint y: 553, endPoint x: 775, endPoint y: 550, distance: 26.1
click at [775, 550] on ul "REFINITIV # 8758349 Confianza: HIGH" at bounding box center [737, 633] width 152 height 183
click at [21, 35] on img at bounding box center [21, 26] width 26 height 26
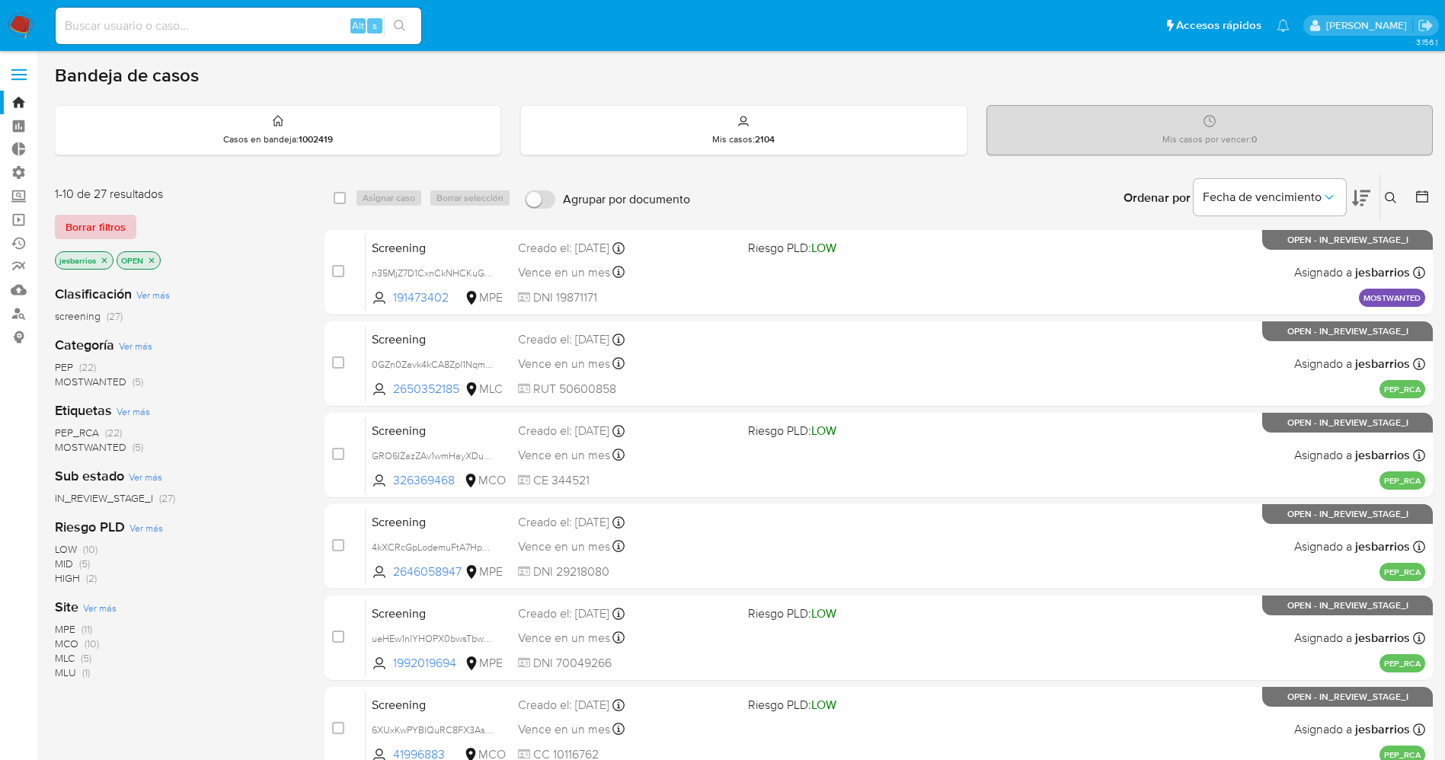
click at [102, 227] on span "Borrar filtros" at bounding box center [95, 226] width 60 height 21
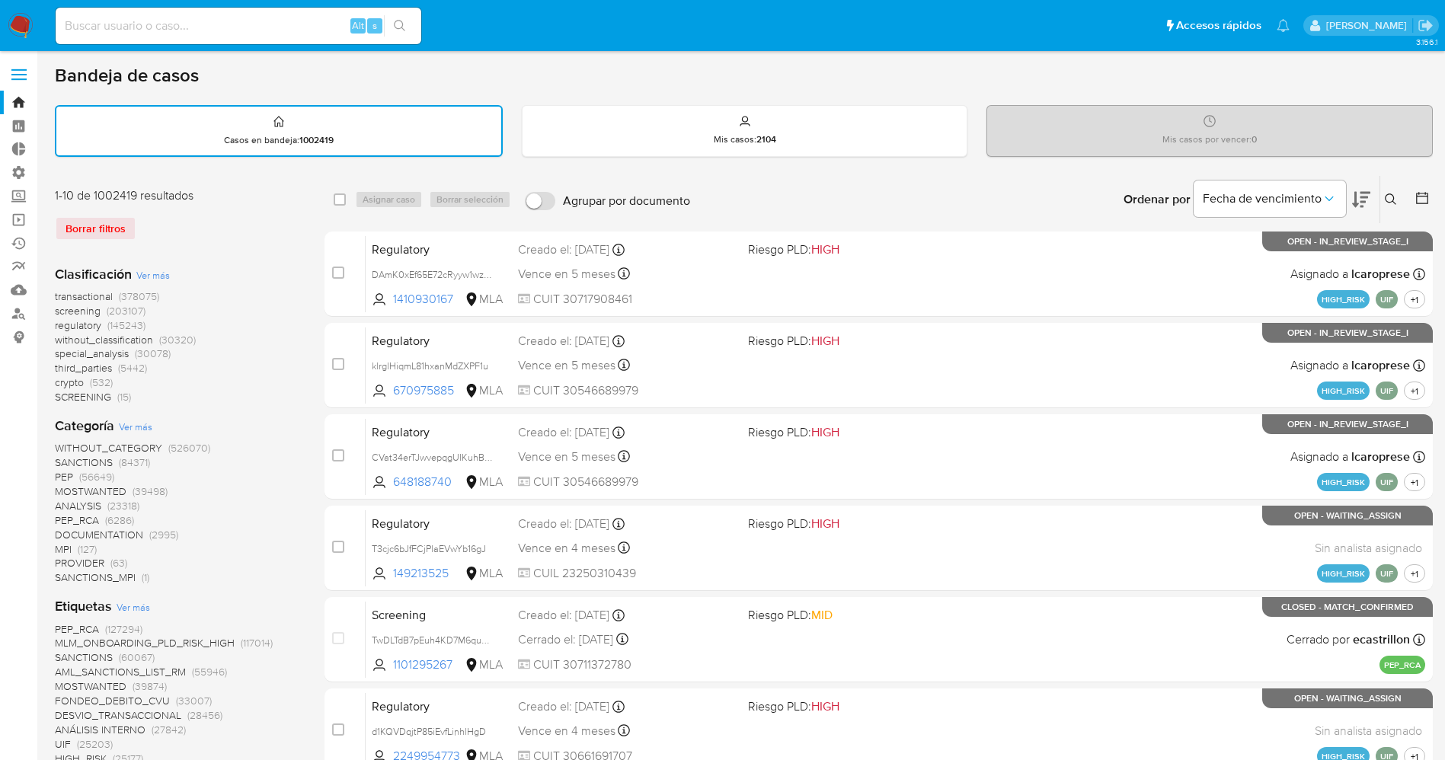
click at [135, 426] on span "Ver más" at bounding box center [136, 427] width 34 height 14
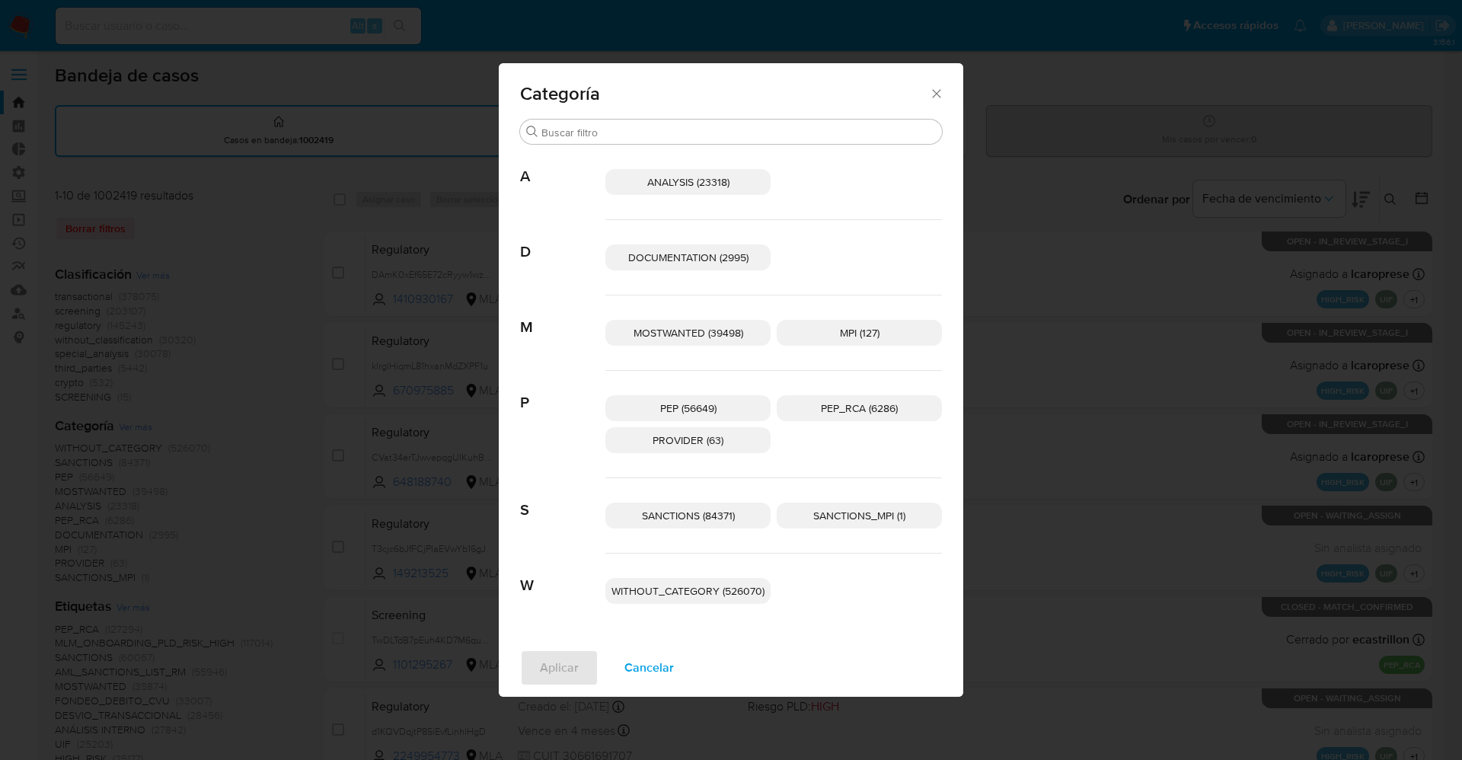
click at [737, 331] on span "MOSTWANTED (39498)" at bounding box center [689, 332] width 110 height 15
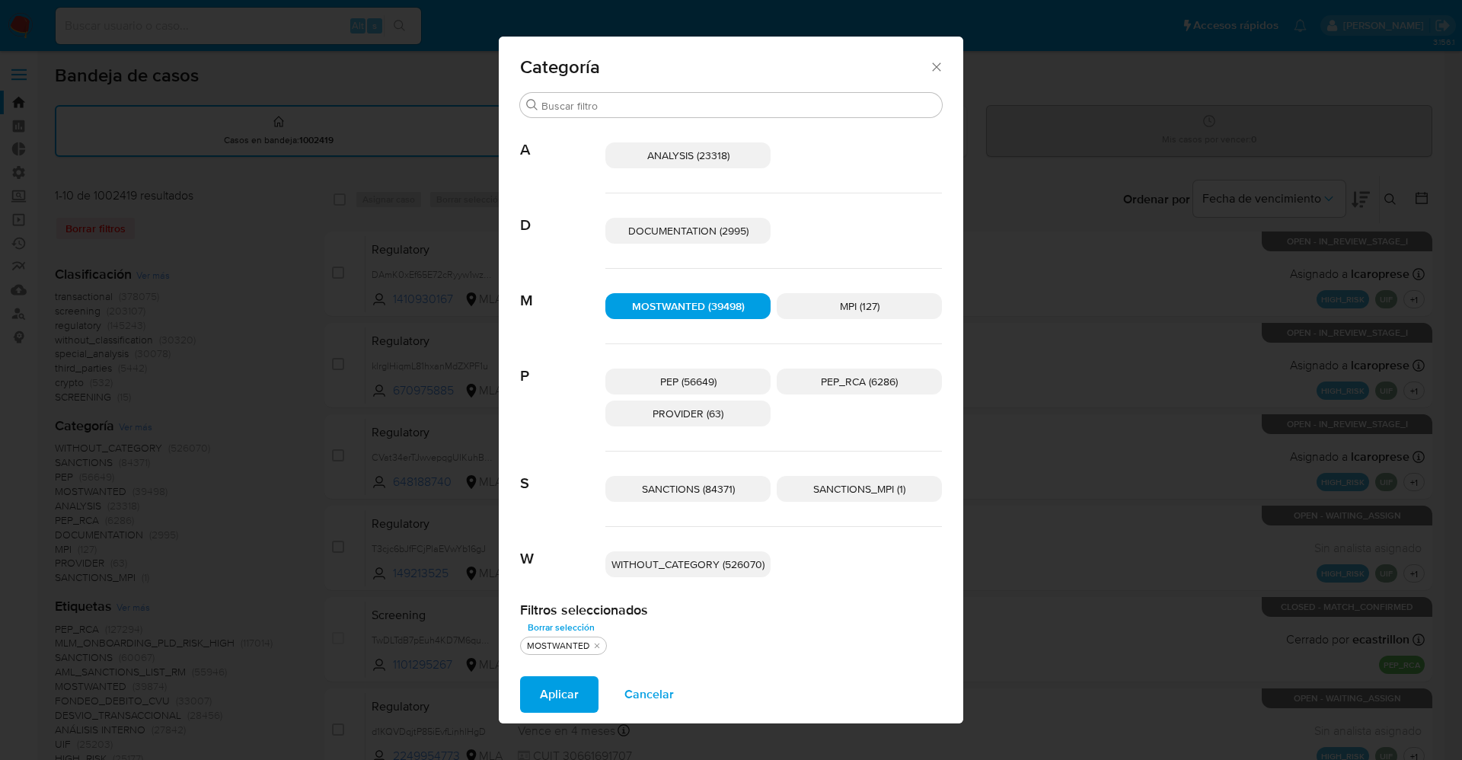
click at [561, 698] on span "Aplicar" at bounding box center [559, 695] width 39 height 34
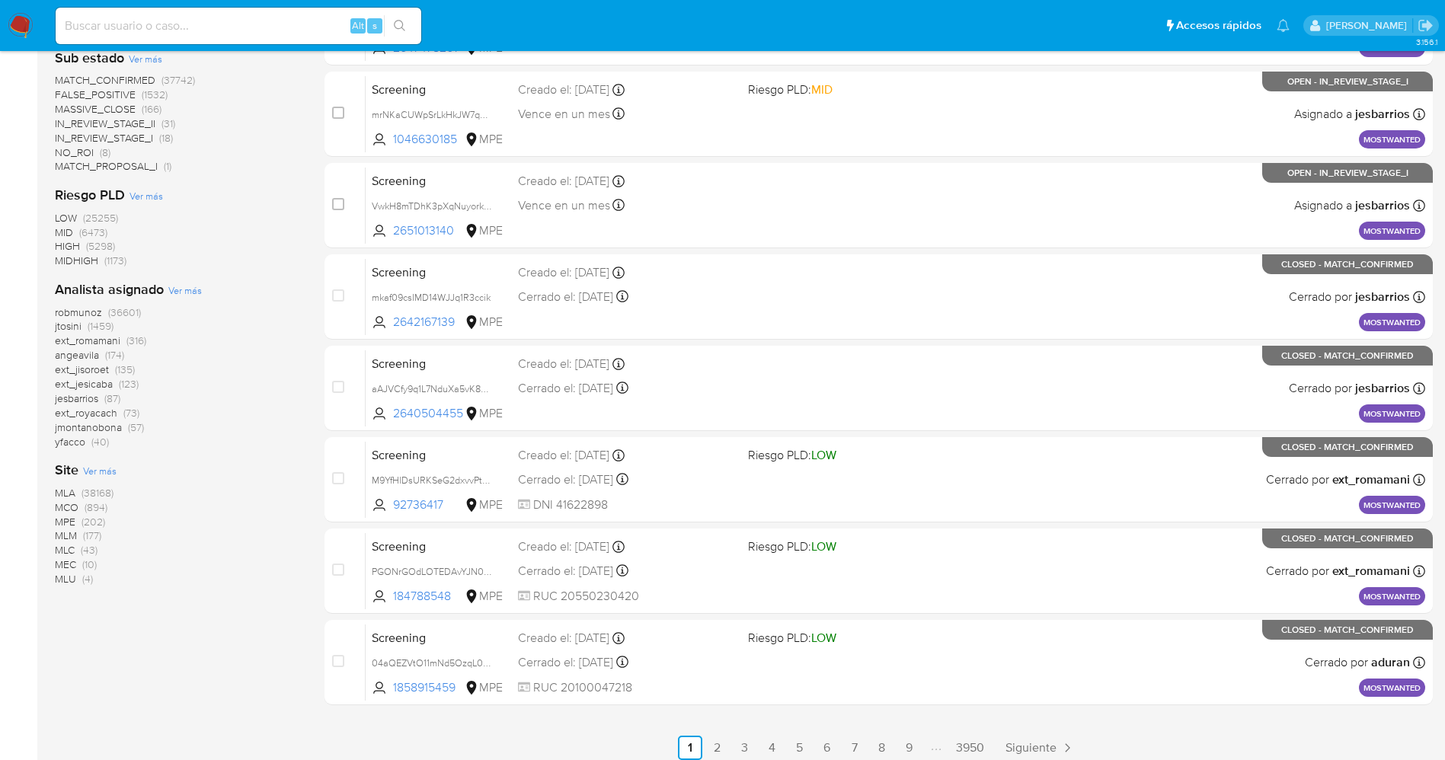
scroll to position [444, 0]
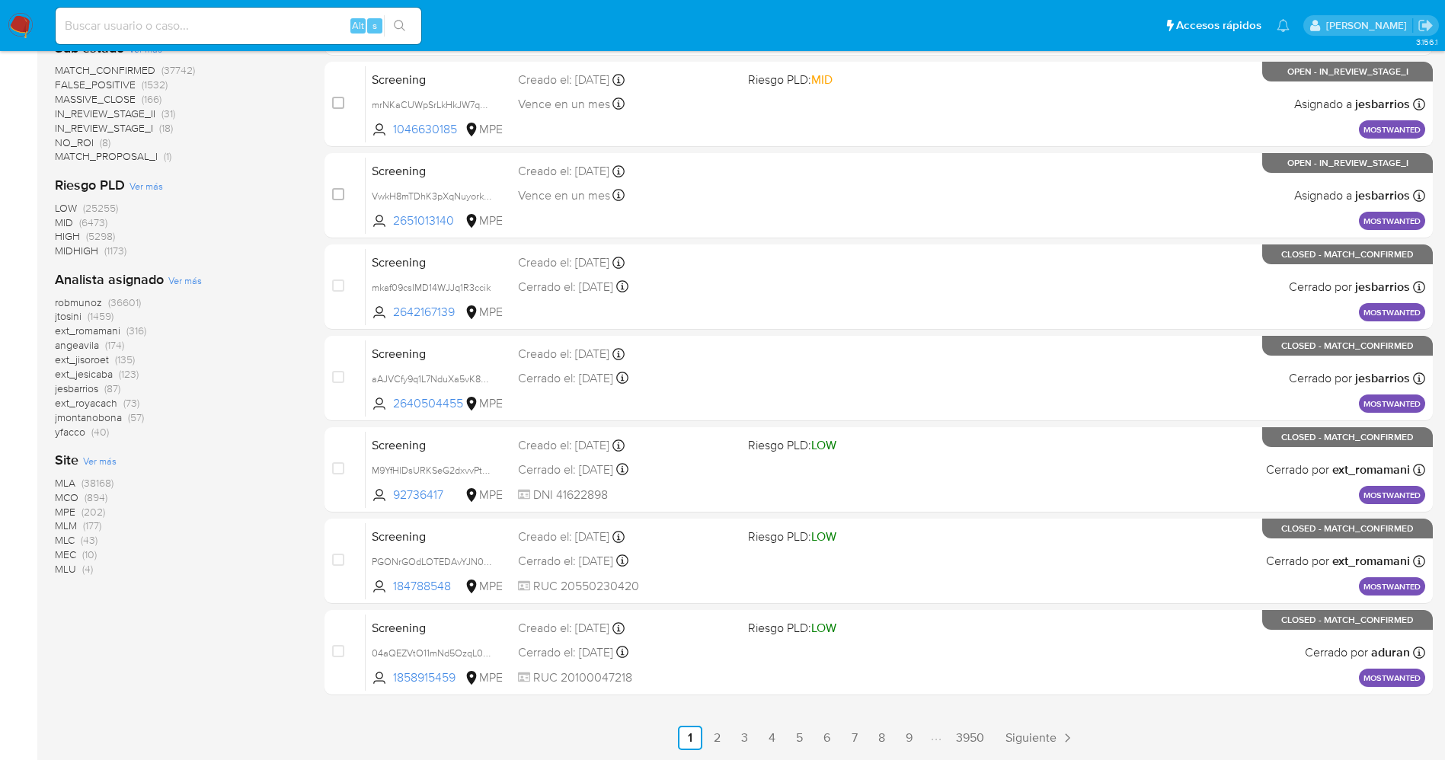
click at [84, 494] on span "MCO (894)" at bounding box center [81, 497] width 53 height 14
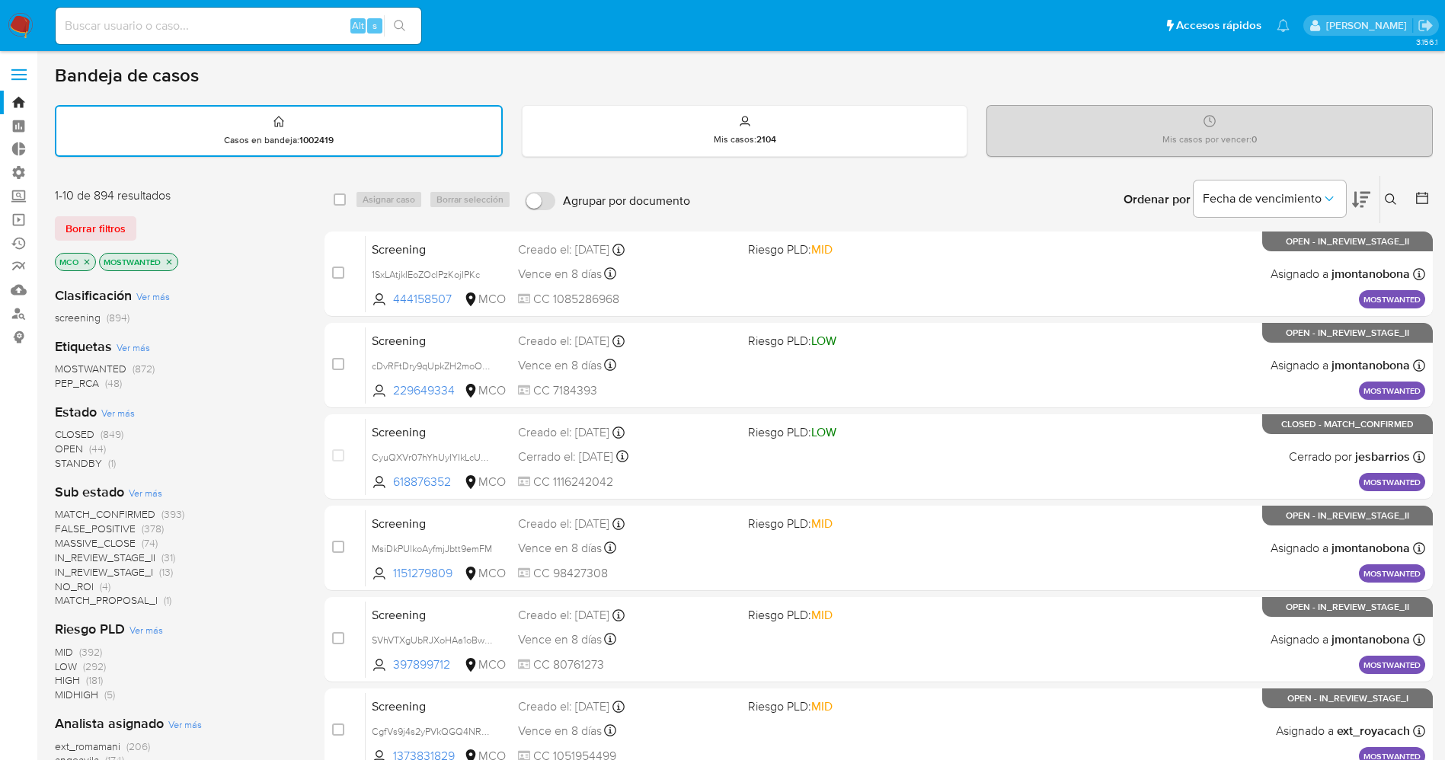
click at [75, 433] on span "CLOSED" at bounding box center [75, 433] width 40 height 15
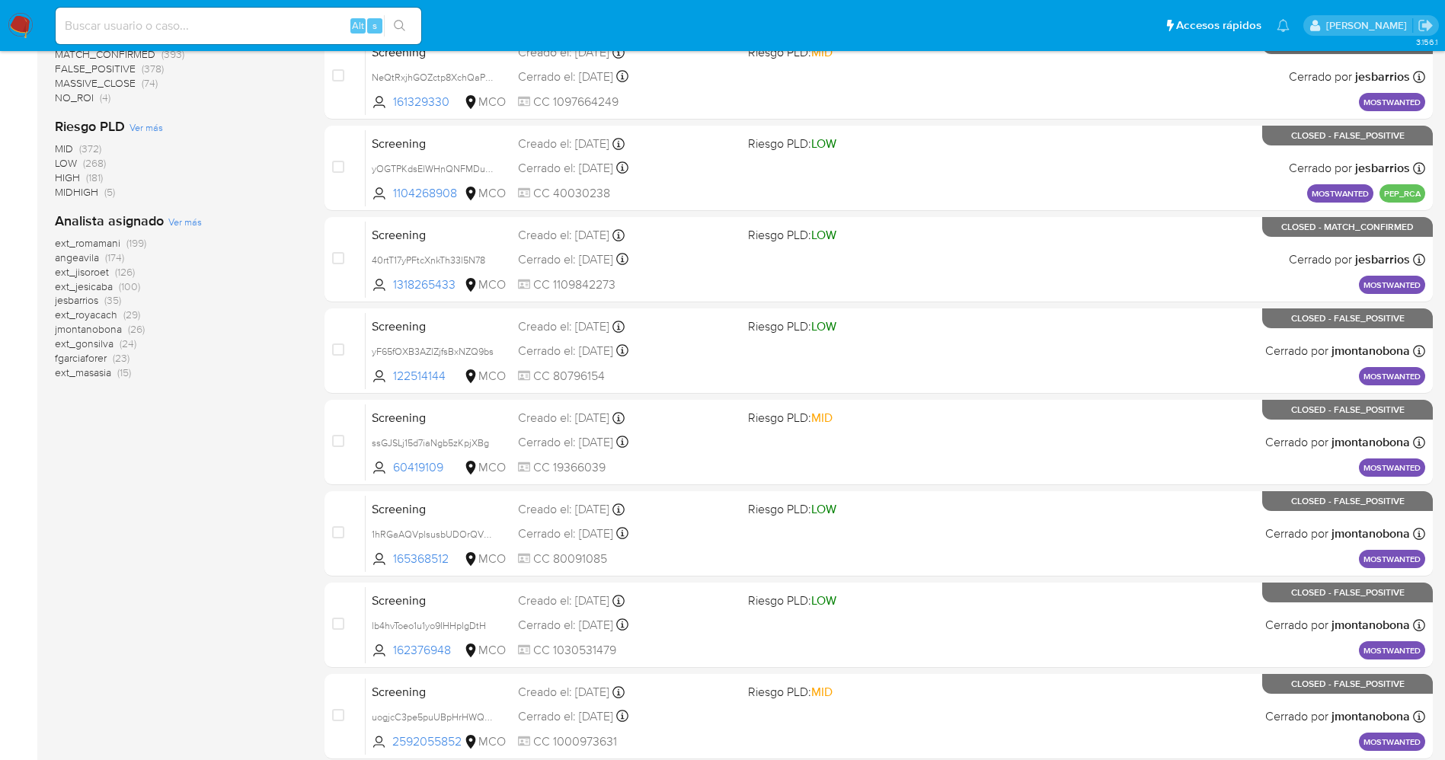
scroll to position [444, 0]
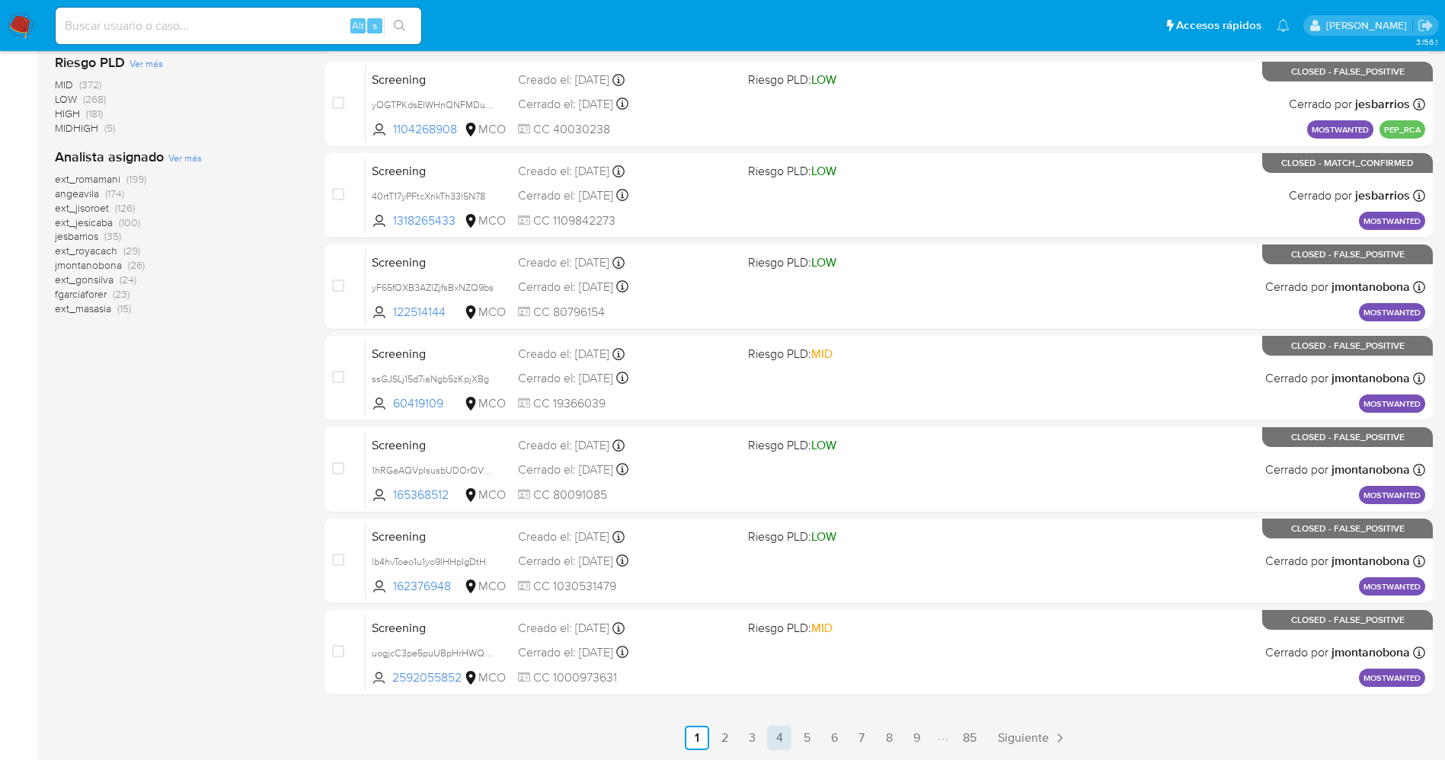
click at [779, 736] on link "4" at bounding box center [779, 738] width 24 height 24
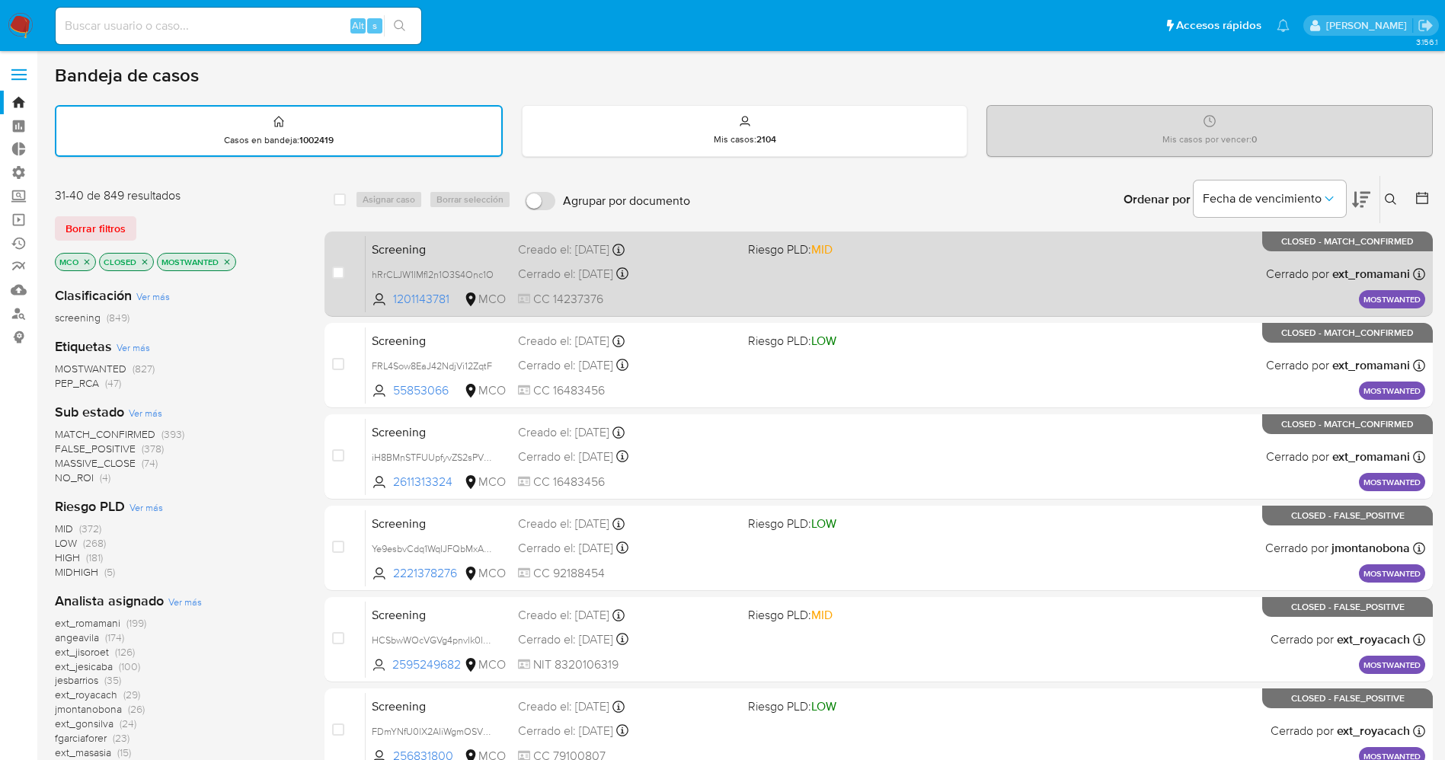
click at [906, 292] on div "Screening hRrCLJW1IMfI2n1O3S4Onc1O 1201143781 MCO Riesgo PLD: MID Creado el: 07…" at bounding box center [895, 273] width 1059 height 77
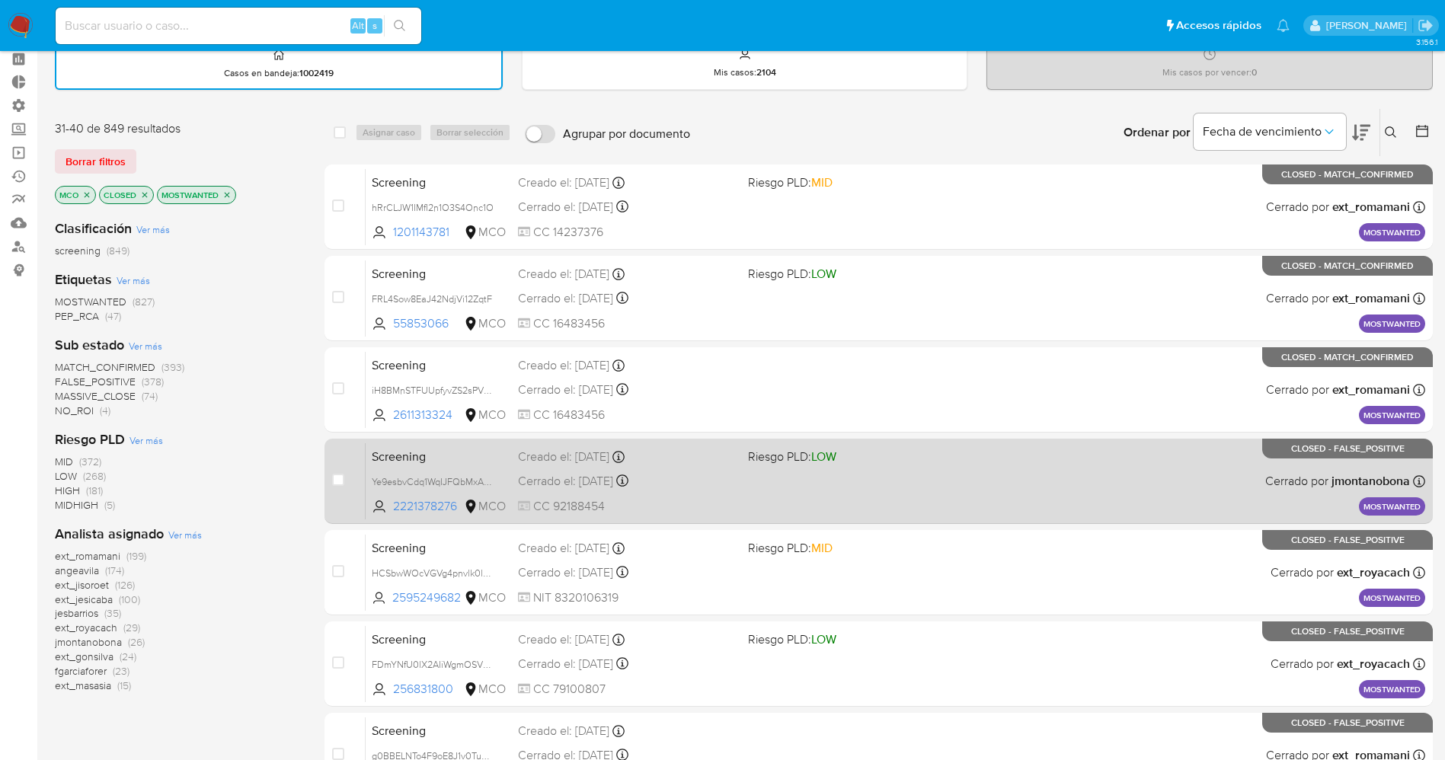
scroll to position [114, 0]
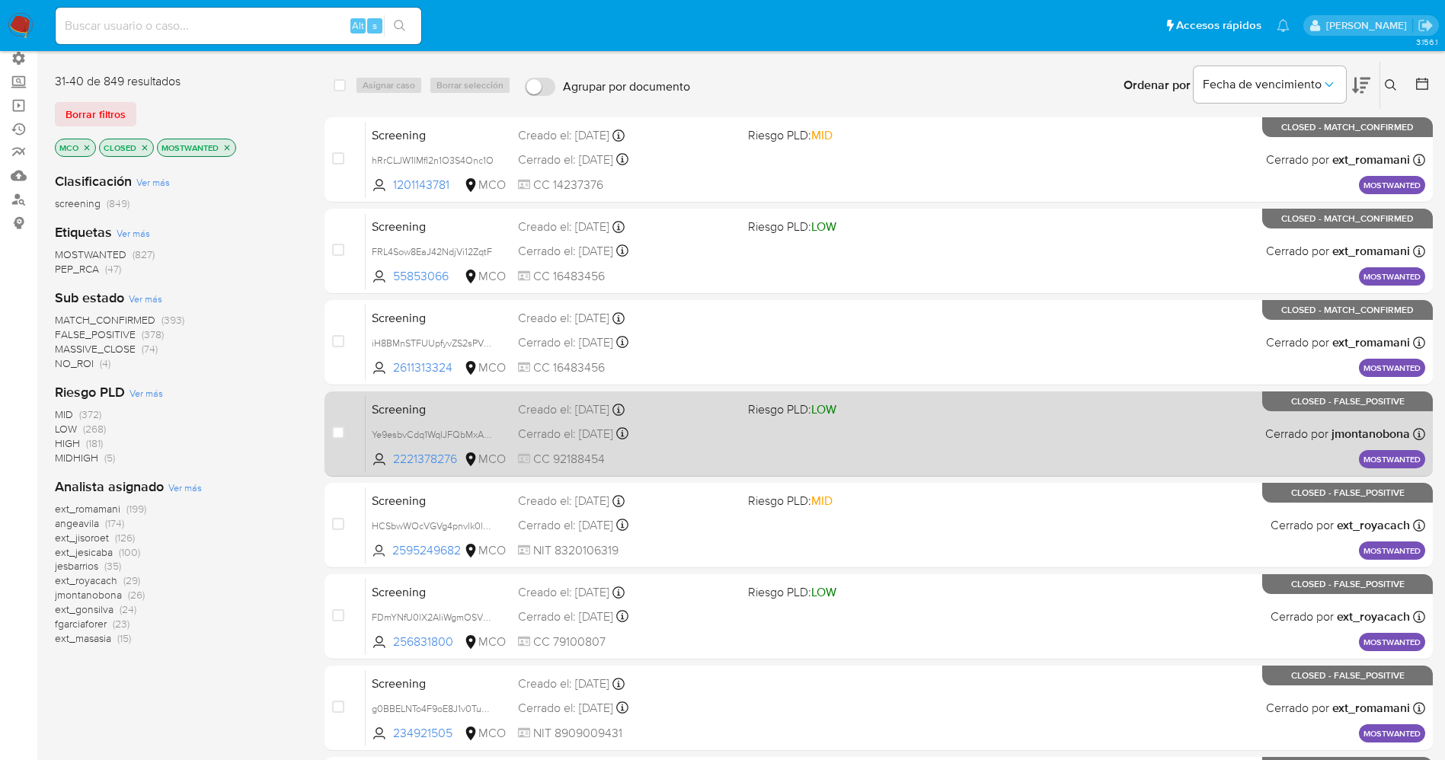
click at [723, 463] on span "CC 92188454" at bounding box center [627, 459] width 218 height 17
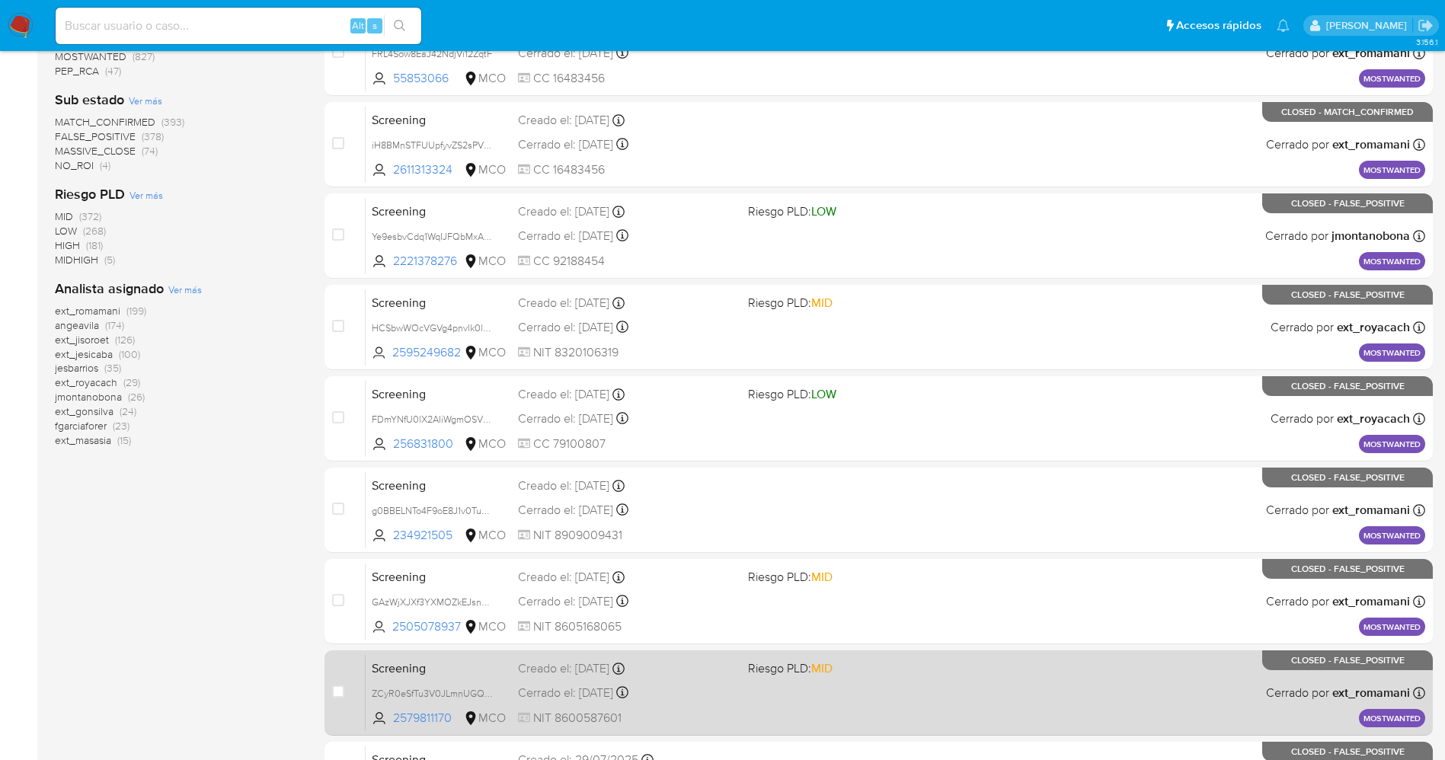
scroll to position [444, 0]
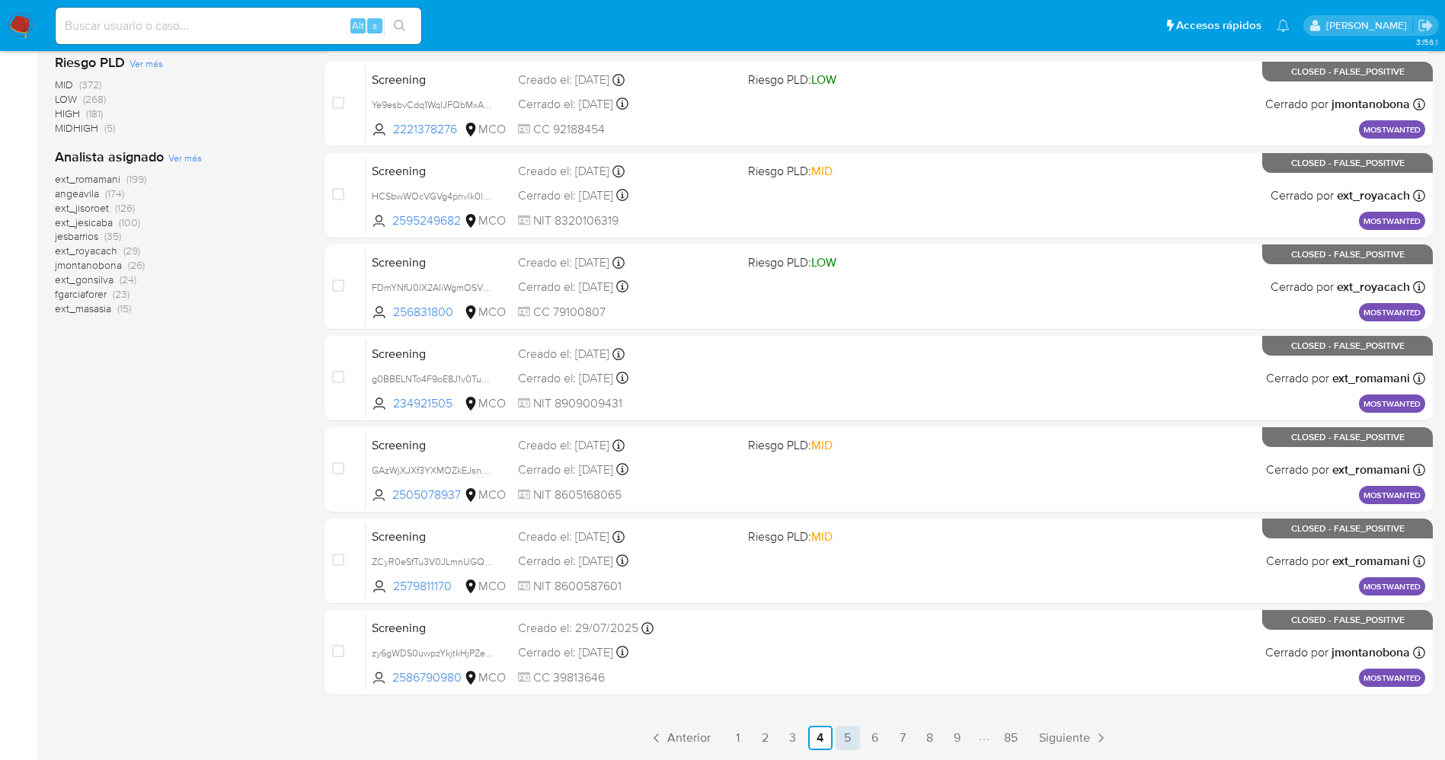
click at [846, 740] on link "5" at bounding box center [847, 738] width 24 height 24
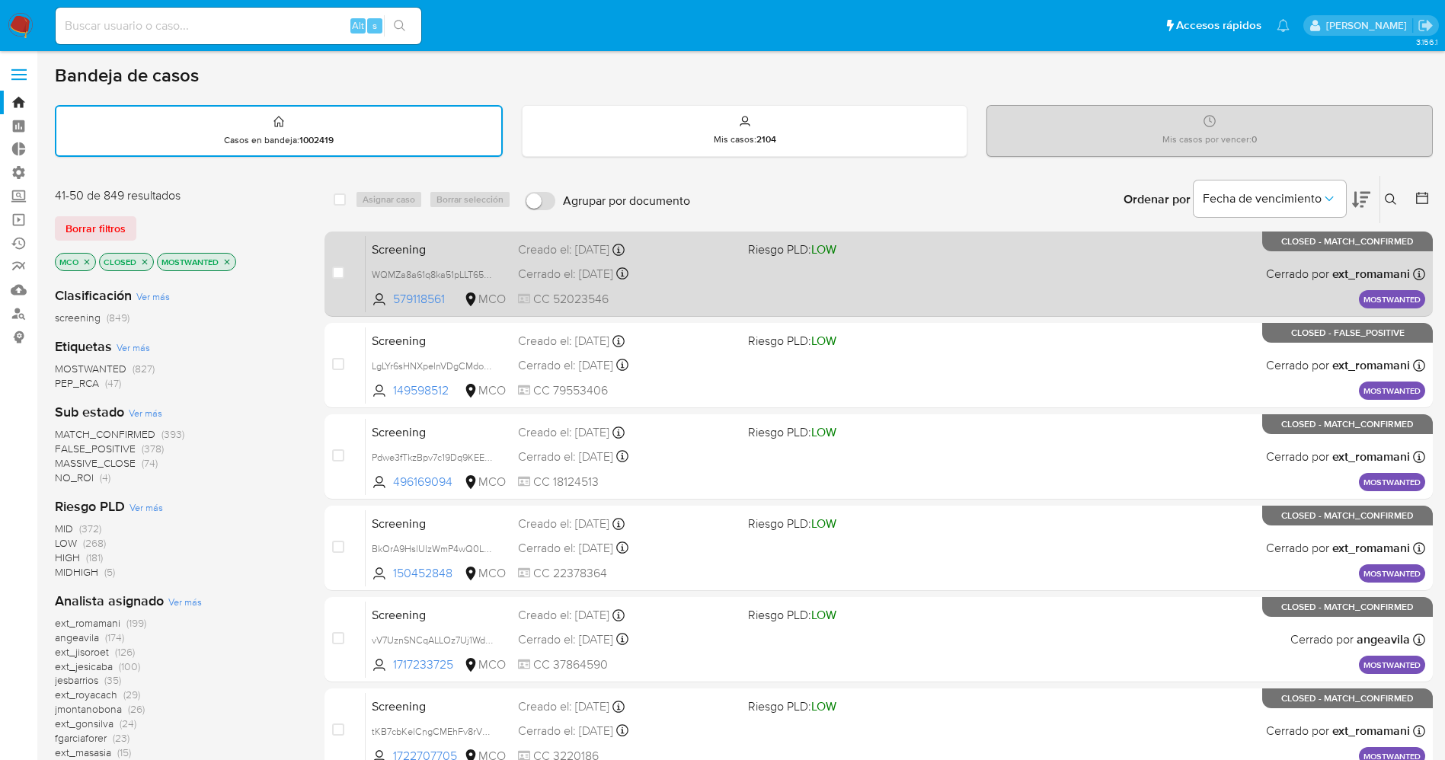
click at [916, 278] on div "Screening WQMZa8a61q8ka51pLLT65e2c 579118561 MCO Riesgo PLD: LOW Creado el: 21/…" at bounding box center [895, 273] width 1059 height 77
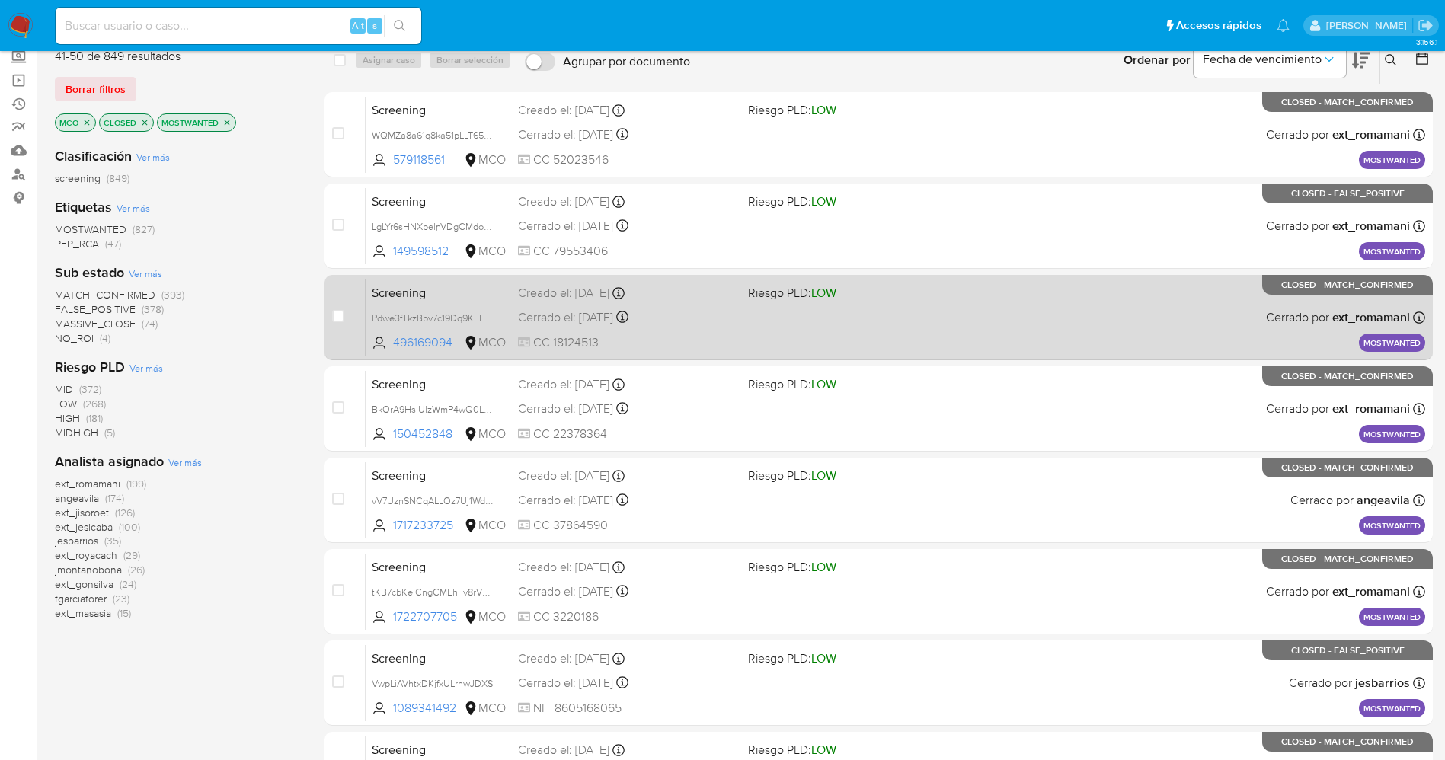
scroll to position [343, 0]
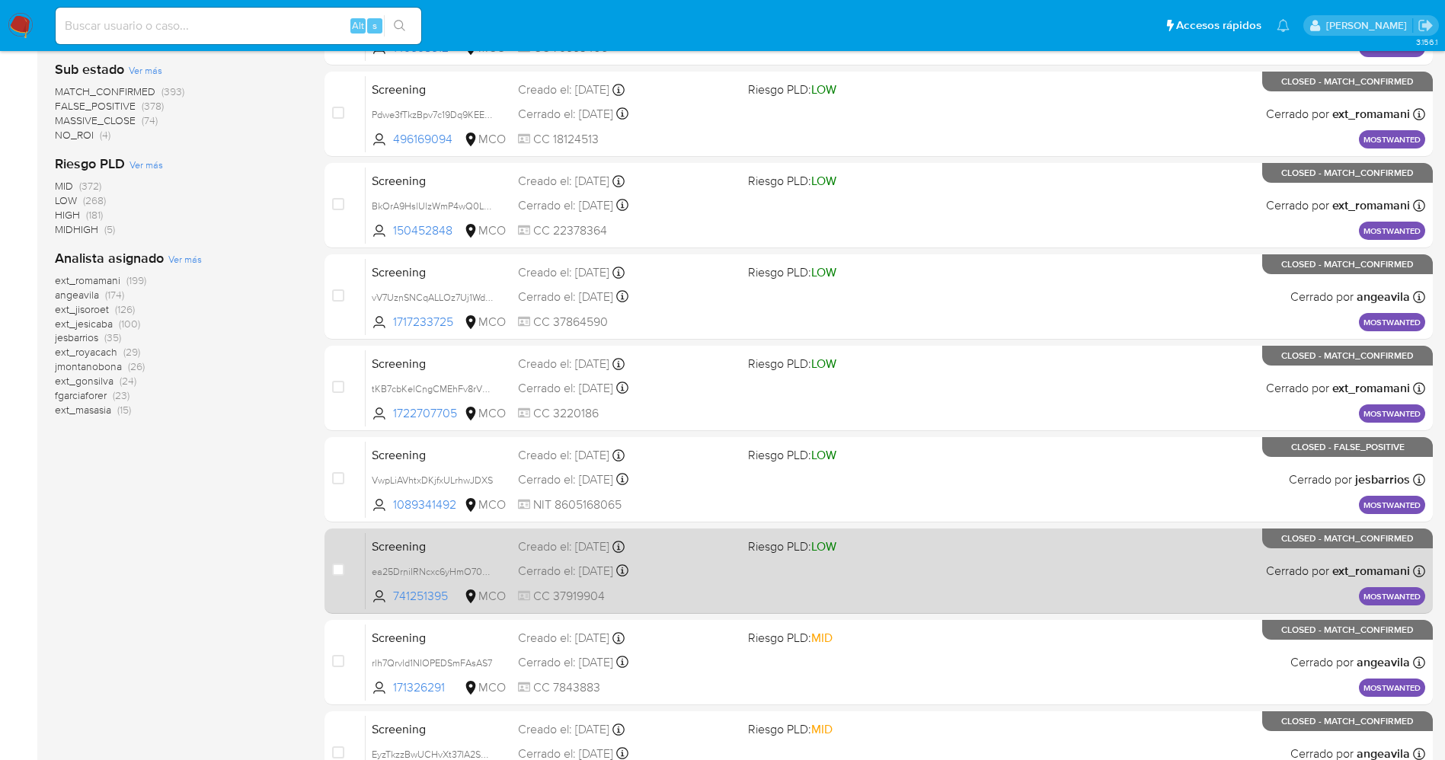
click at [841, 584] on div "Screening ea25DrniIRNcxc6yHmO70aeG 741251395 MCO Riesgo PLD: LOW Creado el: 21/…" at bounding box center [895, 570] width 1059 height 77
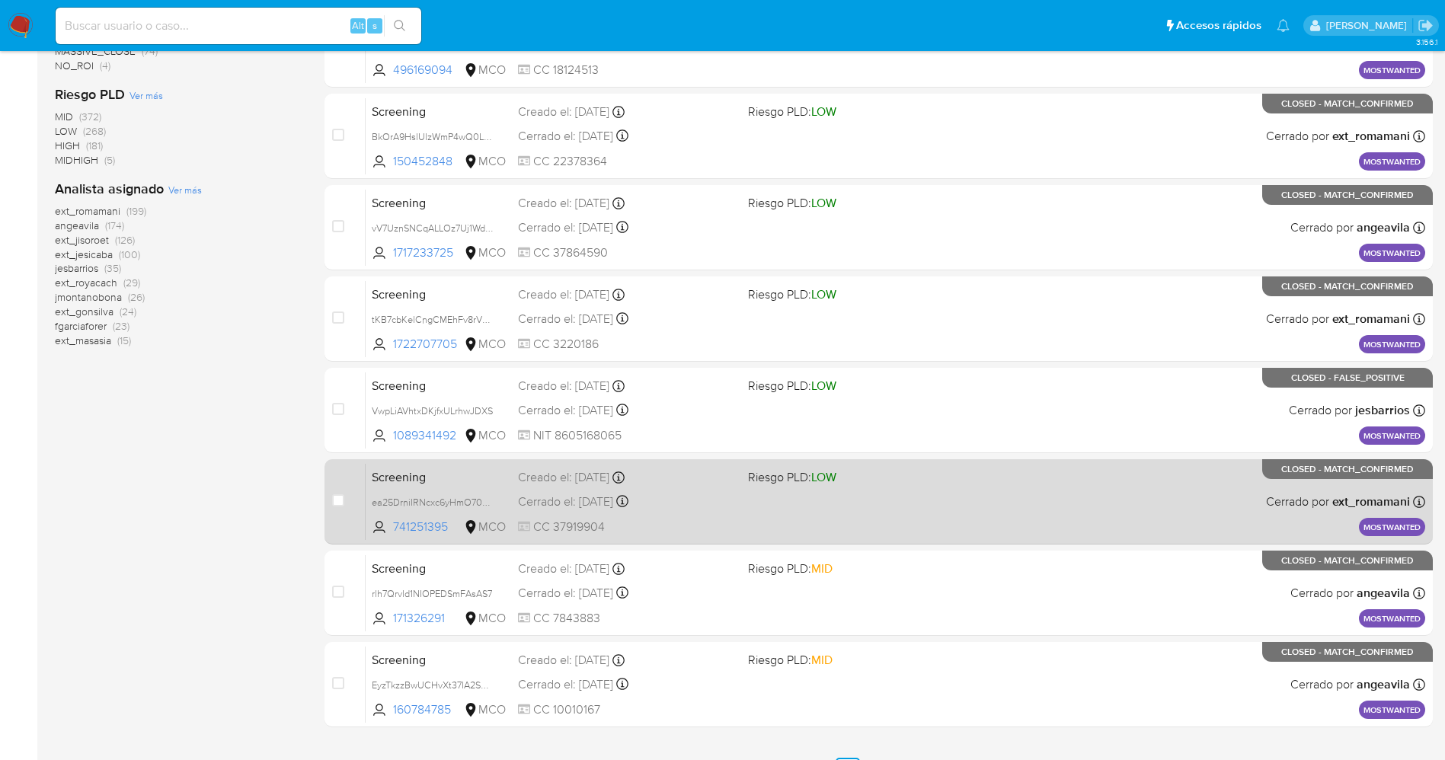
scroll to position [444, 0]
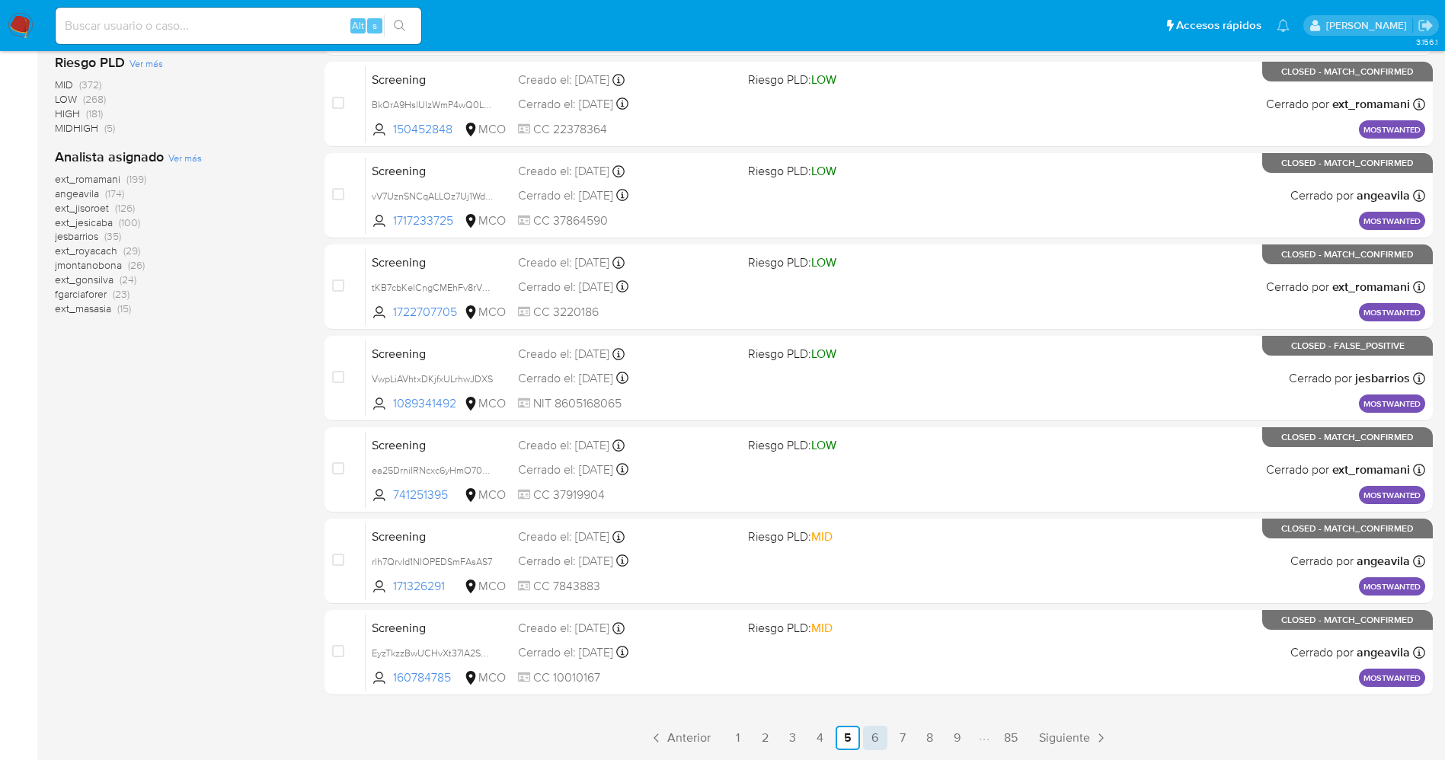
click at [871, 732] on link "6" at bounding box center [875, 738] width 24 height 24
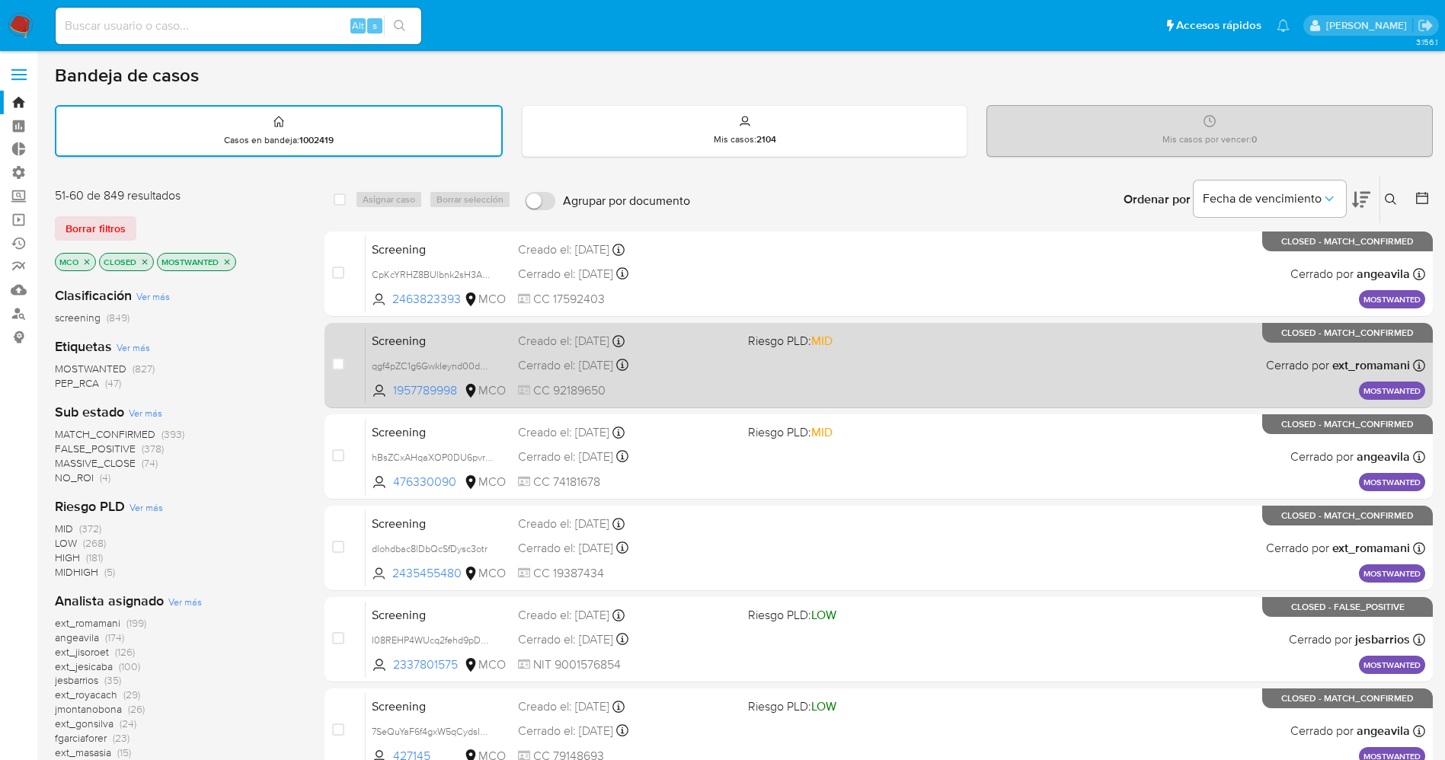
click at [777, 372] on div "Screening qgf4pZC1g6GwkIeynd00dVka 1957789998 MCO Riesgo PLD: MID Creado el: 23…" at bounding box center [895, 365] width 1059 height 77
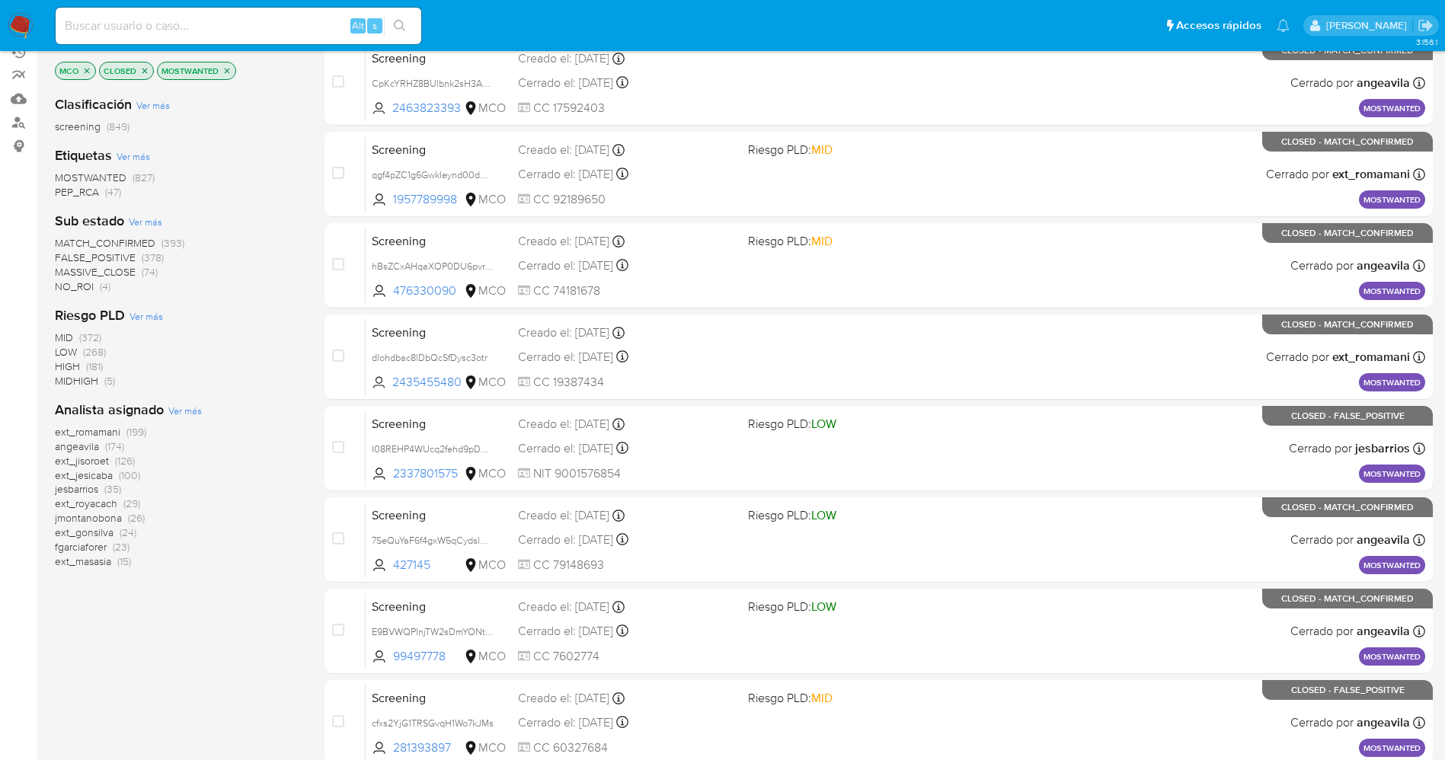
scroll to position [343, 0]
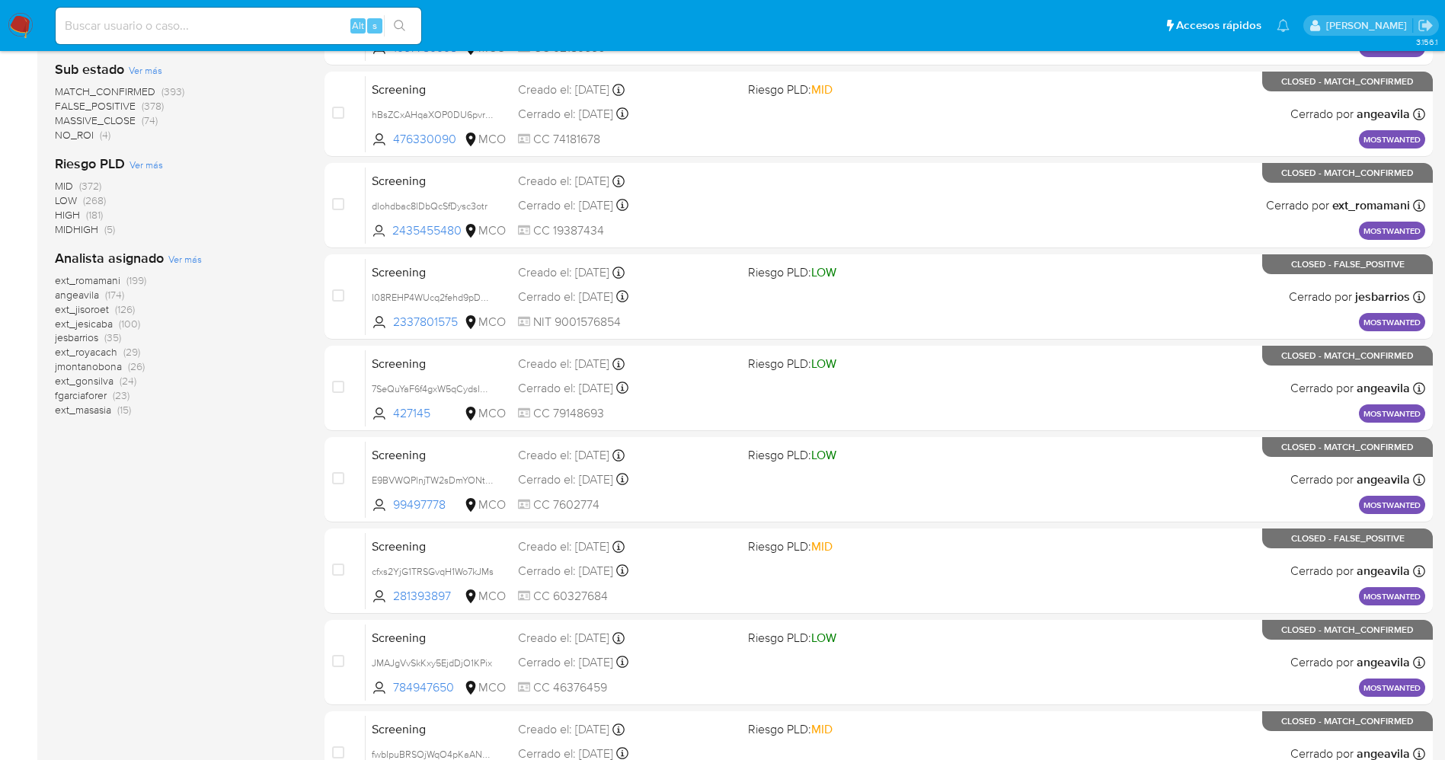
click at [87, 338] on span "jesbarrios" at bounding box center [76, 337] width 43 height 15
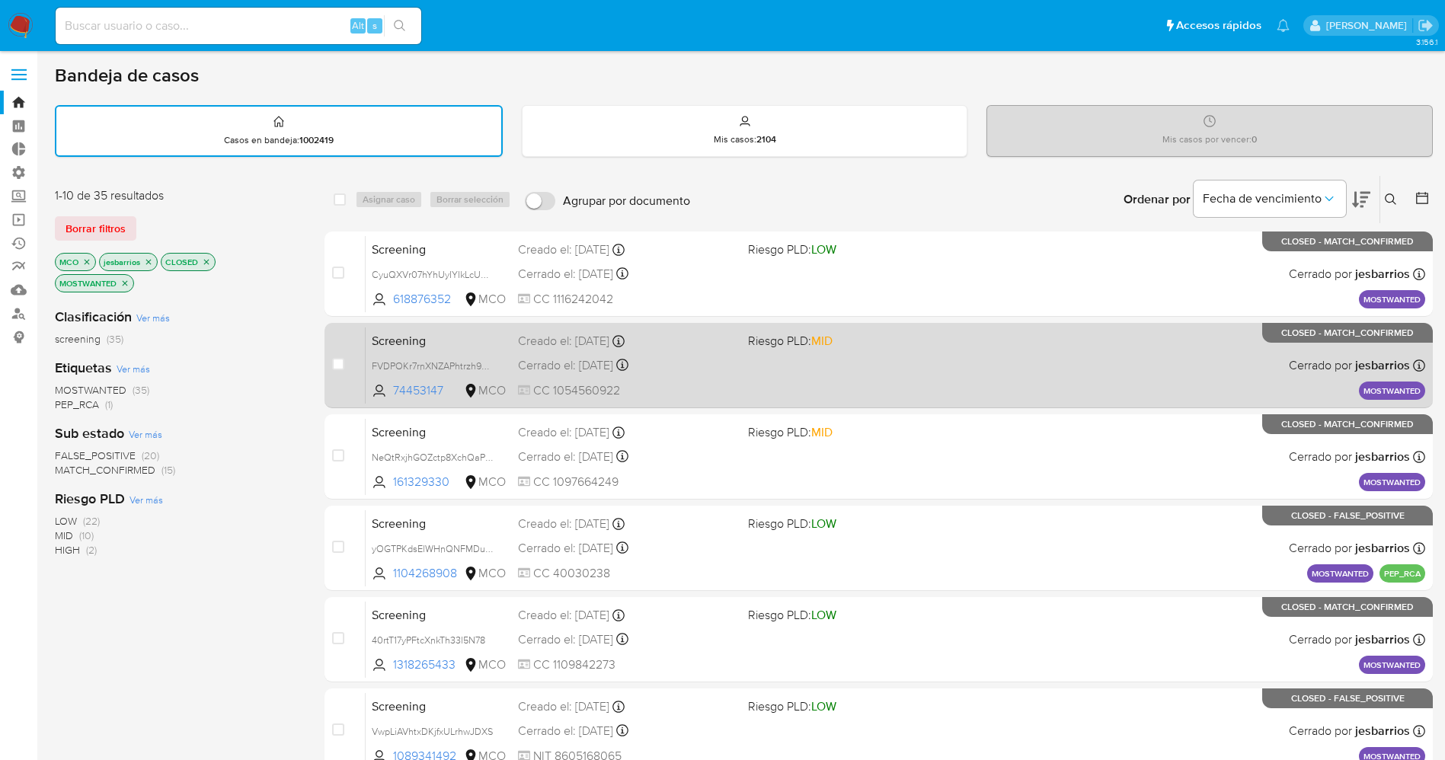
click at [740, 374] on div "Screening FVDPOKr7rnXNZAPhtrzh9M1n 74453147 MCO Riesgo PLD: MID Creado el: 27/0…" at bounding box center [895, 365] width 1059 height 77
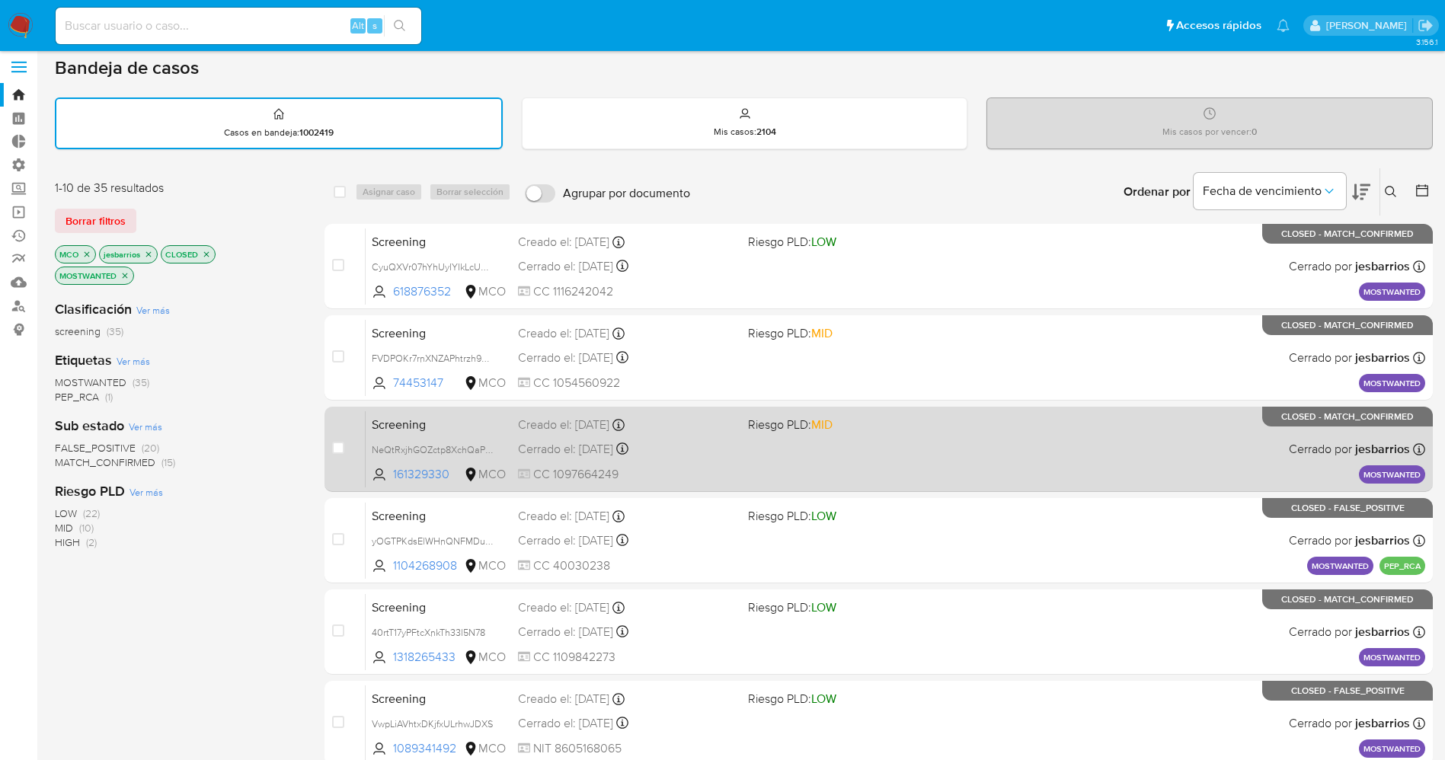
scroll to position [114, 0]
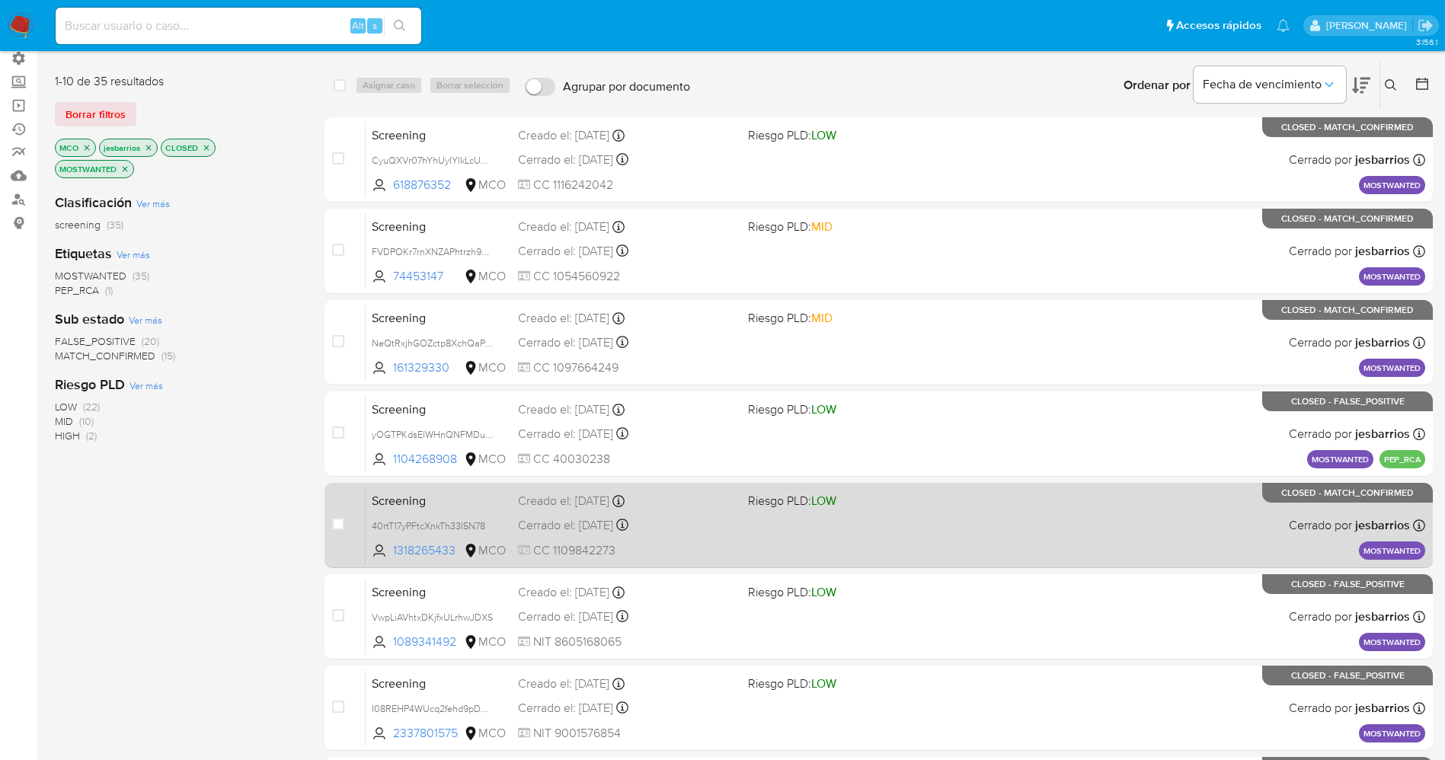
click at [834, 548] on div "Screening 40rtT17yPFtcXnkTh33l5N78 1318265433 MCO Riesgo PLD: LOW Creado el: 26…" at bounding box center [895, 525] width 1059 height 77
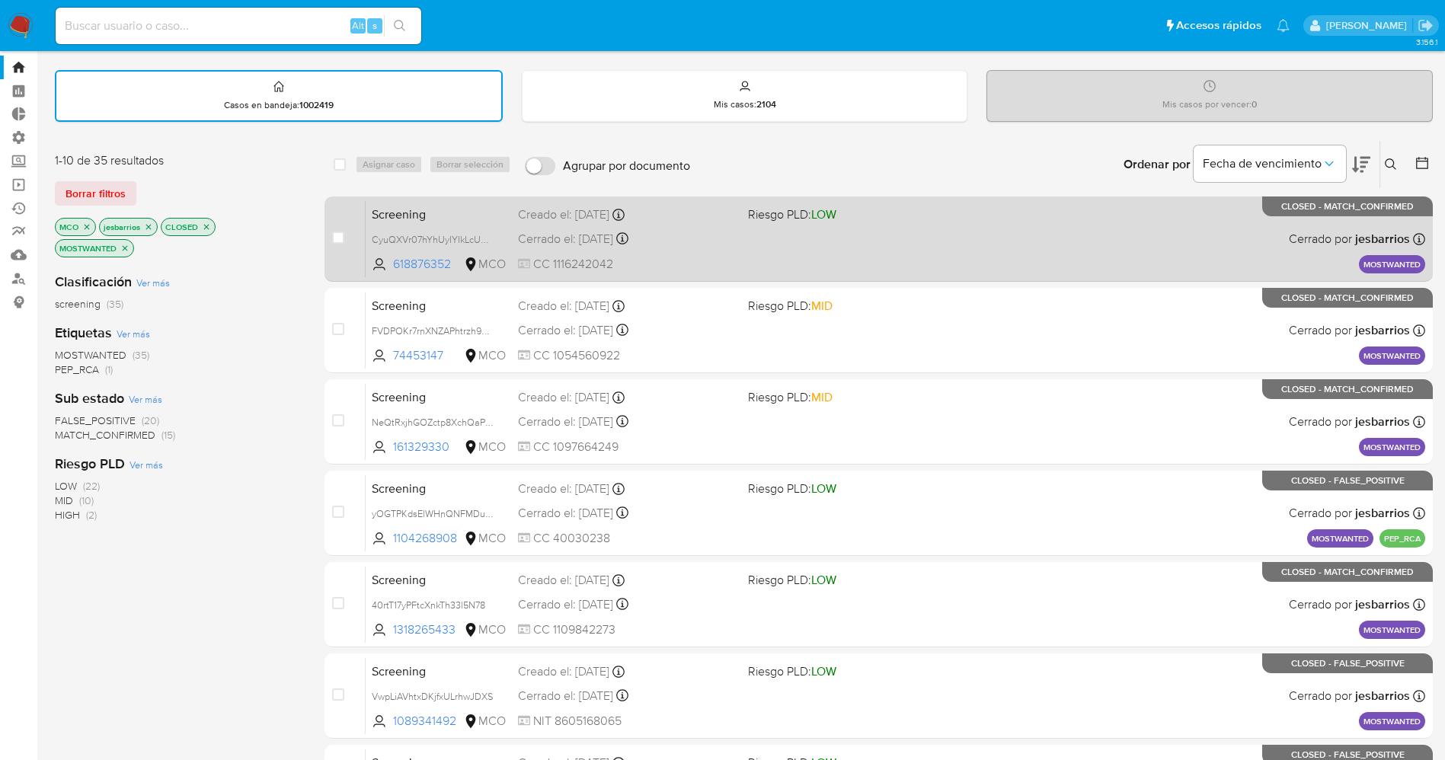
scroll to position [0, 0]
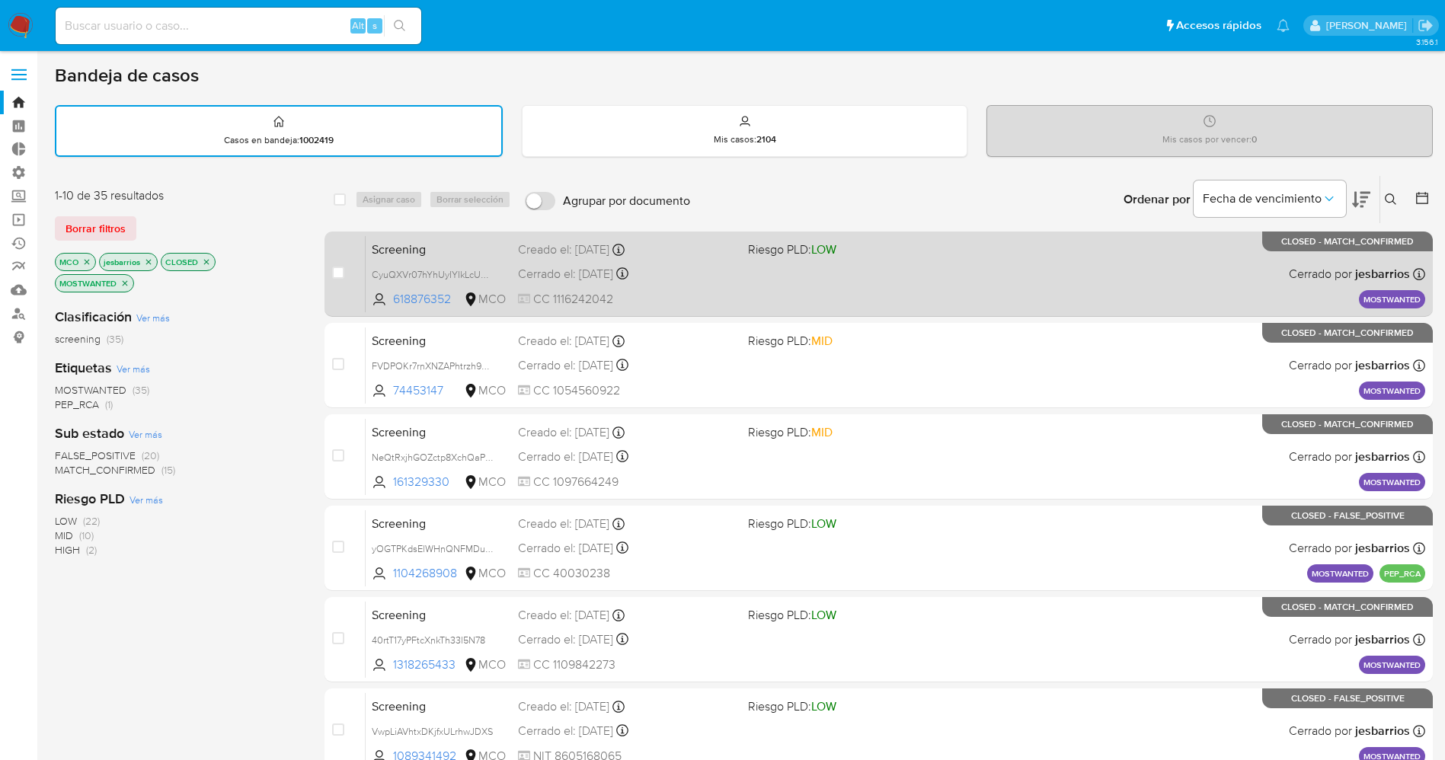
click at [923, 294] on div "Screening CyuQXVr07hYhUyIYIkLcUoN3 618876352 MCO Riesgo PLD: LOW Creado el: 28/…" at bounding box center [895, 273] width 1059 height 77
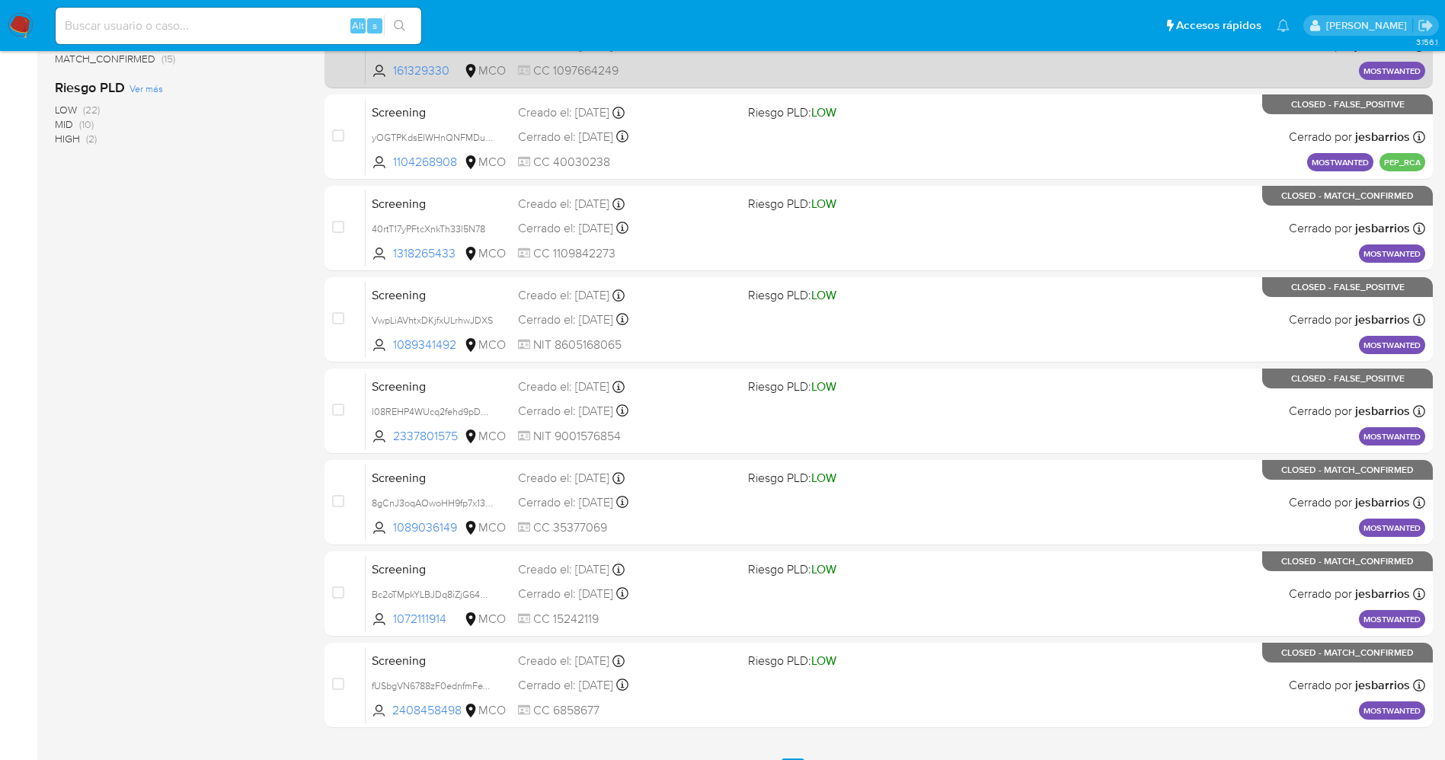
scroll to position [444, 0]
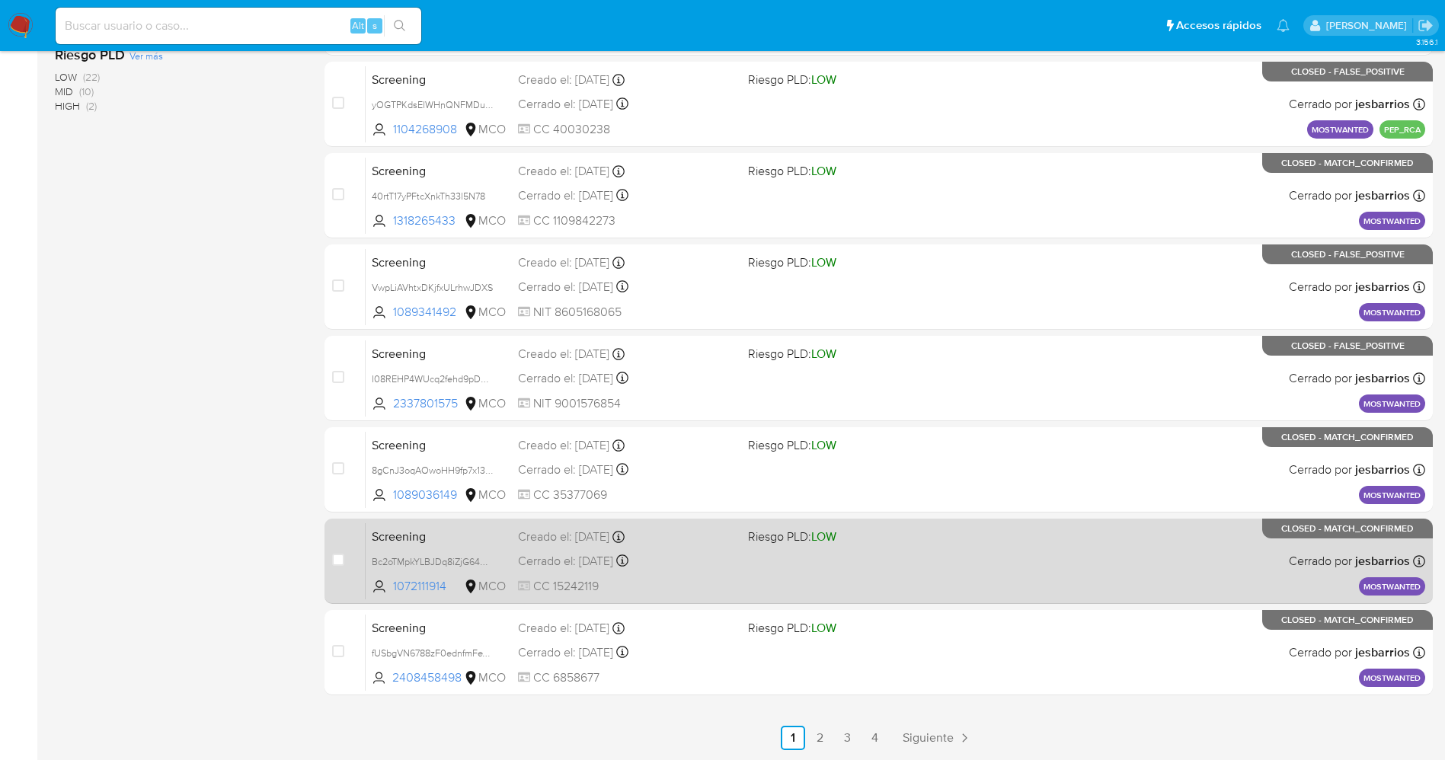
click at [928, 544] on span "Riesgo PLD: LOW" at bounding box center [857, 536] width 218 height 20
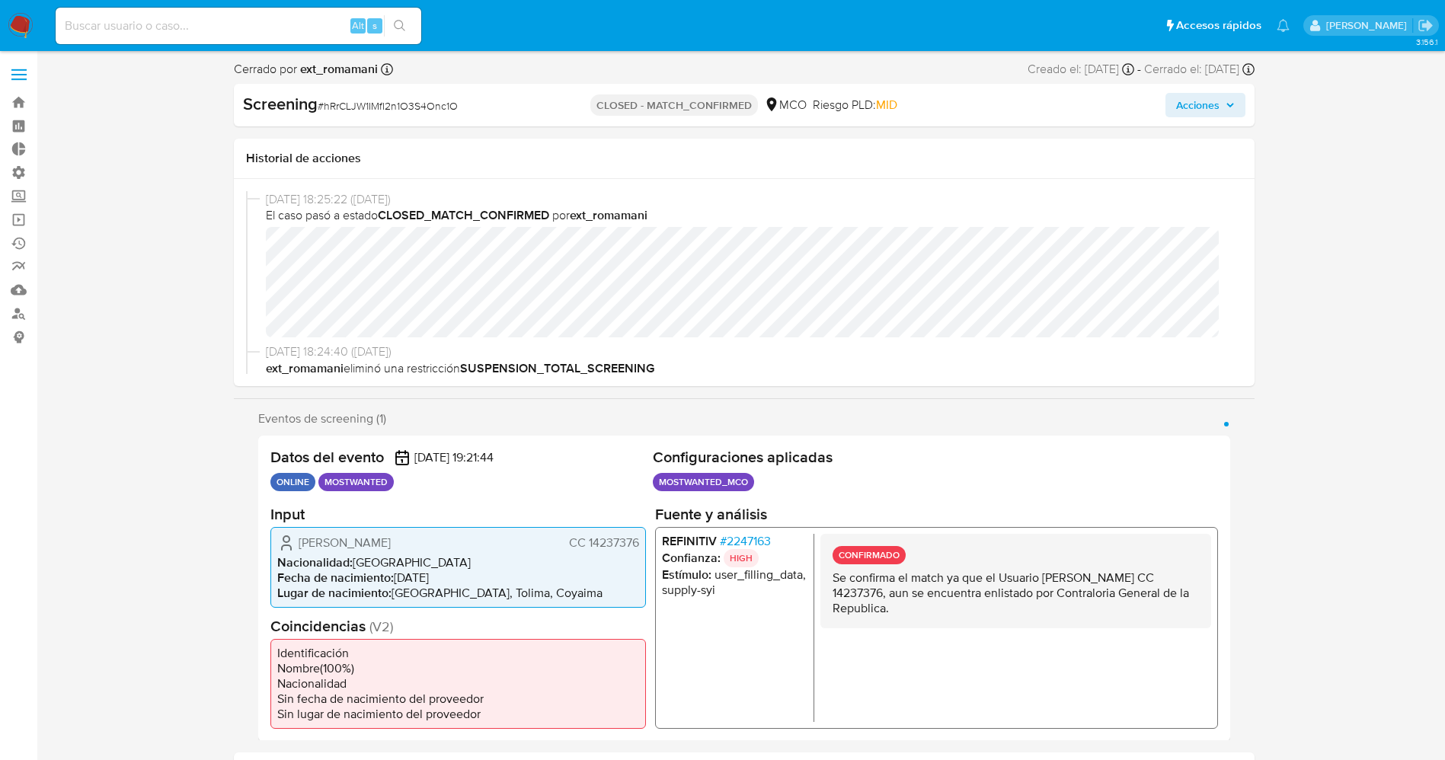
select select "10"
click at [749, 538] on span "# 2247163" at bounding box center [744, 540] width 51 height 15
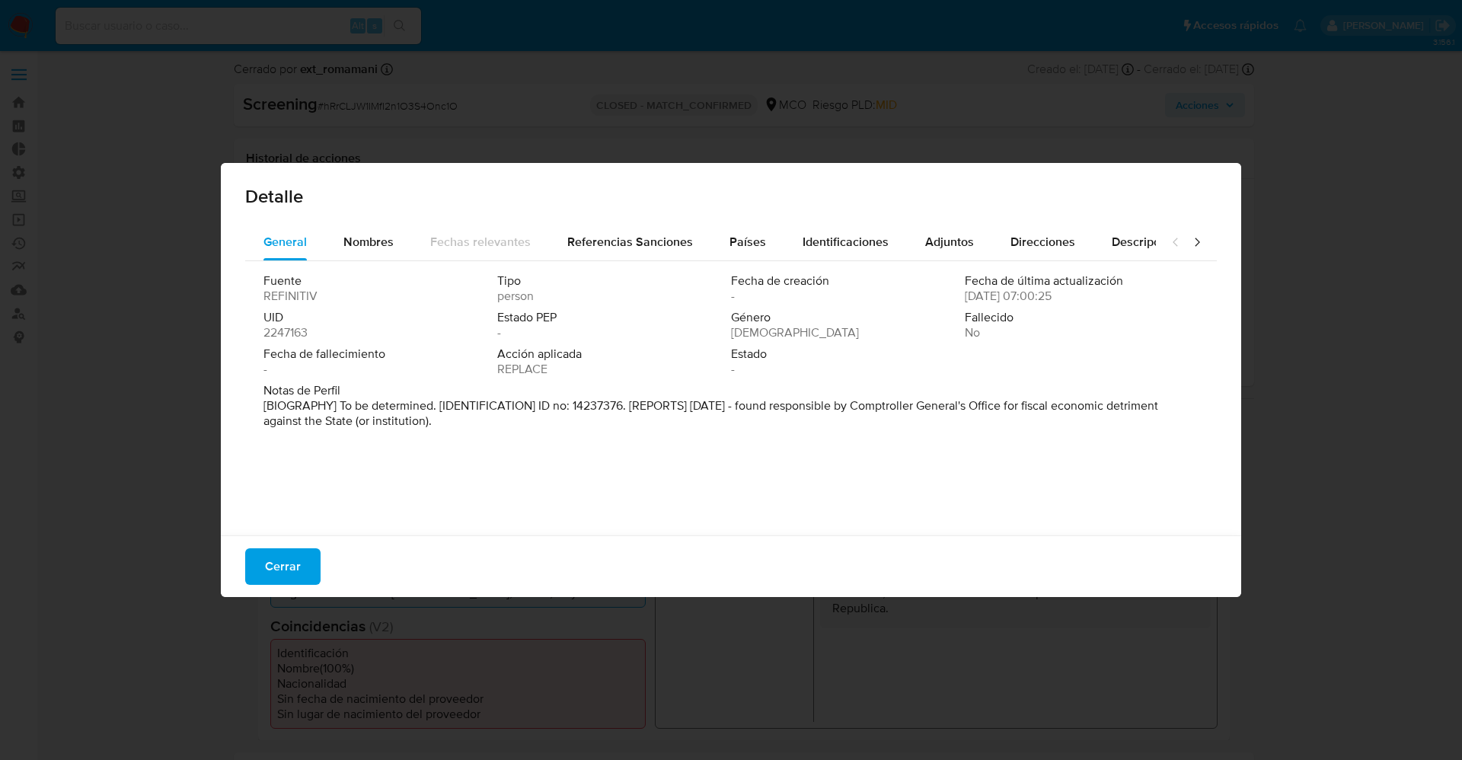
drag, startPoint x: 264, startPoint y: 401, endPoint x: 451, endPoint y: 416, distance: 188.0
click at [543, 427] on p "[BIOGRAPHY] To be determined. [IDENTIFICATION] ID no: 14237376. [REPORTS] [DATE…" at bounding box center [730, 413] width 932 height 30
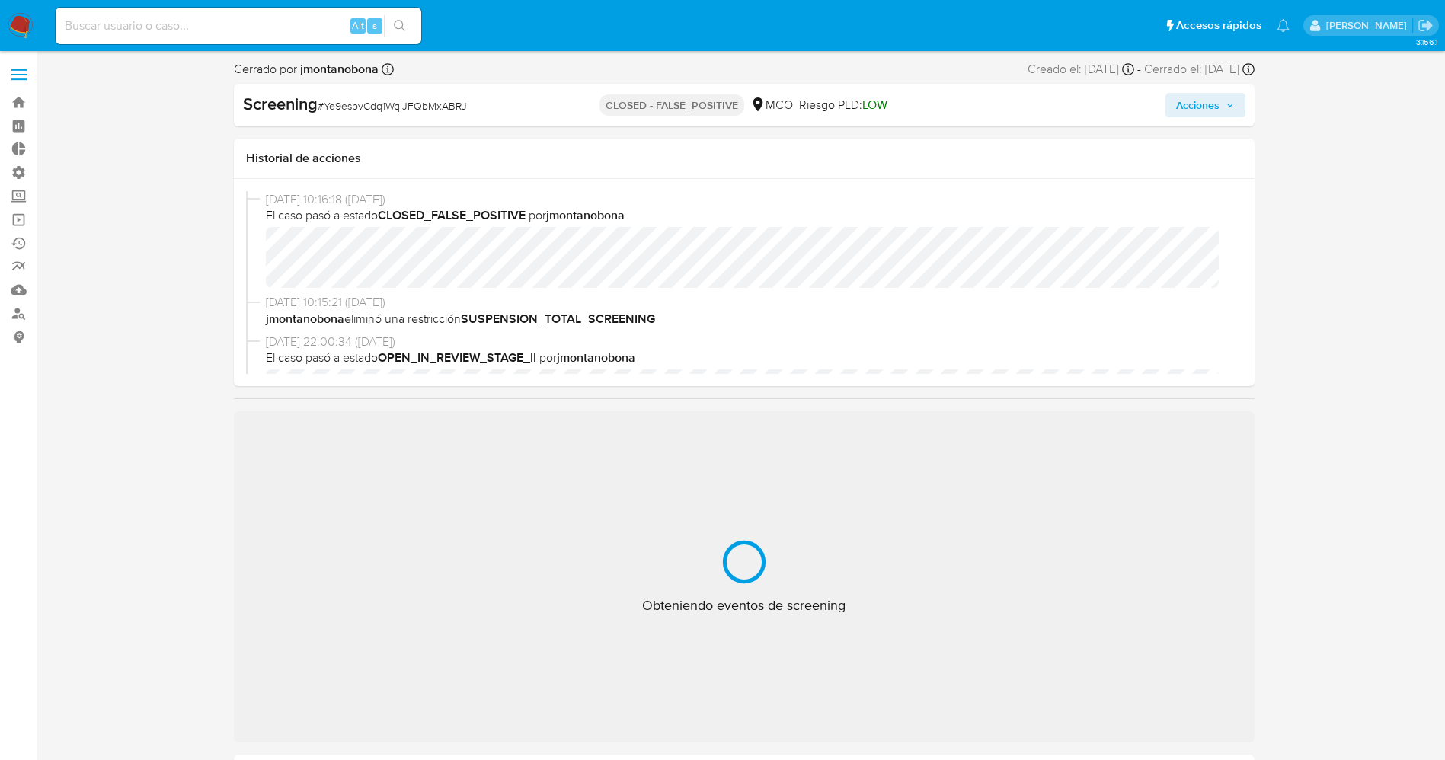
select select "10"
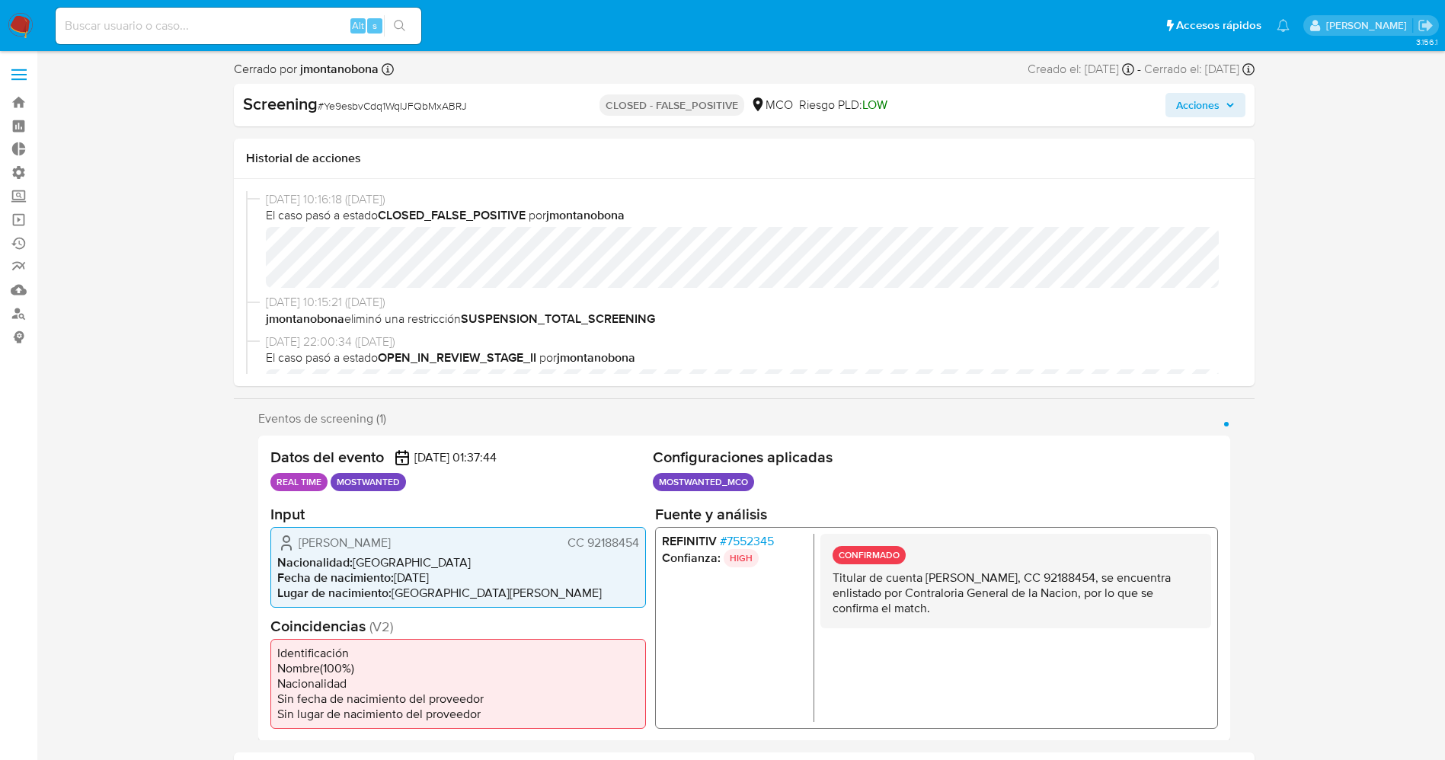
click at [745, 538] on span "# 7552345" at bounding box center [746, 540] width 54 height 15
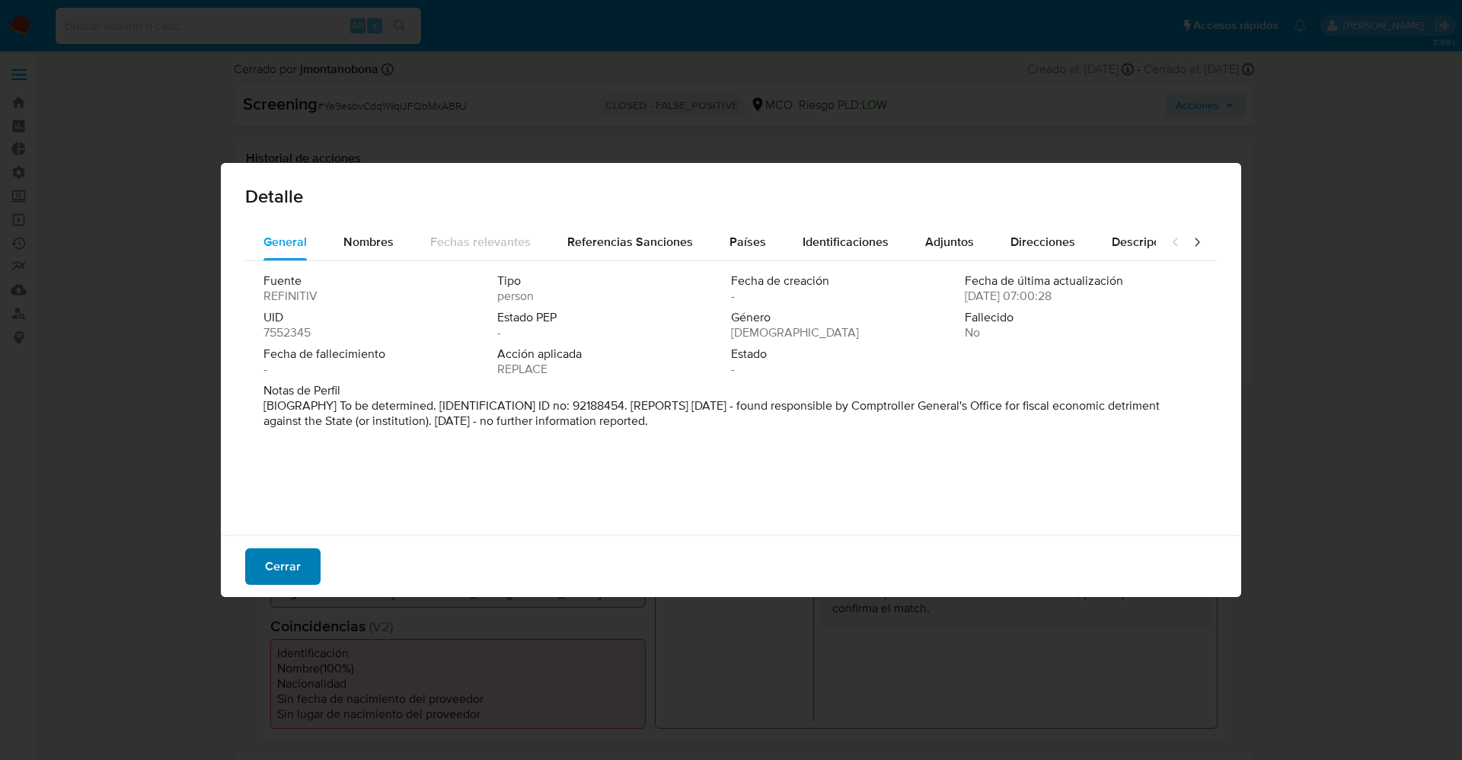
click at [273, 555] on span "Cerrar" at bounding box center [283, 567] width 36 height 34
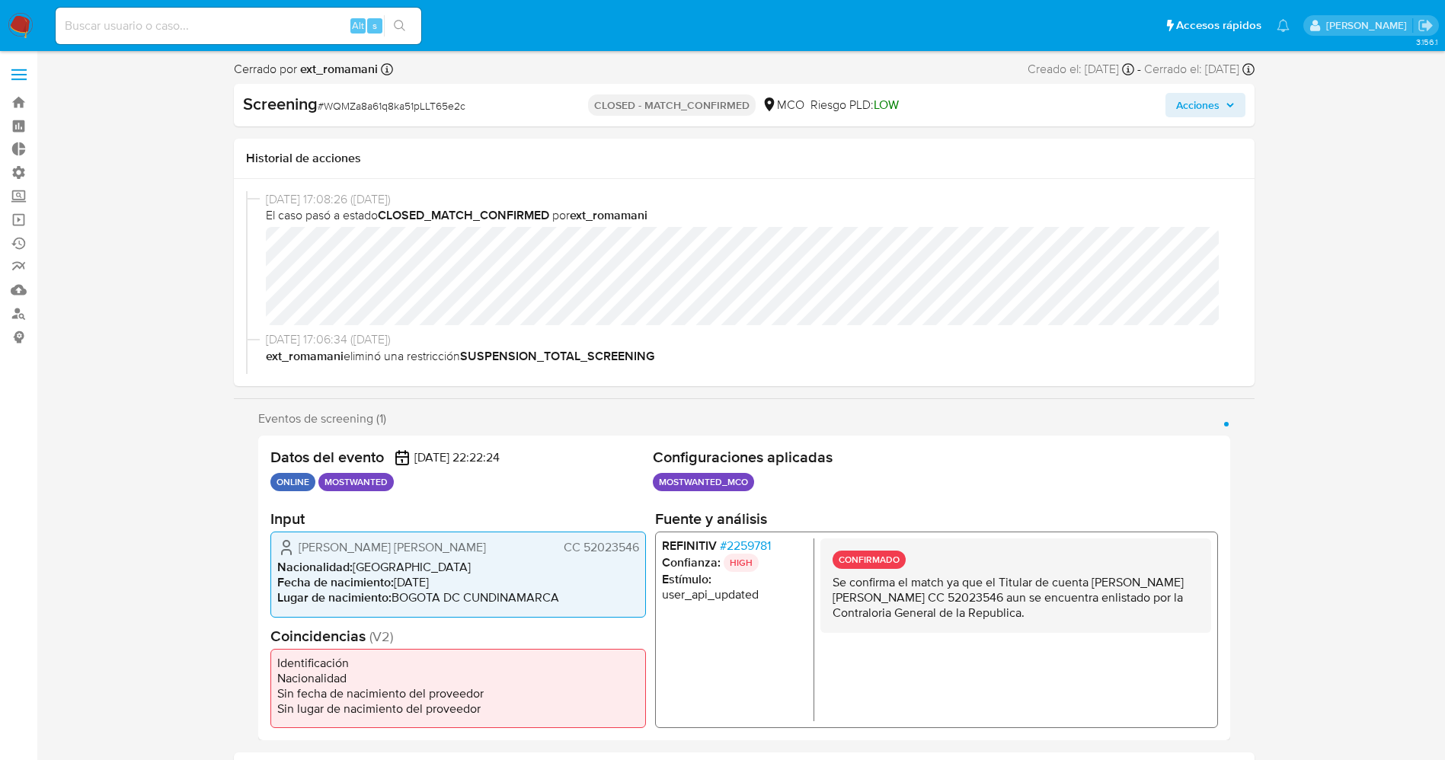
select select "10"
click at [745, 544] on span "# 2259781" at bounding box center [744, 545] width 51 height 15
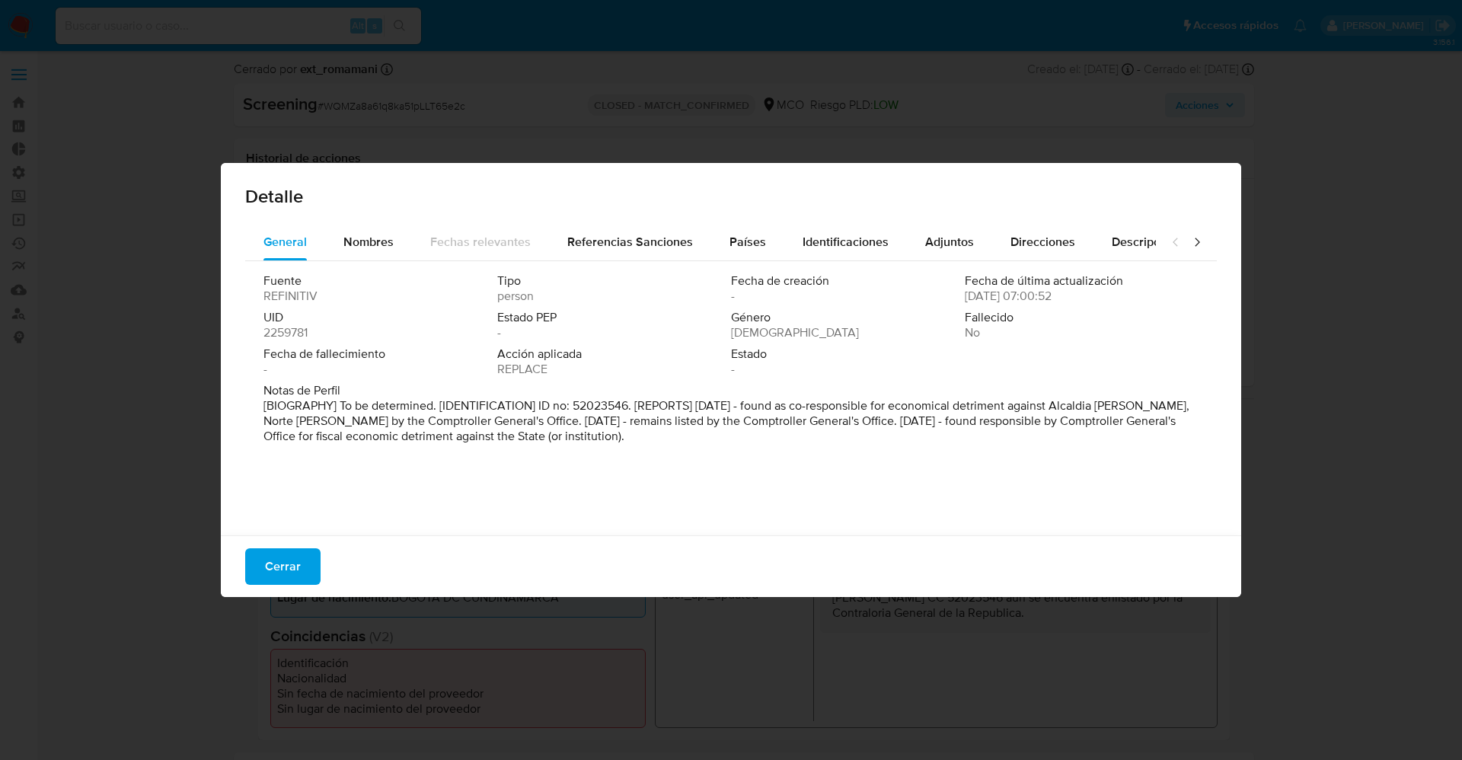
drag, startPoint x: 352, startPoint y: 402, endPoint x: 752, endPoint y: 446, distance: 402.2
click at [752, 446] on div "Fuente REFINITIV Tipo person Fecha de creación - Fecha de última actualización …" at bounding box center [731, 394] width 972 height 267
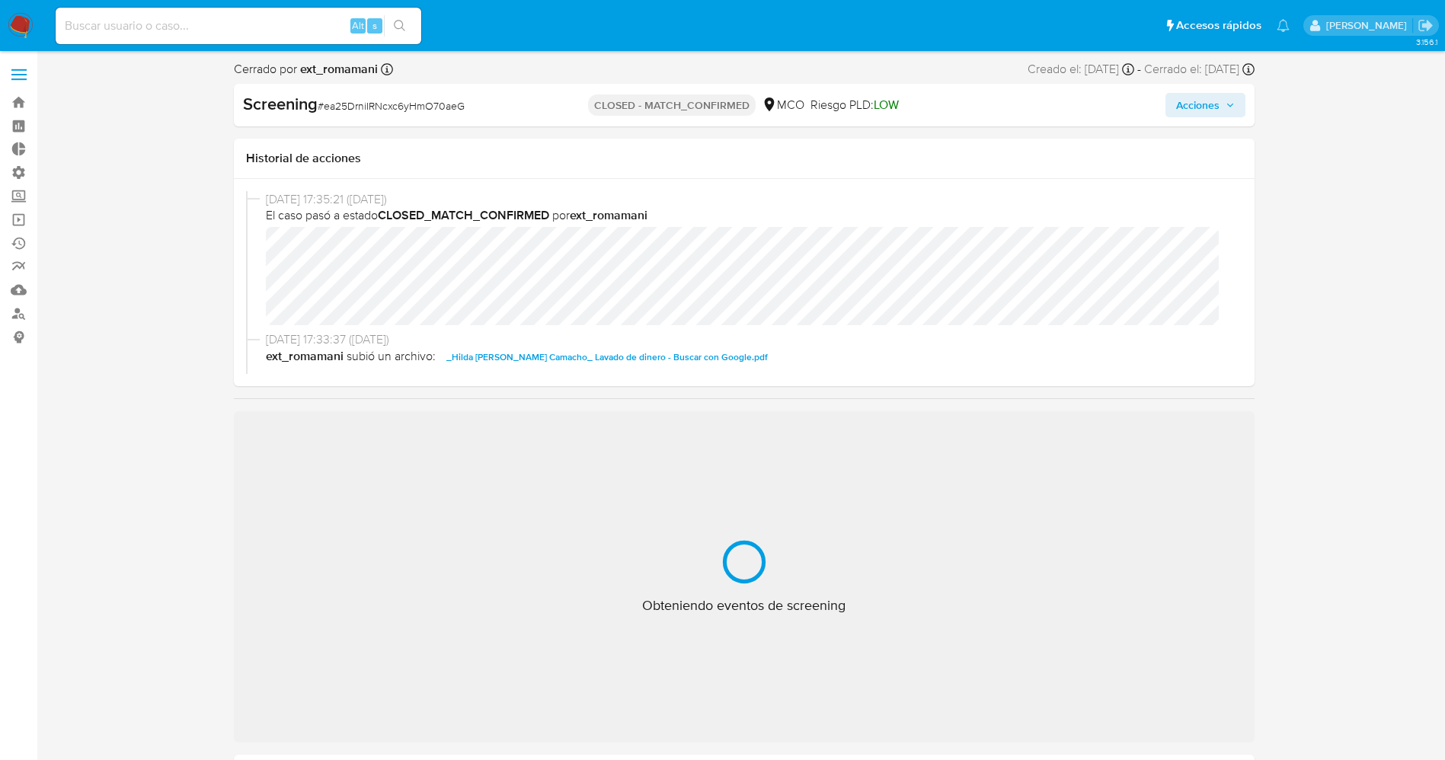
select select "10"
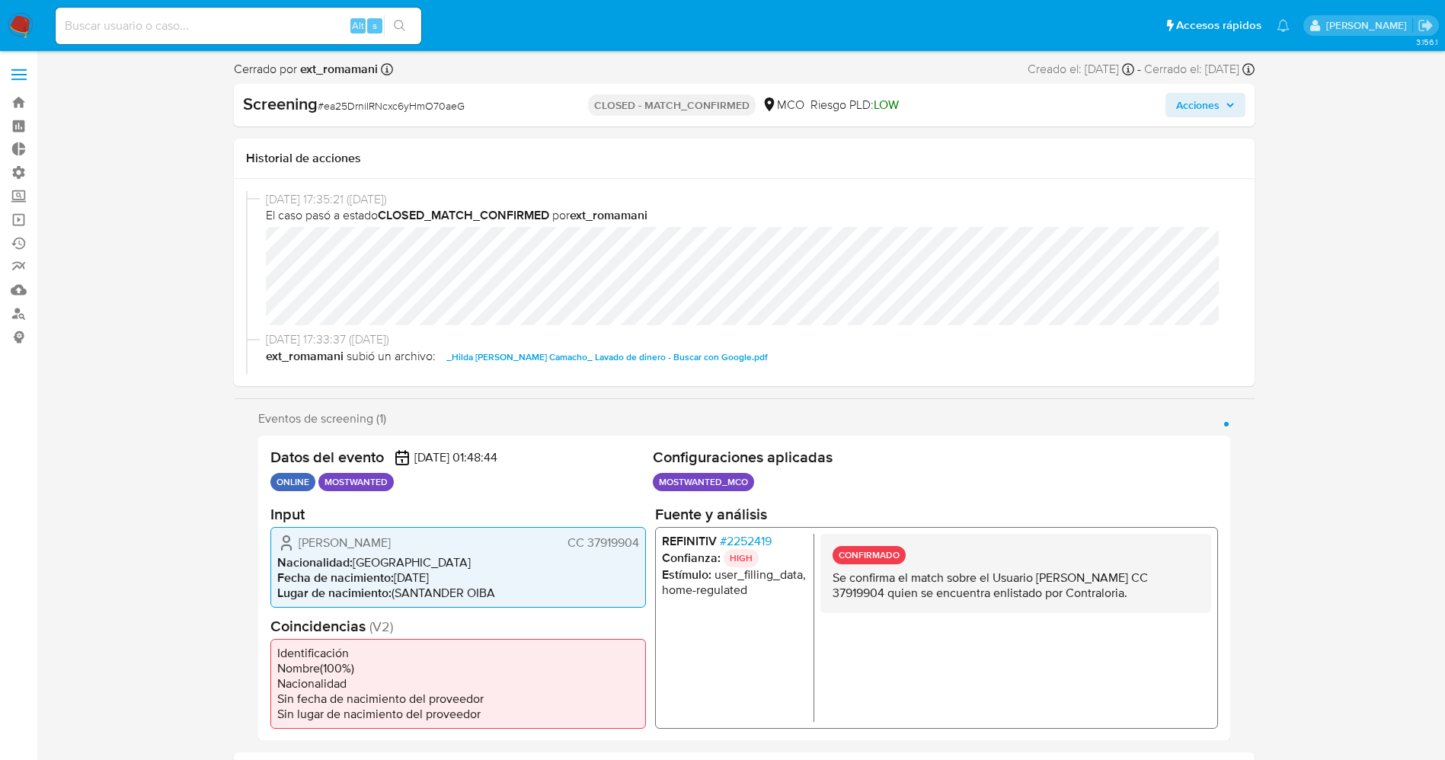
click at [758, 542] on span "# 2252419" at bounding box center [745, 540] width 52 height 15
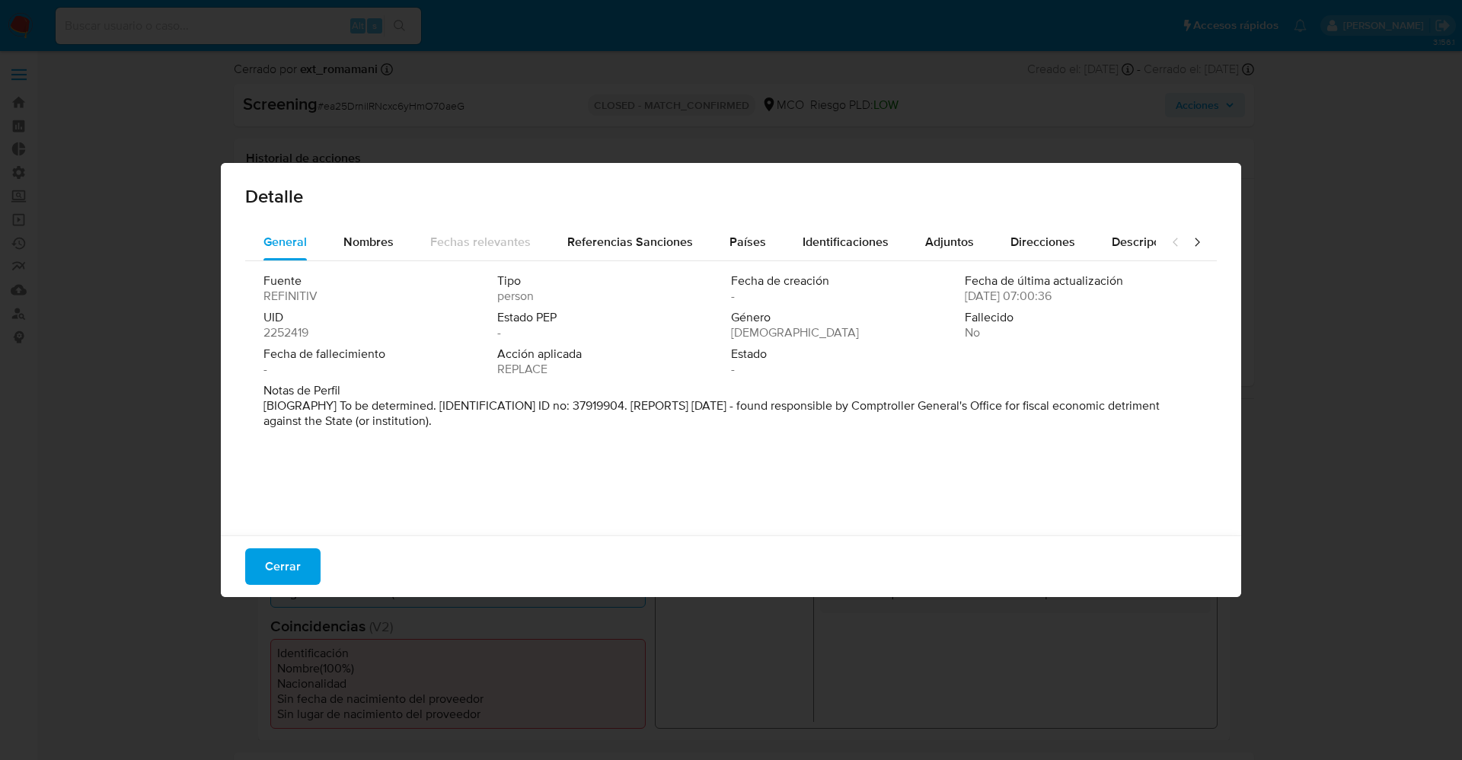
drag, startPoint x: 764, startPoint y: 399, endPoint x: 917, endPoint y: 434, distance: 157.0
click at [917, 434] on div "Notas de Perfil [BIOGRAPHY] To be determined. [IDENTIFICATION] ID no: 37919904.…" at bounding box center [731, 409] width 935 height 52
click at [307, 576] on button "Cerrar" at bounding box center [282, 566] width 75 height 37
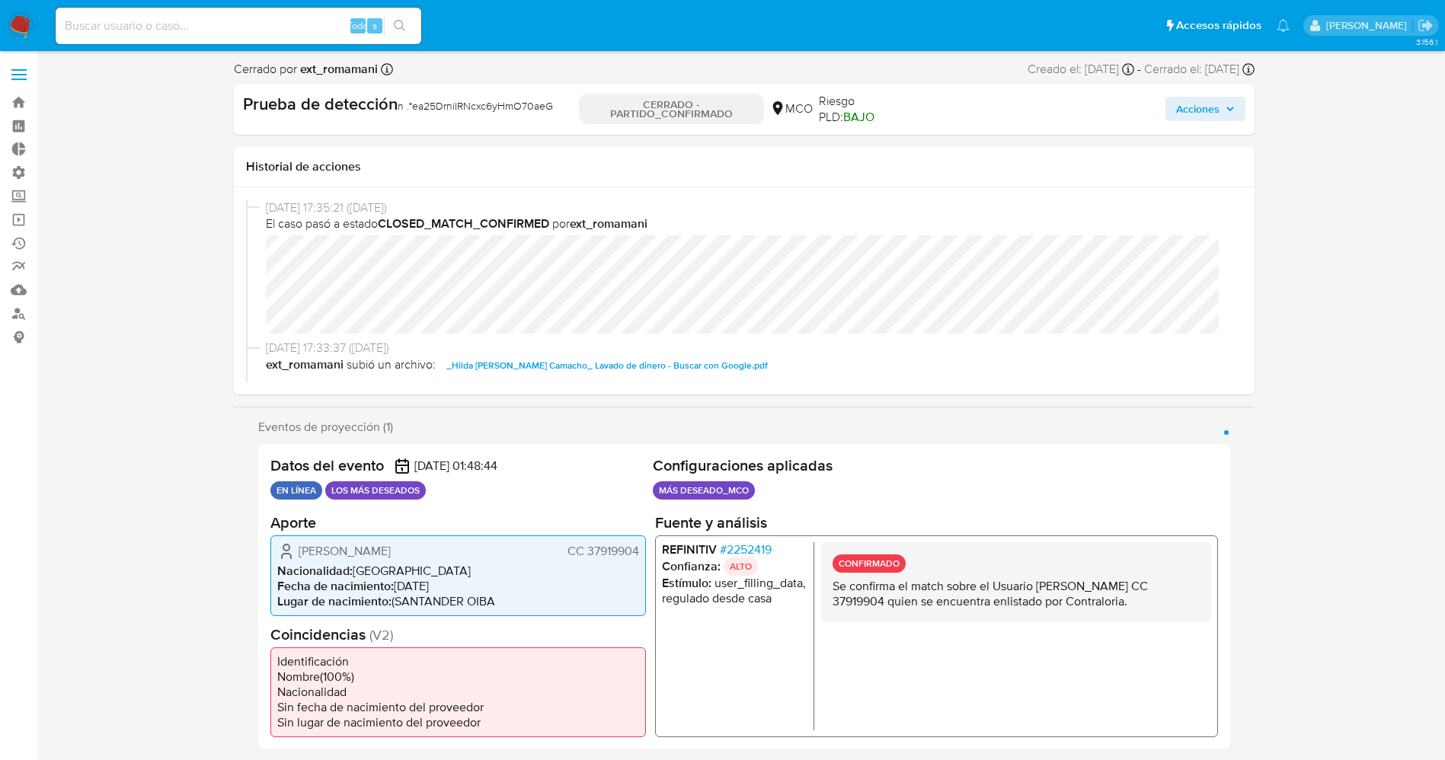
drag, startPoint x: 786, startPoint y: 553, endPoint x: 731, endPoint y: 548, distance: 55.0
click at [731, 548] on li "REFINITIV # 2252419" at bounding box center [733, 548] width 145 height 15
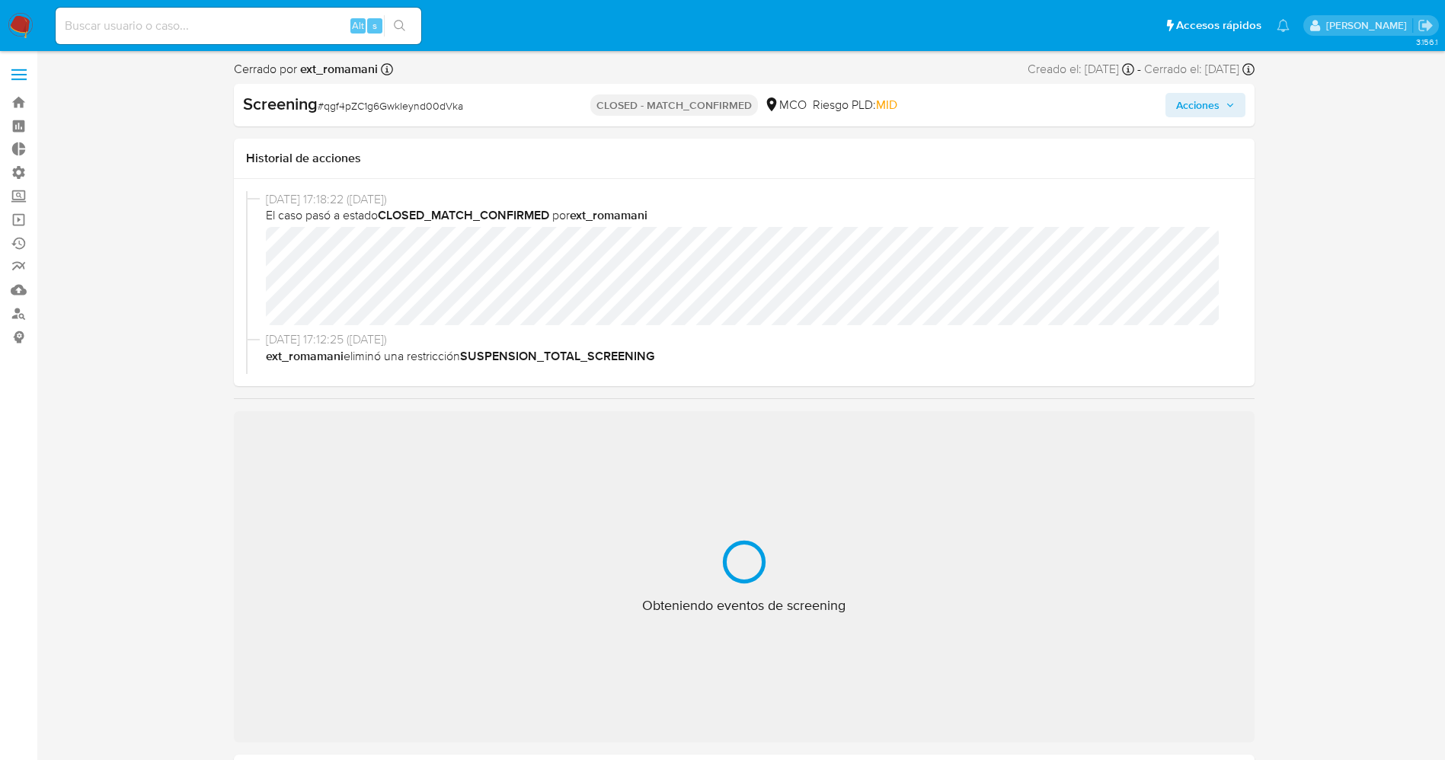
select select "10"
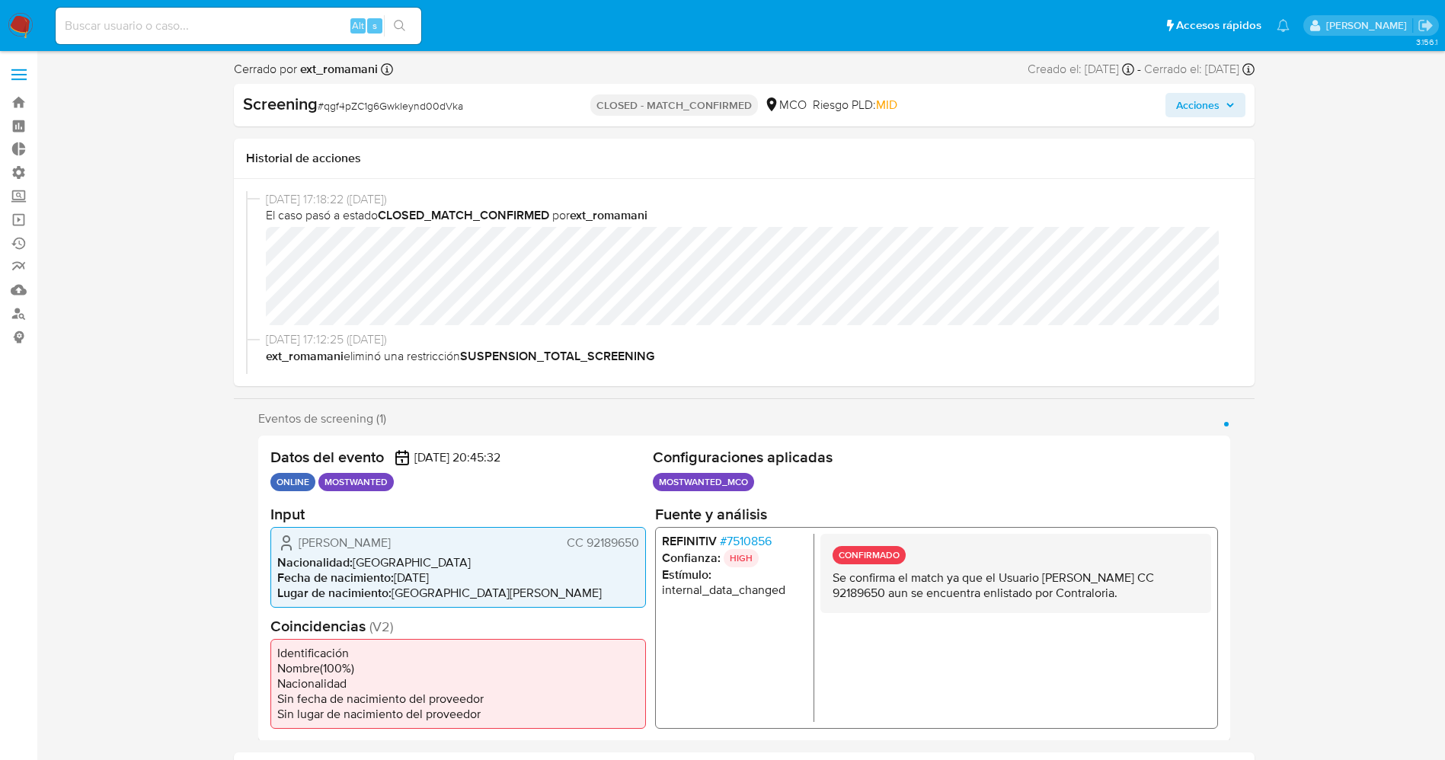
click at [750, 544] on span "# 7510856" at bounding box center [745, 540] width 52 height 15
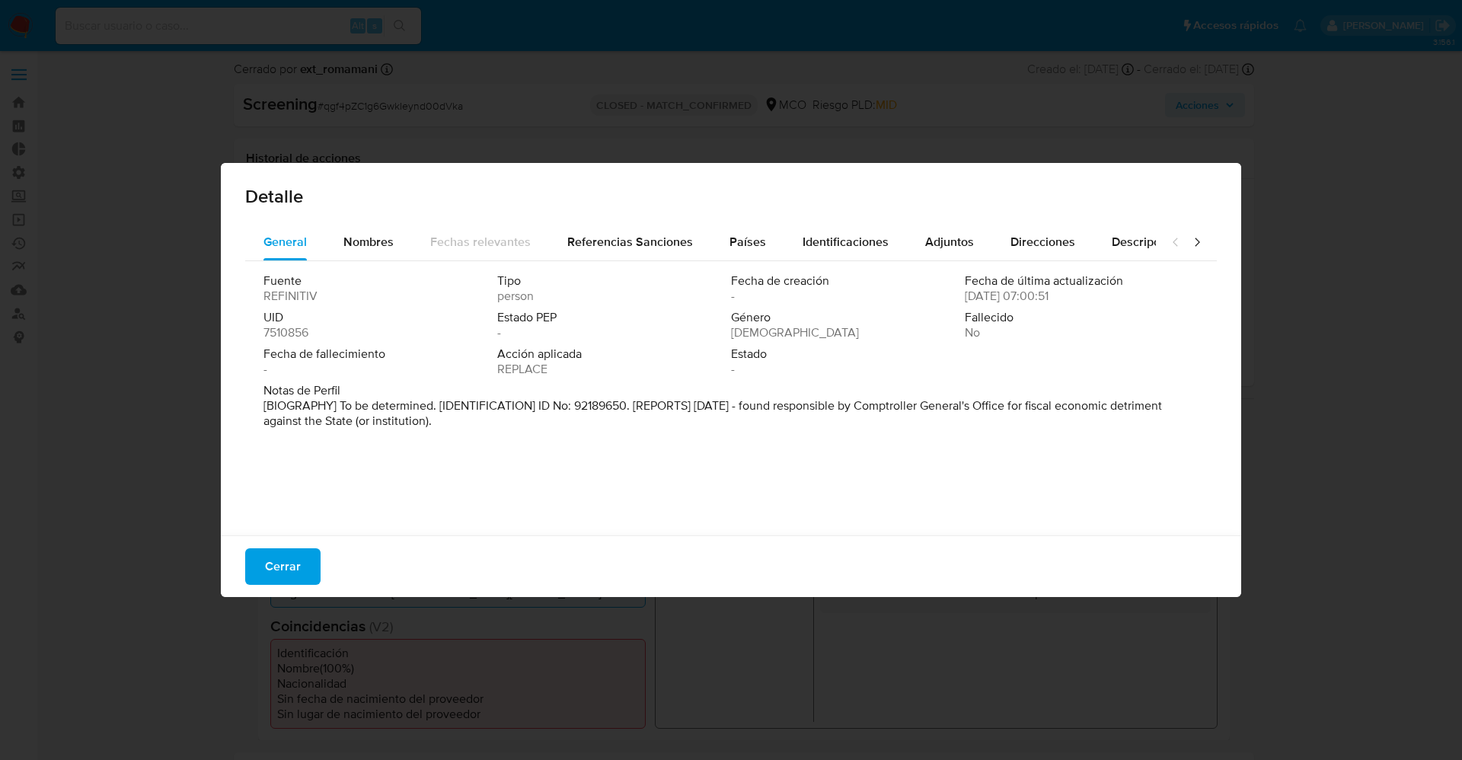
drag, startPoint x: 749, startPoint y: 408, endPoint x: 951, endPoint y: 441, distance: 204.5
click at [951, 441] on div "Fuente REFINITIV Tipo person Fecha de creación - Fecha de última actualización …" at bounding box center [731, 394] width 972 height 267
click at [294, 563] on span "Cerrar" at bounding box center [283, 567] width 36 height 34
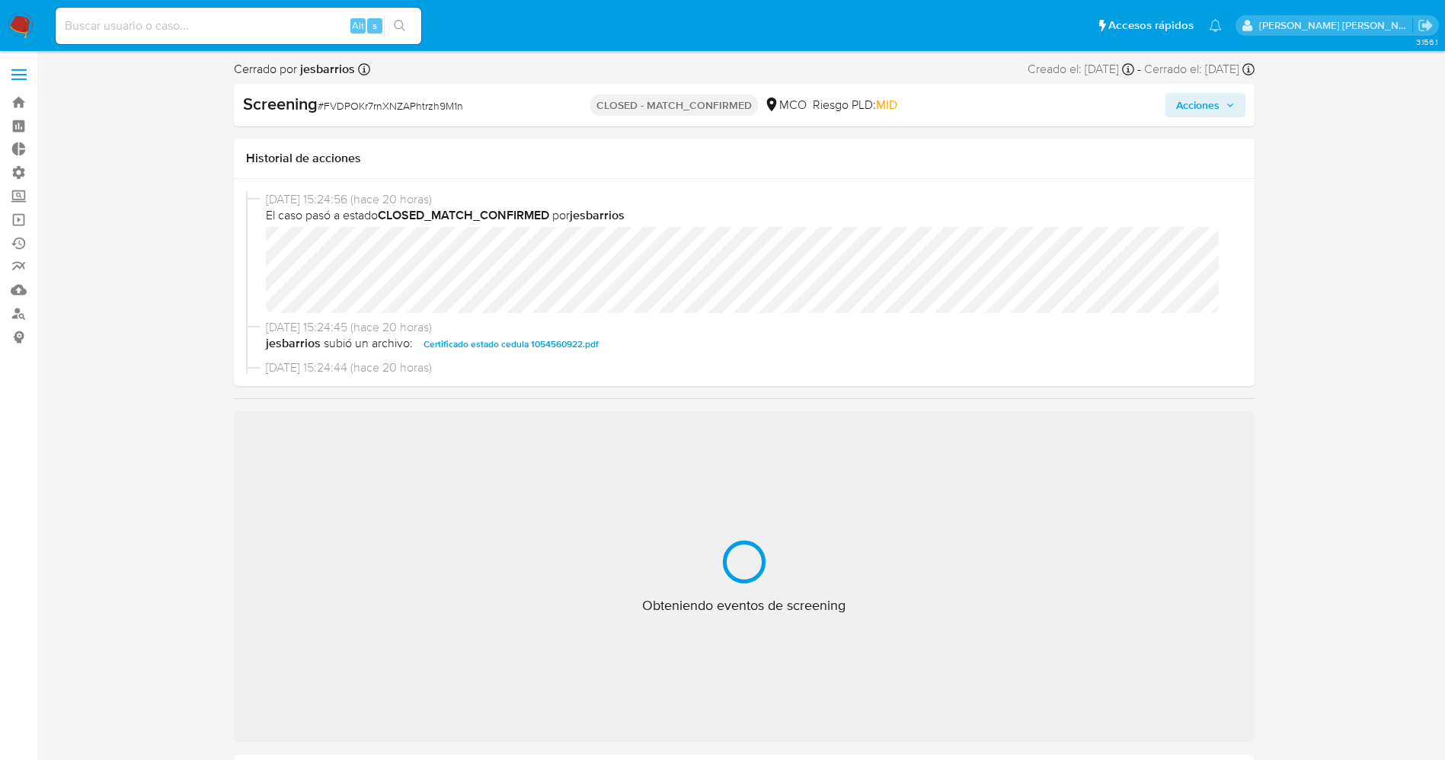
select select "10"
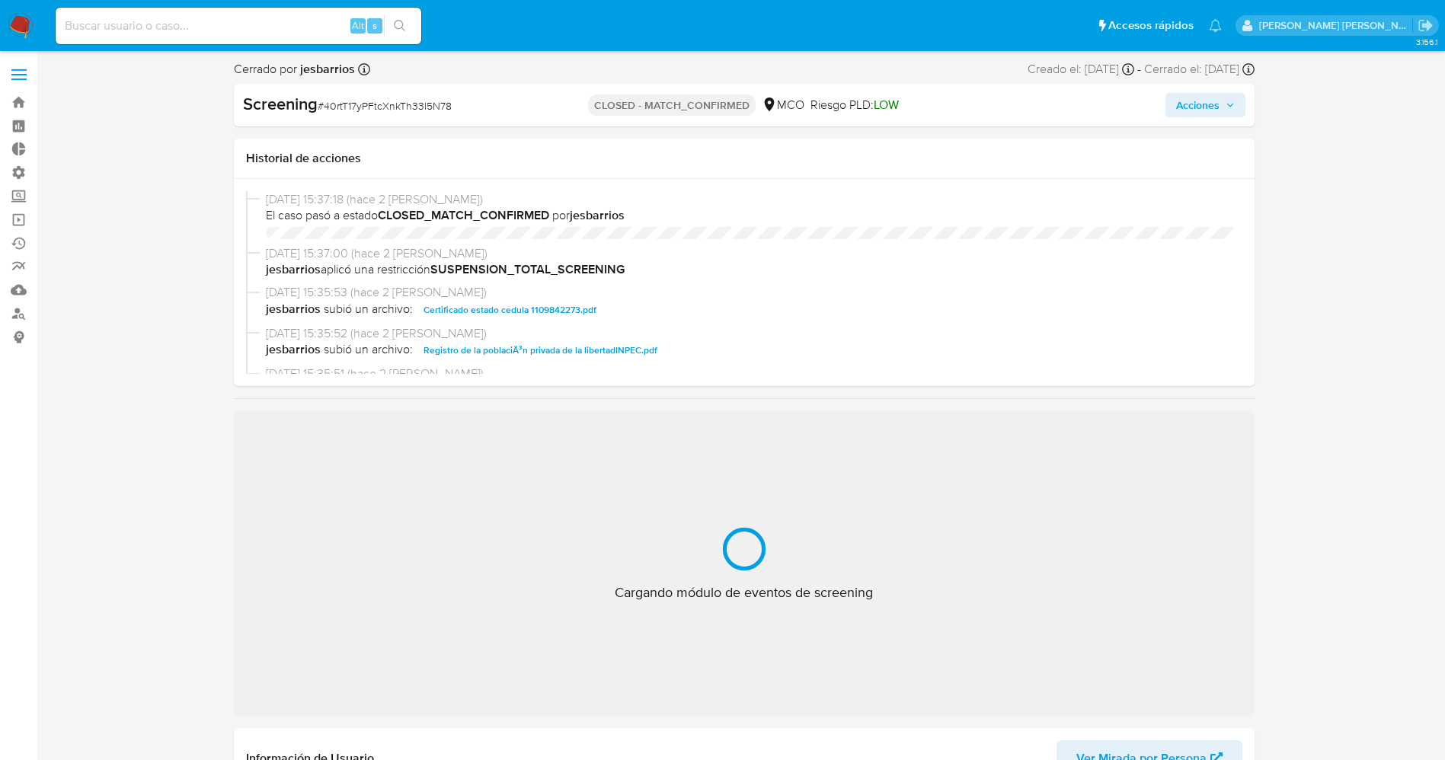
select select "10"
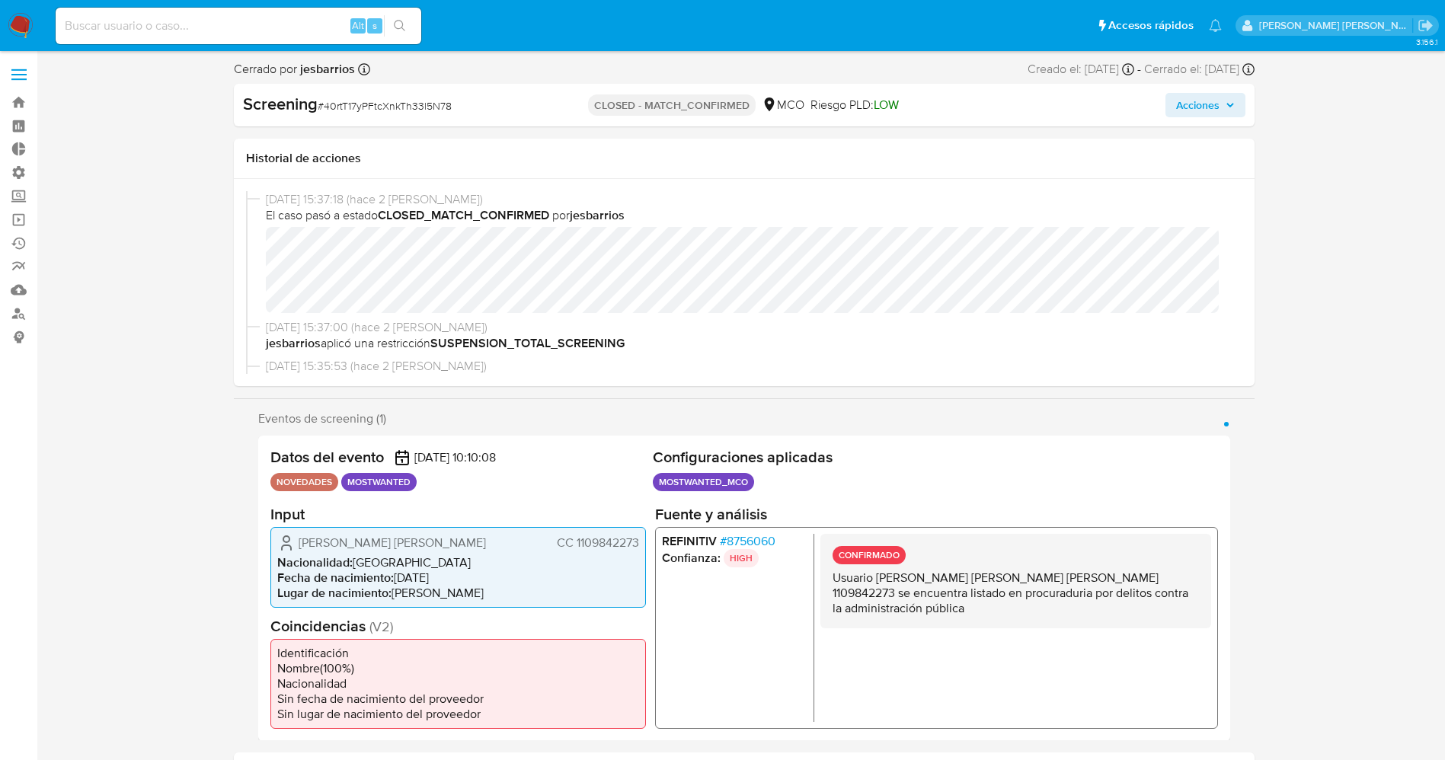
click at [759, 531] on div "REFINITIV # 8756060 Confianza: HIGH CONFIRMADO Usuario [PERSON_NAME] [PERSON_NA…" at bounding box center [935, 627] width 563 height 202
click at [768, 542] on span "# 8756060" at bounding box center [747, 540] width 56 height 15
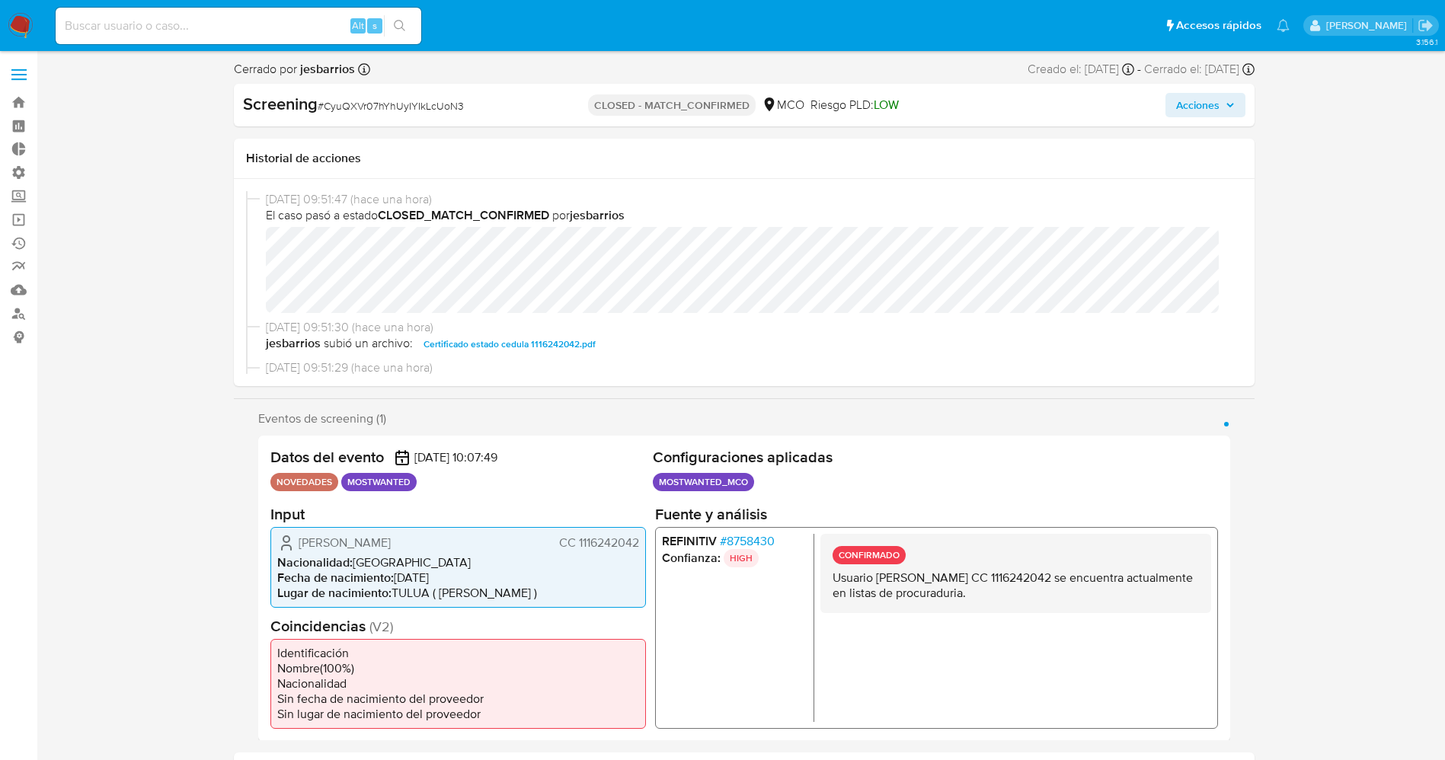
select select "10"
drag, startPoint x: 791, startPoint y: 538, endPoint x: 787, endPoint y: 548, distance: 10.6
click at [793, 541] on li "REFINITIV # 8758430" at bounding box center [733, 540] width 145 height 15
drag, startPoint x: 729, startPoint y: 538, endPoint x: 775, endPoint y: 545, distance: 46.3
click at [774, 545] on span "# 8758430" at bounding box center [746, 540] width 55 height 15
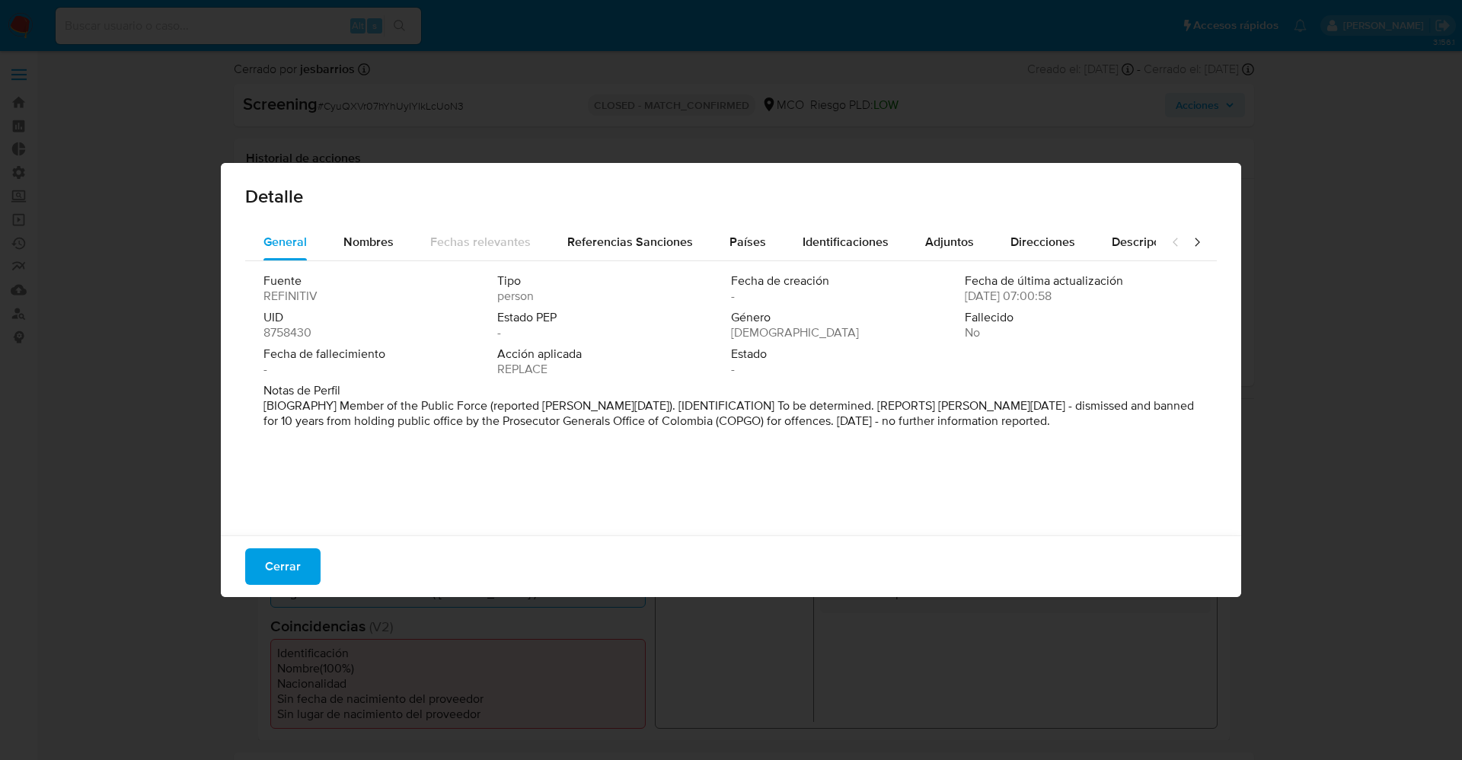
drag, startPoint x: 269, startPoint y: 570, endPoint x: 594, endPoint y: 558, distance: 325.4
click at [273, 573] on span "Cerrar" at bounding box center [283, 567] width 36 height 34
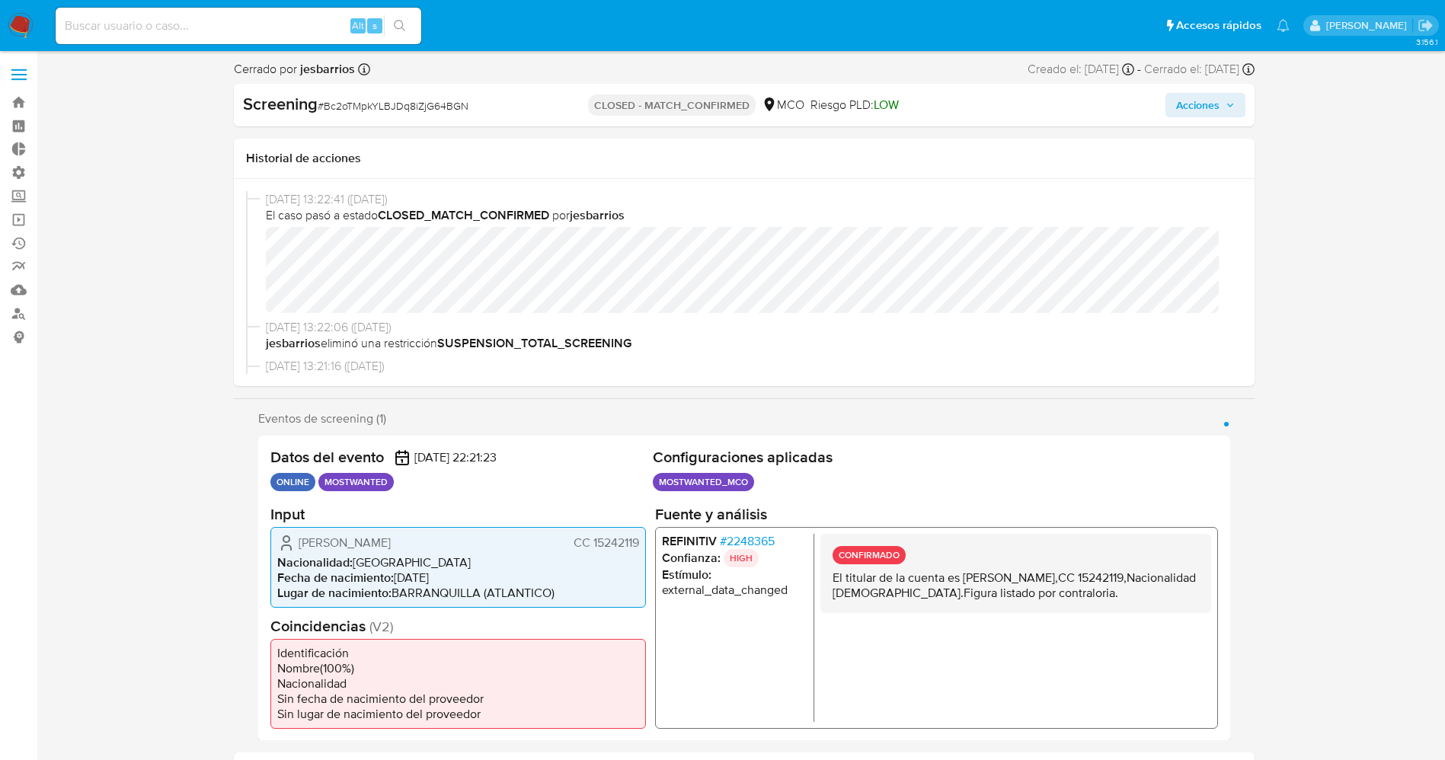
select select "10"
click at [745, 540] on span "# 2248365" at bounding box center [746, 540] width 55 height 15
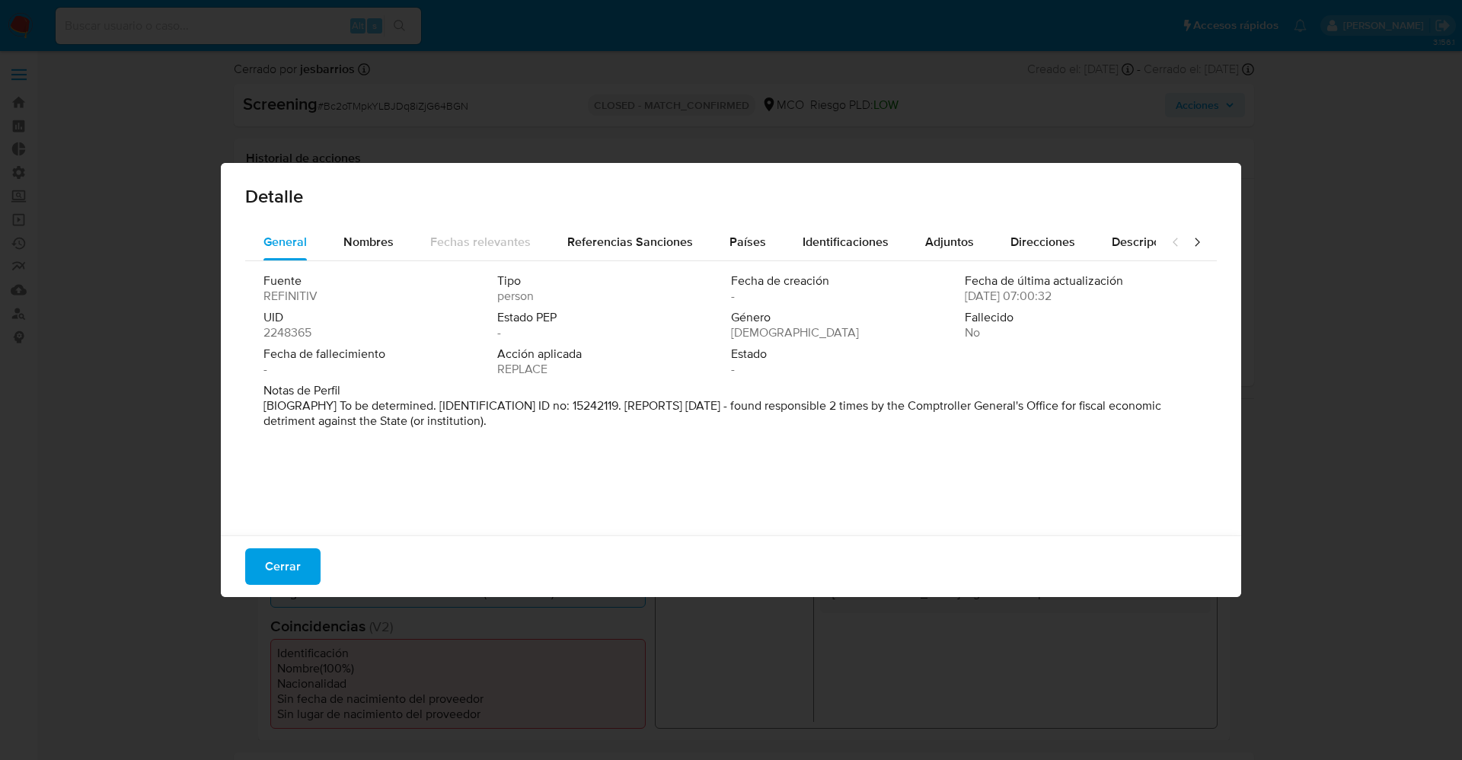
drag, startPoint x: 748, startPoint y: 404, endPoint x: 841, endPoint y: 422, distance: 94.7
click at [908, 461] on div "Fuente REFINITIV Tipo person Fecha de creación - Fecha de última actualización …" at bounding box center [731, 394] width 972 height 267
click at [359, 239] on span "Nombres" at bounding box center [368, 242] width 50 height 18
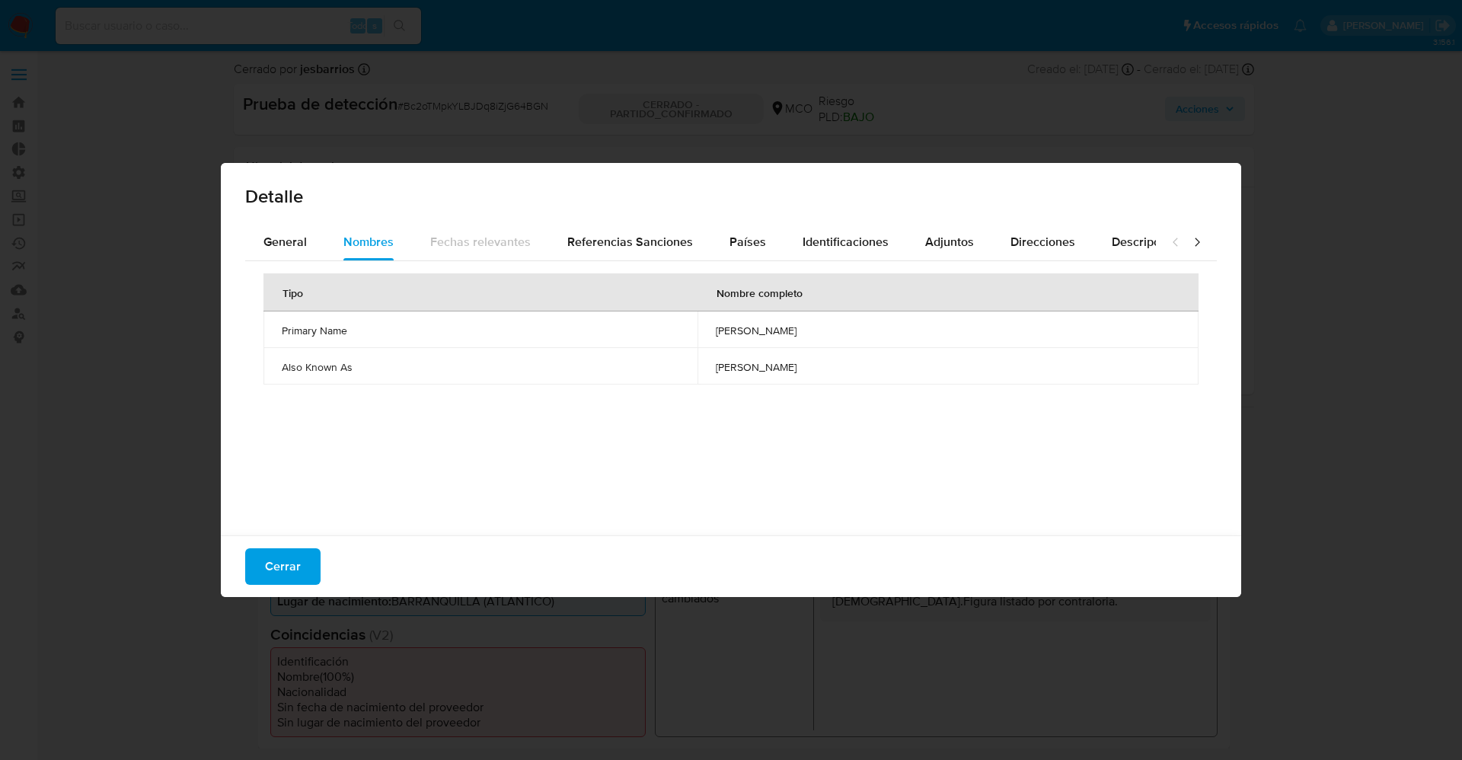
click at [727, 222] on div "Detalle" at bounding box center [731, 193] width 1021 height 61
click at [745, 236] on span "Países" at bounding box center [748, 242] width 37 height 18
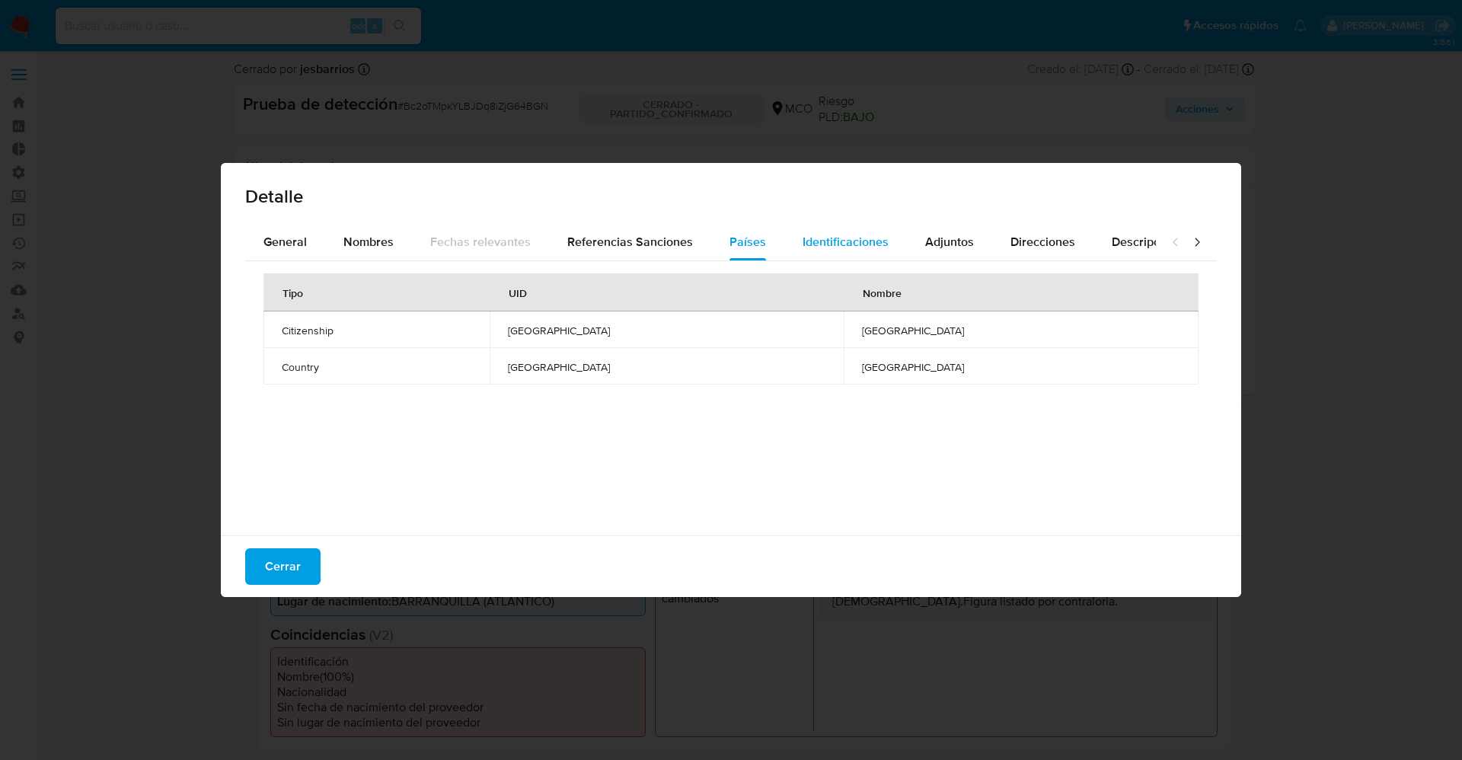
click at [829, 251] on div "Identificaciones" at bounding box center [846, 242] width 86 height 37
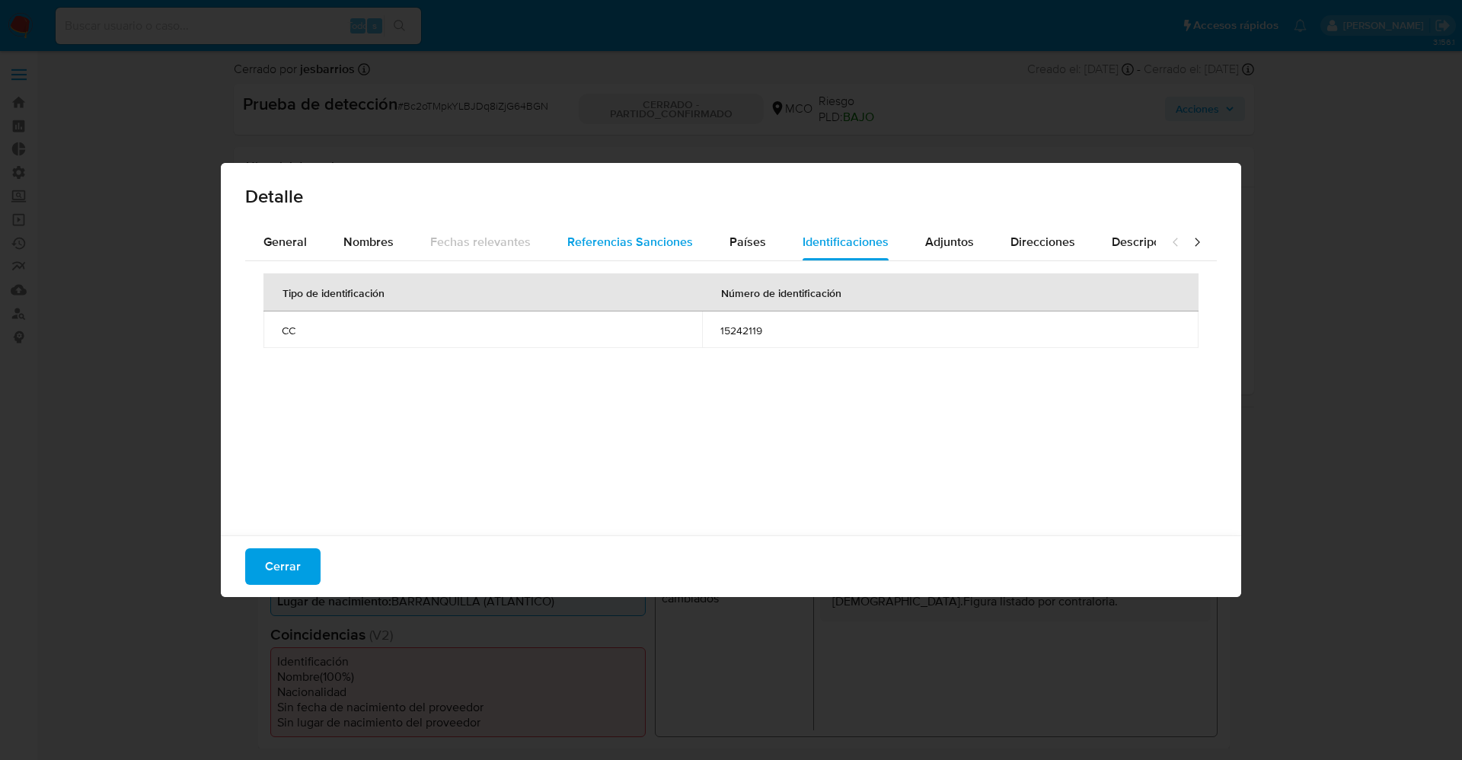
click at [589, 246] on span "Referencias Sanciones" at bounding box center [630, 242] width 126 height 18
click at [260, 571] on button "Cerrar" at bounding box center [282, 566] width 75 height 37
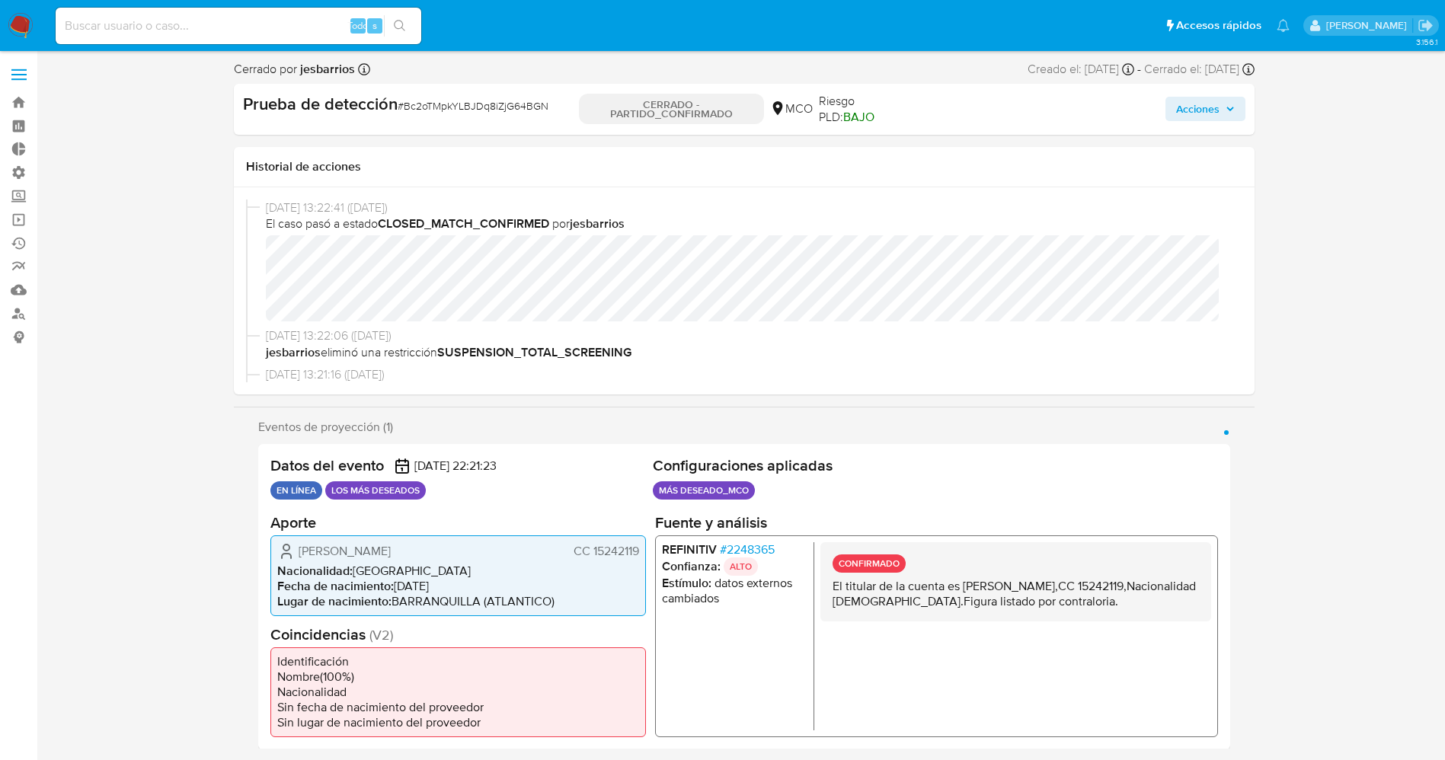
drag, startPoint x: 792, startPoint y: 546, endPoint x: 731, endPoint y: 548, distance: 60.9
click at [731, 548] on li "REFINITIV # 2248365" at bounding box center [733, 548] width 145 height 15
